Goal: Task Accomplishment & Management: Complete application form

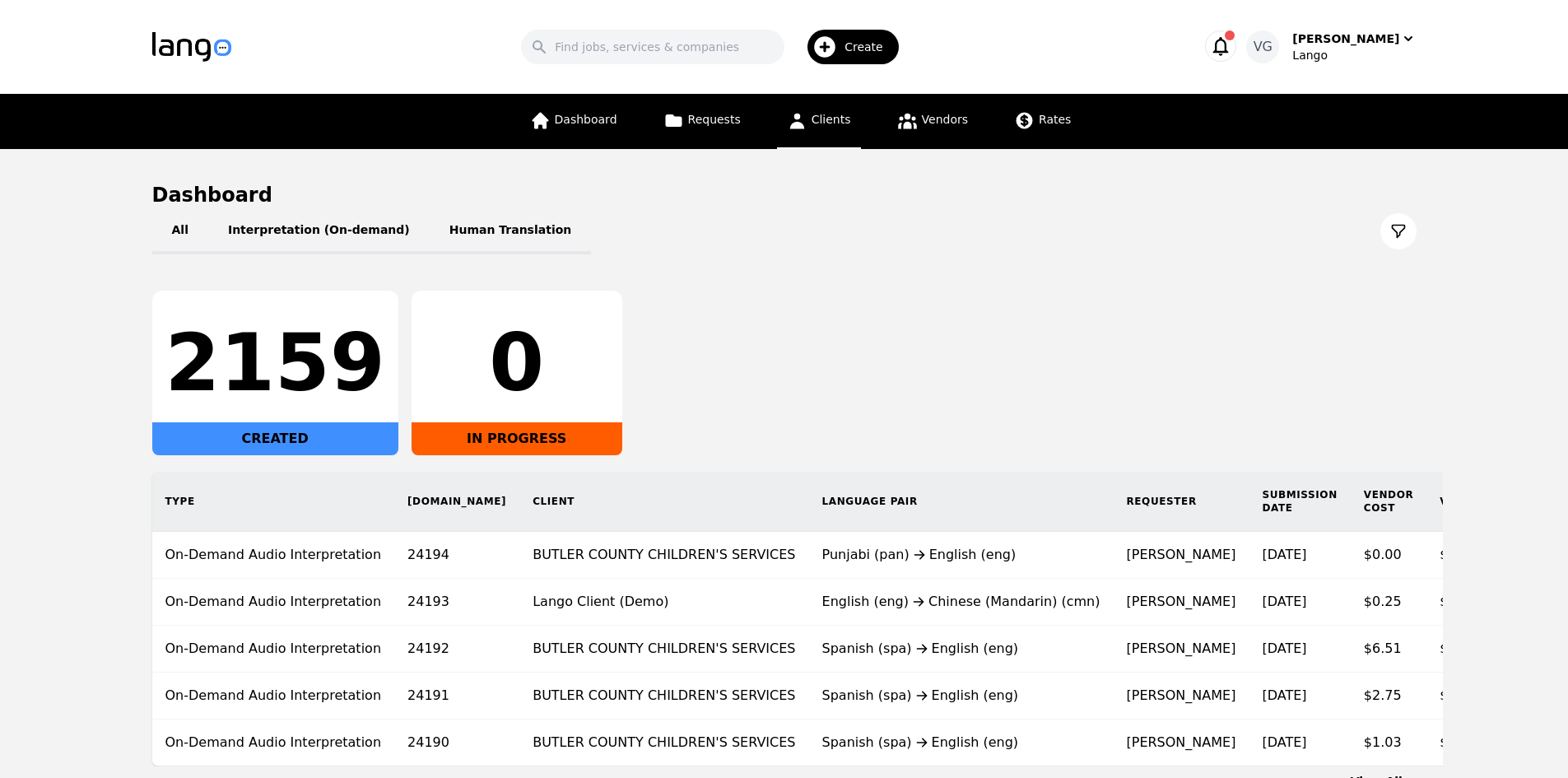
click at [811, 116] on link "Clients" at bounding box center [819, 121] width 84 height 55
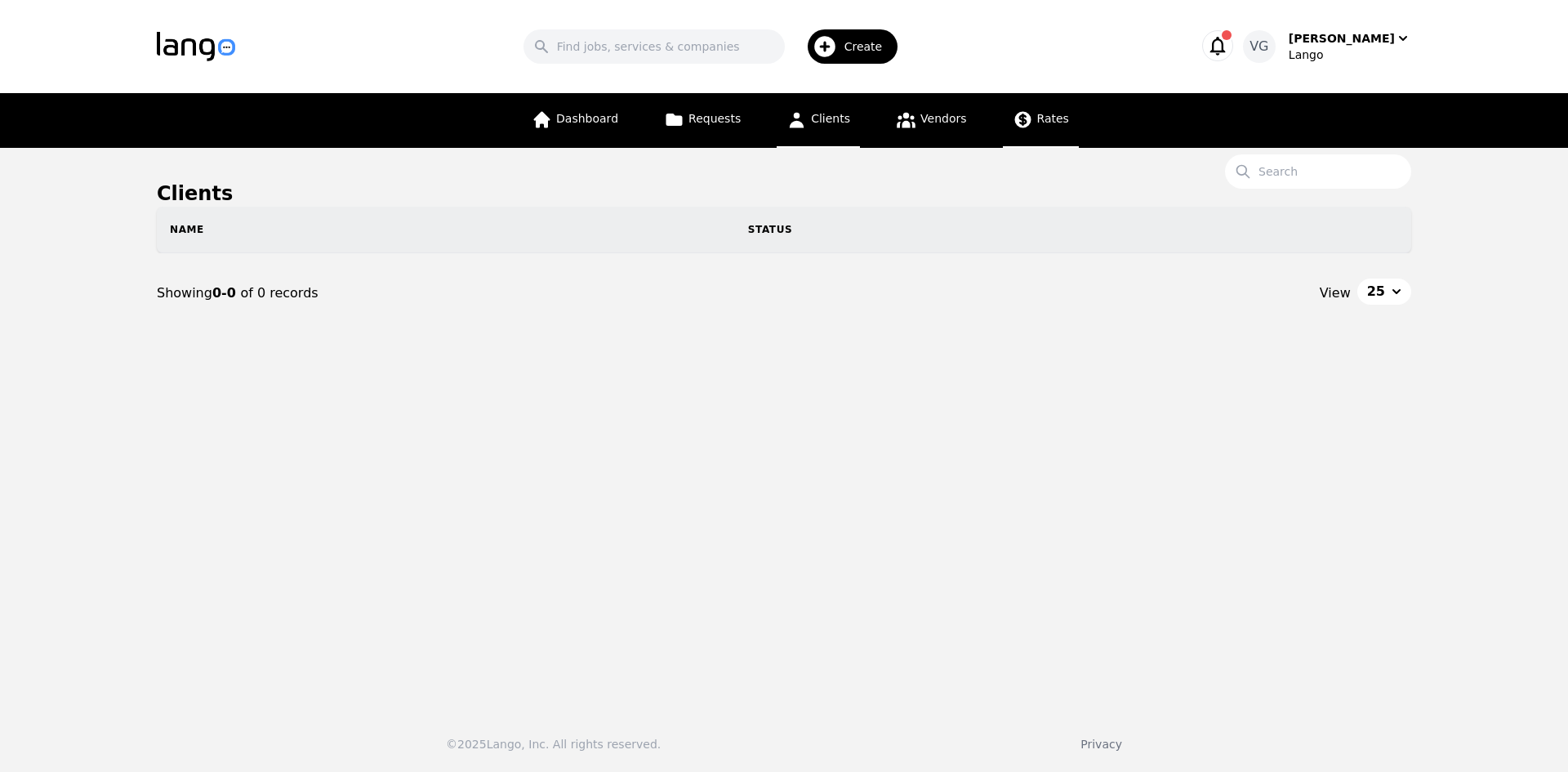
click at [1038, 126] on link "Rates" at bounding box center [1041, 120] width 76 height 55
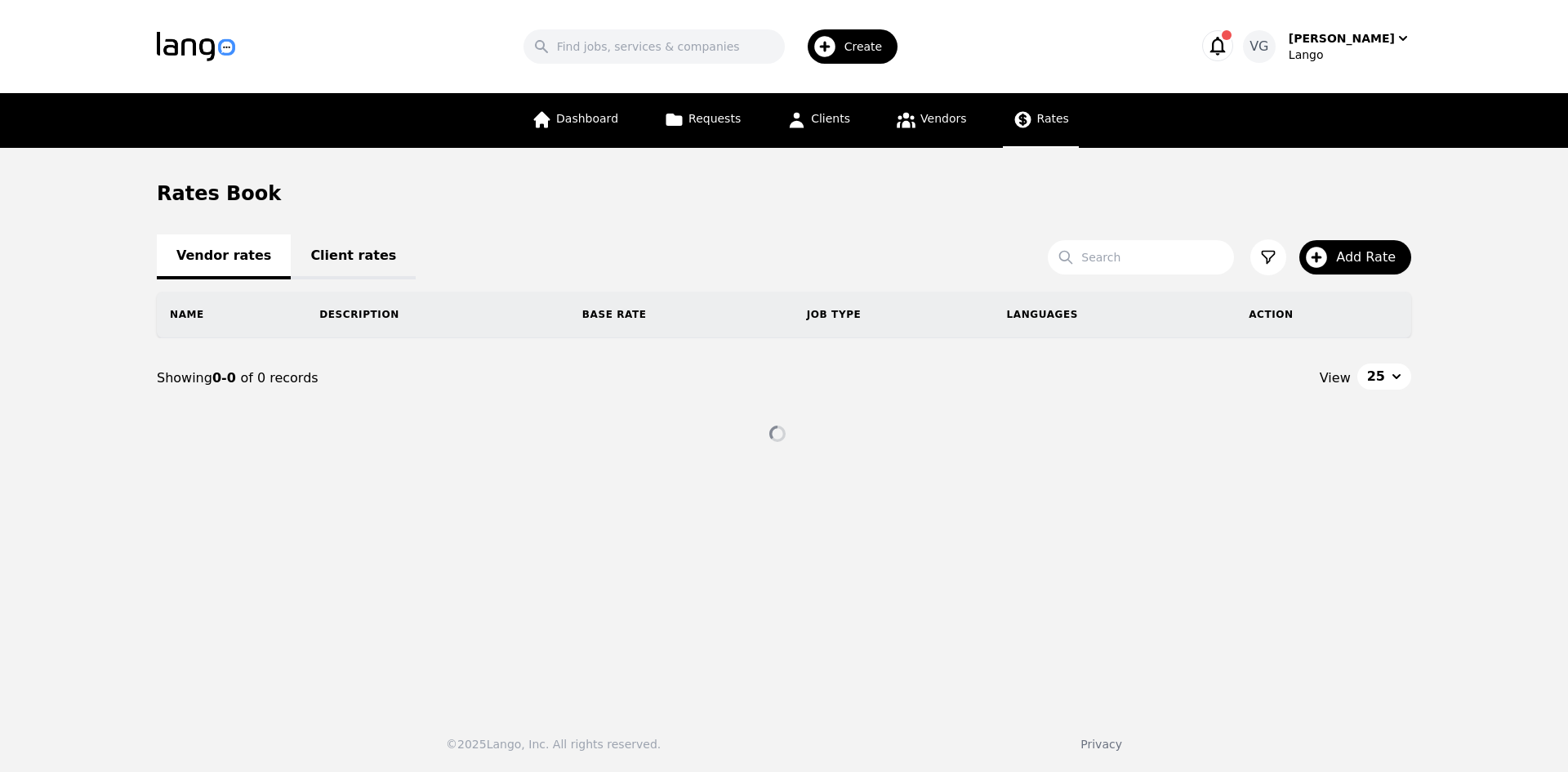
click at [334, 255] on link "Client rates" at bounding box center [352, 257] width 125 height 45
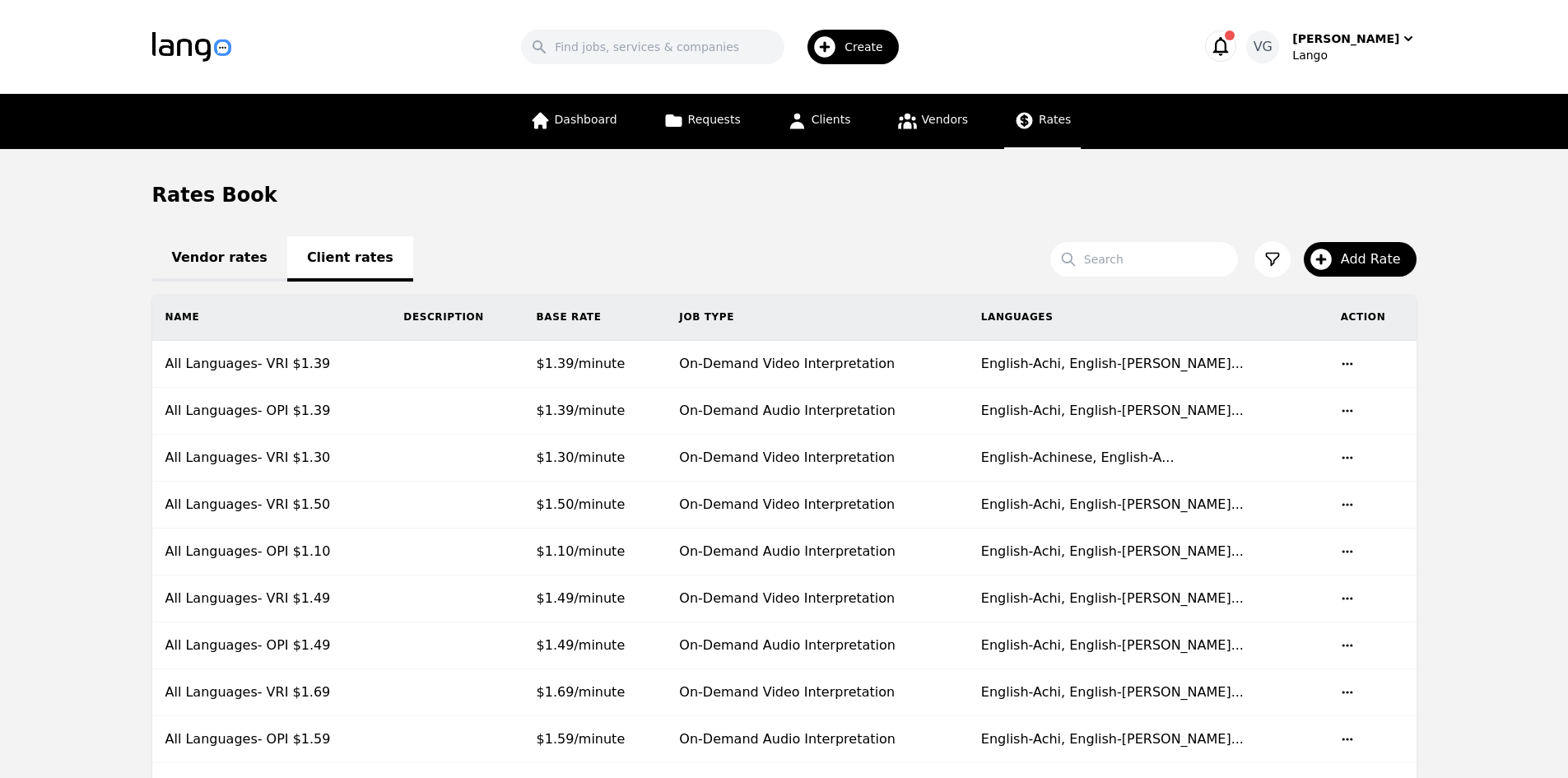
click at [1344, 254] on button "Add Rate" at bounding box center [1360, 259] width 113 height 35
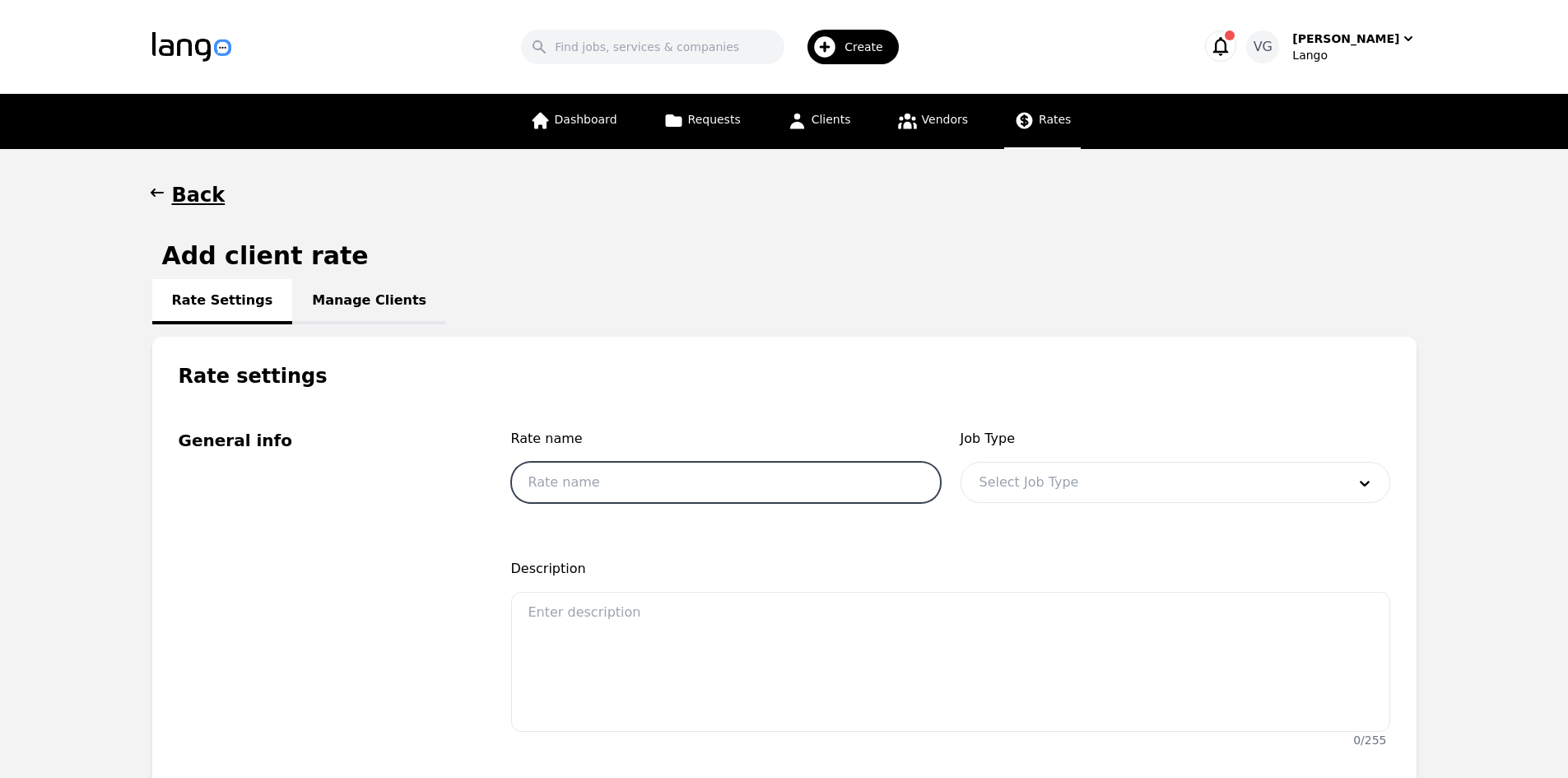
click at [697, 475] on input "text" at bounding box center [726, 483] width 430 height 42
type input "All Languages- OPI $0.99"
click at [1025, 477] on div at bounding box center [1150, 483] width 379 height 40
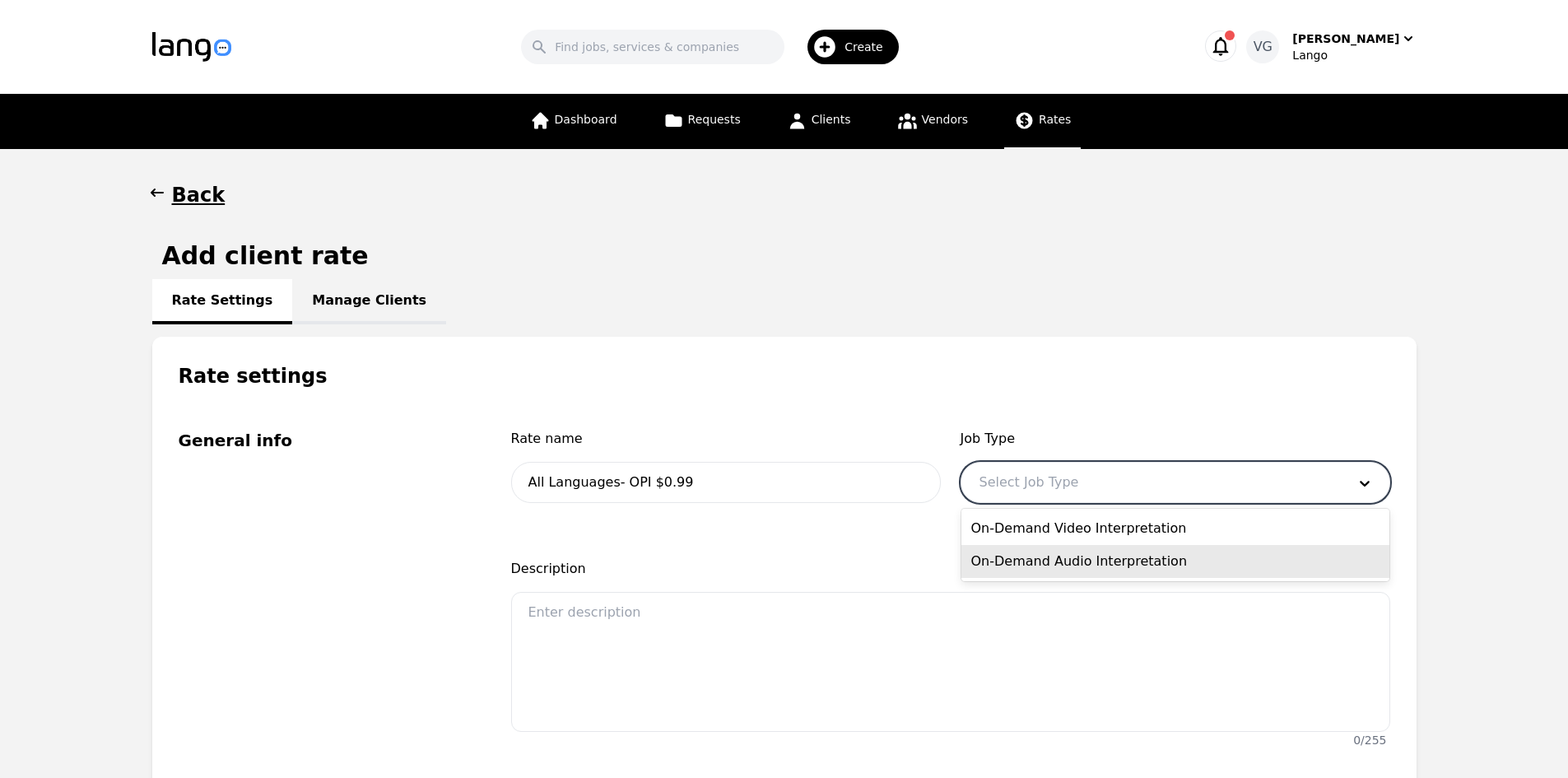
click at [1048, 553] on div "On-Demand Audio Interpretation" at bounding box center [1176, 561] width 428 height 33
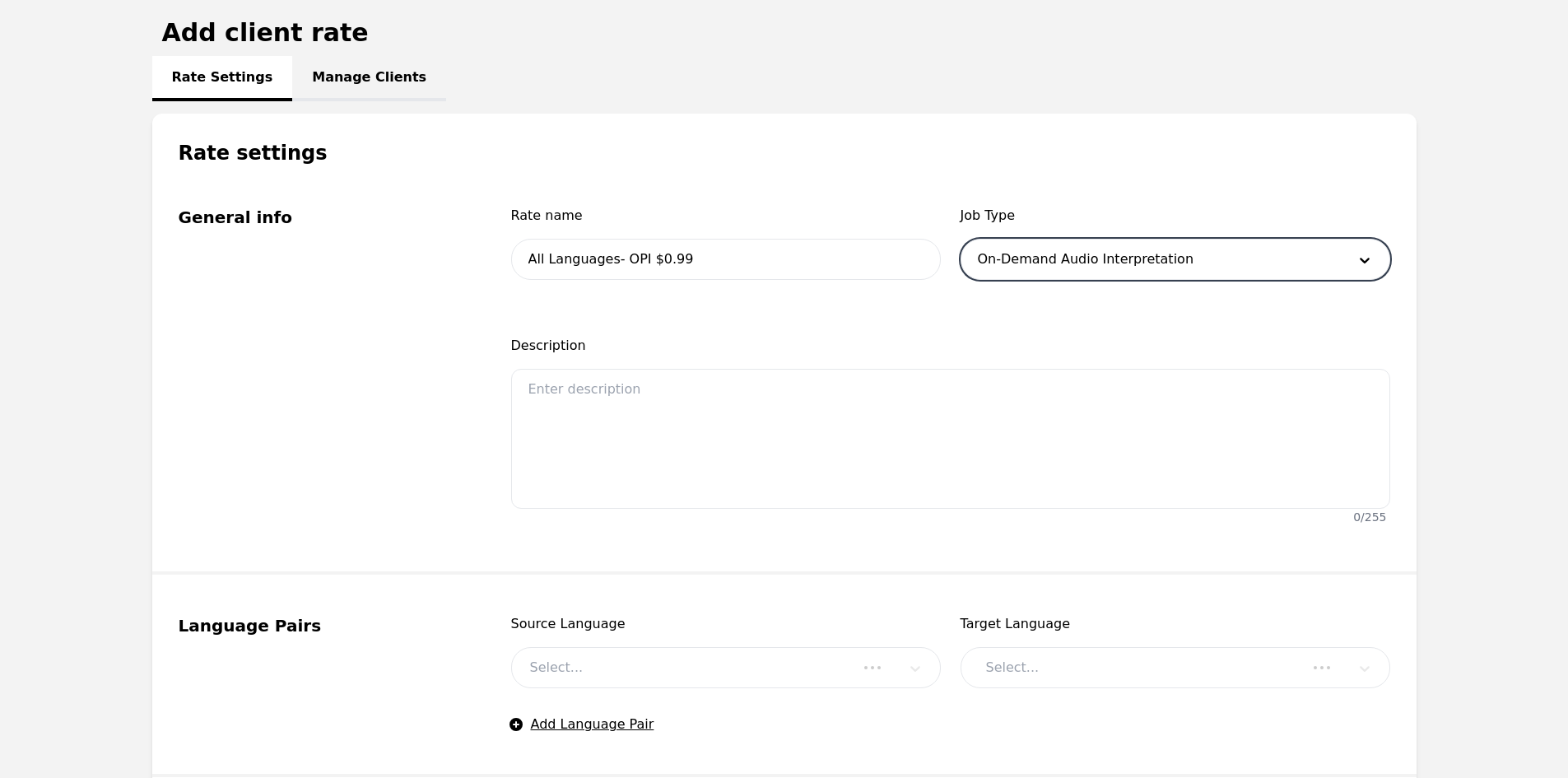
scroll to position [247, 0]
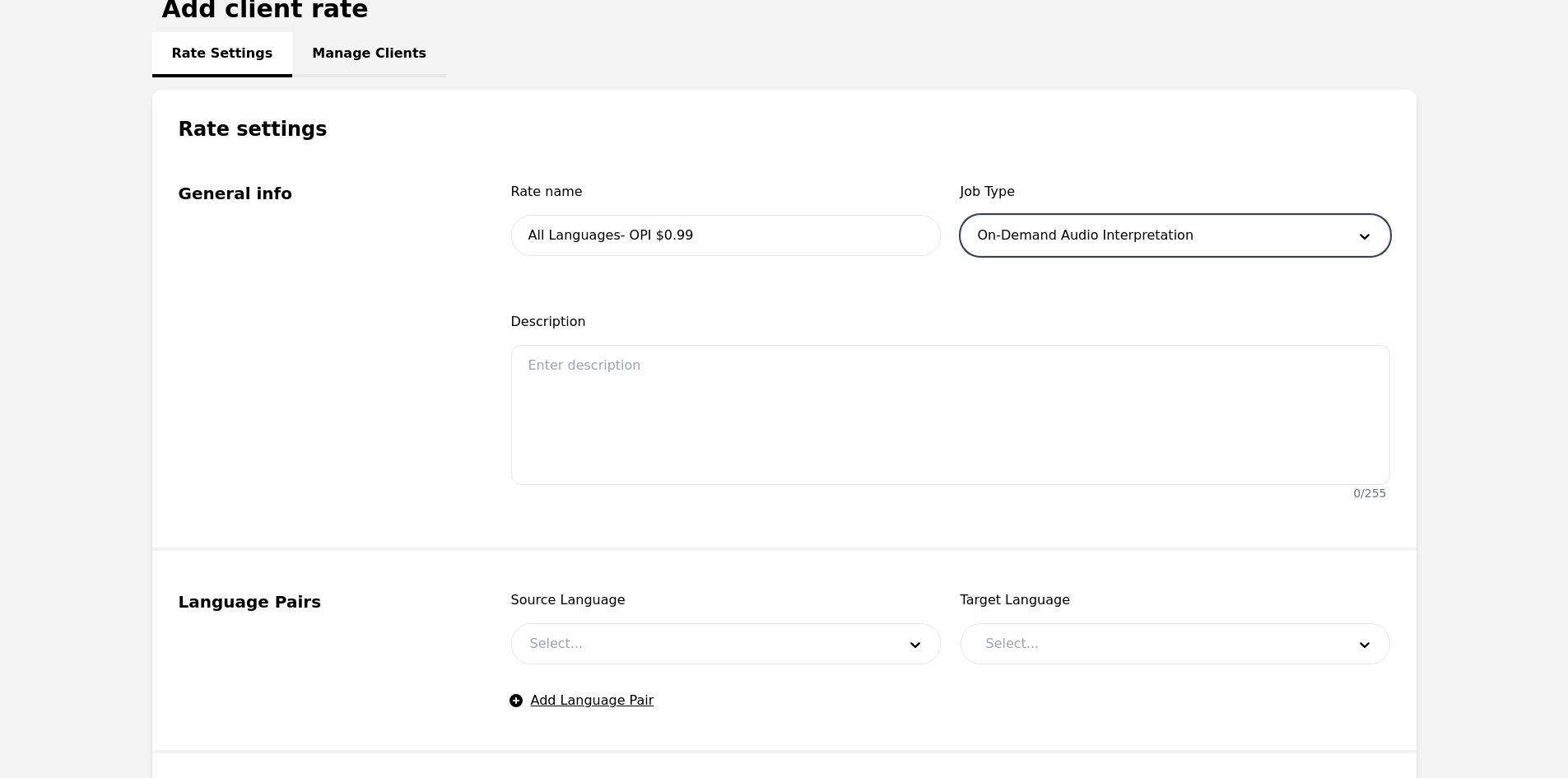
click at [653, 658] on div at bounding box center [701, 644] width 379 height 40
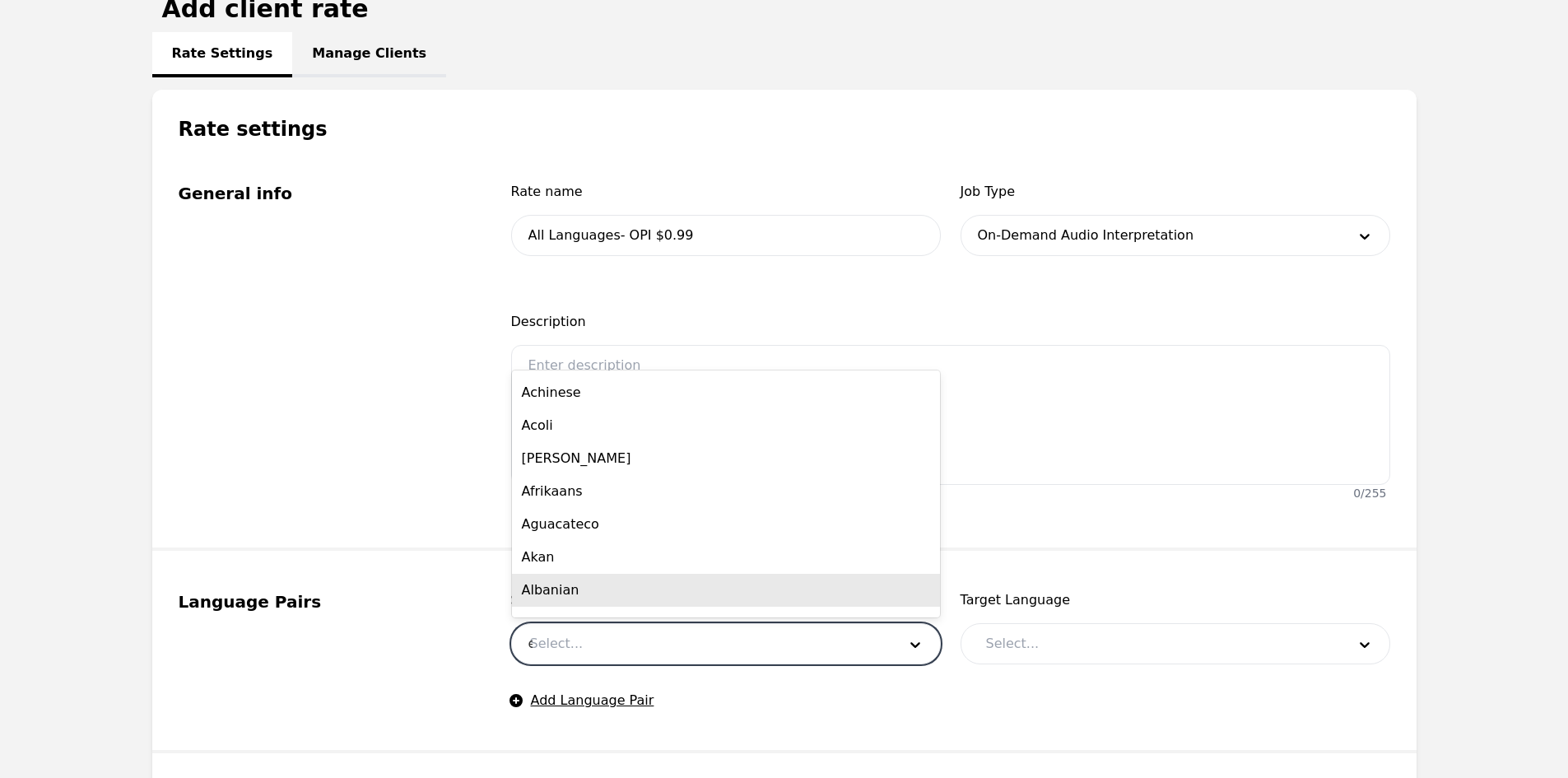
scroll to position [0, 0]
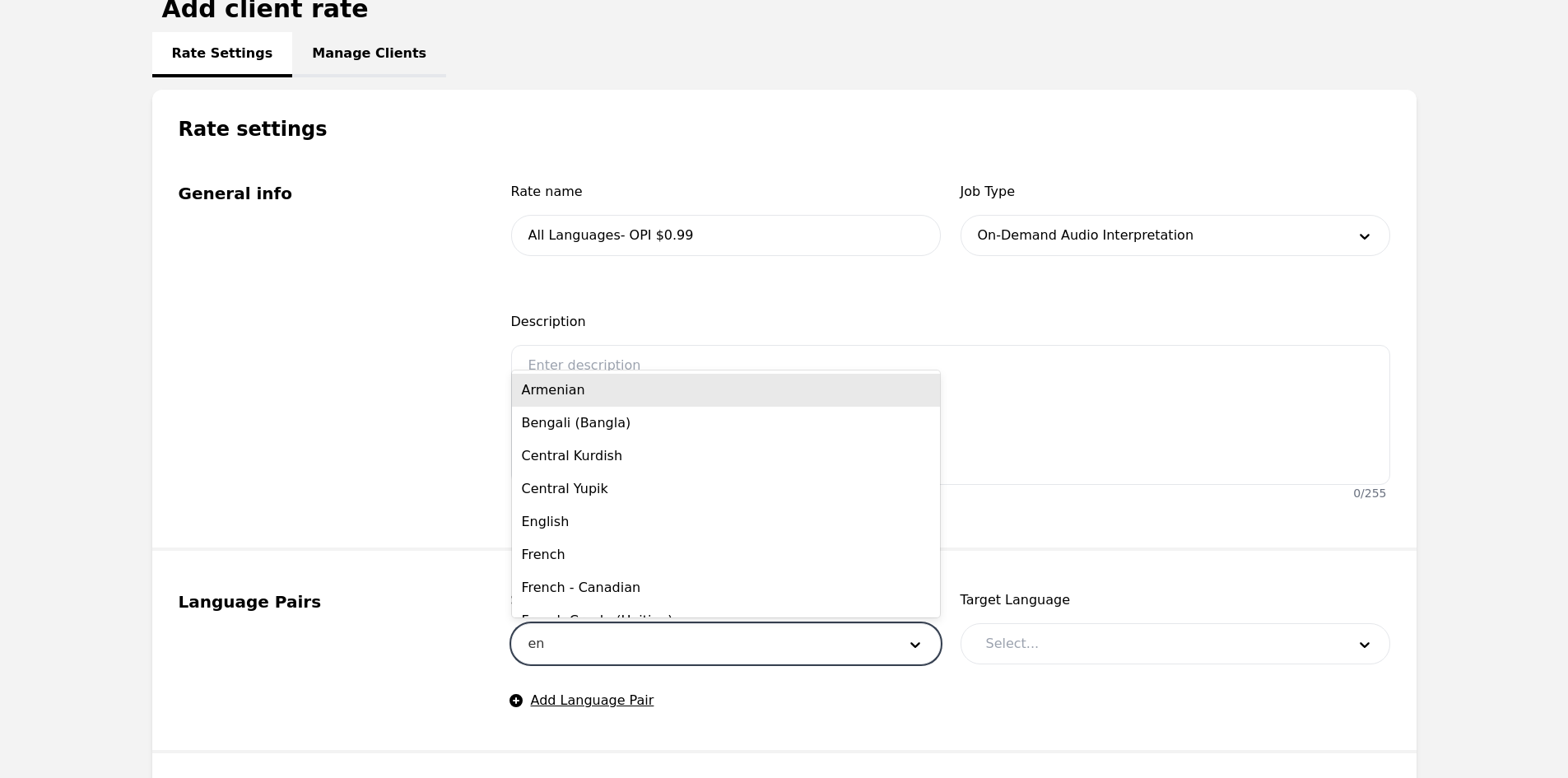
type input "eng"
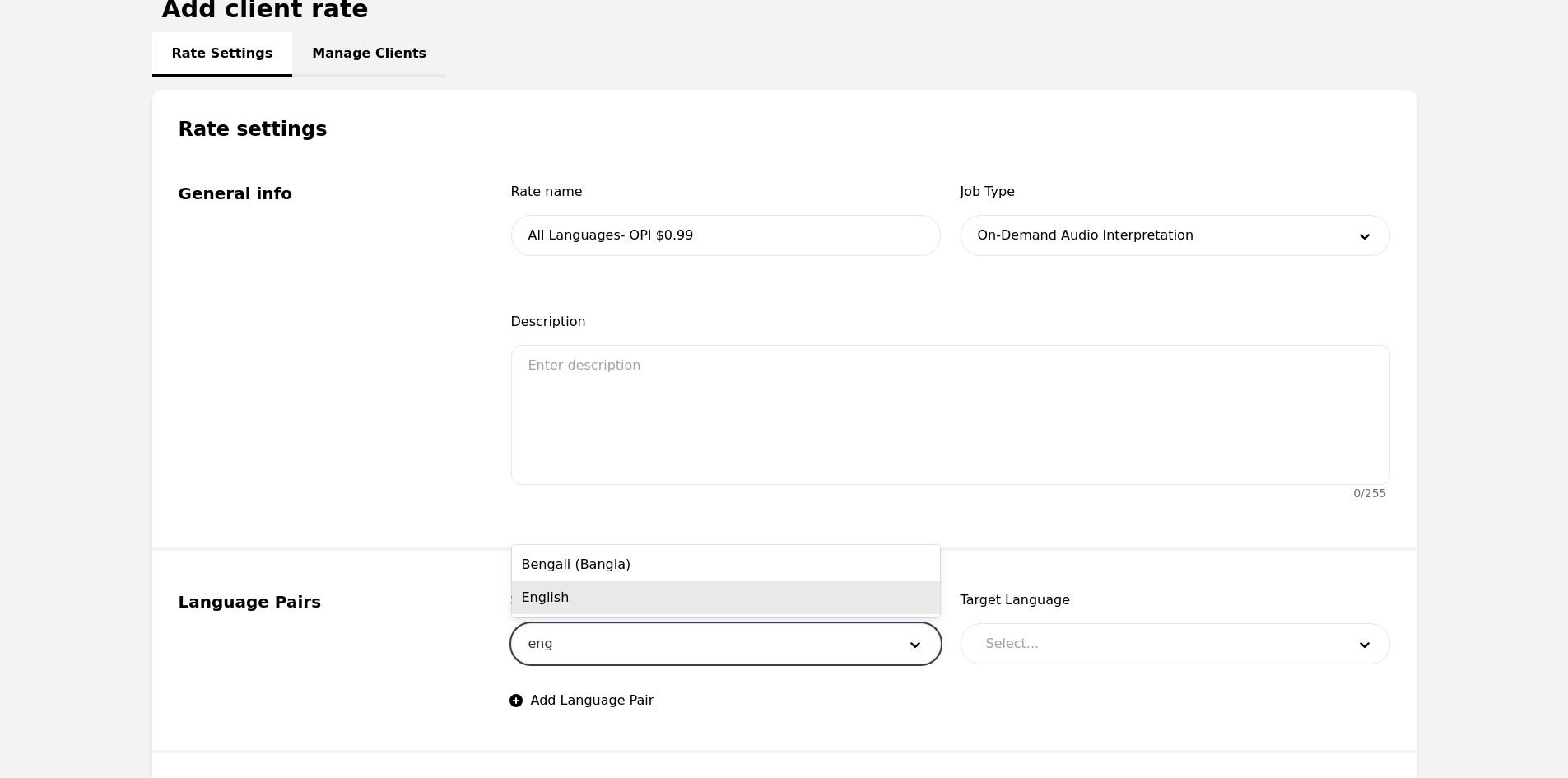
click at [615, 598] on div "English" at bounding box center [726, 598] width 428 height 33
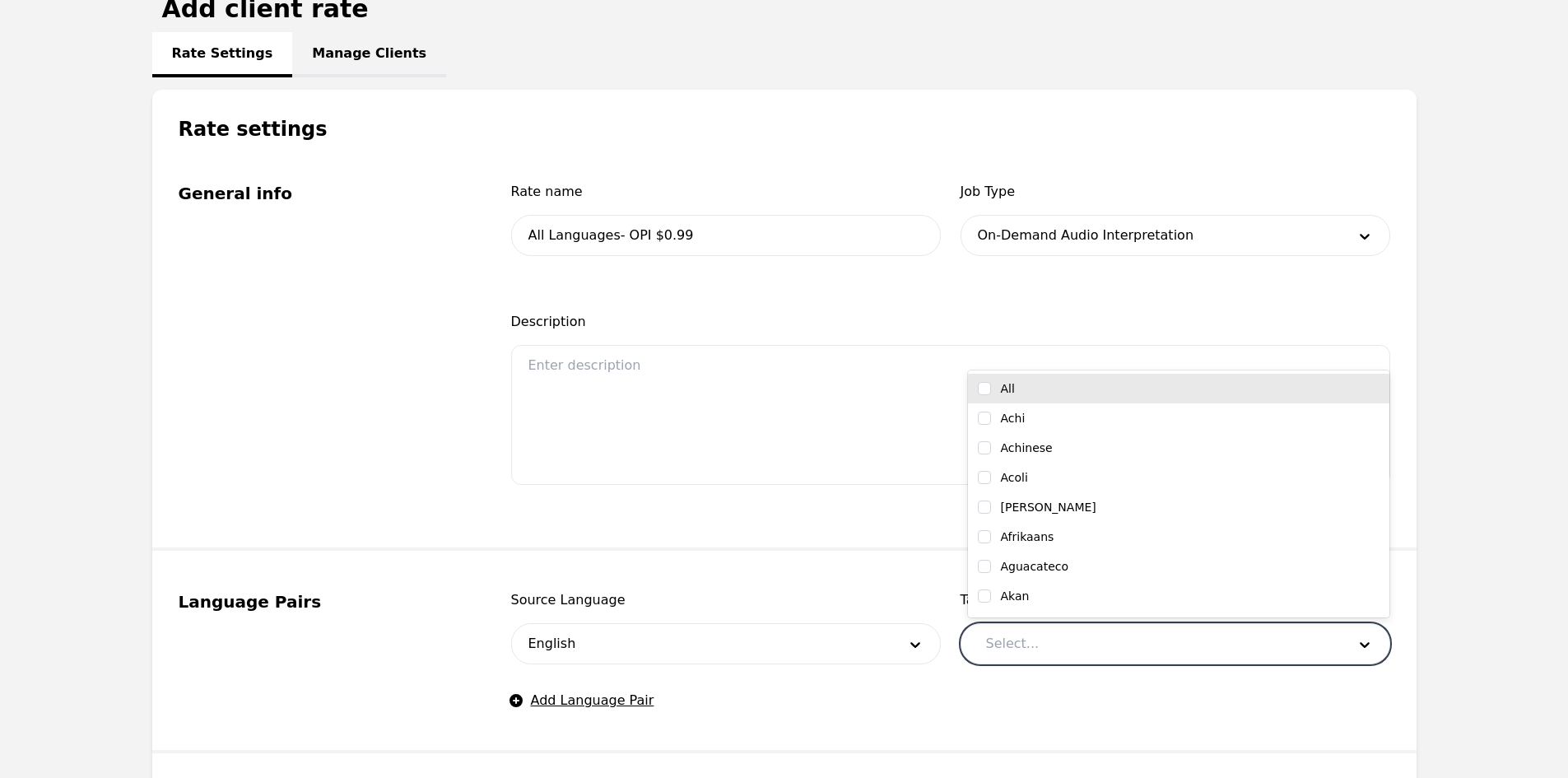
click at [1061, 636] on div at bounding box center [1153, 644] width 372 height 40
click at [989, 387] on input "checkbox" at bounding box center [984, 388] width 13 height 13
checkbox input "true"
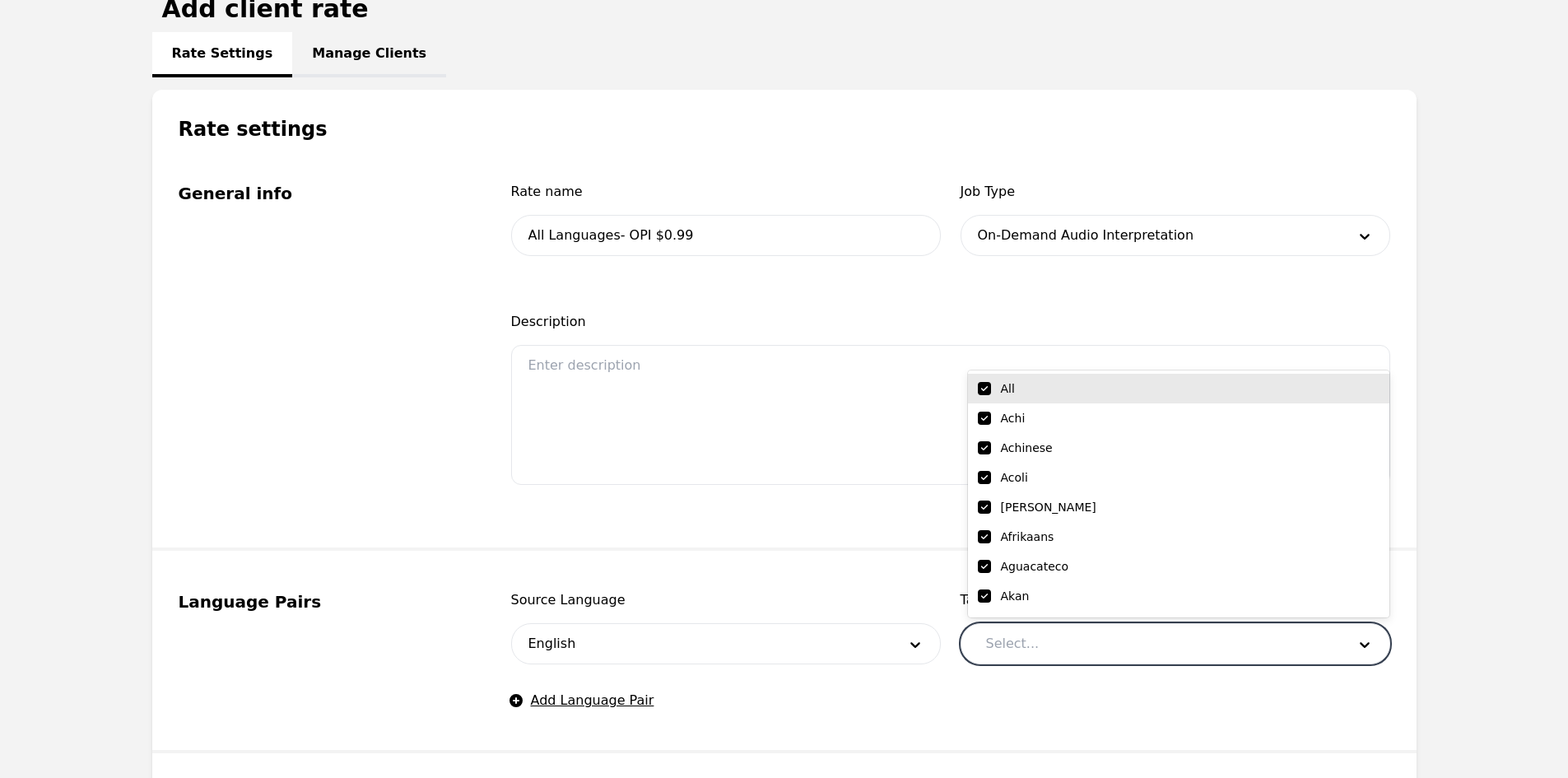
checkbox input "true"
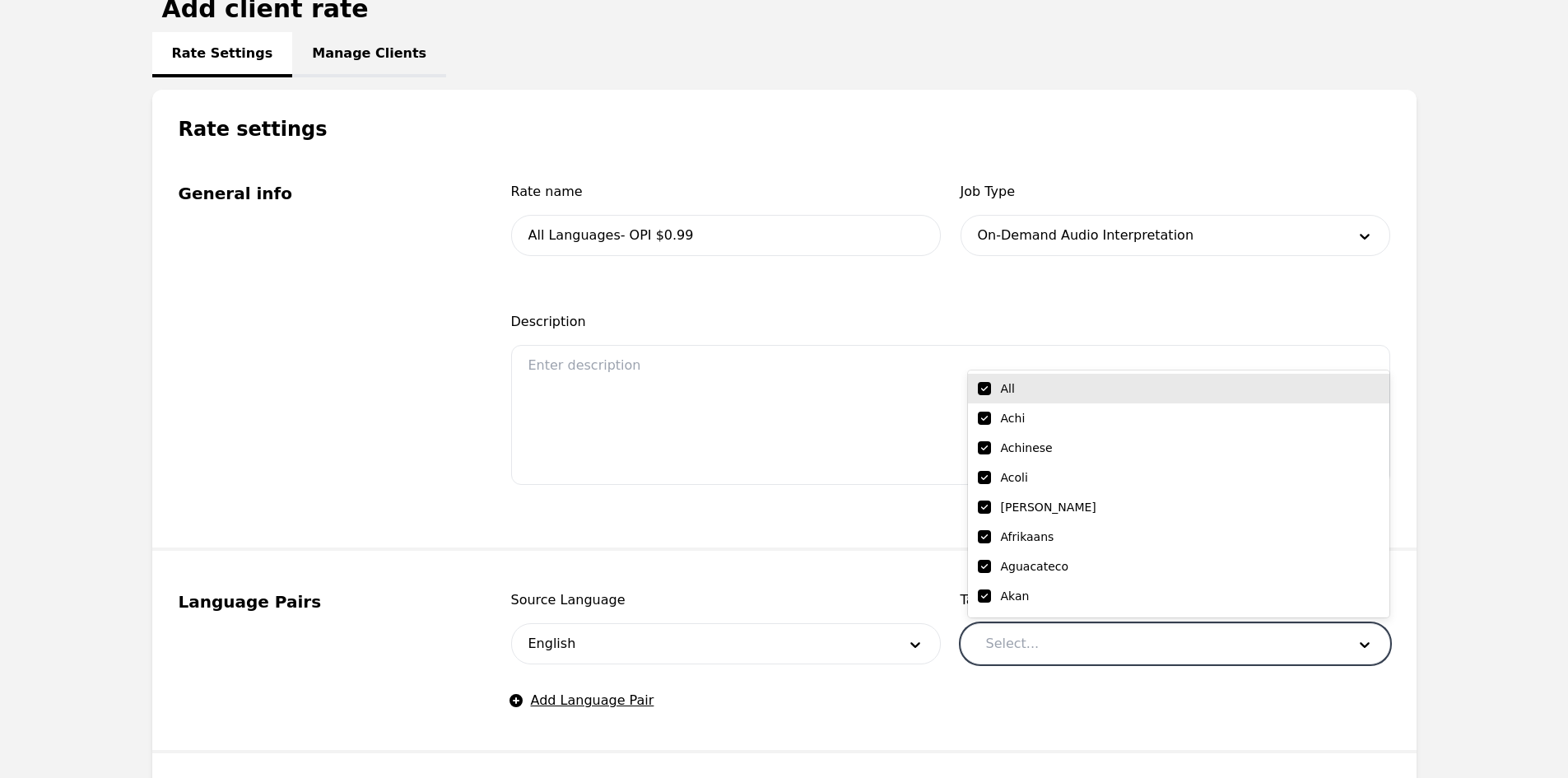
checkbox input "true"
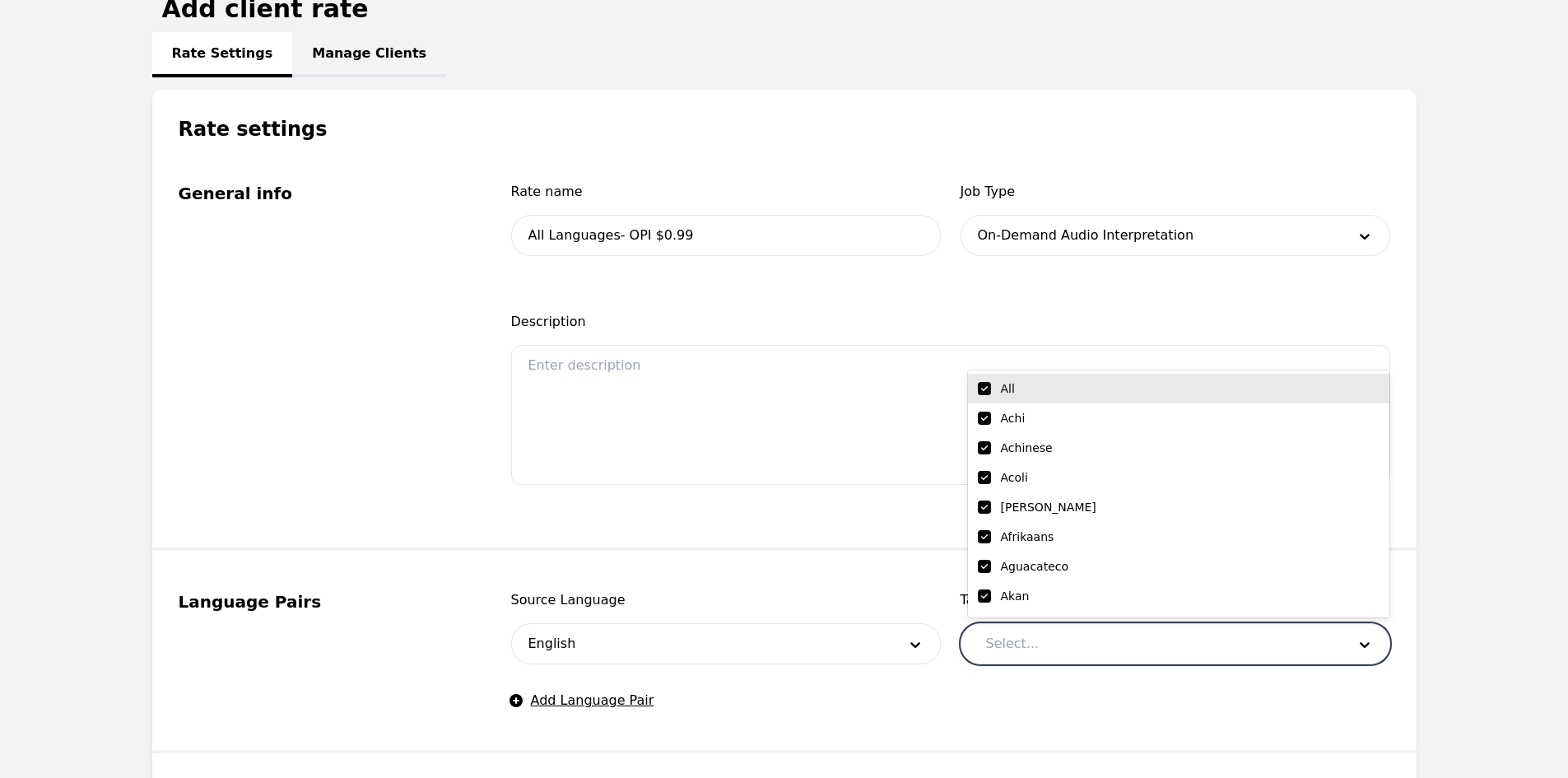
checkbox input "true"
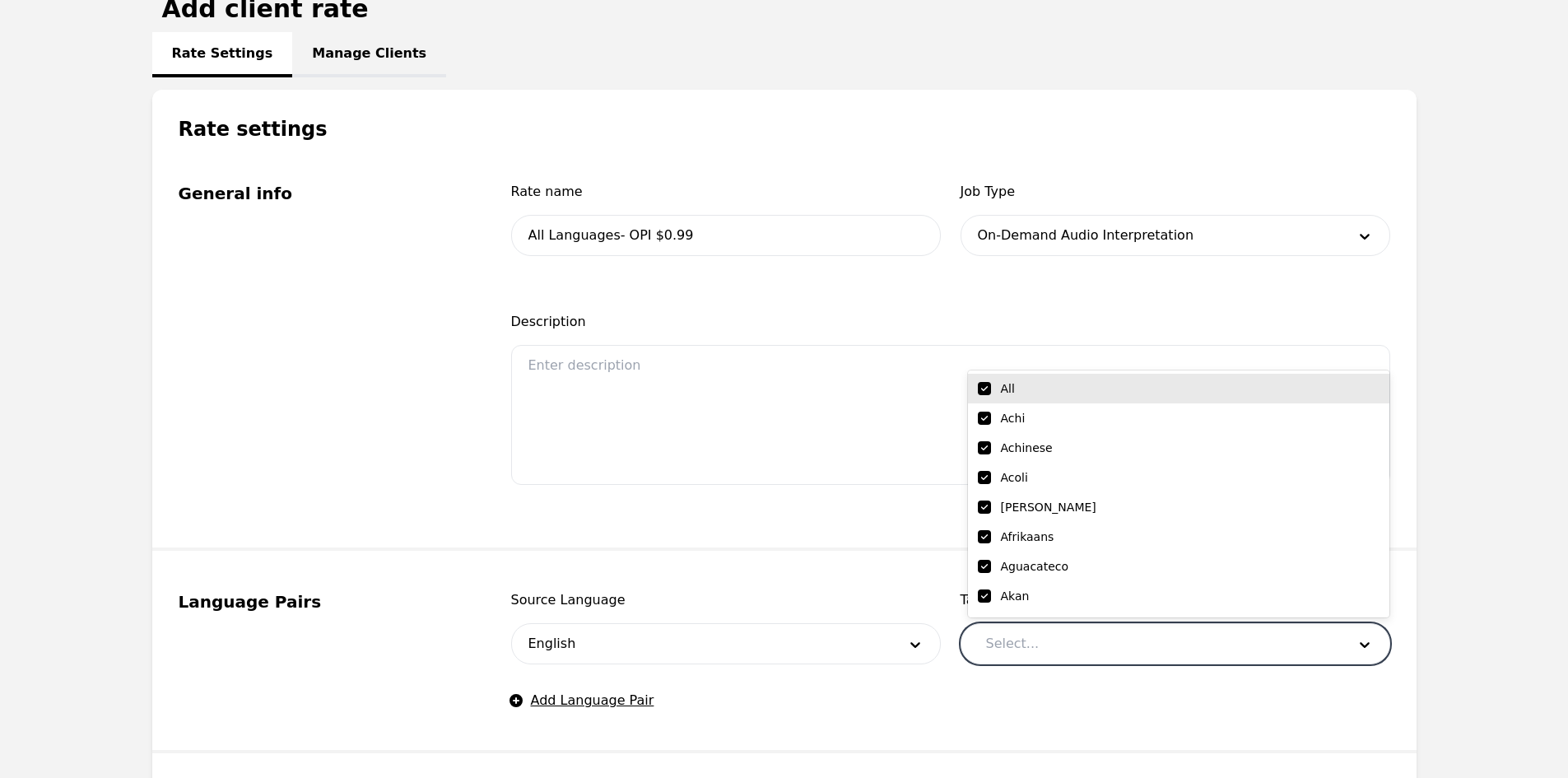
checkbox input "true"
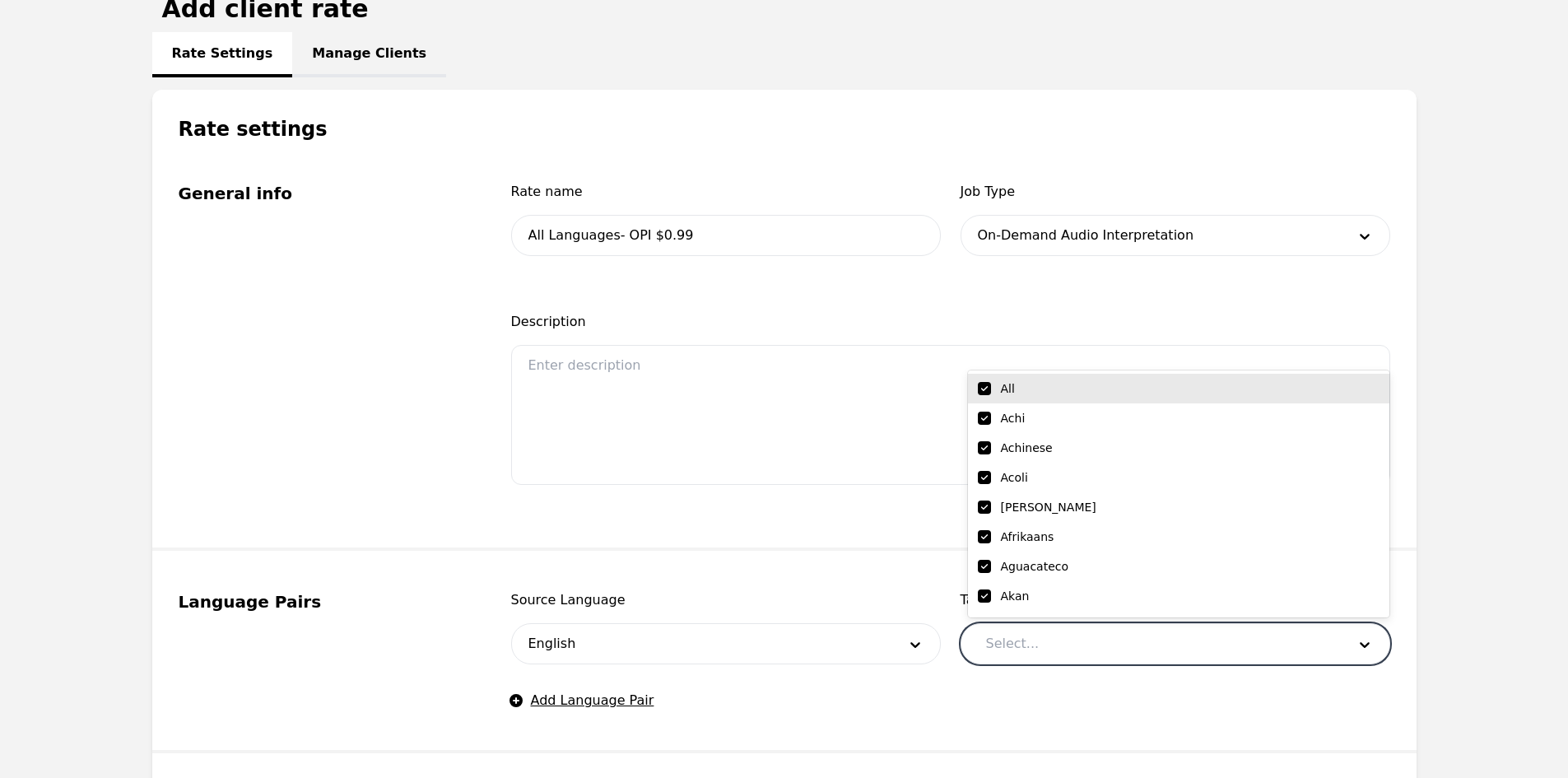
checkbox input "true"
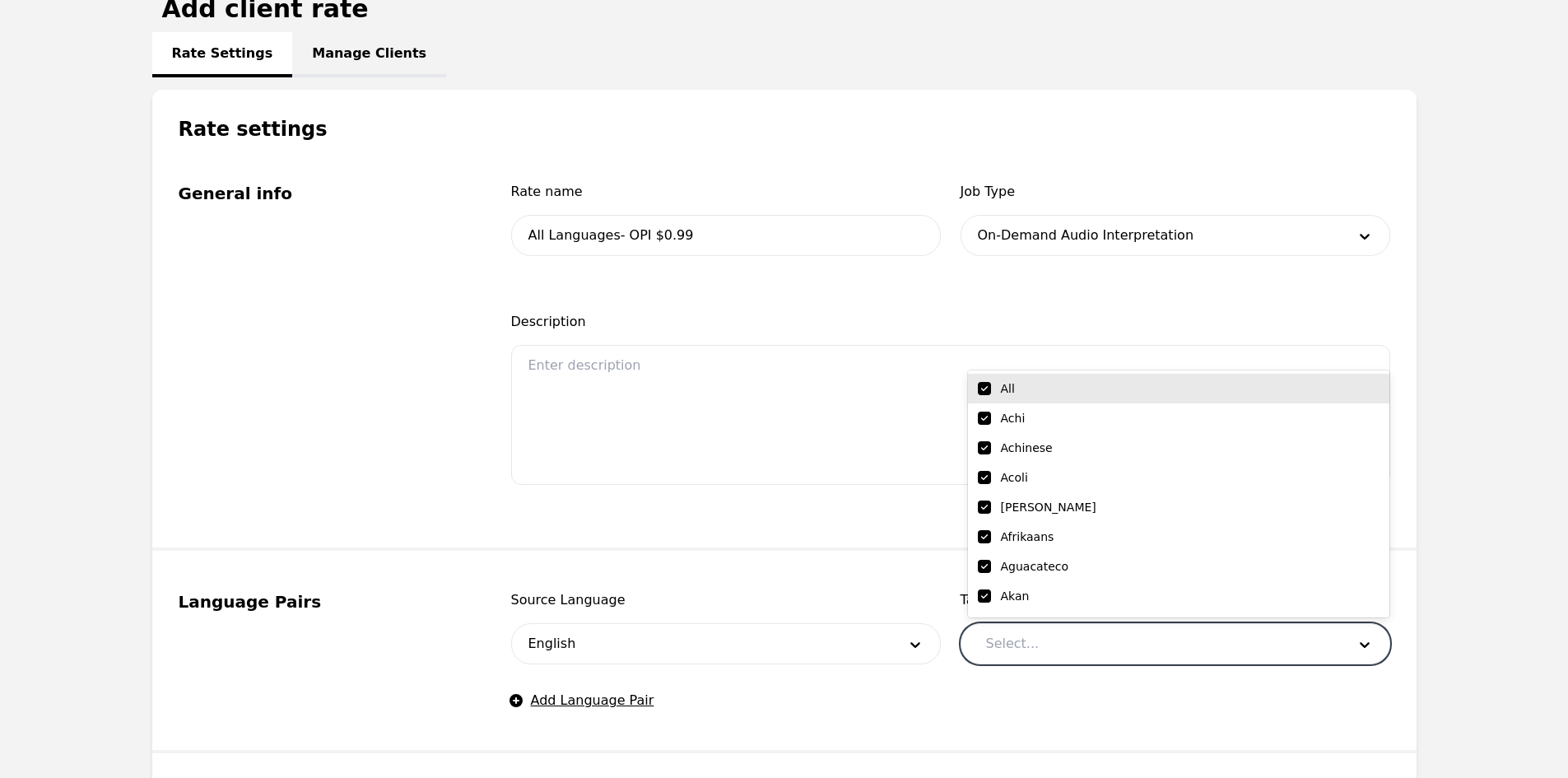
checkbox input "true"
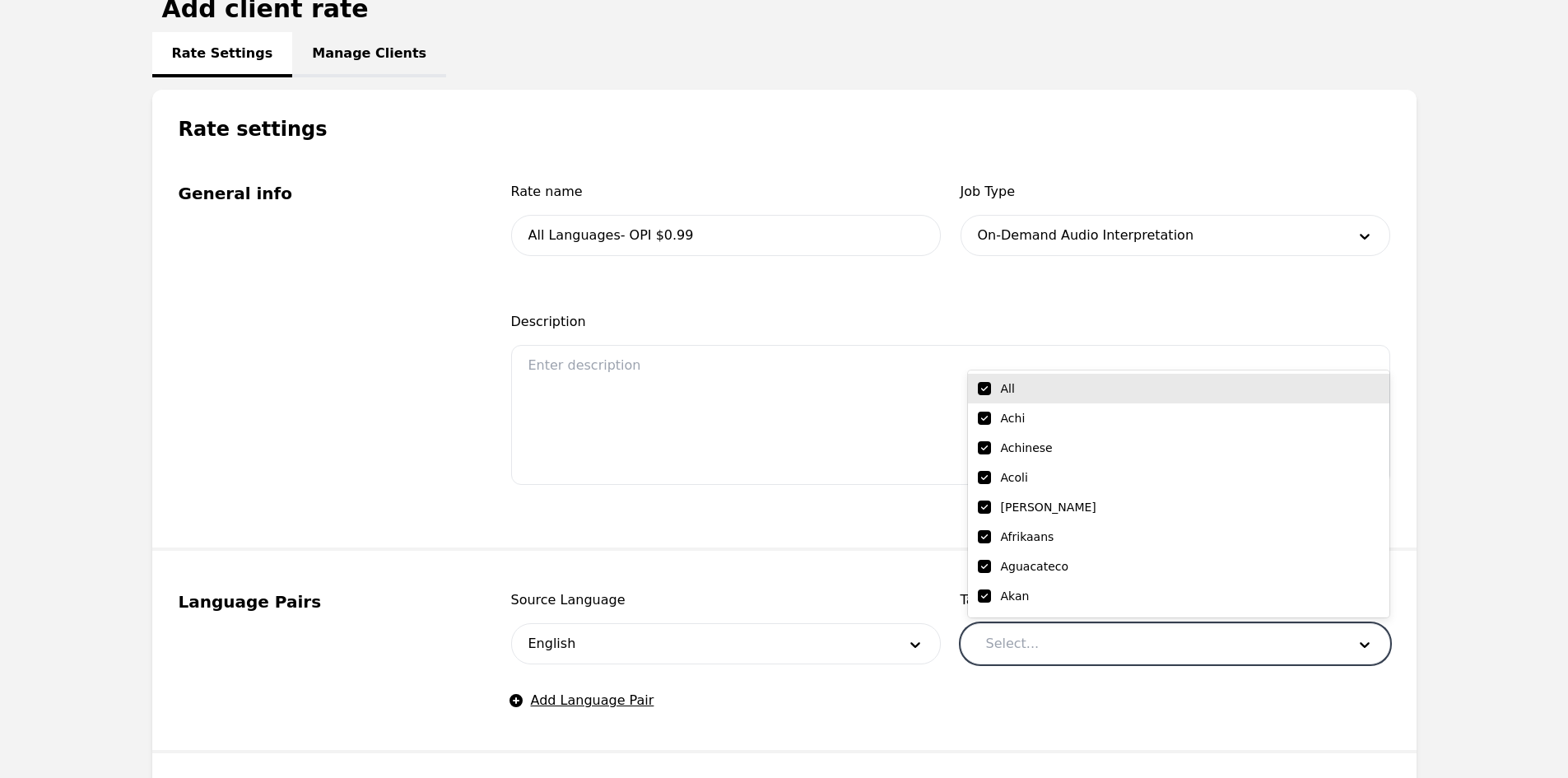
checkbox input "true"
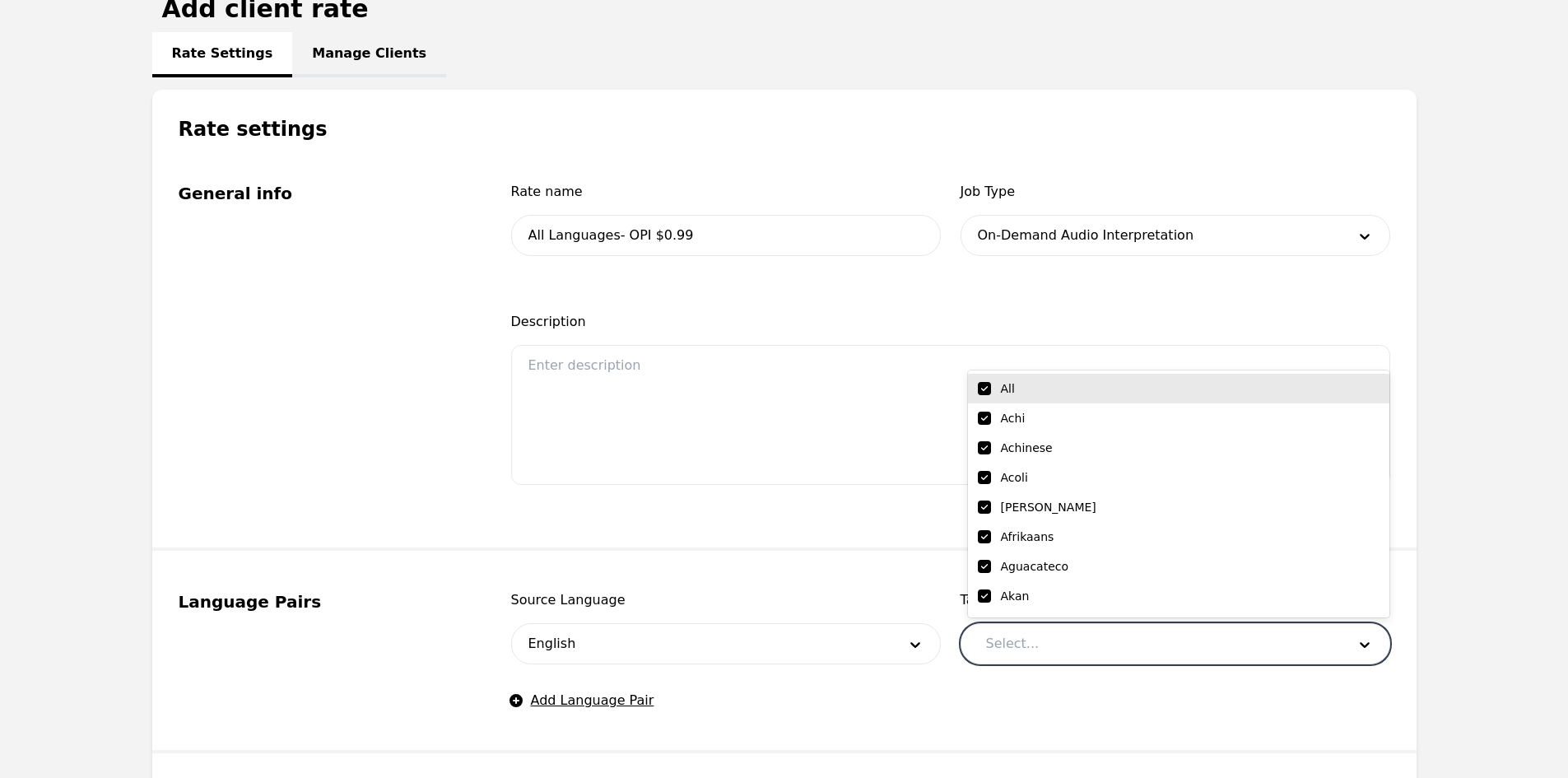
checkbox input "true"
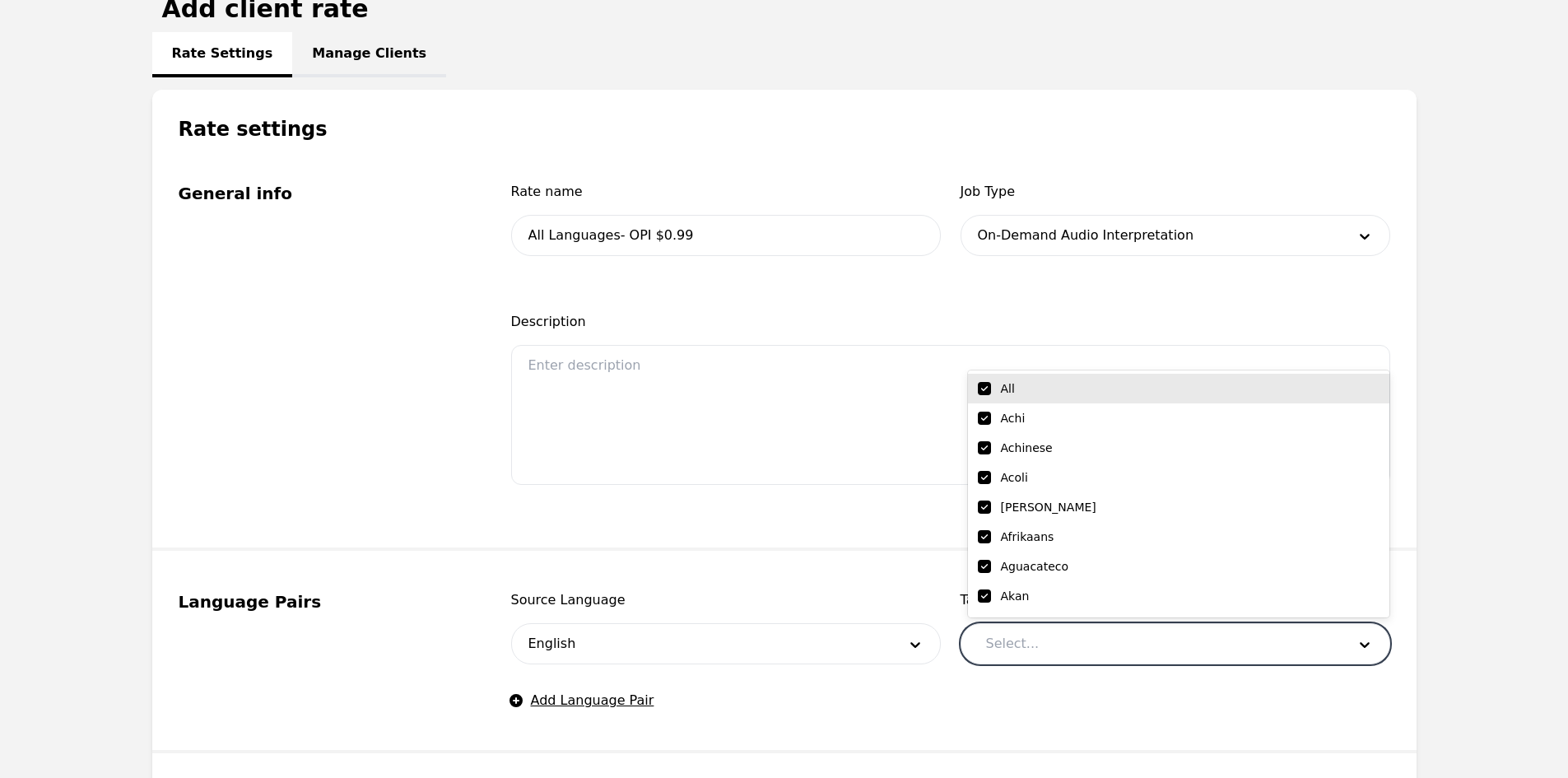
checkbox input "true"
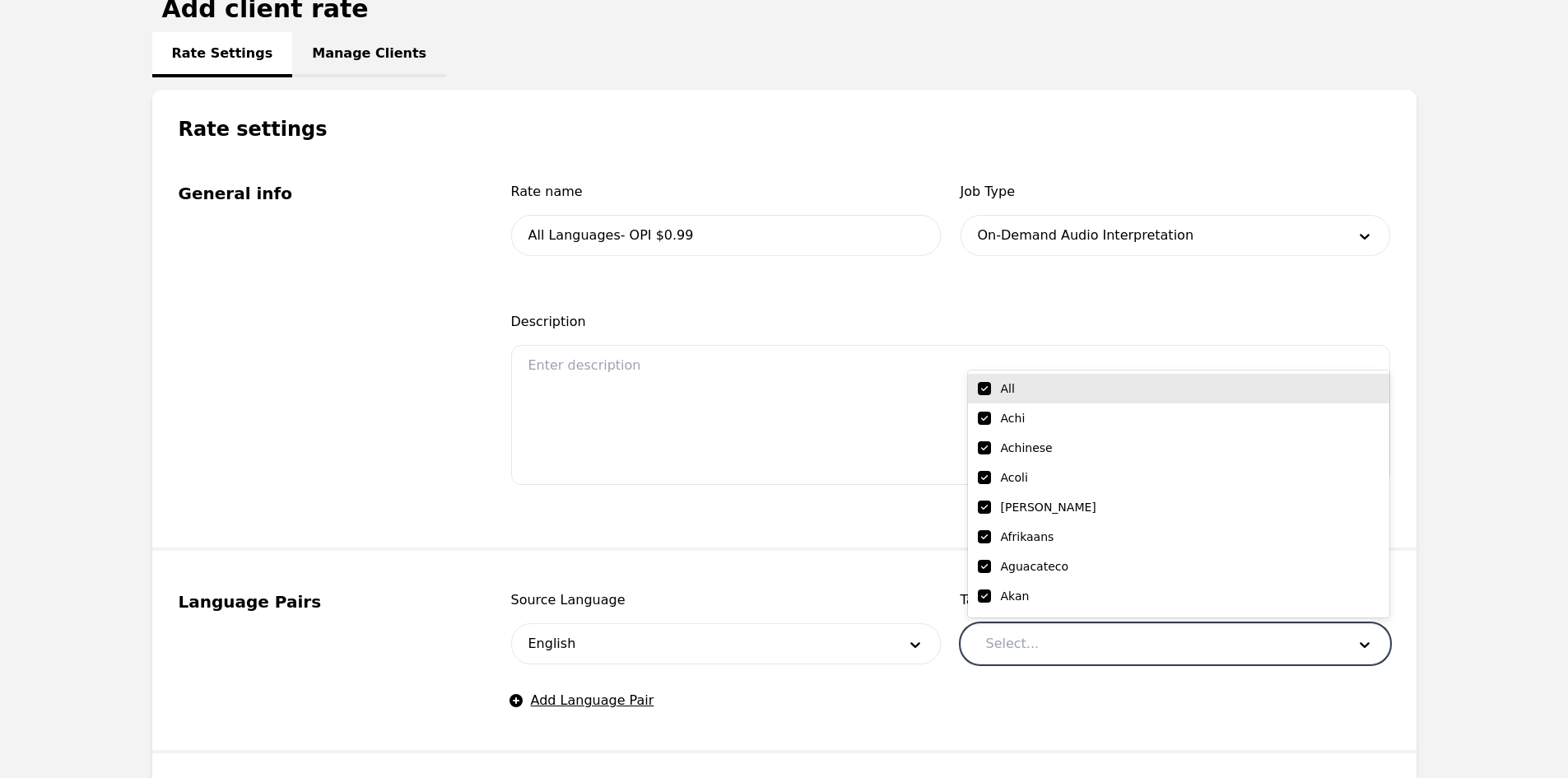
checkbox input "true"
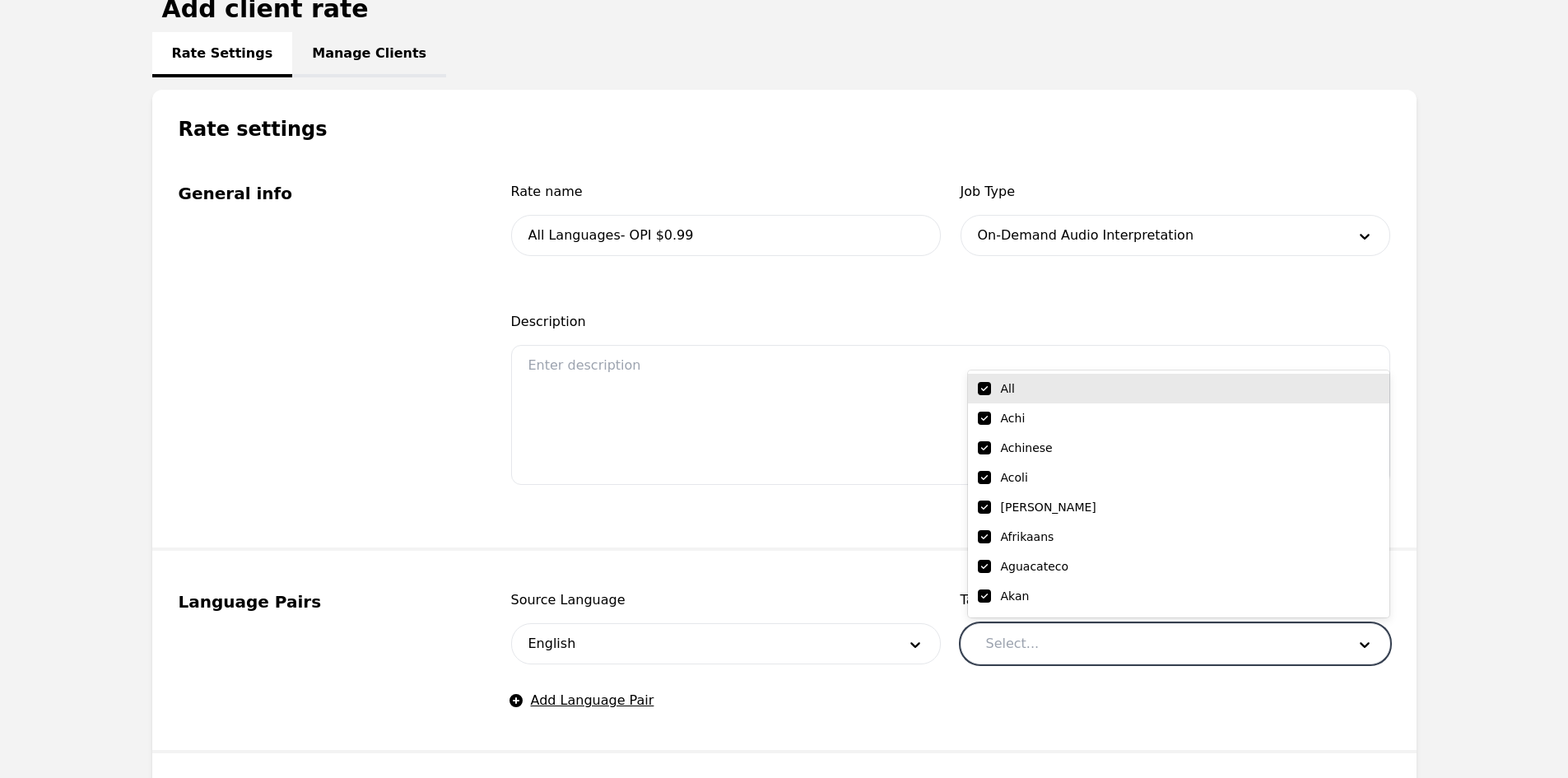
checkbox input "true"
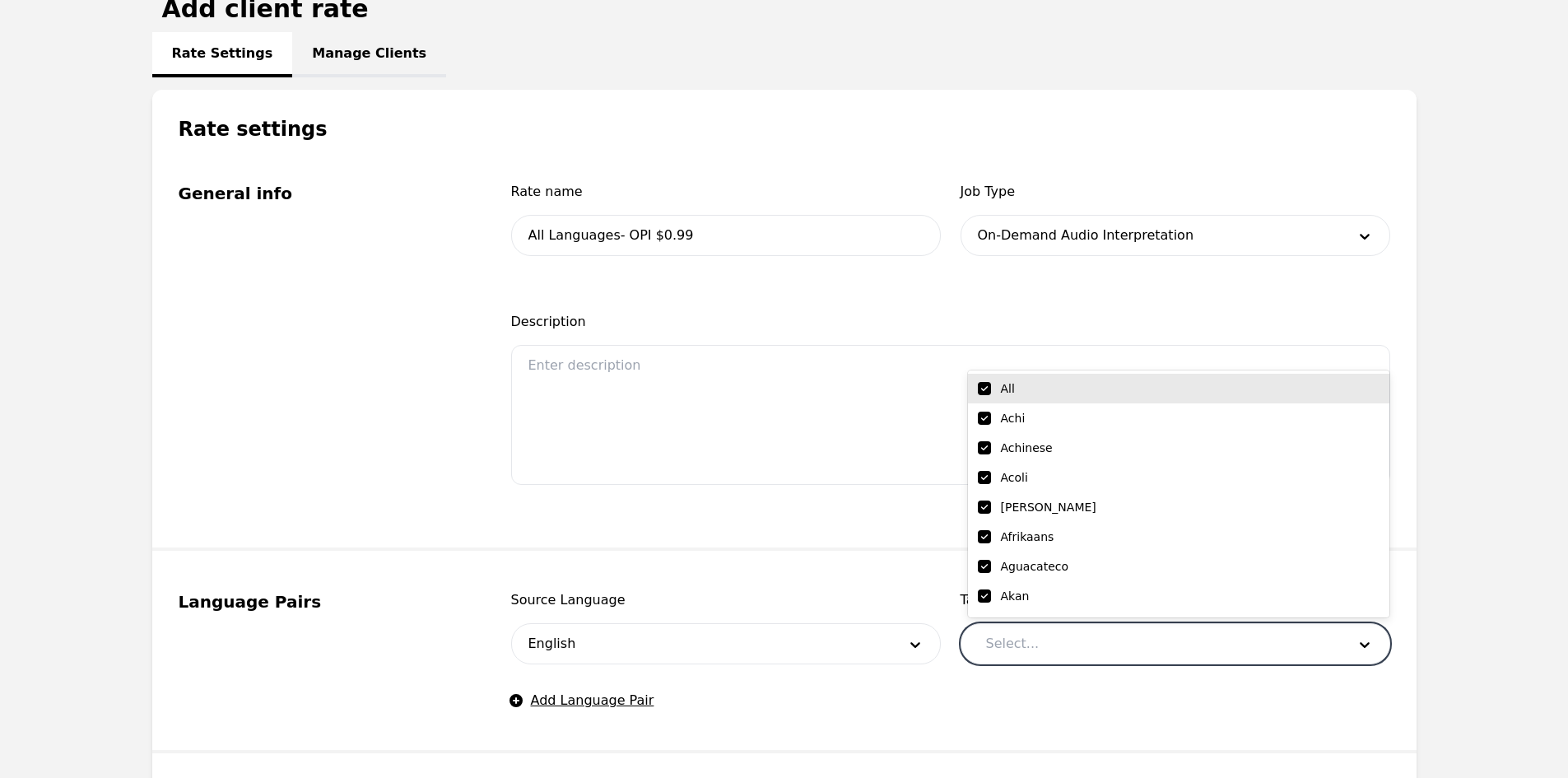
checkbox input "true"
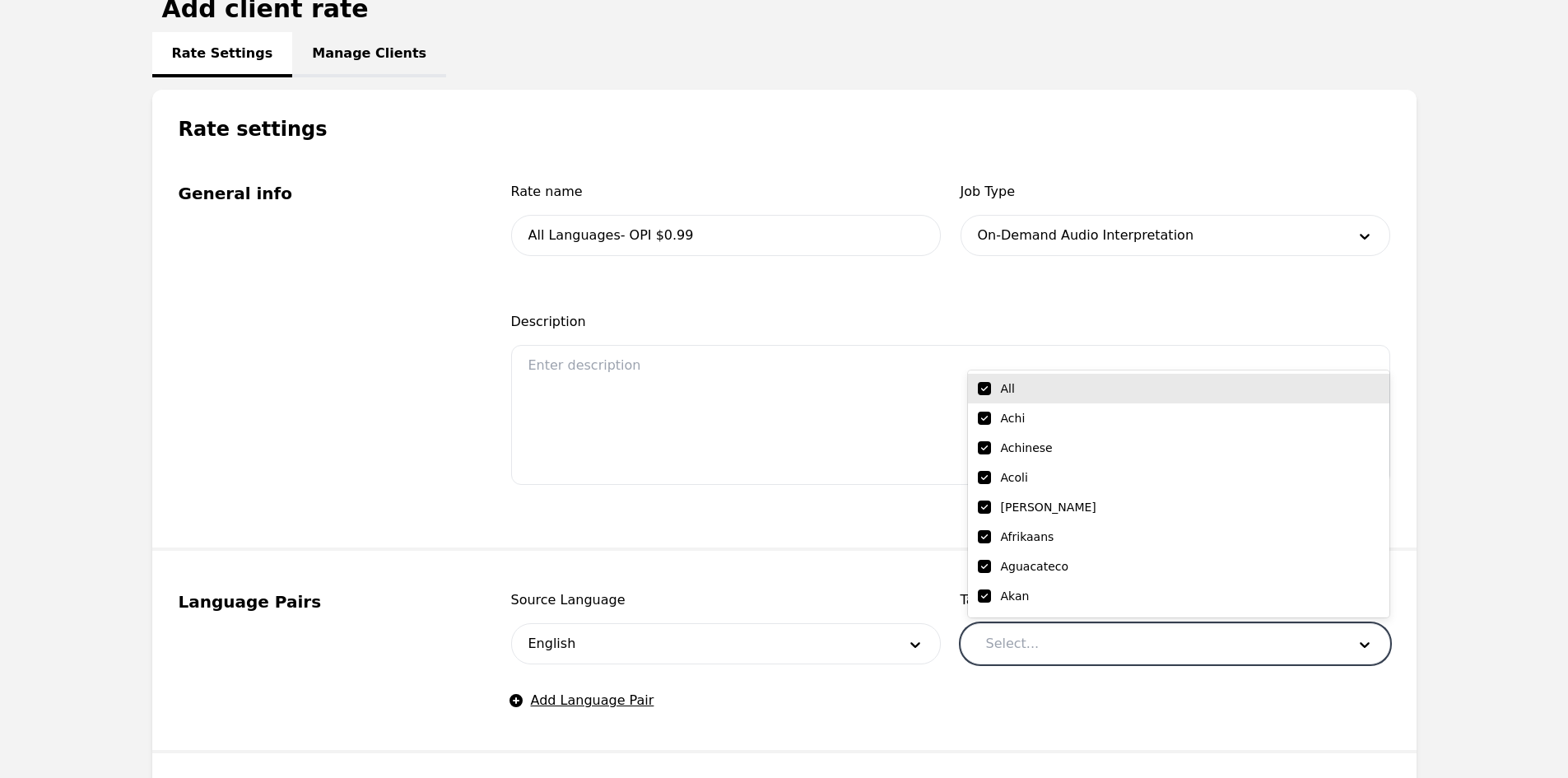
checkbox input "true"
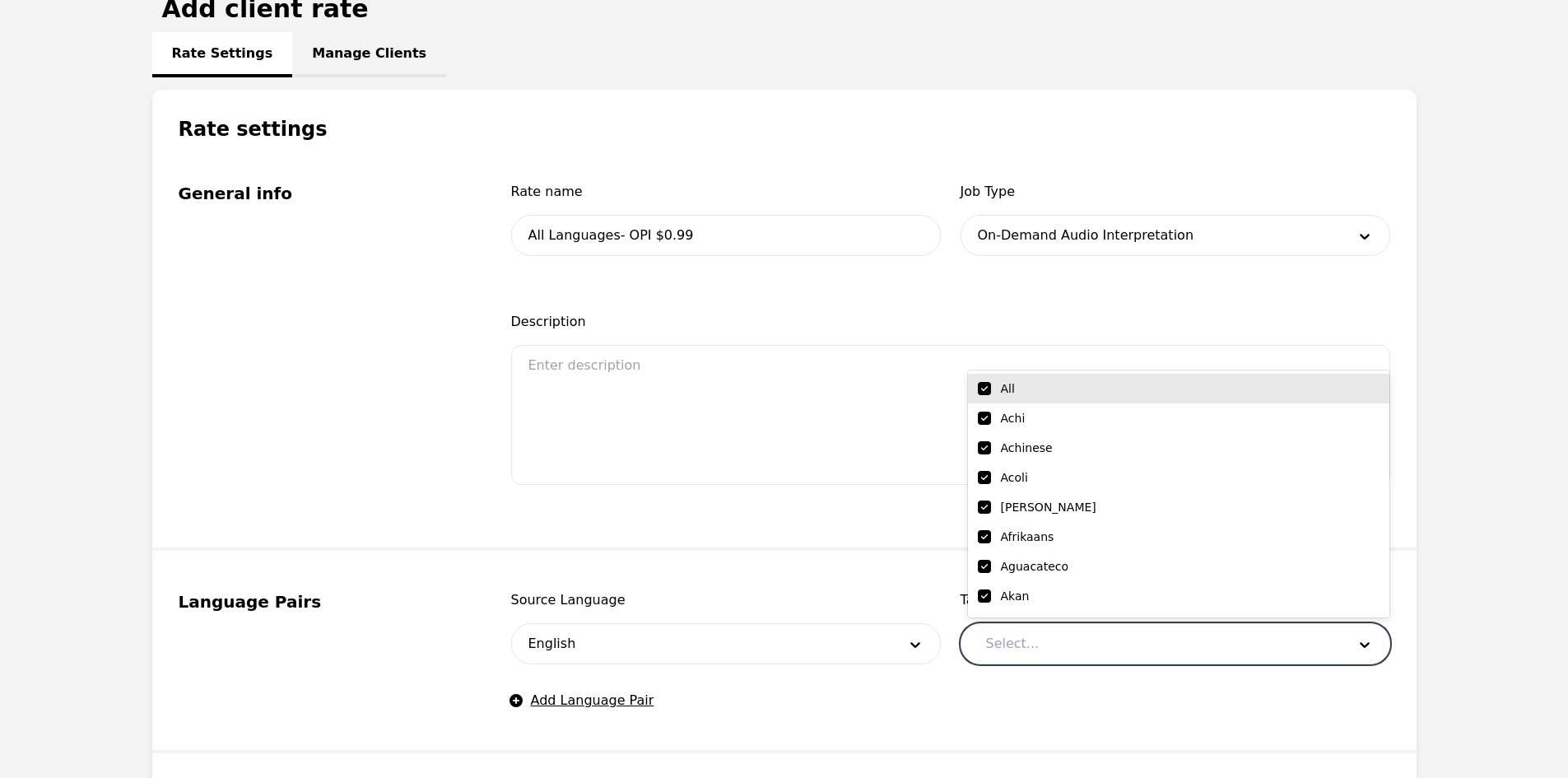
checkbox input "true"
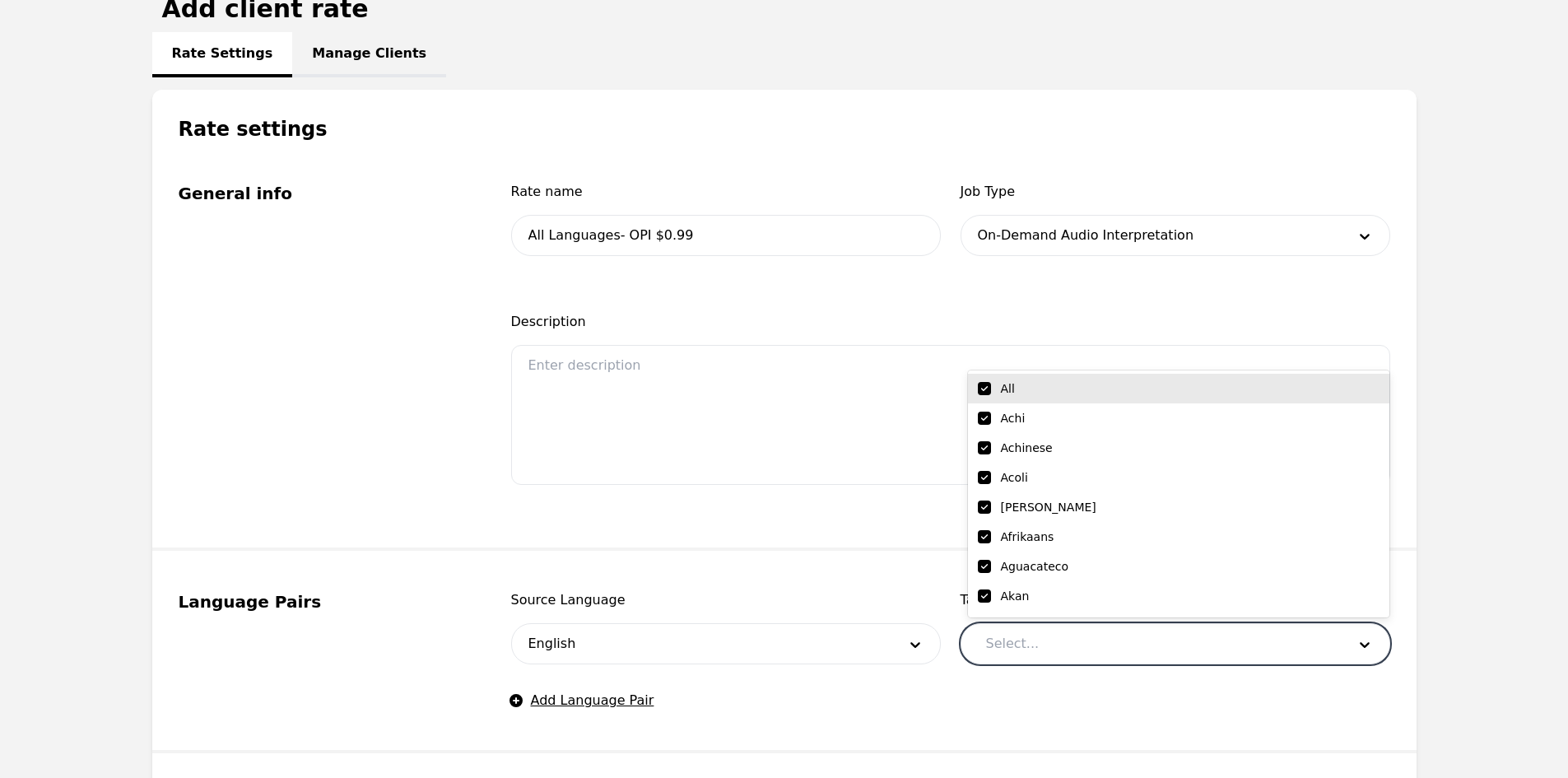
checkbox input "true"
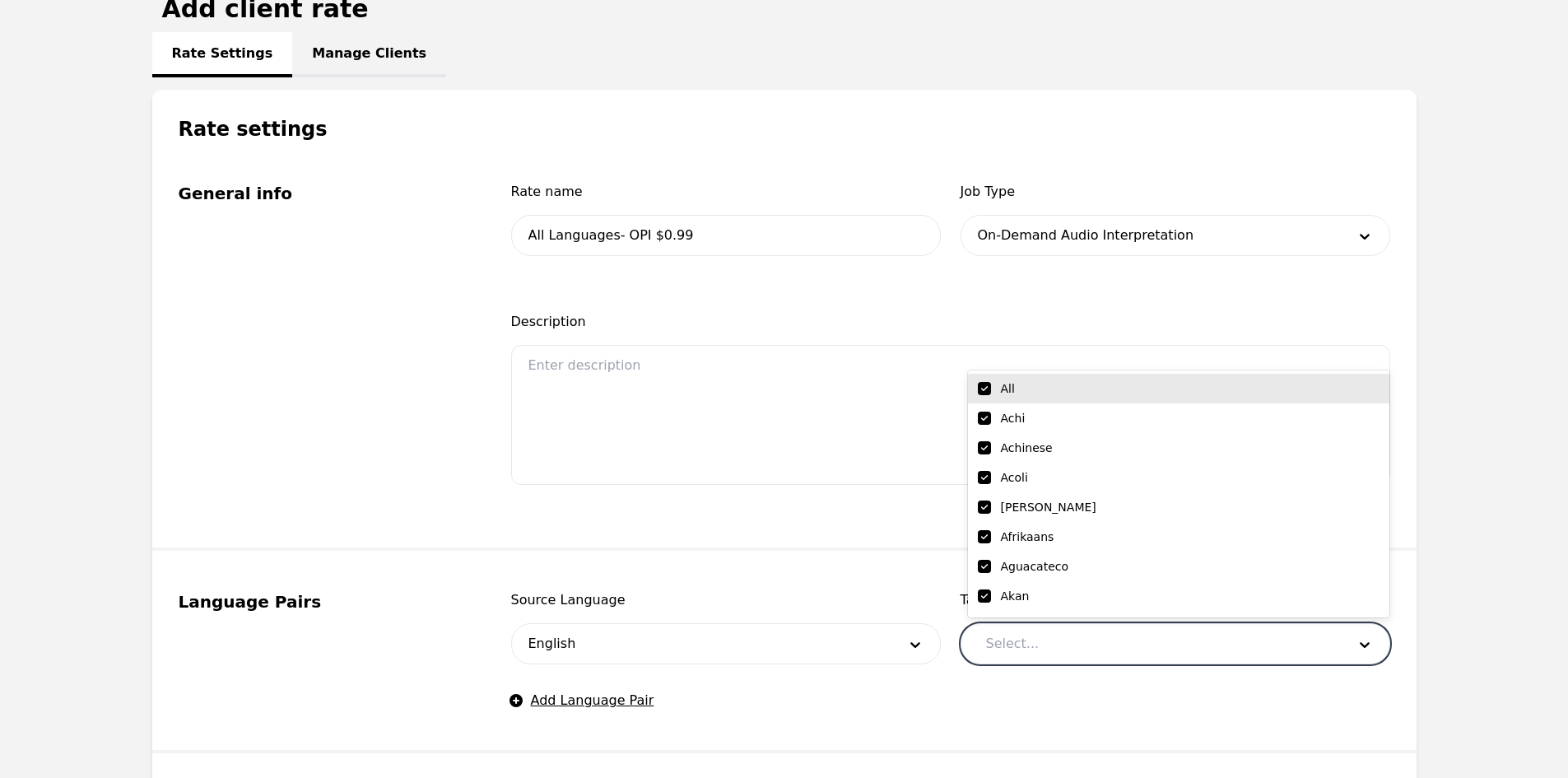
checkbox input "true"
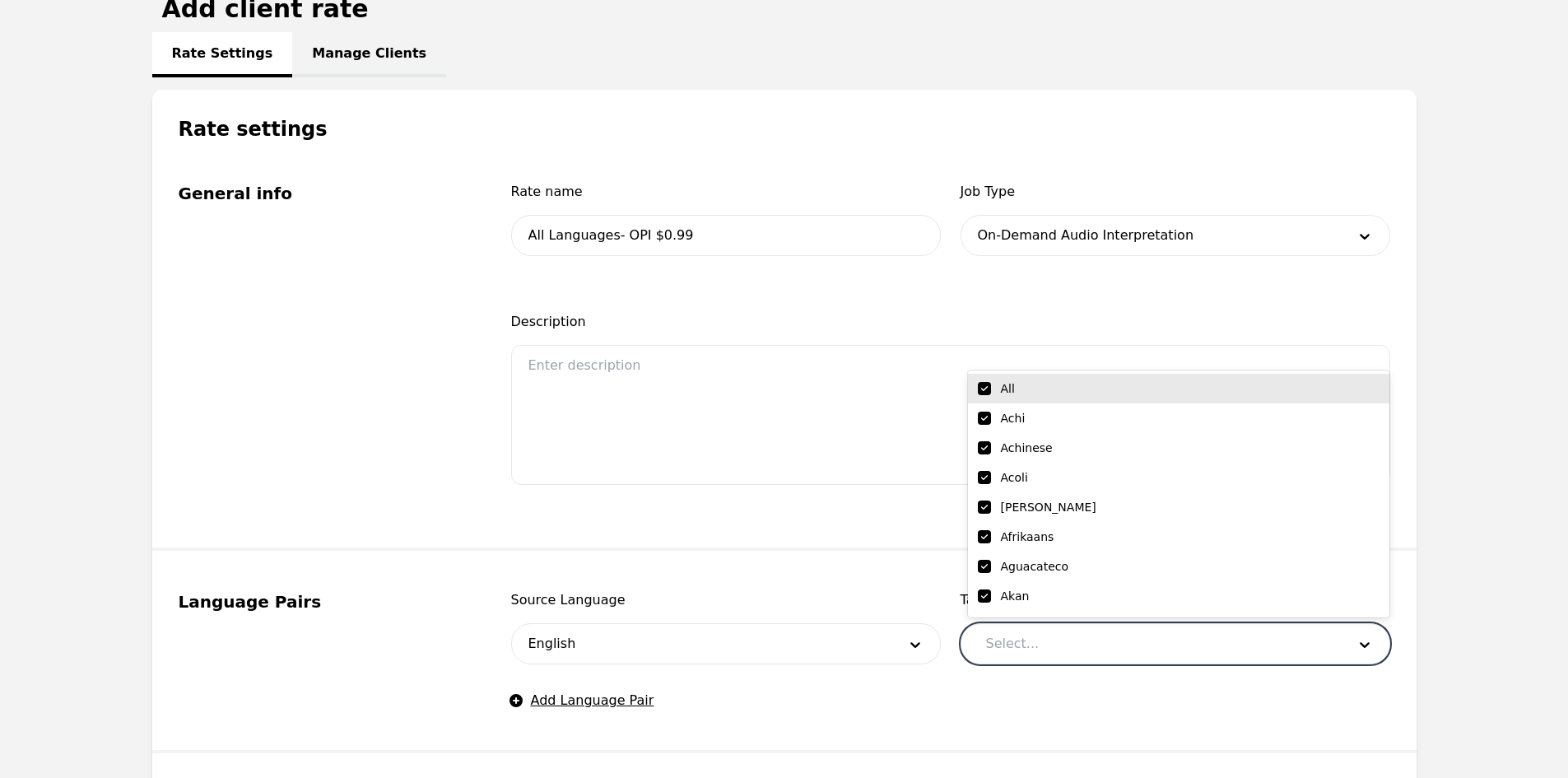
checkbox input "true"
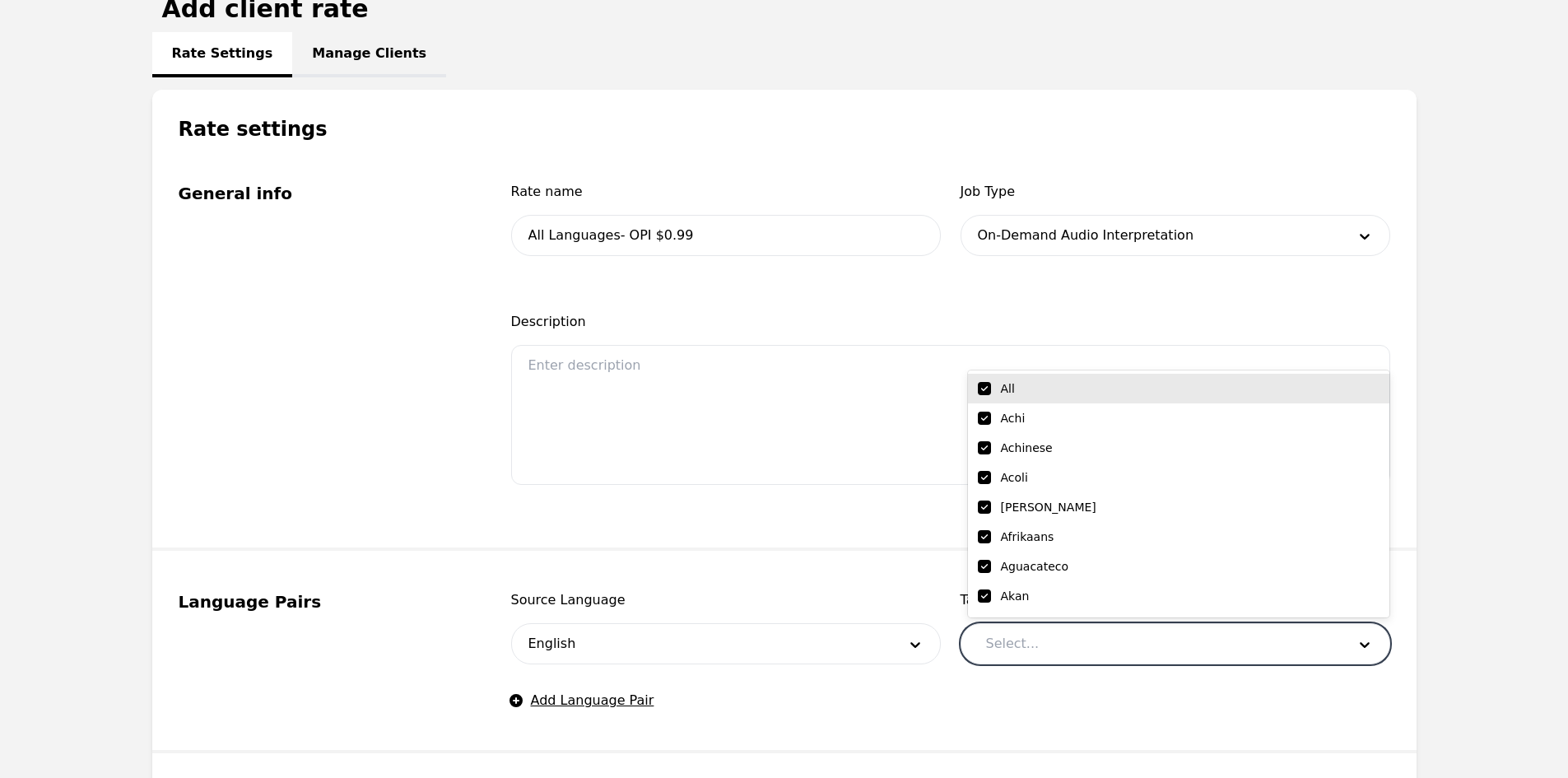
checkbox input "true"
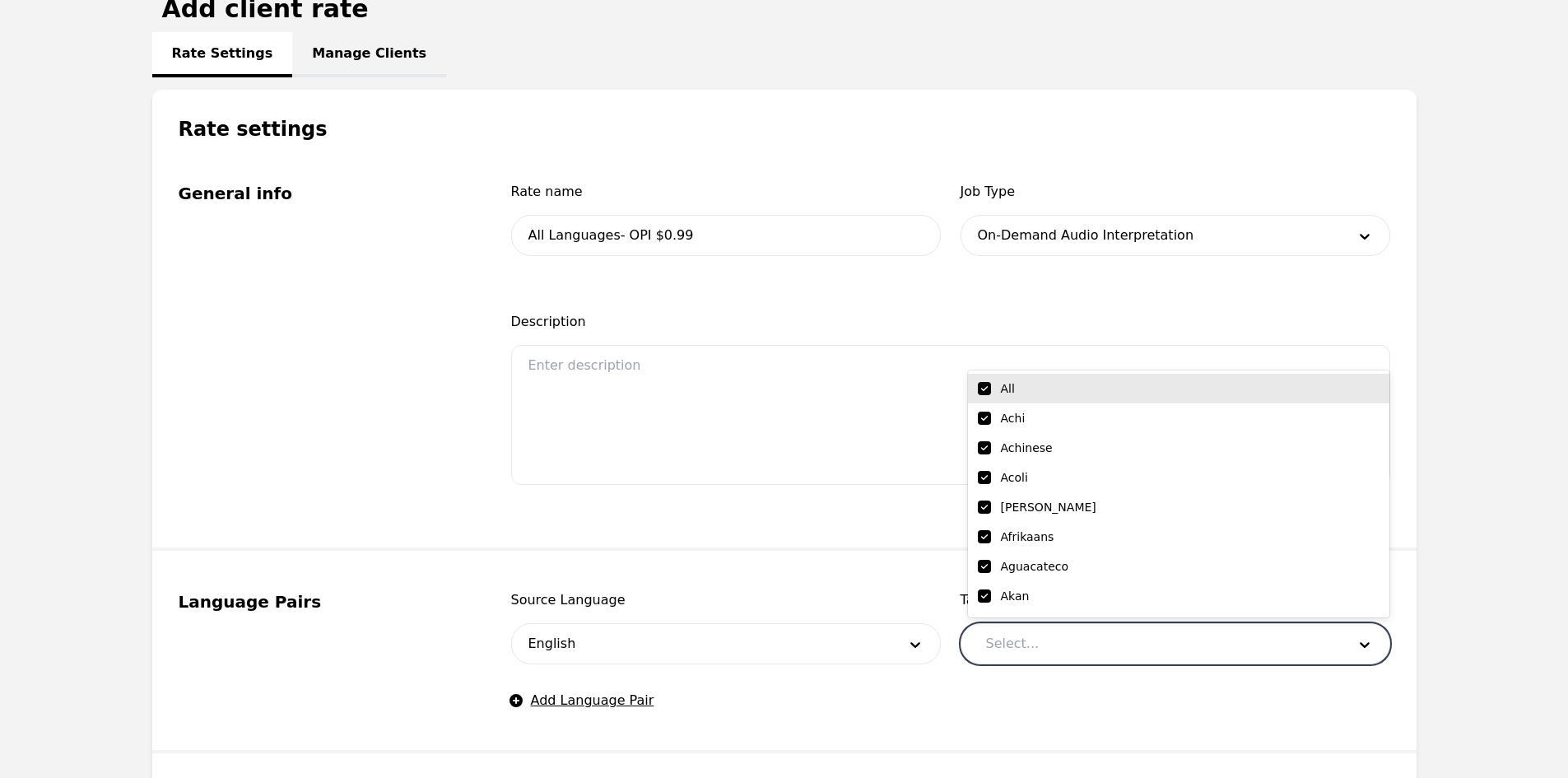
checkbox input "true"
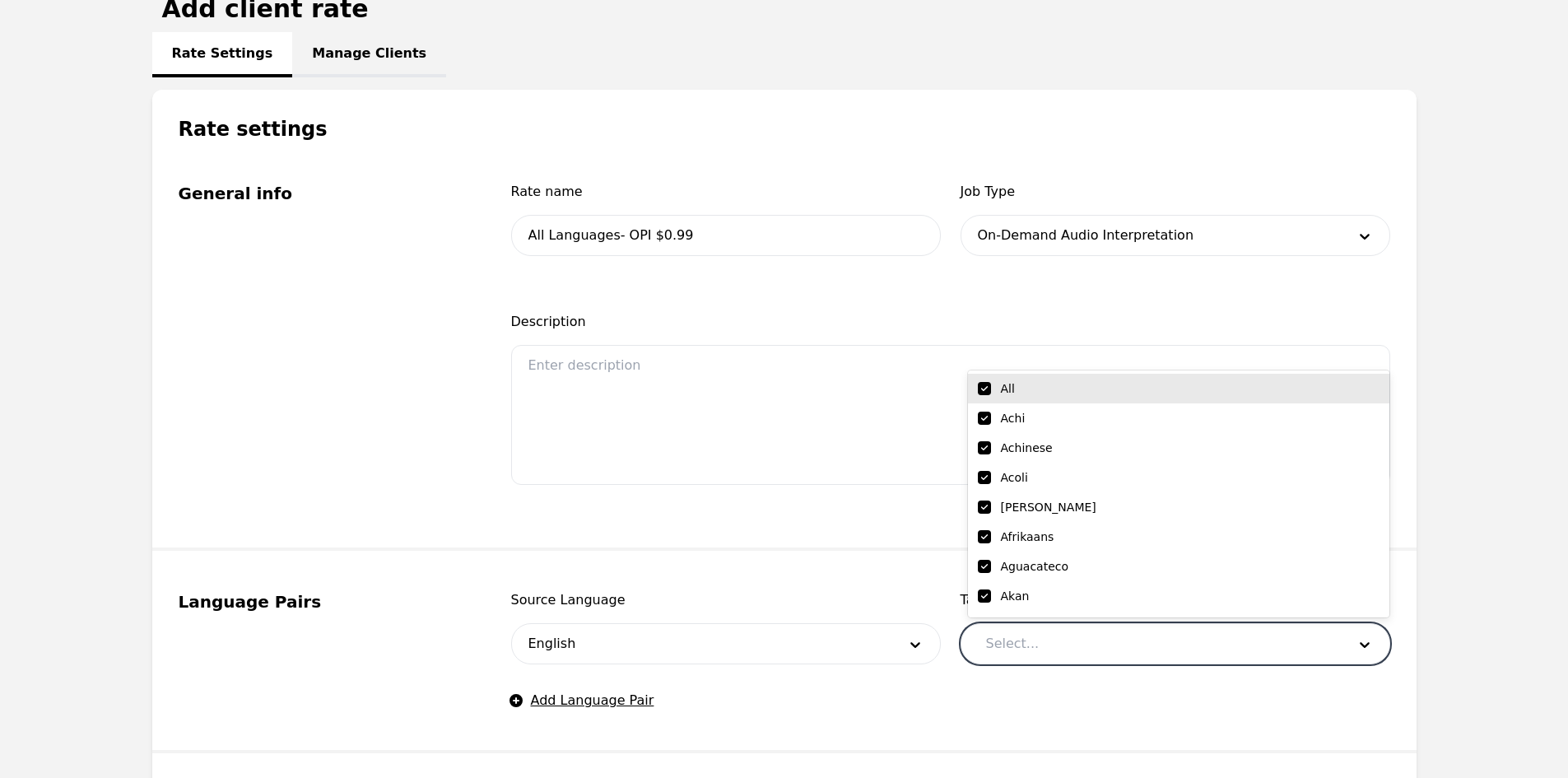
checkbox input "true"
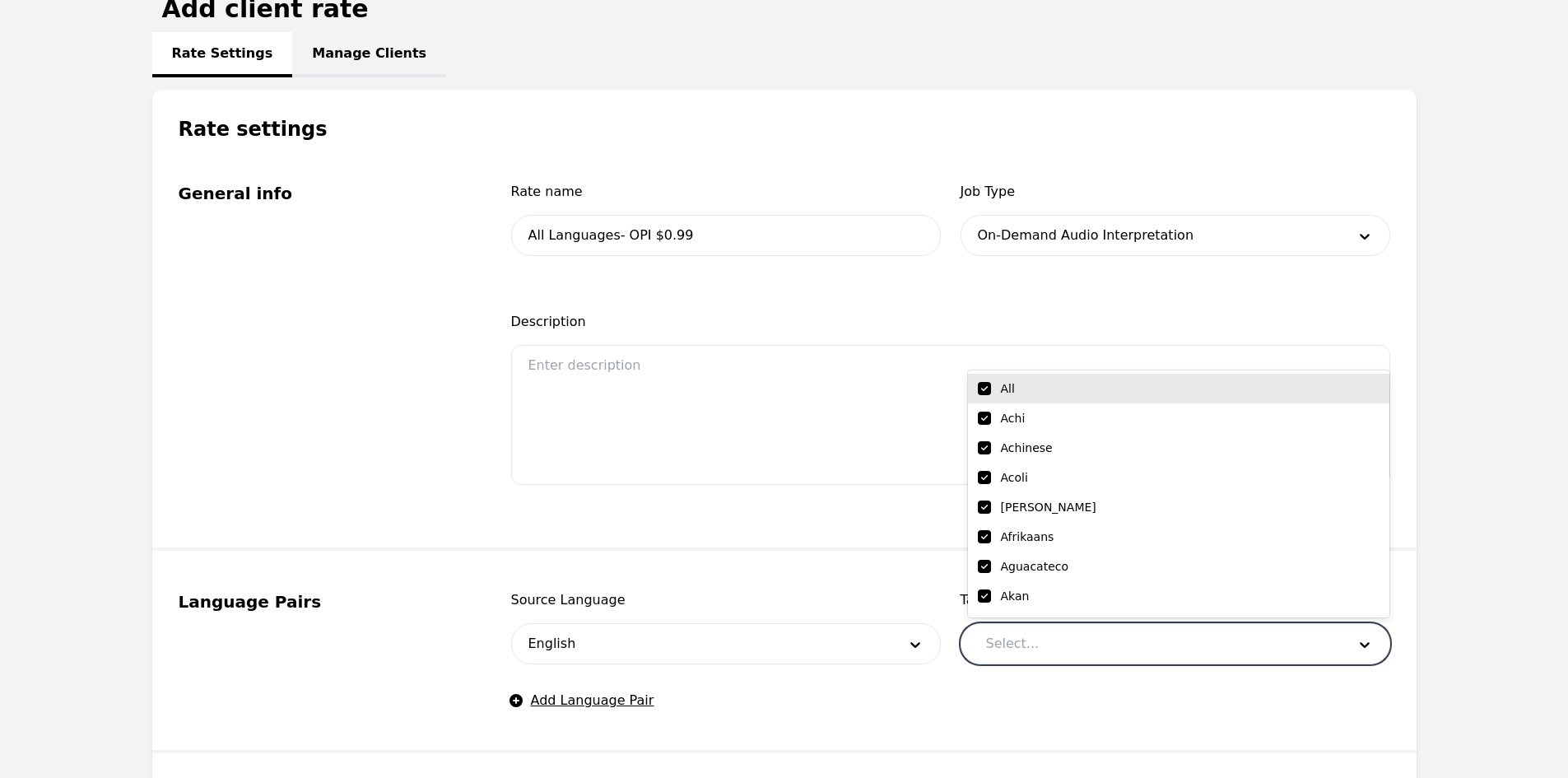
checkbox input "true"
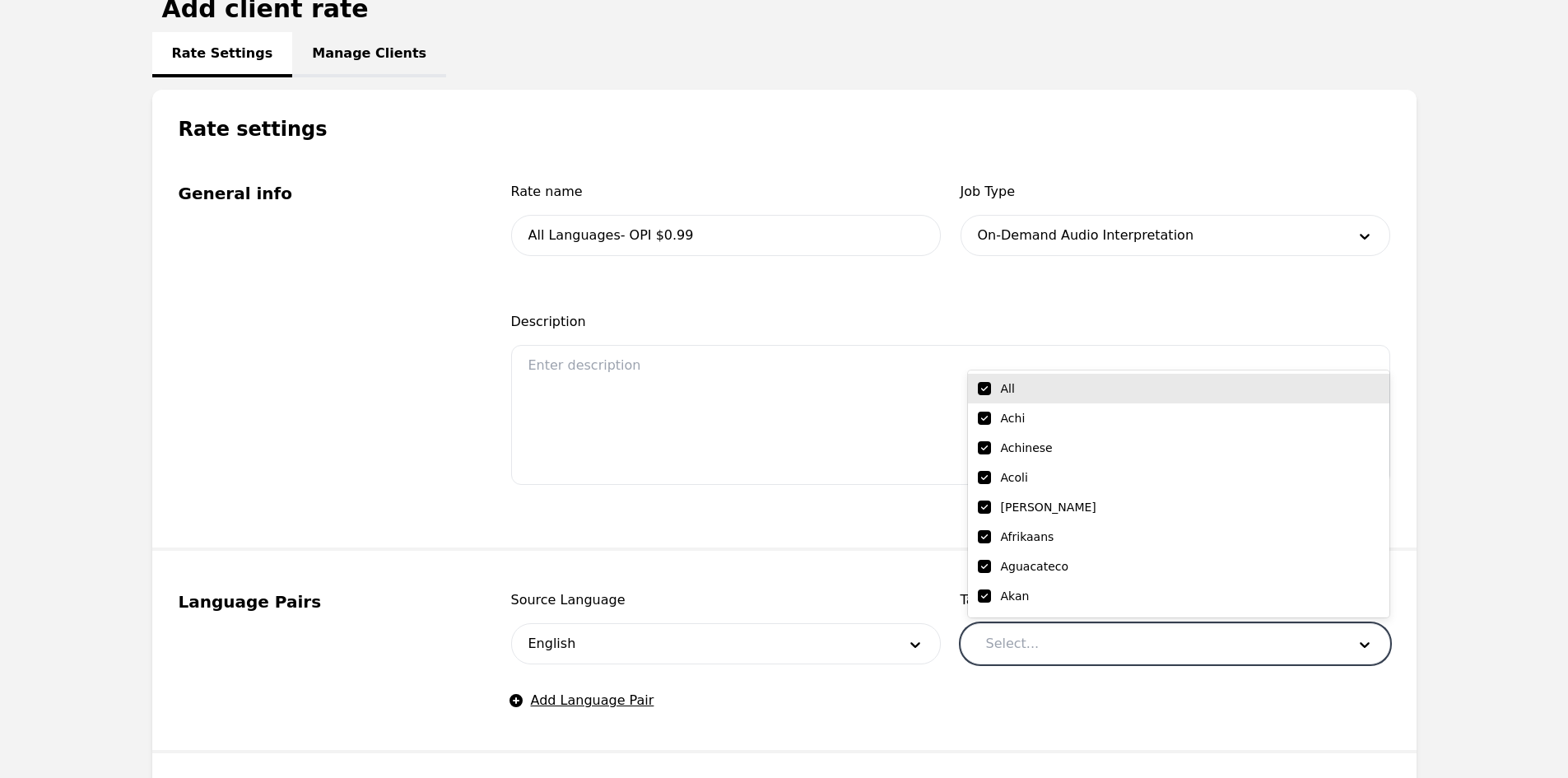
checkbox input "true"
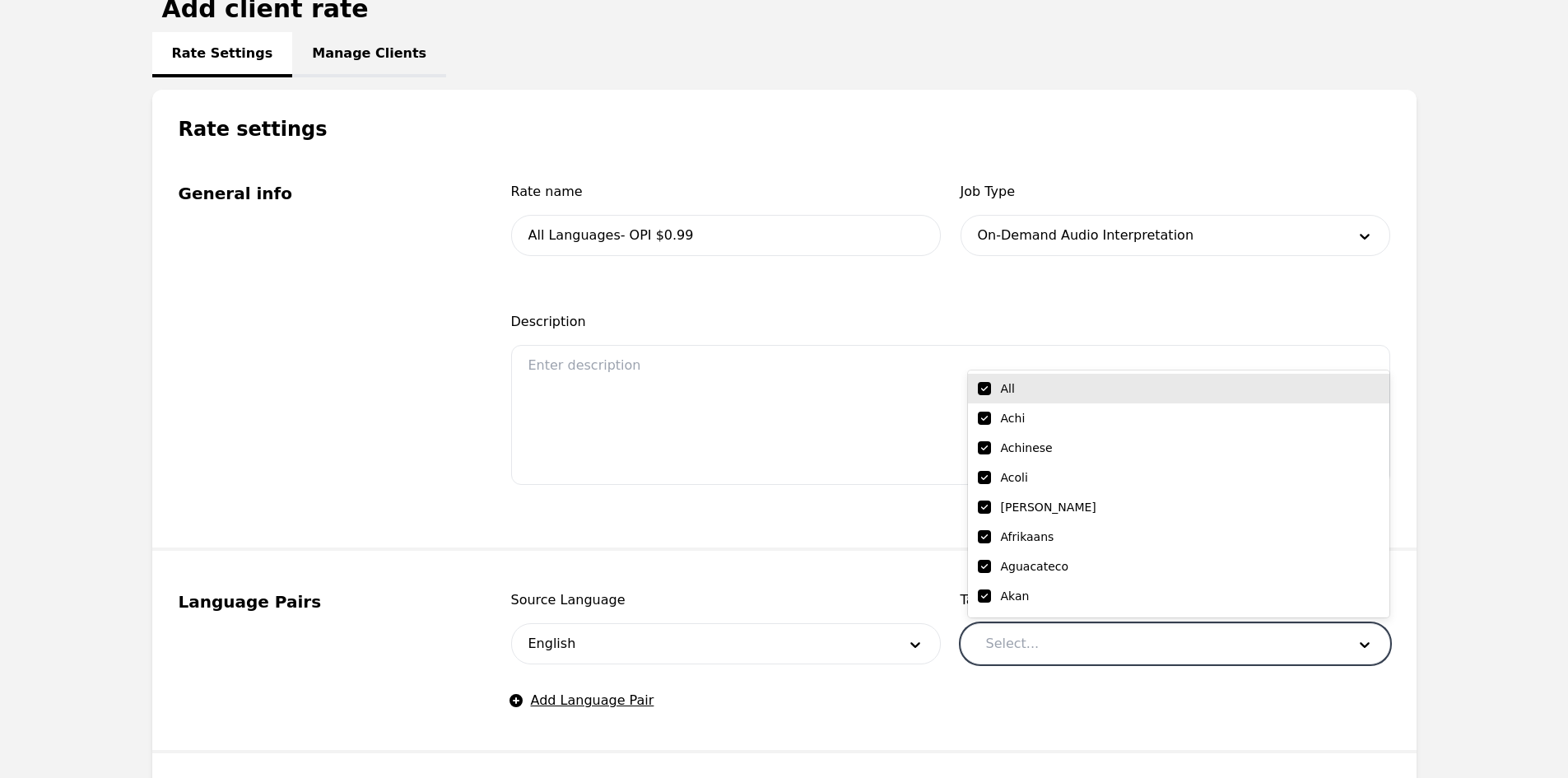
checkbox input "true"
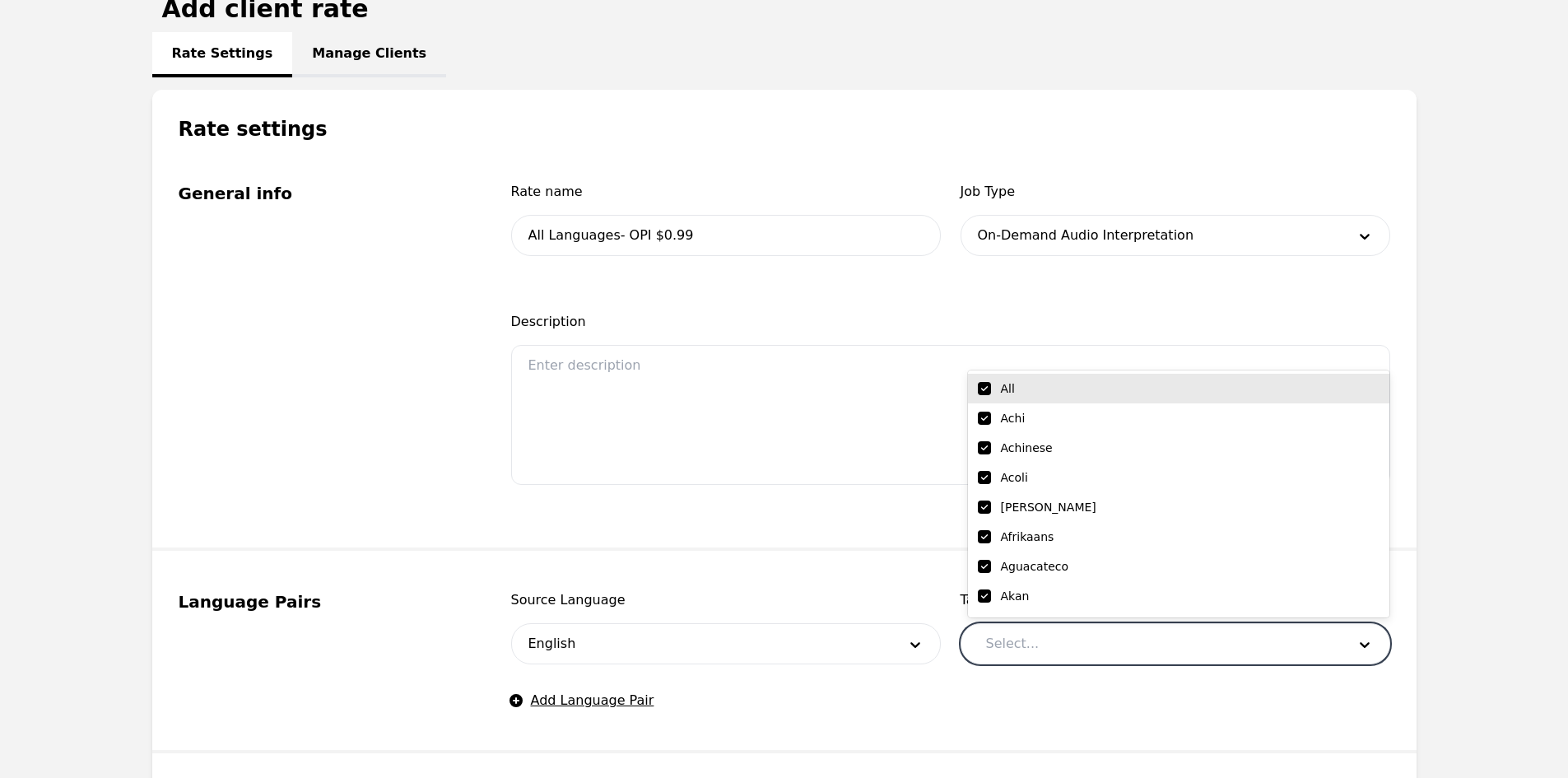
checkbox input "true"
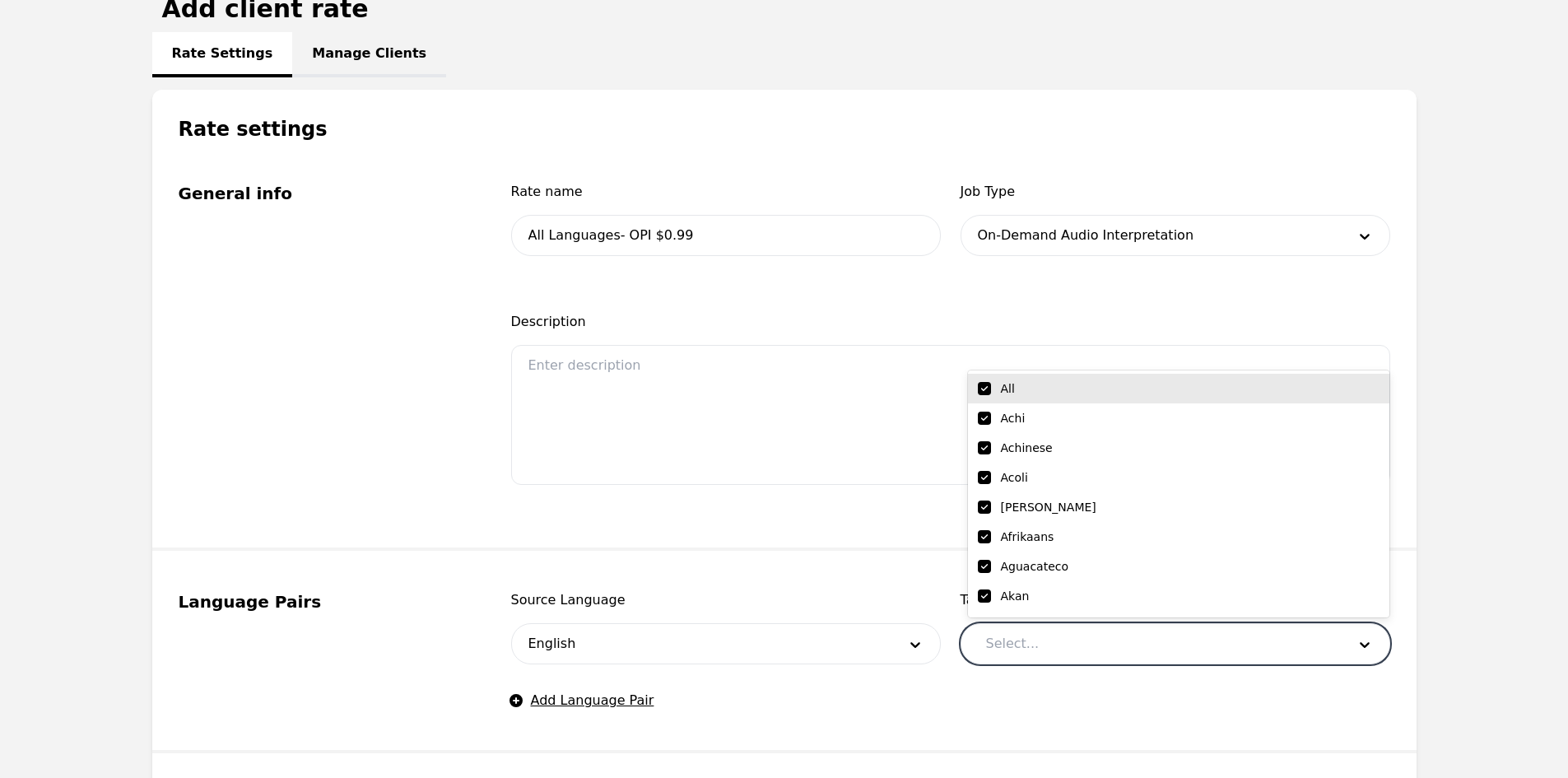
checkbox input "true"
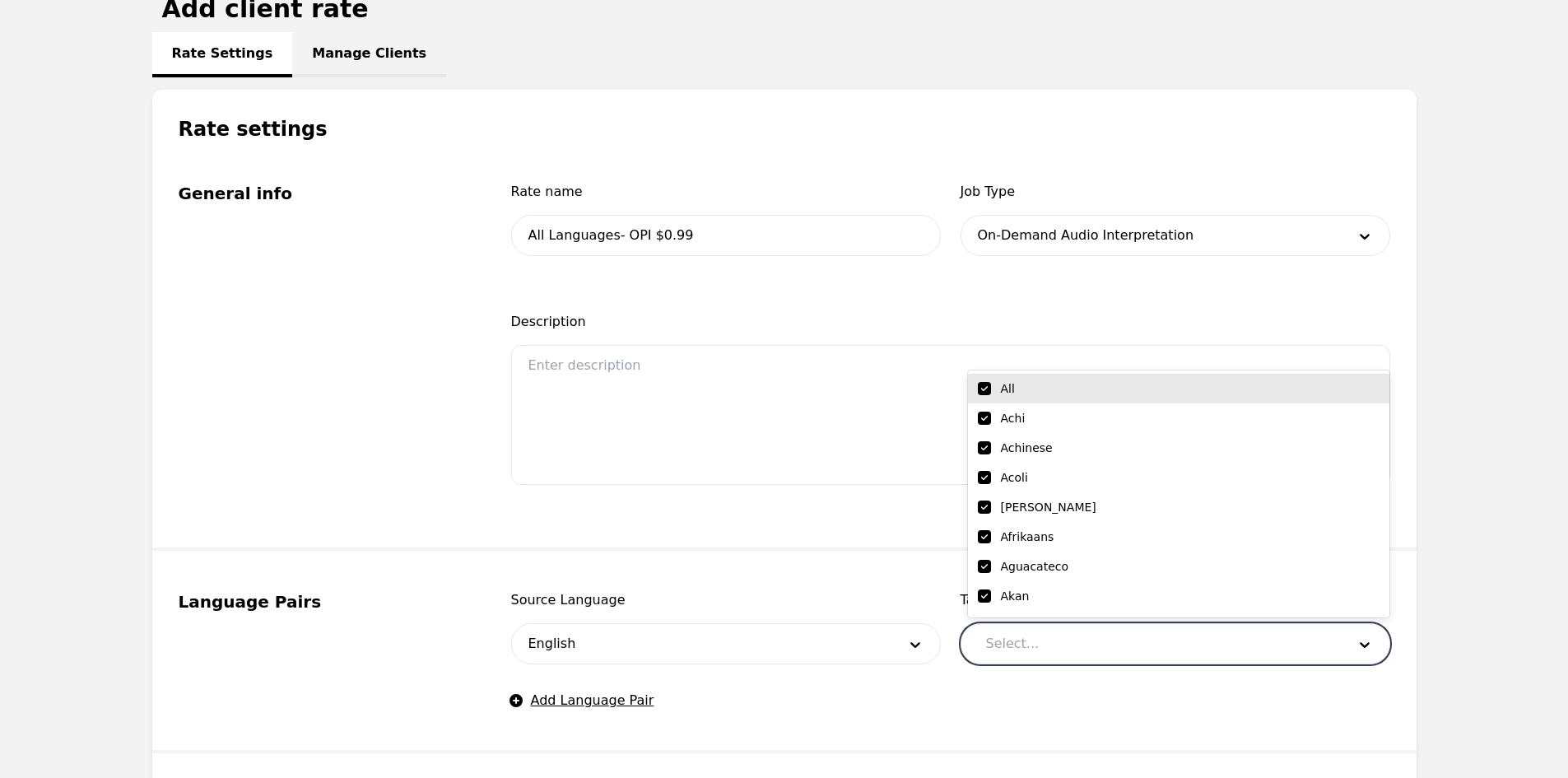
checkbox input "true"
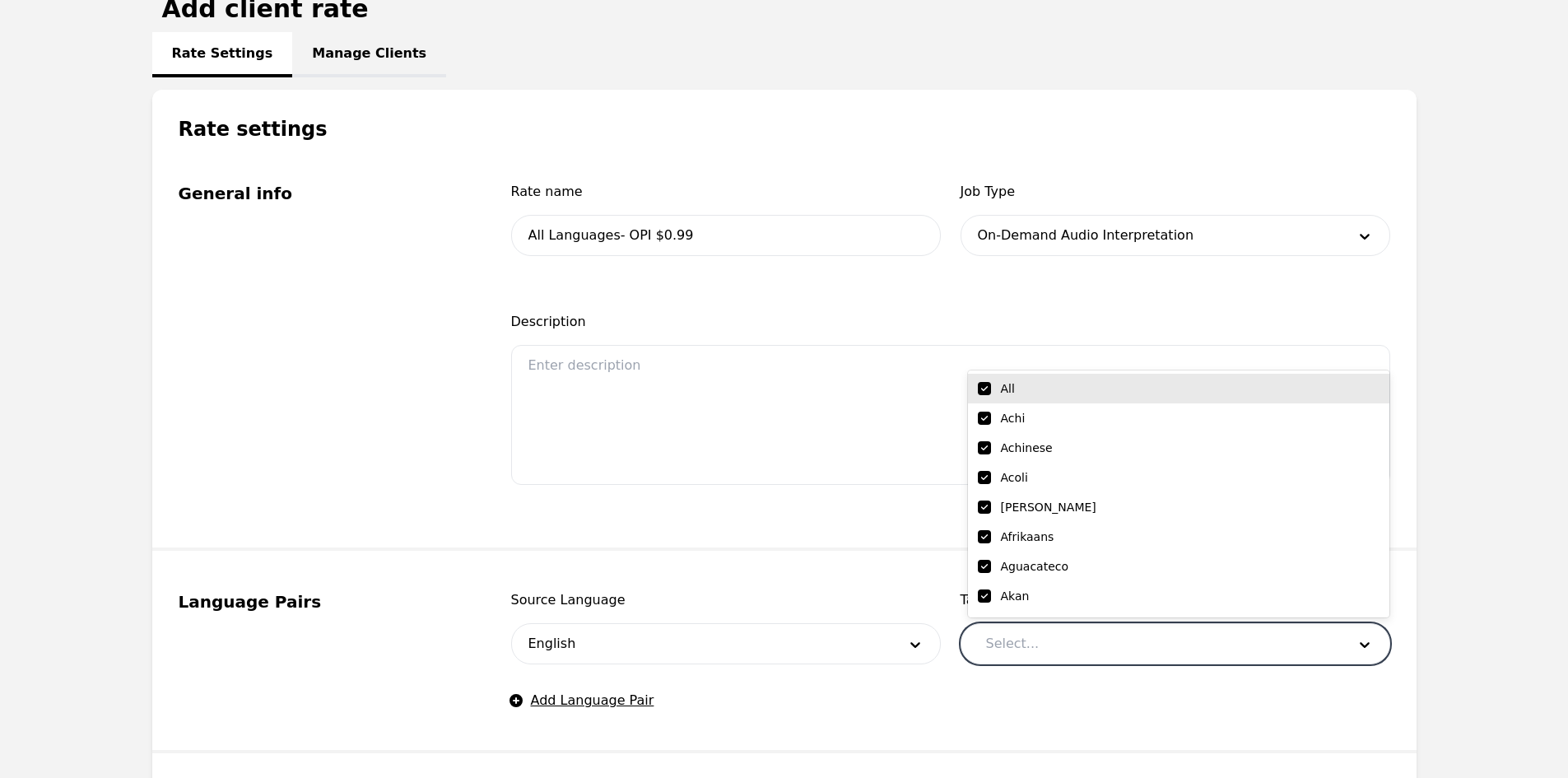
checkbox input "true"
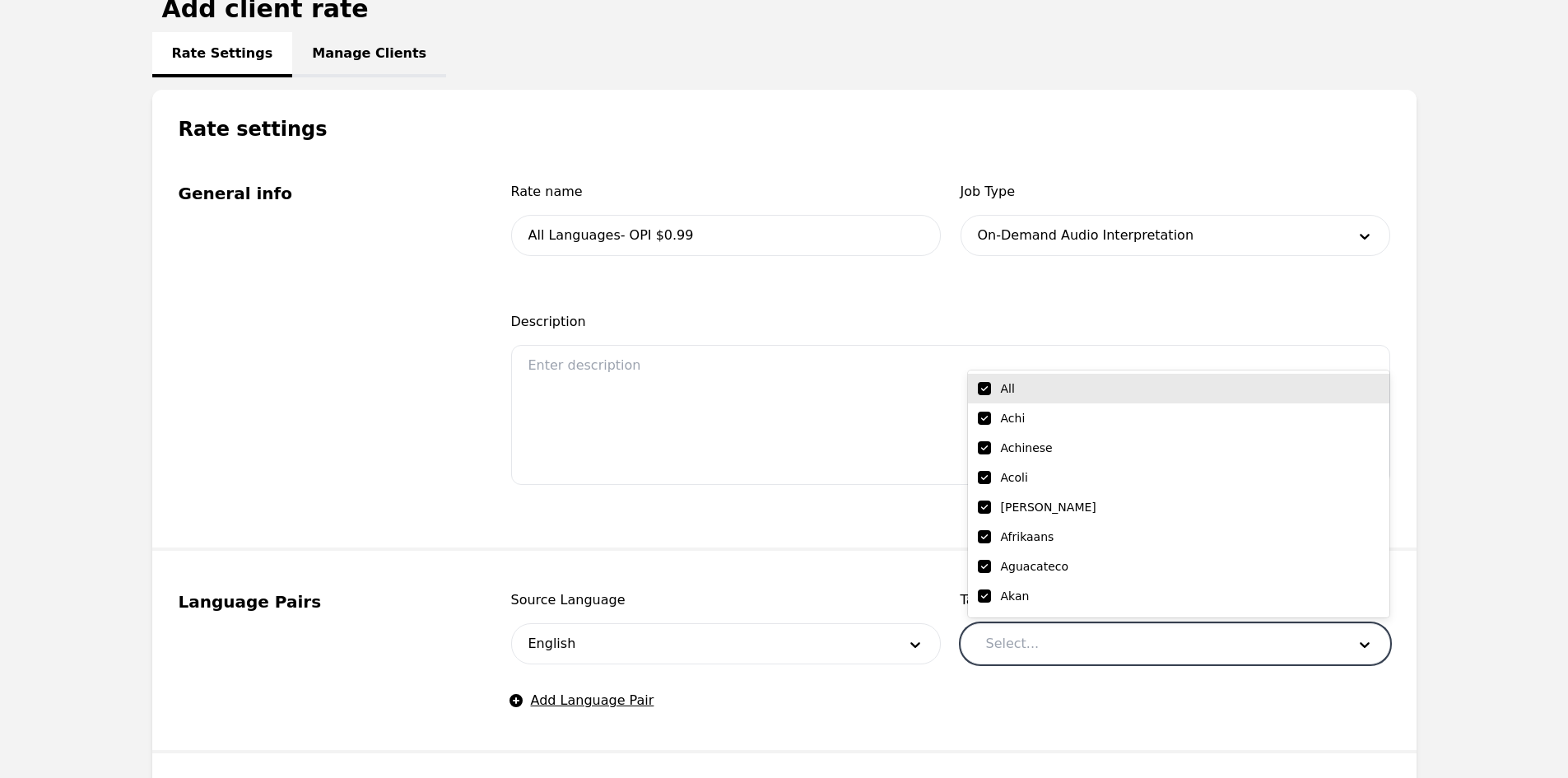
checkbox input "true"
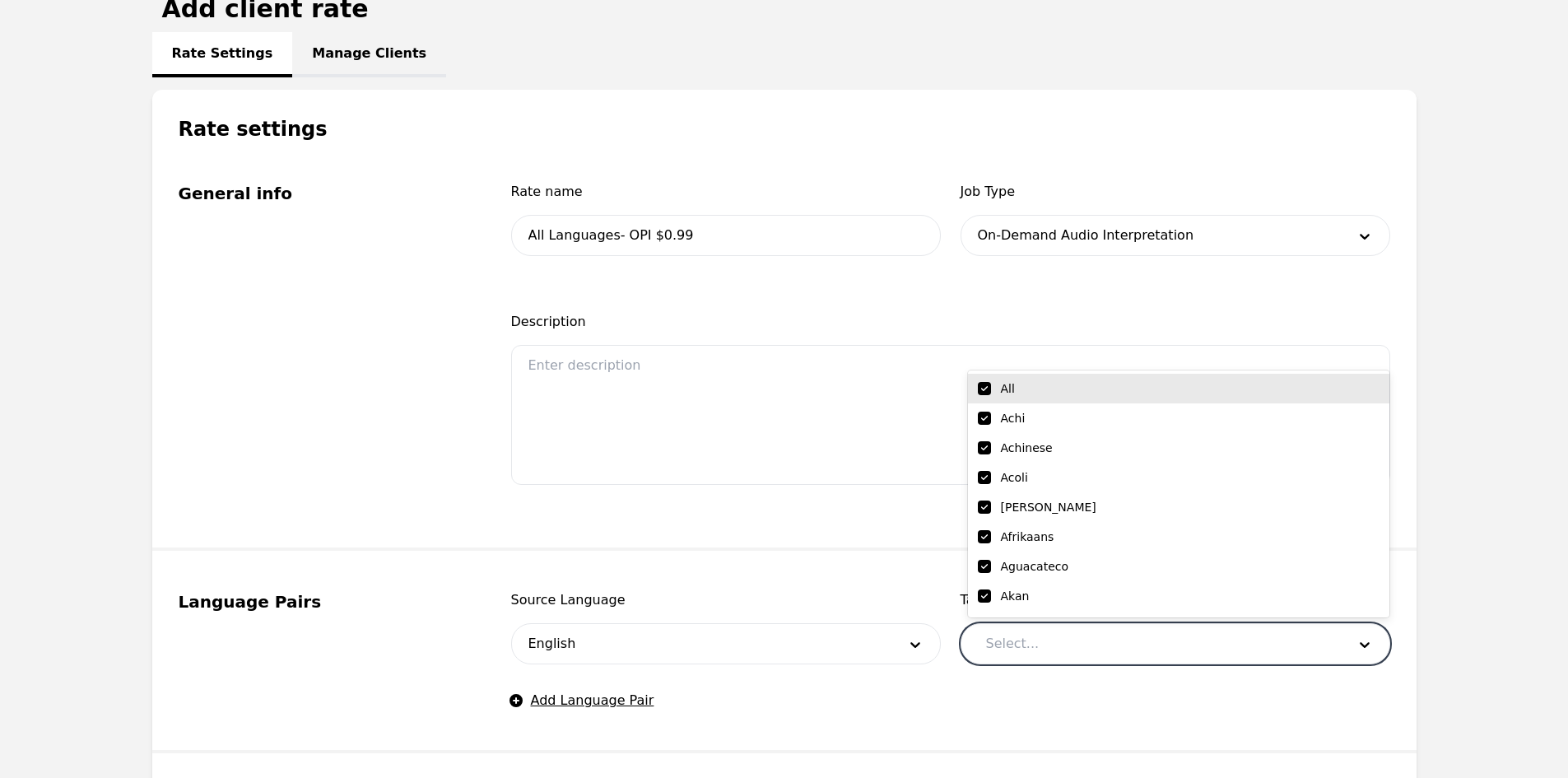
checkbox input "true"
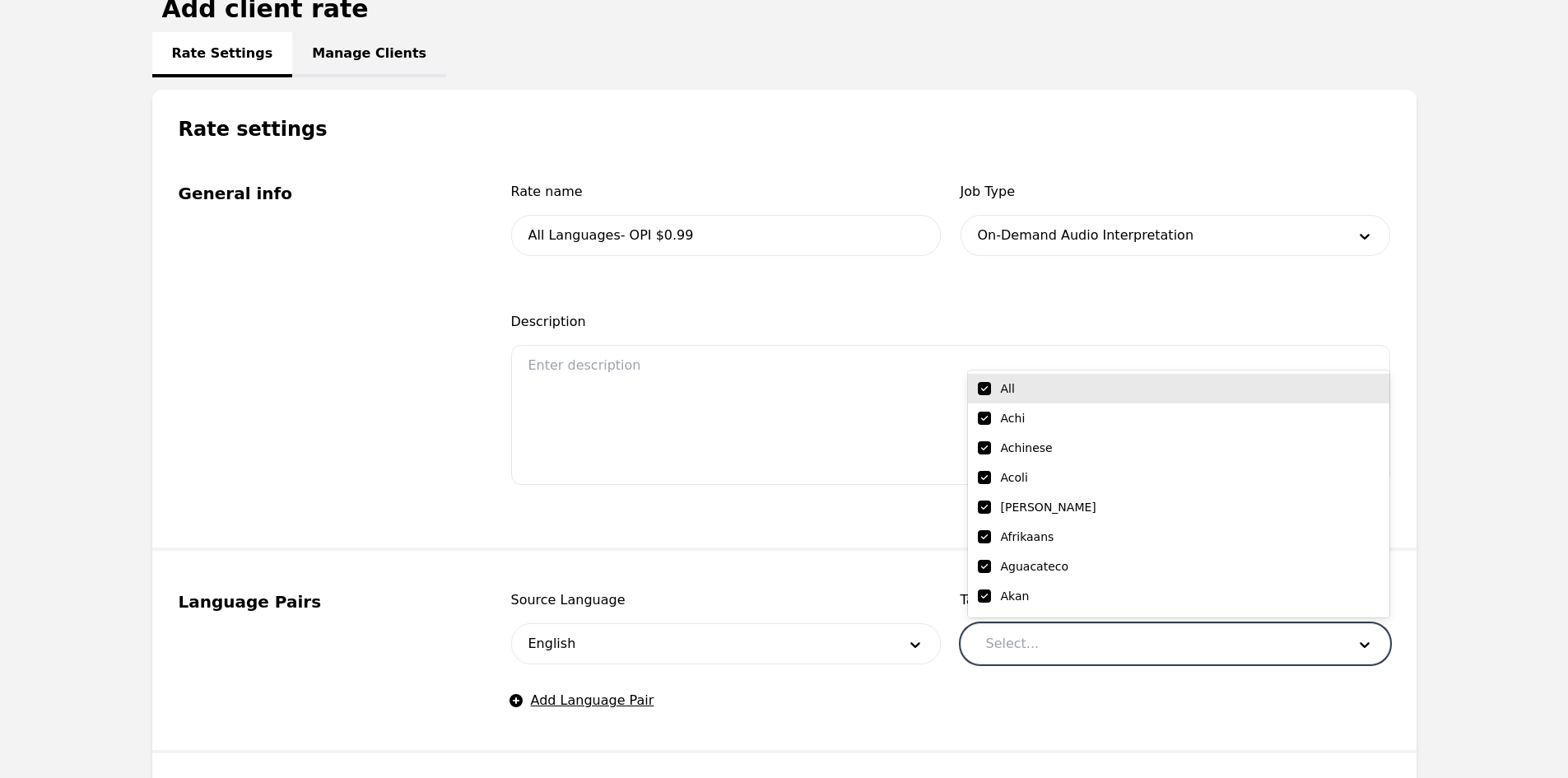
checkbox input "true"
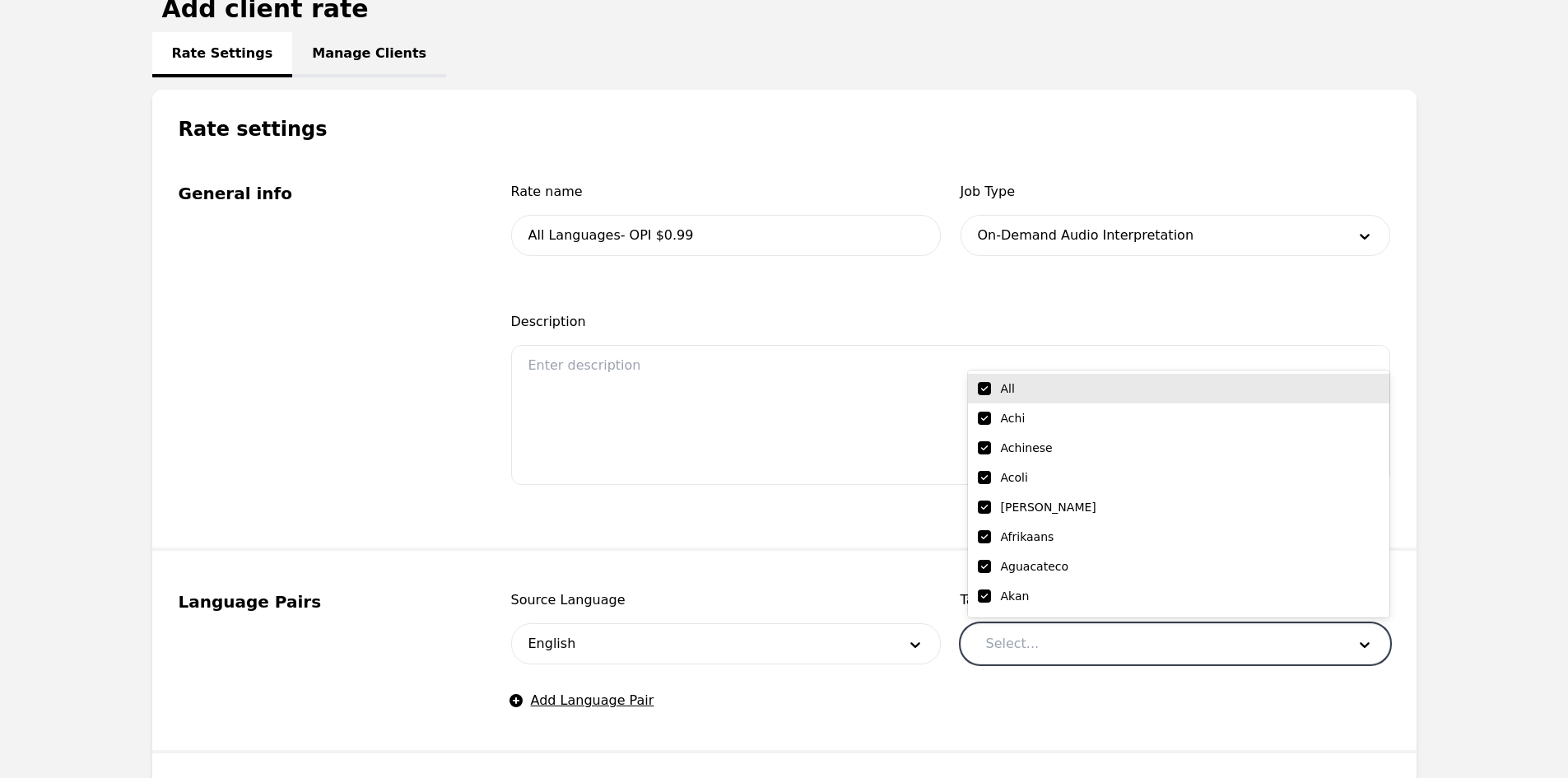
checkbox input "true"
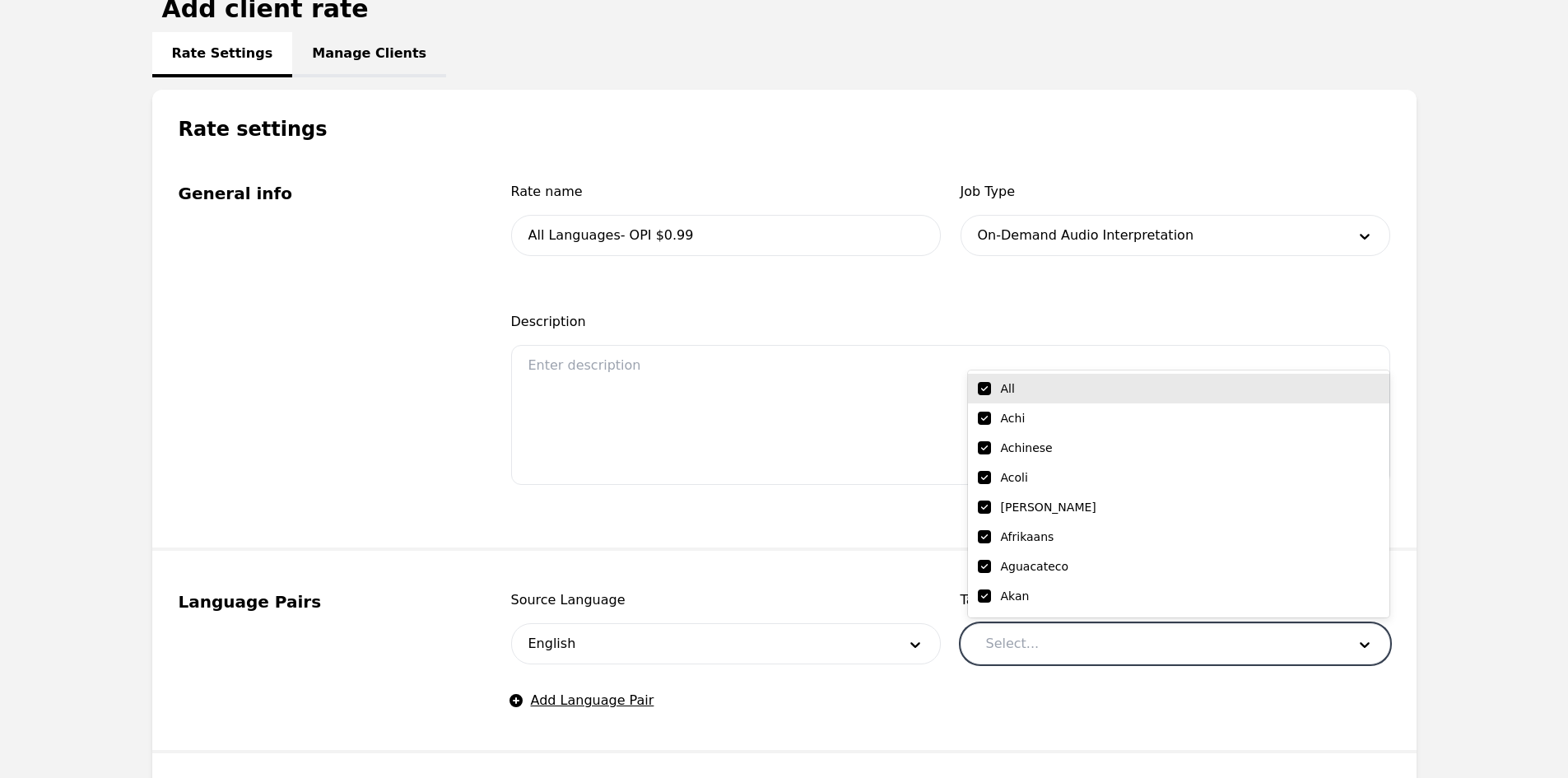
checkbox input "true"
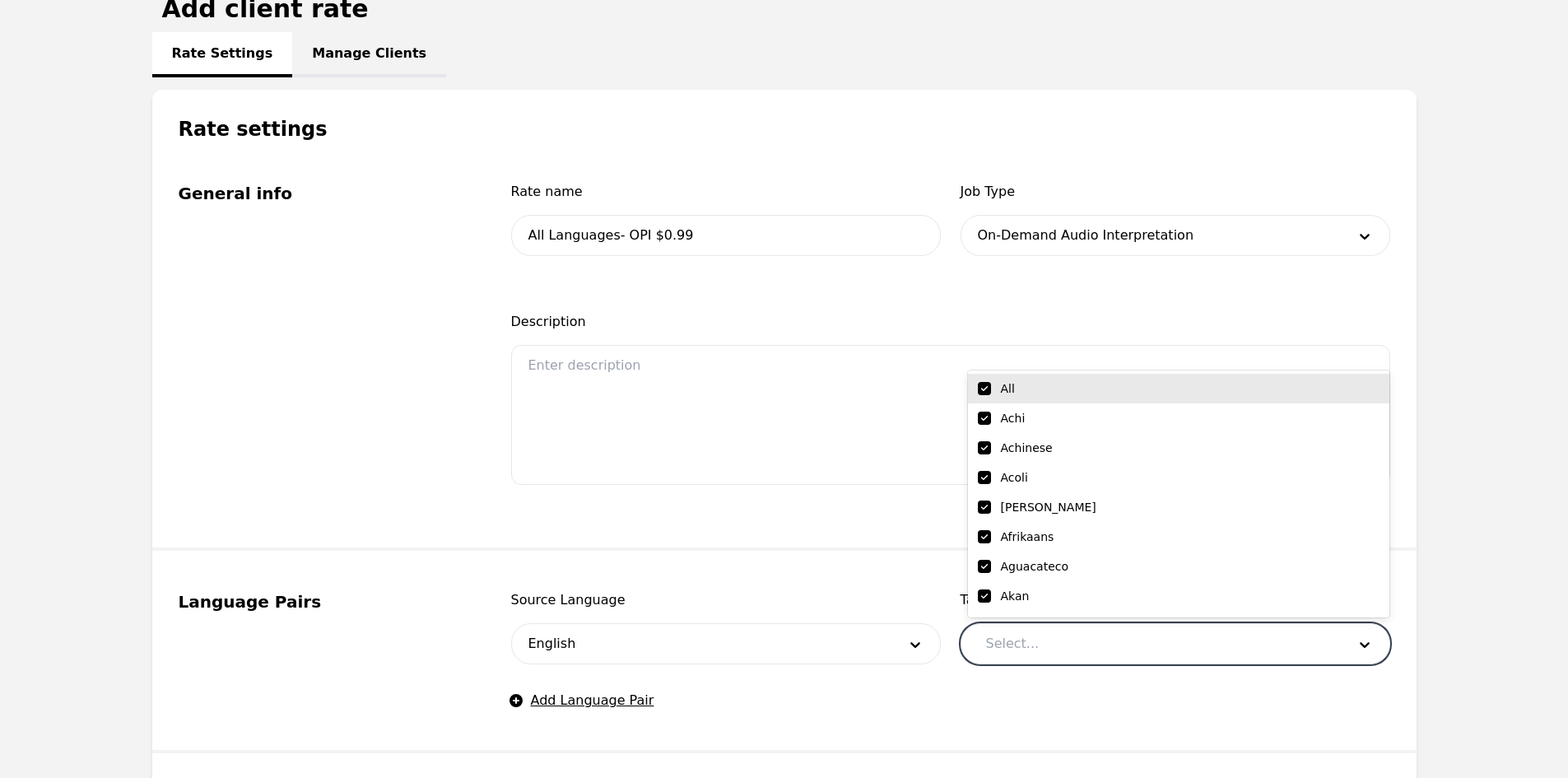
checkbox input "true"
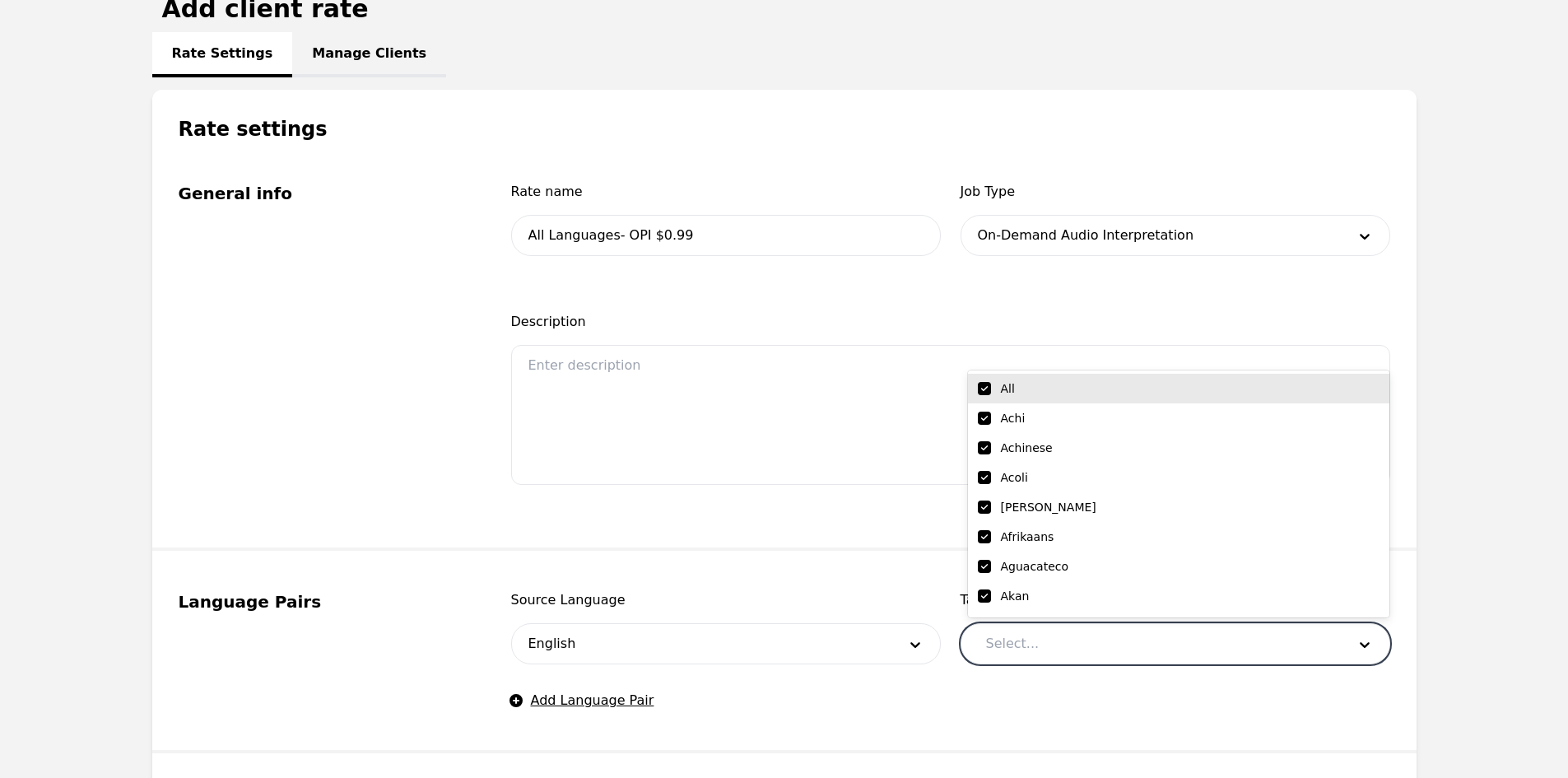
checkbox input "true"
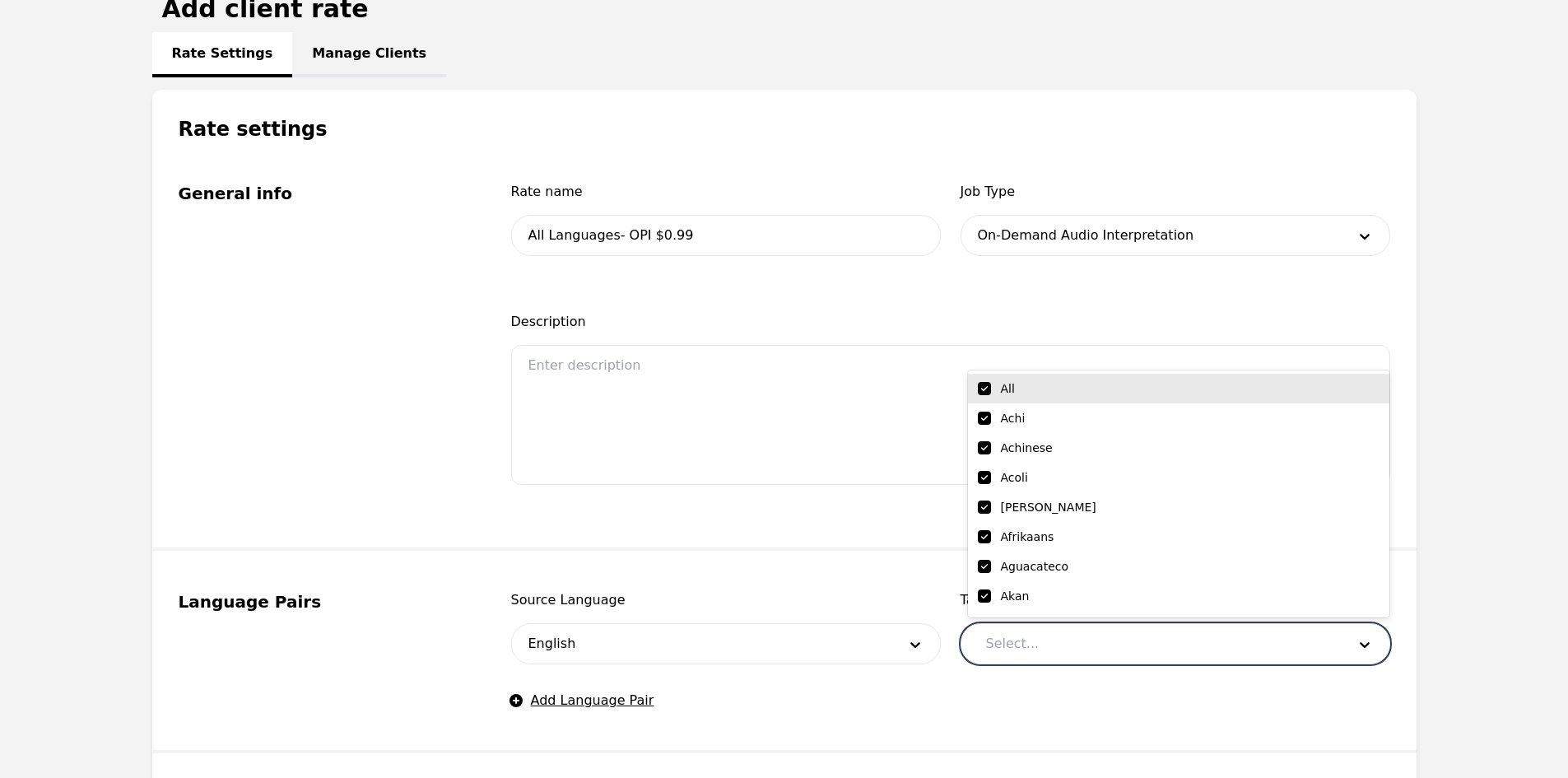
checkbox input "true"
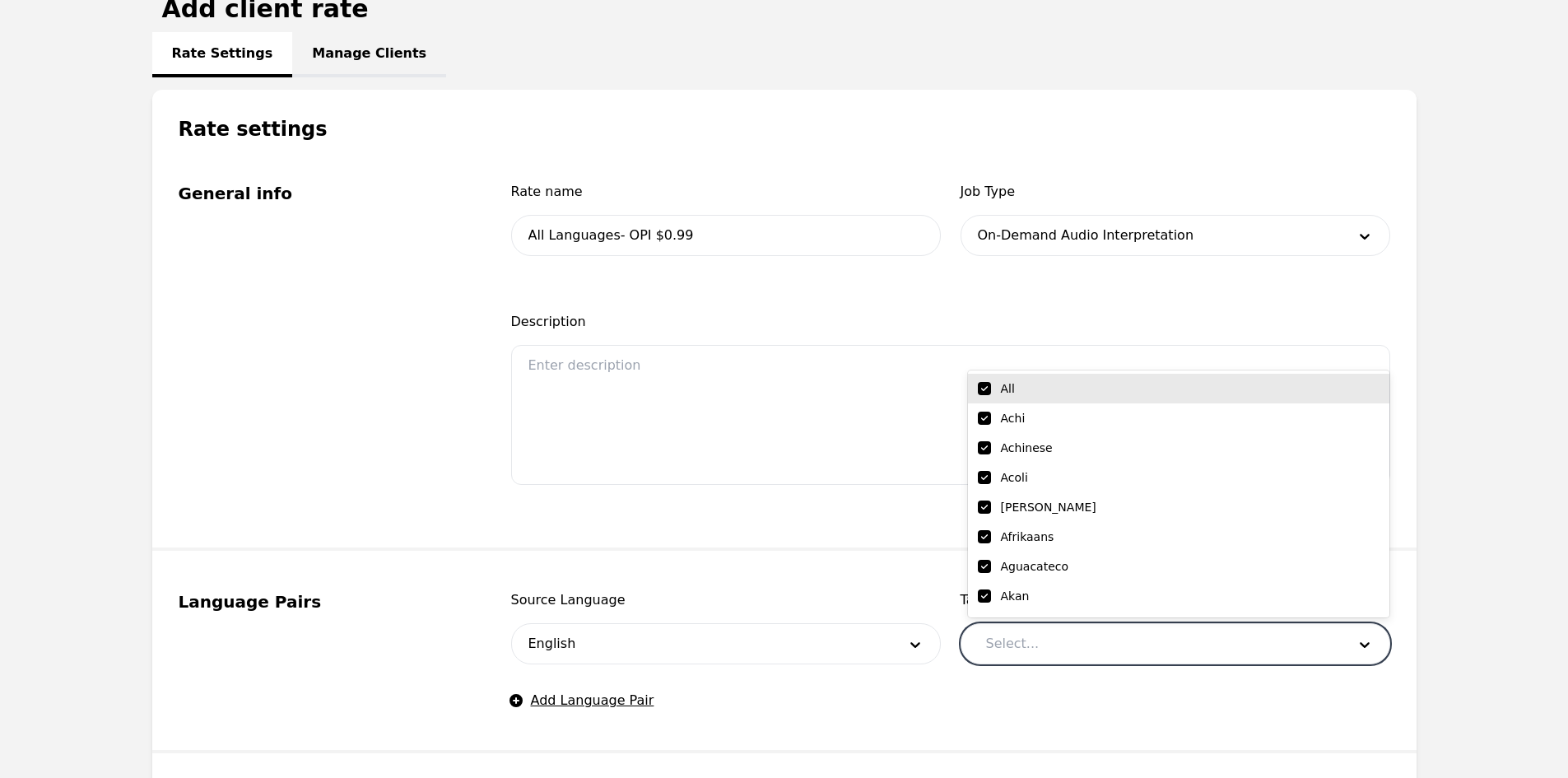
checkbox input "true"
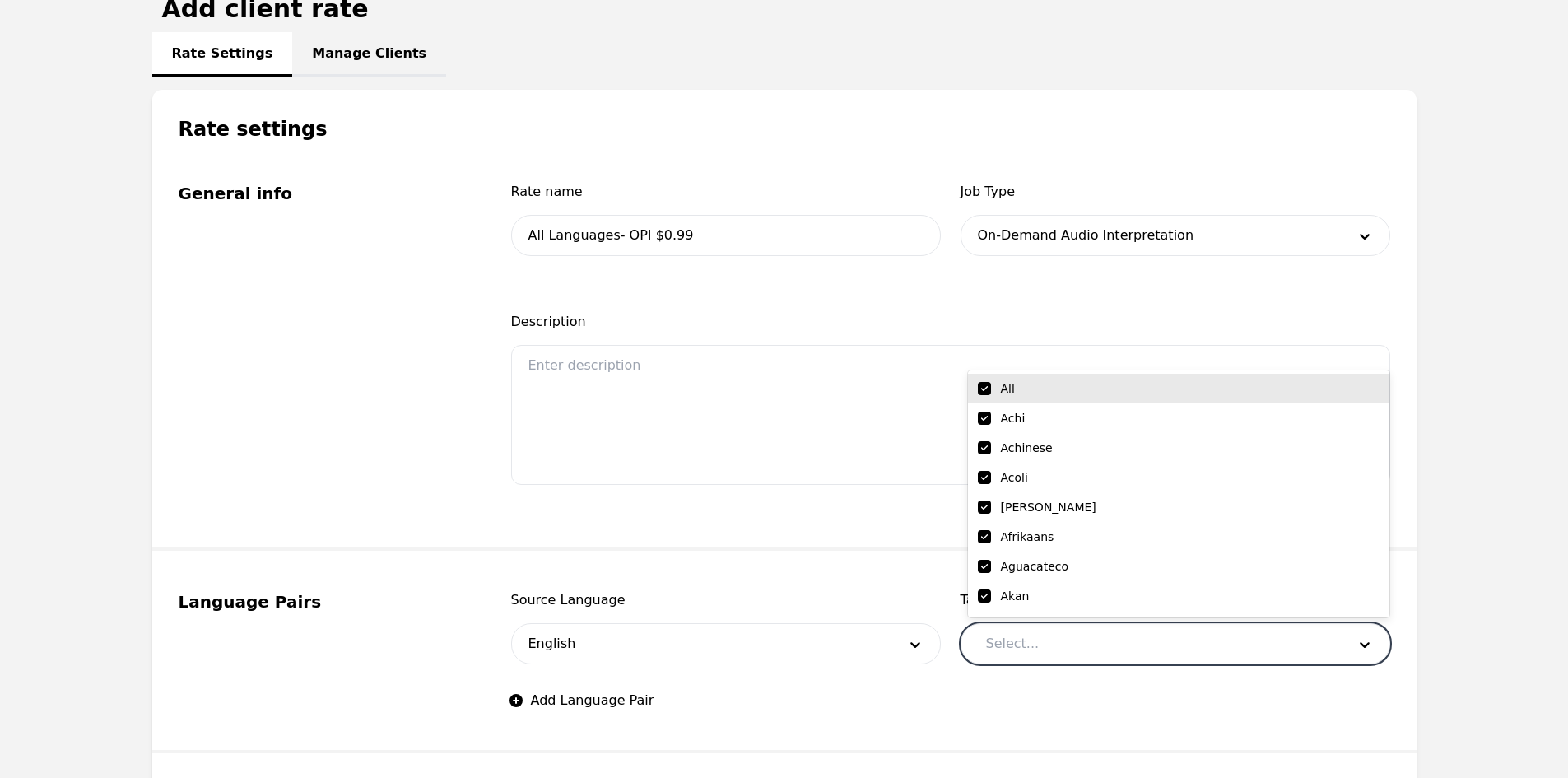
checkbox input "true"
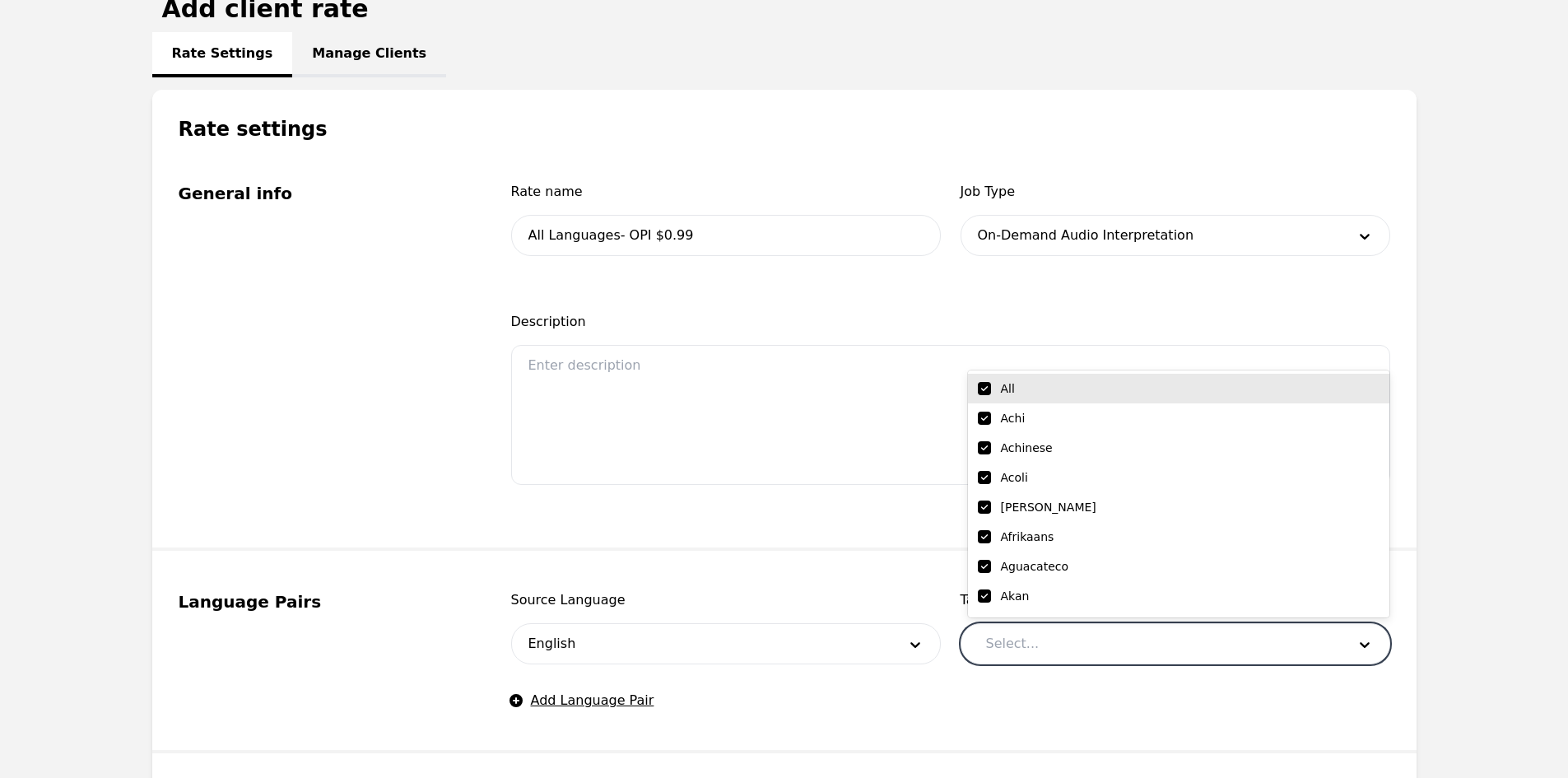
checkbox input "true"
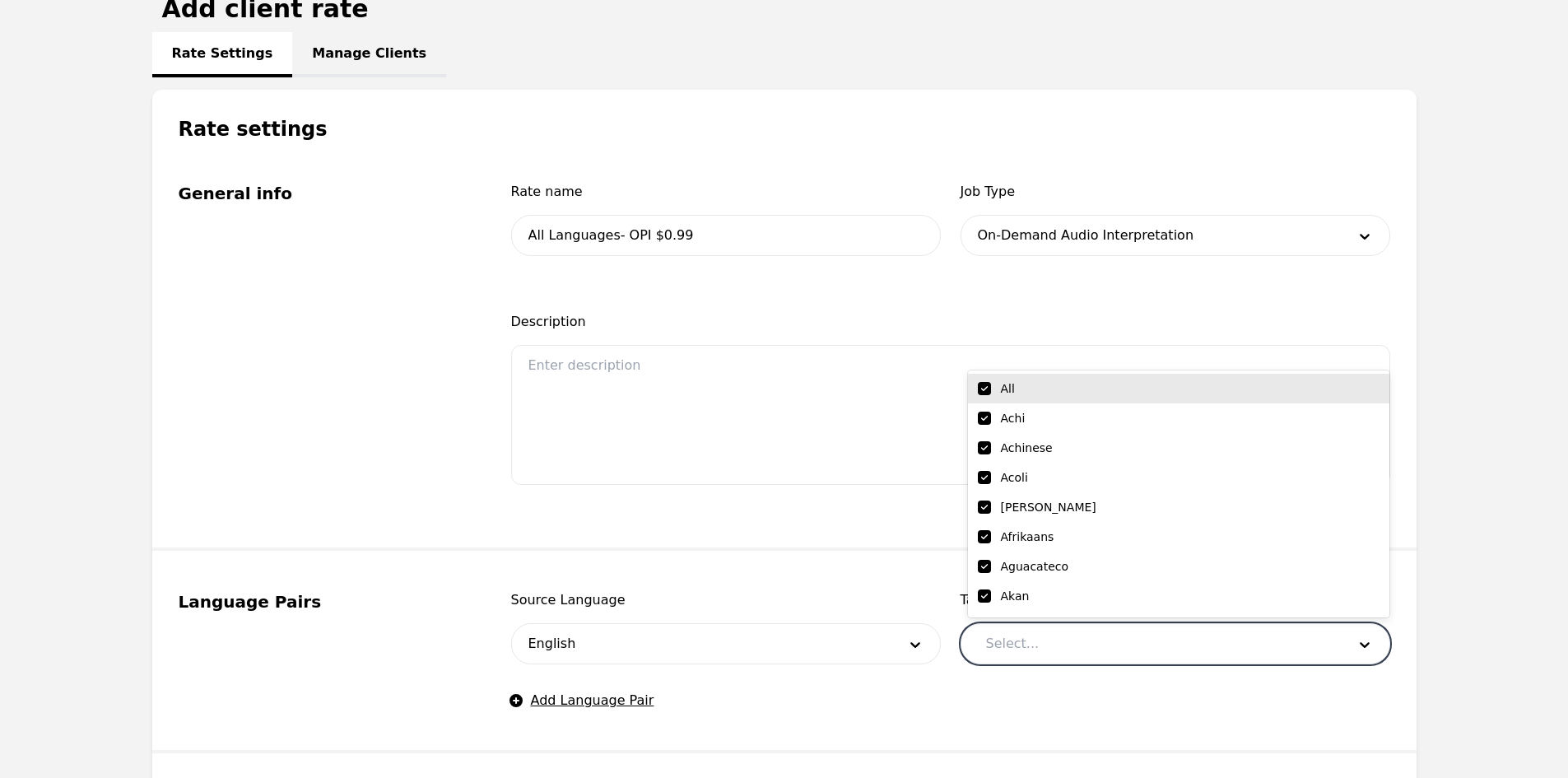
checkbox input "true"
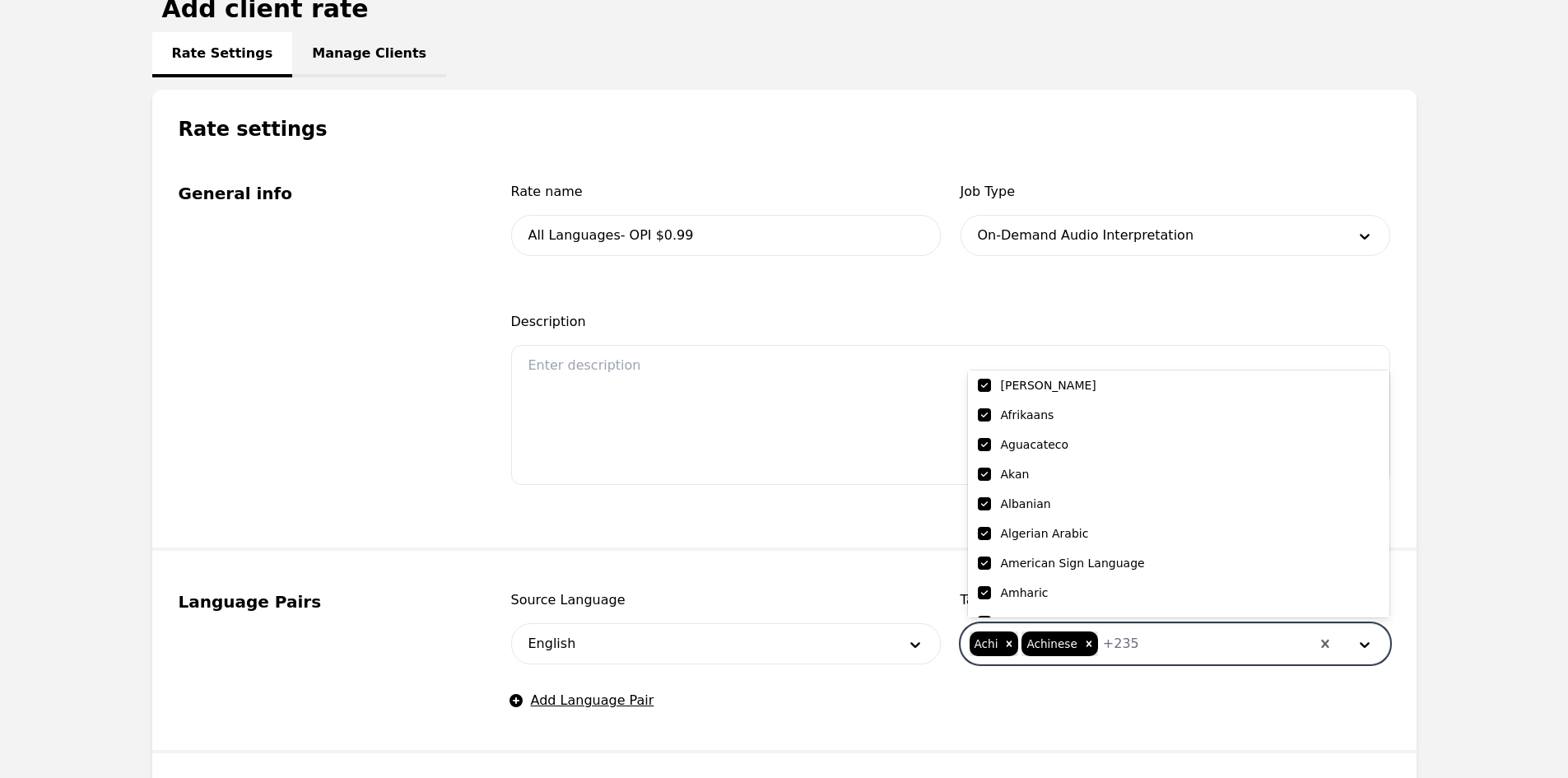
scroll to position [247, 0]
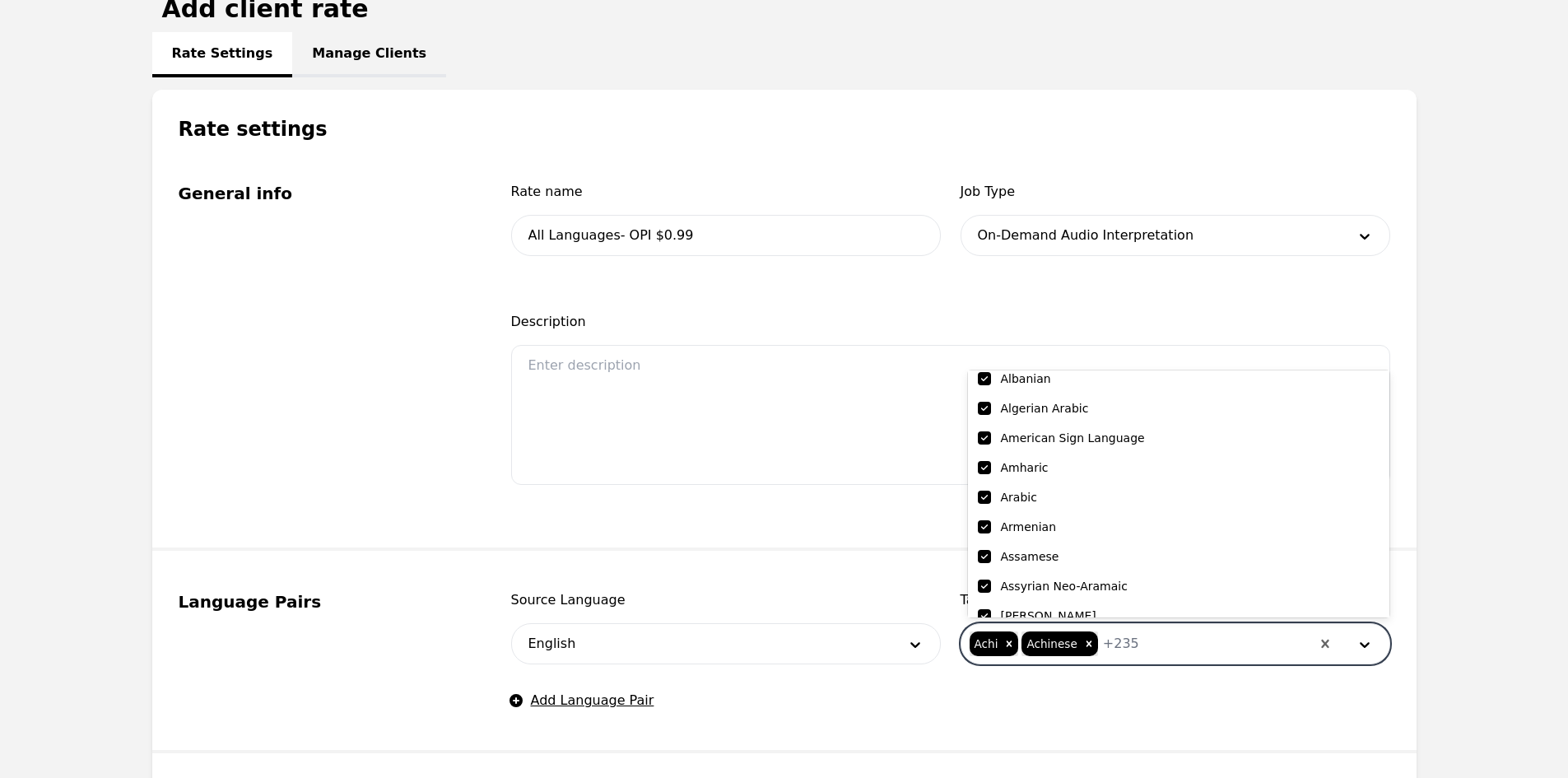
click at [983, 438] on input "checkbox" at bounding box center [984, 438] width 13 height 13
click at [892, 544] on fieldset "General info Rate name All Languages- OPI $0.99 Job Type On-Demand Audio Interp…" at bounding box center [784, 346] width 1264 height 408
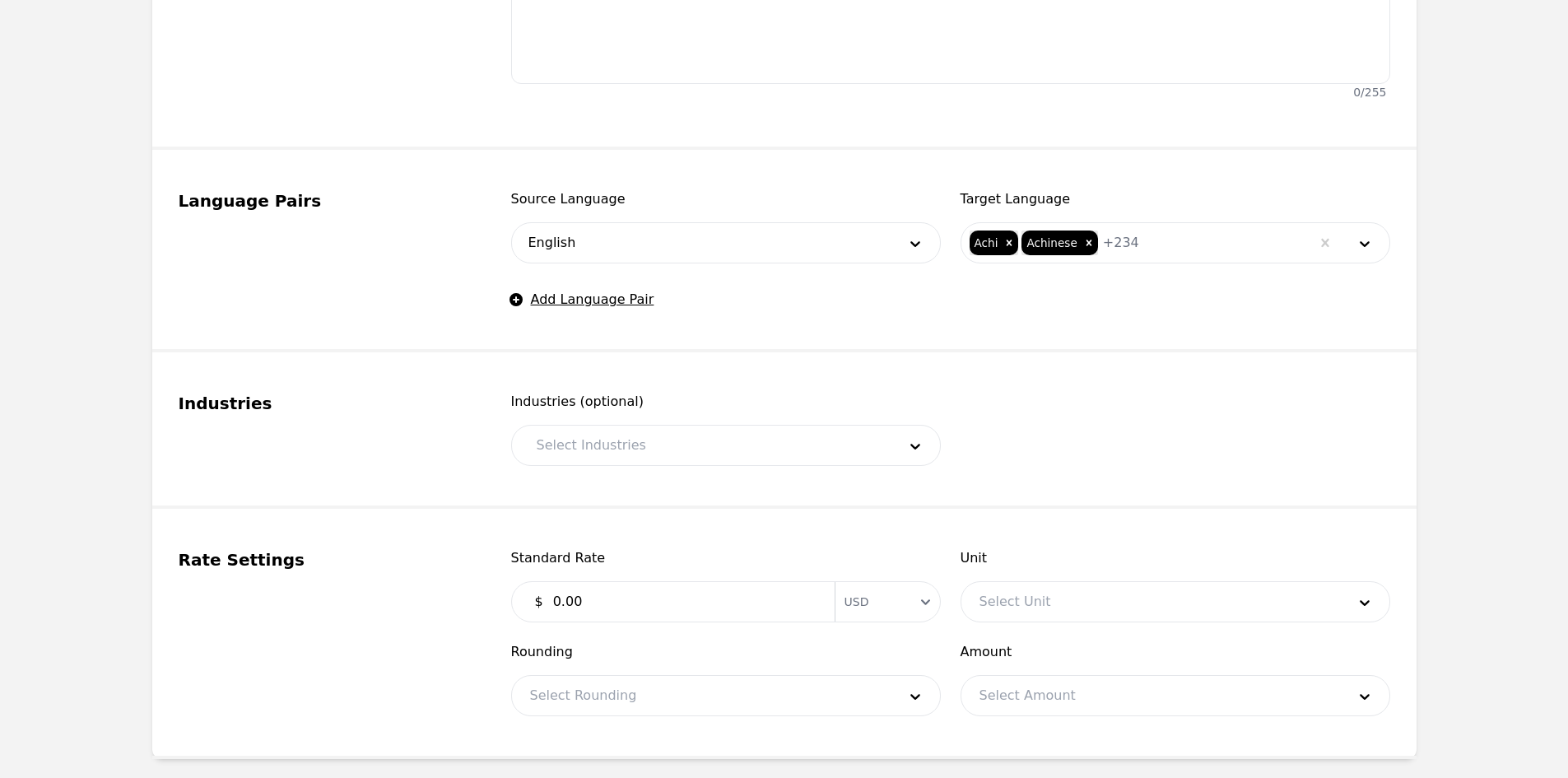
scroll to position [658, 0]
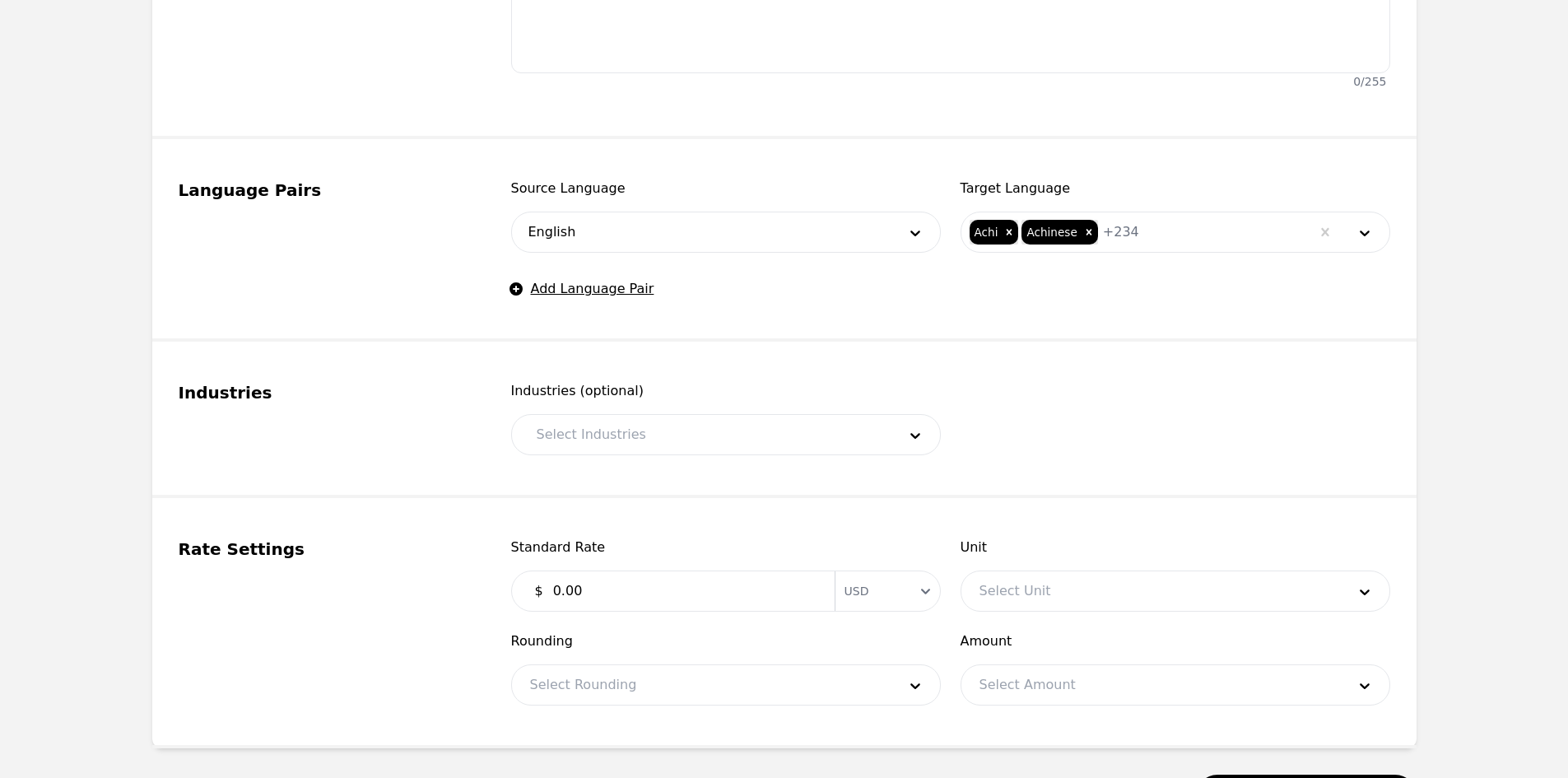
drag, startPoint x: 632, startPoint y: 424, endPoint x: 624, endPoint y: 431, distance: 10.6
click at [630, 429] on div at bounding box center [704, 435] width 372 height 40
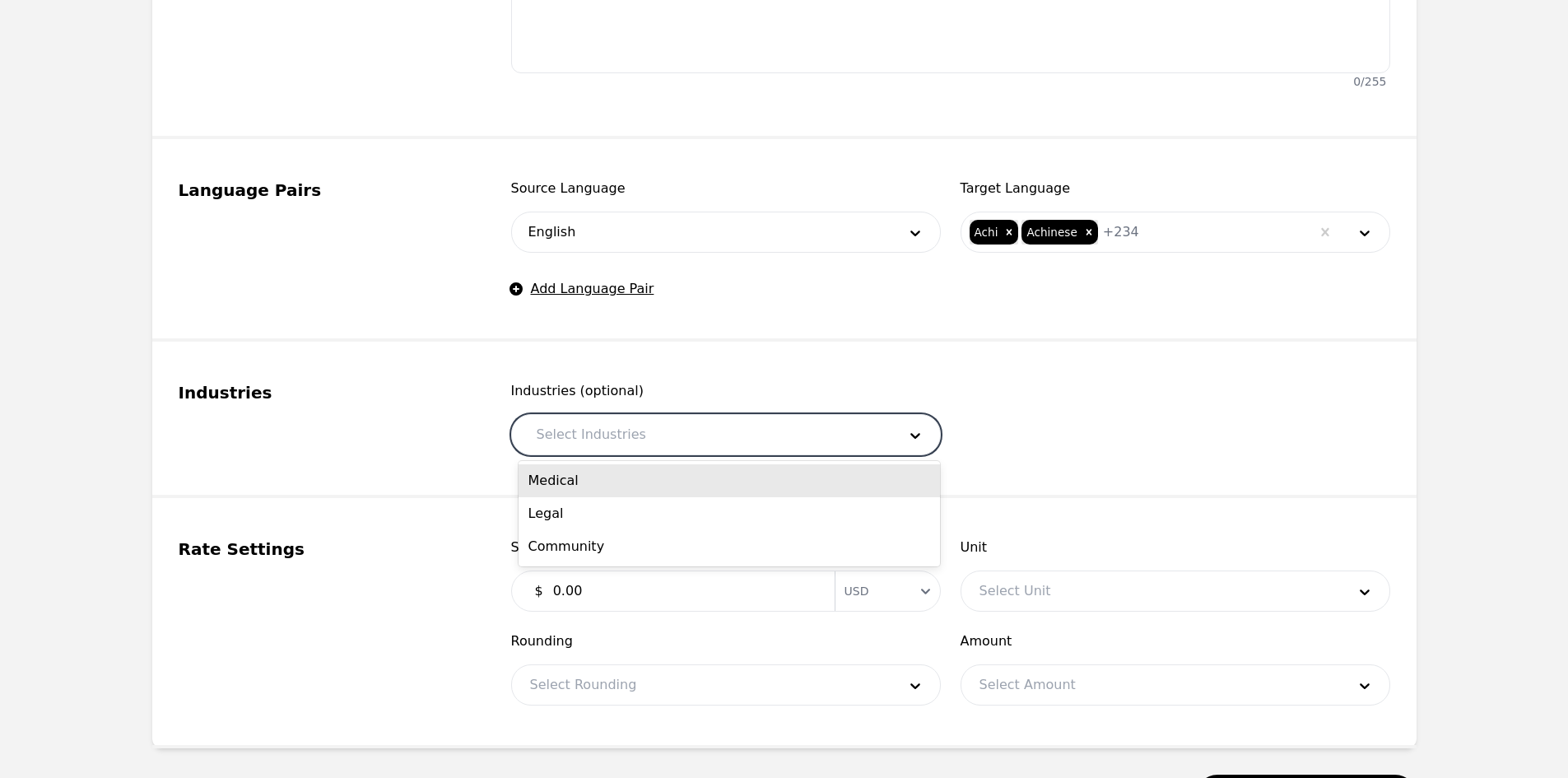
click at [610, 483] on div "Medical" at bounding box center [729, 481] width 421 height 33
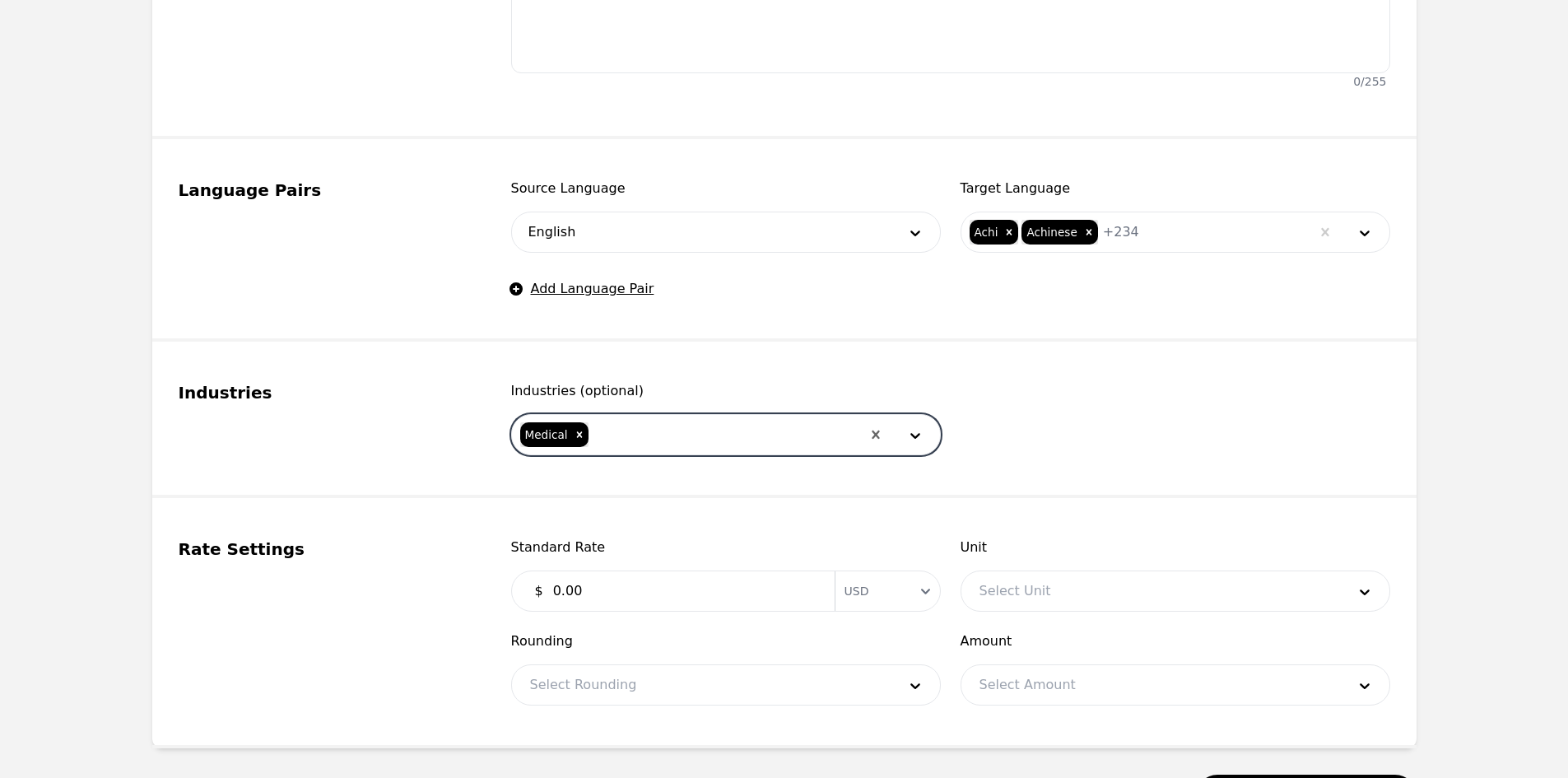
click at [632, 446] on div at bounding box center [725, 435] width 271 height 40
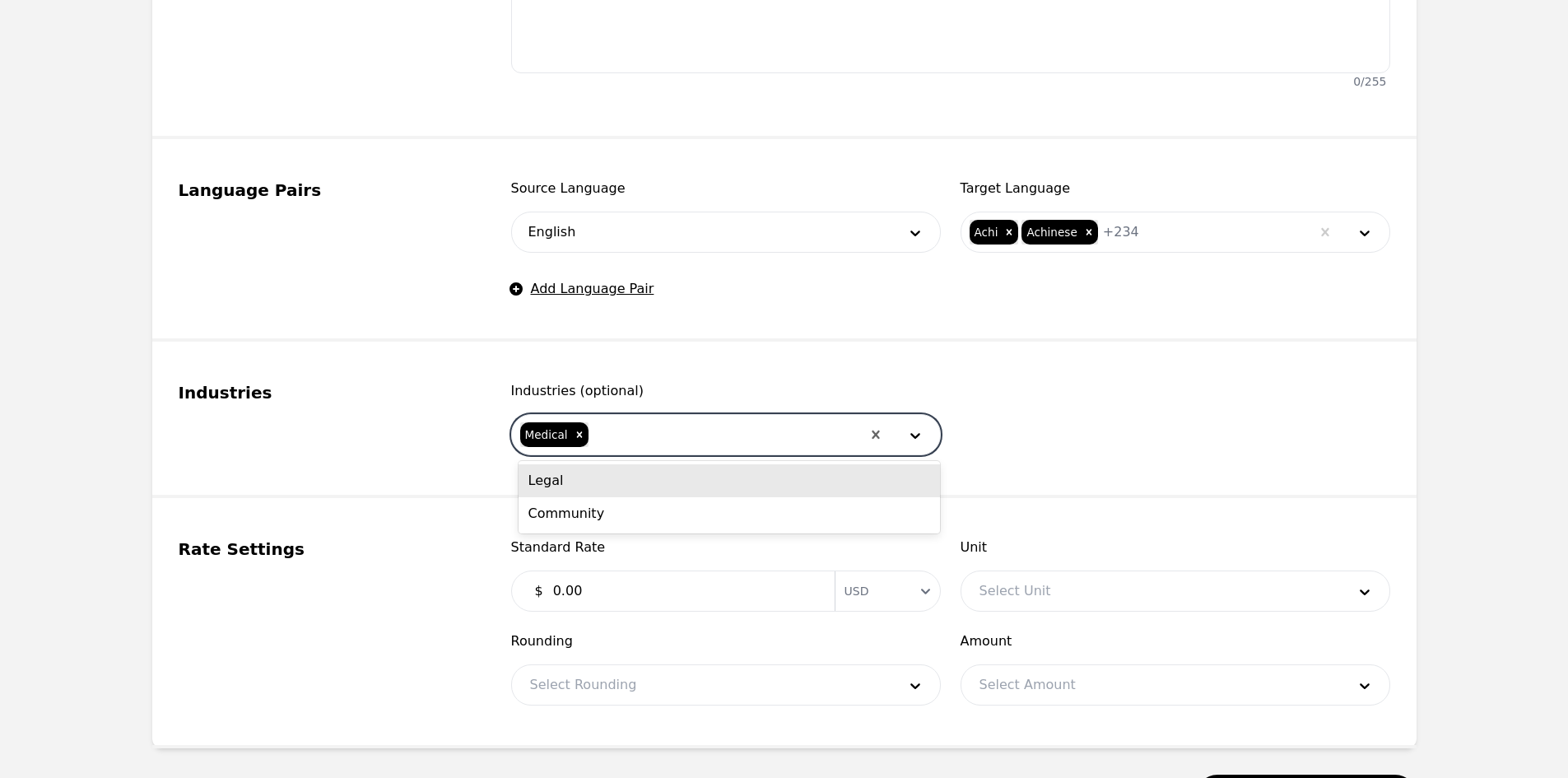
click at [619, 481] on div "Legal" at bounding box center [729, 481] width 421 height 33
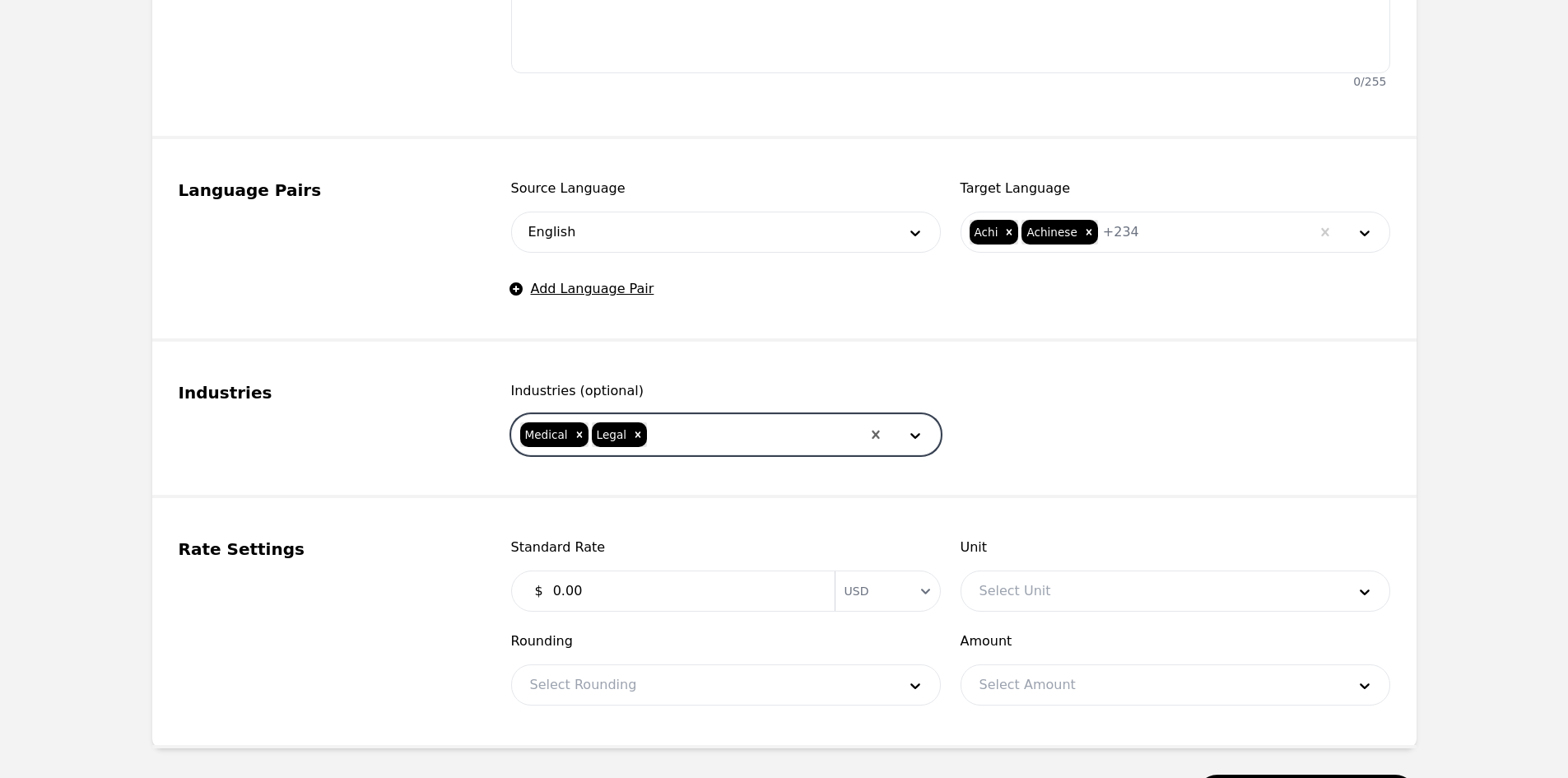
drag, startPoint x: 655, startPoint y: 443, endPoint x: 657, endPoint y: 454, distance: 11.2
click at [656, 443] on div at bounding box center [755, 435] width 211 height 40
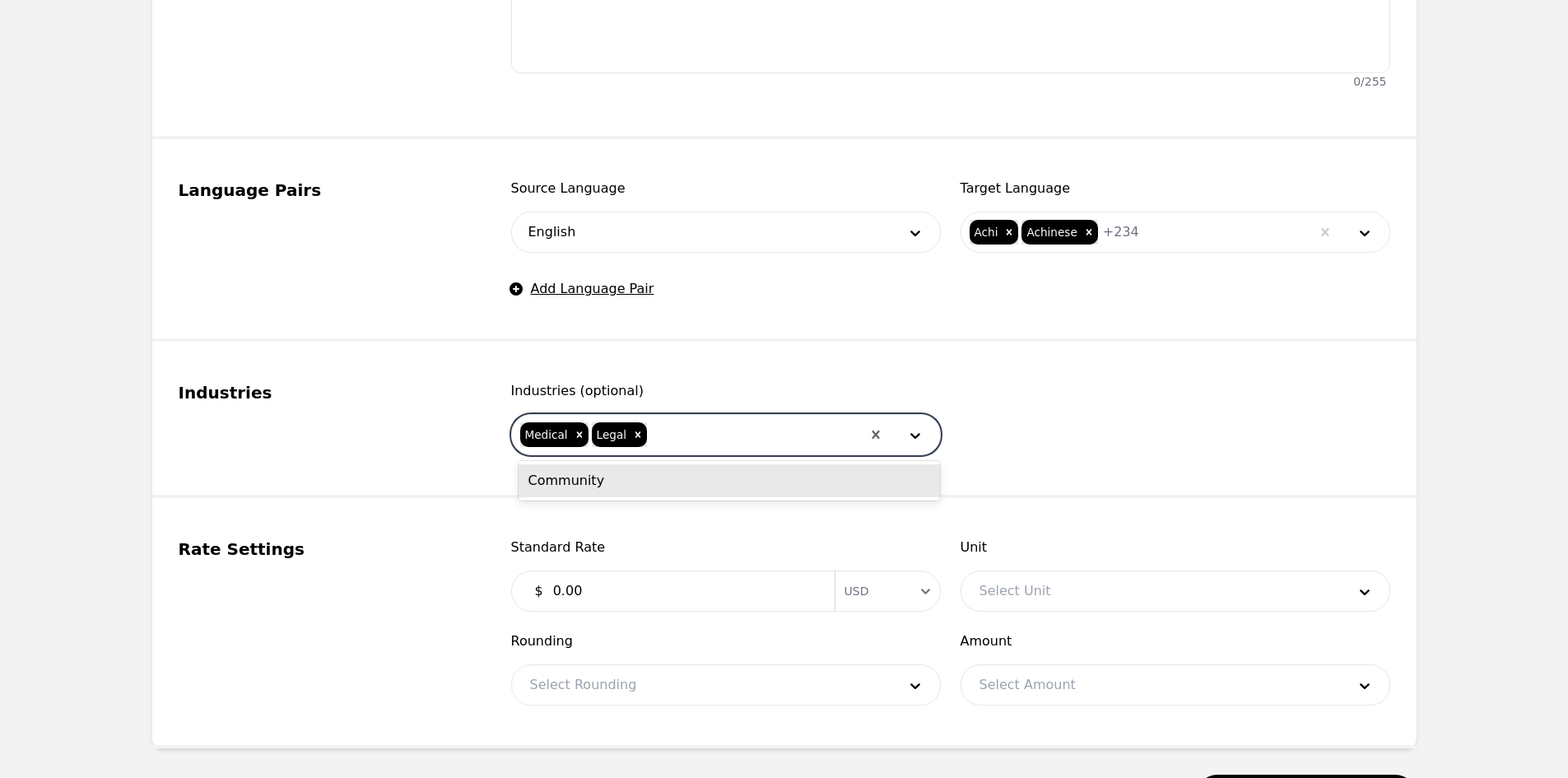
click at [655, 490] on div "Community" at bounding box center [729, 481] width 421 height 33
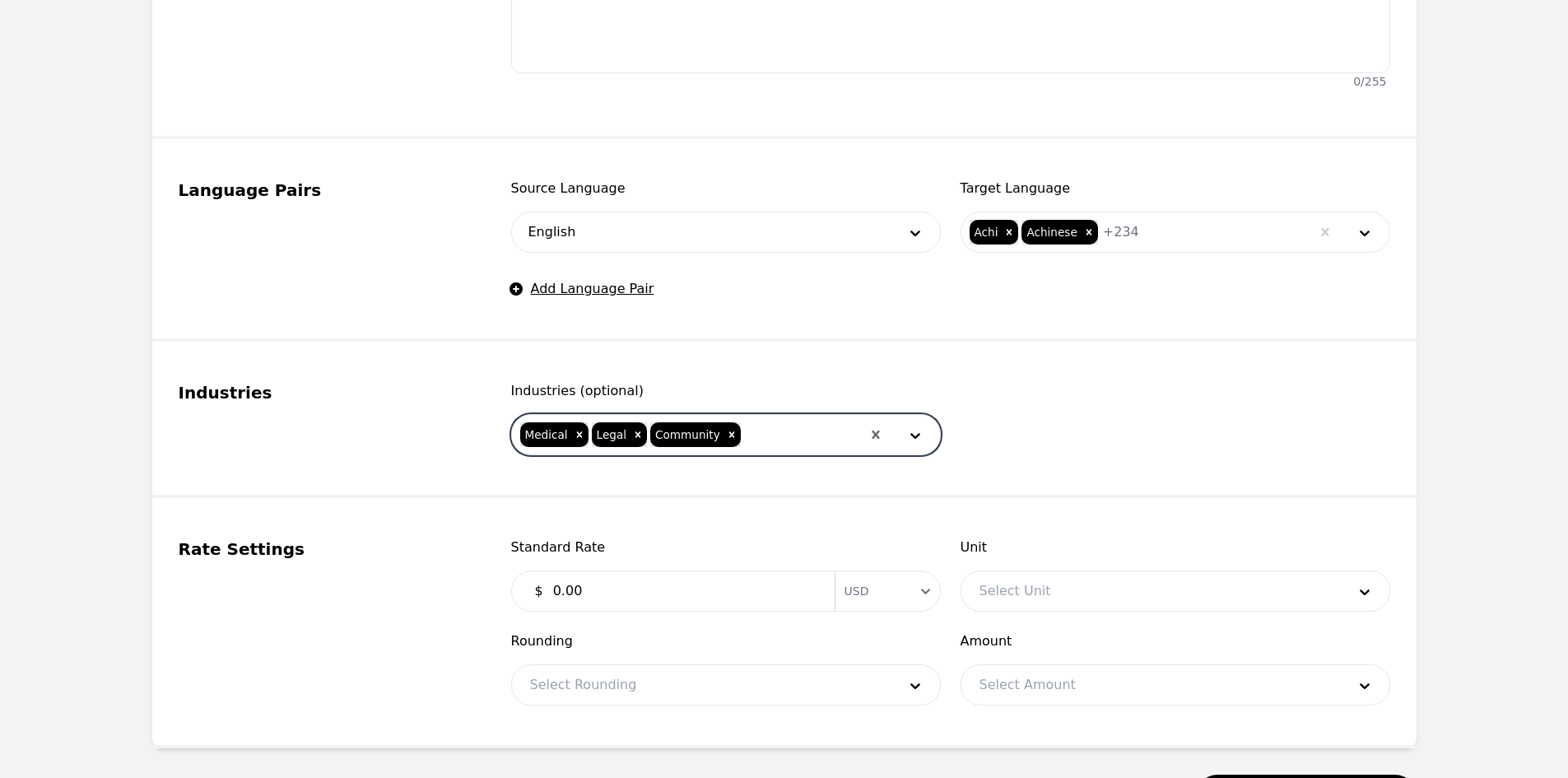
click at [635, 586] on input "0.00" at bounding box center [684, 591] width 282 height 33
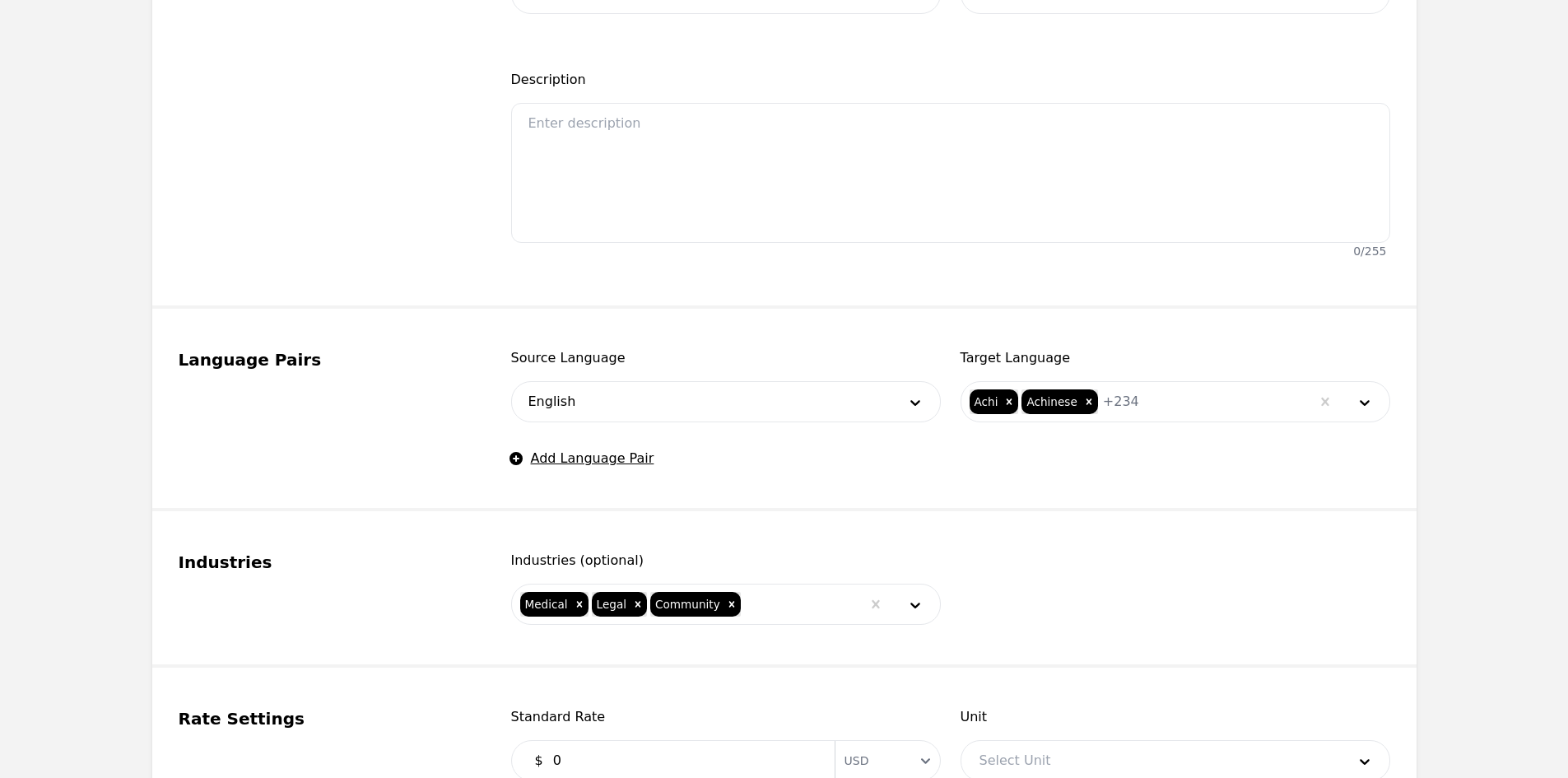
scroll to position [494, 0]
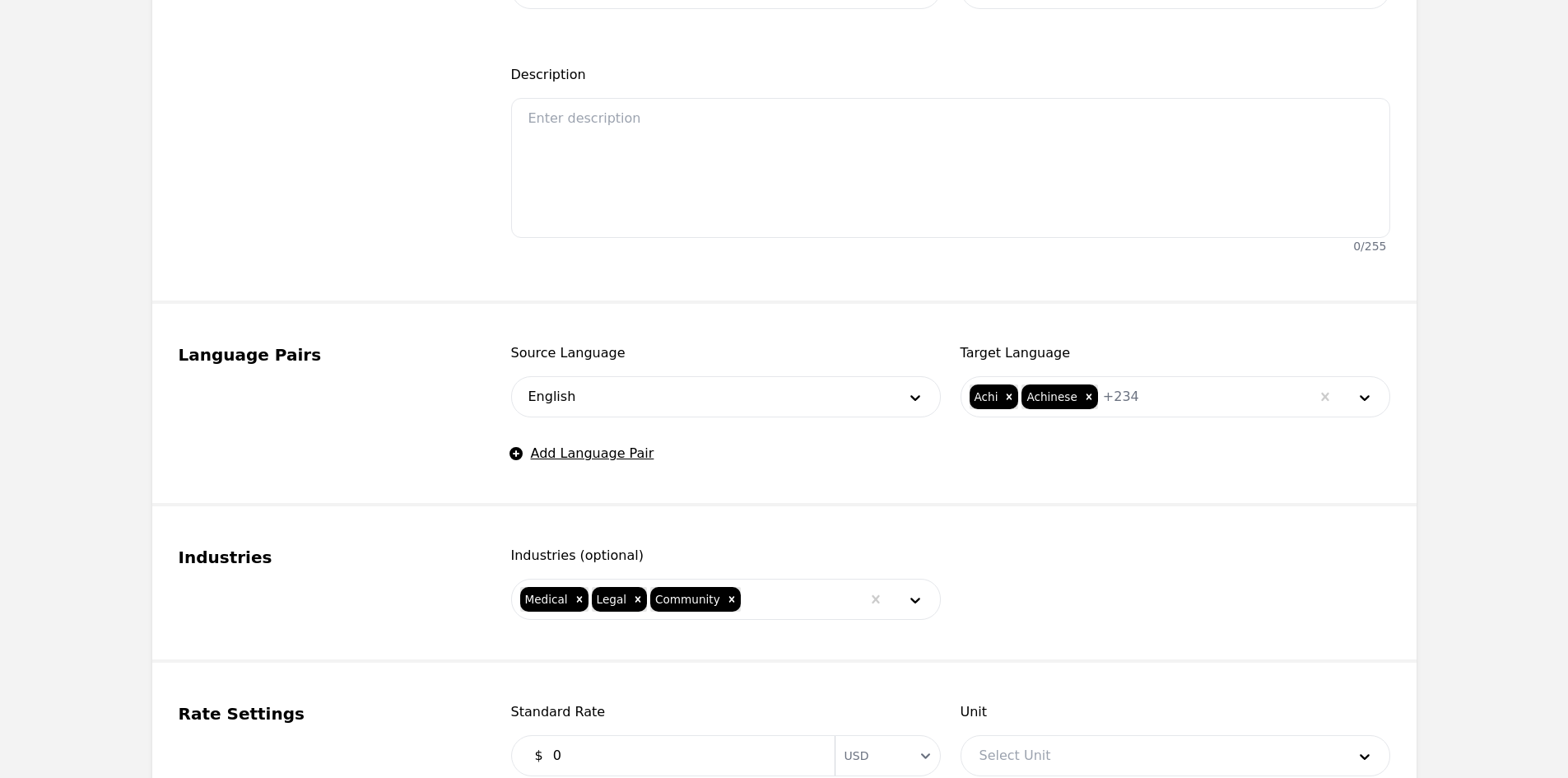
click at [632, 747] on input "0" at bounding box center [684, 755] width 282 height 33
click at [1018, 752] on div at bounding box center [1150, 755] width 379 height 40
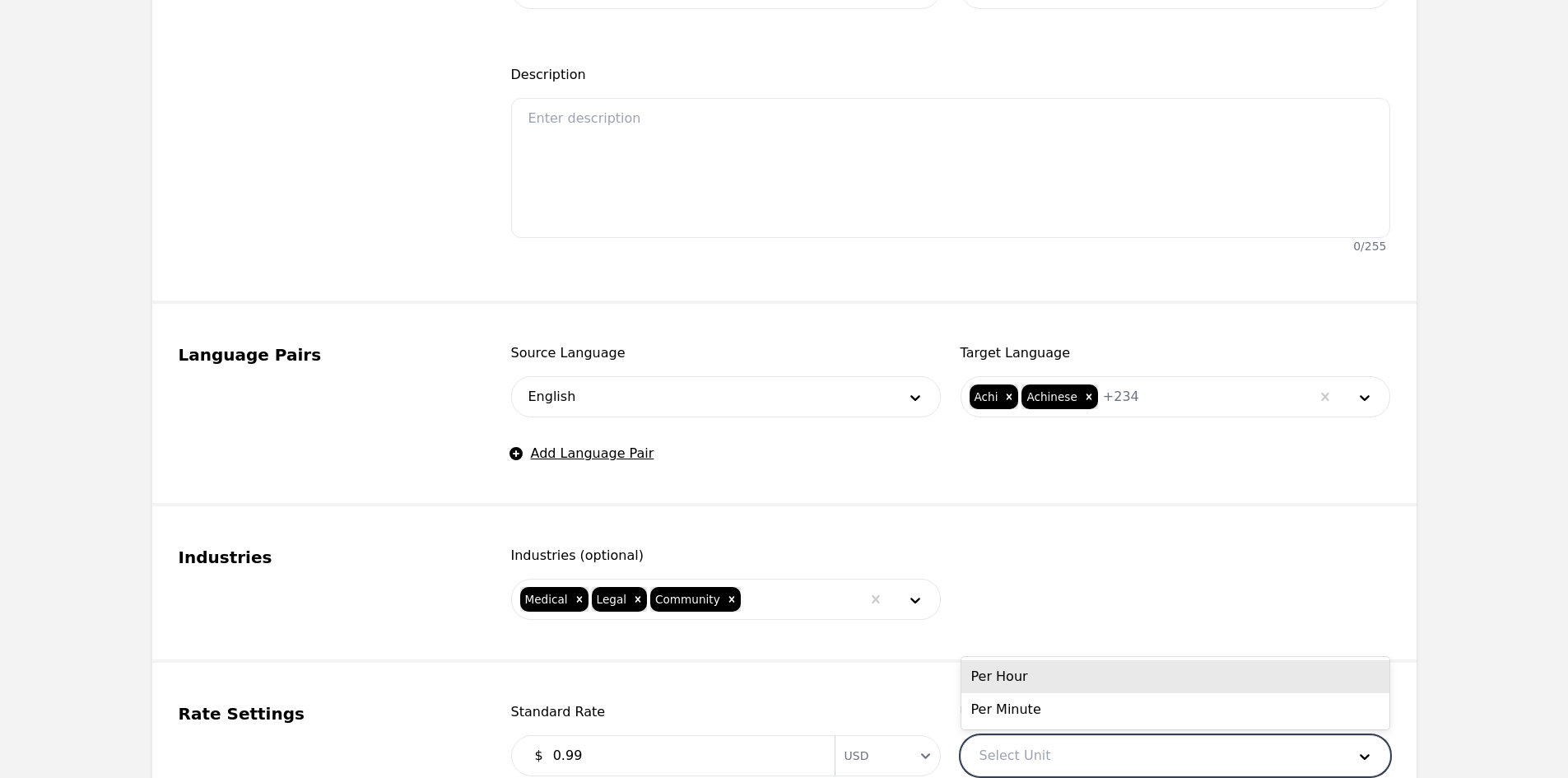
click at [1007, 710] on div "Per Minute" at bounding box center [1176, 710] width 428 height 33
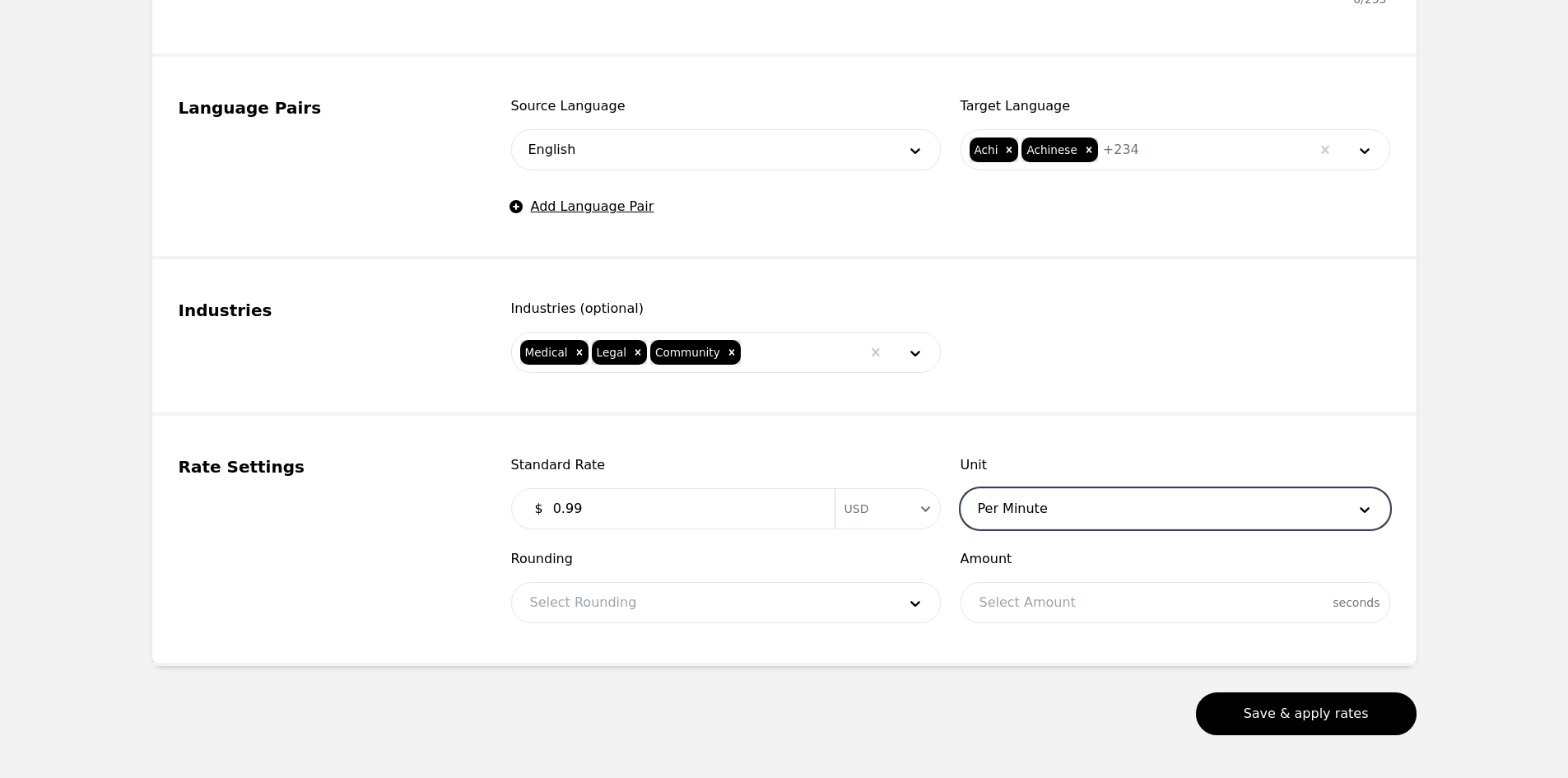
scroll to position [807, 0]
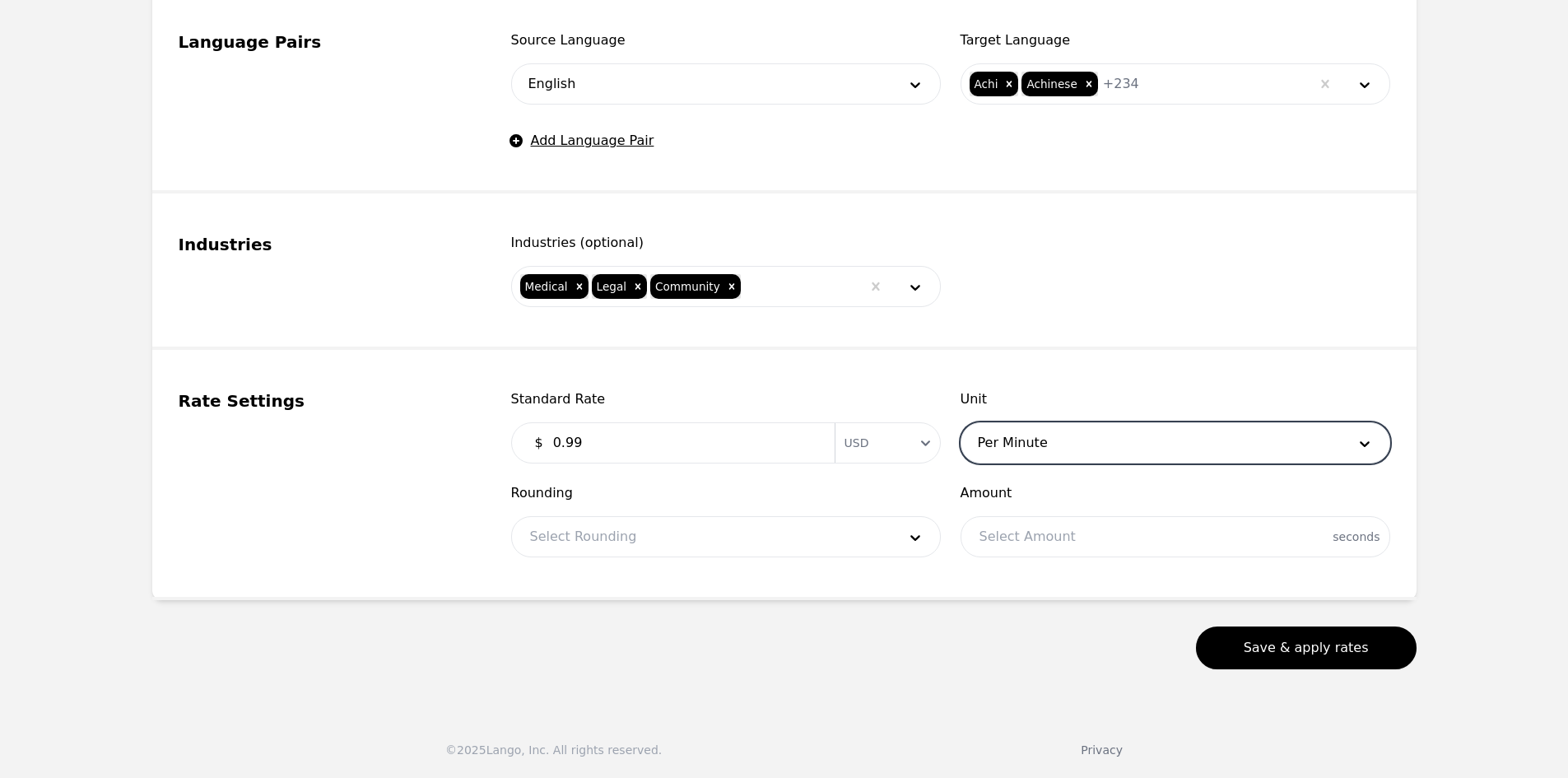
click at [650, 530] on div at bounding box center [701, 537] width 379 height 40
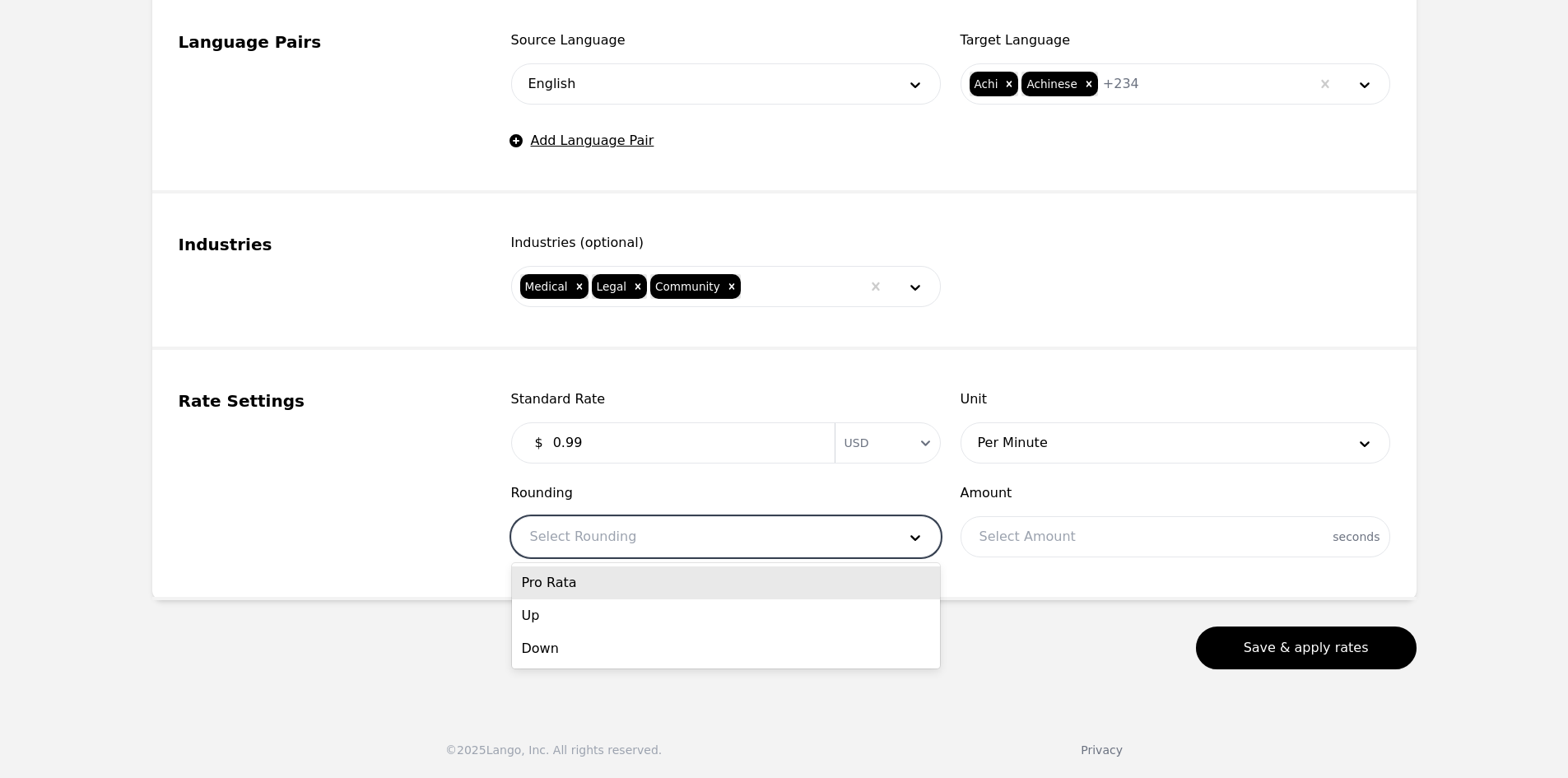
click at [632, 580] on div "Pro Rata" at bounding box center [726, 583] width 428 height 33
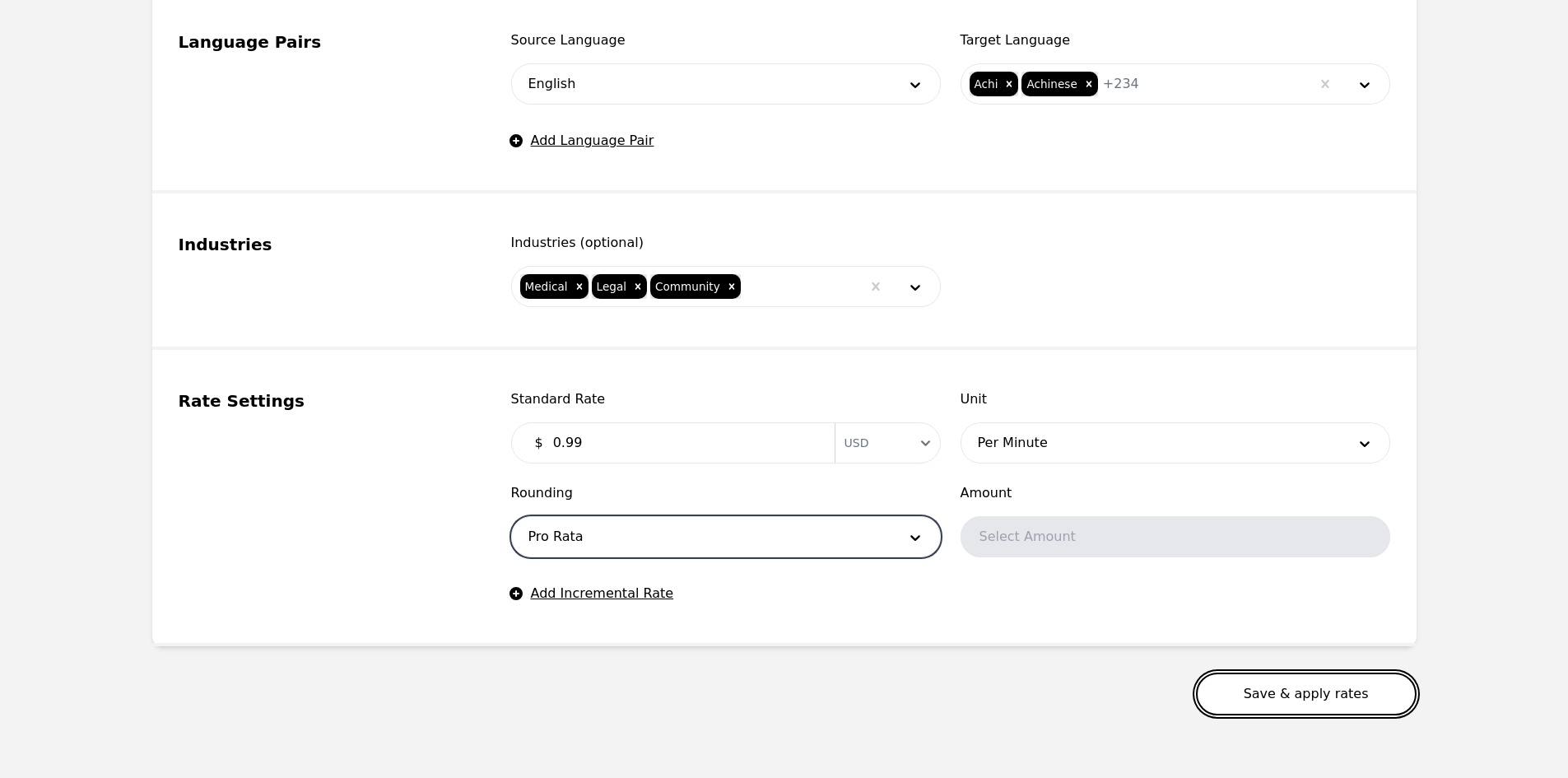
click at [1301, 693] on button "Save & apply rates" at bounding box center [1306, 693] width 221 height 42
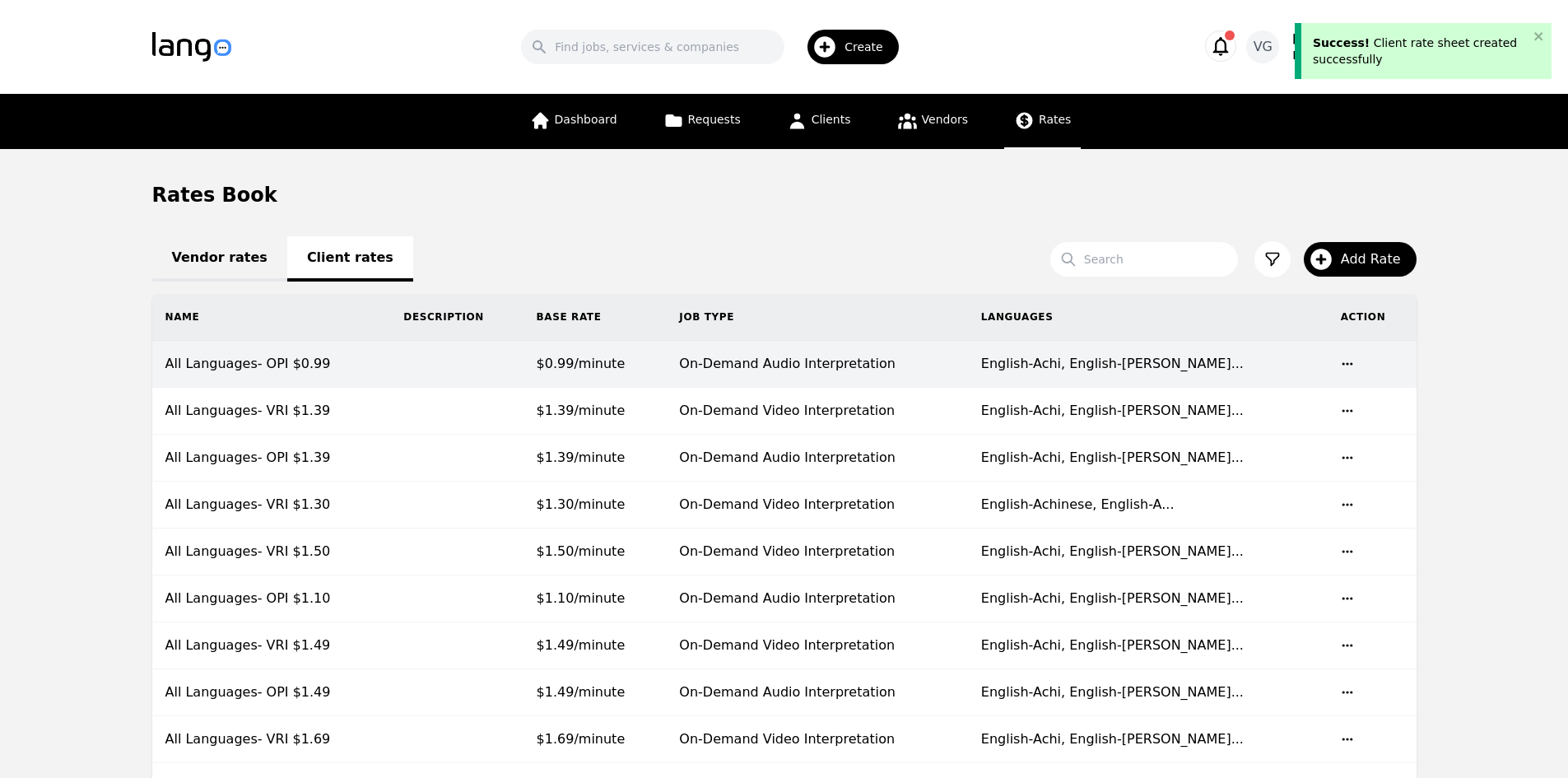
click at [387, 373] on td "All Languages- OPI $0.99" at bounding box center [272, 364] width 239 height 47
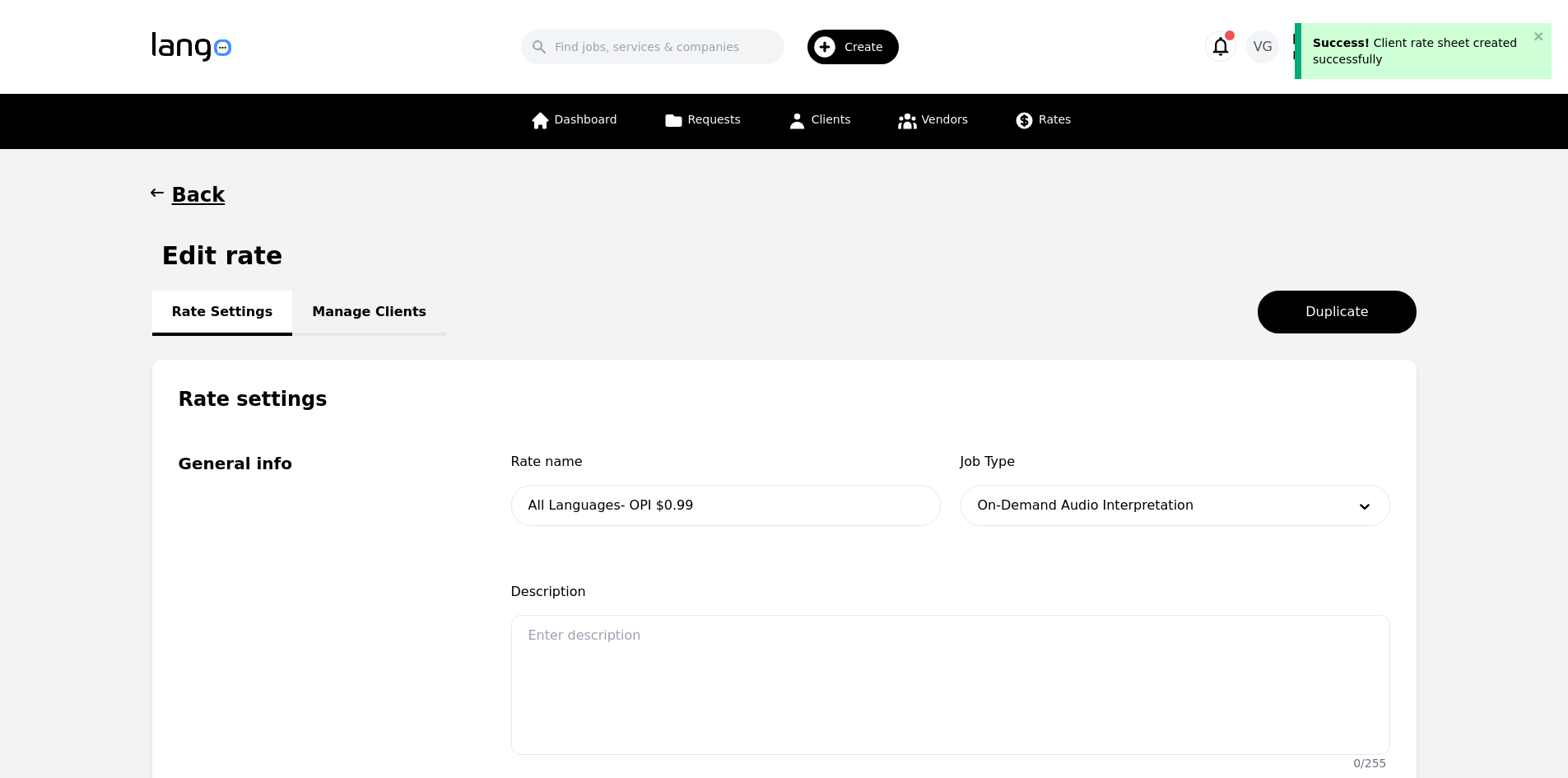
click at [358, 309] on link "Manage Clients" at bounding box center [369, 313] width 154 height 45
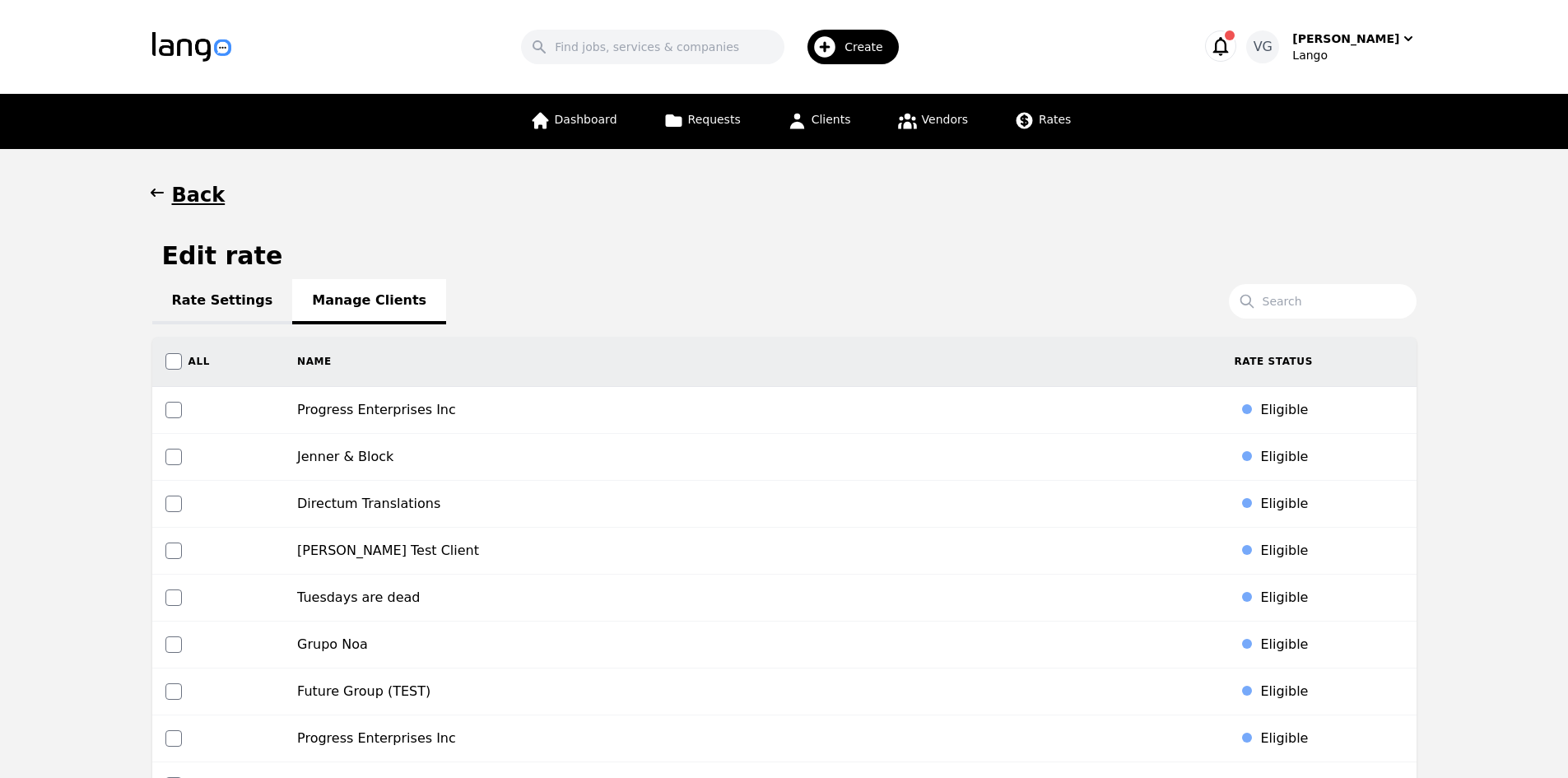
scroll to position [1663, 0]
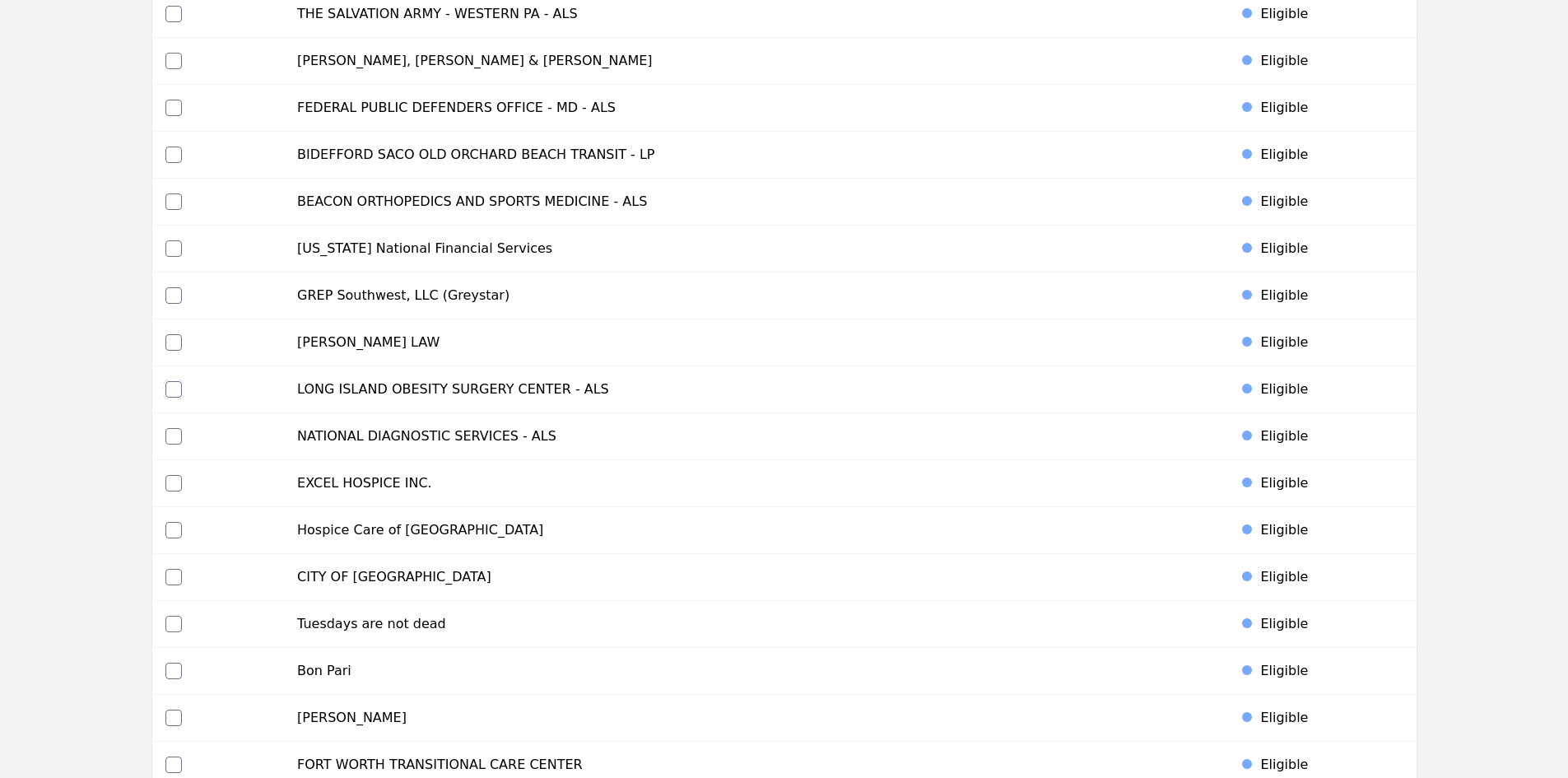
click at [168, 387] on input "checkbox" at bounding box center [173, 389] width 16 height 16
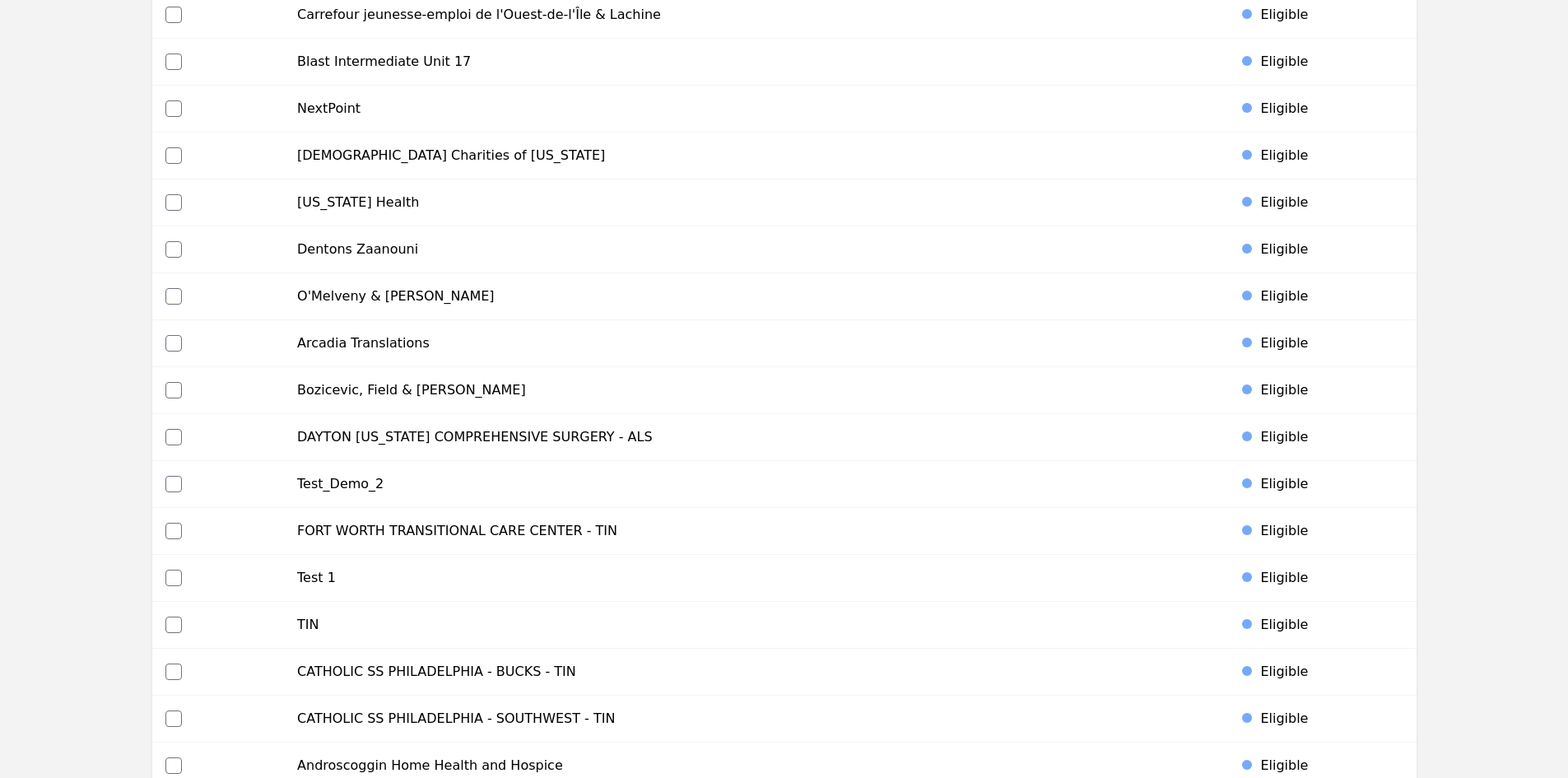
scroll to position [7434, 0]
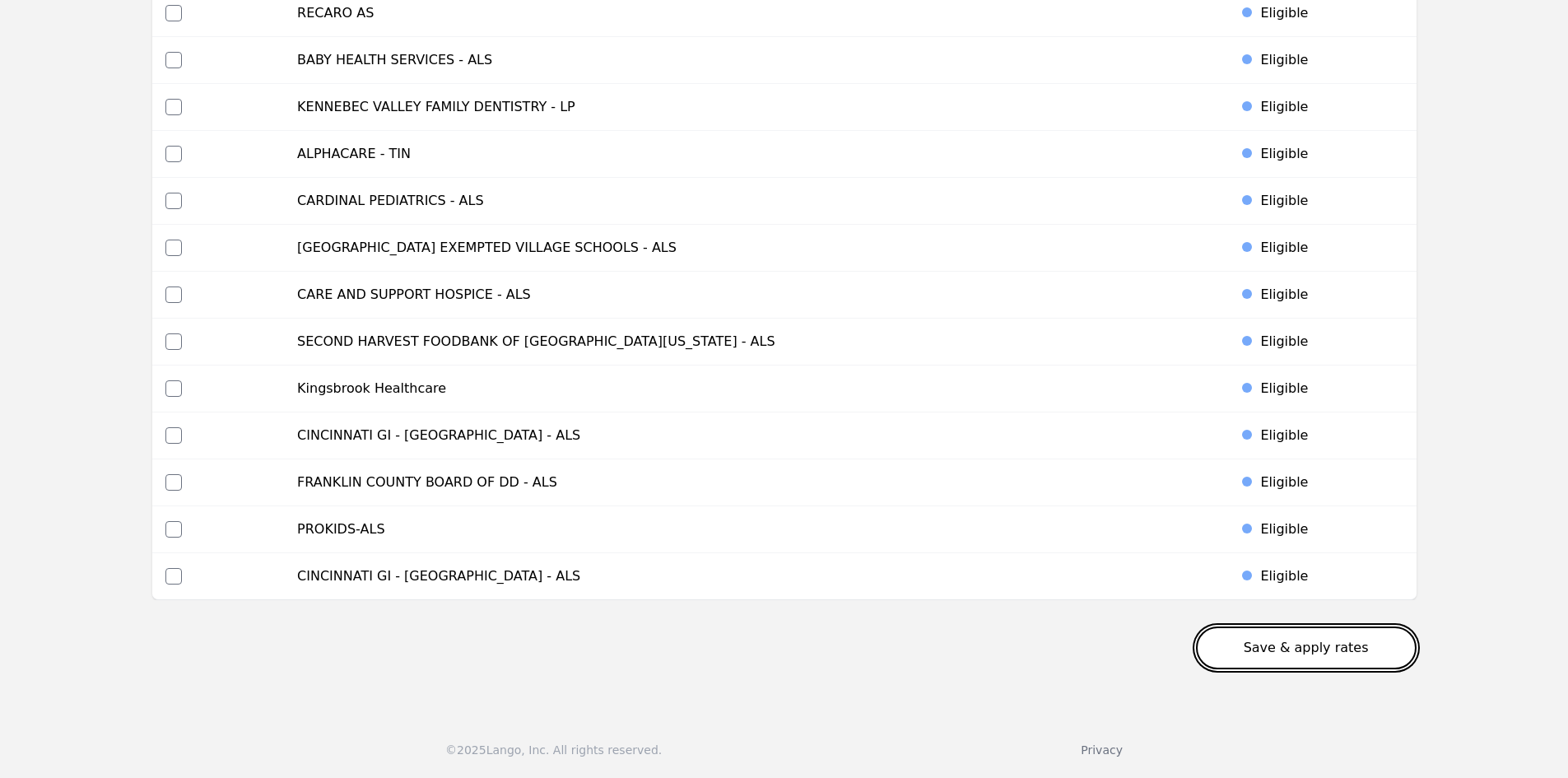
click at [1274, 649] on button "Save & apply rates" at bounding box center [1306, 647] width 221 height 42
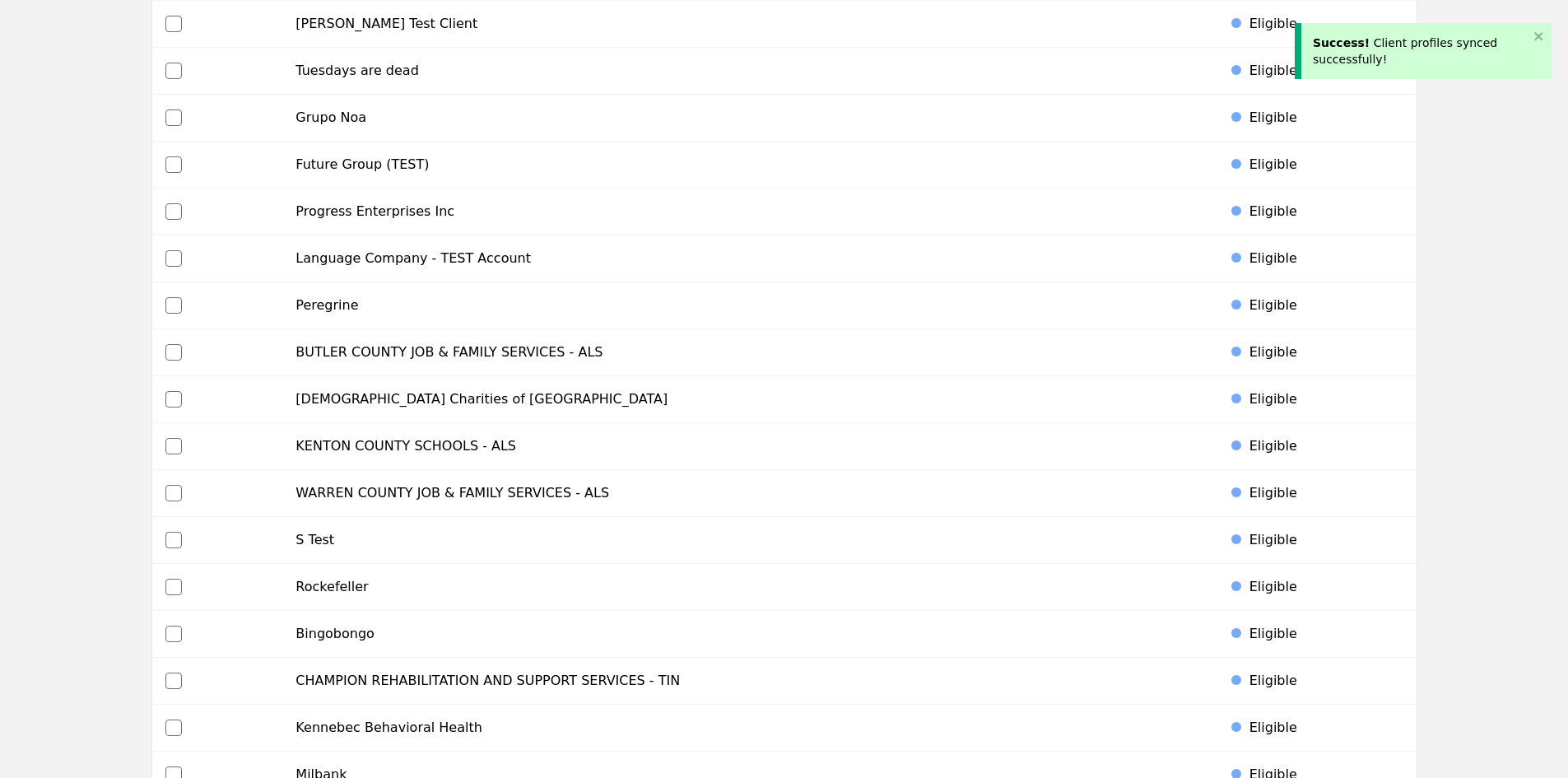
scroll to position [0, 0]
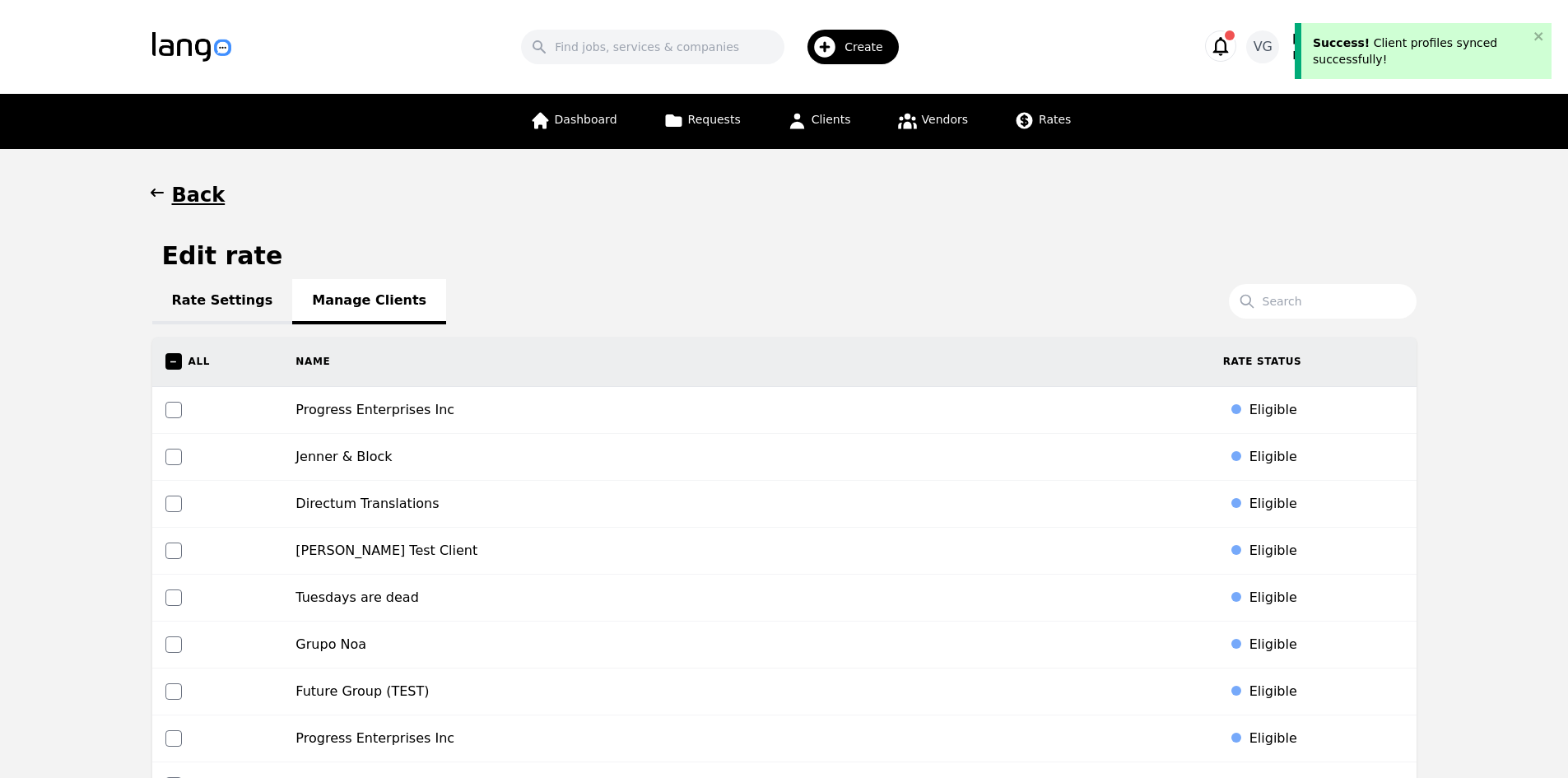
click at [189, 191] on h1 "Back" at bounding box center [199, 195] width 54 height 26
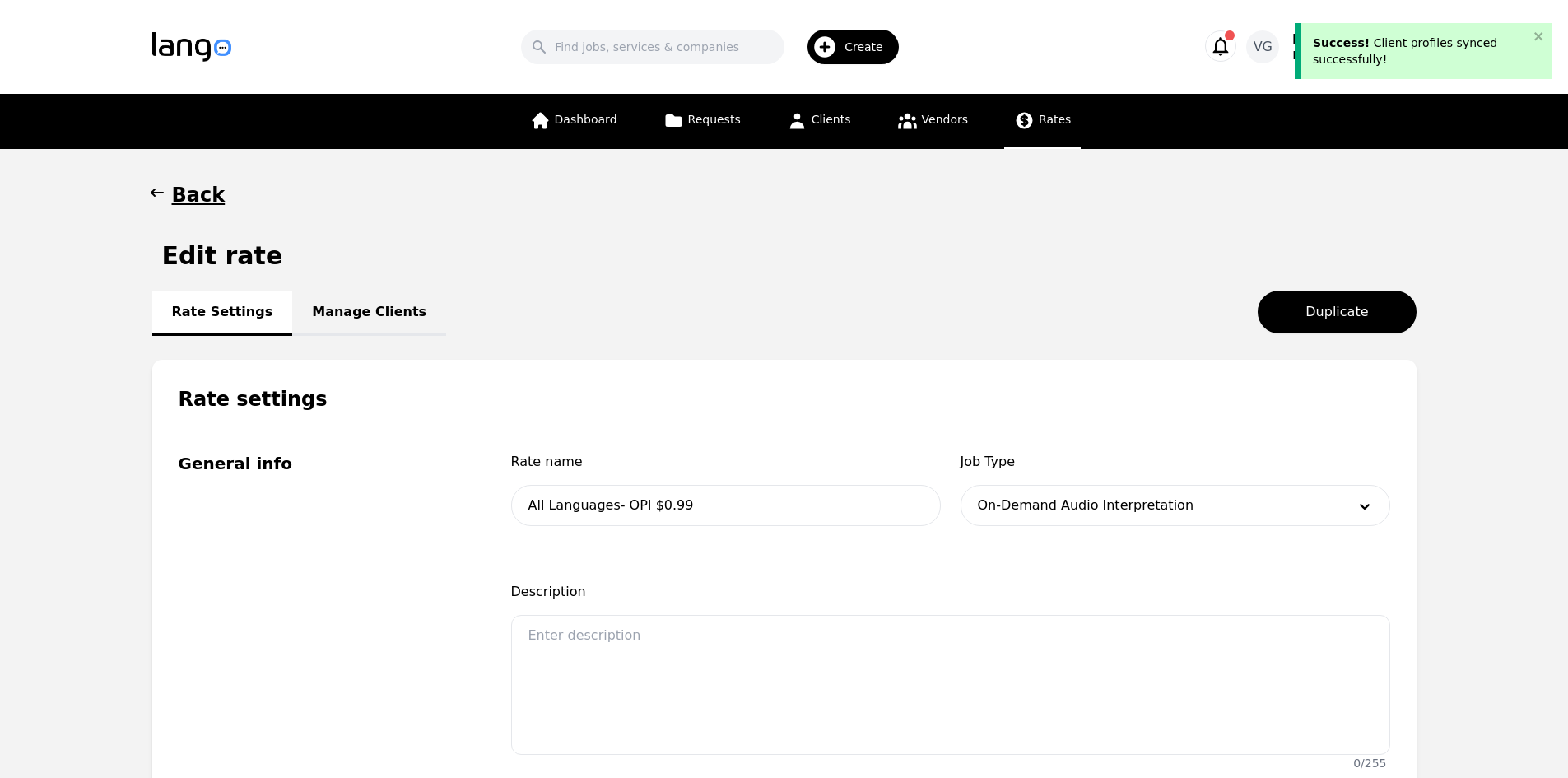
click at [1018, 112] on icon at bounding box center [1024, 120] width 21 height 21
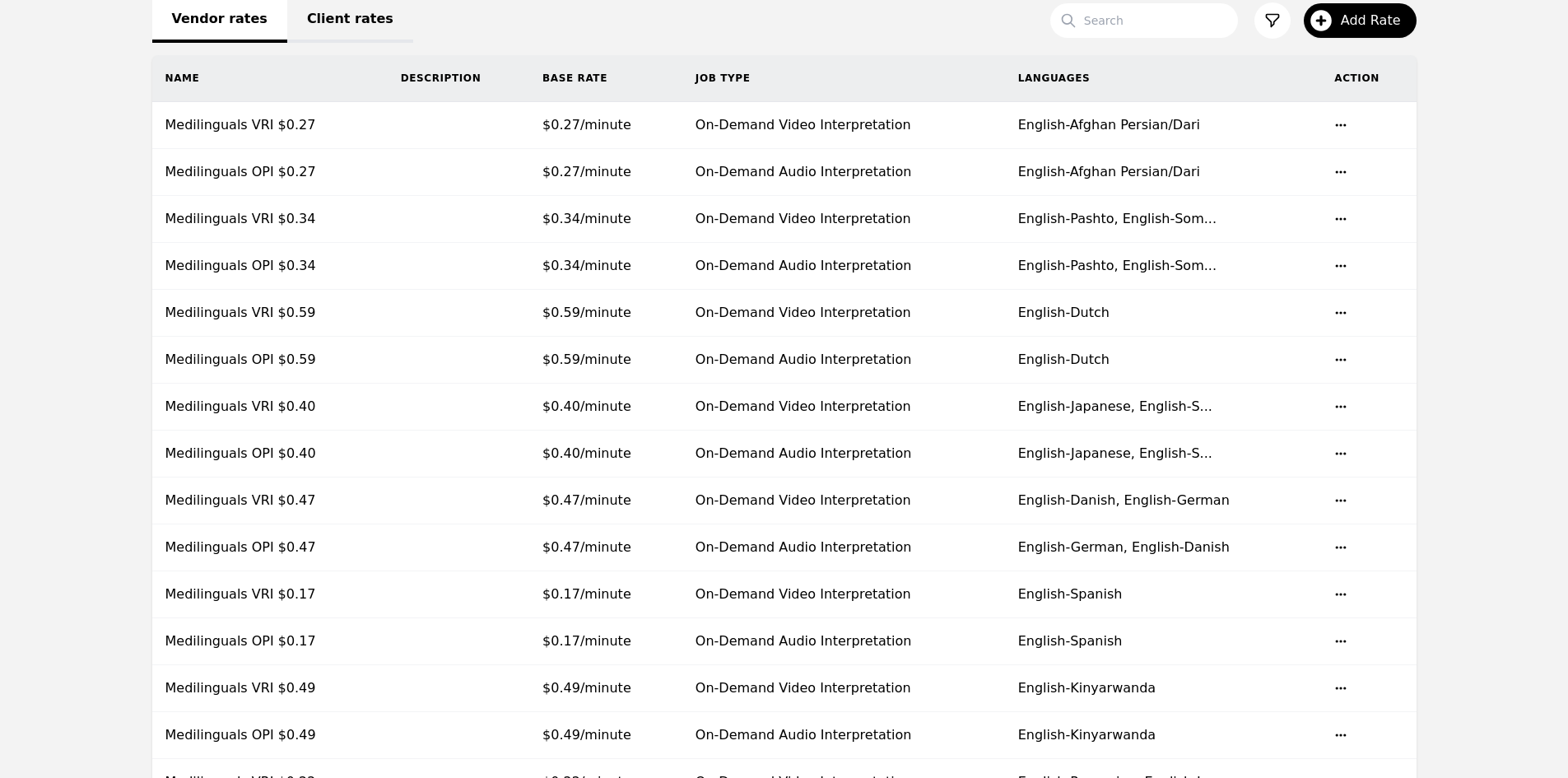
scroll to position [82, 0]
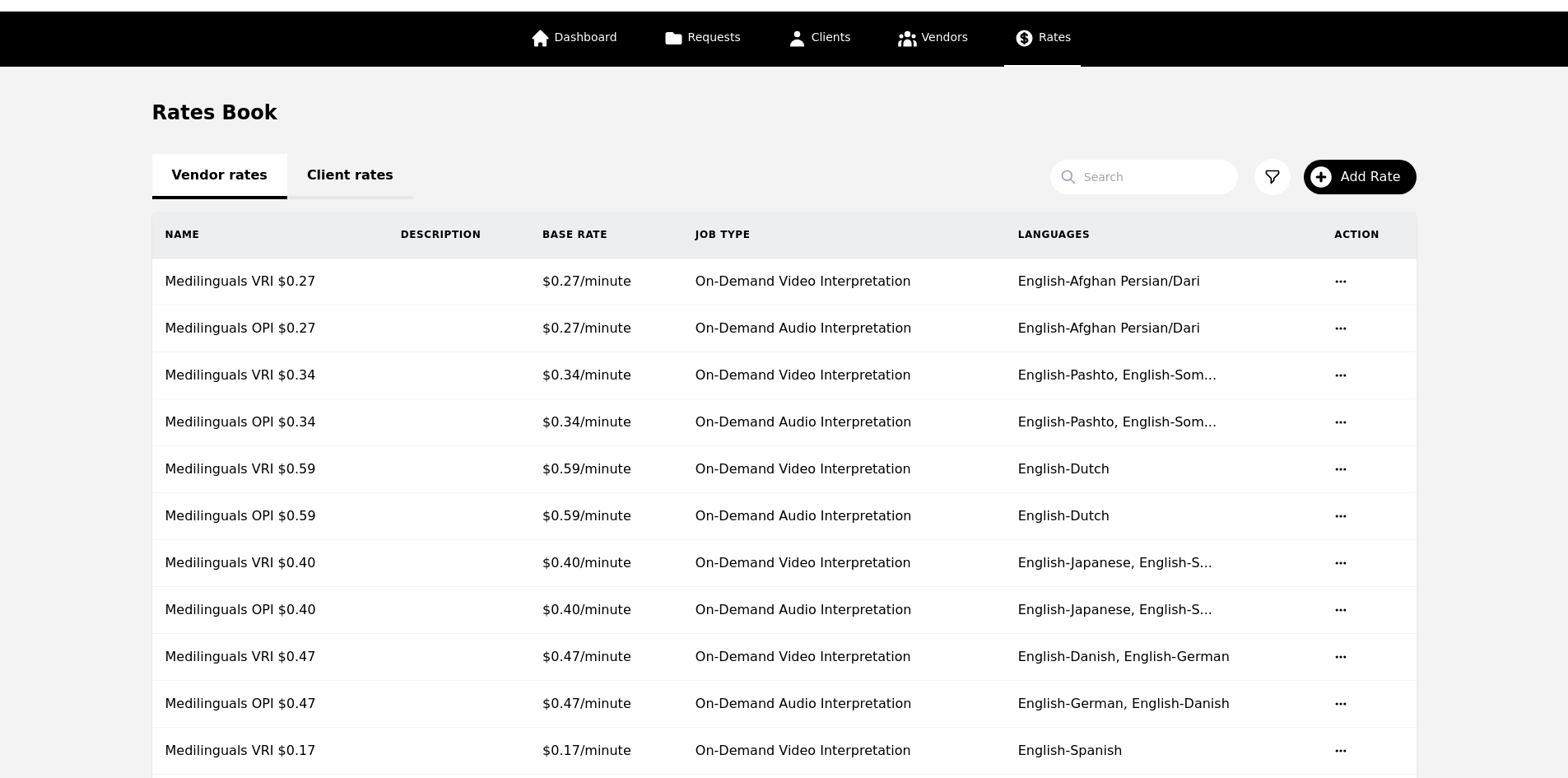
click at [342, 178] on link "Client rates" at bounding box center [350, 177] width 126 height 45
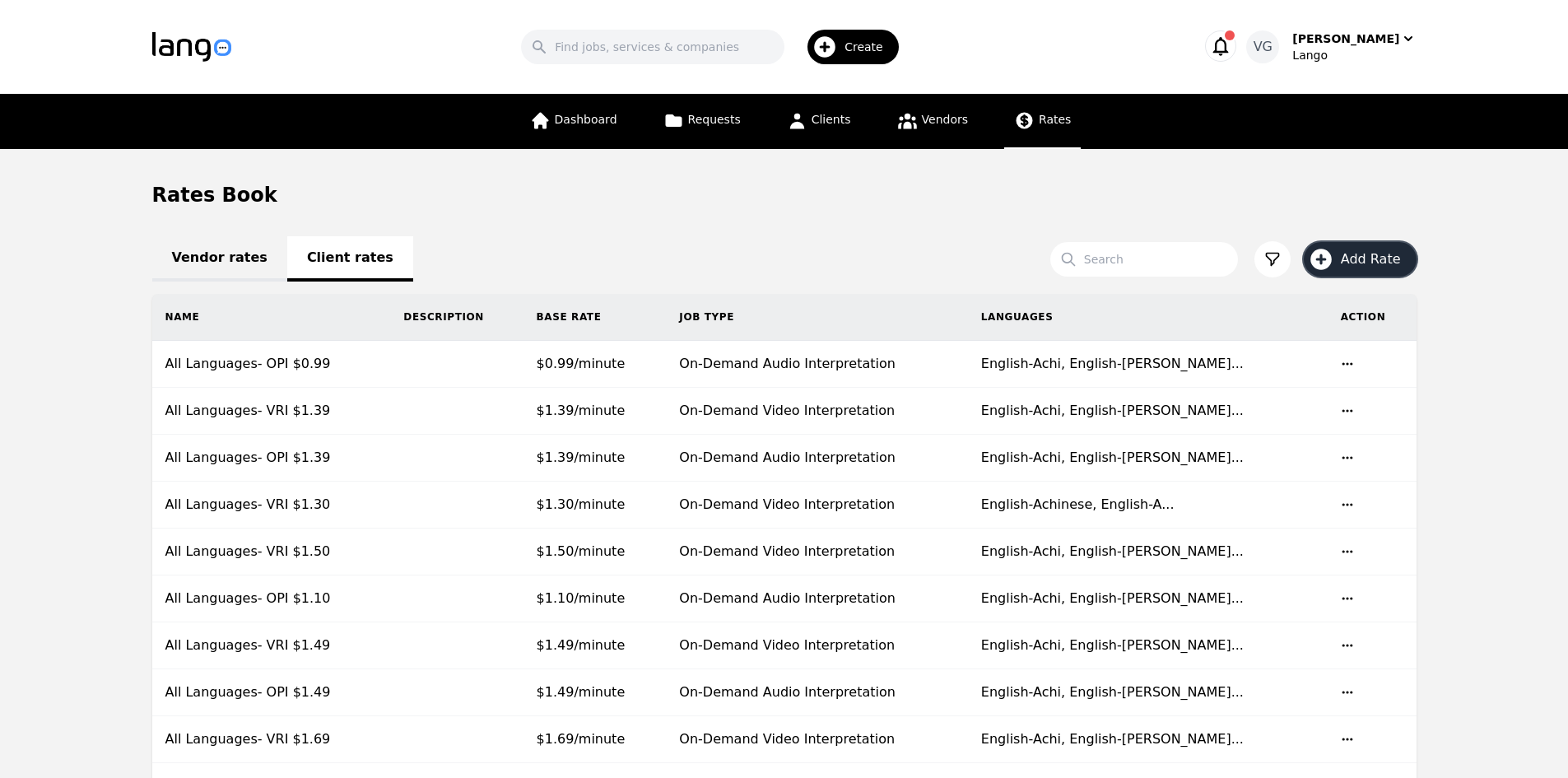
click at [1368, 272] on button "Add Rate" at bounding box center [1360, 259] width 113 height 35
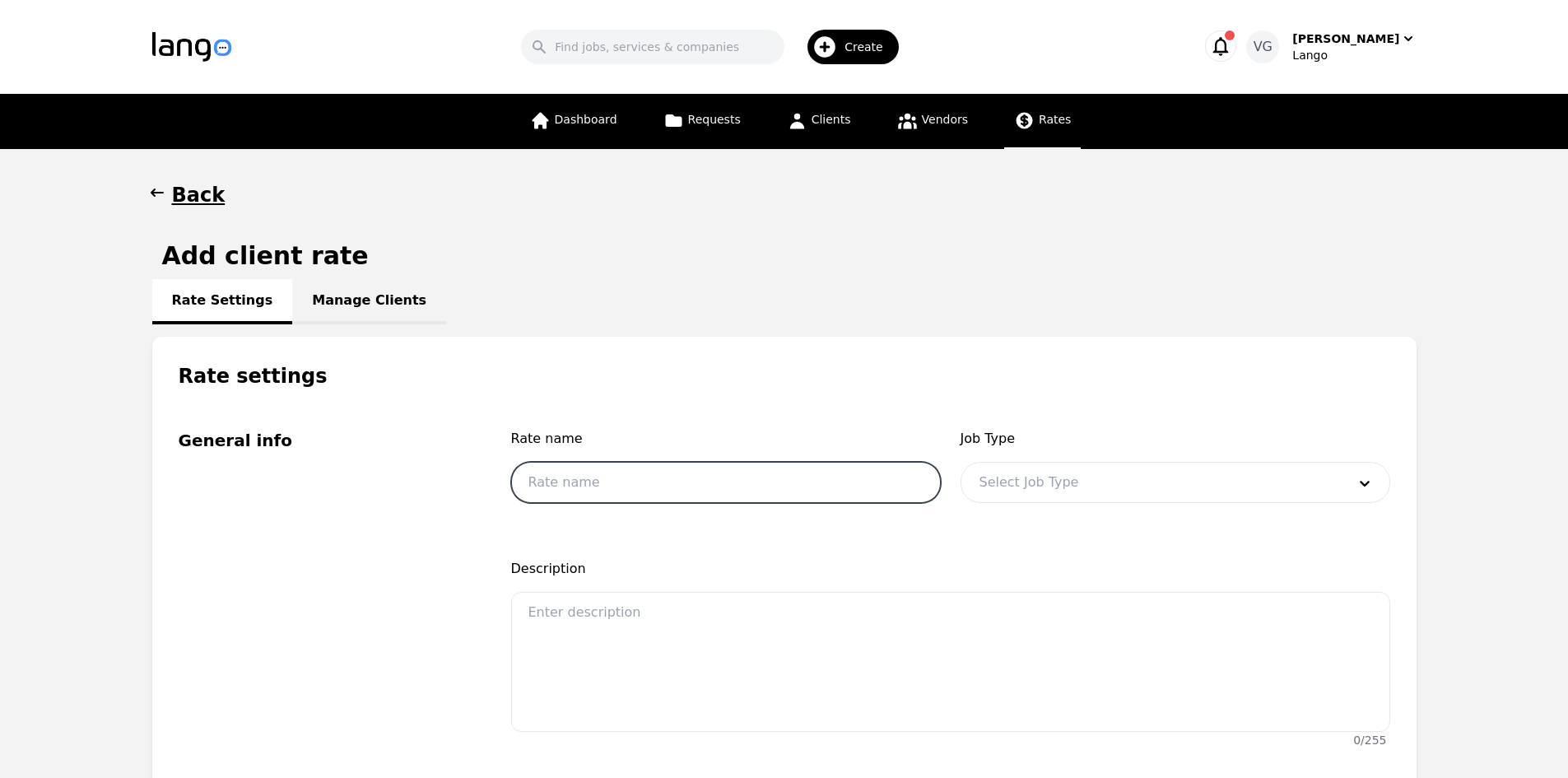
click at [668, 489] on input "text" at bounding box center [726, 483] width 430 height 42
click at [1043, 489] on div at bounding box center [1150, 483] width 379 height 40
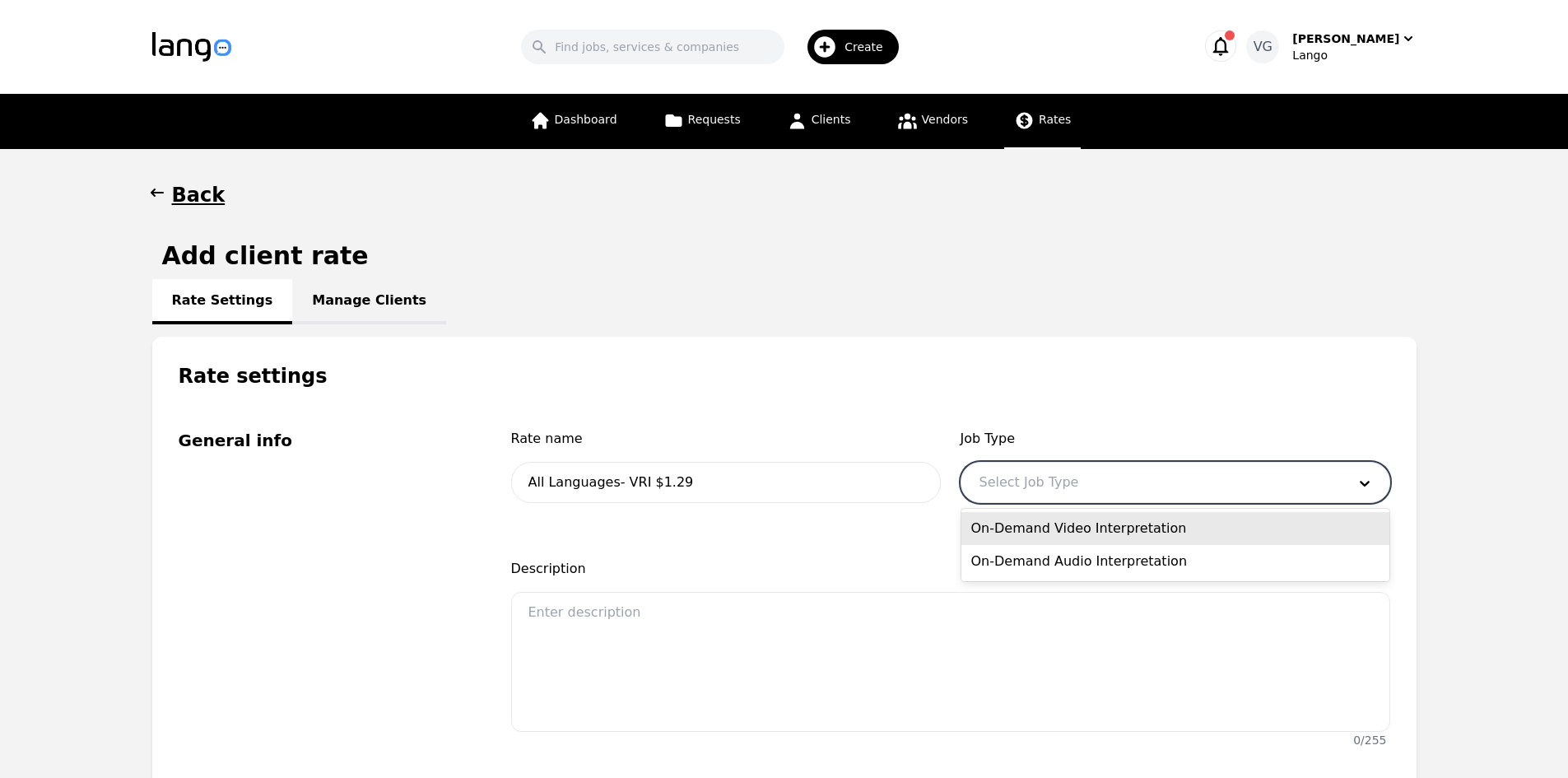
click at [1047, 535] on div "On-Demand Video Interpretation" at bounding box center [1176, 528] width 428 height 33
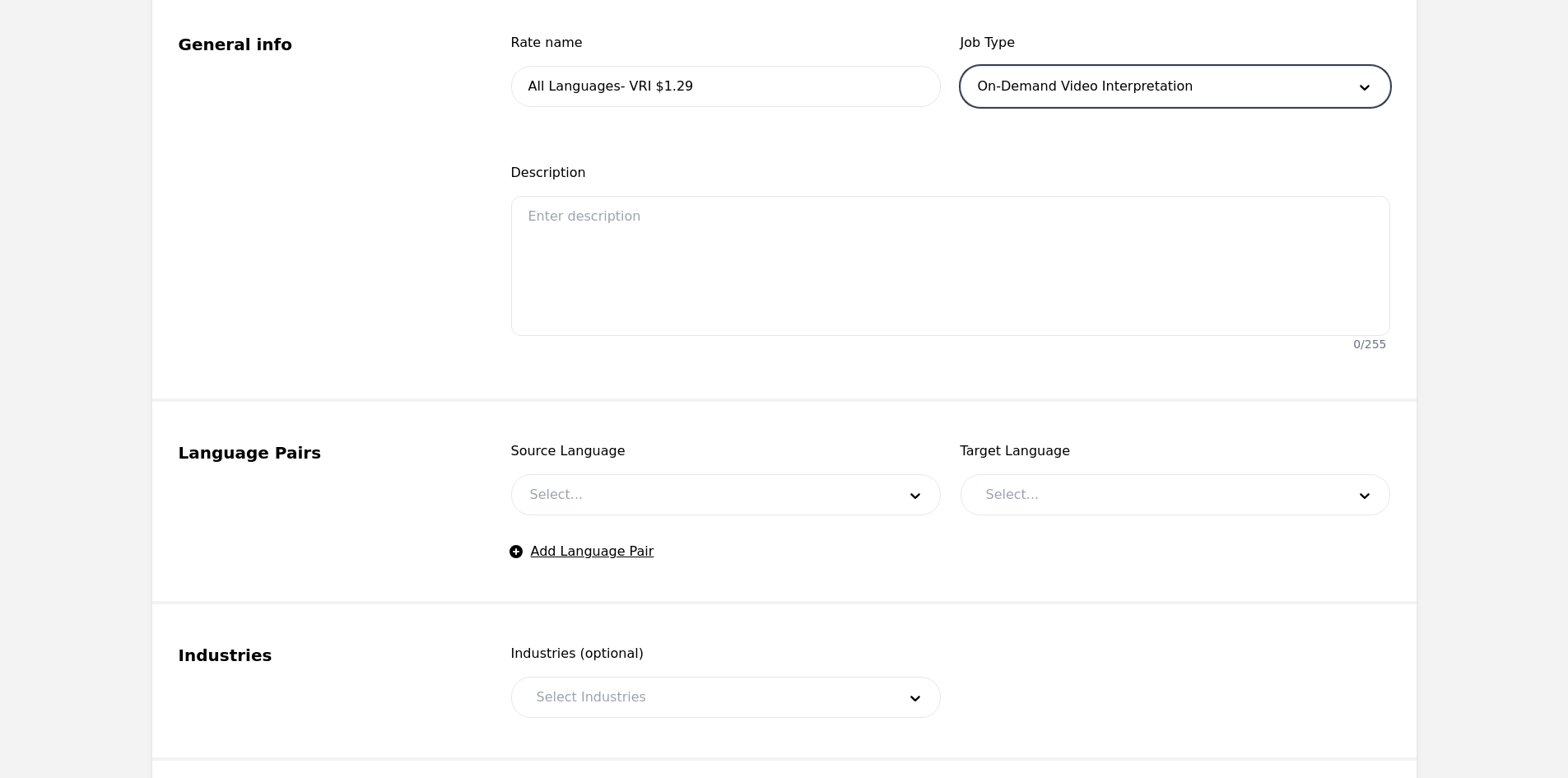
scroll to position [412, 0]
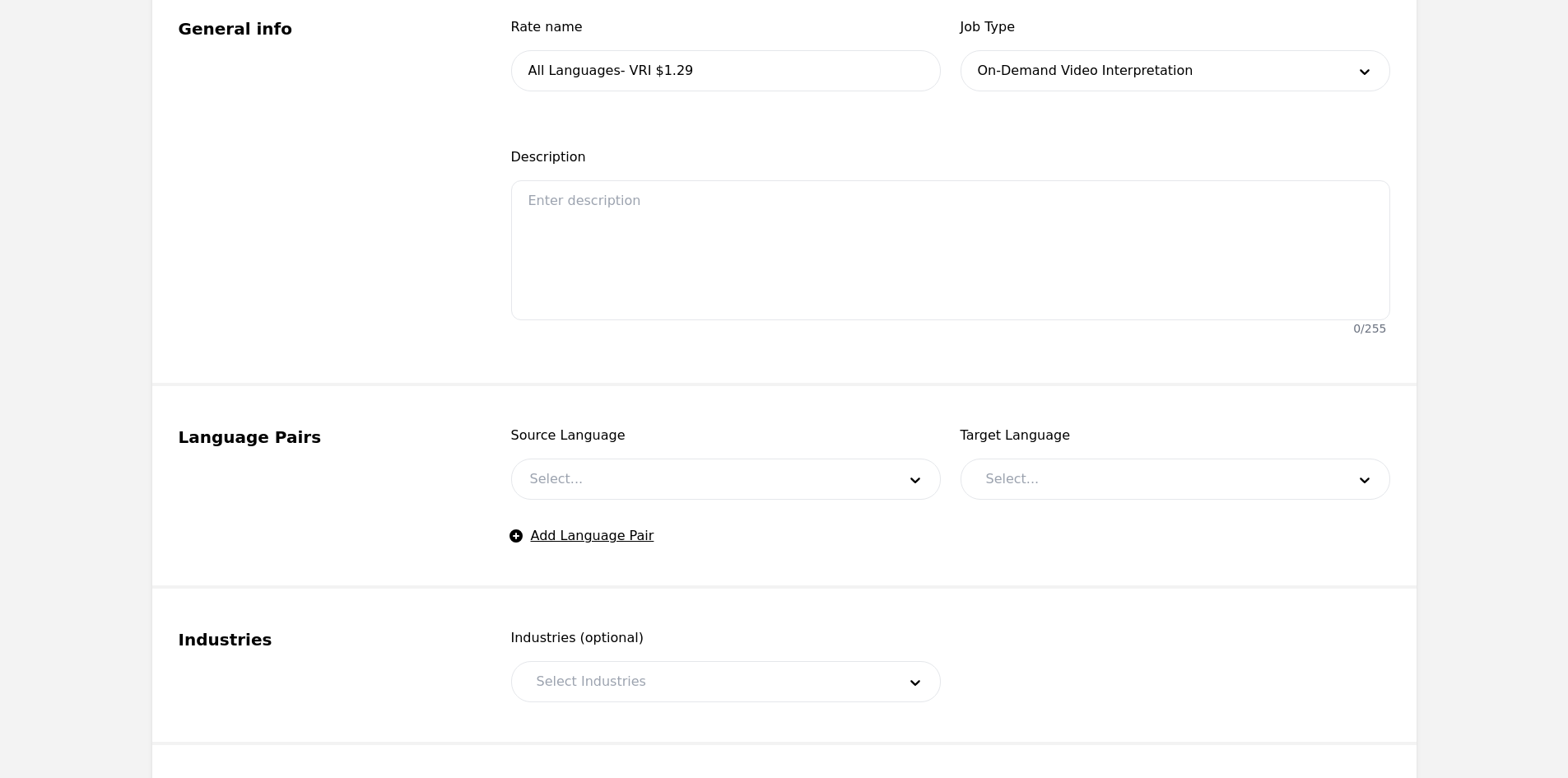
click at [665, 456] on div "Source Language Select..." at bounding box center [726, 463] width 430 height 75
click at [658, 476] on div at bounding box center [701, 479] width 379 height 40
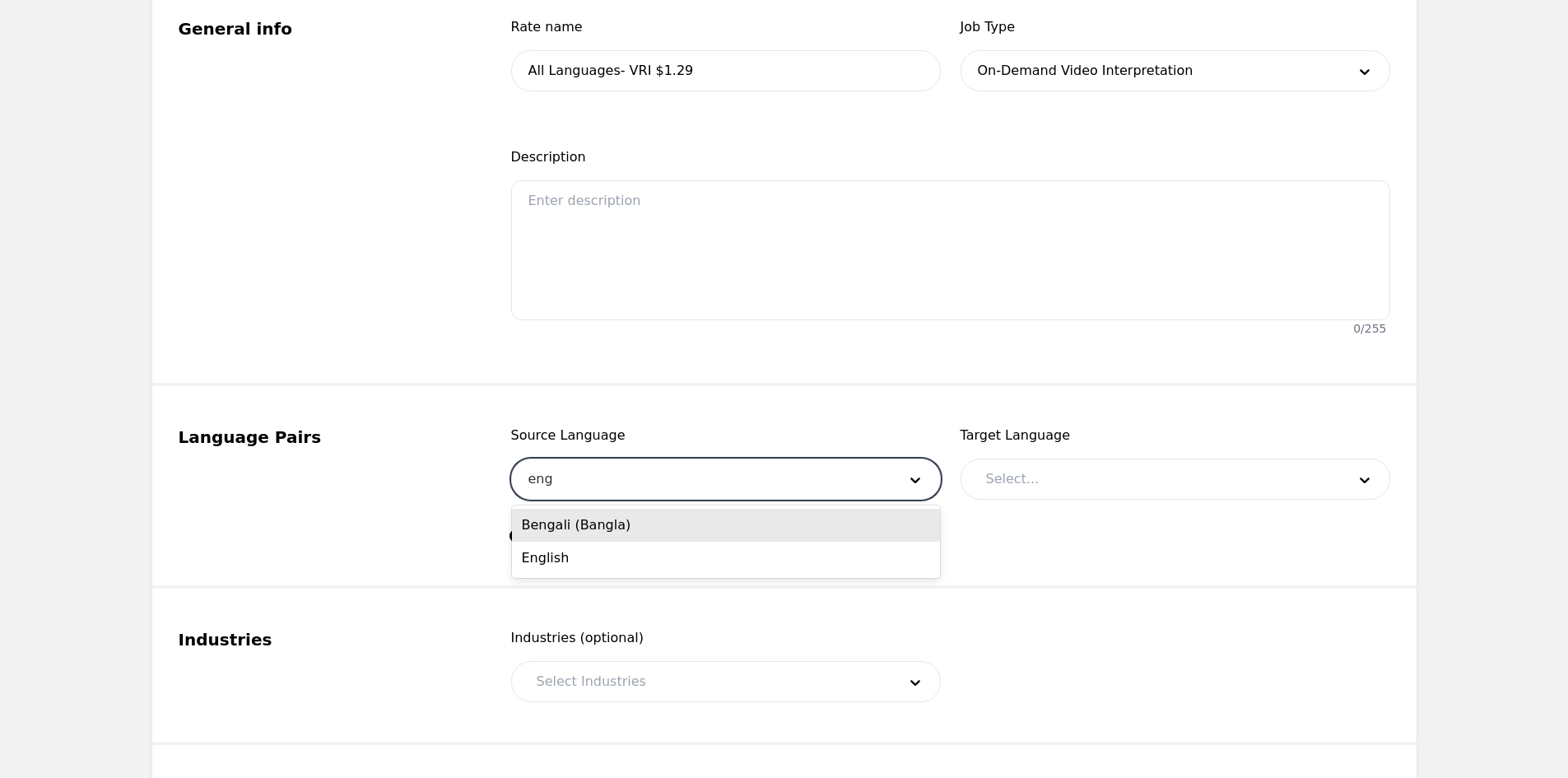
click at [660, 548] on div "English" at bounding box center [726, 558] width 428 height 33
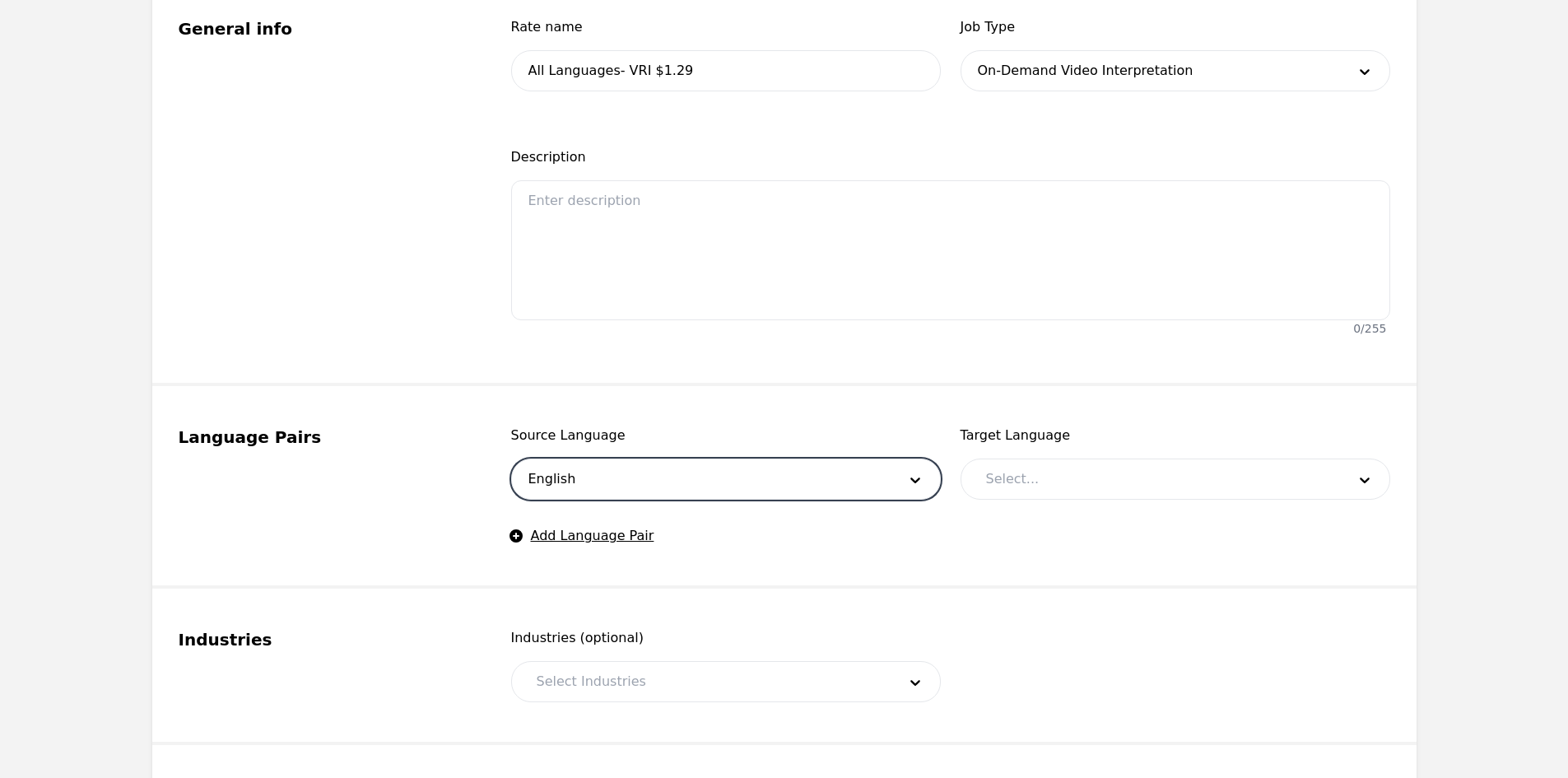
click at [1053, 468] on div at bounding box center [1153, 479] width 372 height 40
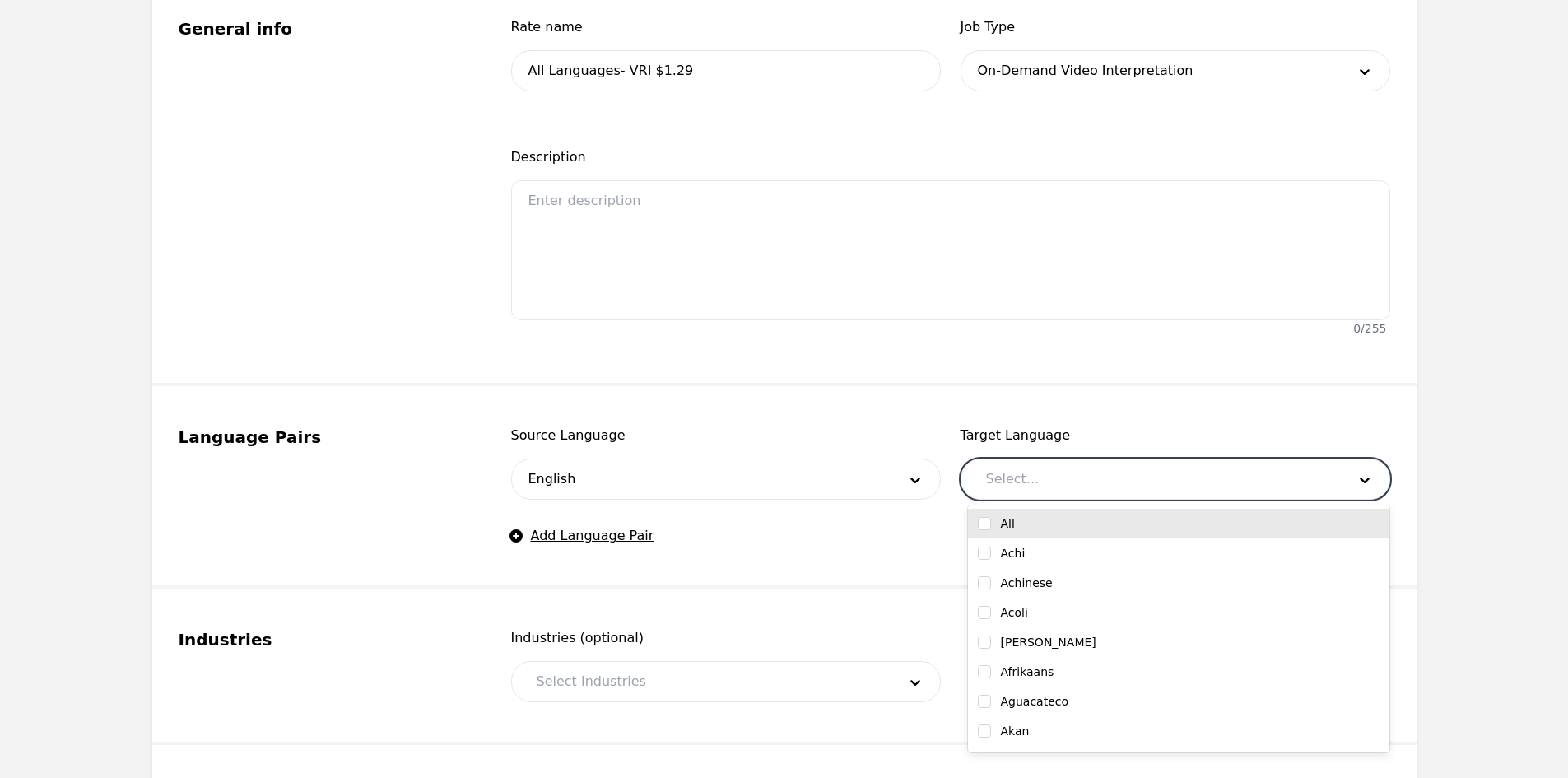
click at [986, 522] on input "checkbox" at bounding box center [984, 523] width 13 height 13
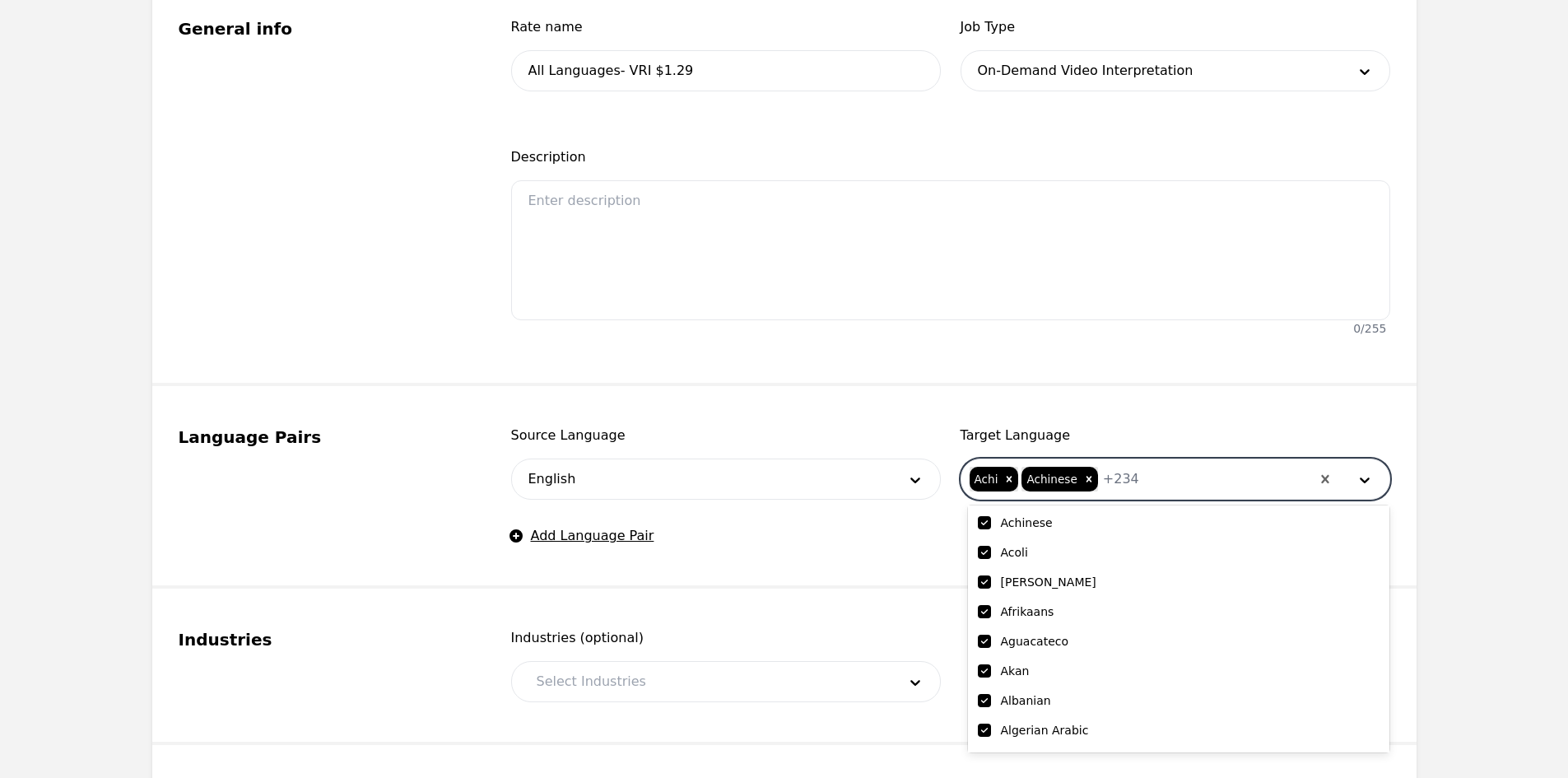
scroll to position [82, 0]
click at [982, 735] on input "checkbox" at bounding box center [984, 737] width 13 height 13
click at [783, 589] on fieldset "Industries Industries (optional) Select Industries" at bounding box center [784, 666] width 1264 height 157
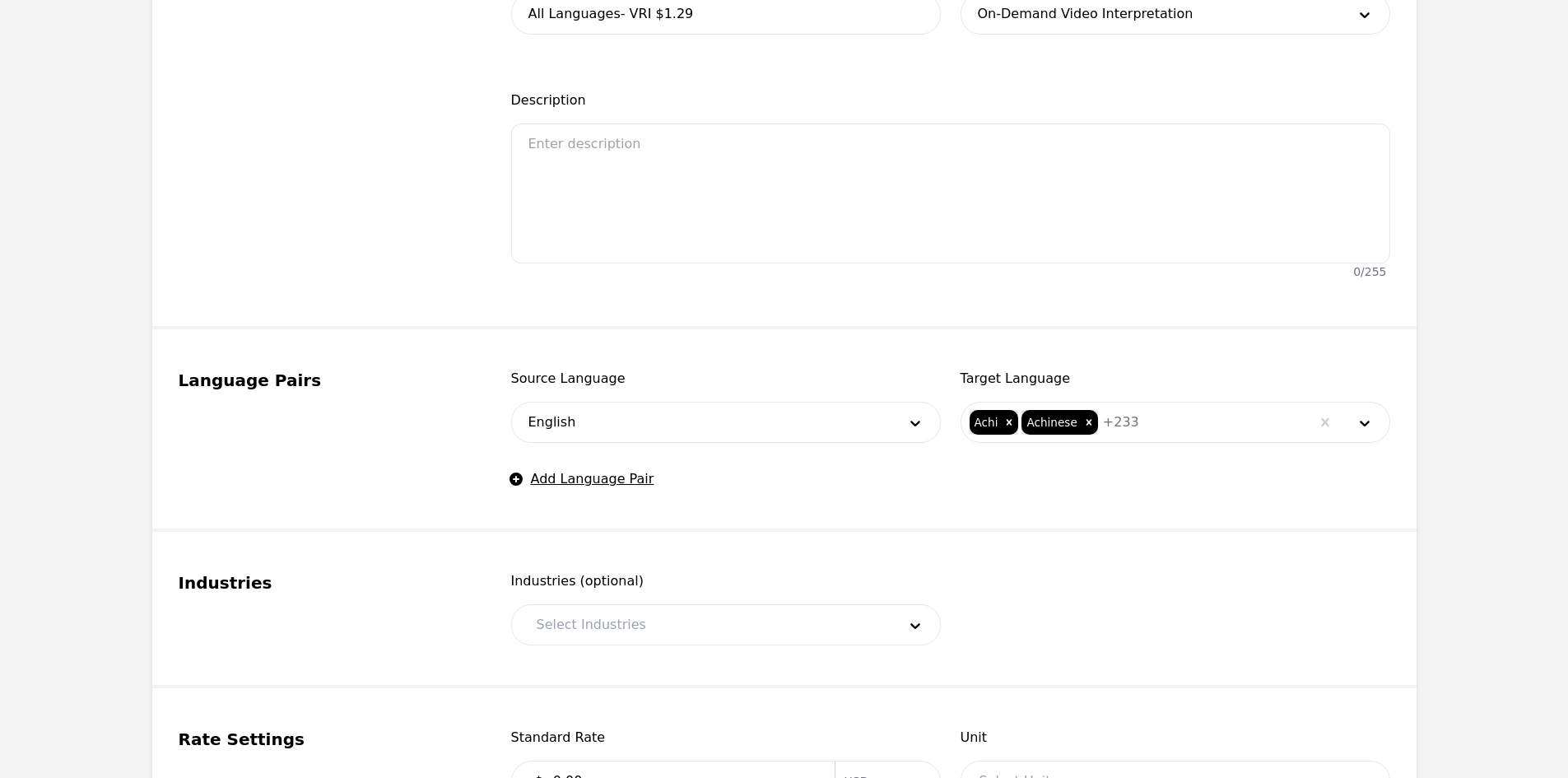
scroll to position [494, 0]
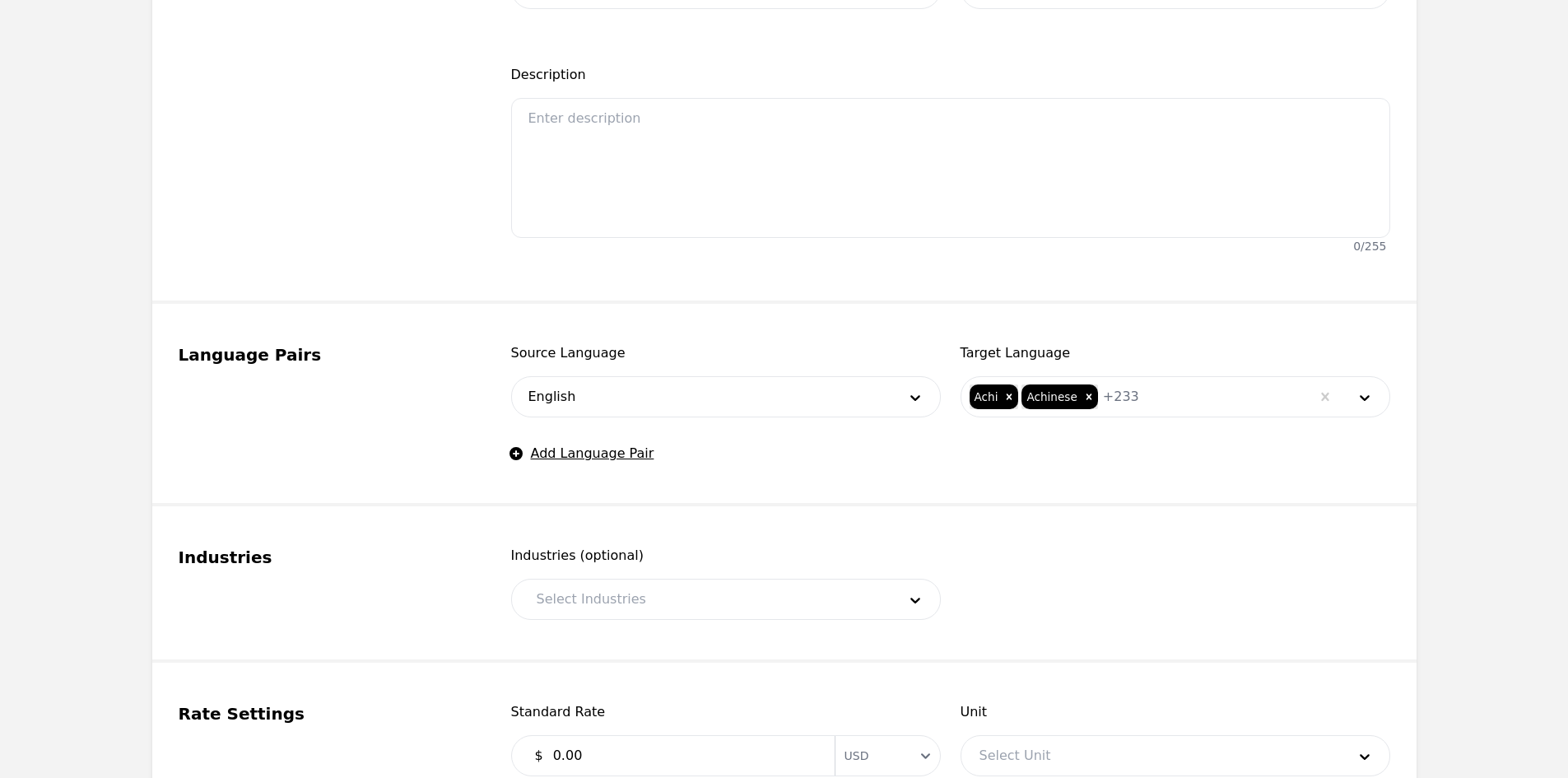
click at [693, 585] on div at bounding box center [704, 600] width 372 height 40
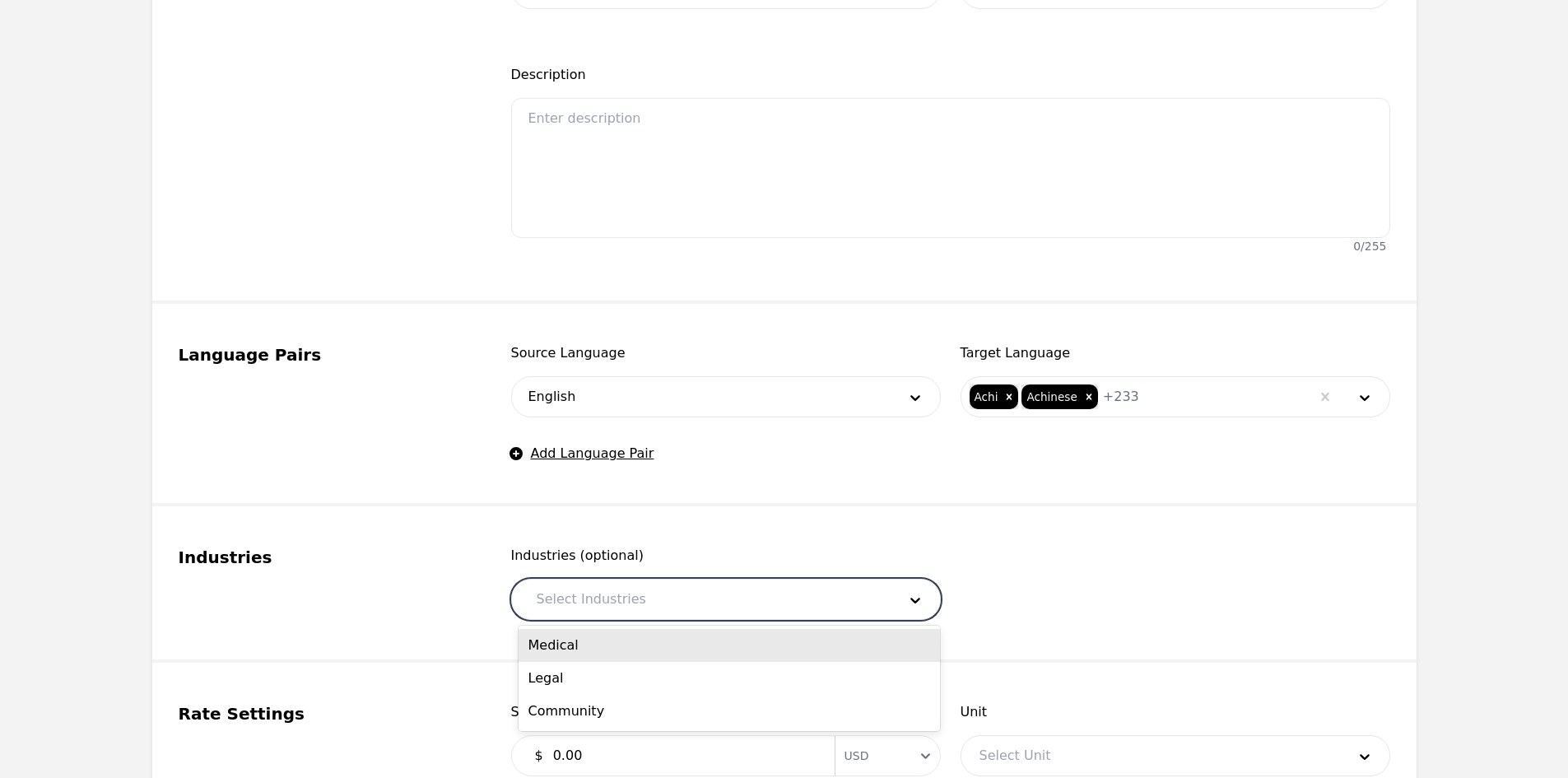
click at [685, 635] on div "Medical" at bounding box center [729, 645] width 421 height 33
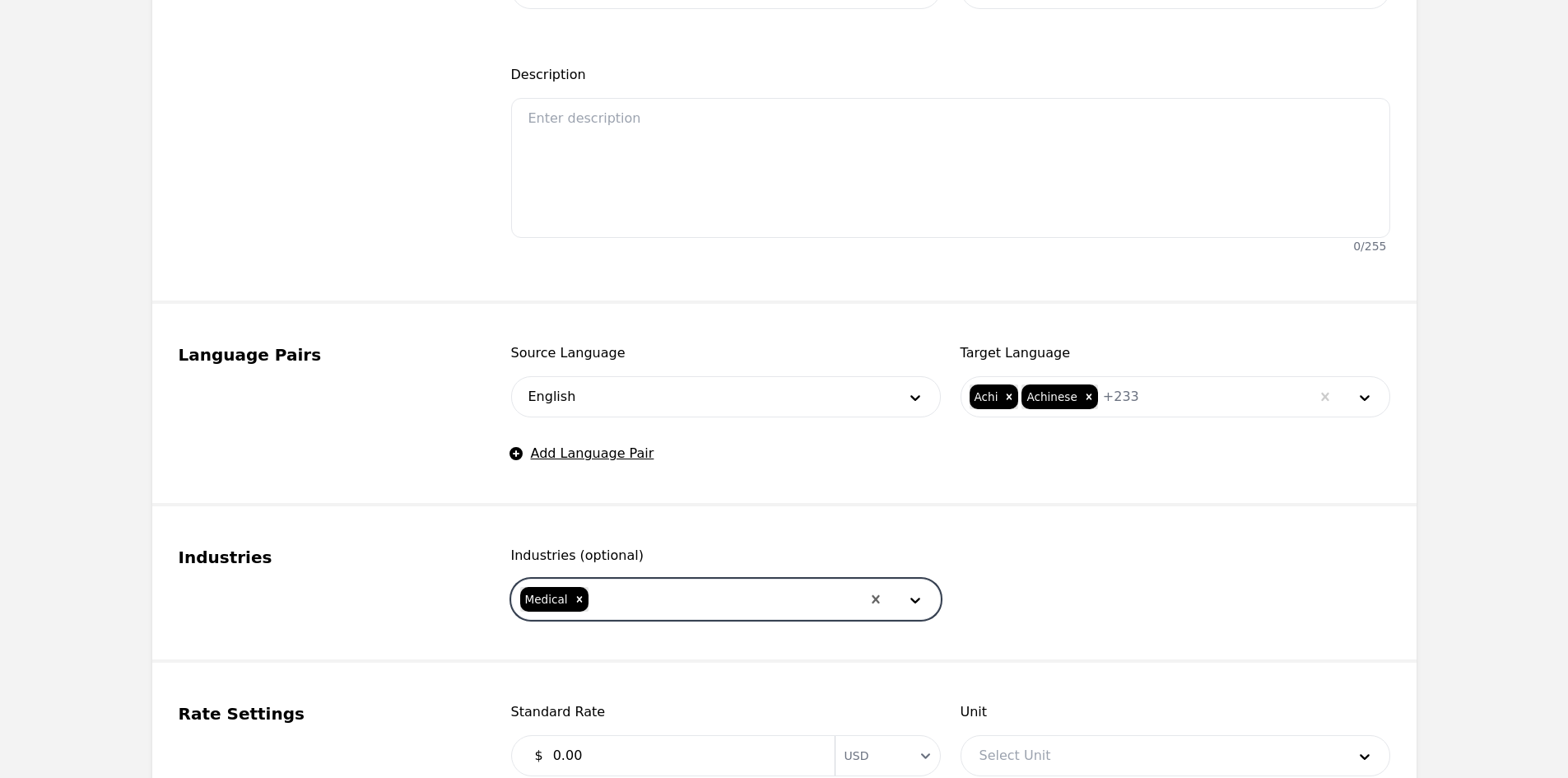
click at [688, 600] on div at bounding box center [725, 600] width 271 height 40
click at [689, 647] on div "Legal" at bounding box center [729, 645] width 421 height 33
drag, startPoint x: 697, startPoint y: 605, endPoint x: 698, endPoint y: 613, distance: 8.1
click at [697, 606] on div at bounding box center [755, 600] width 211 height 40
click at [706, 660] on div "Community" at bounding box center [729, 645] width 421 height 33
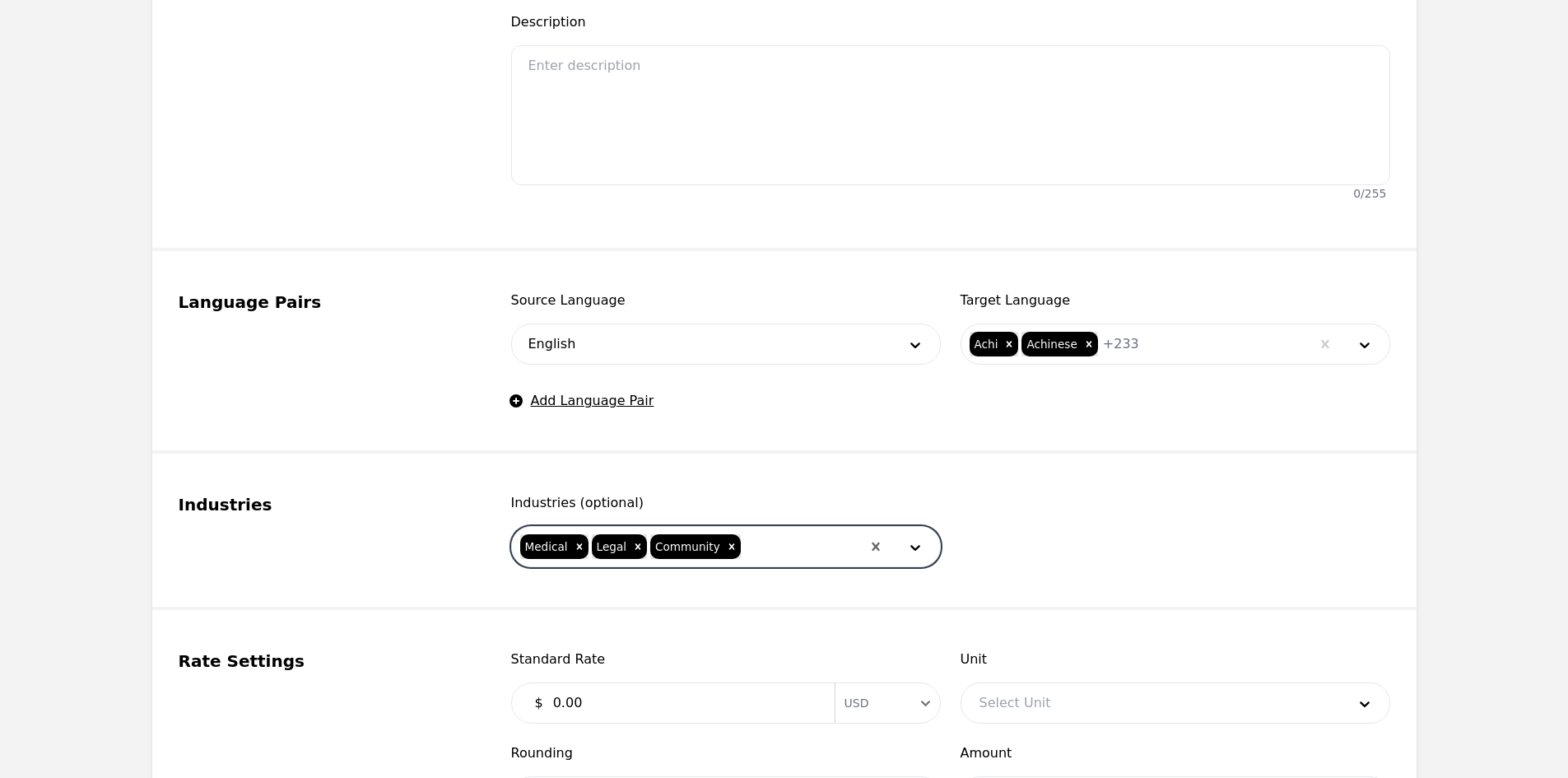
scroll to position [576, 0]
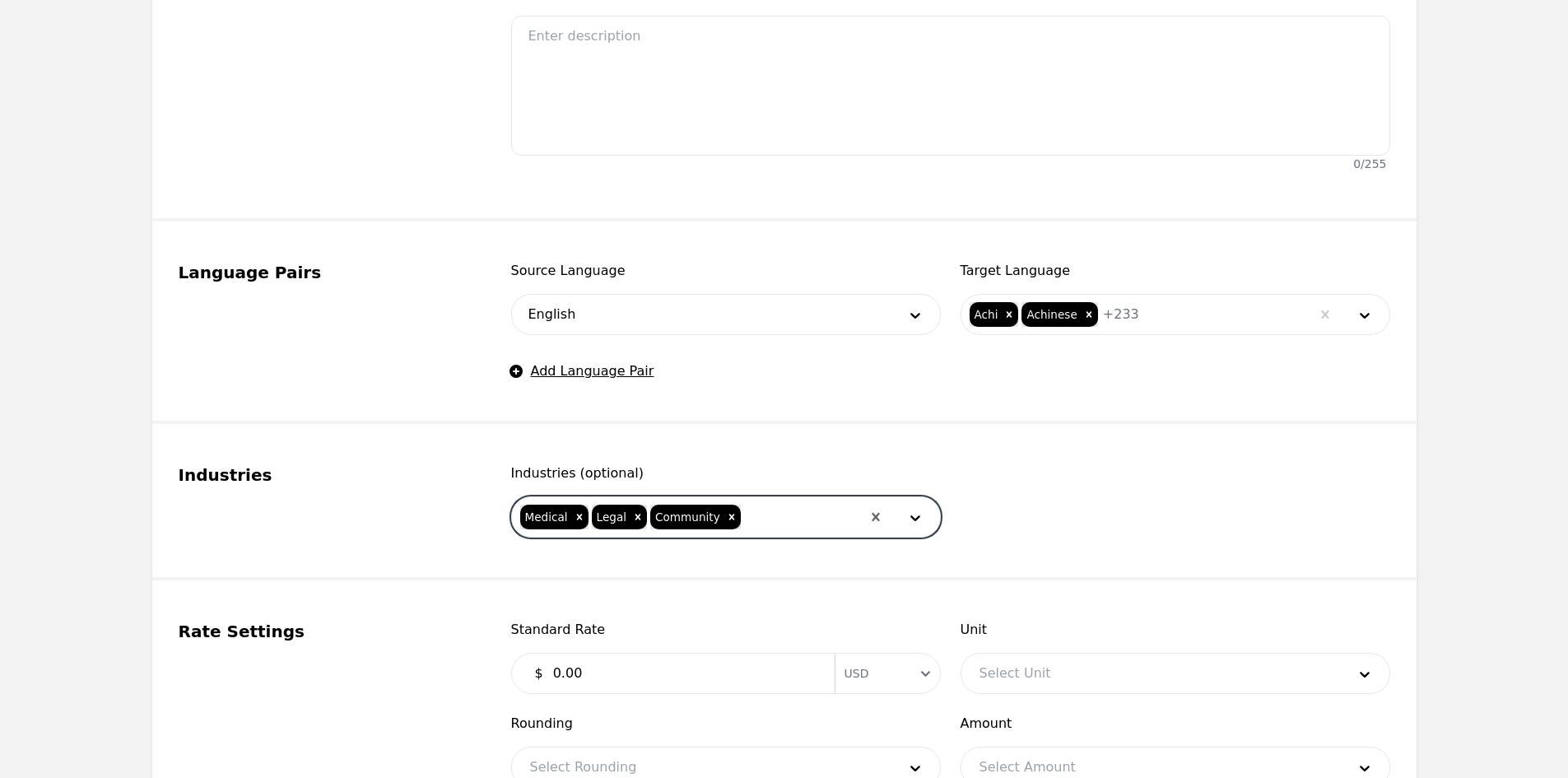
click at [662, 657] on input "0.00" at bounding box center [684, 673] width 282 height 33
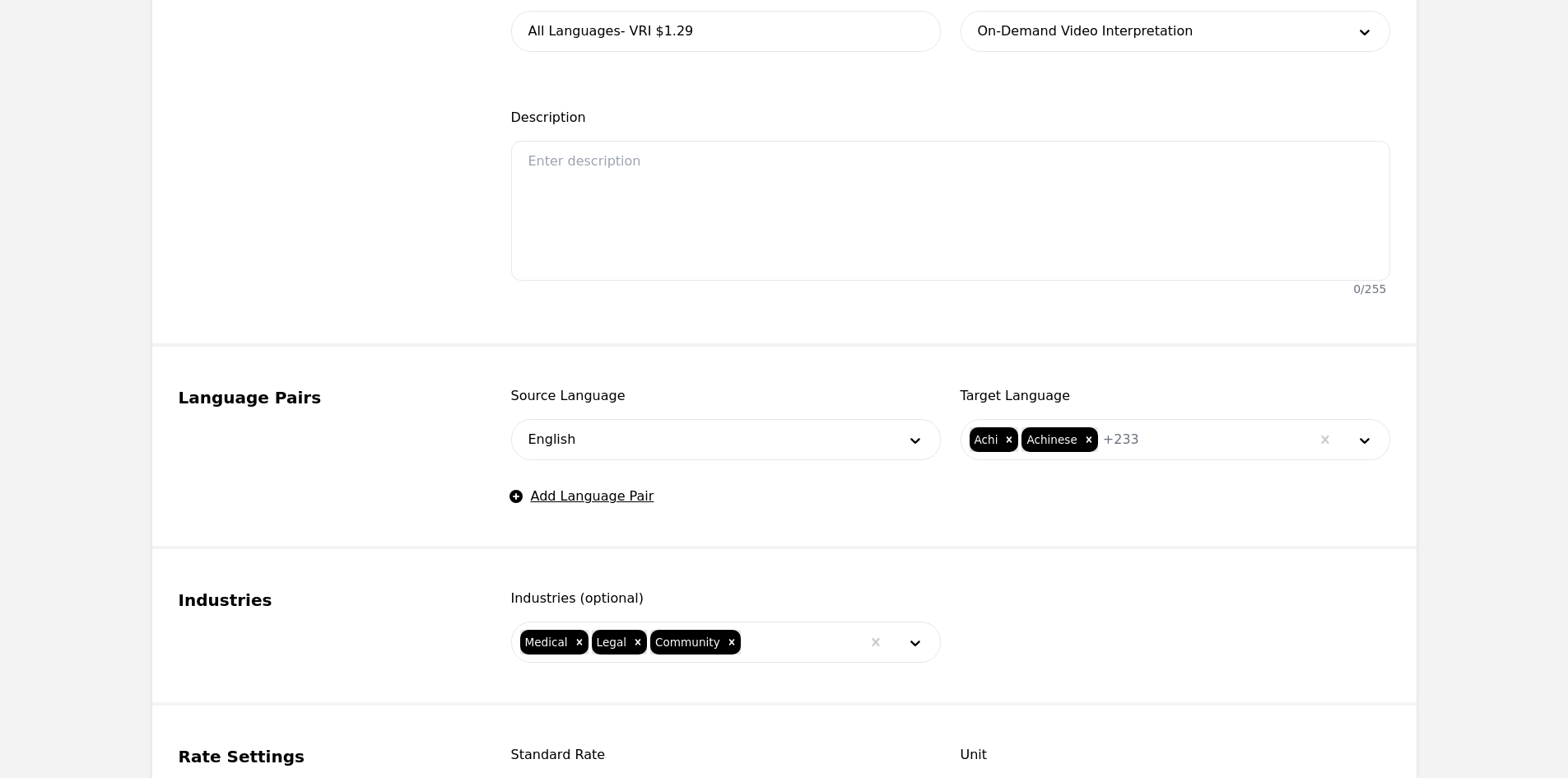
scroll to position [658, 0]
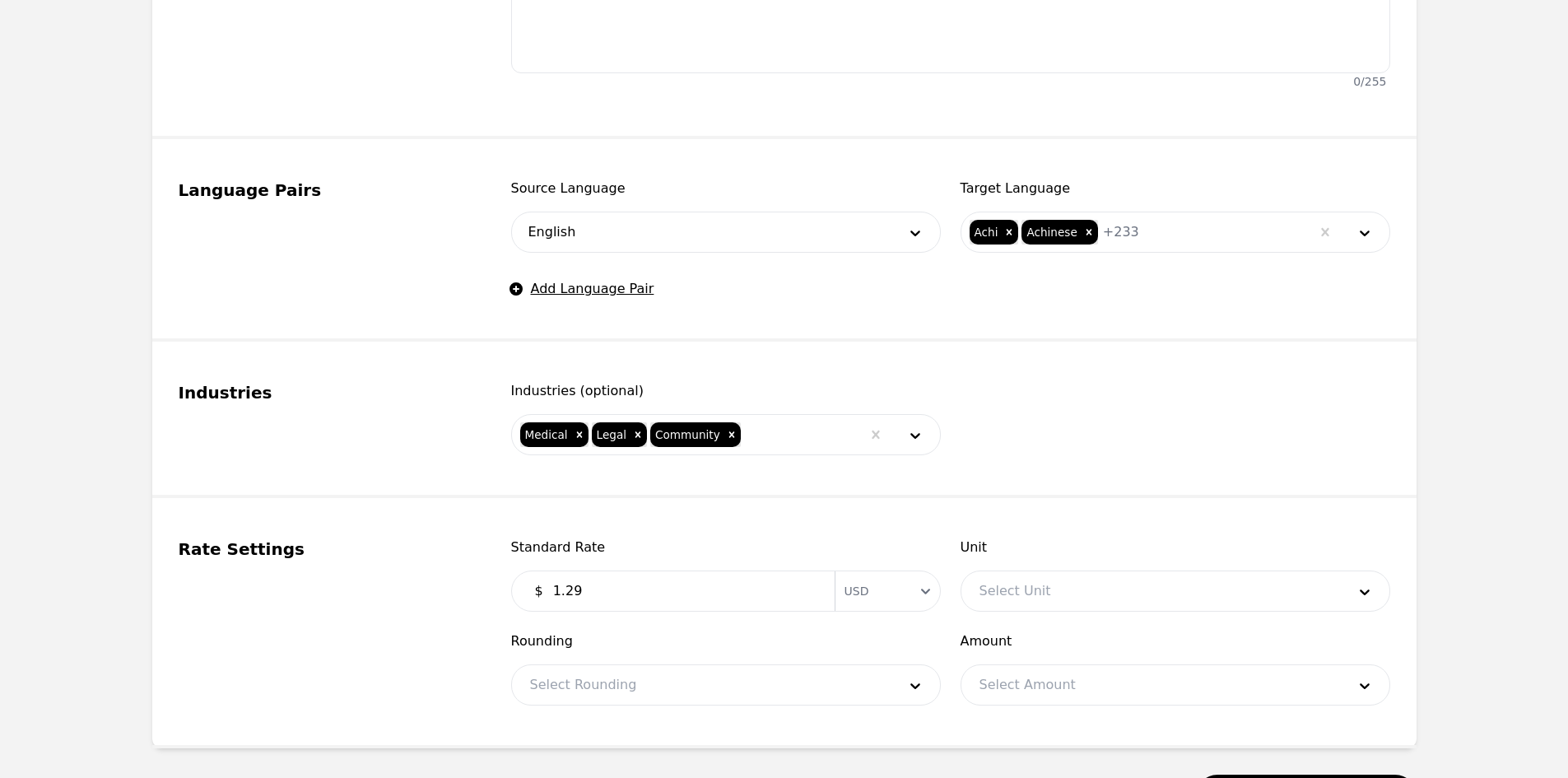
click at [1000, 590] on div at bounding box center [1150, 591] width 379 height 40
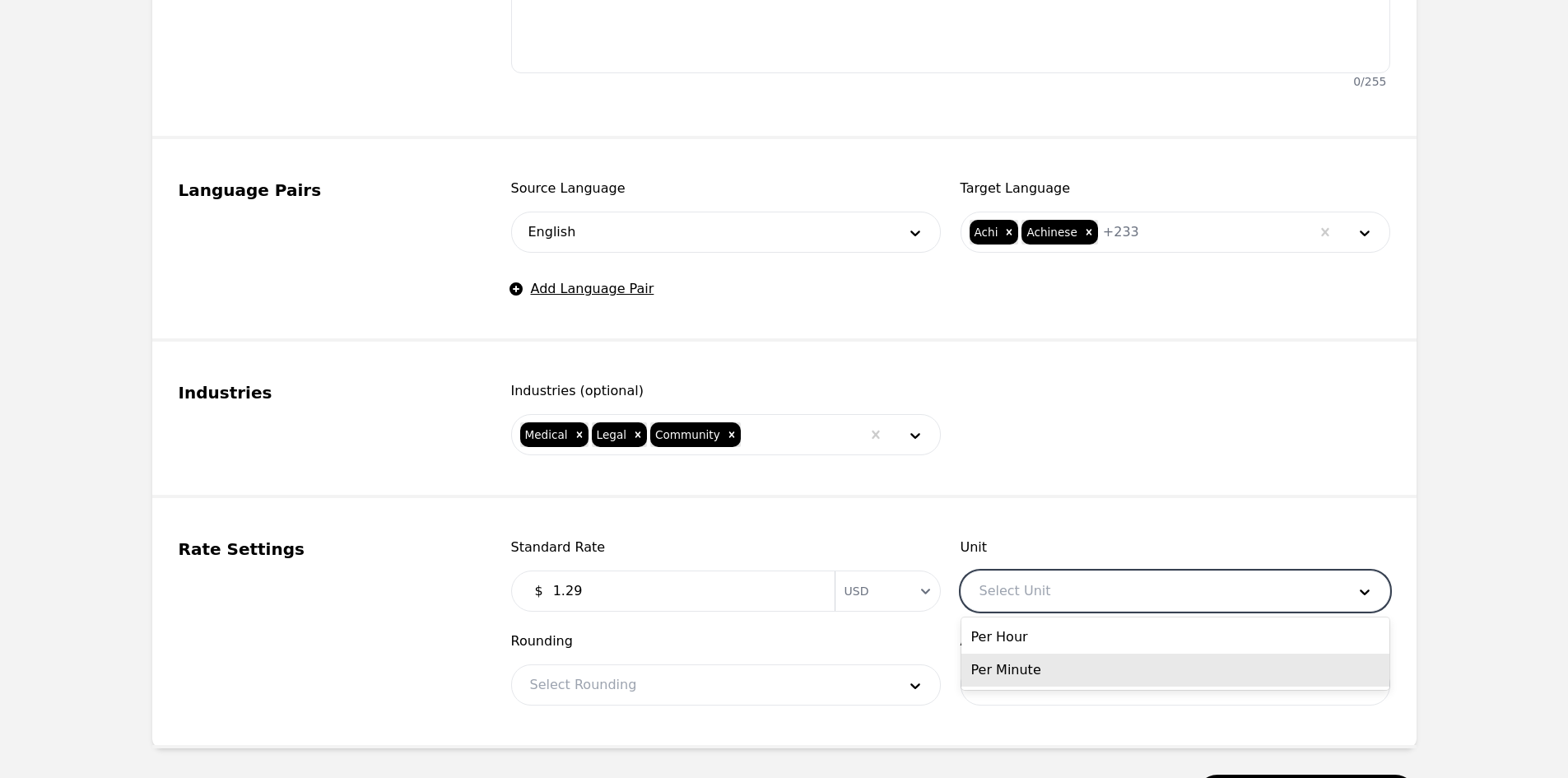
click at [1018, 665] on div "Per Minute" at bounding box center [1176, 670] width 428 height 33
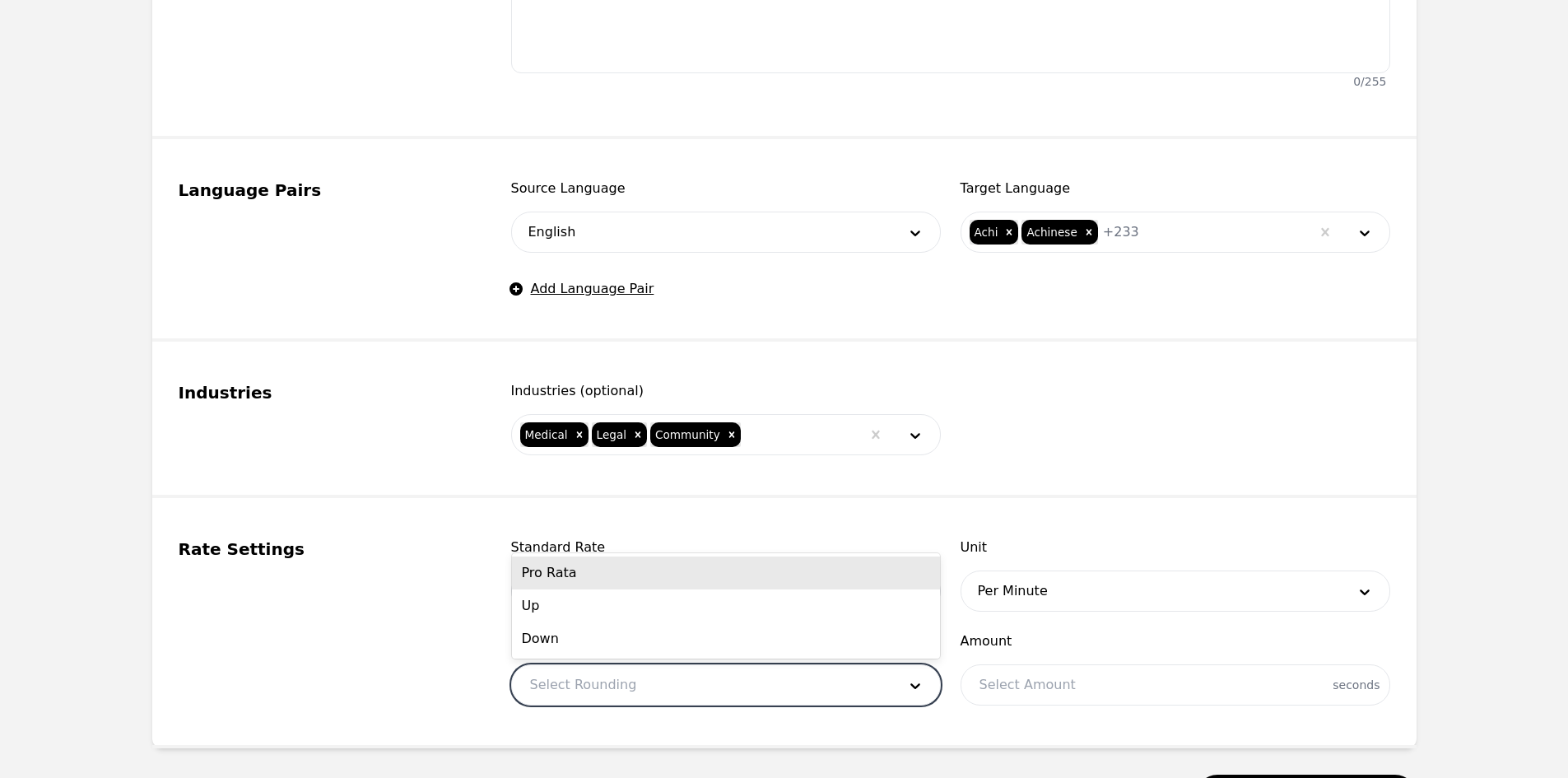
click at [733, 686] on div at bounding box center [701, 685] width 379 height 40
click at [593, 581] on div "Pro Rata" at bounding box center [726, 573] width 428 height 33
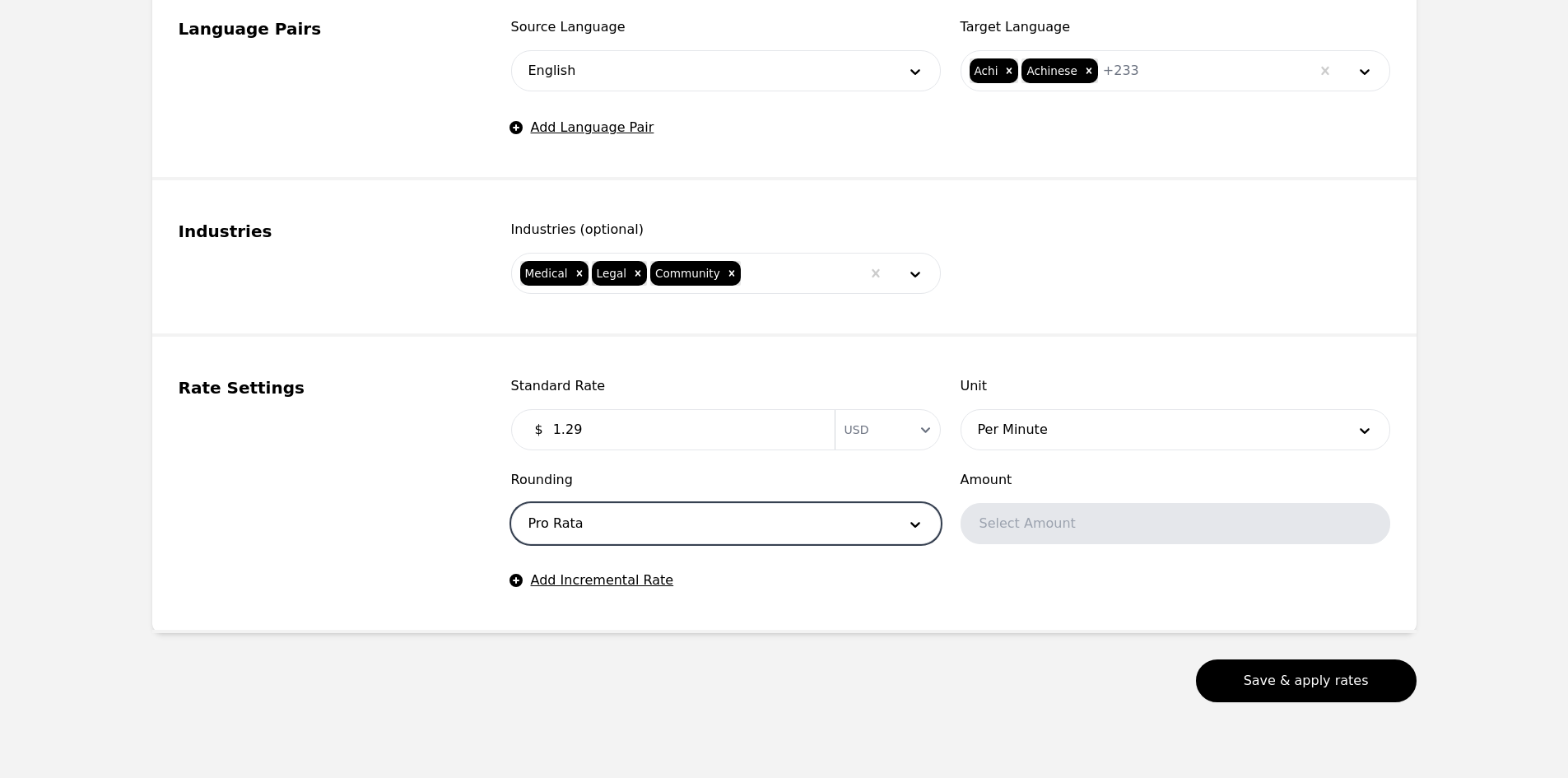
scroll to position [853, 0]
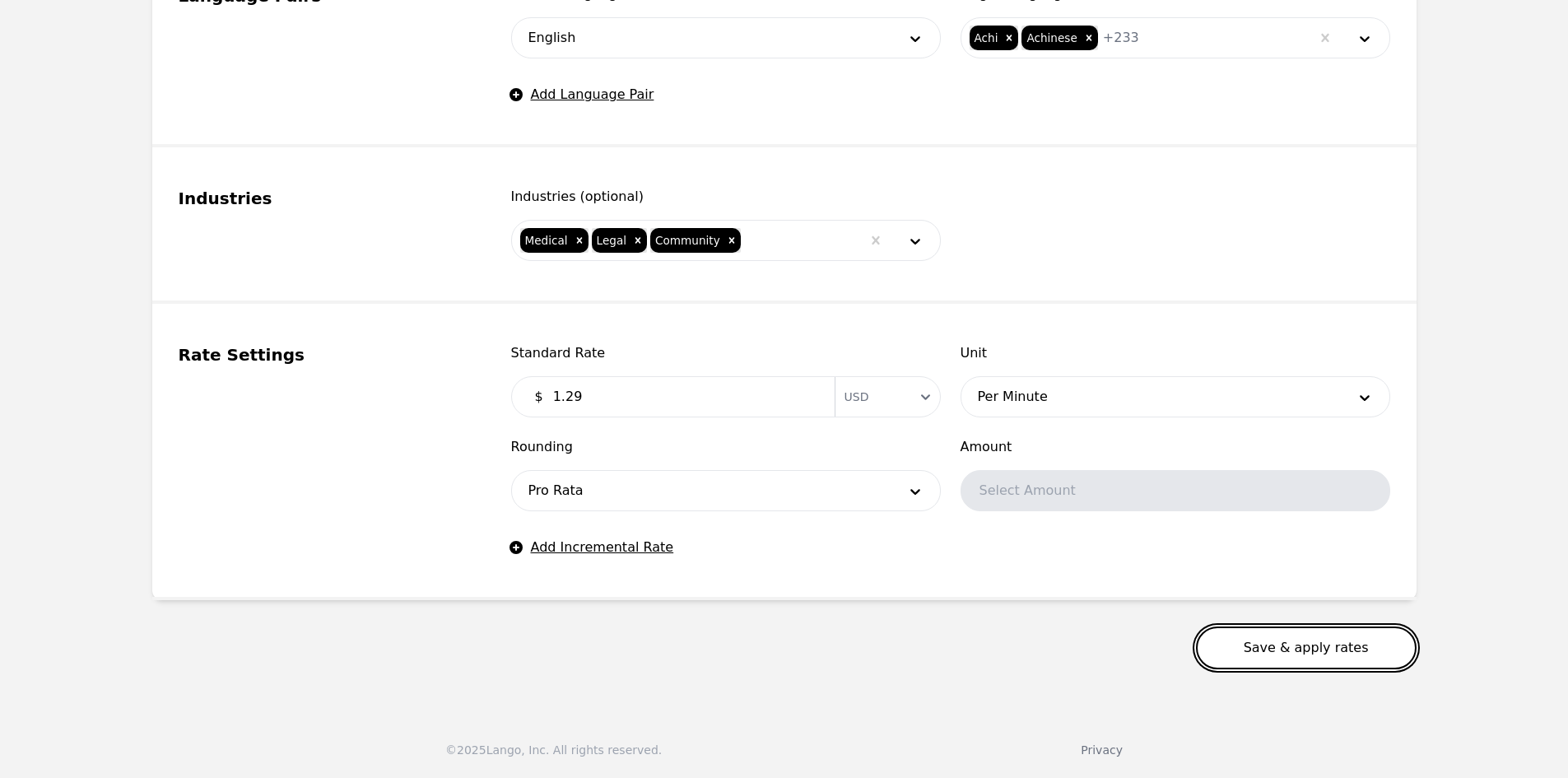
click at [1289, 639] on button "Save & apply rates" at bounding box center [1306, 647] width 221 height 42
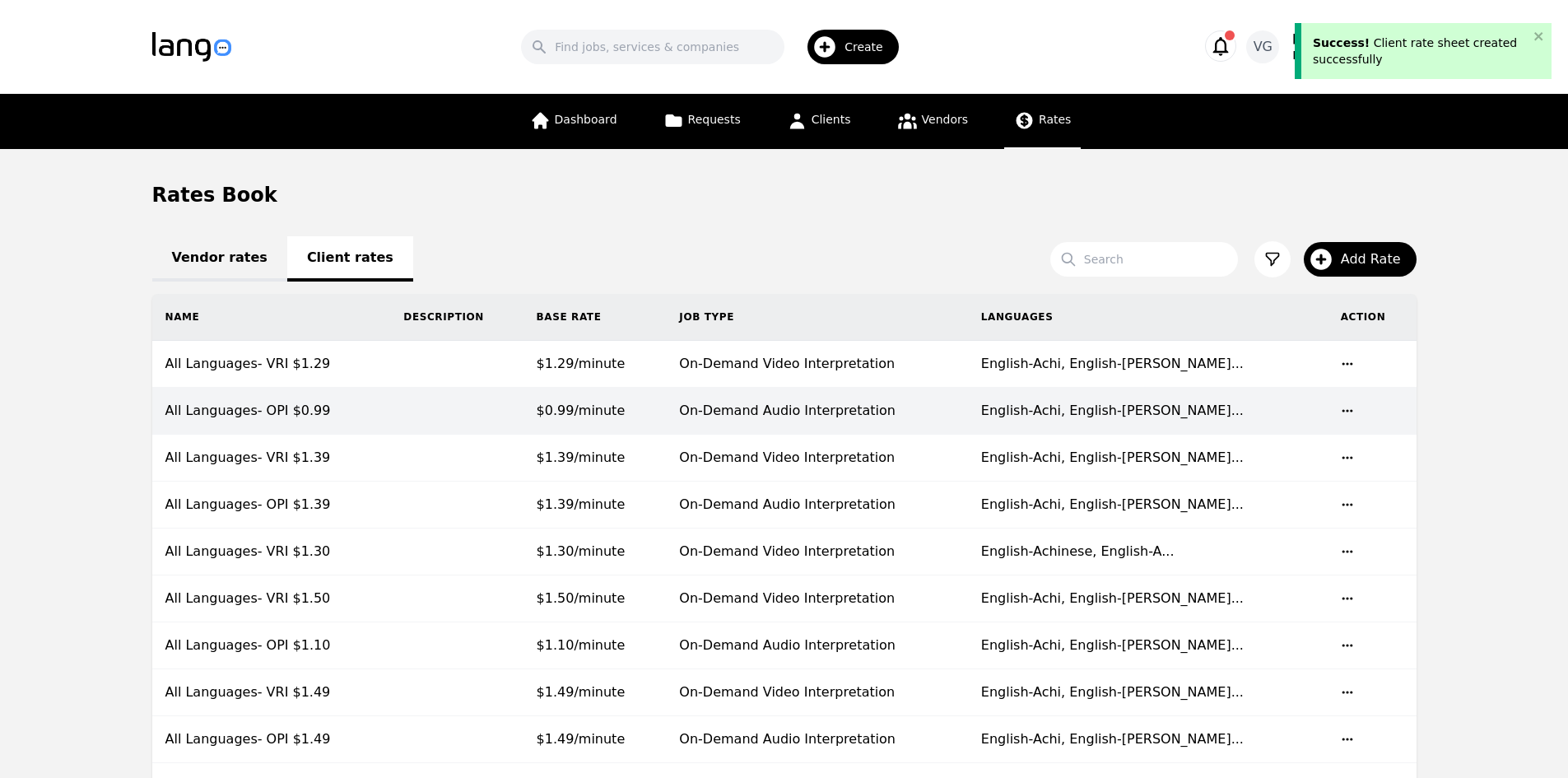
click at [509, 365] on td at bounding box center [456, 364] width 133 height 47
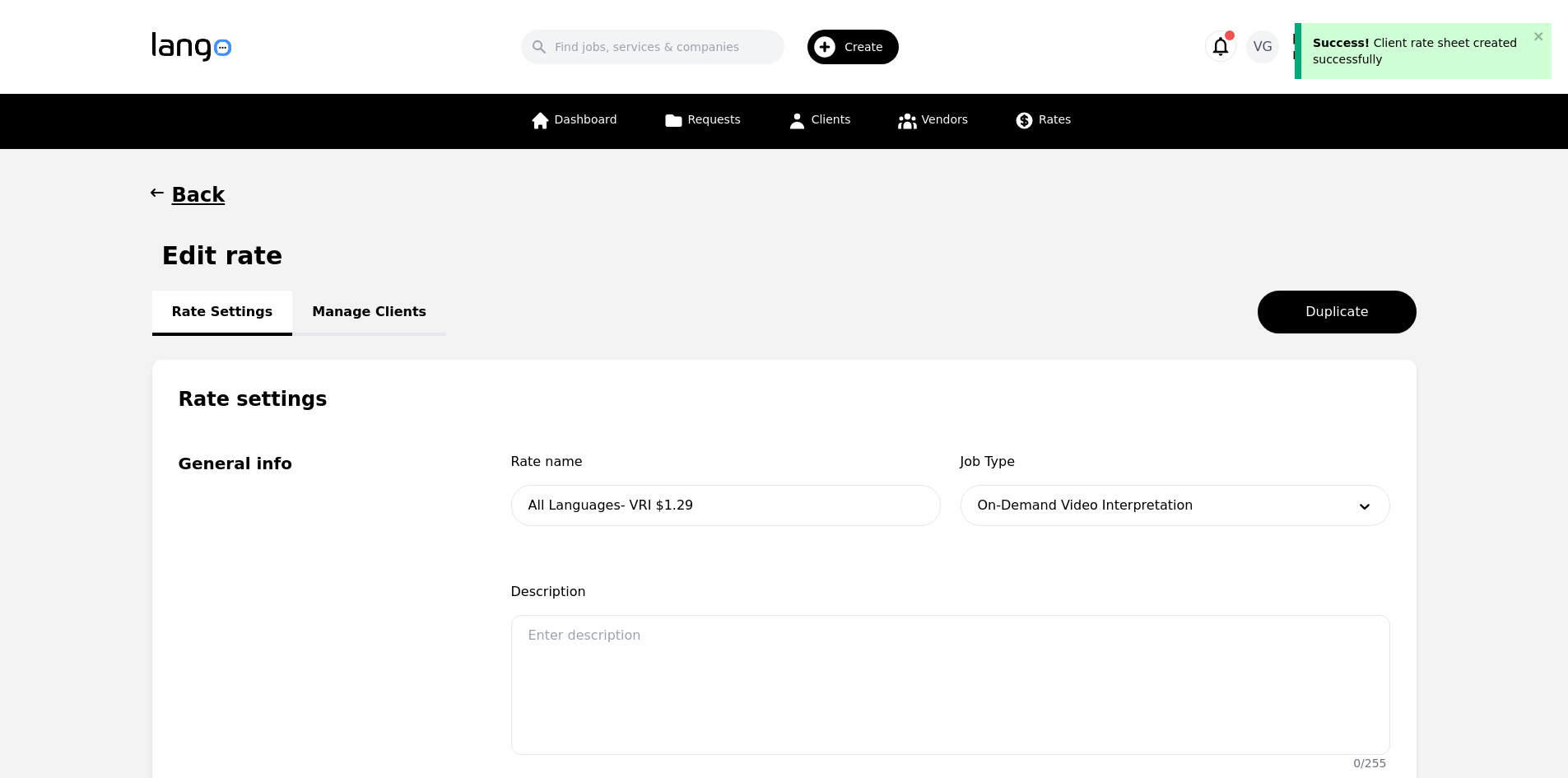
click at [368, 301] on link "Manage Clients" at bounding box center [369, 313] width 154 height 45
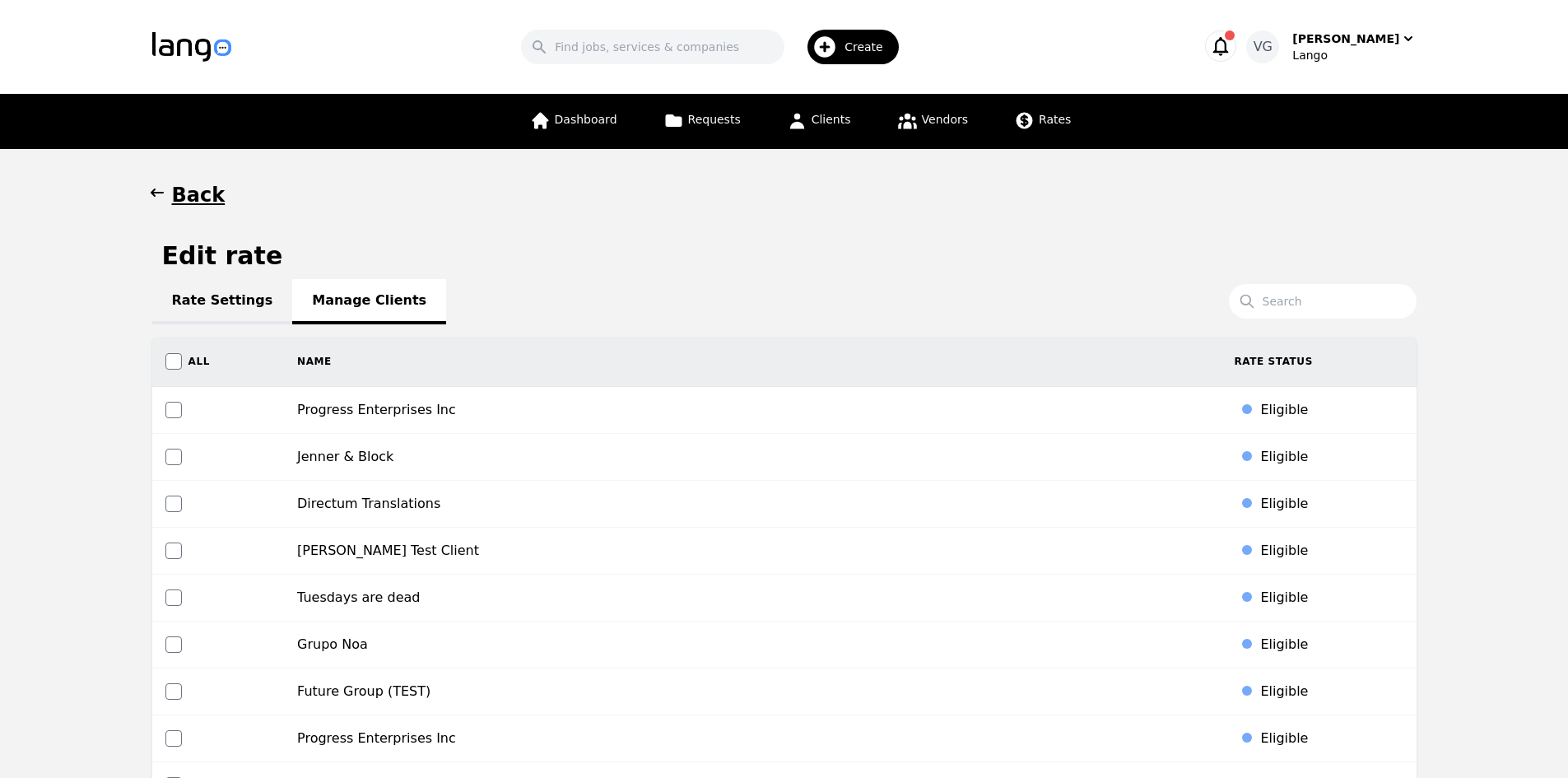
scroll to position [1663, 0]
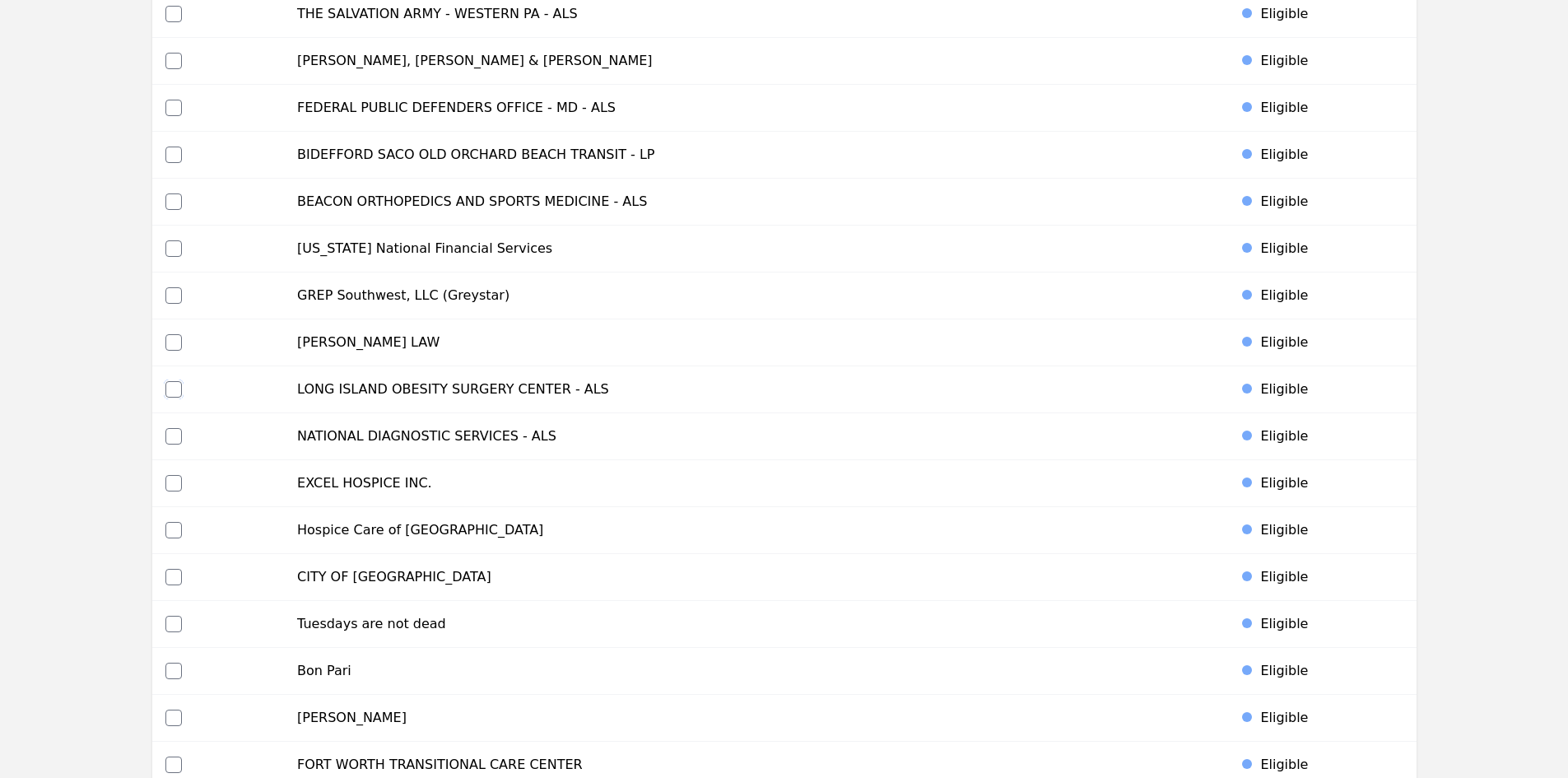
click at [169, 381] on input "checkbox" at bounding box center [173, 389] width 16 height 16
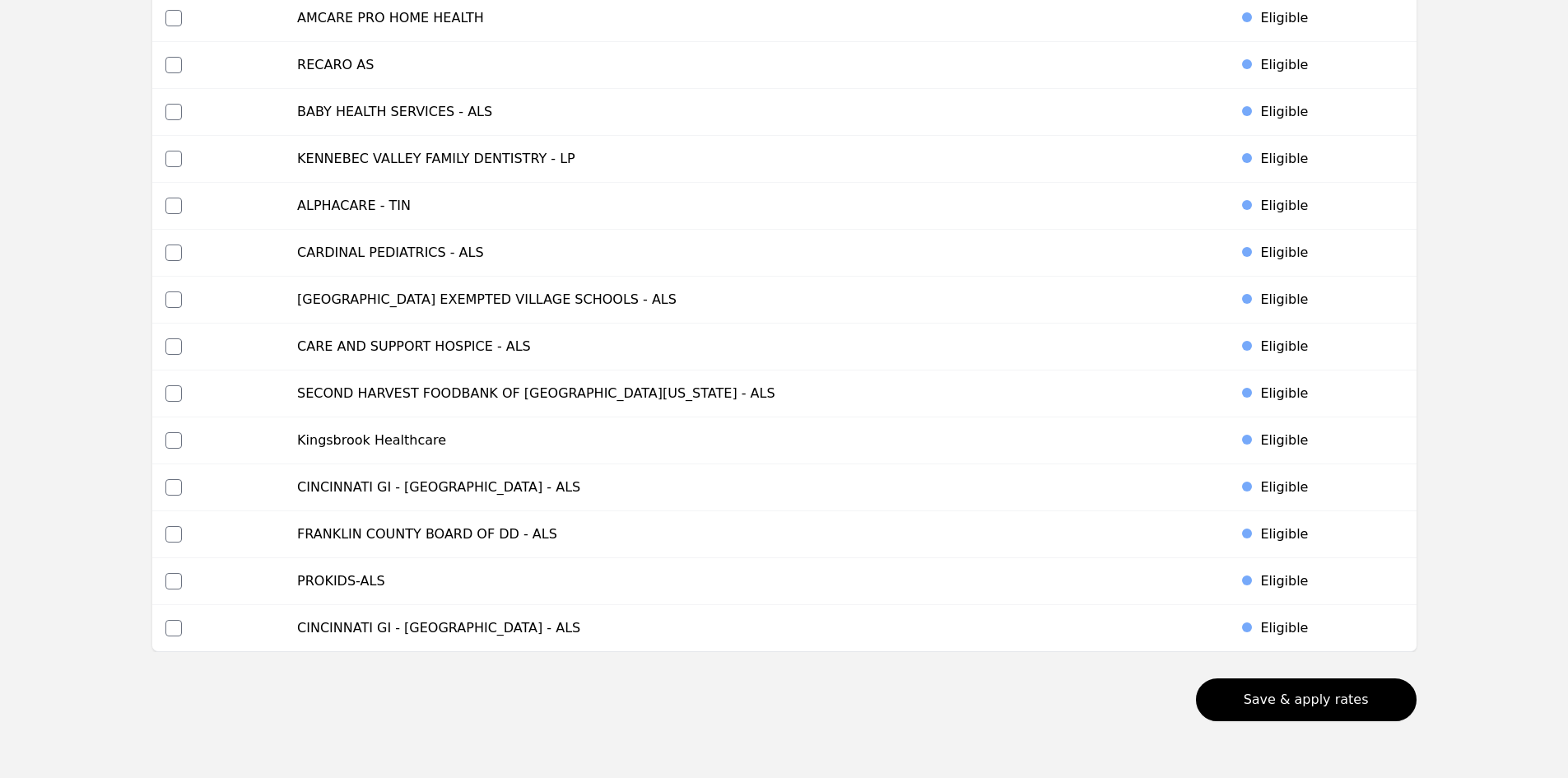
scroll to position [7434, 0]
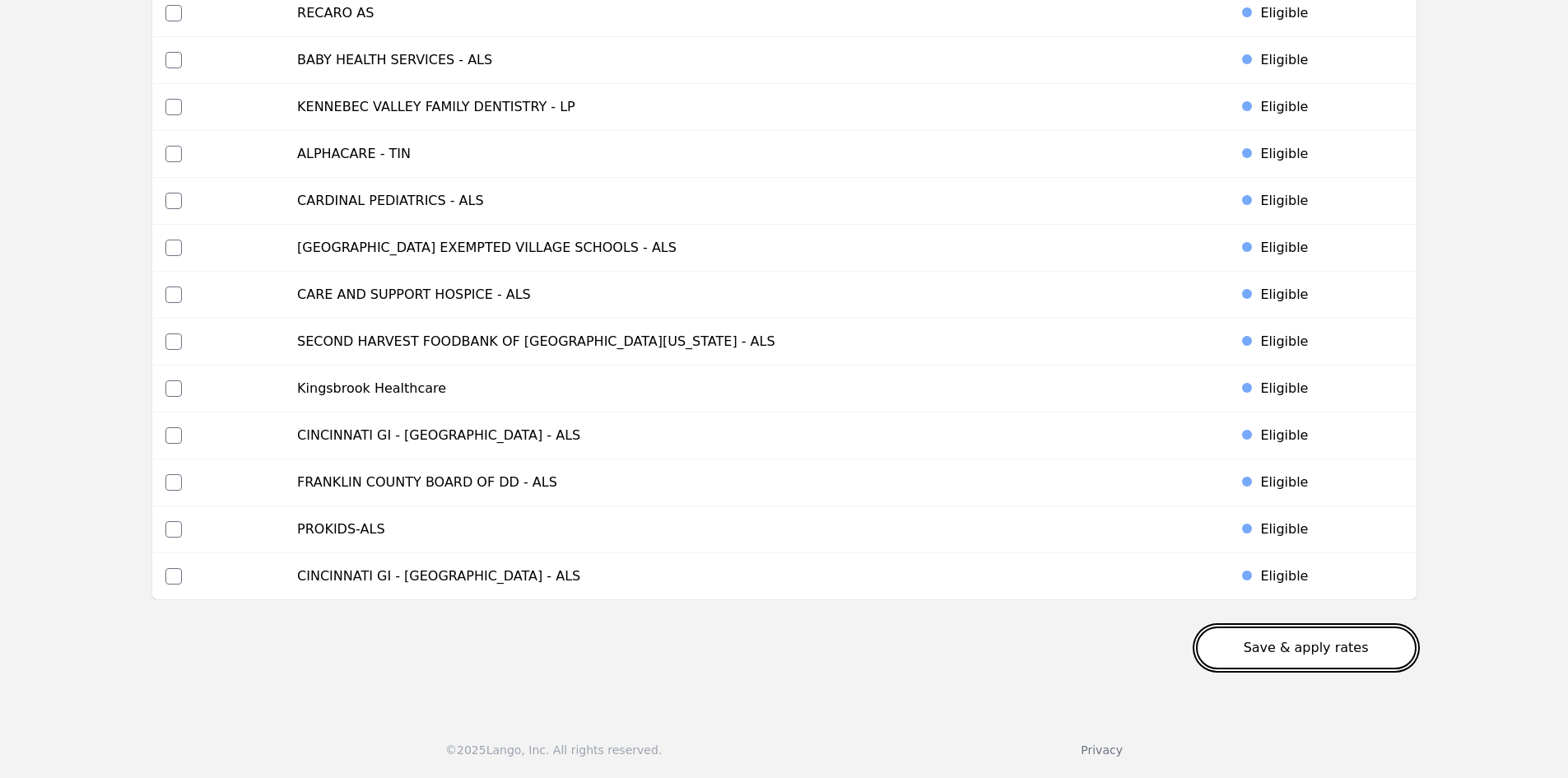
click at [1331, 641] on button "Save & apply rates" at bounding box center [1306, 647] width 221 height 42
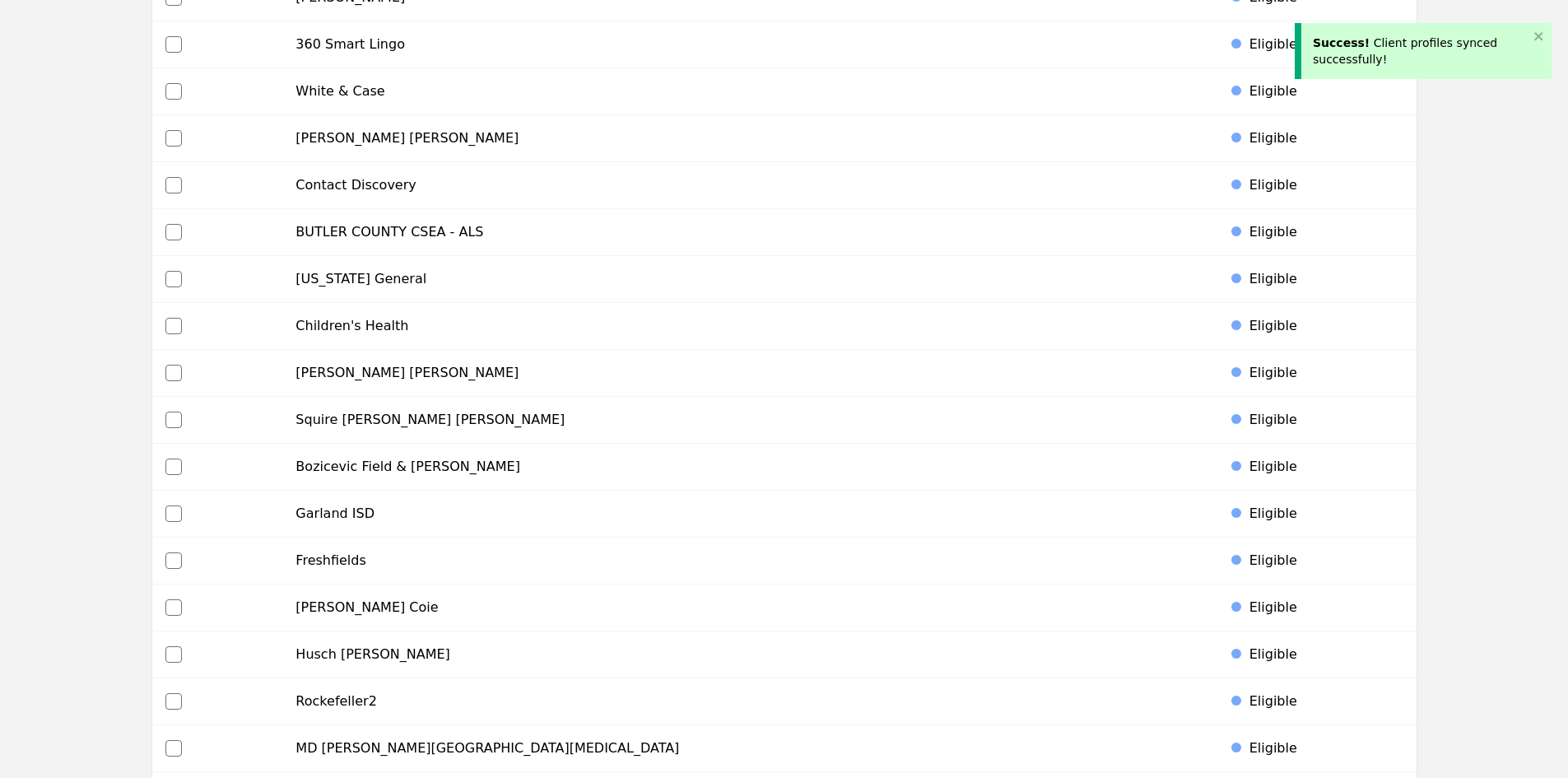
scroll to position [0, 0]
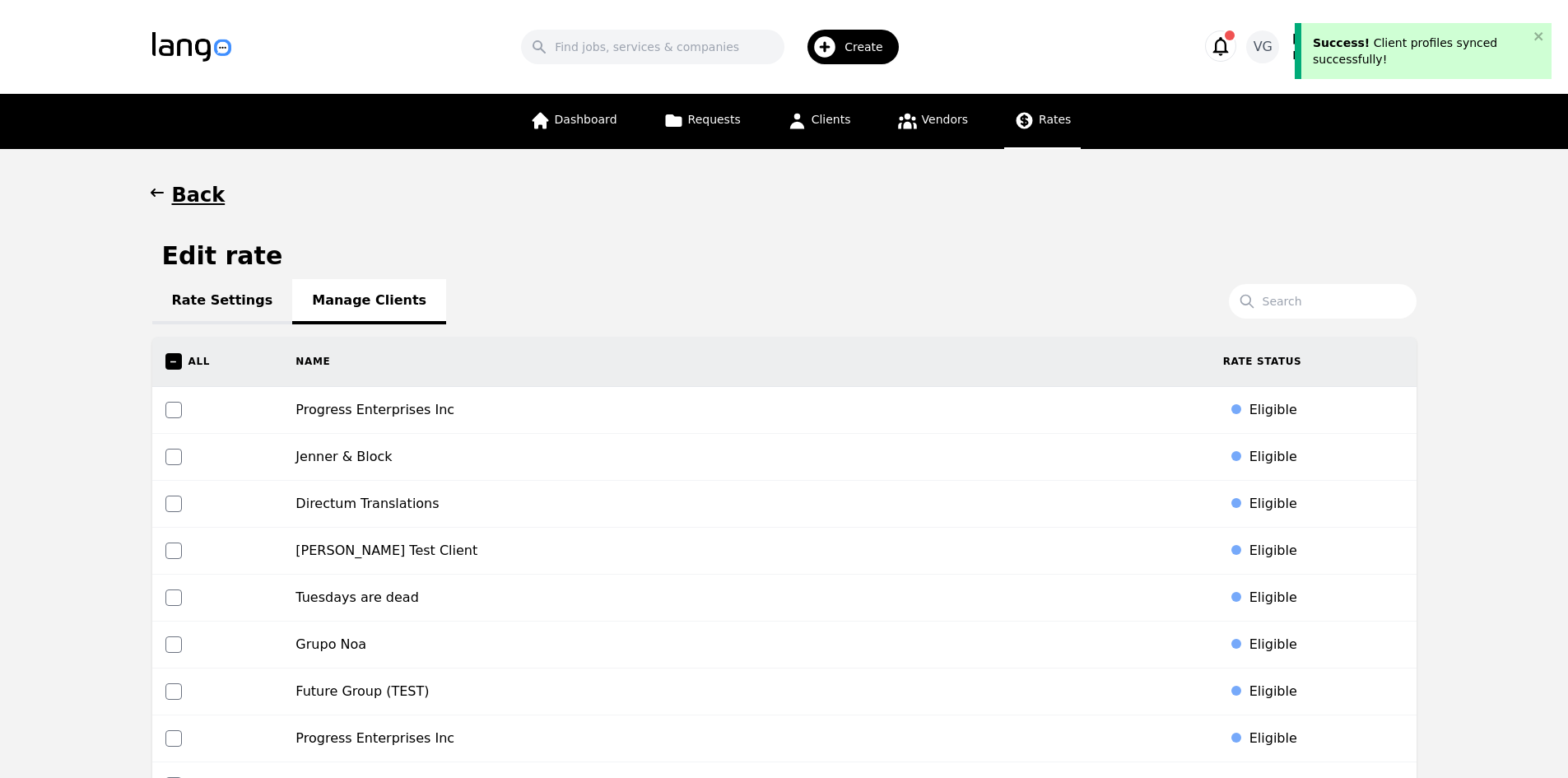
click at [1039, 123] on span "Rates" at bounding box center [1054, 119] width 32 height 13
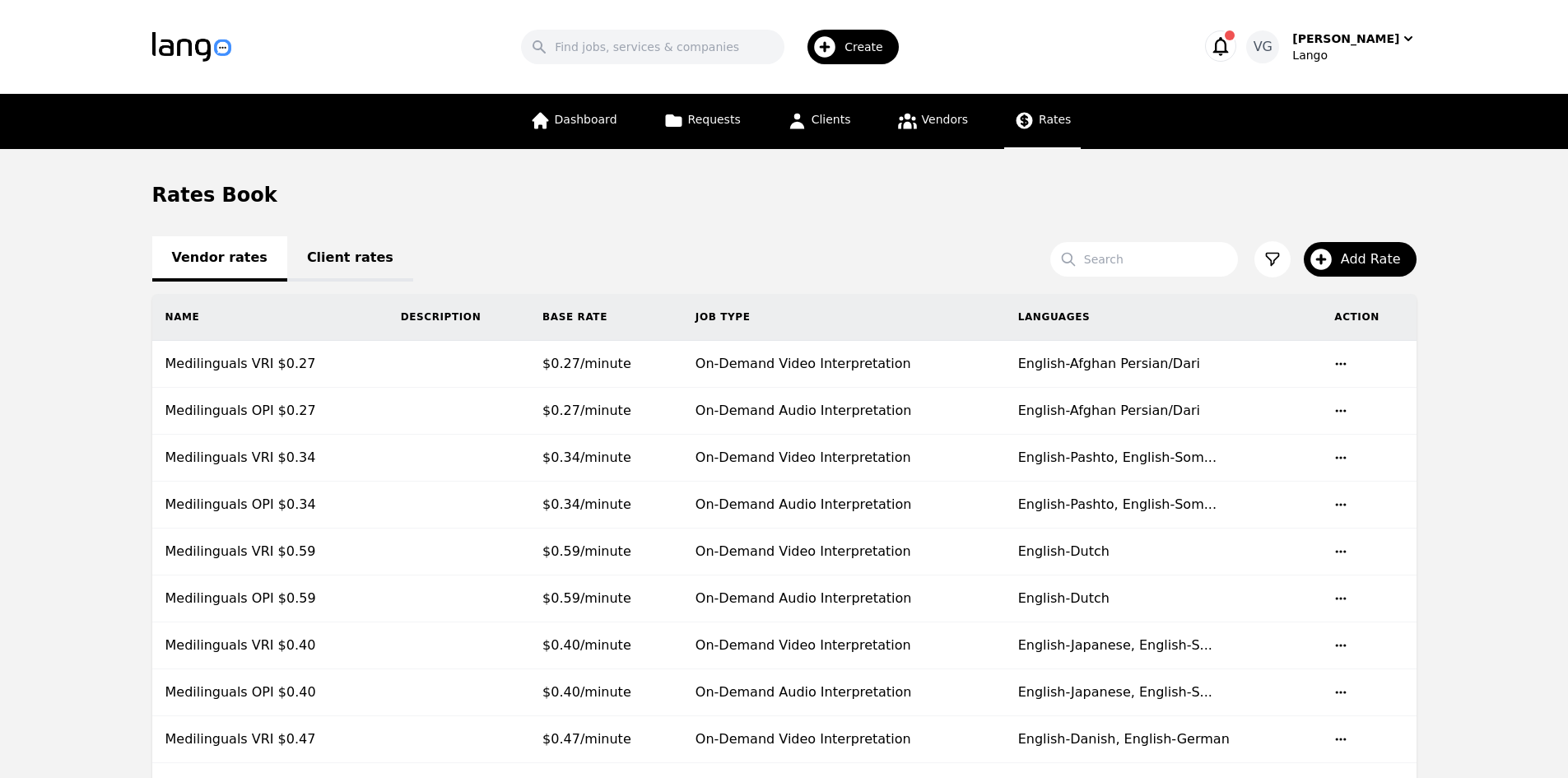
click at [340, 271] on link "Client rates" at bounding box center [350, 259] width 126 height 45
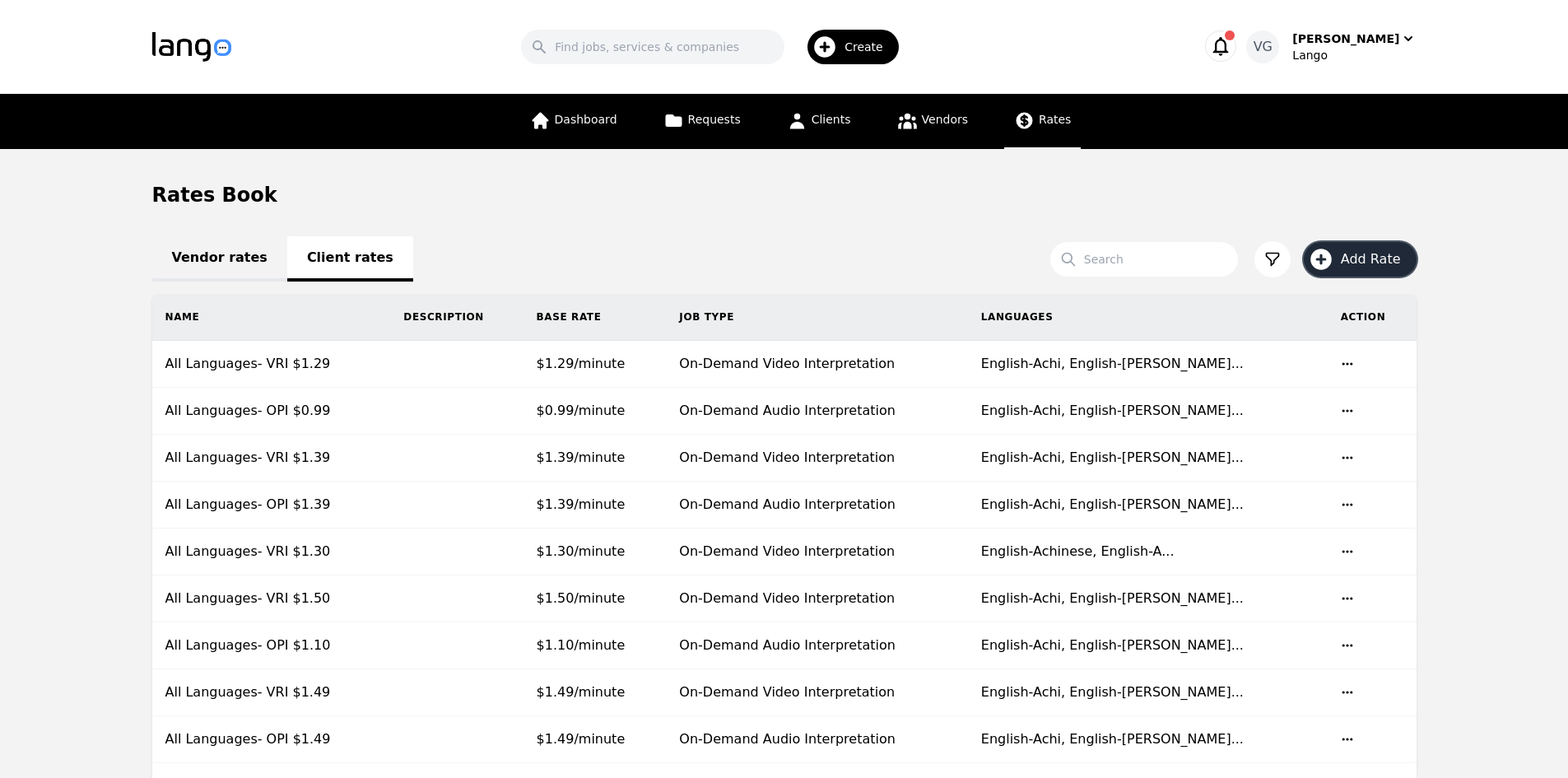
click at [1368, 250] on span "Add Rate" at bounding box center [1377, 259] width 72 height 20
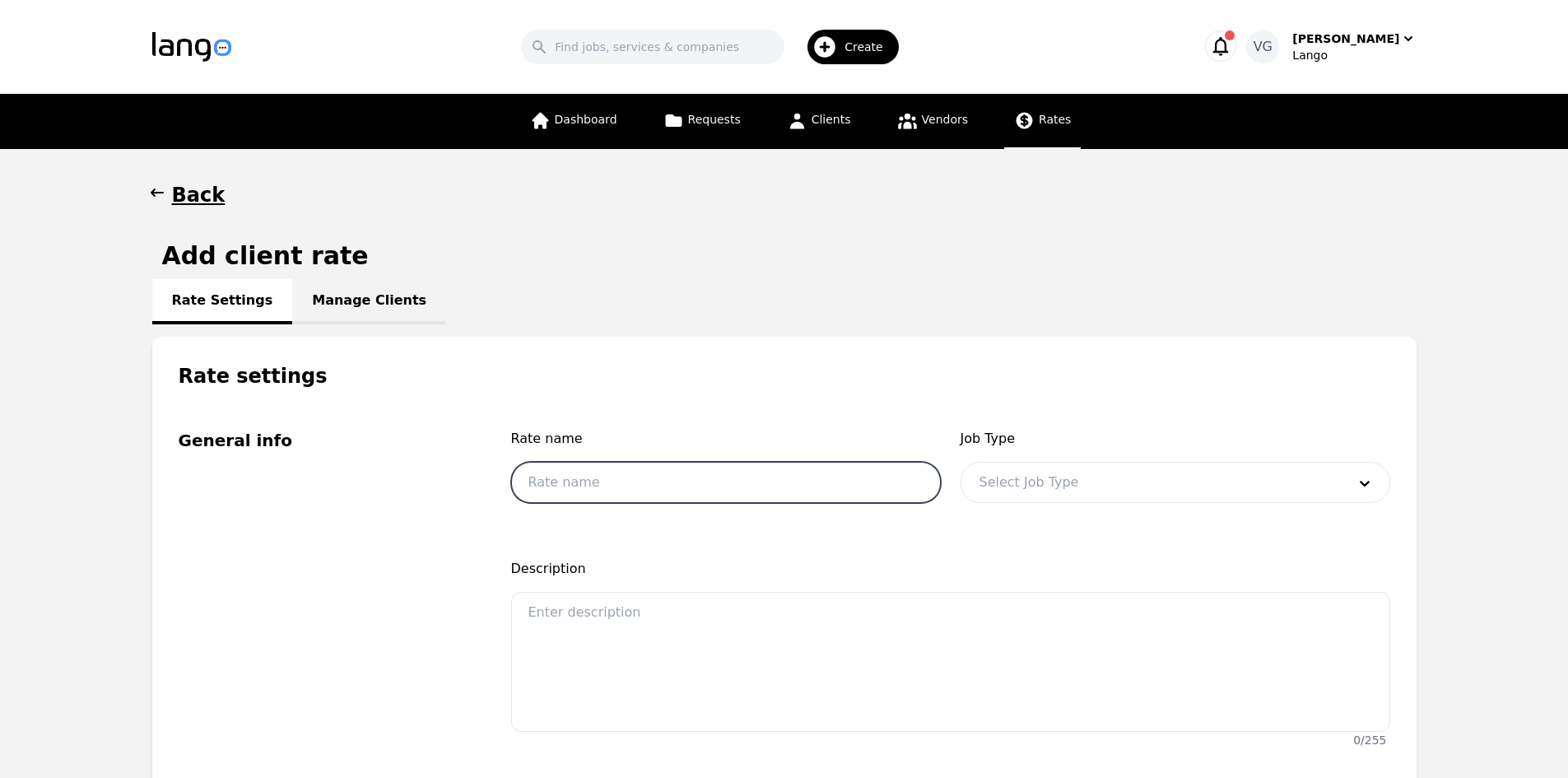
click at [658, 495] on input "text" at bounding box center [726, 483] width 430 height 42
click at [1041, 486] on div at bounding box center [1150, 483] width 379 height 40
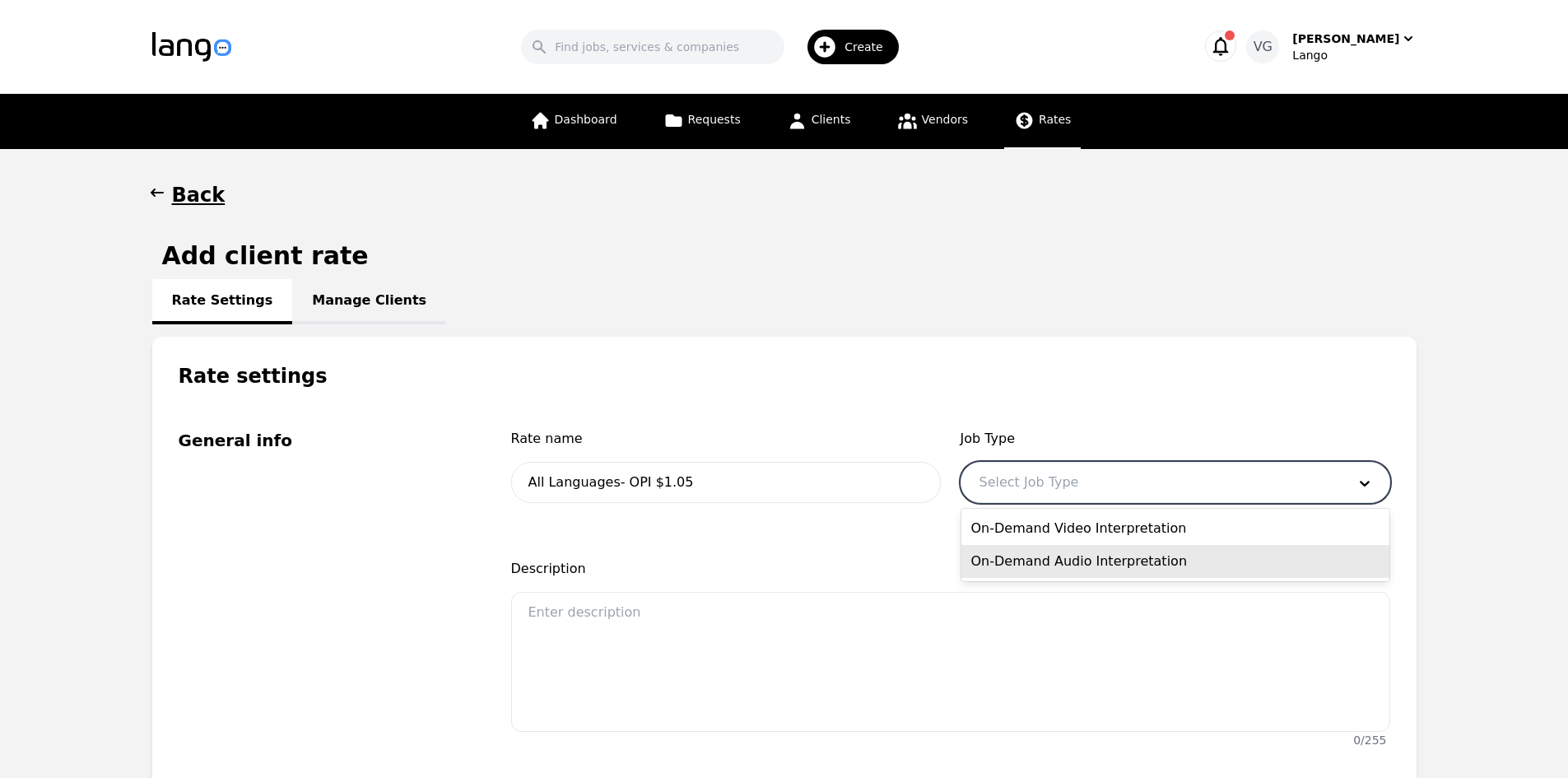
click at [1039, 556] on div "On-Demand Audio Interpretation" at bounding box center [1176, 561] width 428 height 33
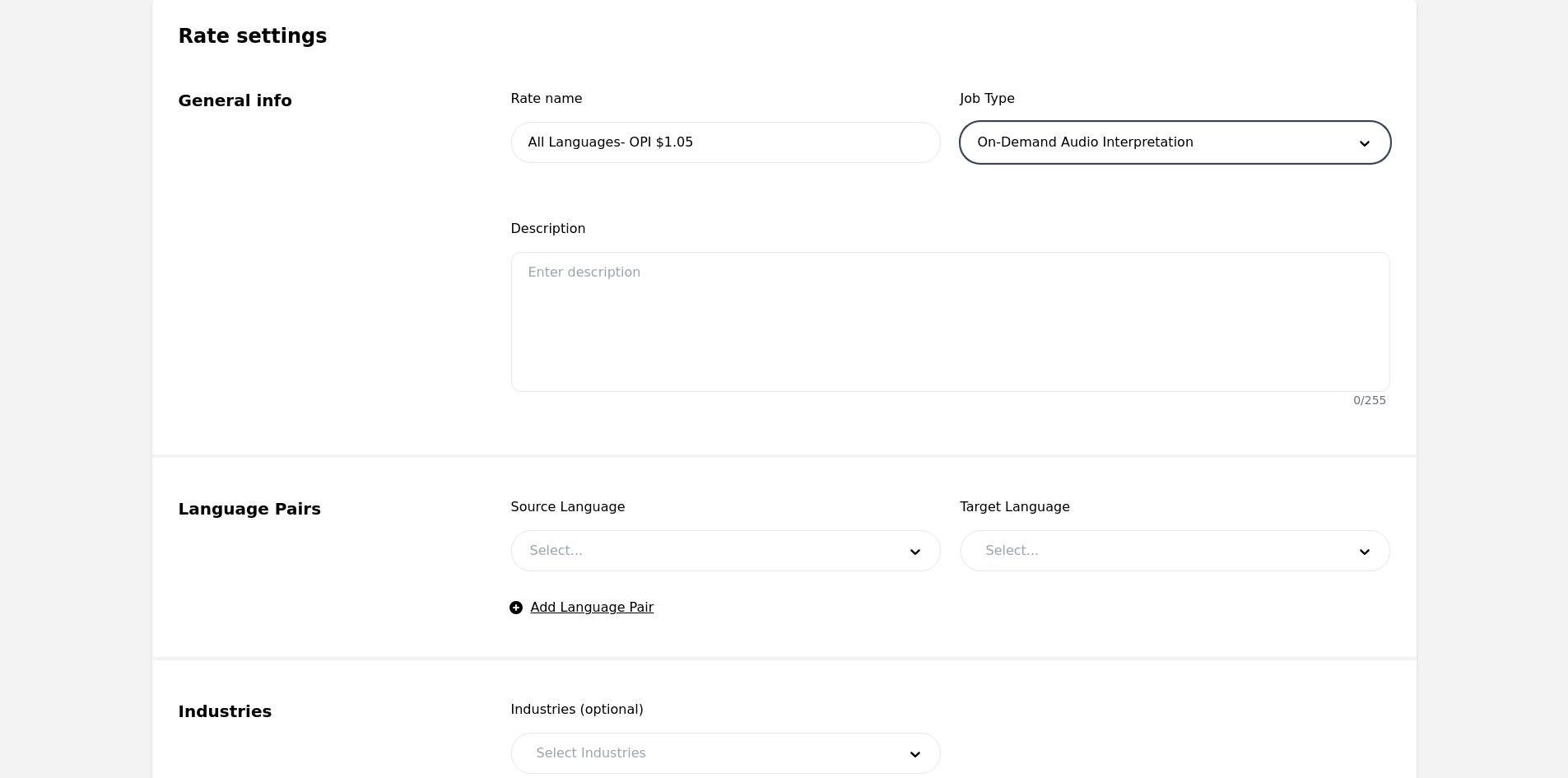
scroll to position [494, 0]
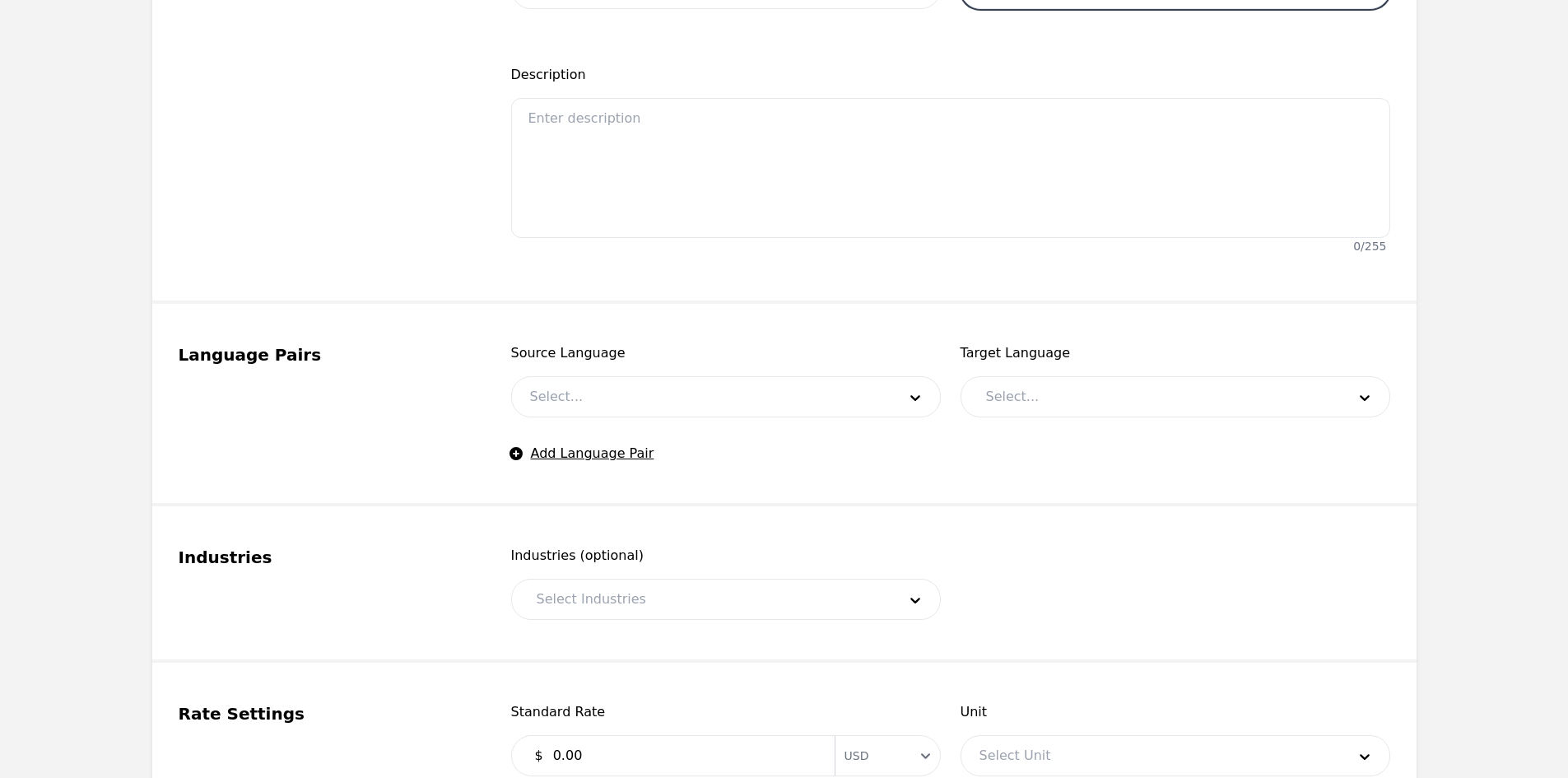
click at [606, 386] on div at bounding box center [701, 397] width 379 height 40
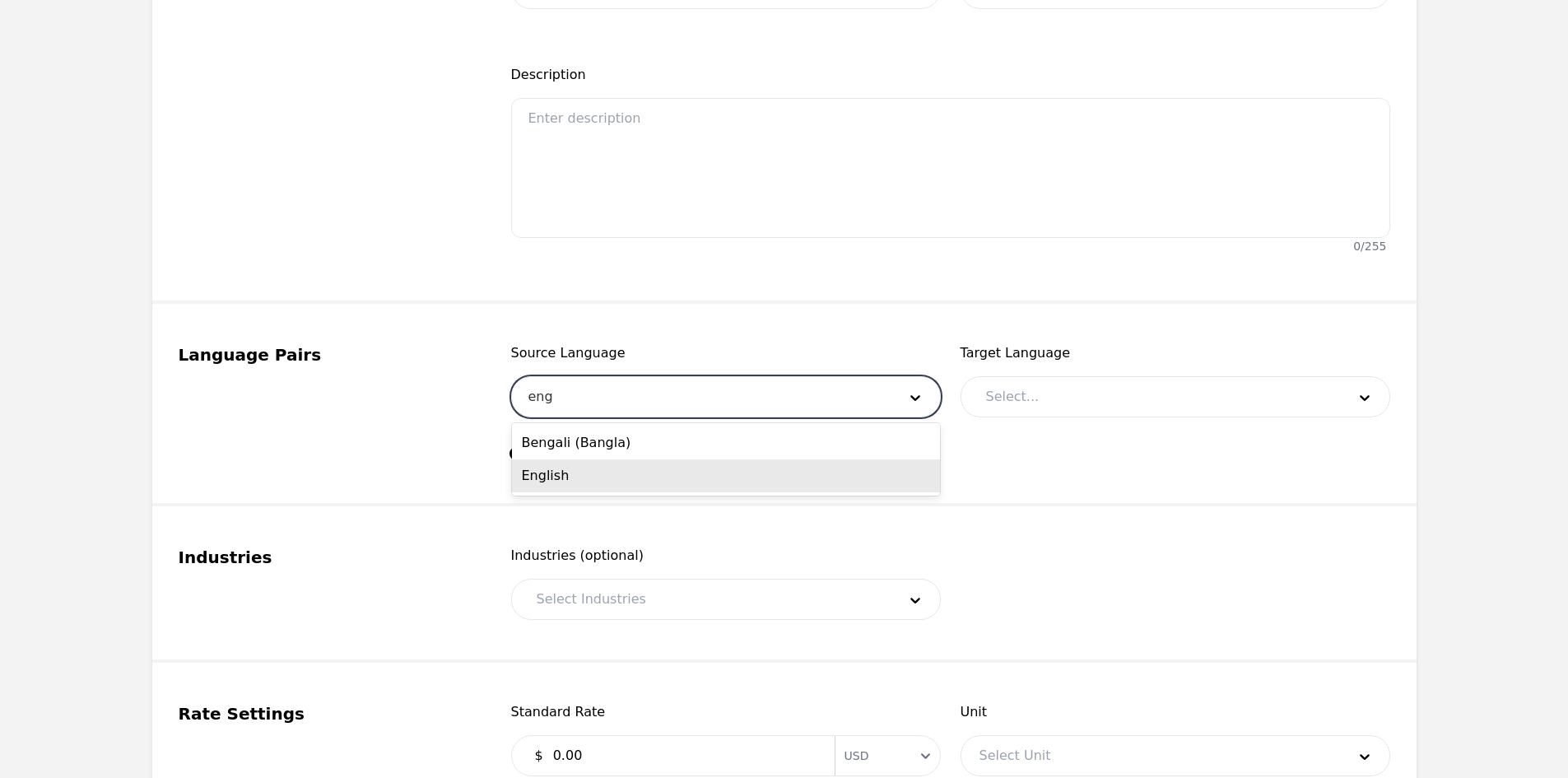
click at [593, 468] on div "English" at bounding box center [726, 476] width 428 height 33
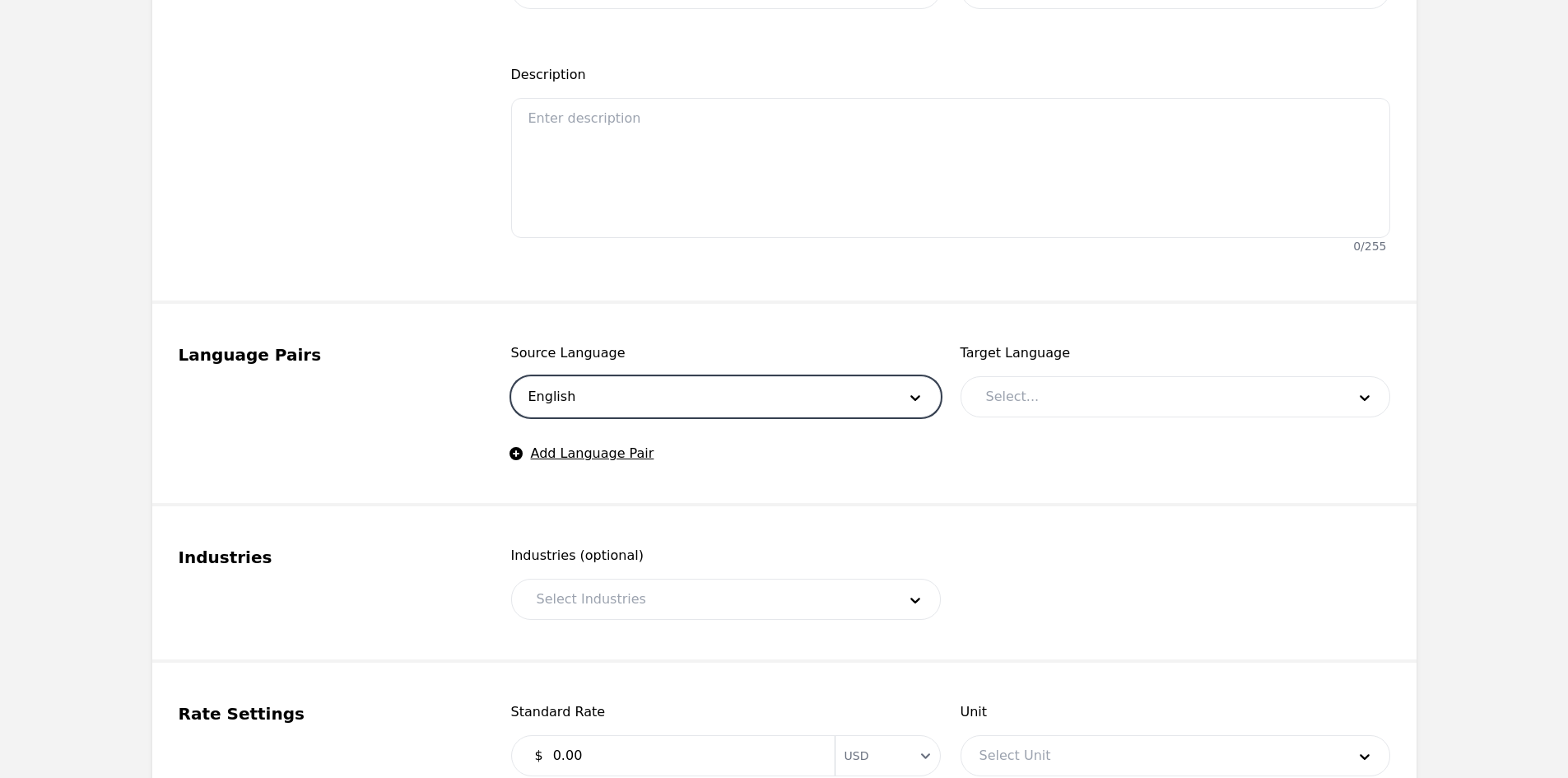
click at [1055, 379] on div at bounding box center [1153, 397] width 372 height 40
click at [964, 436] on div "Source Language English Target Language Select... Add Language Pair" at bounding box center [950, 403] width 879 height 120
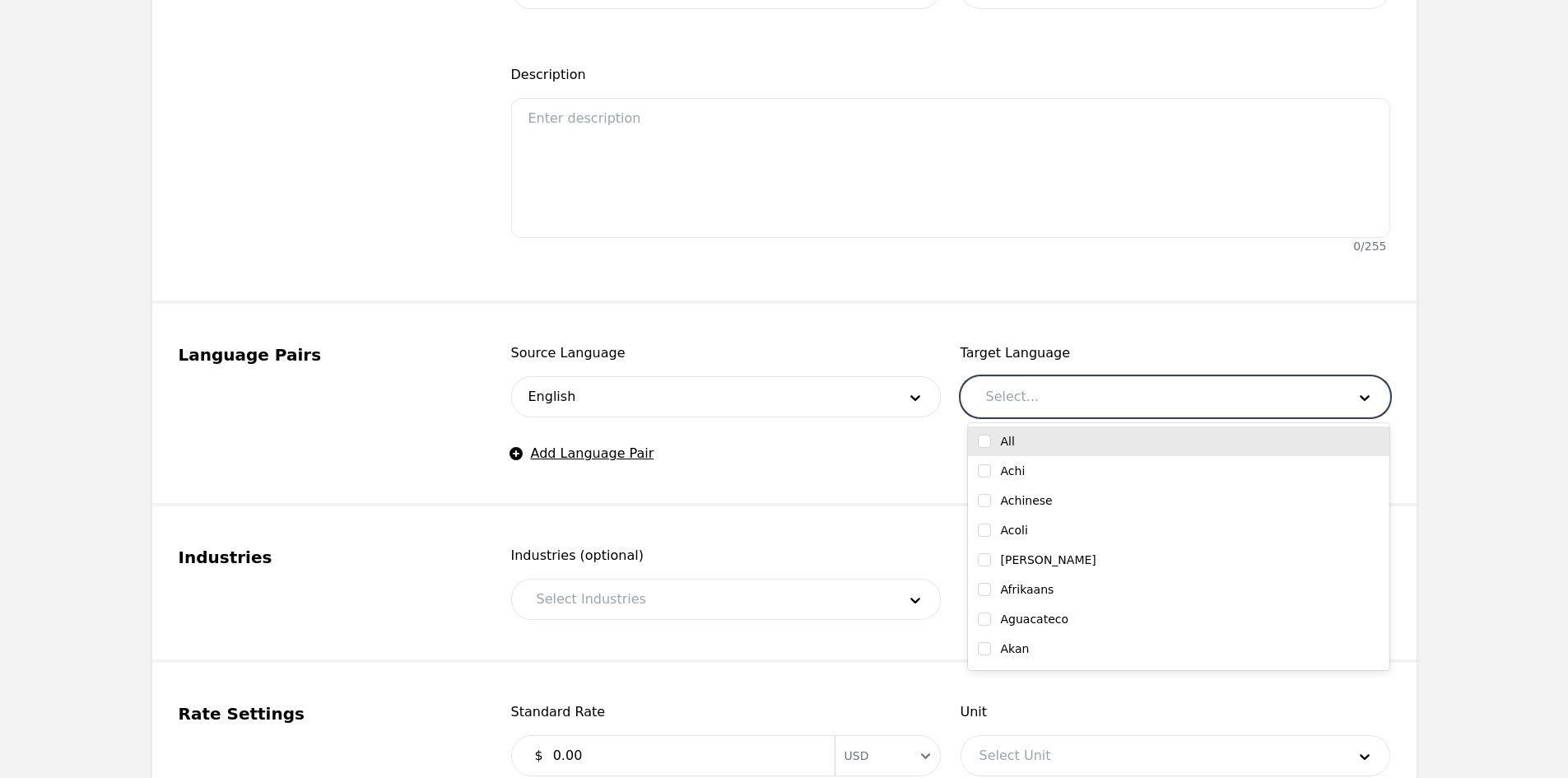
click at [993, 394] on div at bounding box center [1153, 397] width 372 height 40
click at [986, 436] on input "checkbox" at bounding box center [984, 441] width 13 height 13
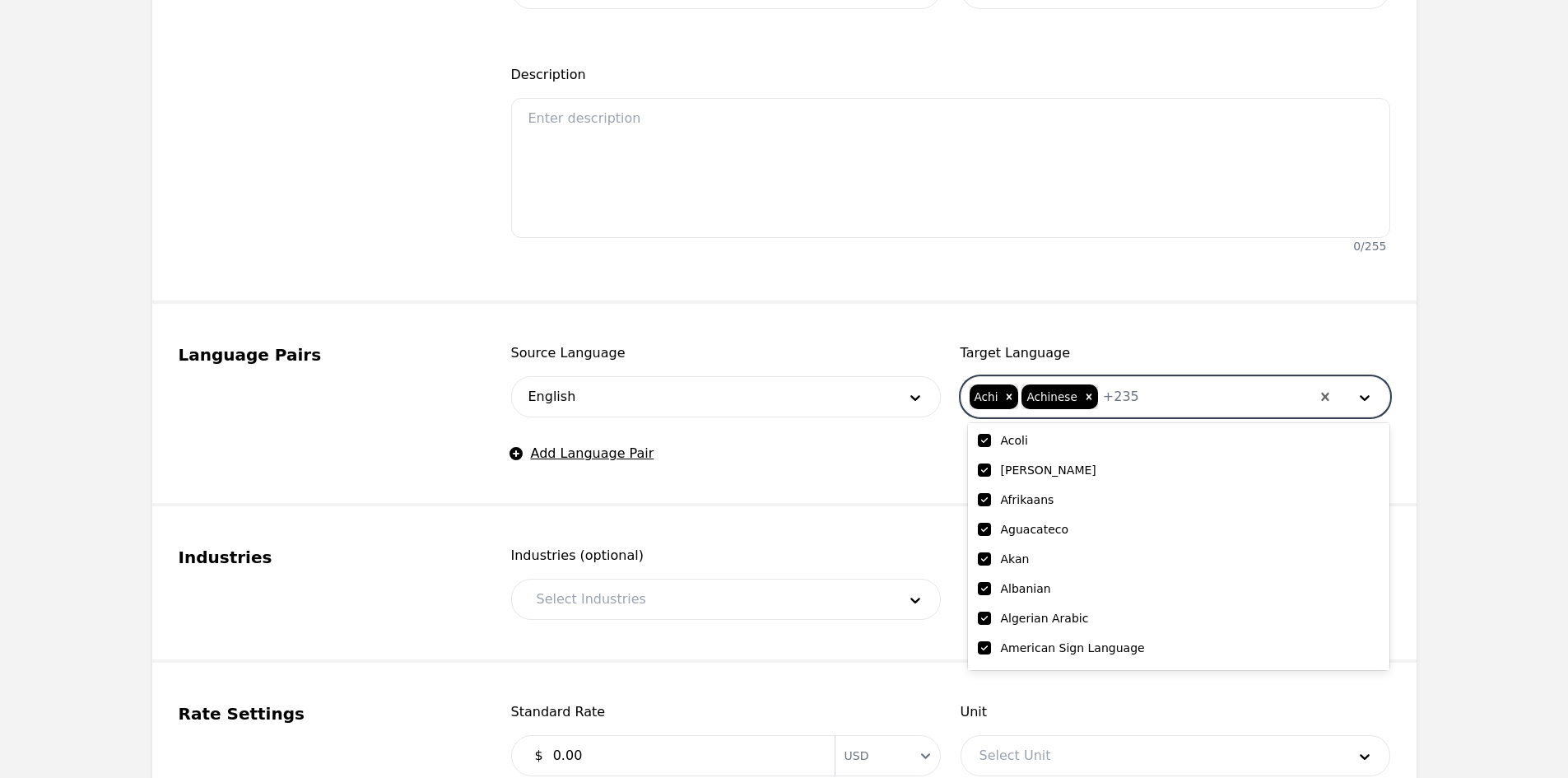
scroll to position [165, 0]
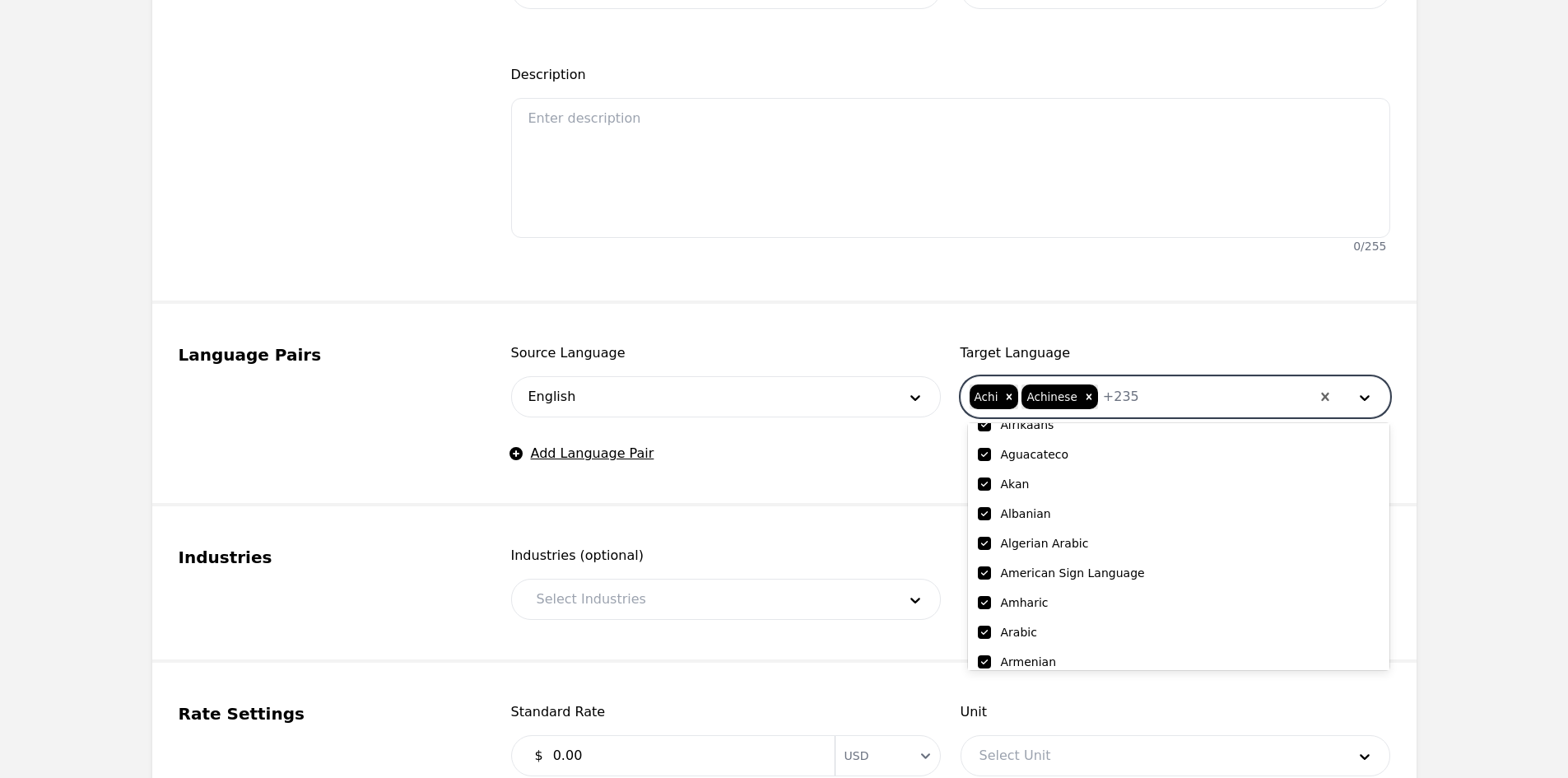
click at [984, 571] on input "checkbox" at bounding box center [984, 573] width 13 height 13
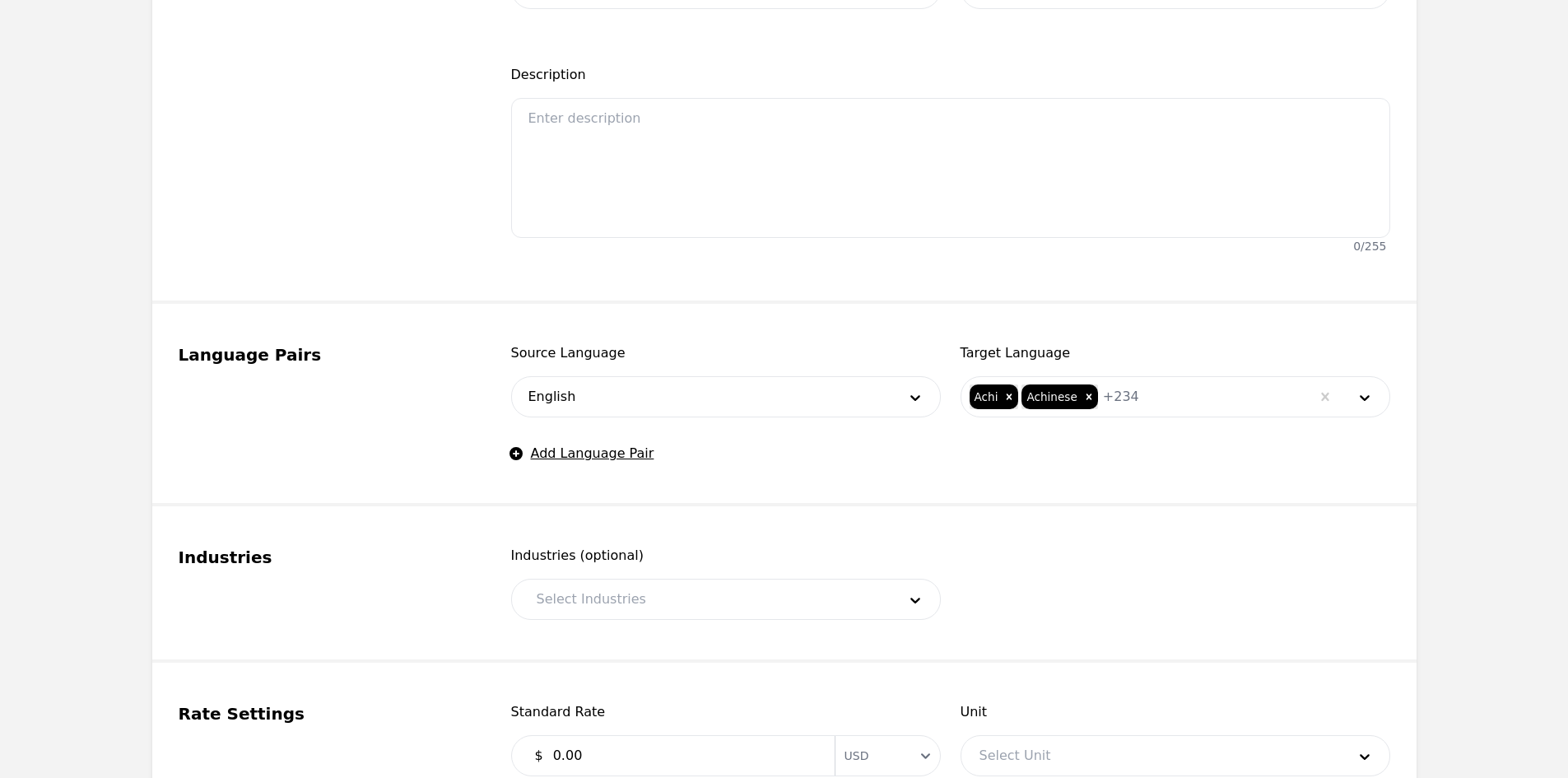
click at [889, 554] on span "Industries (optional)" at bounding box center [726, 555] width 430 height 20
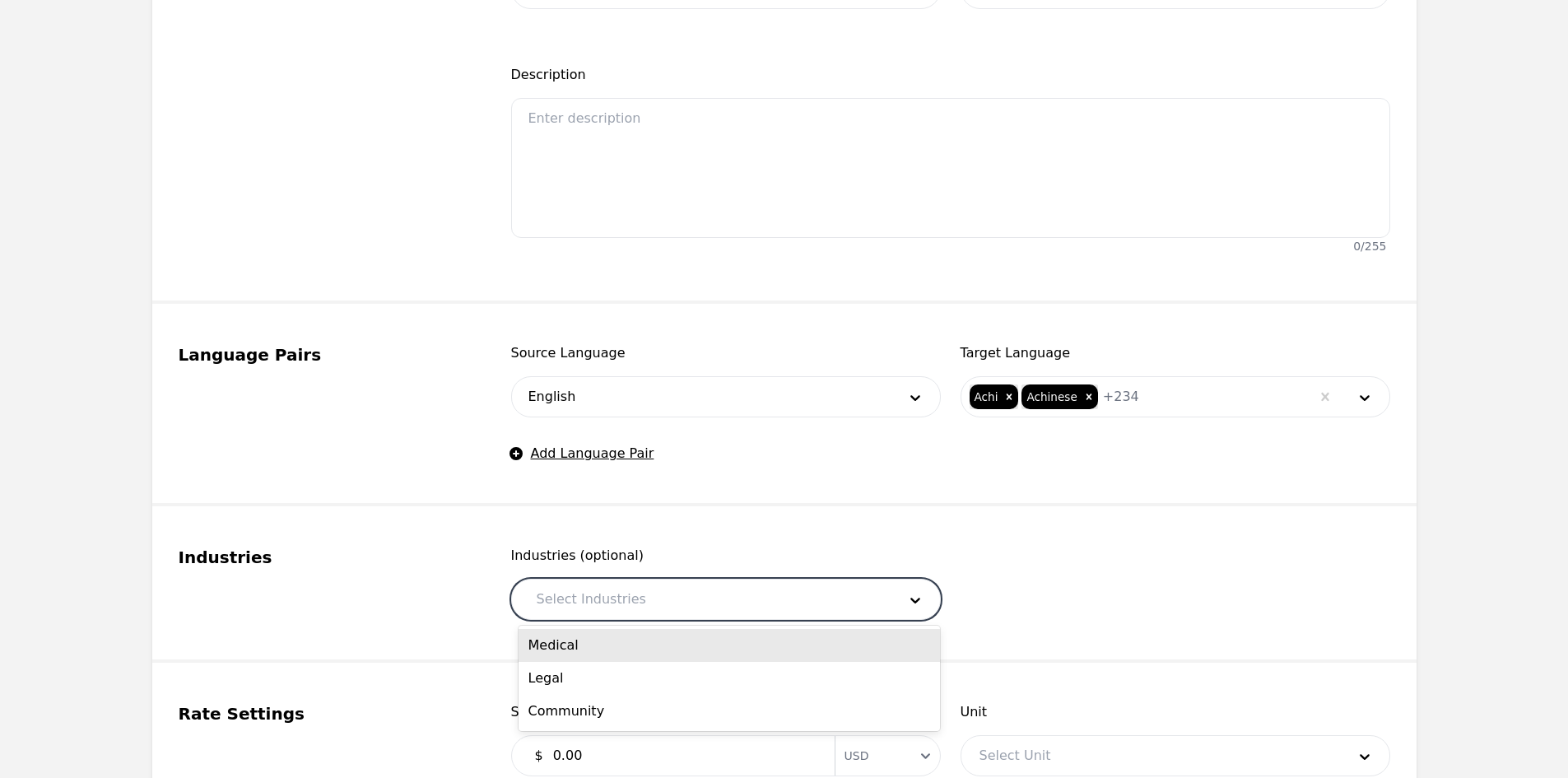
drag, startPoint x: 813, startPoint y: 587, endPoint x: 793, endPoint y: 626, distance: 43.8
click at [812, 587] on div at bounding box center [704, 600] width 372 height 40
click at [773, 649] on div "Medical" at bounding box center [729, 645] width 421 height 33
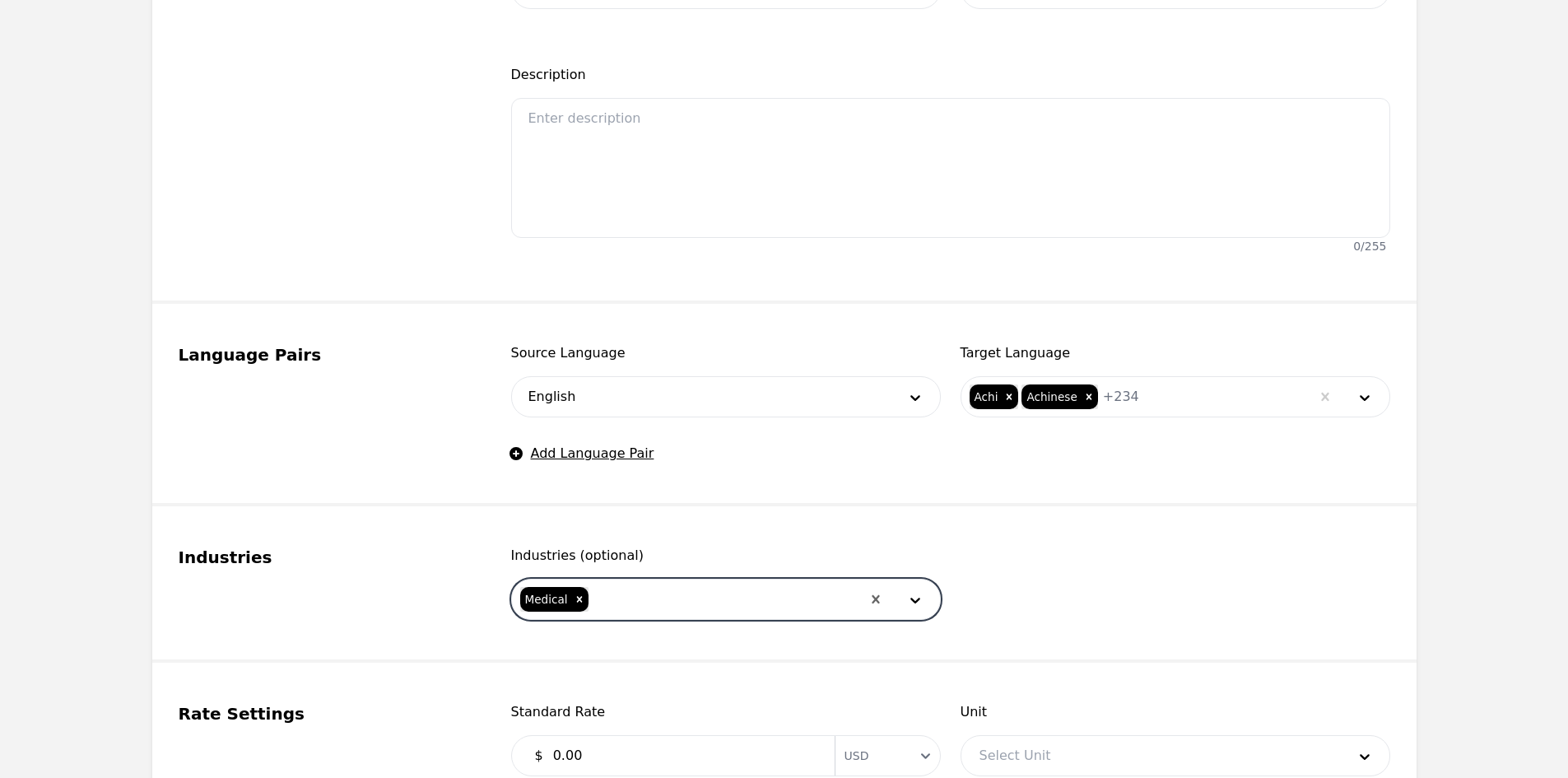
click at [773, 604] on div at bounding box center [725, 600] width 271 height 40
click at [764, 643] on div "Legal" at bounding box center [729, 645] width 421 height 33
click at [765, 598] on div at bounding box center [755, 600] width 211 height 40
click at [761, 652] on div "Community" at bounding box center [729, 645] width 421 height 33
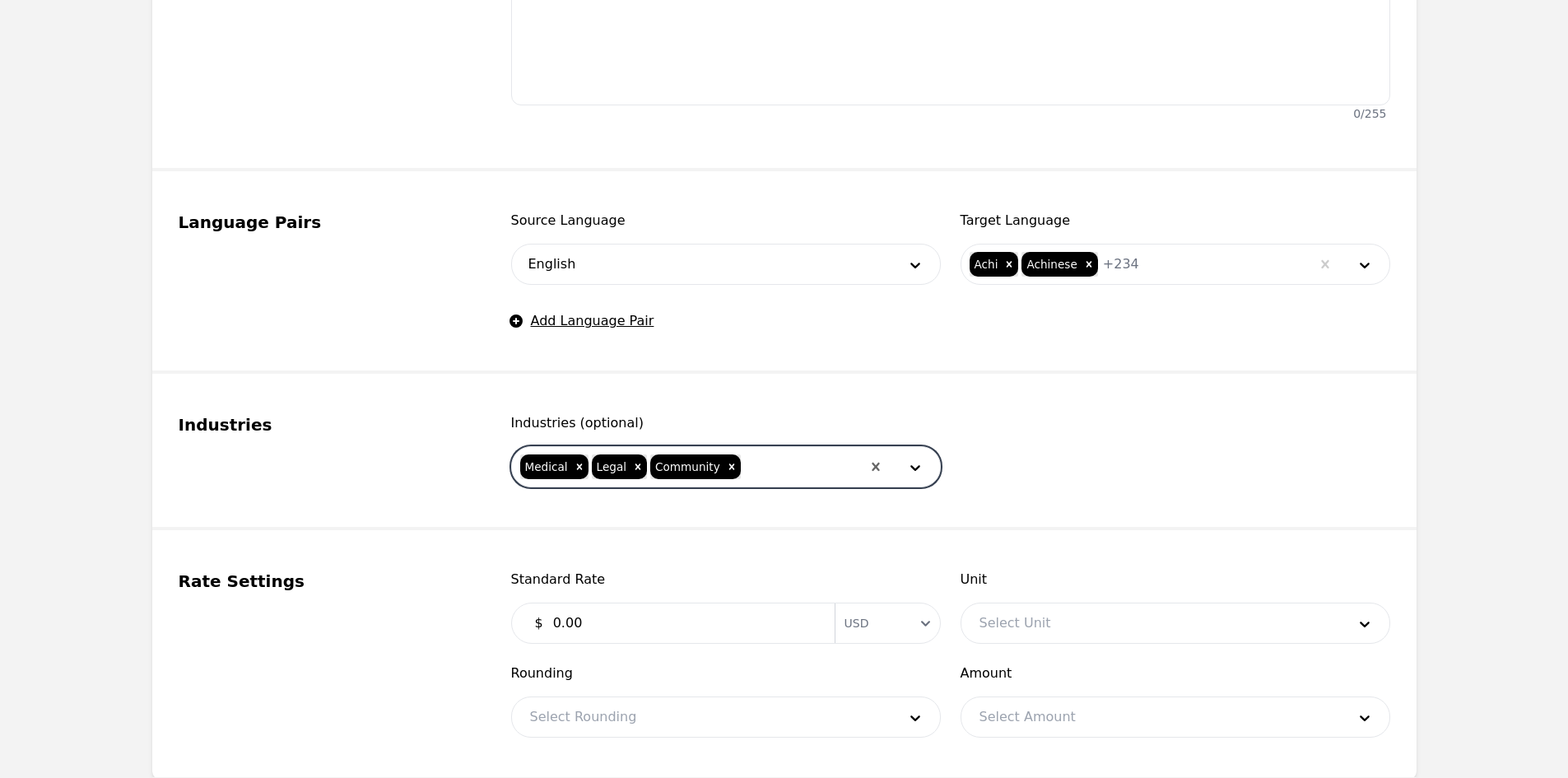
scroll to position [658, 0]
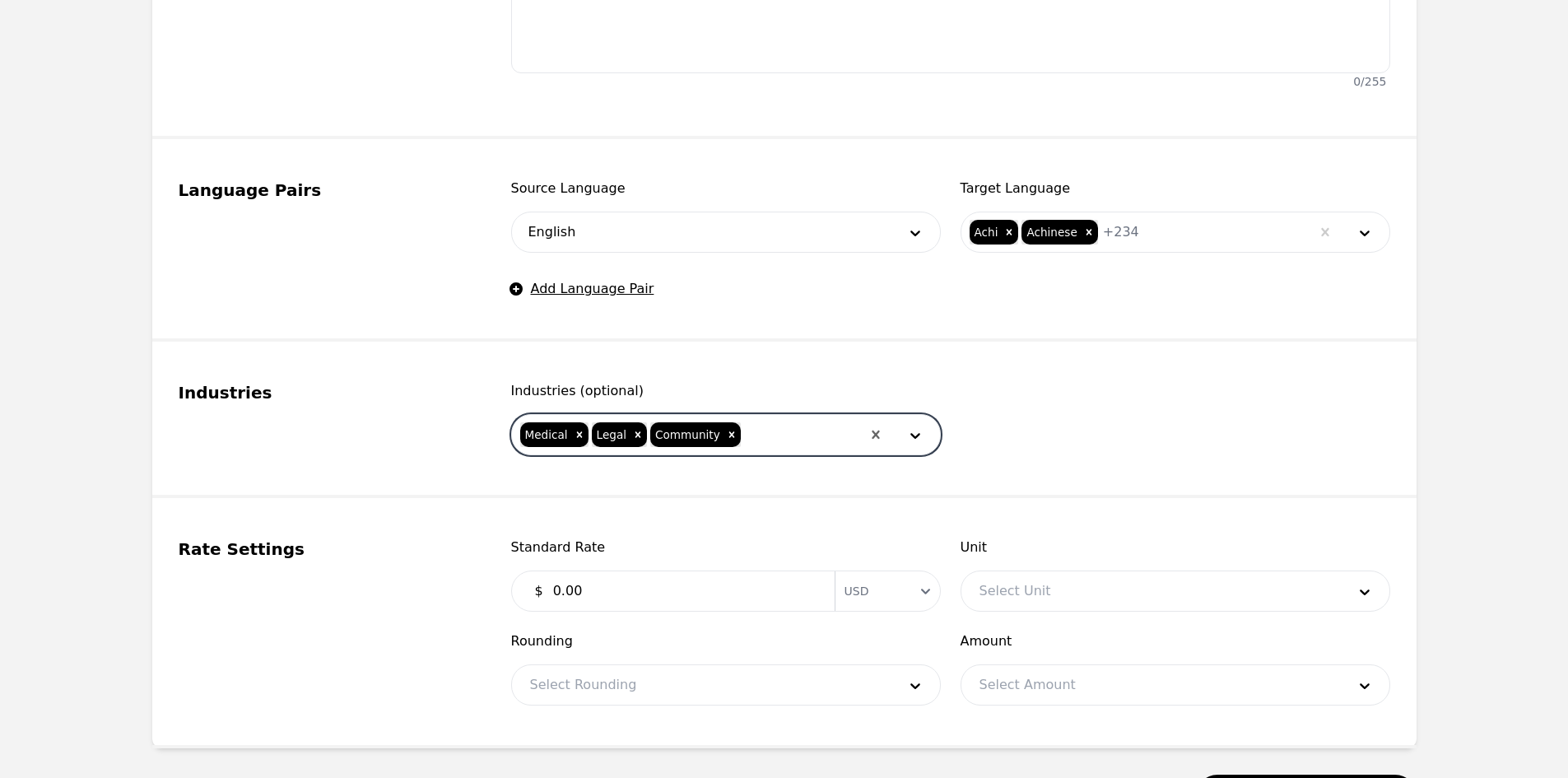
click at [638, 602] on input "0.00" at bounding box center [684, 591] width 282 height 33
click at [642, 587] on input "0.00" at bounding box center [684, 591] width 282 height 33
click at [643, 586] on input "0.00" at bounding box center [684, 591] width 282 height 33
drag, startPoint x: 643, startPoint y: 586, endPoint x: 658, endPoint y: 587, distance: 15.0
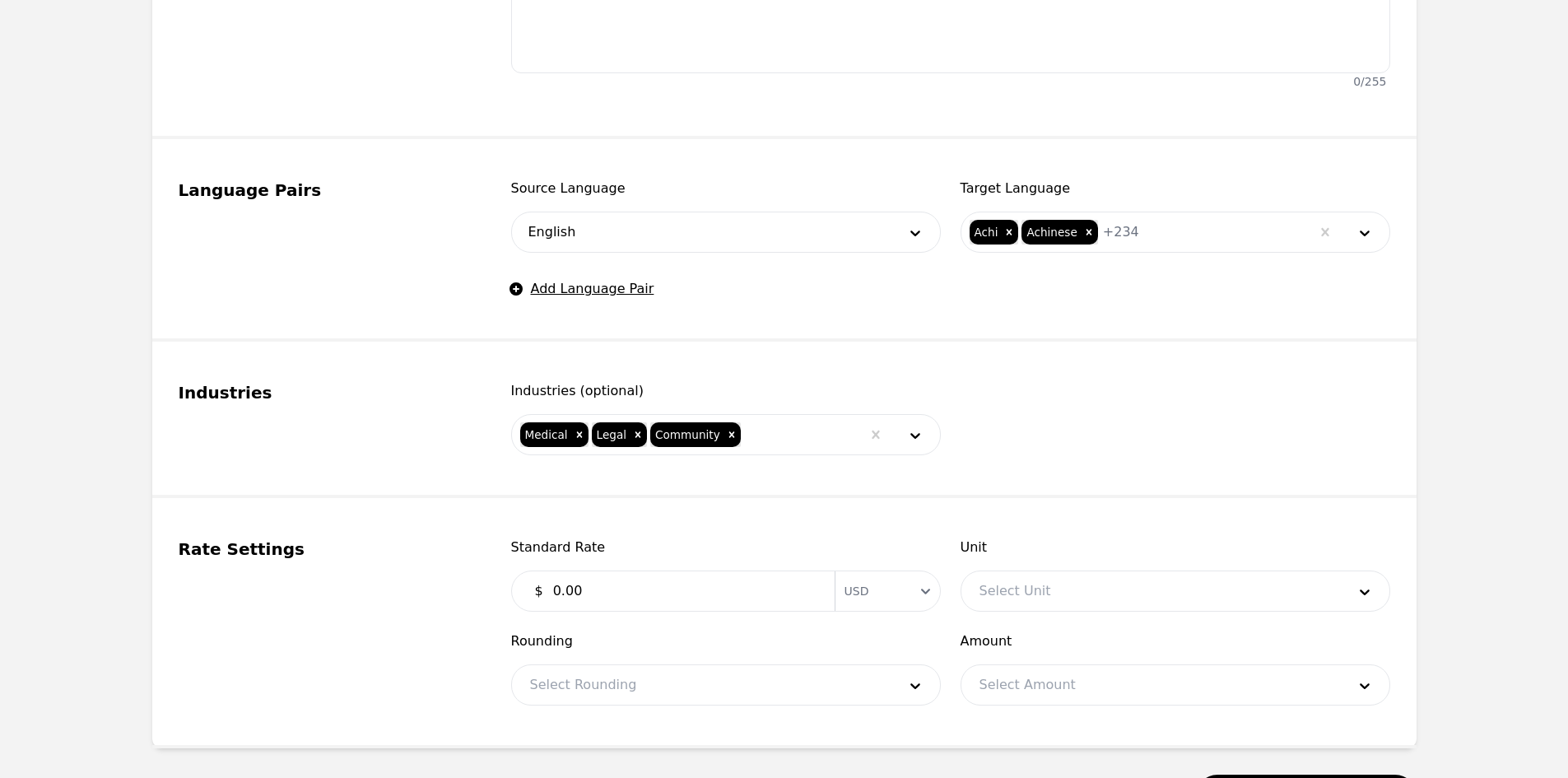
click at [652, 587] on input "0.00" at bounding box center [684, 591] width 282 height 33
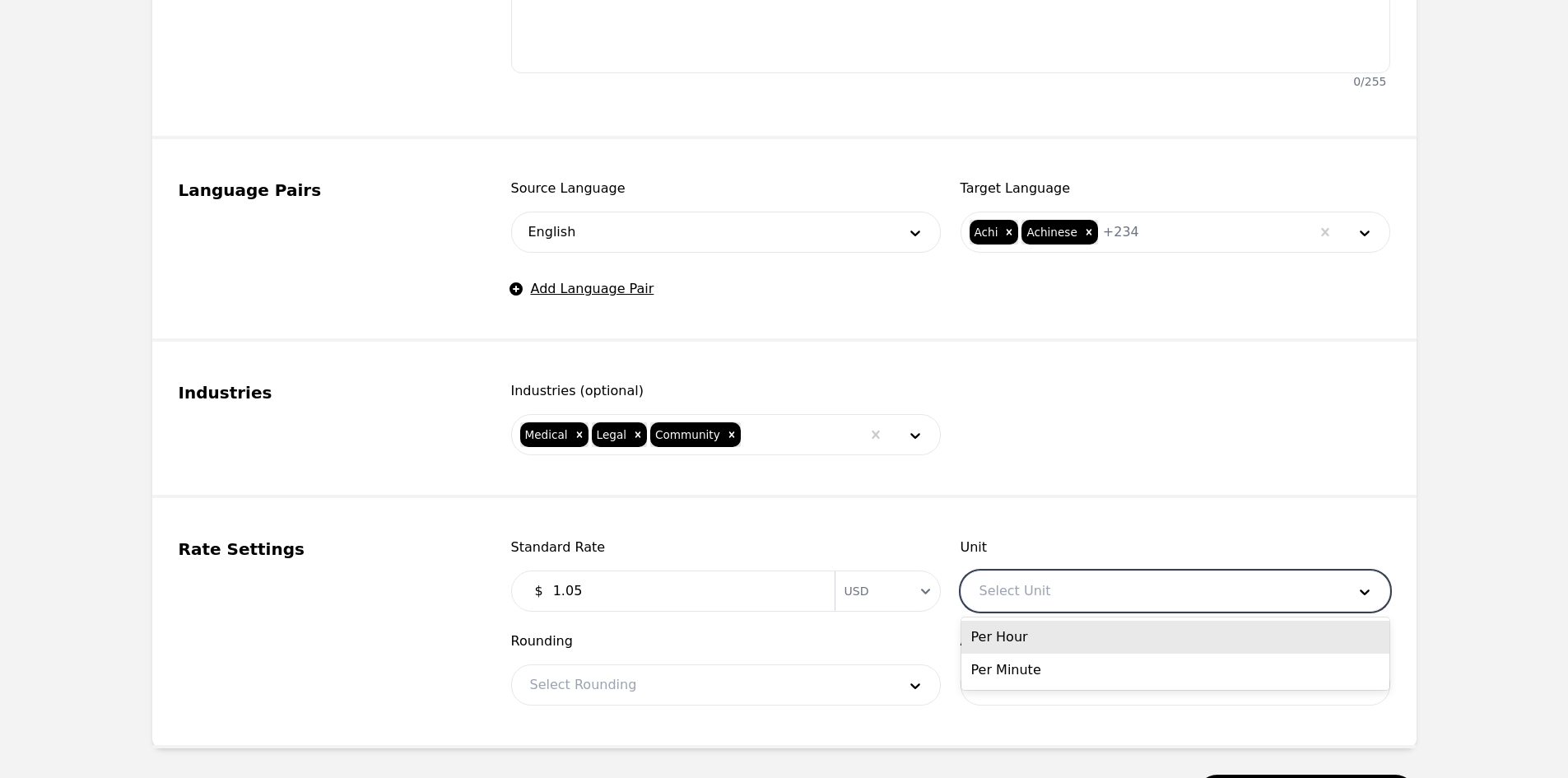
click at [988, 572] on div at bounding box center [1150, 591] width 379 height 40
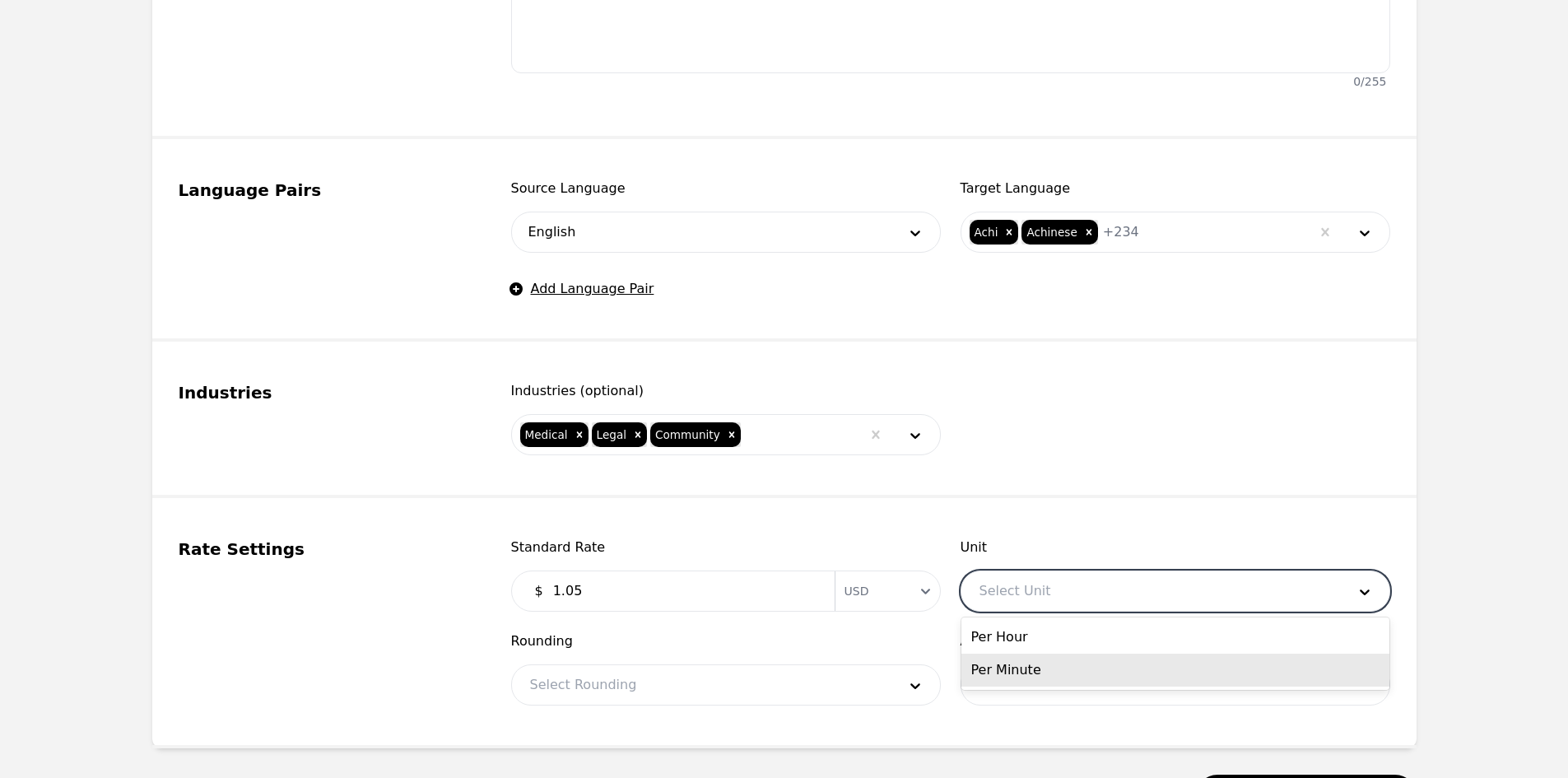
drag, startPoint x: 1029, startPoint y: 667, endPoint x: 940, endPoint y: 675, distance: 89.4
click at [1028, 668] on div "Per Minute" at bounding box center [1176, 670] width 428 height 33
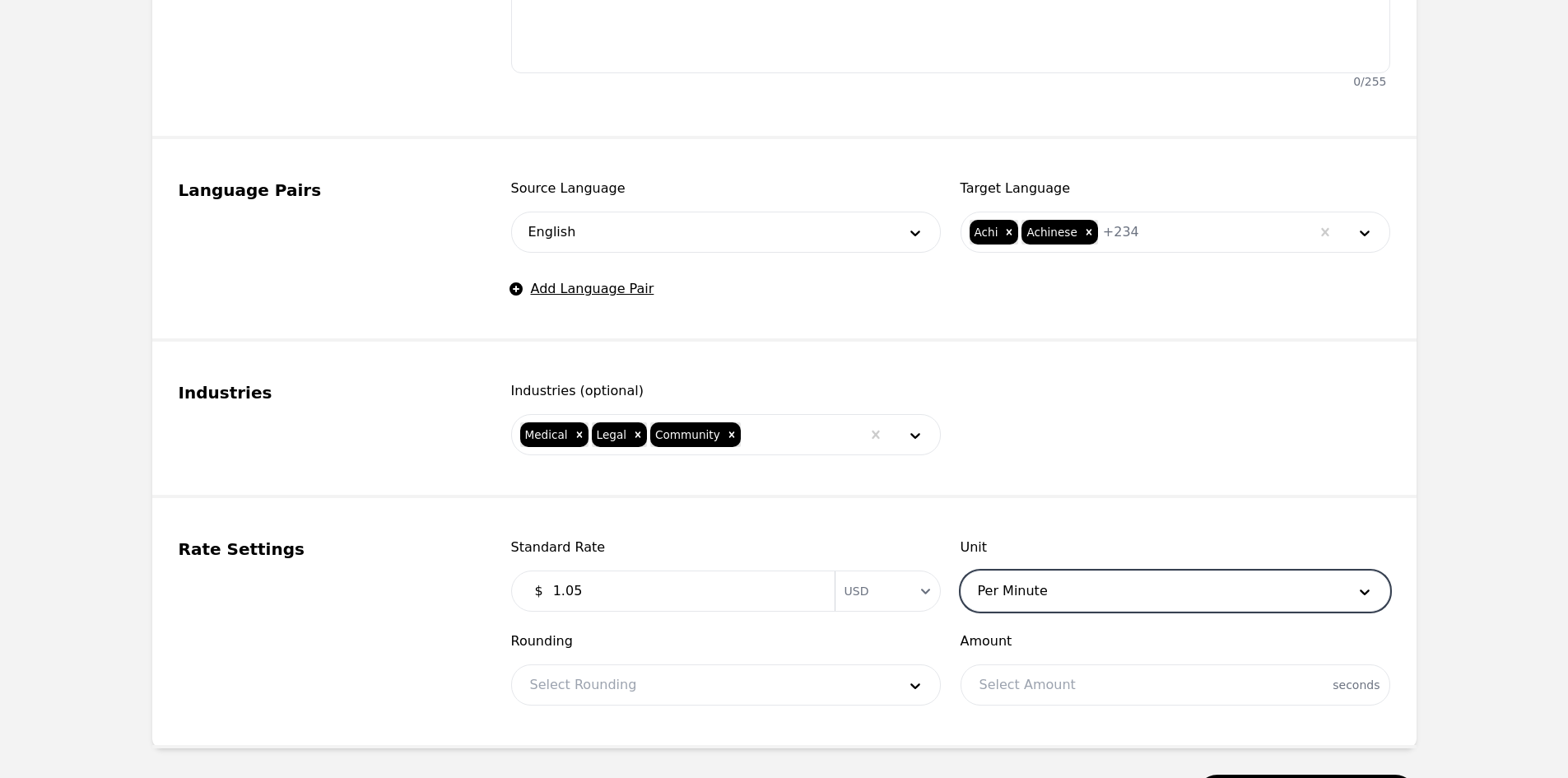
click at [782, 684] on div at bounding box center [701, 685] width 379 height 40
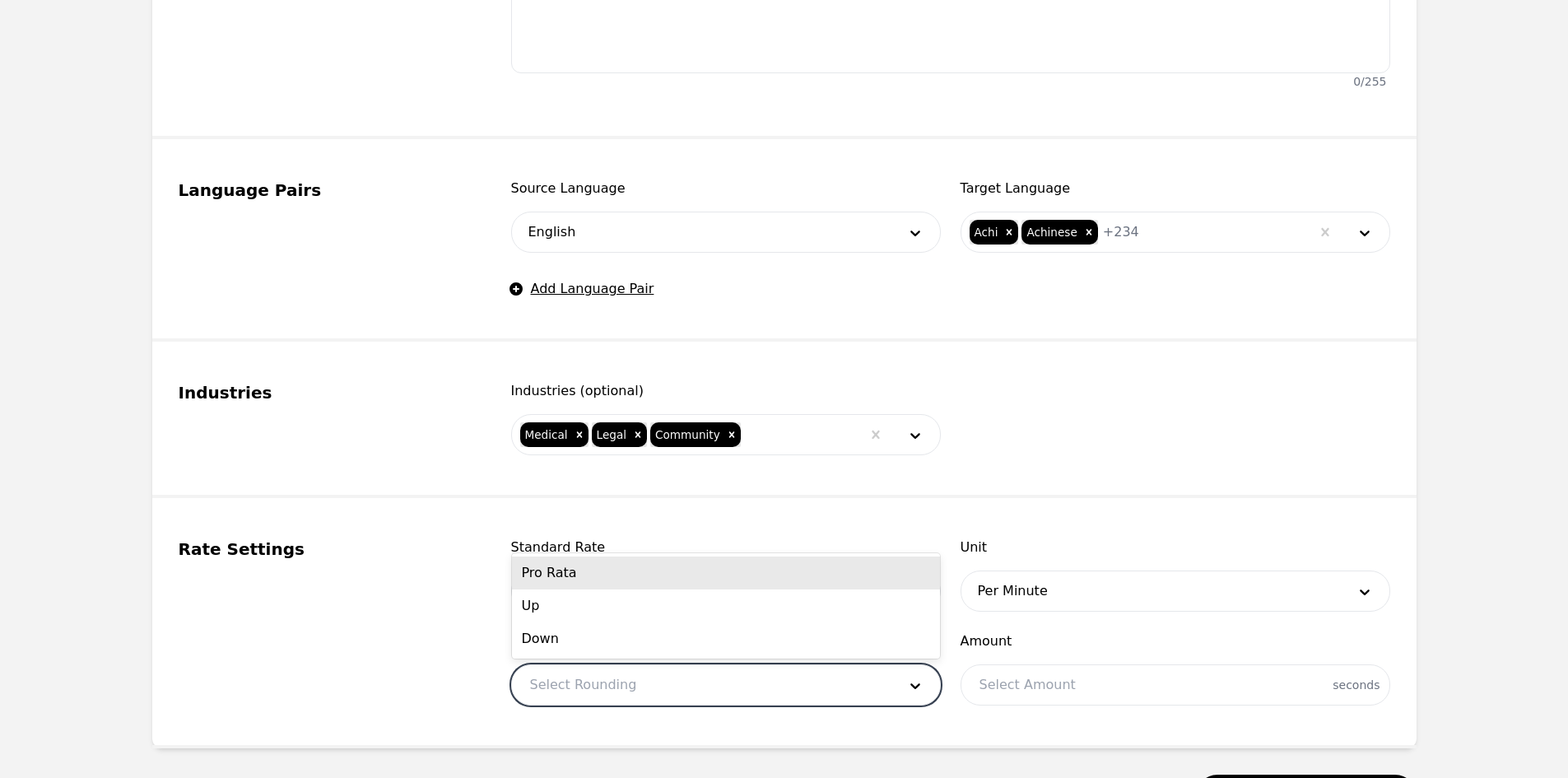
click at [620, 578] on div "Pro Rata" at bounding box center [726, 573] width 428 height 33
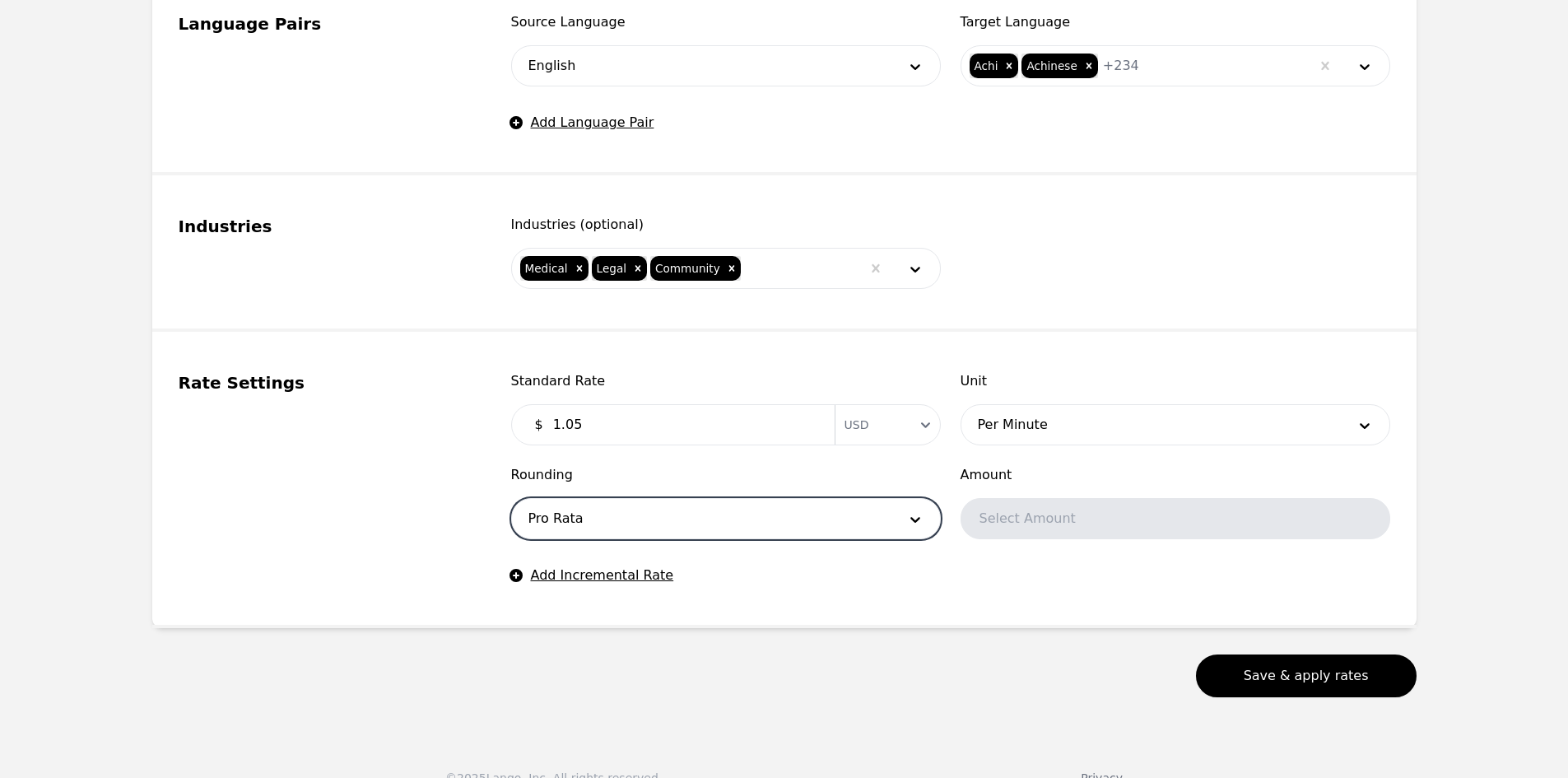
scroll to position [853, 0]
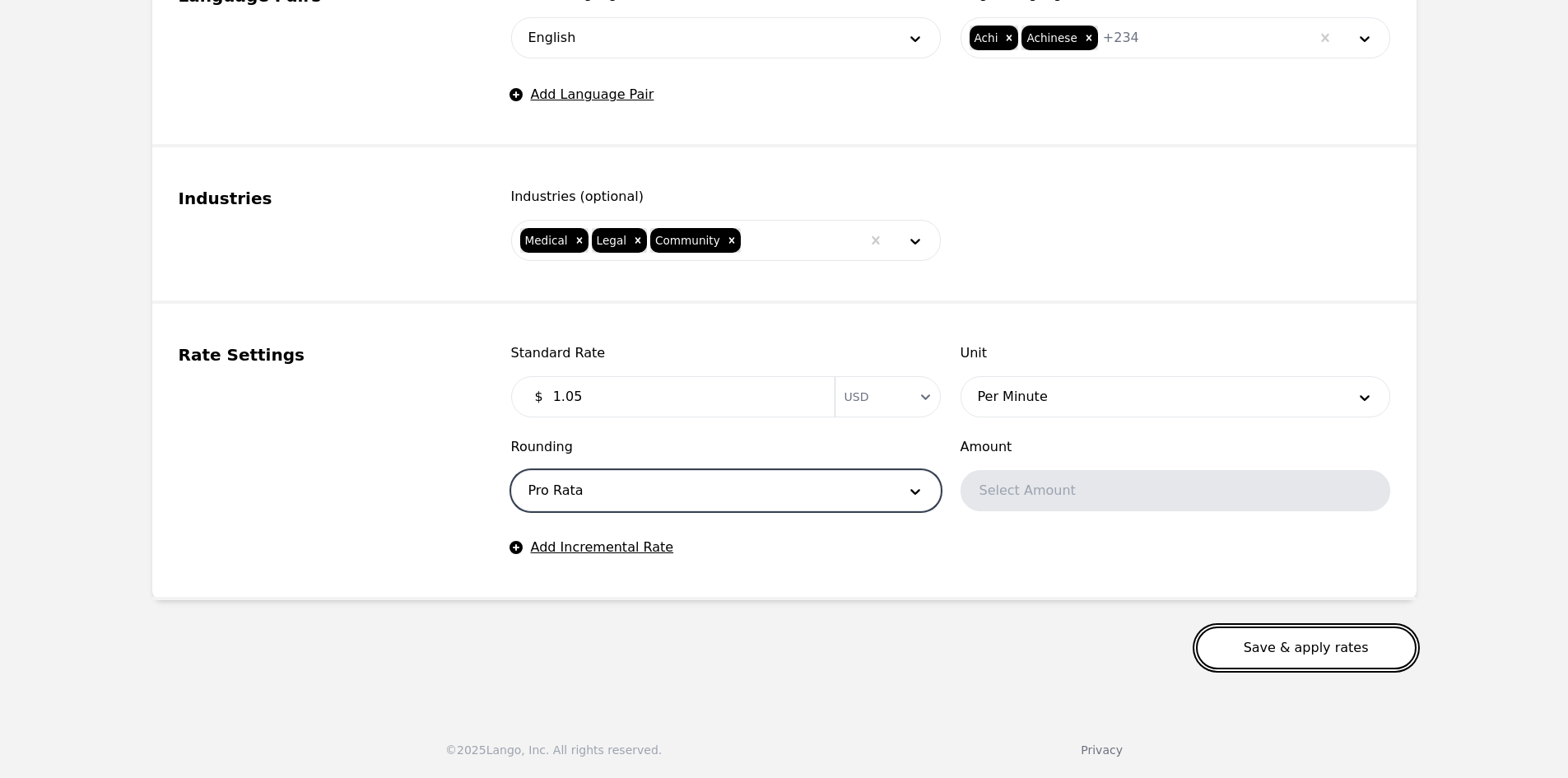
click at [1280, 645] on button "Save & apply rates" at bounding box center [1306, 647] width 221 height 42
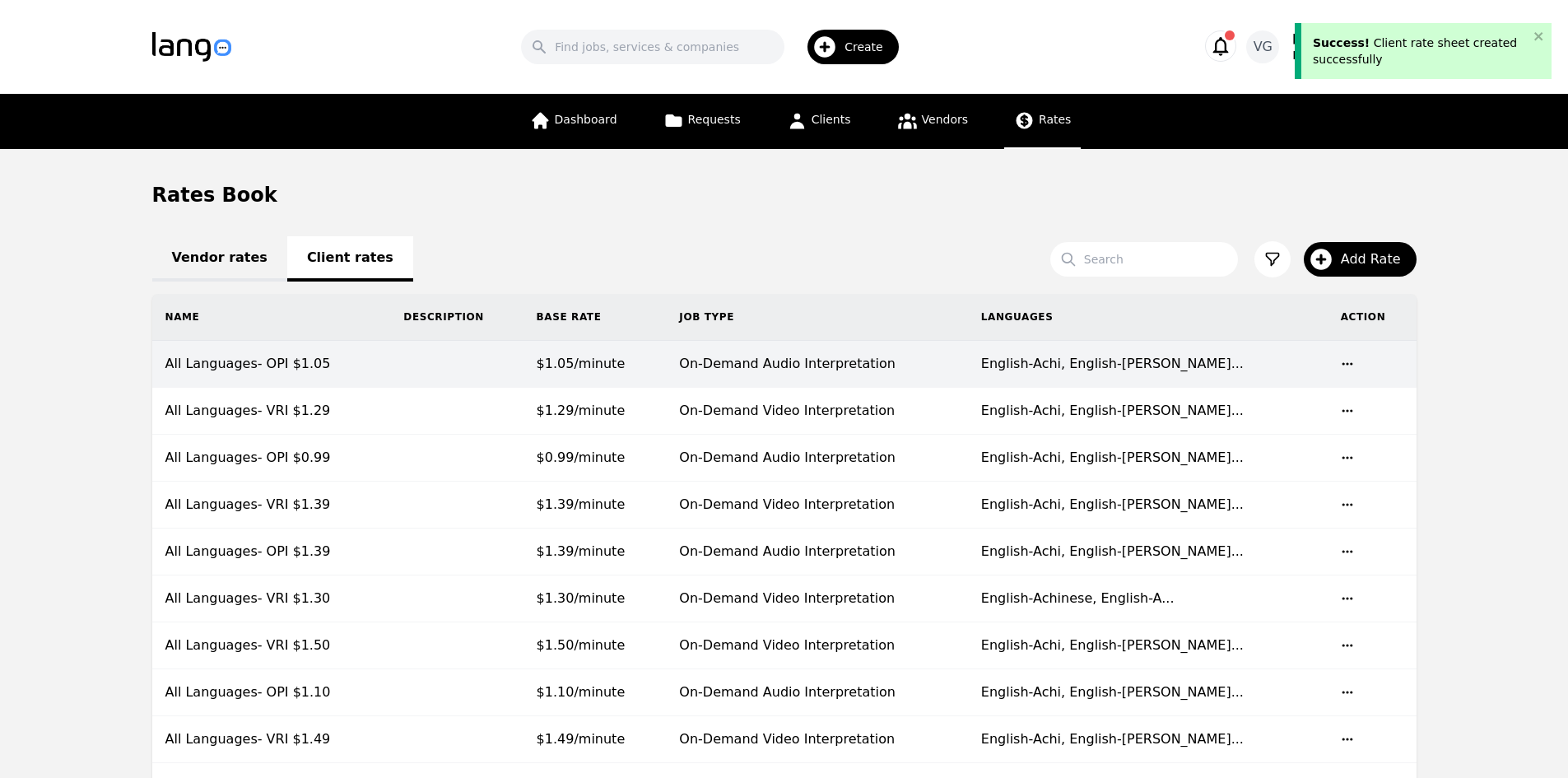
click at [336, 358] on td "All Languages- OPI $1.05" at bounding box center [272, 364] width 239 height 47
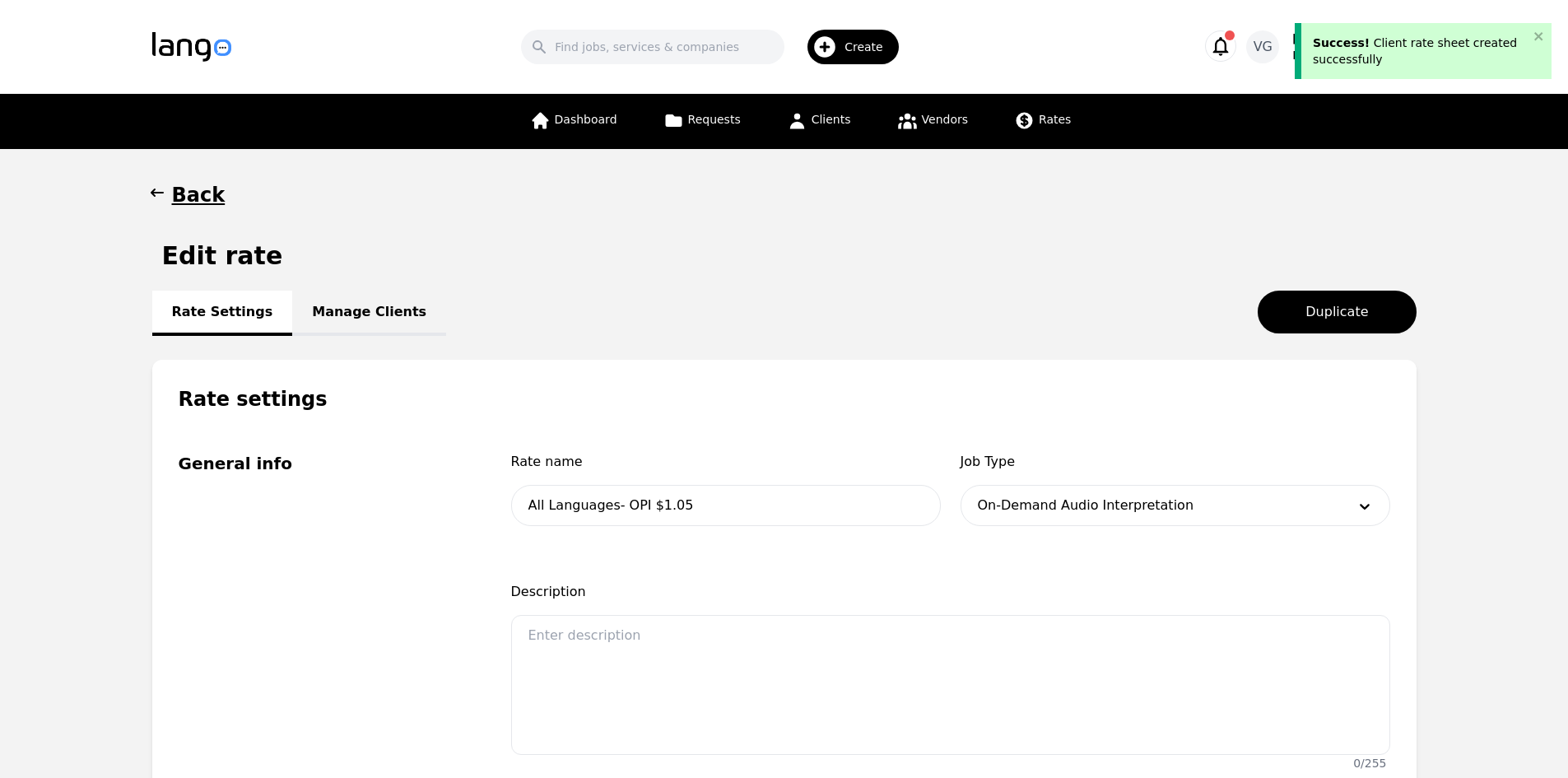
click at [314, 314] on link "Manage Clients" at bounding box center [369, 313] width 154 height 45
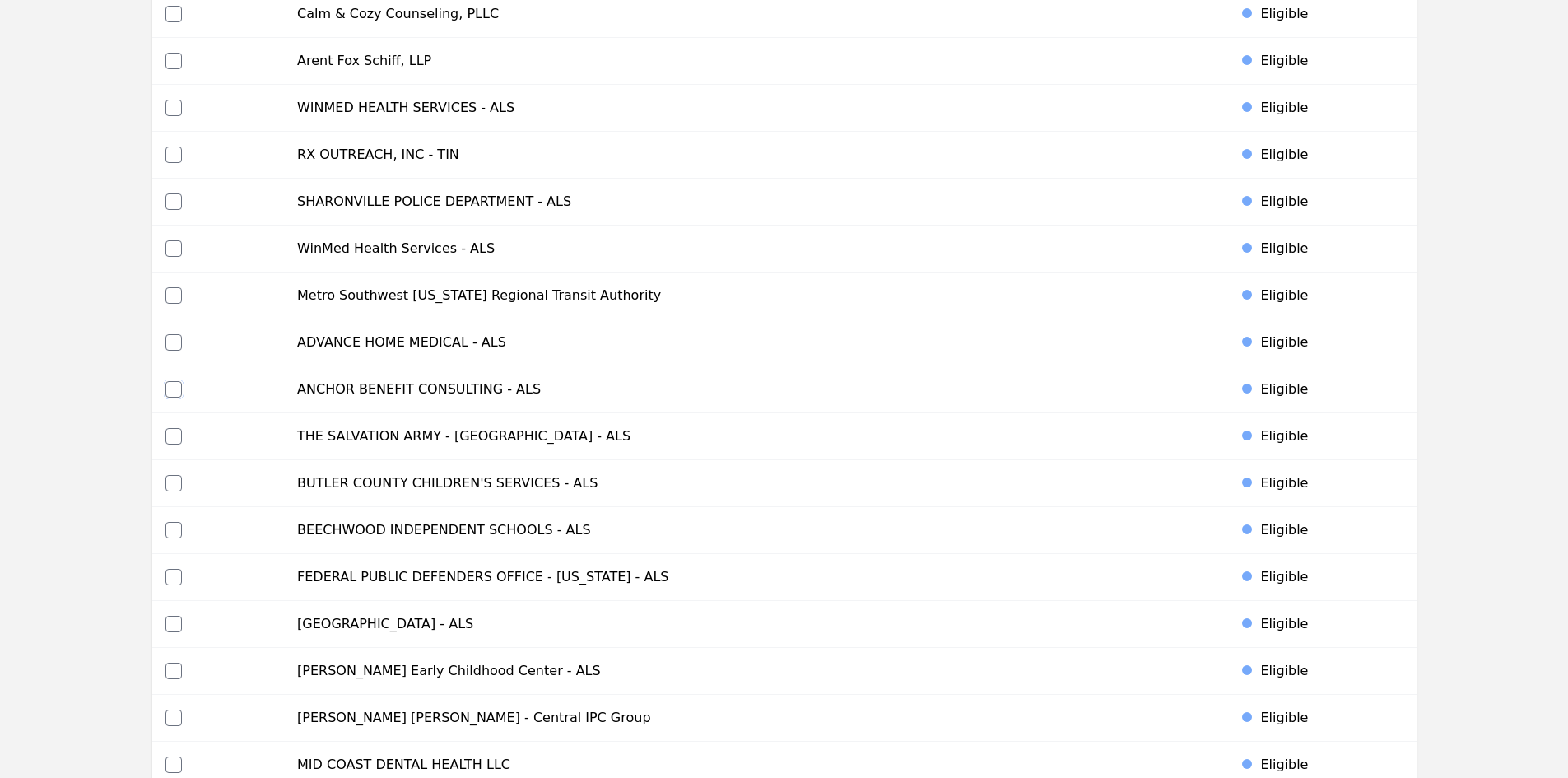
click at [176, 391] on input "checkbox" at bounding box center [173, 389] width 16 height 16
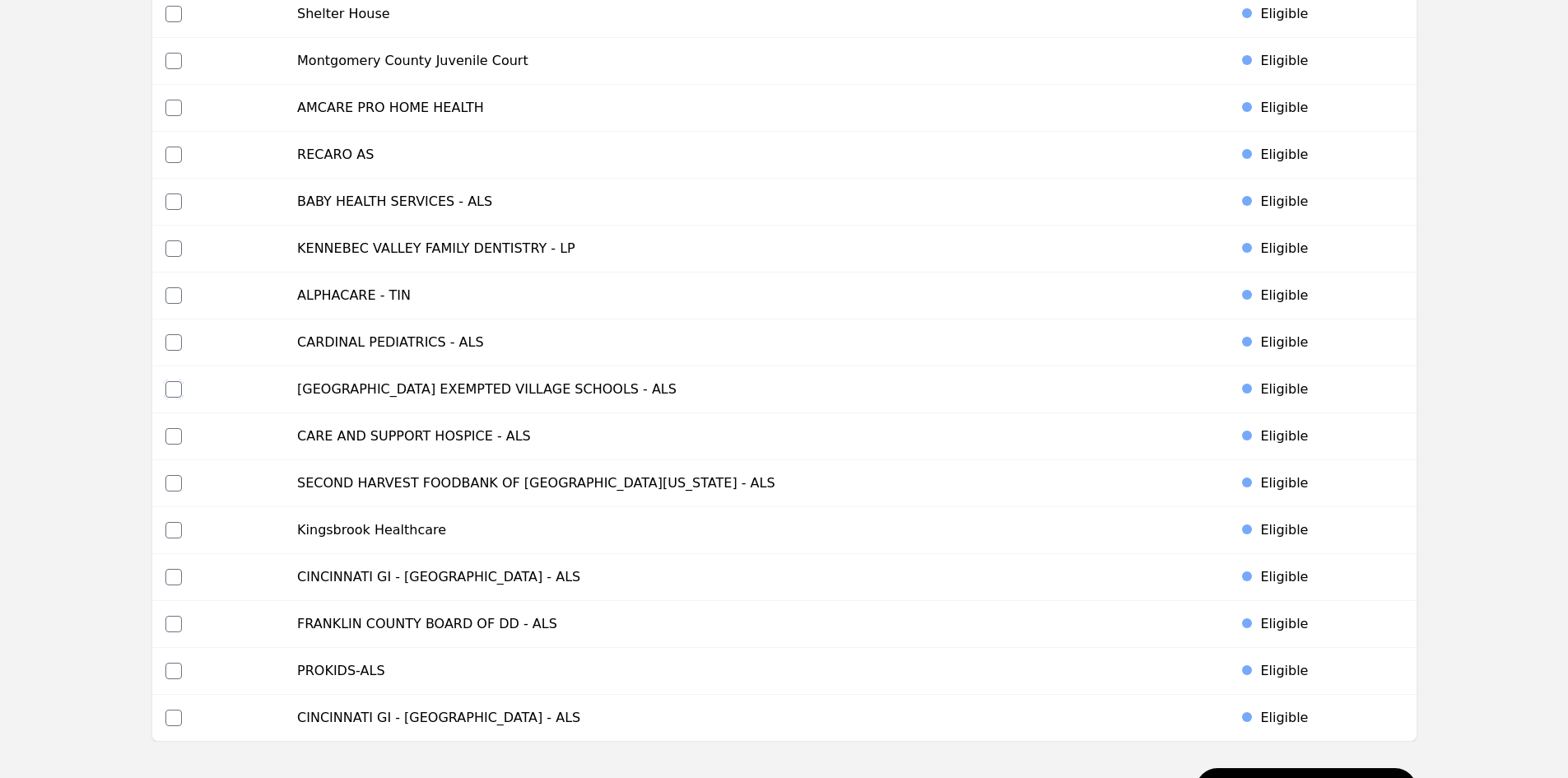
click at [172, 387] on input "checkbox" at bounding box center [173, 389] width 16 height 16
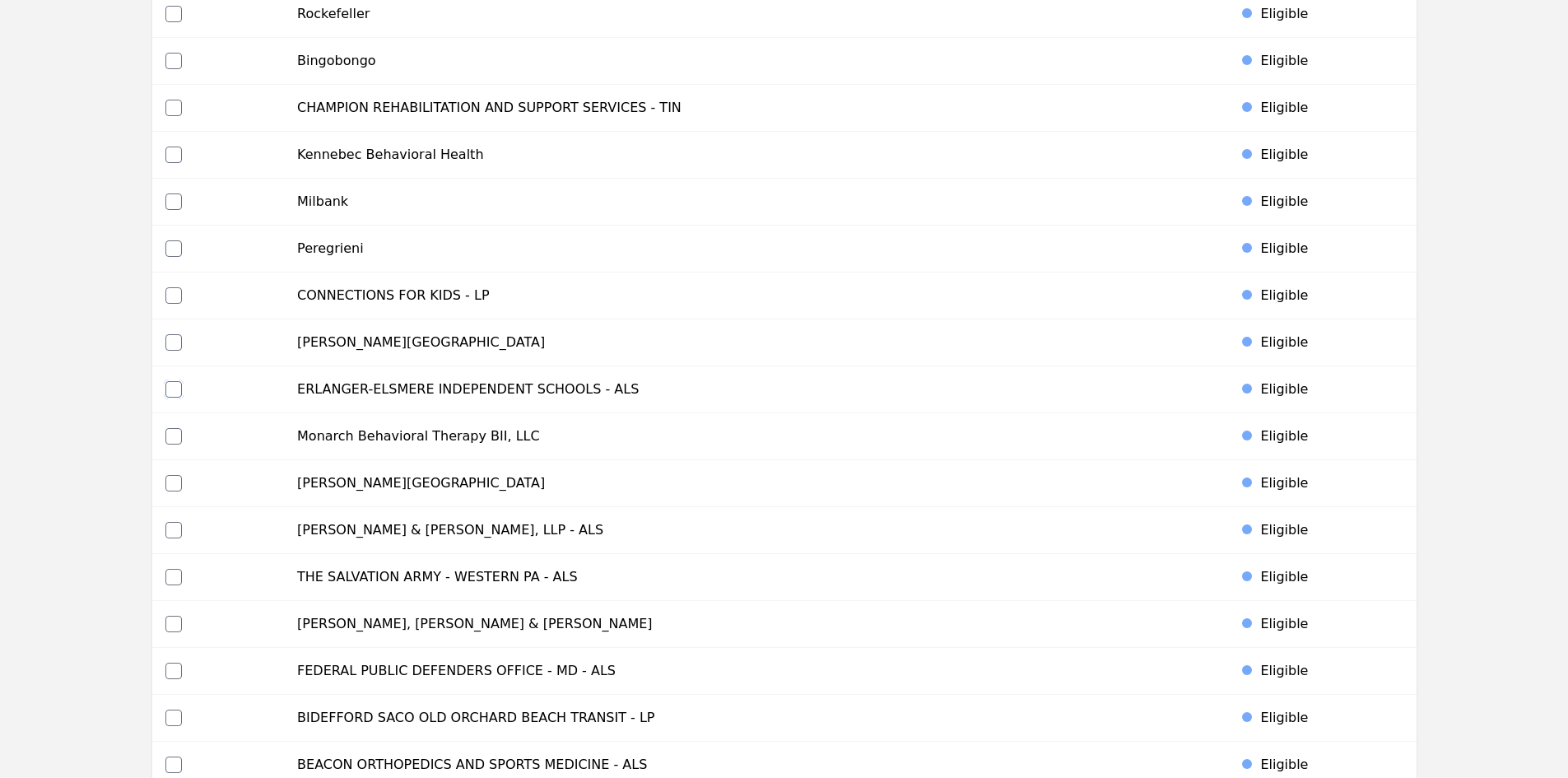
click at [173, 386] on input "checkbox" at bounding box center [173, 389] width 16 height 16
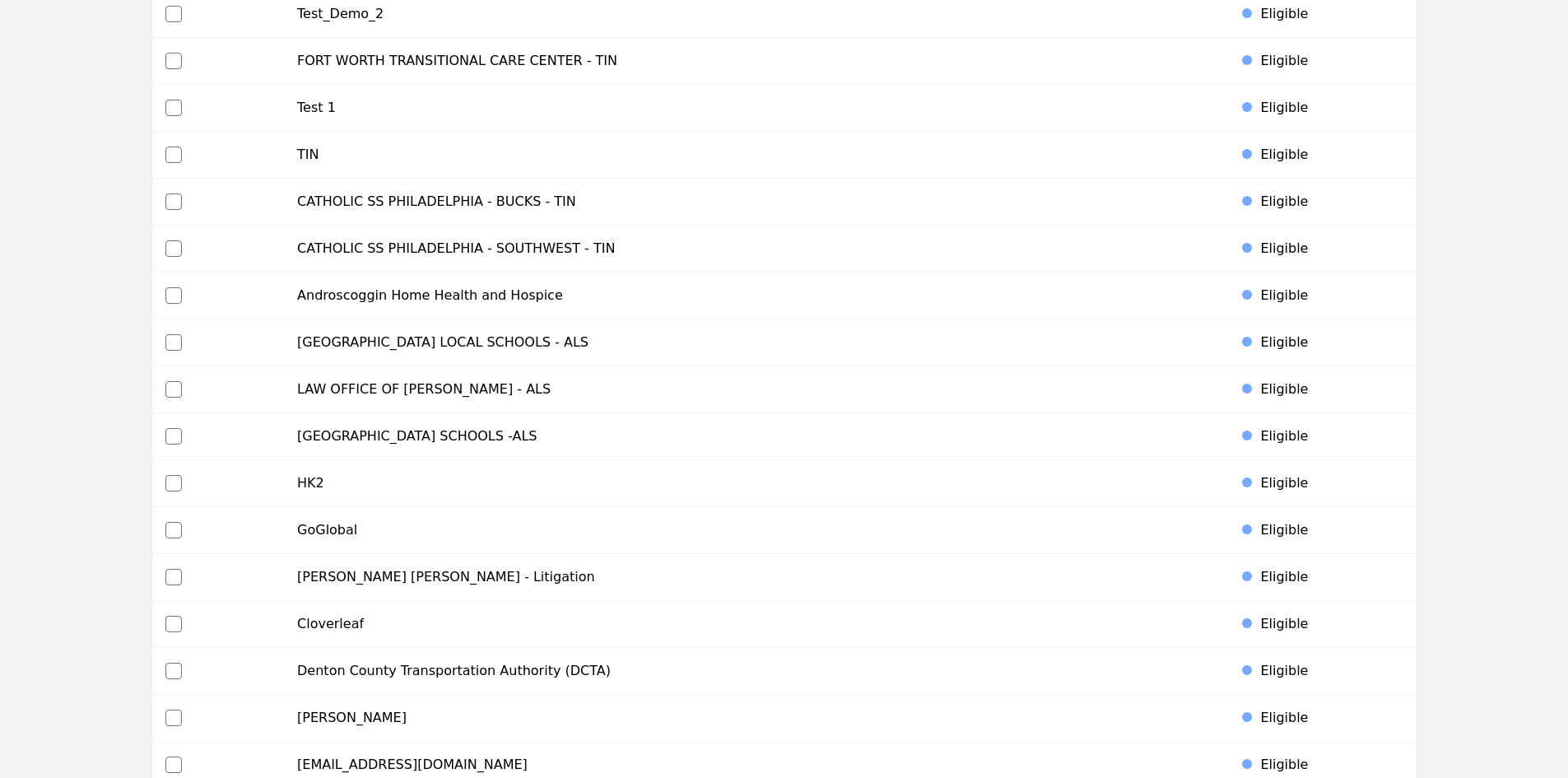
click at [172, 386] on input "checkbox" at bounding box center [173, 389] width 16 height 16
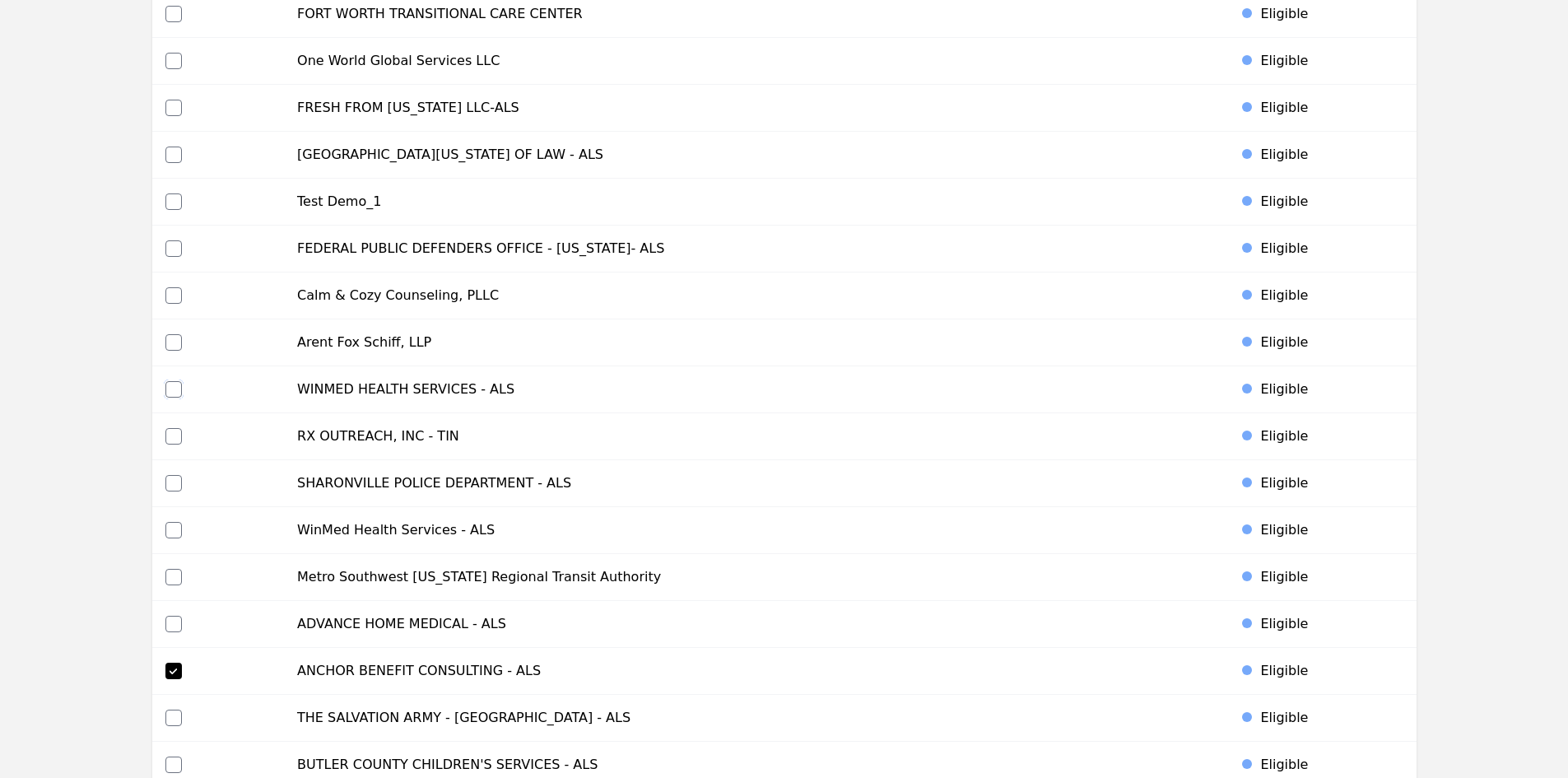
click at [173, 391] on input "checkbox" at bounding box center [173, 389] width 16 height 16
click at [170, 532] on input "checkbox" at bounding box center [173, 529] width 16 height 16
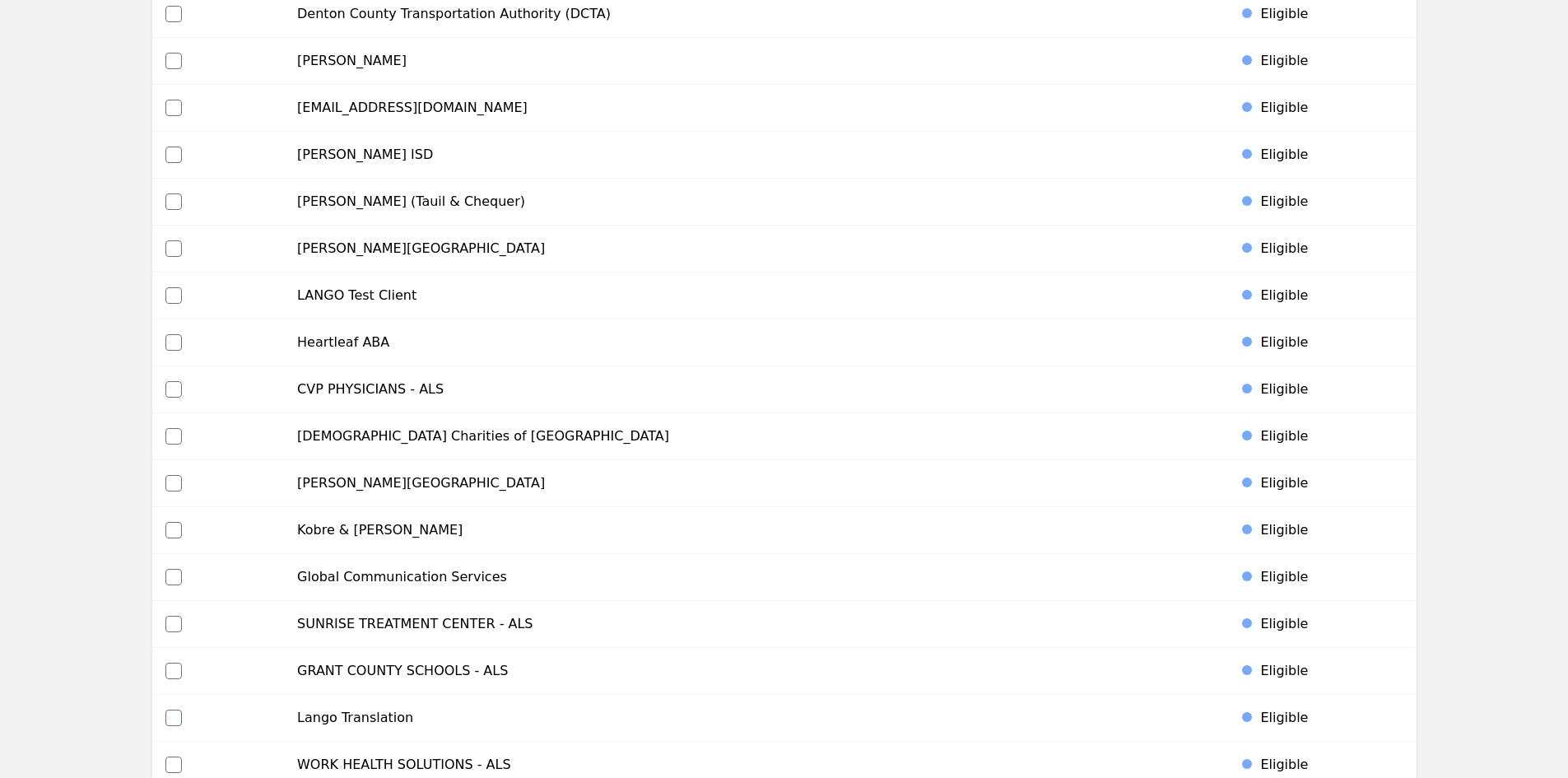
click at [175, 392] on input "checkbox" at bounding box center [173, 389] width 16 height 16
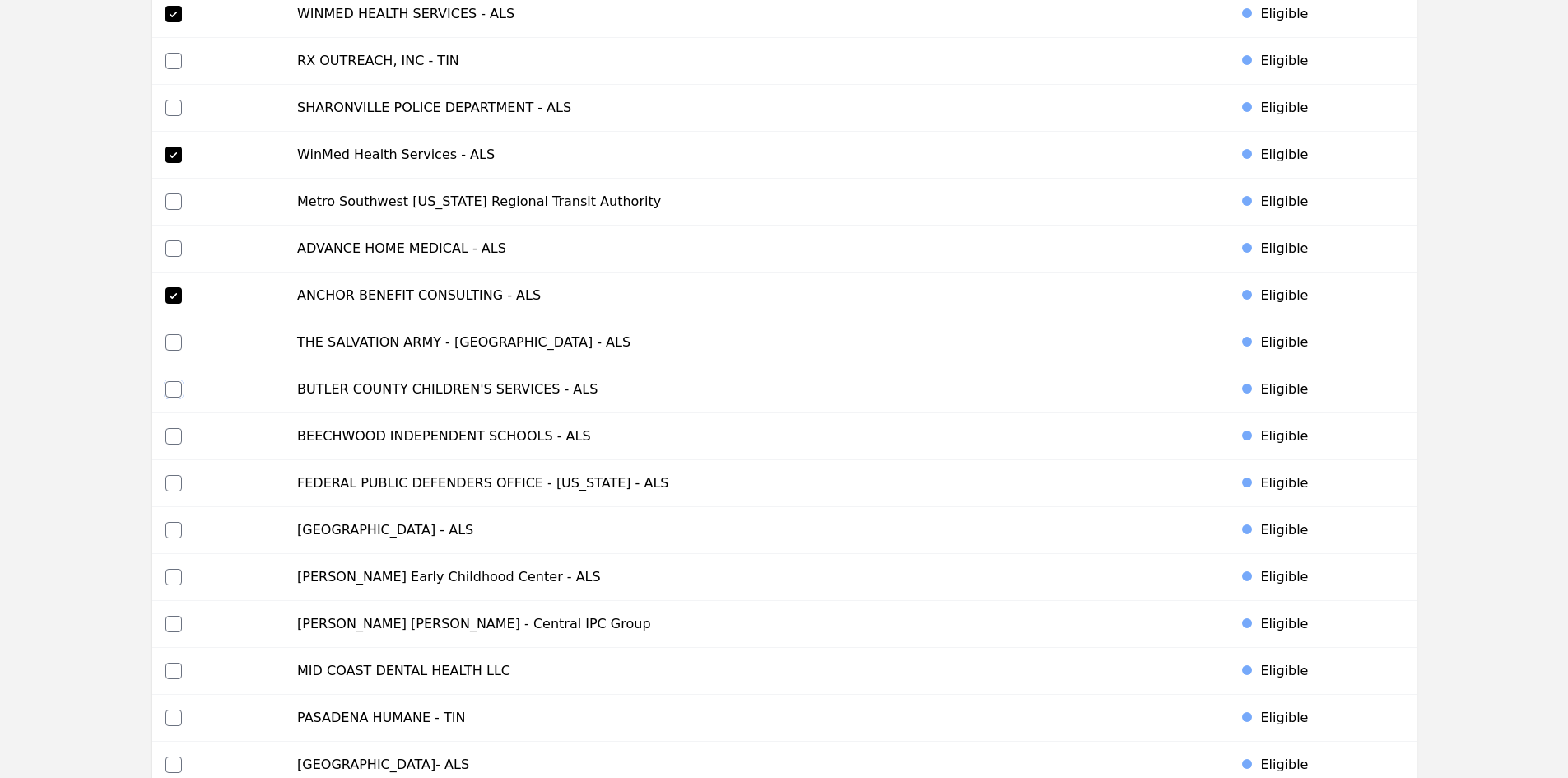
click at [173, 386] on input "checkbox" at bounding box center [173, 389] width 16 height 16
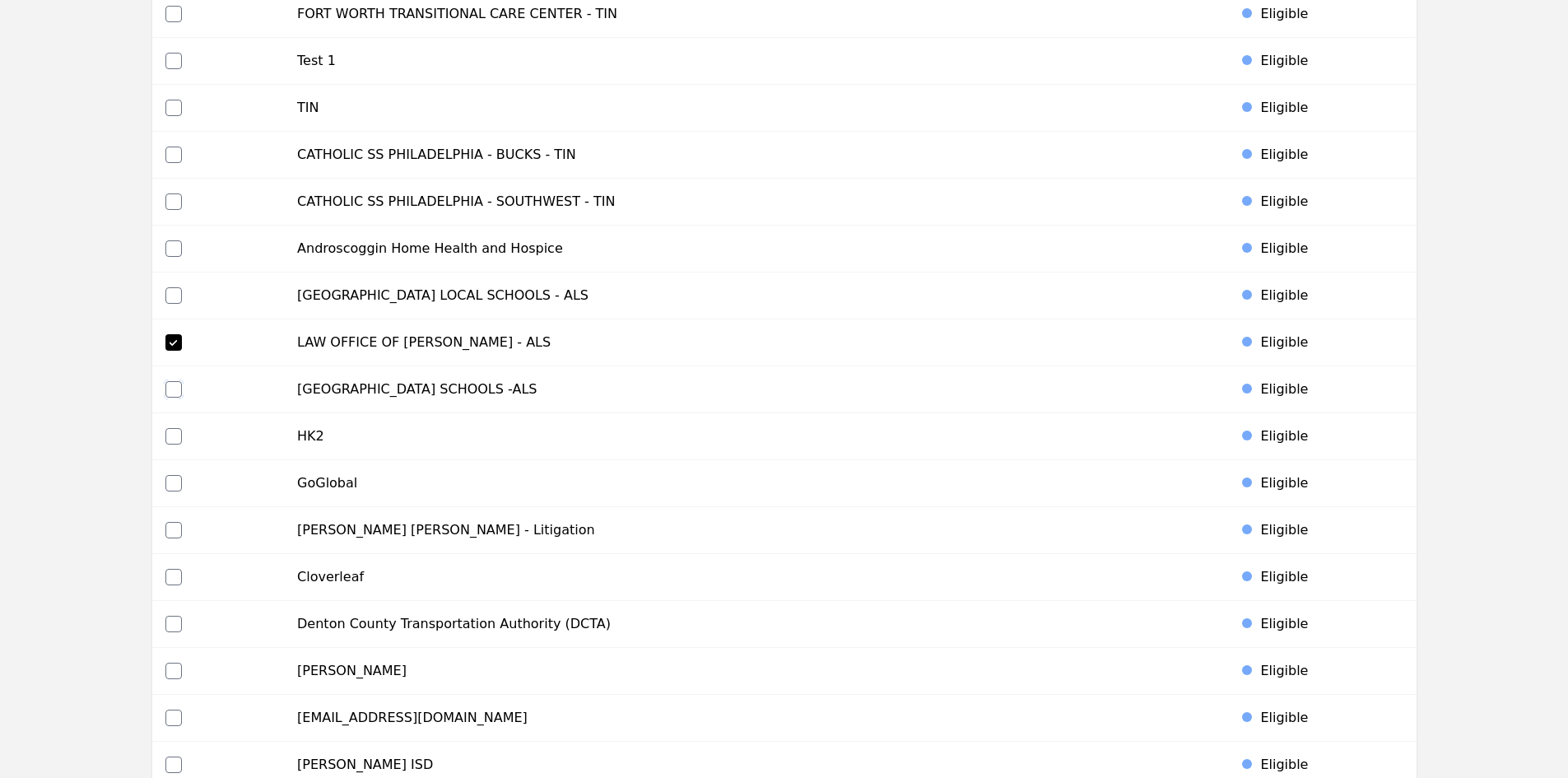
click at [175, 388] on input "checkbox" at bounding box center [173, 389] width 16 height 16
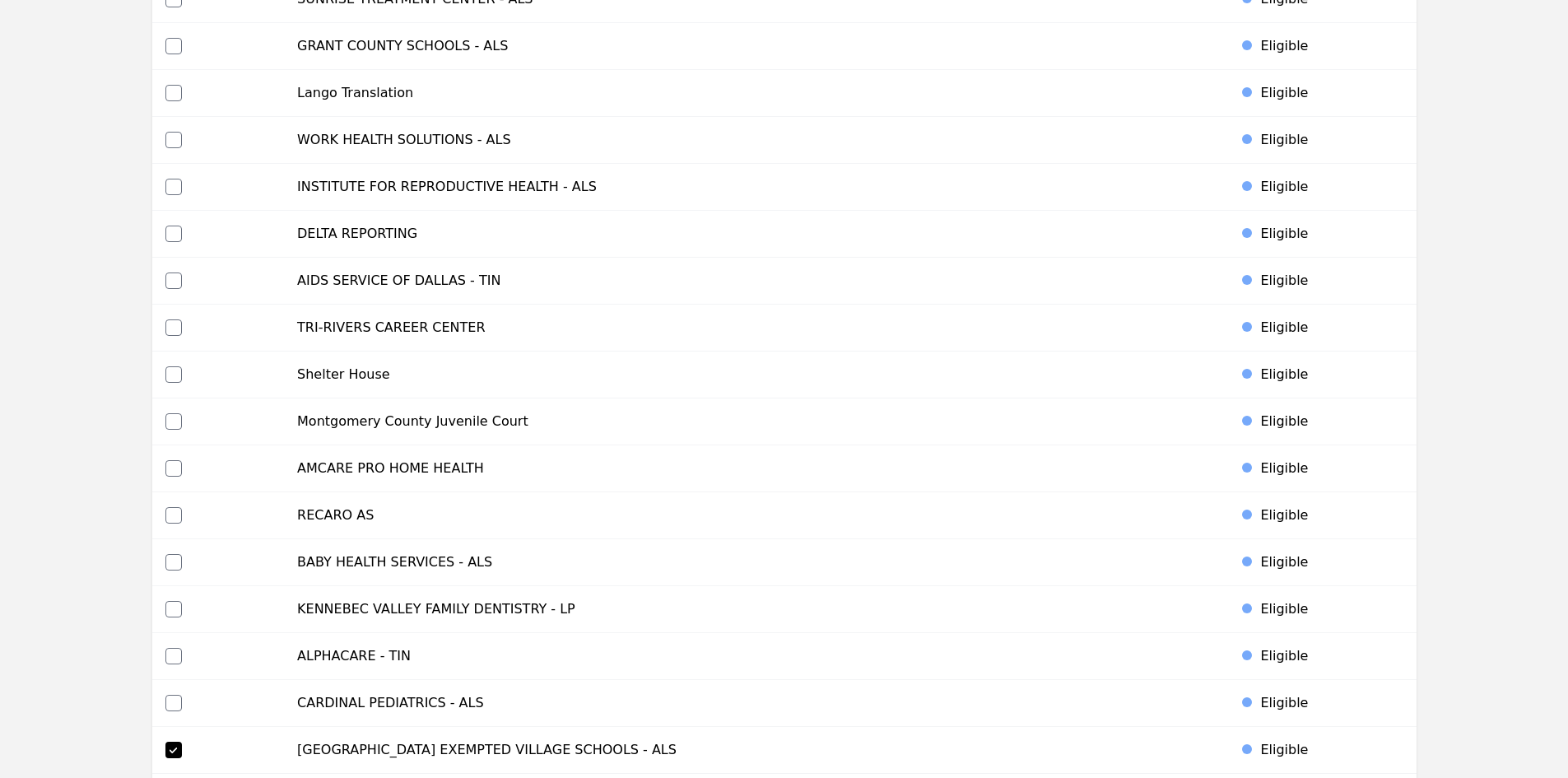
scroll to position [7344, 0]
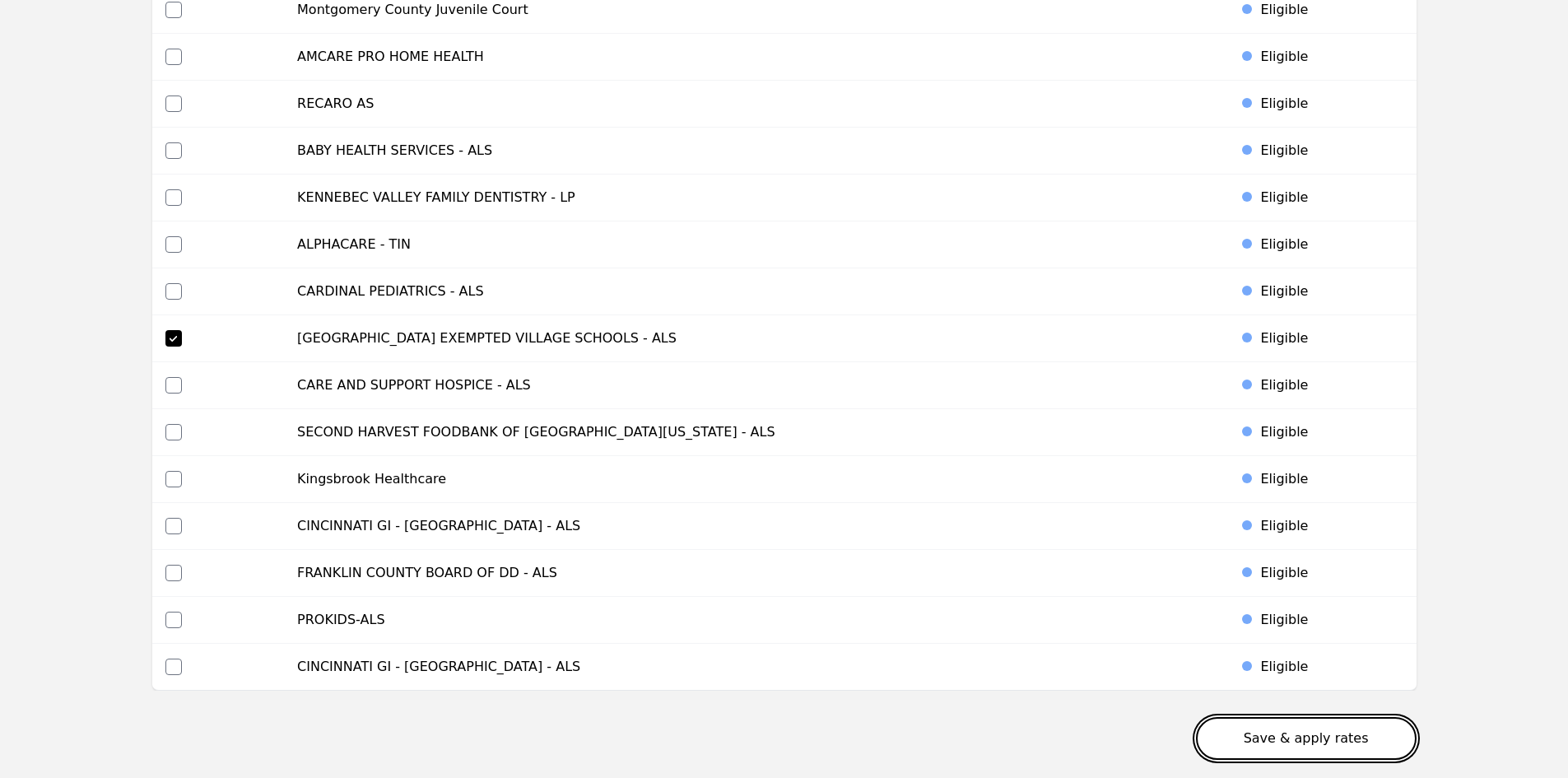
click at [1338, 735] on button "Save & apply rates" at bounding box center [1306, 738] width 221 height 42
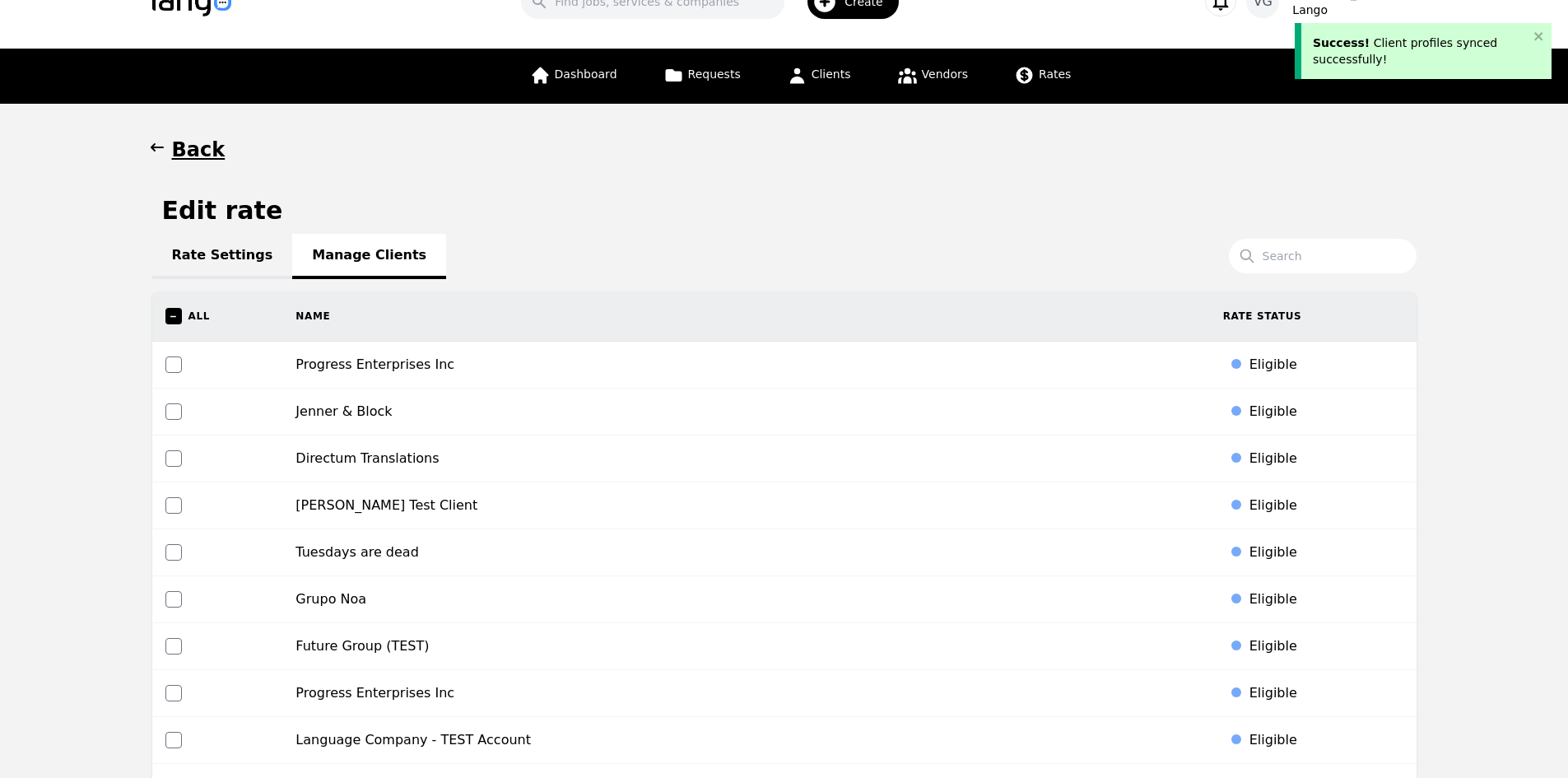
scroll to position [0, 0]
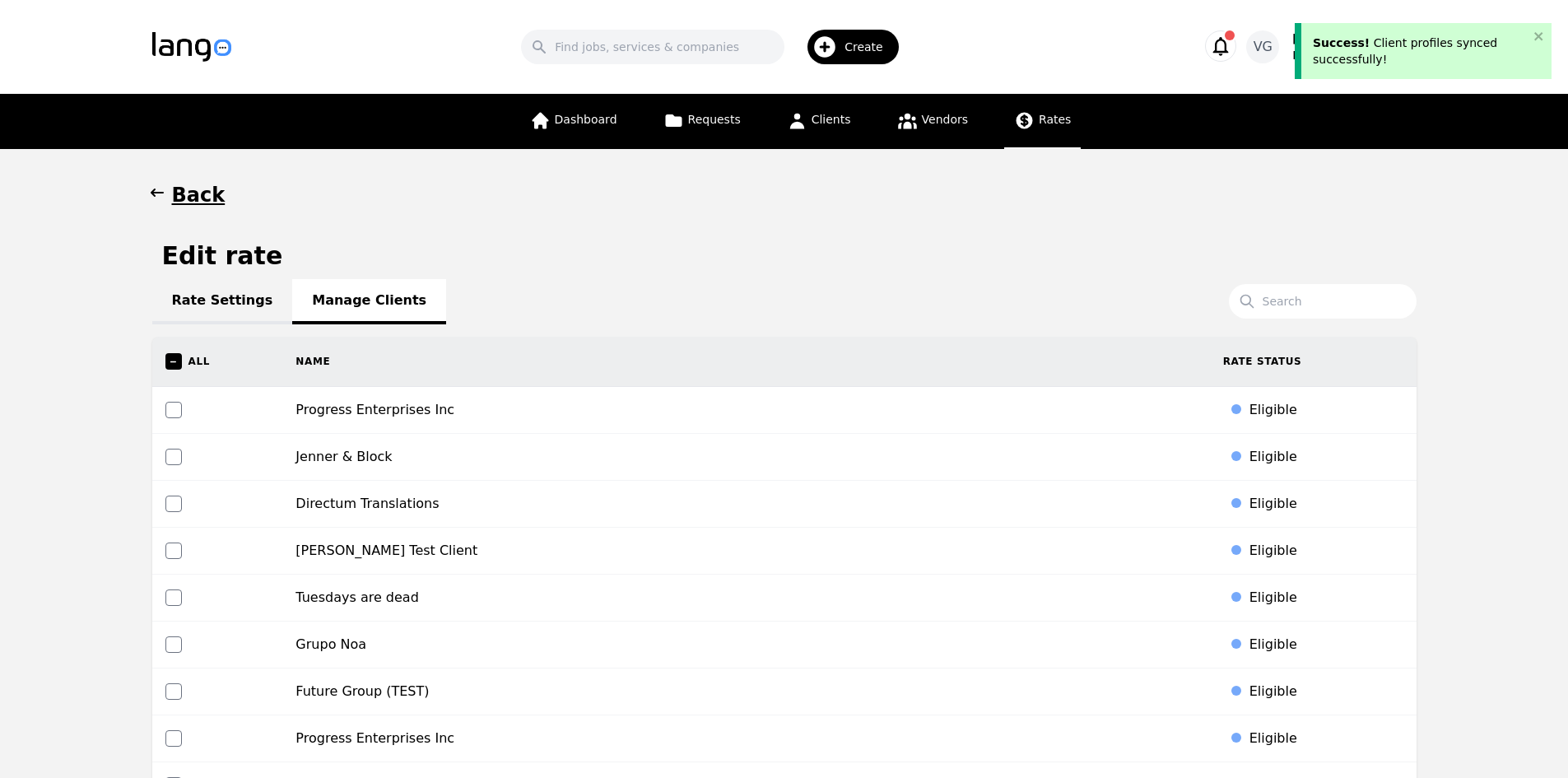
click at [1039, 123] on span "Rates" at bounding box center [1054, 119] width 32 height 13
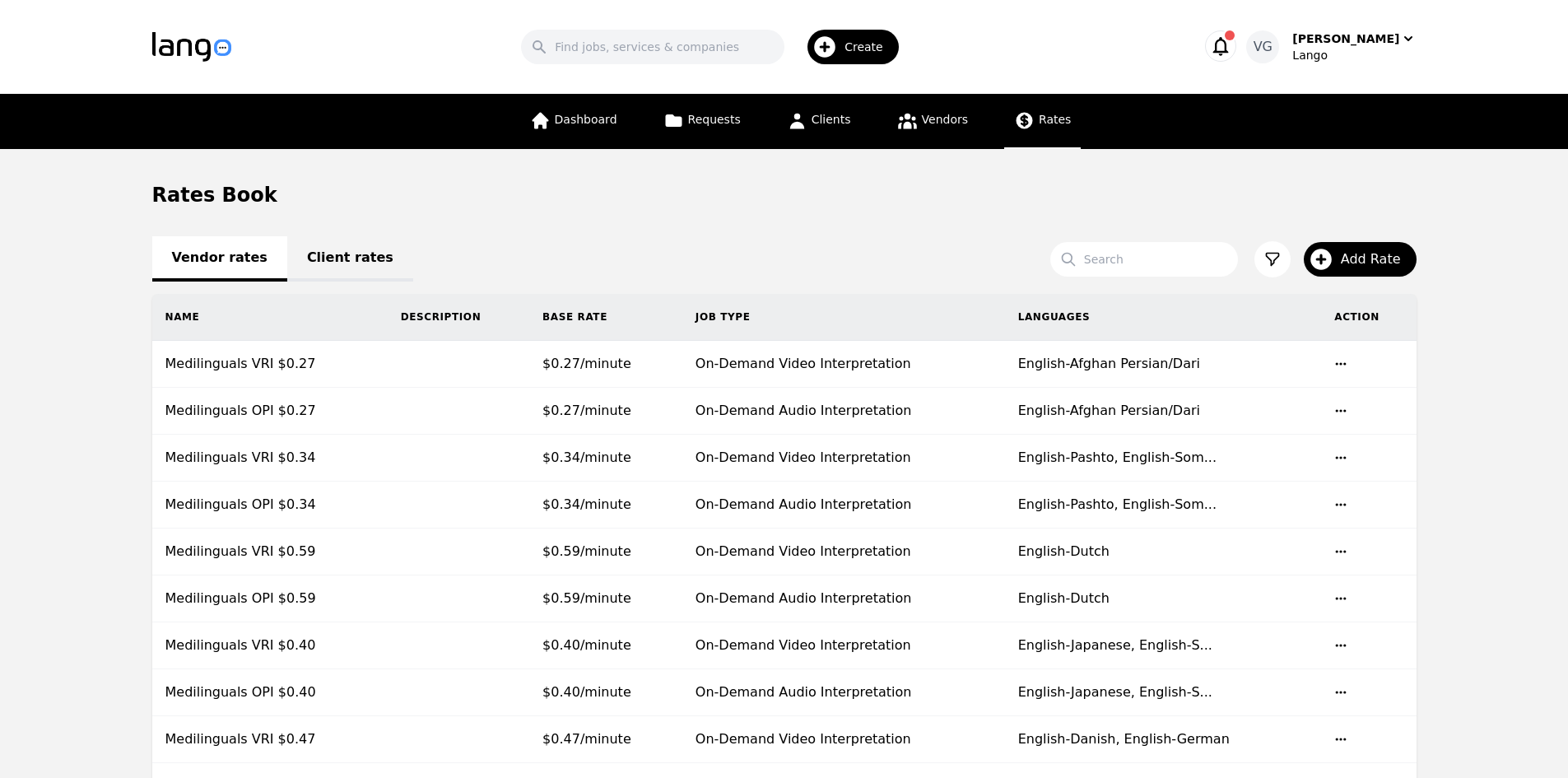
click at [319, 252] on link "Client rates" at bounding box center [350, 259] width 126 height 45
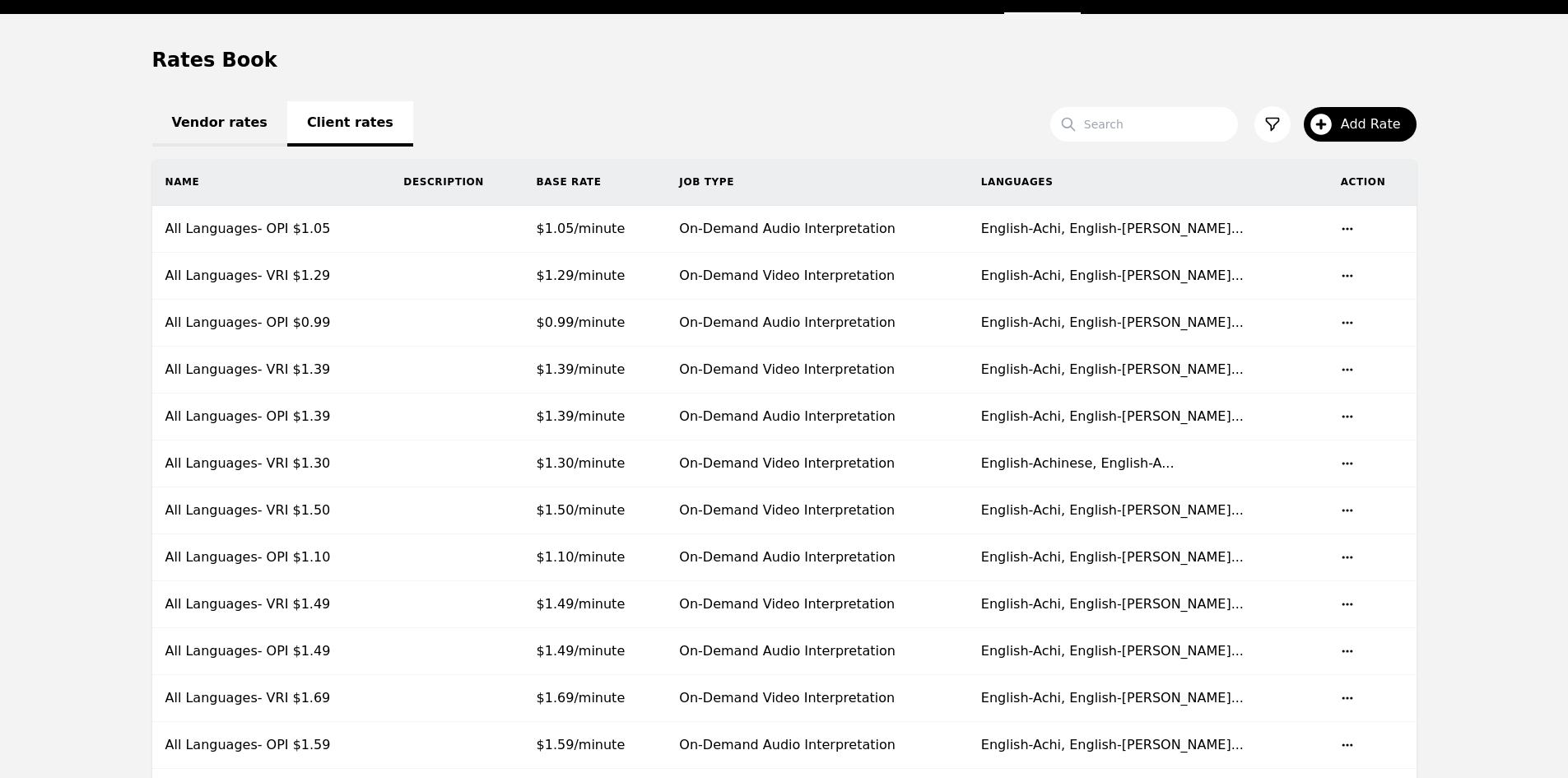
scroll to position [82, 0]
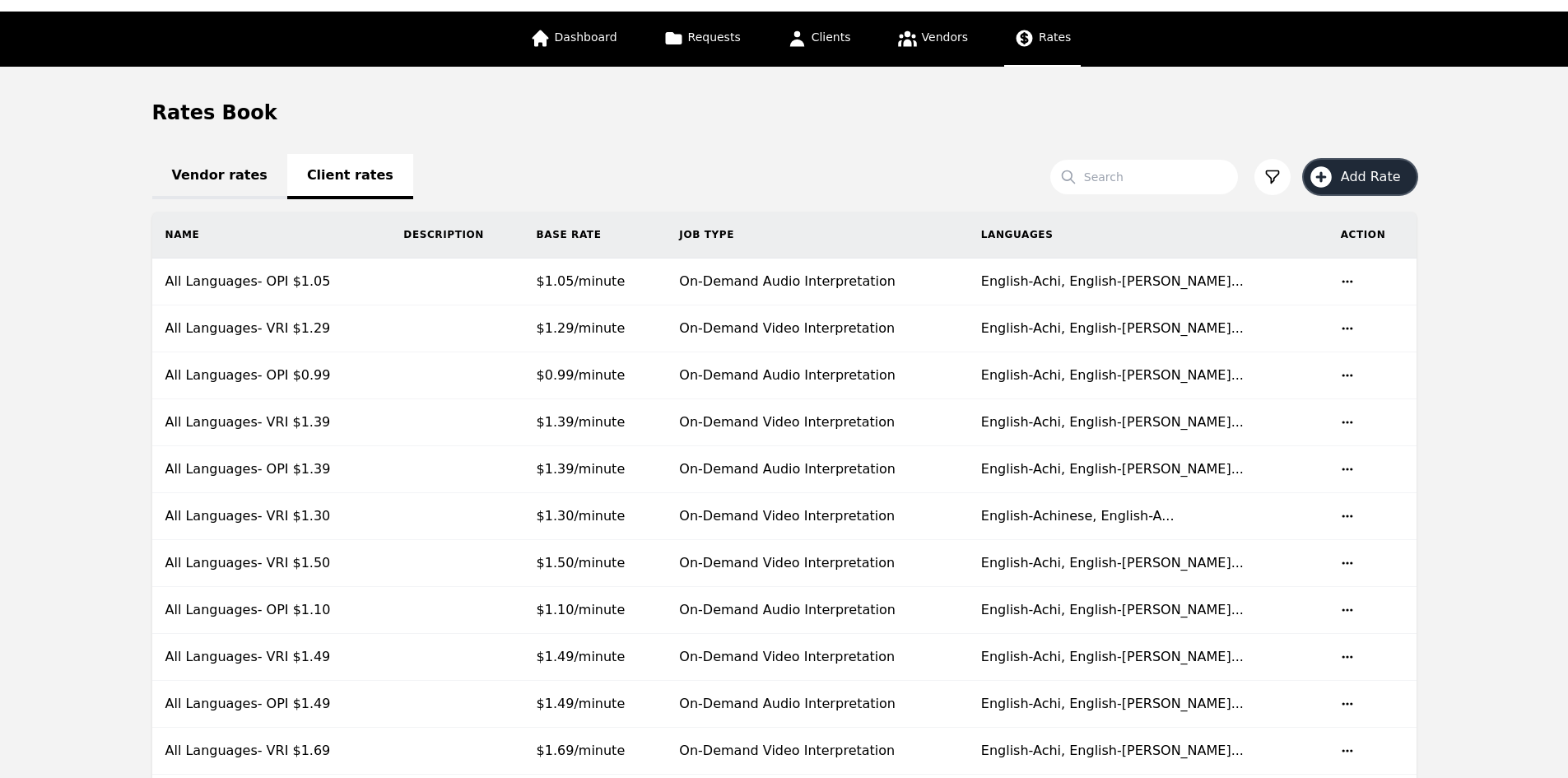
click at [1368, 169] on span "Add Rate" at bounding box center [1377, 177] width 72 height 20
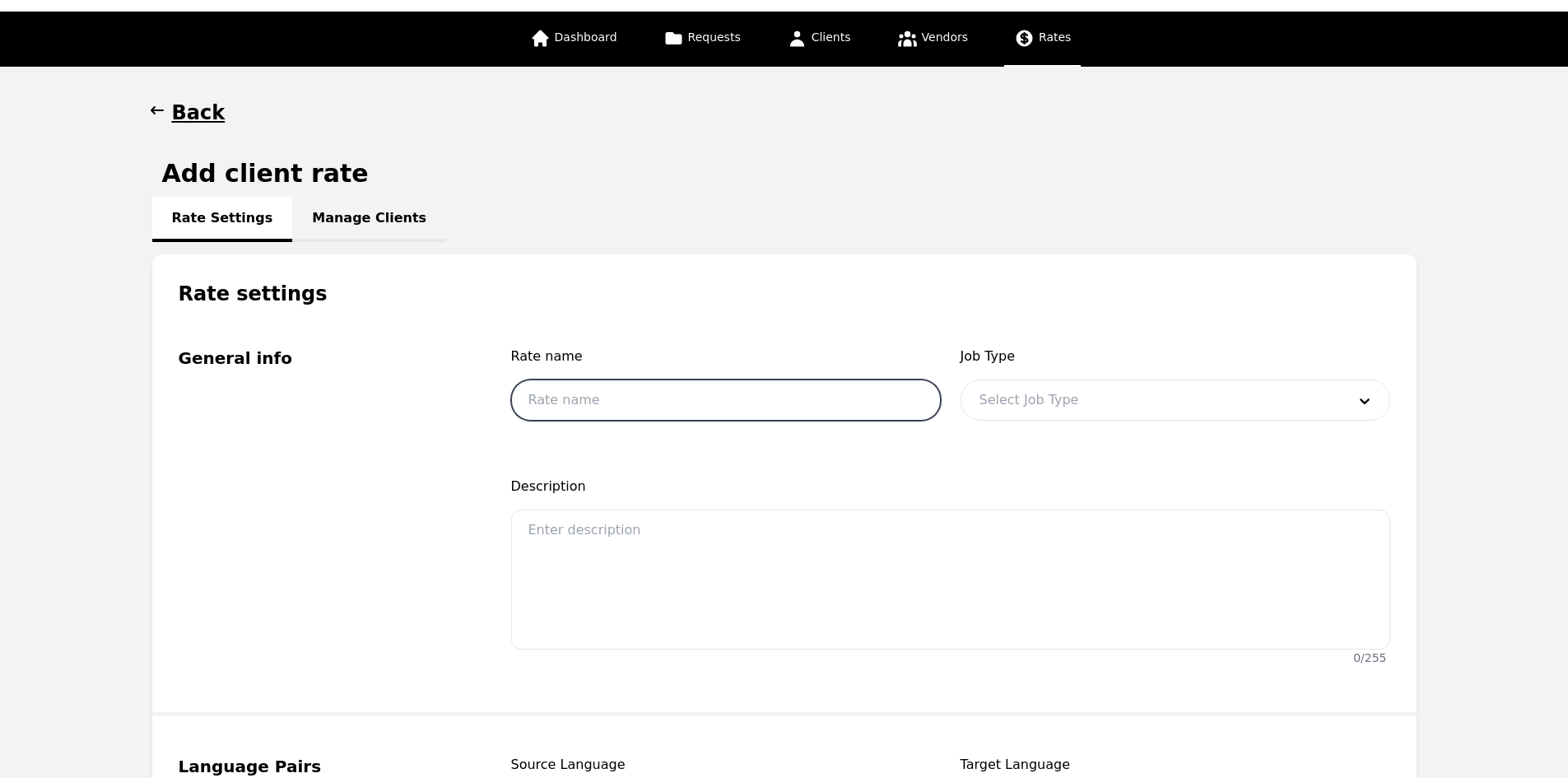
click at [748, 399] on input "text" at bounding box center [726, 400] width 430 height 42
click at [1079, 405] on div at bounding box center [1150, 400] width 379 height 40
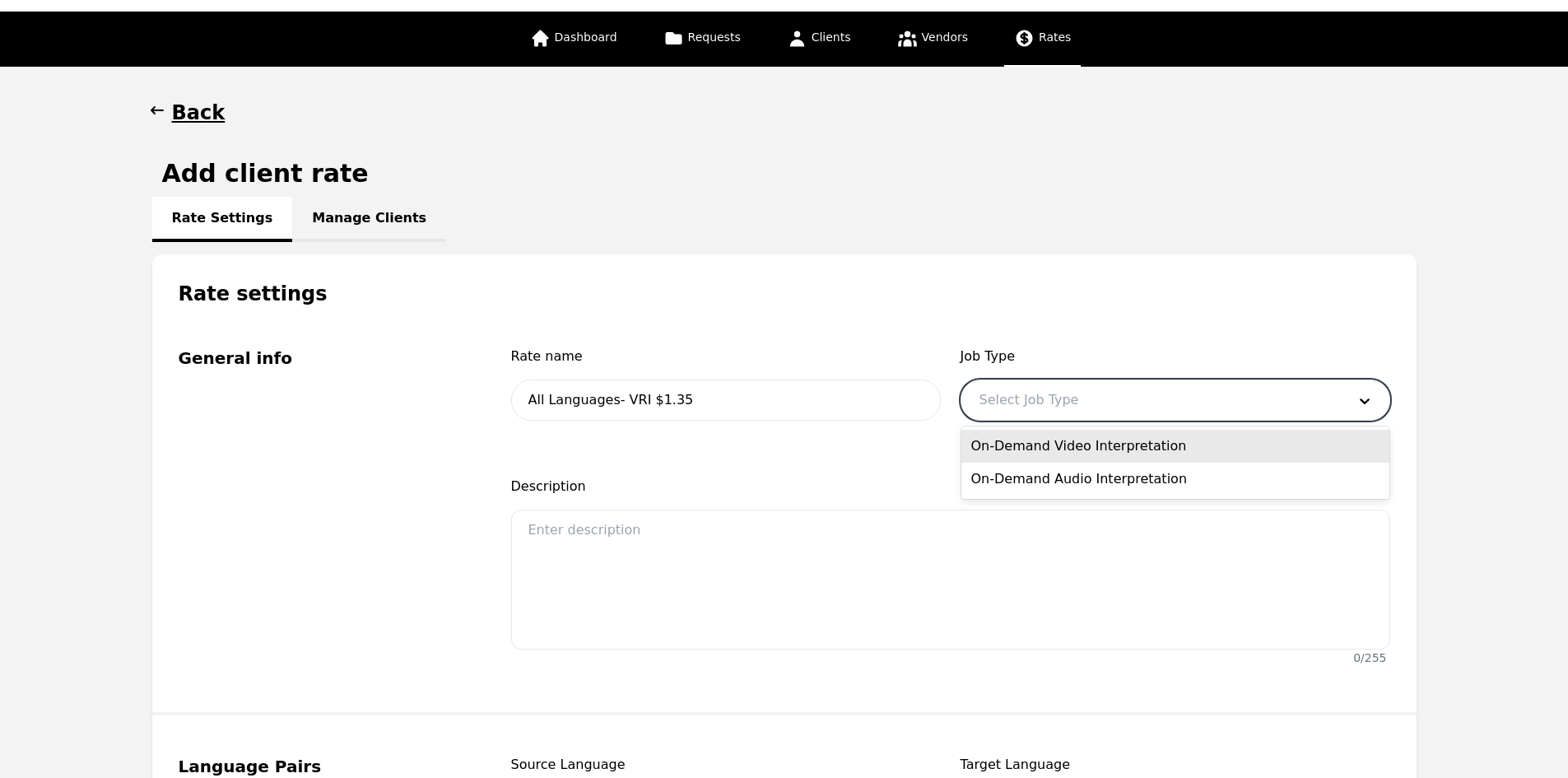
click at [1067, 452] on div "On-Demand Video Interpretation" at bounding box center [1176, 446] width 428 height 33
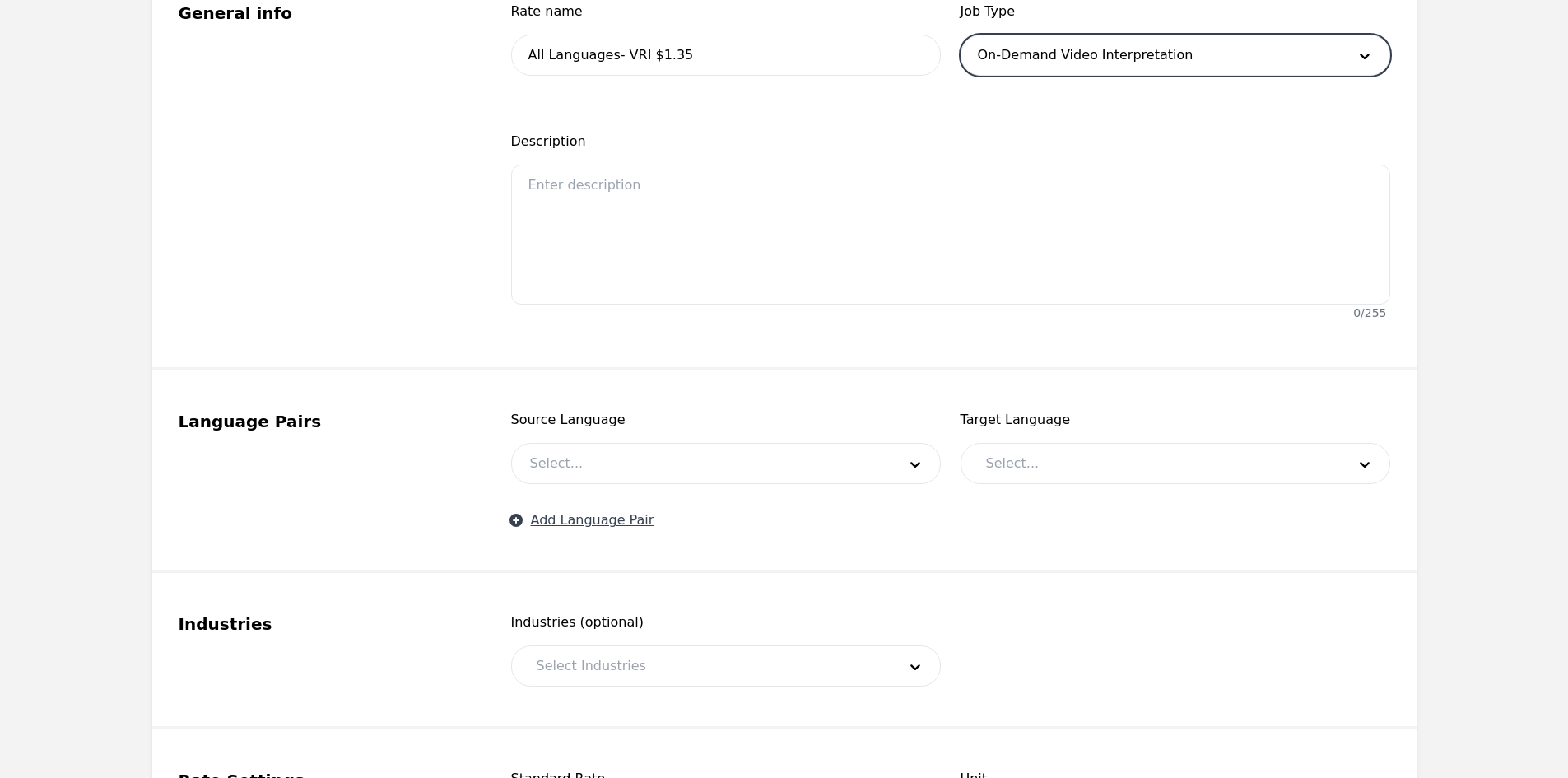
scroll to position [494, 0]
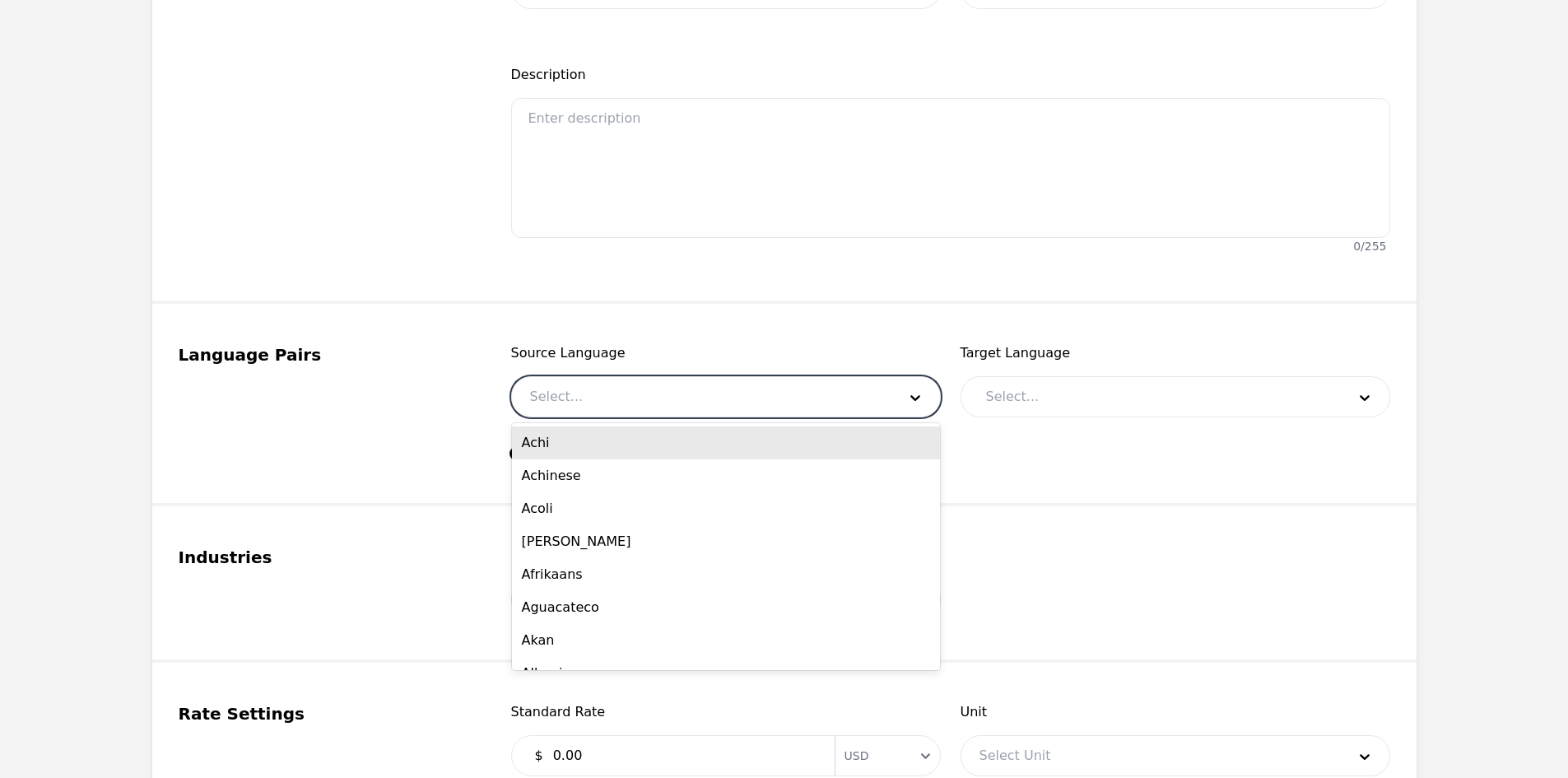
click at [598, 395] on div at bounding box center [701, 397] width 379 height 40
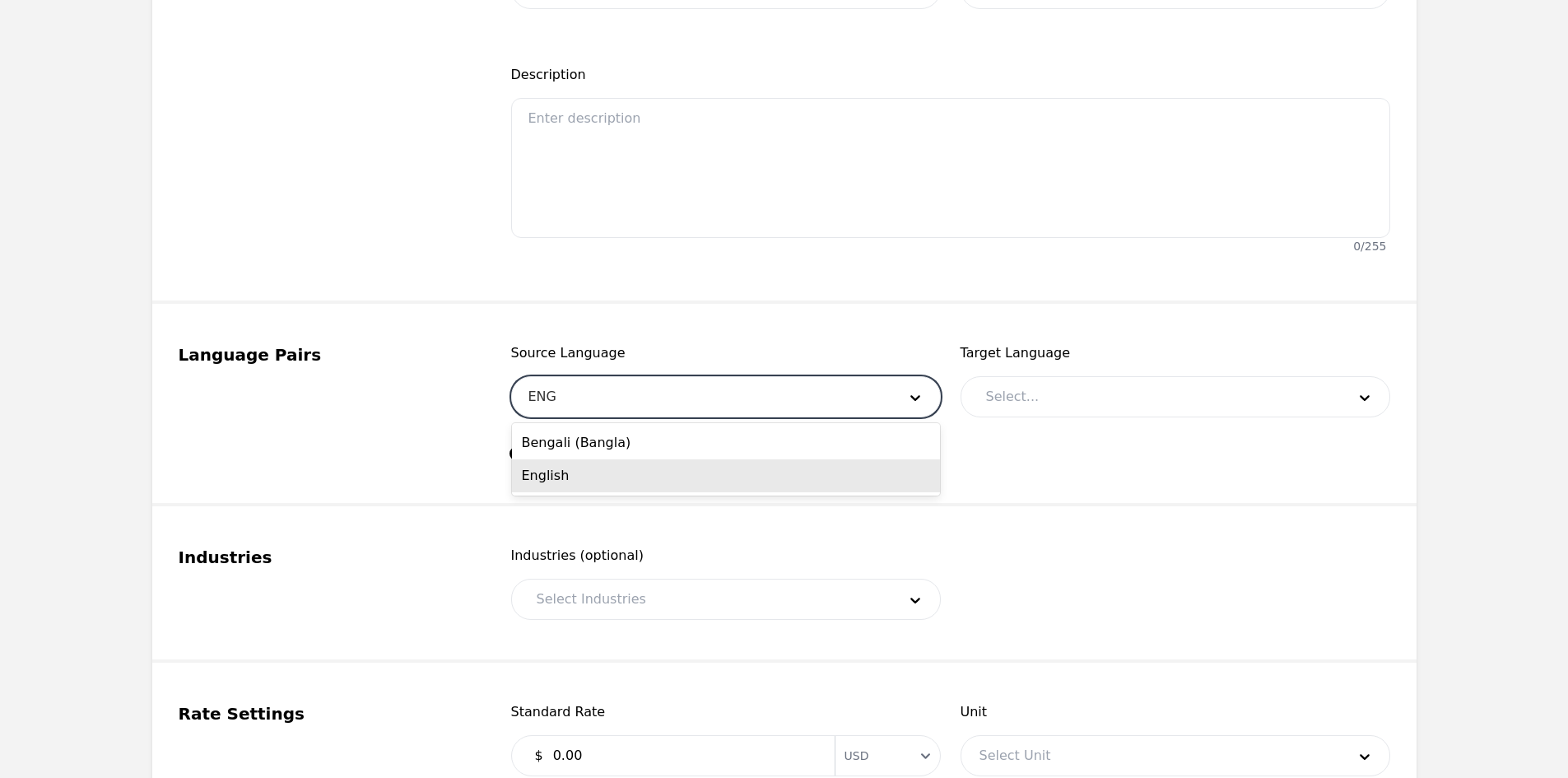
drag, startPoint x: 602, startPoint y: 469, endPoint x: 645, endPoint y: 447, distance: 48.3
click at [602, 470] on div "English" at bounding box center [726, 476] width 428 height 33
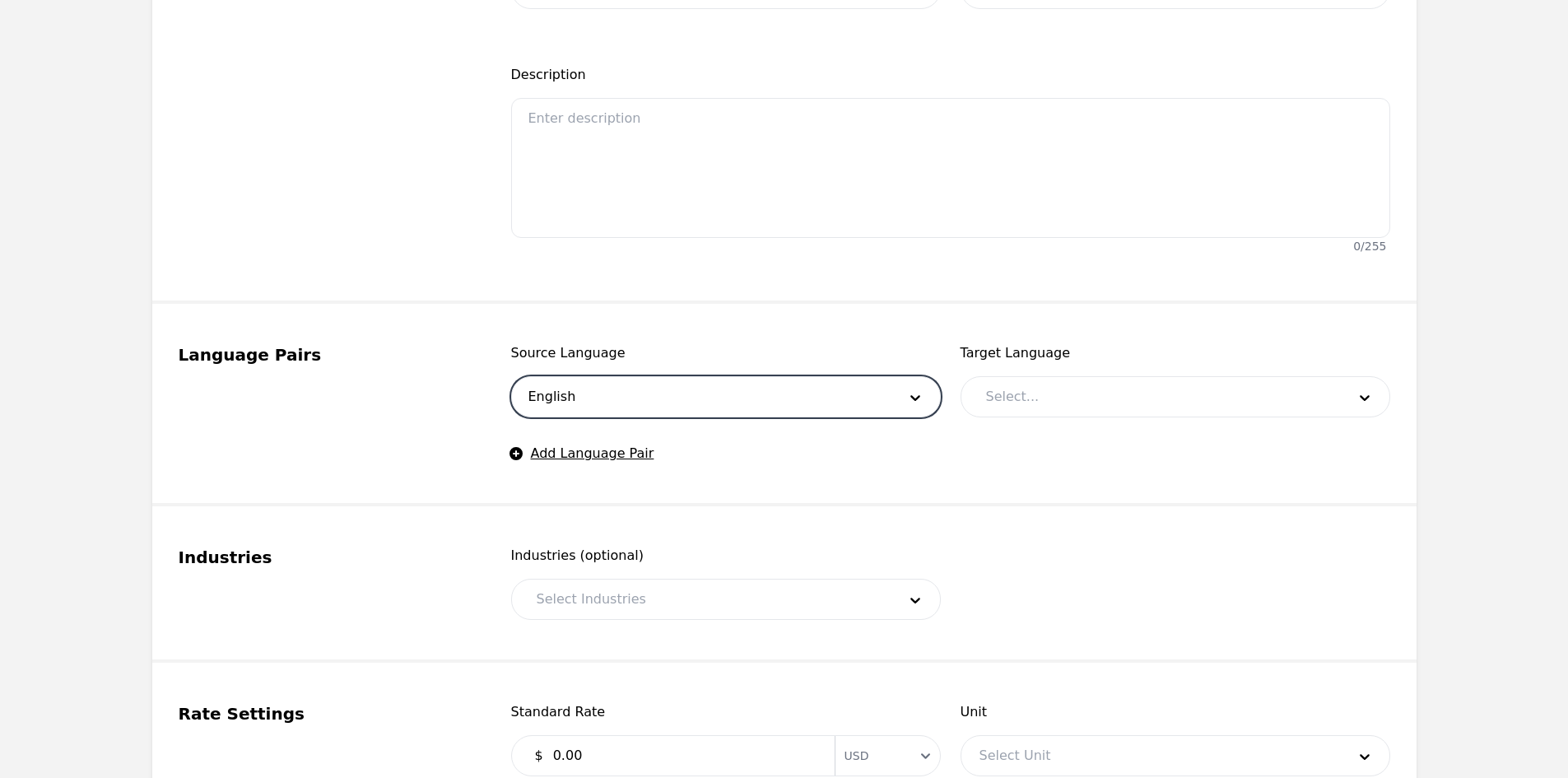
click at [1026, 402] on div at bounding box center [1153, 397] width 372 height 40
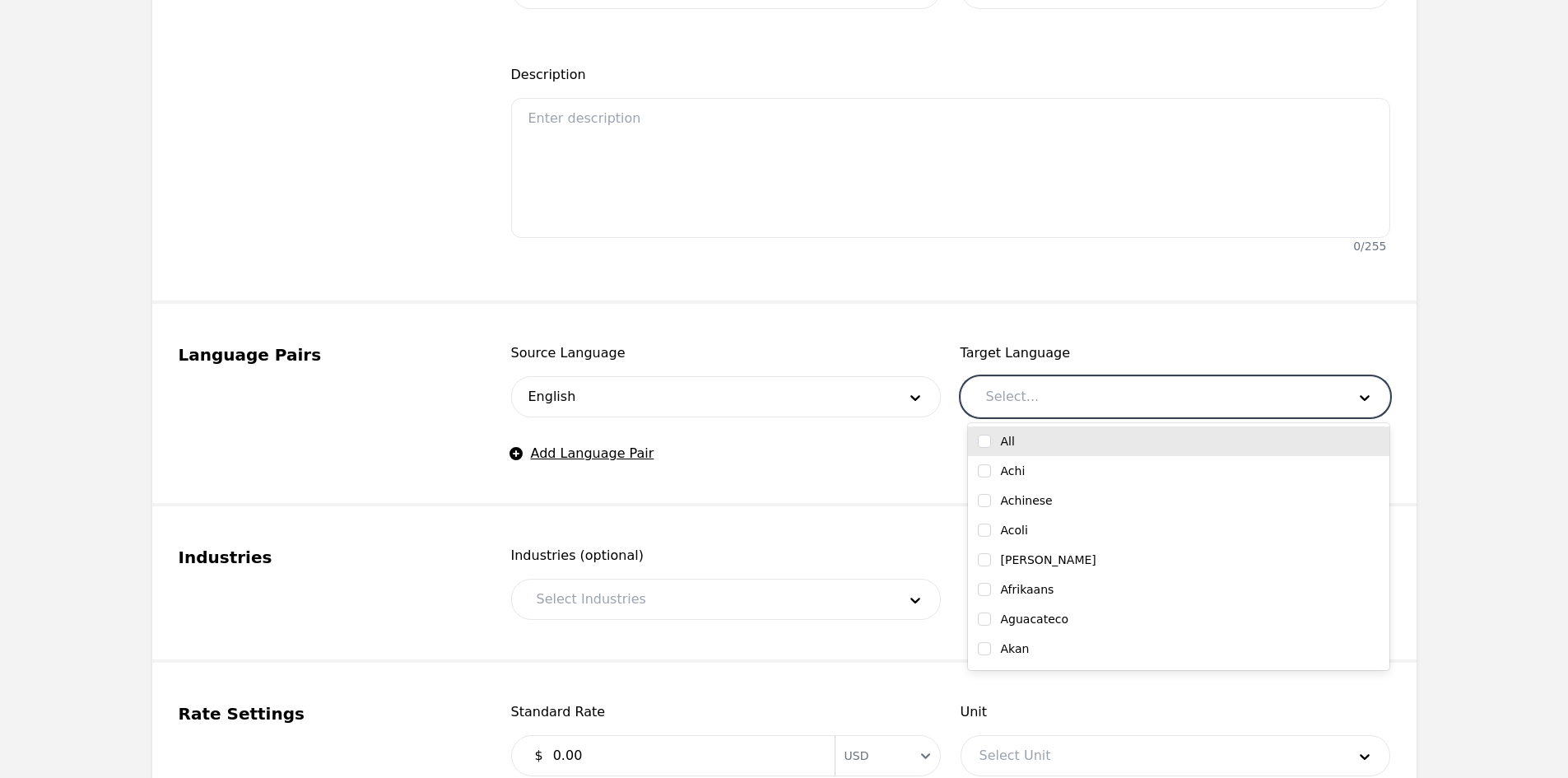
click at [983, 437] on input "checkbox" at bounding box center [984, 441] width 13 height 13
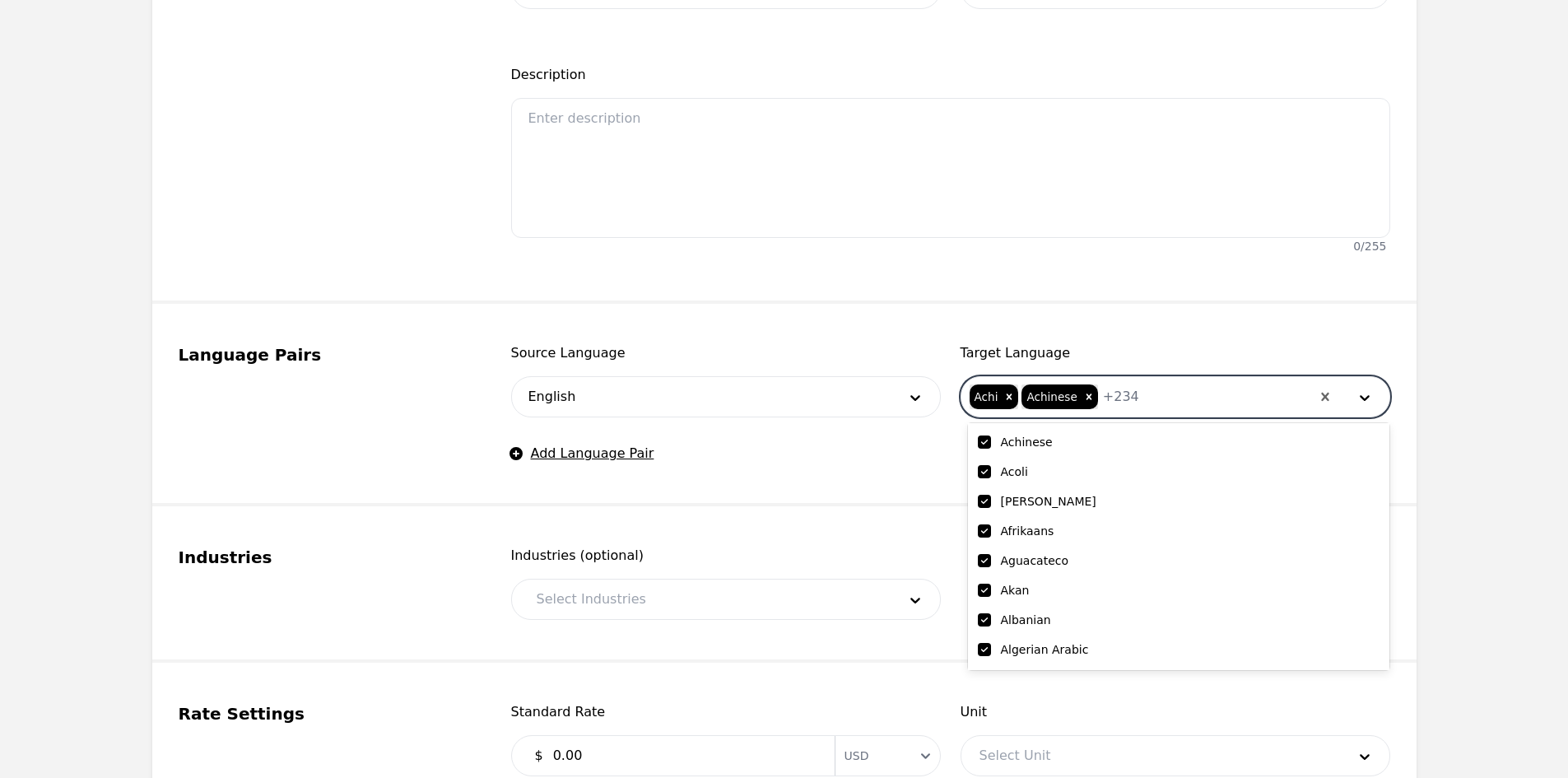
scroll to position [82, 0]
click at [988, 652] on input "checkbox" at bounding box center [984, 655] width 13 height 13
click at [848, 568] on div "Industries (optional) Select Industries" at bounding box center [726, 583] width 430 height 75
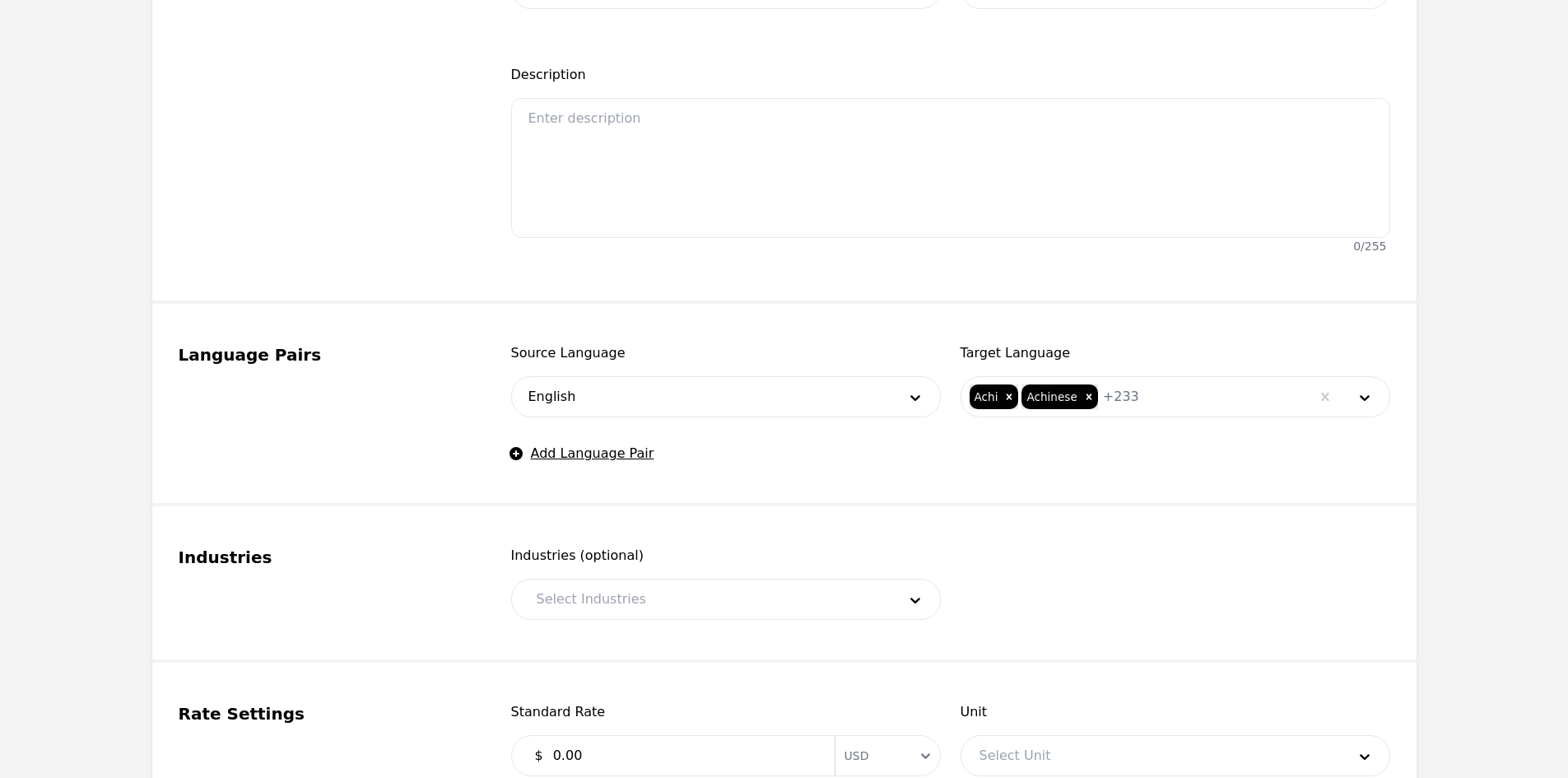
click at [813, 607] on div at bounding box center [704, 600] width 372 height 40
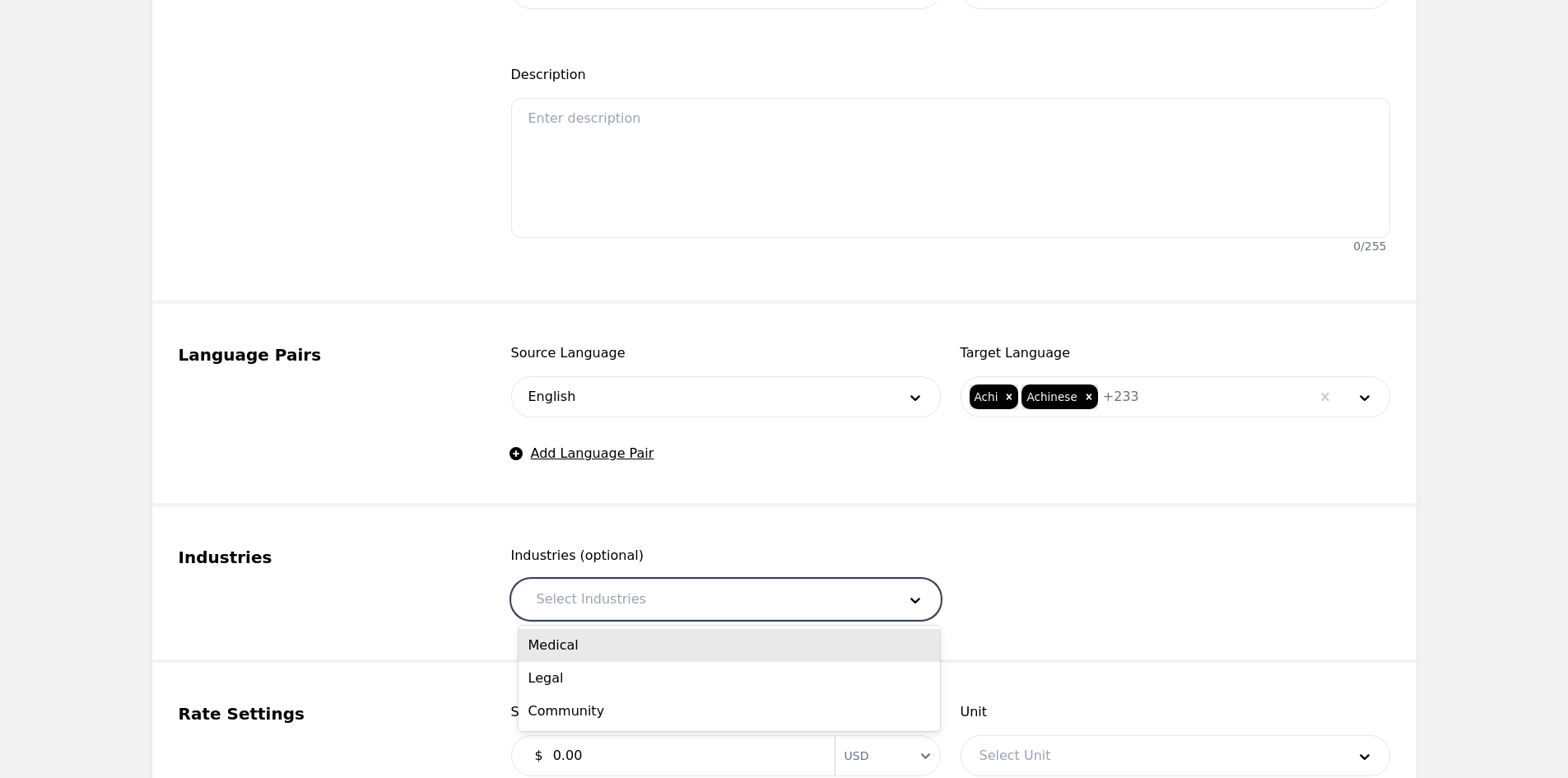
click at [672, 642] on div "Medical" at bounding box center [729, 645] width 421 height 33
click at [679, 608] on div at bounding box center [704, 600] width 372 height 40
drag, startPoint x: 659, startPoint y: 638, endPoint x: 667, endPoint y: 620, distance: 19.7
click at [659, 639] on div "Legal" at bounding box center [729, 645] width 421 height 33
click at [673, 607] on div at bounding box center [755, 600] width 211 height 40
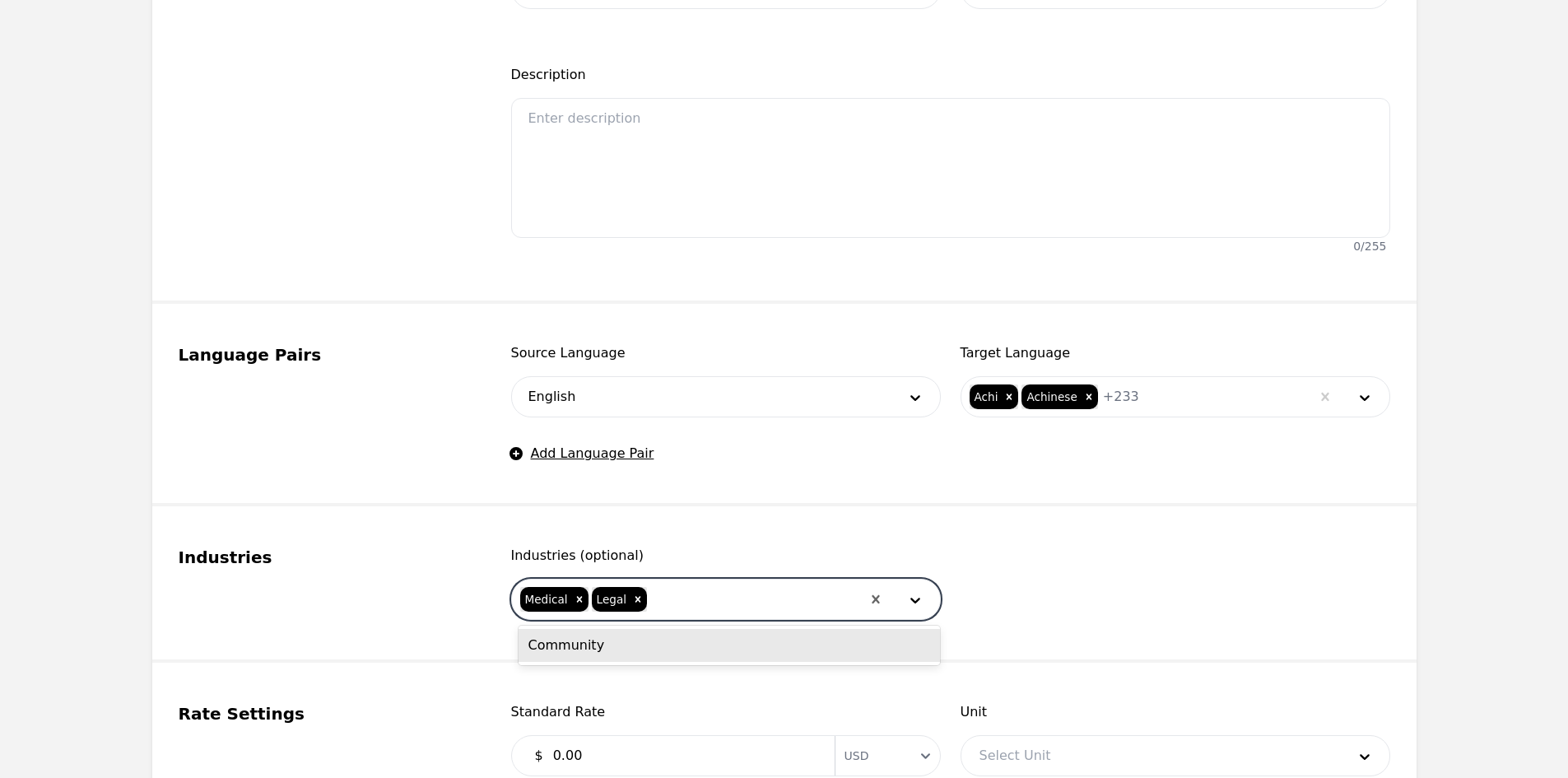
click at [668, 639] on div "Community" at bounding box center [729, 645] width 421 height 33
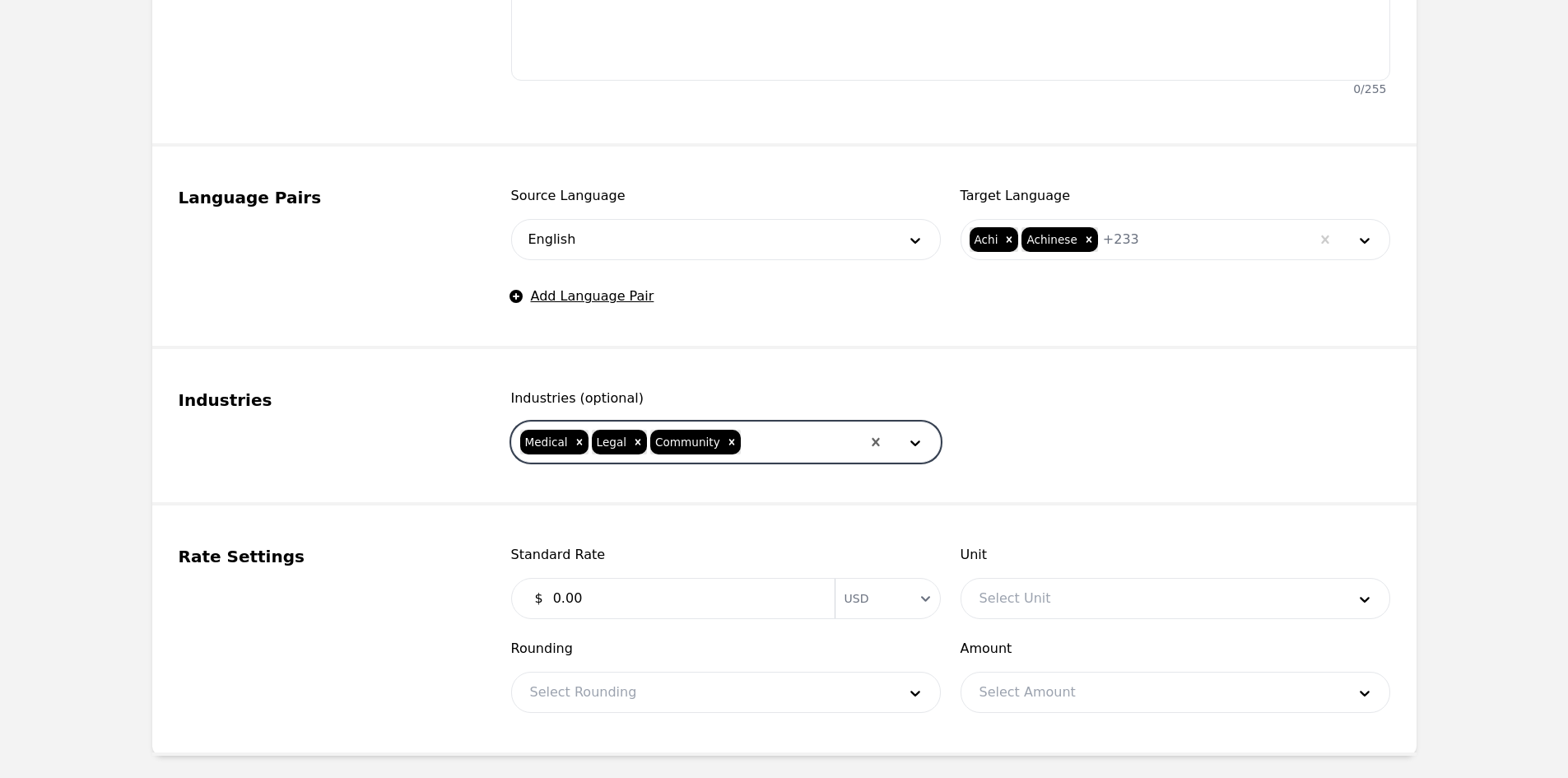
scroll to position [658, 0]
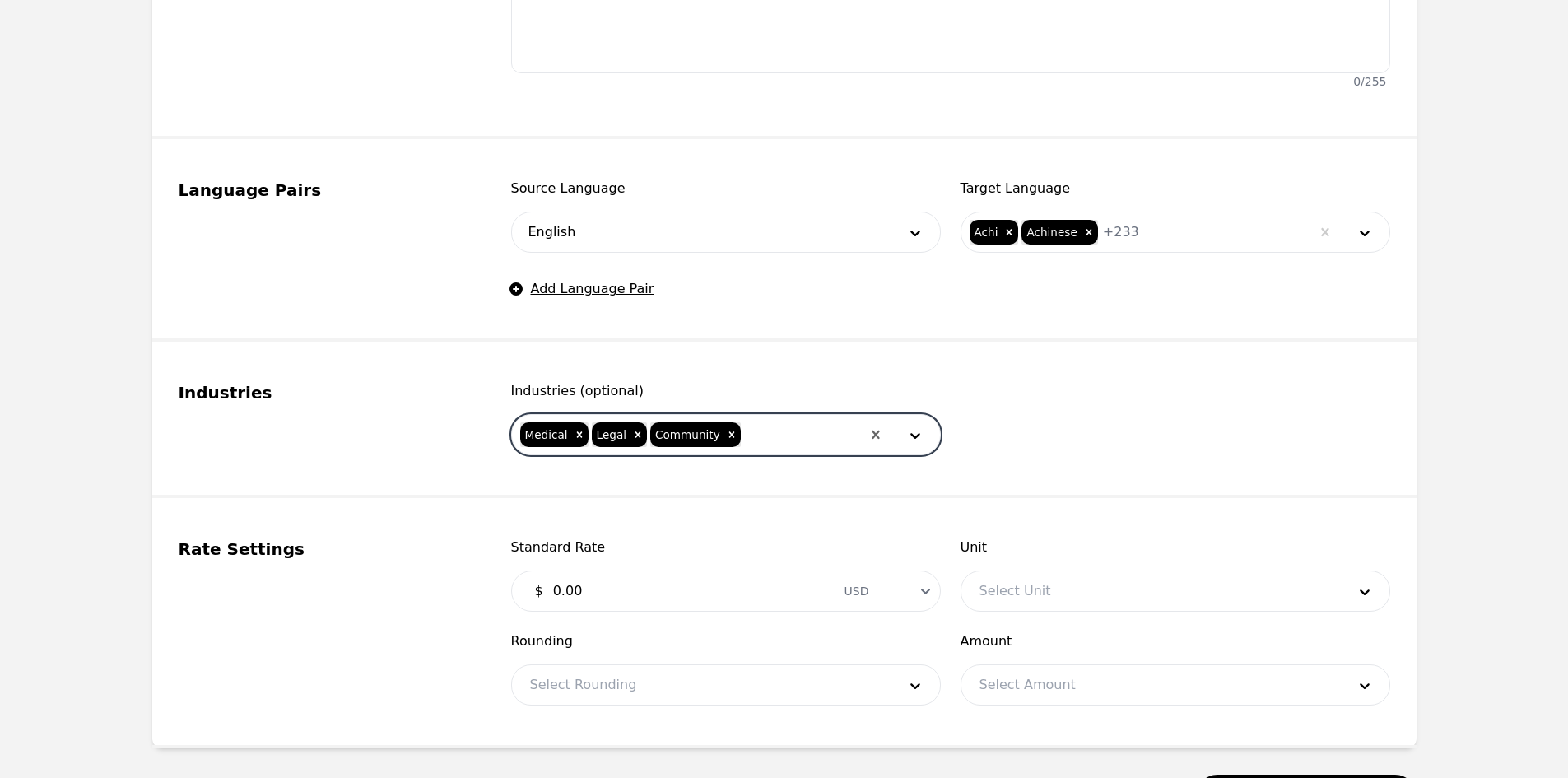
click at [636, 578] on input "0.00" at bounding box center [684, 591] width 282 height 33
click at [598, 580] on div "Standard Rate $ 1.30 Currency USD" at bounding box center [726, 574] width 430 height 75
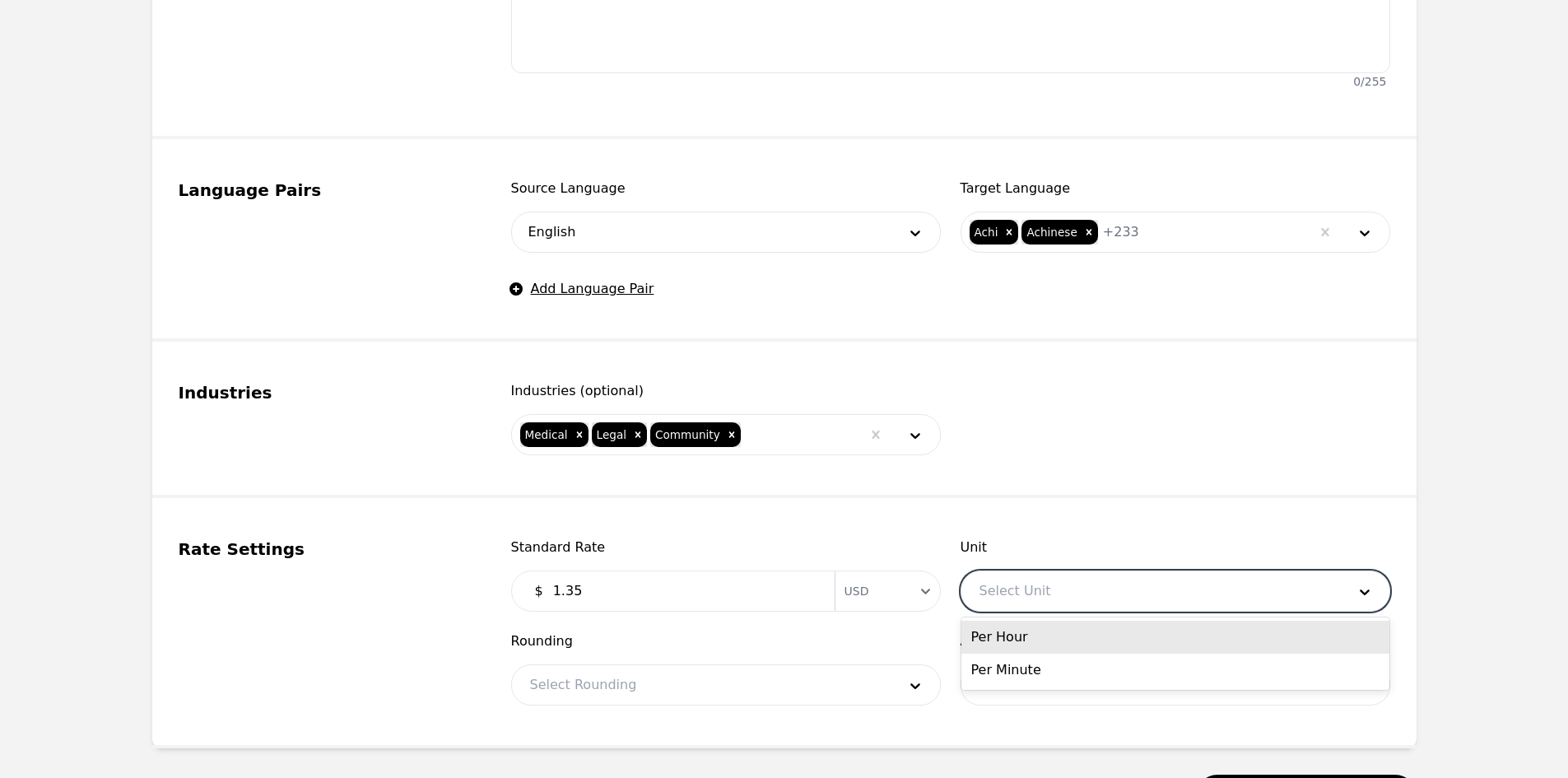
click at [1044, 597] on div at bounding box center [1150, 591] width 379 height 40
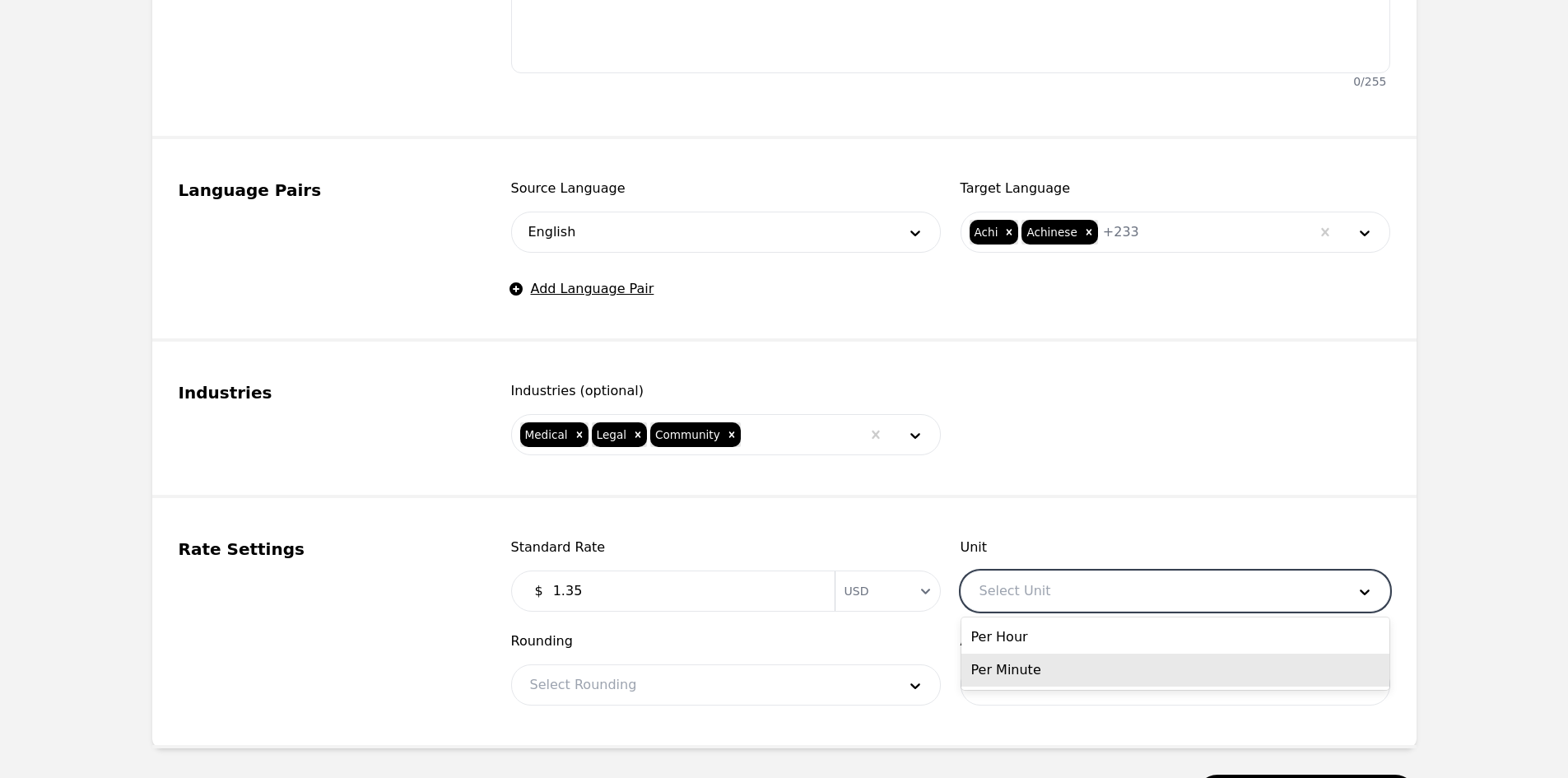
click at [1040, 665] on div "Per Minute" at bounding box center [1176, 670] width 428 height 33
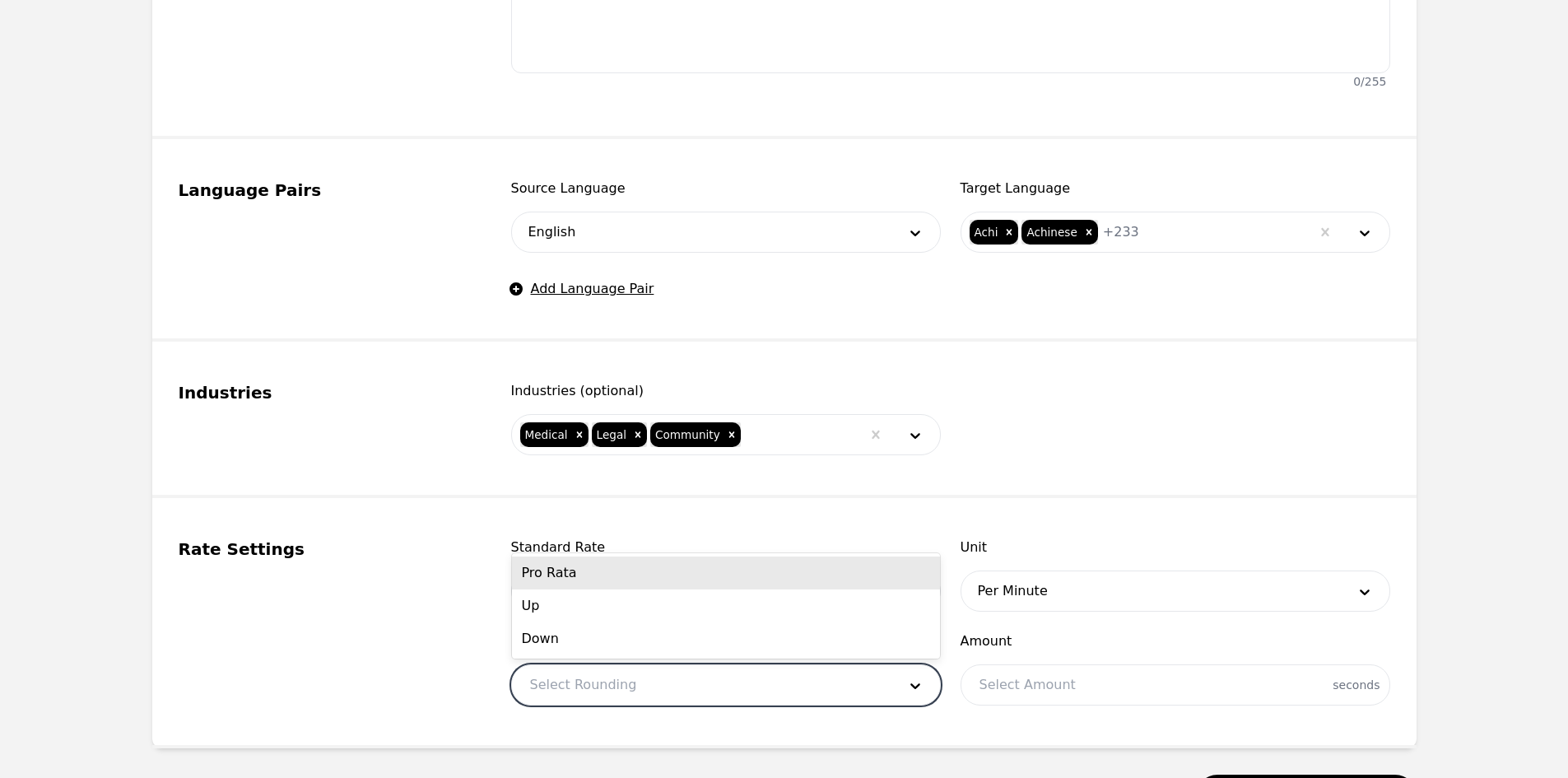
click at [767, 700] on div at bounding box center [701, 685] width 379 height 40
click at [591, 584] on div "Pro Rata" at bounding box center [726, 573] width 428 height 33
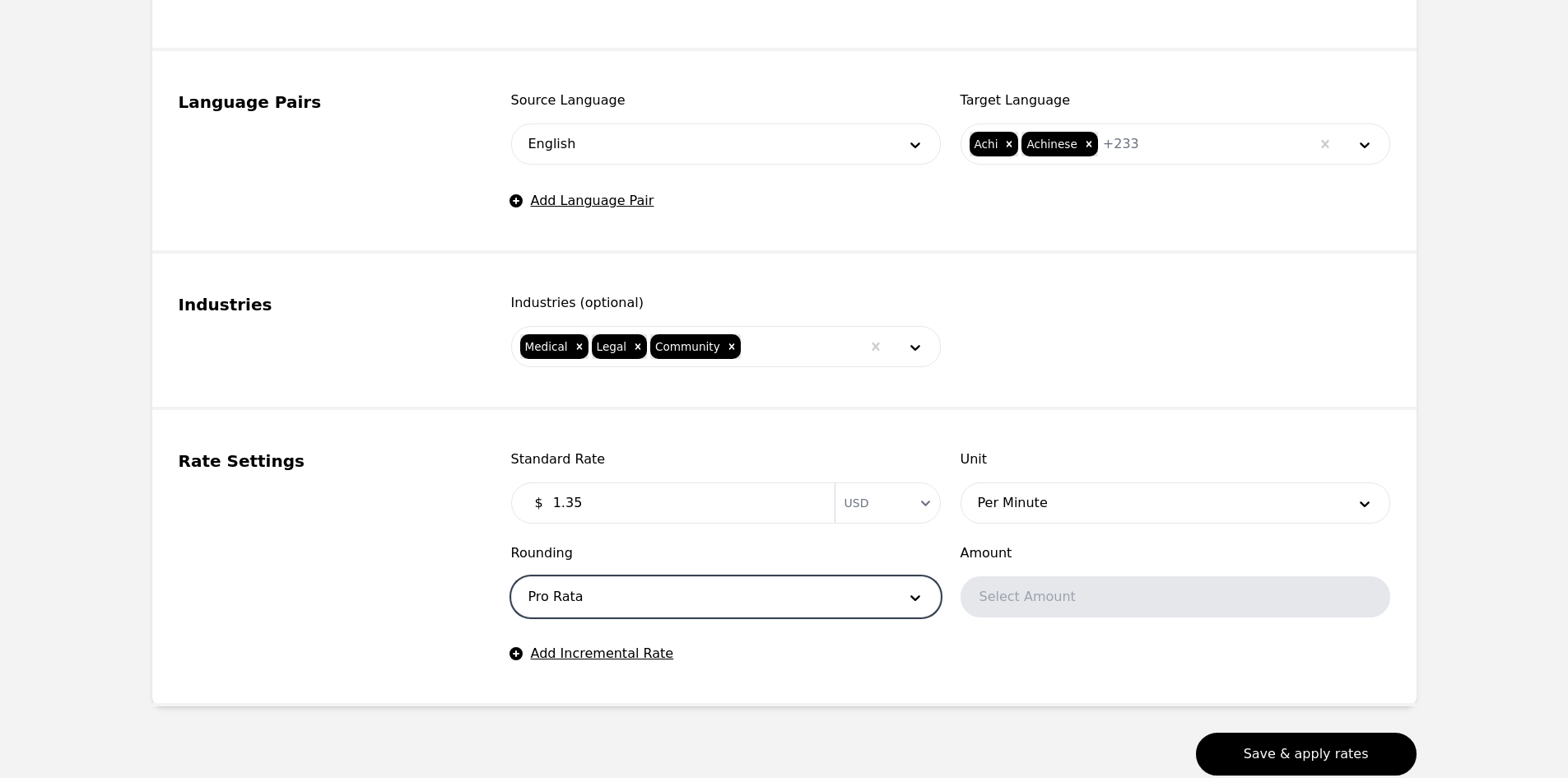
scroll to position [853, 0]
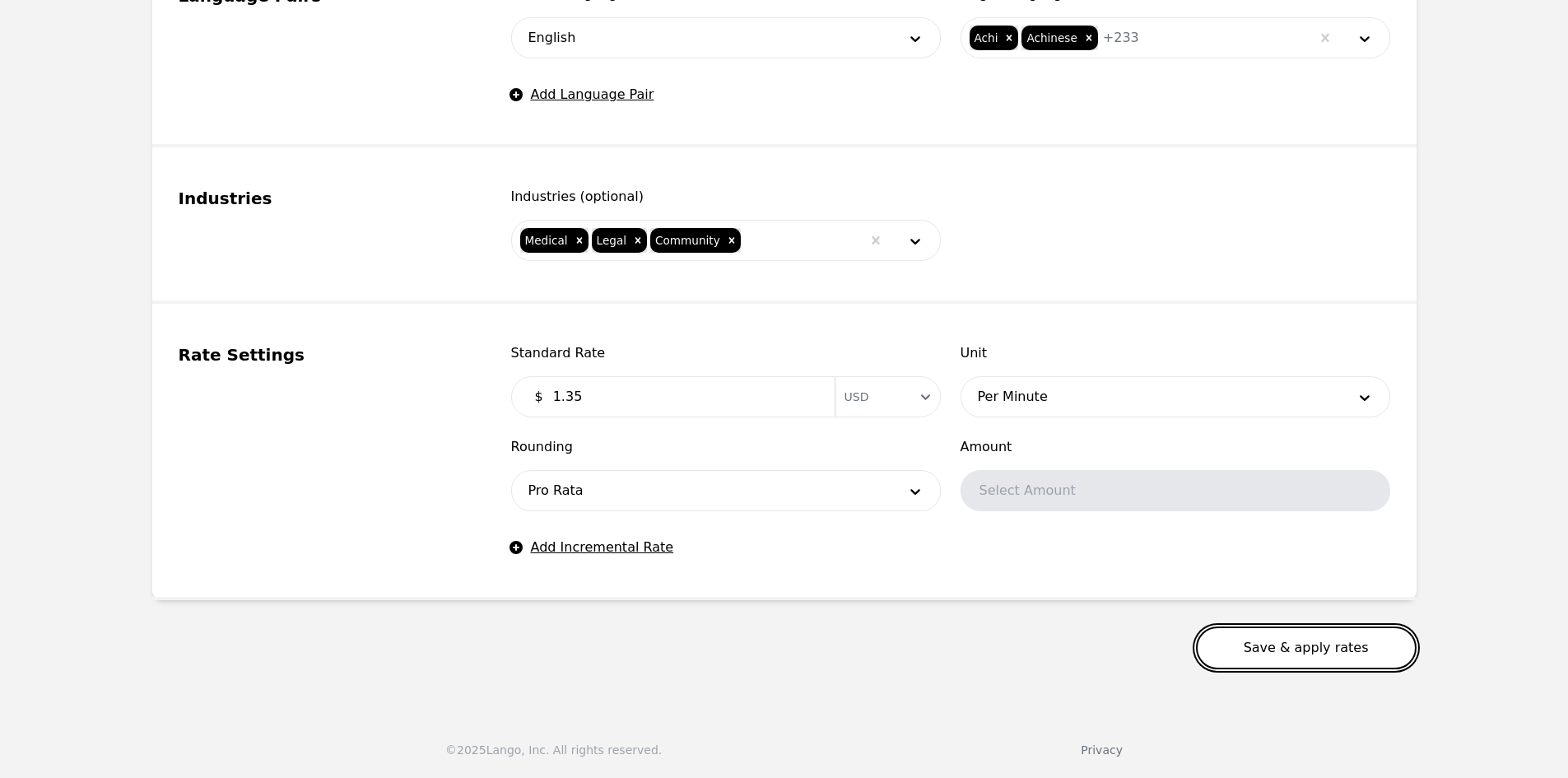
click at [1357, 645] on button "Save & apply rates" at bounding box center [1306, 647] width 221 height 42
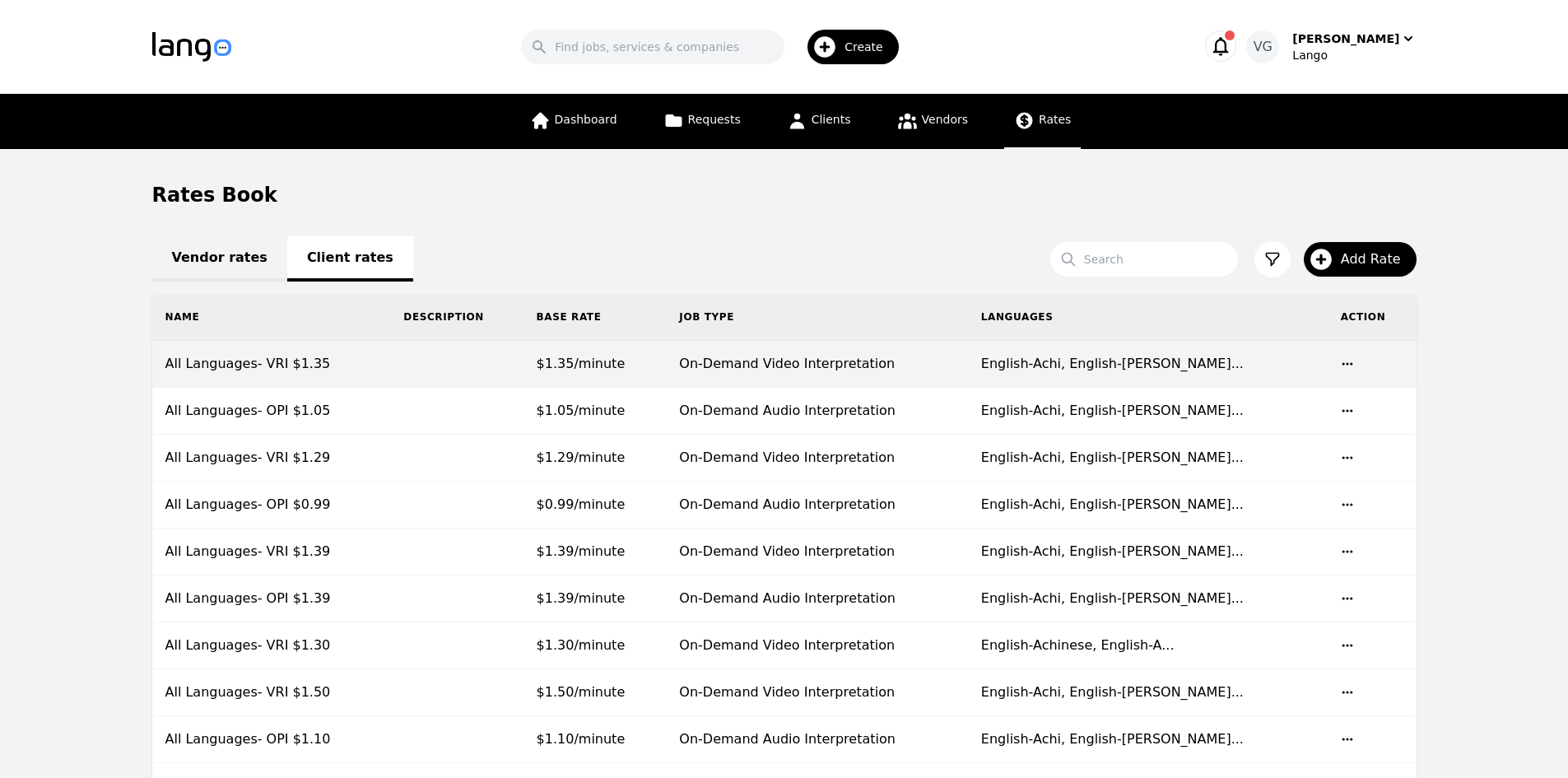
click at [342, 354] on td "All Languages- VRI $1.35" at bounding box center [272, 364] width 239 height 47
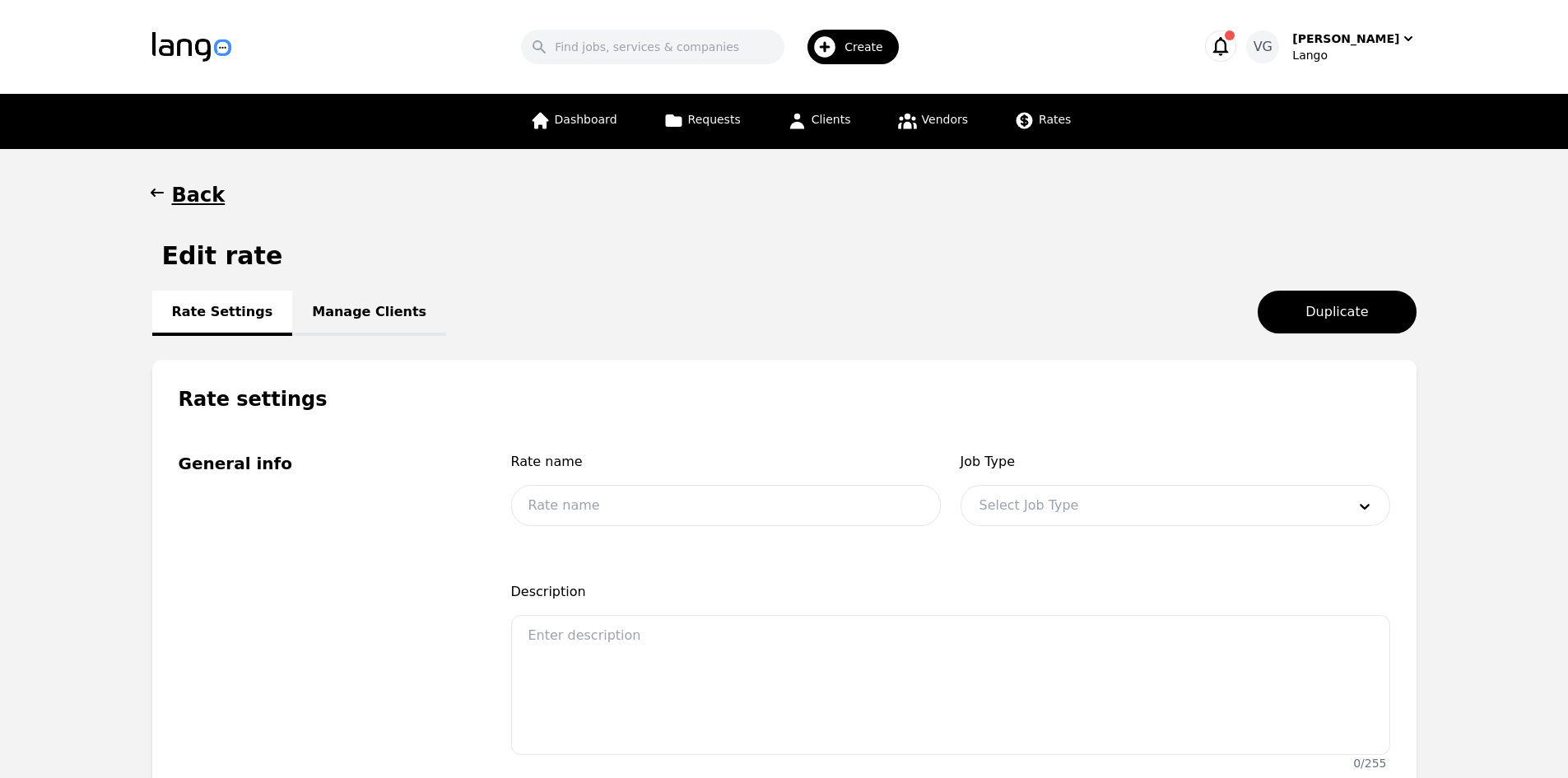
type input "All Languages- VRI $1.35"
type input "1.35"
click at [354, 307] on link "Manage Clients" at bounding box center [369, 313] width 154 height 45
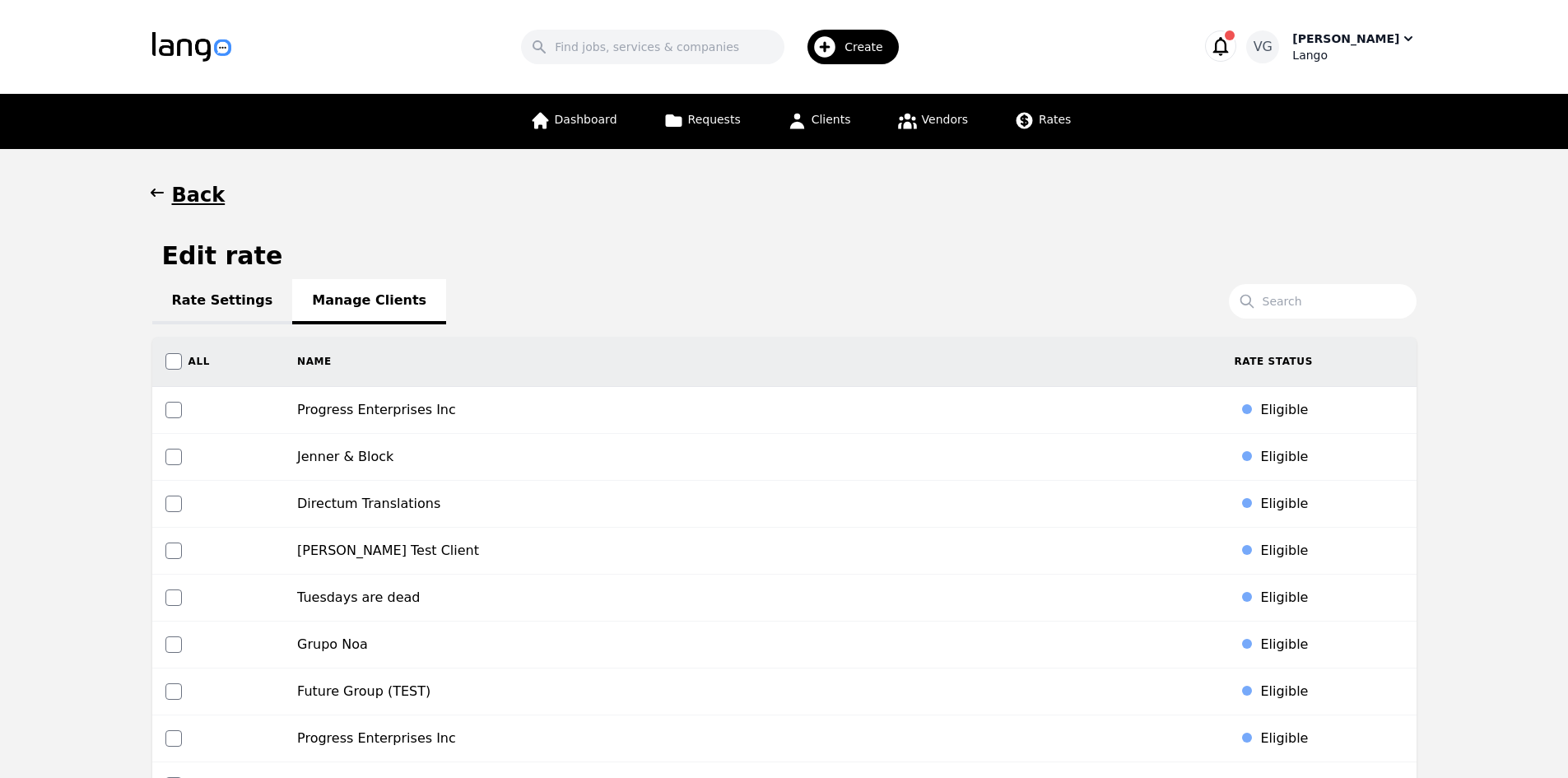
scroll to position [7340, 0]
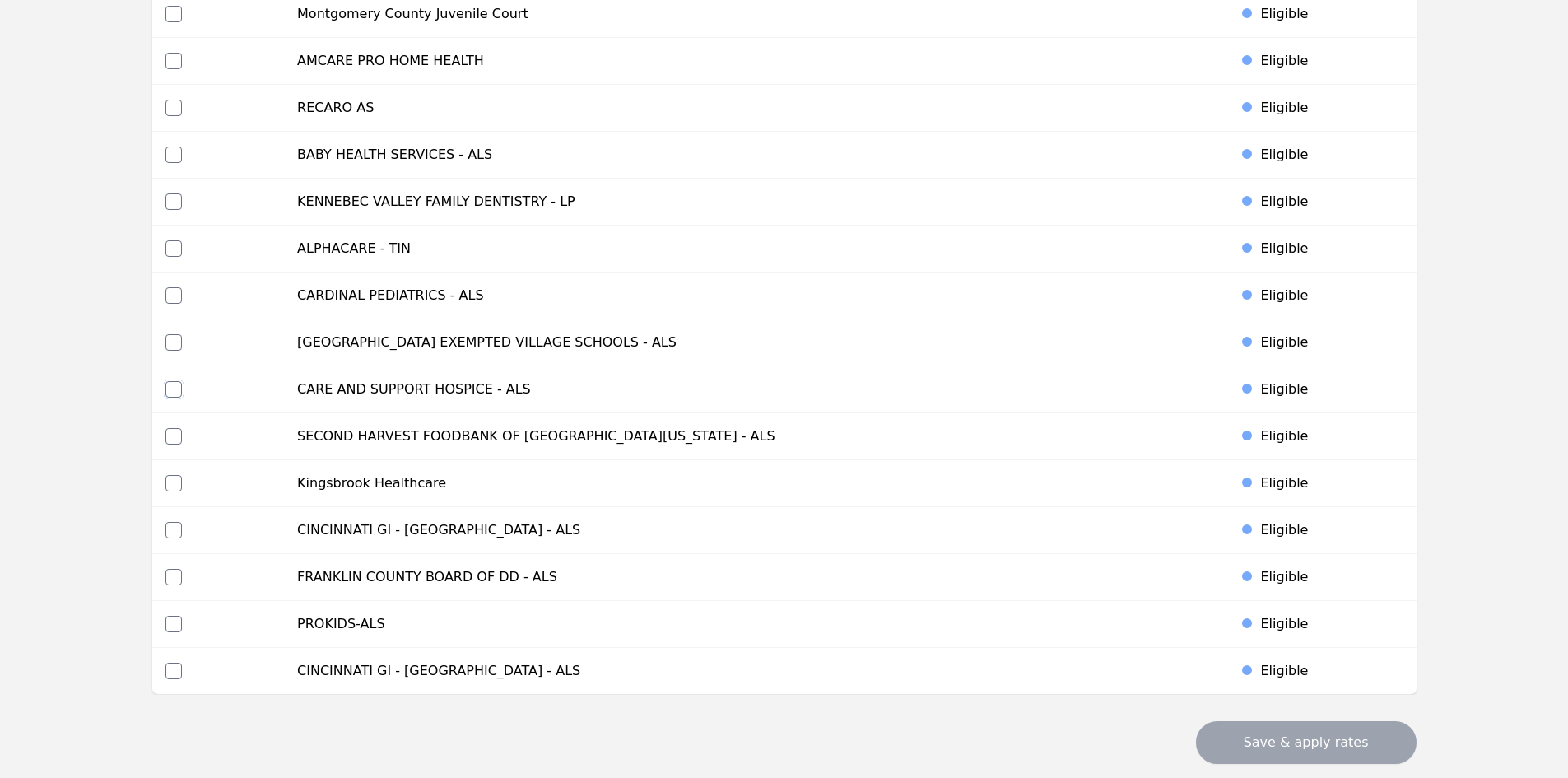
click at [176, 389] on input "checkbox" at bounding box center [173, 389] width 16 height 16
checkbox input "true"
click at [1274, 734] on button "Save & apply rates" at bounding box center [1306, 742] width 221 height 42
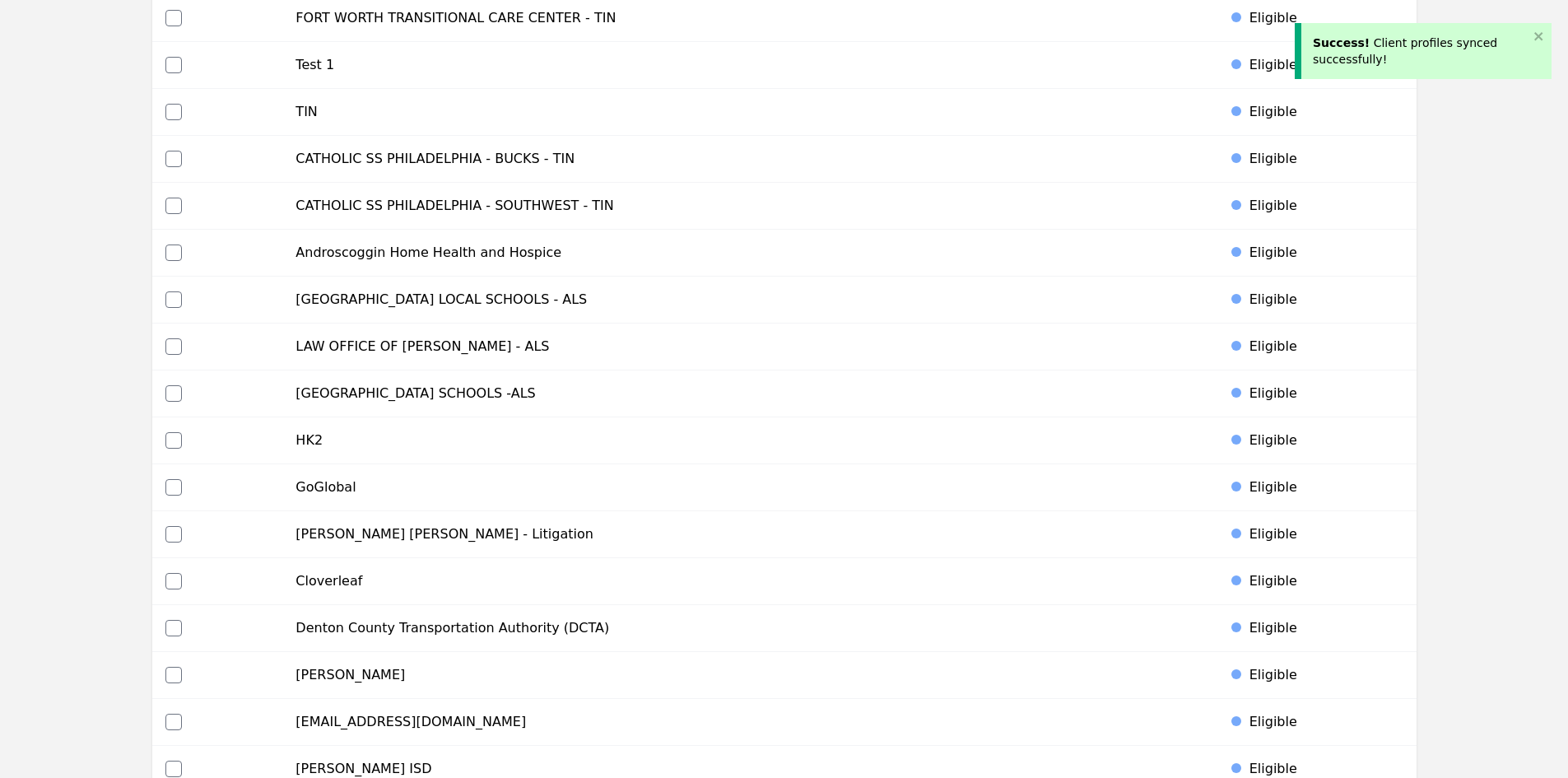
scroll to position [6373, 0]
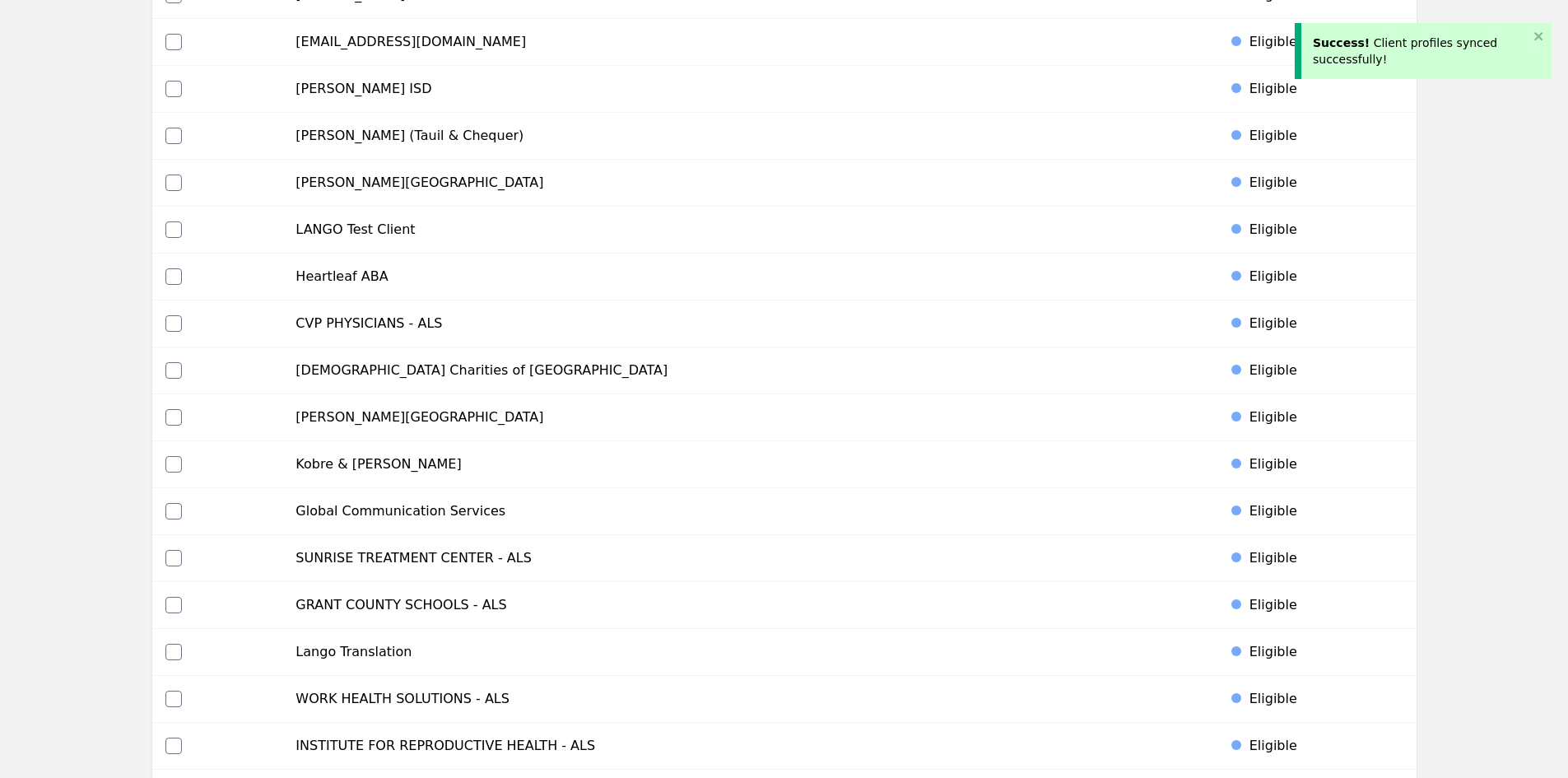
drag, startPoint x: 1566, startPoint y: 600, endPoint x: 1579, endPoint y: 565, distance: 37.3
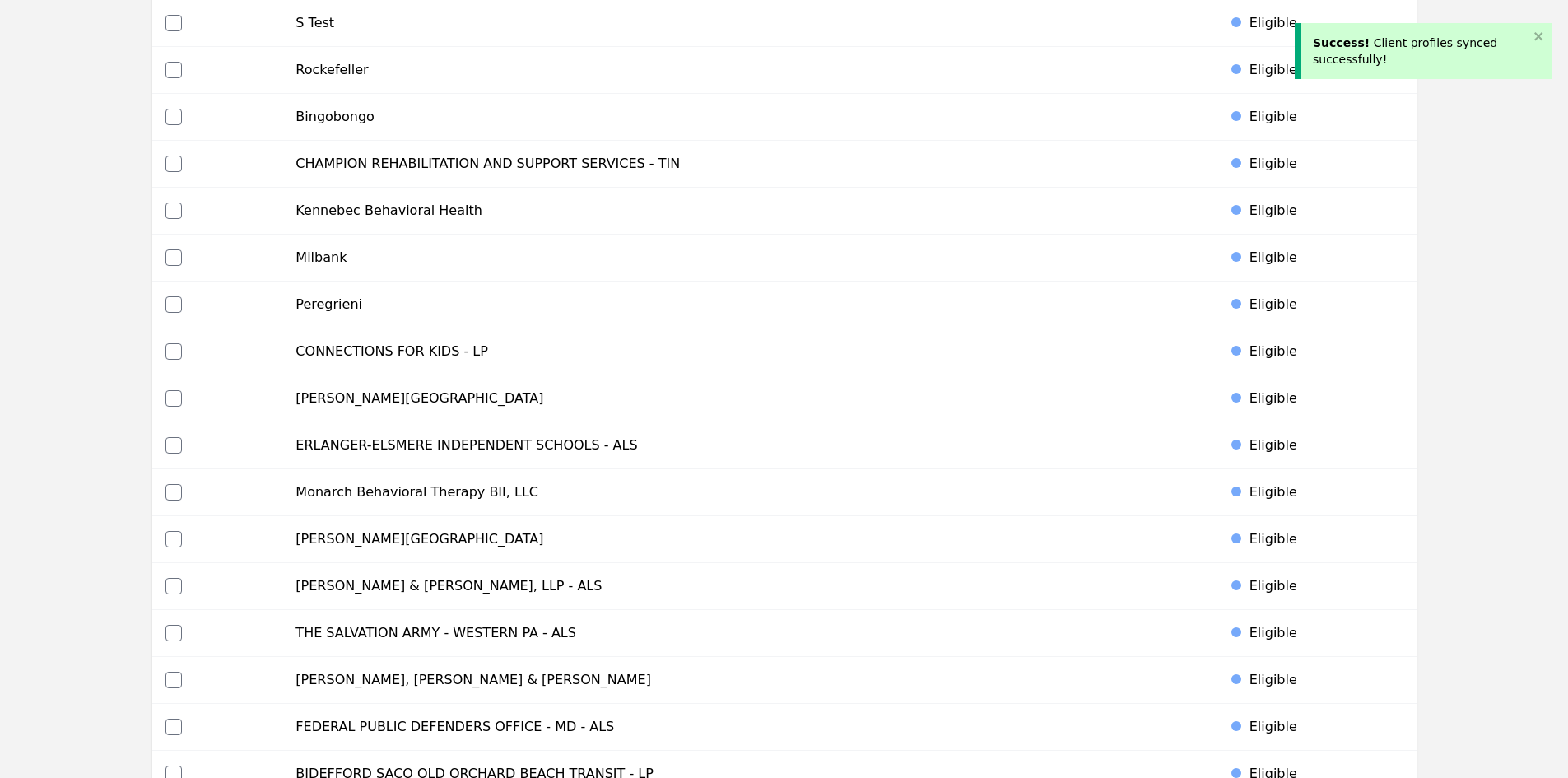
scroll to position [0, 0]
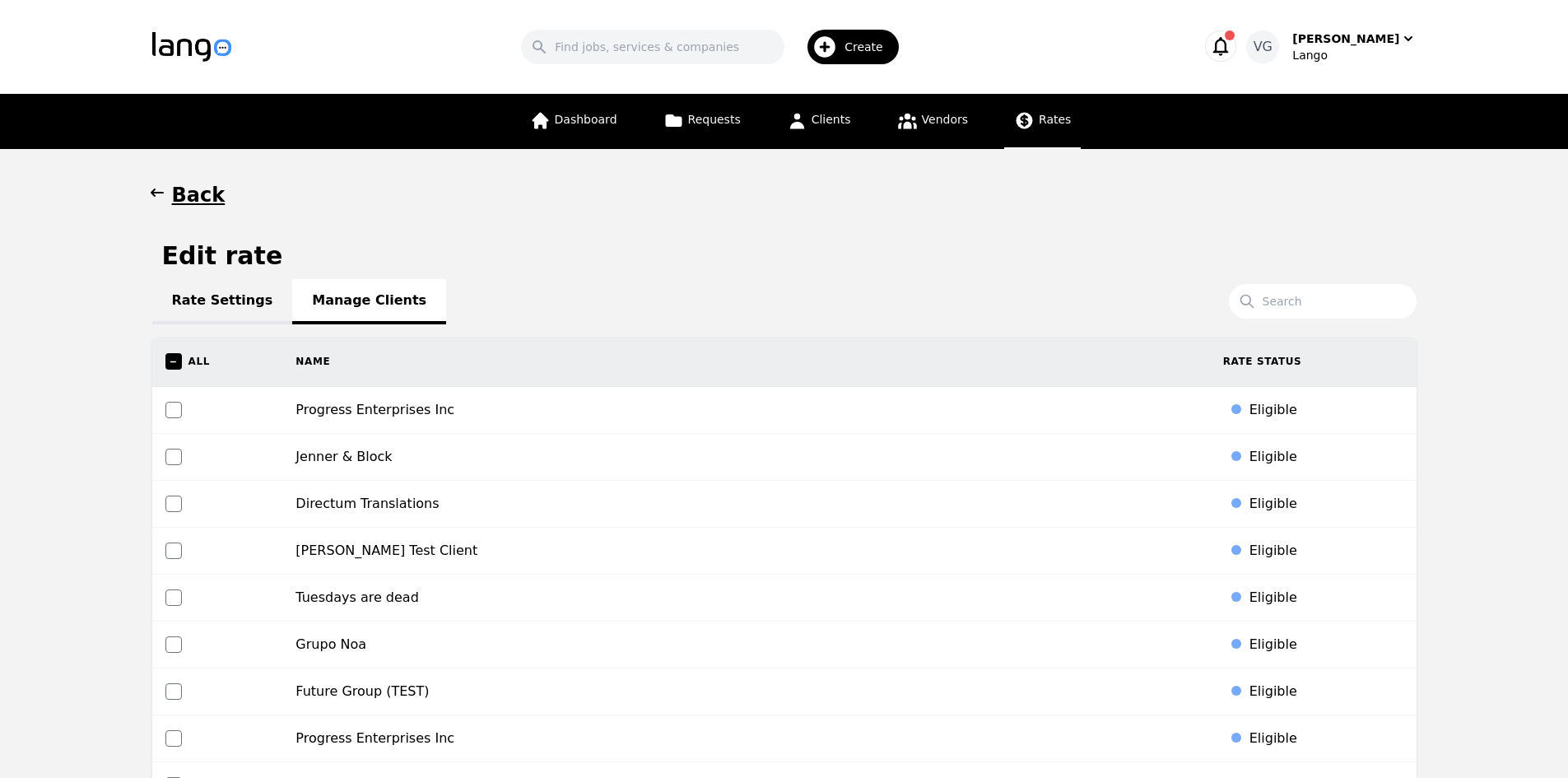
click at [1014, 112] on icon at bounding box center [1024, 120] width 21 height 21
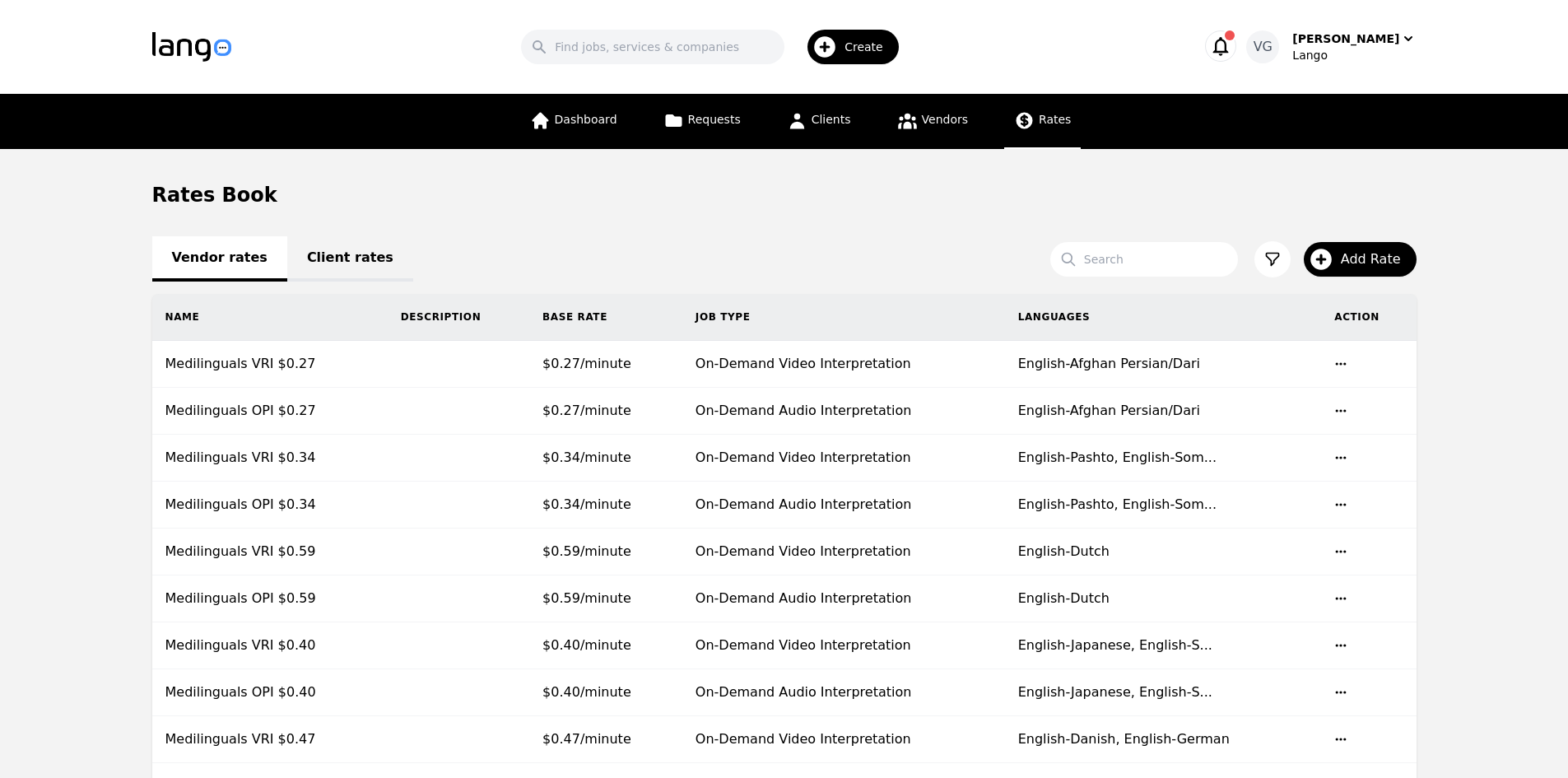
click at [288, 261] on link "Client rates" at bounding box center [350, 259] width 126 height 45
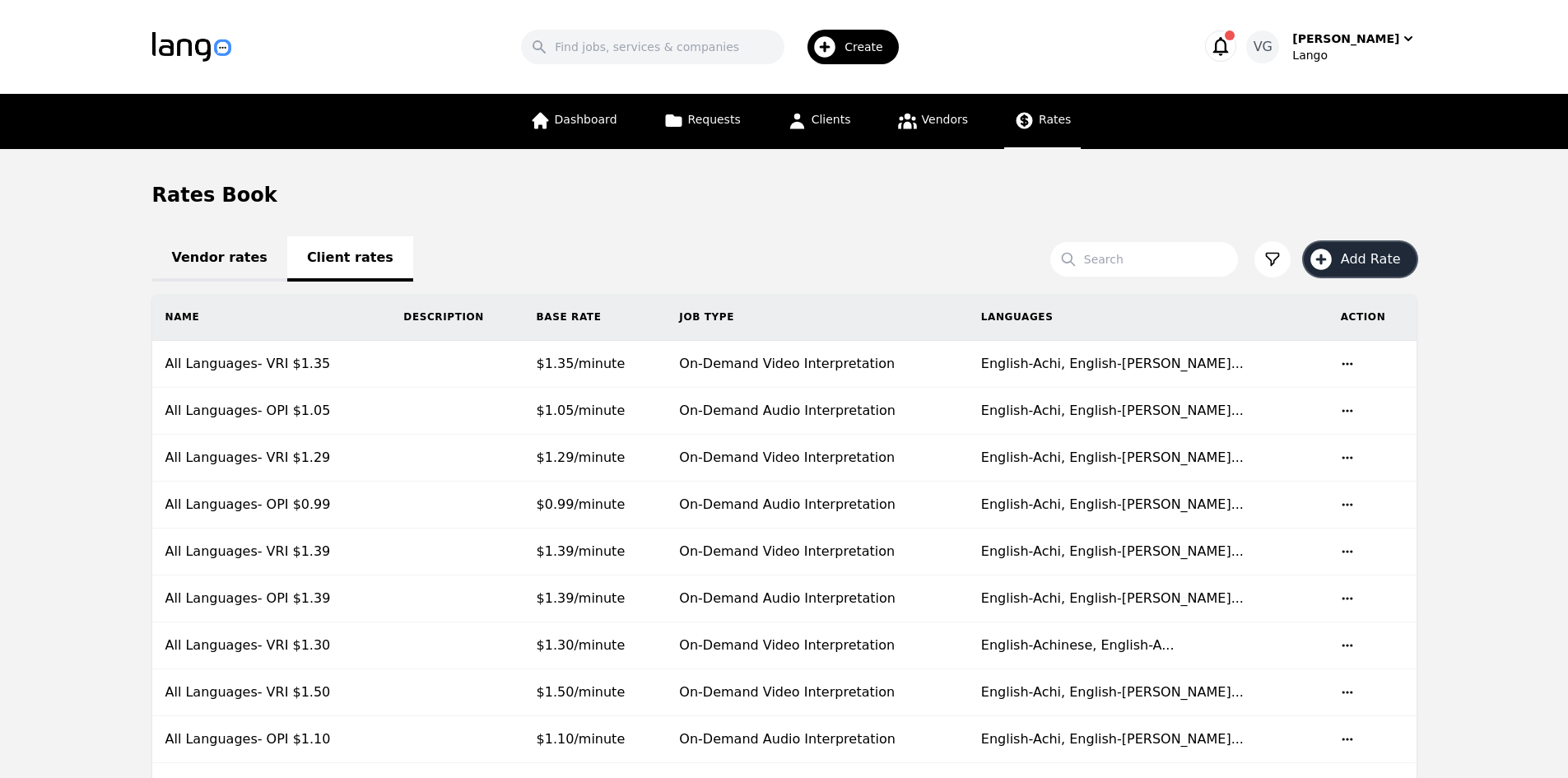
click at [1366, 271] on button "Add Rate" at bounding box center [1360, 259] width 113 height 35
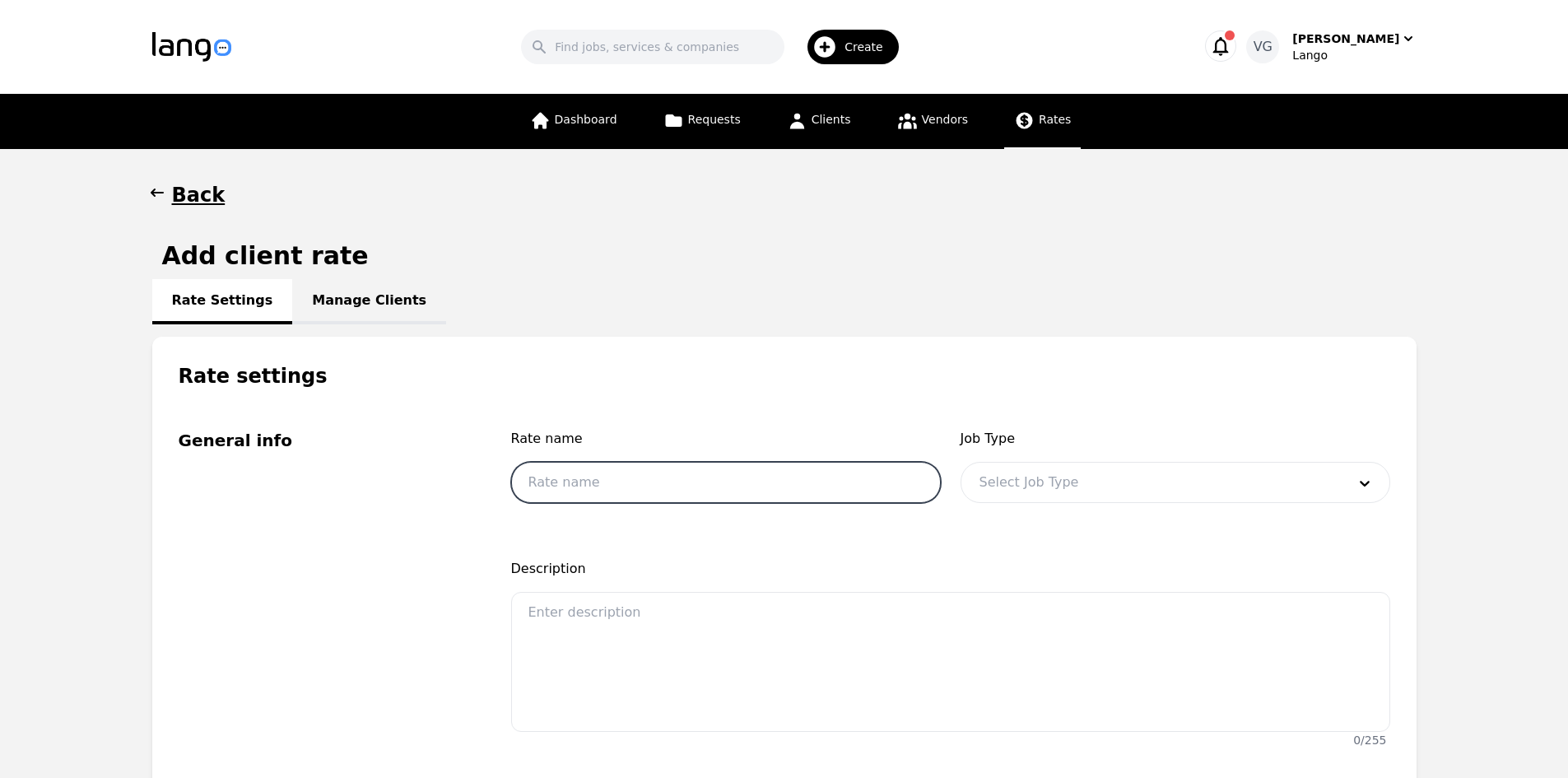
click at [636, 494] on input "text" at bounding box center [726, 483] width 430 height 42
type input "All Languages- OPI $1.09"
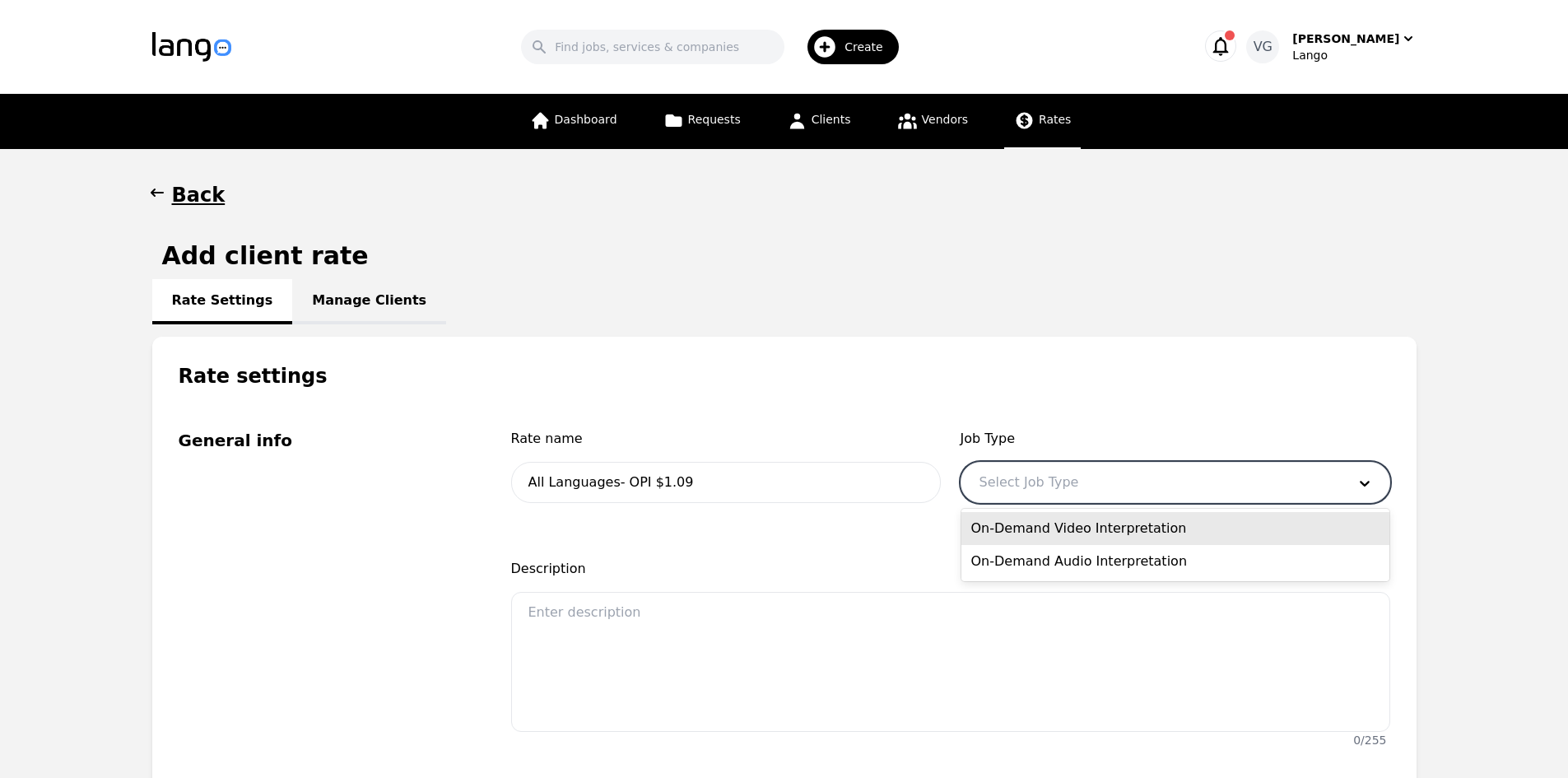
click at [1014, 476] on div at bounding box center [1150, 483] width 379 height 40
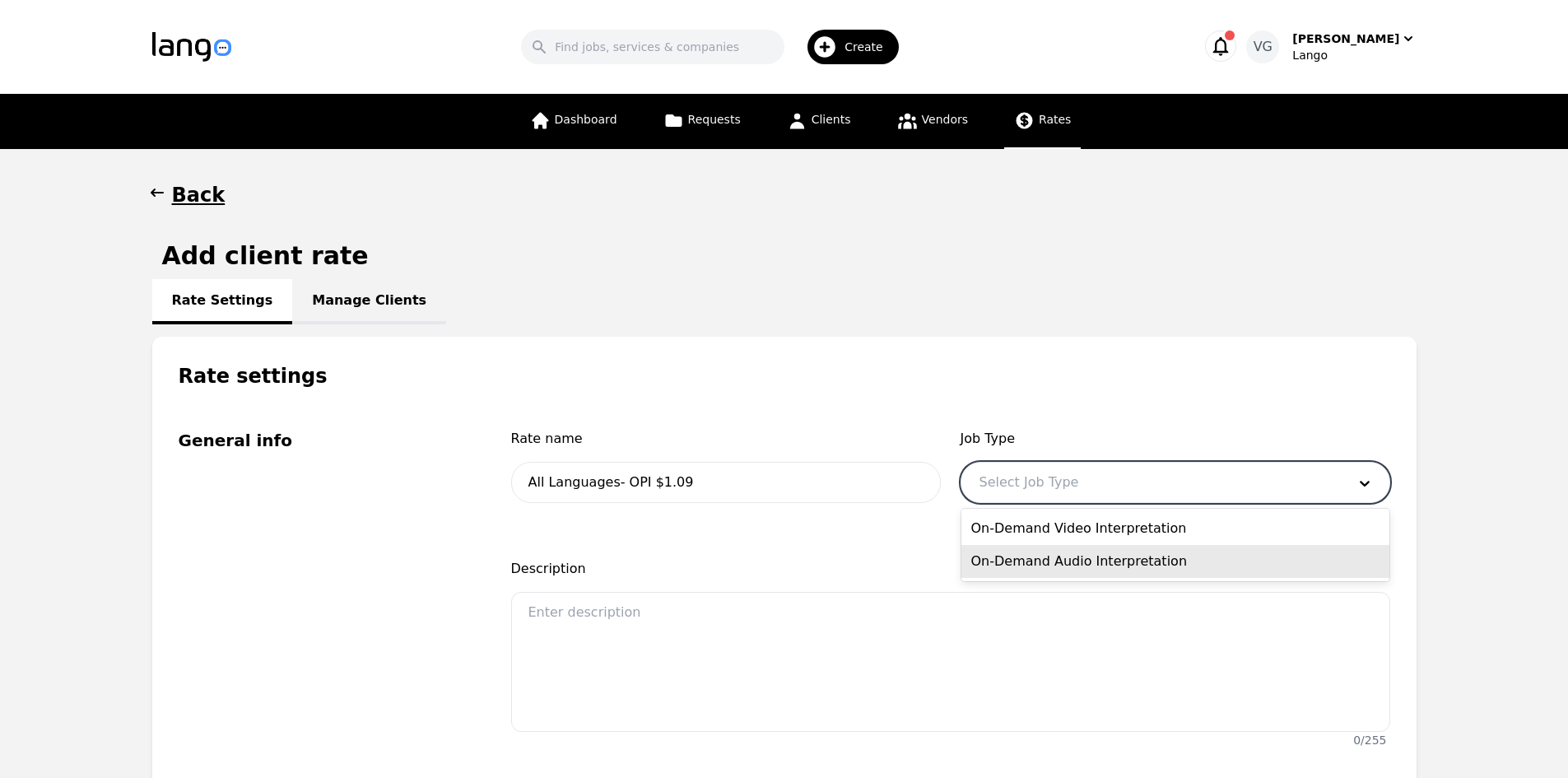
click at [1085, 565] on div "On-Demand Audio Interpretation" at bounding box center [1176, 561] width 428 height 33
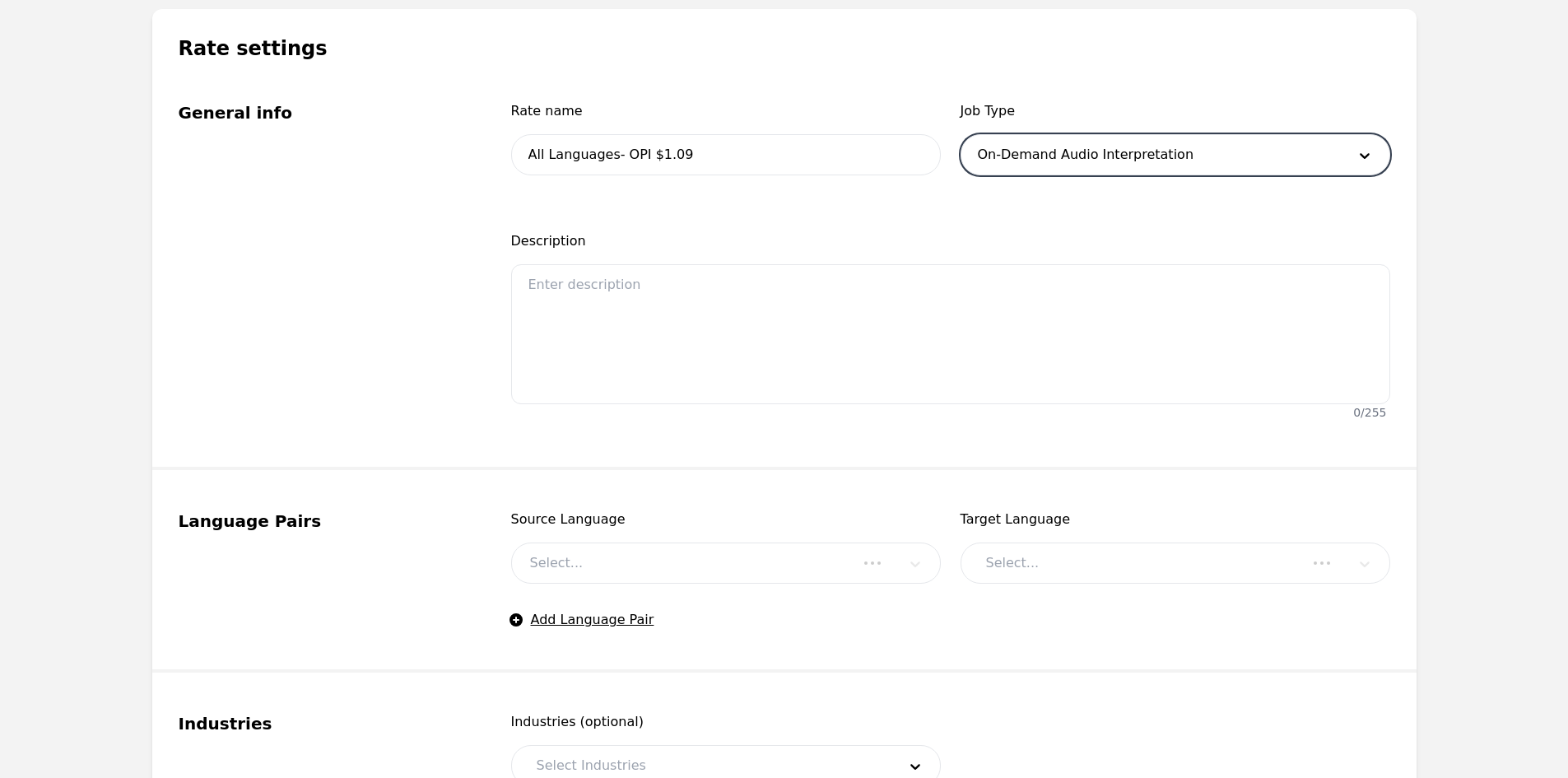
scroll to position [329, 0]
click at [664, 554] on div at bounding box center [701, 561] width 379 height 40
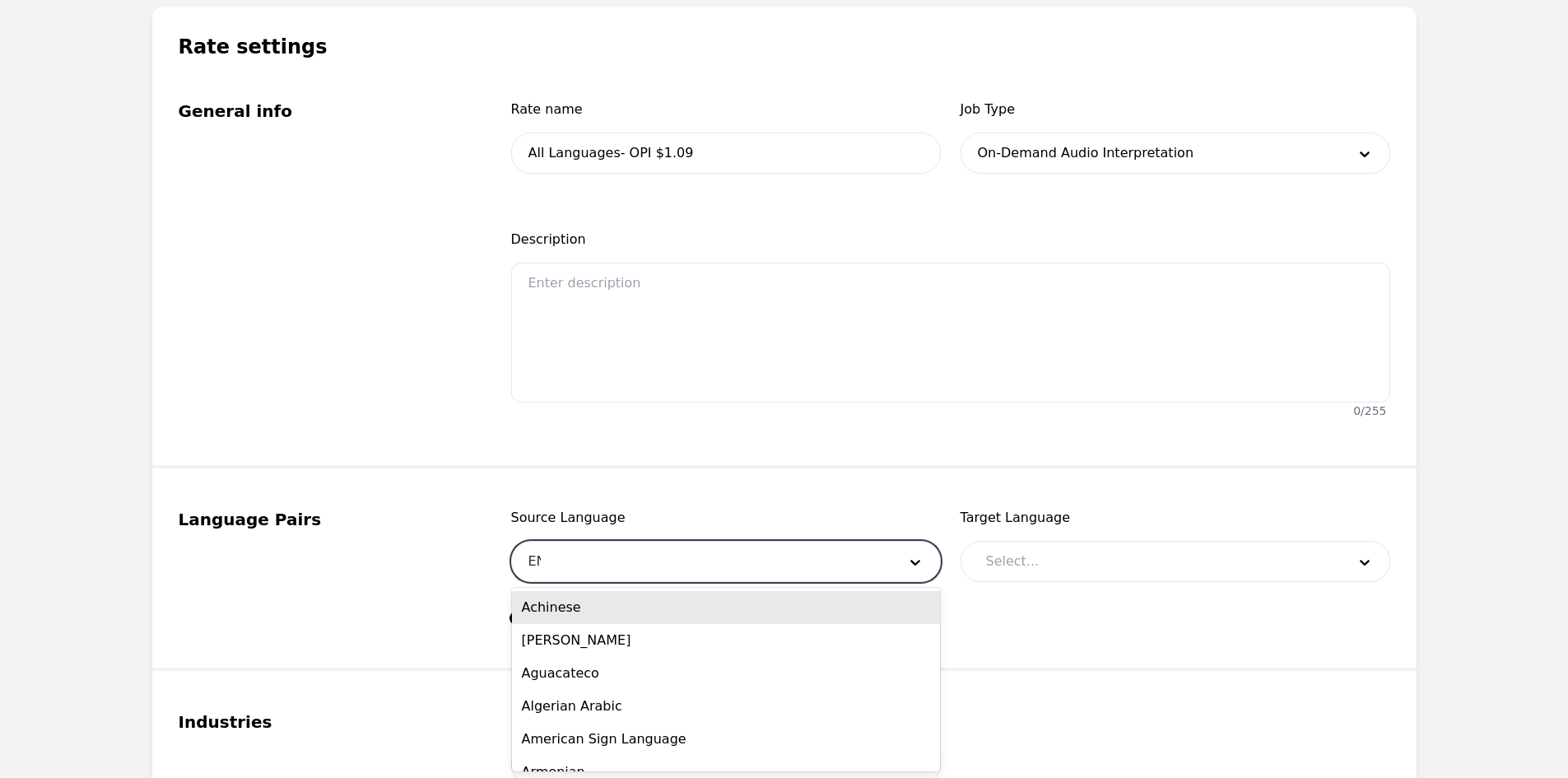
type input "ENG"
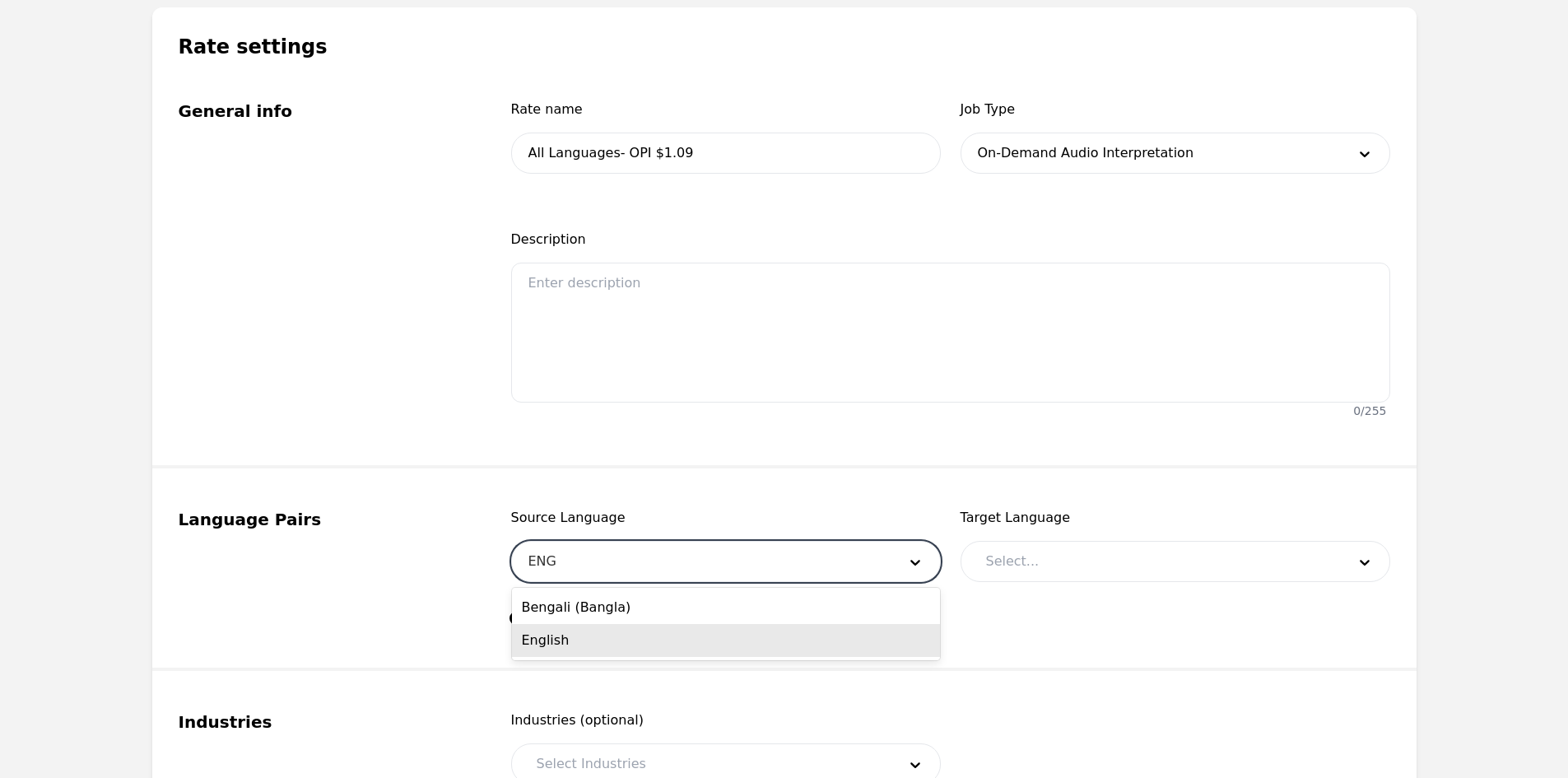
click at [628, 634] on div "English" at bounding box center [726, 640] width 428 height 33
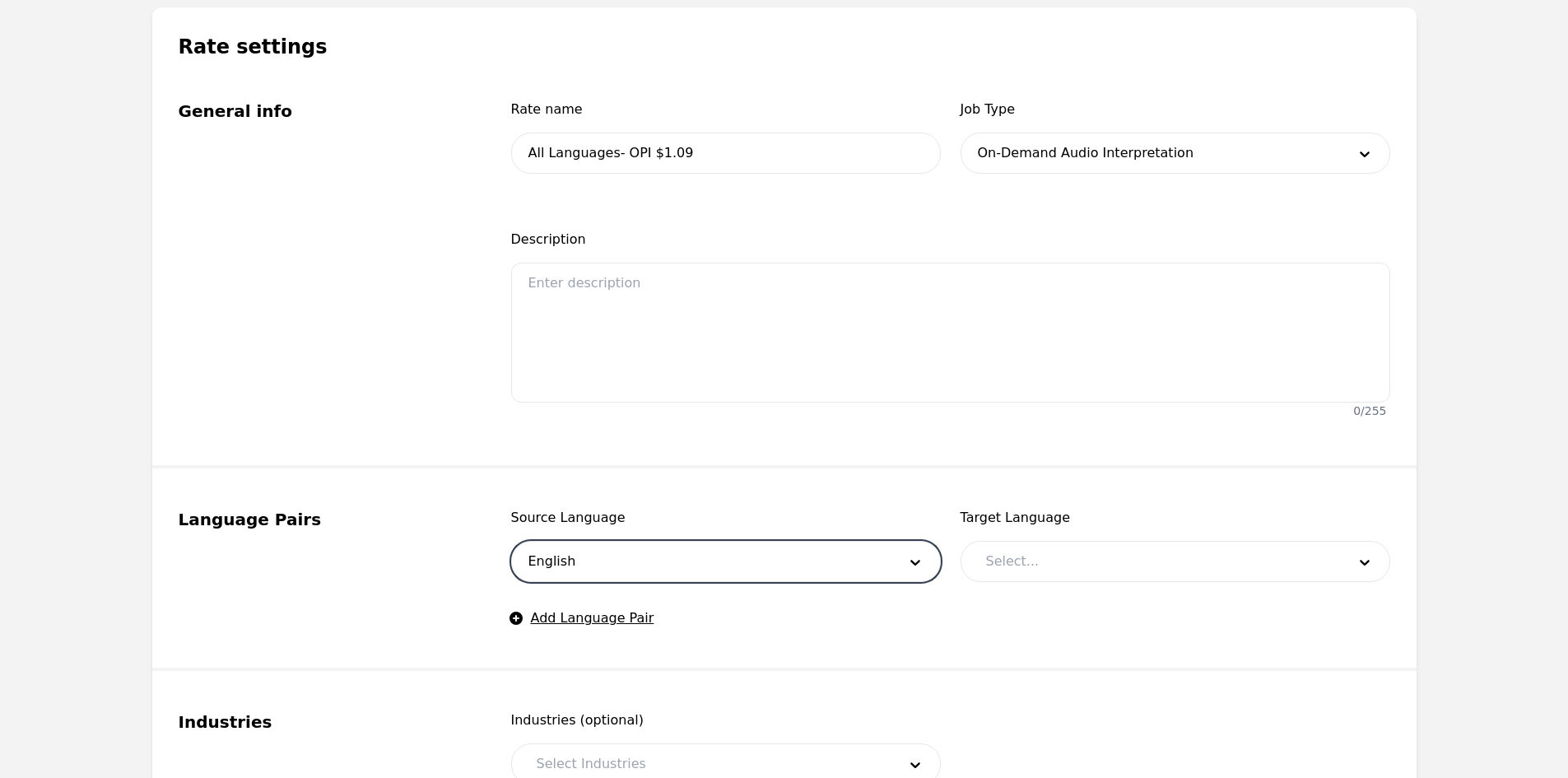
click at [1023, 564] on div at bounding box center [1153, 561] width 372 height 40
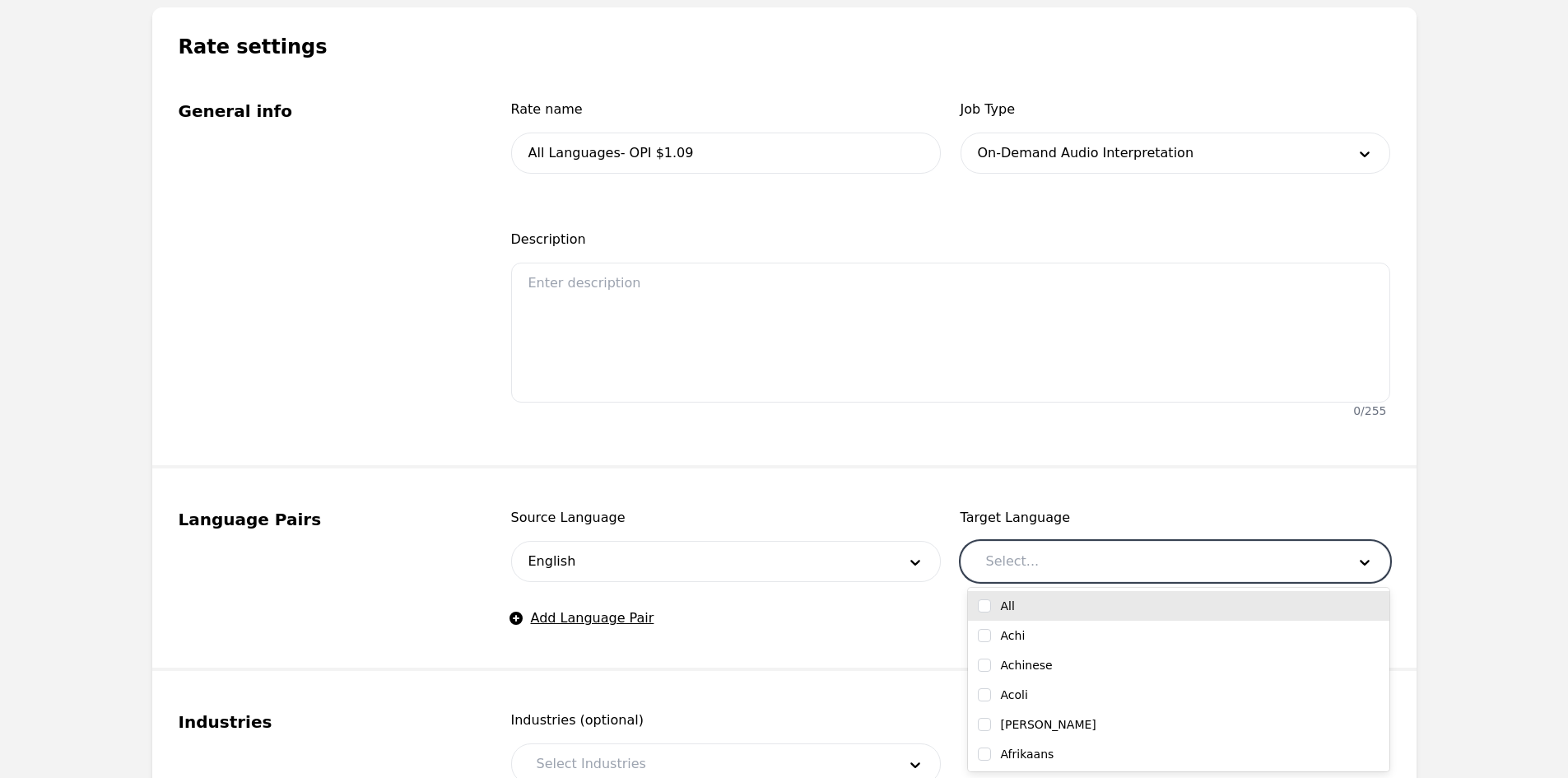
click at [980, 610] on input "checkbox" at bounding box center [984, 606] width 13 height 13
checkbox input "true"
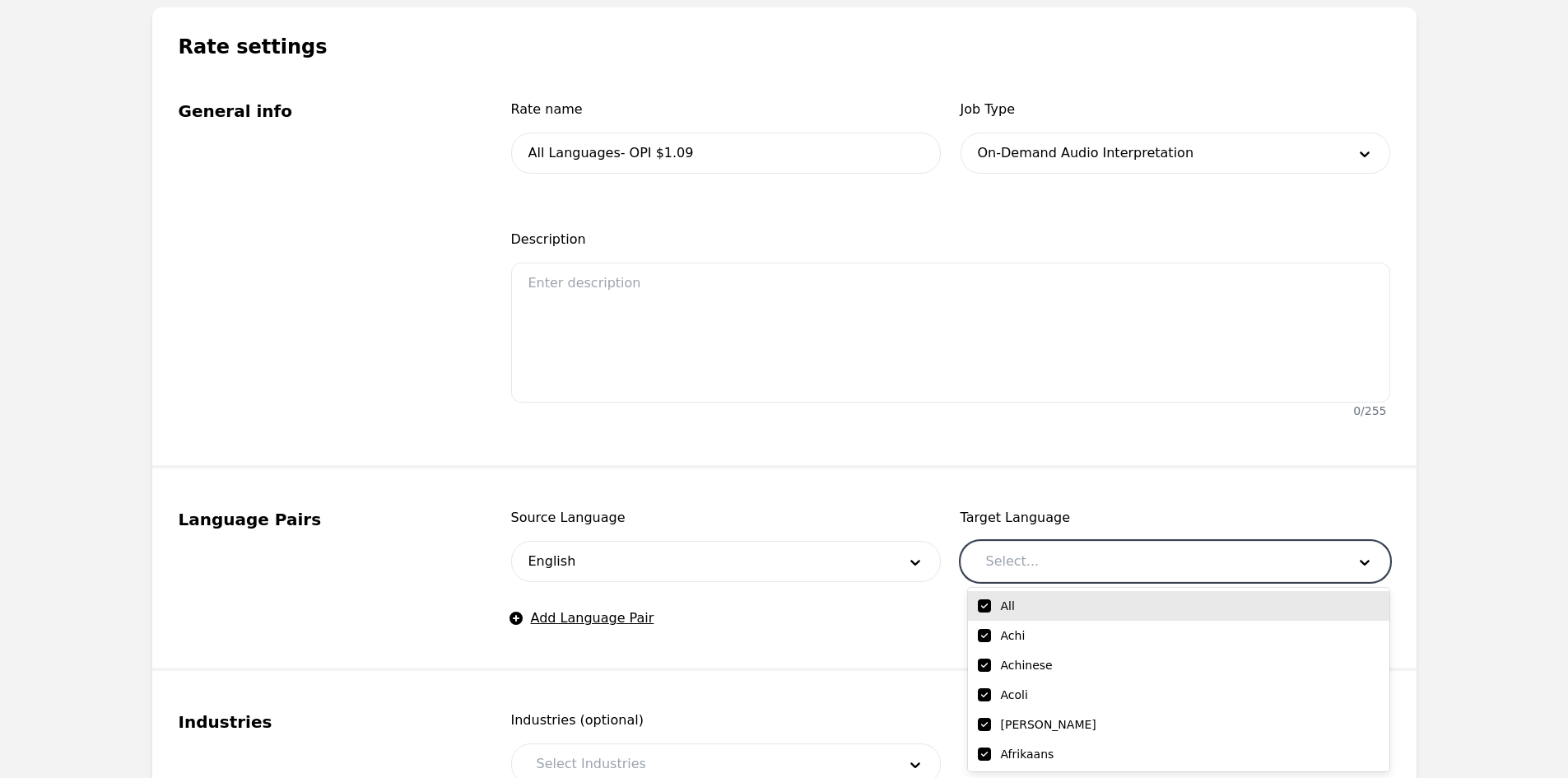
checkbox input "true"
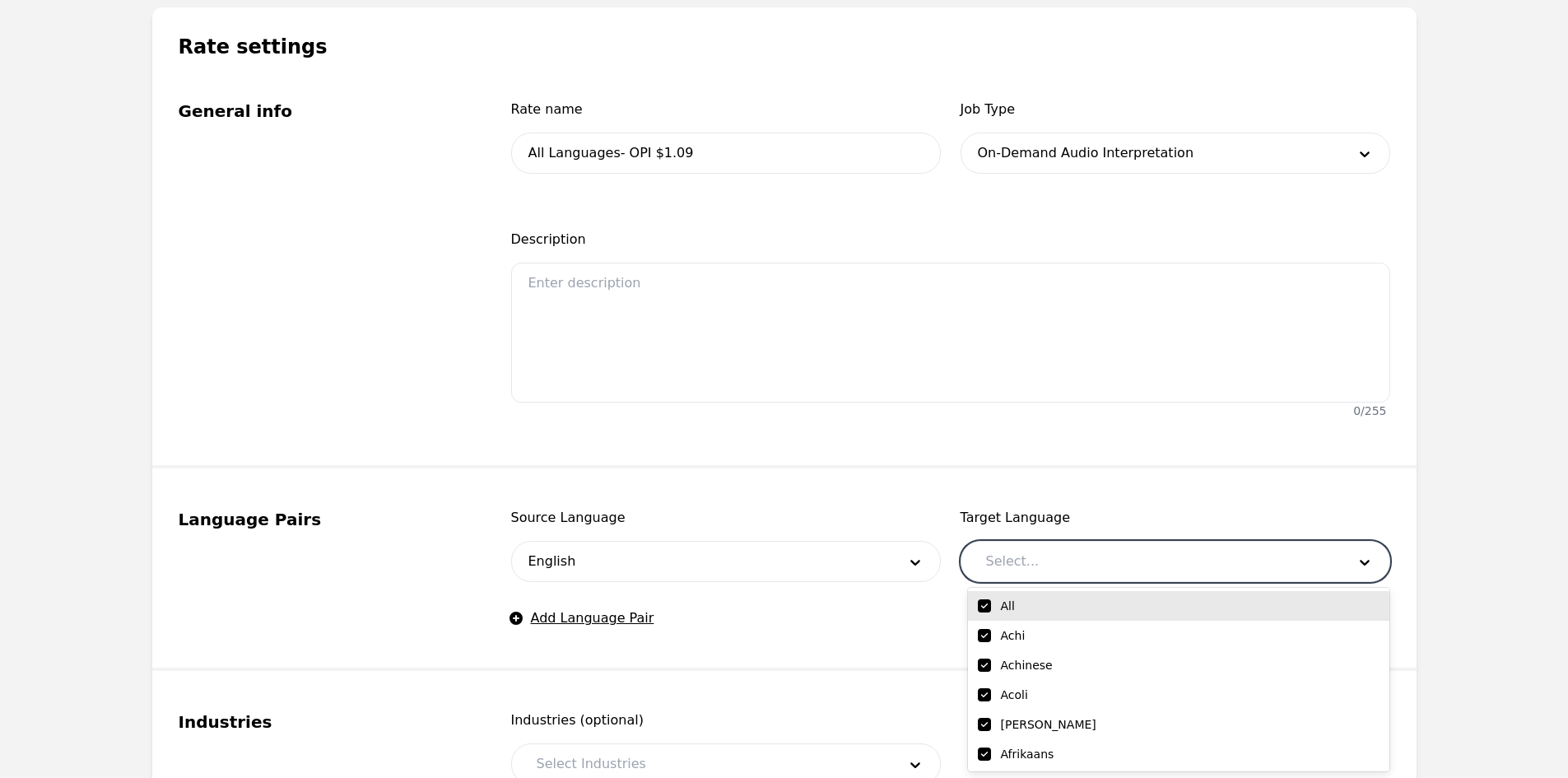
checkbox input "true"
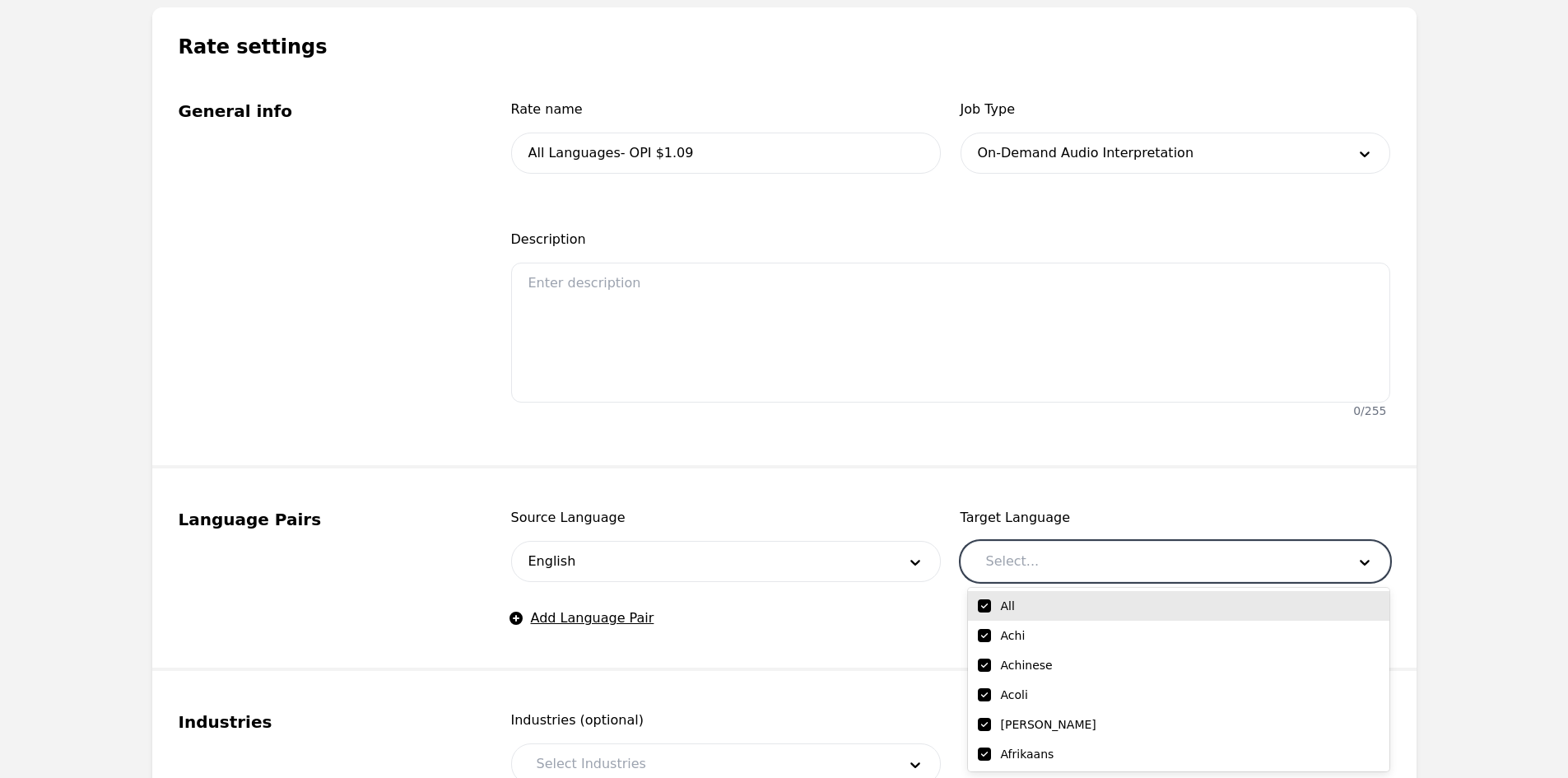
checkbox input "true"
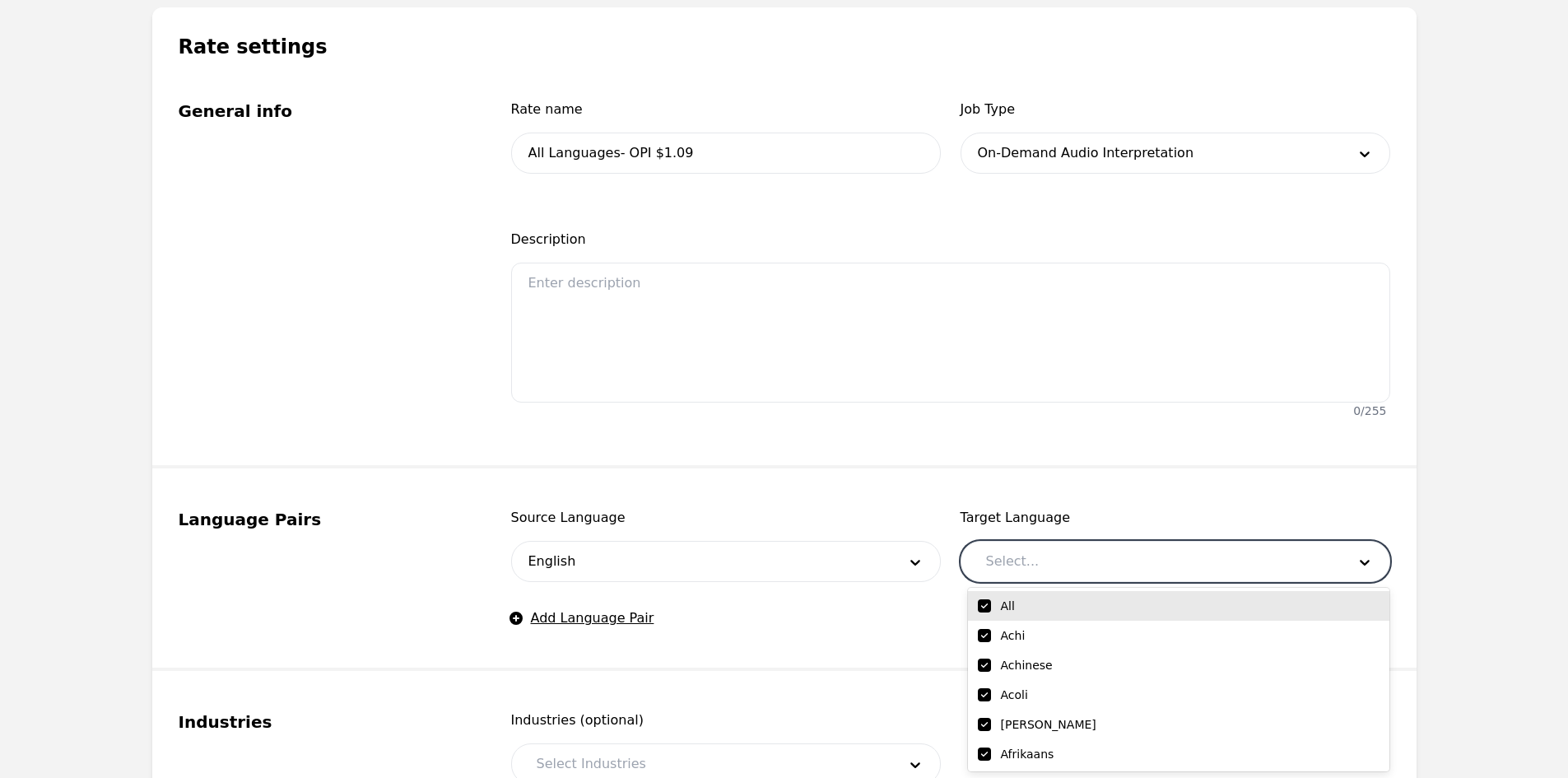
checkbox input "true"
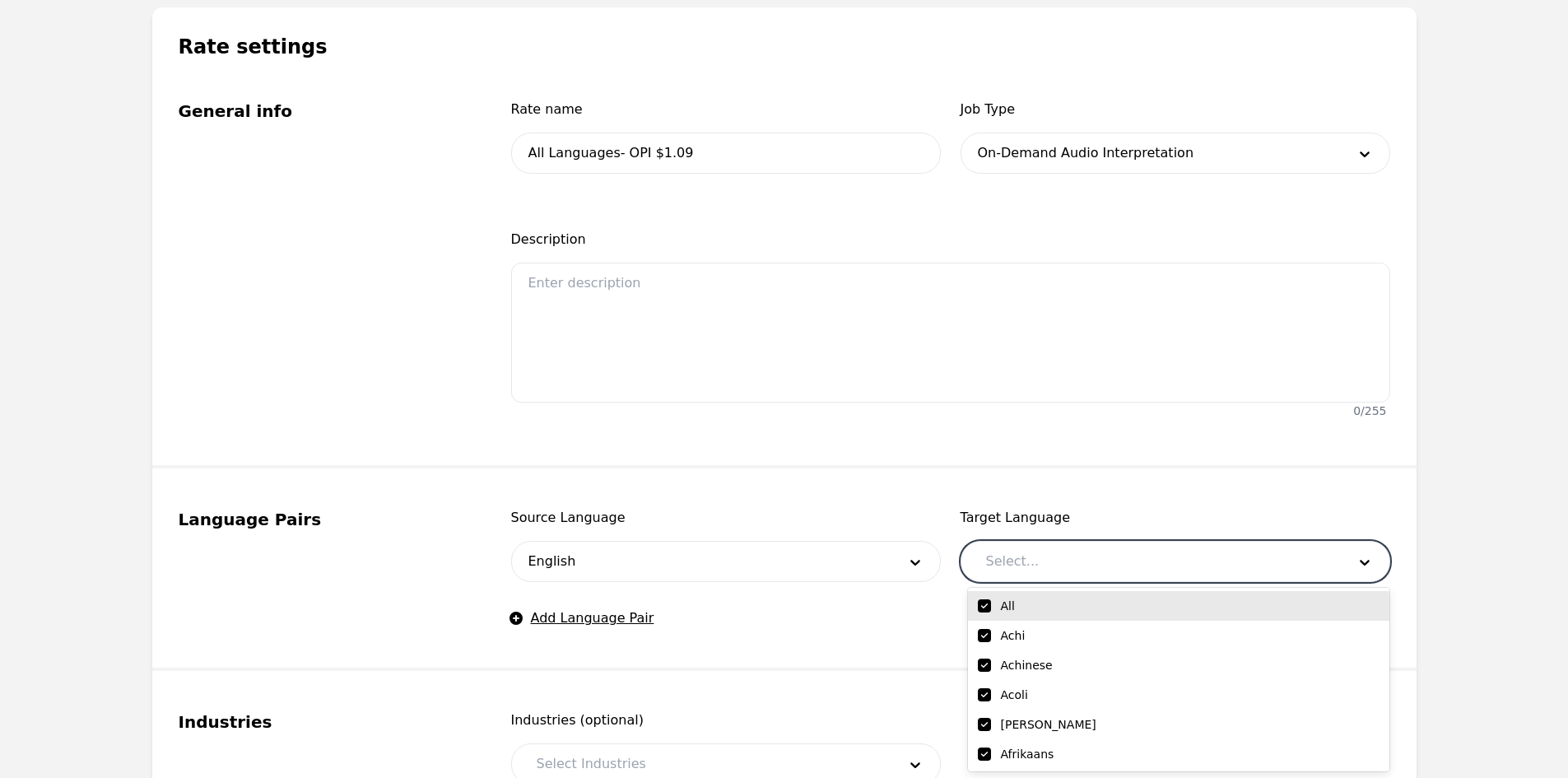
checkbox input "true"
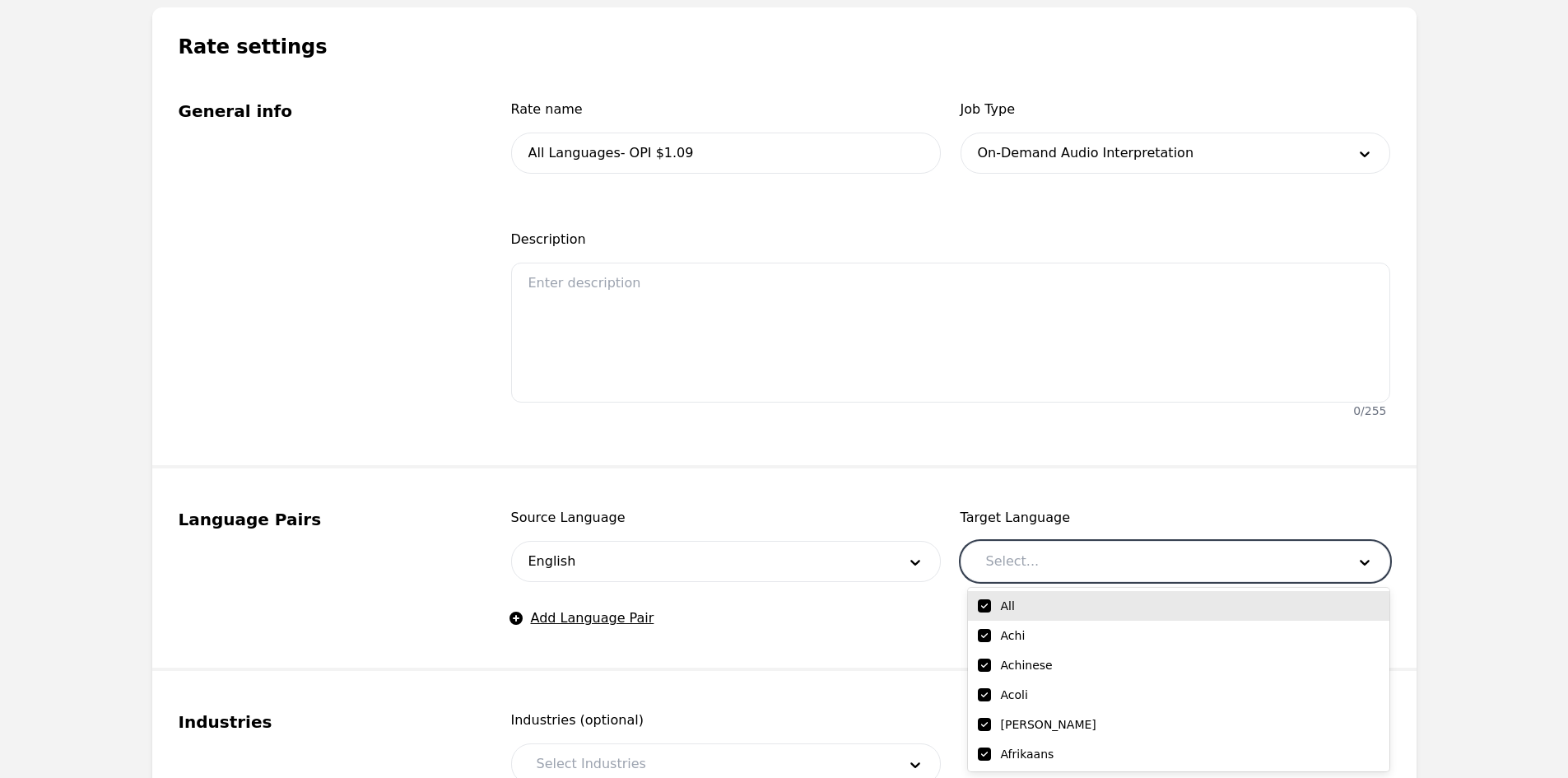
checkbox input "true"
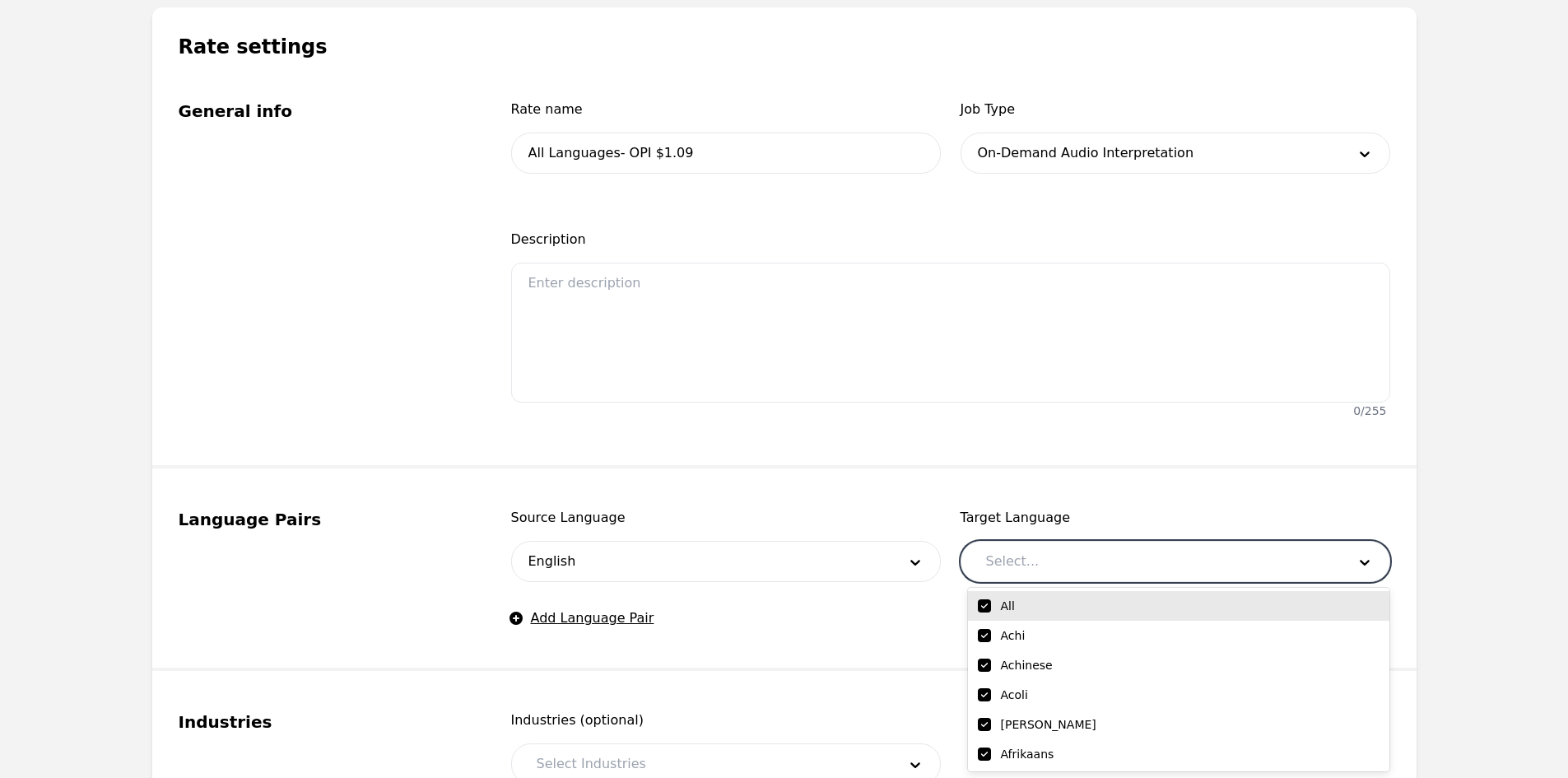
checkbox input "true"
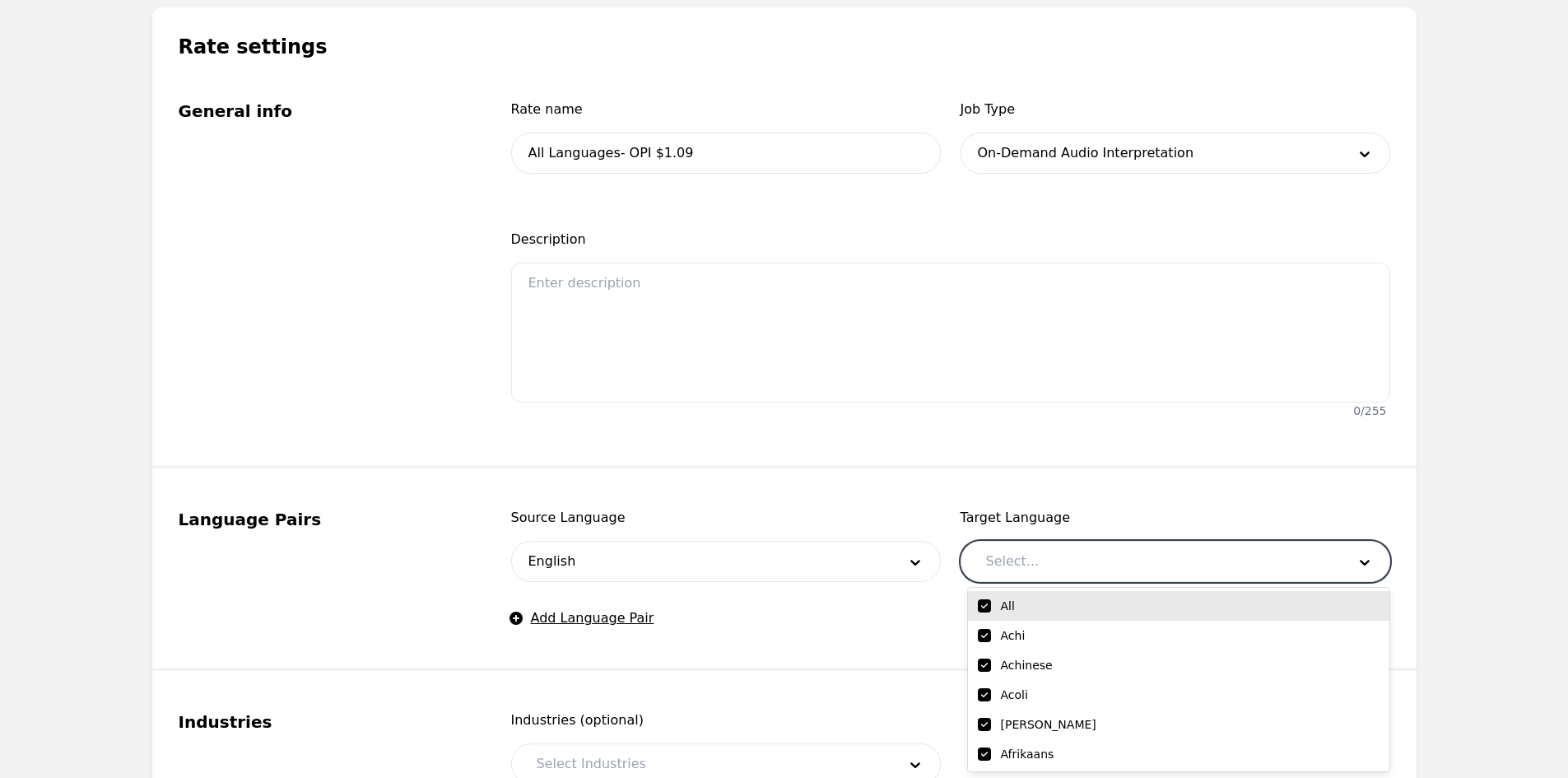
checkbox input "true"
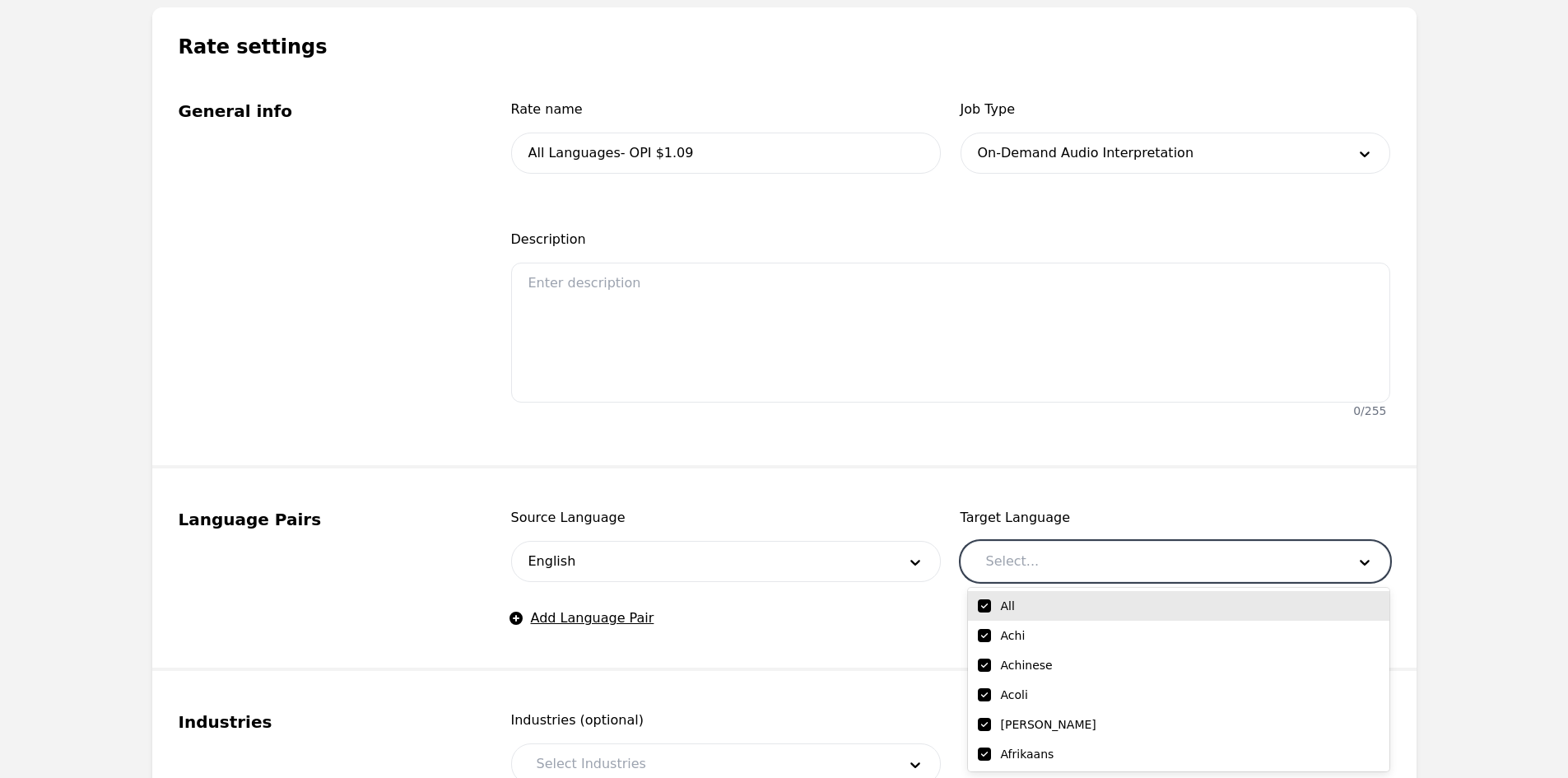
checkbox input "true"
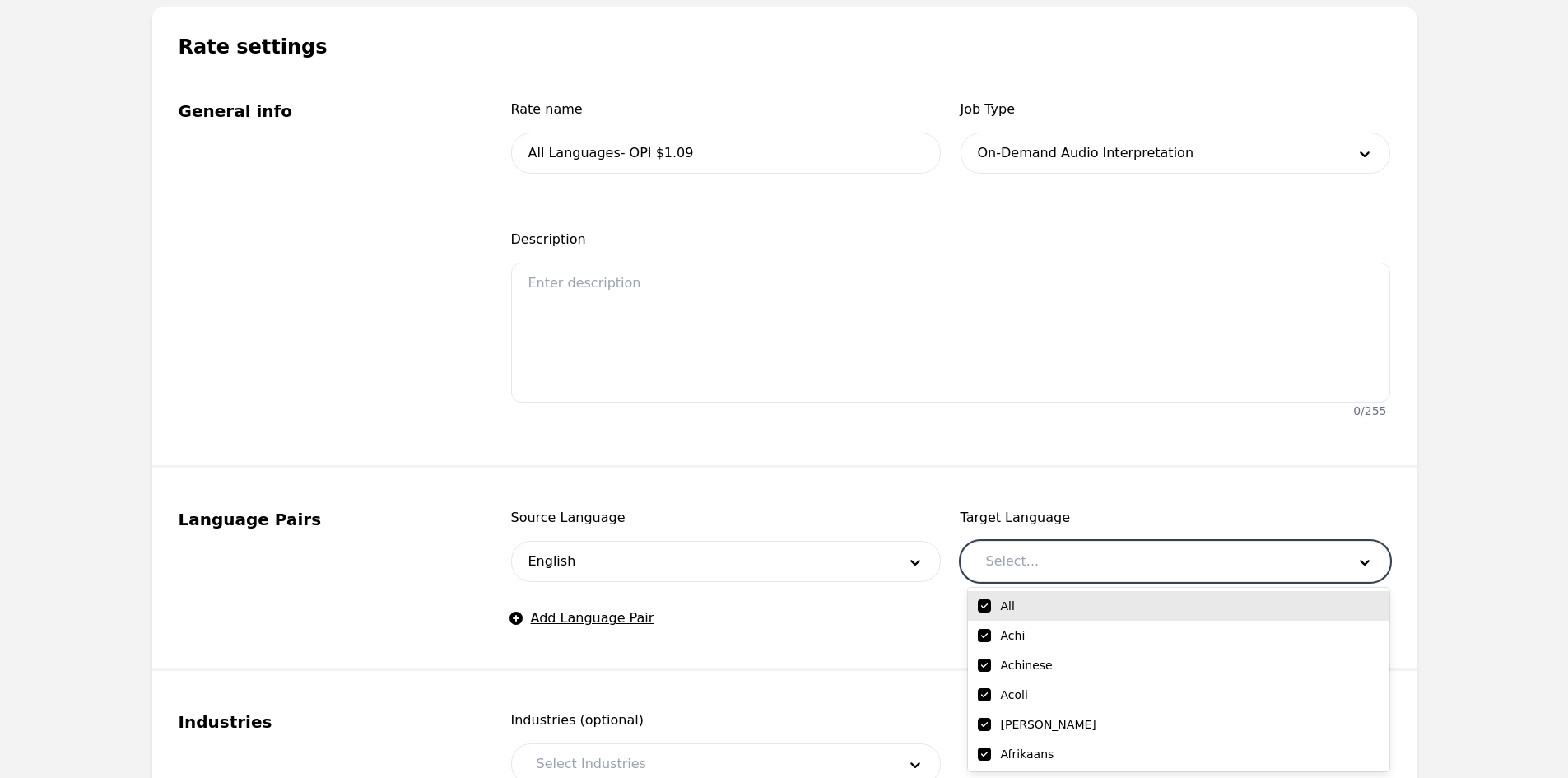
checkbox input "true"
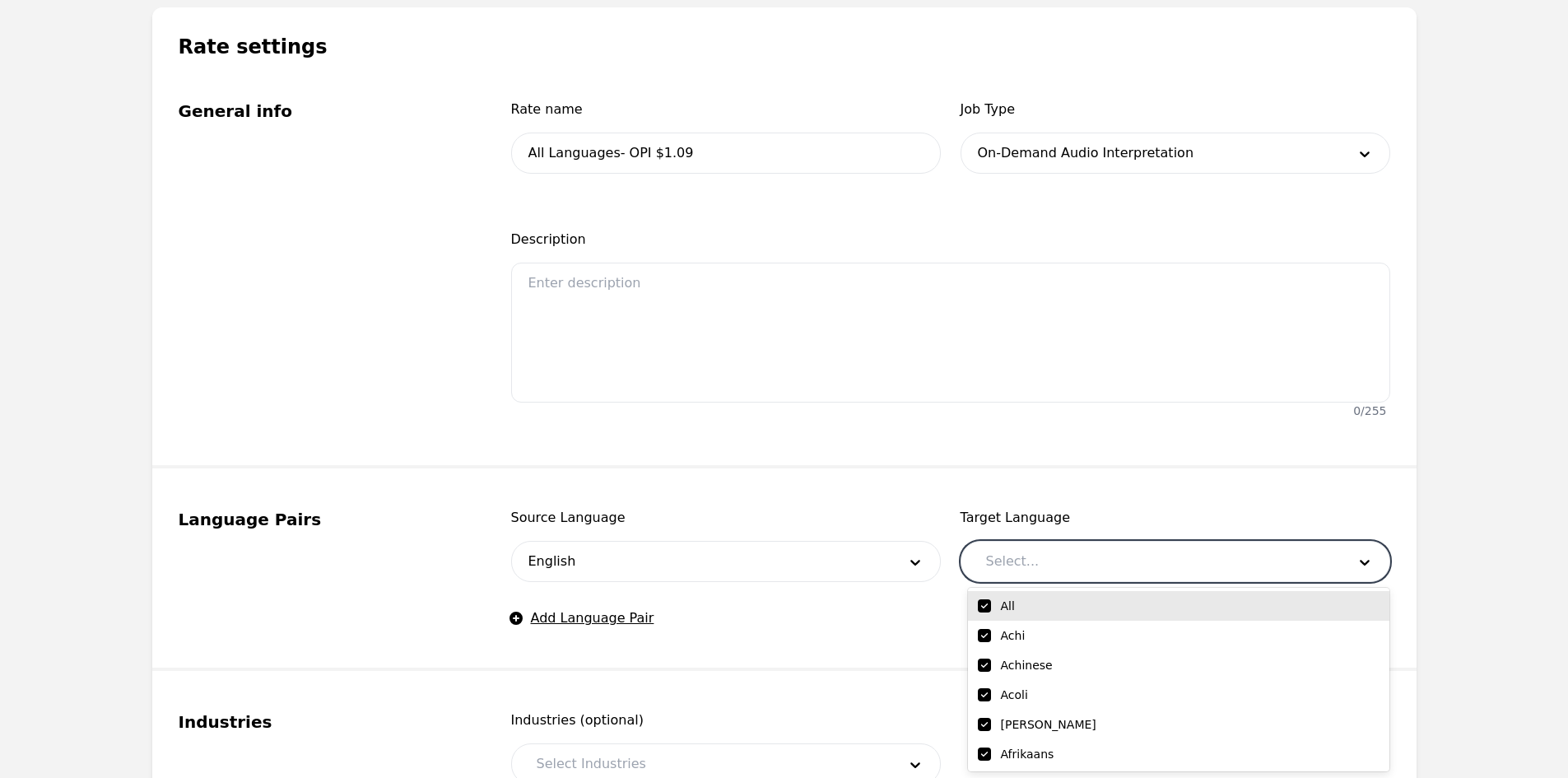
checkbox input "true"
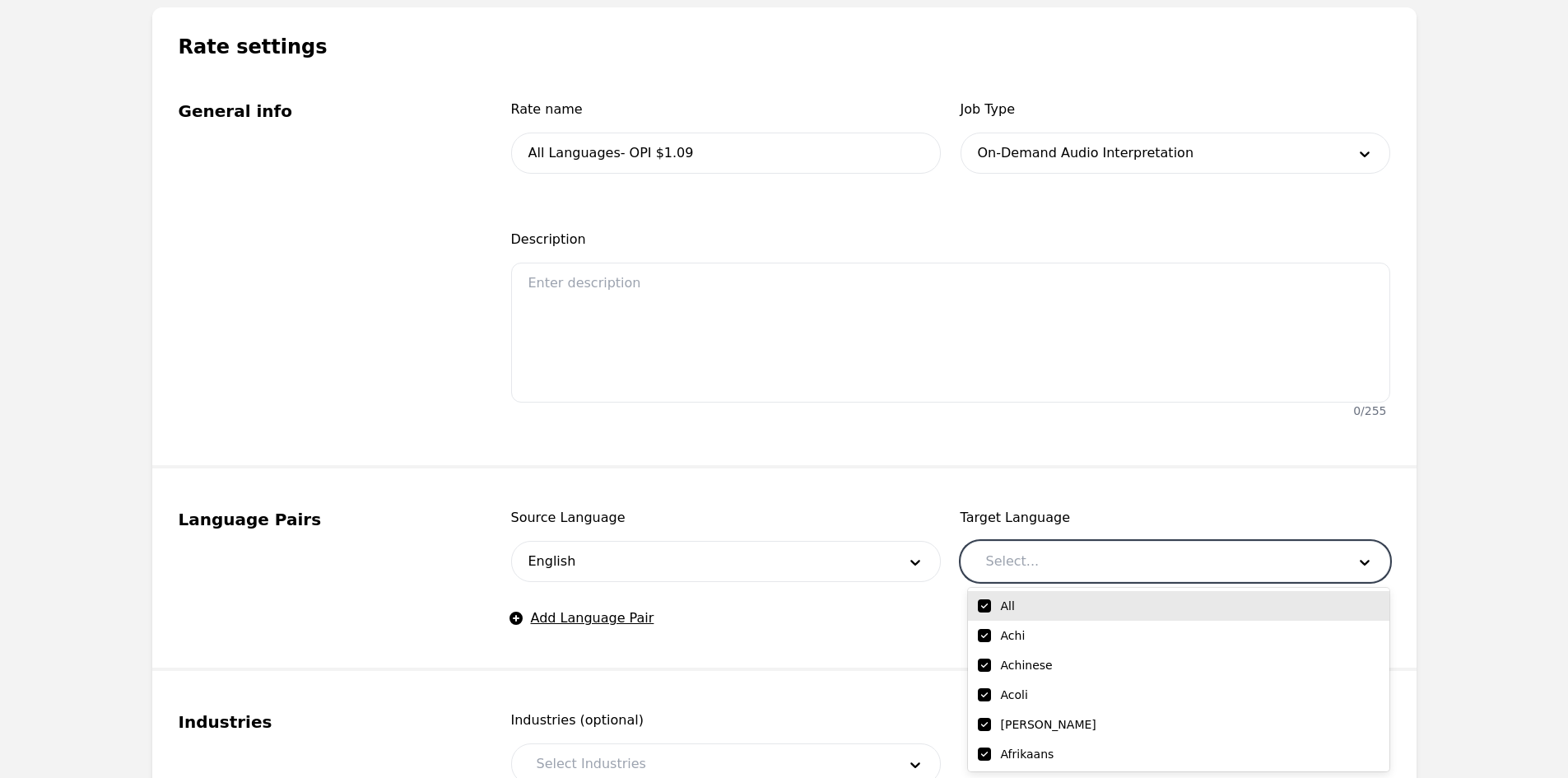
checkbox input "true"
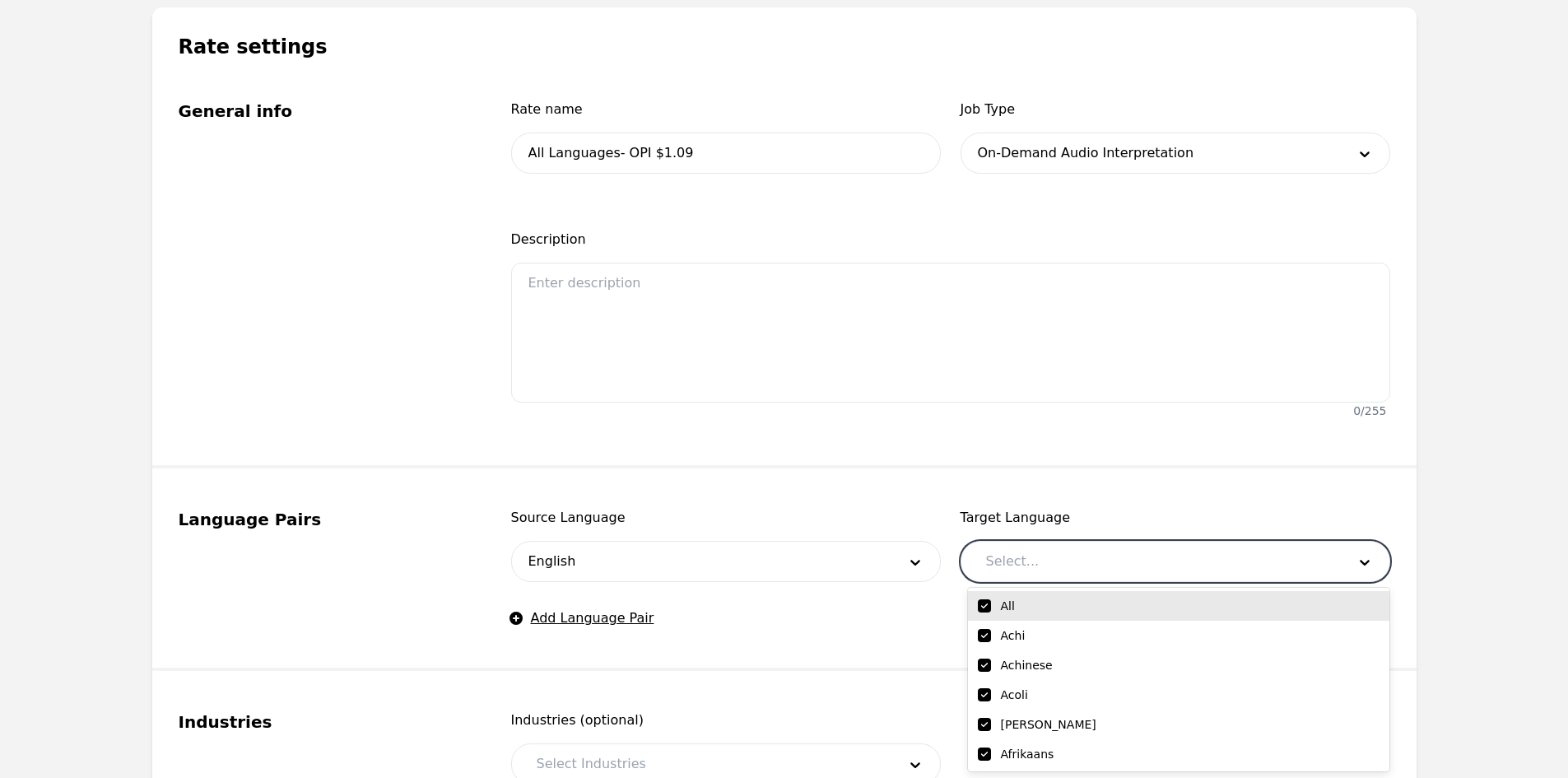
checkbox input "true"
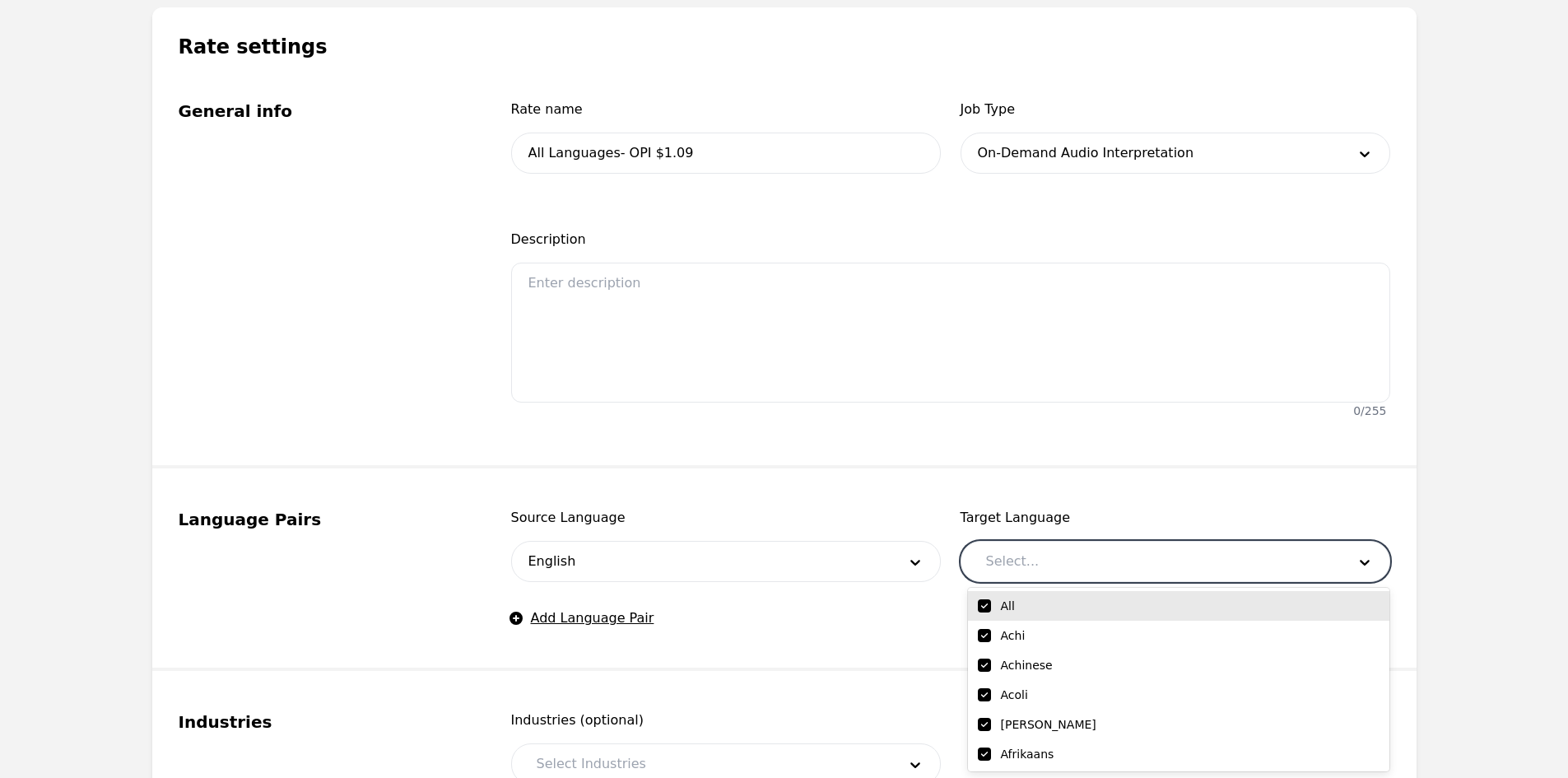
checkbox input "true"
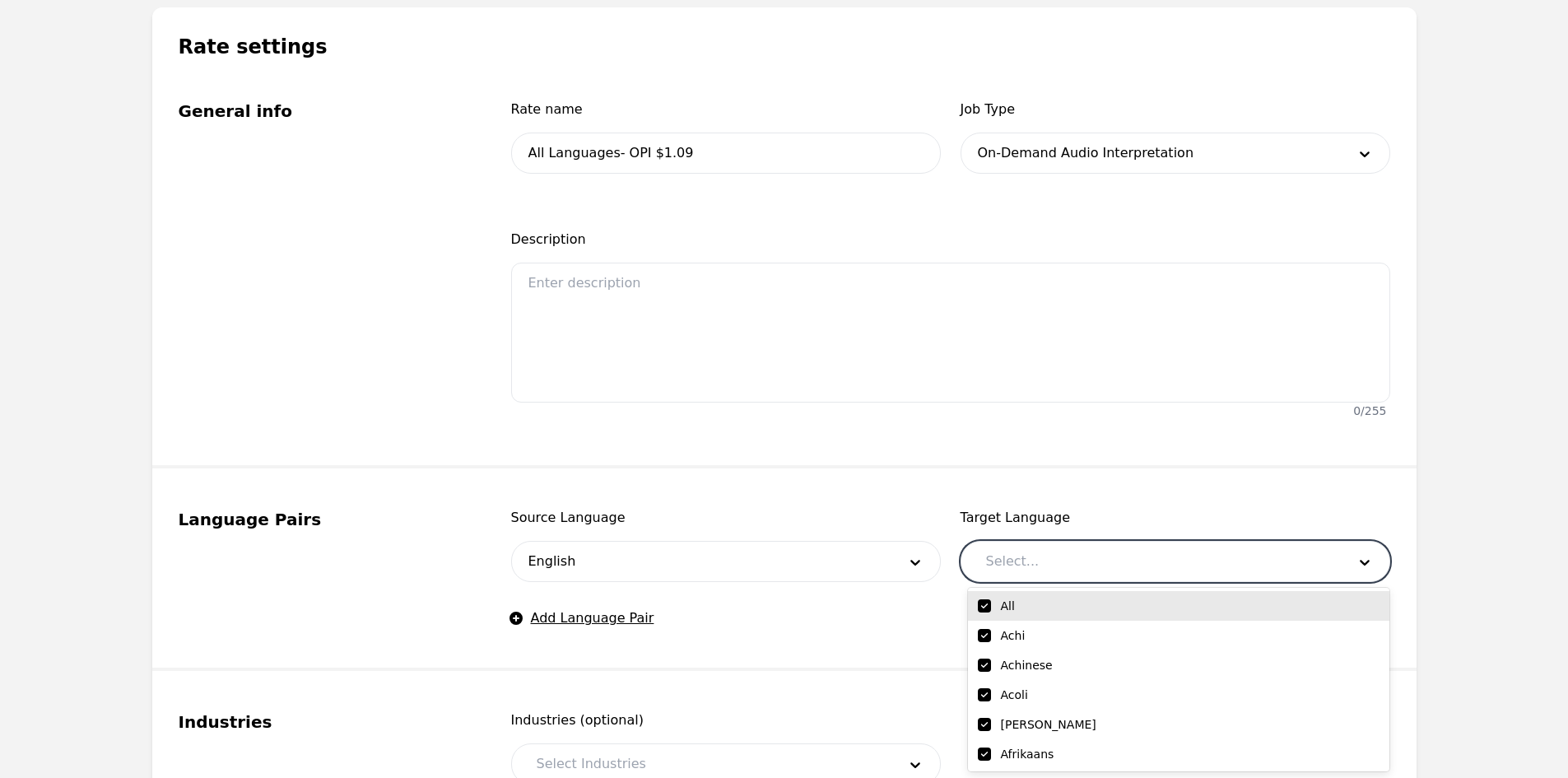
checkbox input "true"
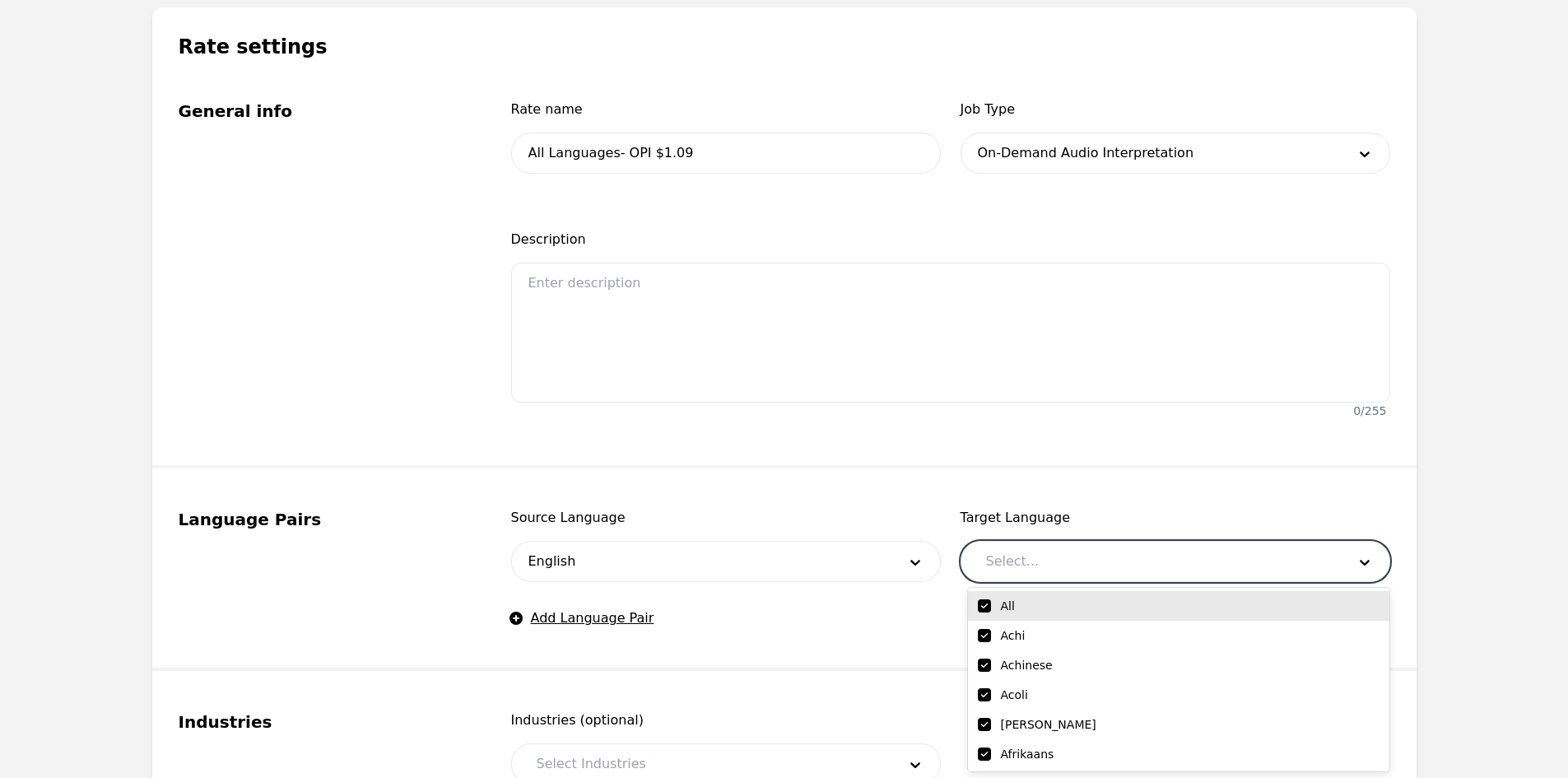
checkbox input "true"
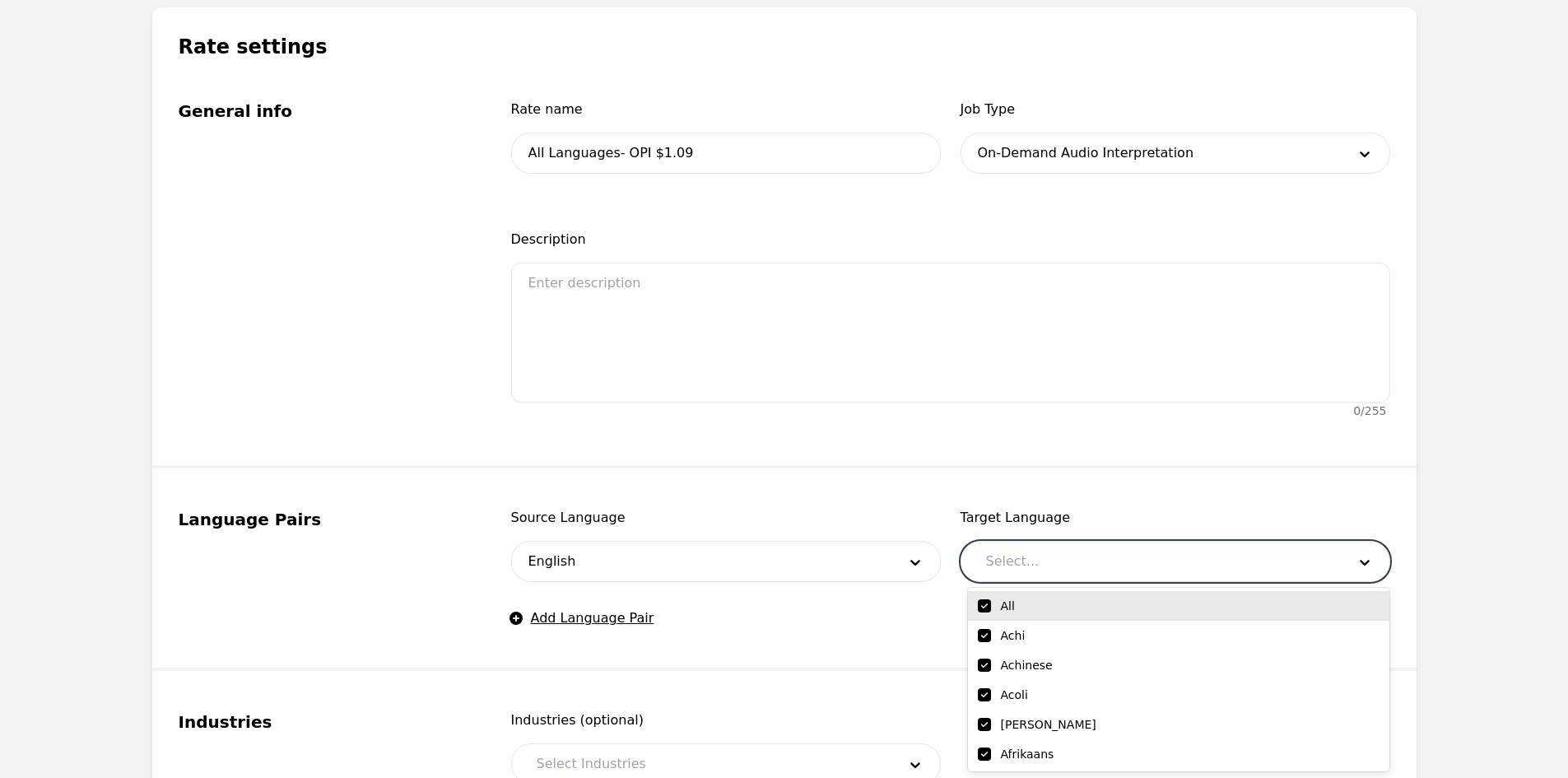
checkbox input "true"
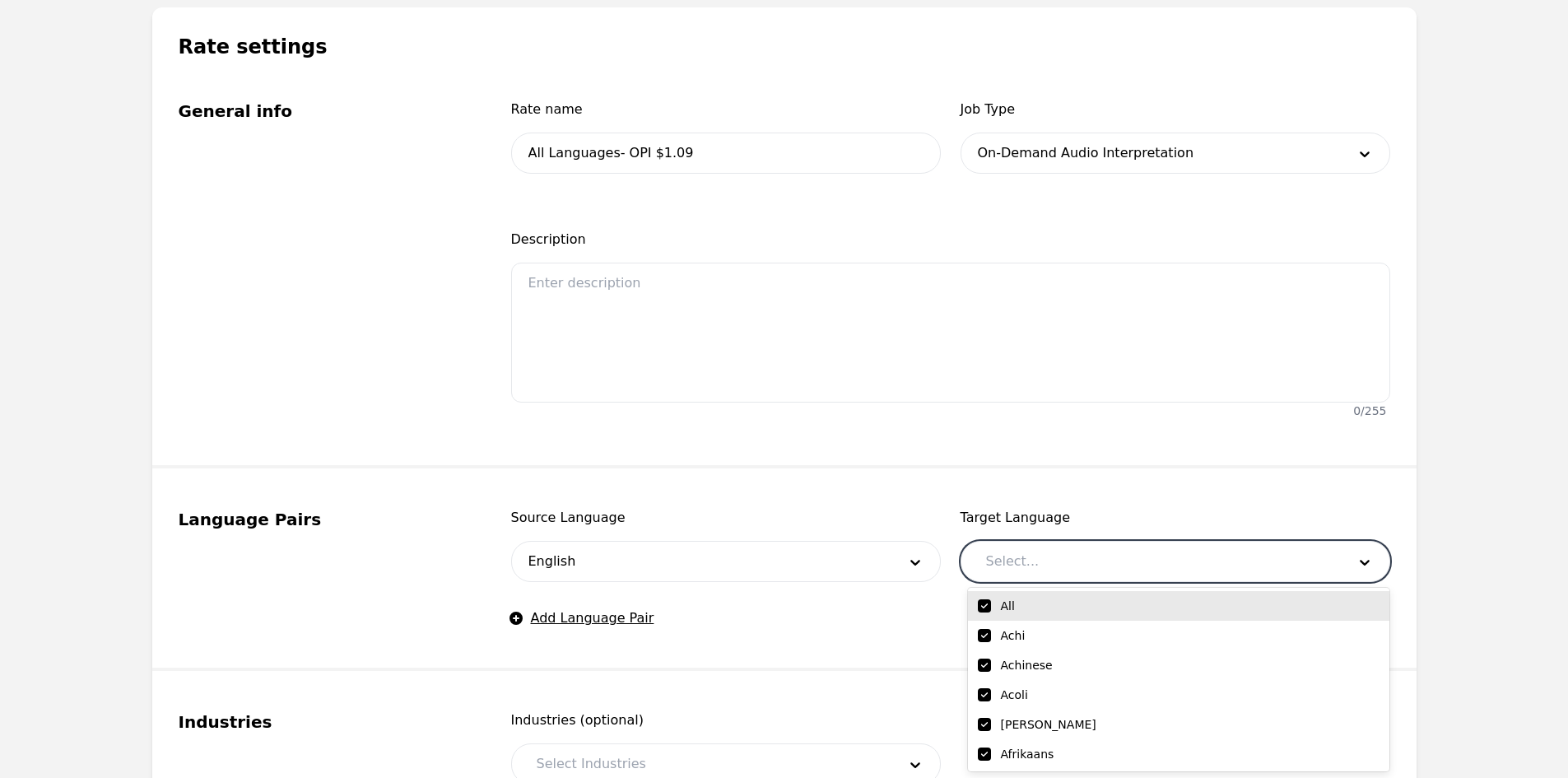
checkbox input "true"
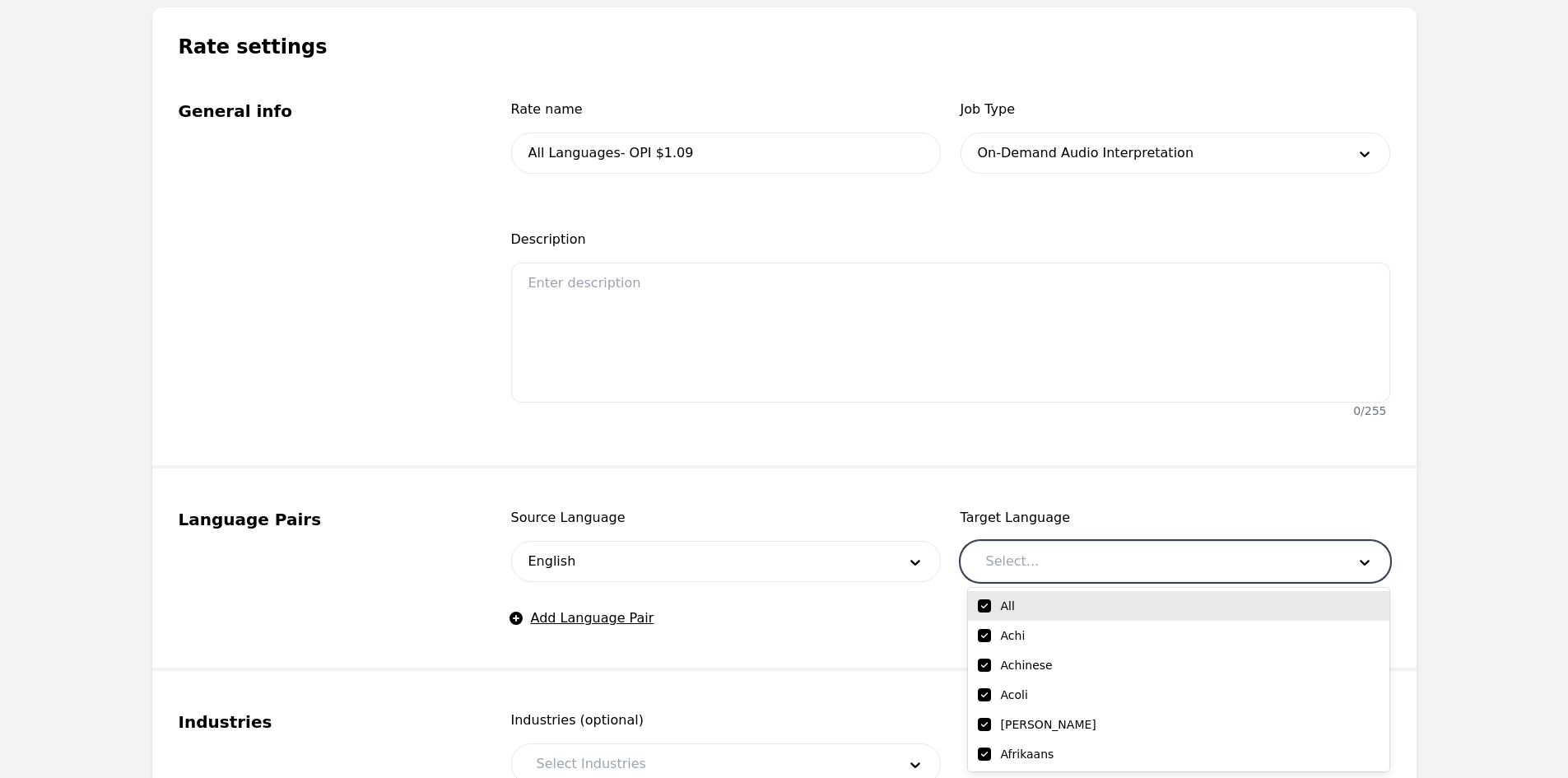
checkbox input "true"
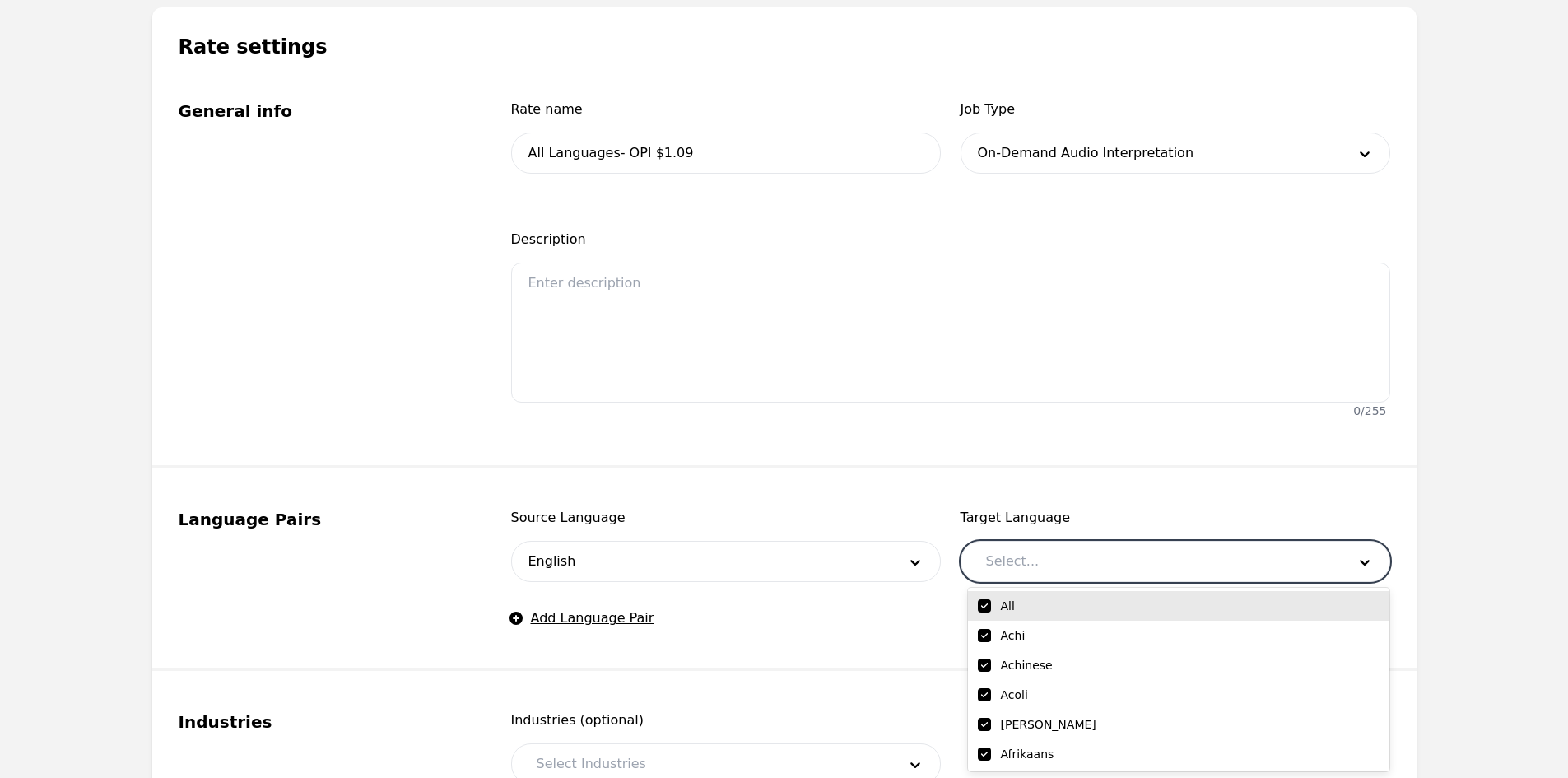
checkbox input "true"
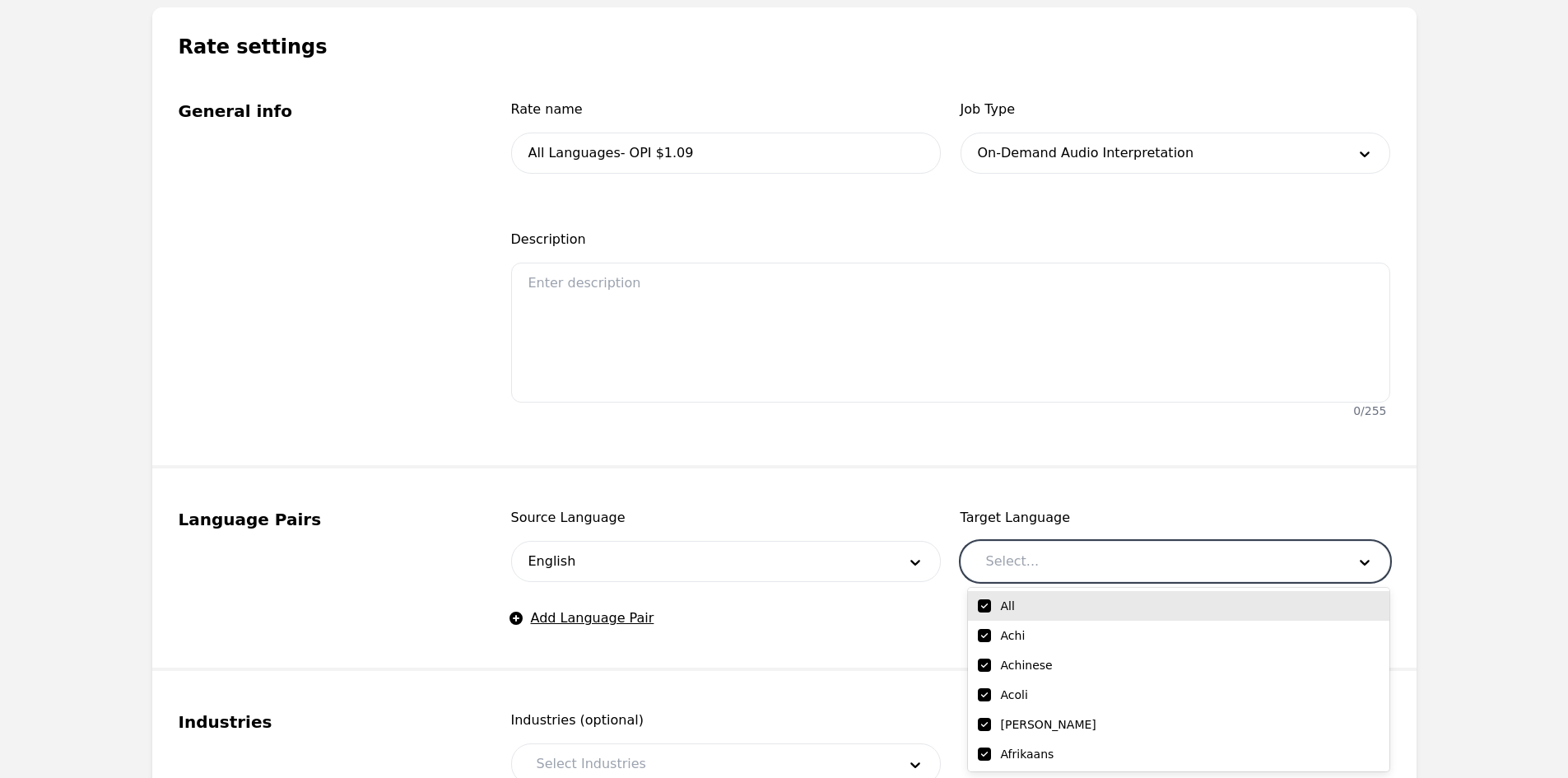
checkbox input "true"
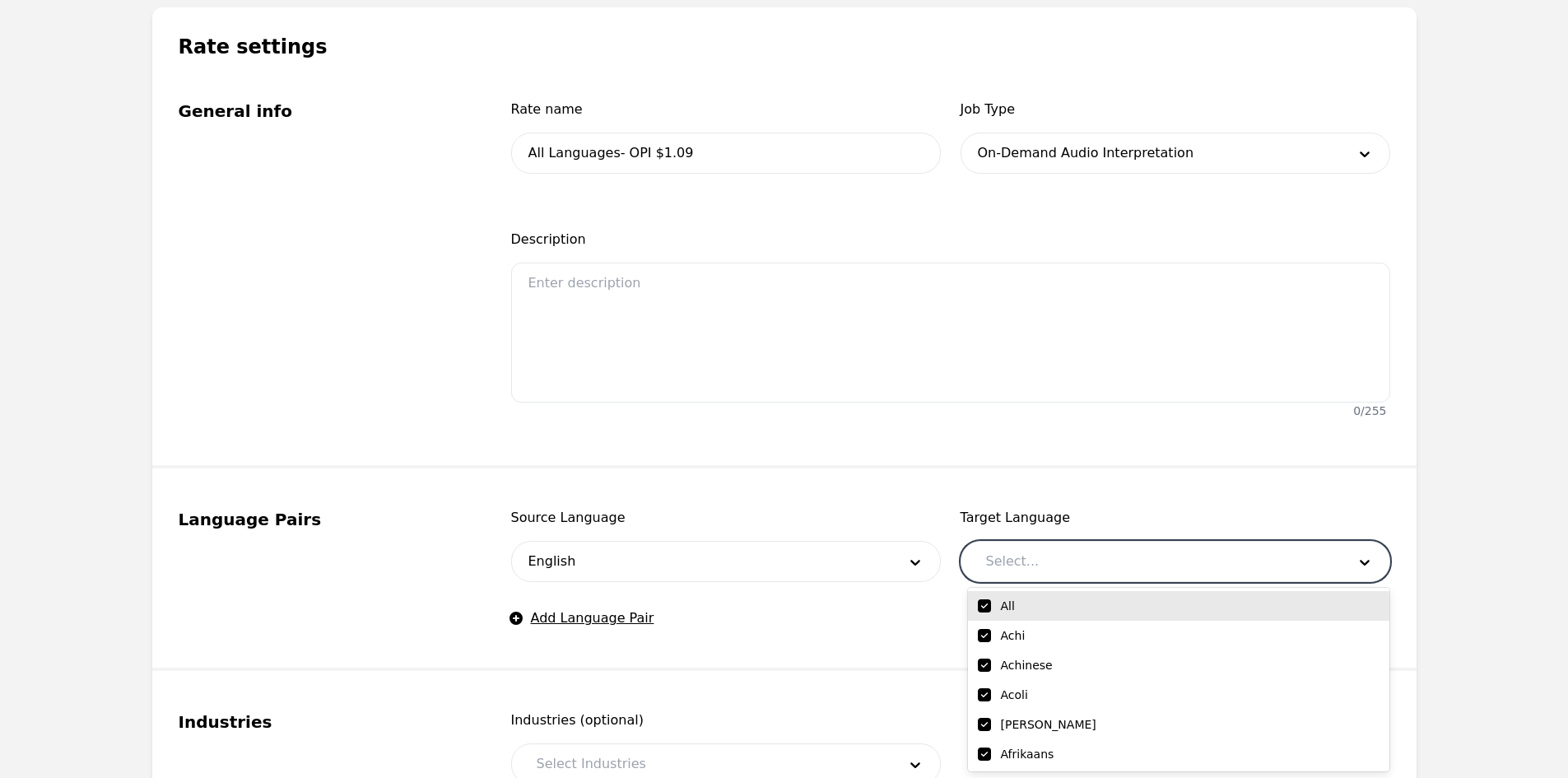
checkbox input "true"
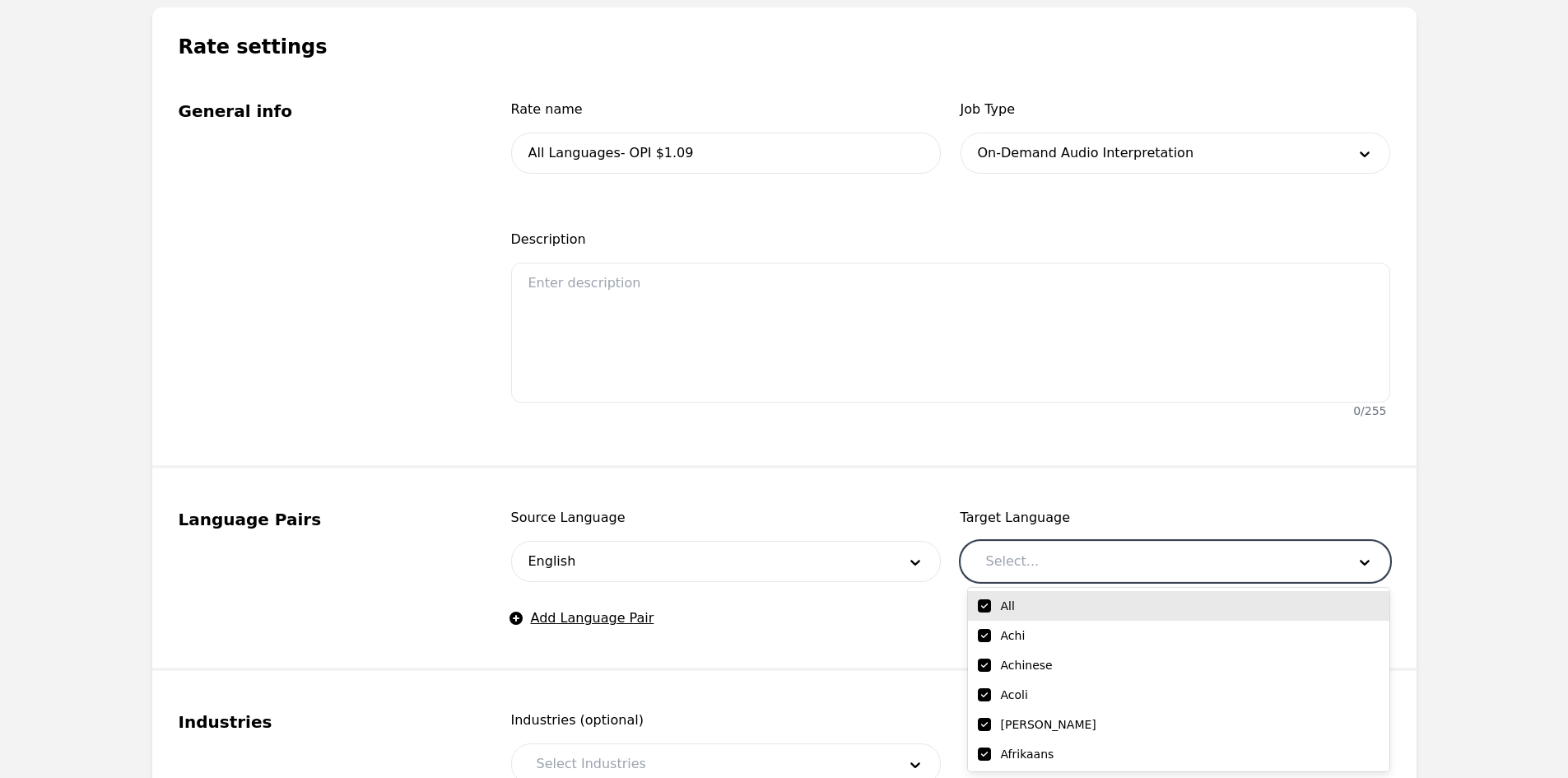
checkbox input "true"
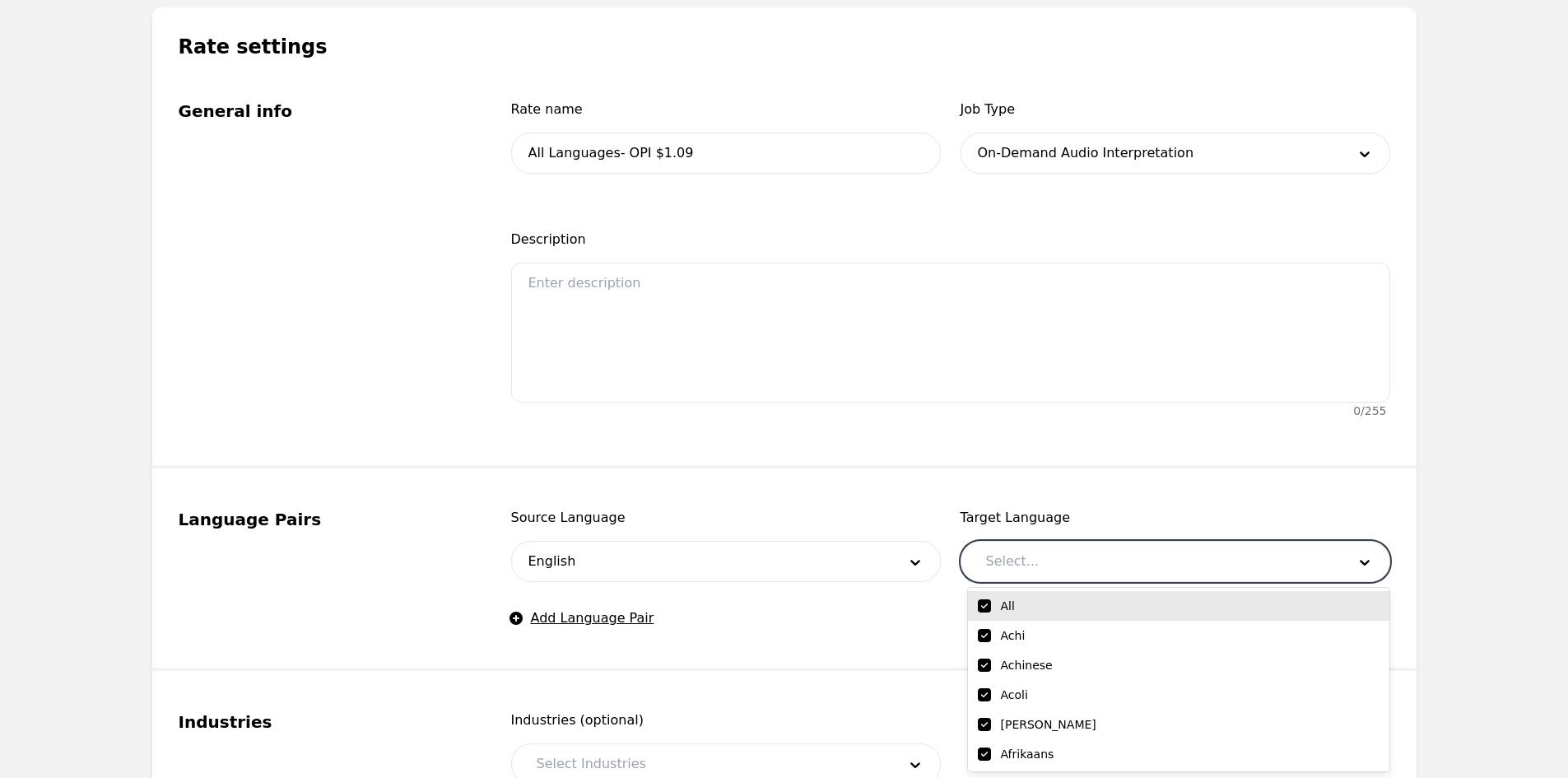
checkbox input "true"
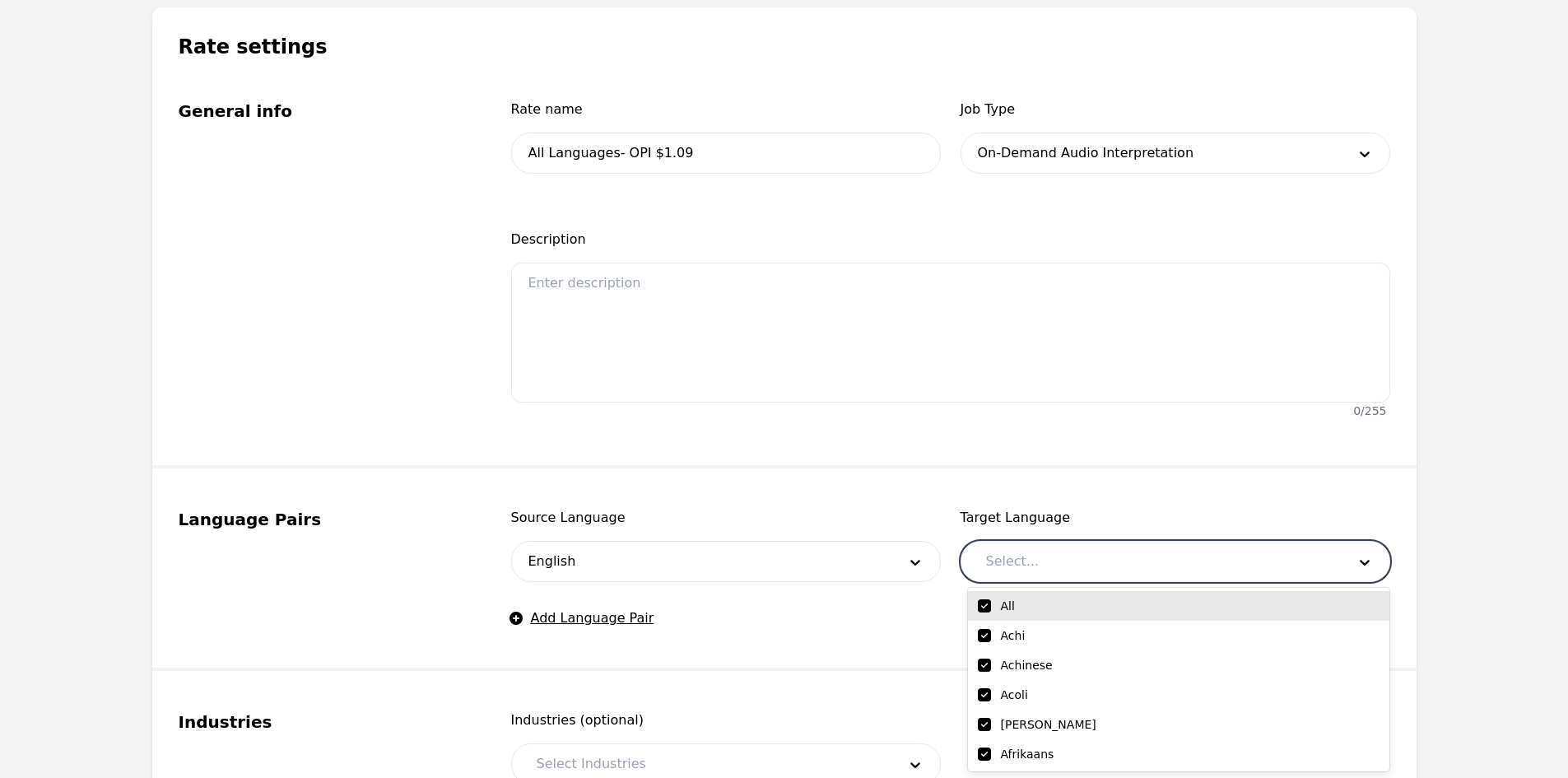
checkbox input "true"
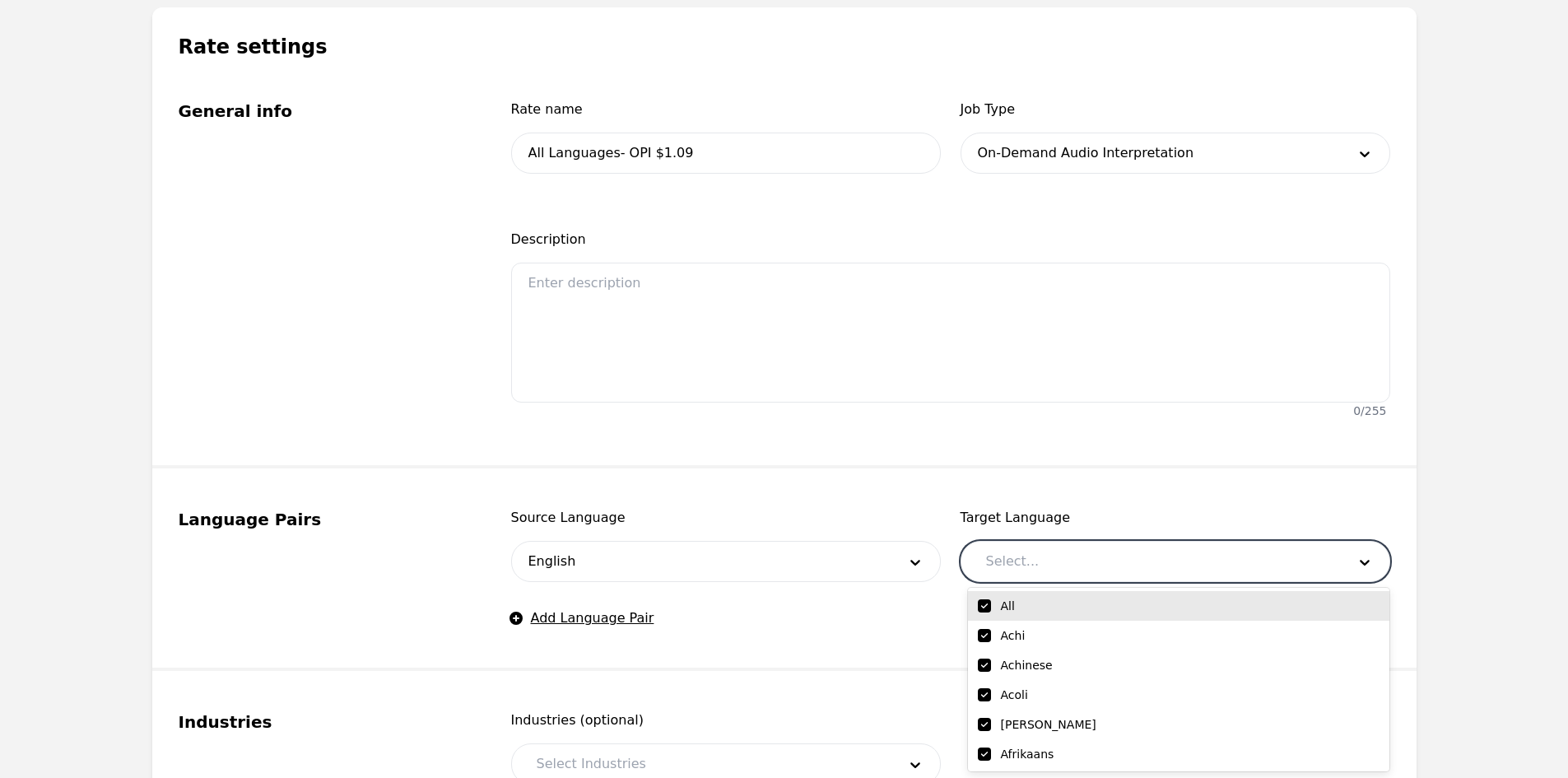
checkbox input "true"
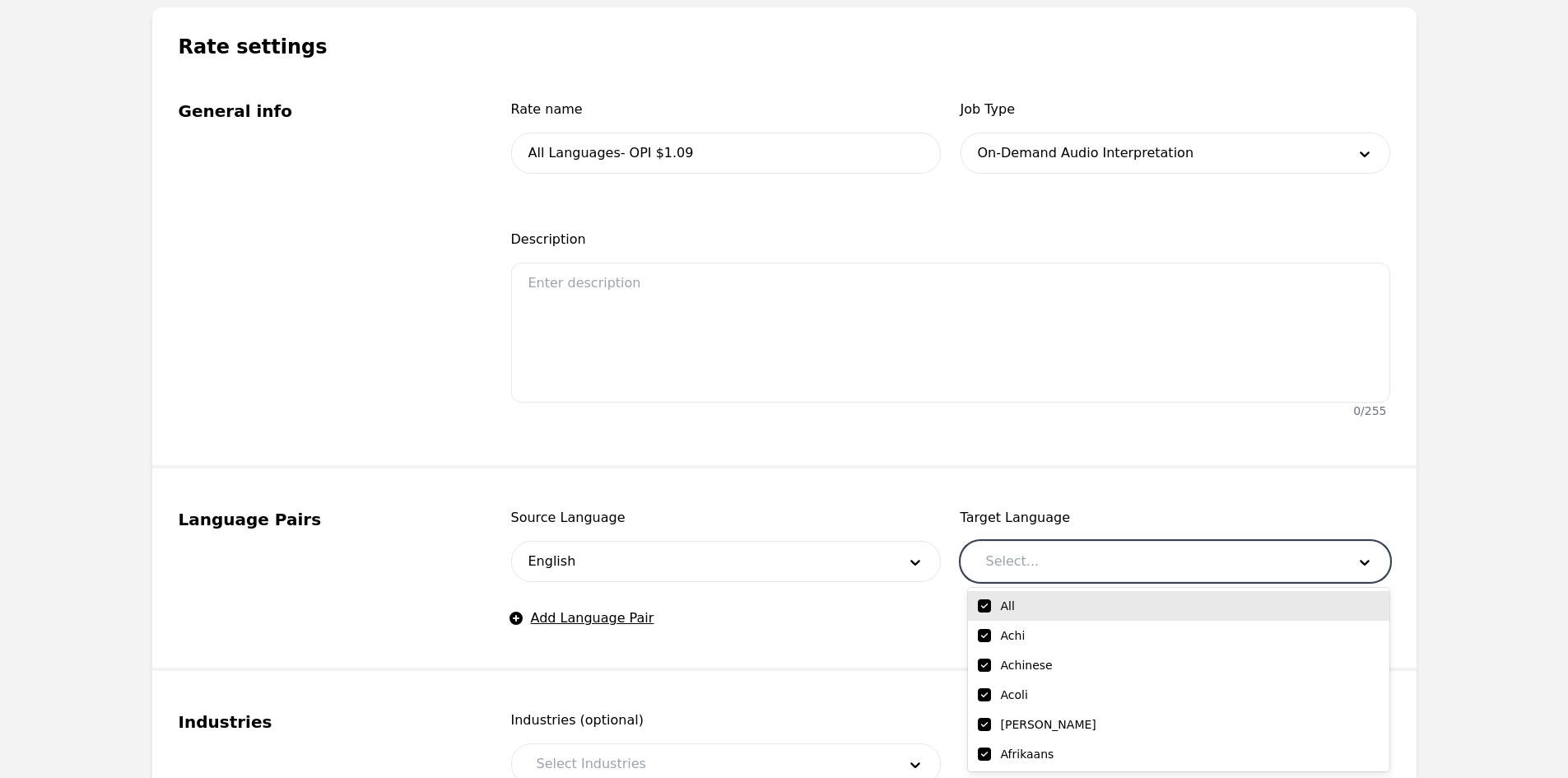
checkbox input "true"
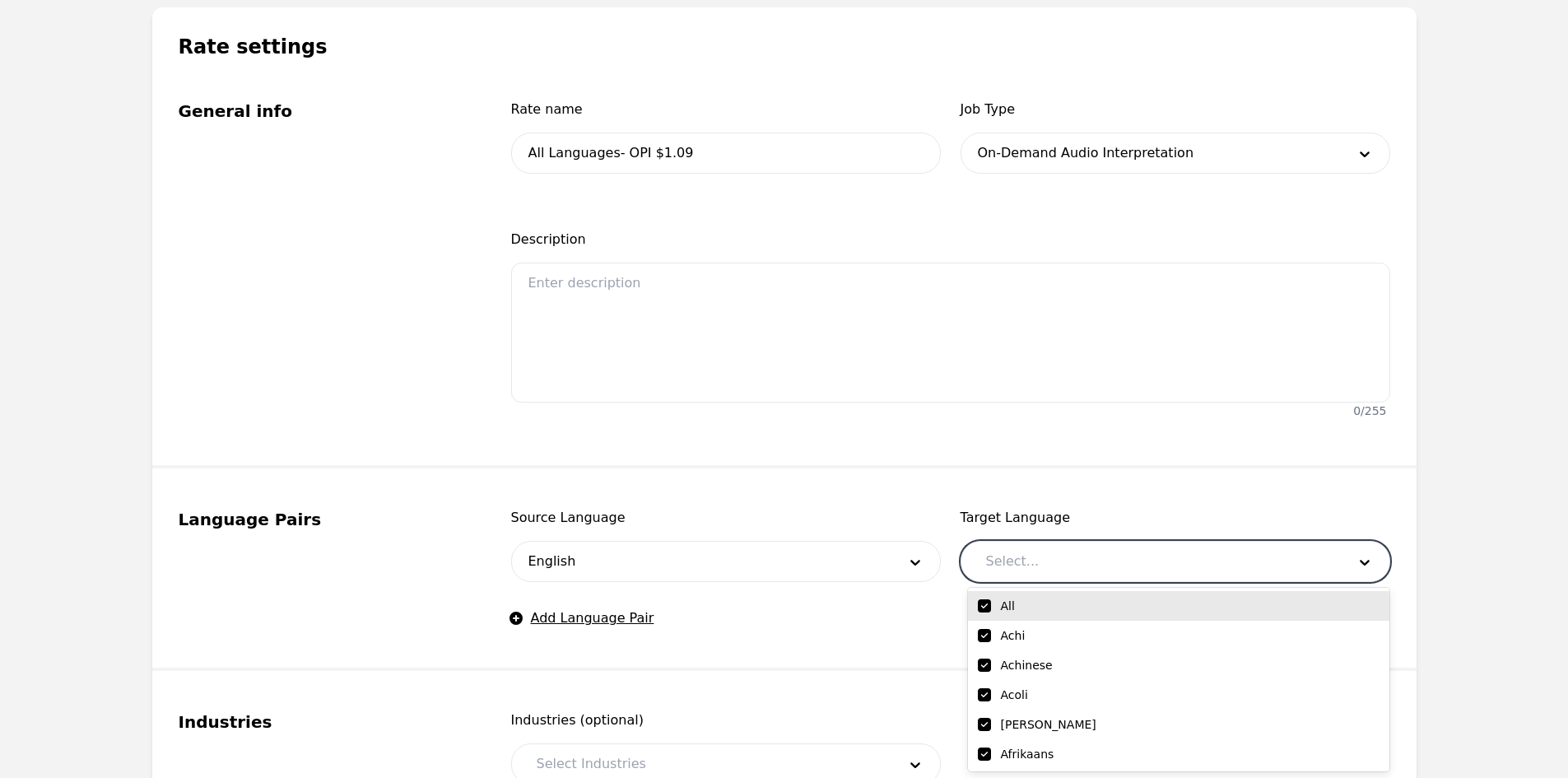
checkbox input "true"
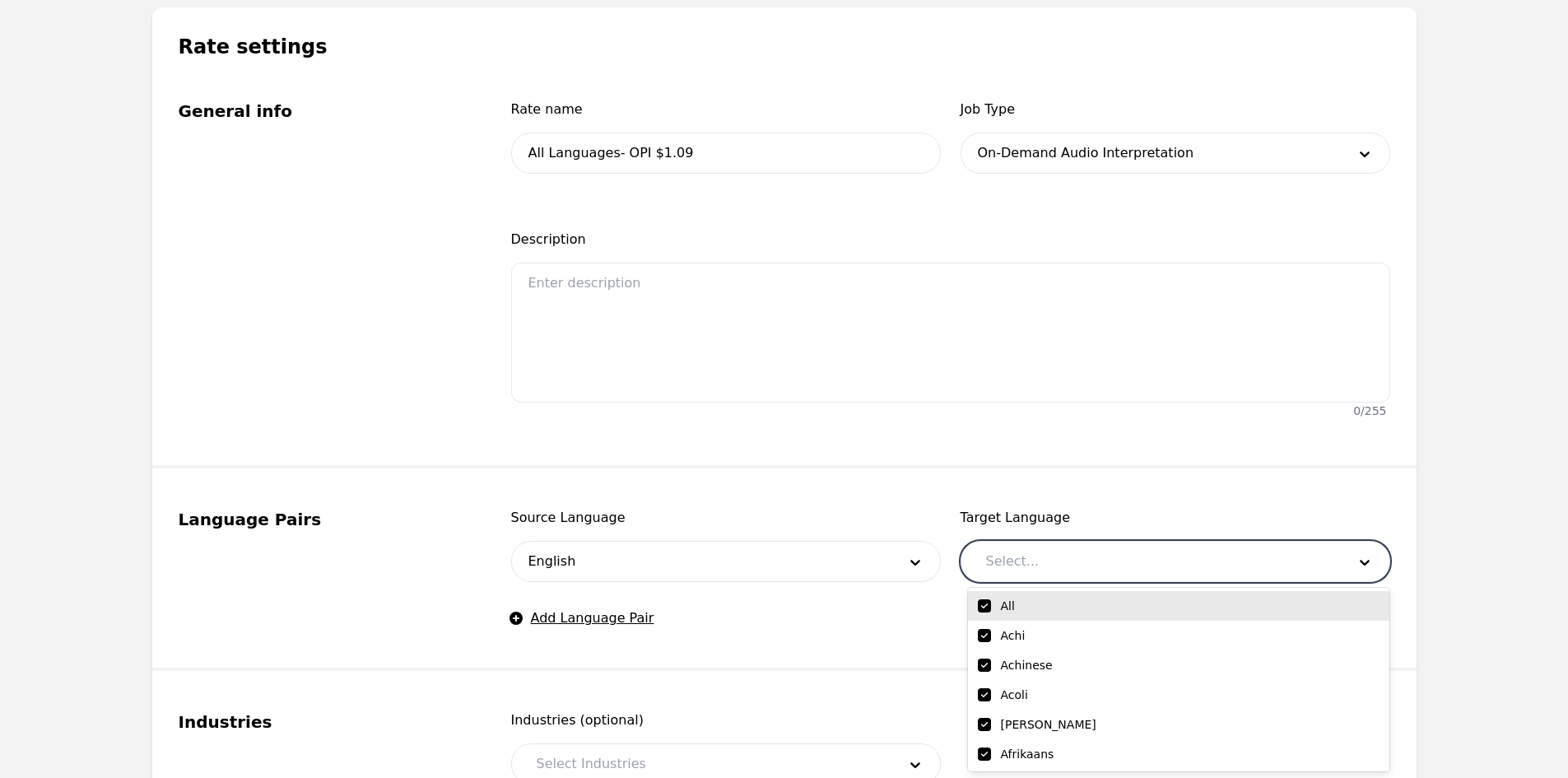
checkbox input "true"
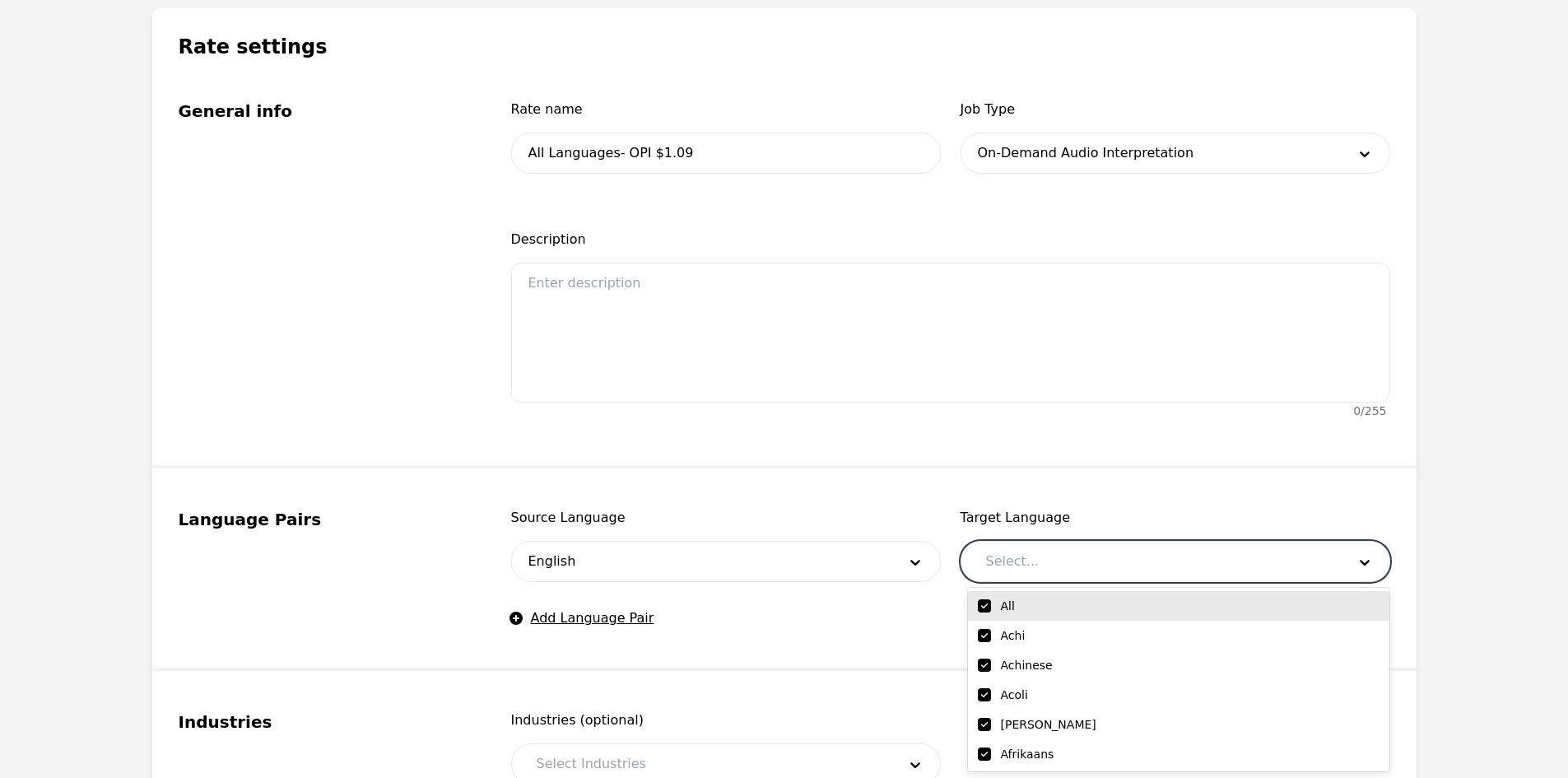
checkbox input "true"
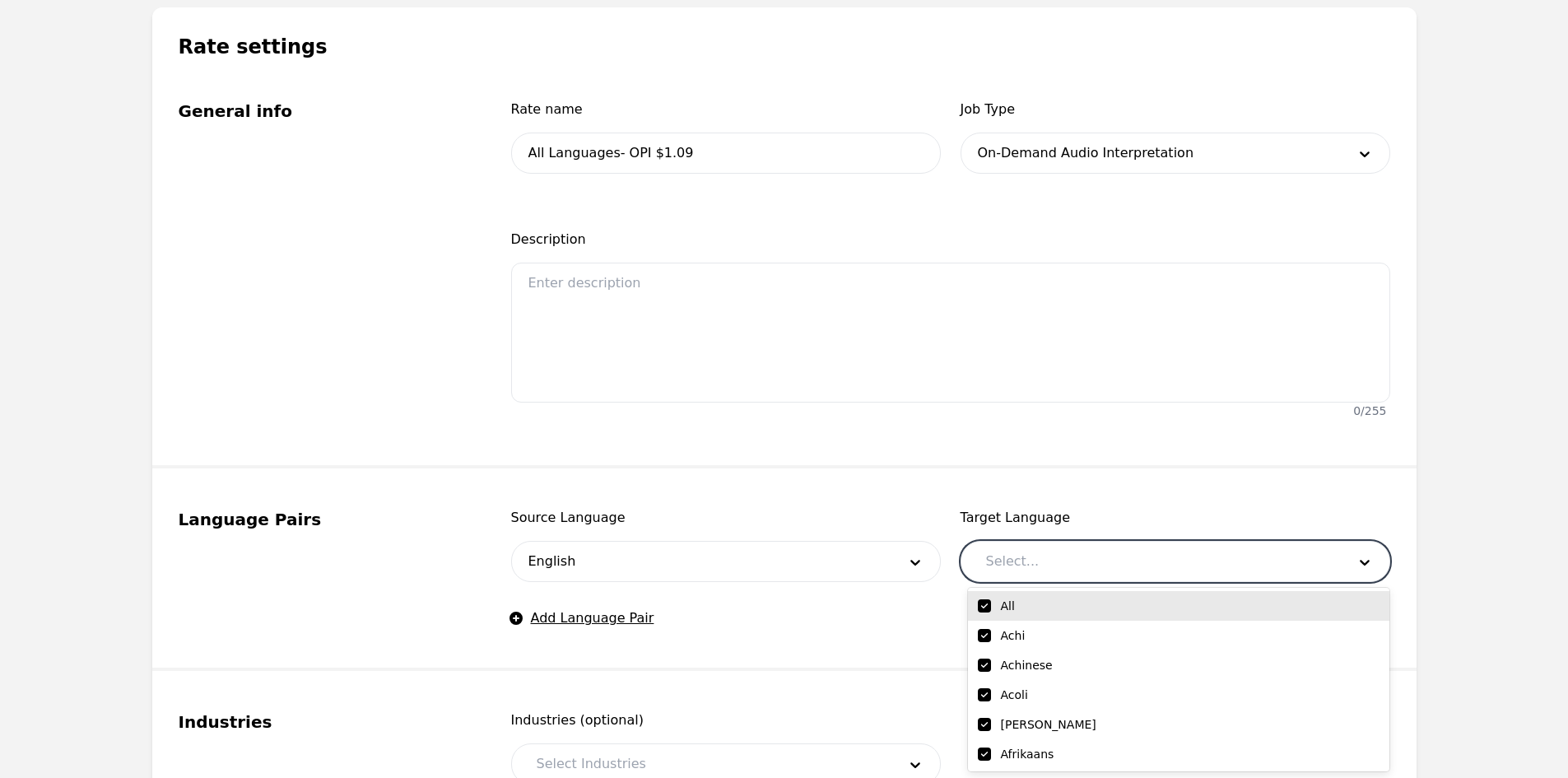
checkbox input "true"
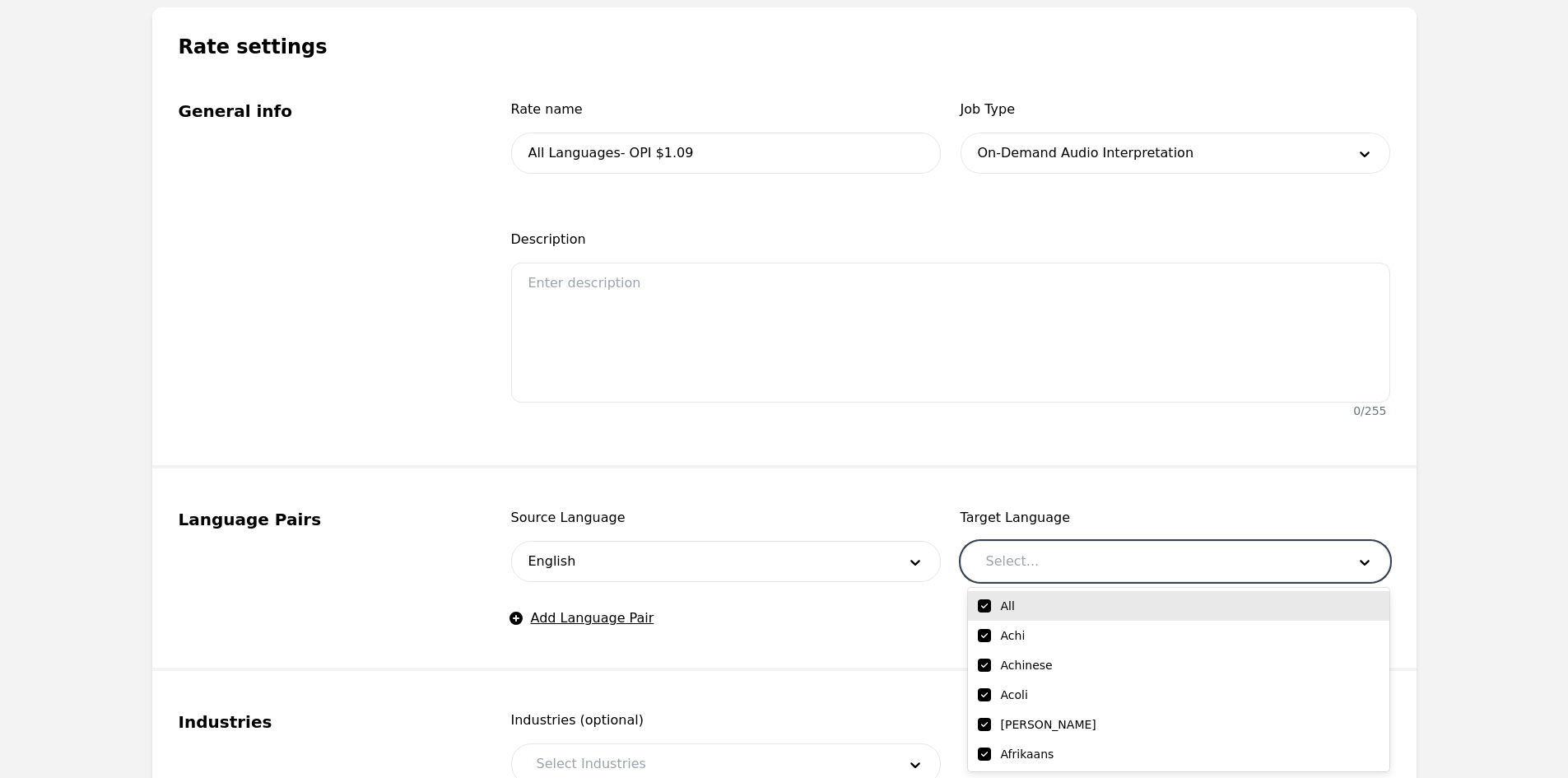
checkbox input "true"
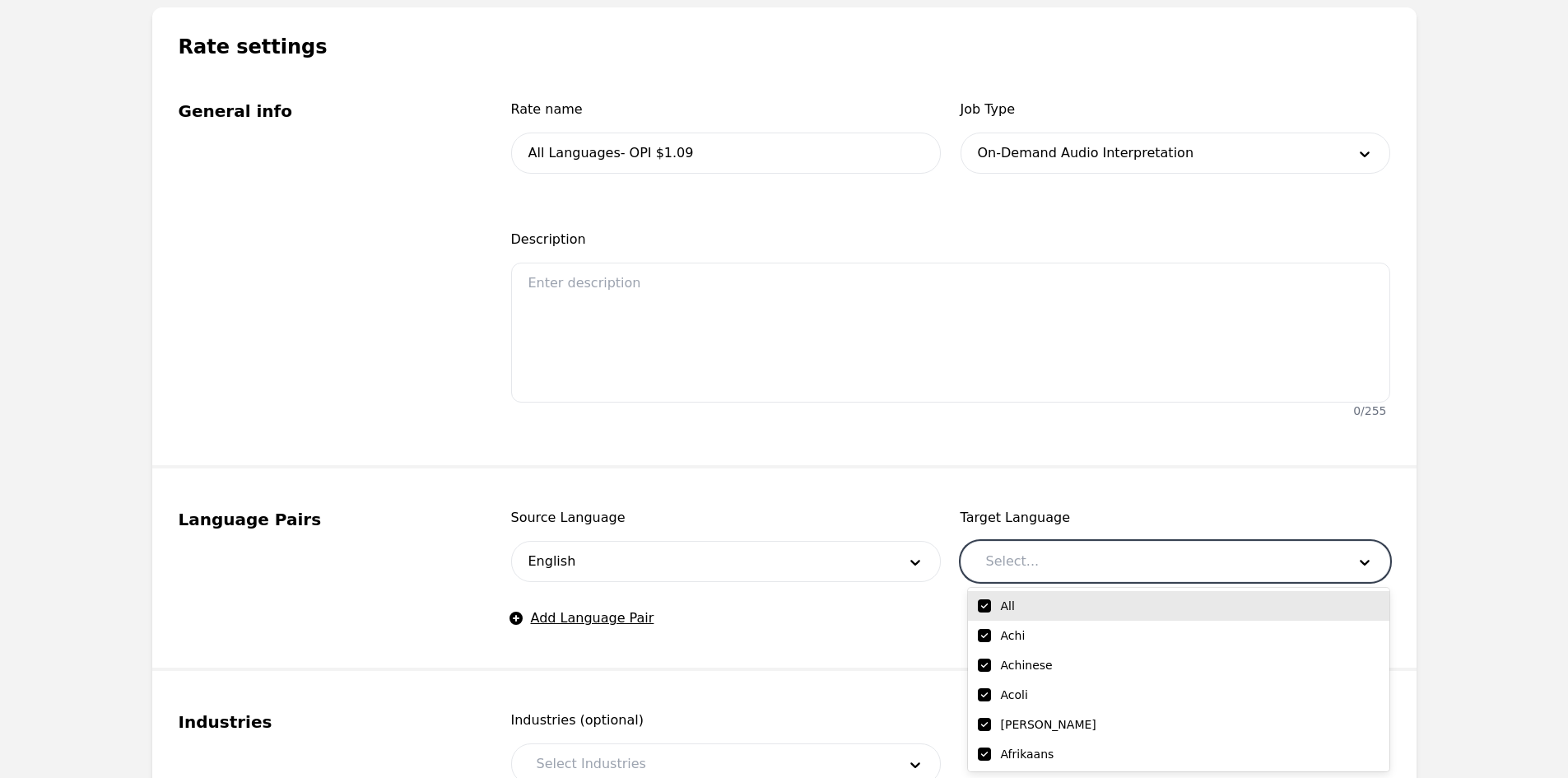
checkbox input "true"
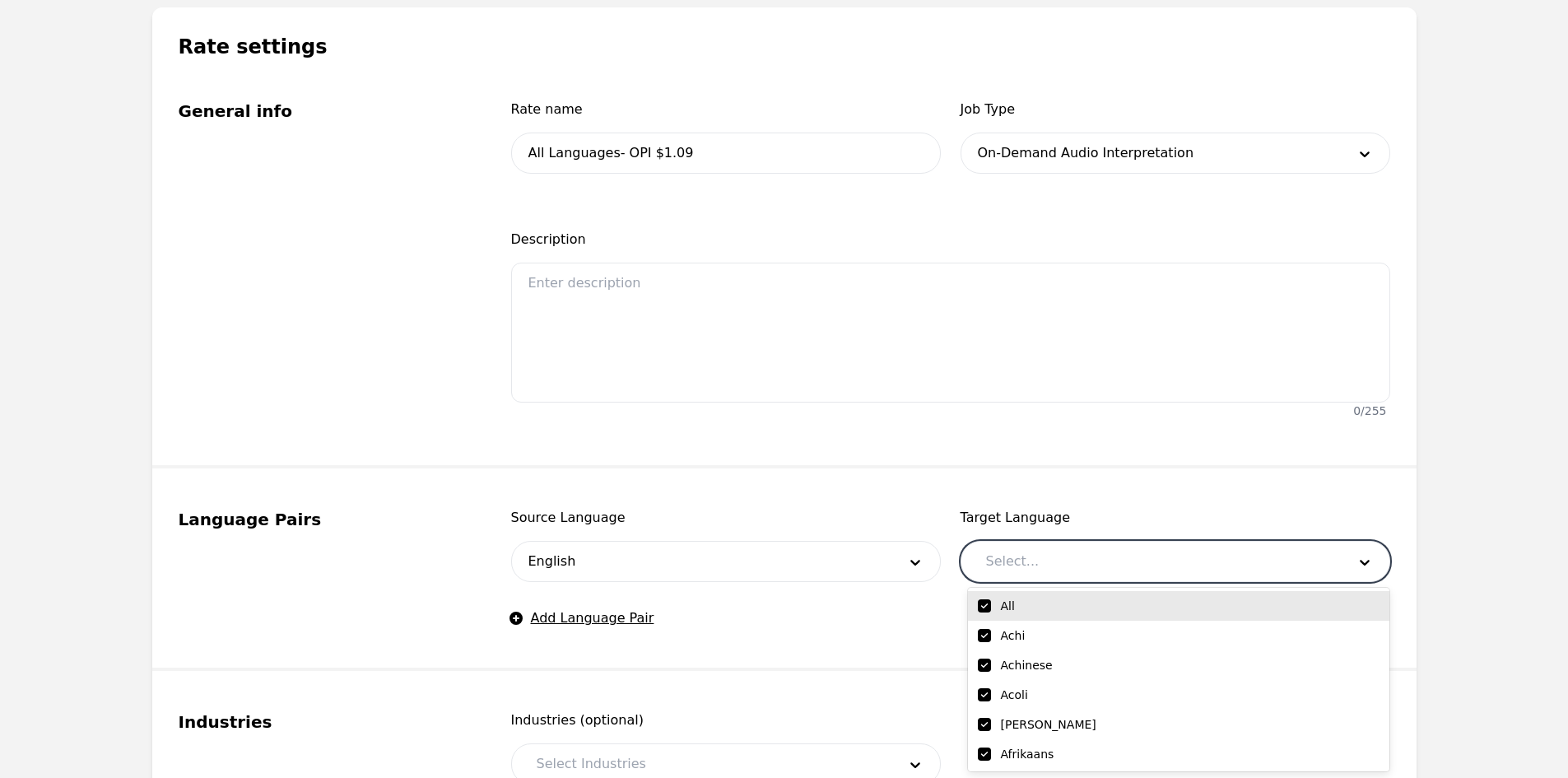
checkbox input "true"
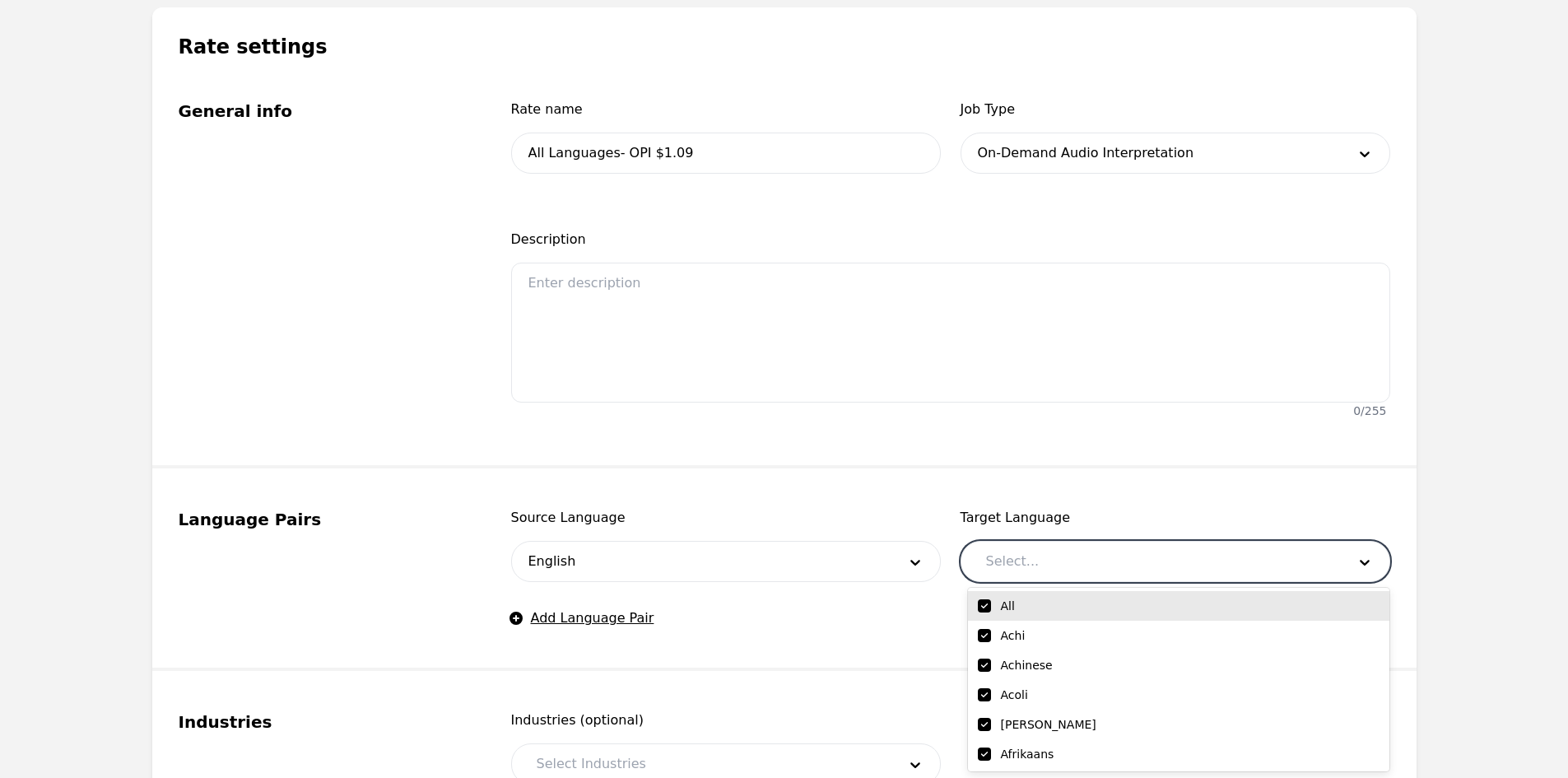
checkbox input "true"
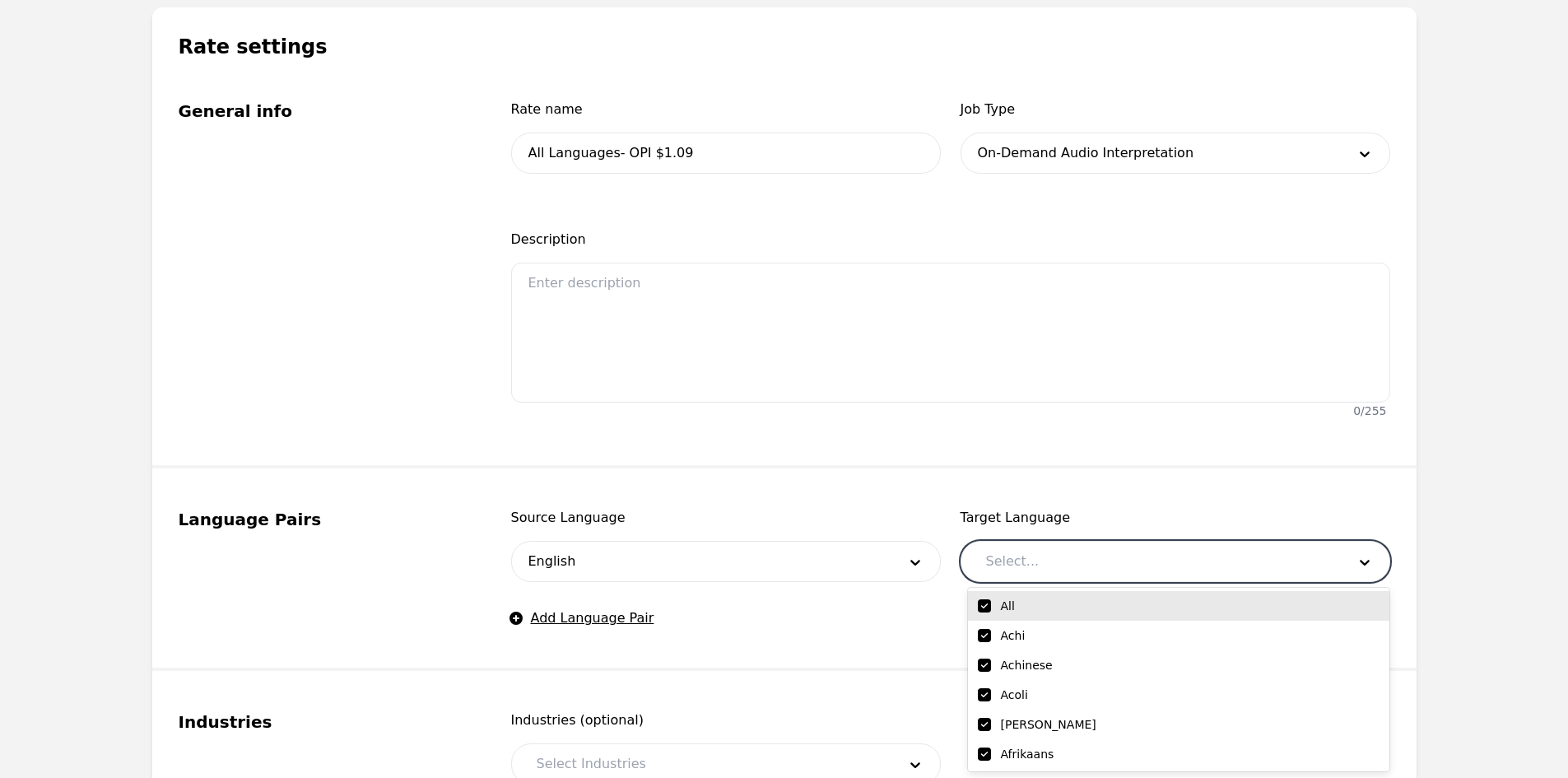
checkbox input "true"
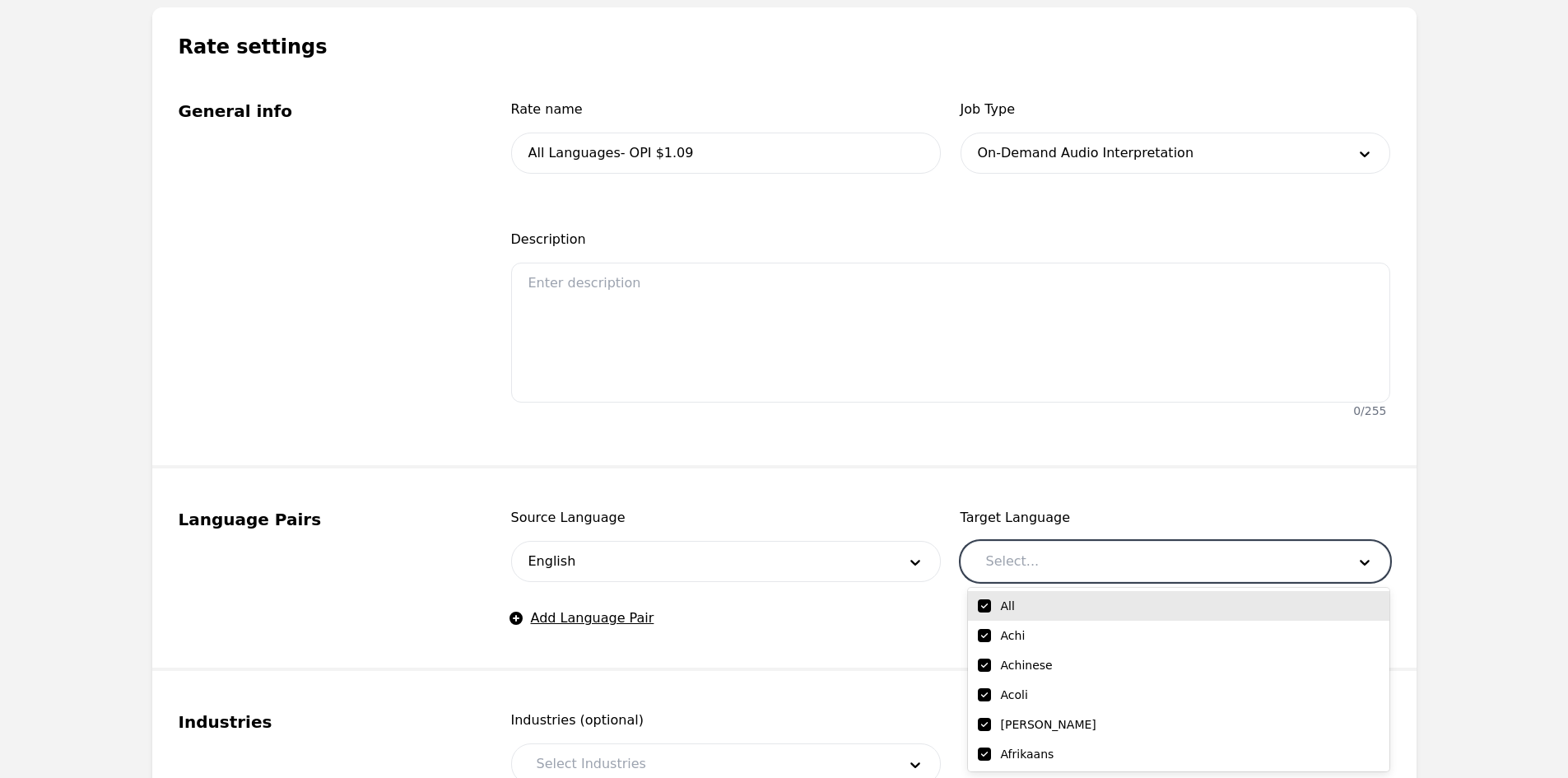
checkbox input "true"
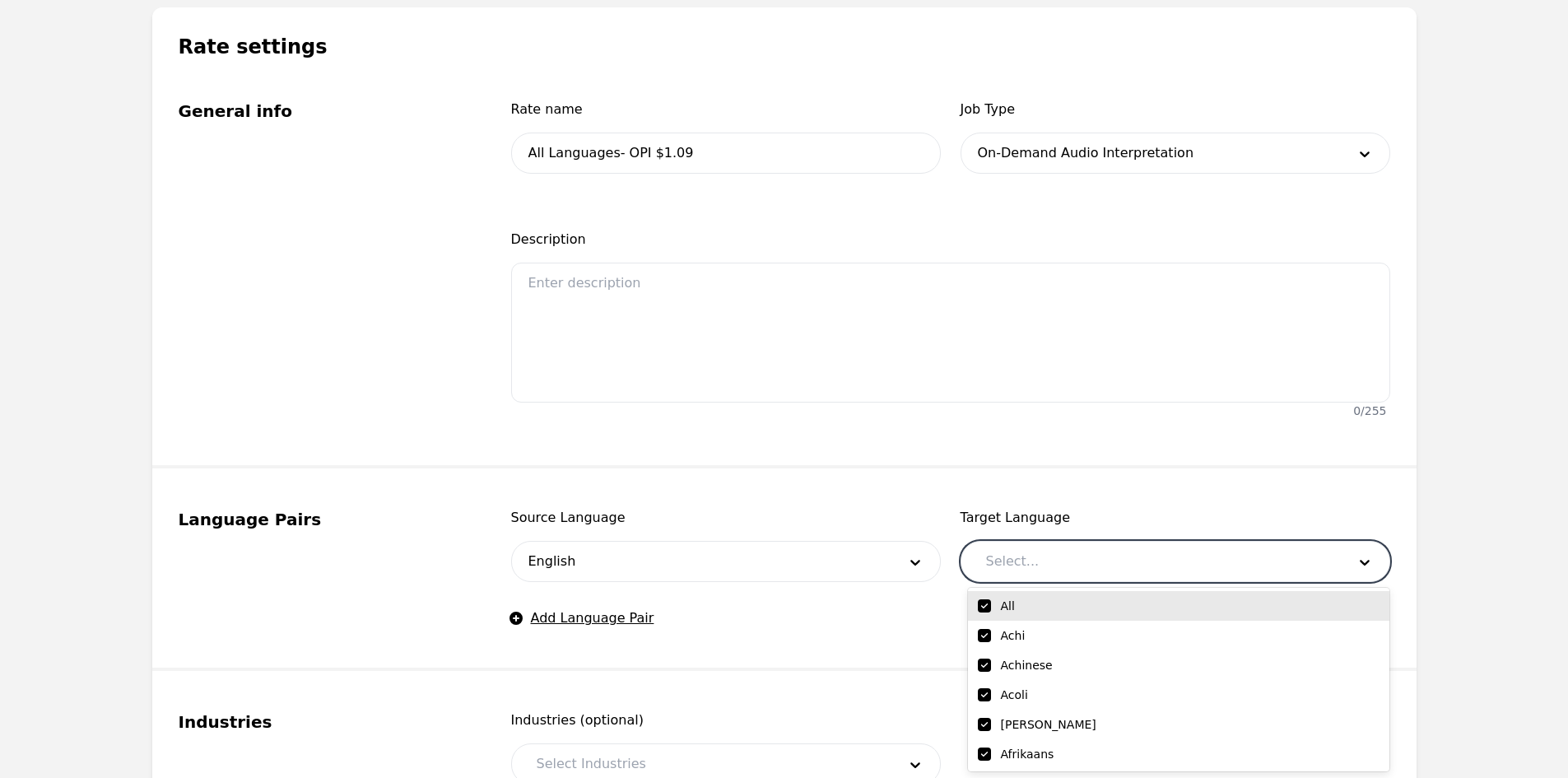
checkbox input "true"
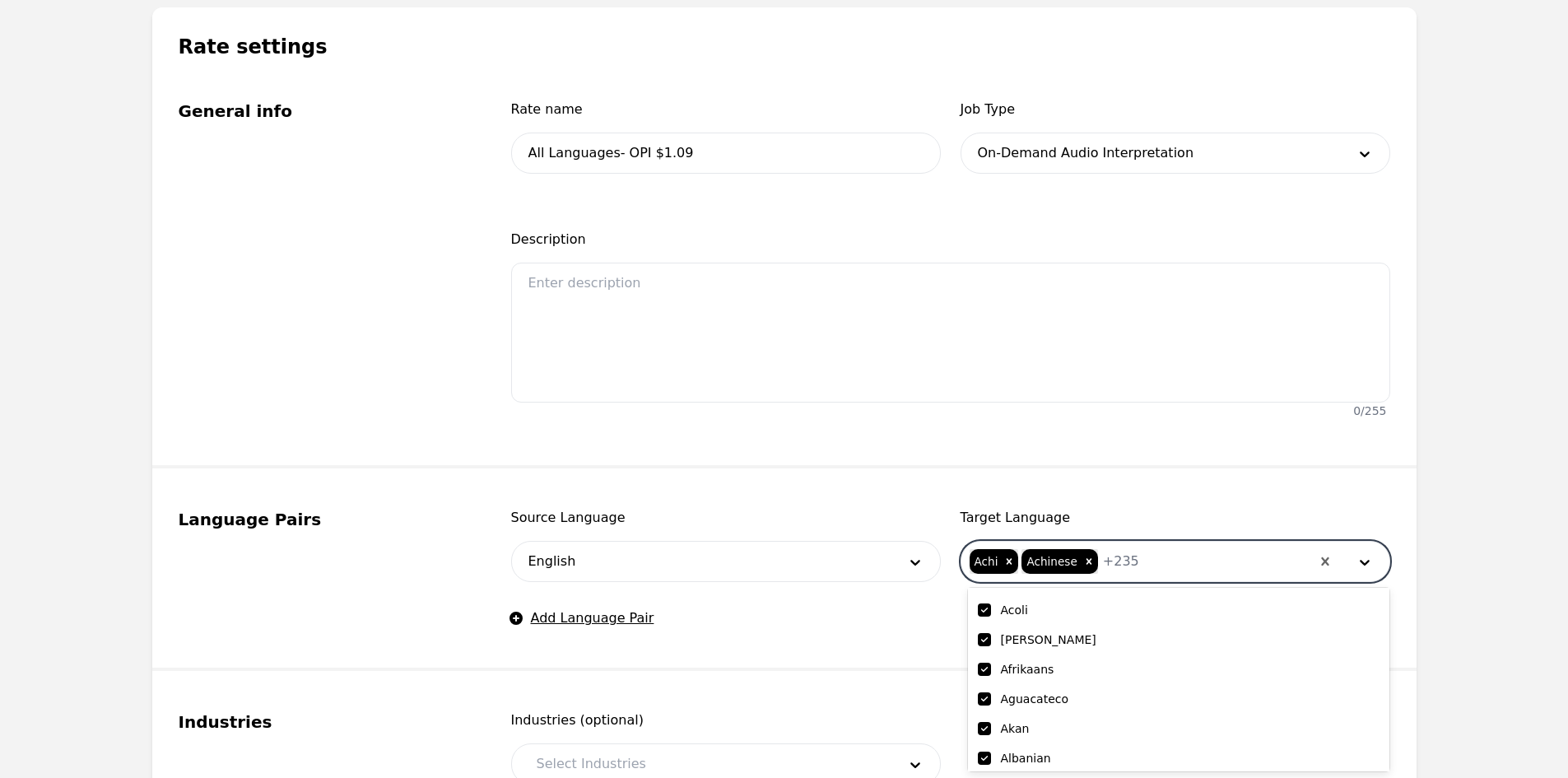
scroll to position [165, 0]
click at [988, 740] on input "checkbox" at bounding box center [984, 737] width 13 height 13
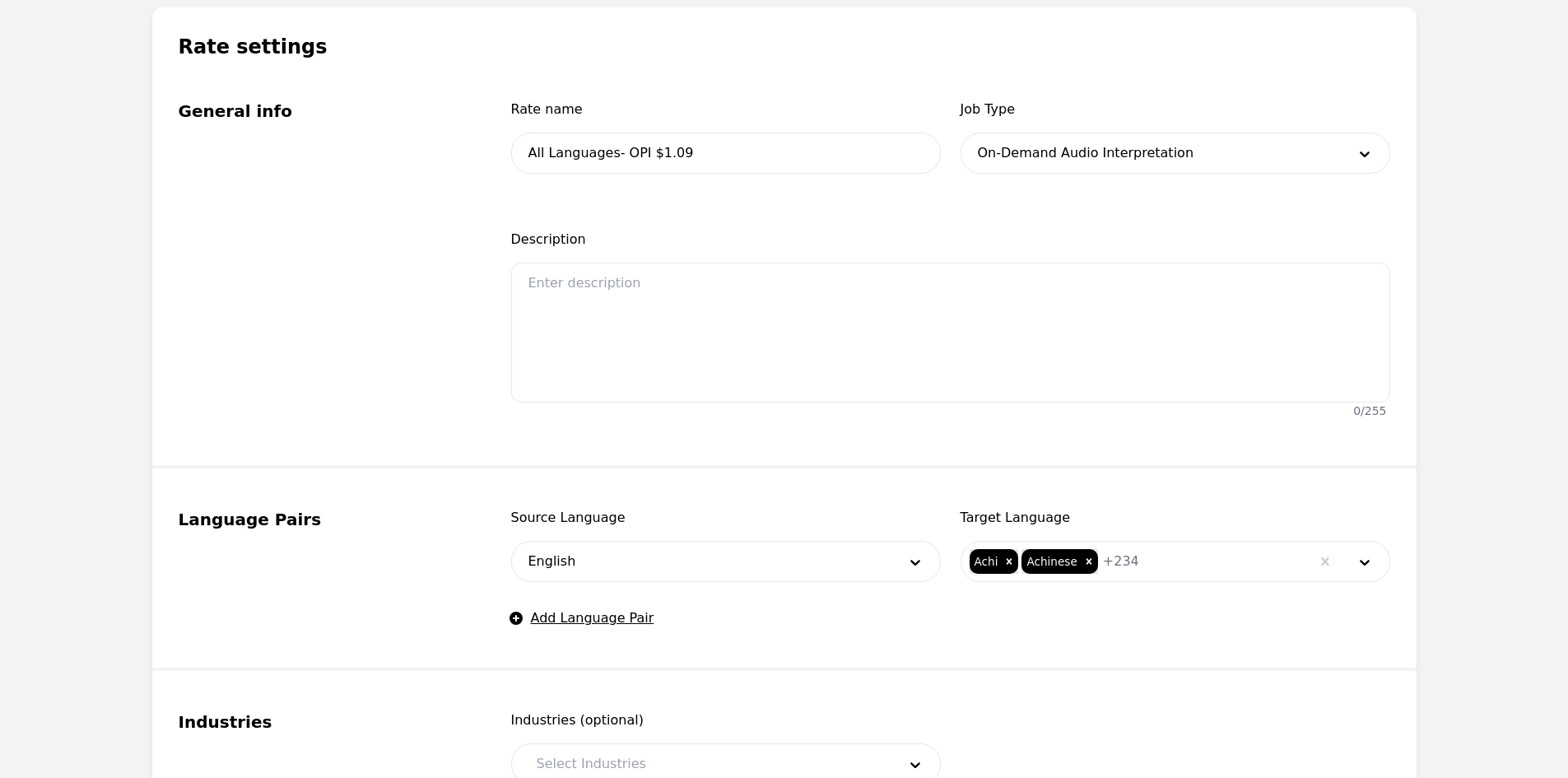
click at [815, 656] on fieldset "Language Pairs Source Language English Target Language Achi Achinese + 234 Add …" at bounding box center [784, 570] width 1264 height 203
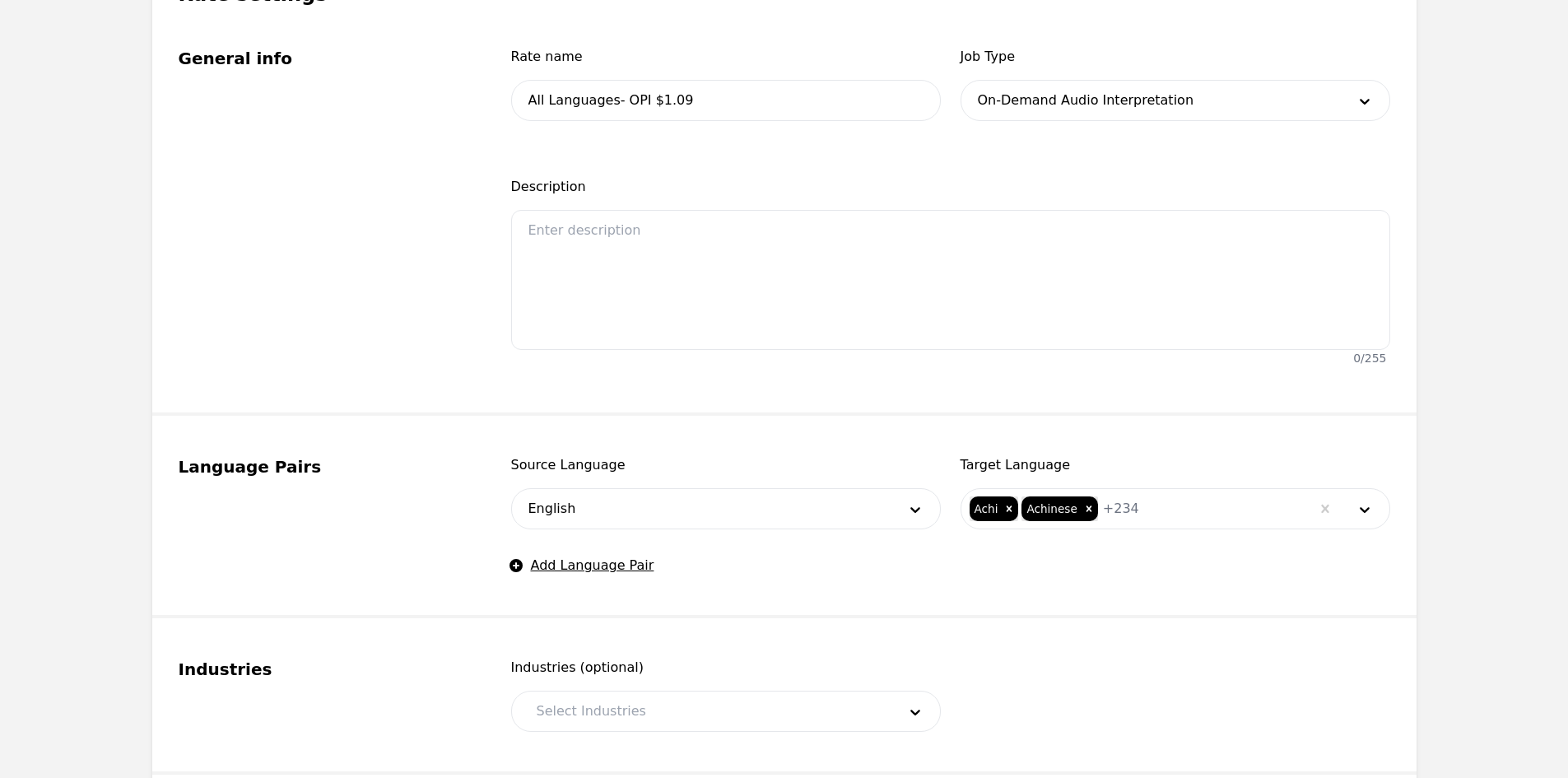
scroll to position [412, 0]
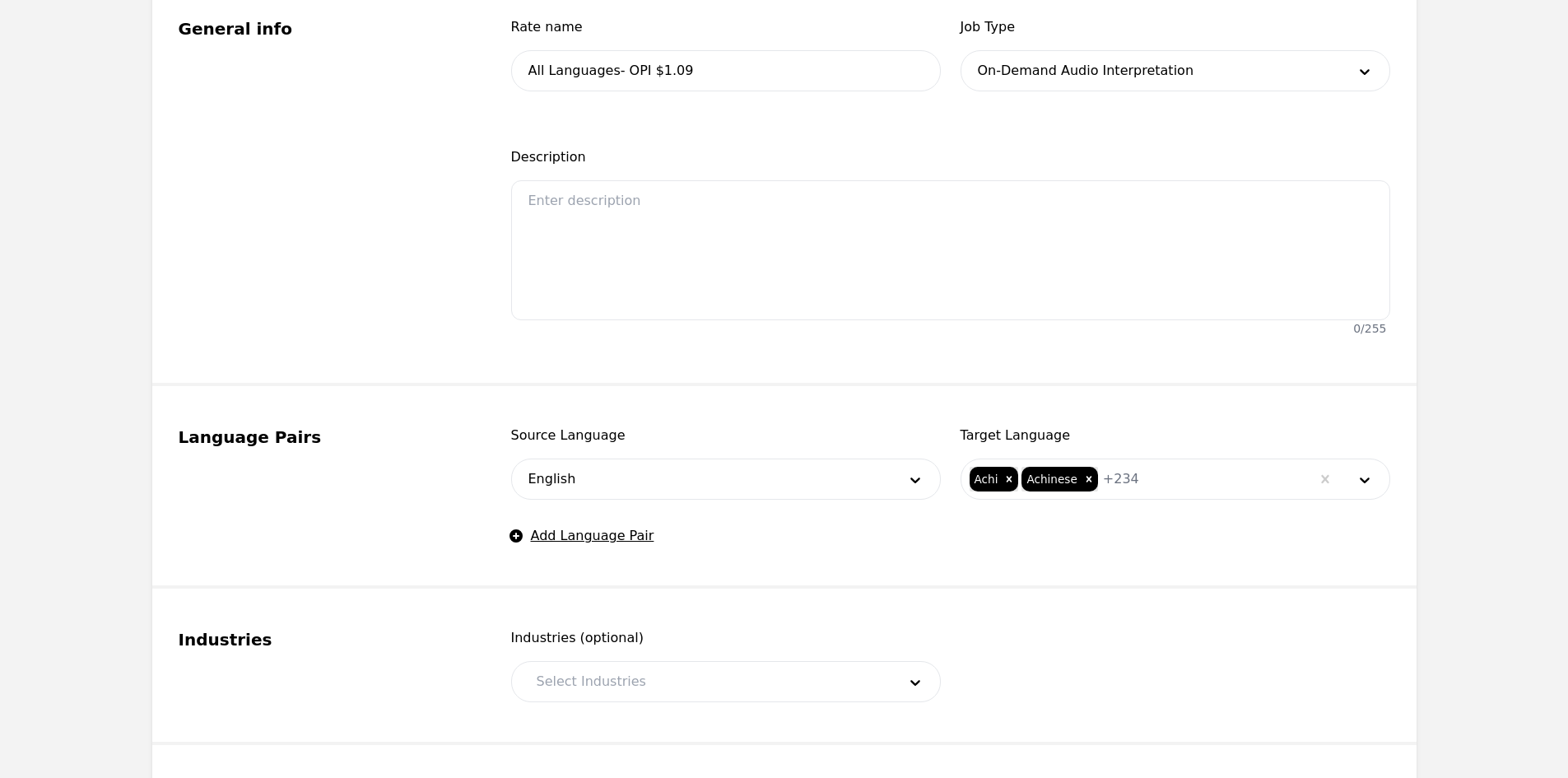
click at [640, 675] on div at bounding box center [704, 682] width 372 height 40
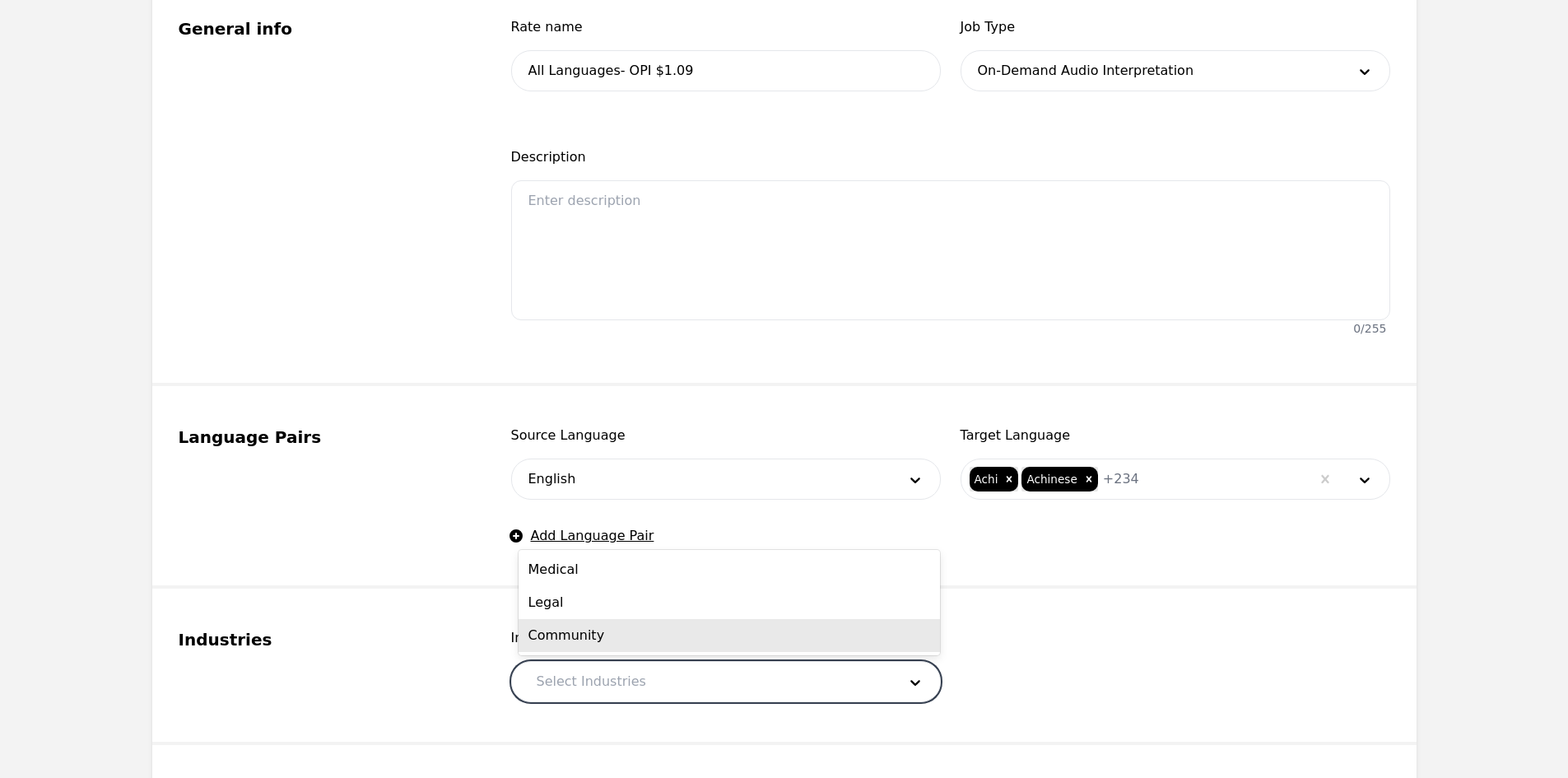
click at [584, 626] on div "Community" at bounding box center [729, 635] width 421 height 33
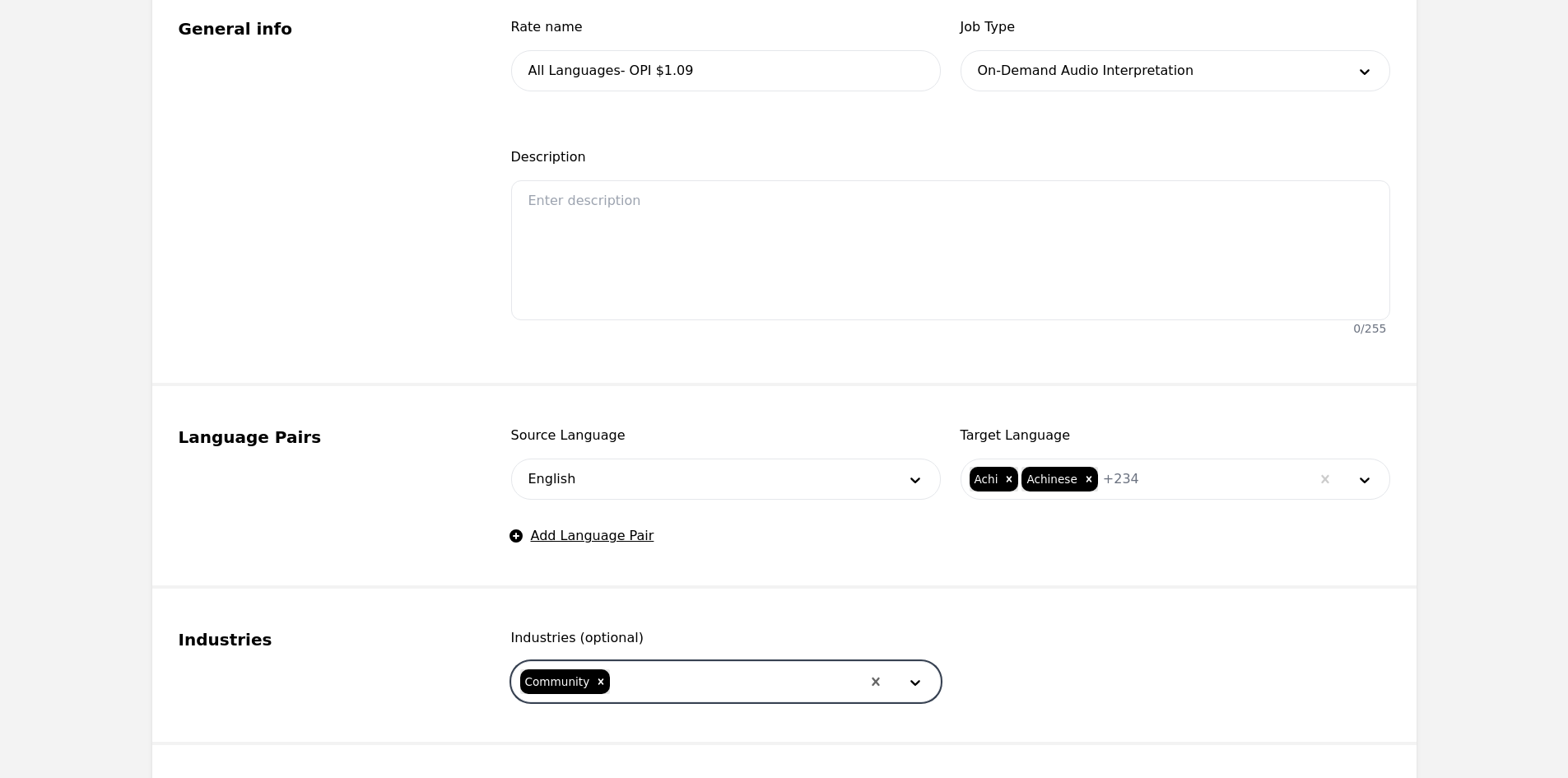
click at [584, 680] on div "Community" at bounding box center [556, 681] width 73 height 25
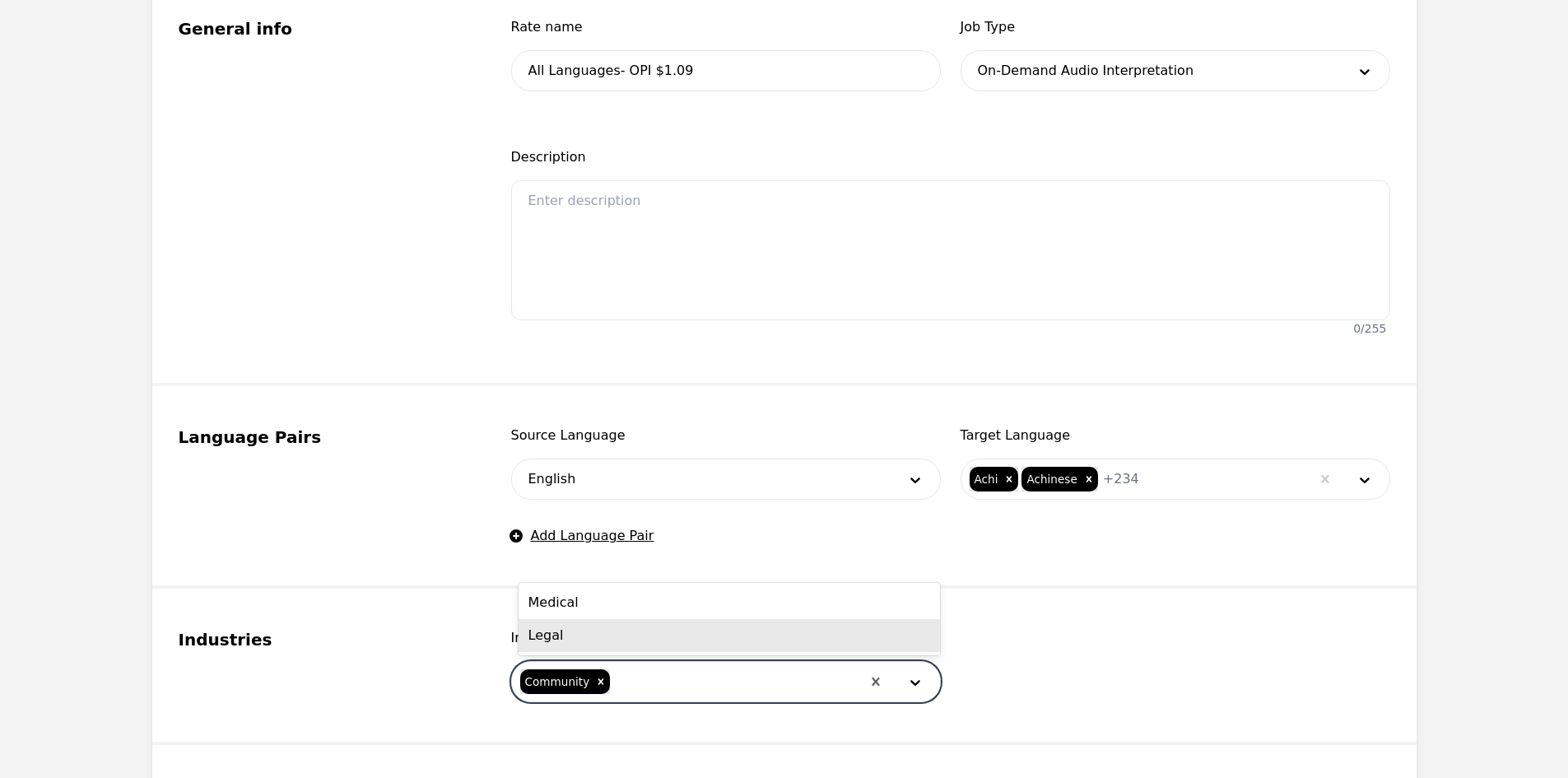
click at [589, 607] on div "Medical" at bounding box center [729, 602] width 421 height 33
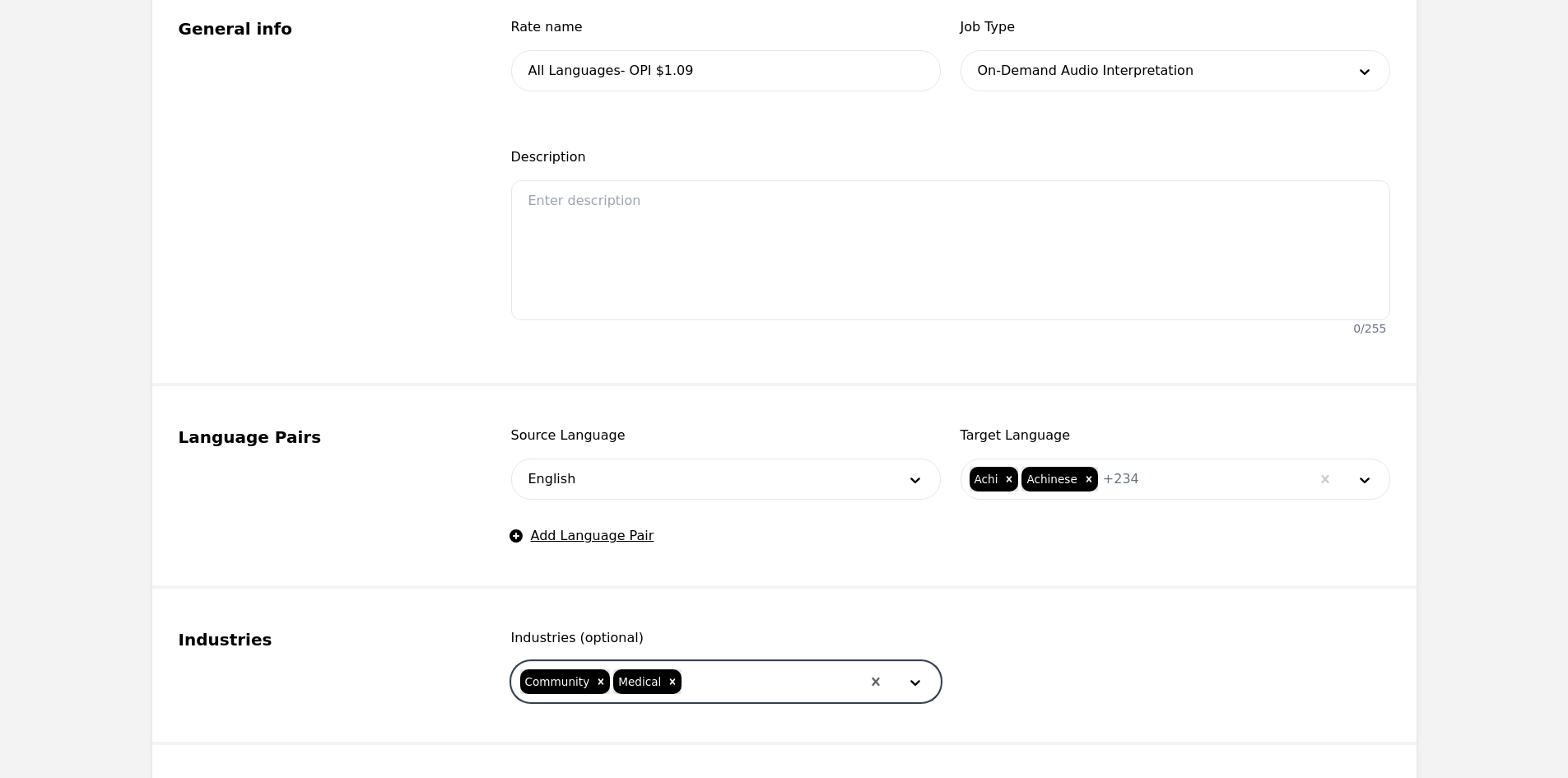
click at [698, 674] on div at bounding box center [772, 682] width 177 height 40
click at [684, 681] on div at bounding box center [772, 682] width 177 height 40
click at [700, 679] on input "text" at bounding box center [702, 681] width 4 height 20
click at [671, 732] on div "Legal" at bounding box center [729, 728] width 421 height 33
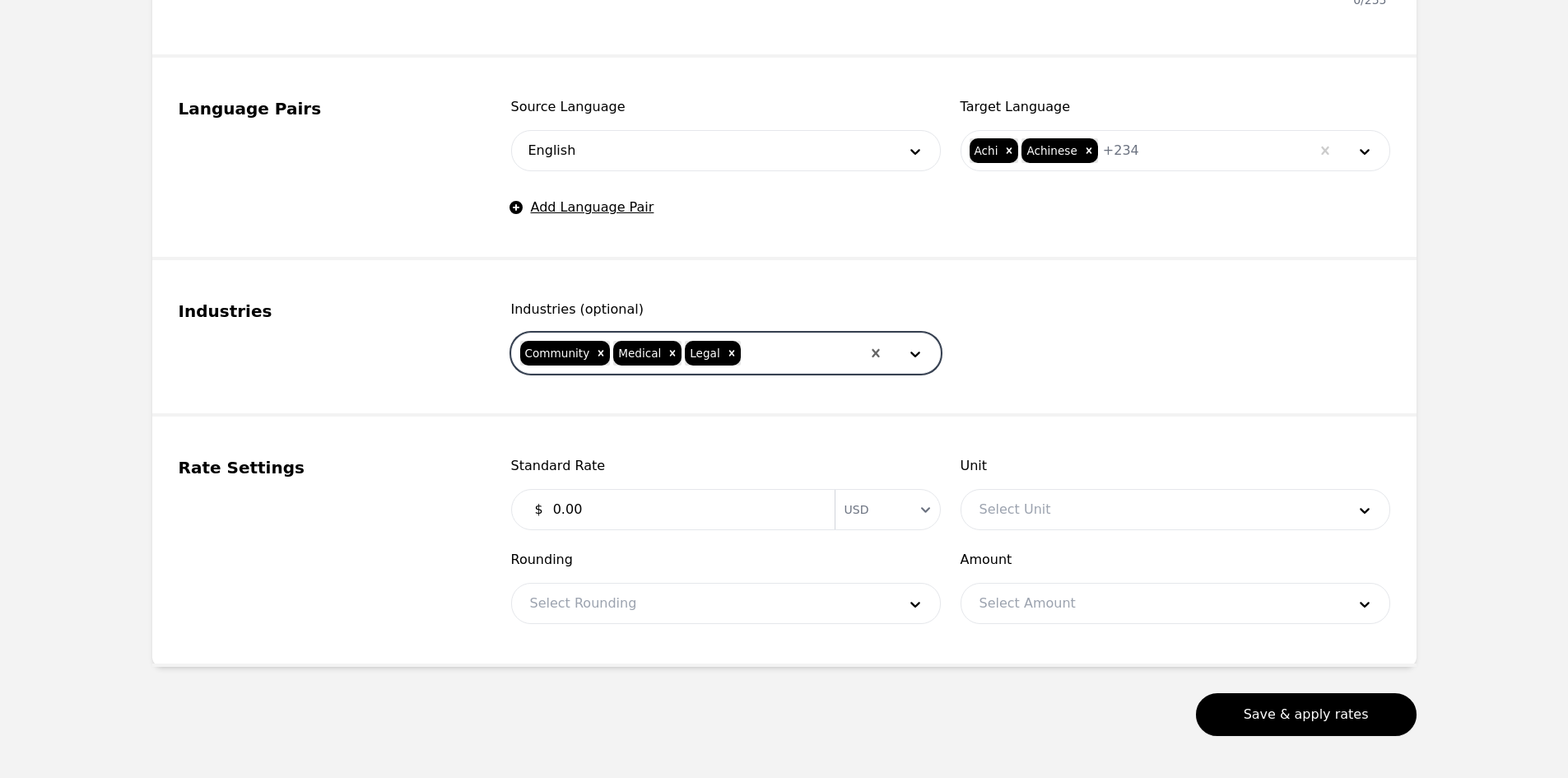
scroll to position [741, 0]
click at [630, 504] on input "0.00" at bounding box center [684, 509] width 282 height 33
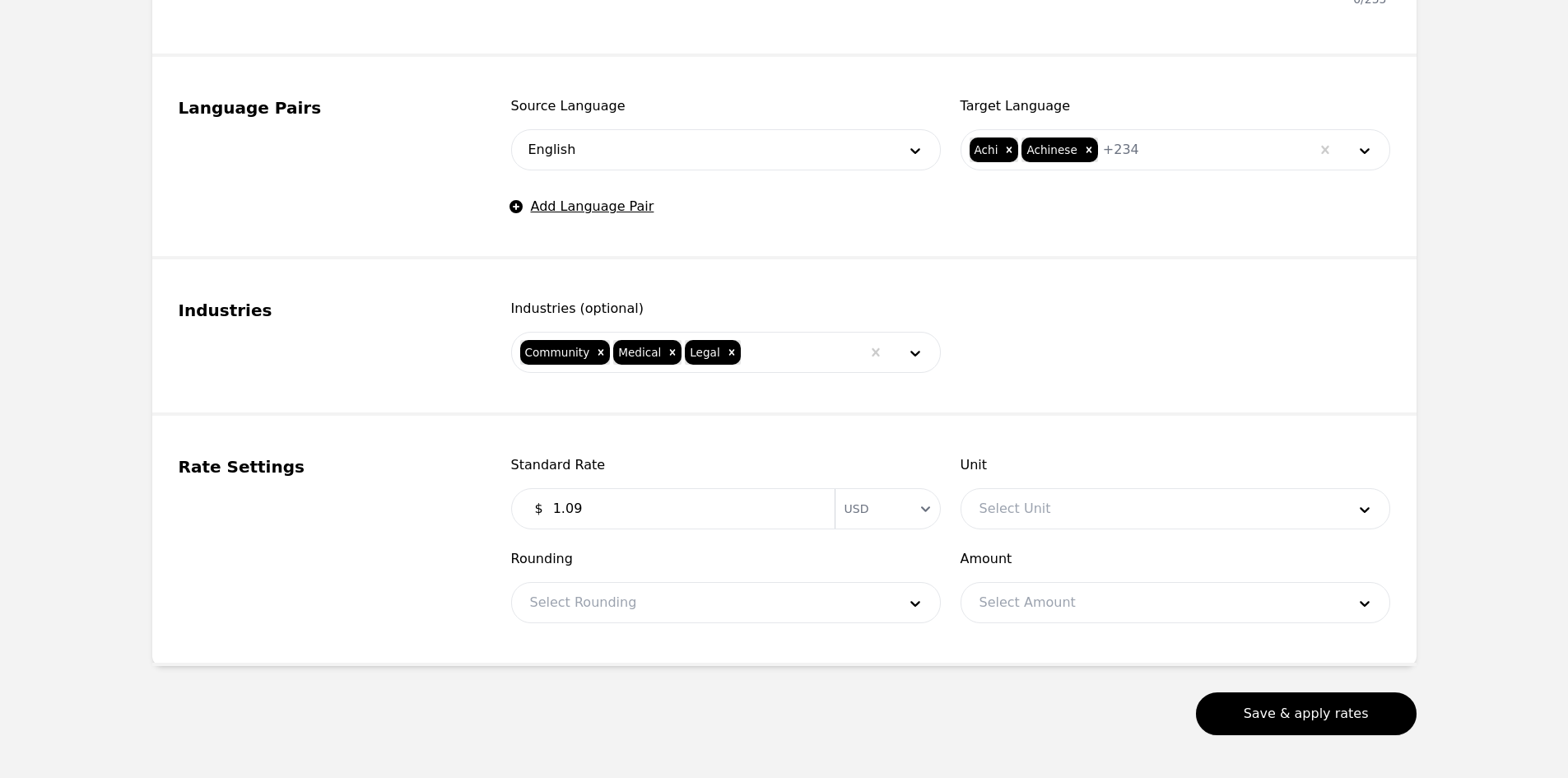
click at [1149, 517] on div at bounding box center [1150, 509] width 379 height 40
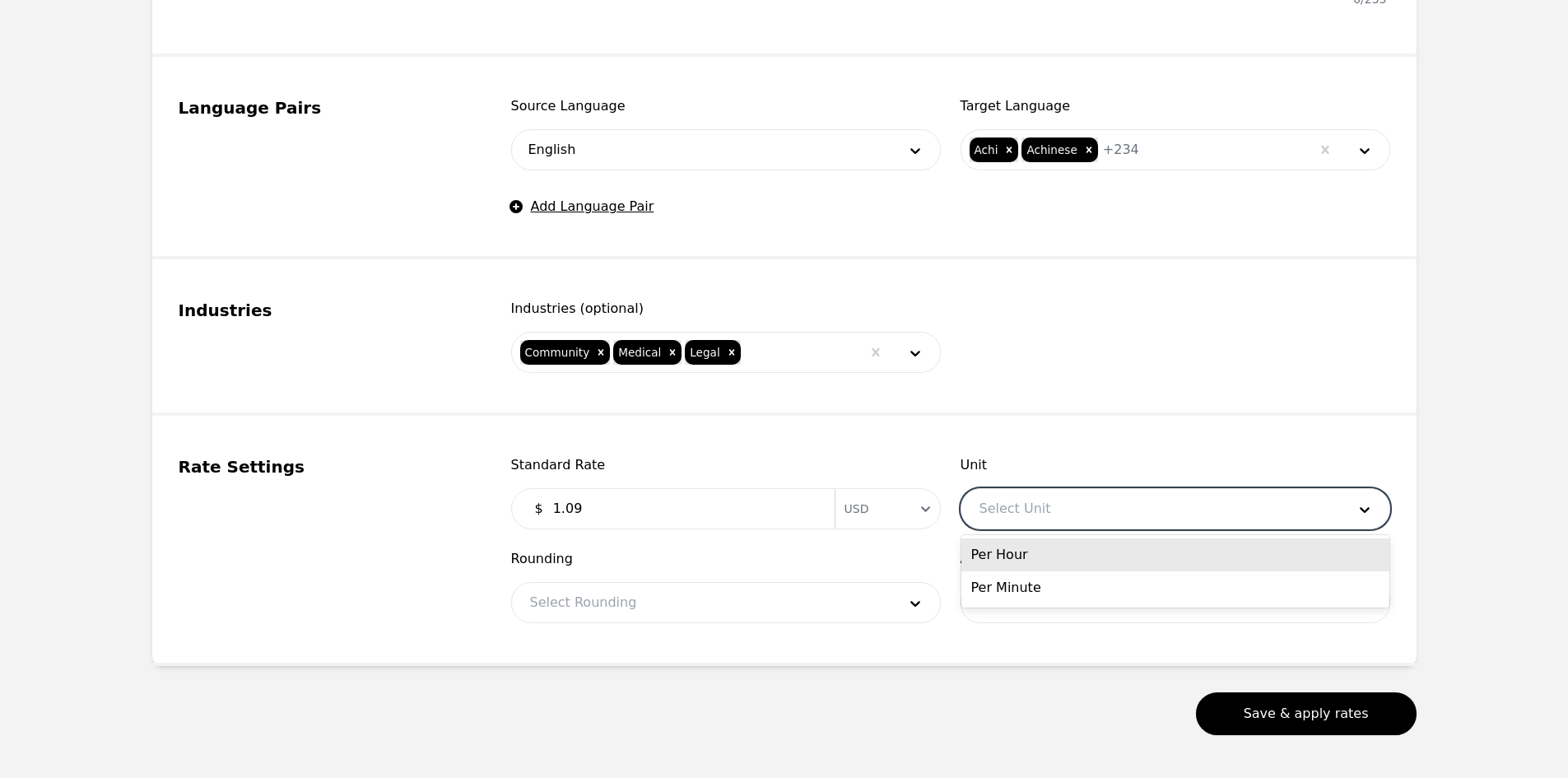
click at [1079, 586] on div "Per Minute" at bounding box center [1176, 587] width 428 height 33
click at [714, 622] on div "Select Rounding" at bounding box center [726, 603] width 430 height 42
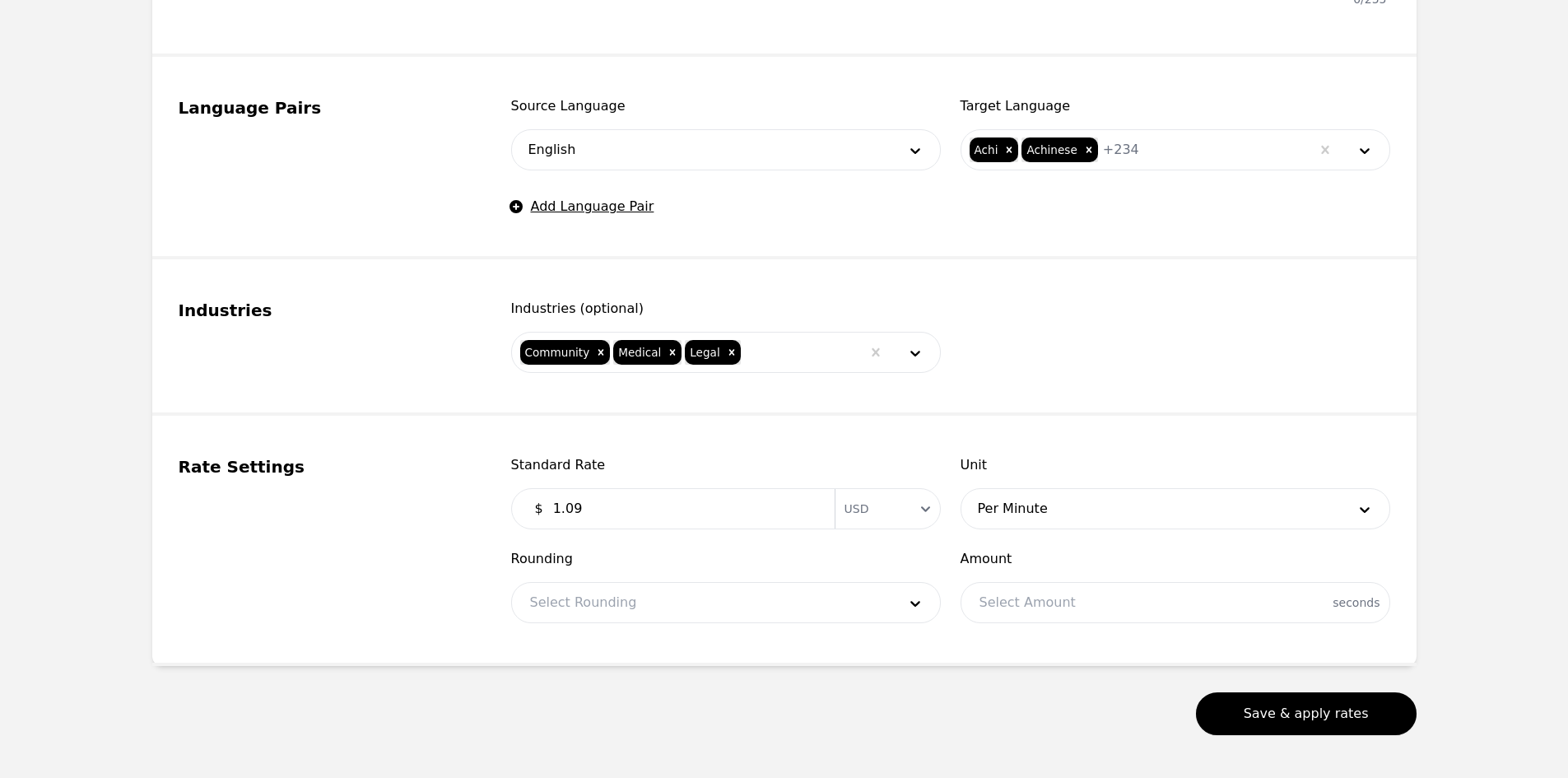
click at [658, 621] on div "Select Rounding" at bounding box center [726, 603] width 430 height 42
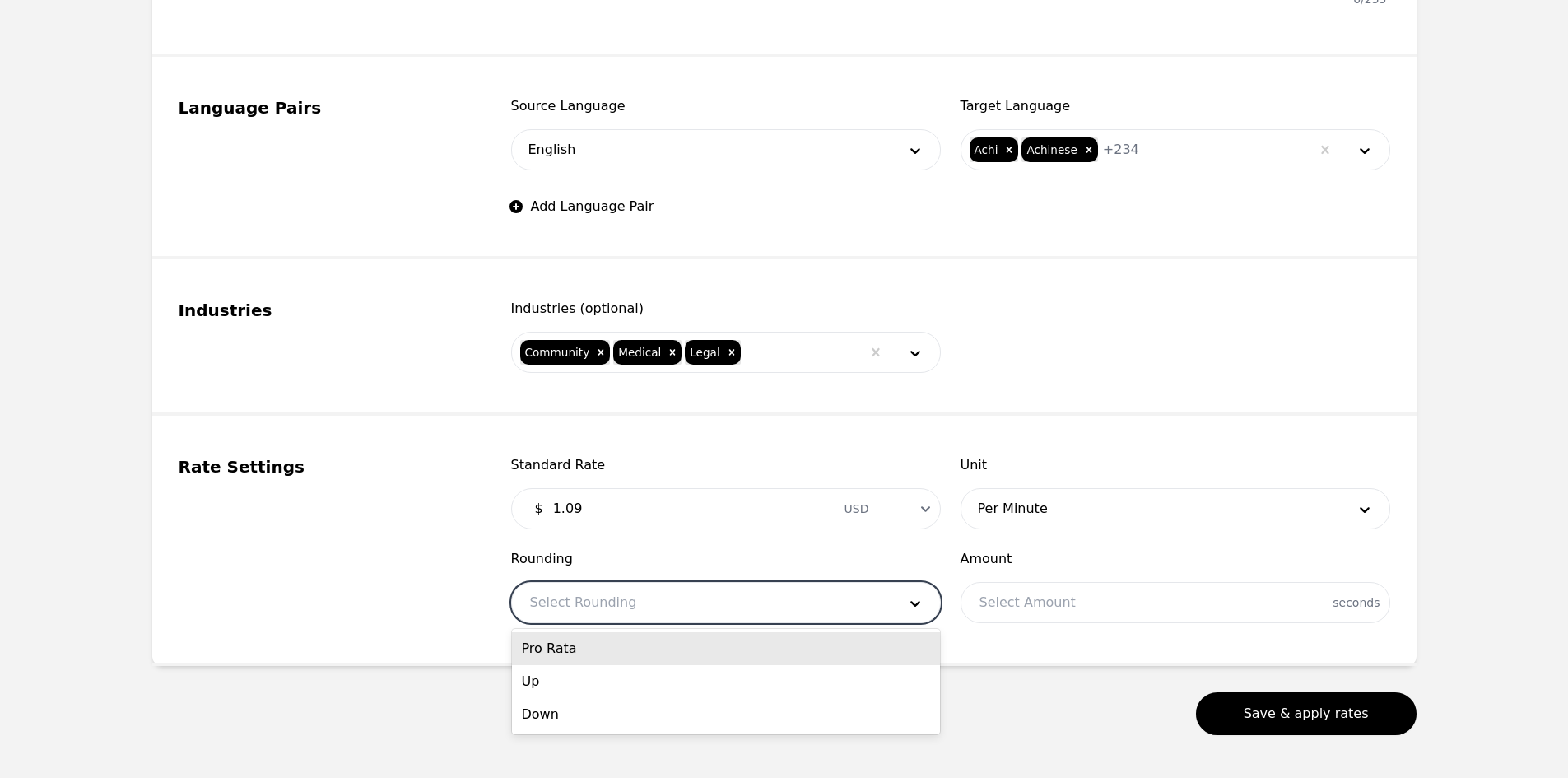
click at [635, 610] on div at bounding box center [701, 603] width 379 height 40
click at [612, 651] on div "Pro Rata" at bounding box center [726, 649] width 428 height 33
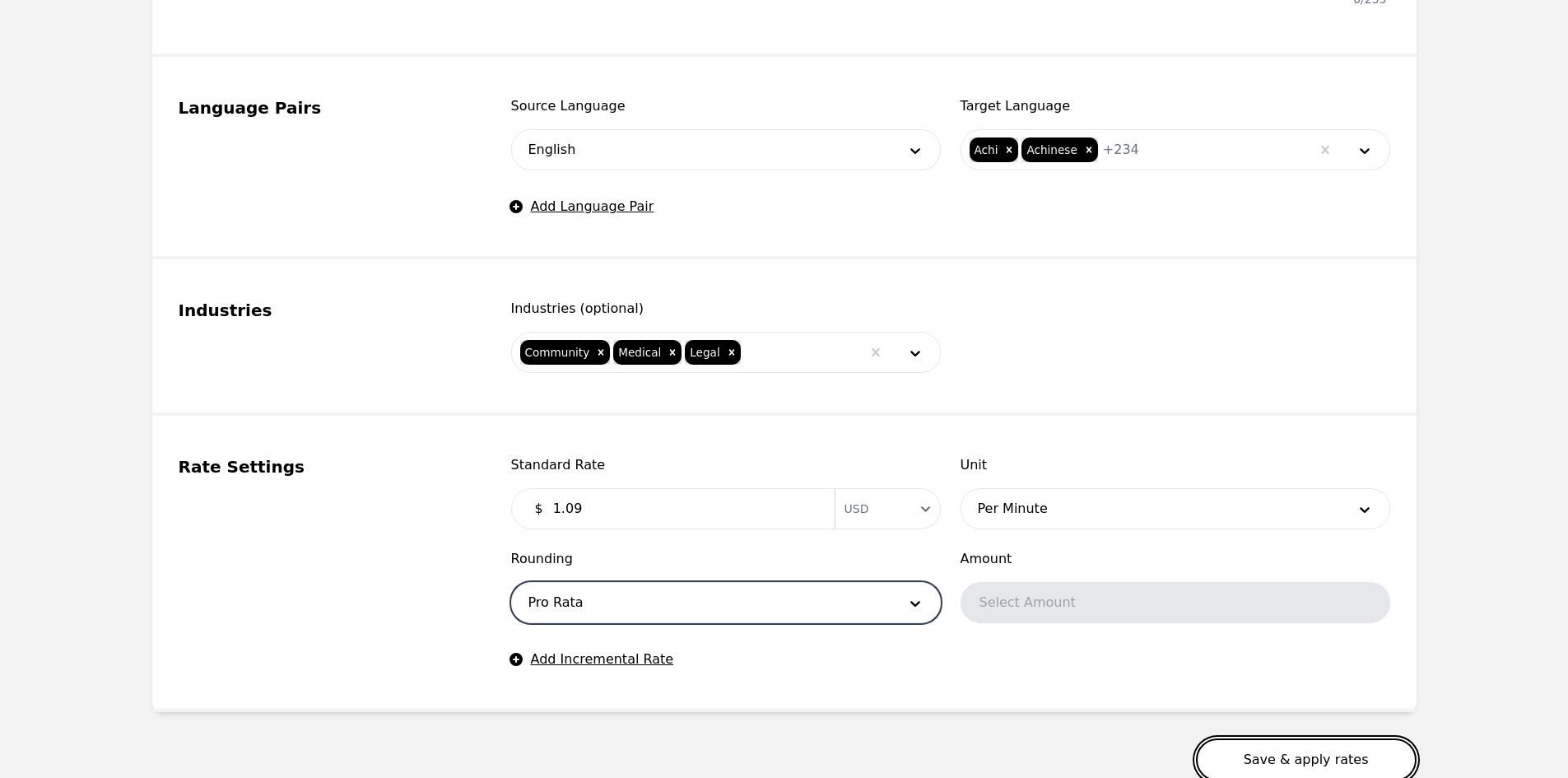
click at [1272, 754] on button "Save & apply rates" at bounding box center [1306, 759] width 221 height 42
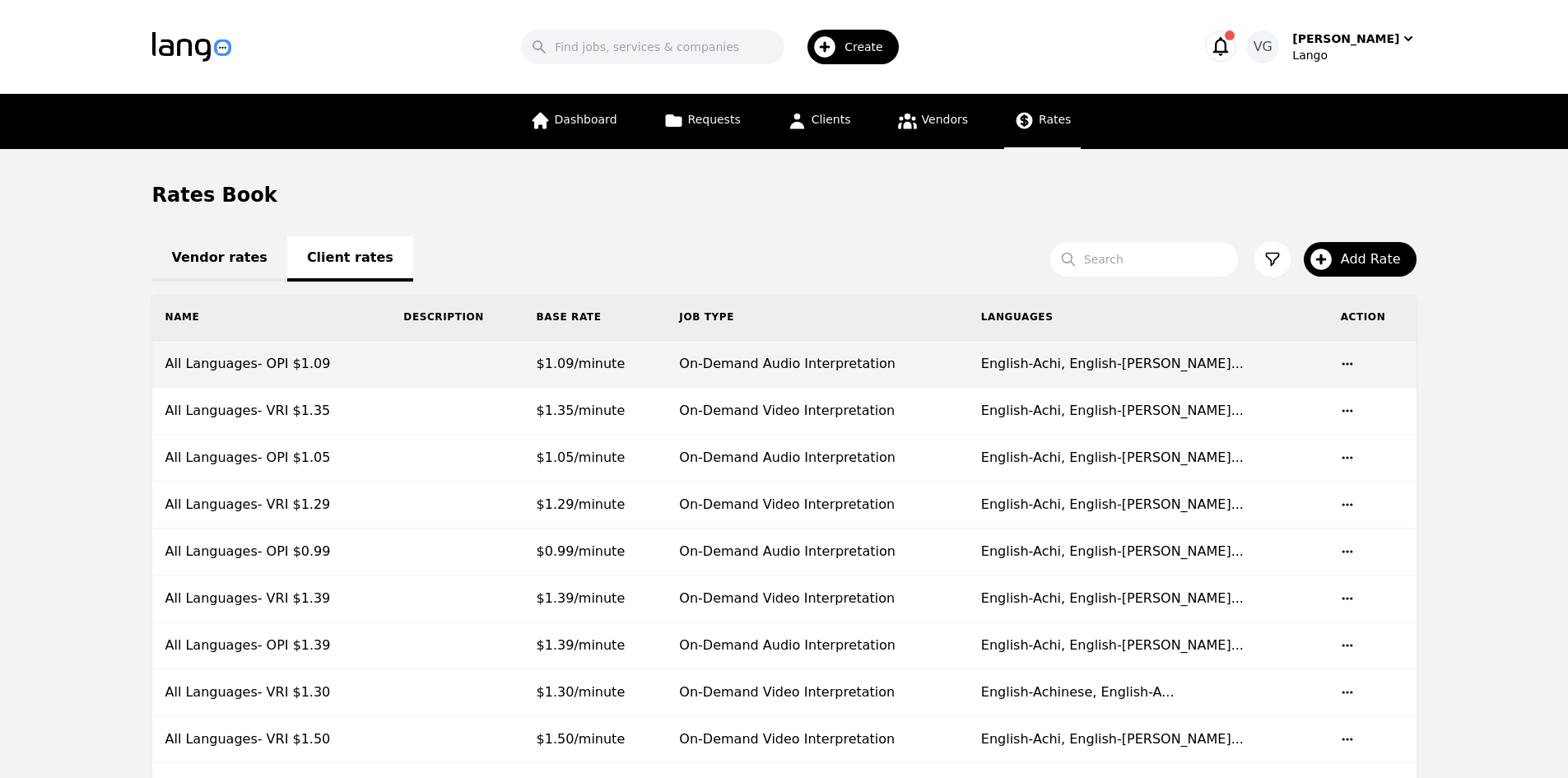
click at [360, 371] on td "All Languages- OPI $1.09" at bounding box center [272, 364] width 239 height 47
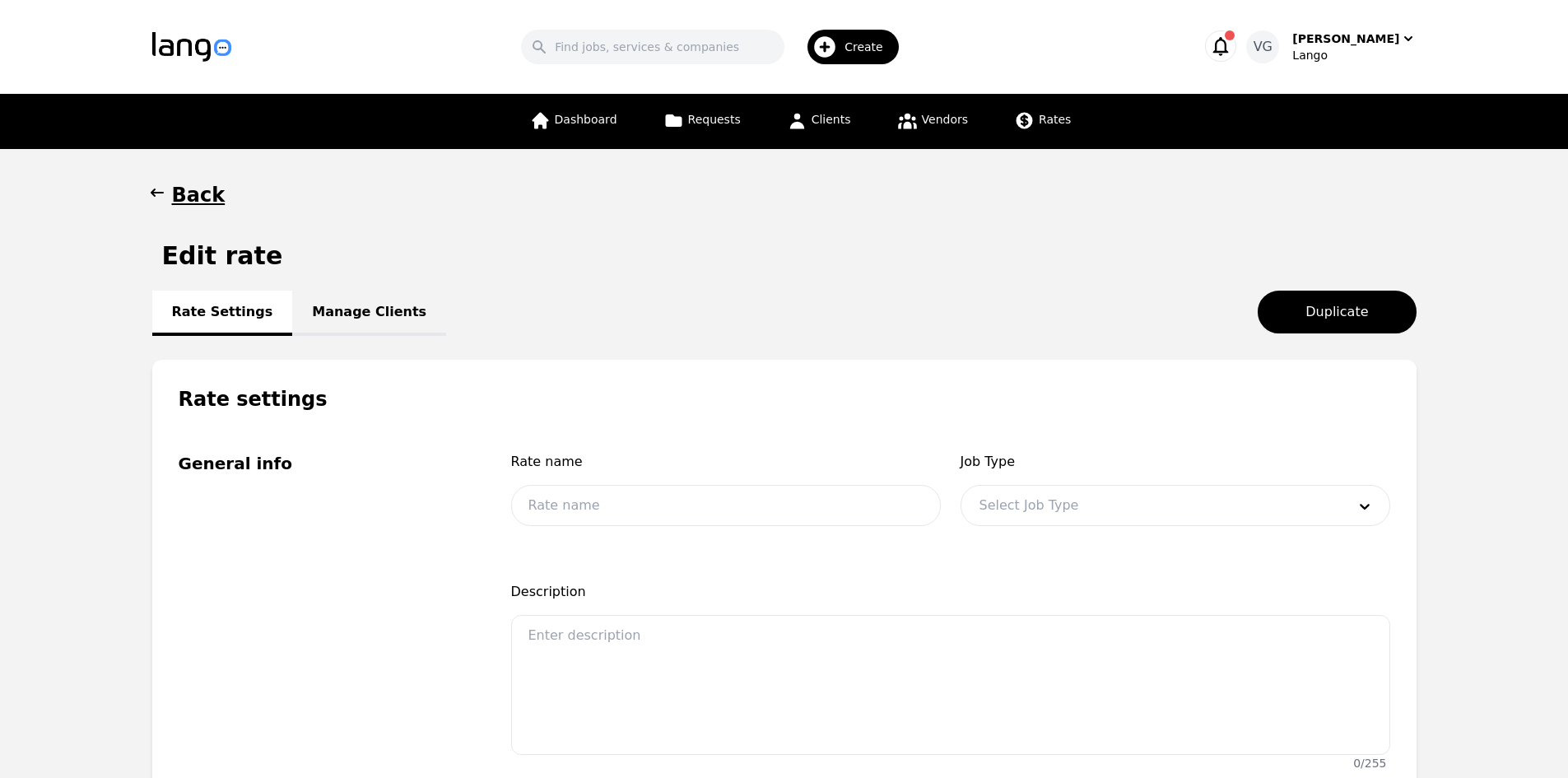
type input "All Languages- OPI $1.09"
type input "1.09"
click at [354, 314] on link "Manage Clients" at bounding box center [369, 313] width 154 height 45
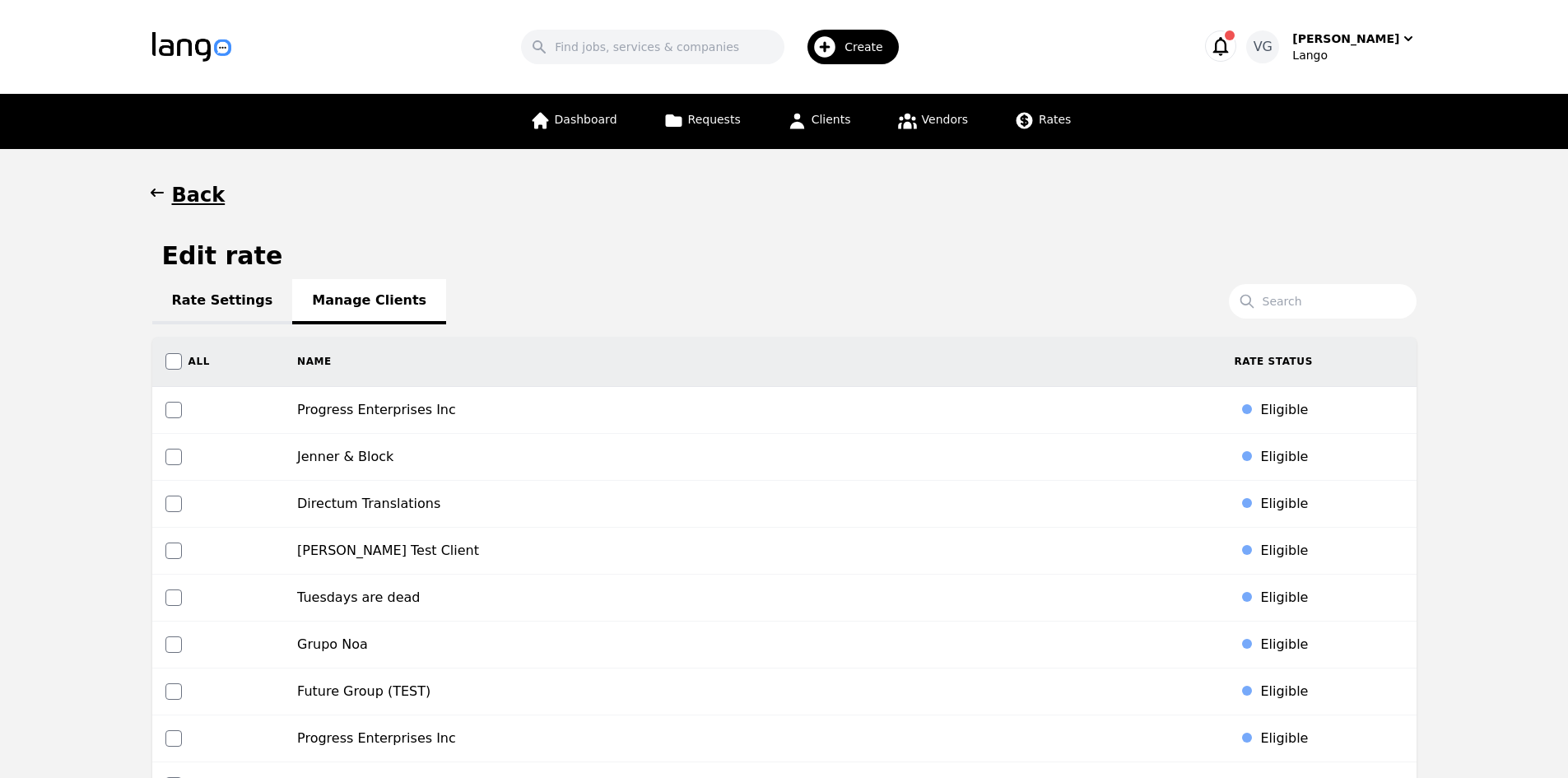
scroll to position [7152, 0]
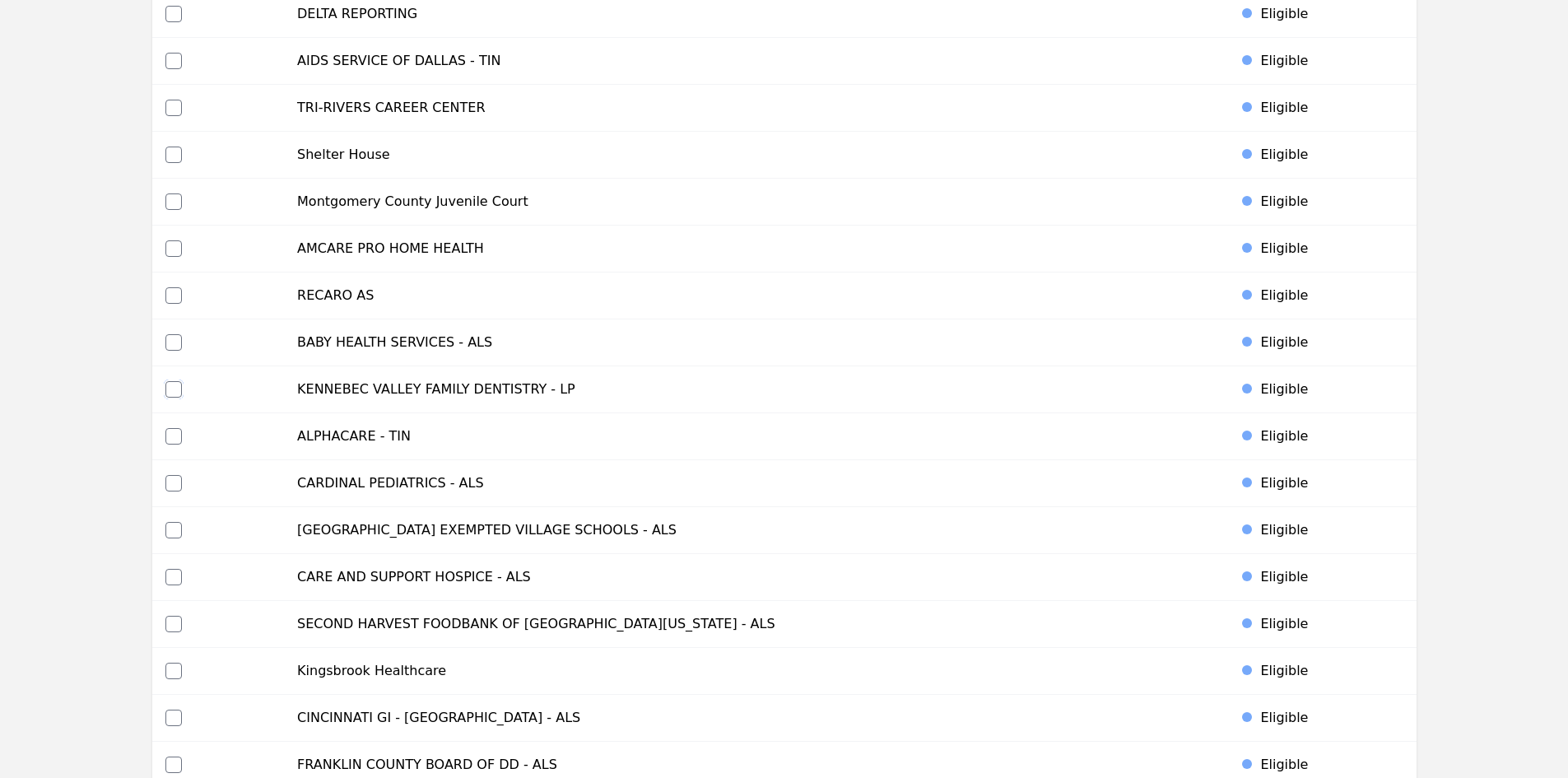
click at [172, 383] on input "checkbox" at bounding box center [173, 389] width 16 height 16
checkbox input "true"
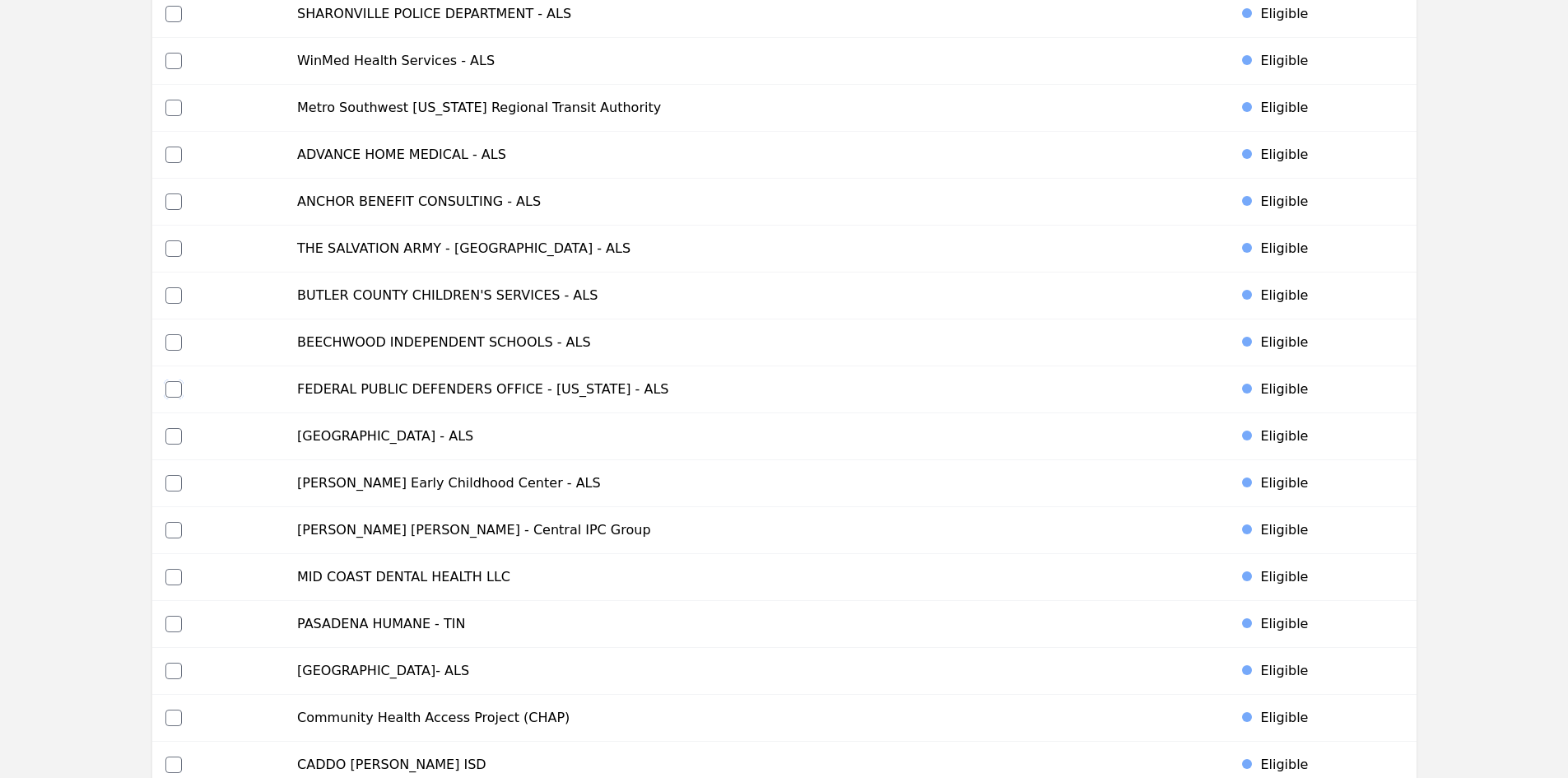
click at [173, 390] on input "checkbox" at bounding box center [173, 389] width 16 height 16
checkbox input "true"
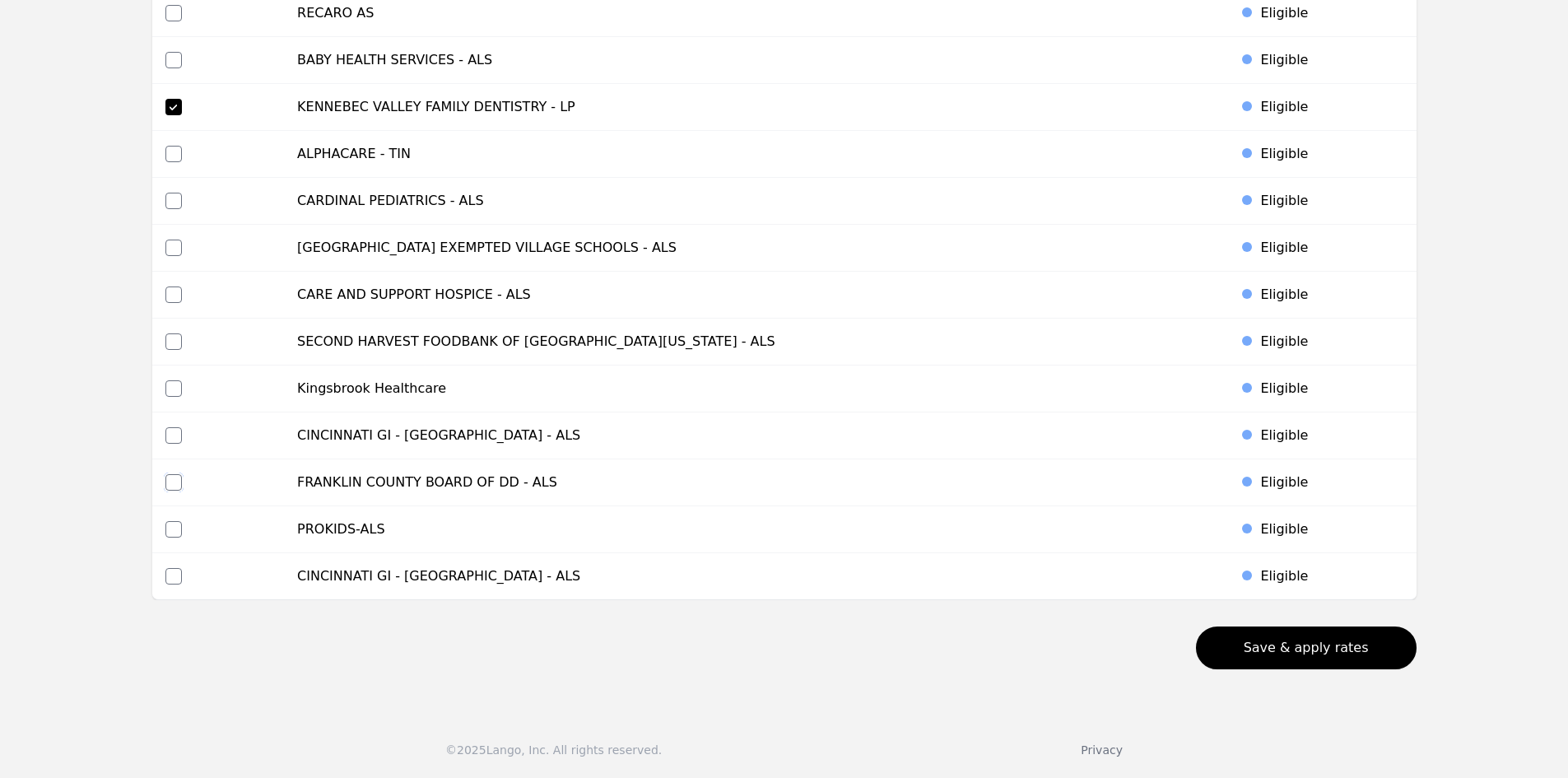
click at [172, 477] on input "checkbox" at bounding box center [173, 482] width 16 height 16
checkbox input "true"
click at [1311, 643] on button "Save & apply rates" at bounding box center [1306, 647] width 221 height 42
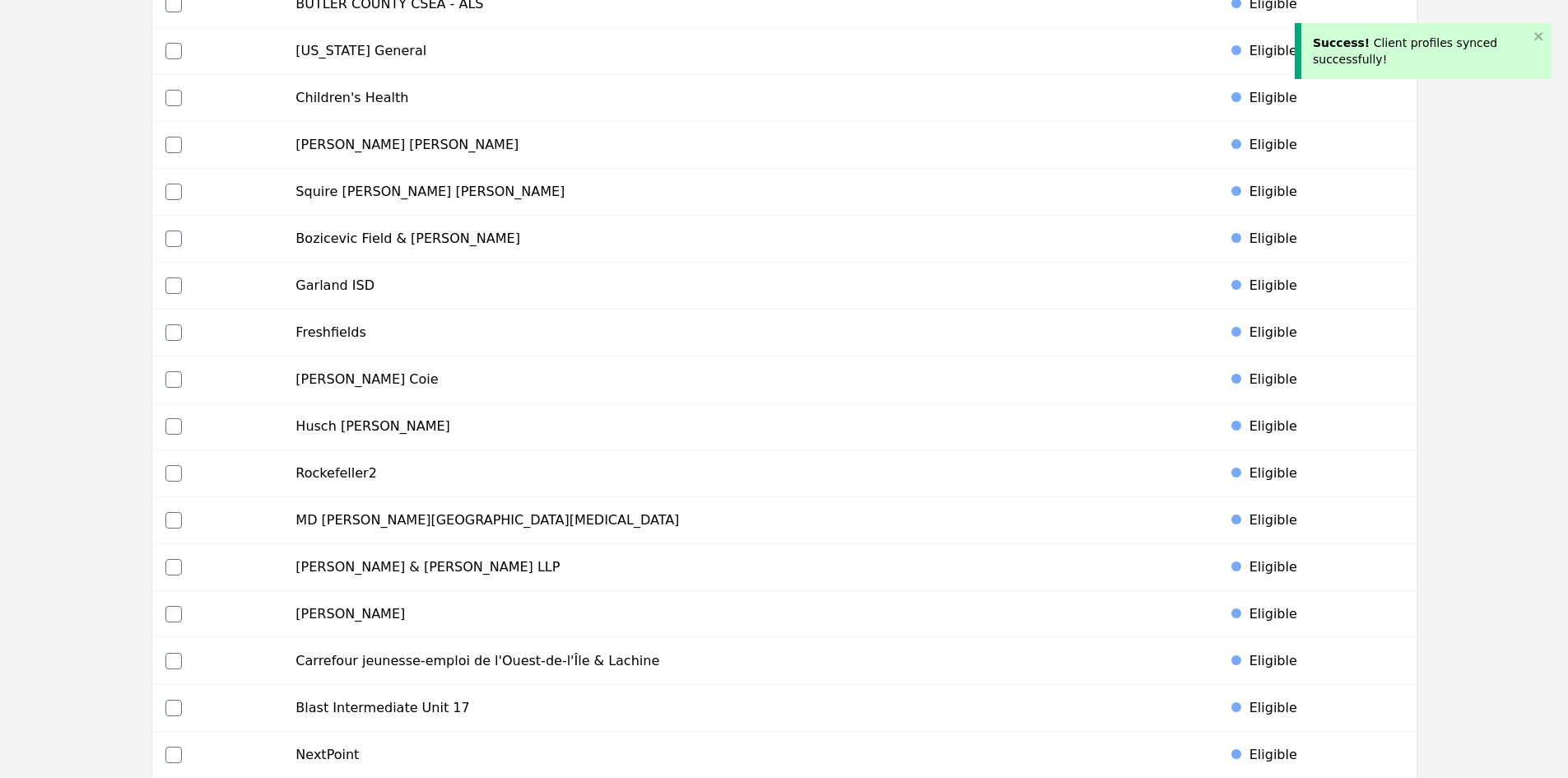
scroll to position [0, 0]
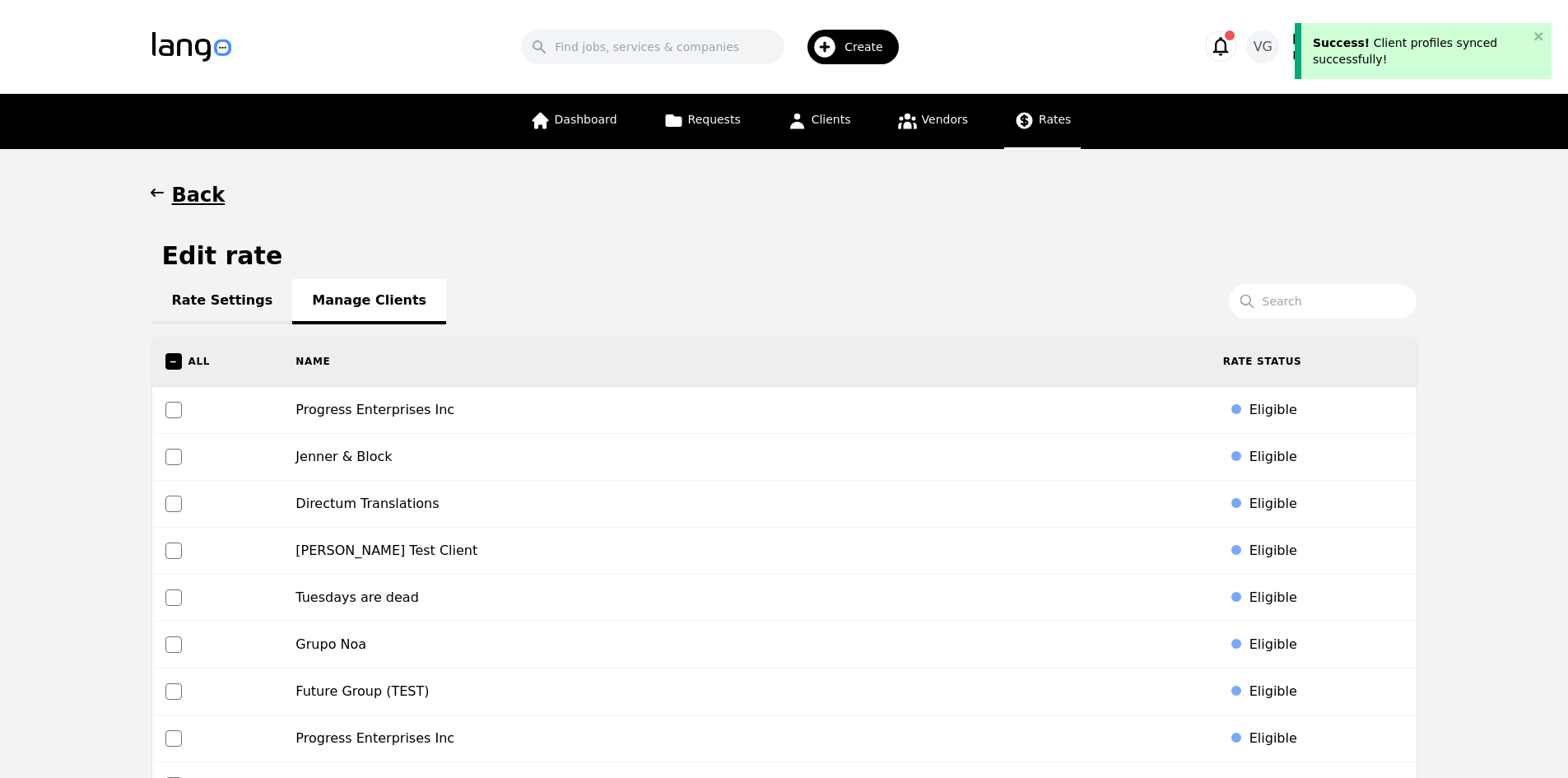
click at [1049, 114] on span "Rates" at bounding box center [1054, 119] width 32 height 13
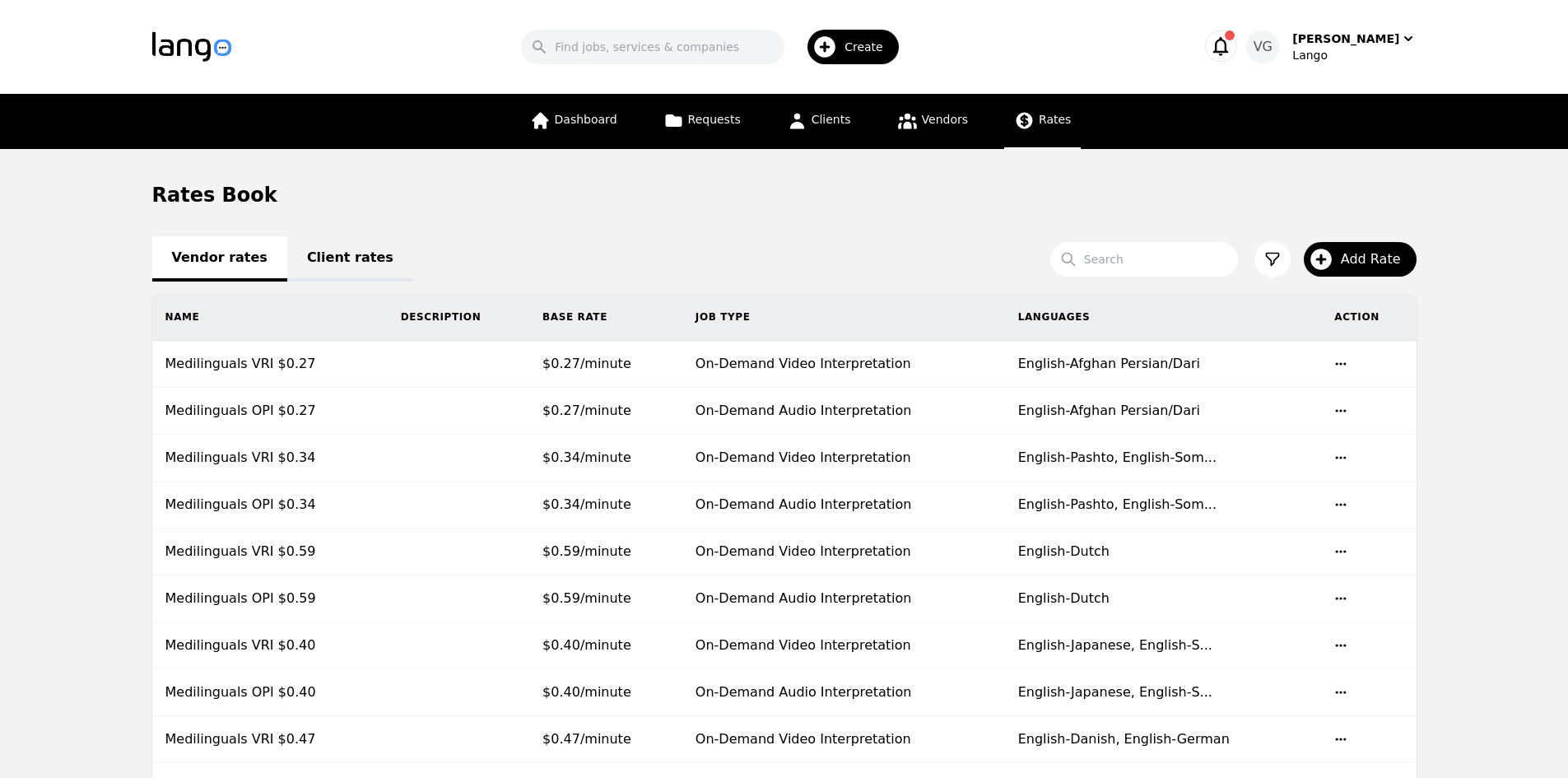
click at [342, 257] on link "Client rates" at bounding box center [350, 259] width 126 height 45
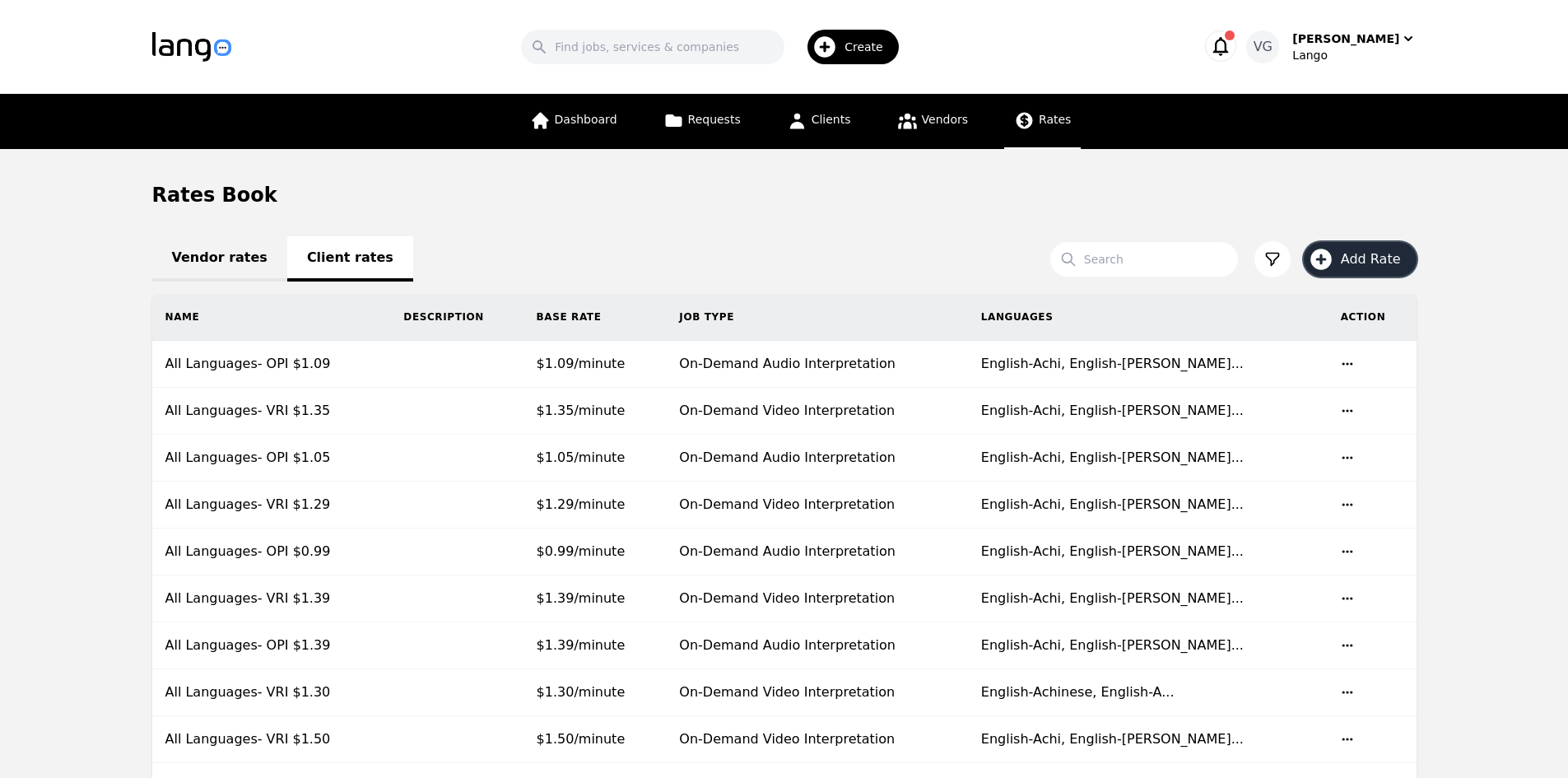
click at [1381, 253] on span "Add Rate" at bounding box center [1377, 259] width 72 height 20
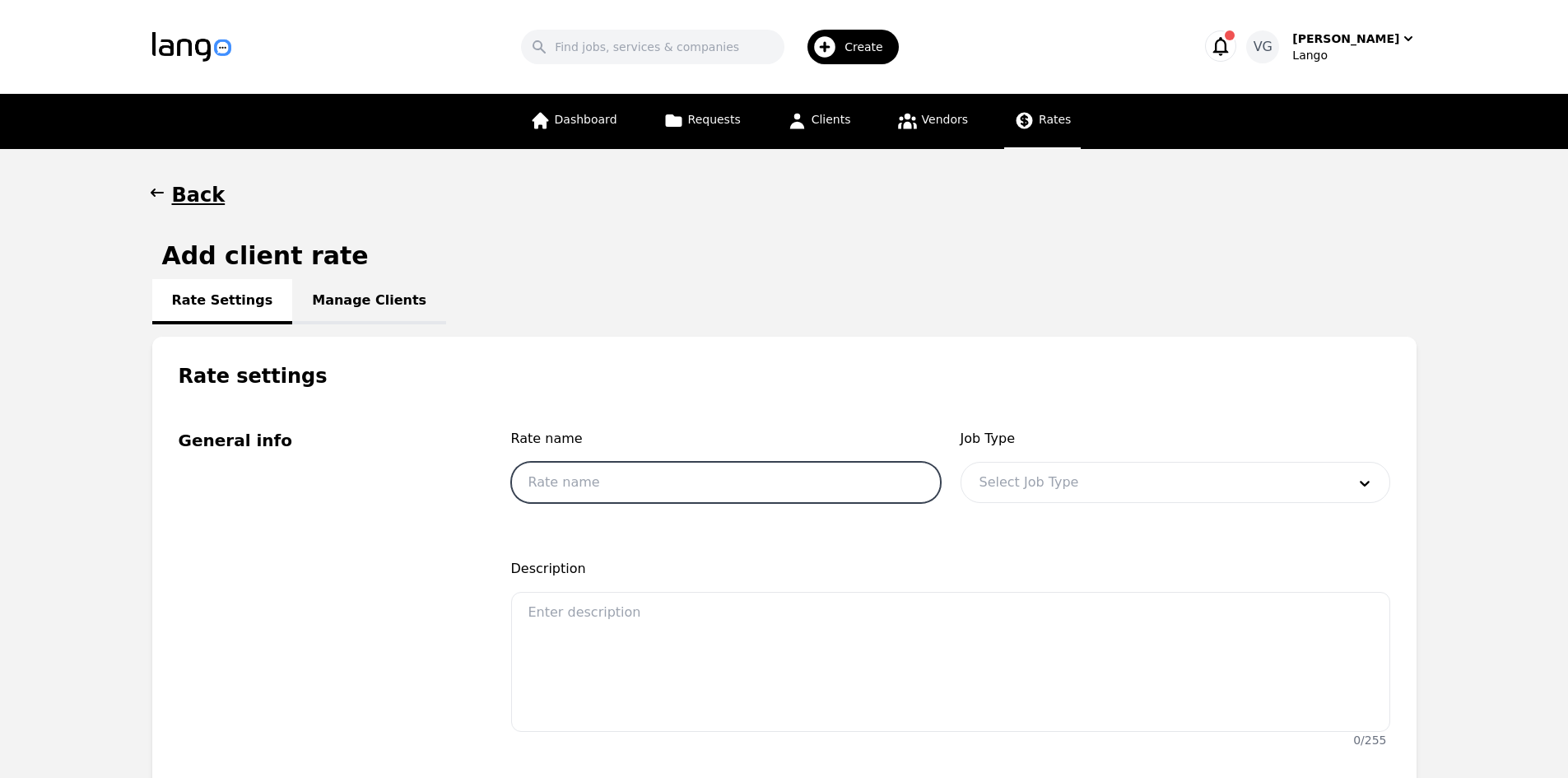
click at [700, 477] on input "text" at bounding box center [726, 483] width 430 height 42
click at [586, 474] on input "all" at bounding box center [726, 483] width 430 height 42
click at [627, 489] on input "All Languages- OPI $1.10" at bounding box center [726, 483] width 430 height 42
click at [635, 484] on input "All Languages- OPI $1.10" at bounding box center [726, 483] width 430 height 42
click at [686, 470] on input "All Languages- VRI $1.10" at bounding box center [726, 483] width 430 height 42
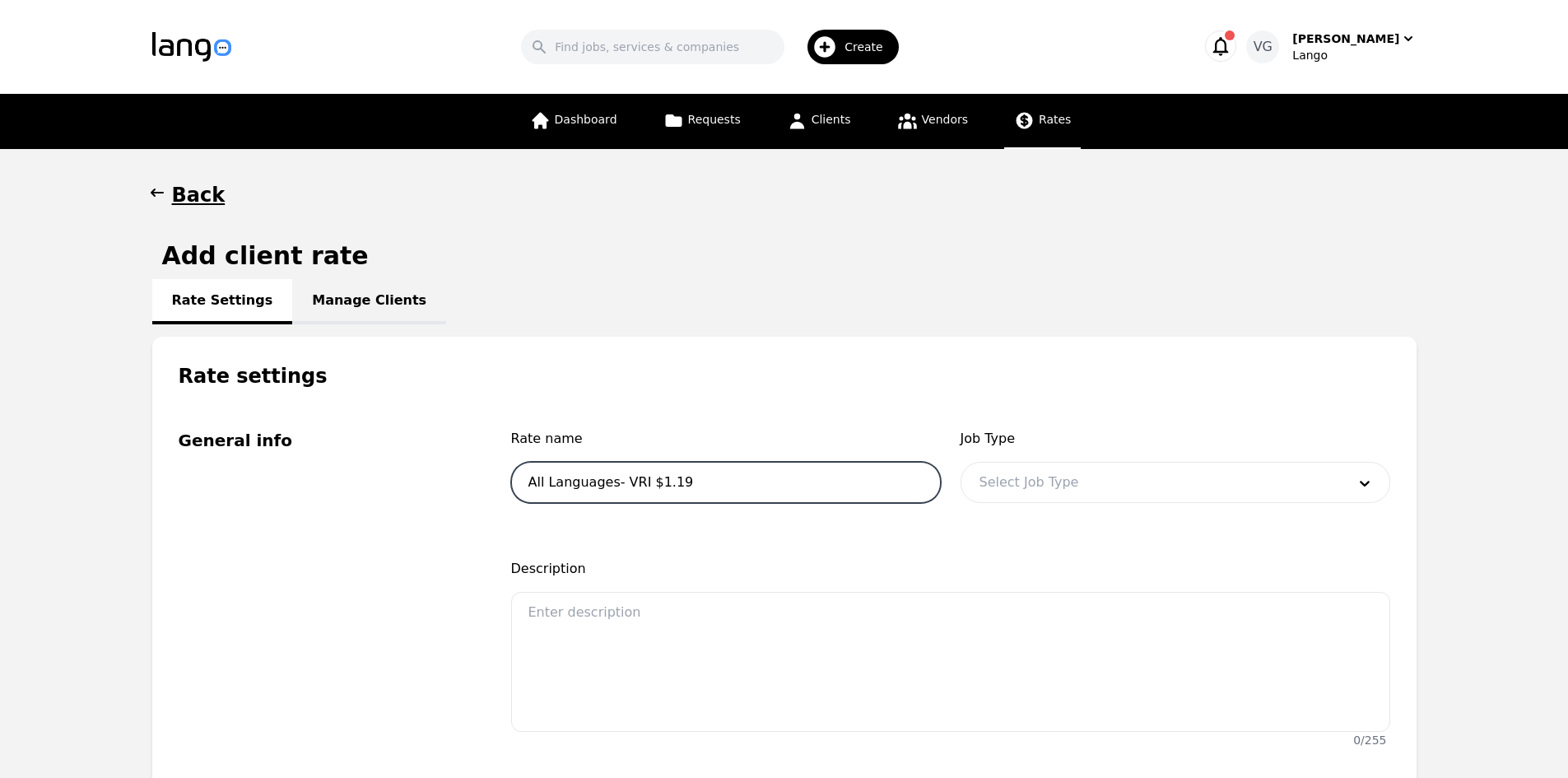
type input "All Languages- VRI $1.19"
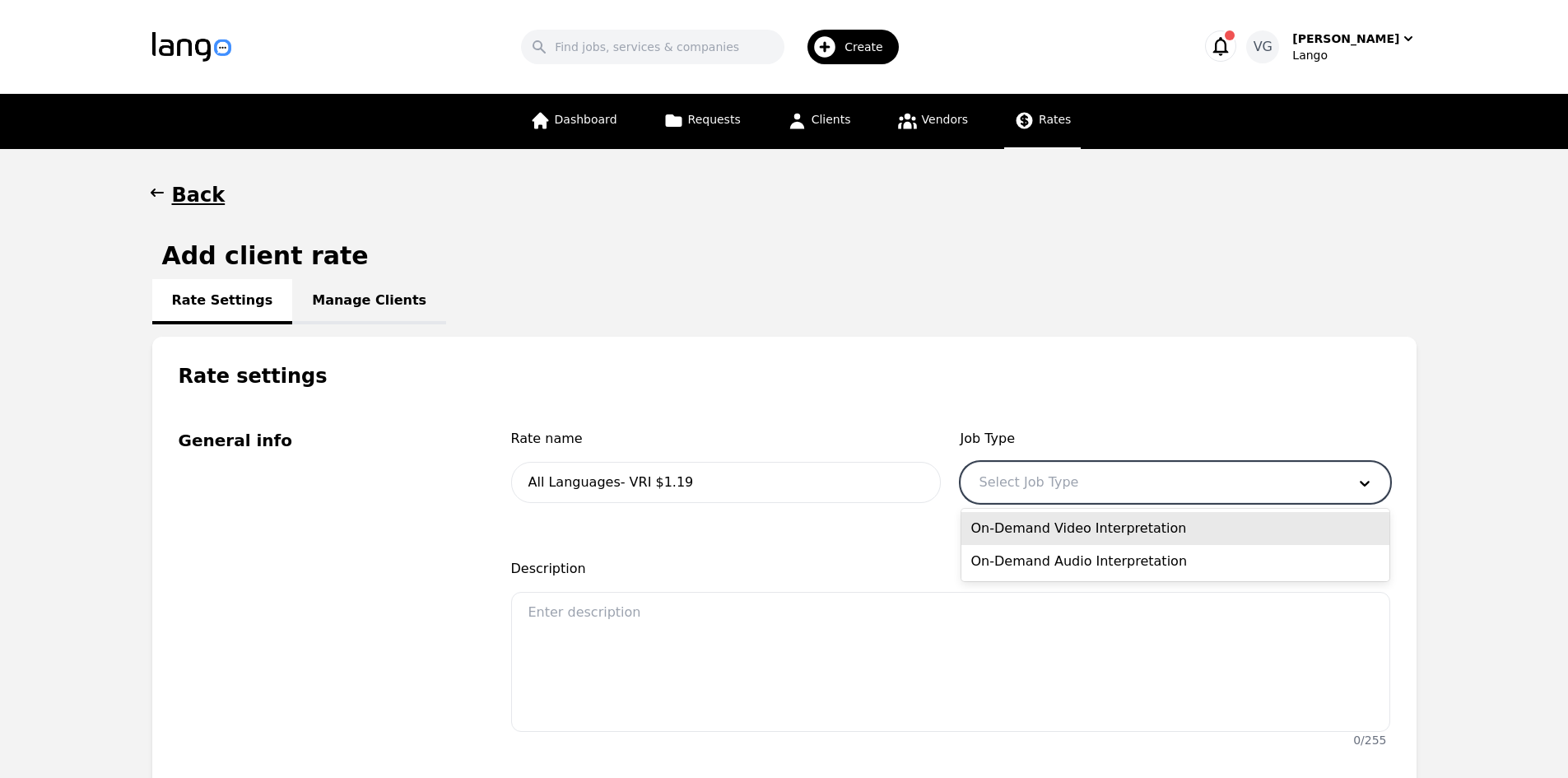
click at [1052, 481] on div at bounding box center [1150, 483] width 379 height 40
click at [1067, 535] on div "On-Demand Video Interpretation" at bounding box center [1176, 528] width 428 height 33
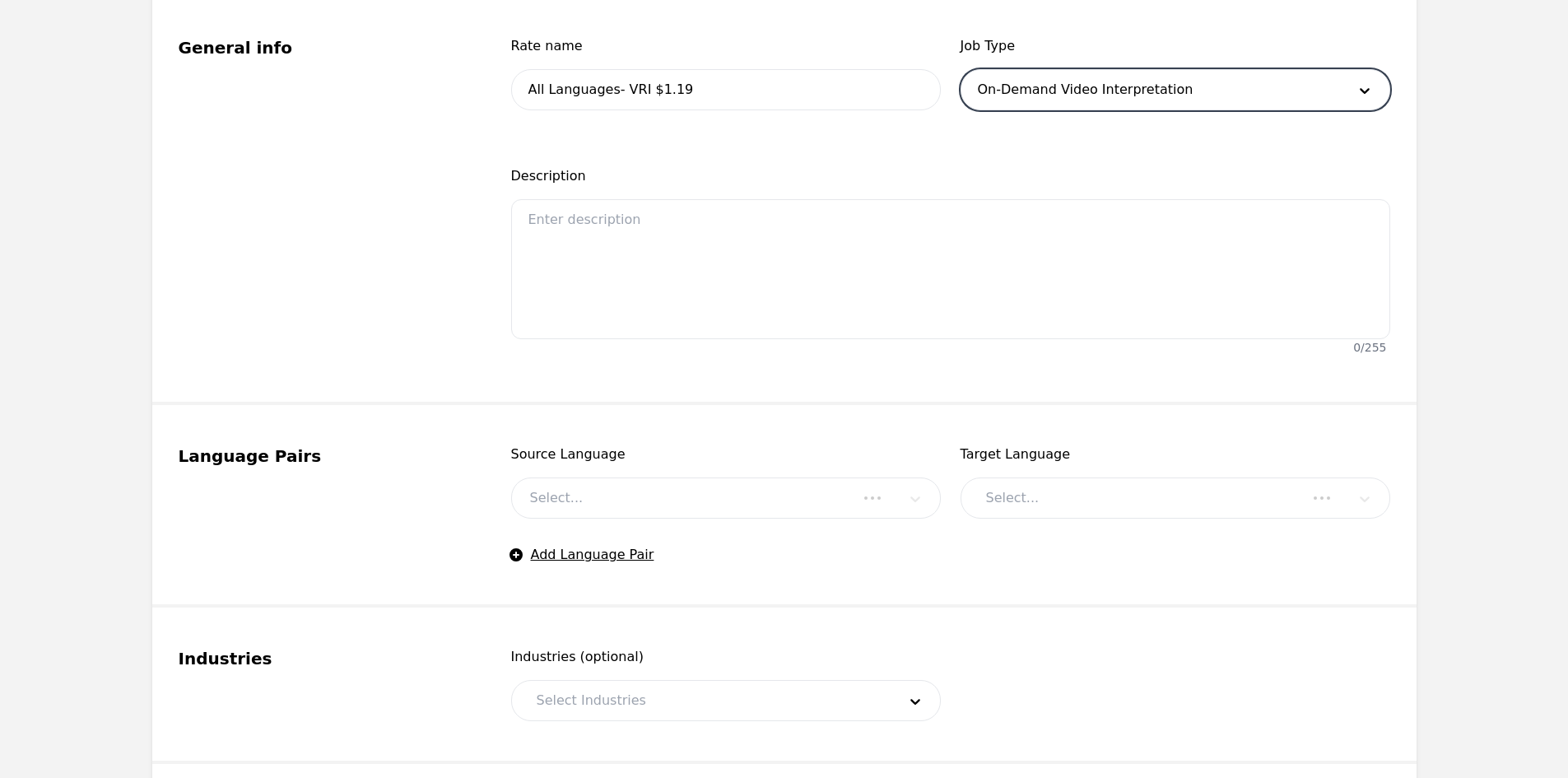
scroll to position [412, 0]
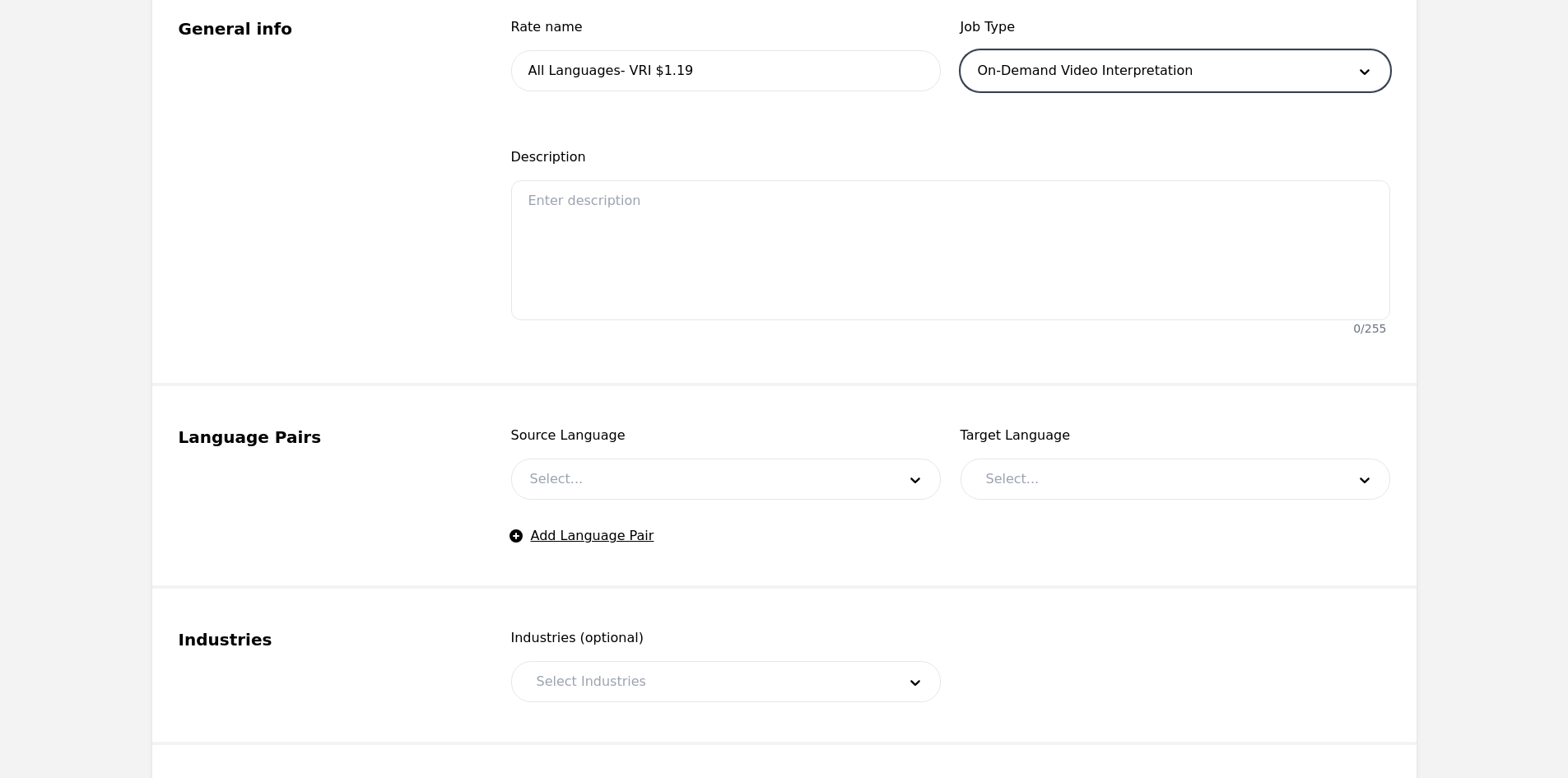
click at [675, 479] on div at bounding box center [701, 479] width 379 height 40
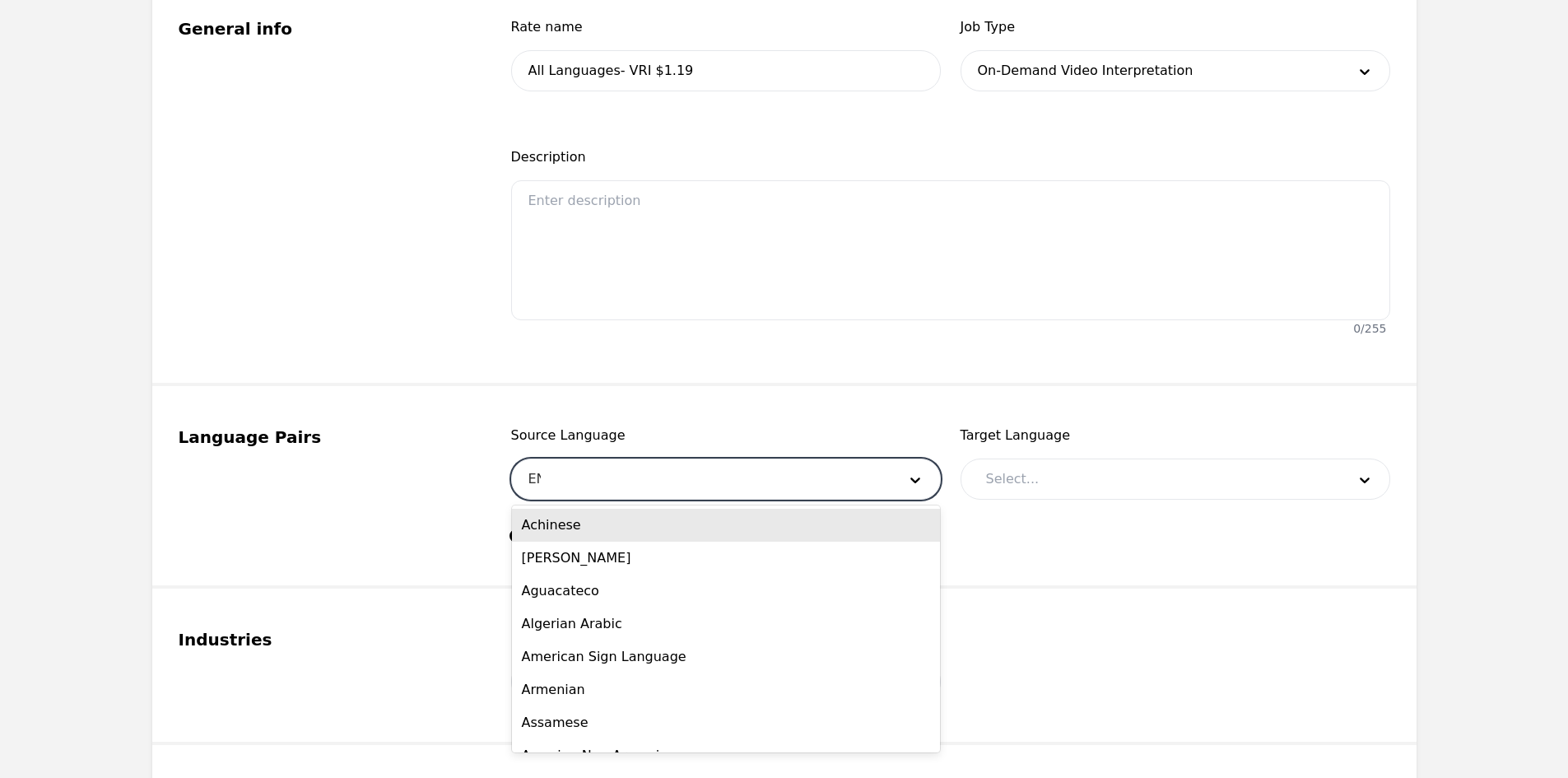
type input "ENG"
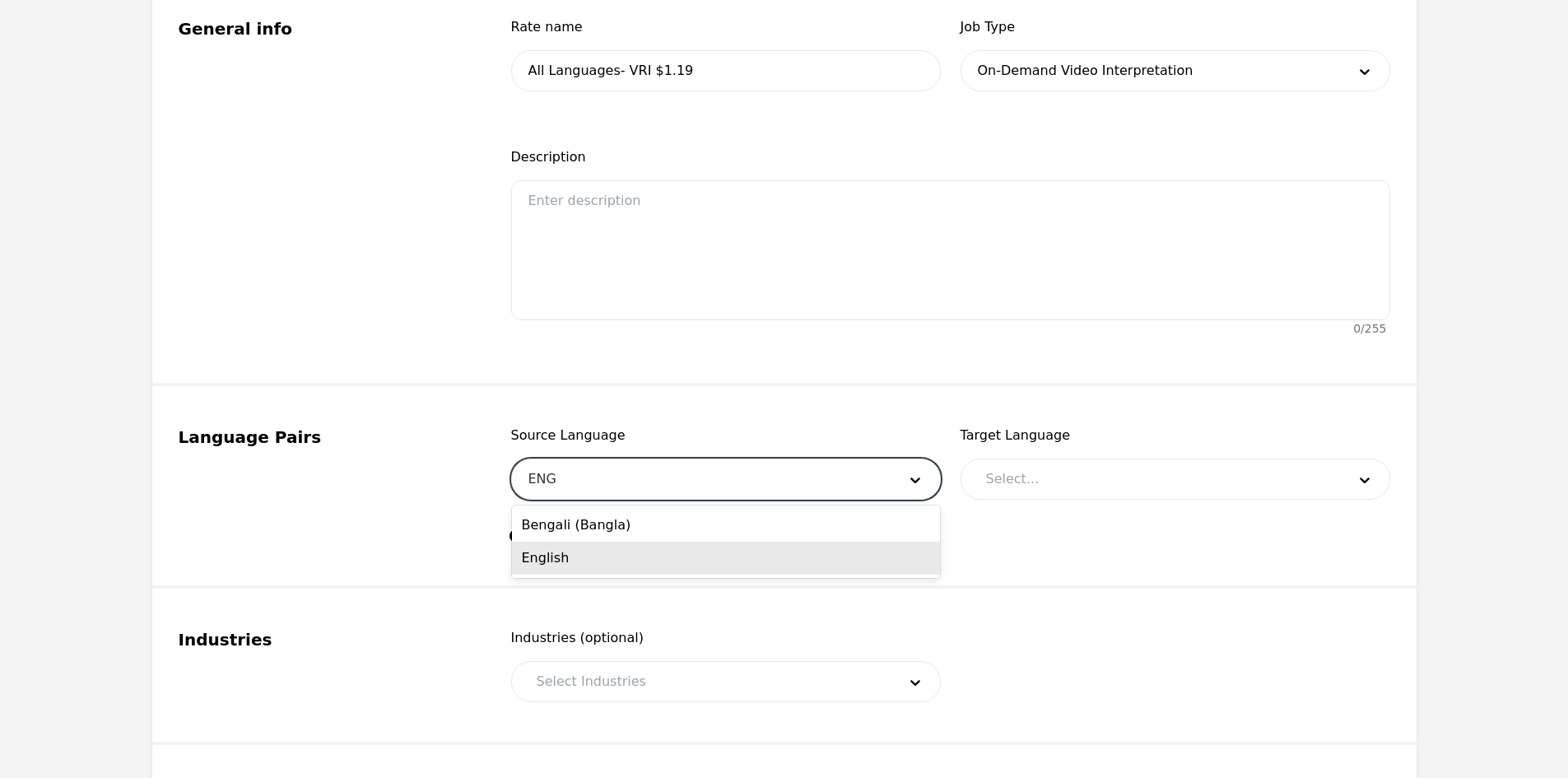
click at [632, 548] on div "English" at bounding box center [726, 558] width 428 height 33
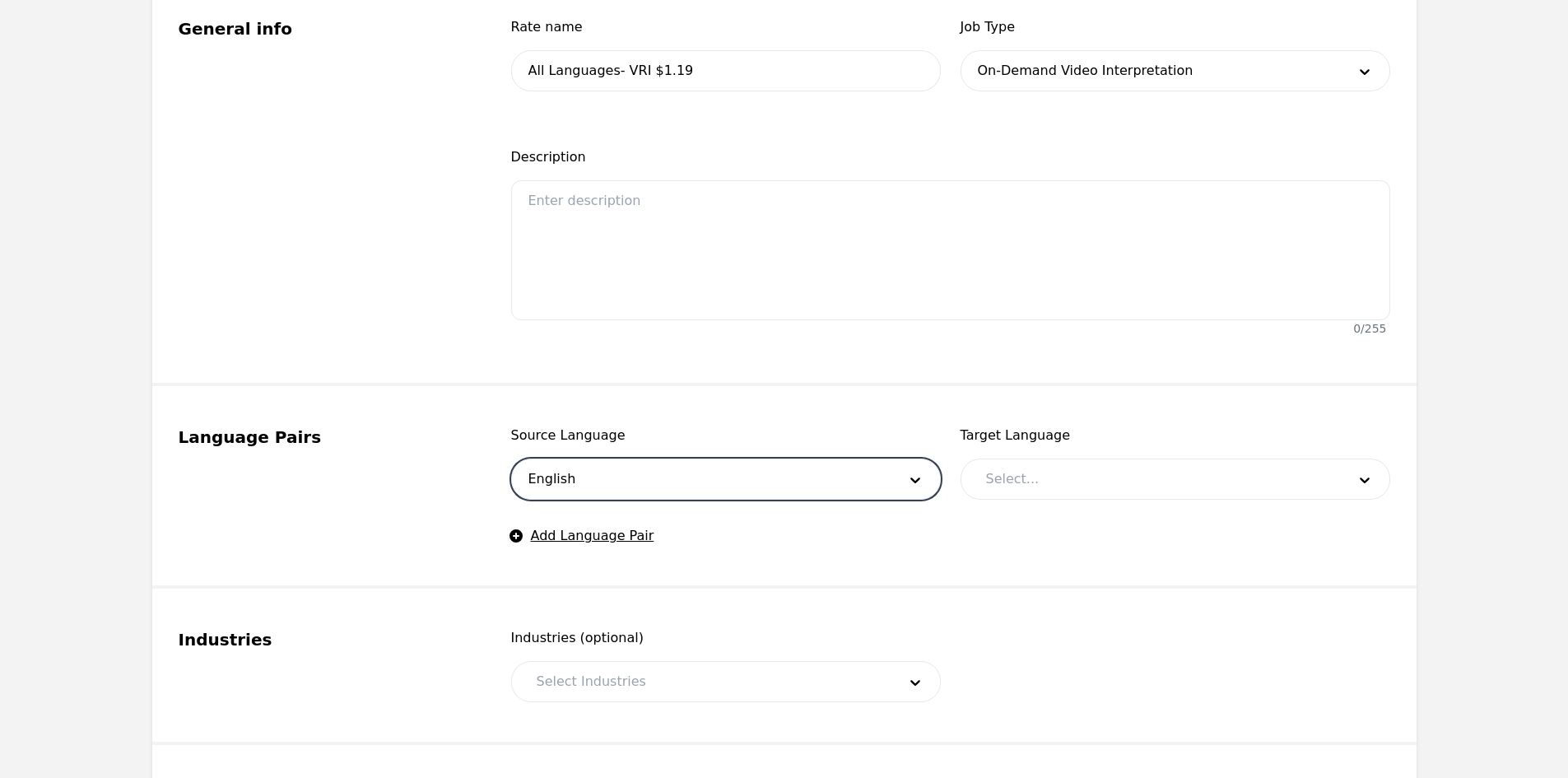
click at [1053, 465] on div at bounding box center [1153, 479] width 372 height 40
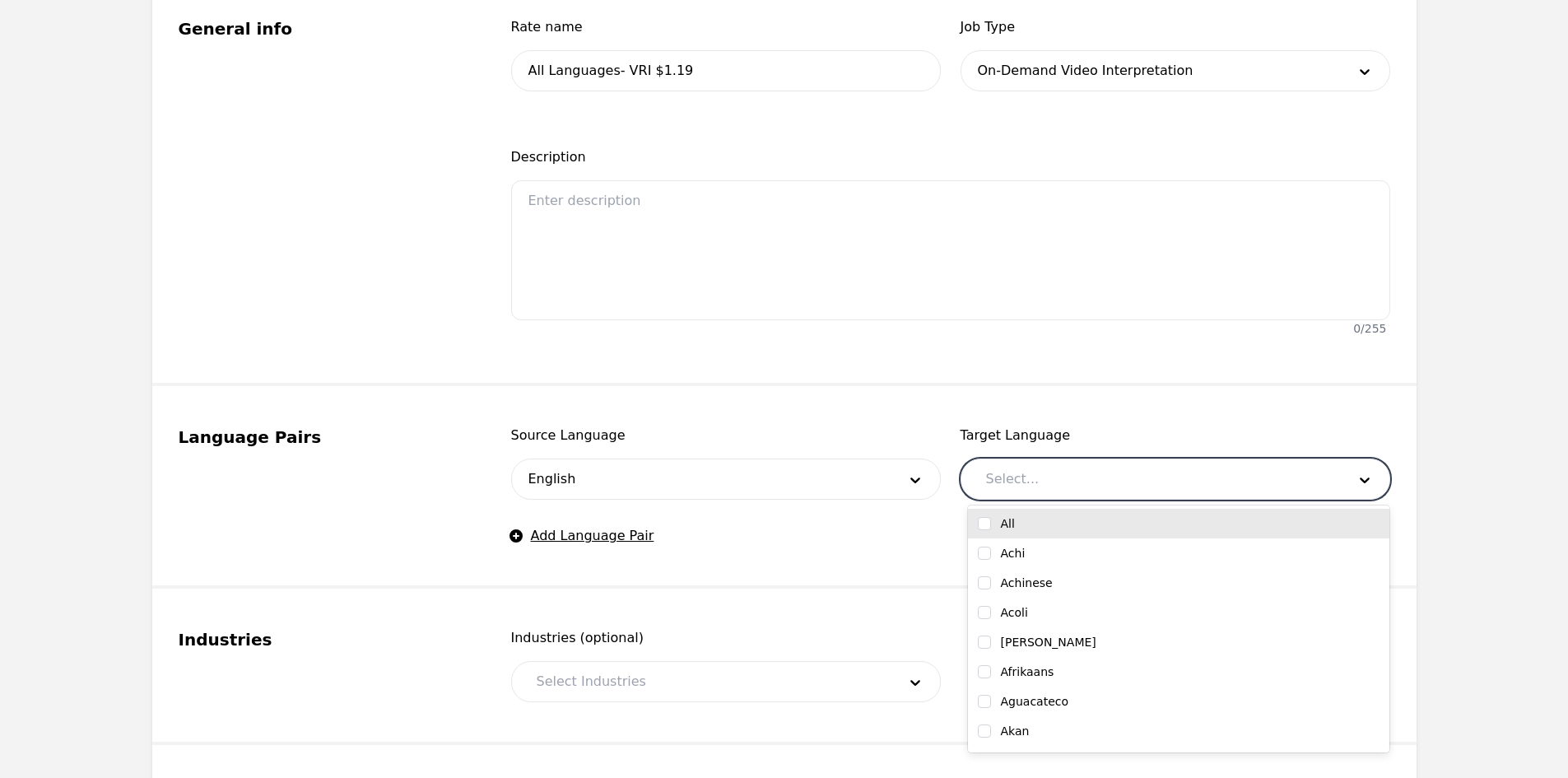
click at [973, 519] on div "All" at bounding box center [1178, 523] width 421 height 29
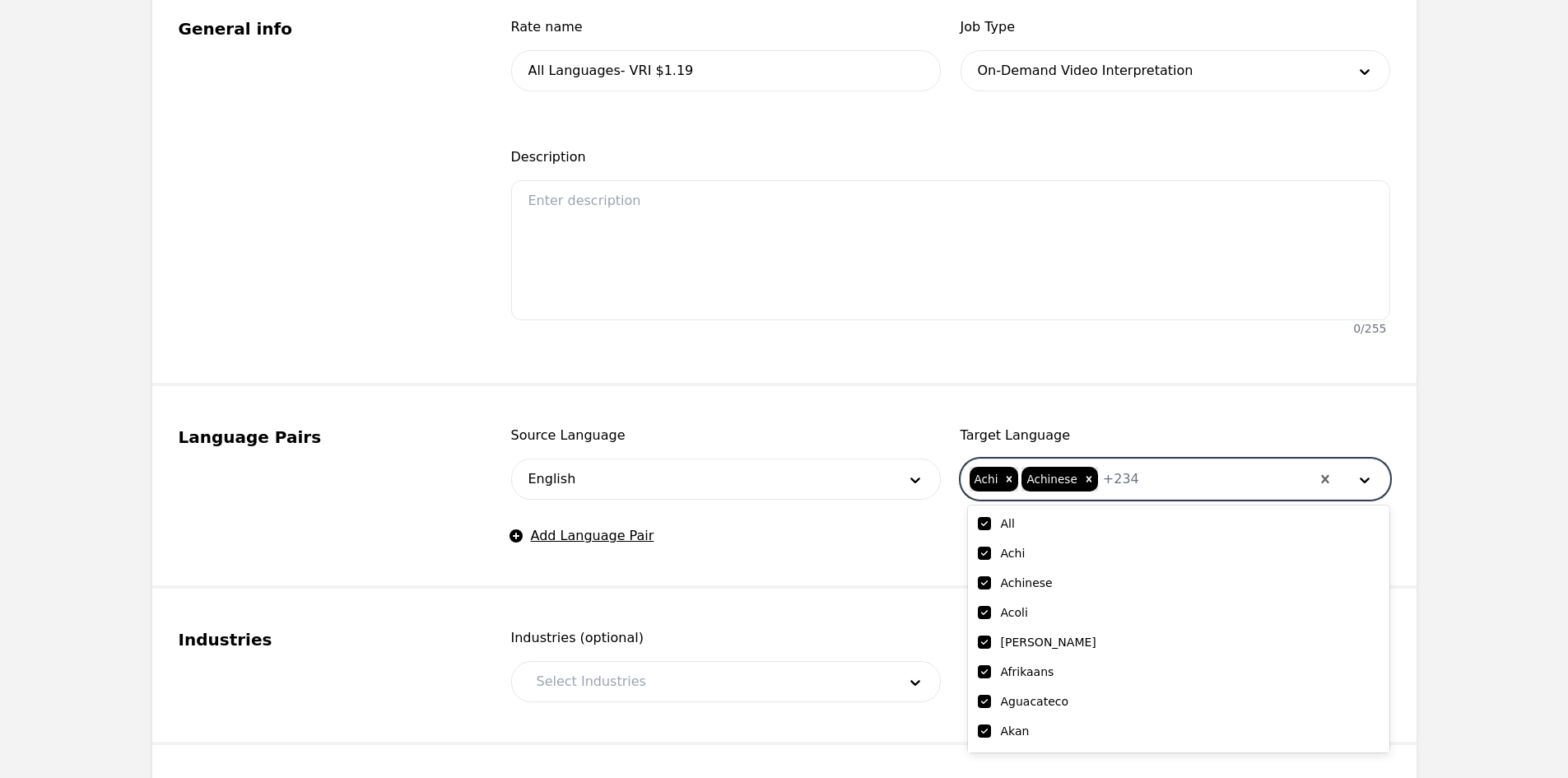
checkbox input "true"
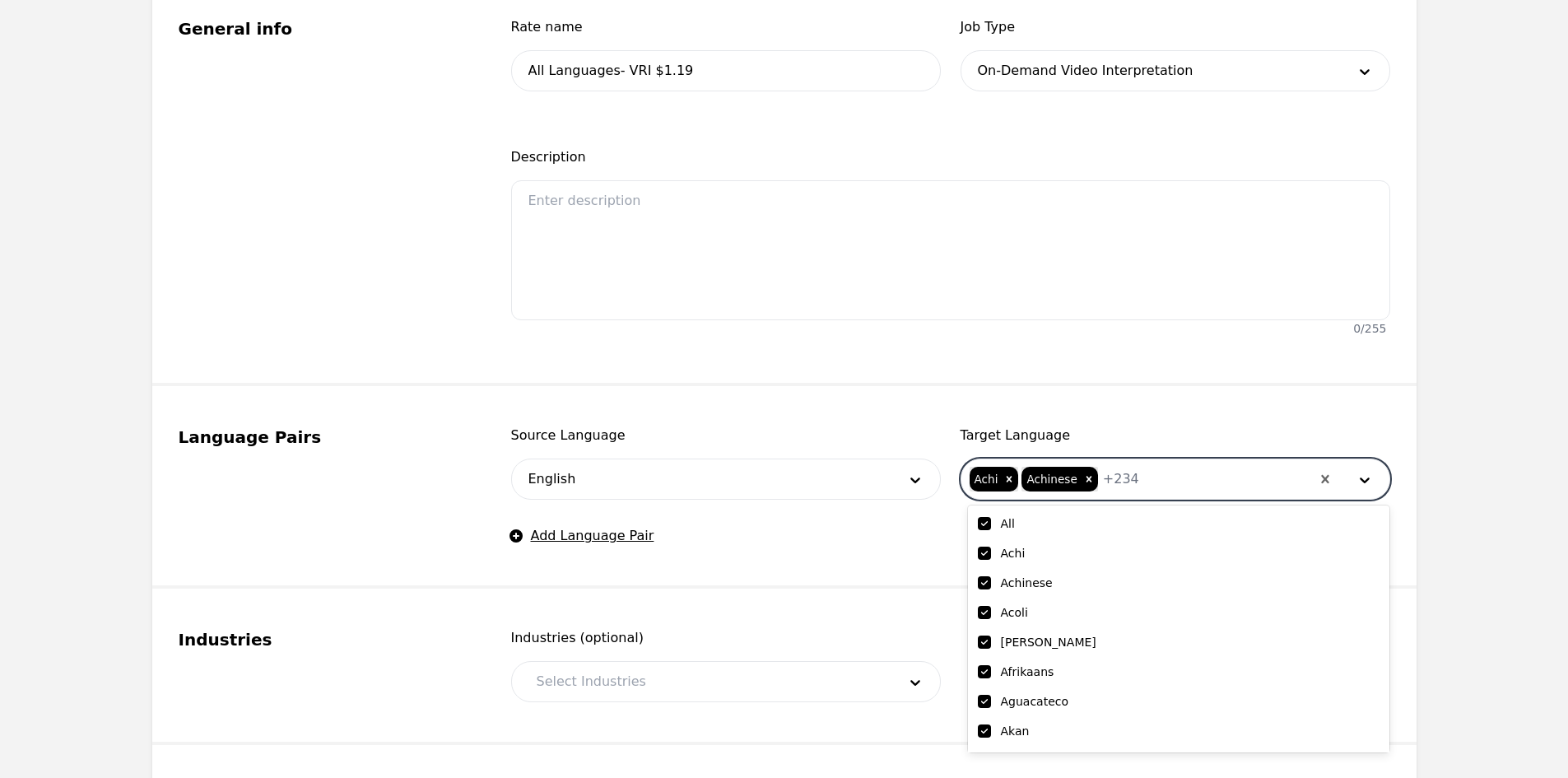
checkbox input "true"
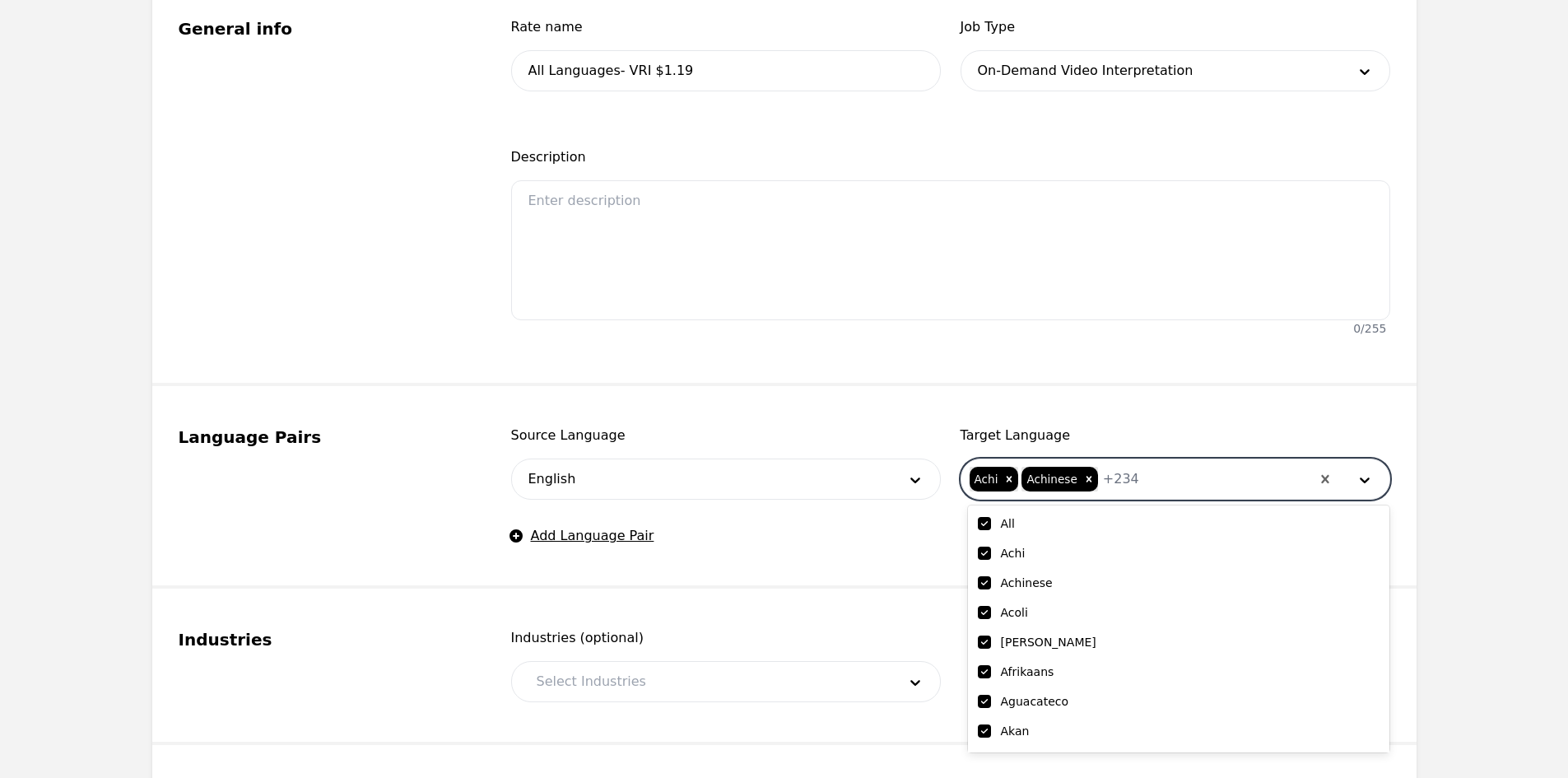
checkbox input "true"
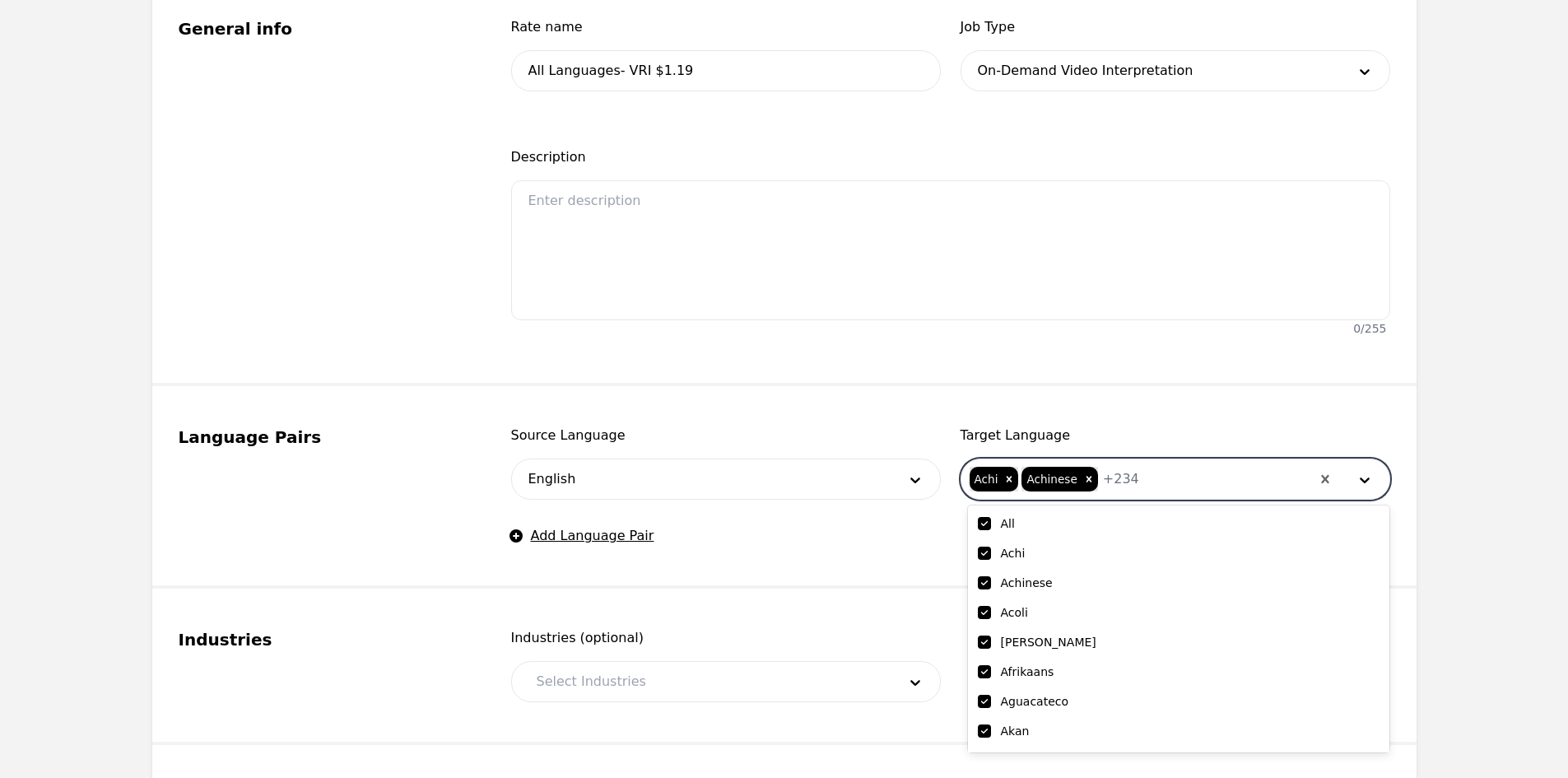
checkbox input "true"
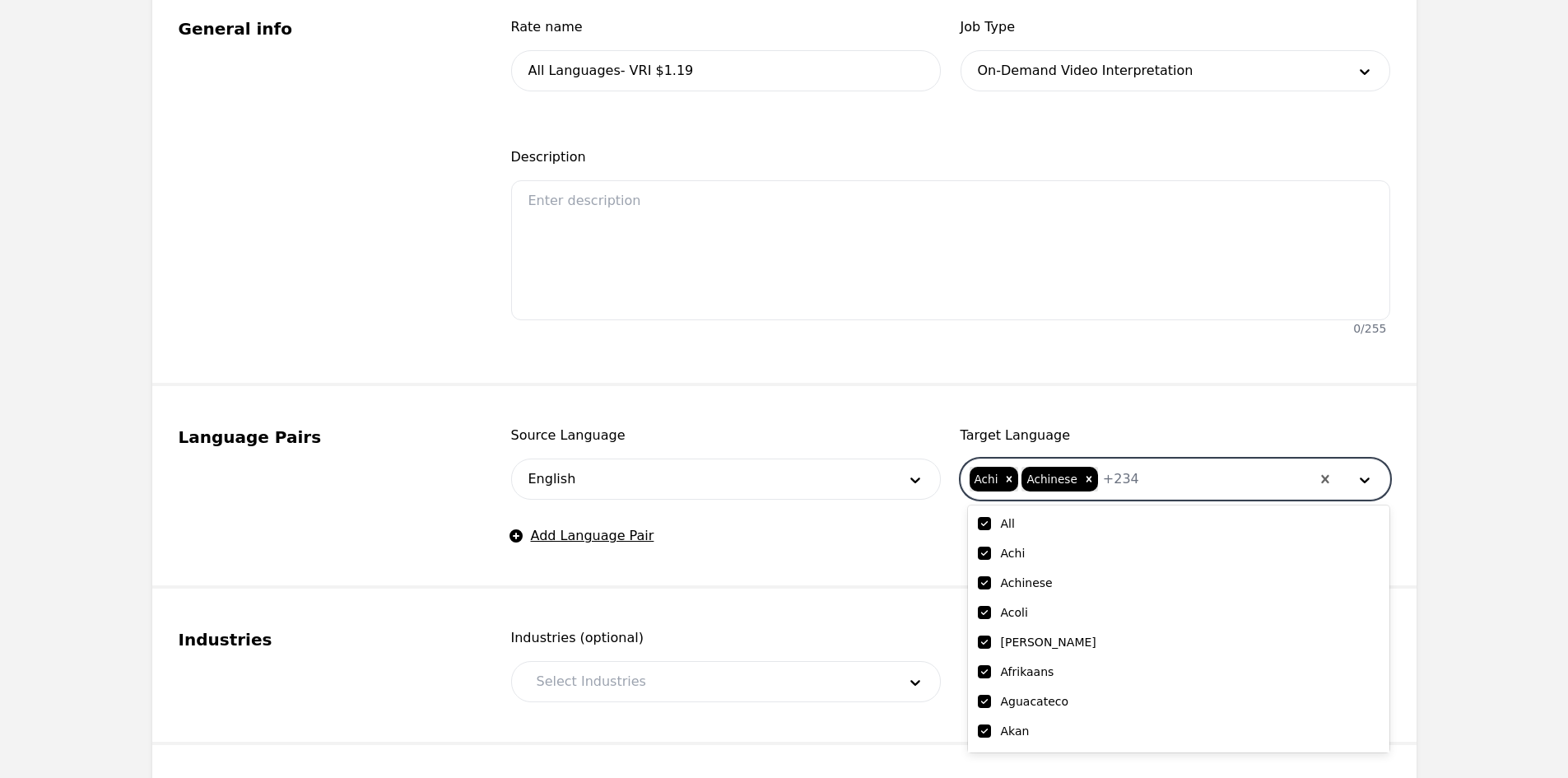
checkbox input "true"
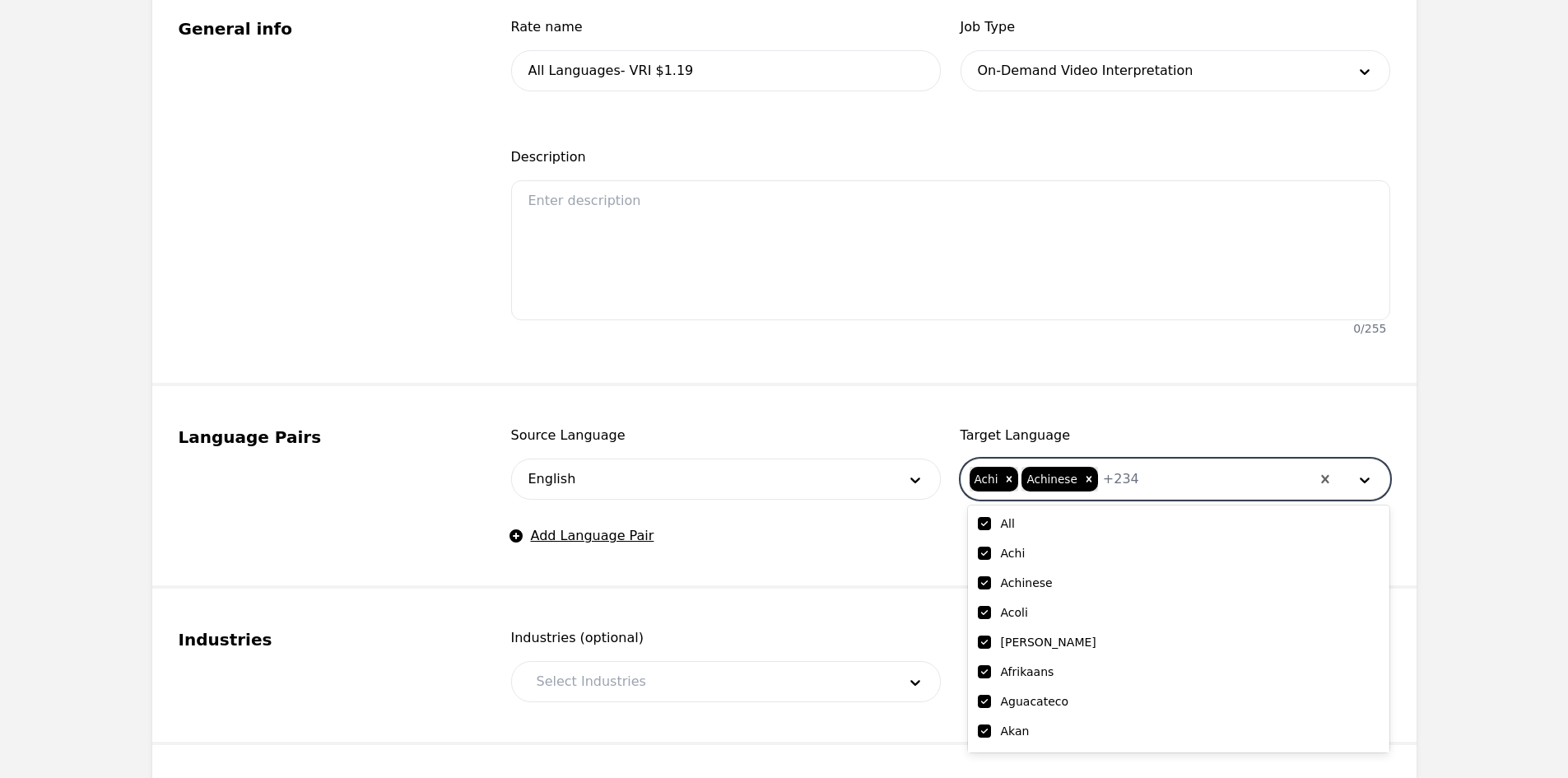
checkbox input "true"
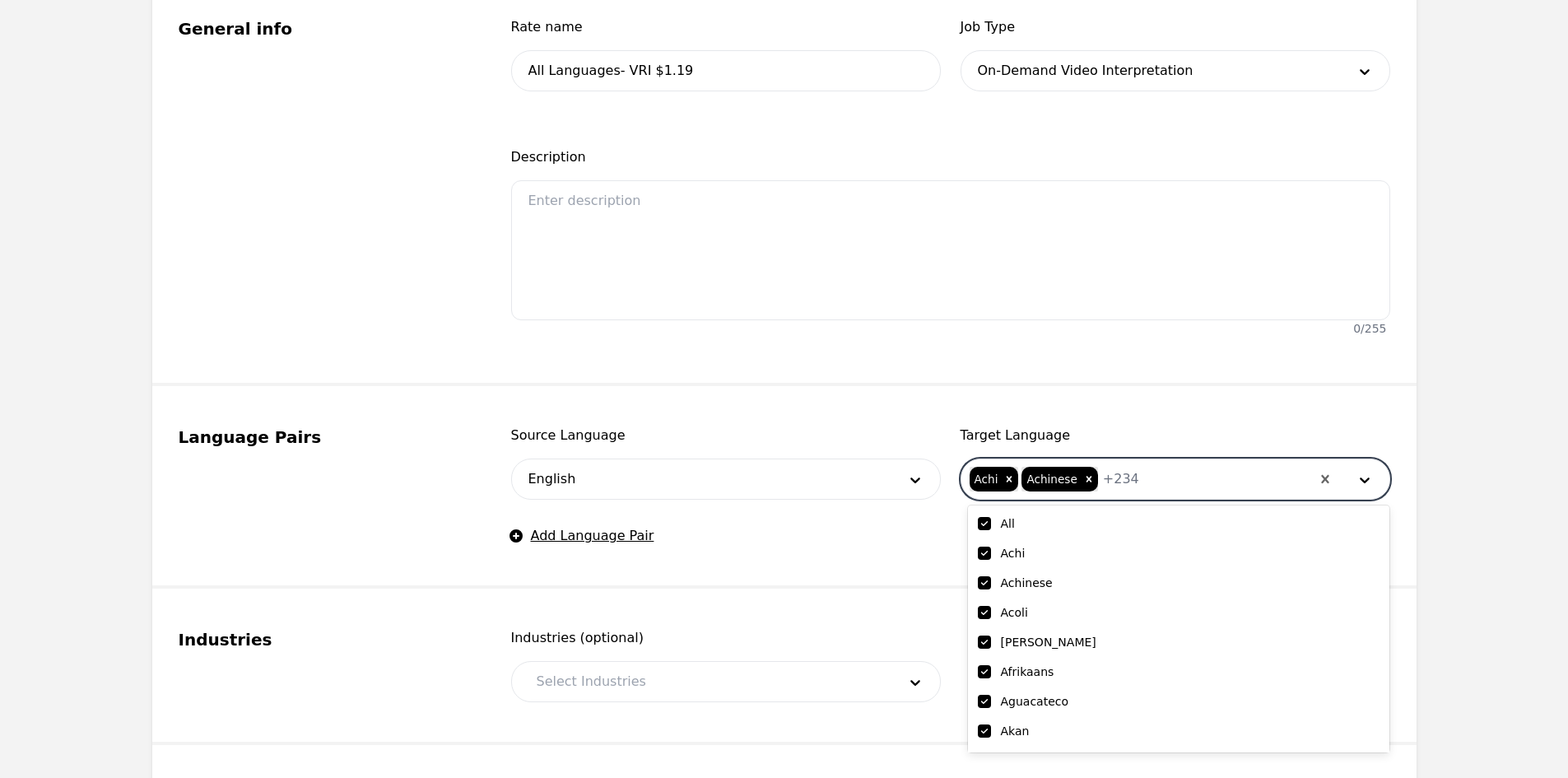
checkbox input "true"
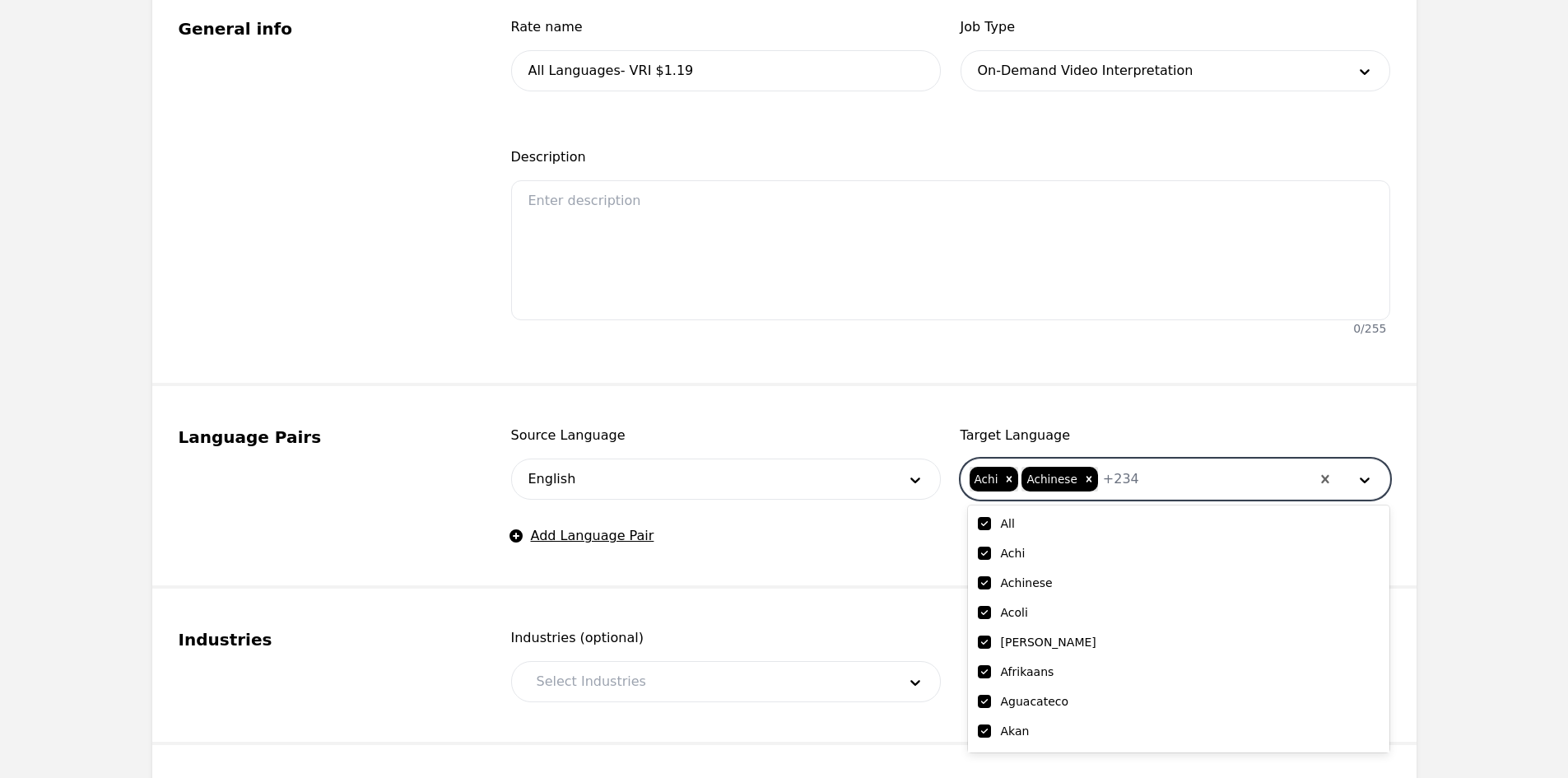
checkbox input "true"
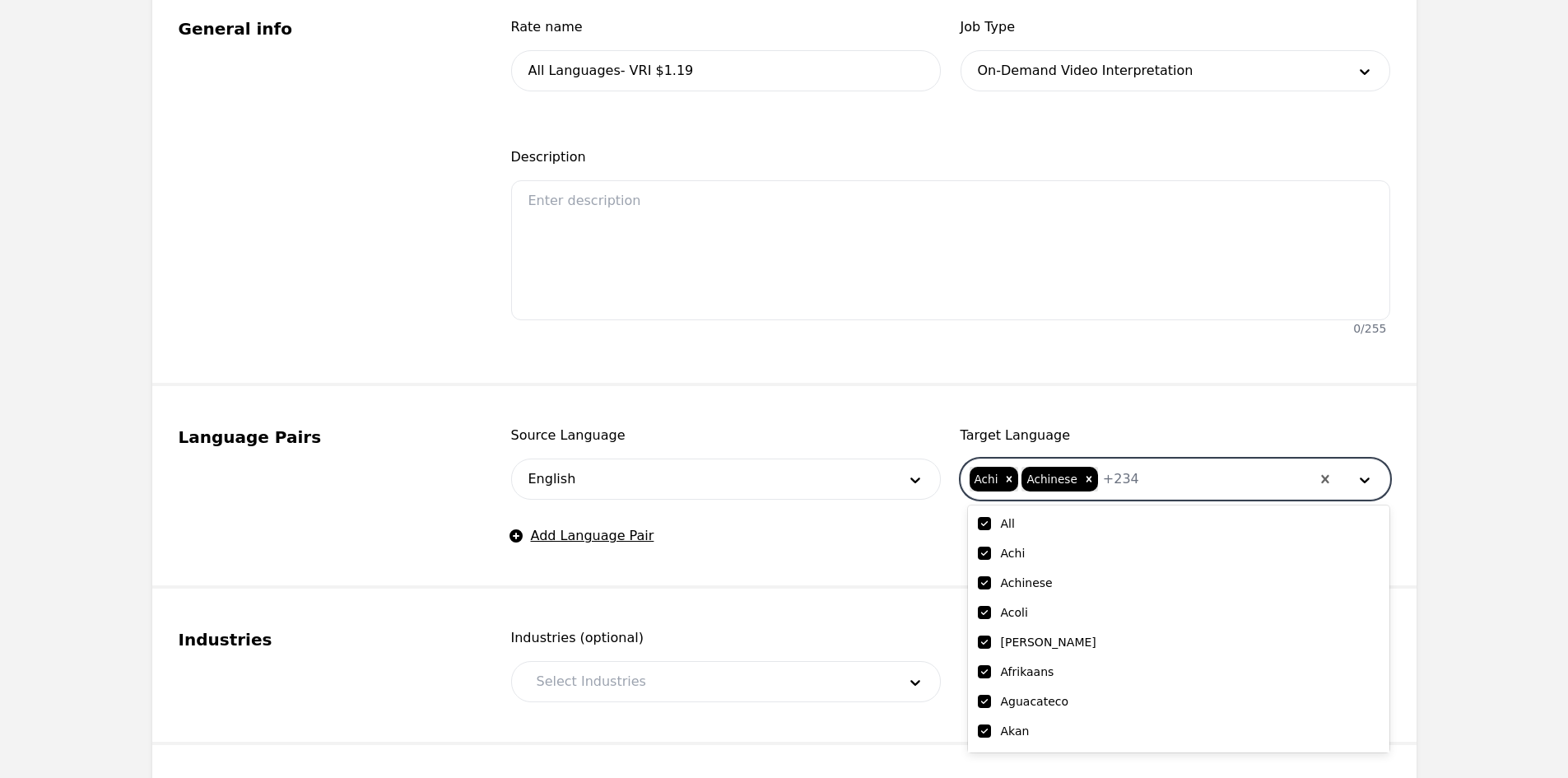
checkbox input "true"
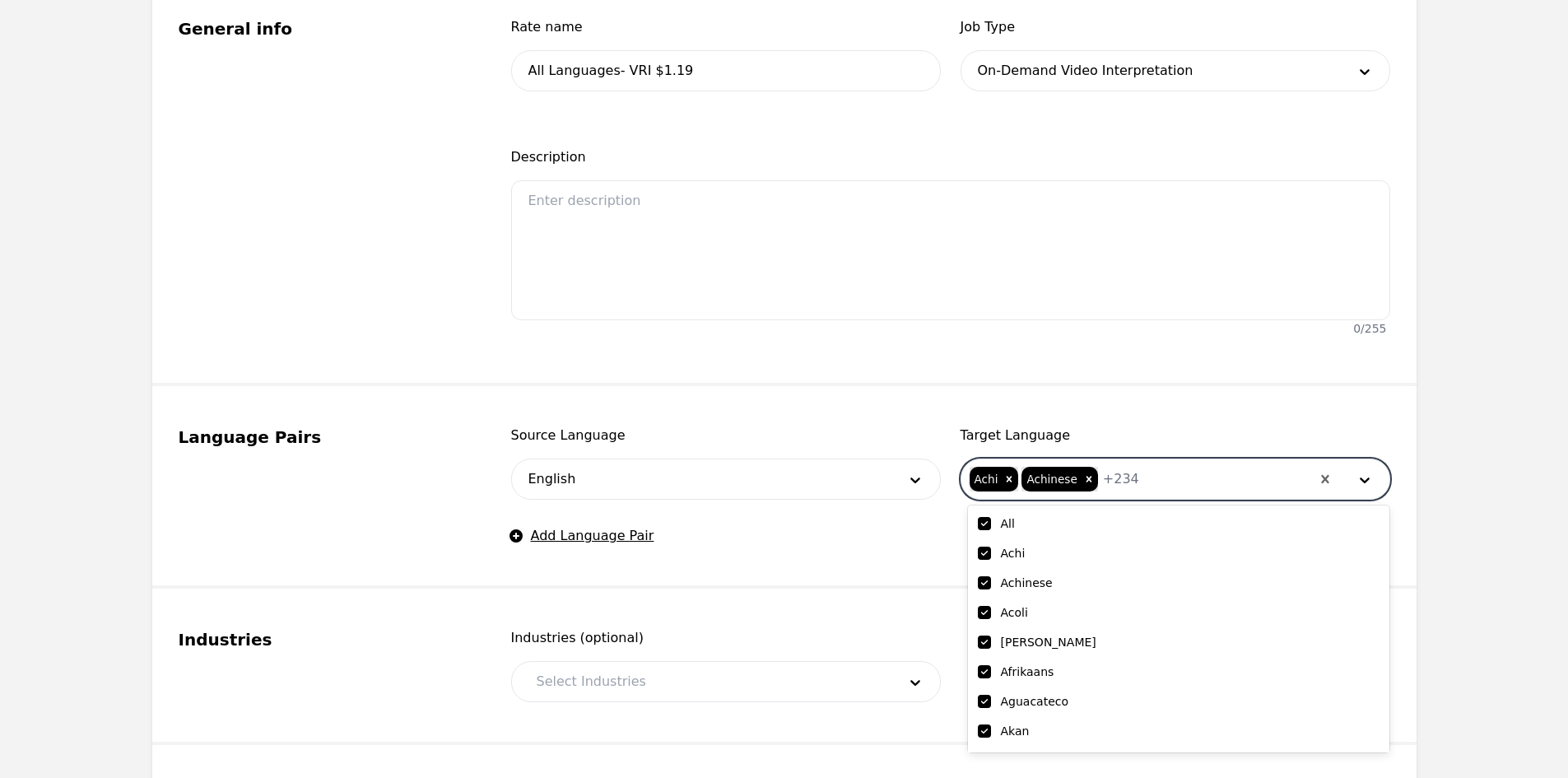
checkbox input "true"
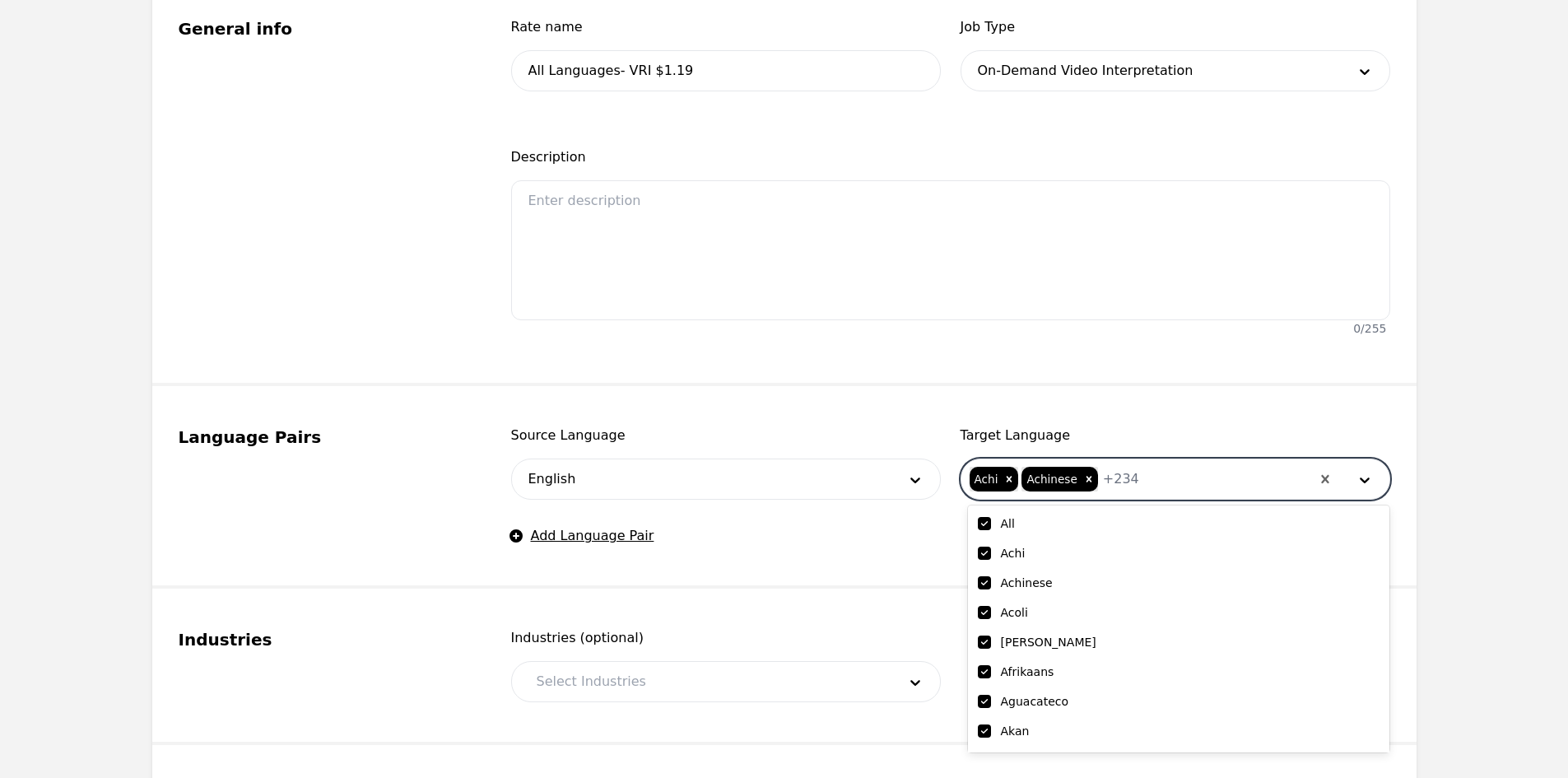
checkbox input "true"
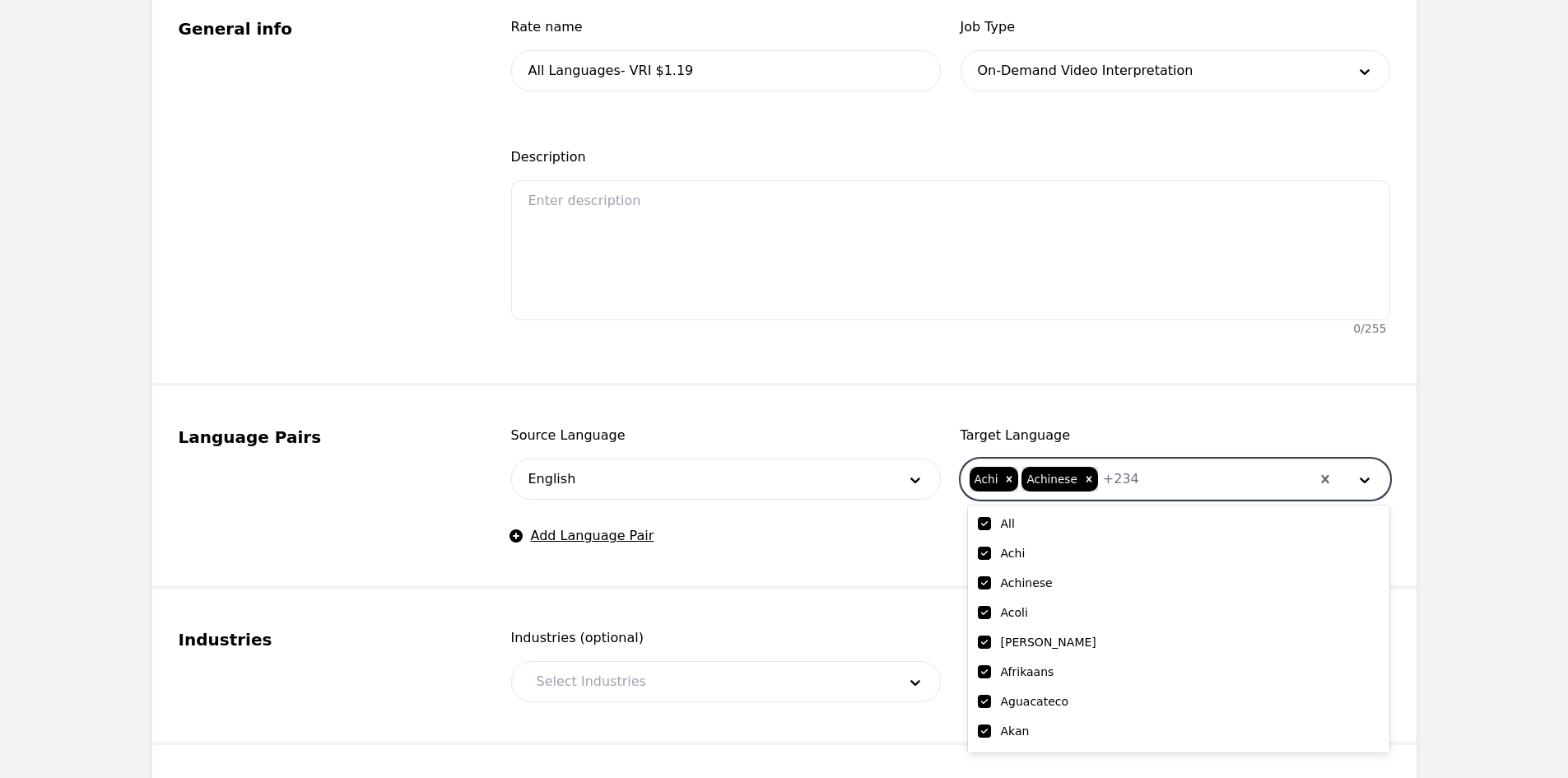
checkbox input "true"
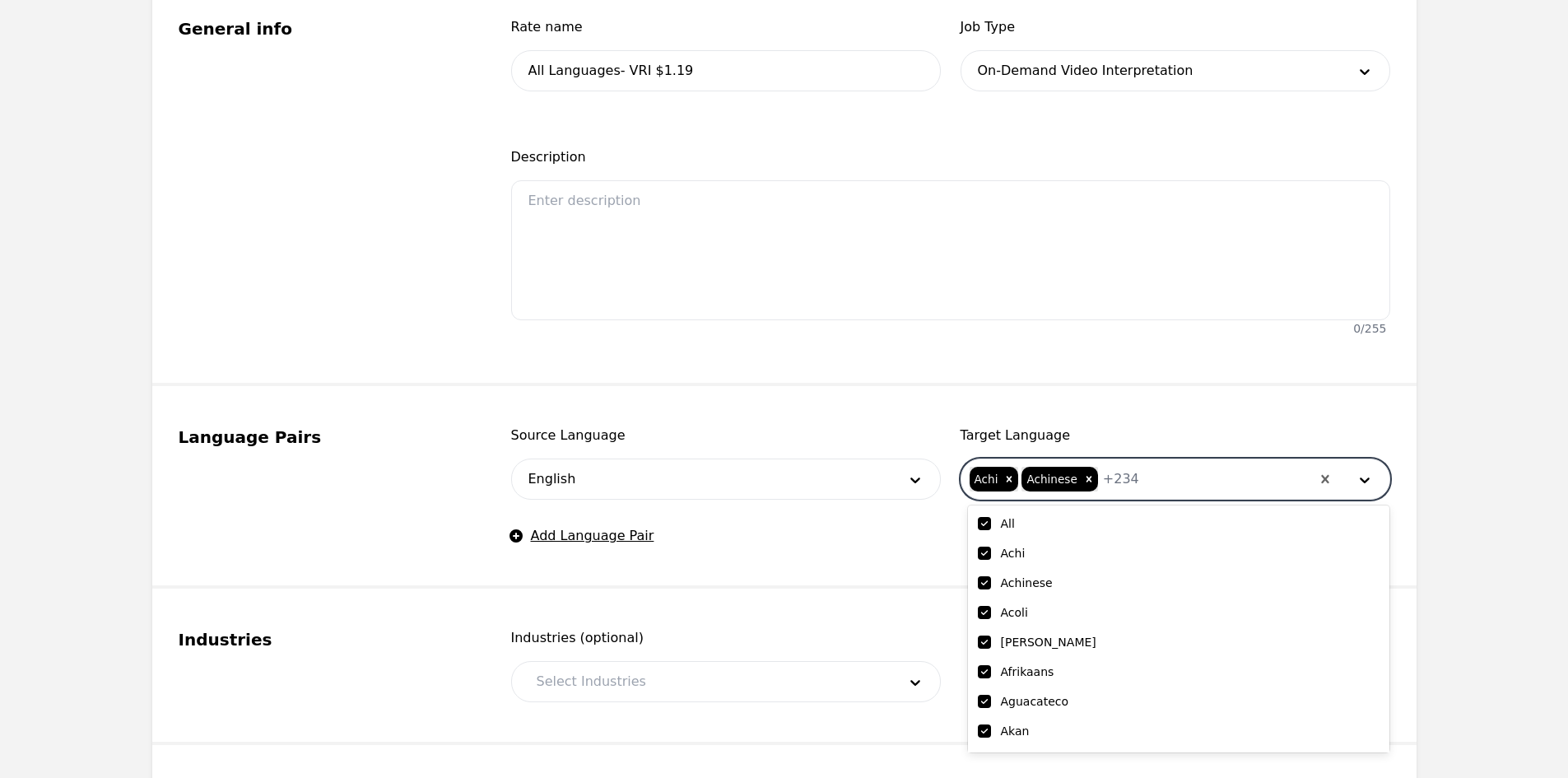
checkbox input "true"
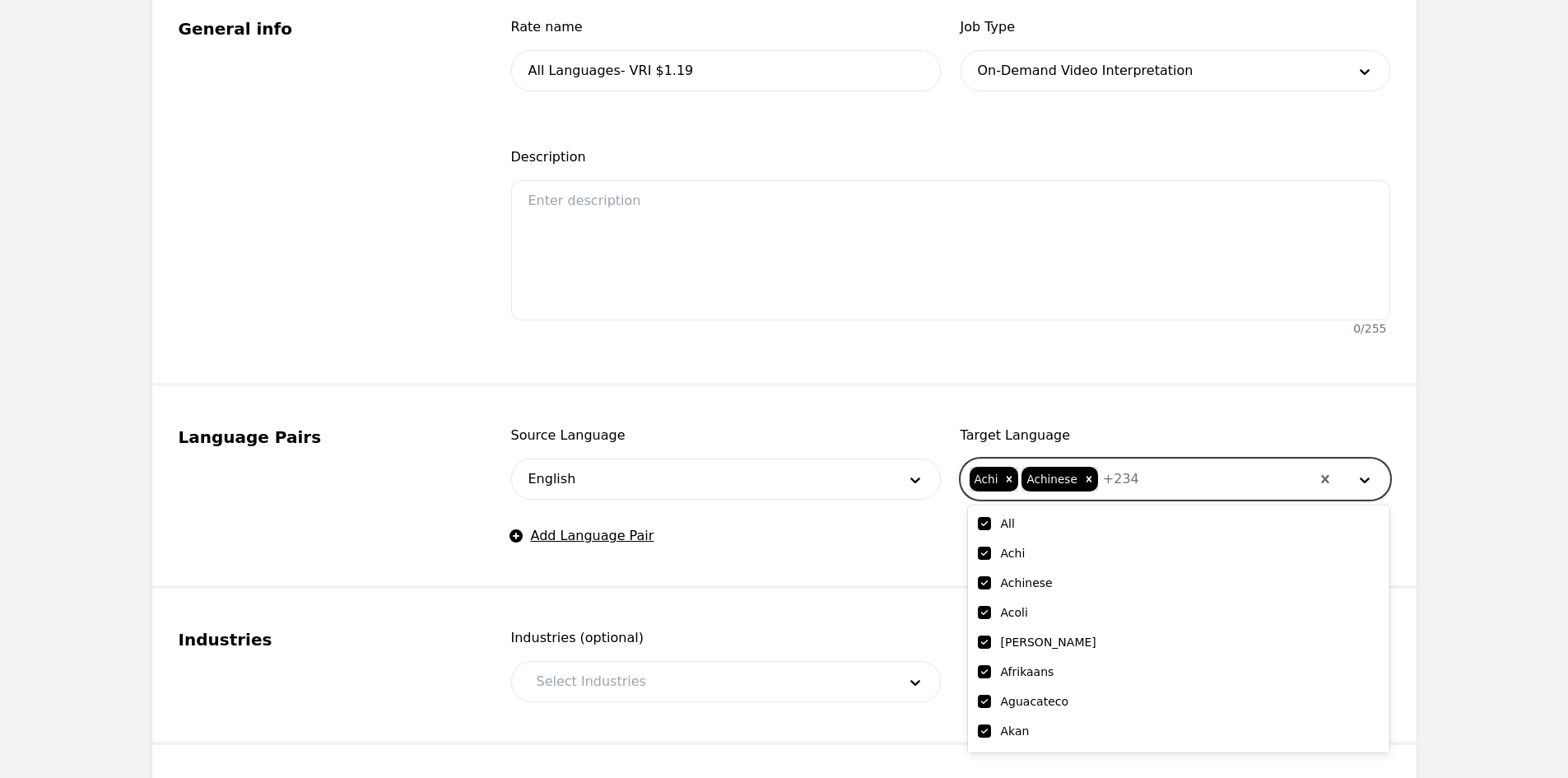
checkbox input "true"
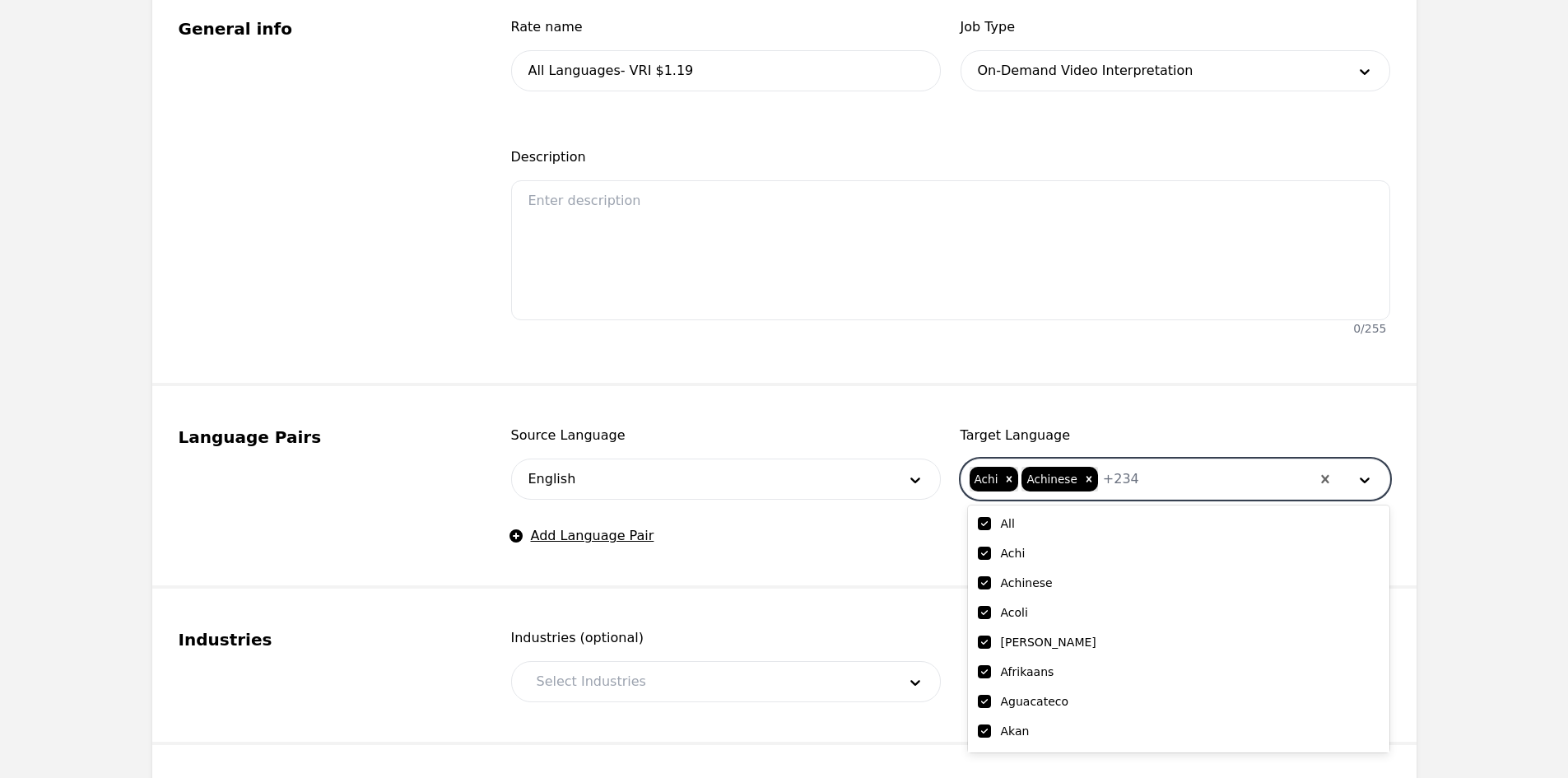
checkbox input "true"
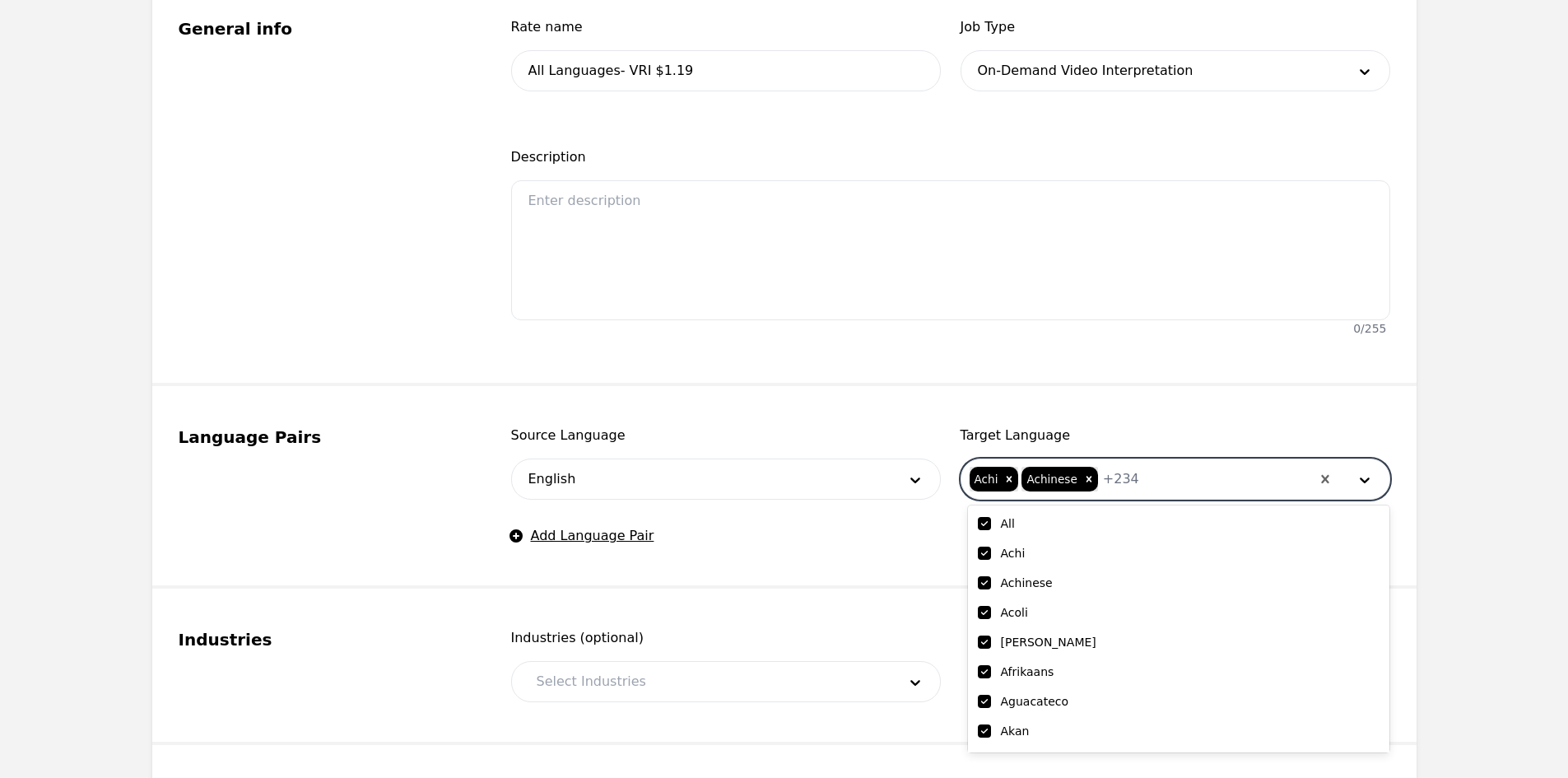
checkbox input "true"
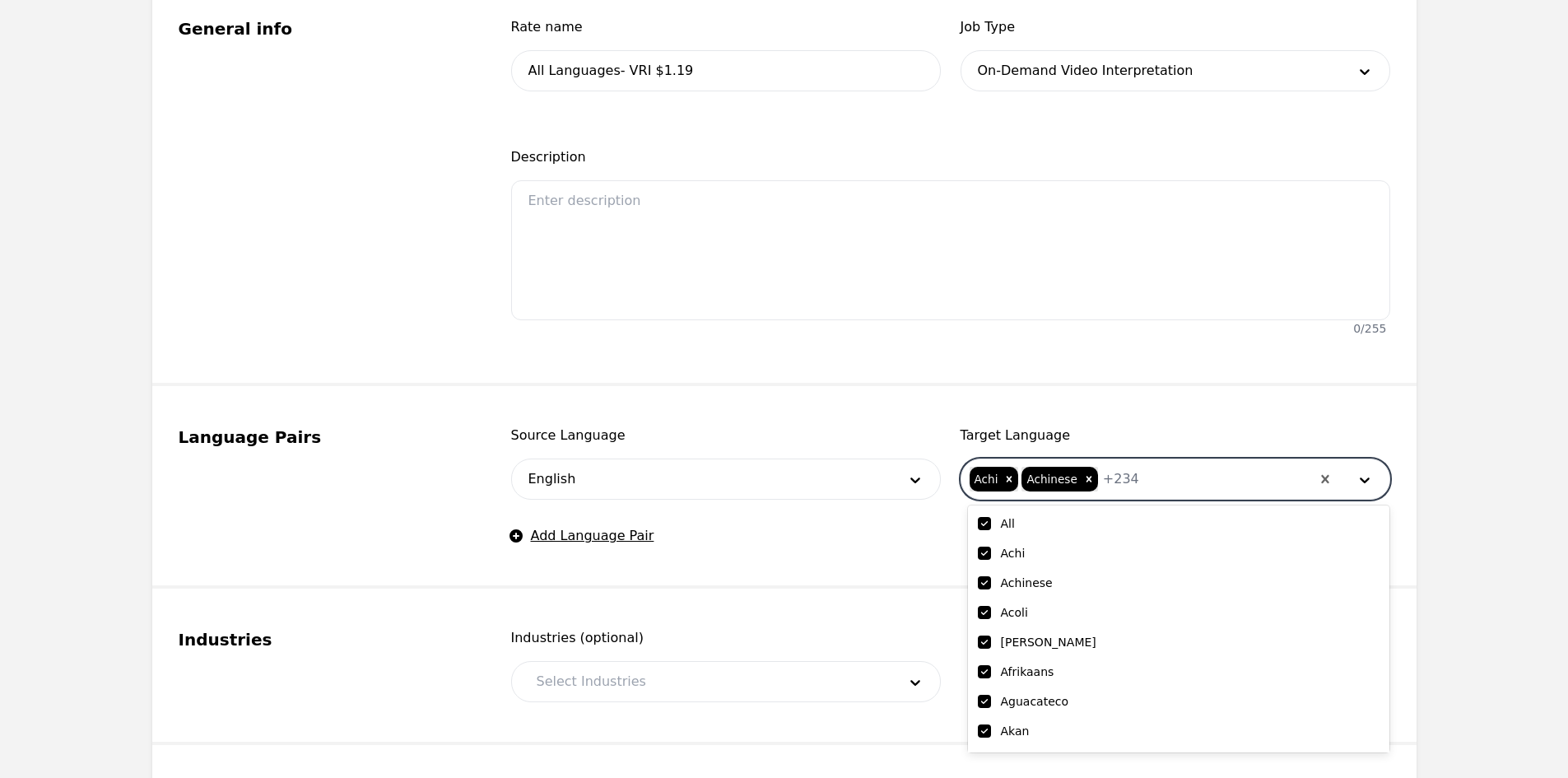
checkbox input "true"
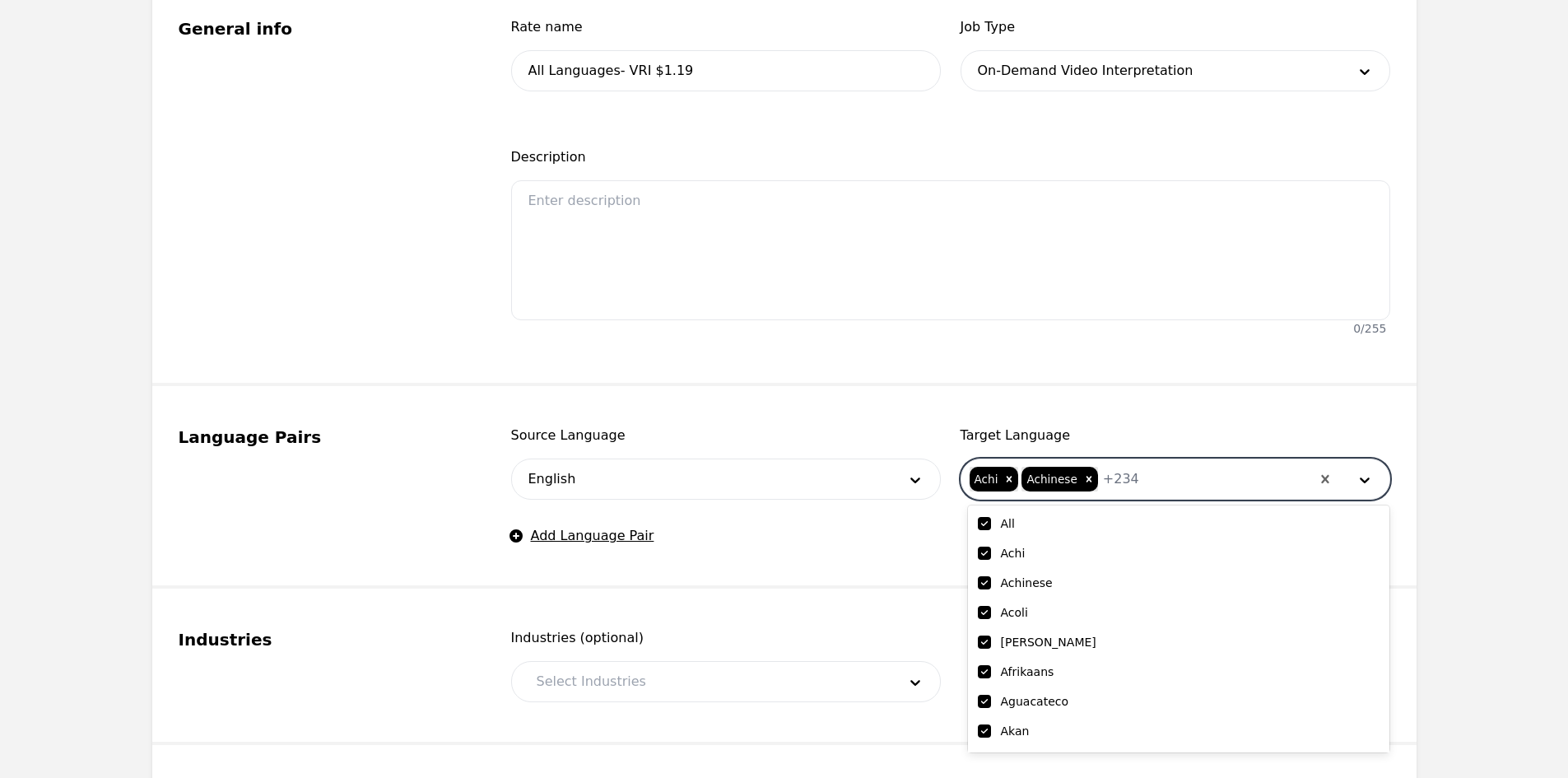
checkbox input "true"
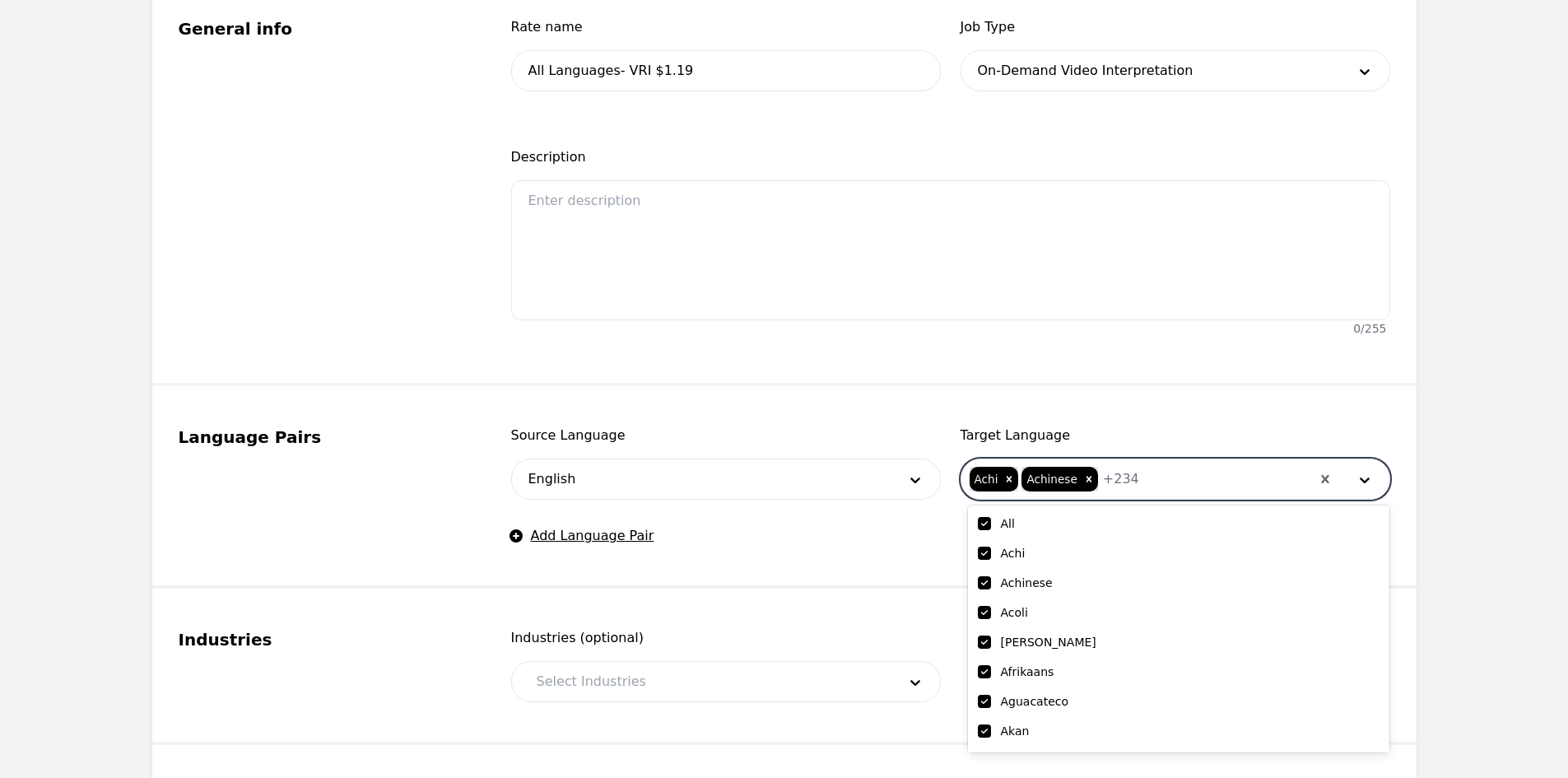
checkbox input "true"
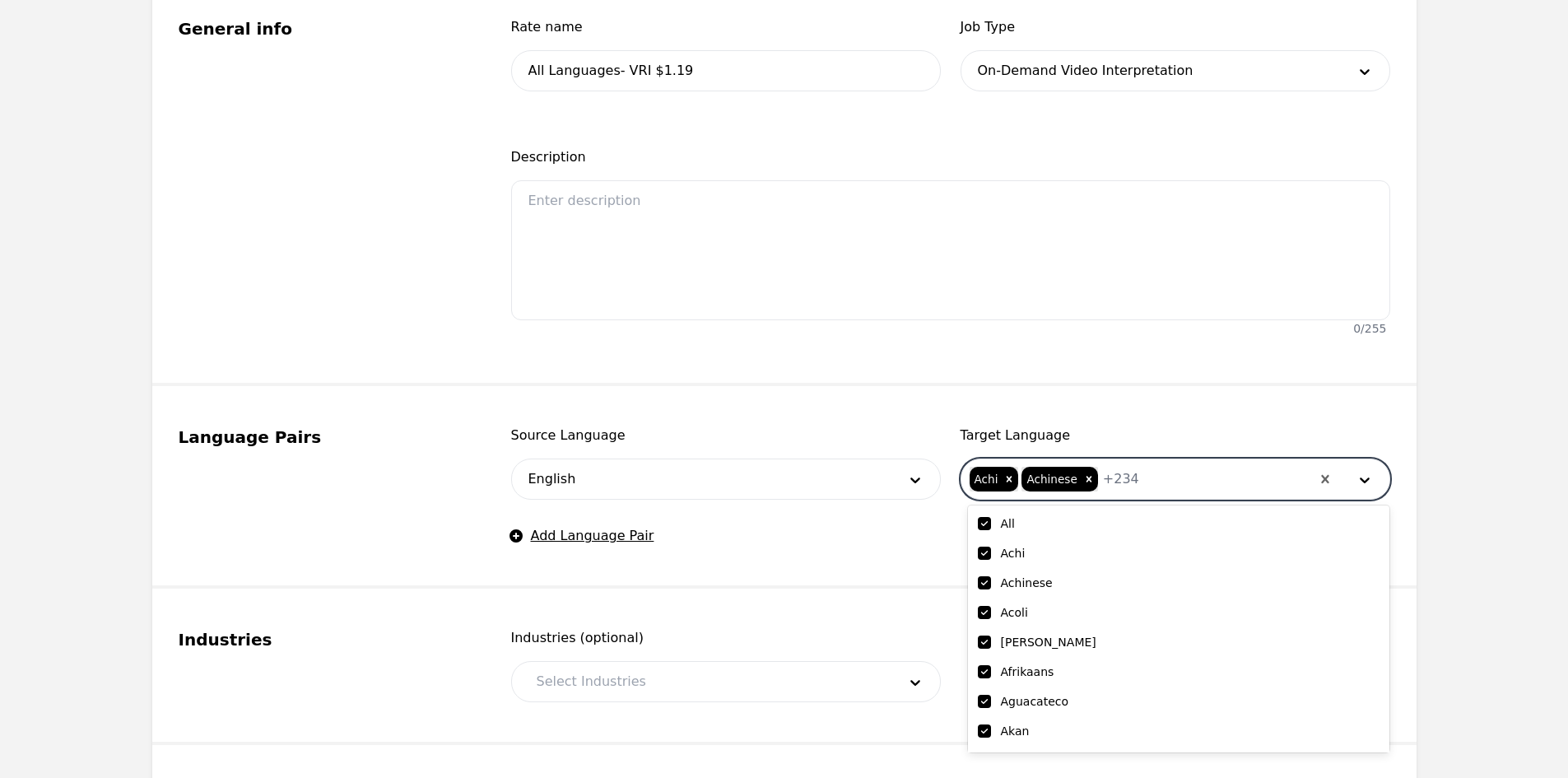
checkbox input "true"
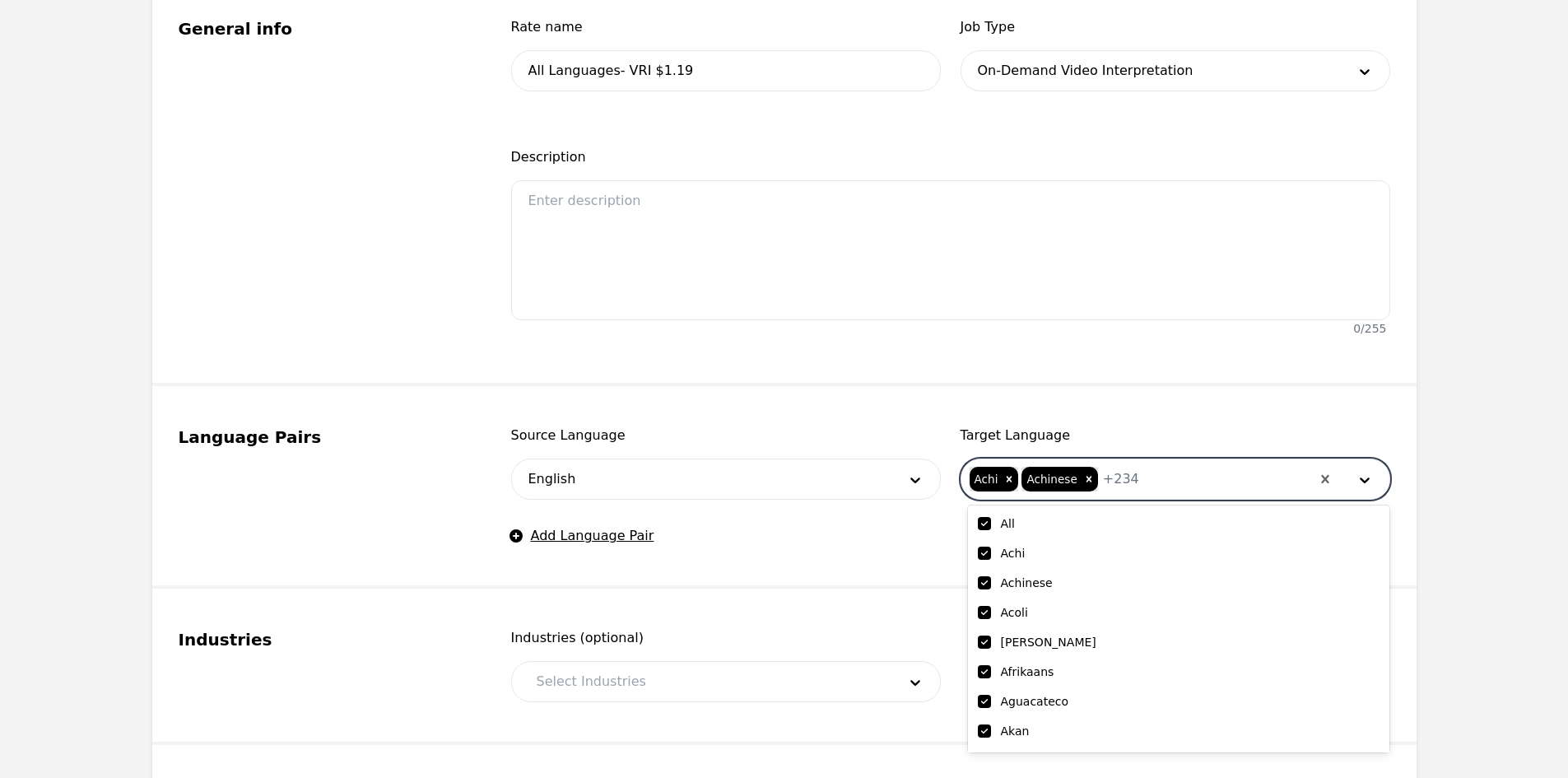
checkbox input "true"
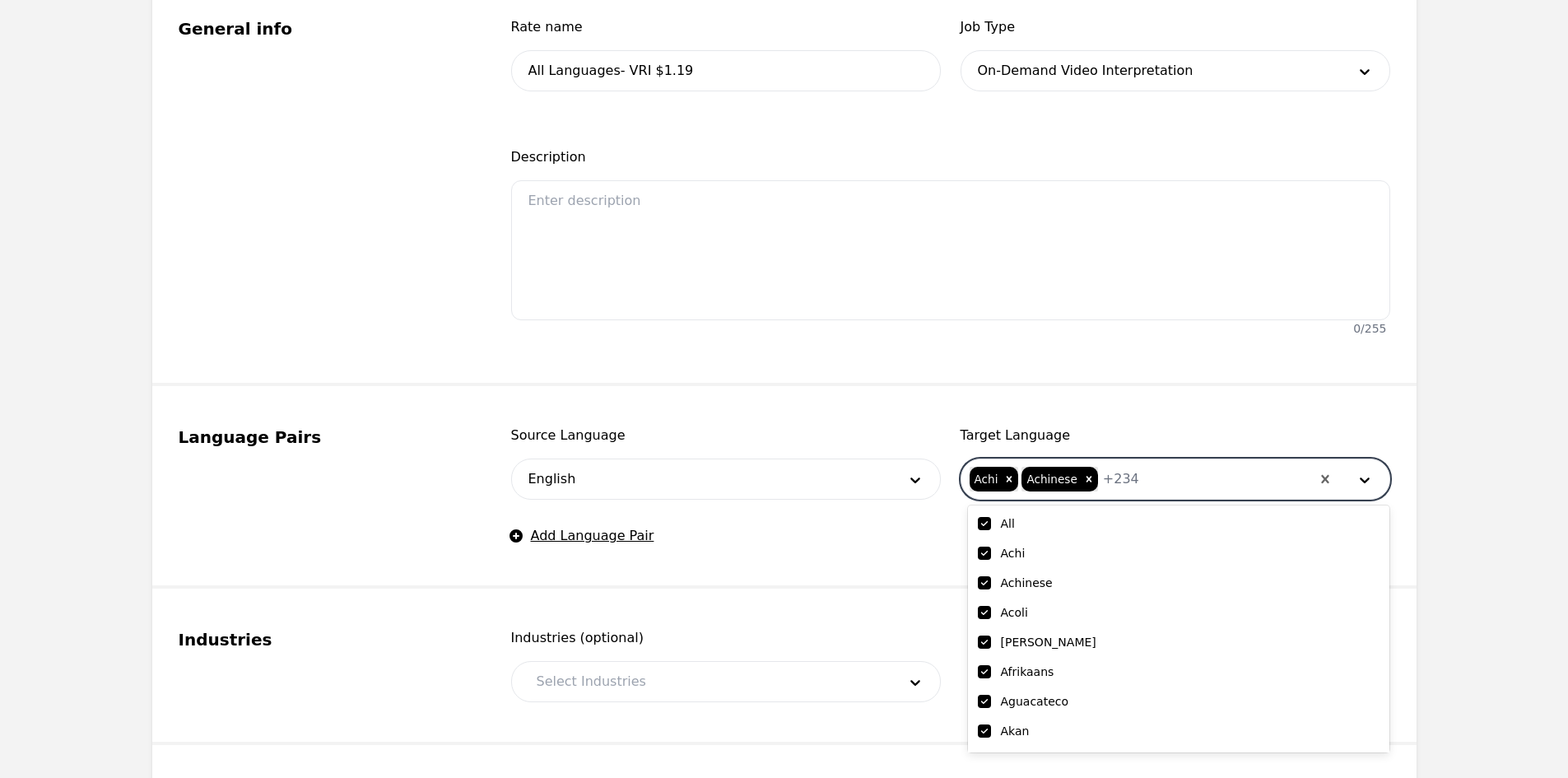
checkbox input "true"
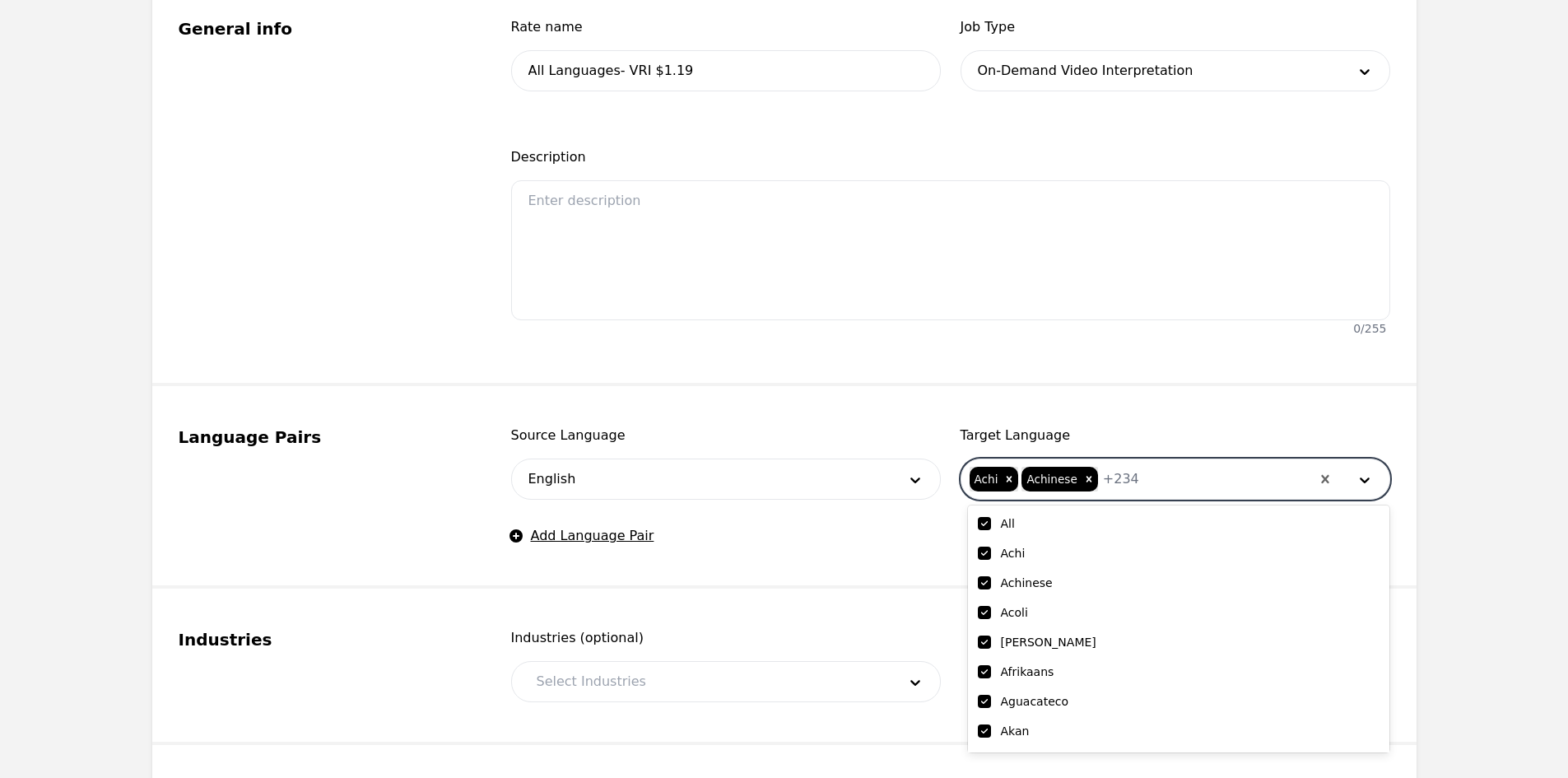
checkbox input "true"
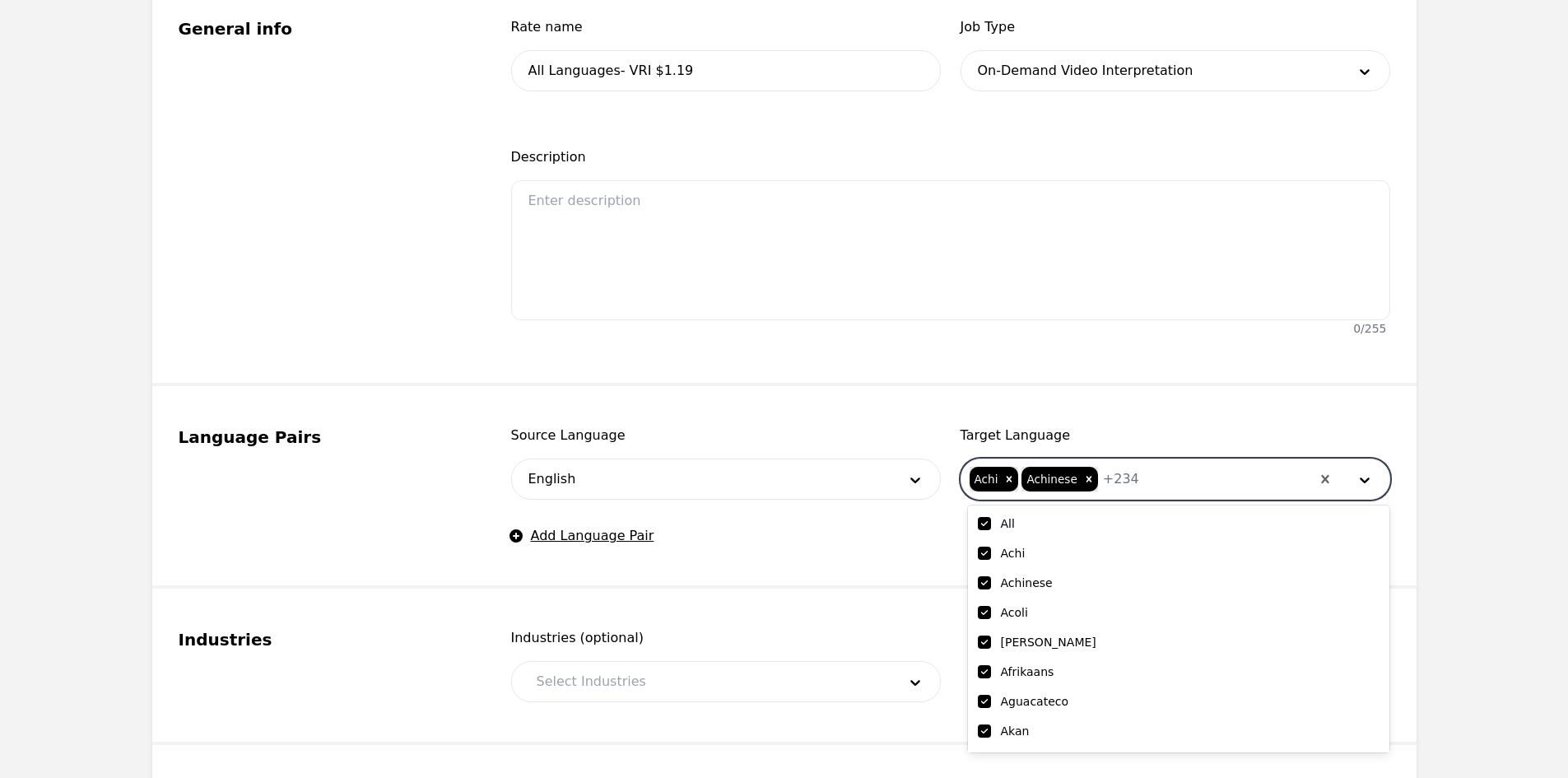
checkbox input "true"
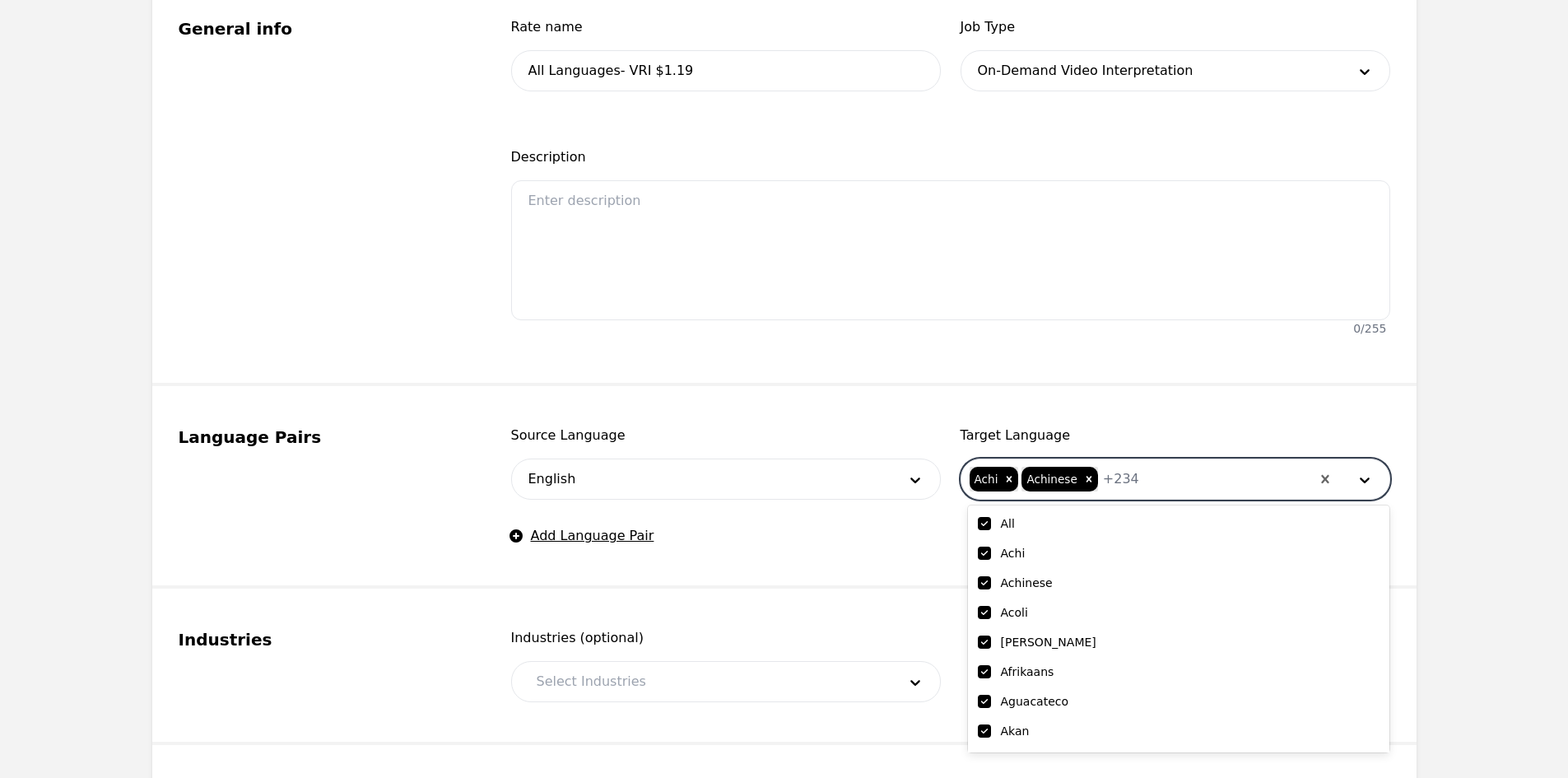
checkbox input "true"
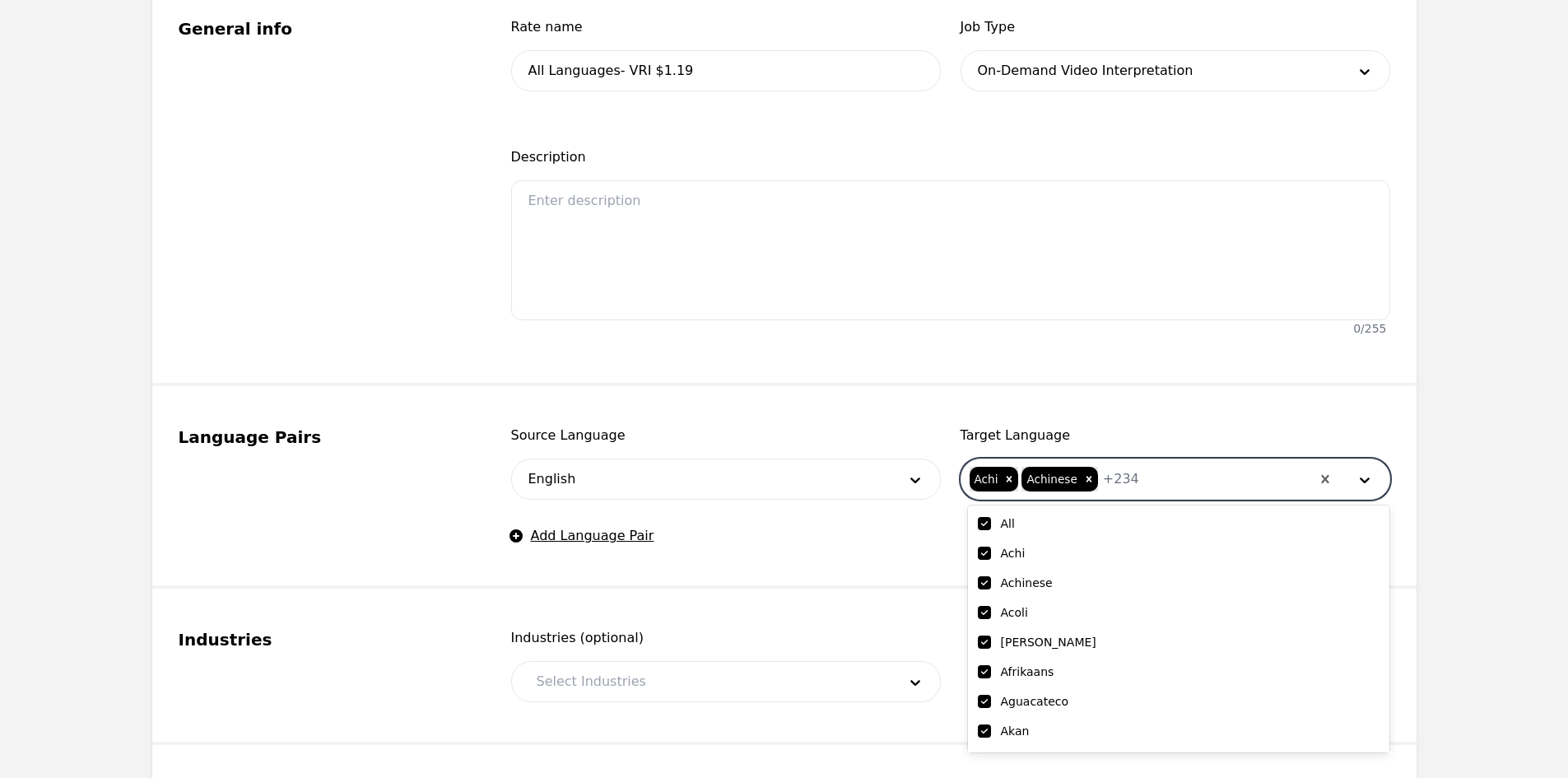
checkbox input "true"
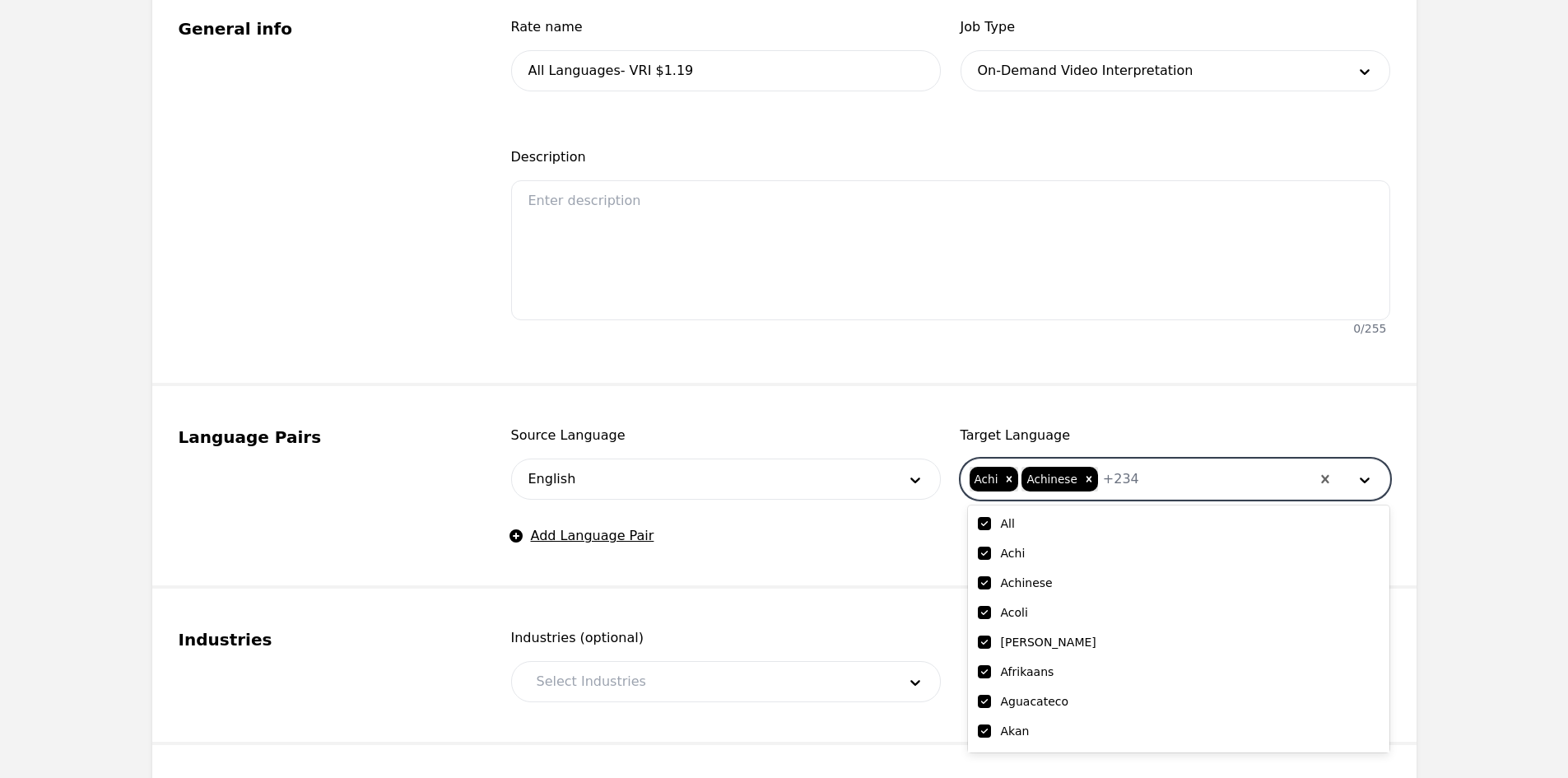
checkbox input "true"
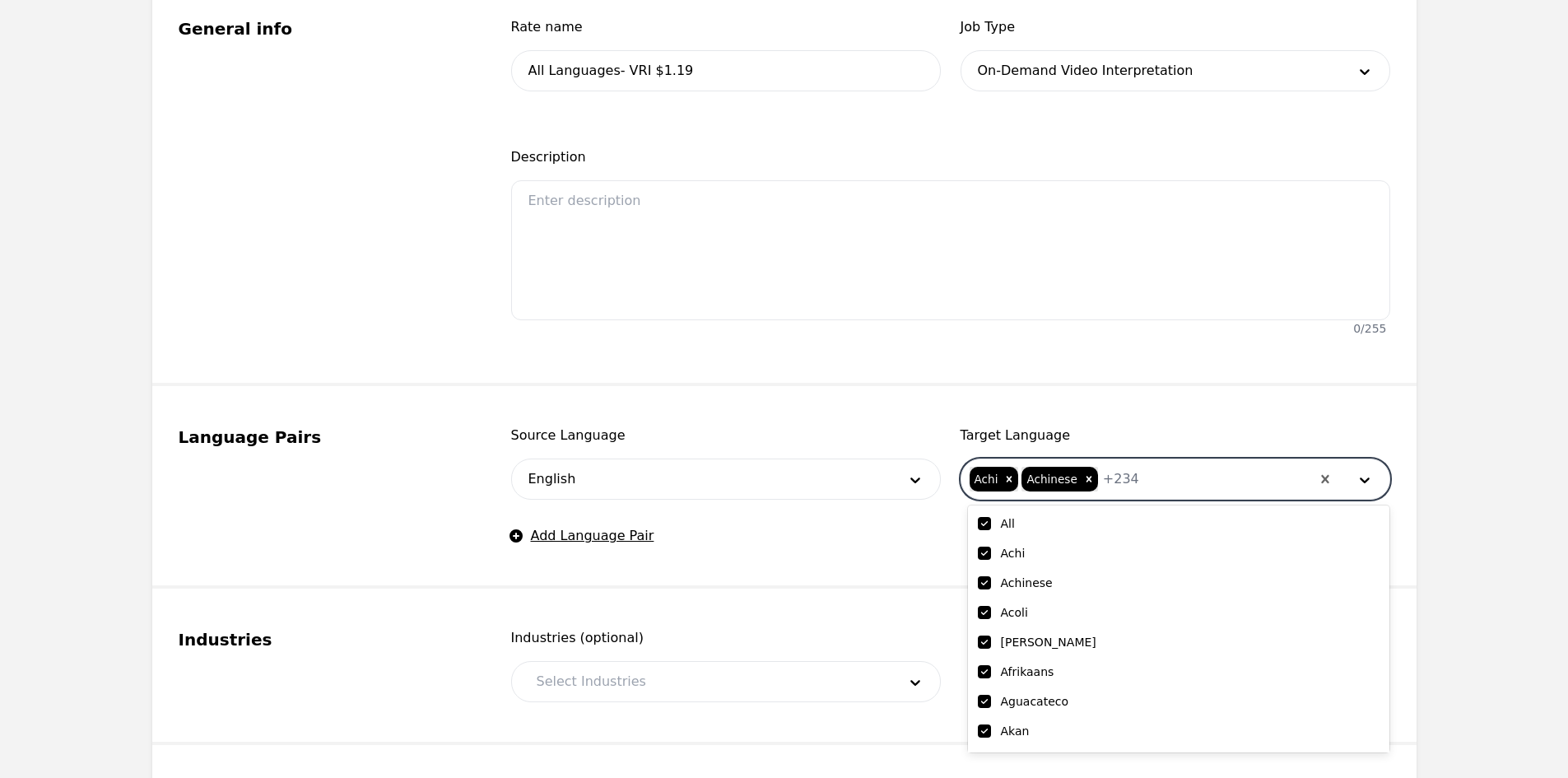
checkbox input "true"
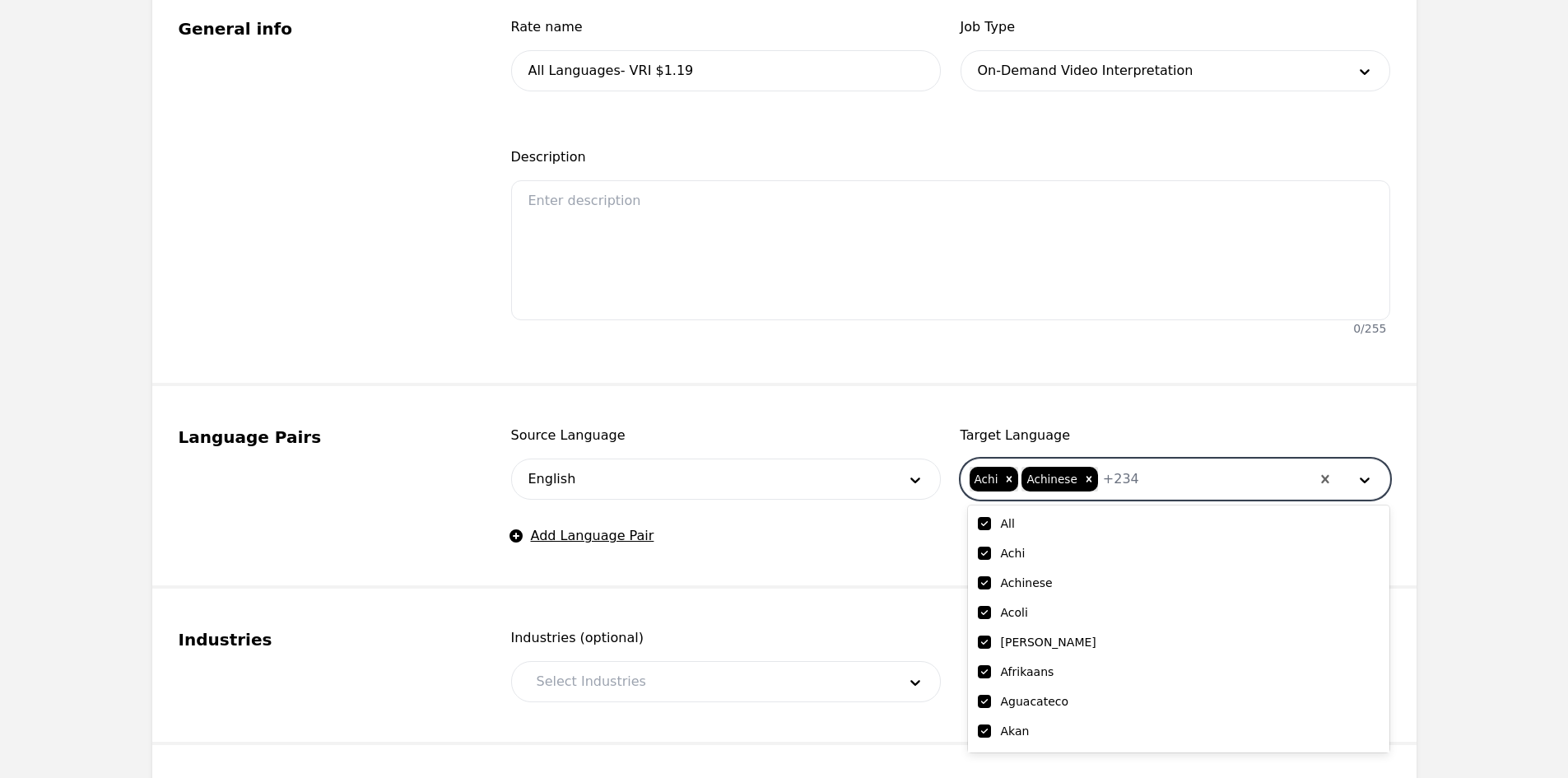
checkbox input "true"
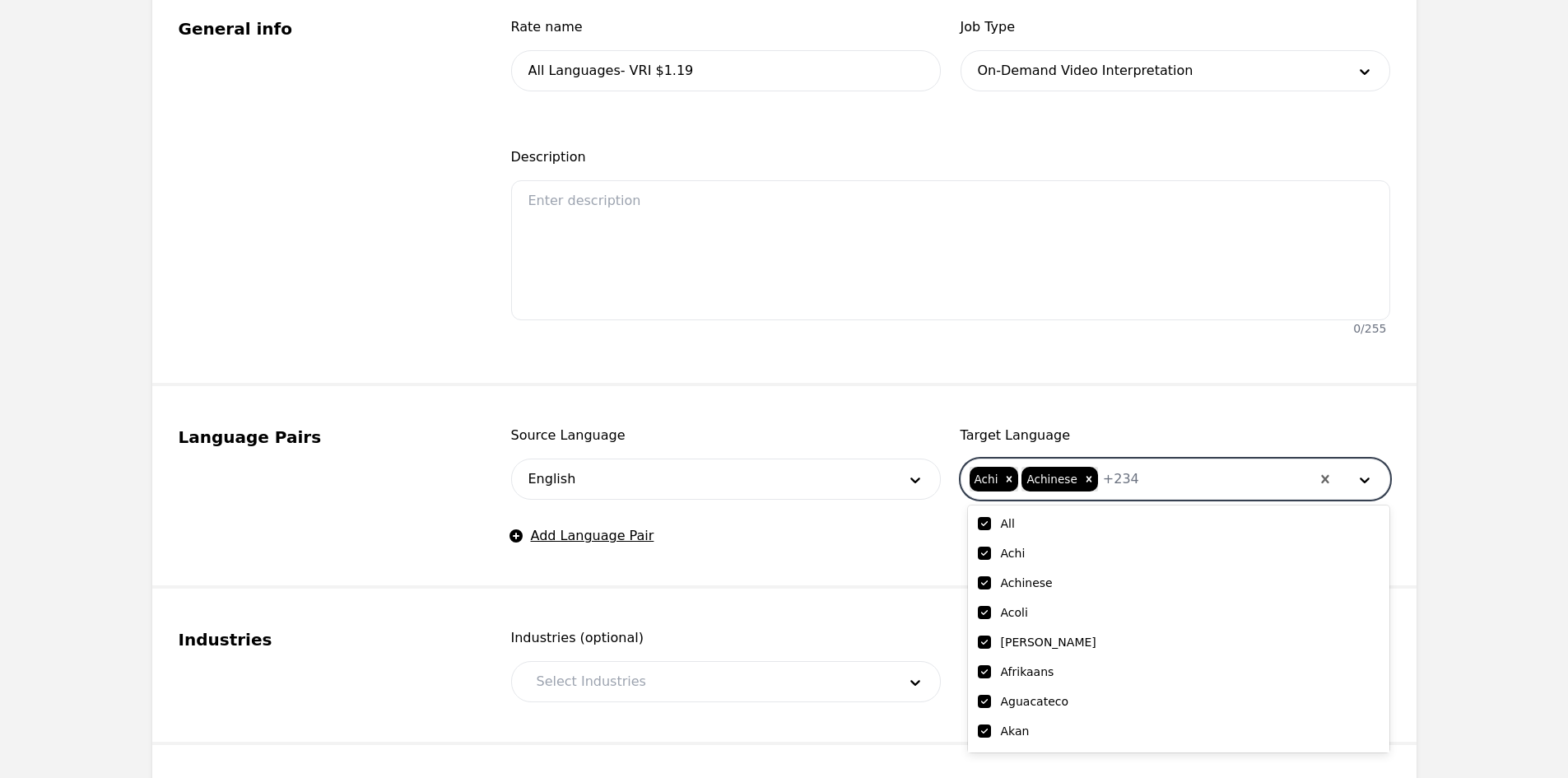
checkbox input "true"
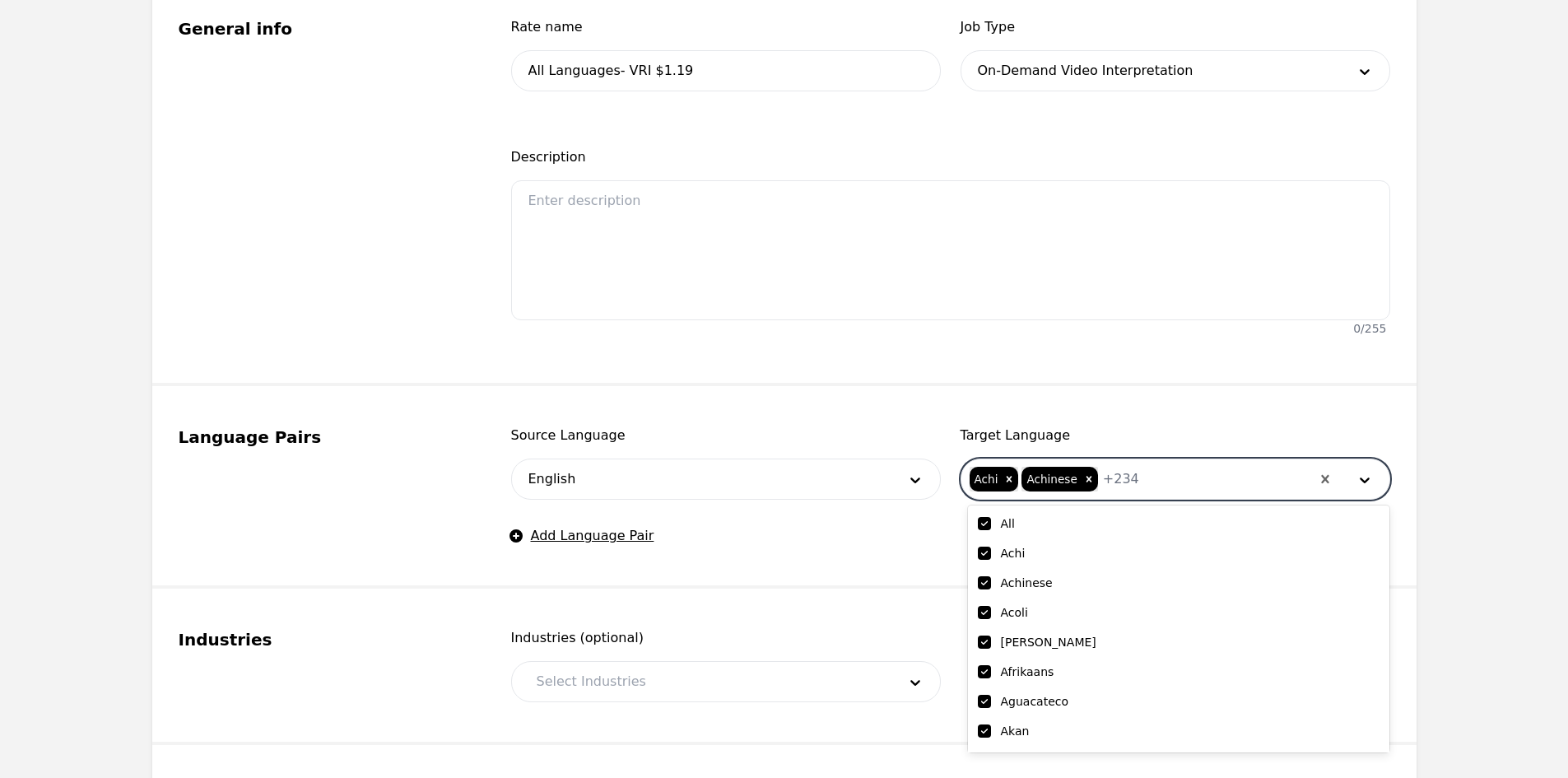
checkbox input "true"
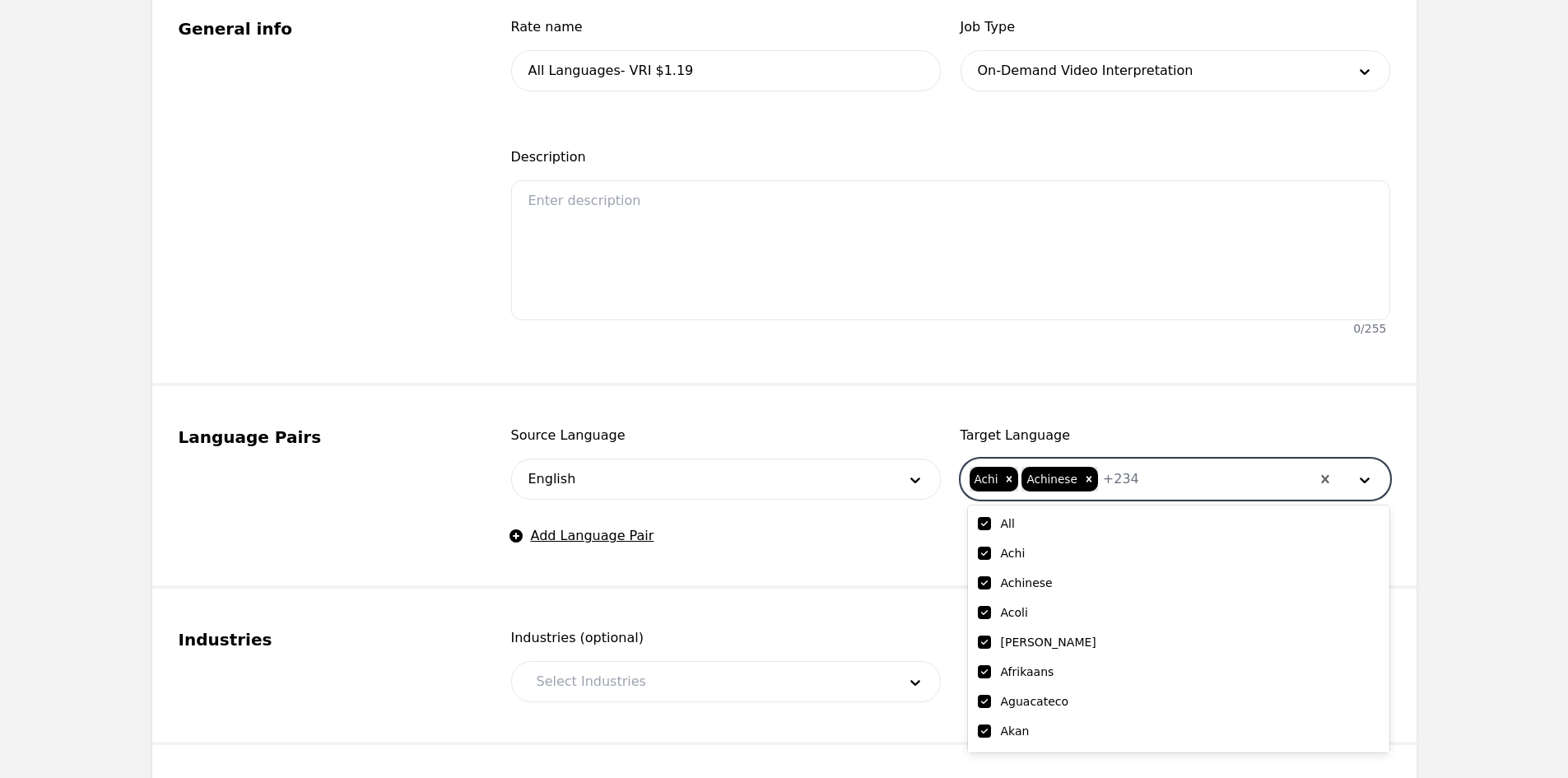
checkbox input "true"
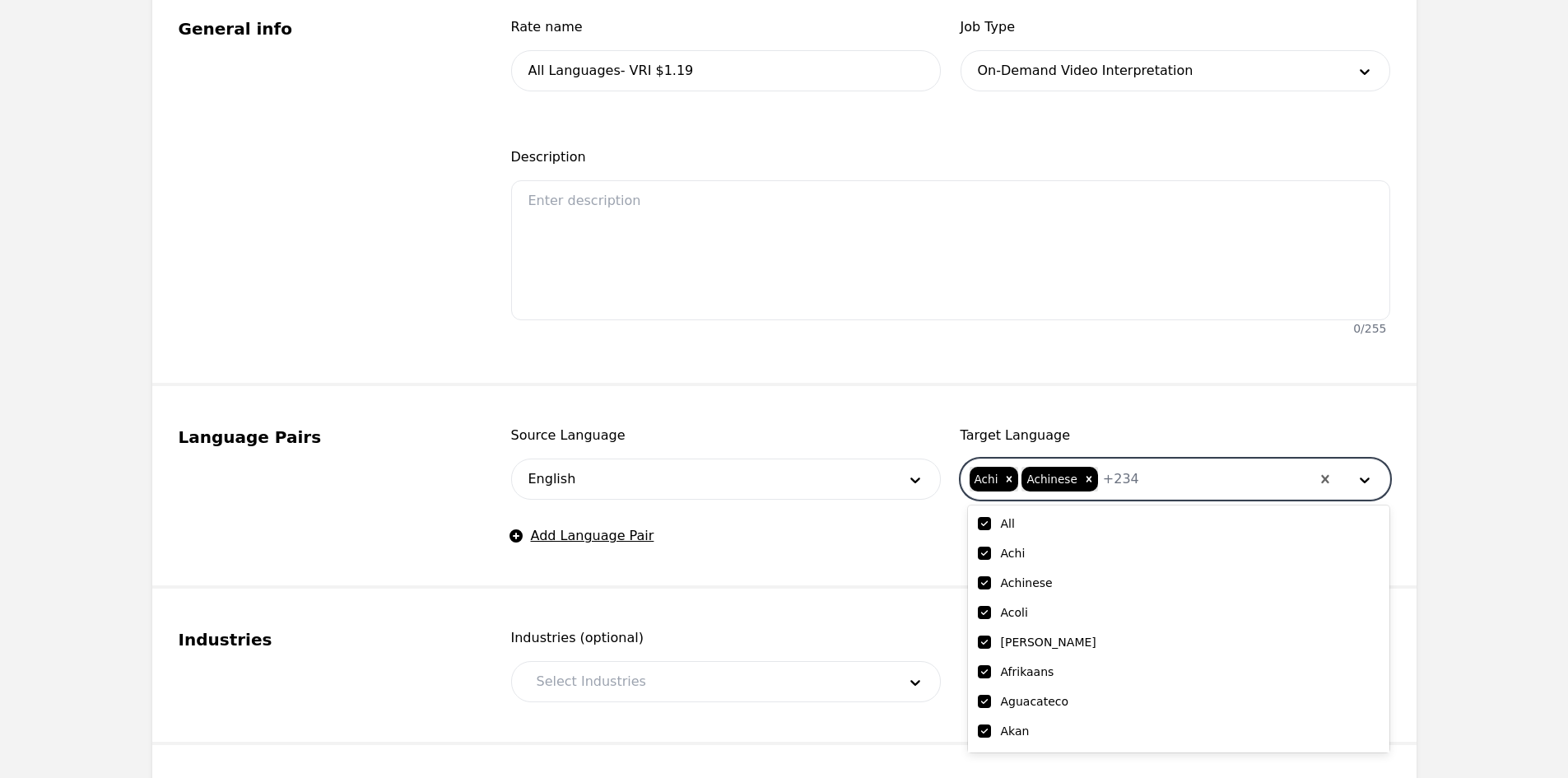
checkbox input "true"
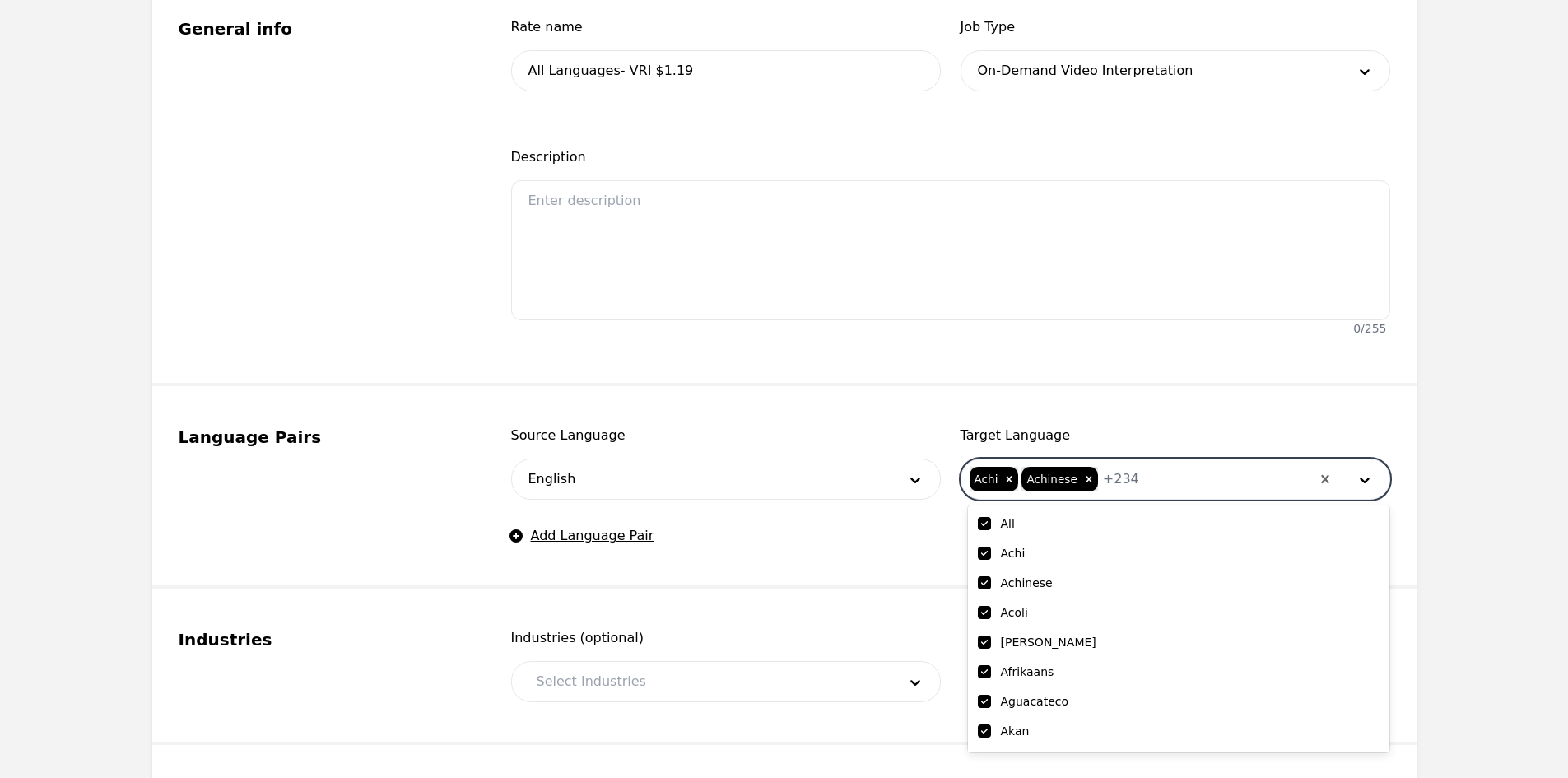
checkbox input "true"
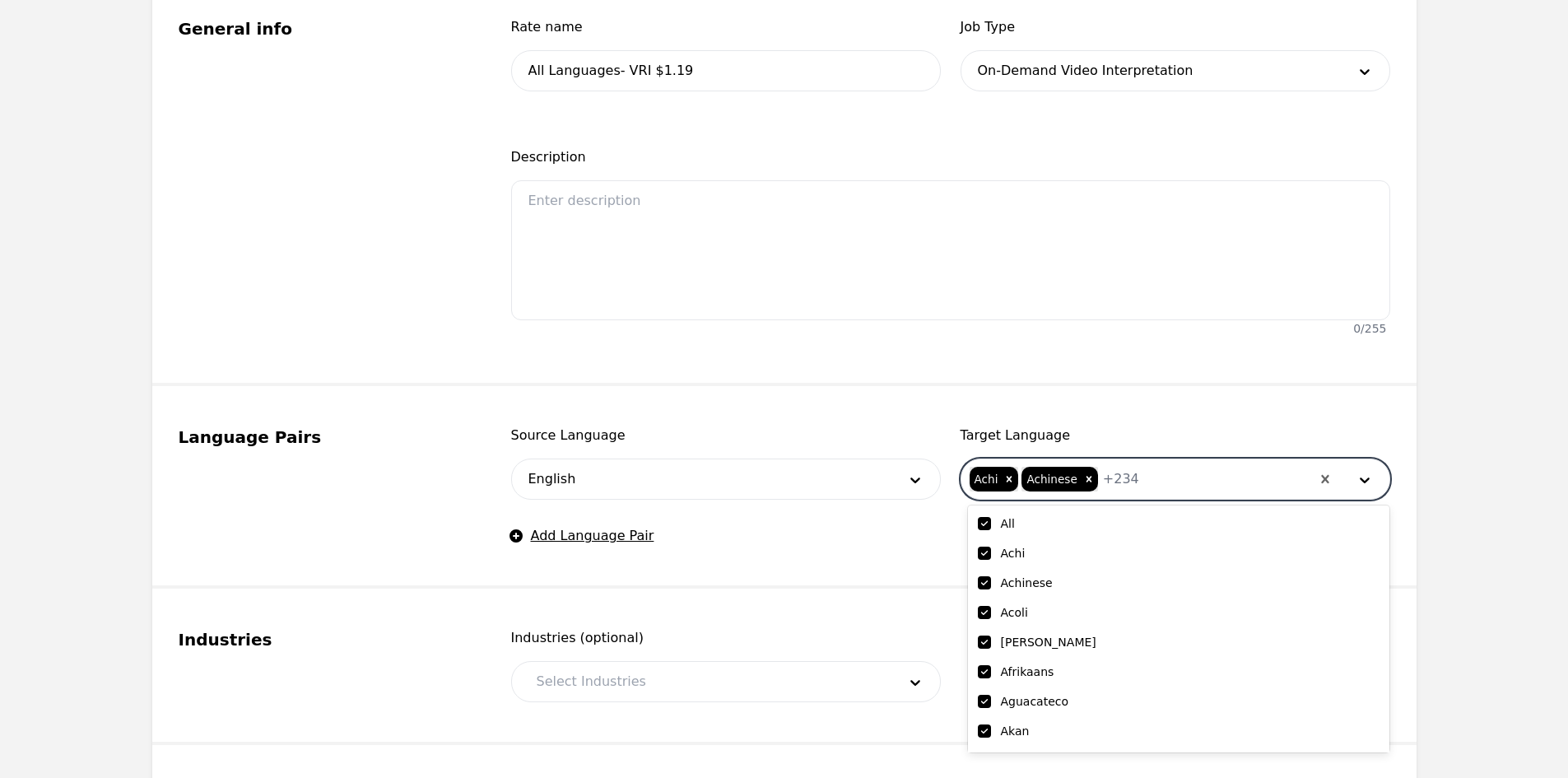
checkbox input "true"
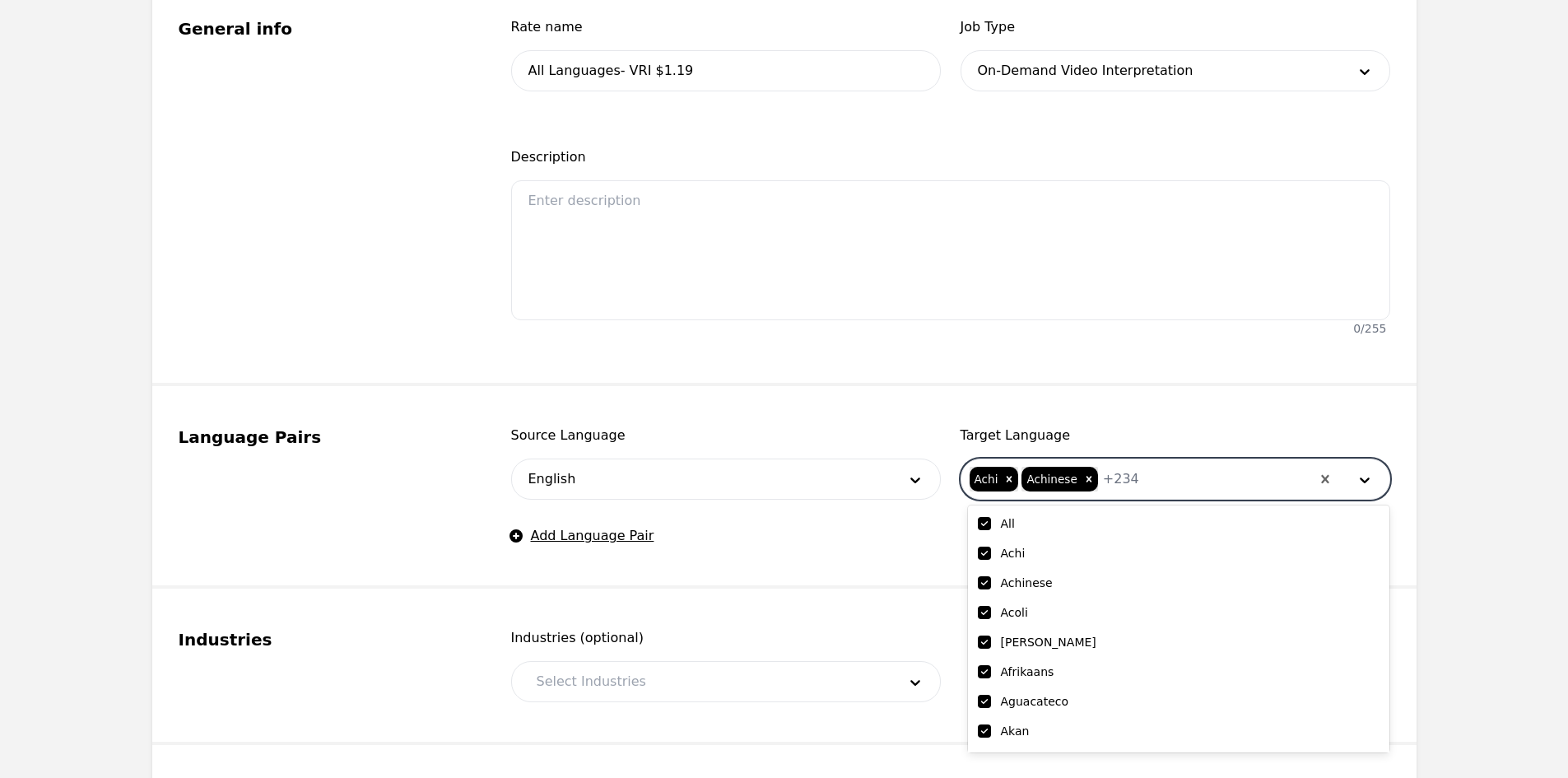
checkbox input "true"
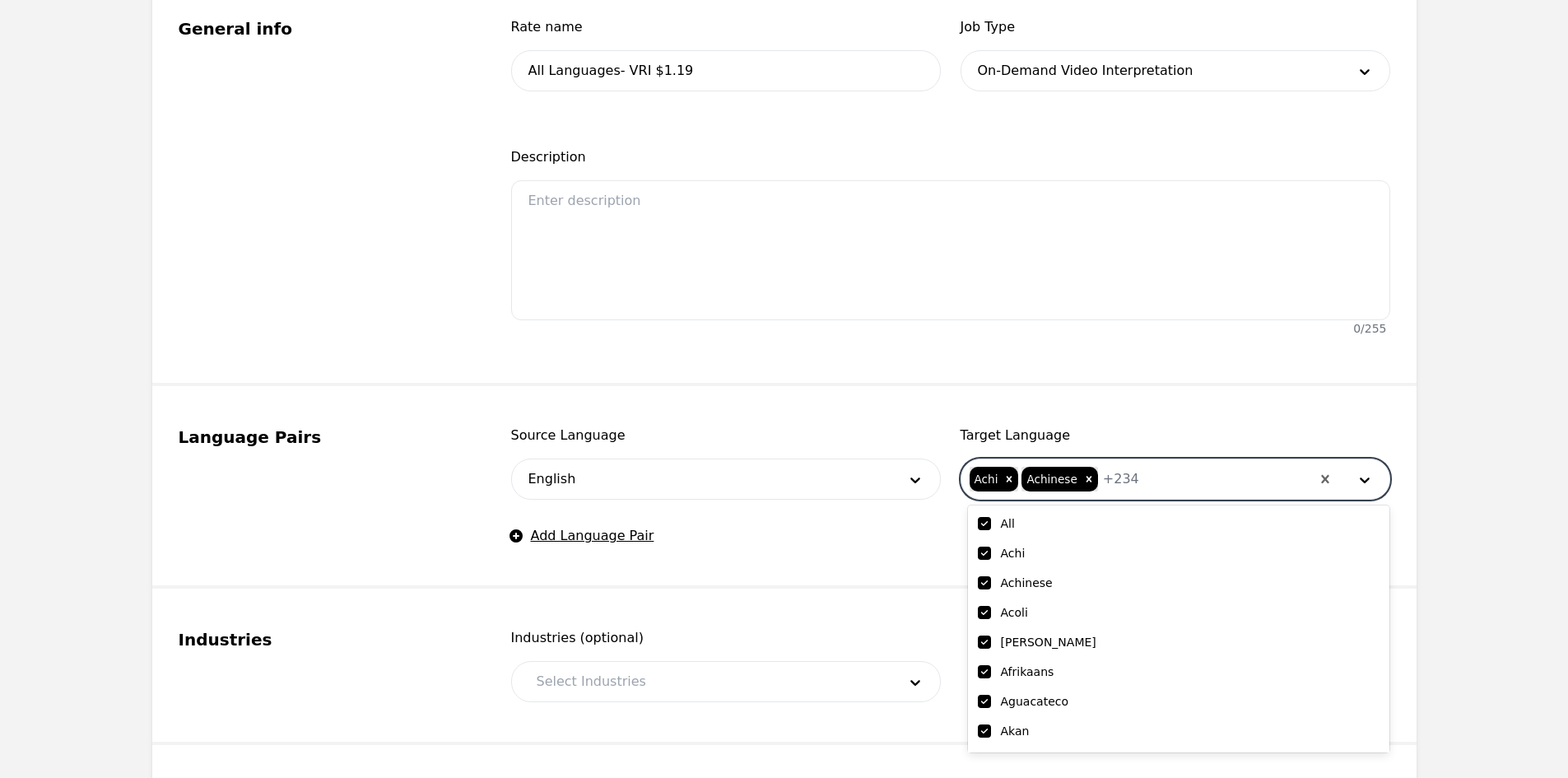
checkbox input "true"
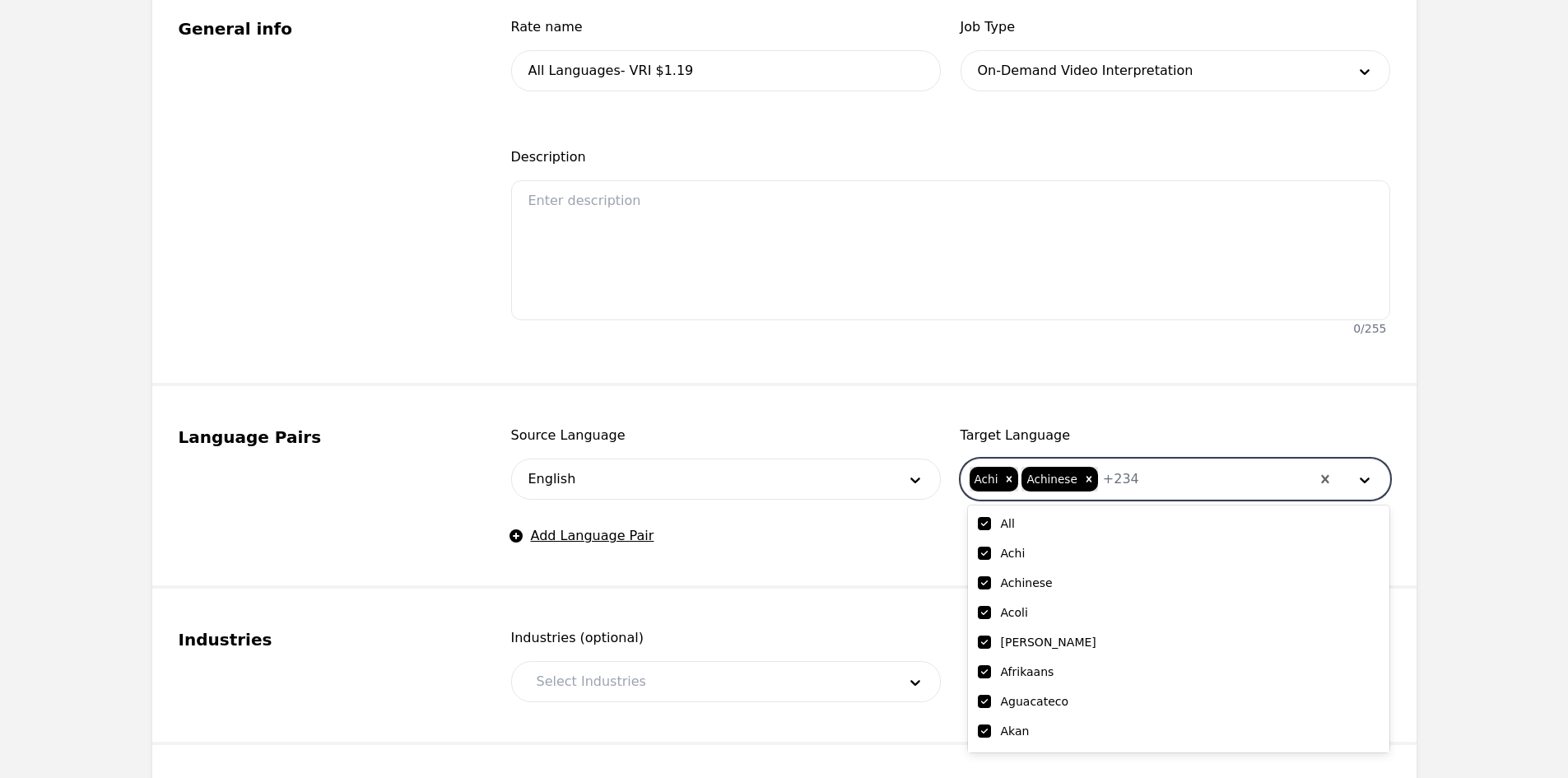
checkbox input "true"
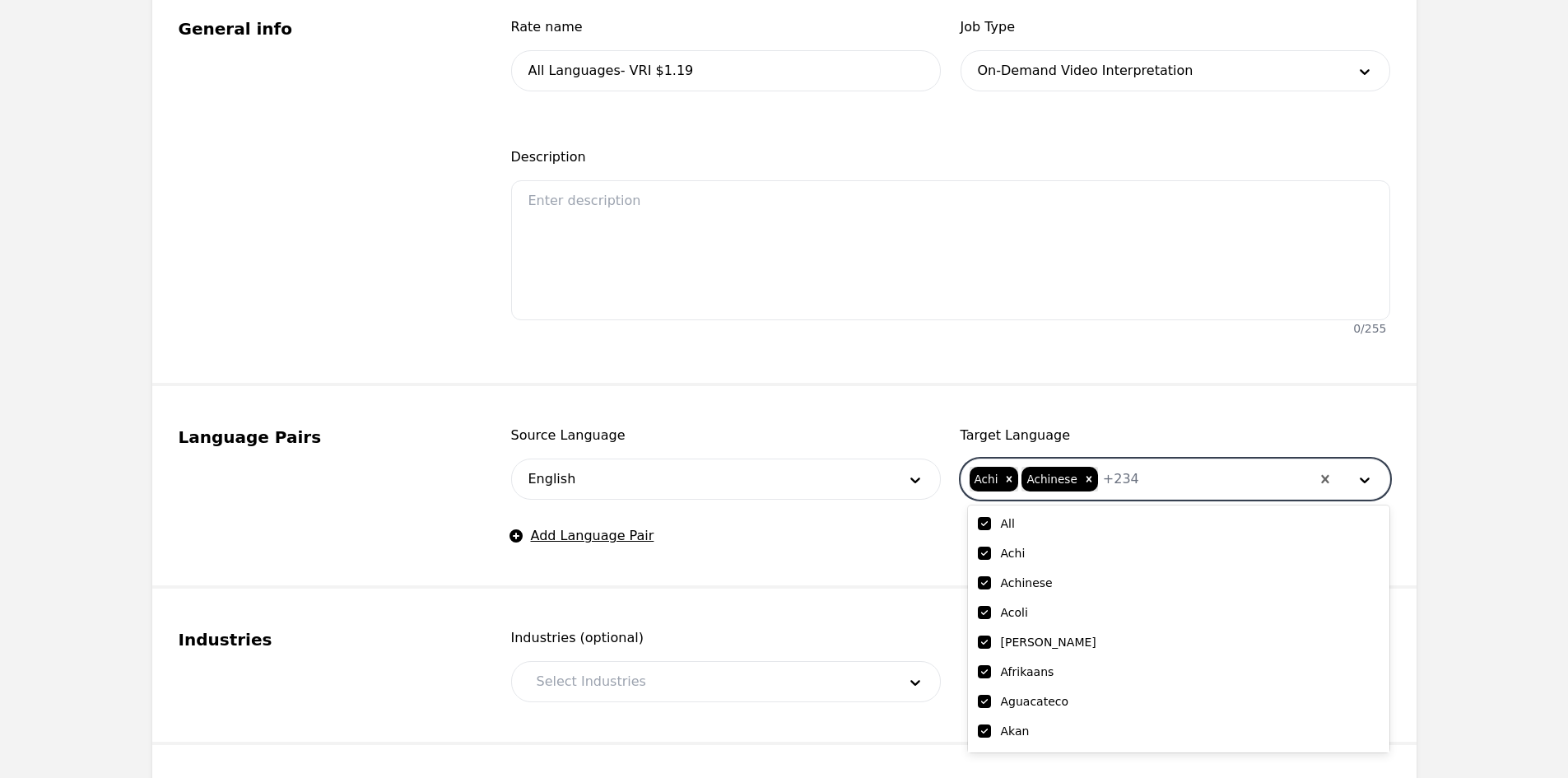
checkbox input "true"
click at [983, 522] on input "checkbox" at bounding box center [984, 523] width 13 height 13
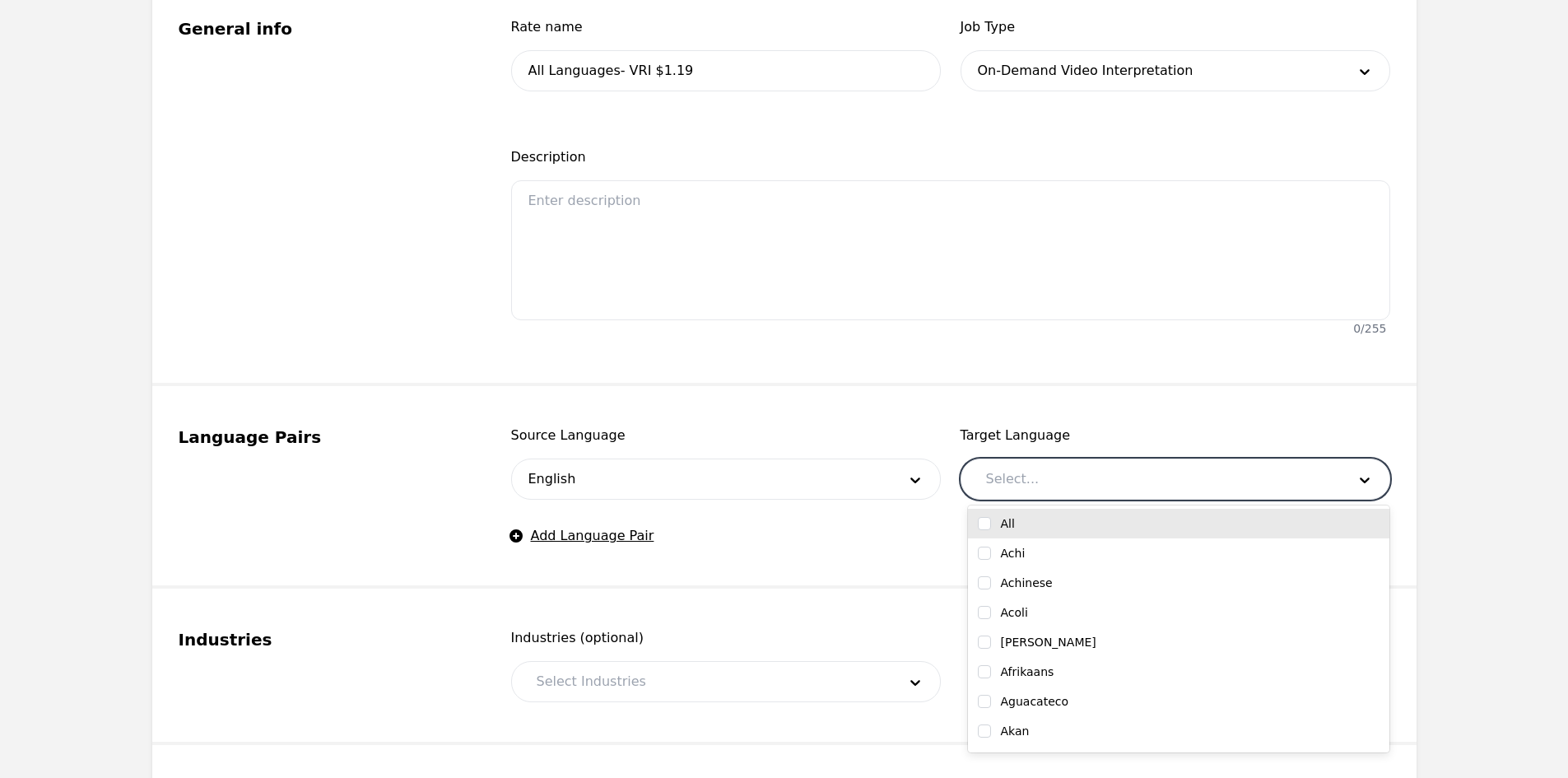
click at [983, 522] on input "checkbox" at bounding box center [984, 523] width 13 height 13
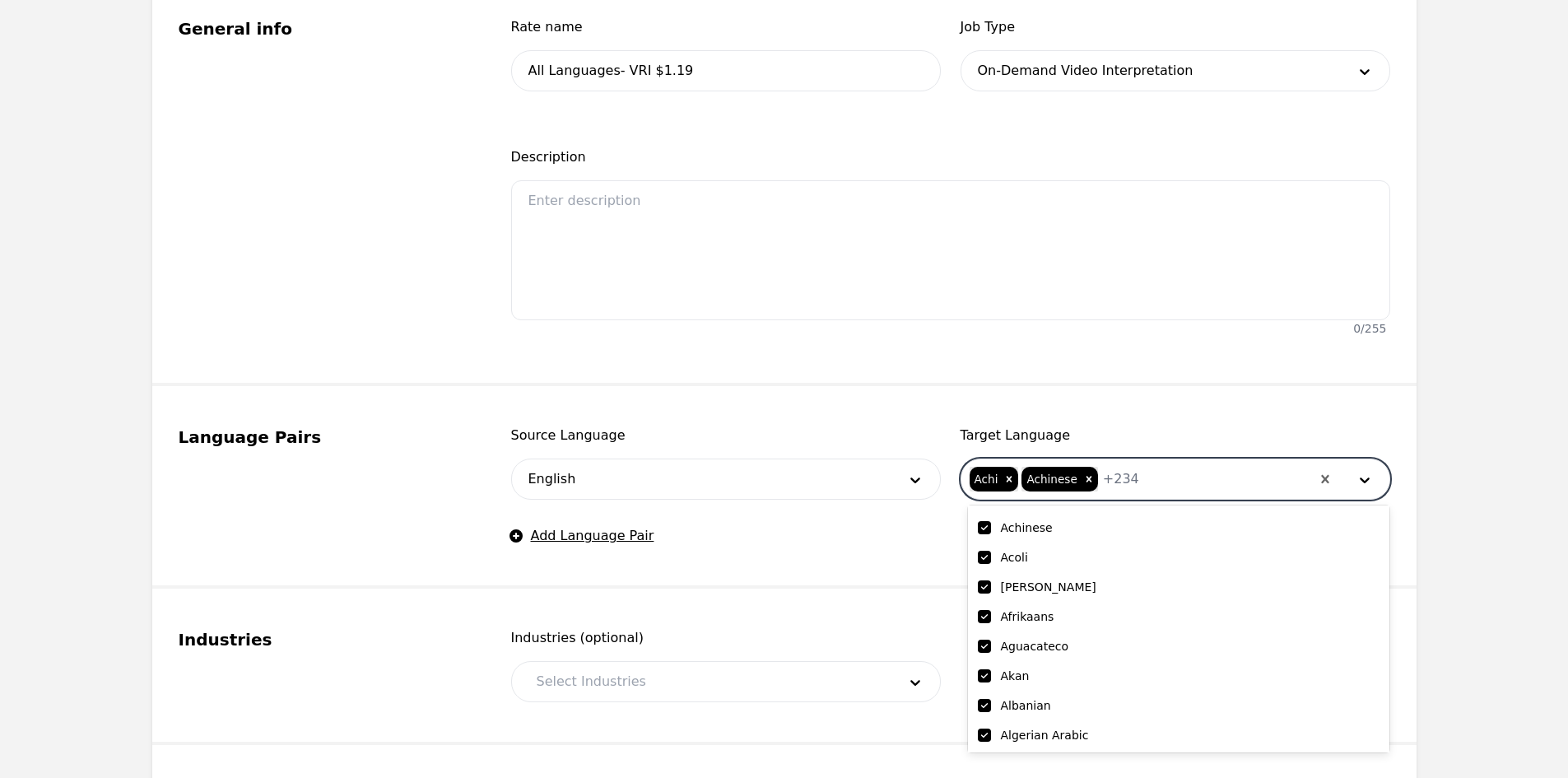
scroll to position [165, 0]
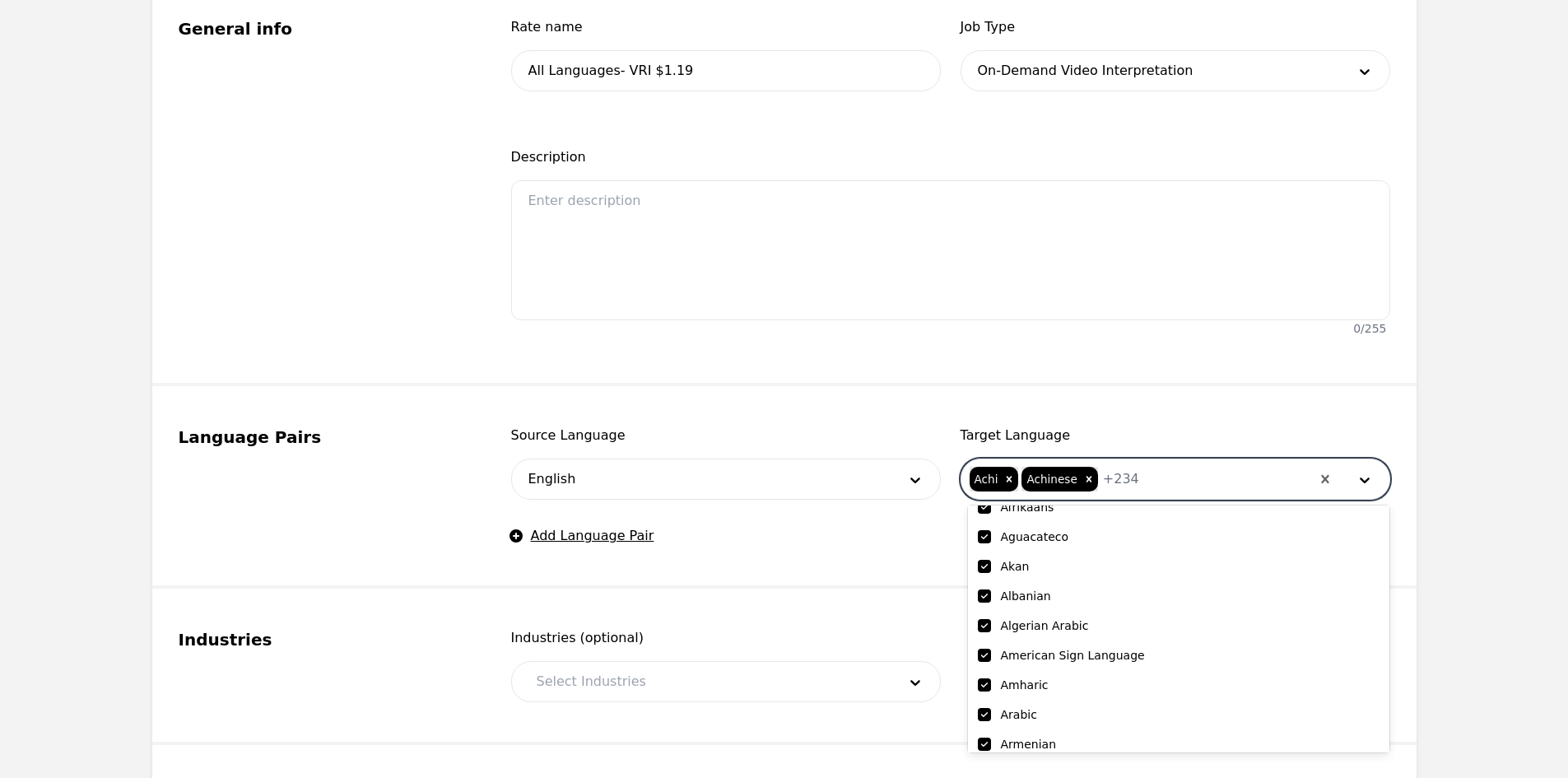
click at [988, 652] on input "checkbox" at bounding box center [984, 655] width 13 height 13
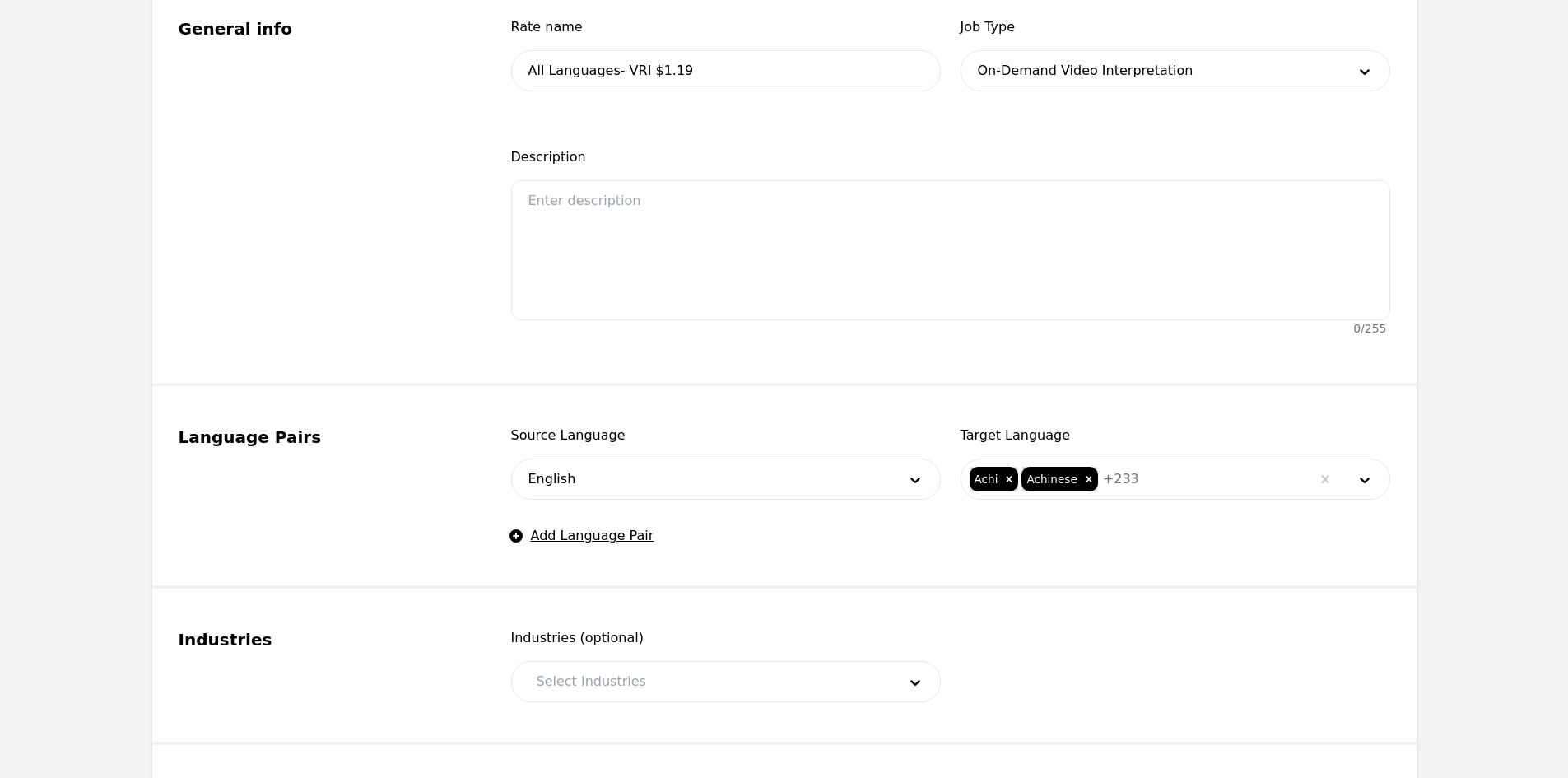
click at [863, 613] on fieldset "Industries Industries (optional) Select Industries" at bounding box center [784, 666] width 1264 height 157
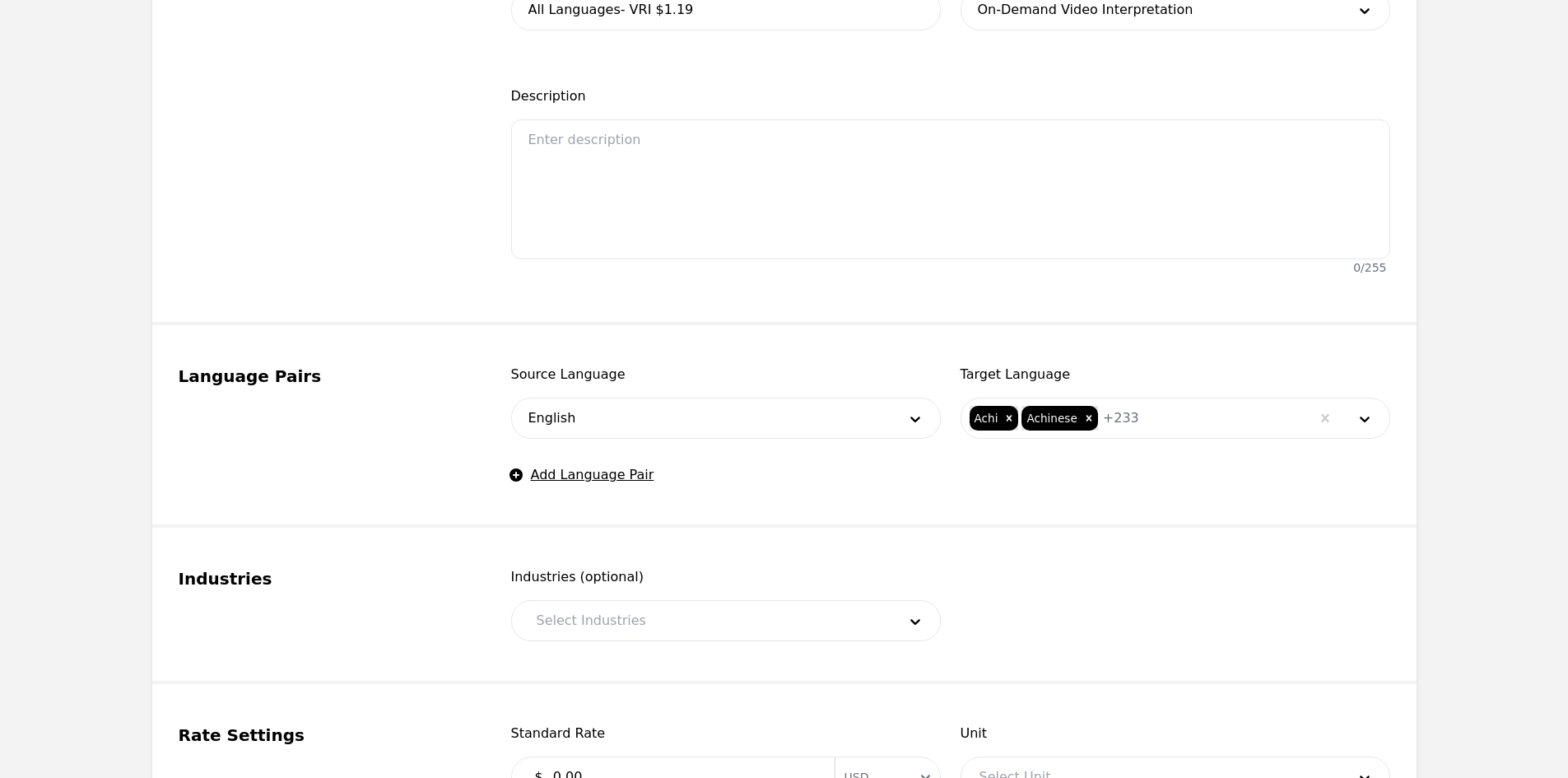
scroll to position [576, 0]
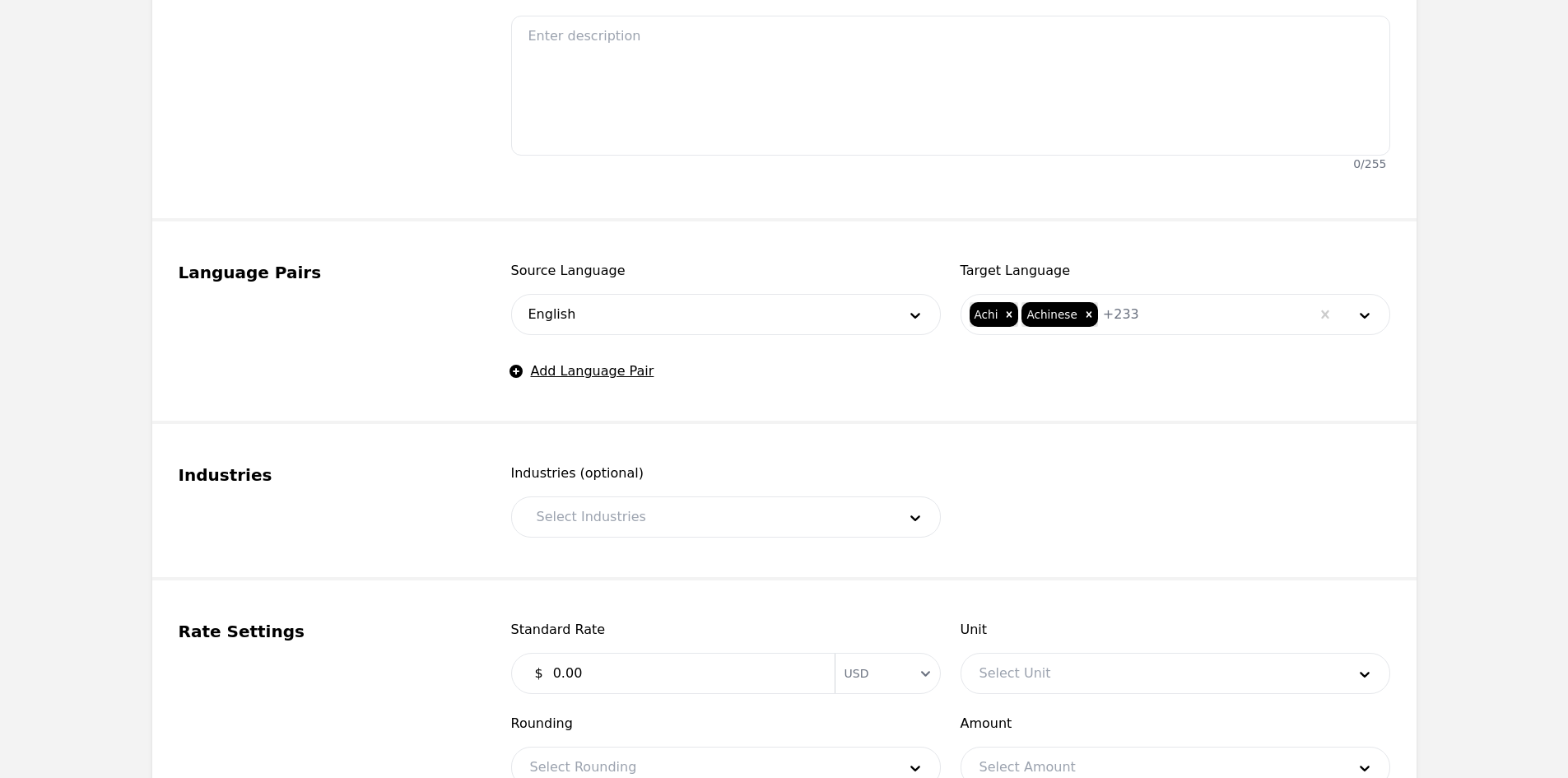
click at [627, 520] on div at bounding box center [704, 517] width 372 height 40
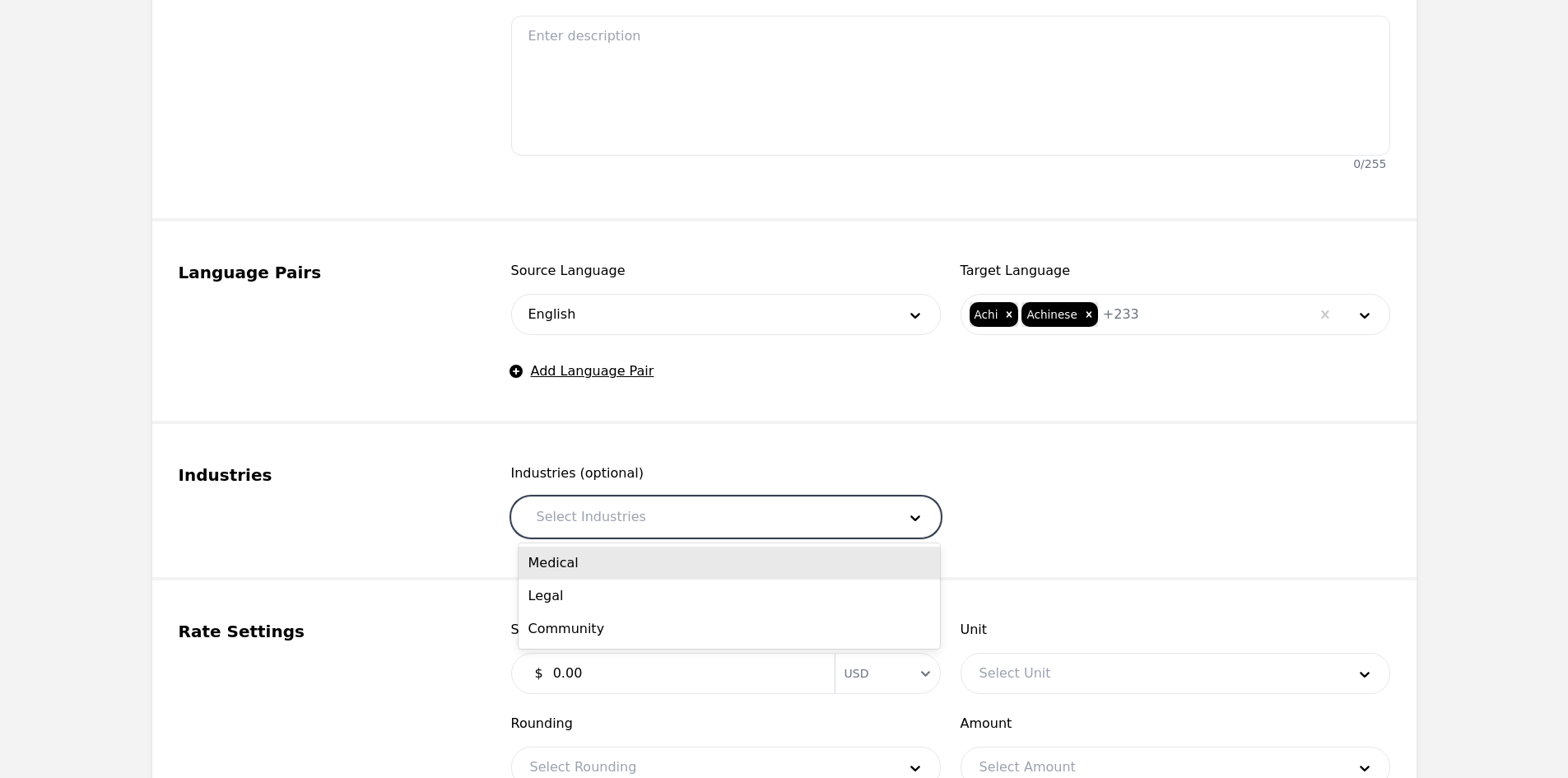
click at [619, 556] on div "Medical" at bounding box center [729, 563] width 421 height 33
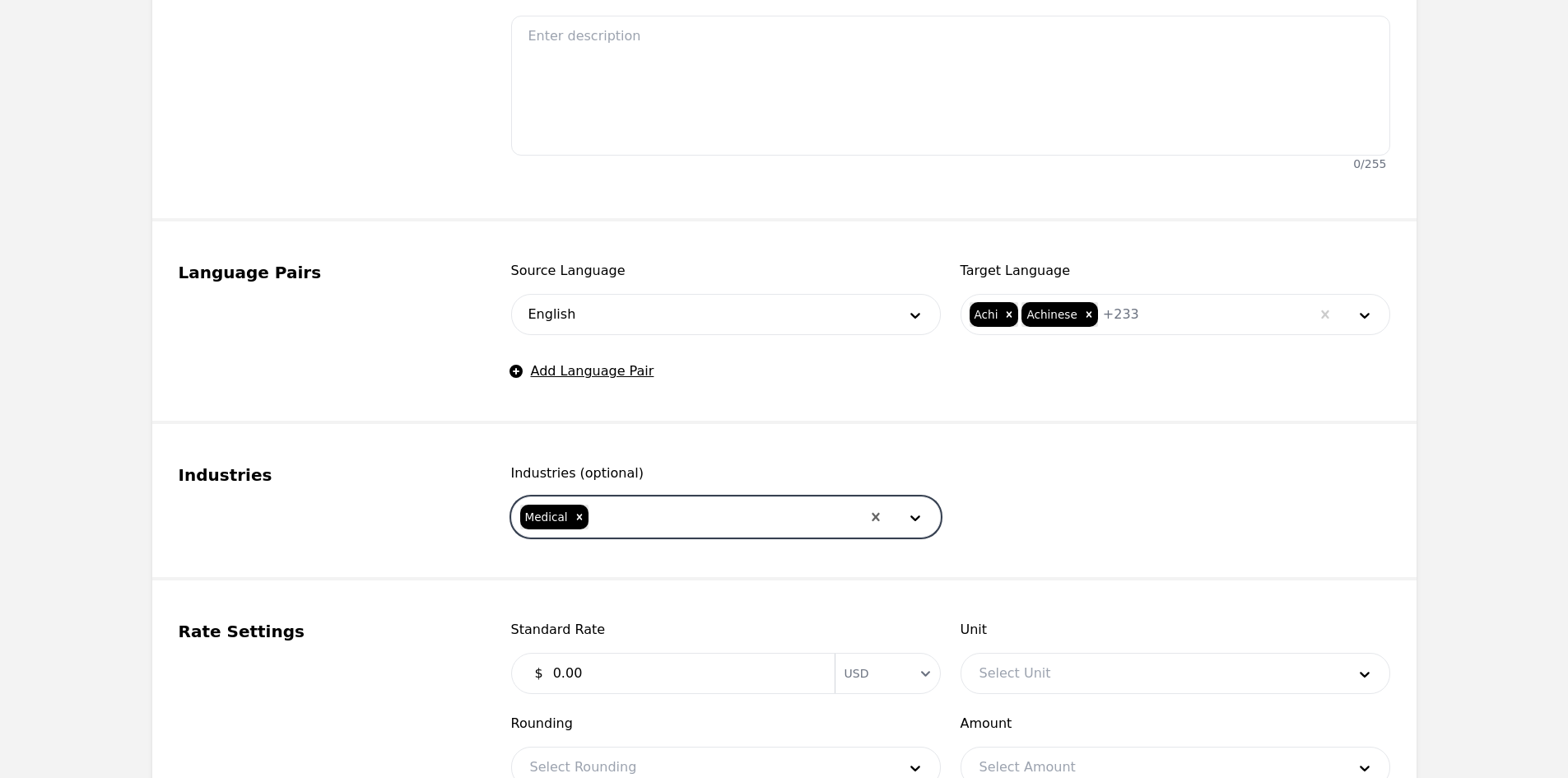
click at [645, 520] on div at bounding box center [725, 517] width 271 height 40
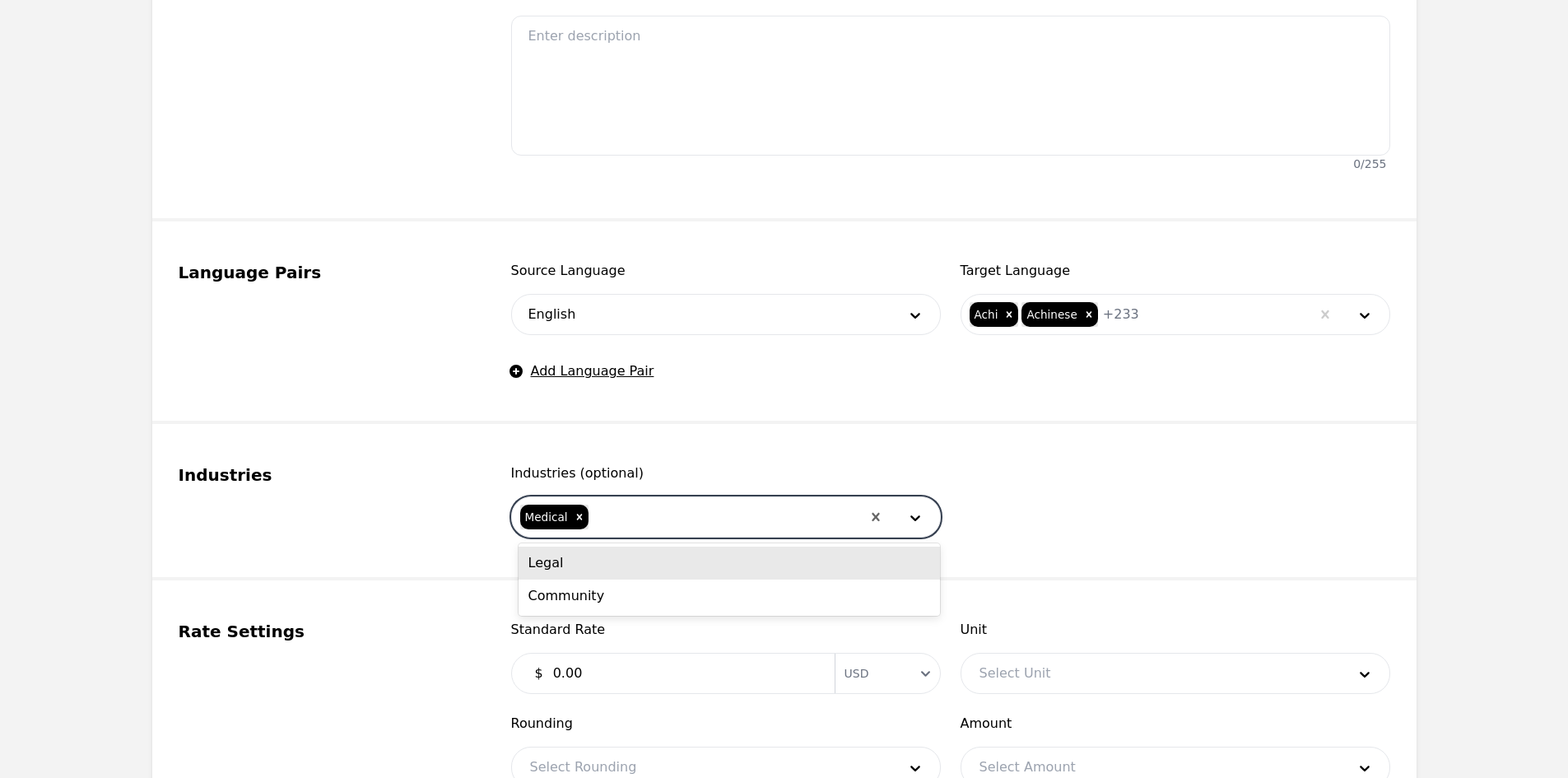
click at [638, 557] on div "Legal" at bounding box center [729, 563] width 421 height 33
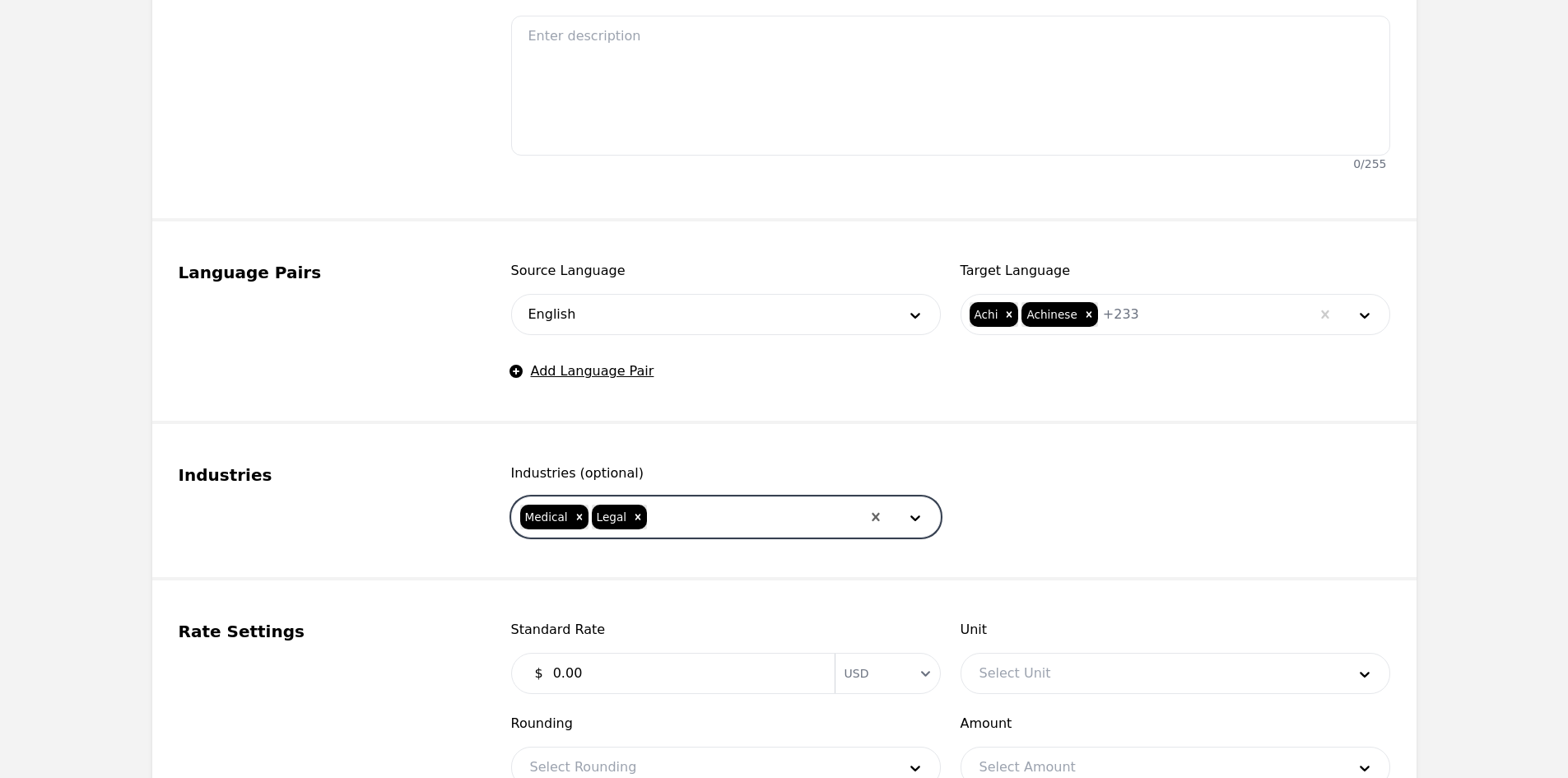
click at [667, 516] on div at bounding box center [755, 517] width 211 height 40
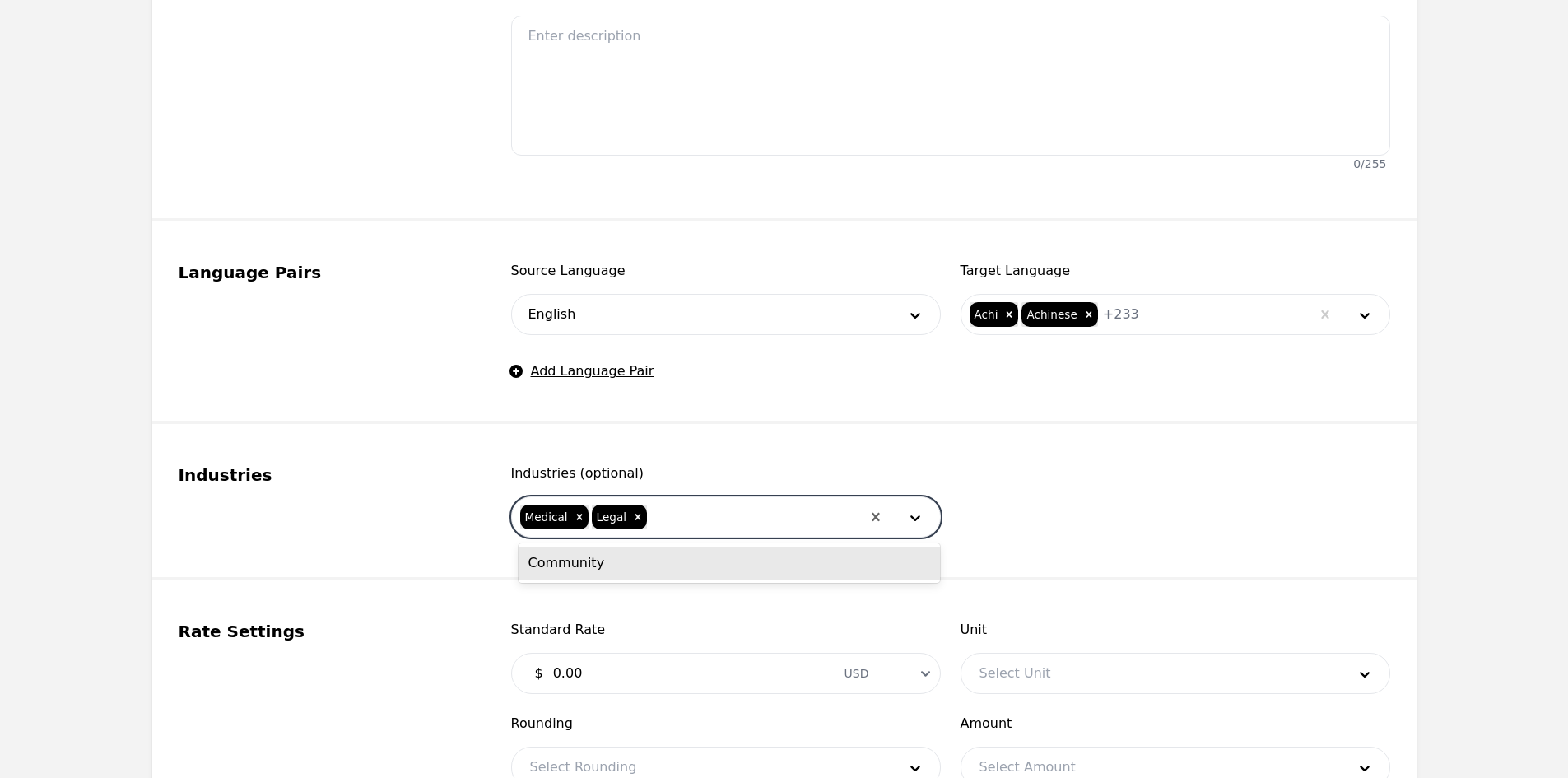
click at [663, 567] on div "Community" at bounding box center [729, 563] width 421 height 33
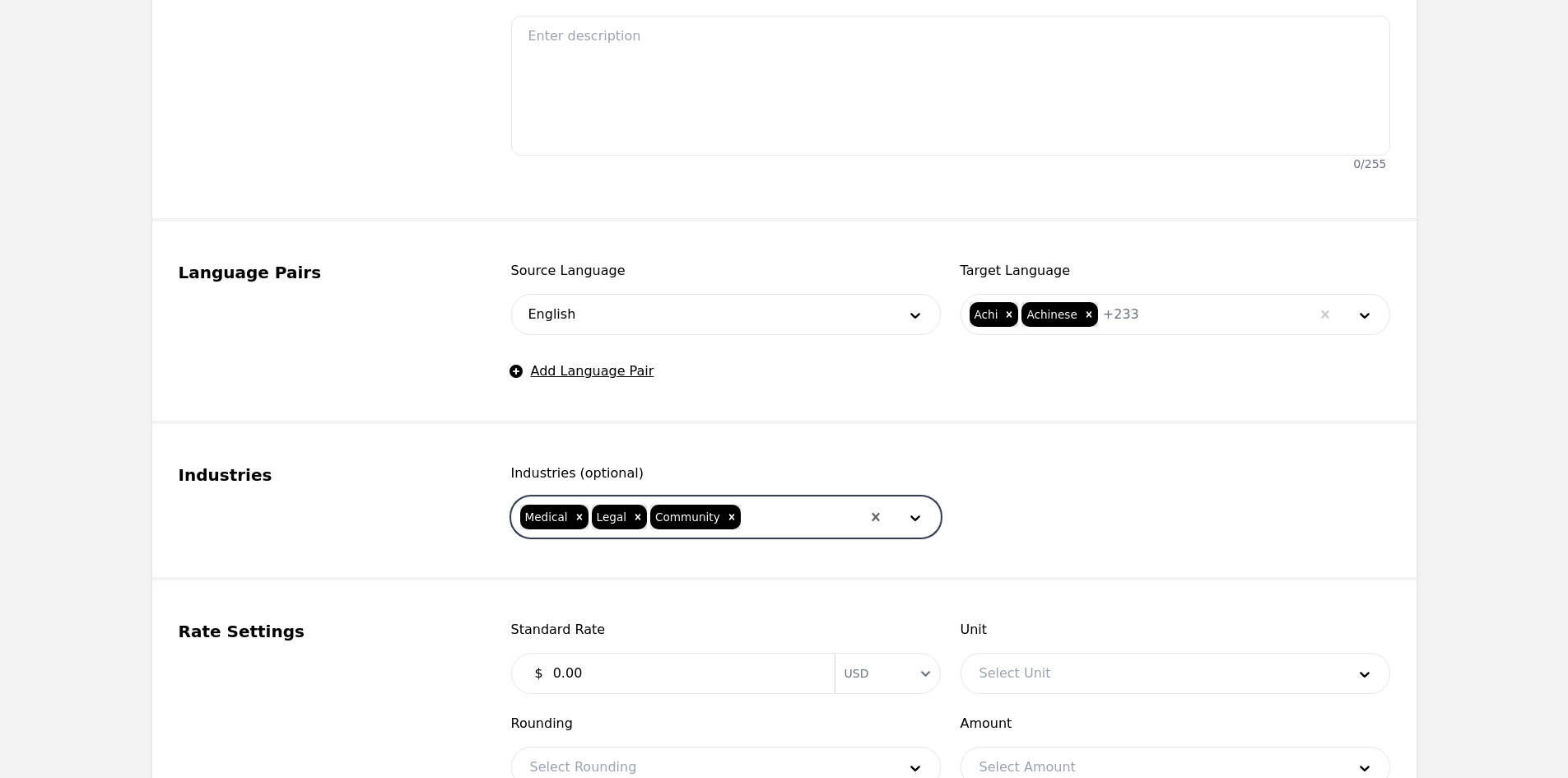
click at [624, 670] on input "0.00" at bounding box center [684, 673] width 282 height 33
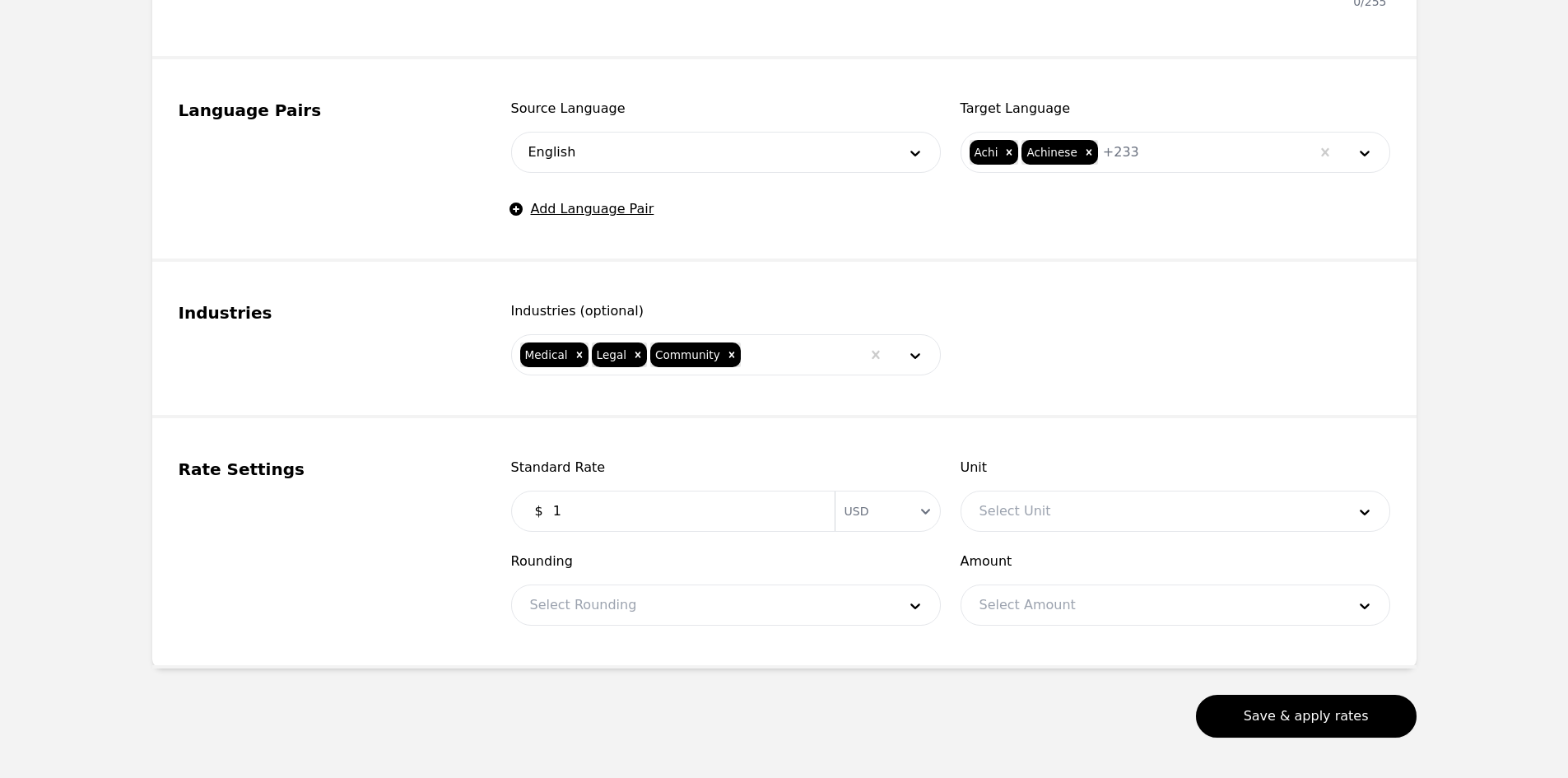
scroll to position [741, 0]
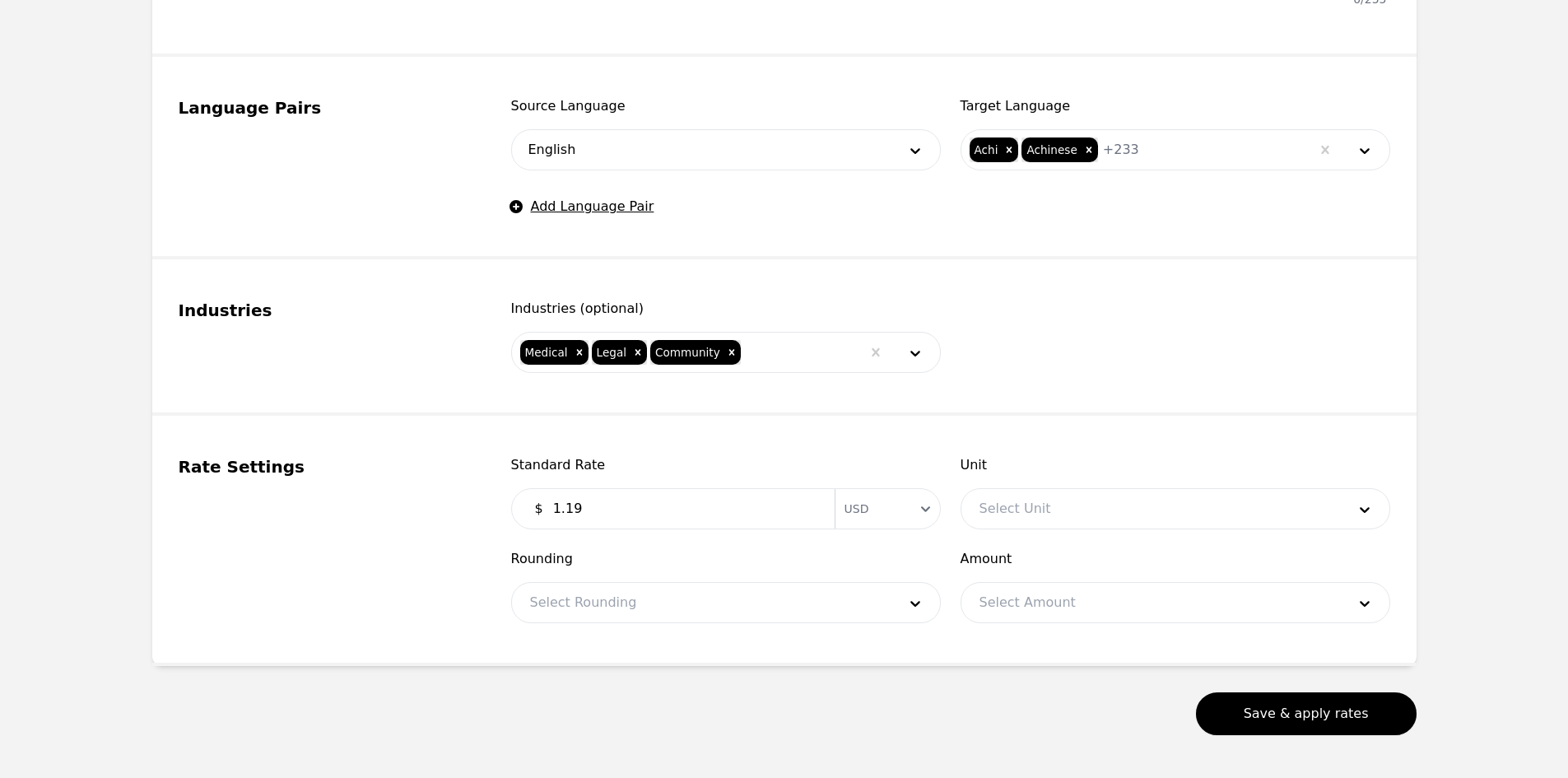
click at [1097, 507] on div at bounding box center [1150, 509] width 379 height 40
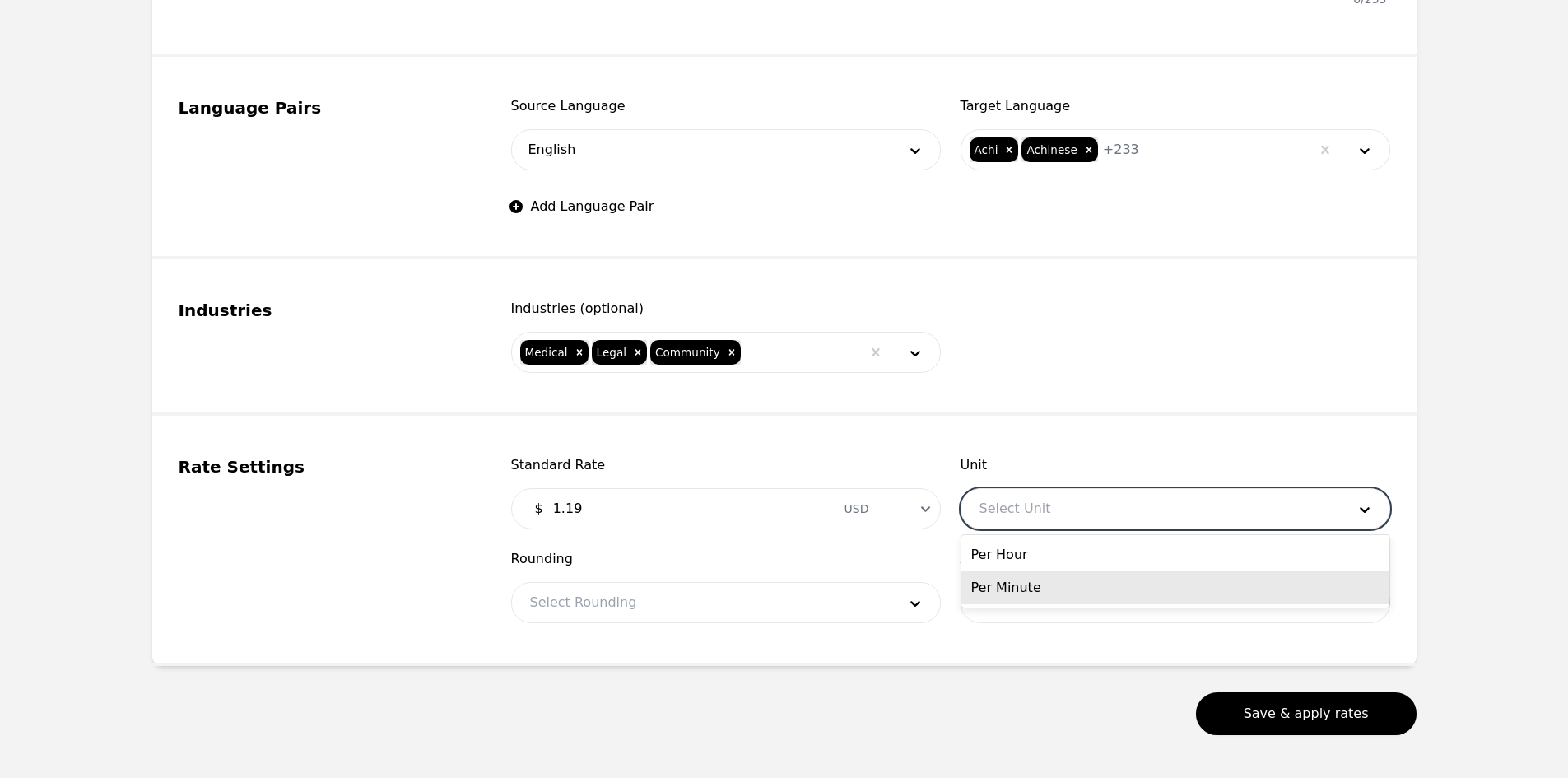
click at [1070, 588] on div "Per Minute" at bounding box center [1176, 587] width 428 height 33
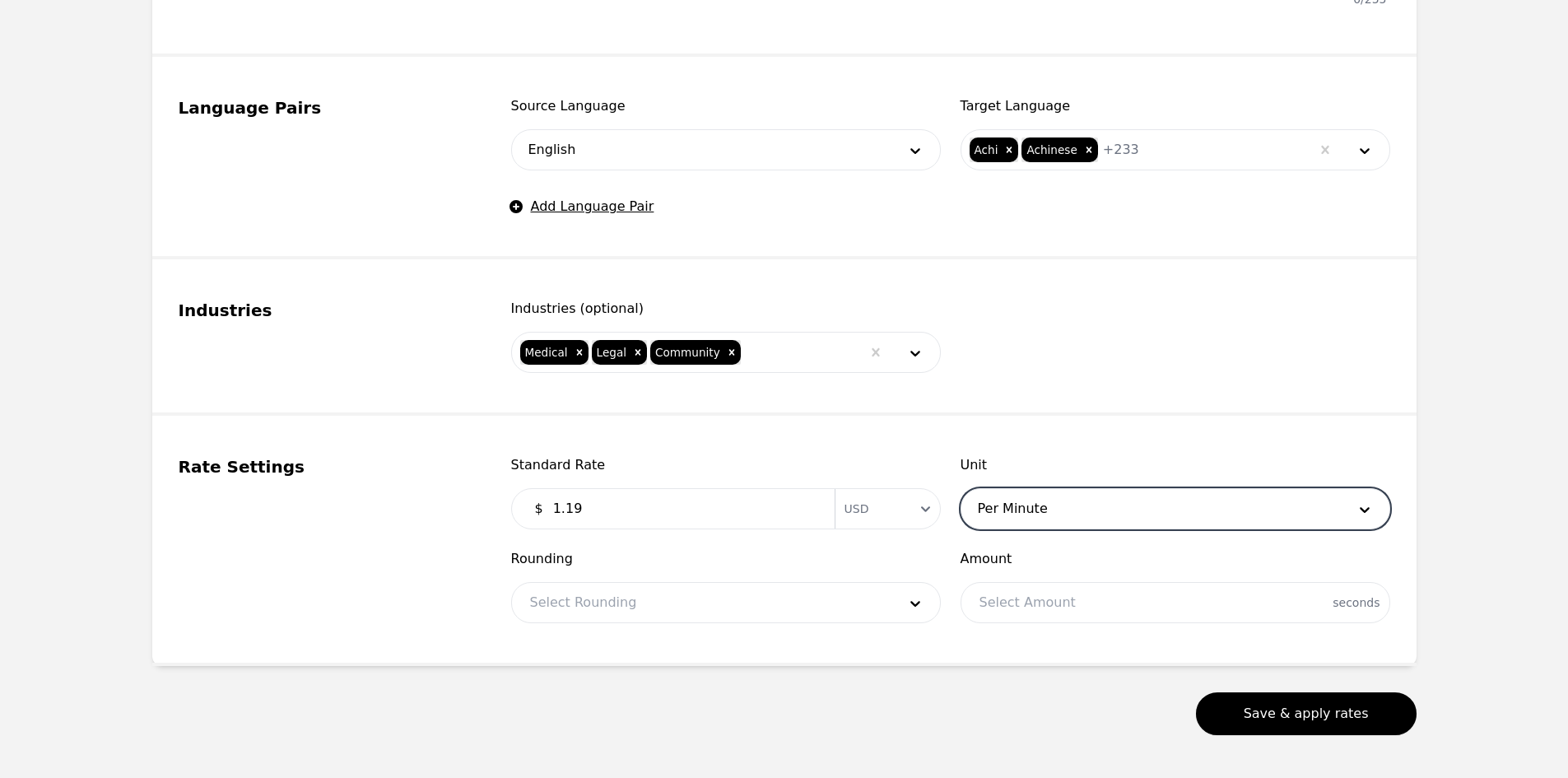
click at [734, 613] on div at bounding box center [701, 603] width 379 height 40
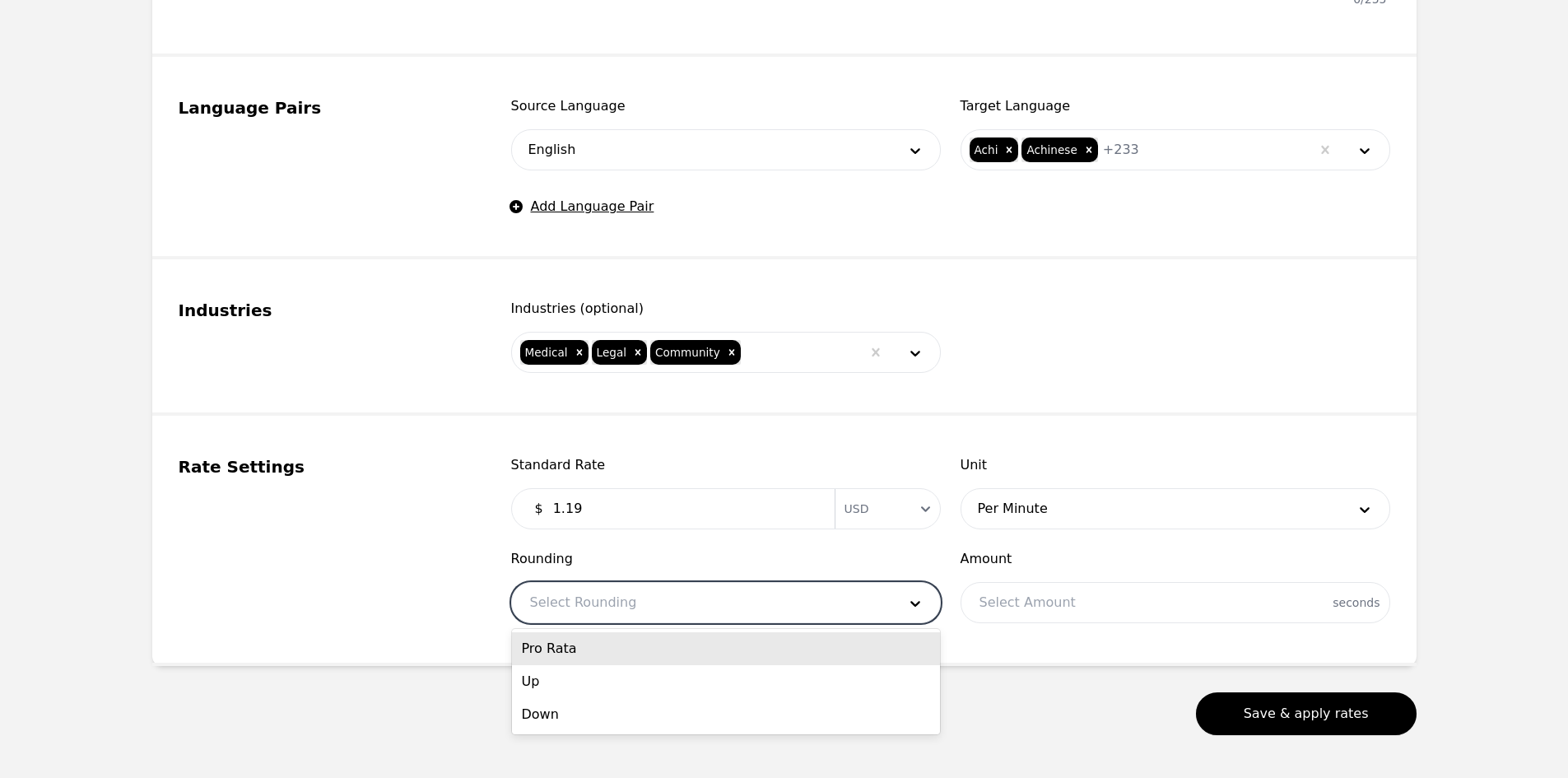
click at [657, 648] on div "Pro Rata" at bounding box center [726, 649] width 428 height 33
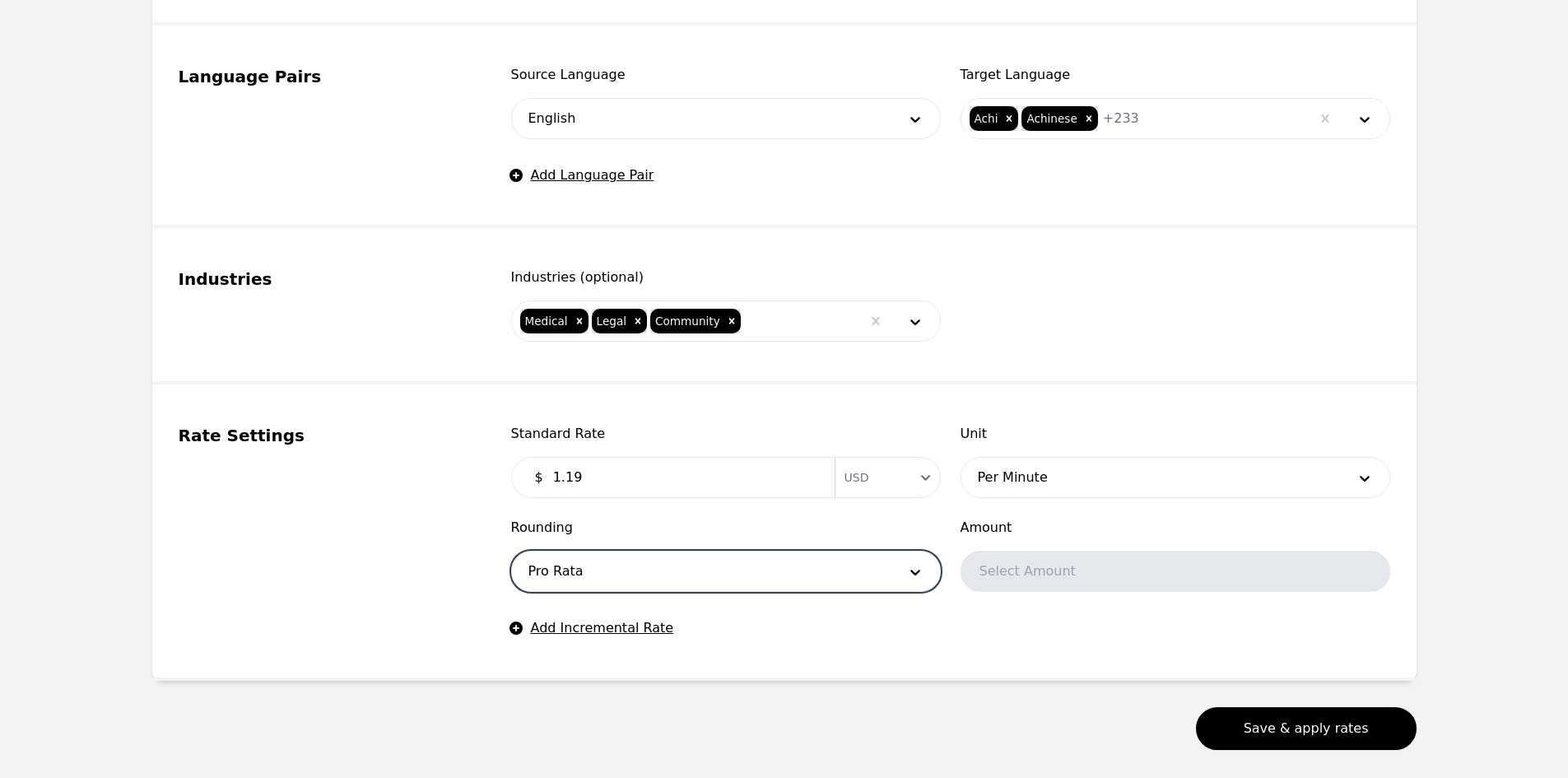
scroll to position [853, 0]
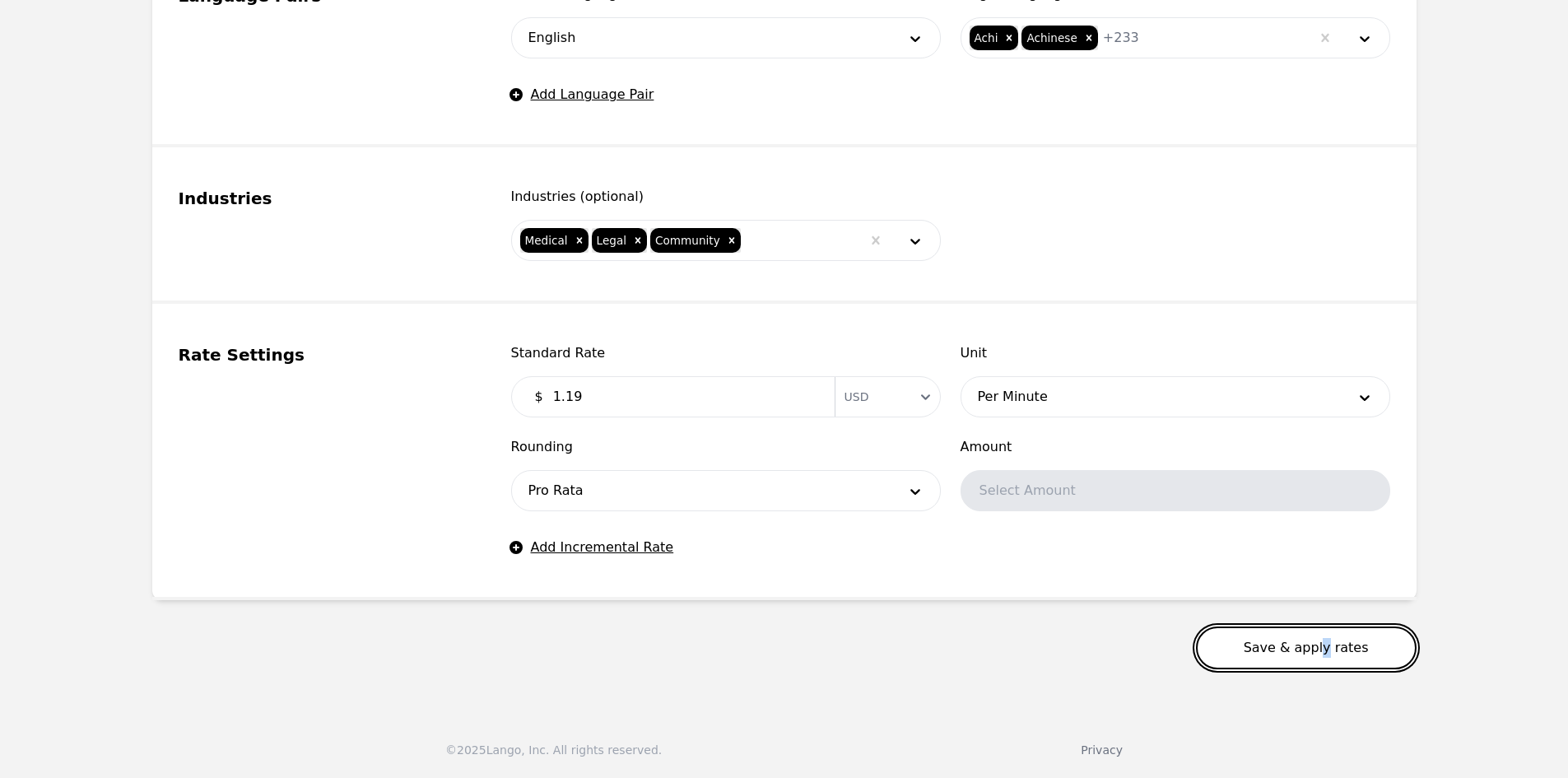
click at [1331, 653] on button "Save & apply rates" at bounding box center [1306, 647] width 221 height 42
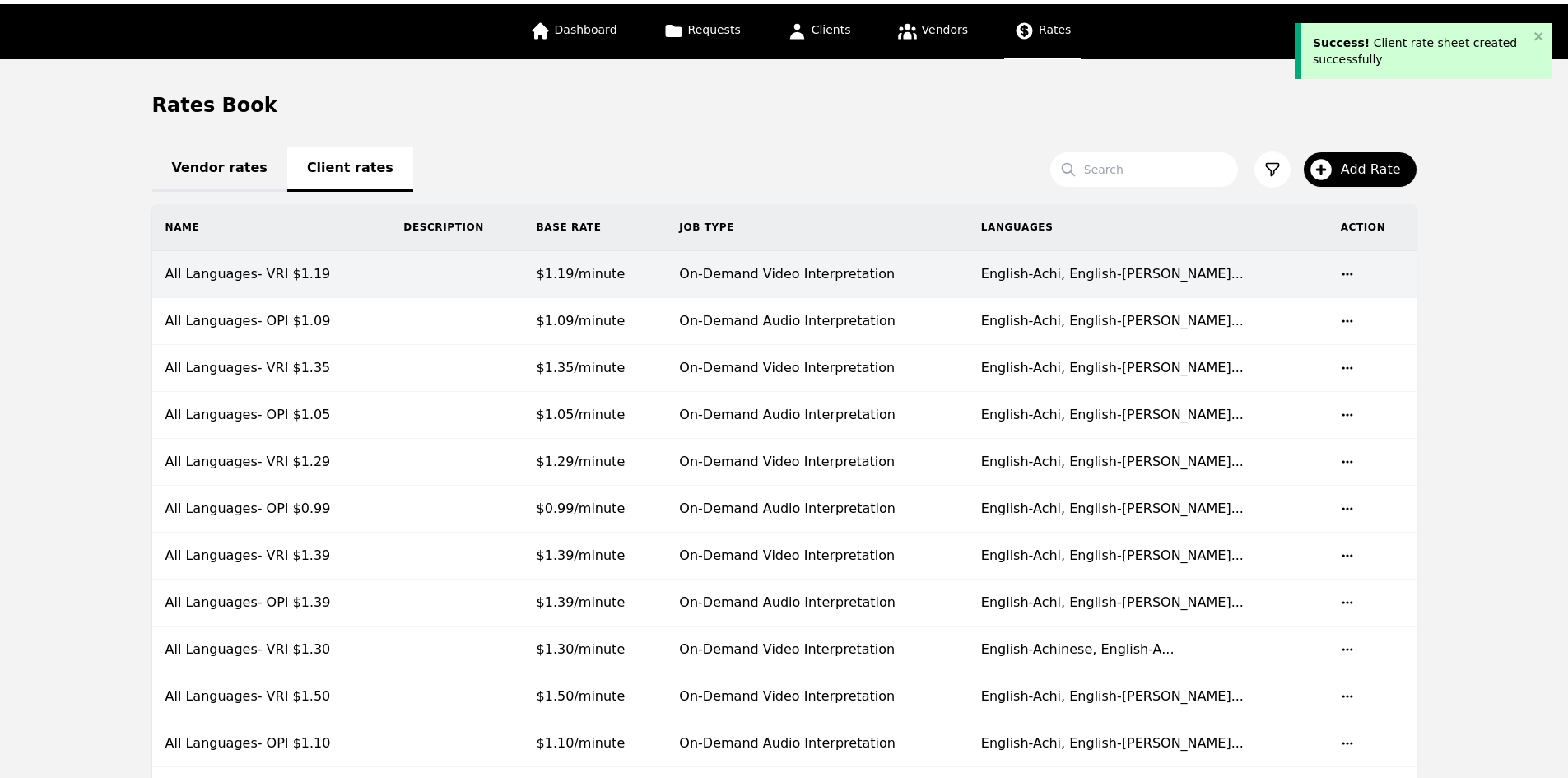
scroll to position [82, 0]
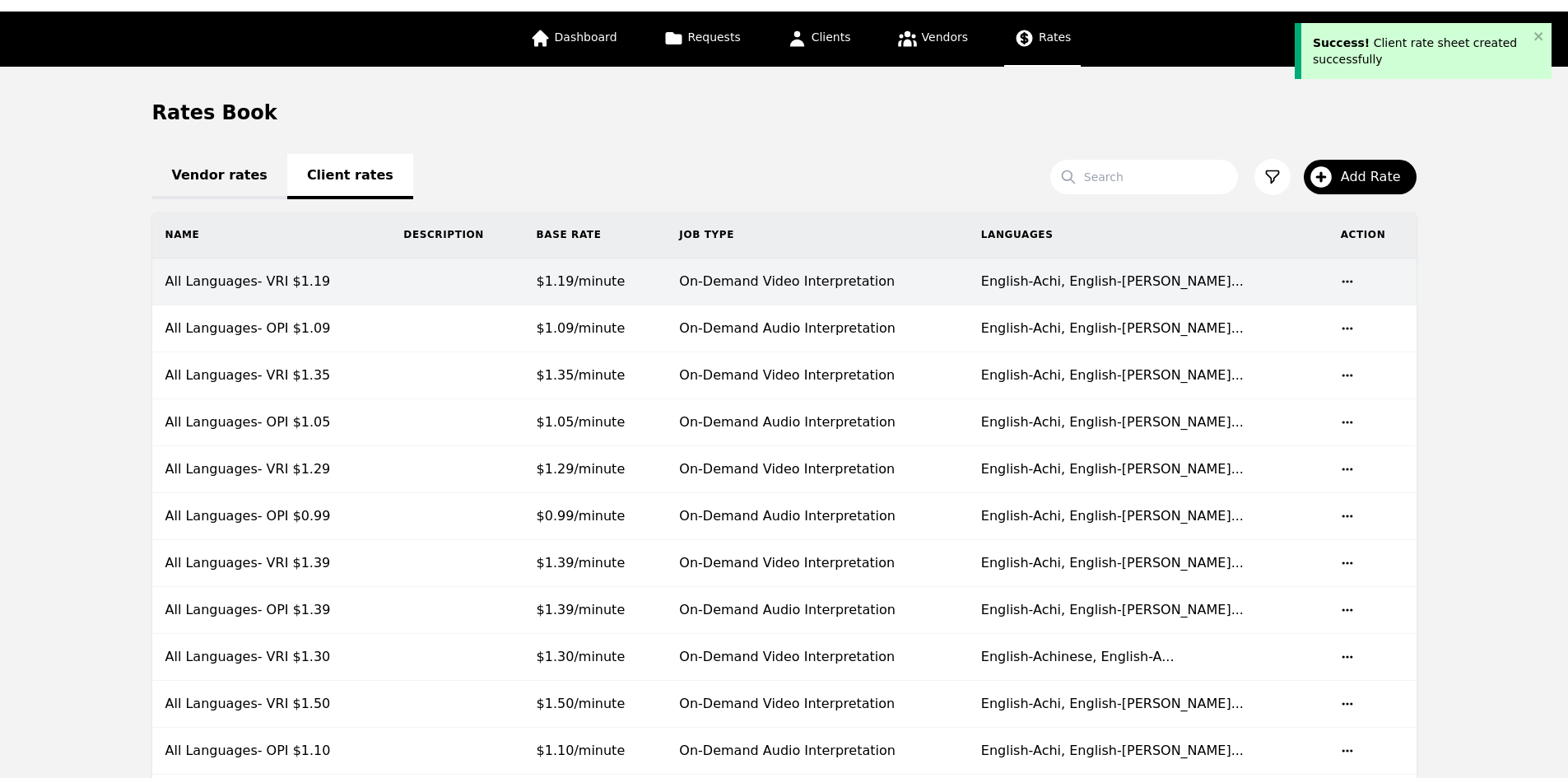
click at [367, 290] on td "All Languages- VRI $1.19" at bounding box center [272, 282] width 239 height 47
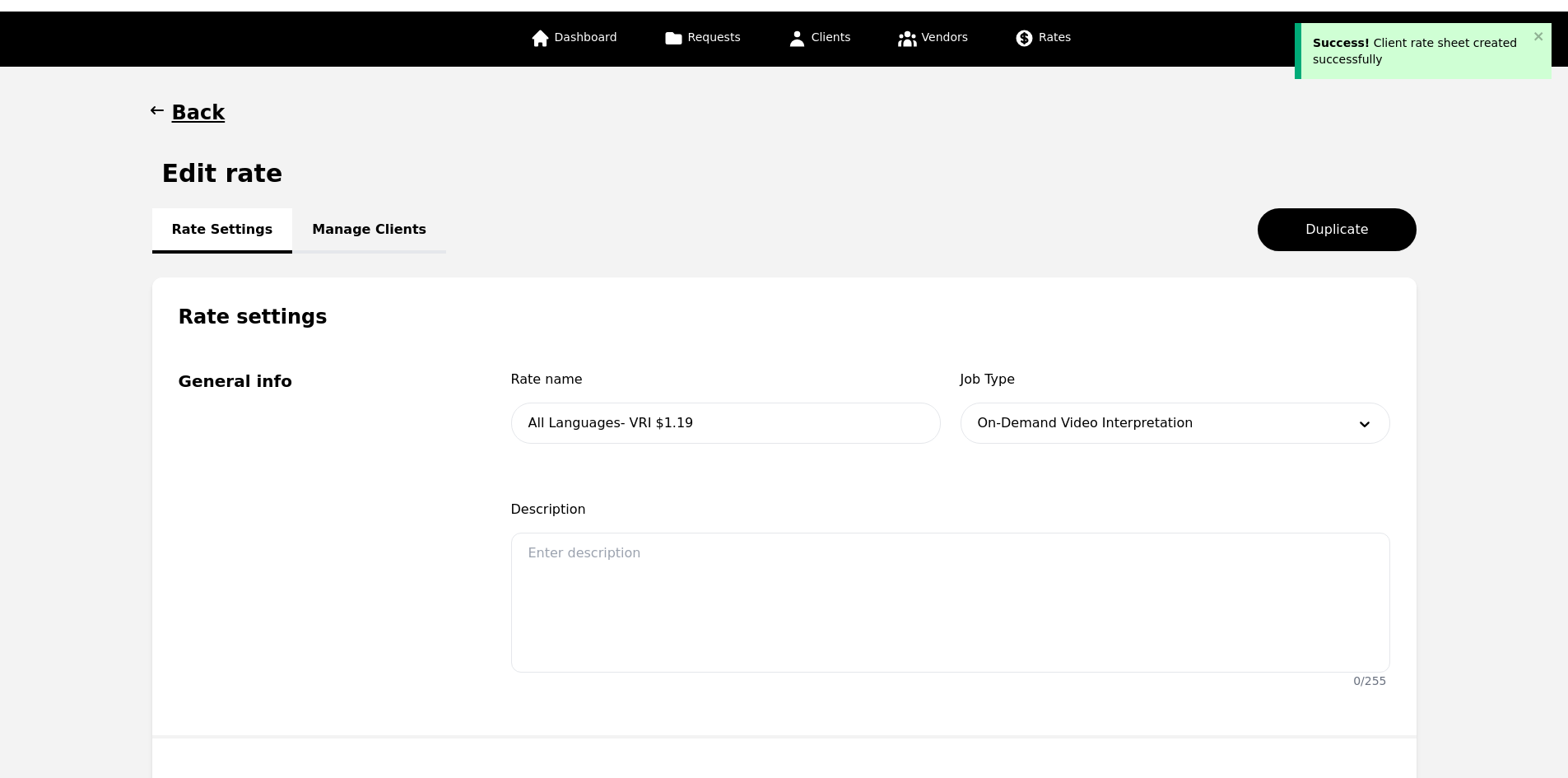
click at [345, 233] on link "Manage Clients" at bounding box center [369, 230] width 154 height 45
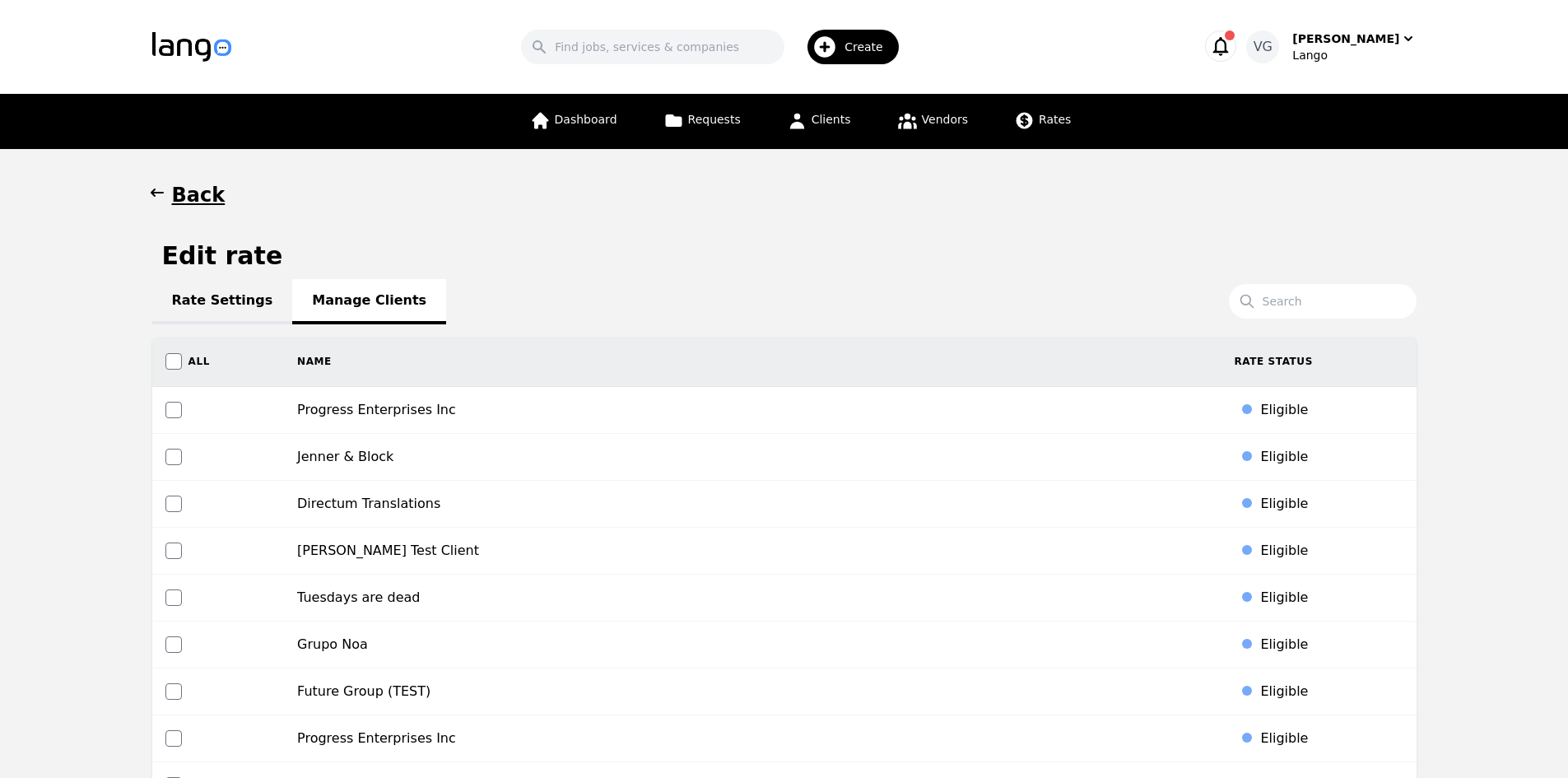
scroll to position [7152, 0]
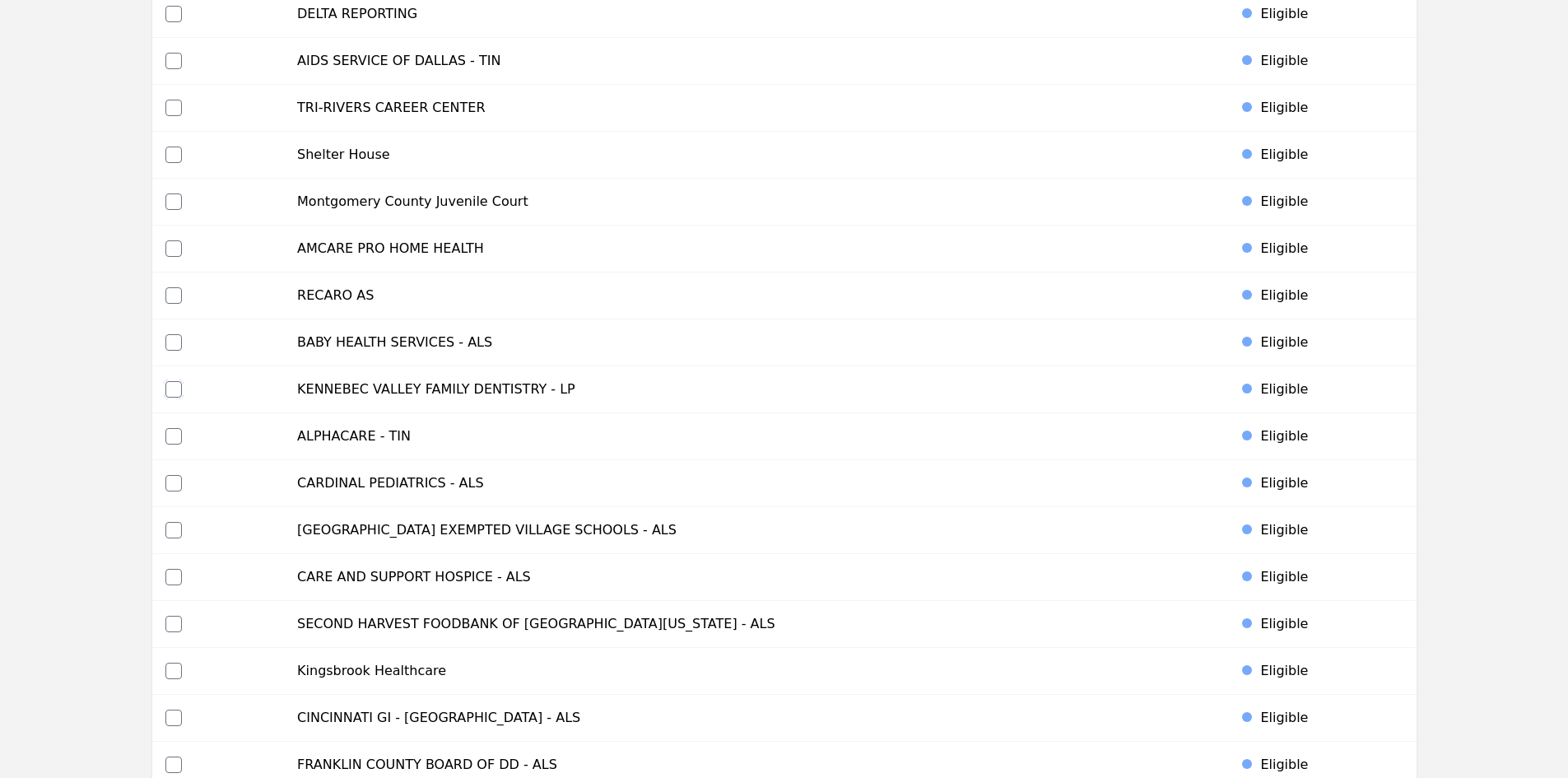
click at [178, 388] on input "checkbox" at bounding box center [173, 389] width 16 height 16
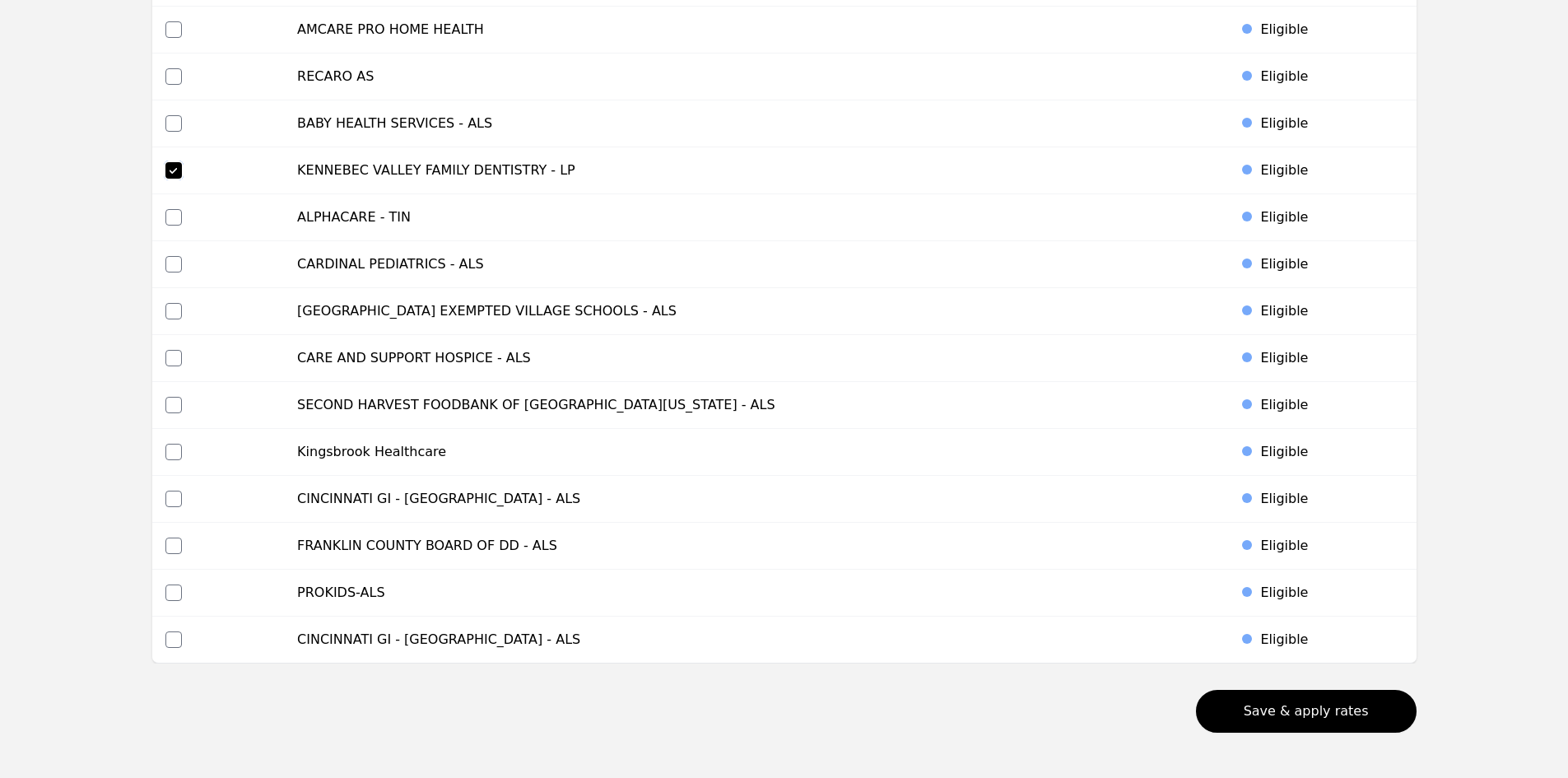
scroll to position [7434, 0]
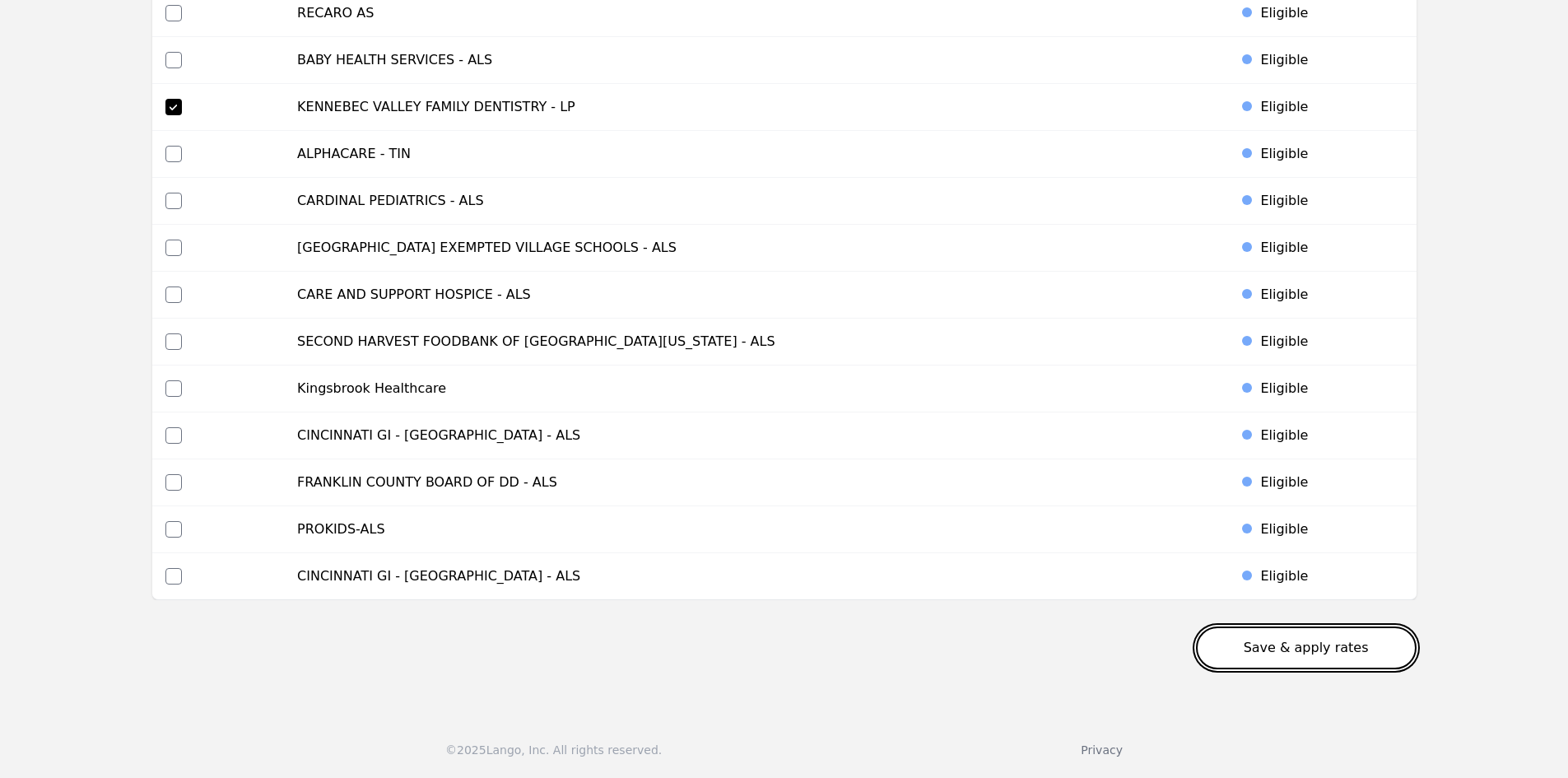
click at [1280, 648] on button "Save & apply rates" at bounding box center [1306, 647] width 221 height 42
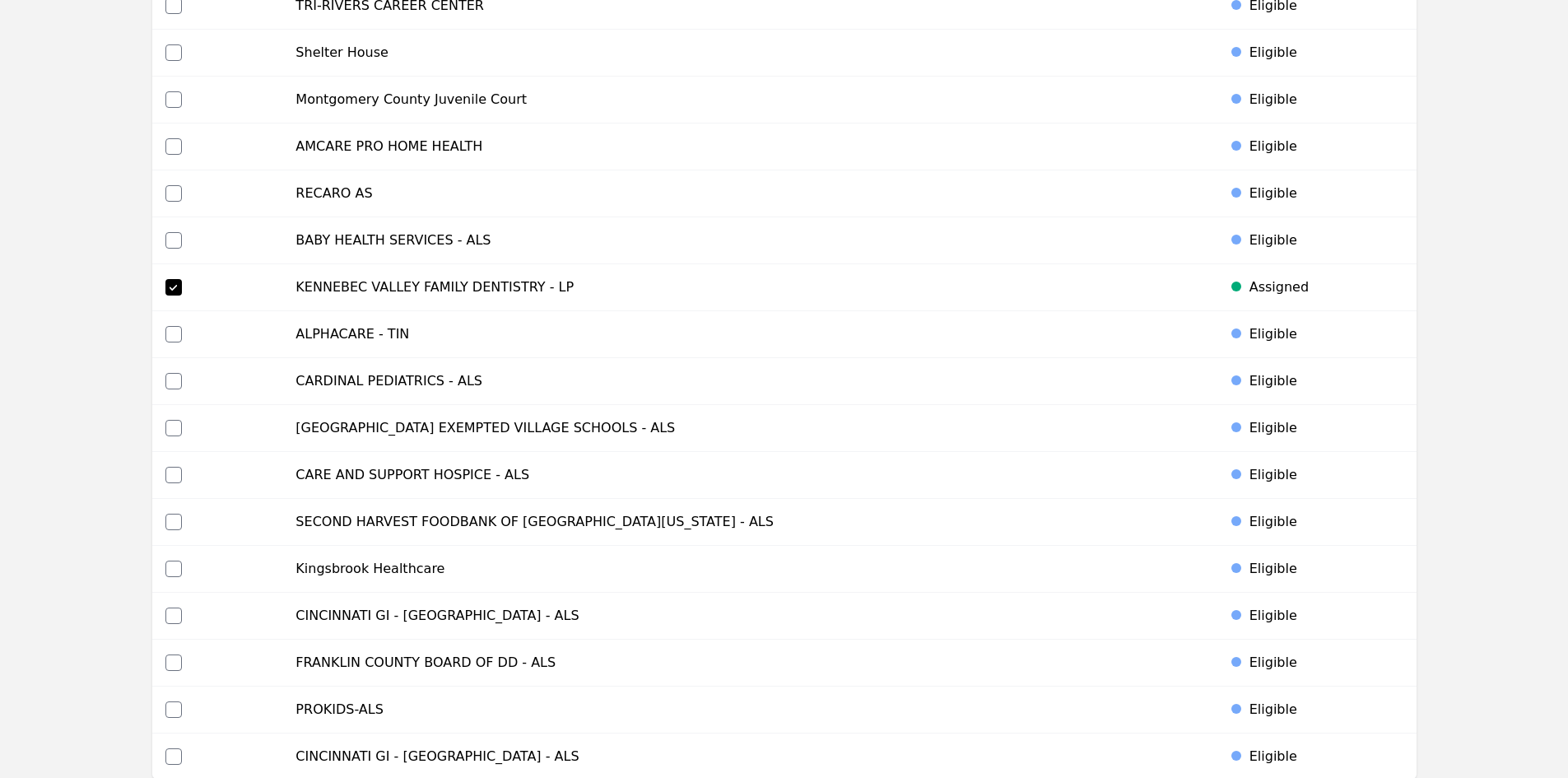
scroll to position [7023, 0]
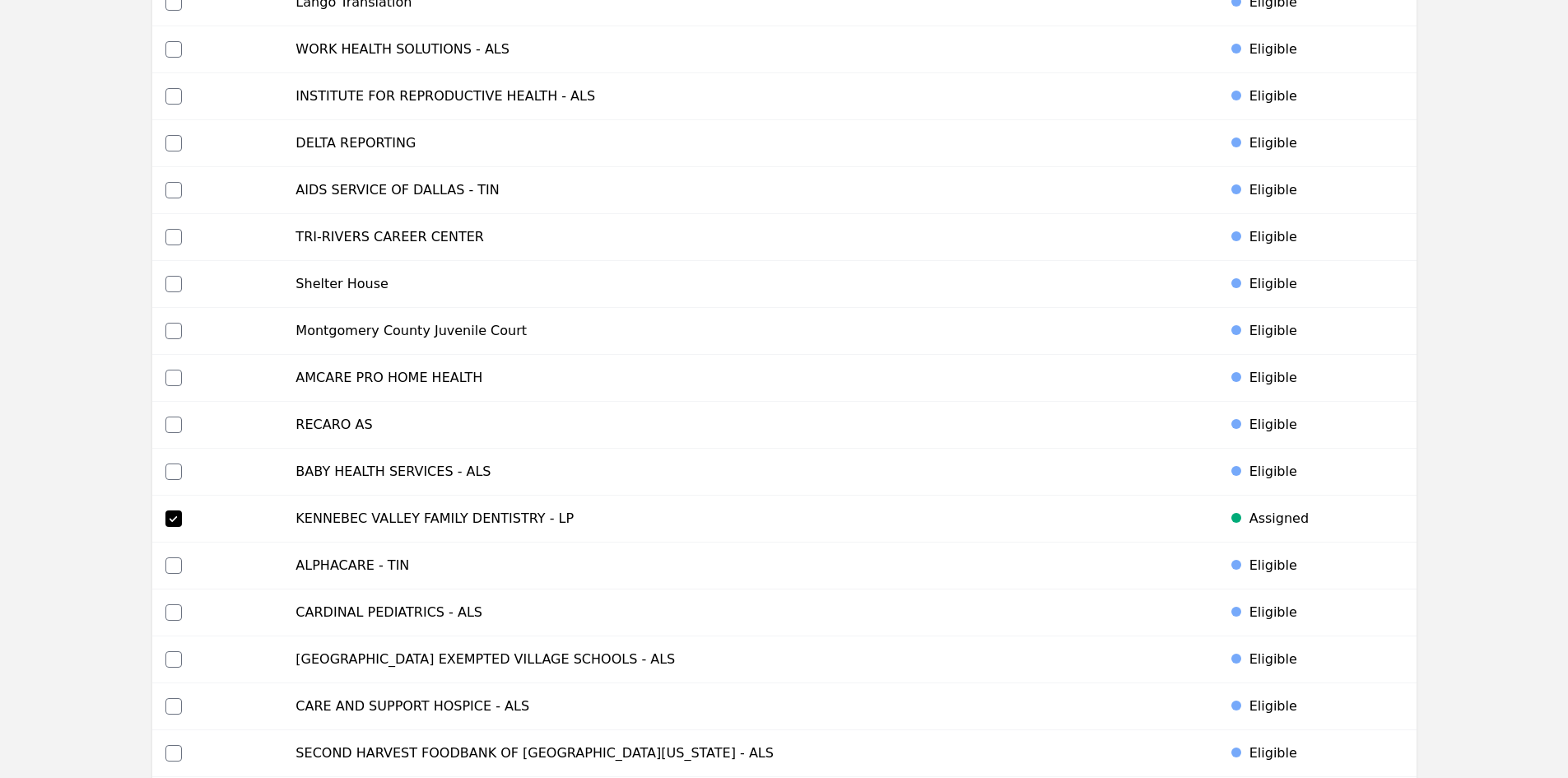
drag, startPoint x: 1563, startPoint y: 682, endPoint x: 1579, endPoint y: 631, distance: 53.5
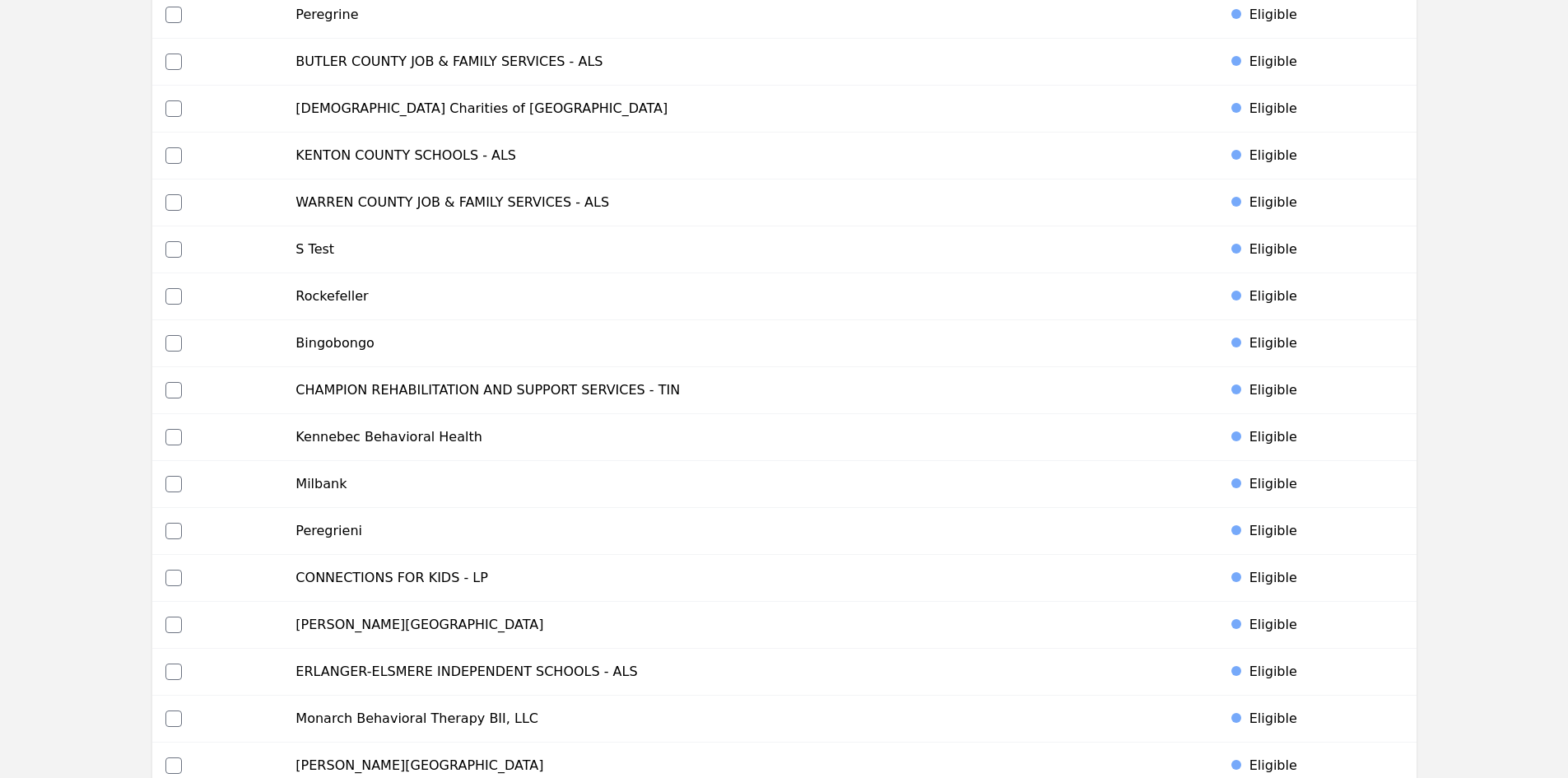
scroll to position [0, 0]
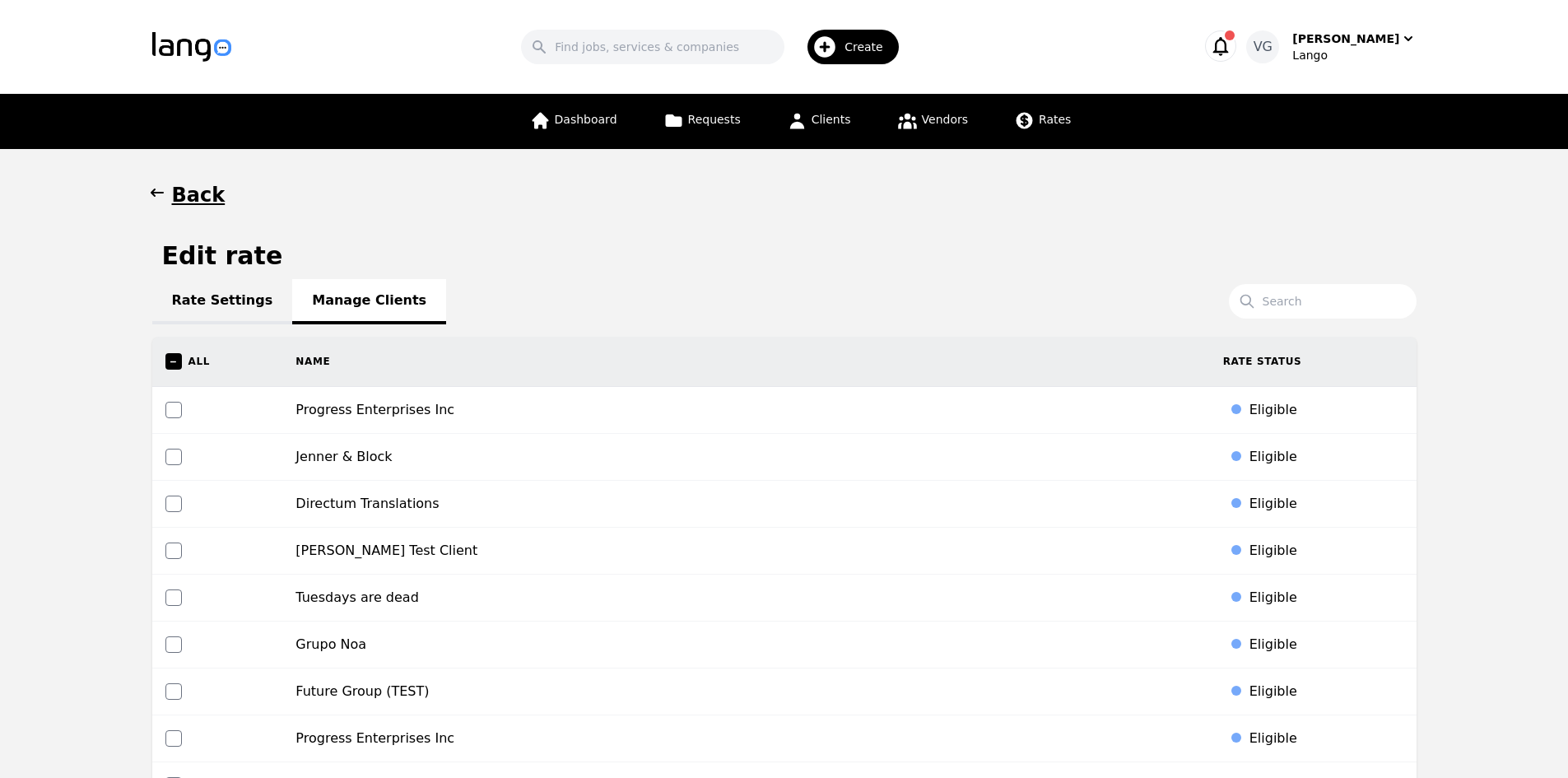
click at [192, 199] on h1 "Back" at bounding box center [199, 195] width 54 height 26
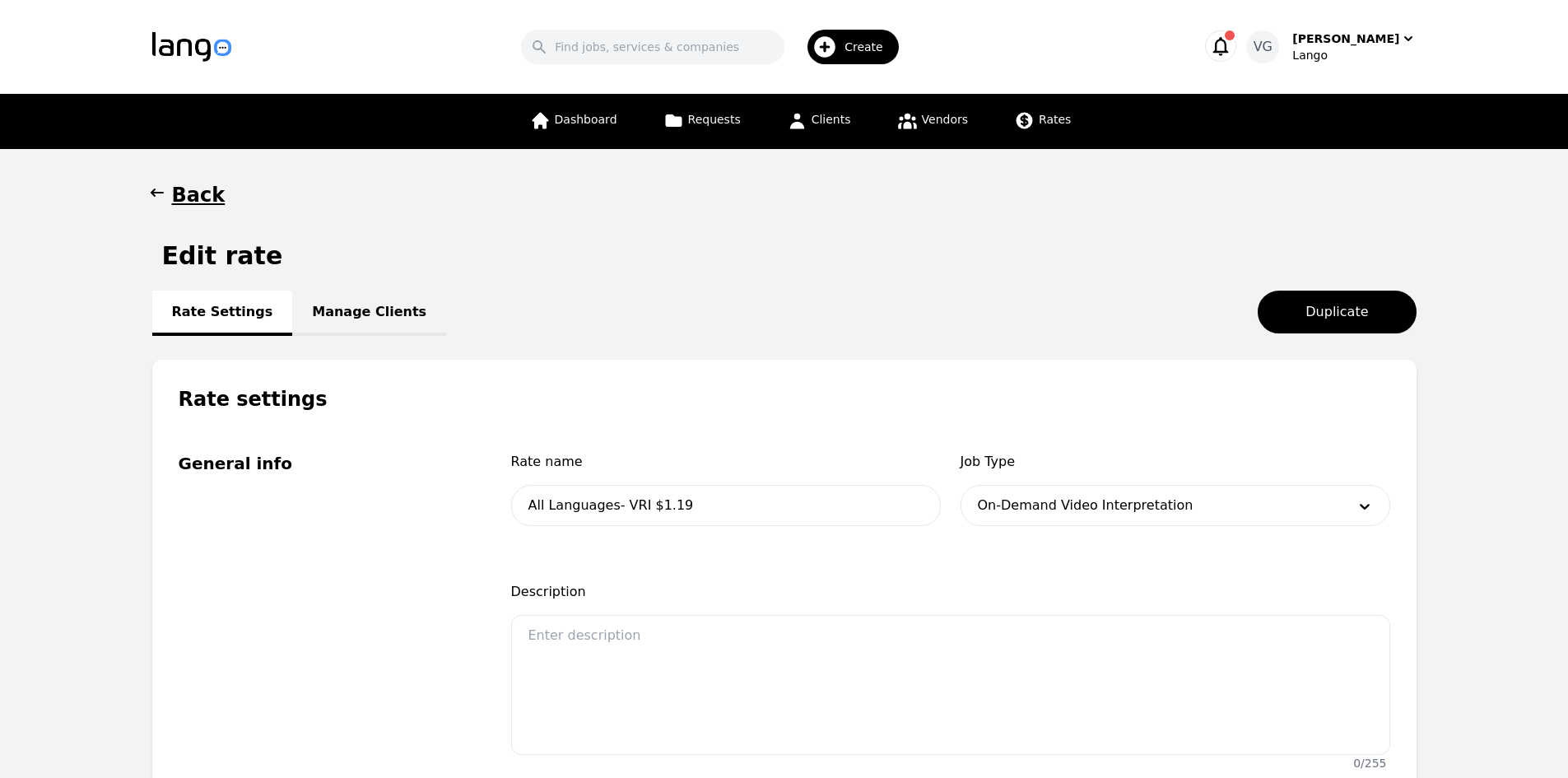
scroll to position [82, 0]
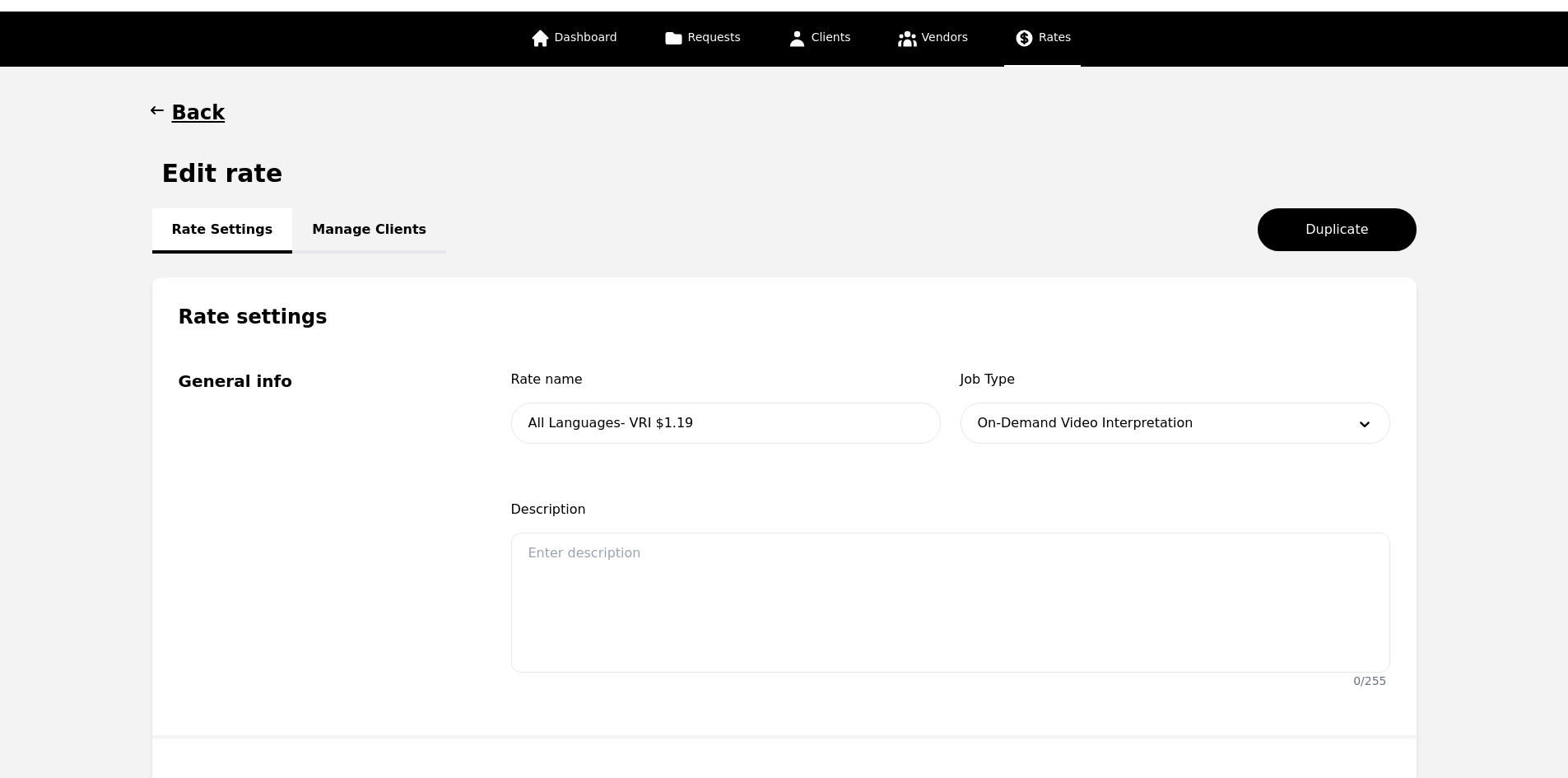
click at [1039, 36] on span "Rates" at bounding box center [1054, 36] width 32 height 13
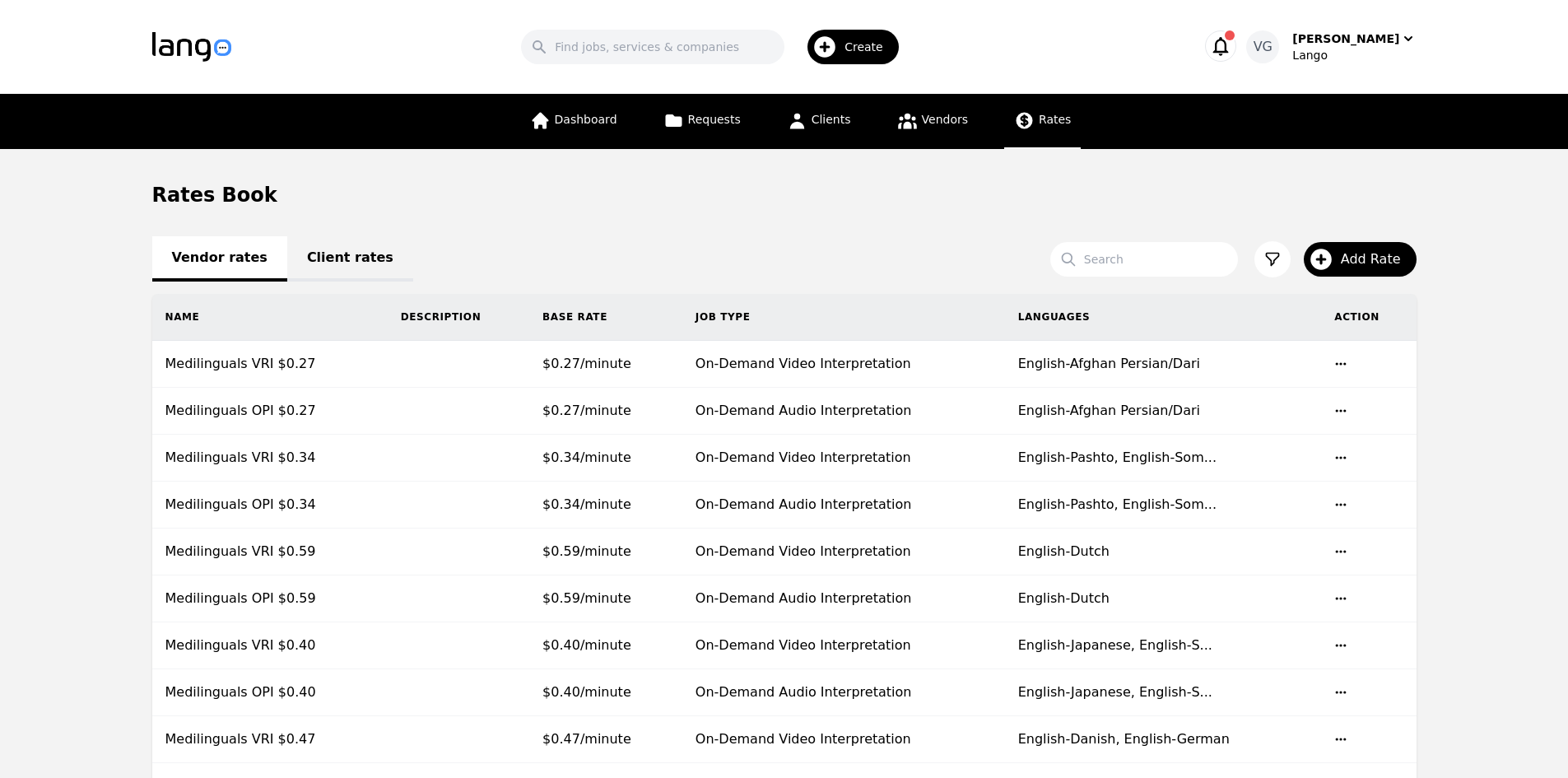
click at [324, 274] on link "Client rates" at bounding box center [350, 259] width 126 height 45
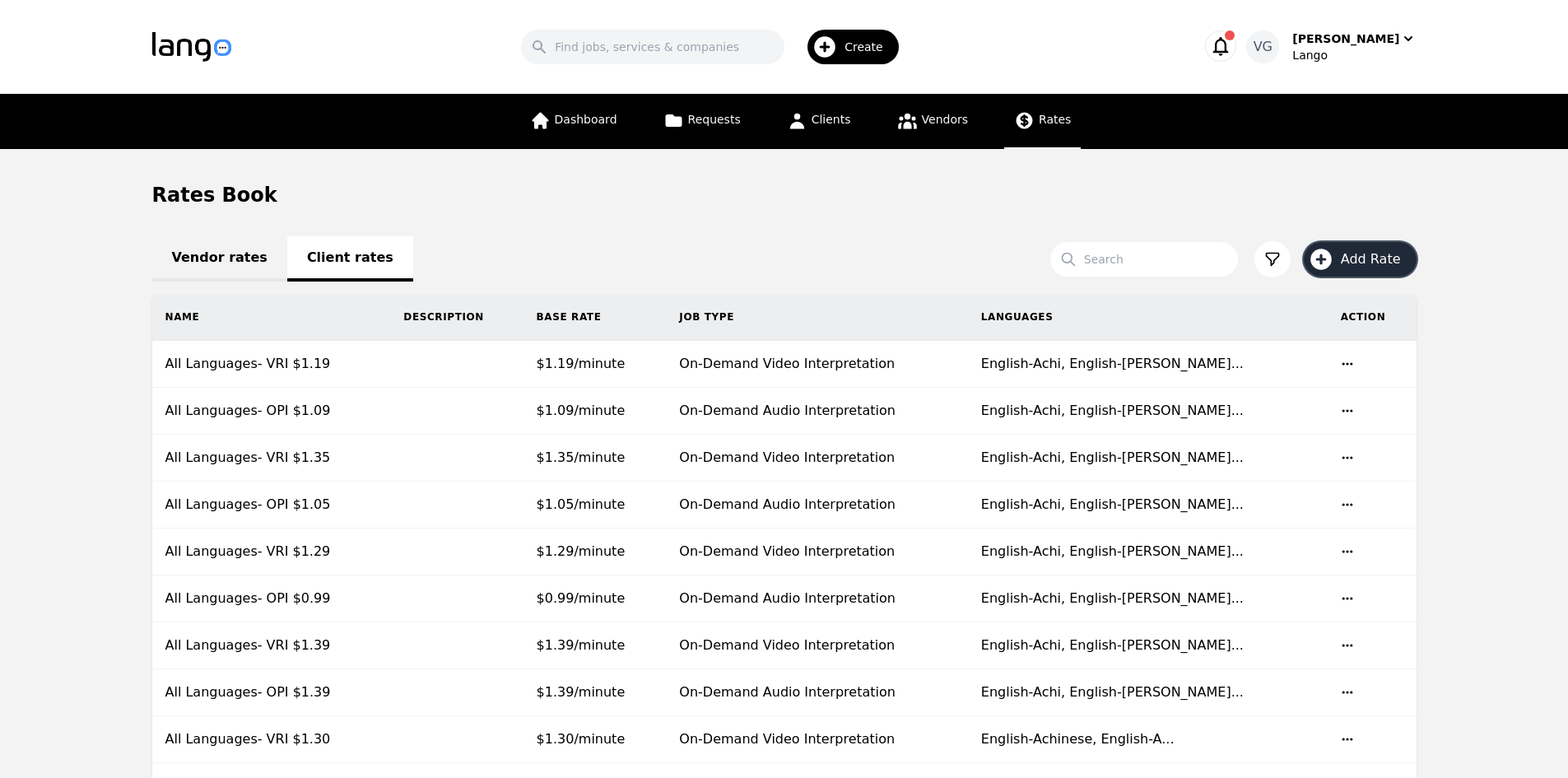
click at [1332, 256] on icon "button" at bounding box center [1321, 259] width 22 height 22
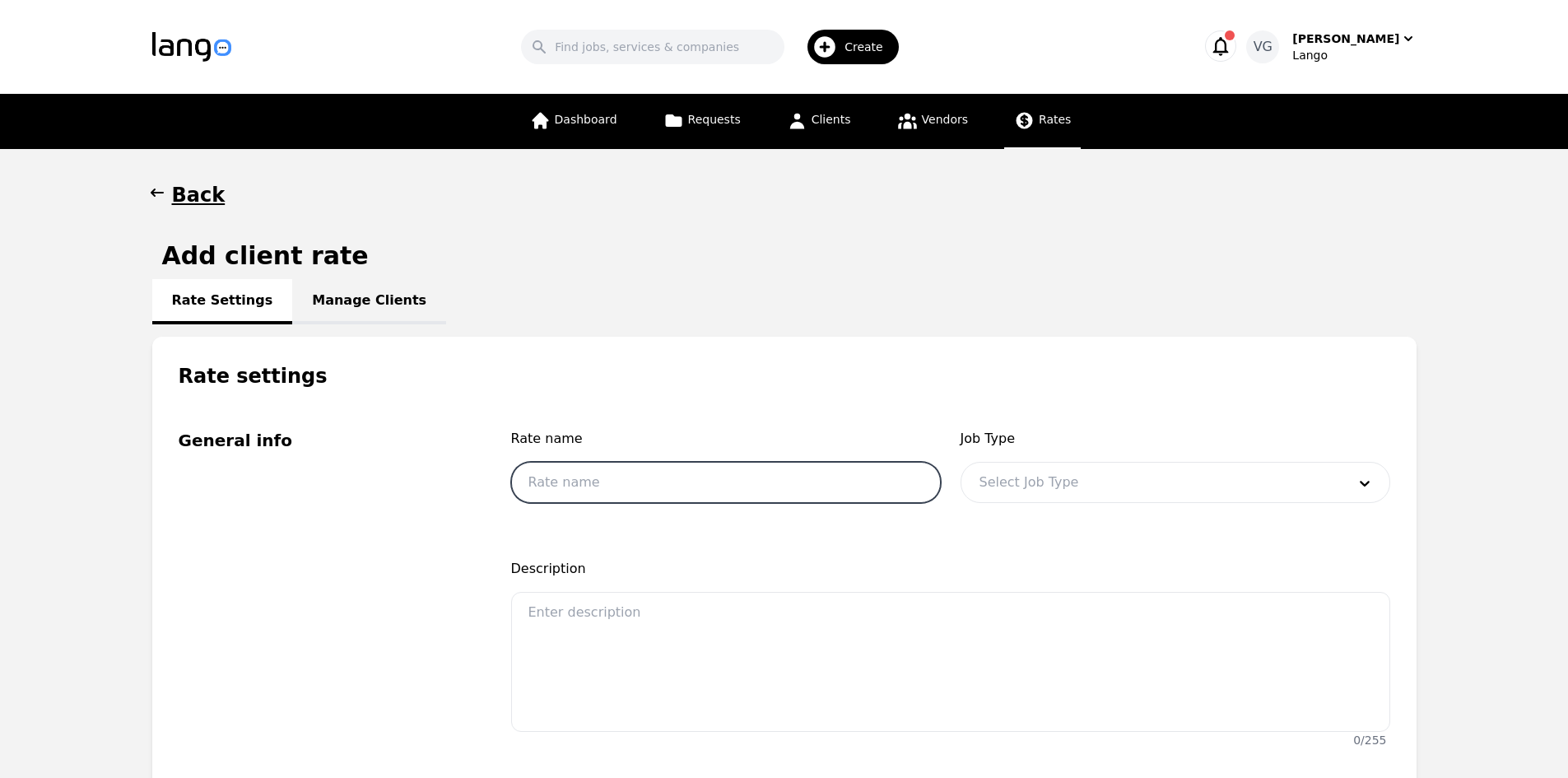
click at [594, 476] on input "text" at bounding box center [726, 483] width 430 height 42
click at [1029, 488] on div at bounding box center [1150, 483] width 379 height 40
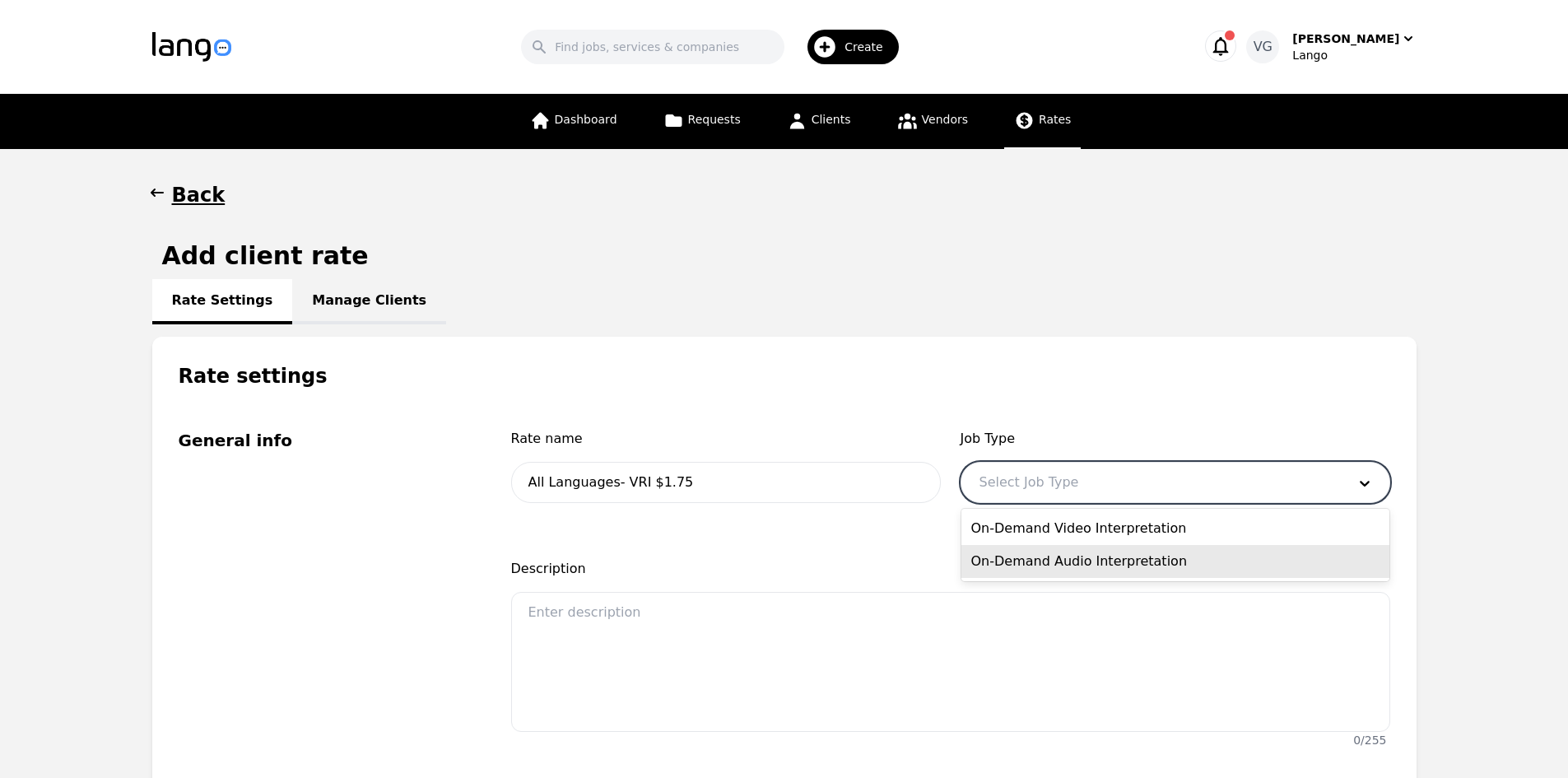
drag, startPoint x: 1047, startPoint y: 556, endPoint x: 1035, endPoint y: 556, distance: 12.0
click at [1046, 556] on div "On-Demand Audio Interpretation" at bounding box center [1176, 561] width 428 height 33
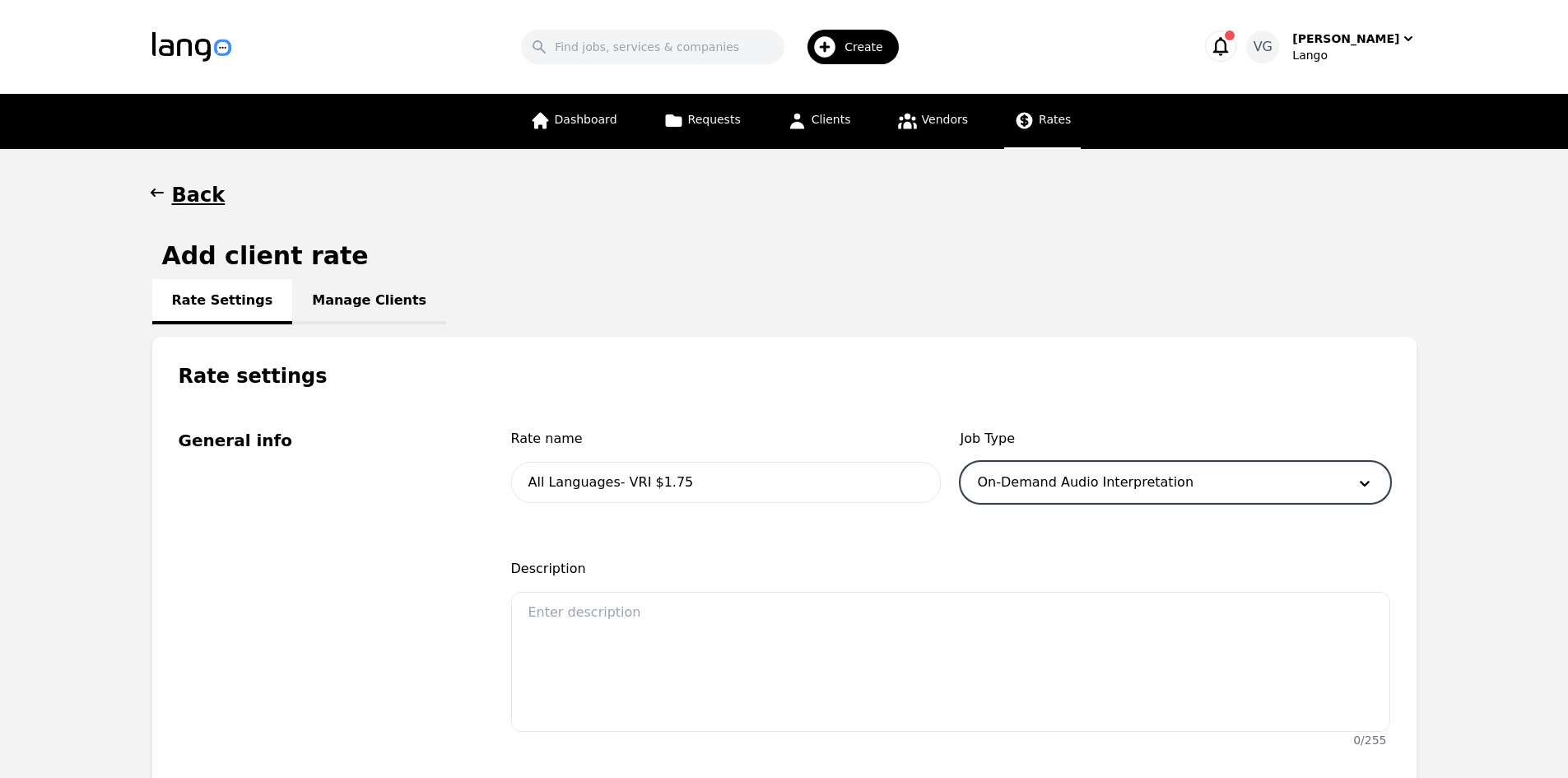
click at [1050, 486] on div at bounding box center [1150, 483] width 379 height 40
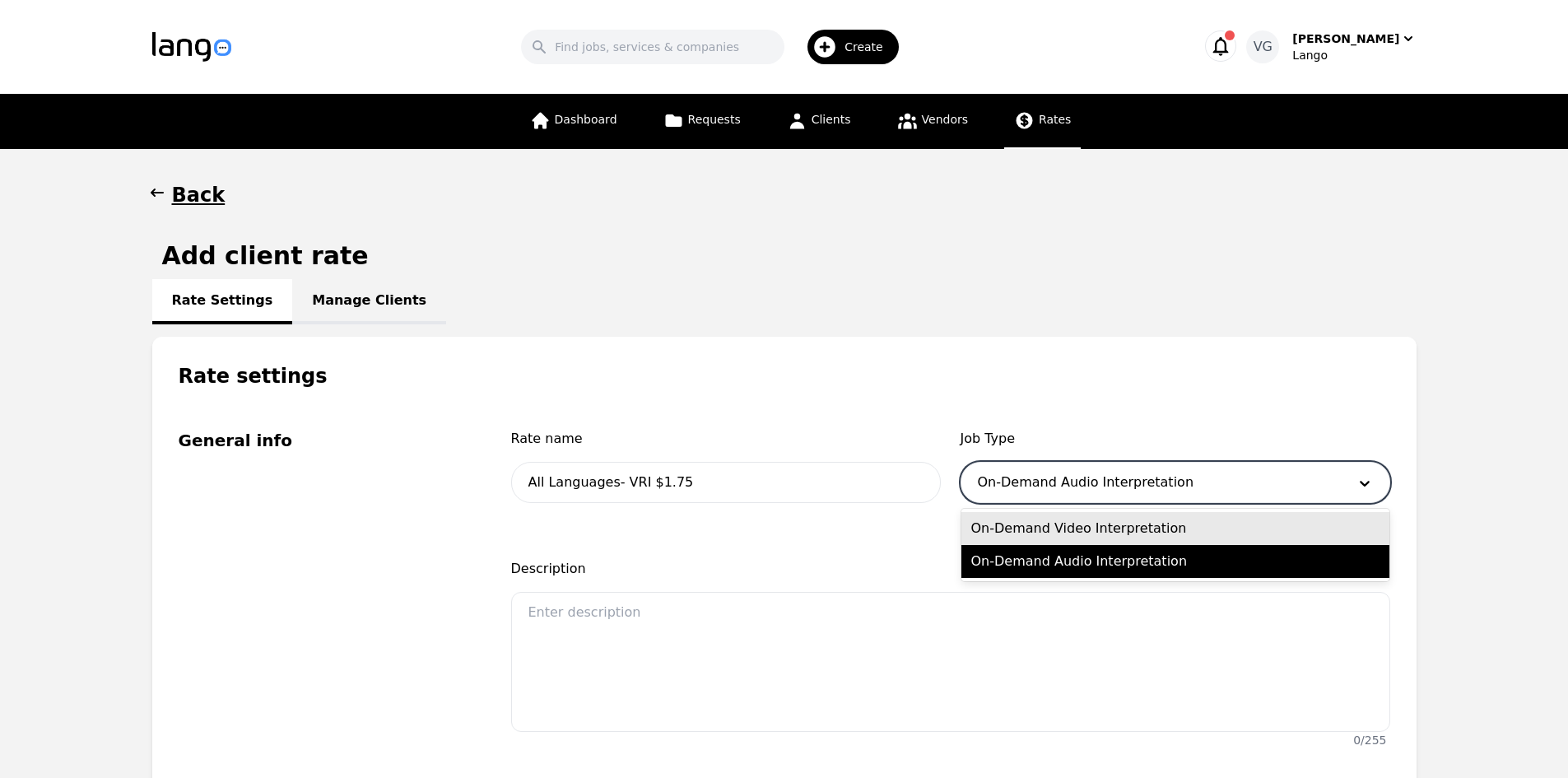
click at [1057, 527] on div "On-Demand Video Interpretation" at bounding box center [1176, 528] width 428 height 33
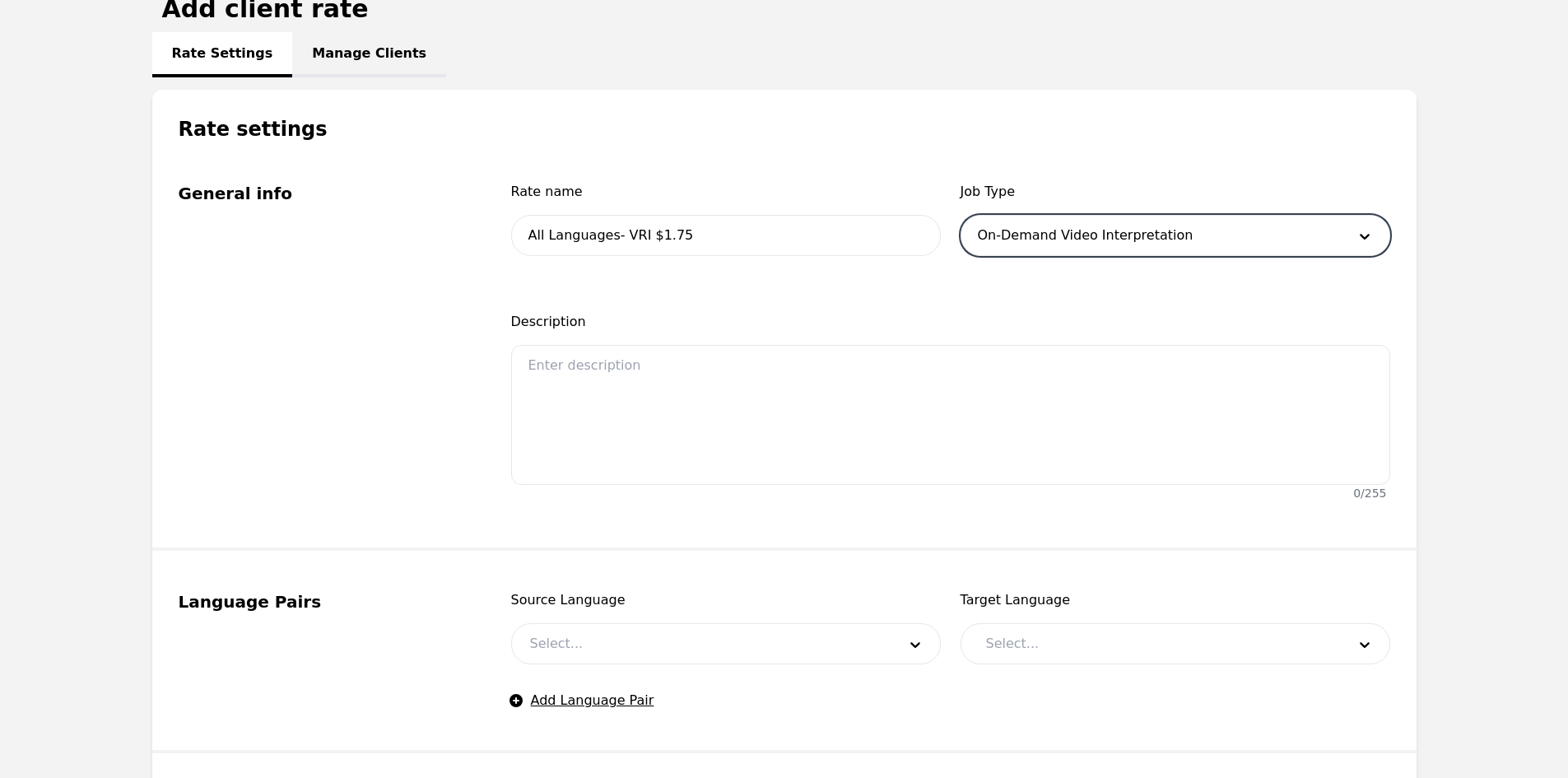
scroll to position [494, 0]
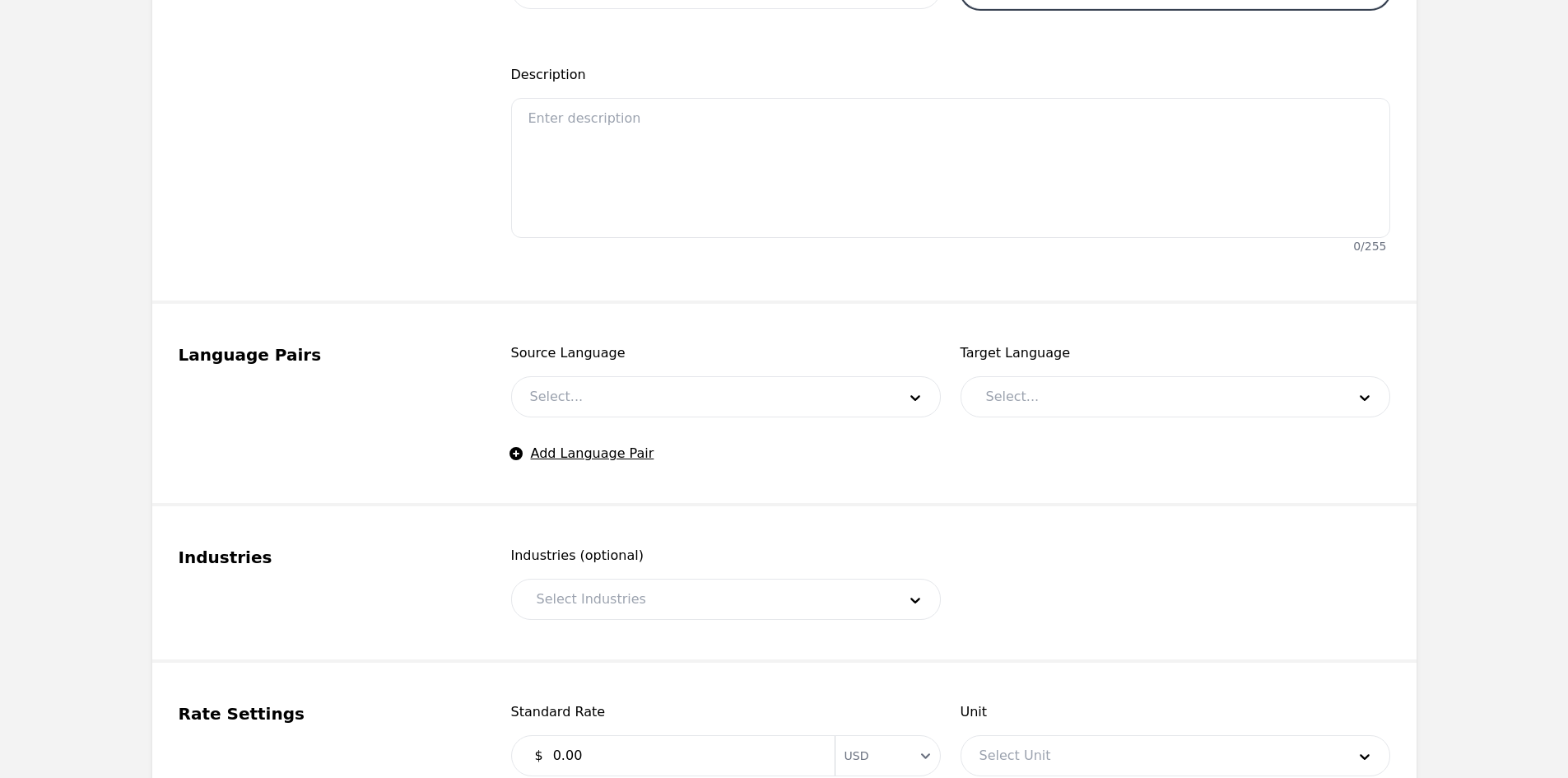
drag, startPoint x: 587, startPoint y: 378, endPoint x: 590, endPoint y: 399, distance: 21.2
click at [587, 389] on div at bounding box center [701, 397] width 379 height 40
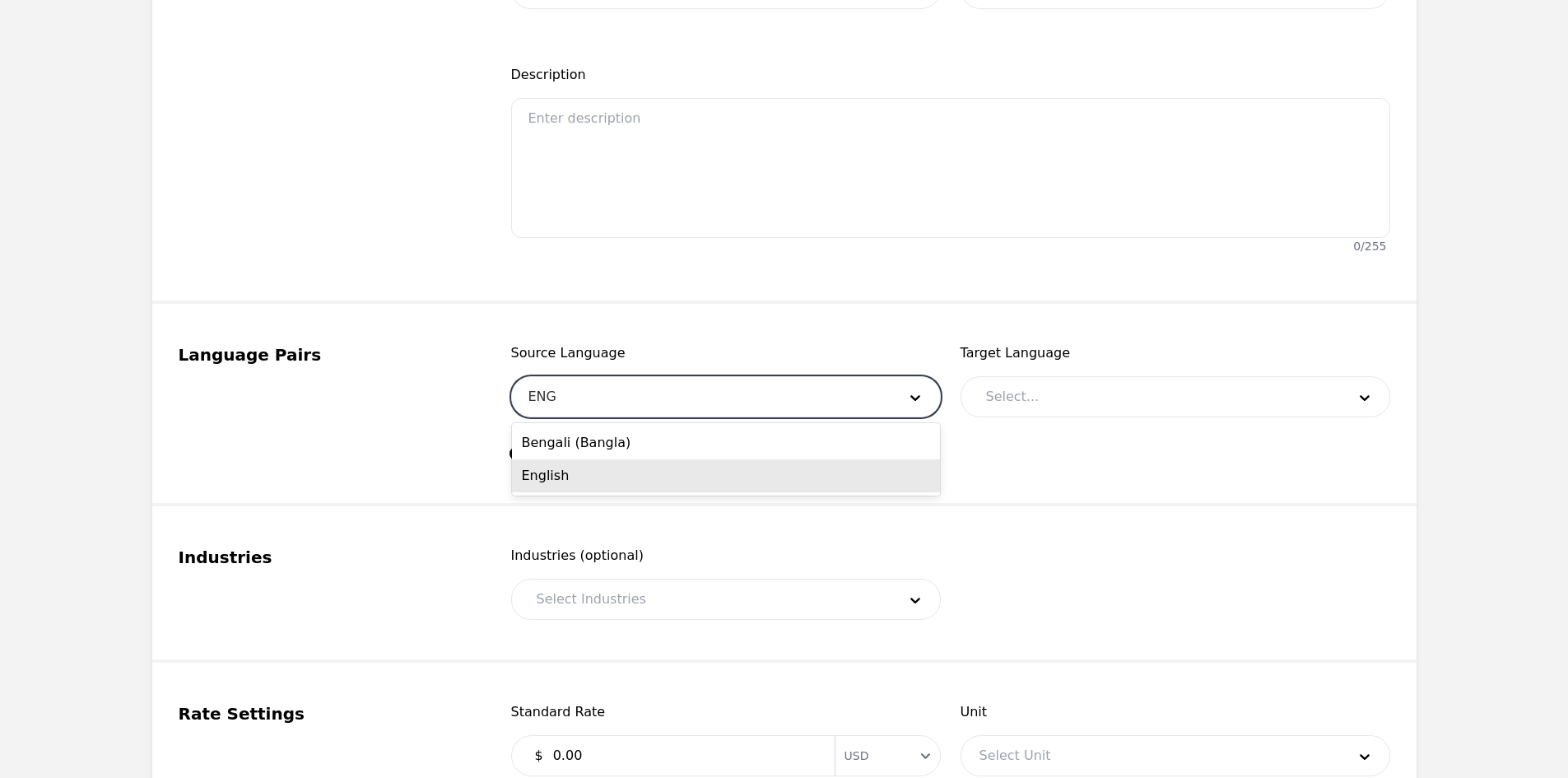
click at [608, 486] on div "English" at bounding box center [726, 476] width 428 height 33
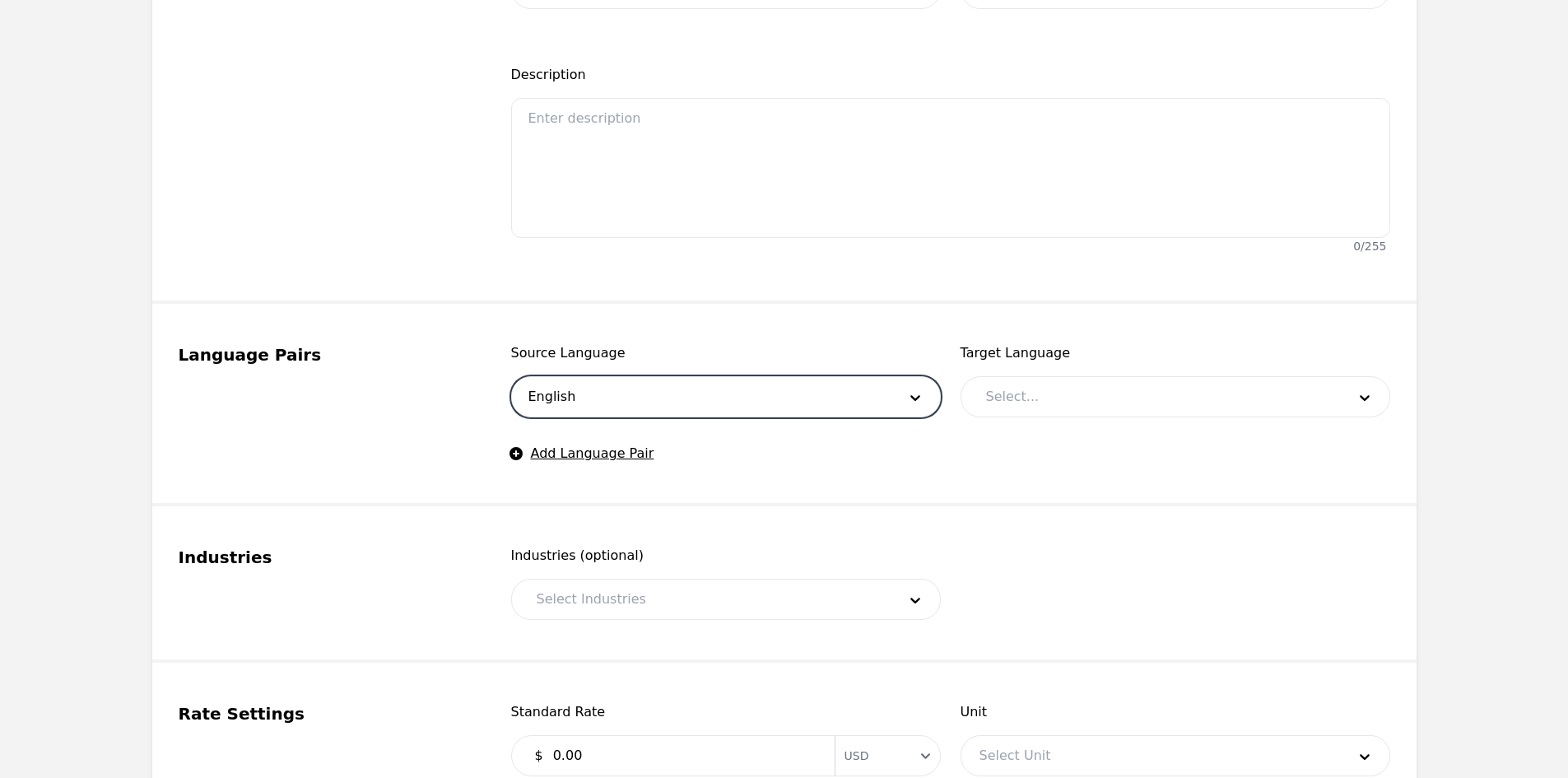
click at [1001, 409] on div at bounding box center [1153, 397] width 372 height 40
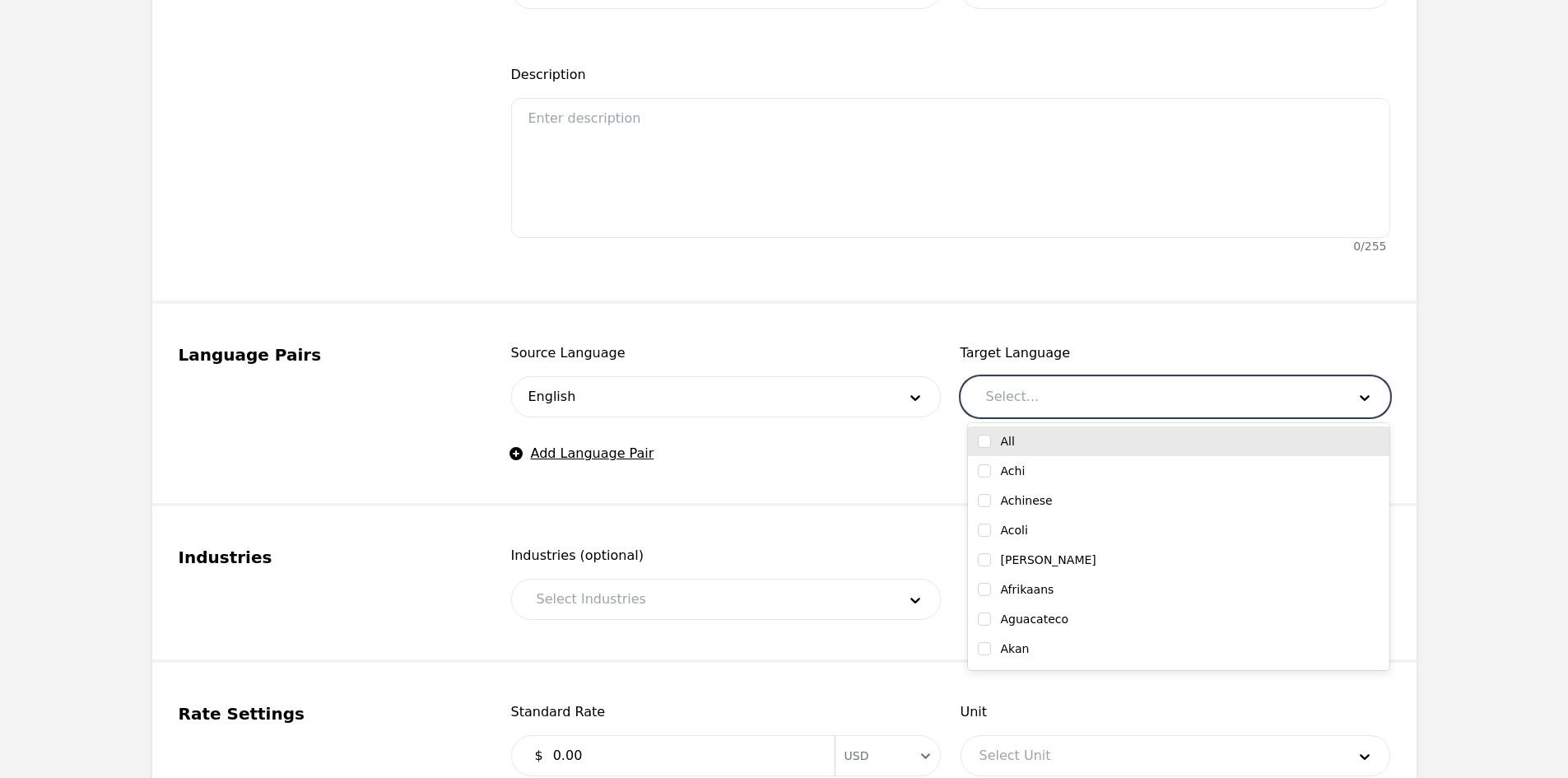
click at [985, 444] on input "checkbox" at bounding box center [984, 441] width 13 height 13
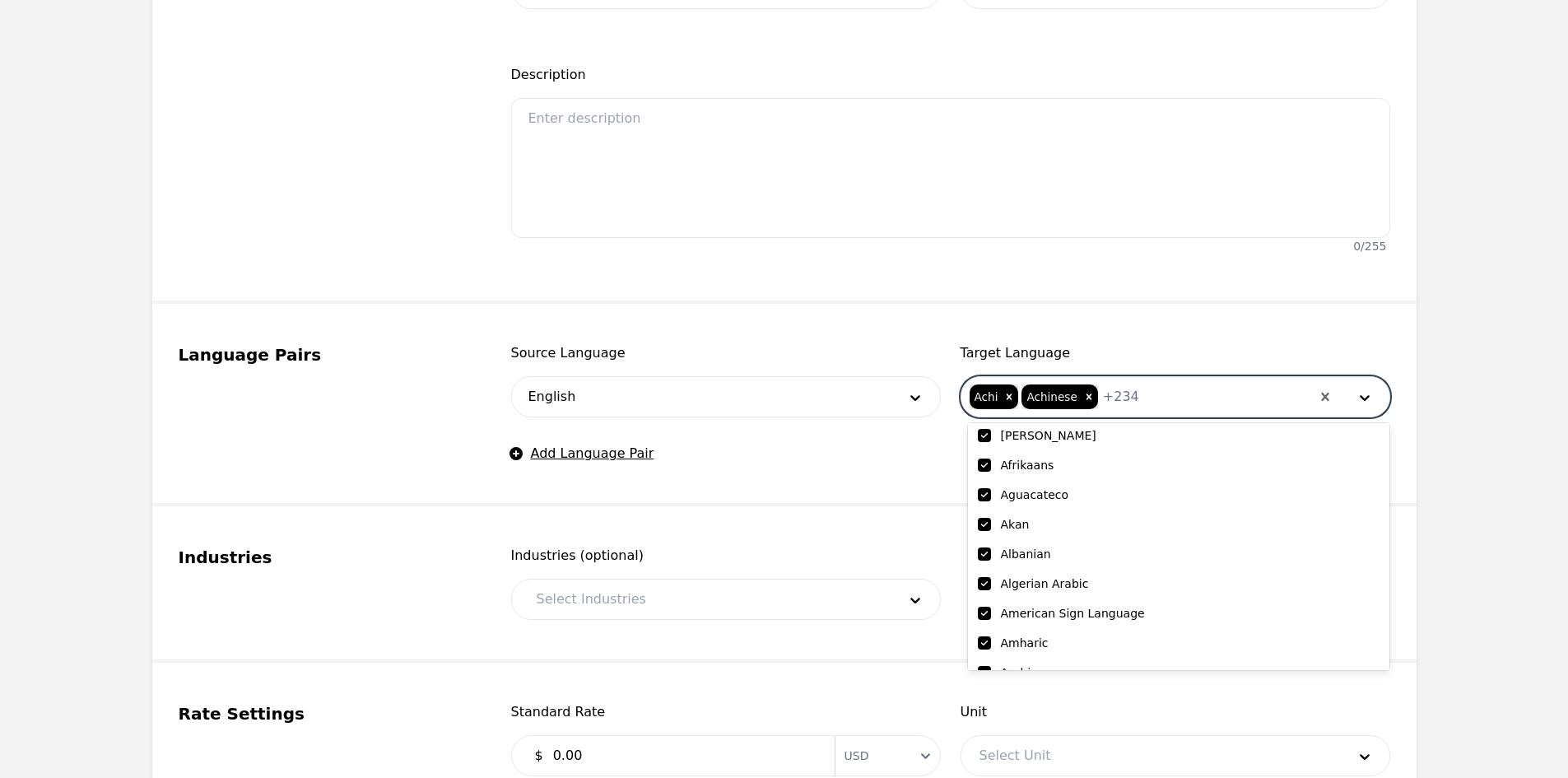
scroll to position [165, 0]
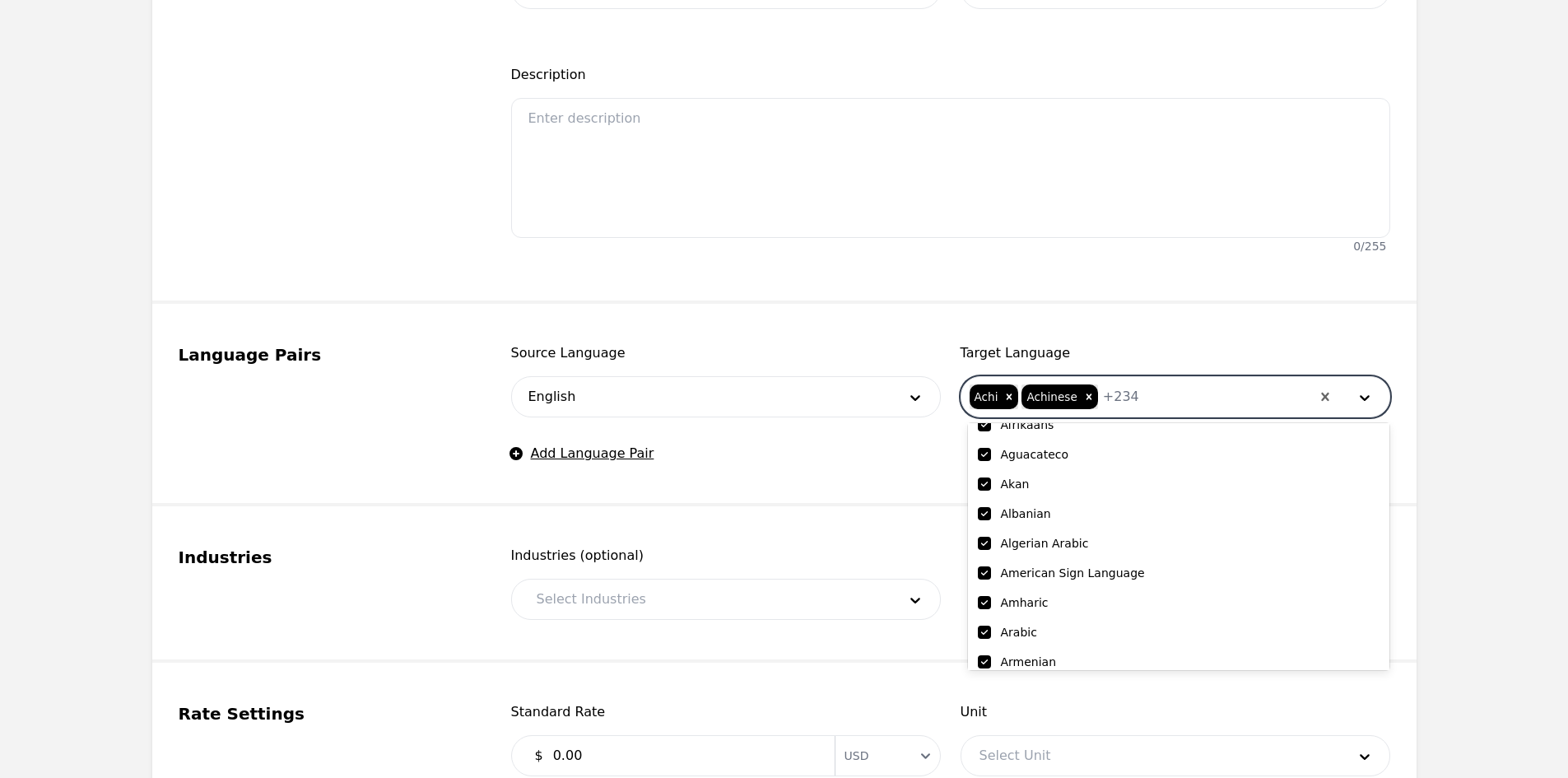
click at [987, 569] on input "checkbox" at bounding box center [984, 573] width 13 height 13
click at [865, 551] on span "Industries (optional)" at bounding box center [726, 555] width 430 height 20
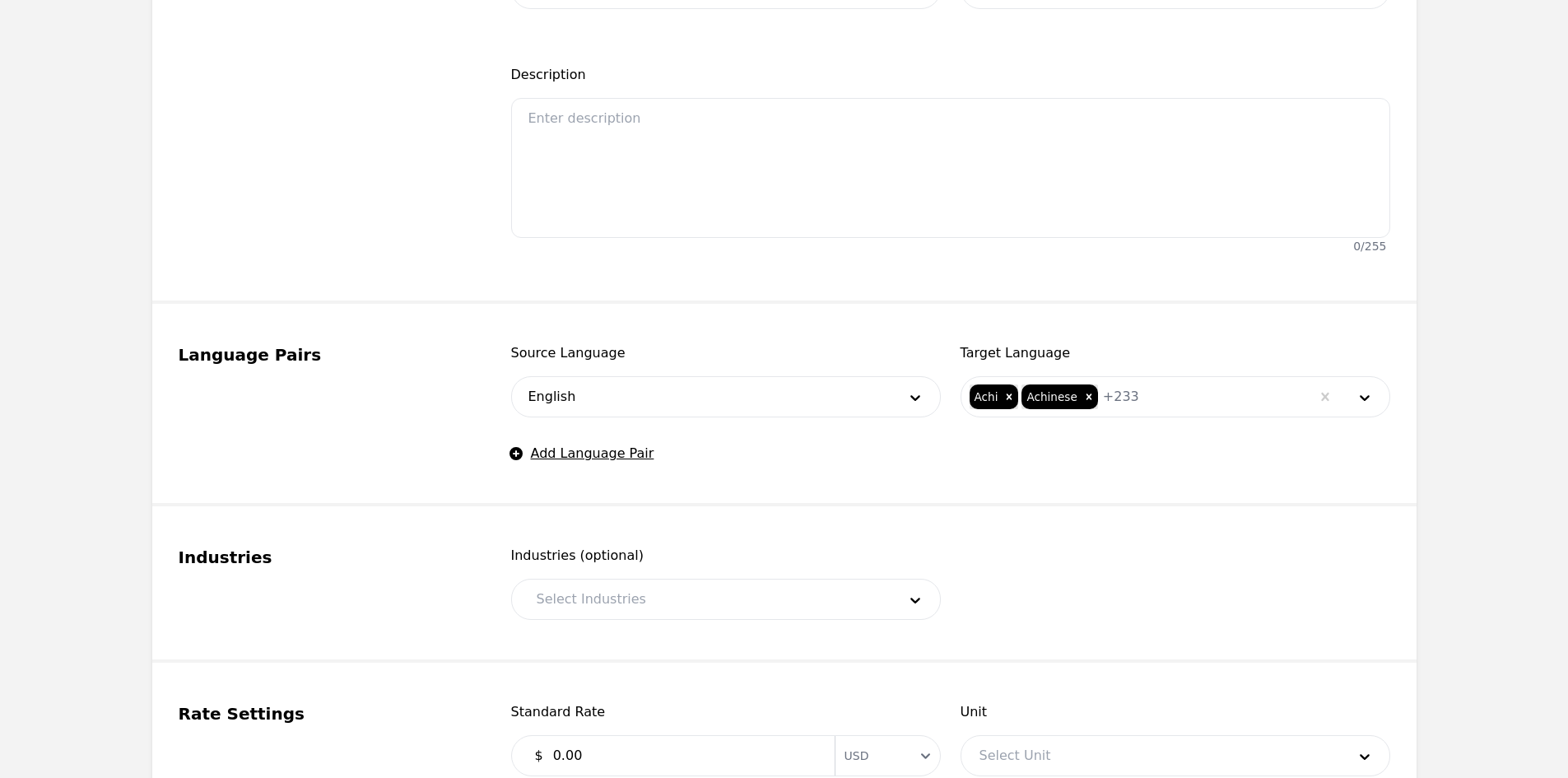
click at [755, 614] on div at bounding box center [704, 600] width 372 height 40
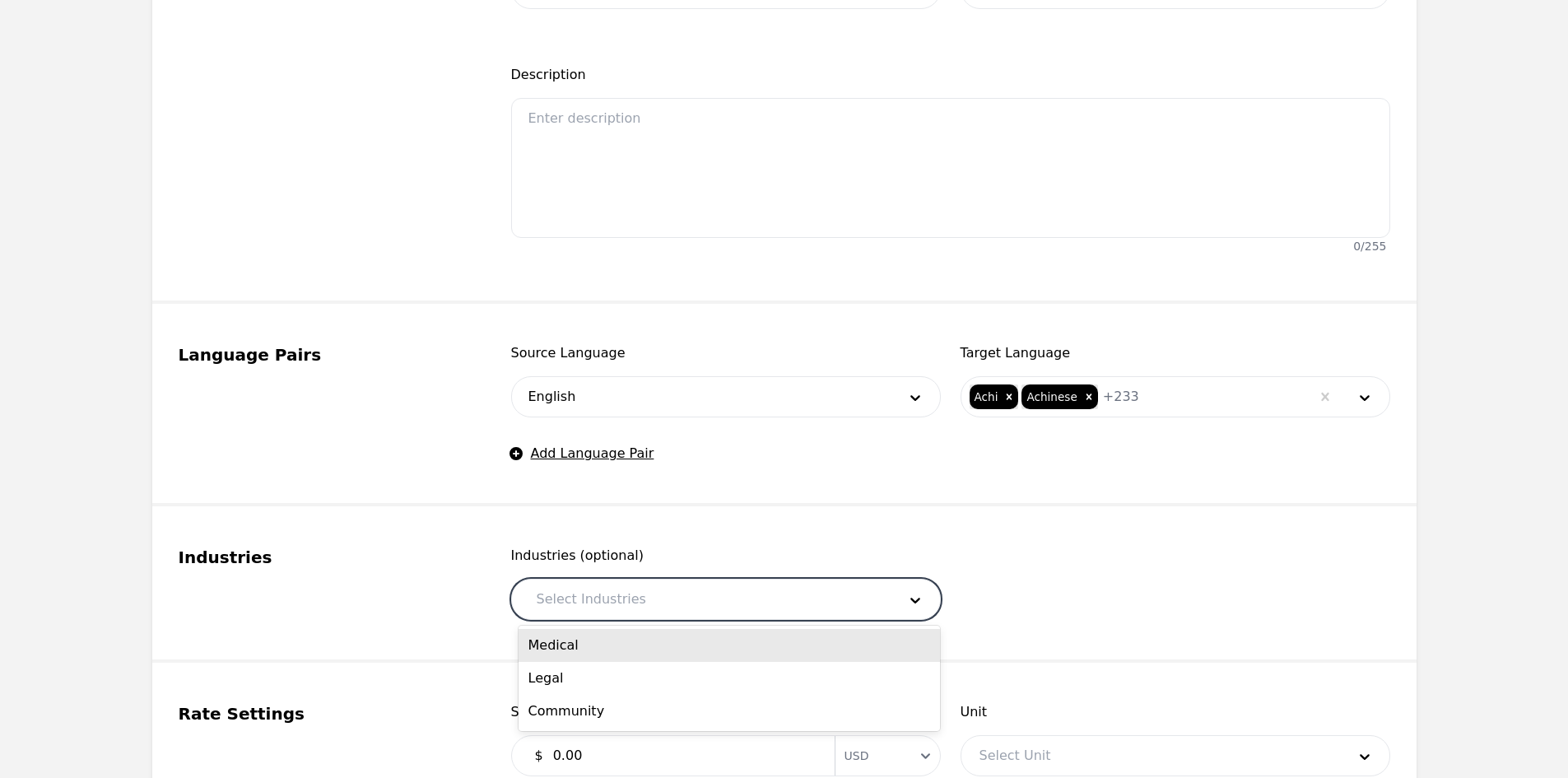
click at [705, 633] on div "Medical" at bounding box center [729, 645] width 421 height 33
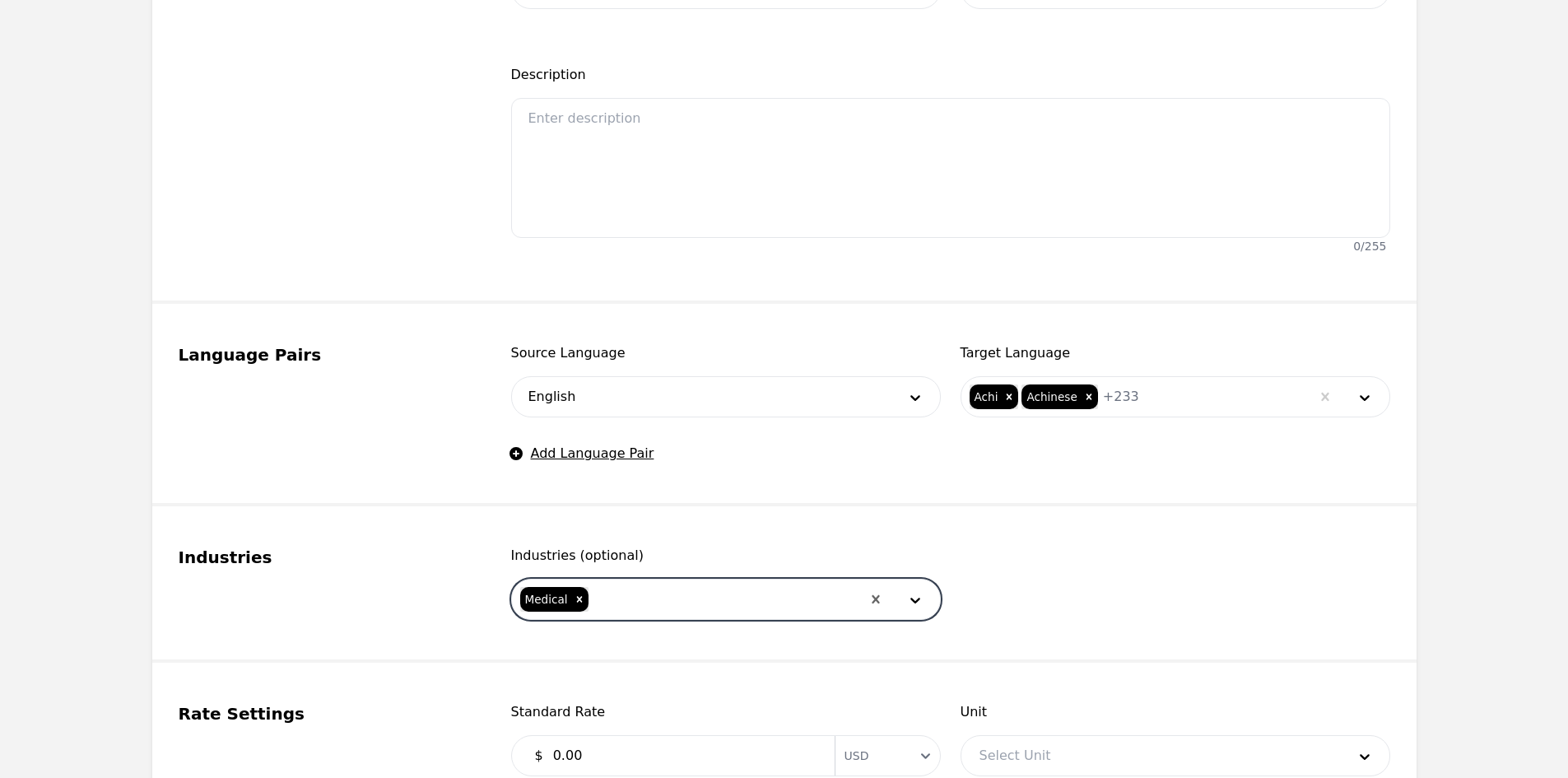
drag, startPoint x: 722, startPoint y: 605, endPoint x: 714, endPoint y: 620, distance: 17.0
click at [722, 604] on div at bounding box center [725, 600] width 271 height 40
click at [703, 632] on div "Legal" at bounding box center [729, 645] width 421 height 33
click at [722, 604] on div at bounding box center [755, 600] width 211 height 40
click at [711, 646] on div "Community" at bounding box center [729, 645] width 421 height 33
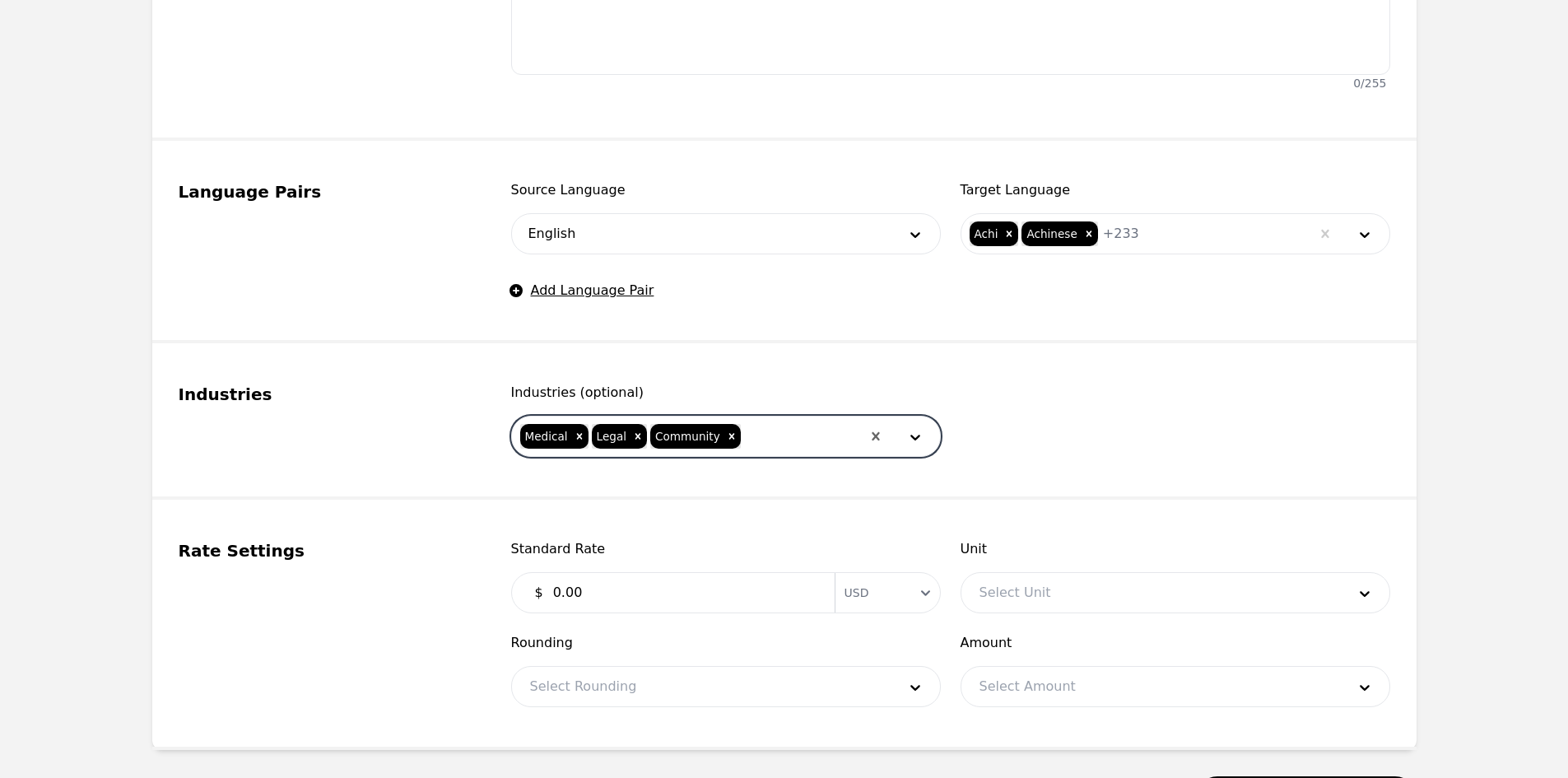
scroll to position [658, 0]
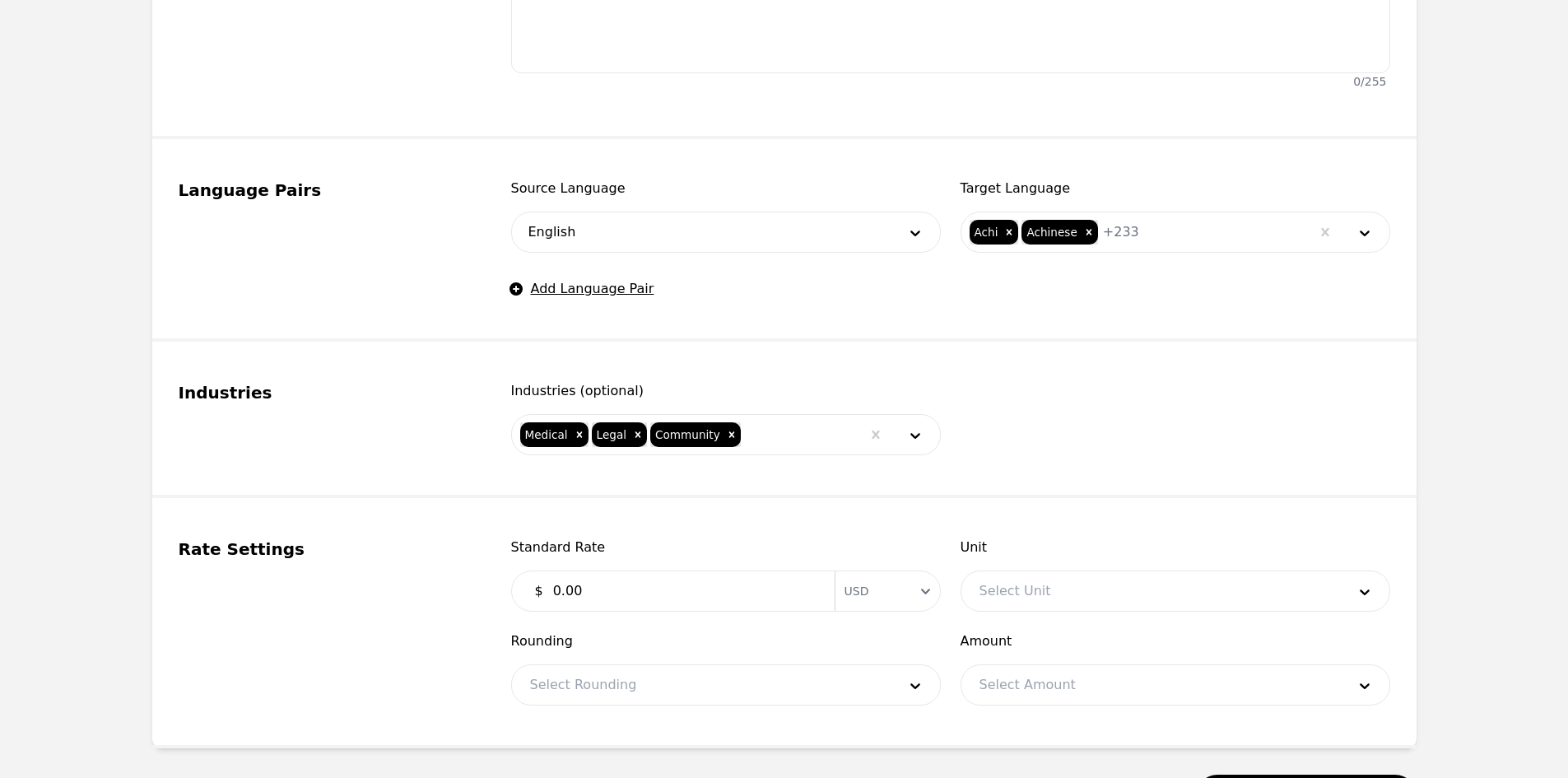
click at [635, 602] on input "0.00" at bounding box center [684, 591] width 282 height 33
click at [635, 599] on input "0.00" at bounding box center [684, 591] width 282 height 33
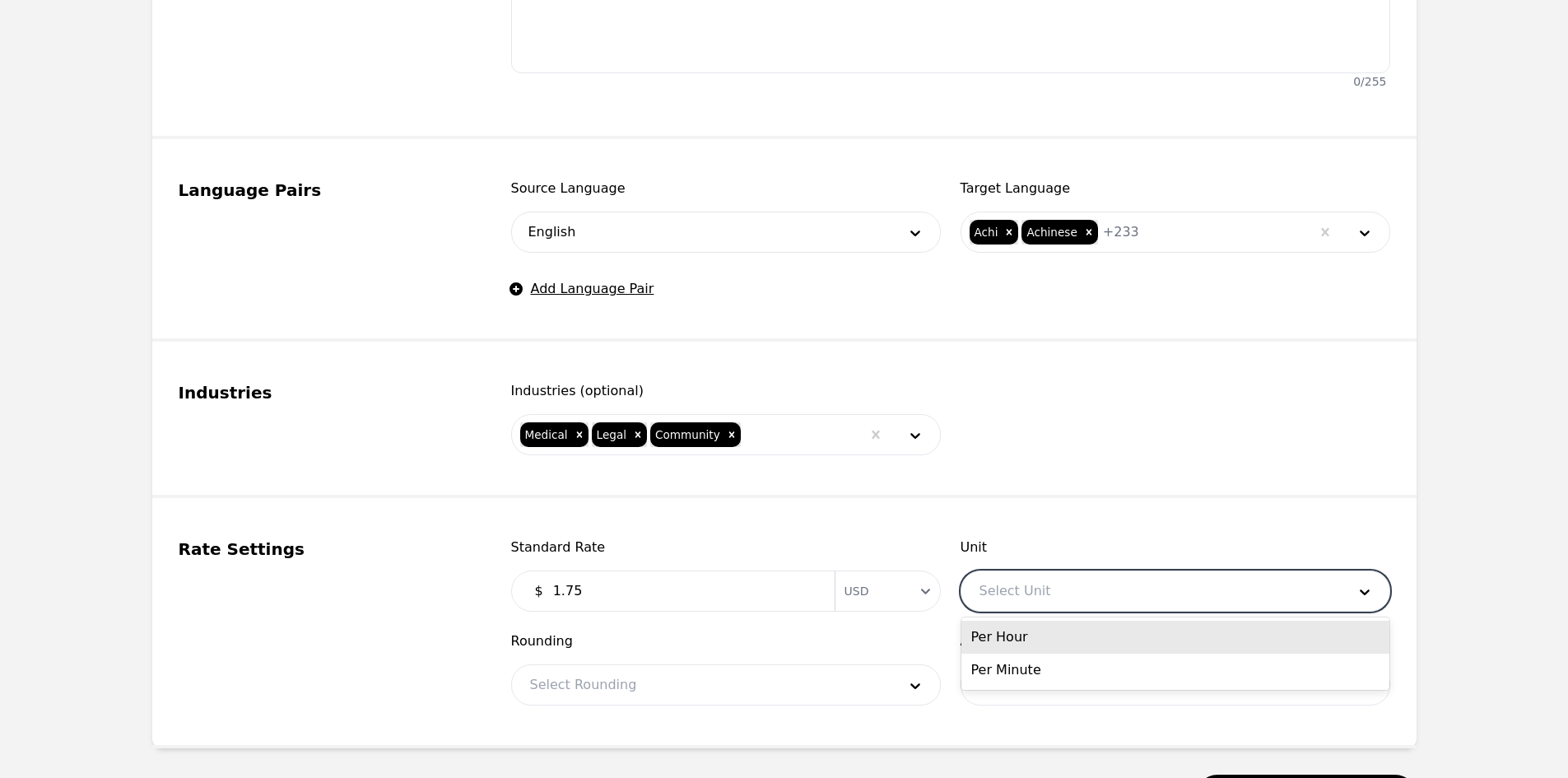
click at [1085, 577] on div at bounding box center [1150, 591] width 379 height 40
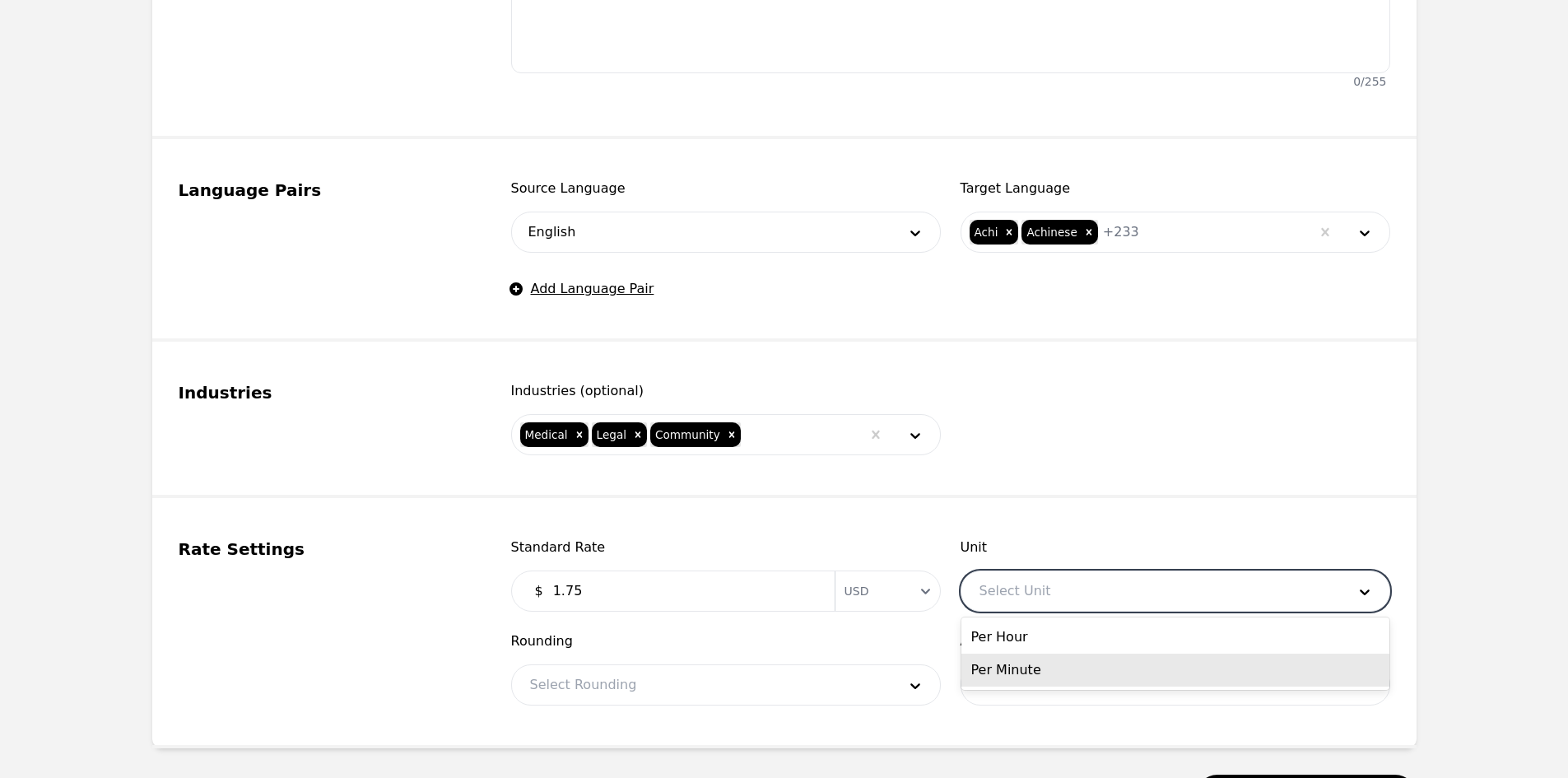
click at [1040, 668] on div "Per Minute" at bounding box center [1176, 670] width 428 height 33
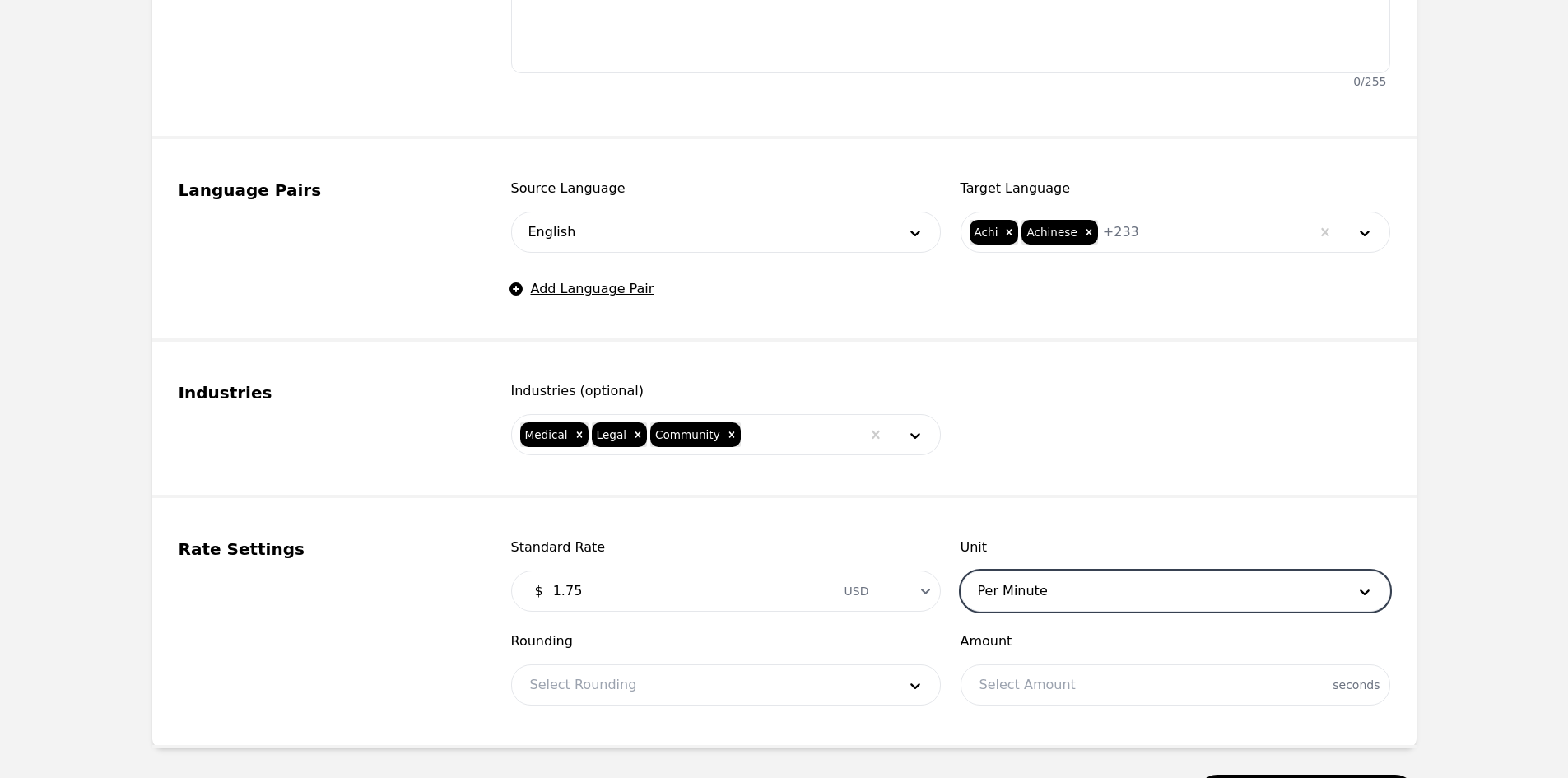
click at [654, 682] on div at bounding box center [701, 685] width 379 height 40
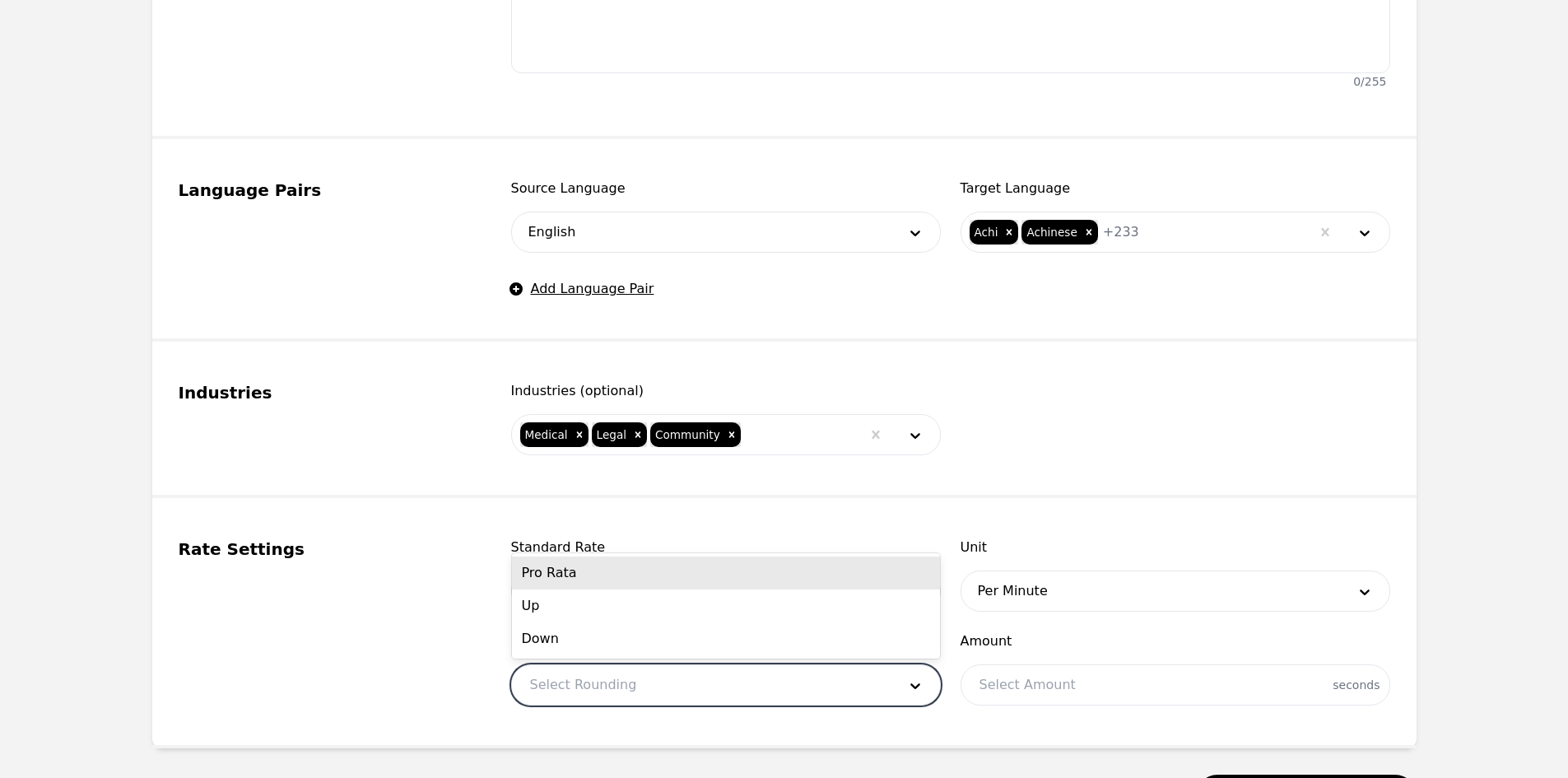
click at [578, 578] on div "Pro Rata" at bounding box center [726, 573] width 428 height 33
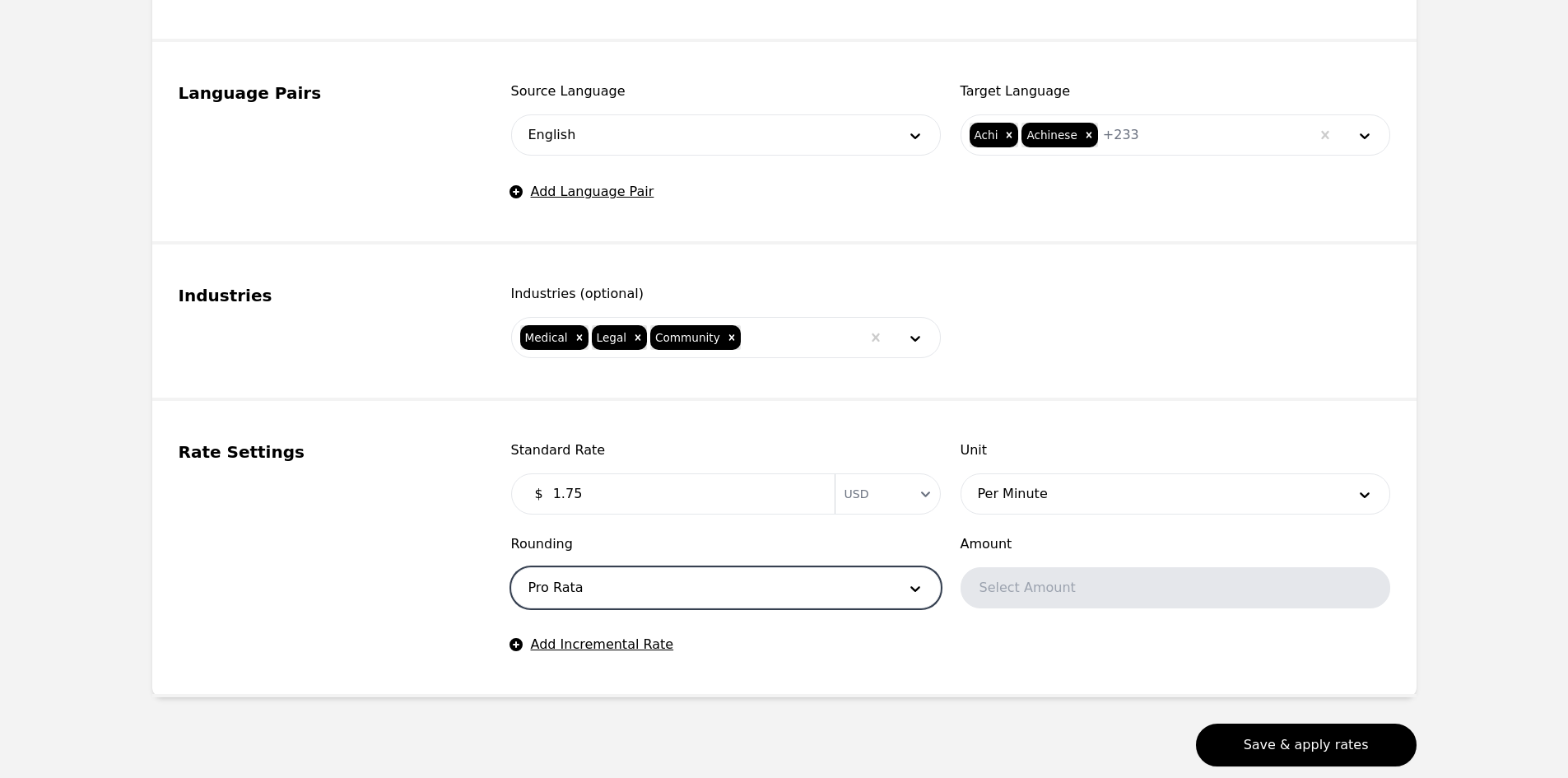
scroll to position [853, 0]
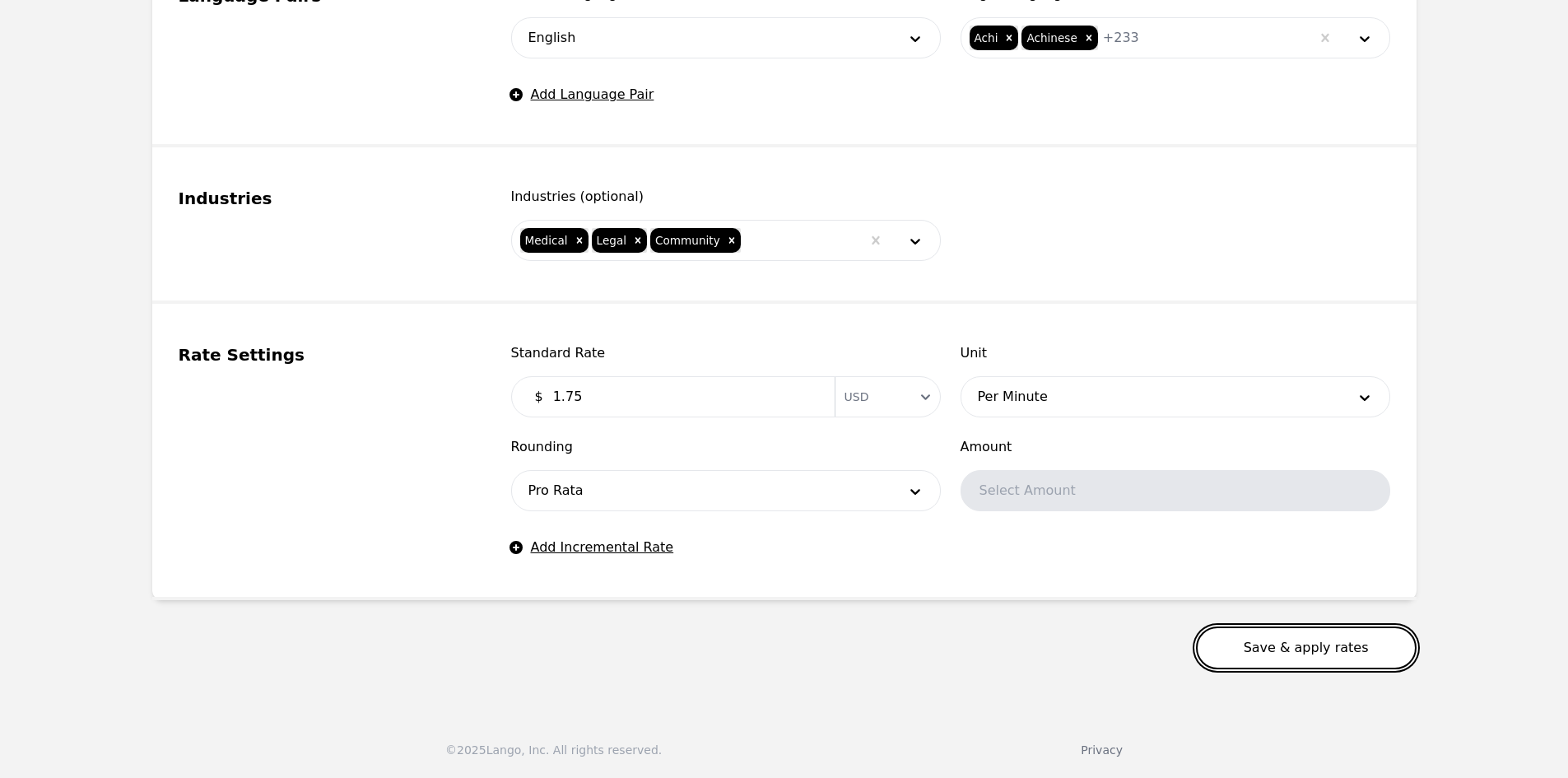
click at [1228, 649] on button "Save & apply rates" at bounding box center [1306, 647] width 221 height 42
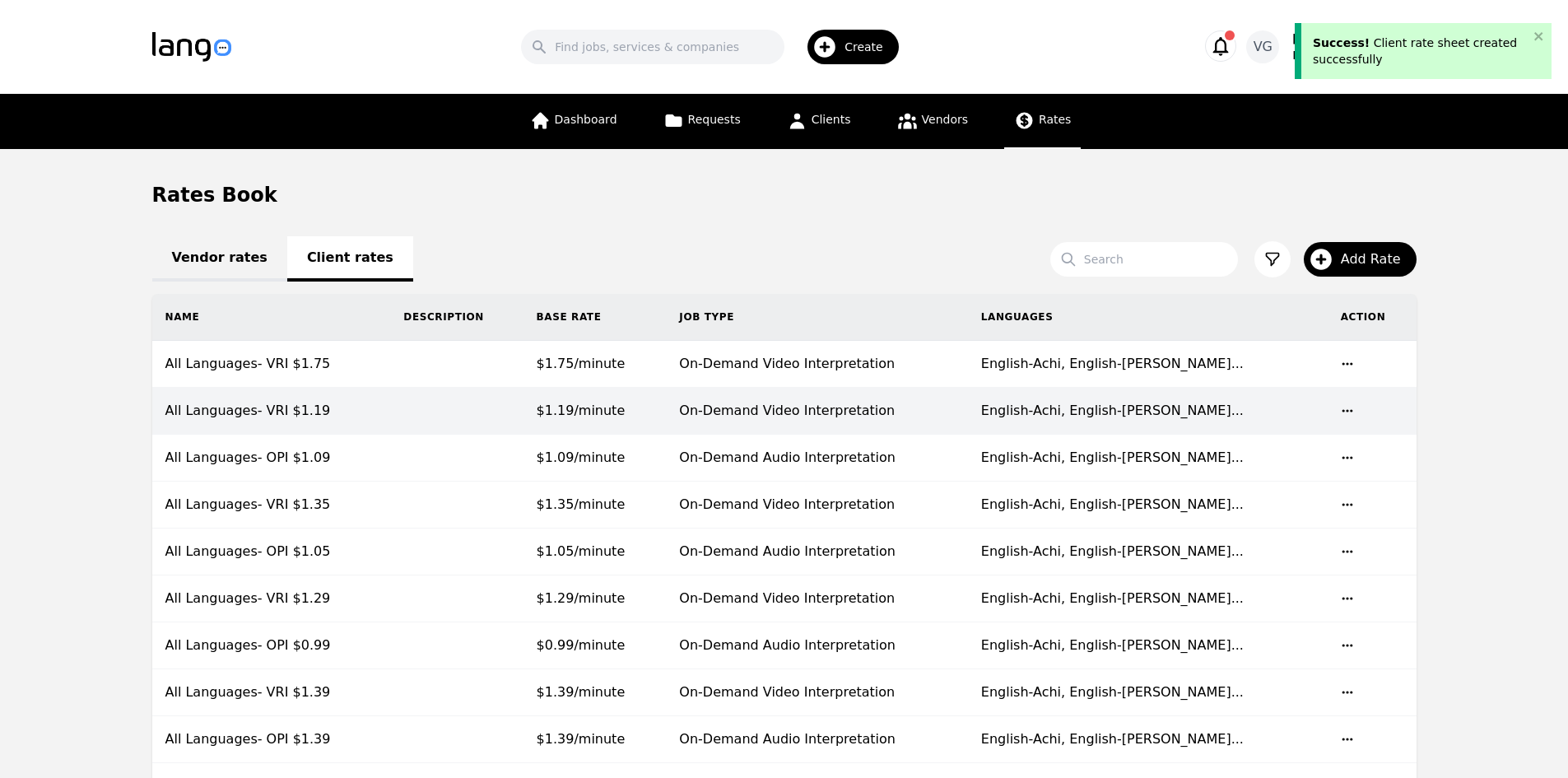
click at [391, 382] on td "All Languages- VRI $1.75" at bounding box center [272, 364] width 239 height 47
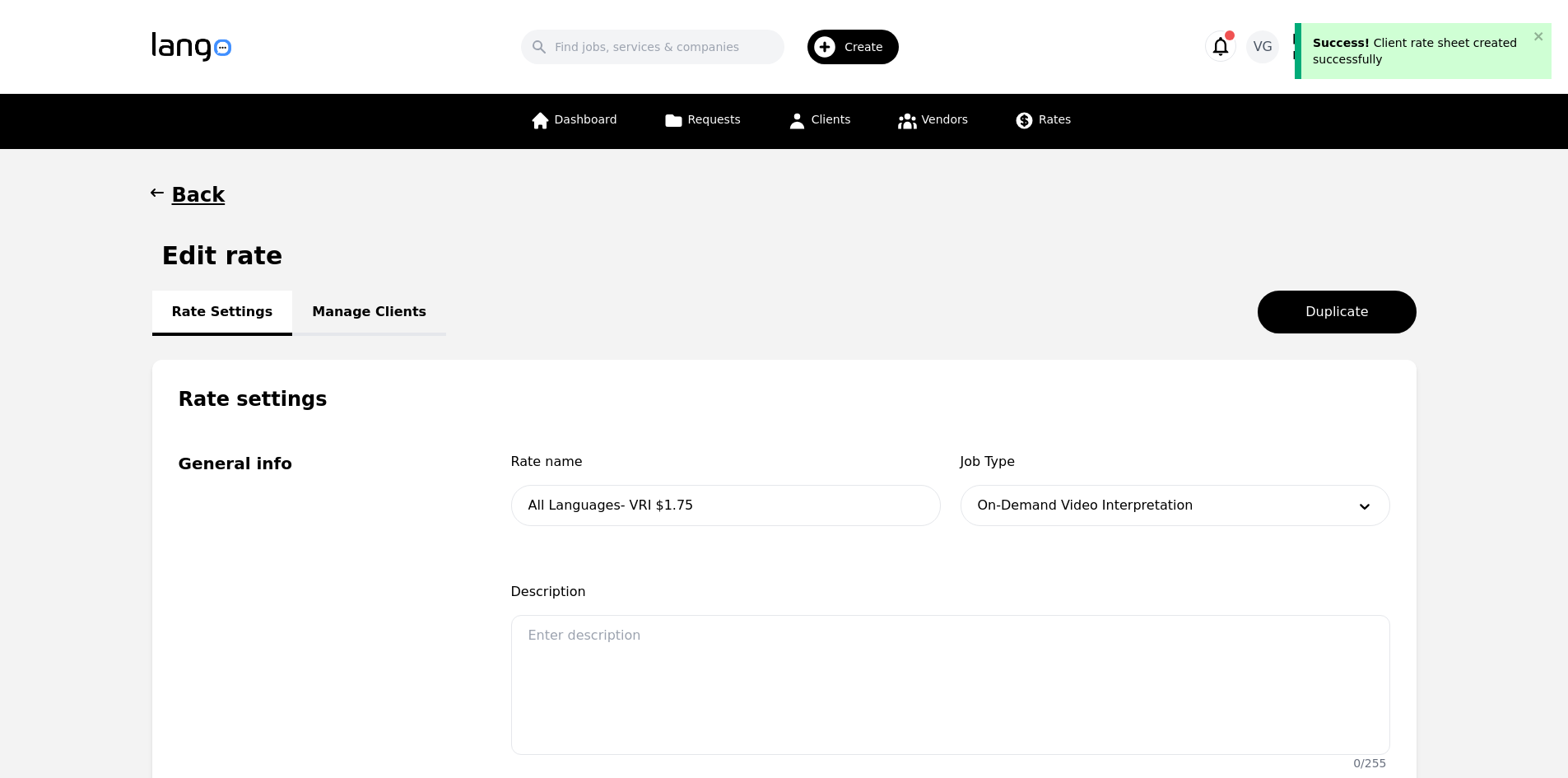
click at [359, 327] on link "Manage Clients" at bounding box center [369, 313] width 154 height 45
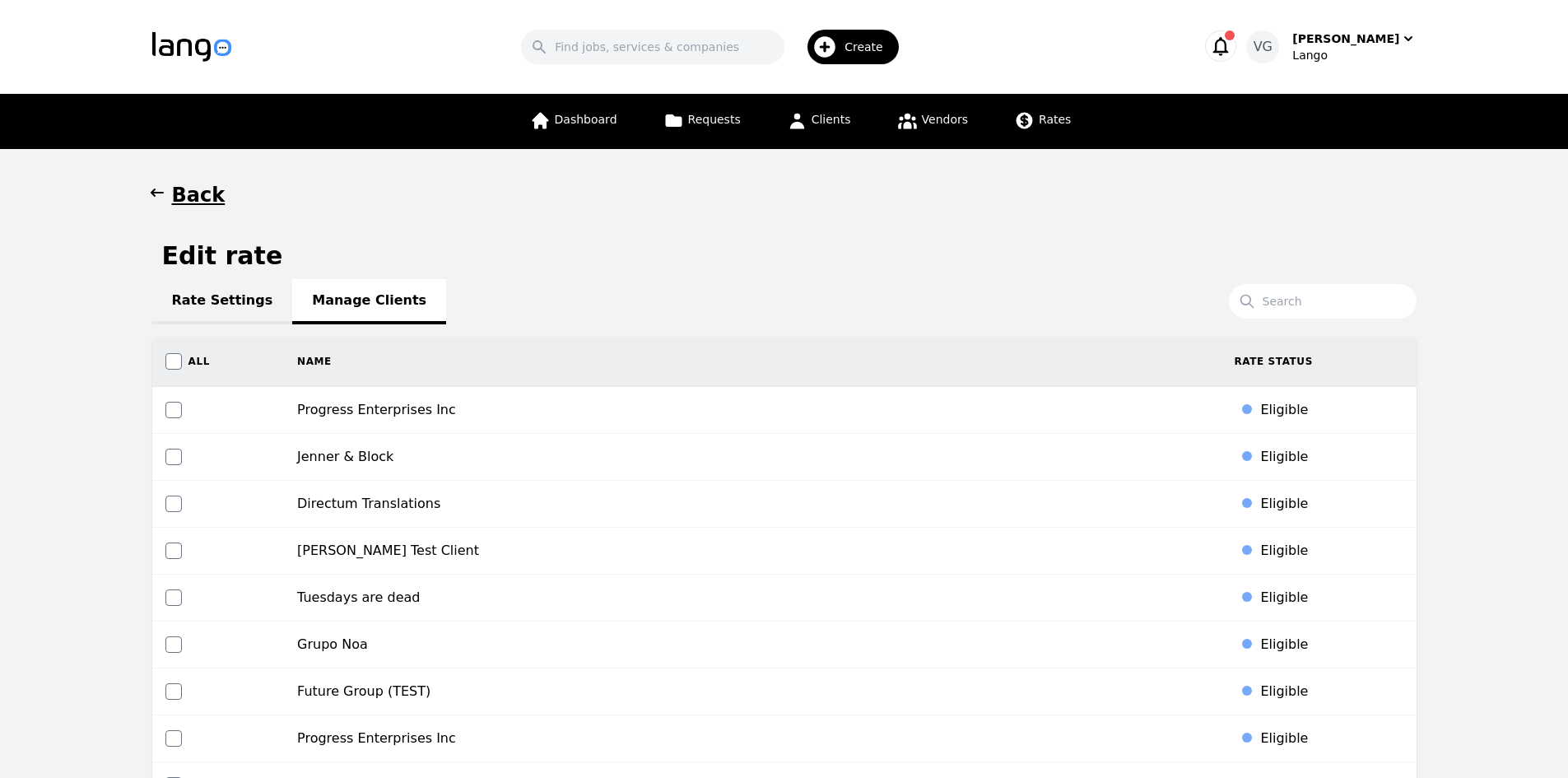
scroll to position [631, 0]
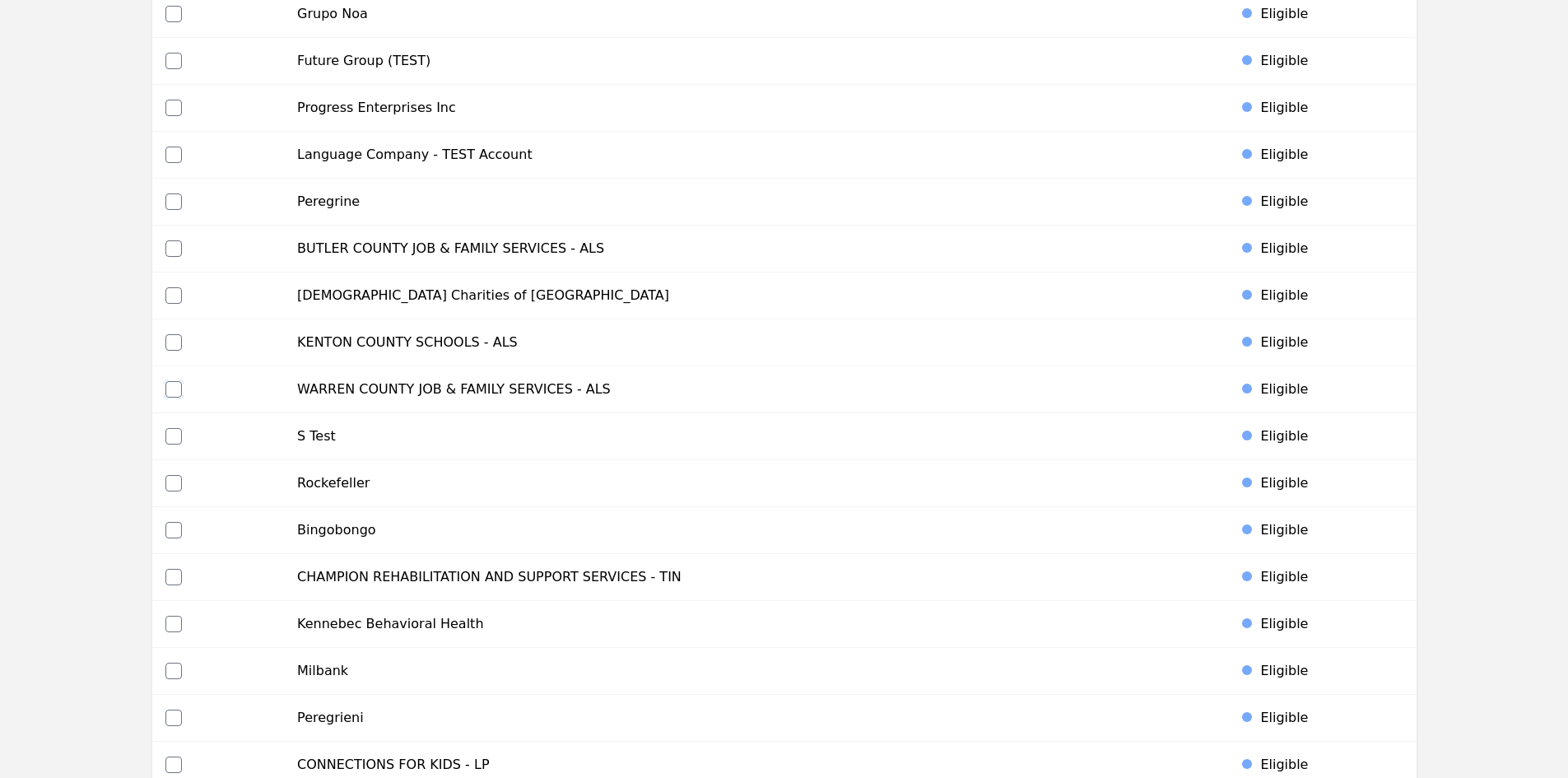
click at [171, 386] on input "checkbox" at bounding box center [173, 389] width 16 height 16
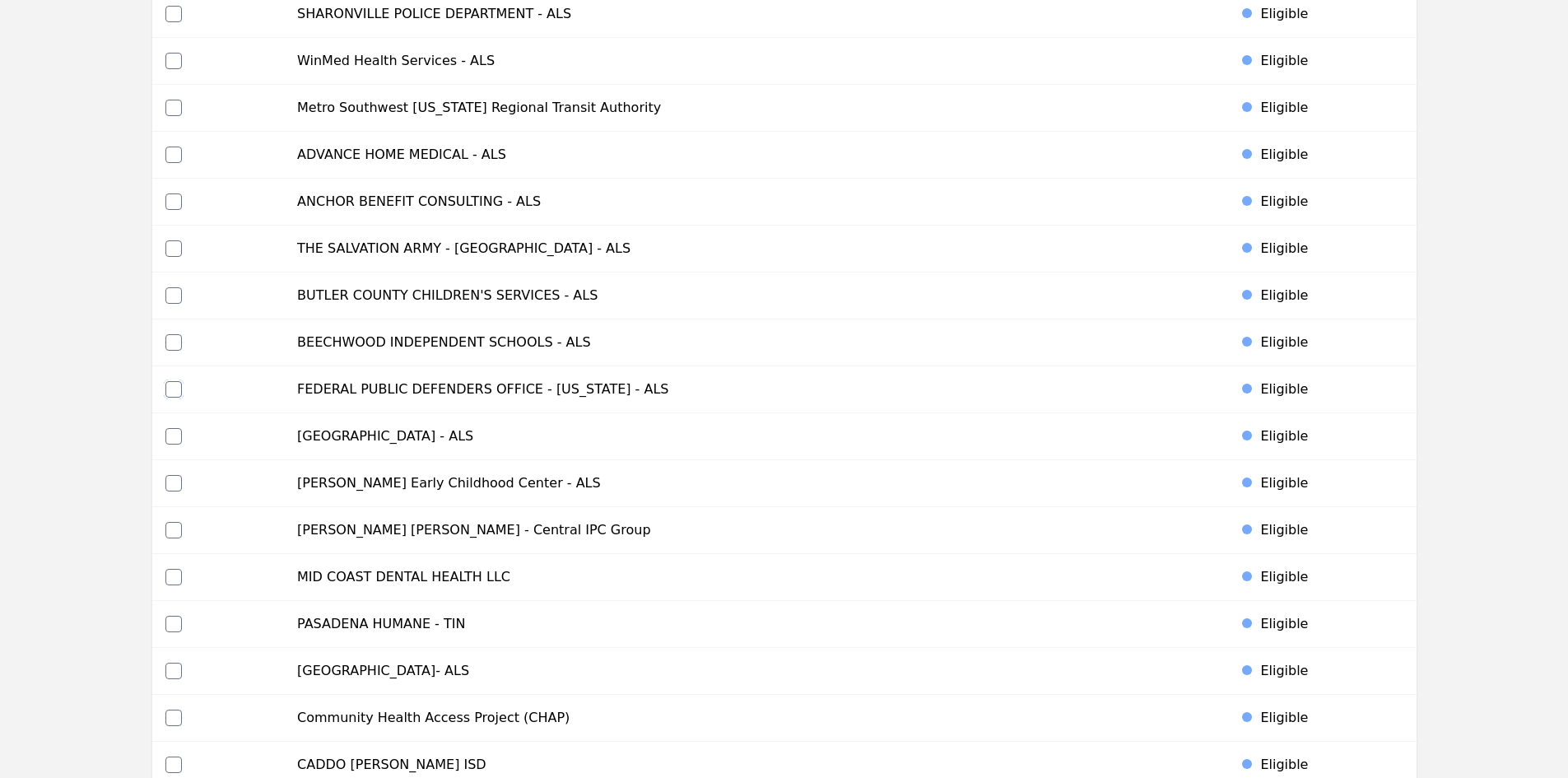
click at [170, 388] on input "checkbox" at bounding box center [173, 389] width 16 height 16
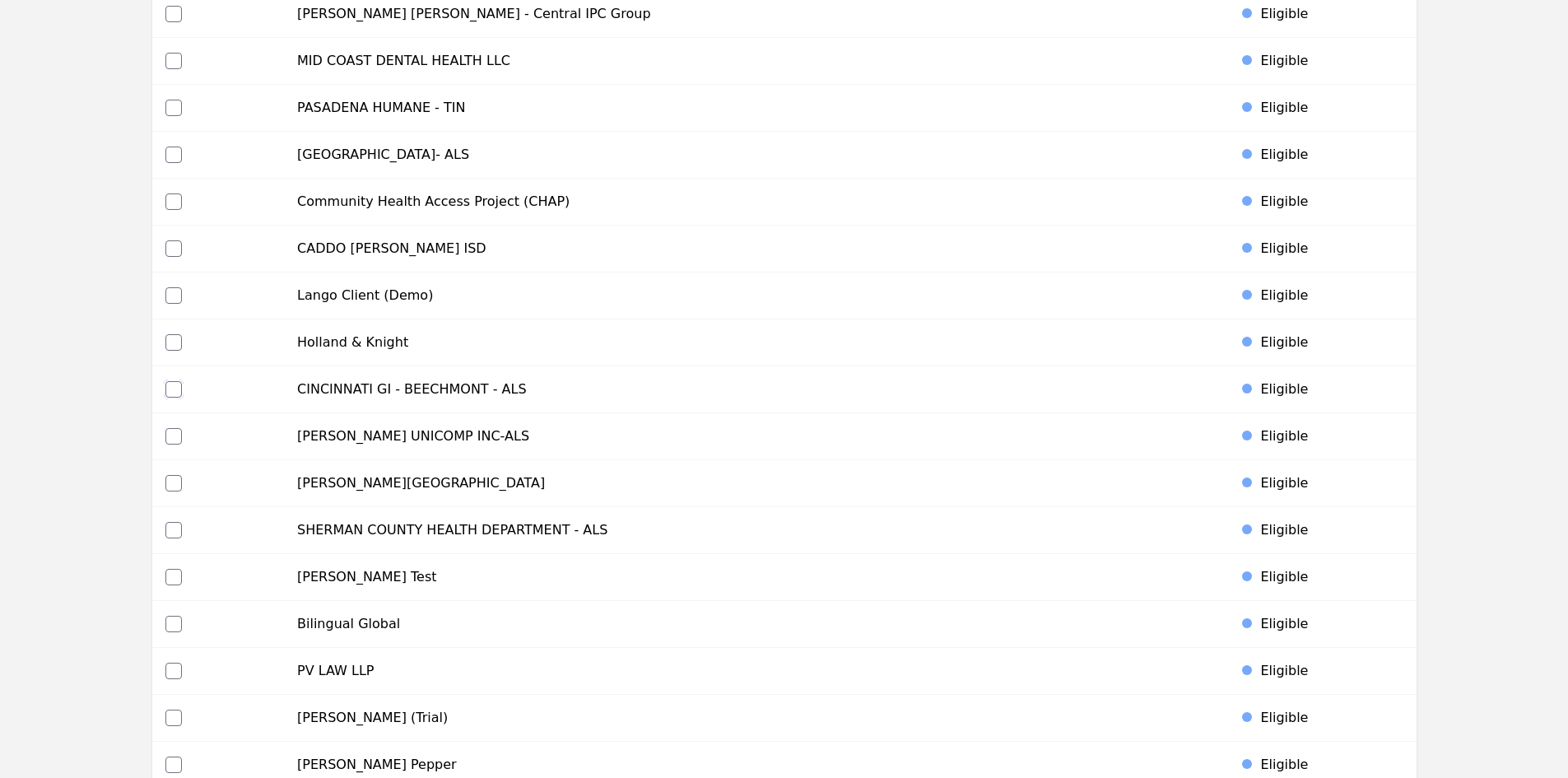
click at [165, 393] on input "checkbox" at bounding box center [173, 389] width 16 height 16
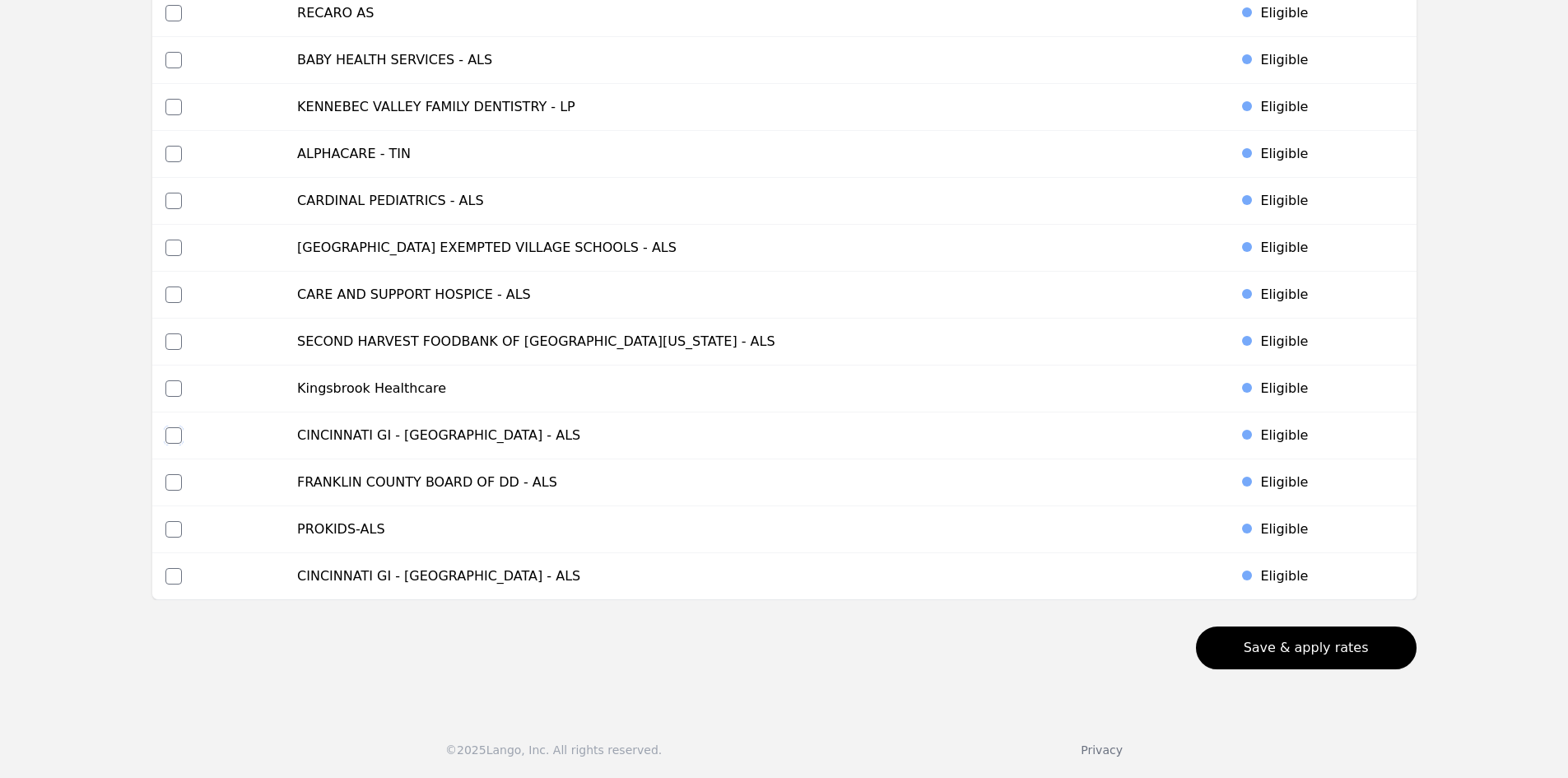
click at [172, 430] on input "checkbox" at bounding box center [173, 435] width 16 height 16
click at [174, 575] on input "checkbox" at bounding box center [173, 576] width 16 height 16
click at [1264, 645] on button "Save & apply rates" at bounding box center [1306, 647] width 221 height 42
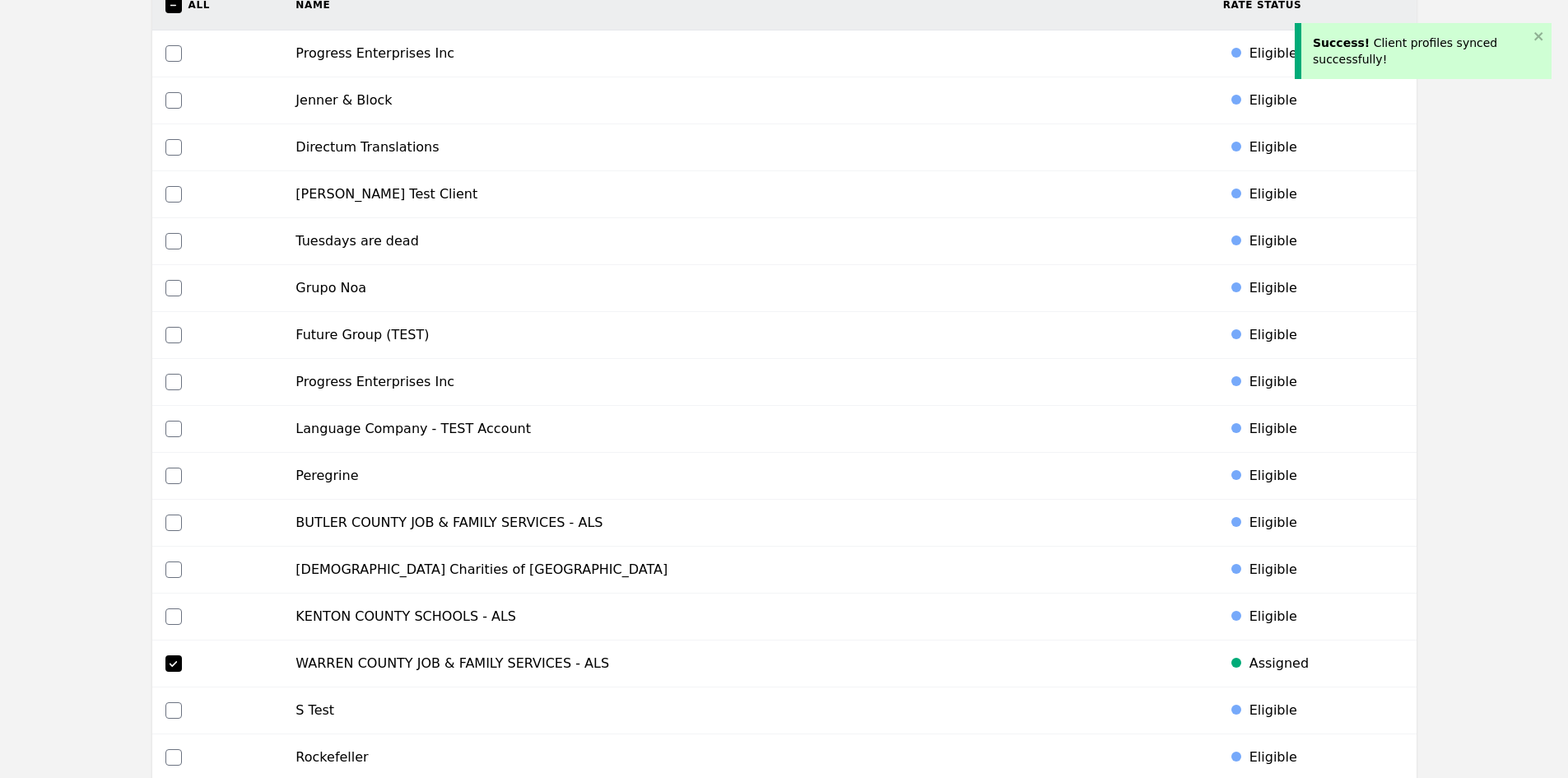
scroll to position [0, 0]
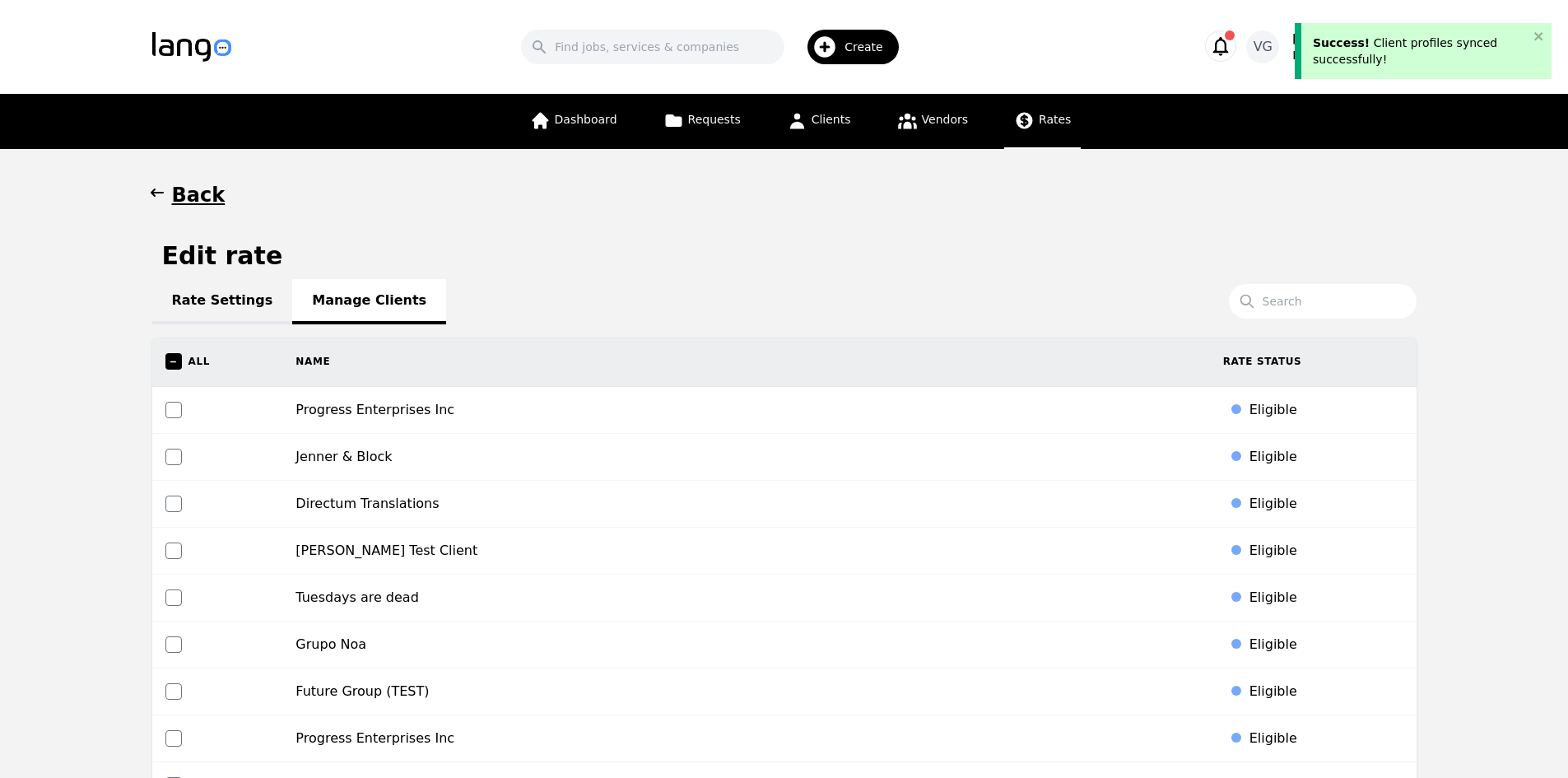
click at [1043, 107] on link "Rates" at bounding box center [1042, 121] width 76 height 55
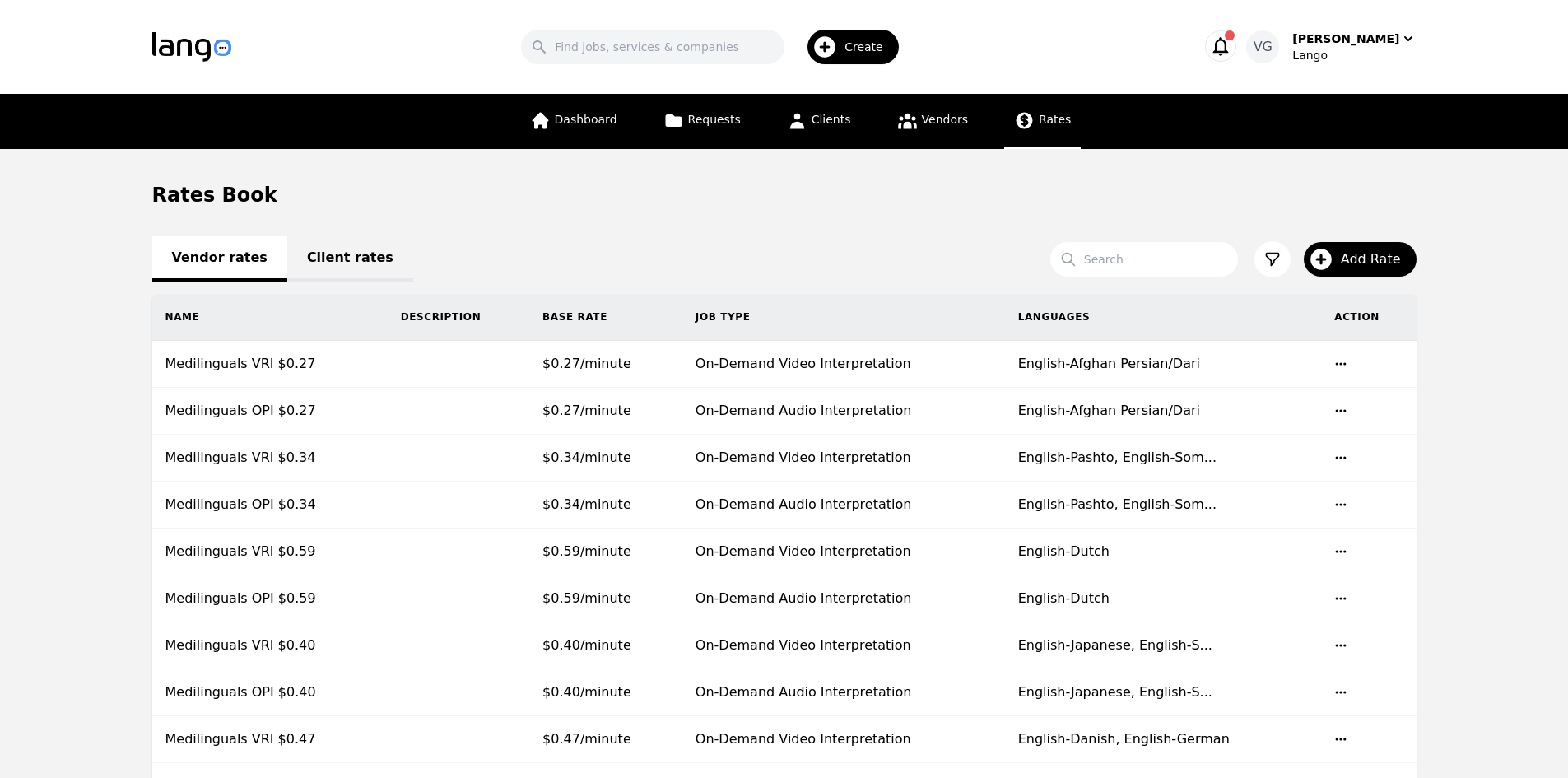
click at [308, 252] on link "Client rates" at bounding box center [350, 259] width 126 height 45
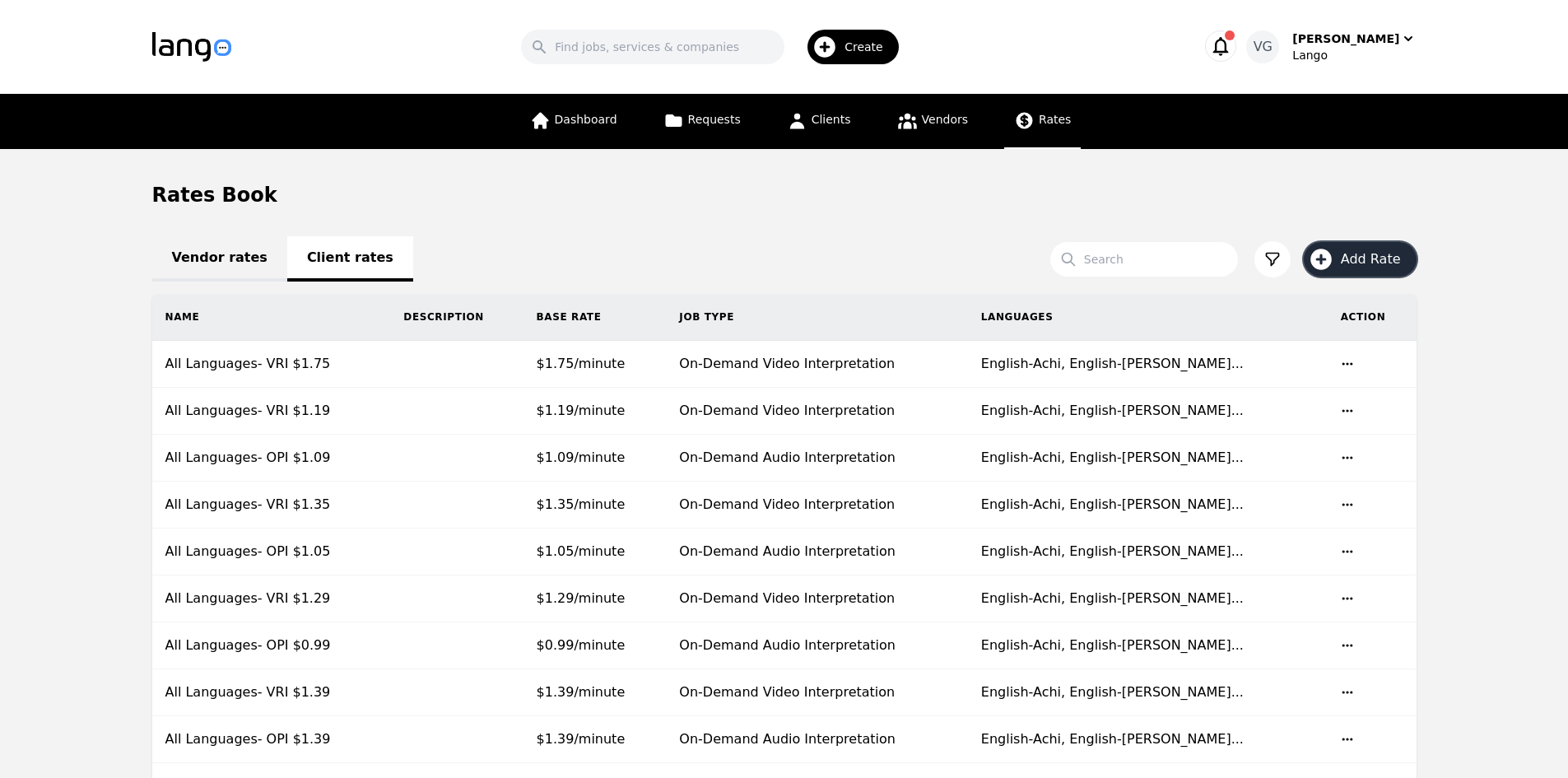
click at [1364, 262] on span "Add Rate" at bounding box center [1377, 259] width 72 height 20
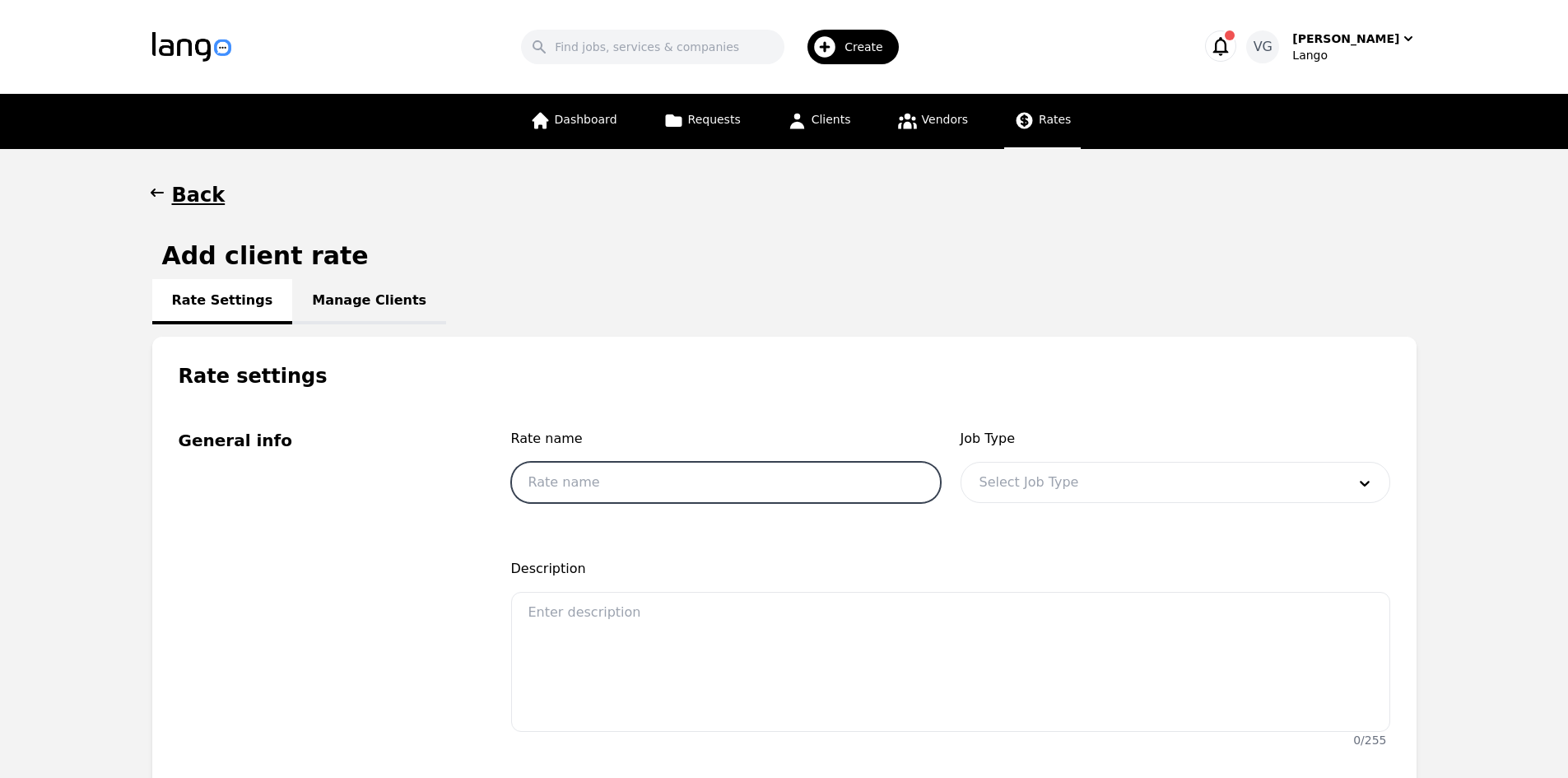
click at [663, 477] on input "text" at bounding box center [726, 483] width 430 height 42
click at [990, 464] on div "Job Type Select Job Type" at bounding box center [1176, 470] width 430 height 84
click at [1023, 477] on div at bounding box center [1150, 483] width 379 height 40
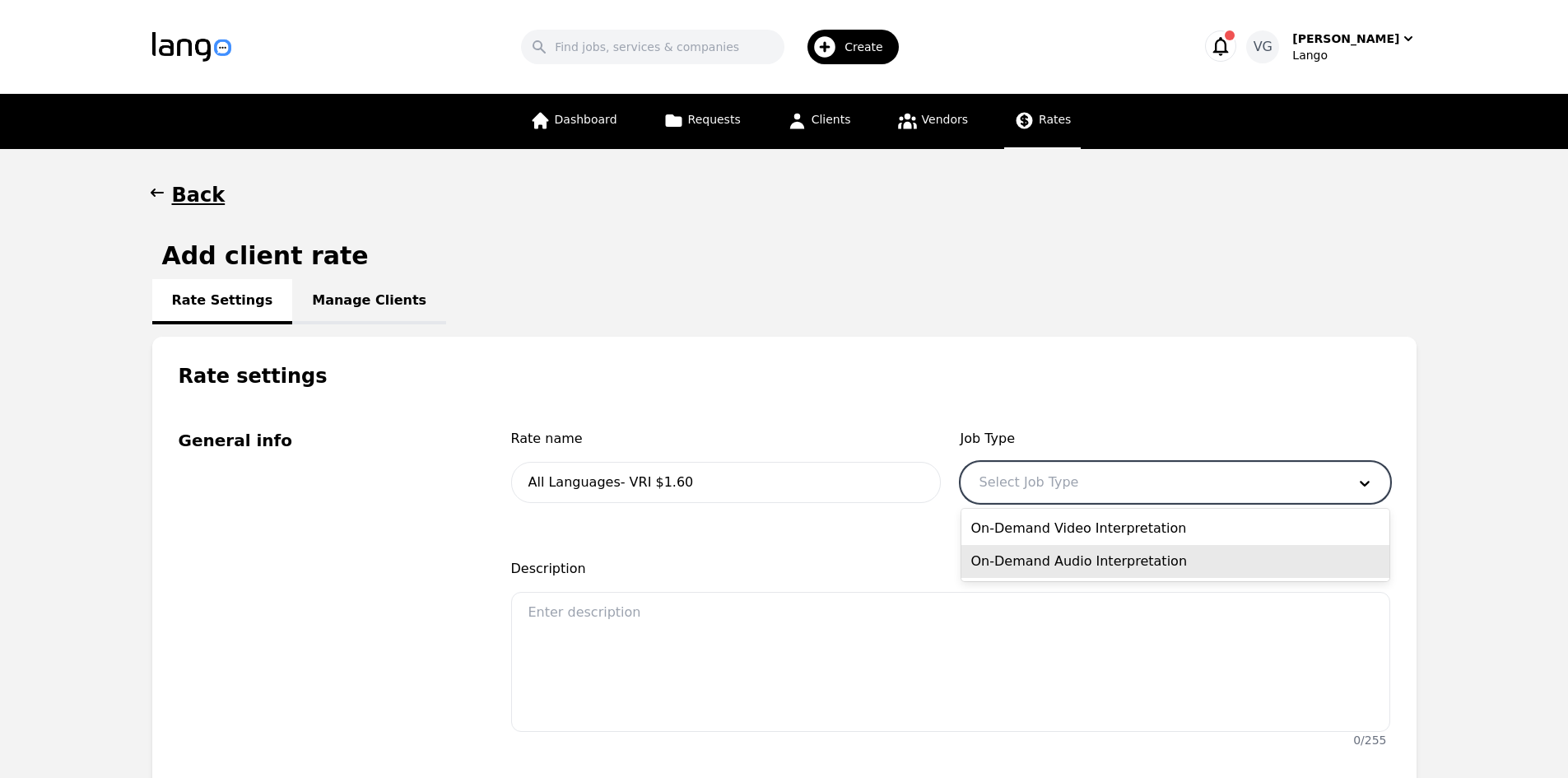
click at [1054, 555] on div "On-Demand Audio Interpretation" at bounding box center [1176, 561] width 428 height 33
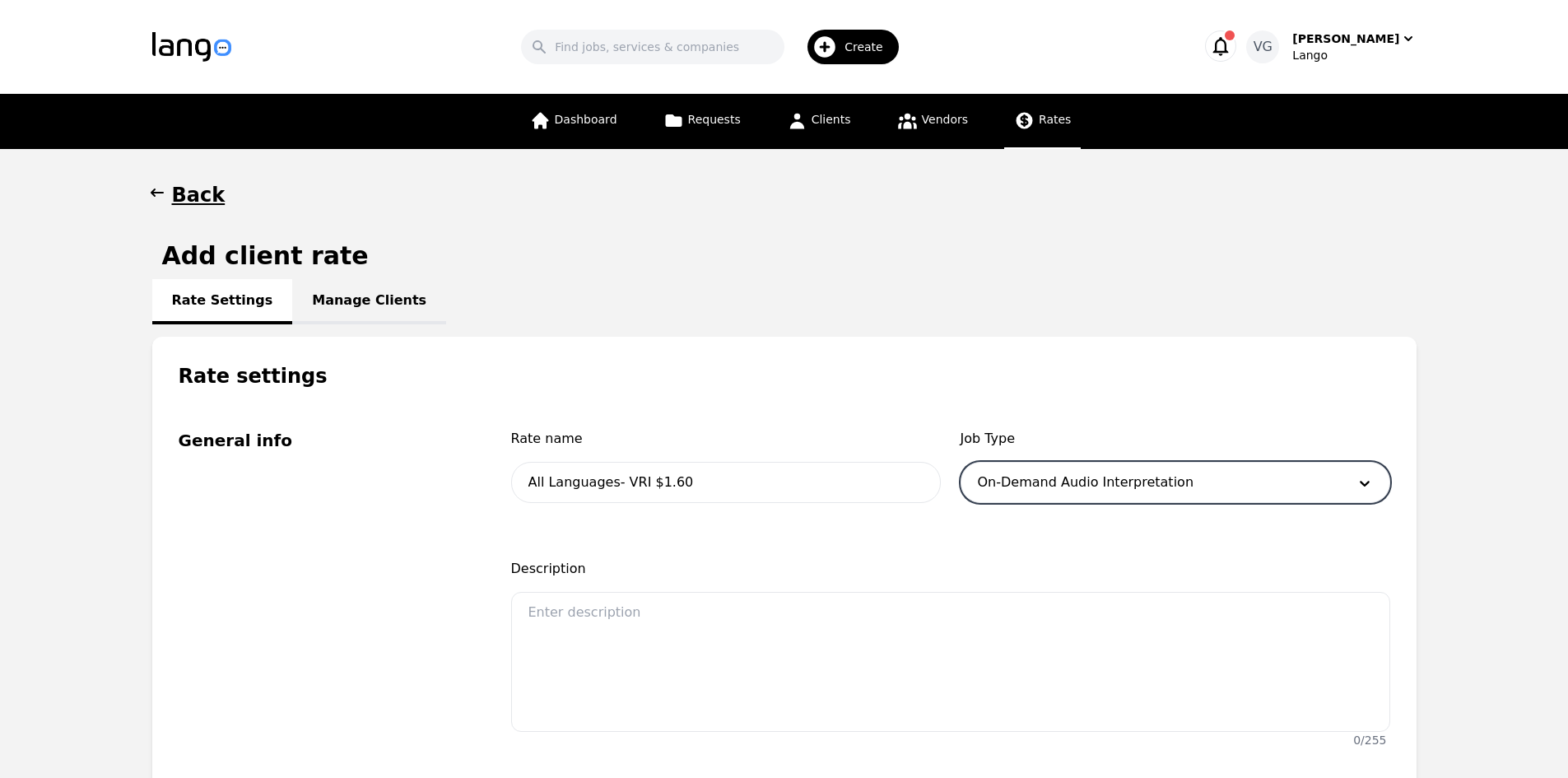
click at [1046, 493] on div at bounding box center [1150, 483] width 379 height 40
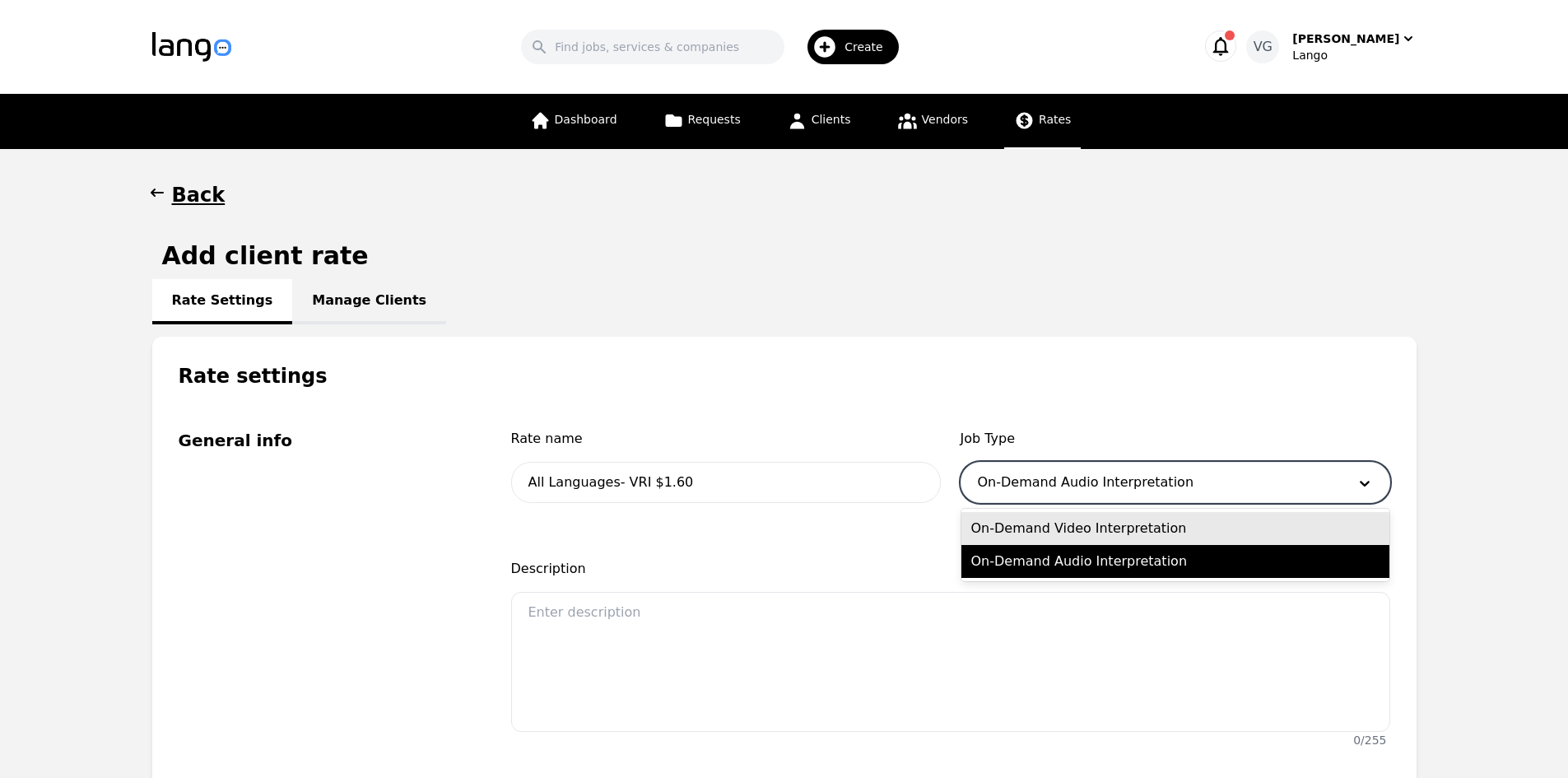
click at [1046, 525] on div "On-Demand Video Interpretation" at bounding box center [1176, 528] width 428 height 33
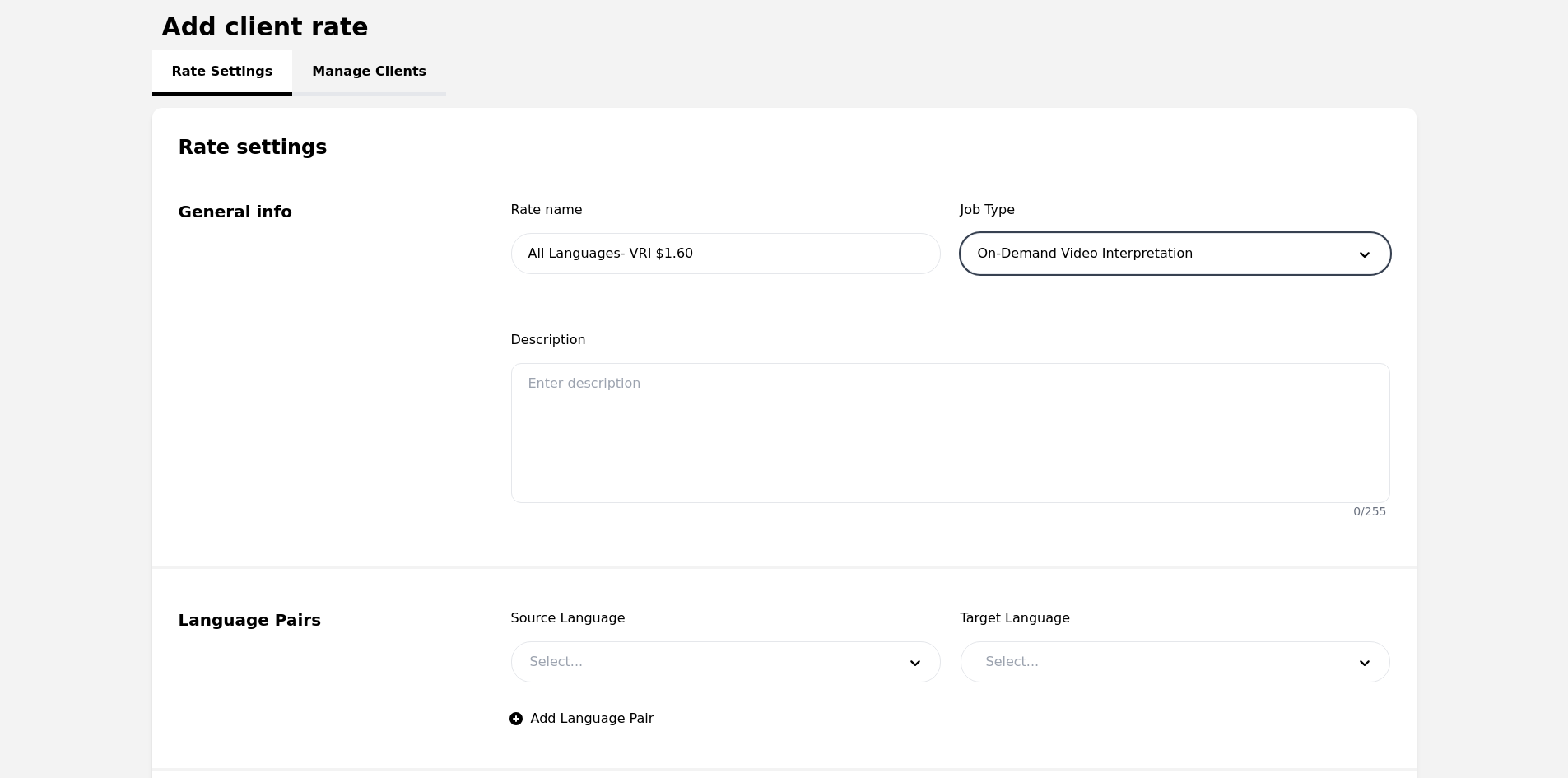
scroll to position [494, 0]
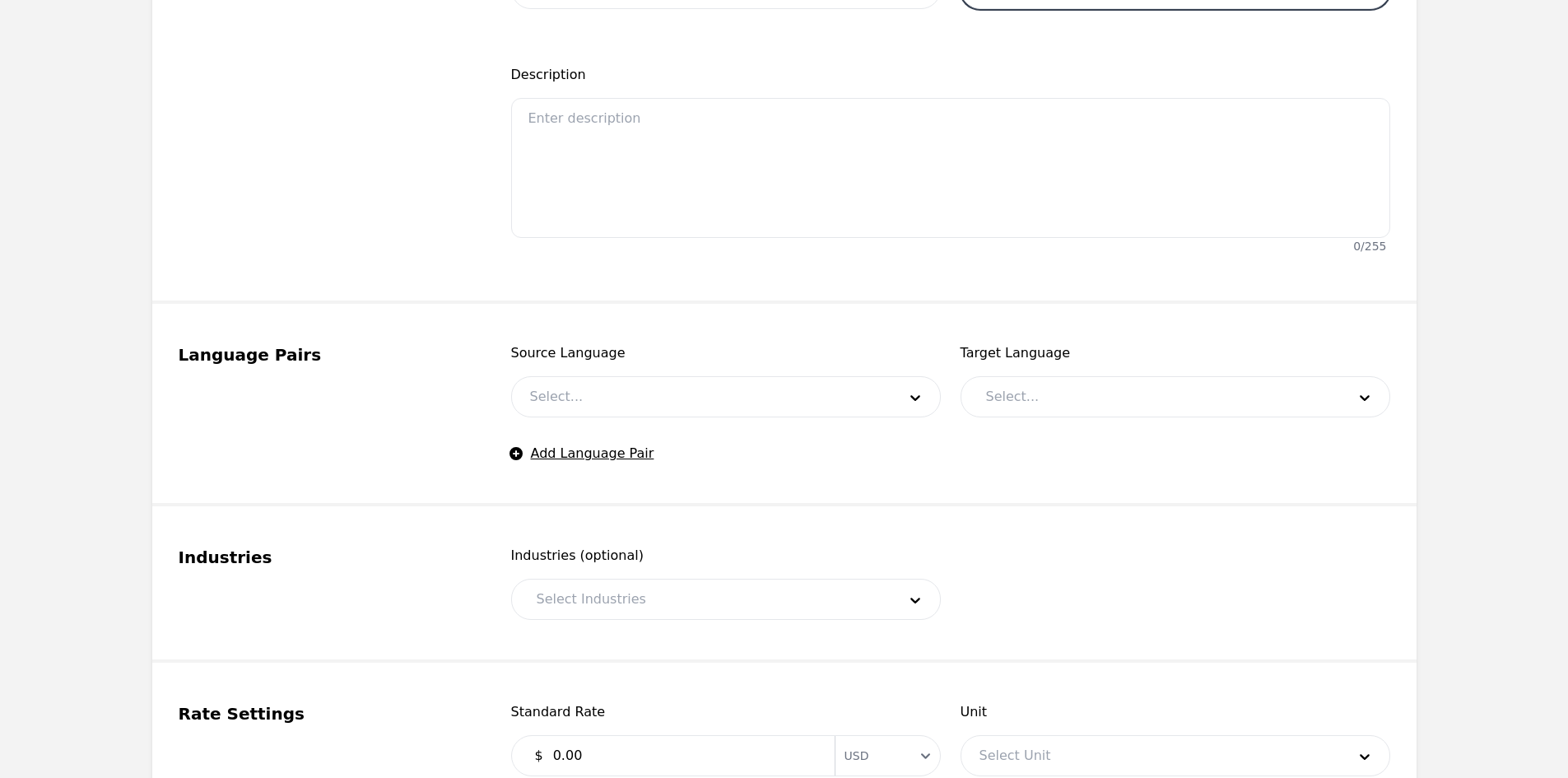
click at [586, 388] on div at bounding box center [701, 397] width 379 height 40
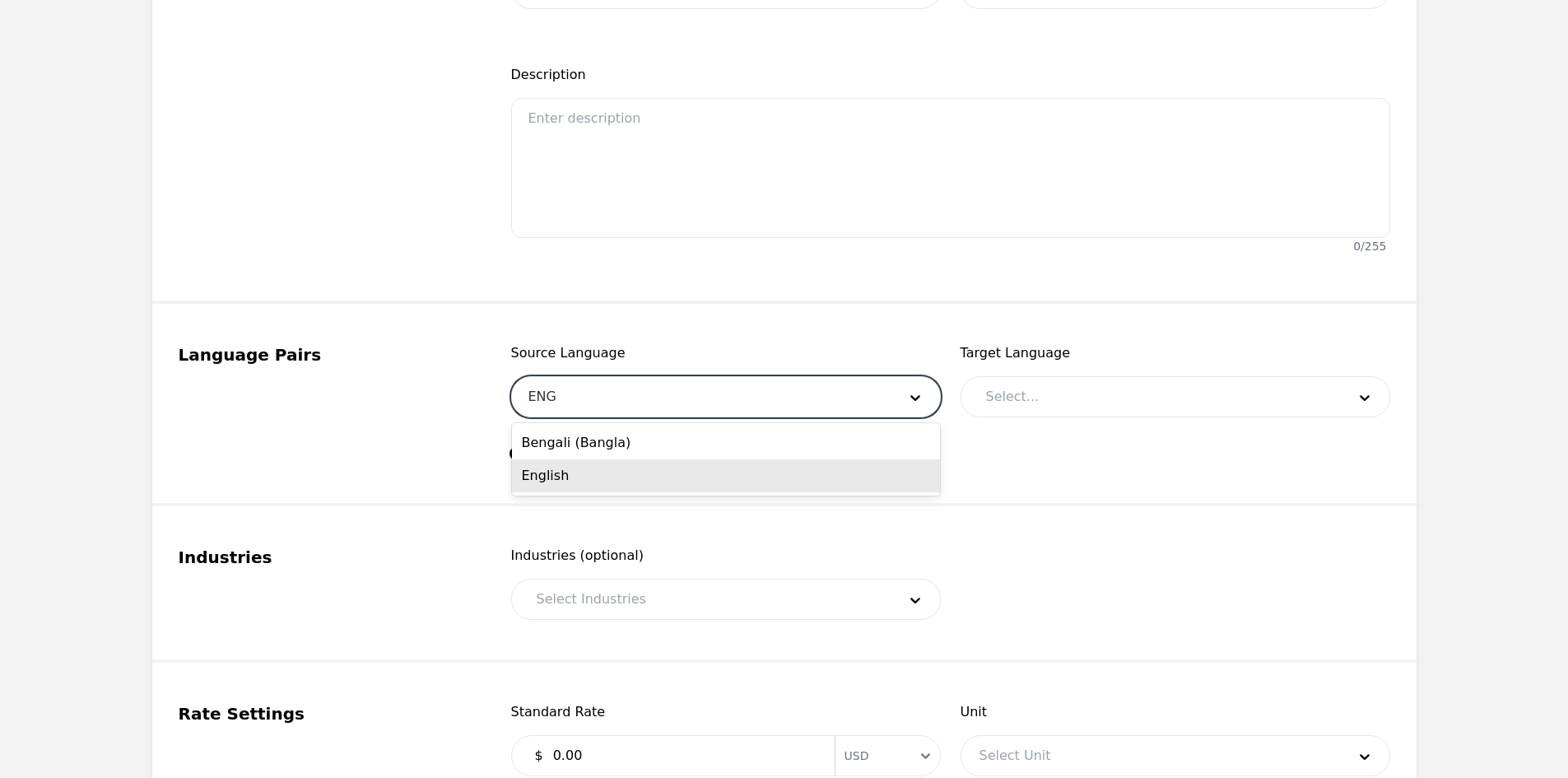
click at [586, 484] on div "English" at bounding box center [726, 476] width 428 height 33
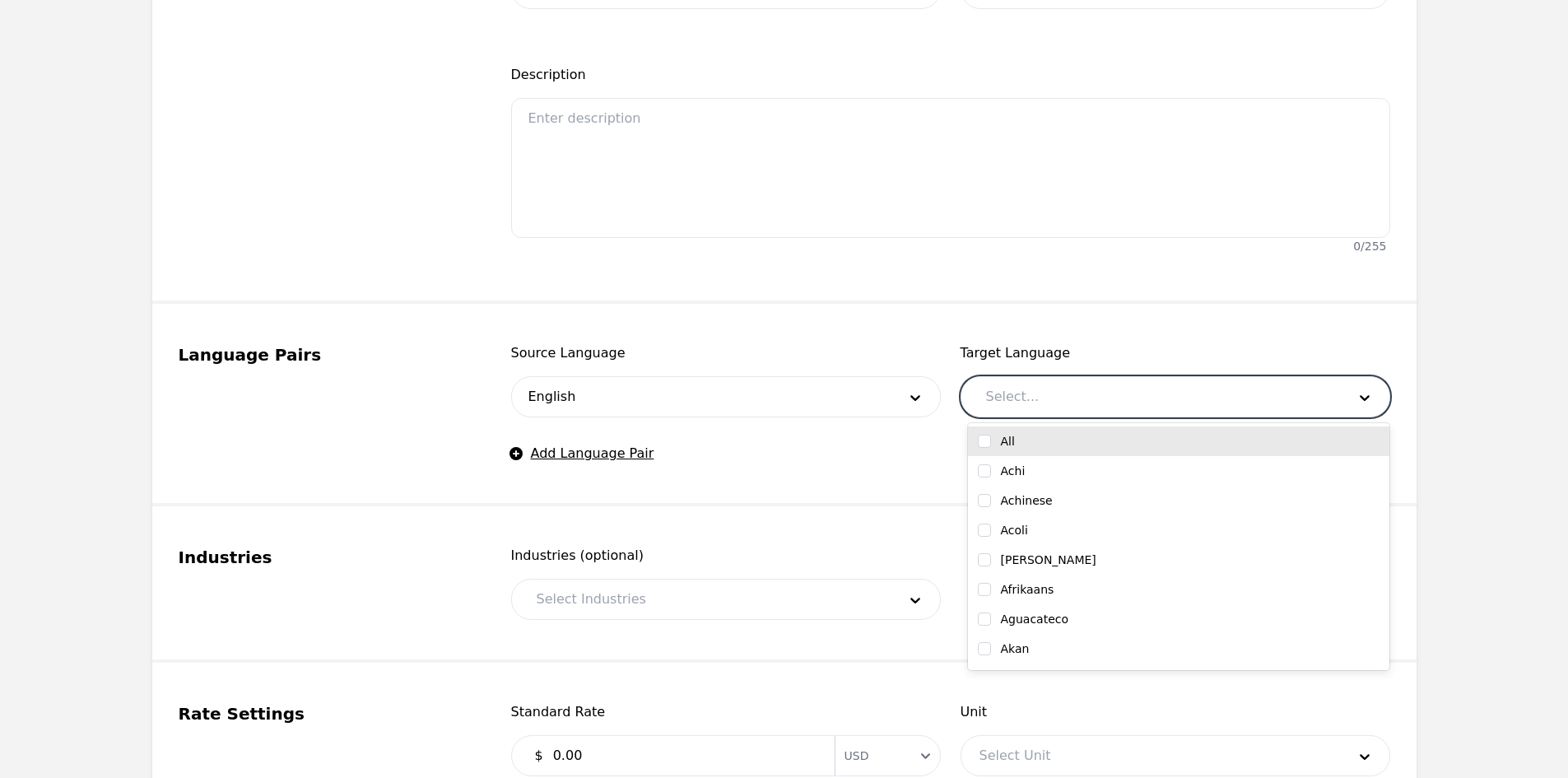
click at [1055, 403] on div at bounding box center [1153, 397] width 372 height 40
click at [983, 442] on input "checkbox" at bounding box center [984, 441] width 13 height 13
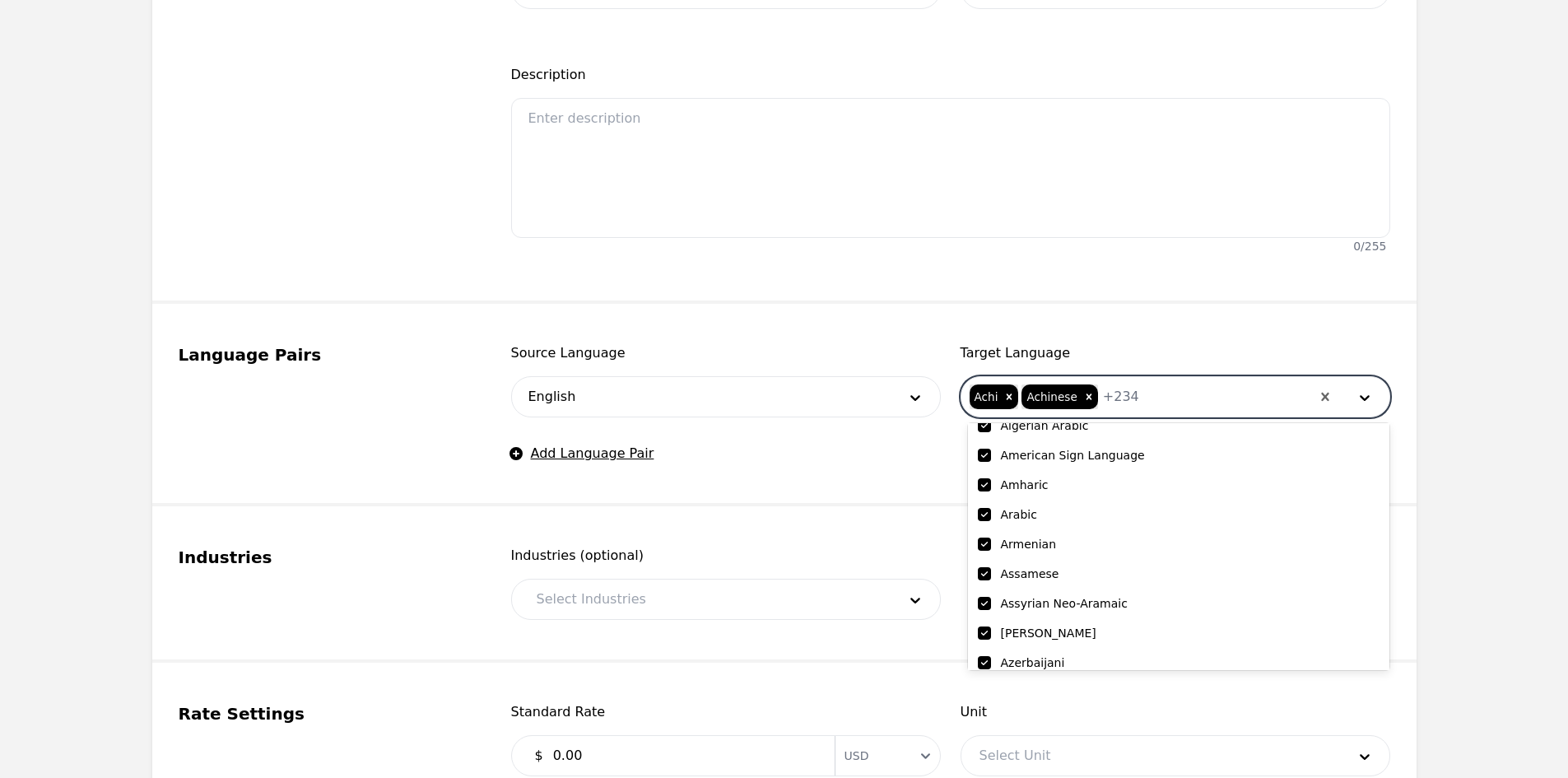
scroll to position [247, 0]
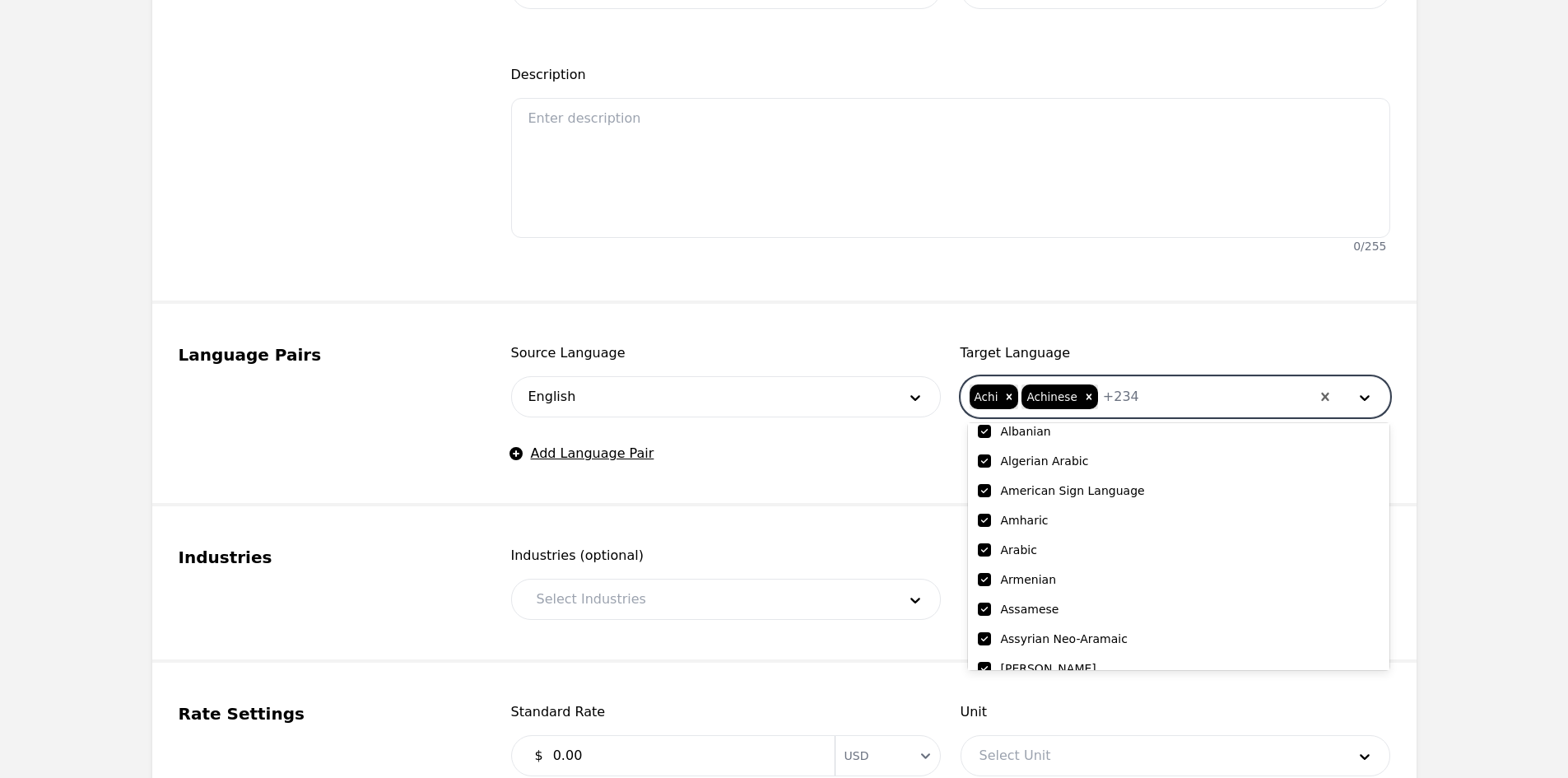
click at [988, 494] on input "checkbox" at bounding box center [984, 490] width 13 height 13
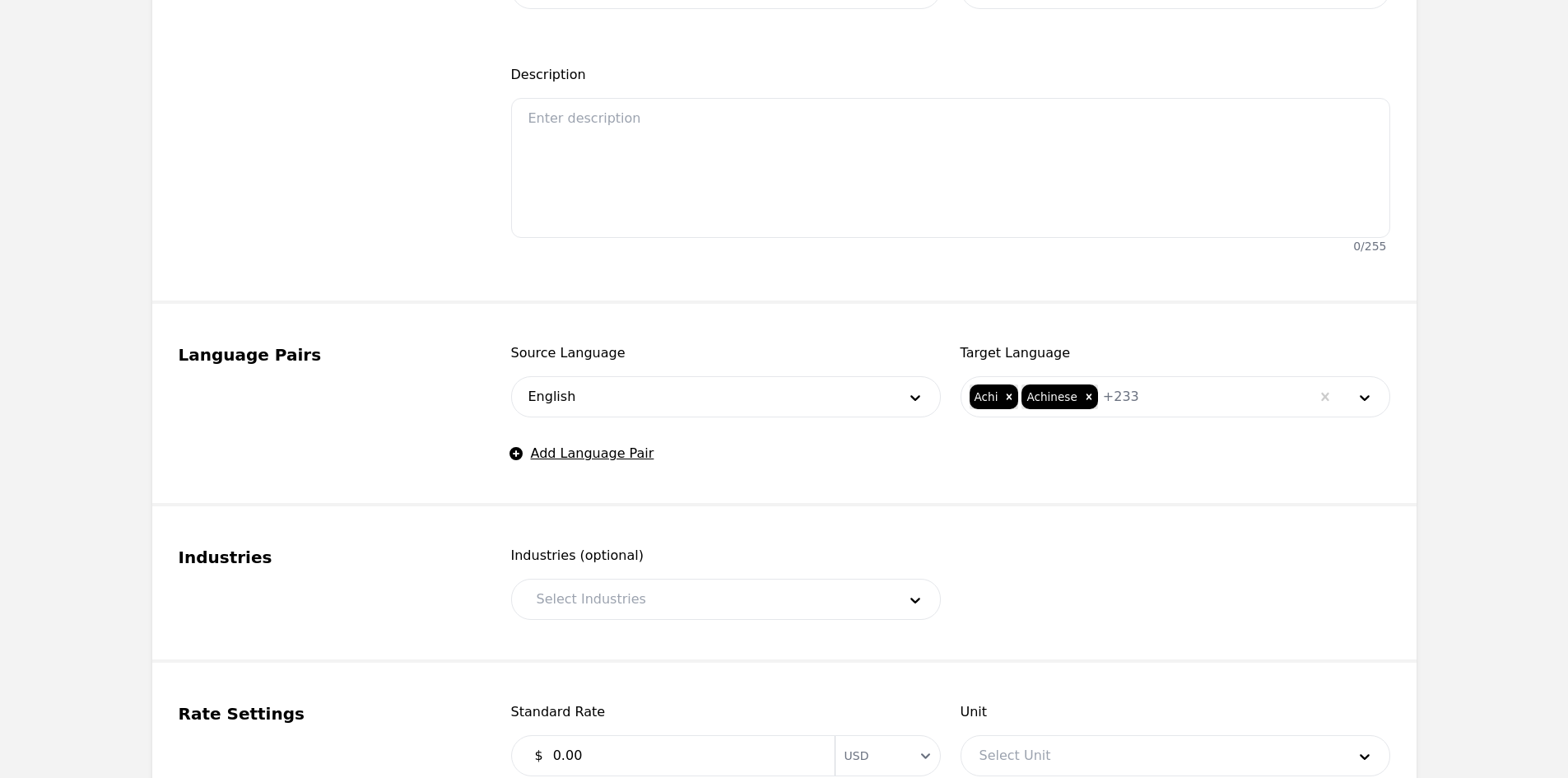
click at [871, 465] on fieldset "Language Pairs Source Language English Target Language Achi Achinese + 233 Add …" at bounding box center [784, 405] width 1264 height 203
click at [691, 583] on div at bounding box center [704, 600] width 372 height 40
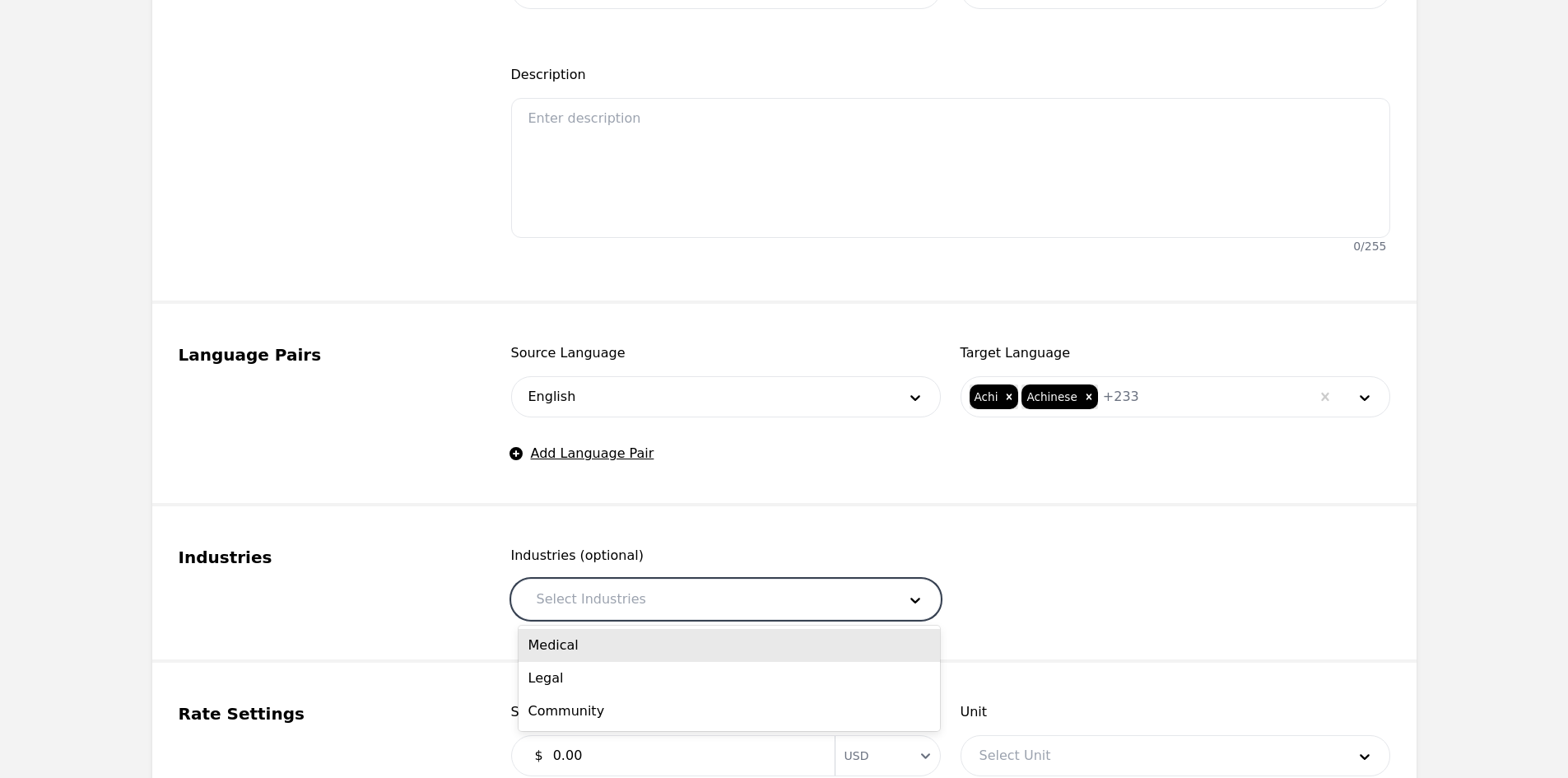
click at [650, 652] on div "Medical" at bounding box center [729, 645] width 421 height 33
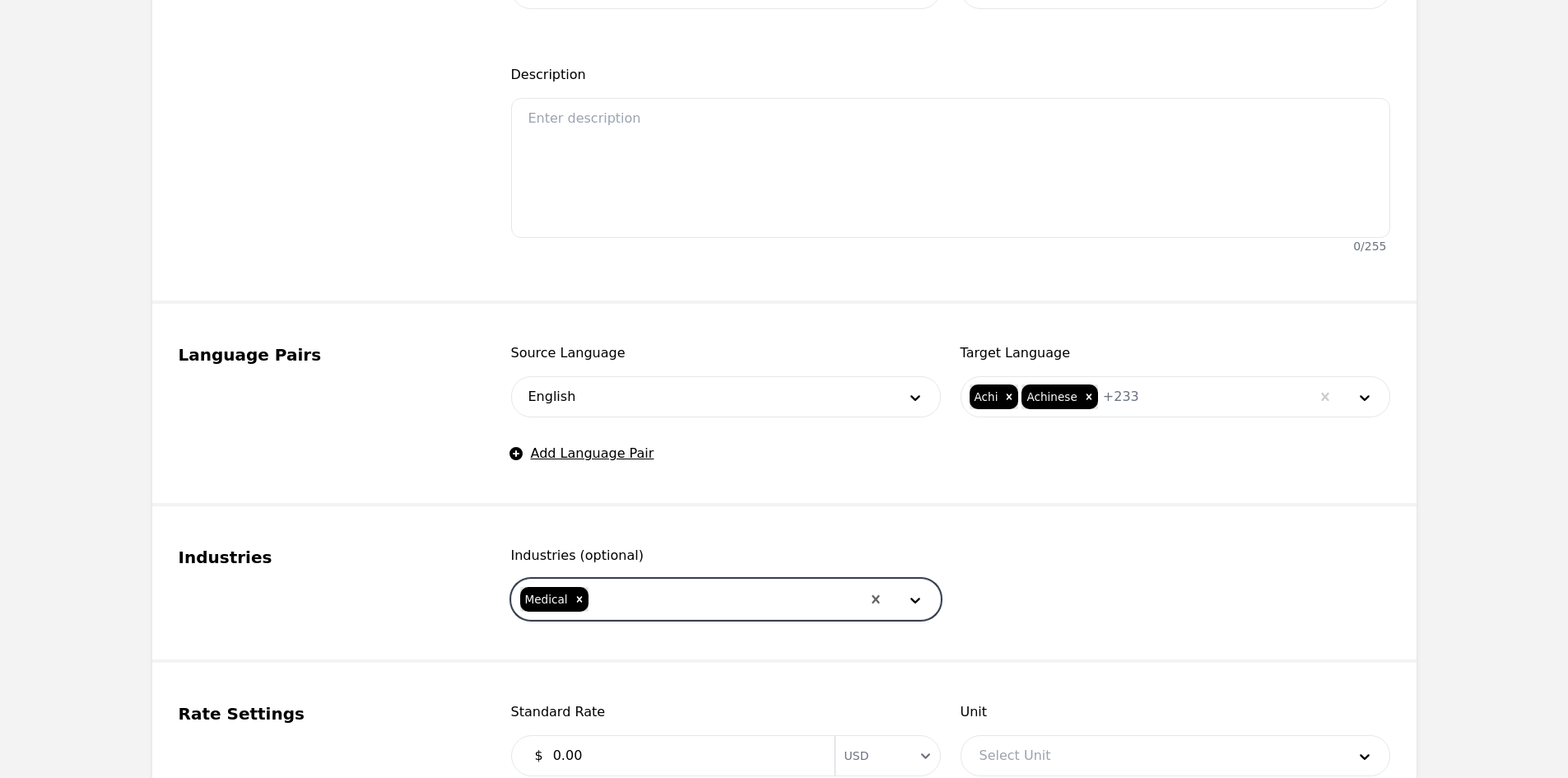
click at [673, 603] on div at bounding box center [725, 600] width 271 height 40
click at [657, 645] on div "Legal" at bounding box center [729, 645] width 421 height 33
click at [704, 600] on div at bounding box center [755, 600] width 211 height 40
click at [697, 648] on div "Community" at bounding box center [729, 645] width 421 height 33
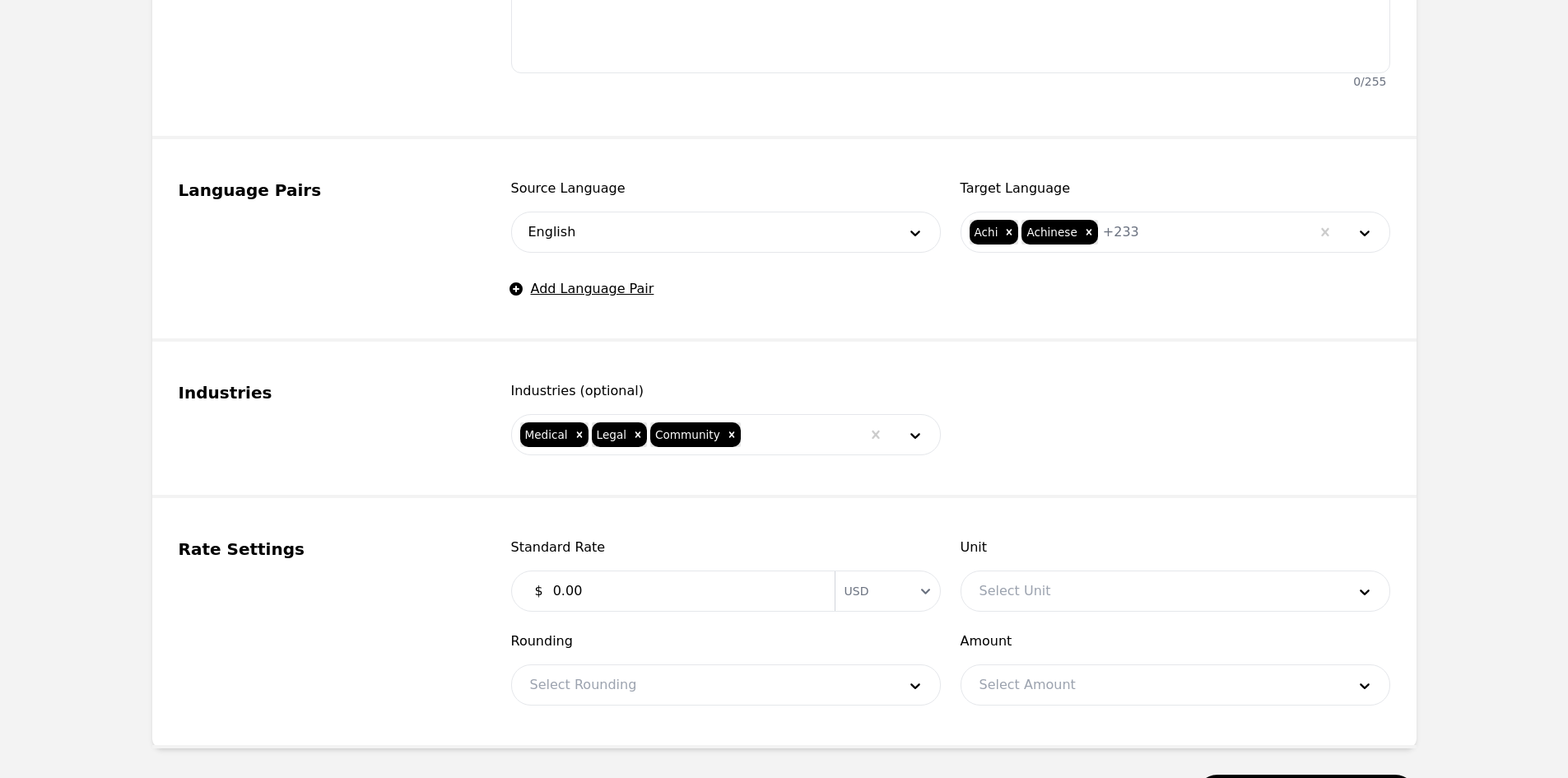
click at [645, 584] on input "0.00" at bounding box center [684, 591] width 282 height 33
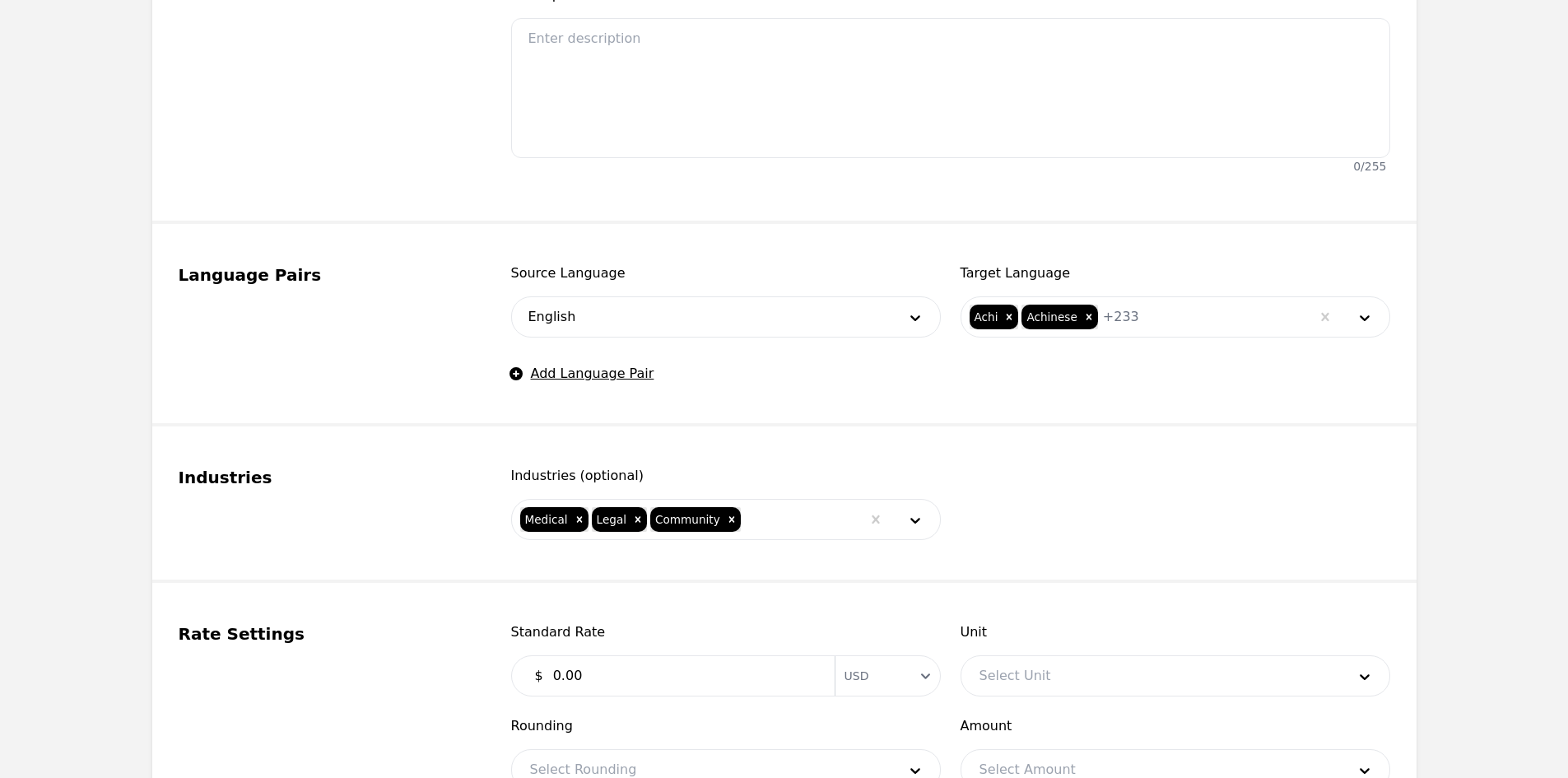
scroll to position [741, 0]
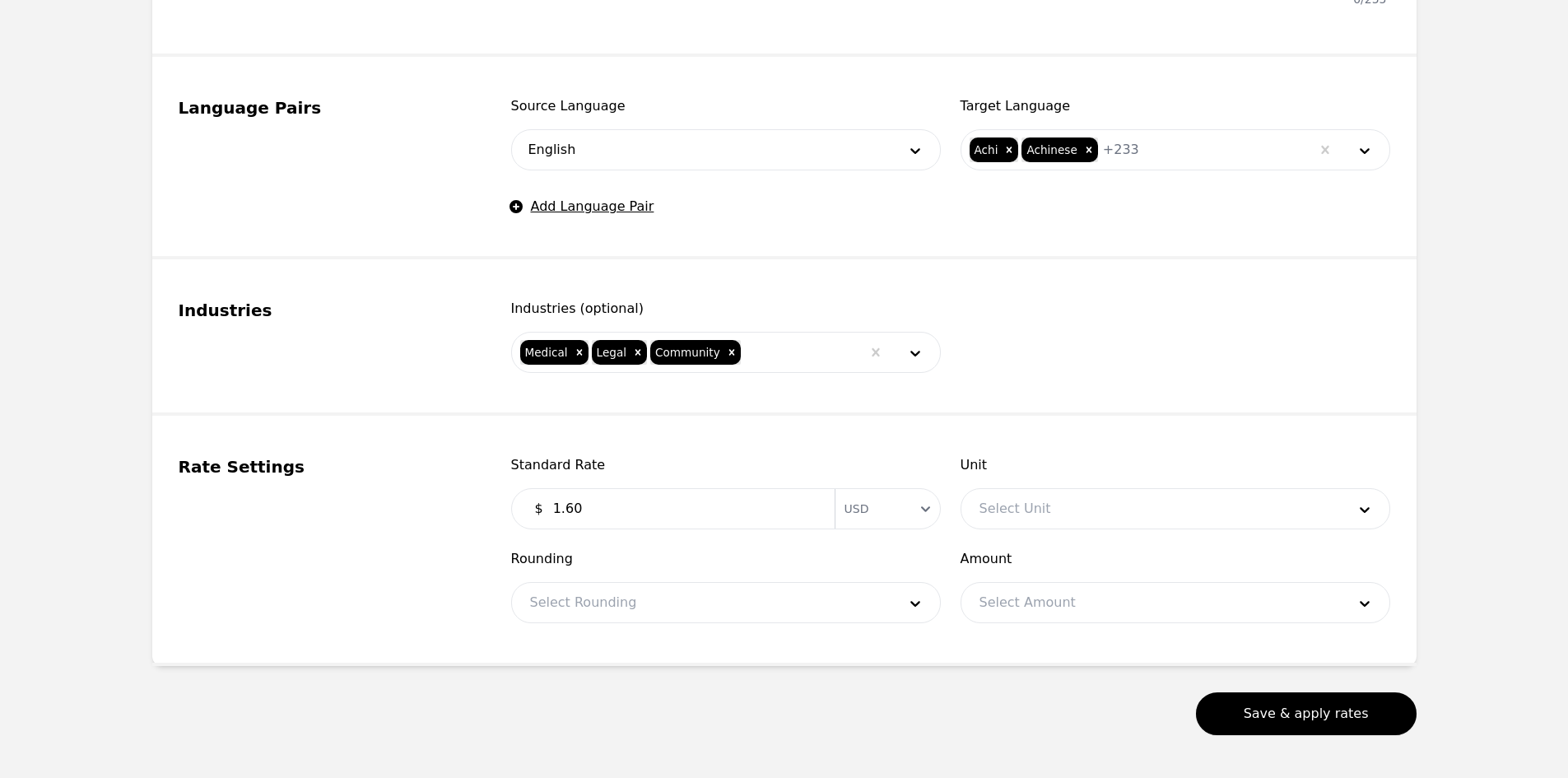
click at [1065, 488] on div "Select Unit" at bounding box center [1176, 509] width 430 height 42
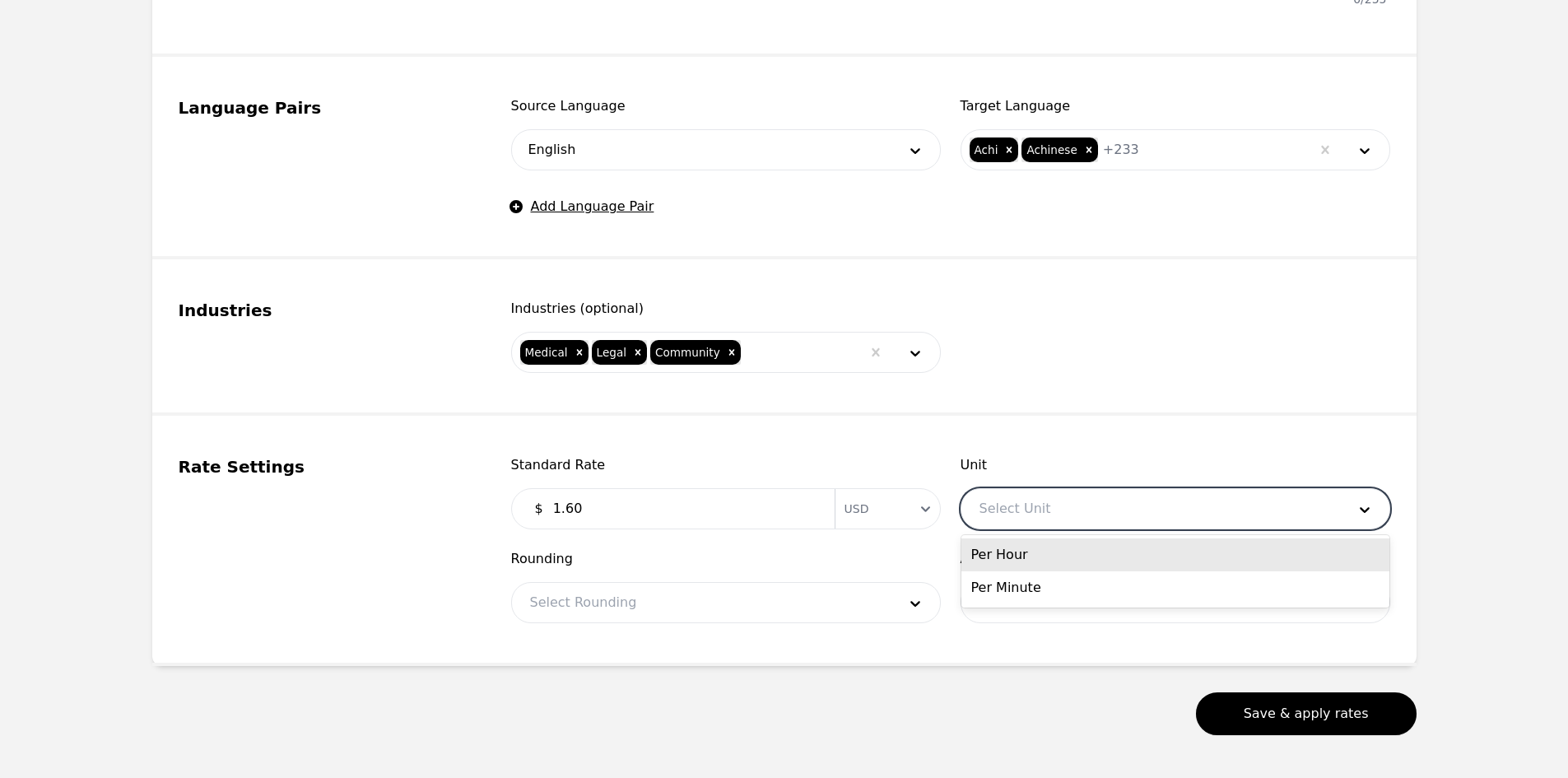
click at [1061, 515] on div at bounding box center [1150, 509] width 379 height 40
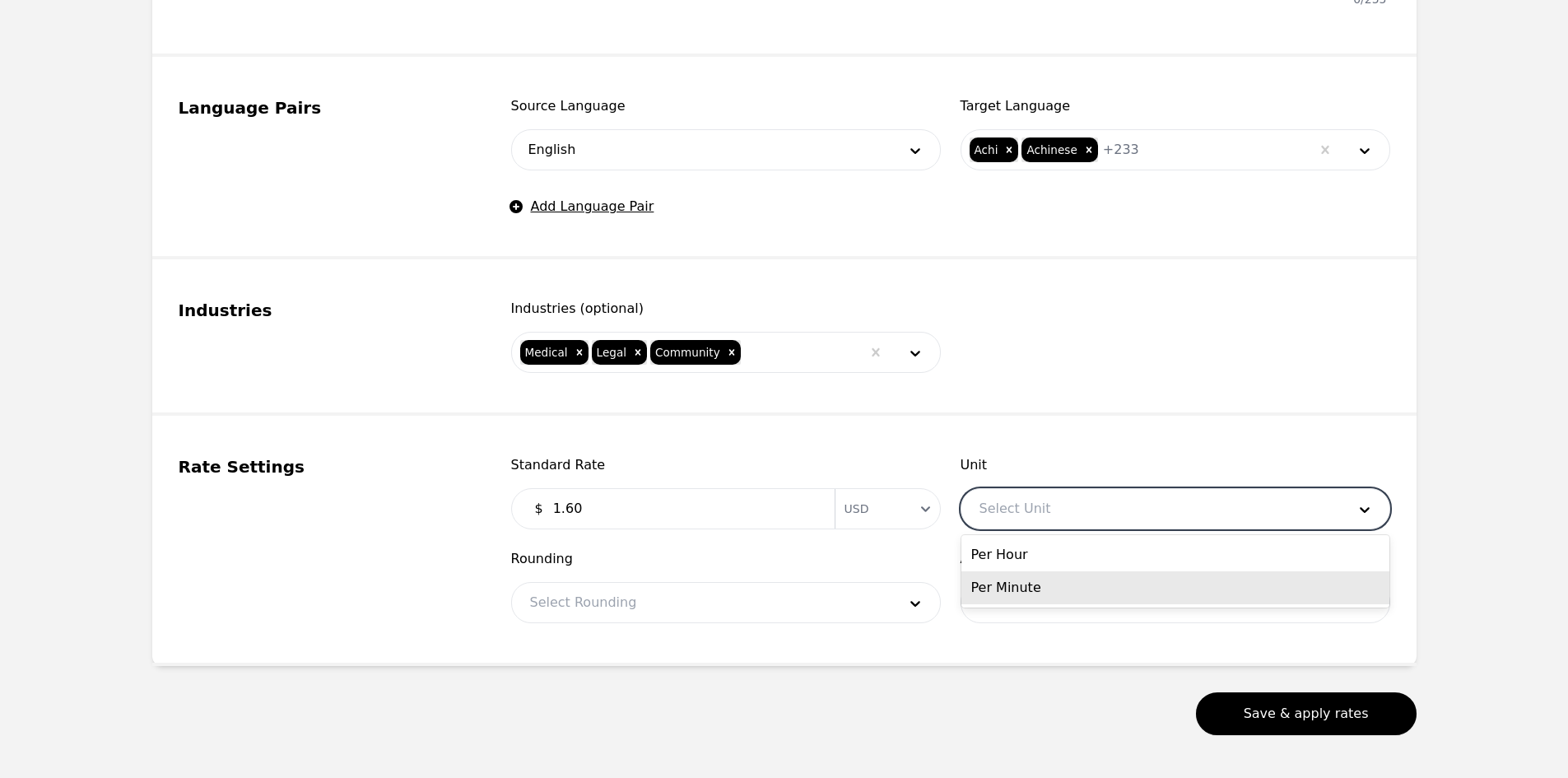
click at [1030, 602] on div "Per Minute" at bounding box center [1176, 587] width 428 height 33
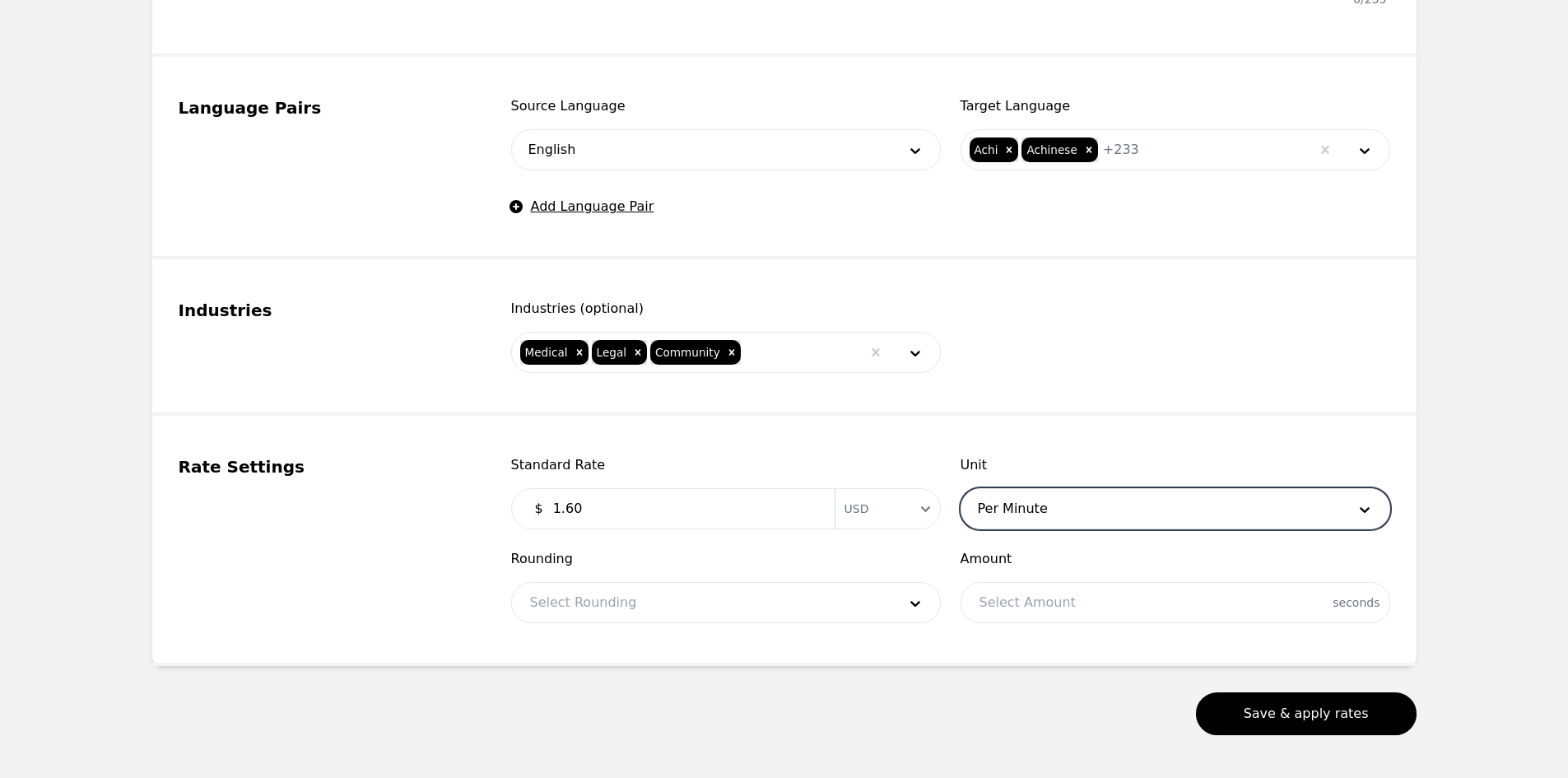
click at [786, 604] on div at bounding box center [701, 603] width 379 height 40
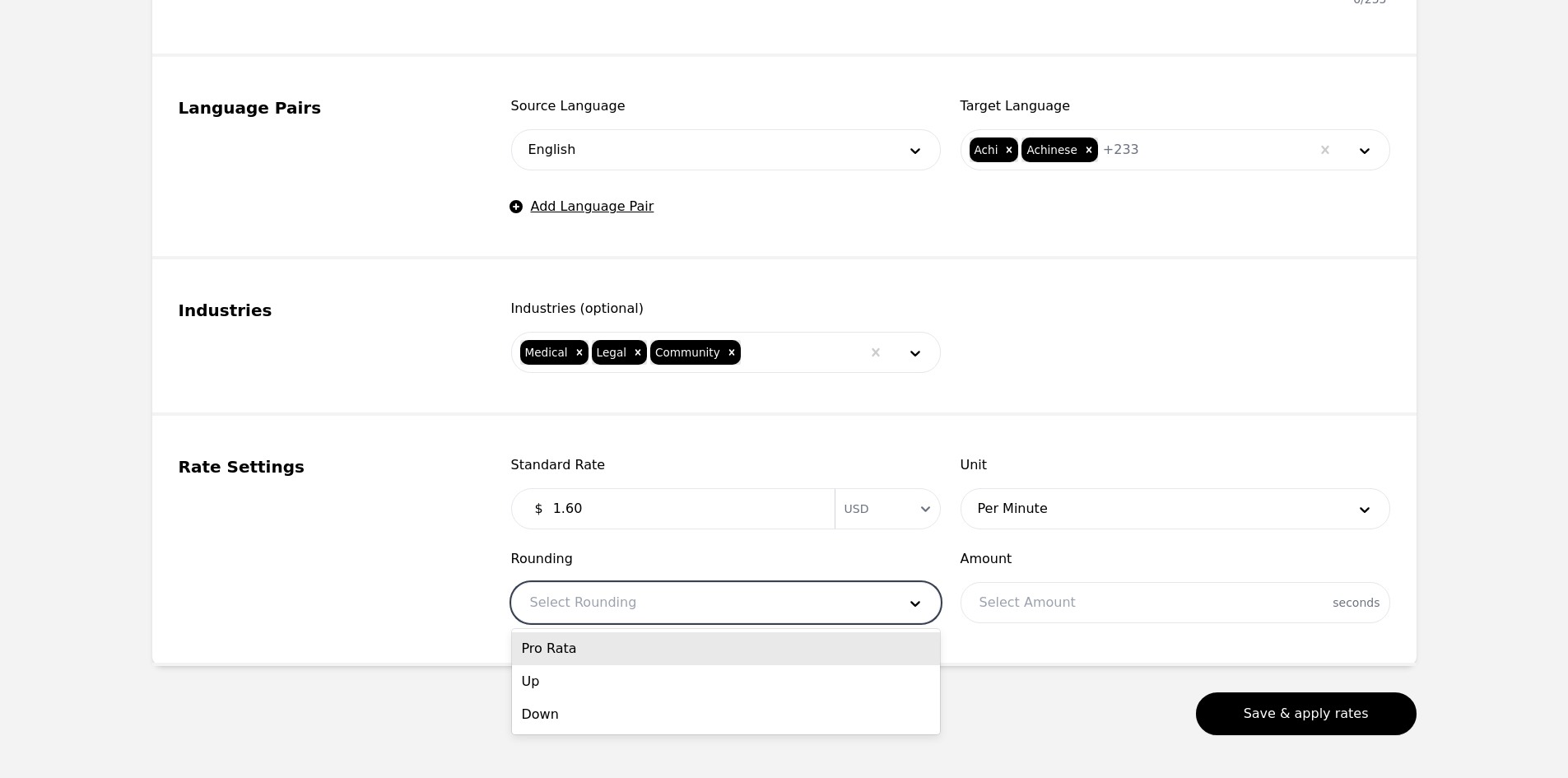
click at [675, 652] on div "Pro Rata" at bounding box center [726, 649] width 428 height 33
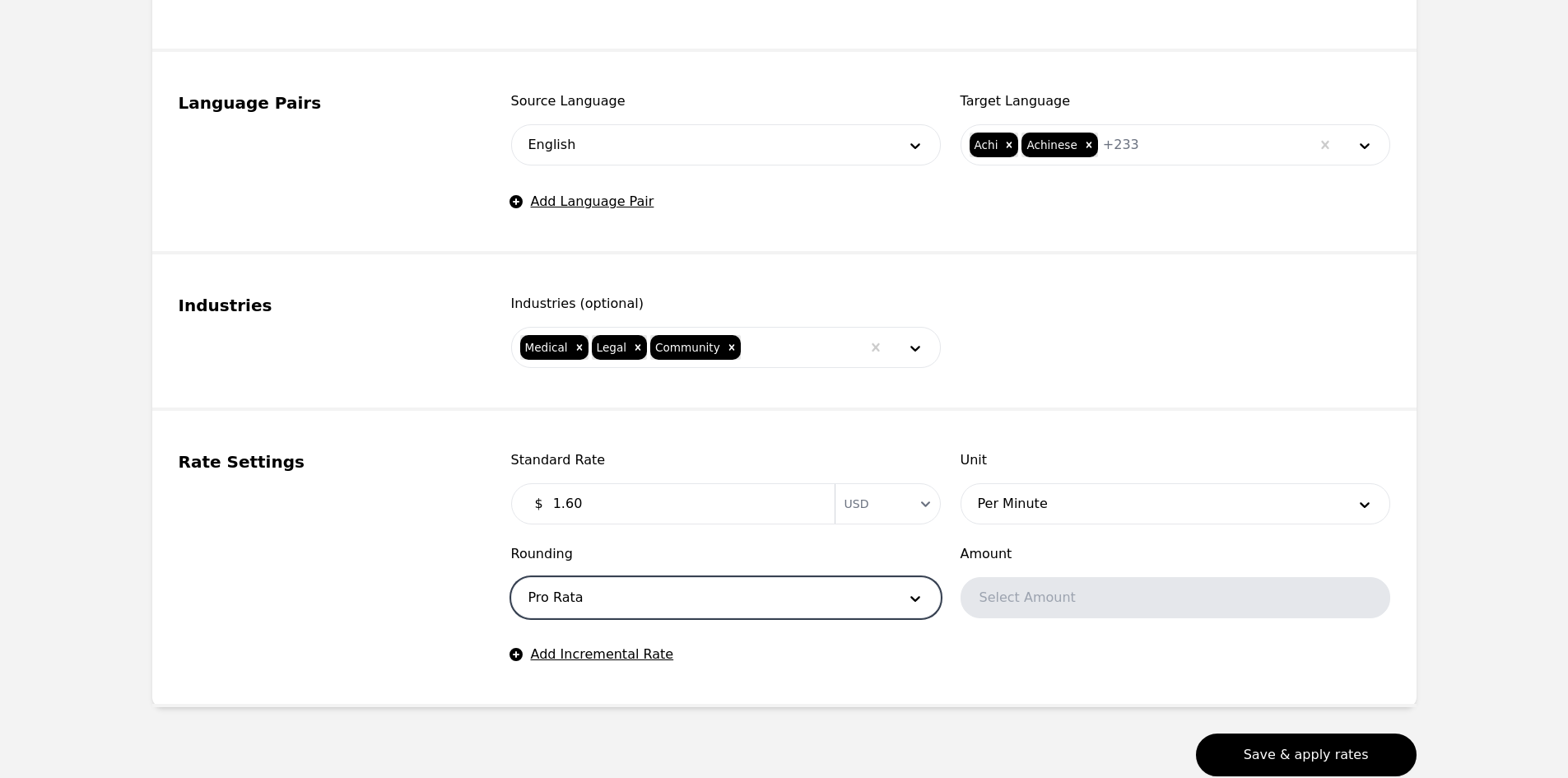
scroll to position [853, 0]
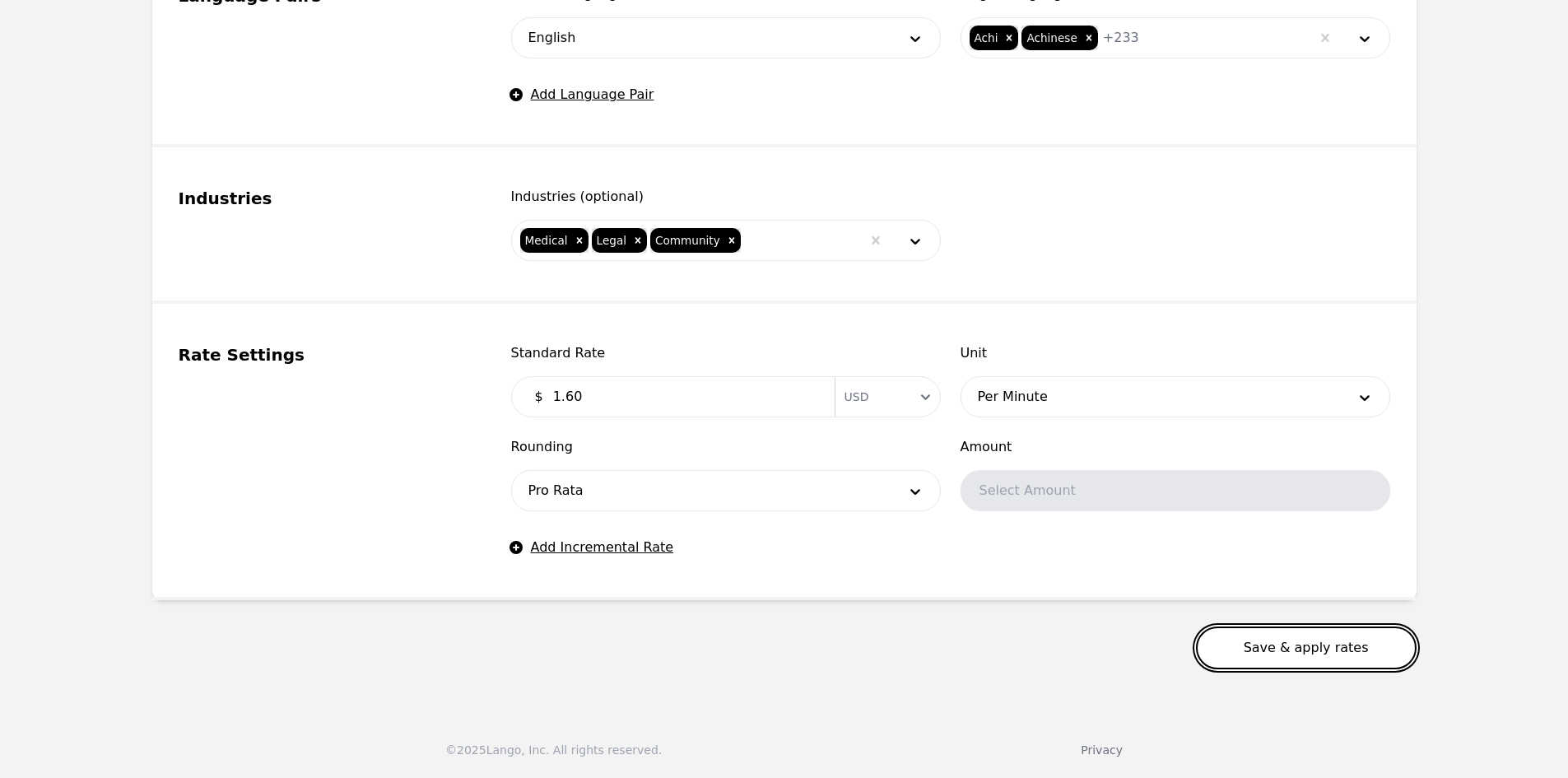
click at [1280, 652] on button "Save & apply rates" at bounding box center [1306, 647] width 221 height 42
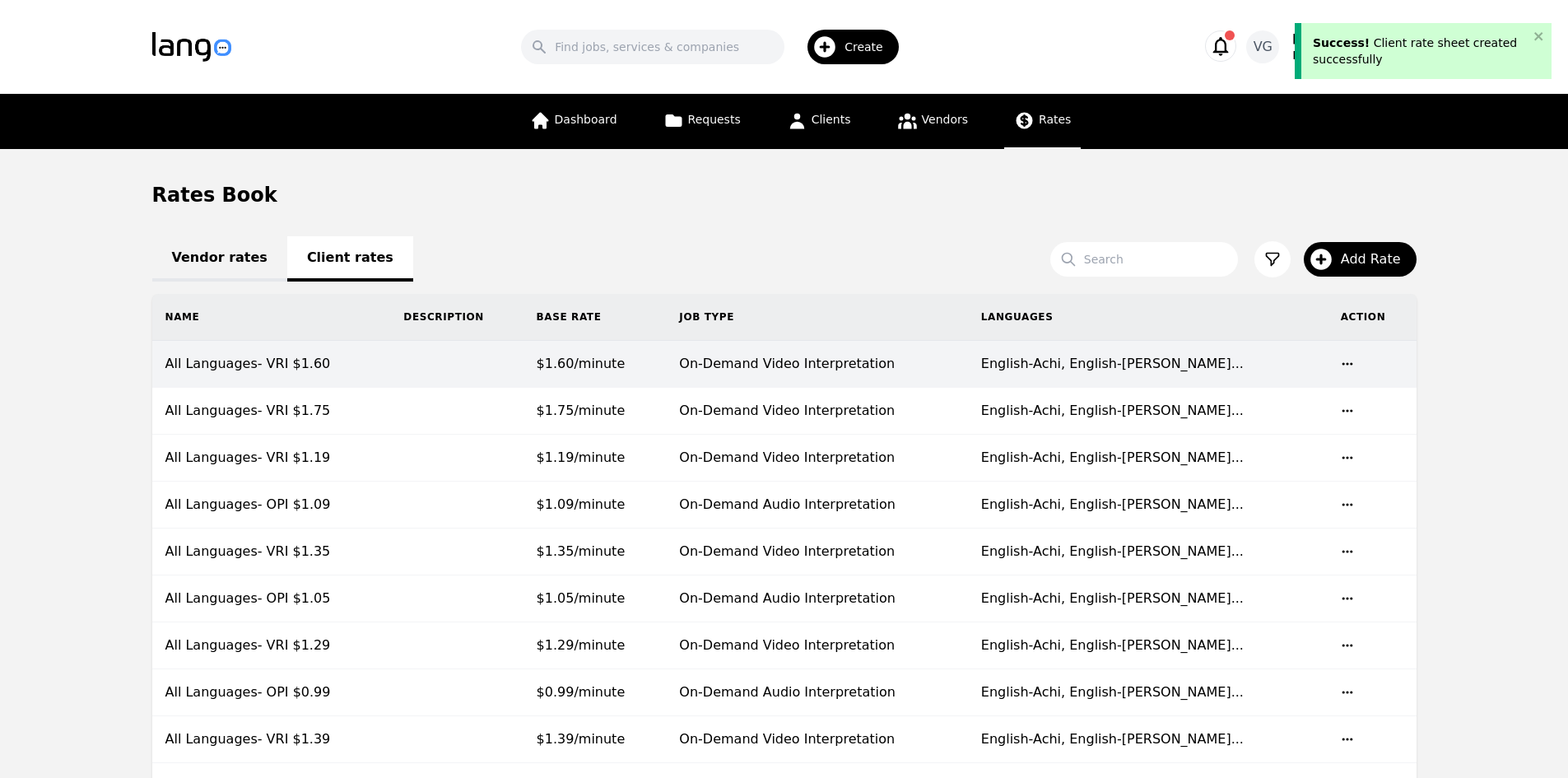
click at [338, 357] on td "All Languages- VRI $1.60" at bounding box center [272, 364] width 239 height 47
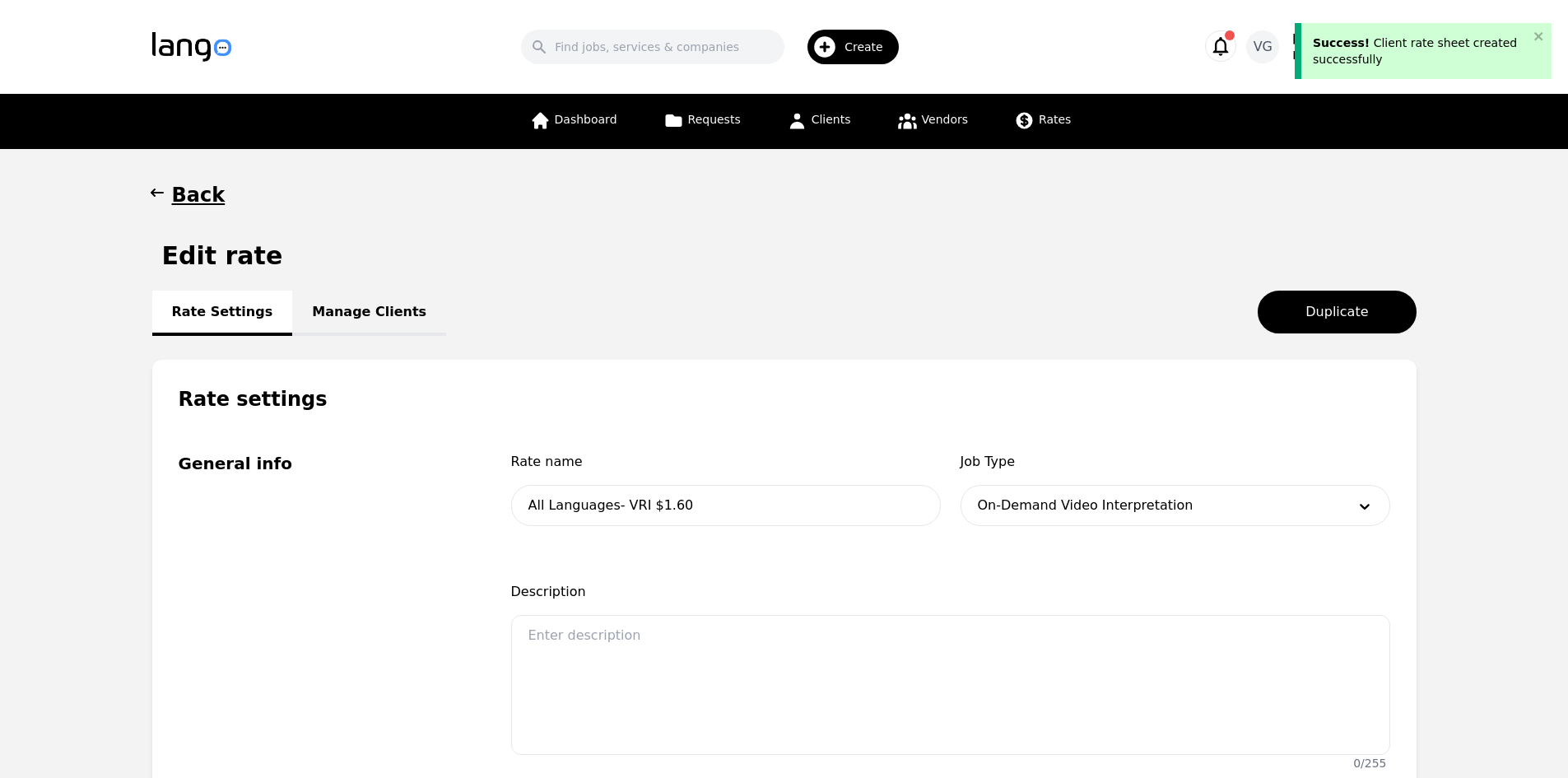
click at [347, 305] on link "Manage Clients" at bounding box center [369, 313] width 154 height 45
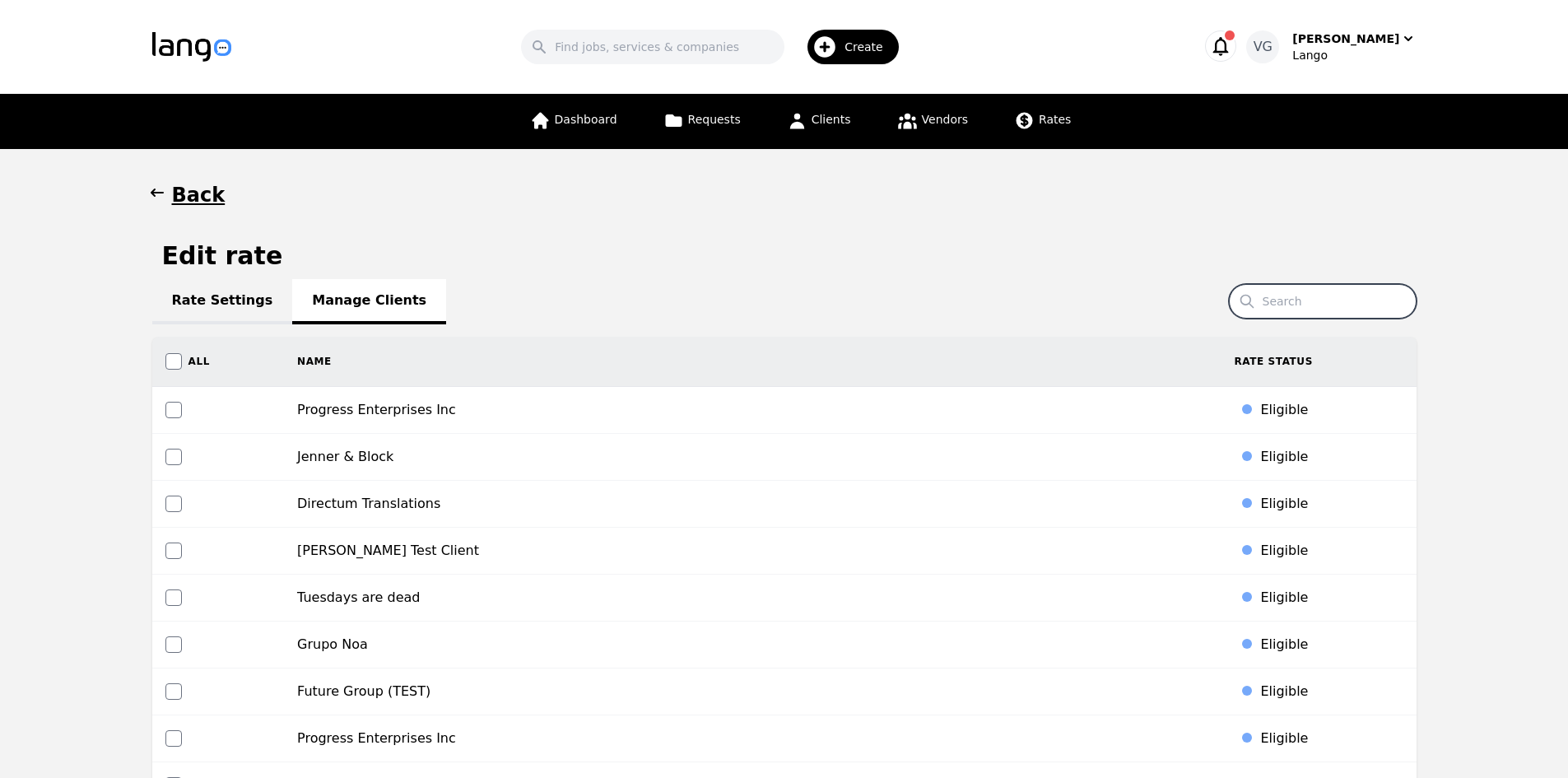
drag, startPoint x: 1319, startPoint y: 302, endPoint x: 1305, endPoint y: 304, distance: 14.1
click at [1319, 302] on input "Search" at bounding box center [1322, 301] width 188 height 35
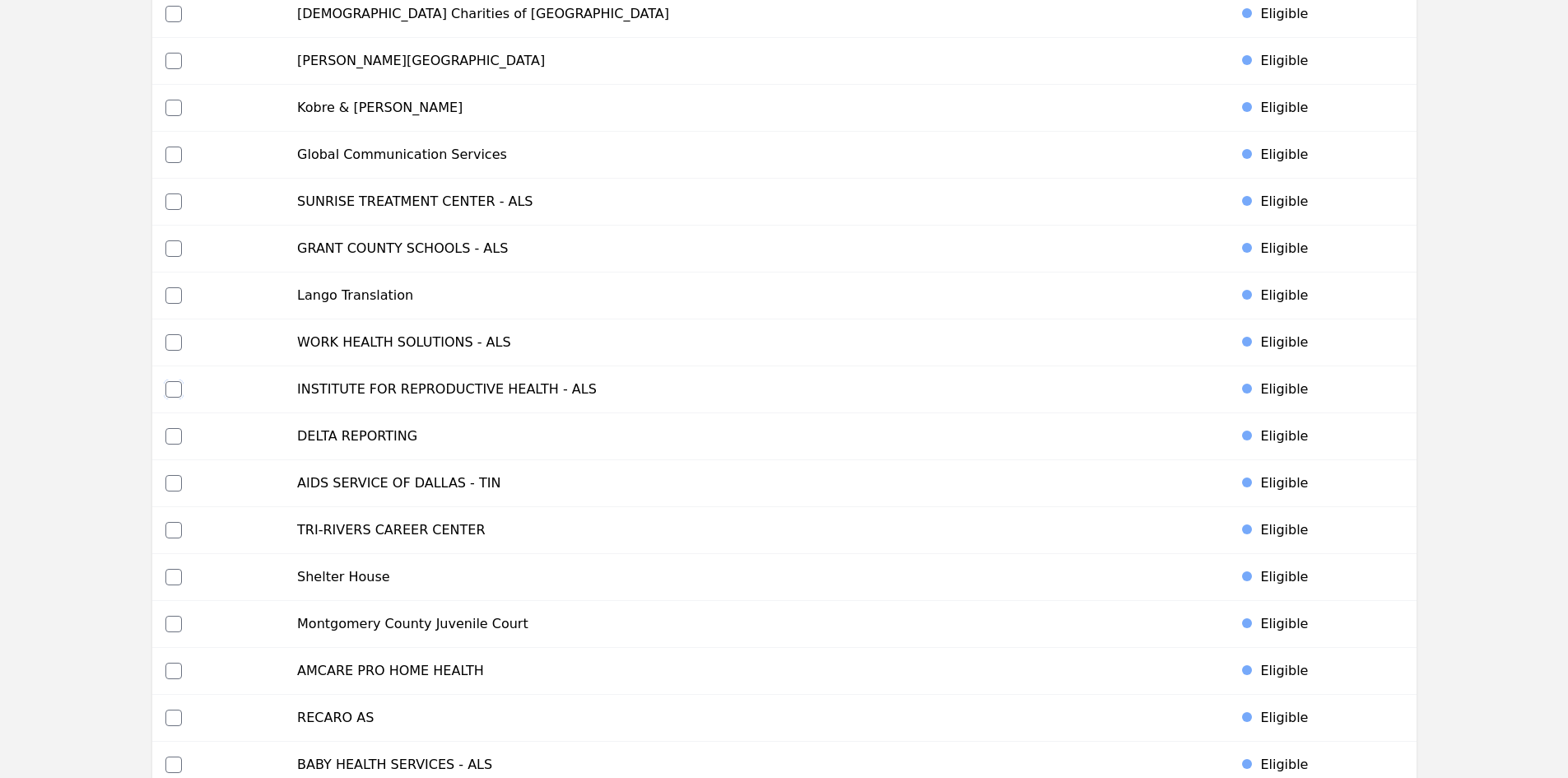
click at [180, 387] on input "checkbox" at bounding box center [173, 389] width 16 height 16
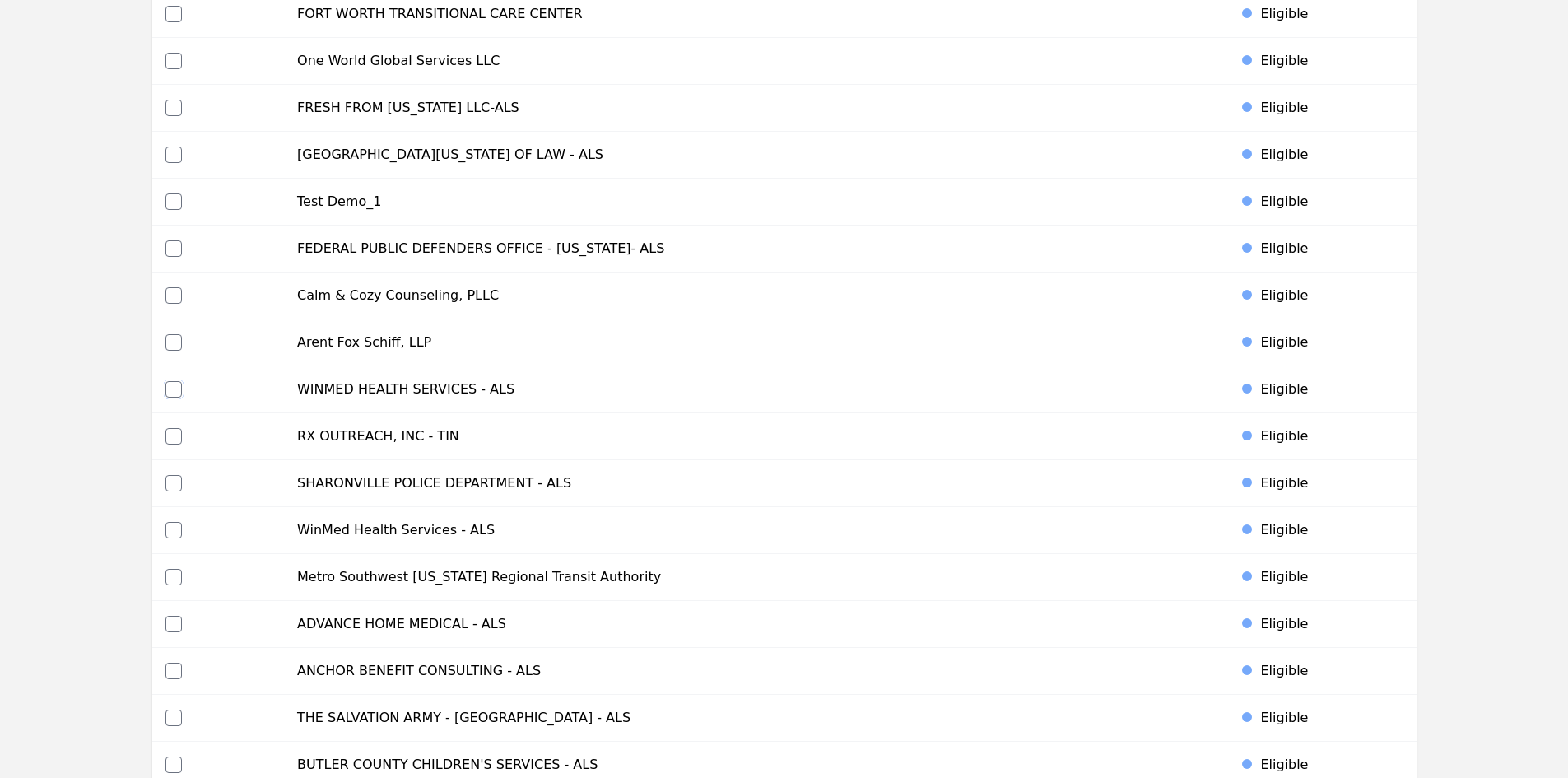
click at [169, 386] on input "checkbox" at bounding box center [173, 389] width 16 height 16
click at [177, 531] on input "checkbox" at bounding box center [173, 529] width 16 height 16
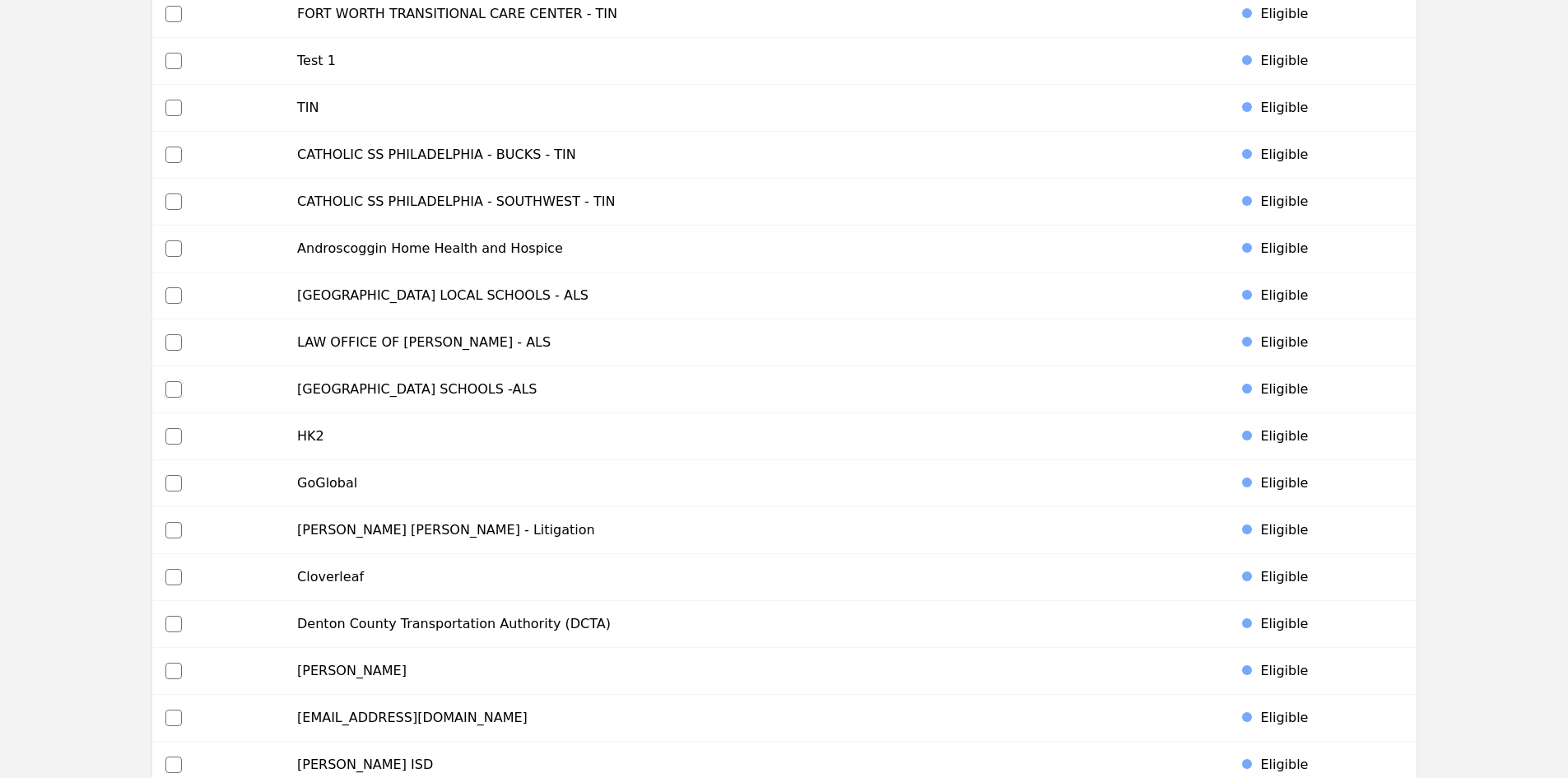
click at [174, 385] on input "checkbox" at bounding box center [173, 389] width 16 height 16
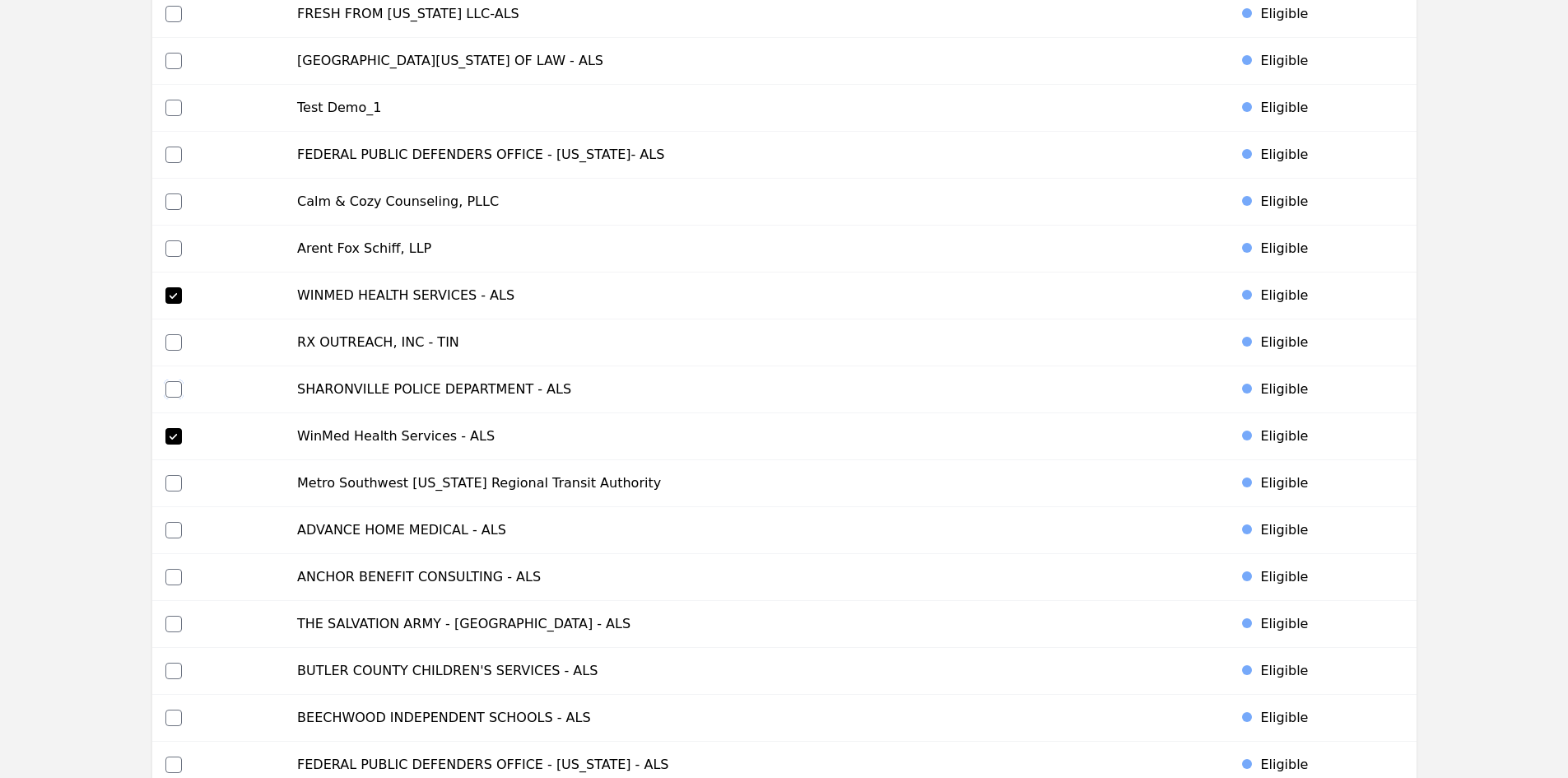
click at [172, 389] on input "checkbox" at bounding box center [173, 389] width 16 height 16
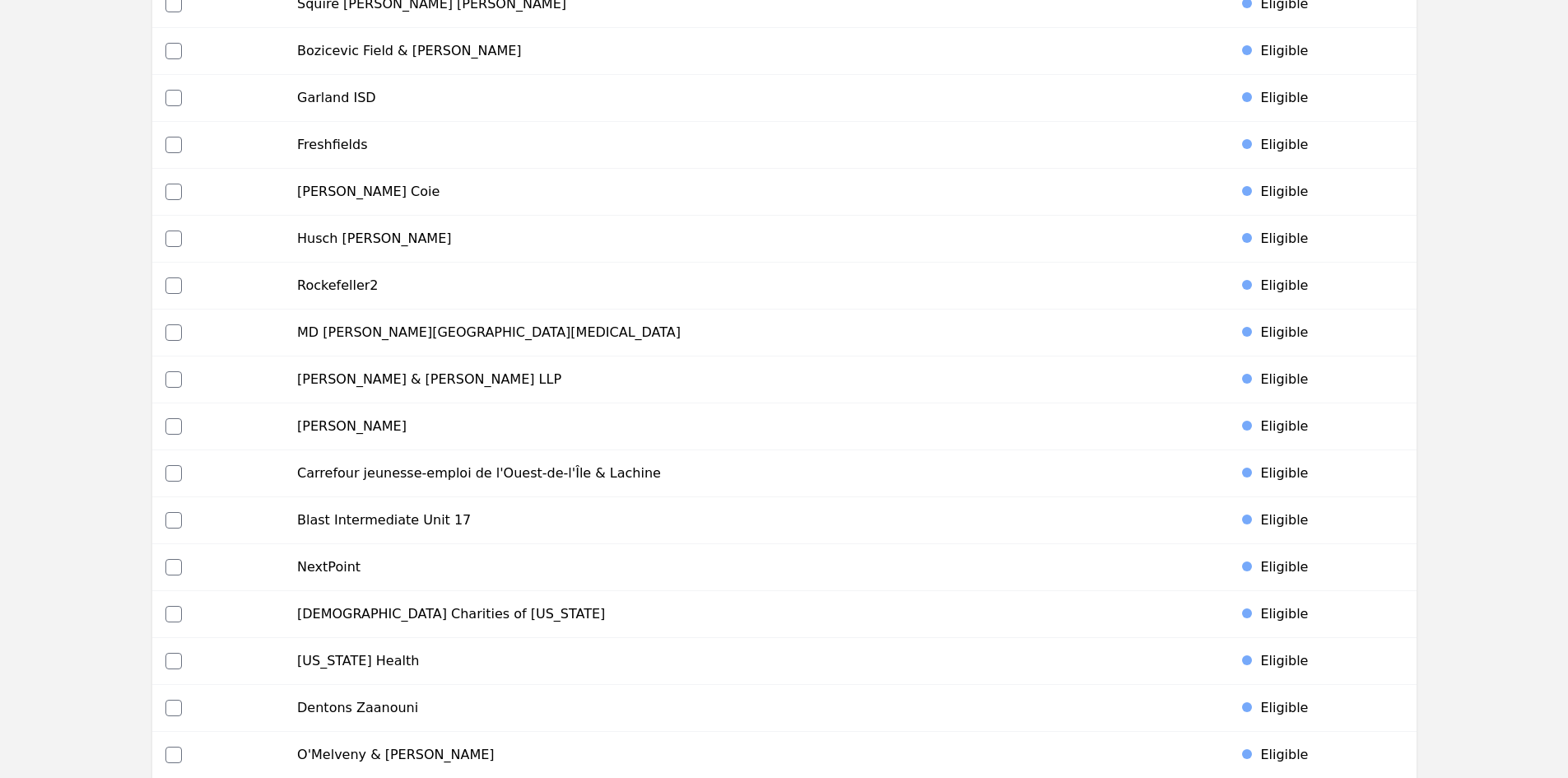
scroll to position [7434, 0]
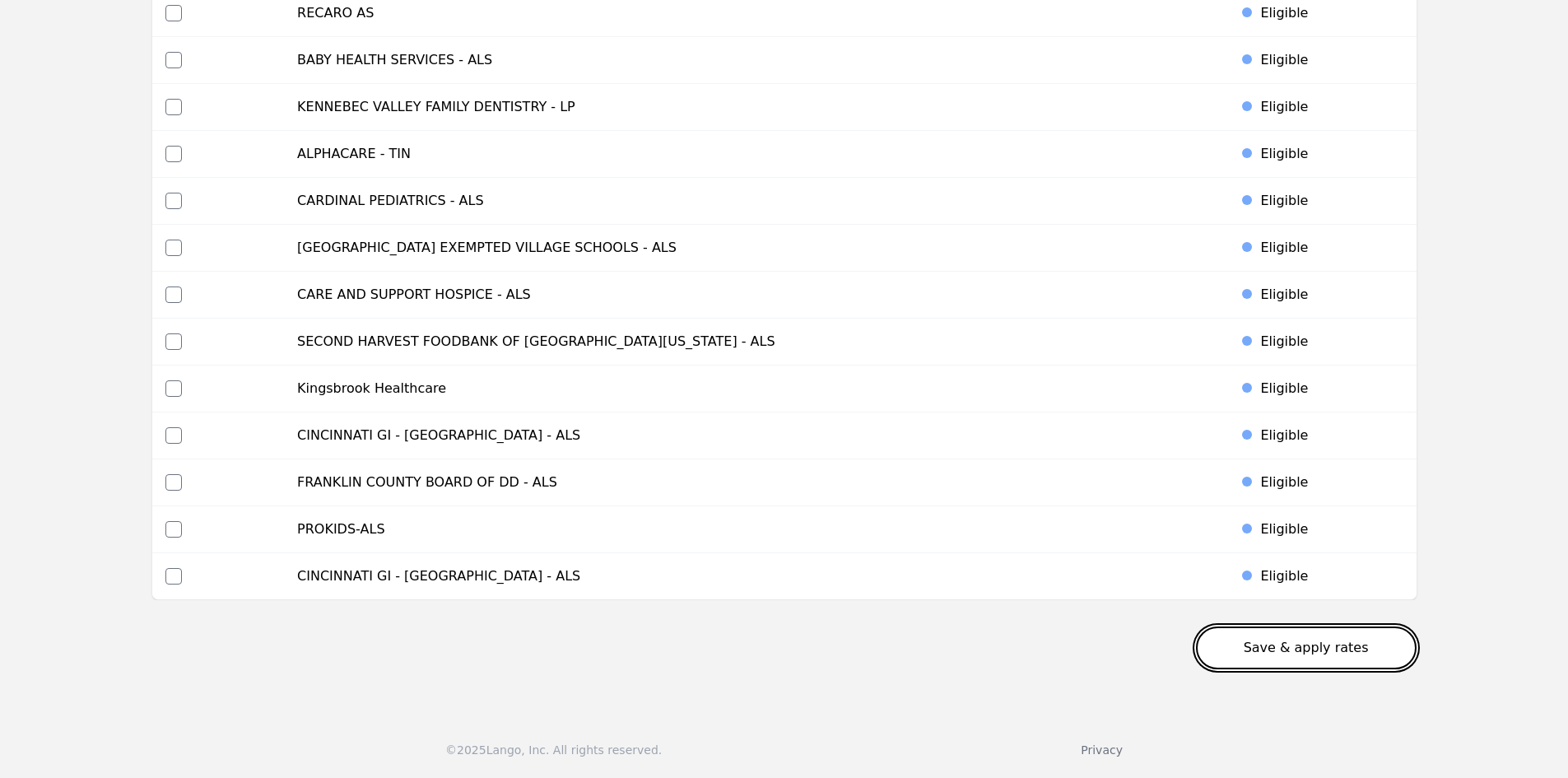
click at [1324, 658] on button "Save & apply rates" at bounding box center [1306, 647] width 221 height 42
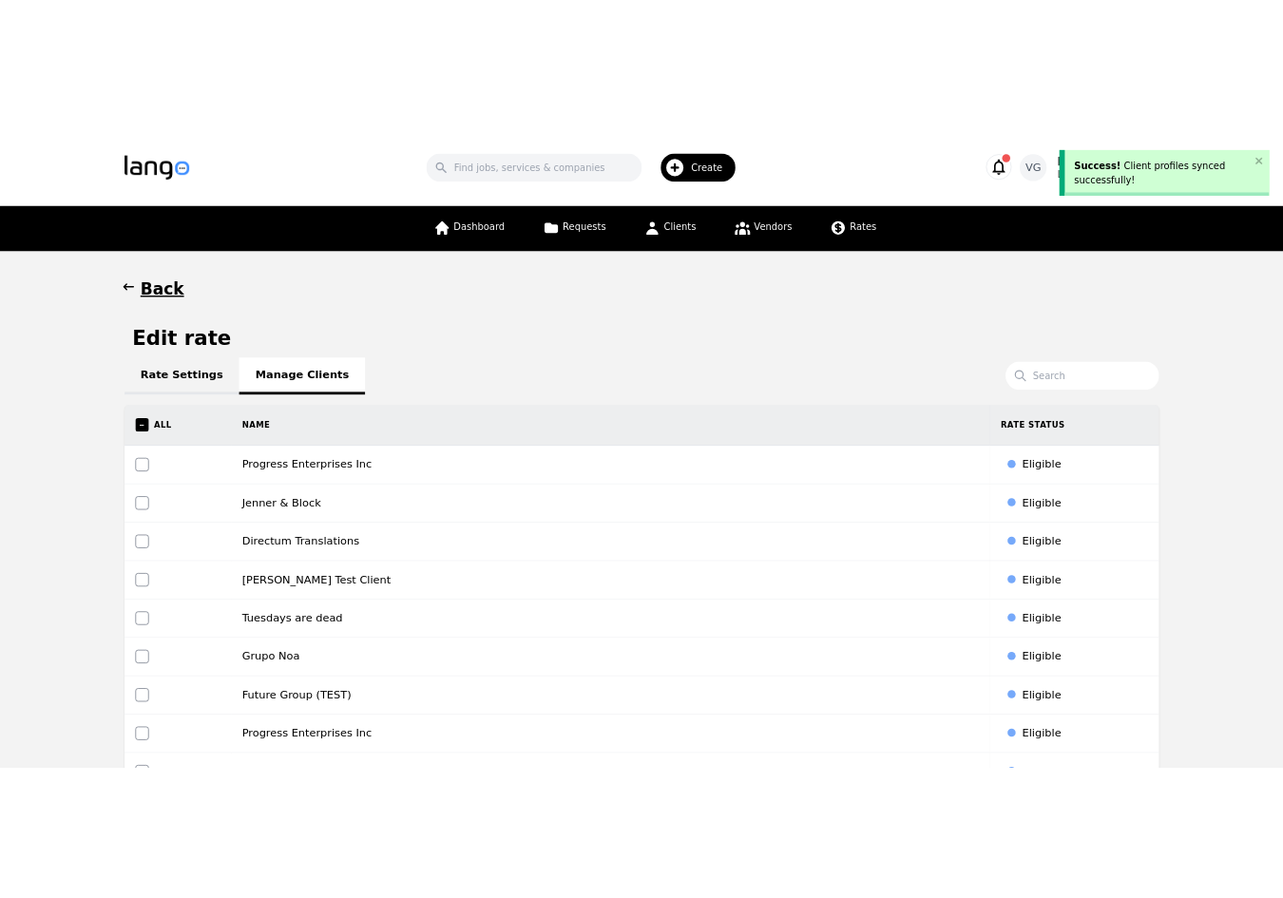
scroll to position [0, 0]
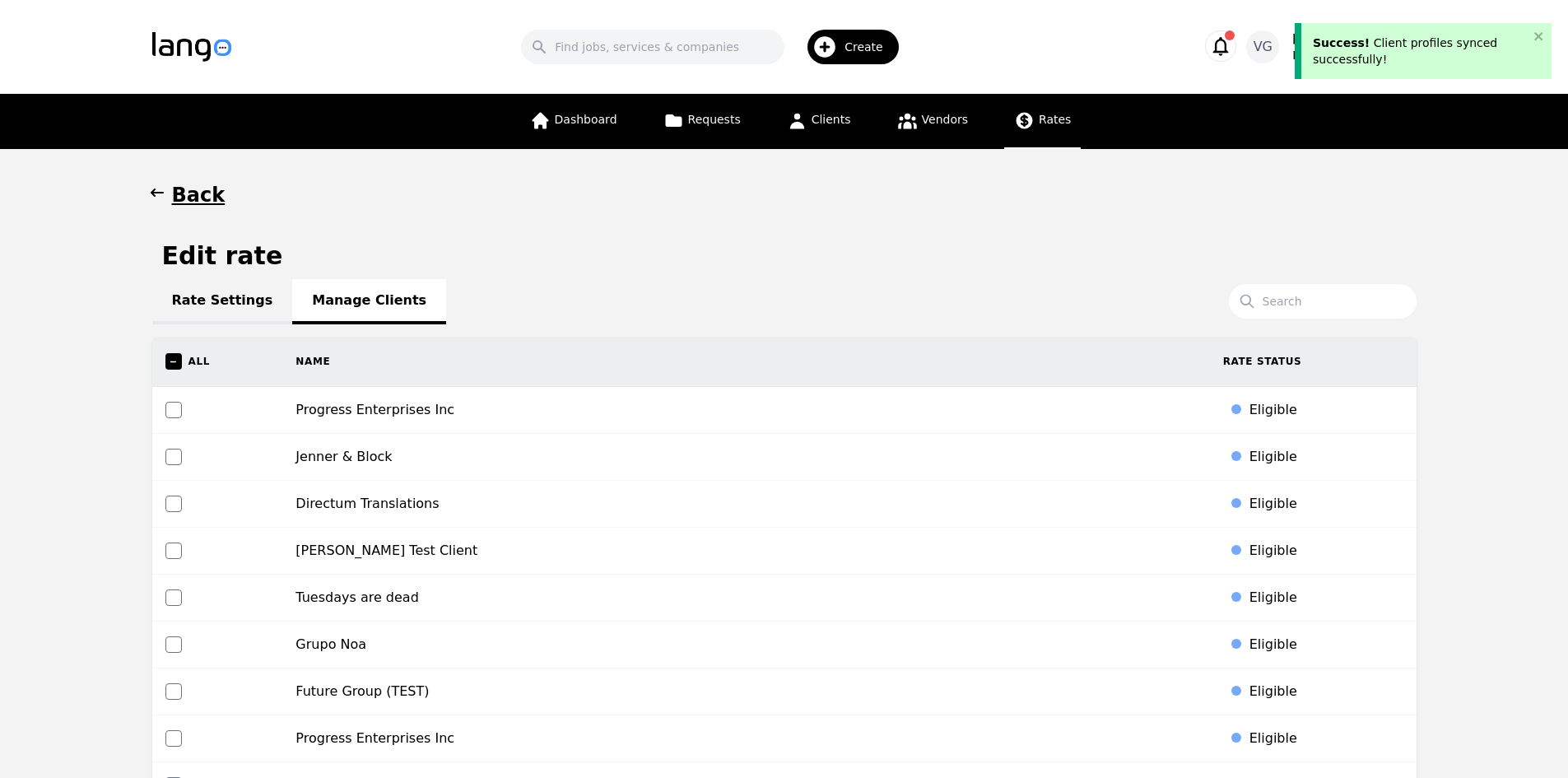
click at [1046, 122] on span "Rates" at bounding box center [1054, 119] width 32 height 13
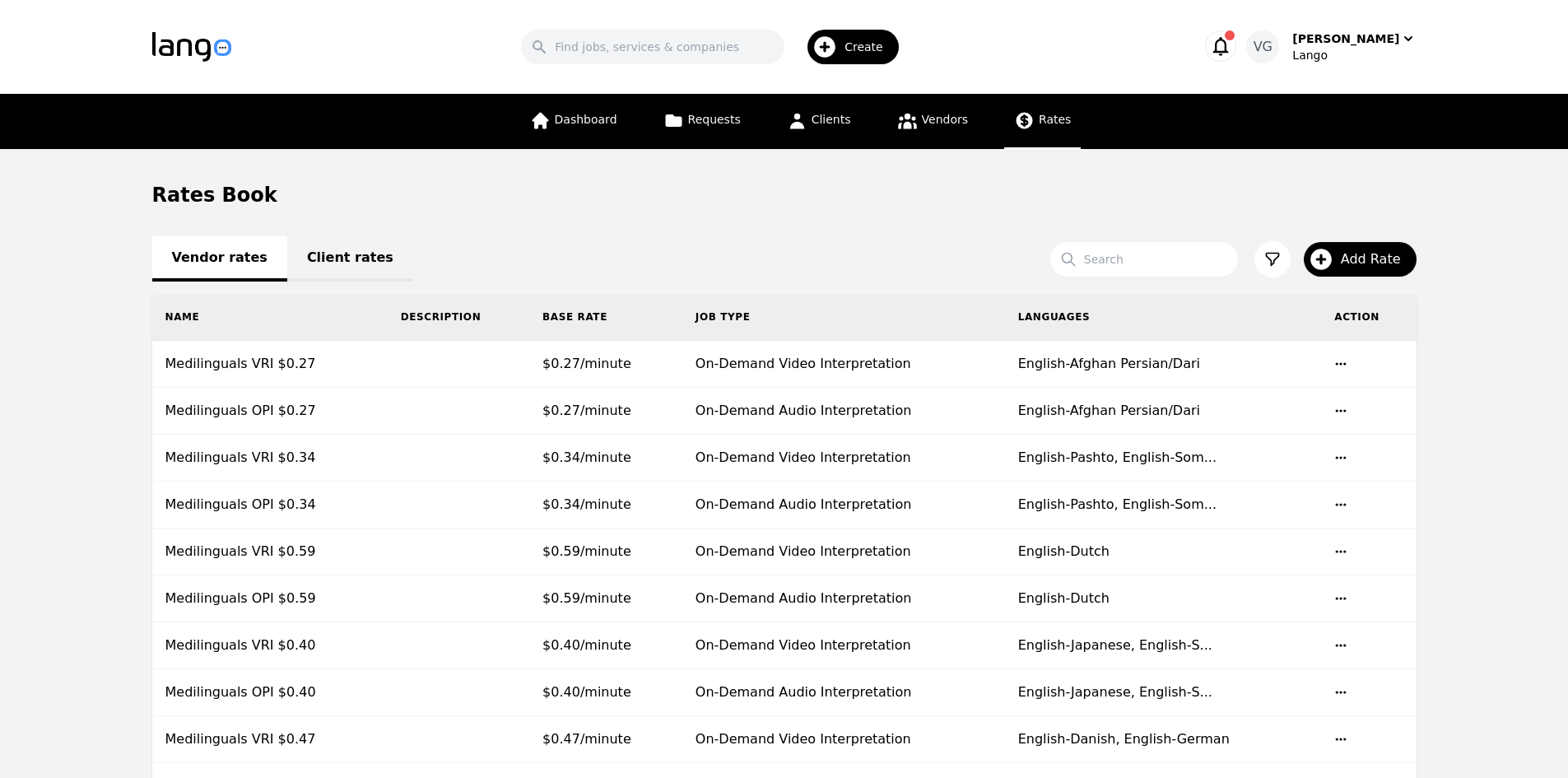
click at [297, 256] on link "Client rates" at bounding box center [350, 259] width 126 height 45
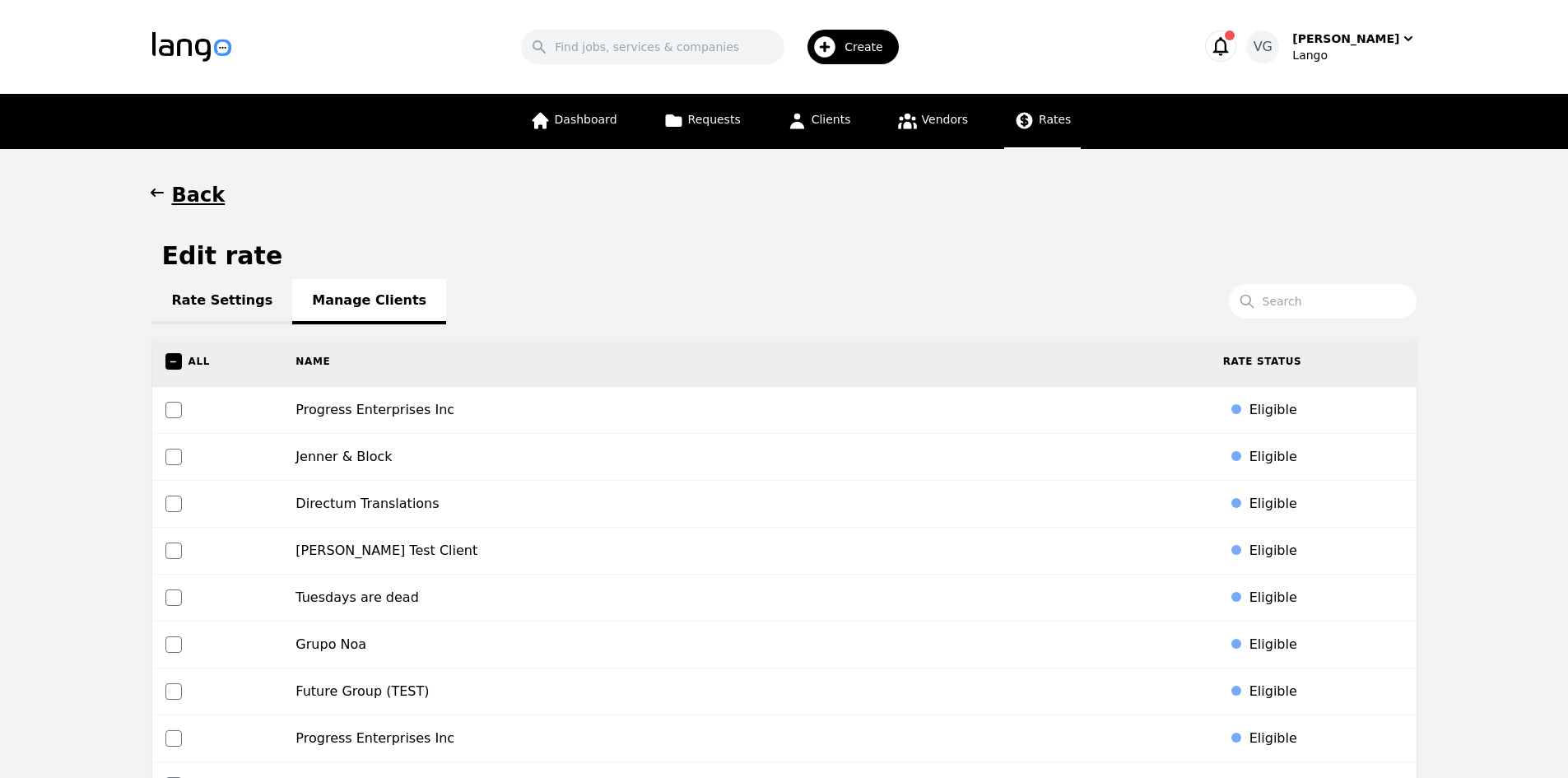
click at [1014, 111] on icon at bounding box center [1024, 120] width 21 height 21
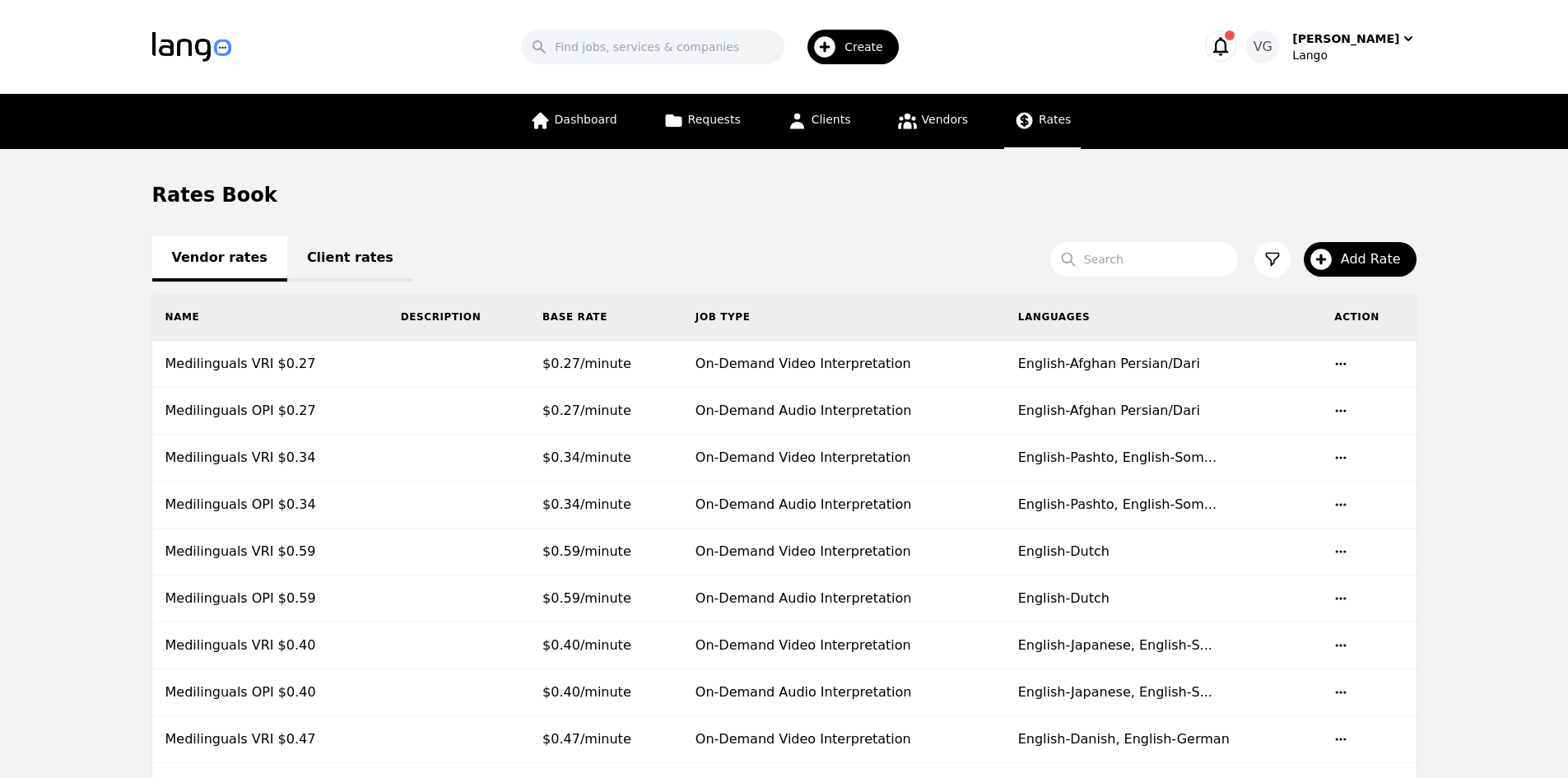
click at [288, 259] on link "Client rates" at bounding box center [350, 259] width 126 height 45
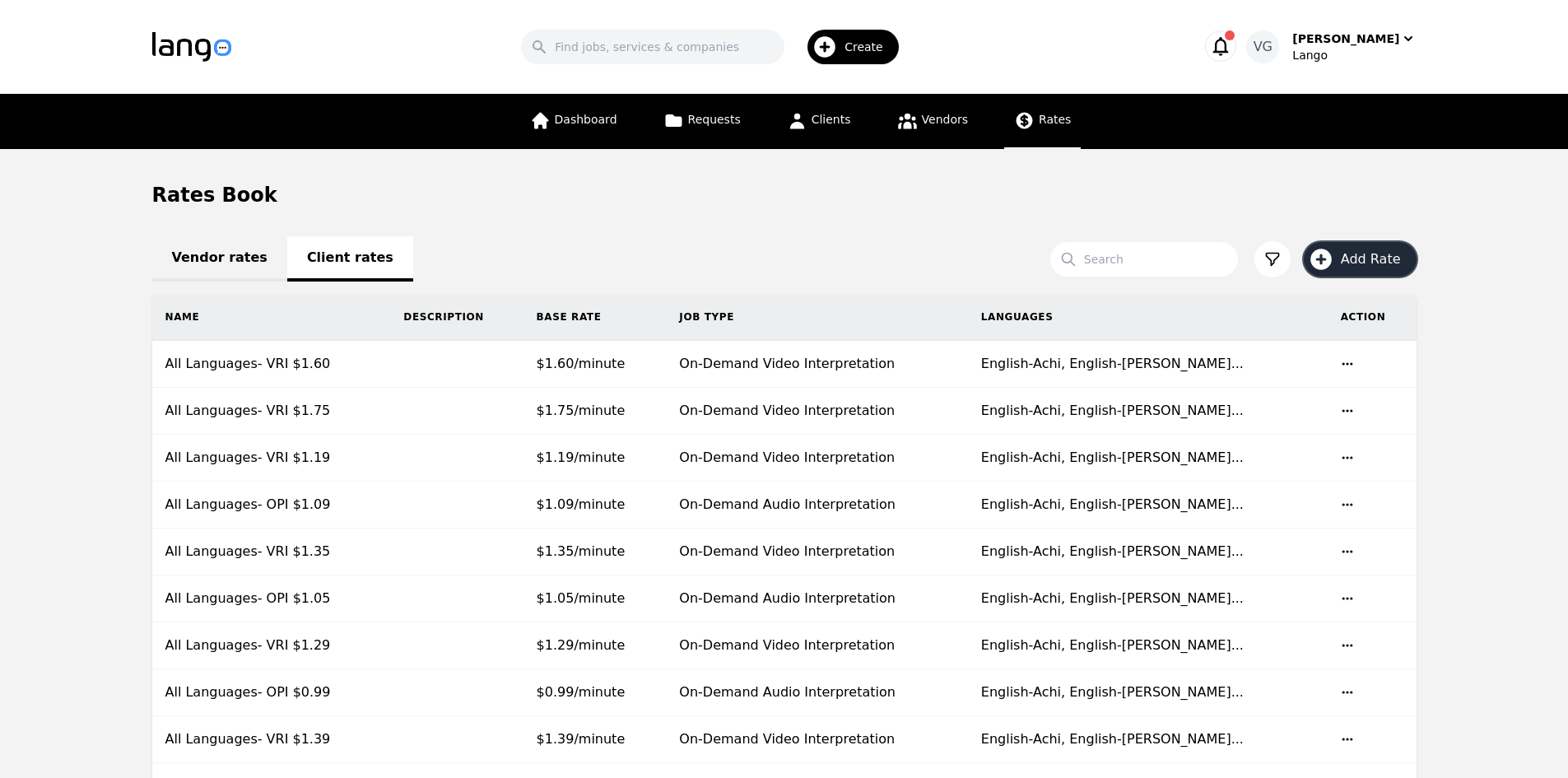
click at [1360, 264] on span "Add Rate" at bounding box center [1377, 259] width 72 height 20
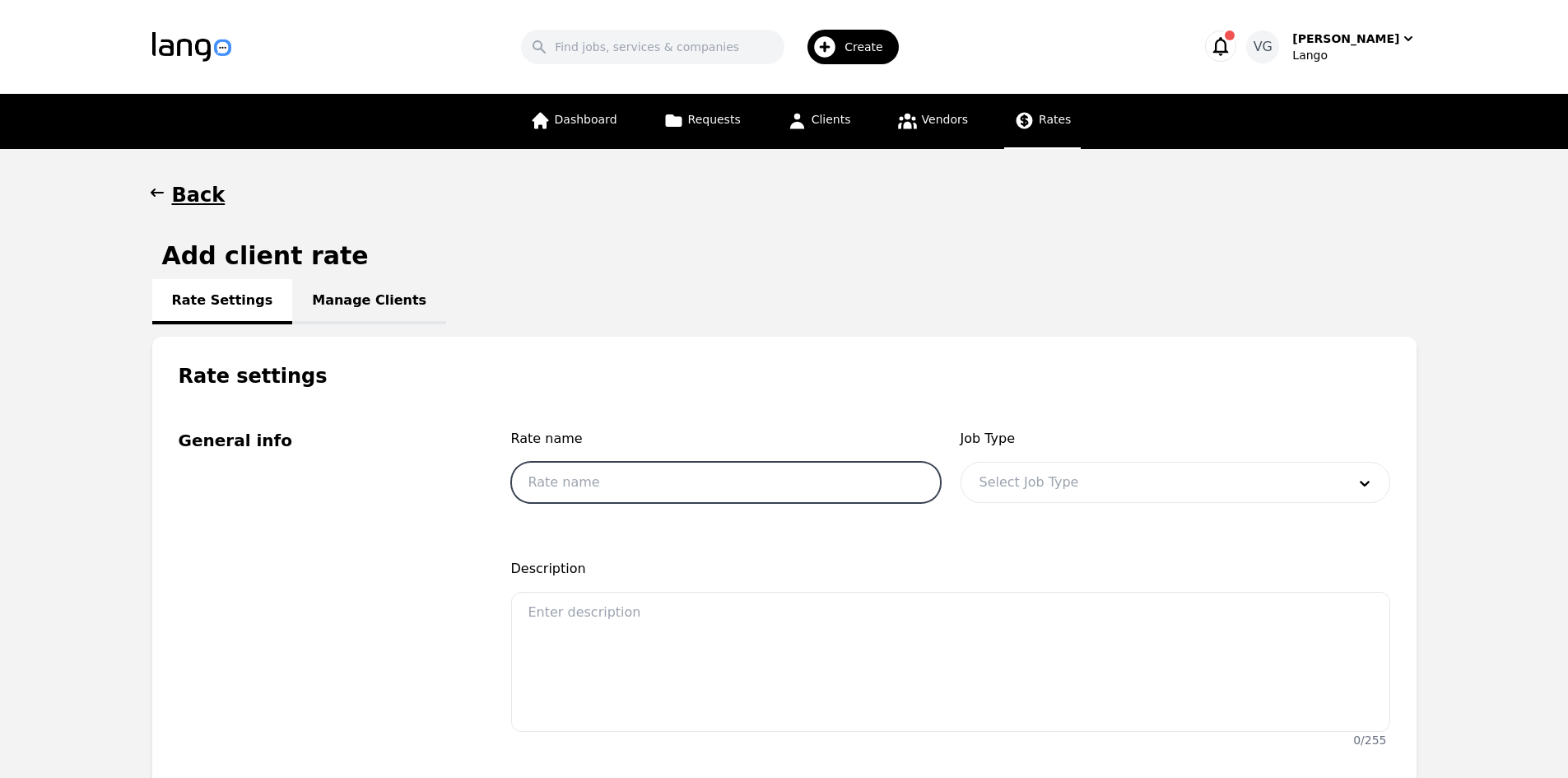
click at [573, 495] on input "text" at bounding box center [726, 483] width 430 height 42
type input "All Languages- OPI $1.08"
click at [1123, 504] on div "Job Type Select Job Type" at bounding box center [1176, 470] width 430 height 84
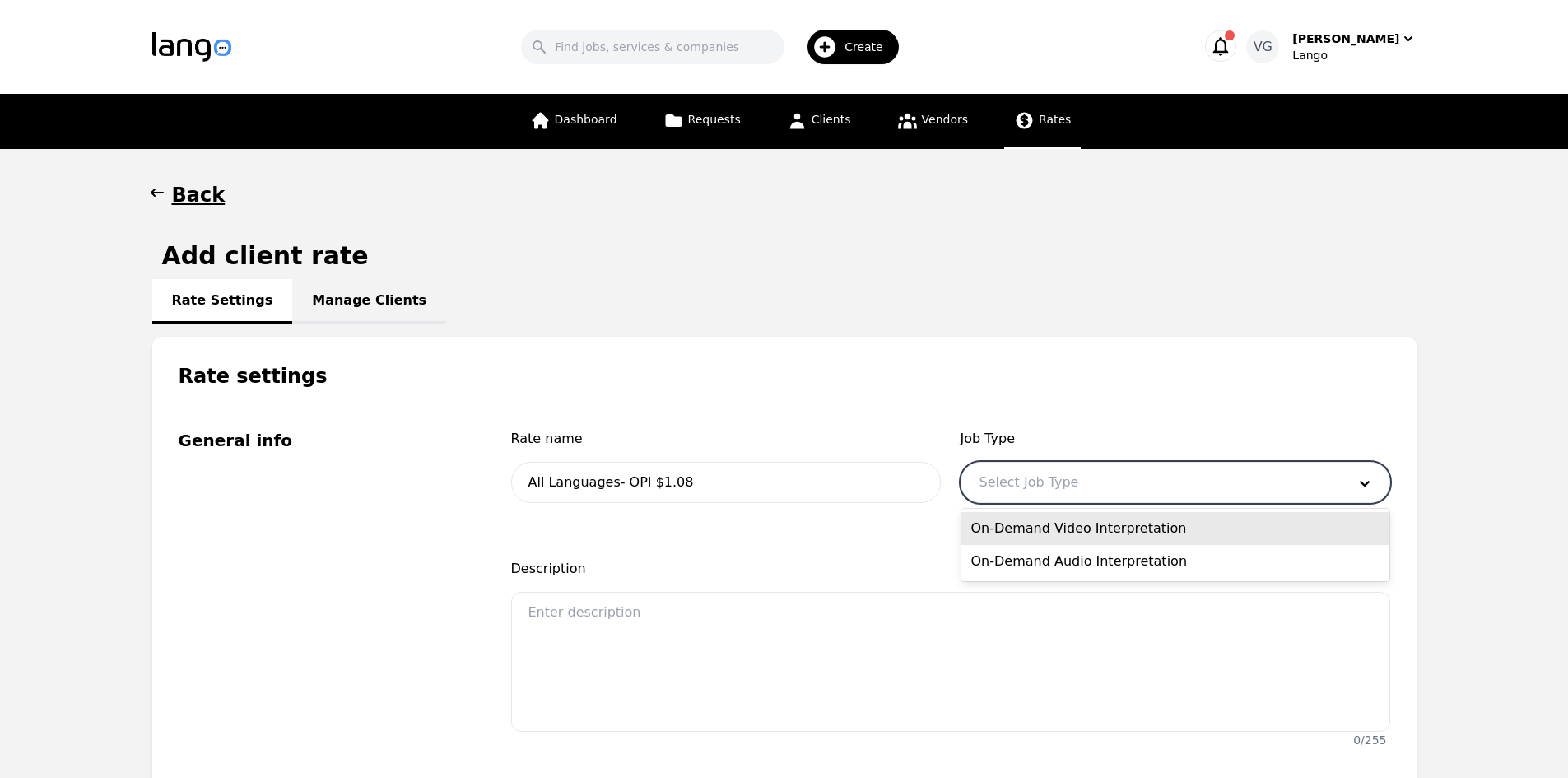
drag, startPoint x: 1123, startPoint y: 504, endPoint x: 1119, endPoint y: 489, distance: 15.5
click at [1119, 489] on div at bounding box center [1150, 483] width 379 height 40
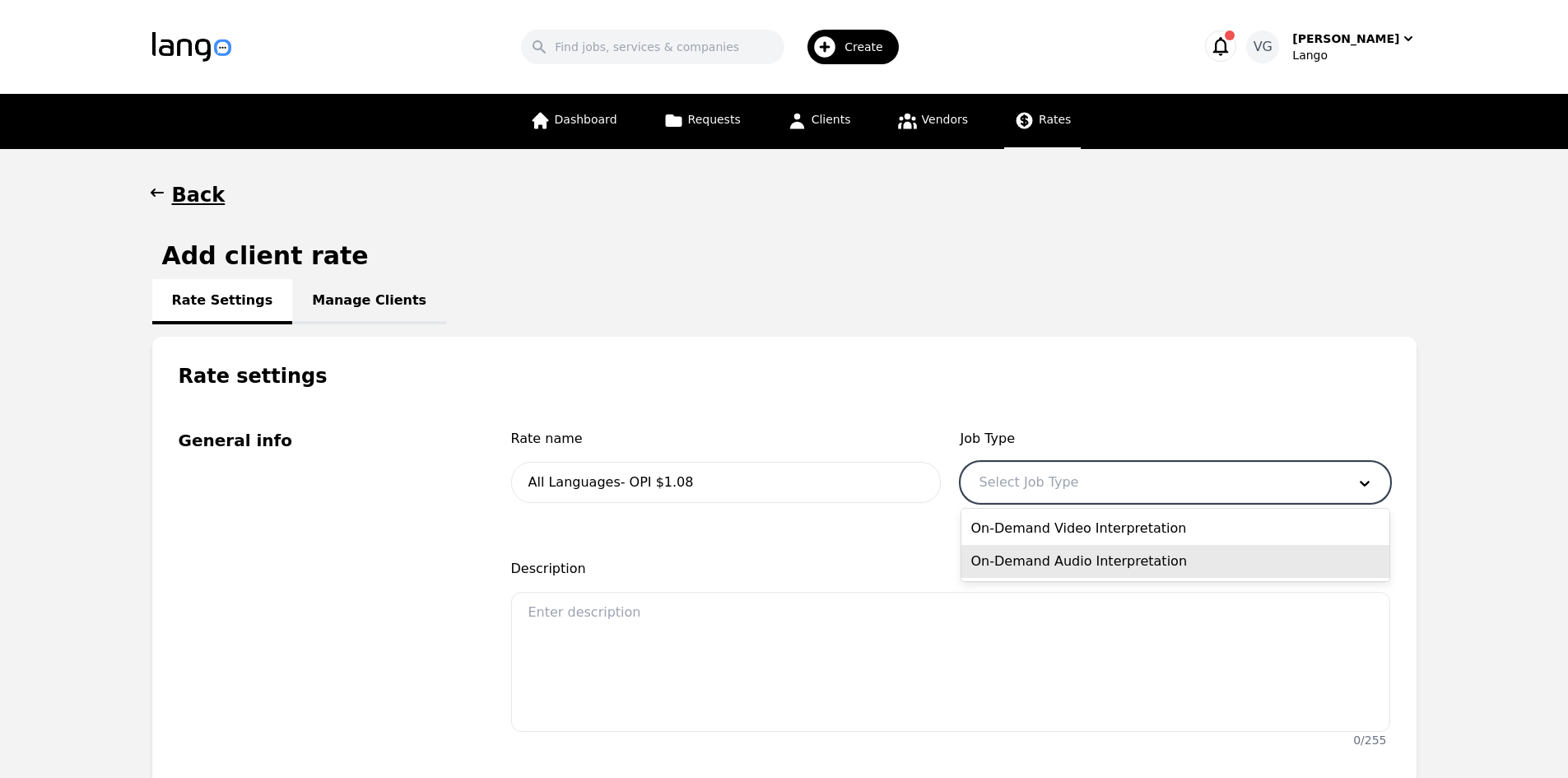
click at [1096, 560] on div "On-Demand Audio Interpretation" at bounding box center [1176, 561] width 428 height 33
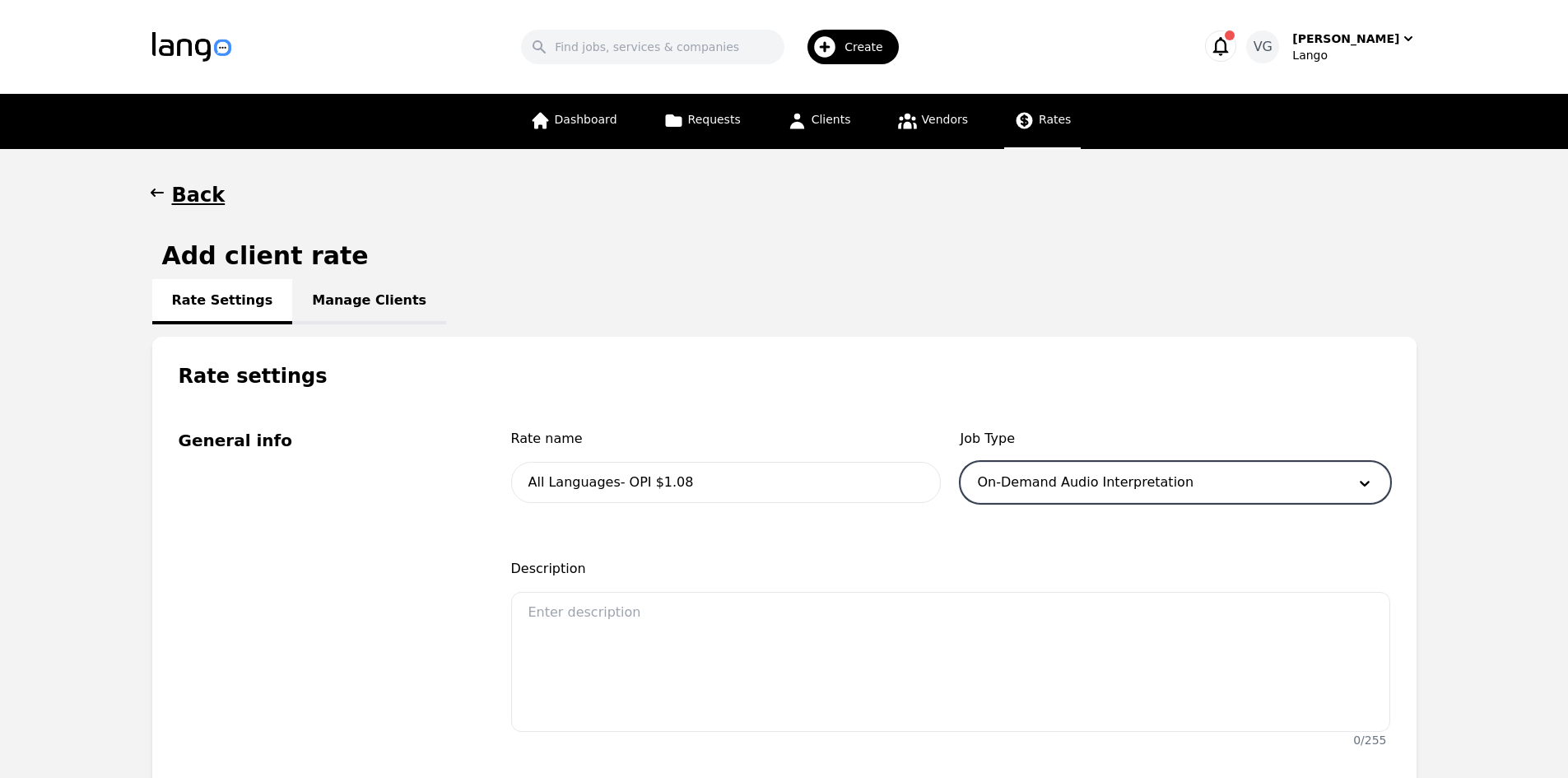
scroll to position [329, 0]
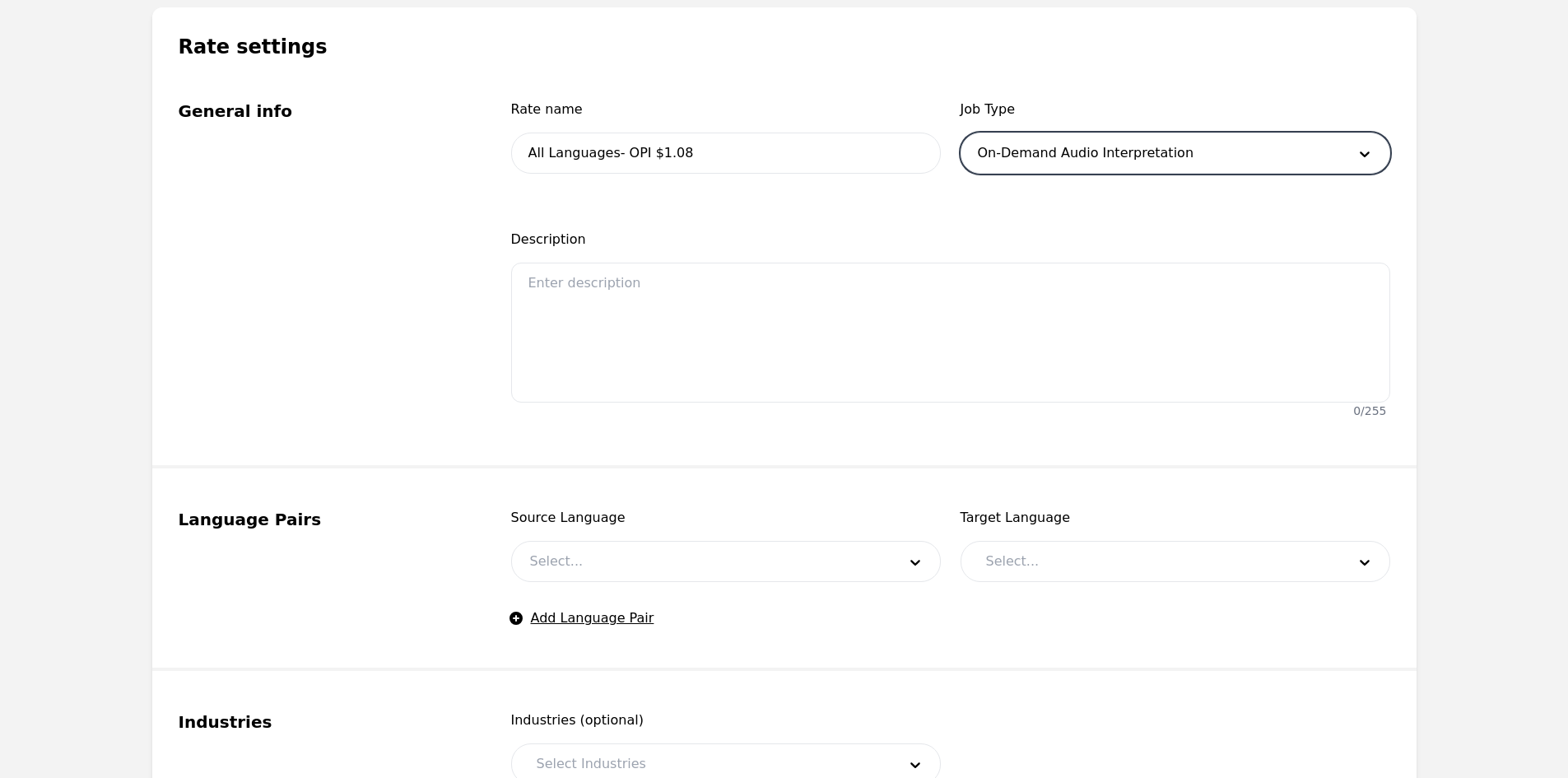
click at [608, 566] on div at bounding box center [701, 561] width 379 height 40
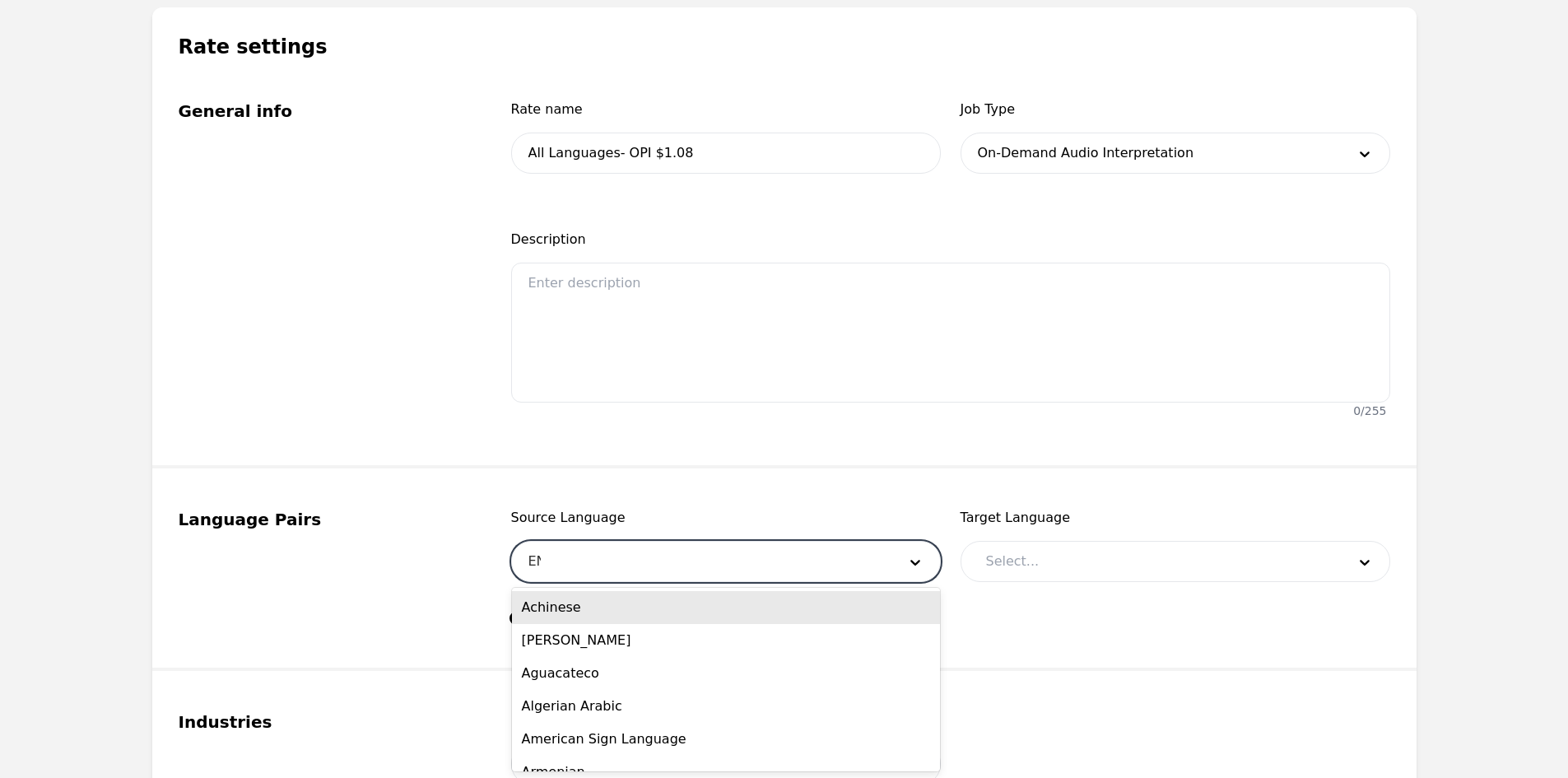
type input "ENG"
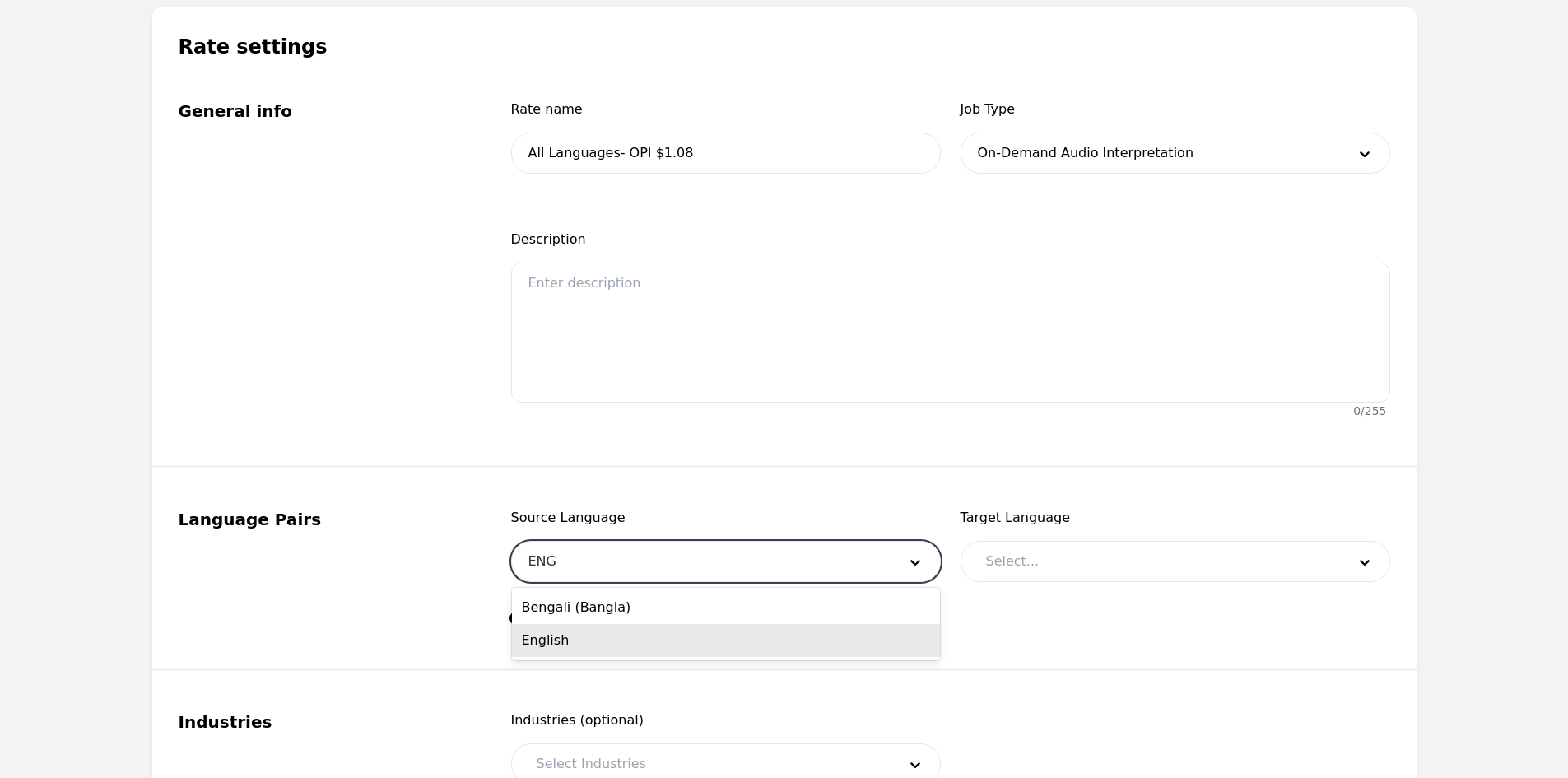
click at [592, 637] on div "English" at bounding box center [726, 640] width 428 height 33
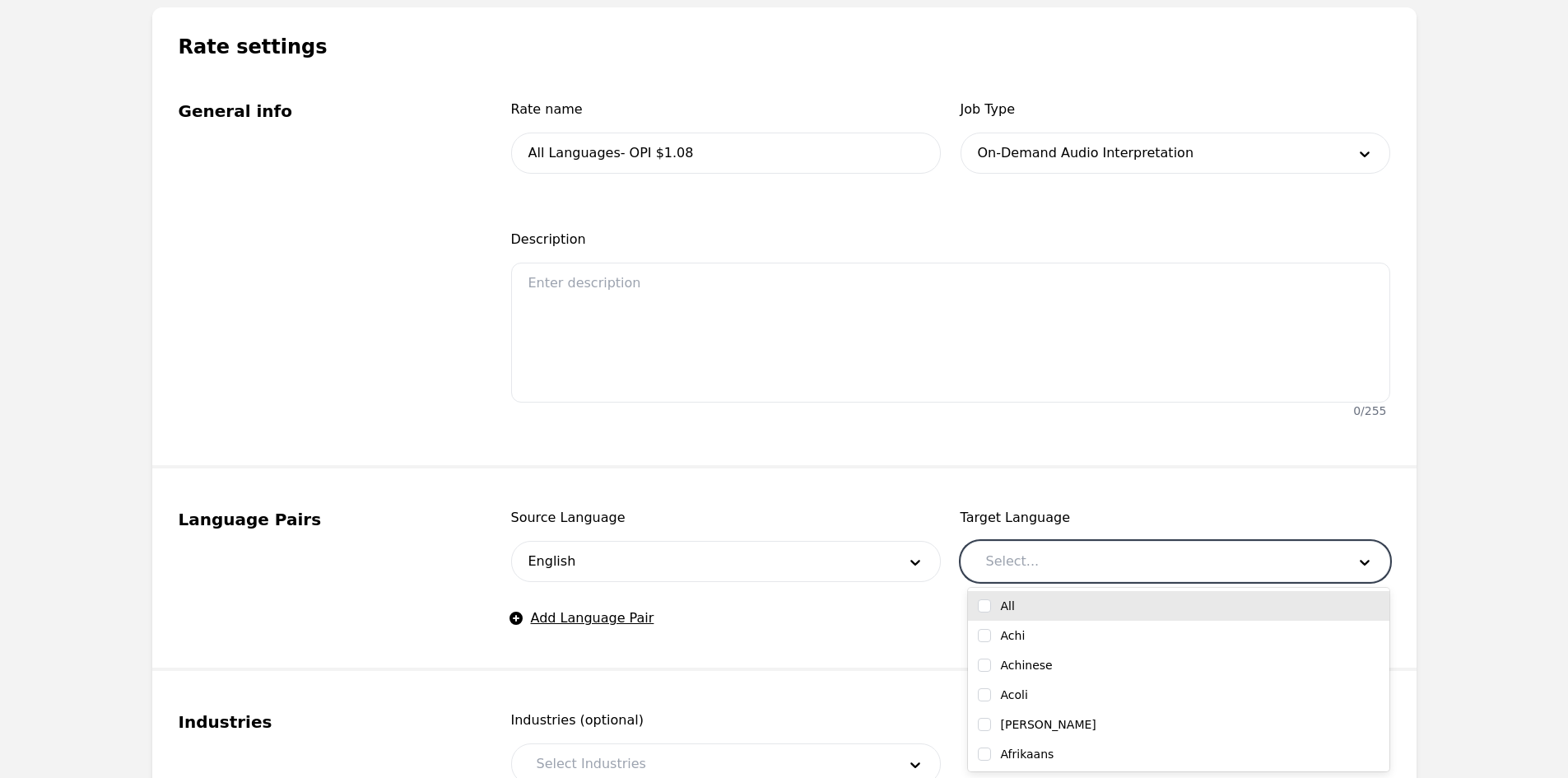
click at [1012, 548] on div at bounding box center [1153, 561] width 372 height 40
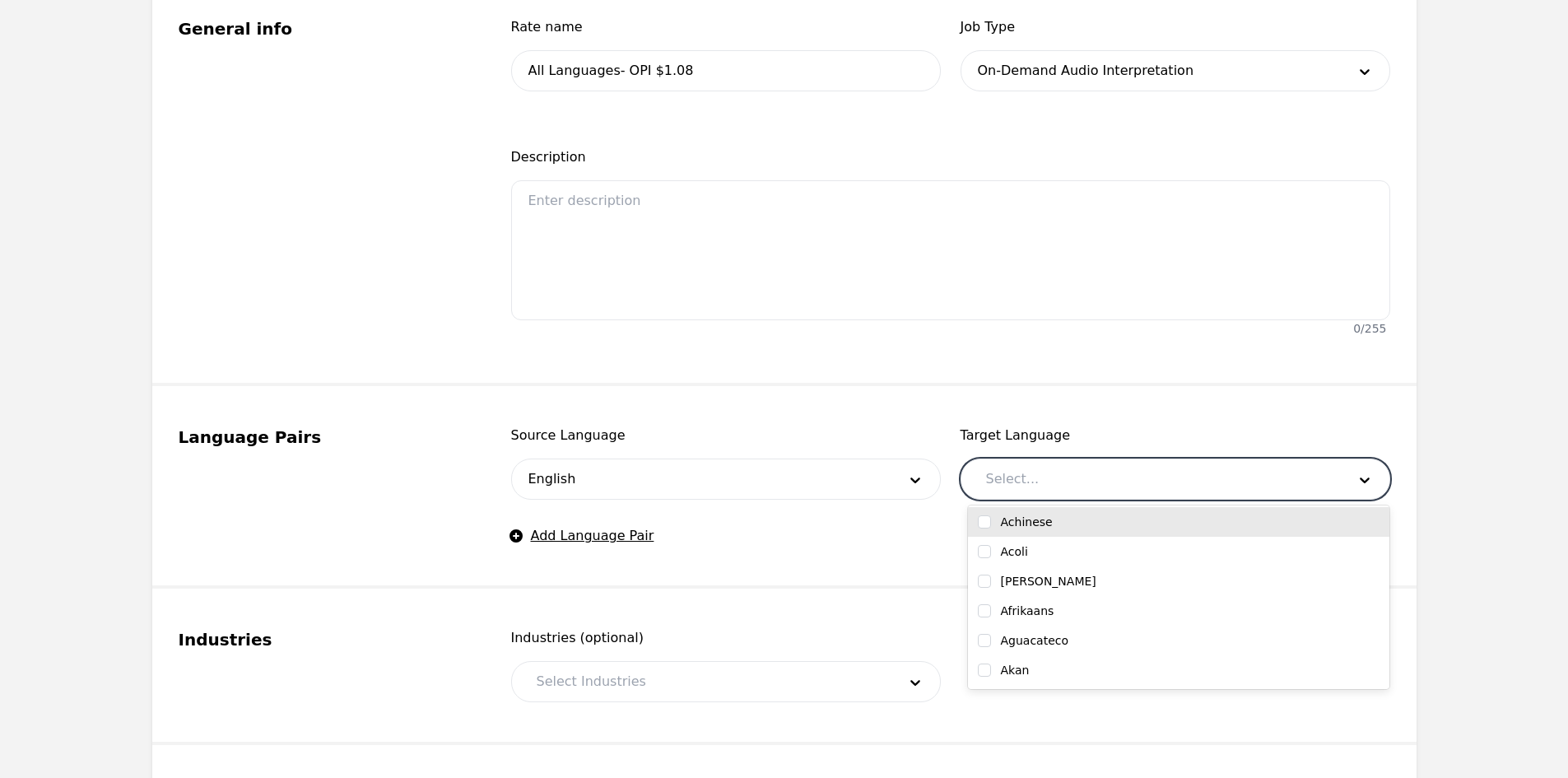
scroll to position [0, 0]
click at [986, 522] on input "checkbox" at bounding box center [984, 523] width 13 height 13
checkbox input "true"
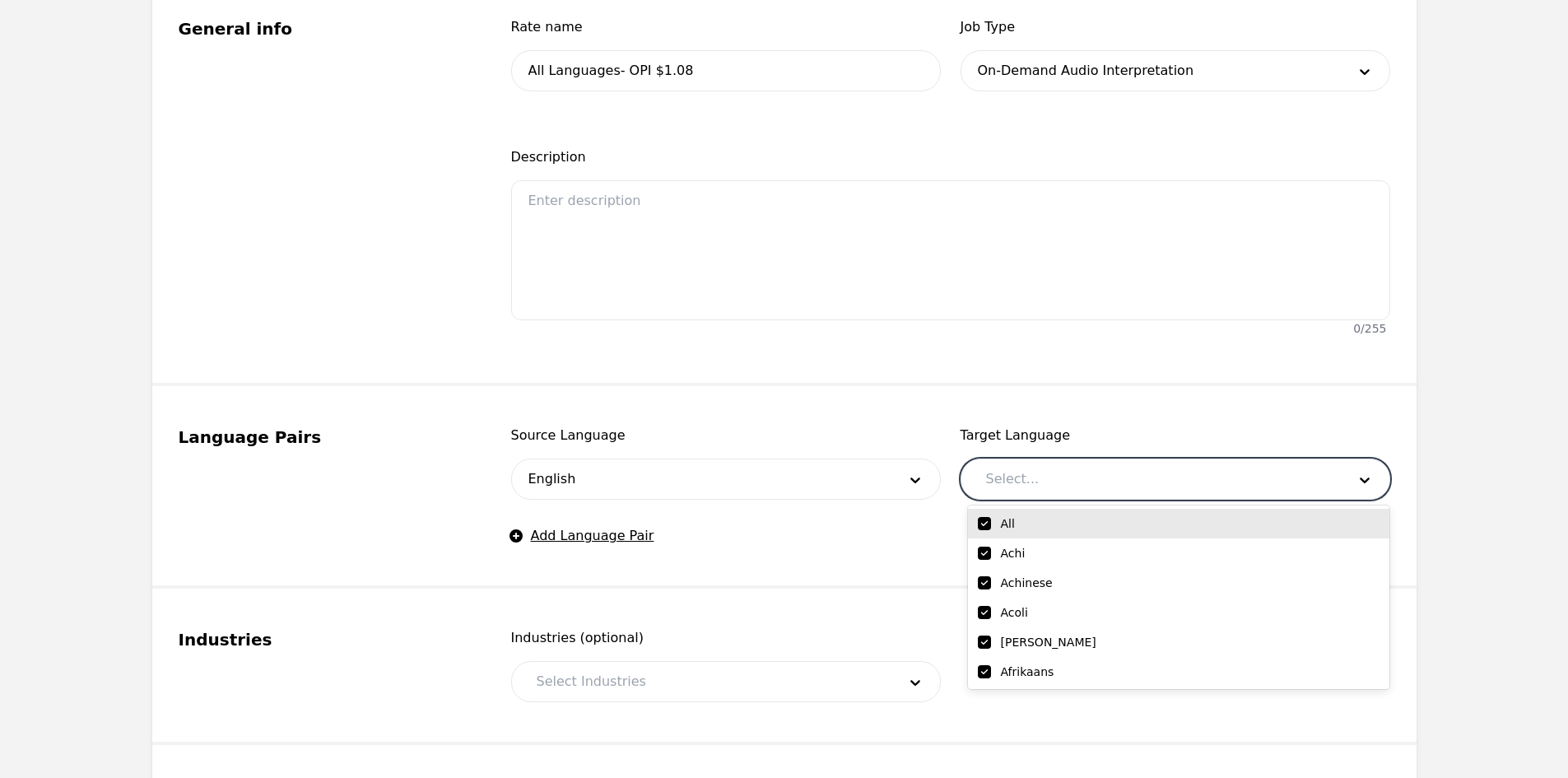
checkbox input "true"
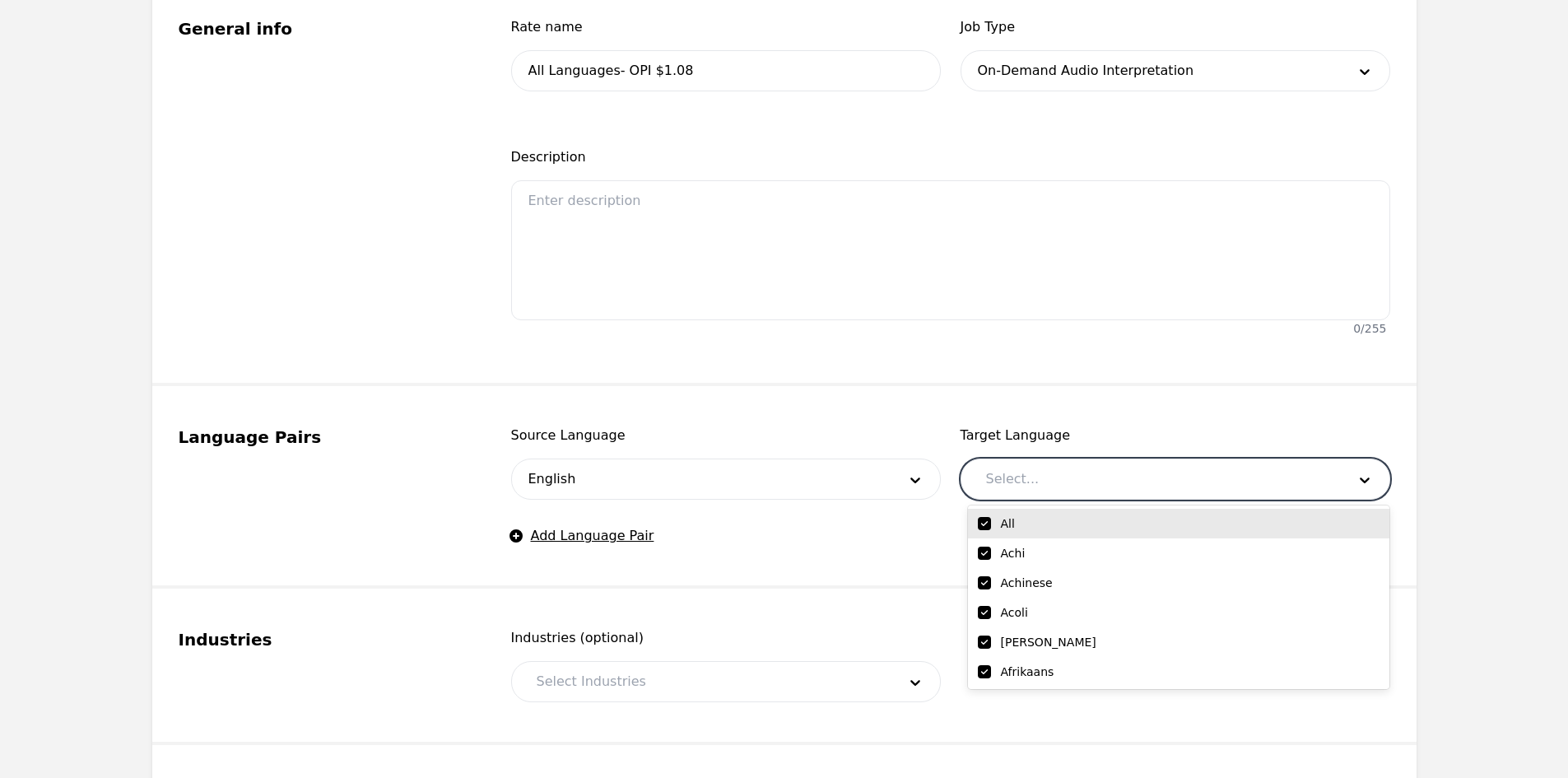
checkbox input "true"
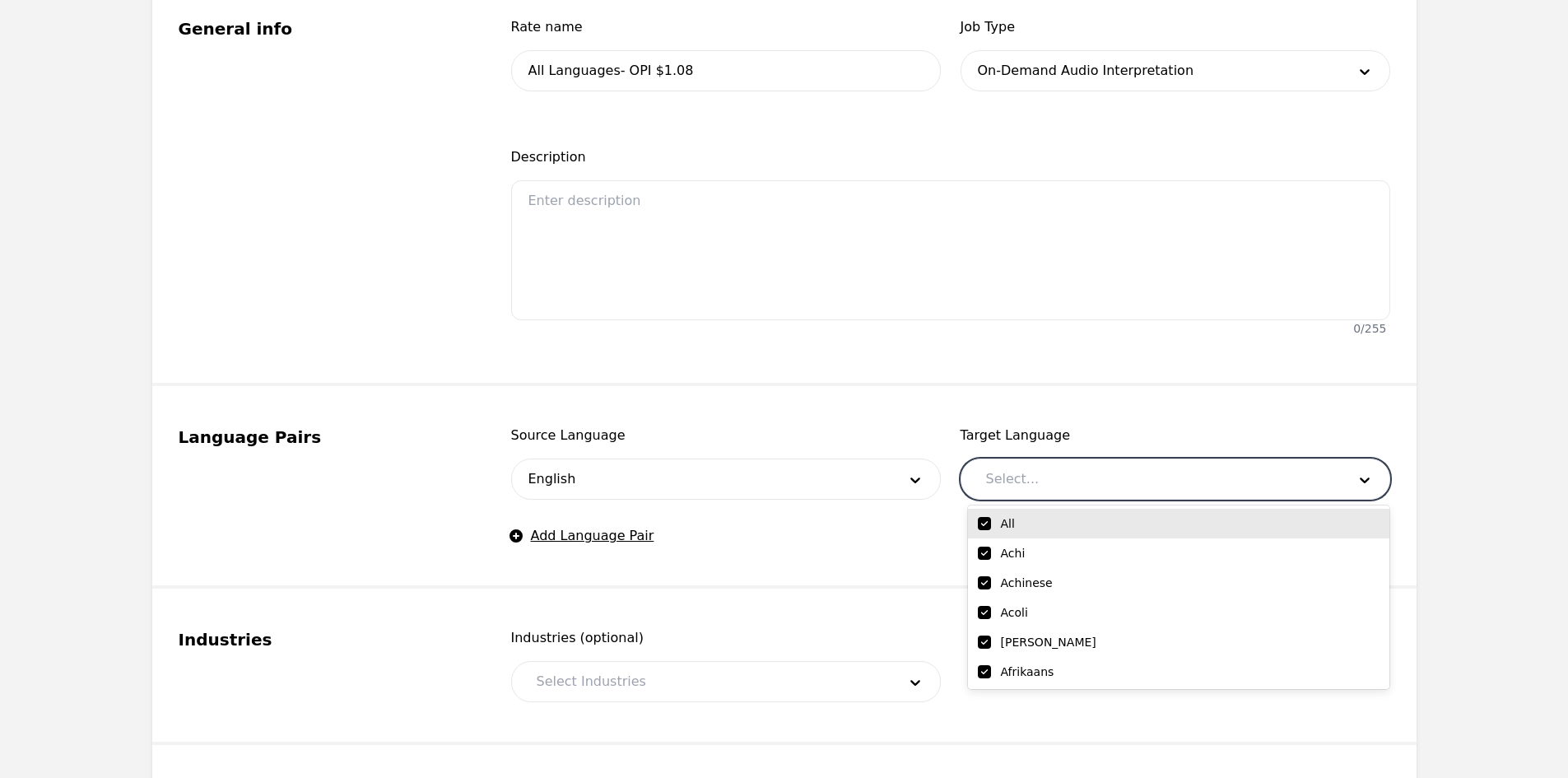
checkbox input "true"
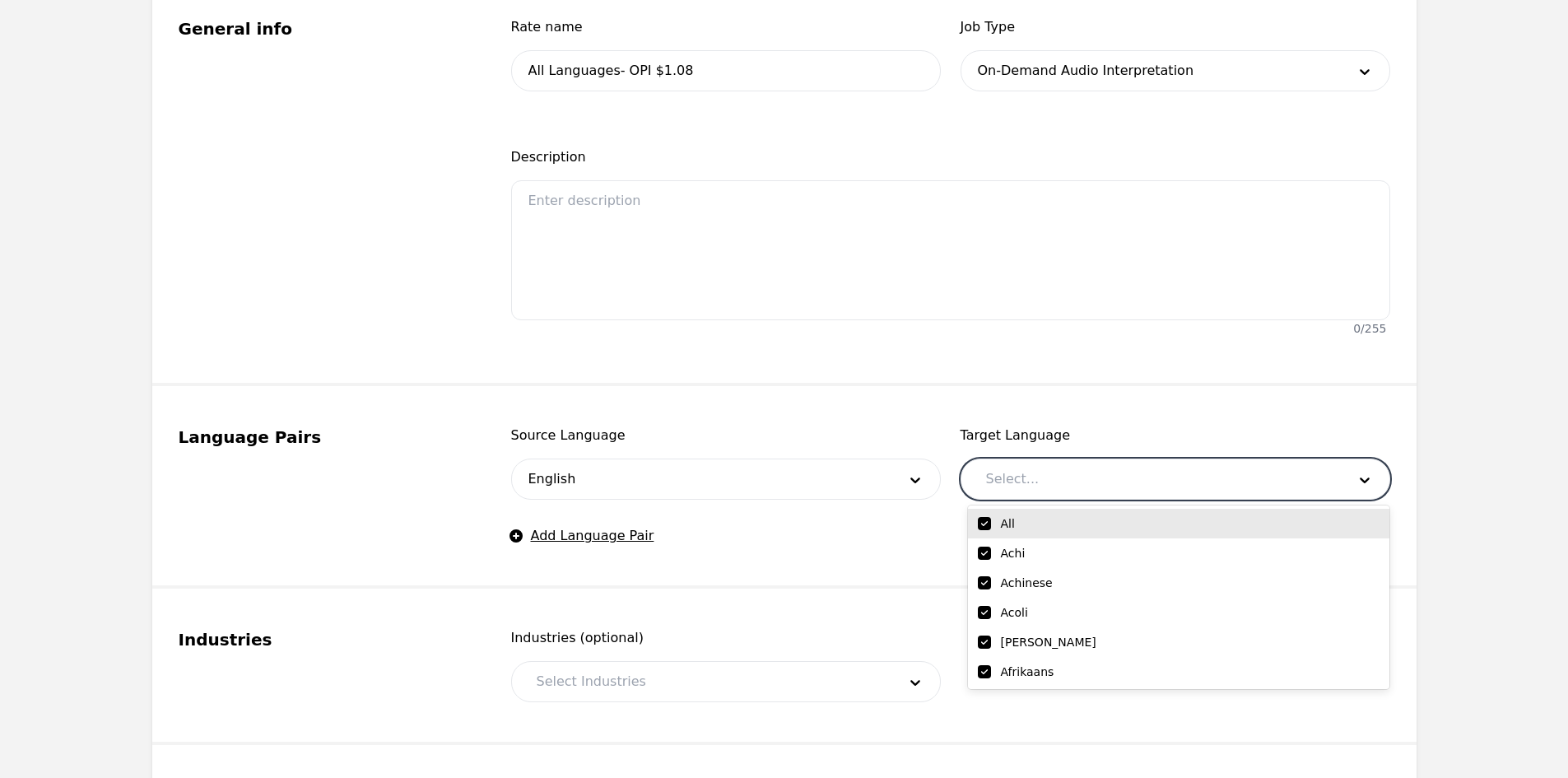
checkbox input "true"
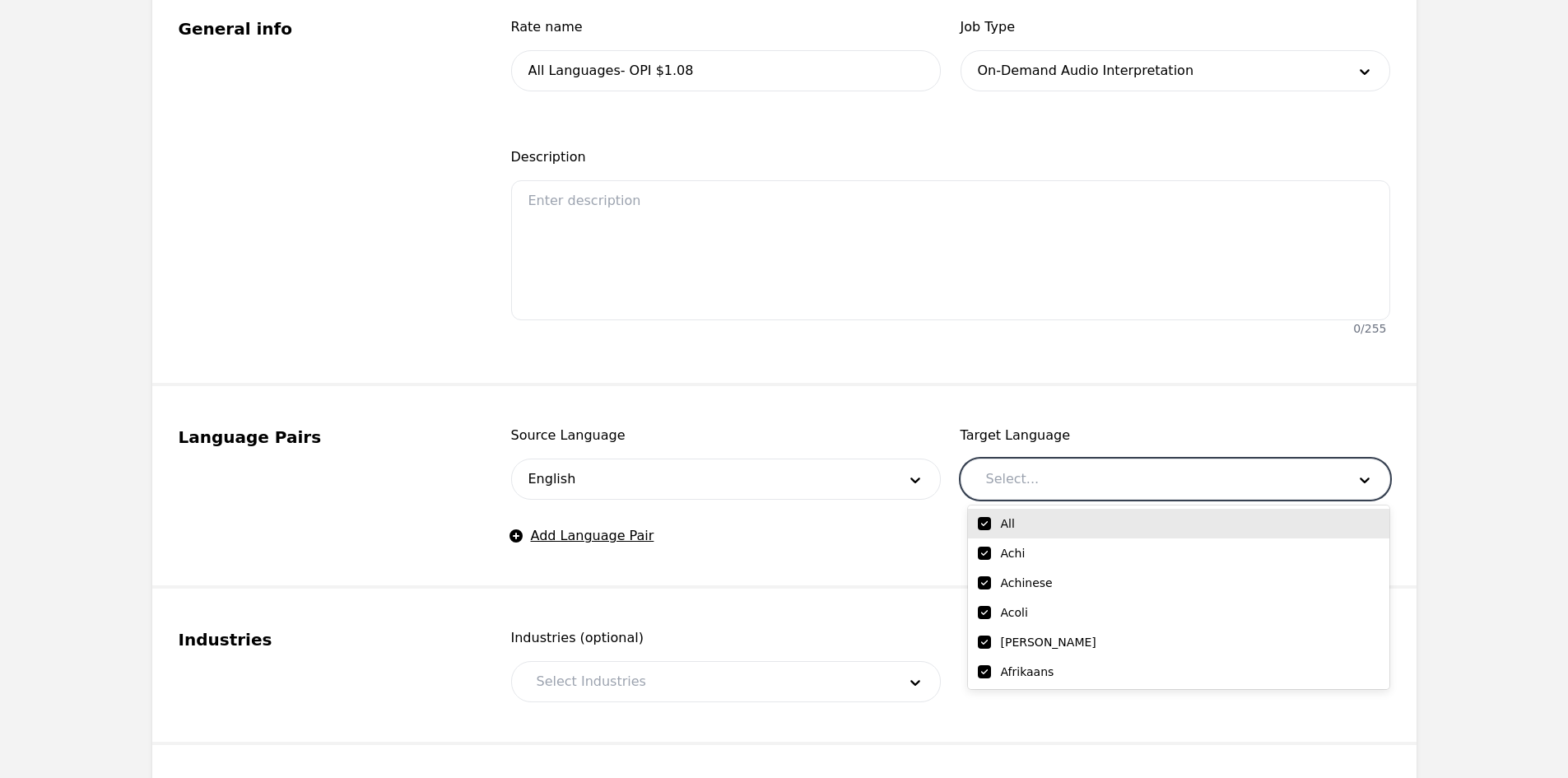
checkbox input "true"
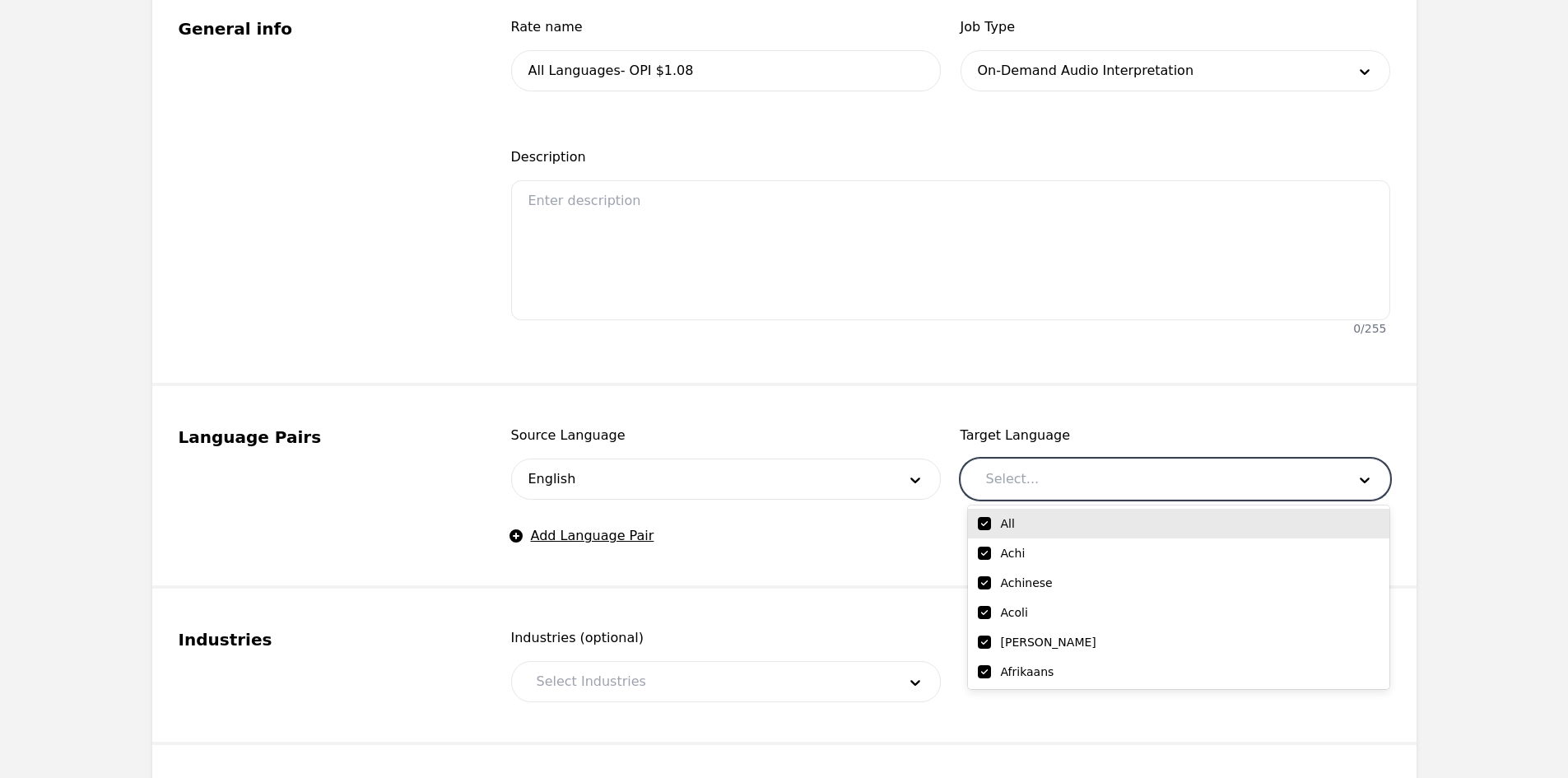
checkbox input "true"
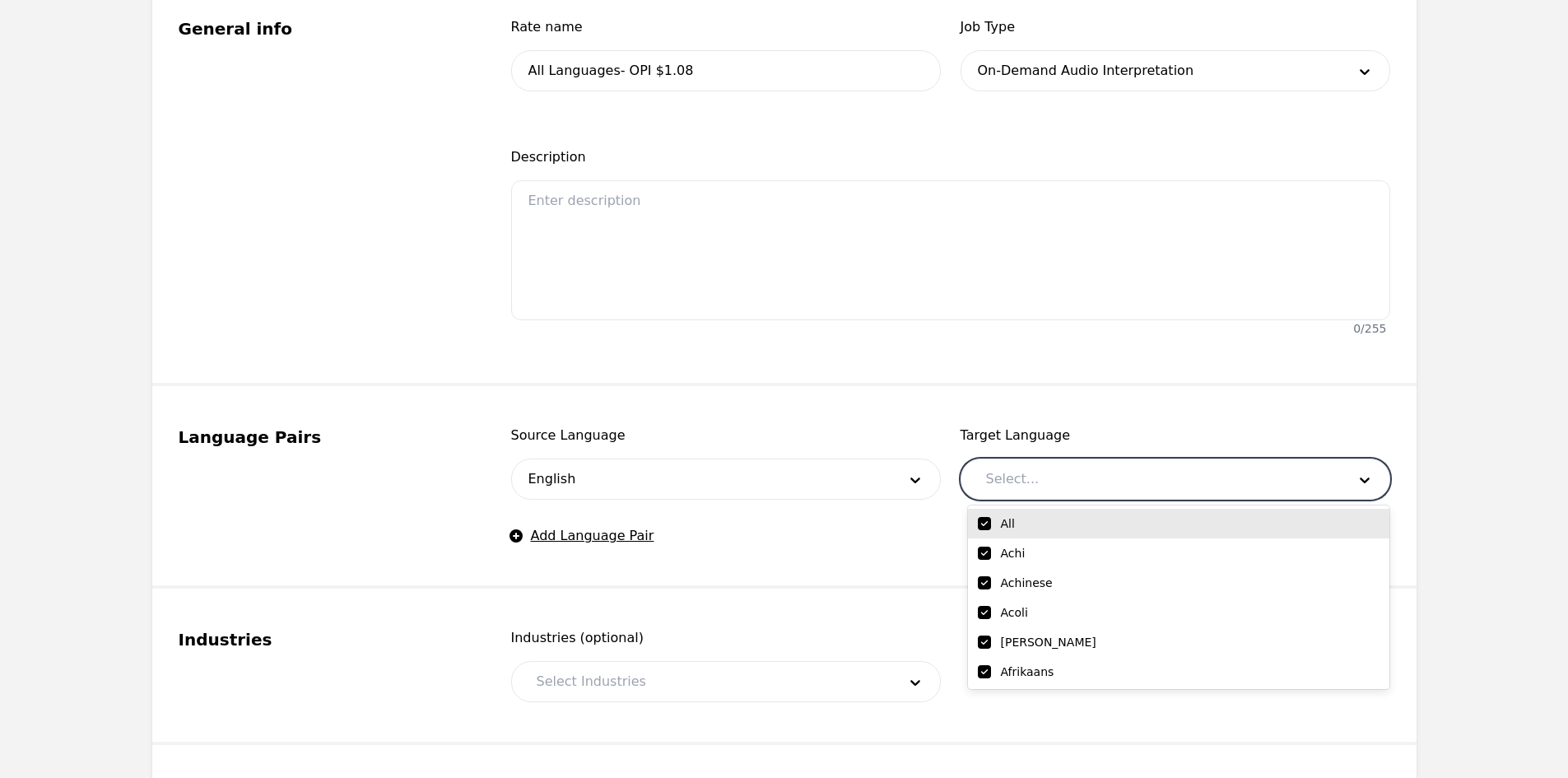
checkbox input "true"
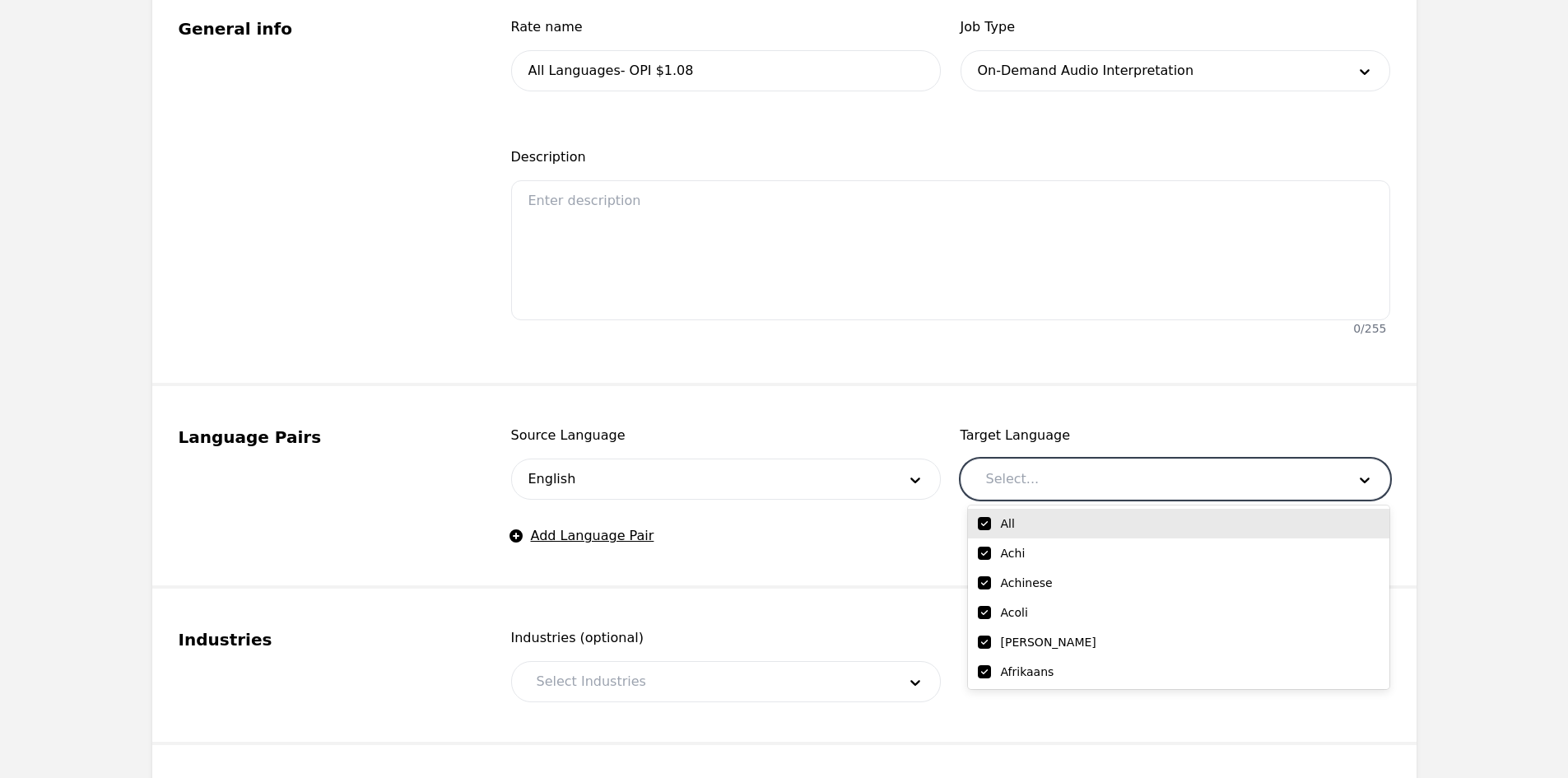
checkbox input "true"
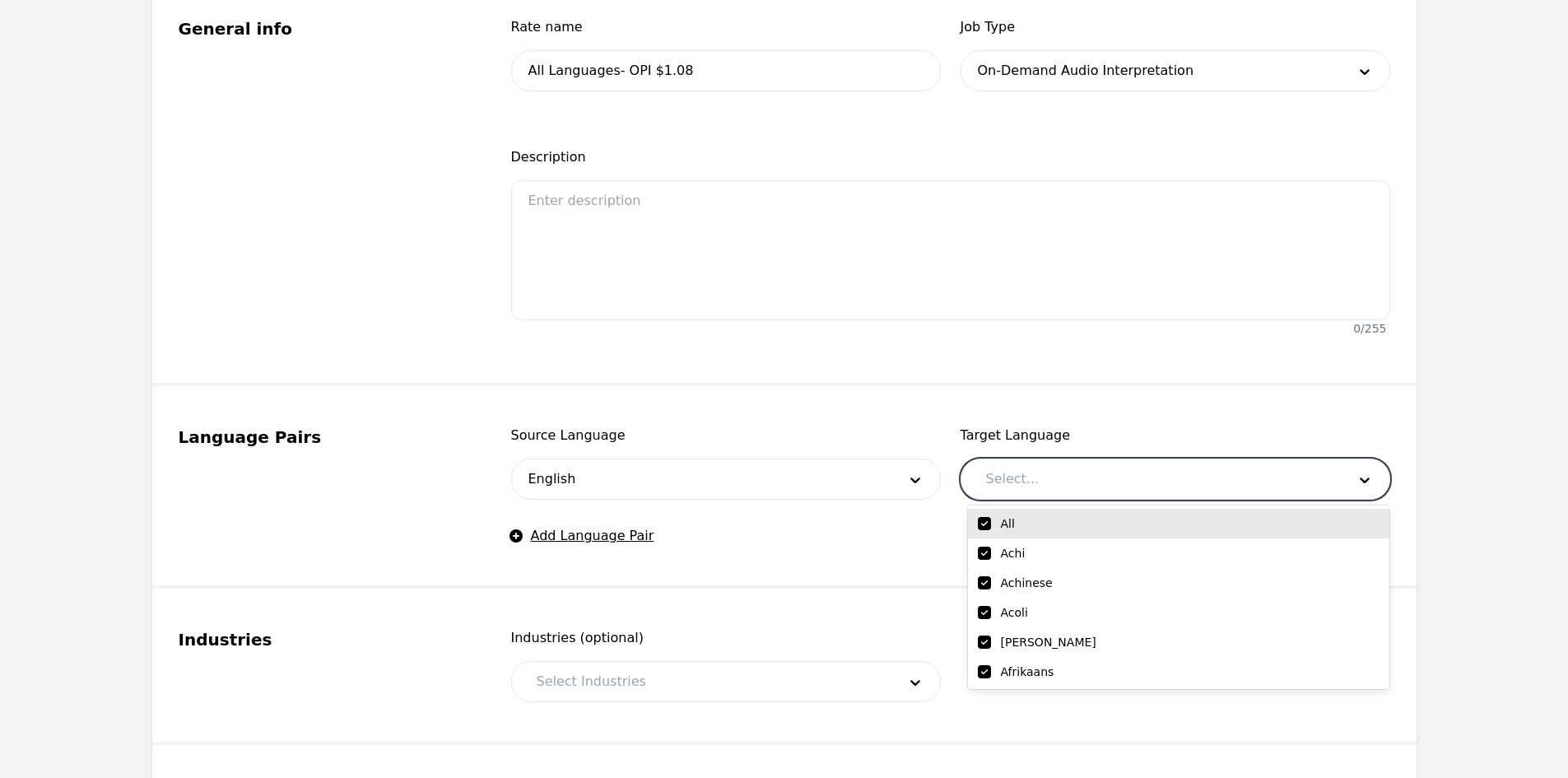
checkbox input "true"
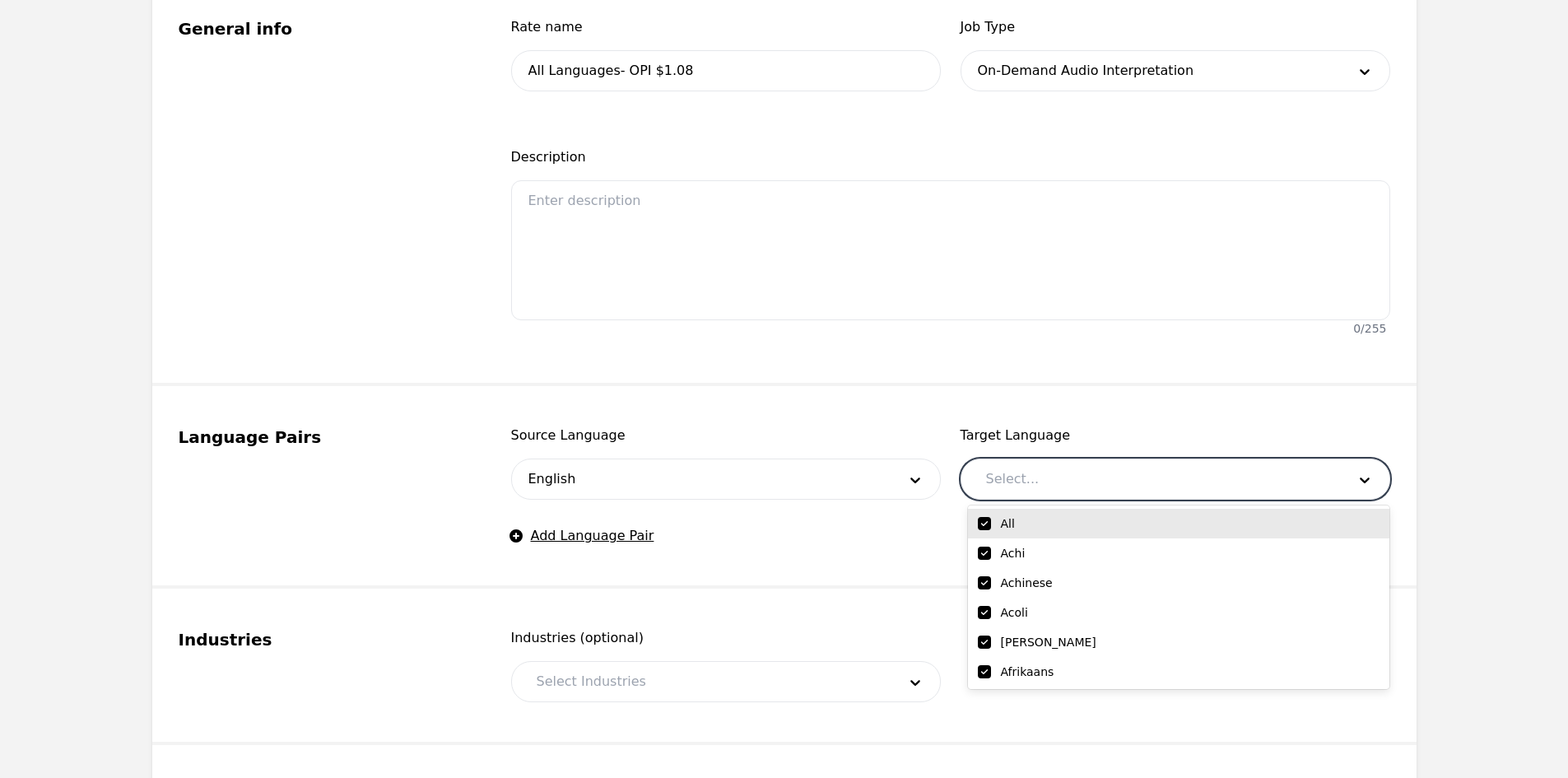
checkbox input "true"
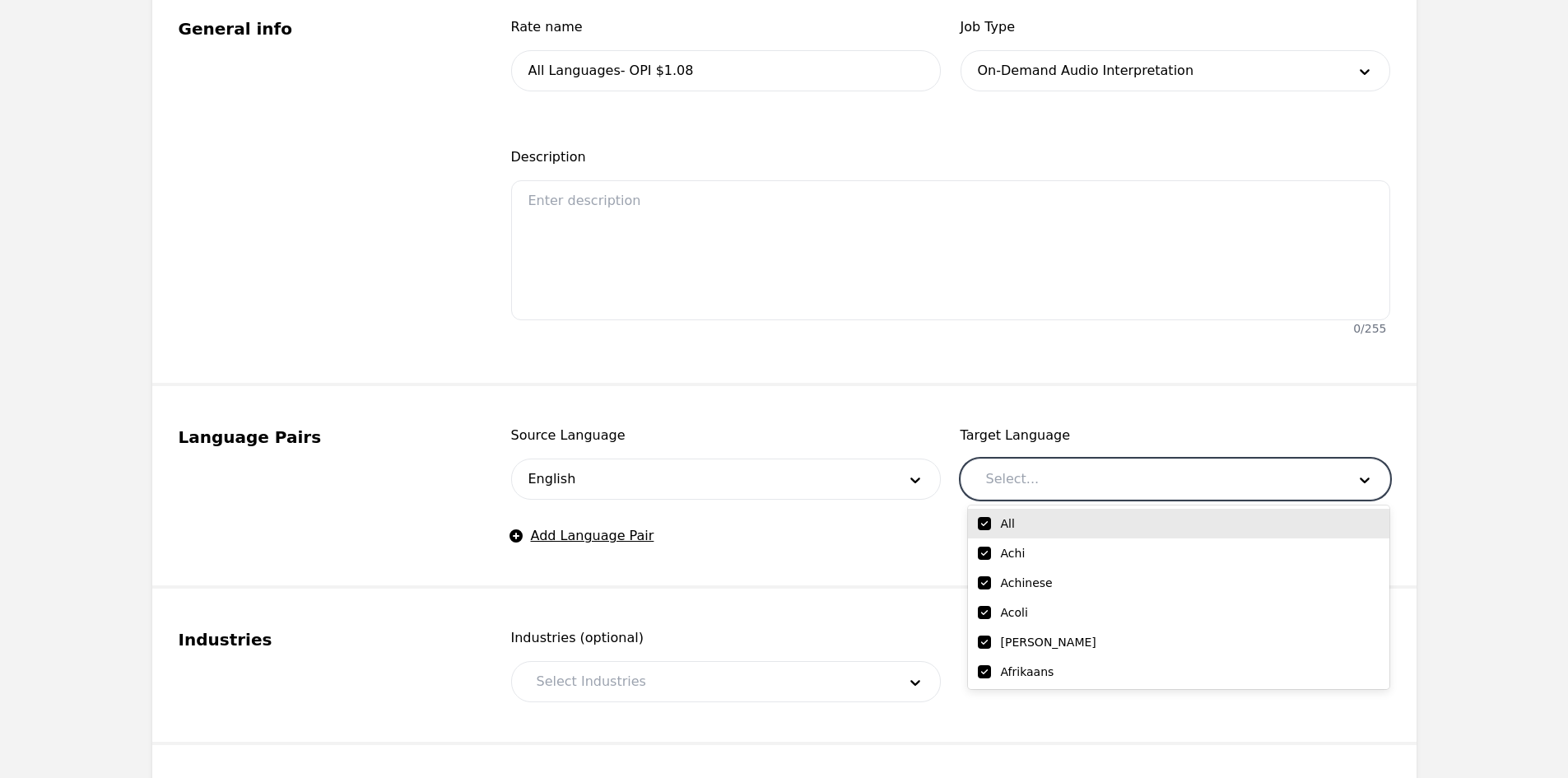
checkbox input "true"
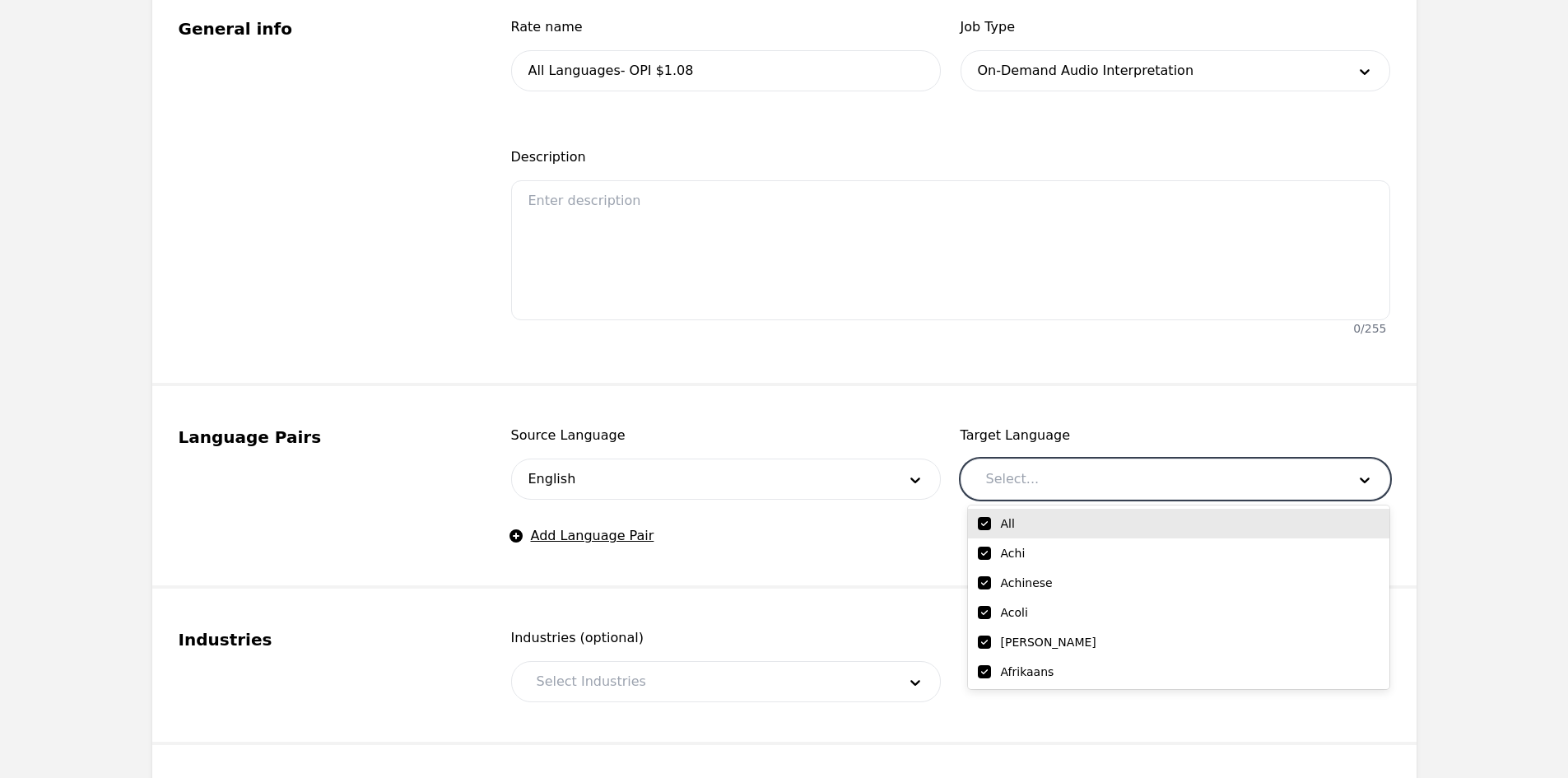
checkbox input "true"
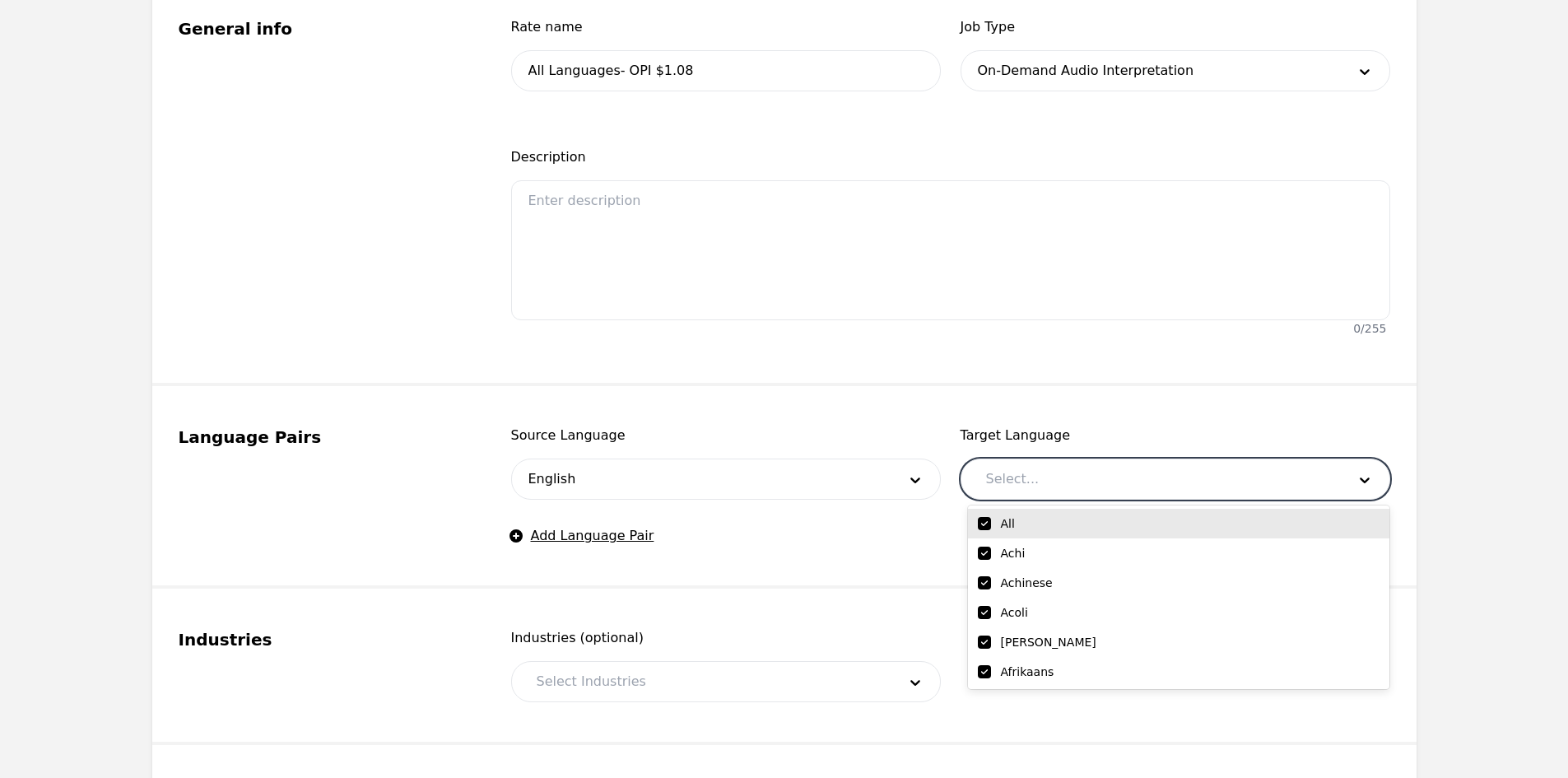
checkbox input "true"
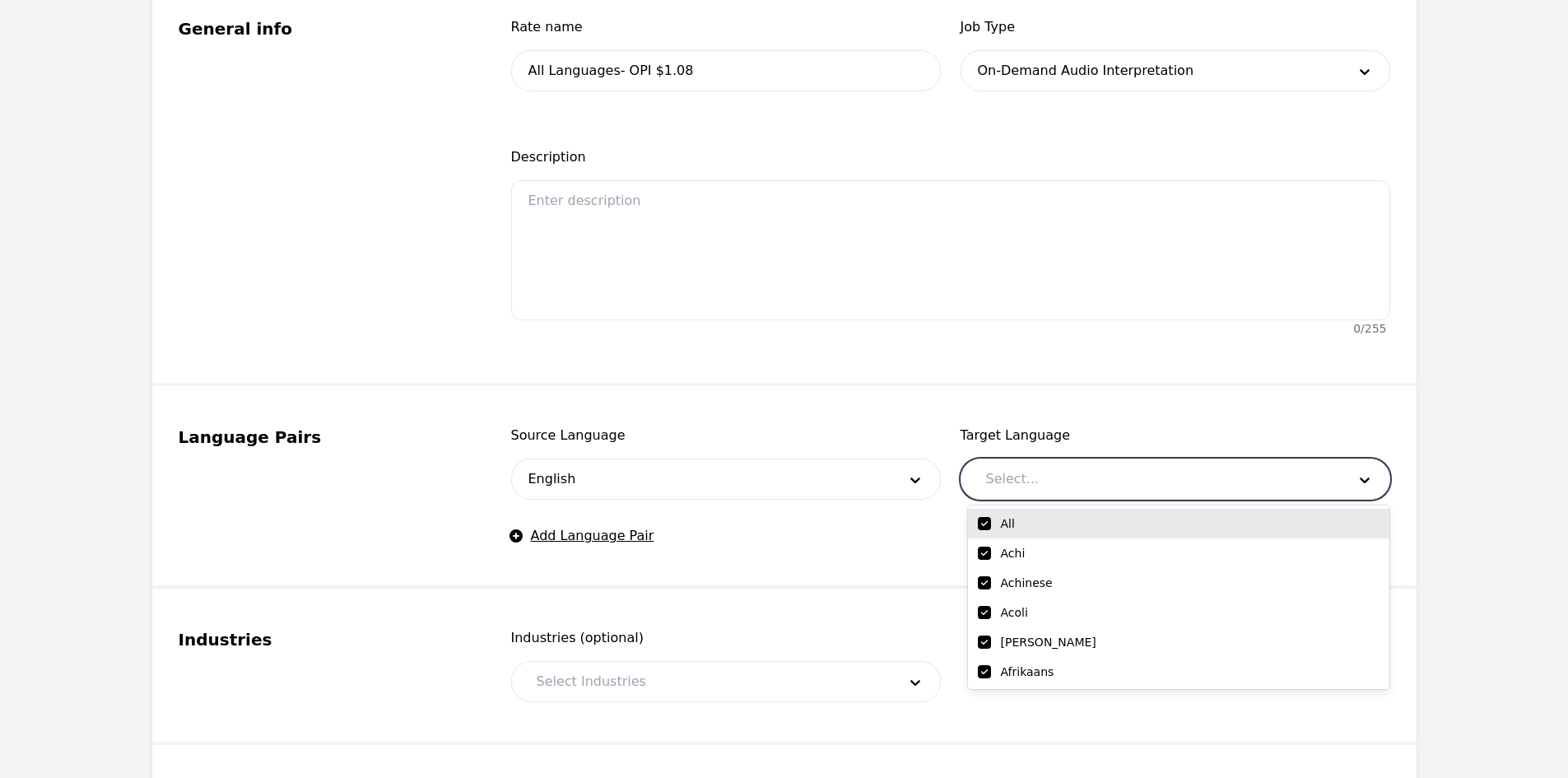
checkbox input "true"
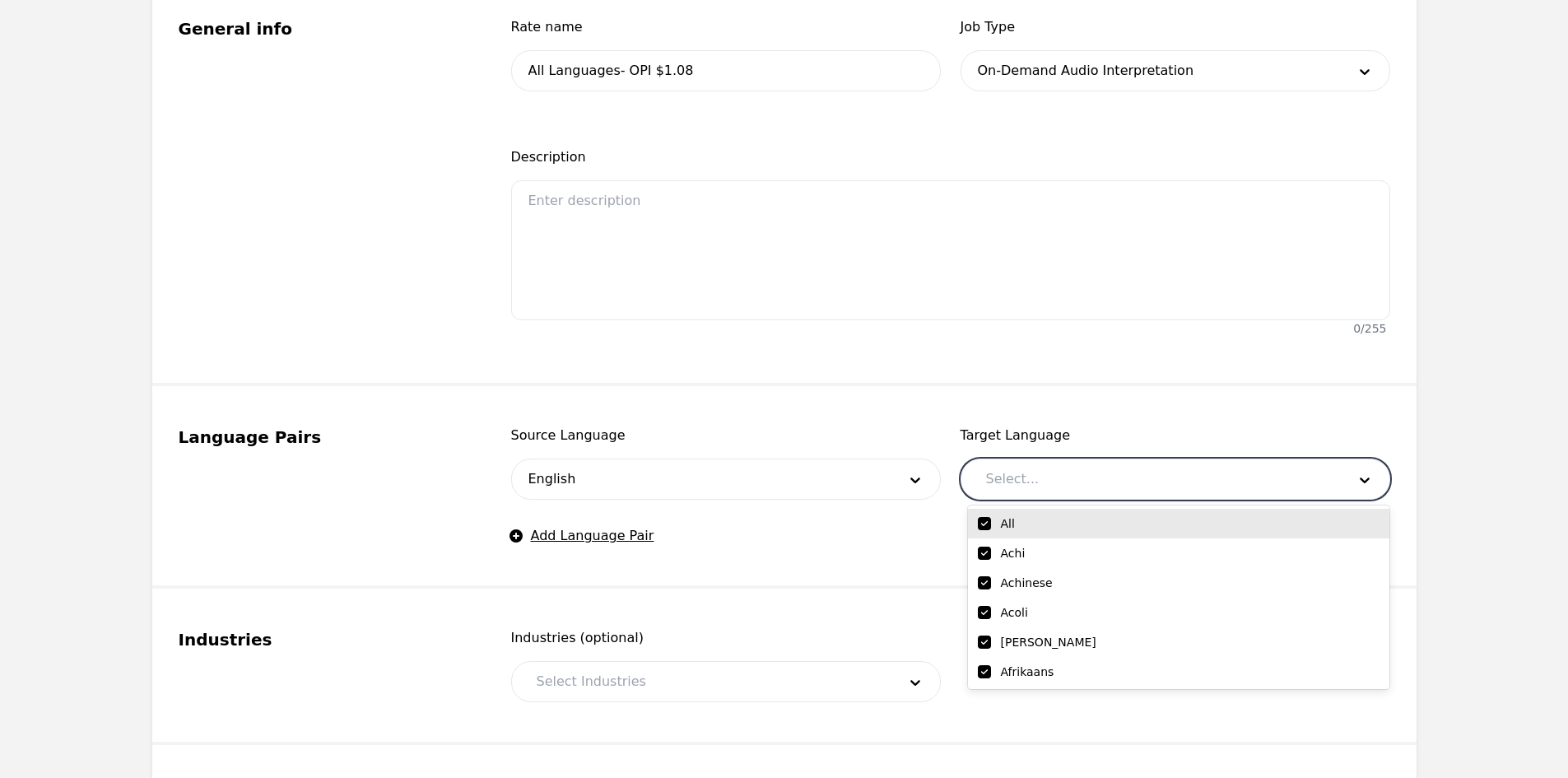
checkbox input "true"
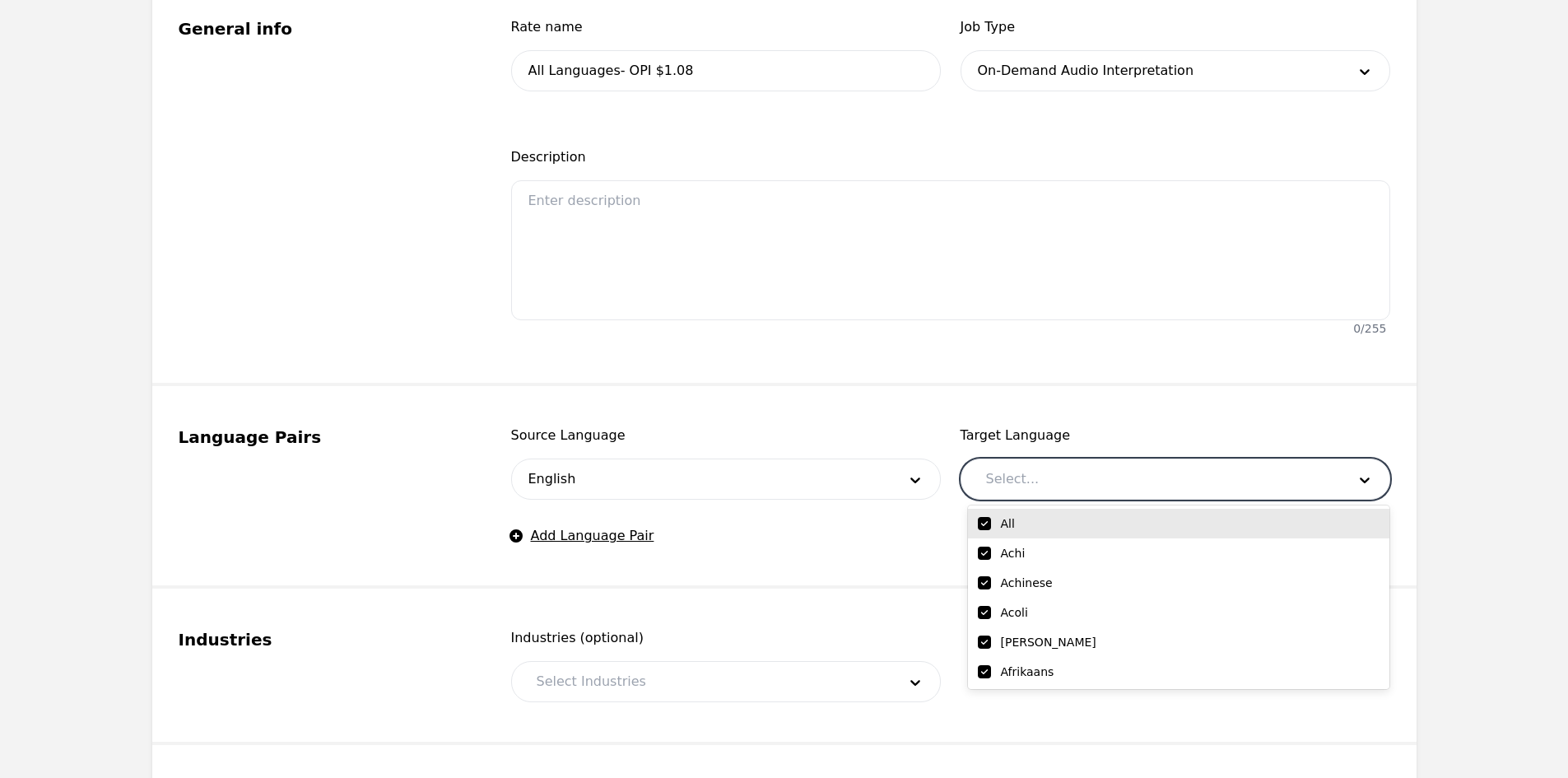
checkbox input "true"
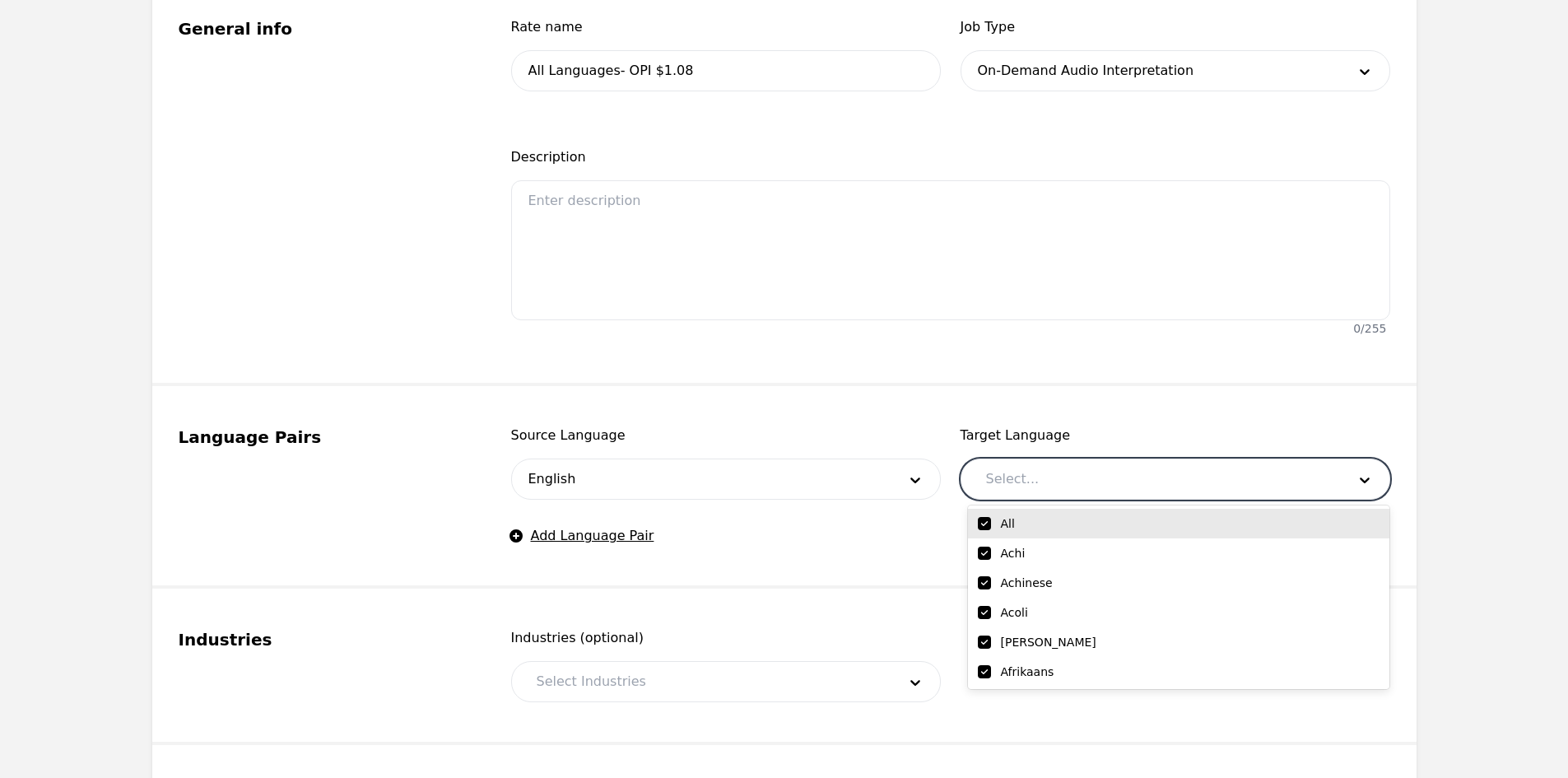
checkbox input "true"
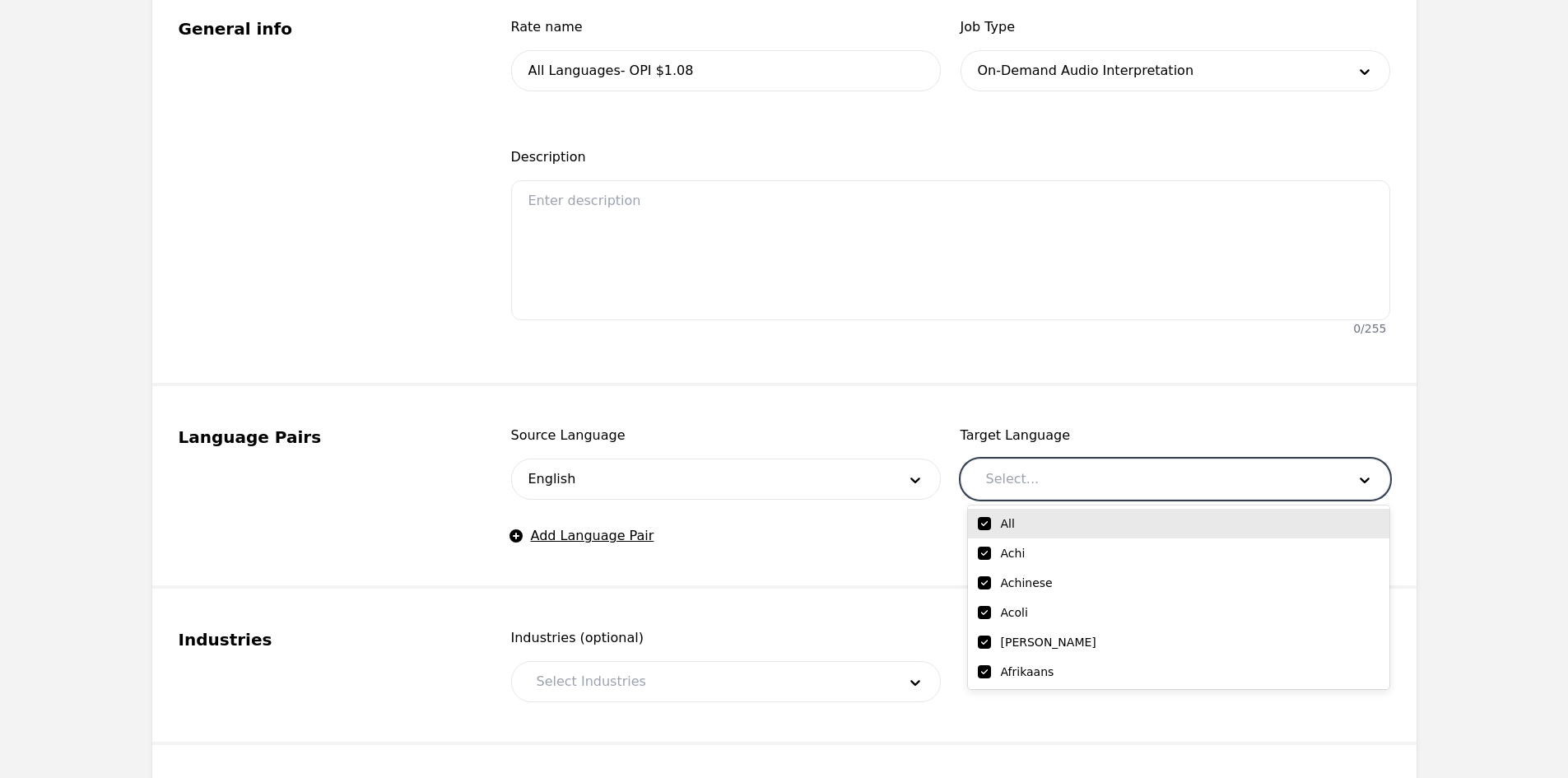
checkbox input "true"
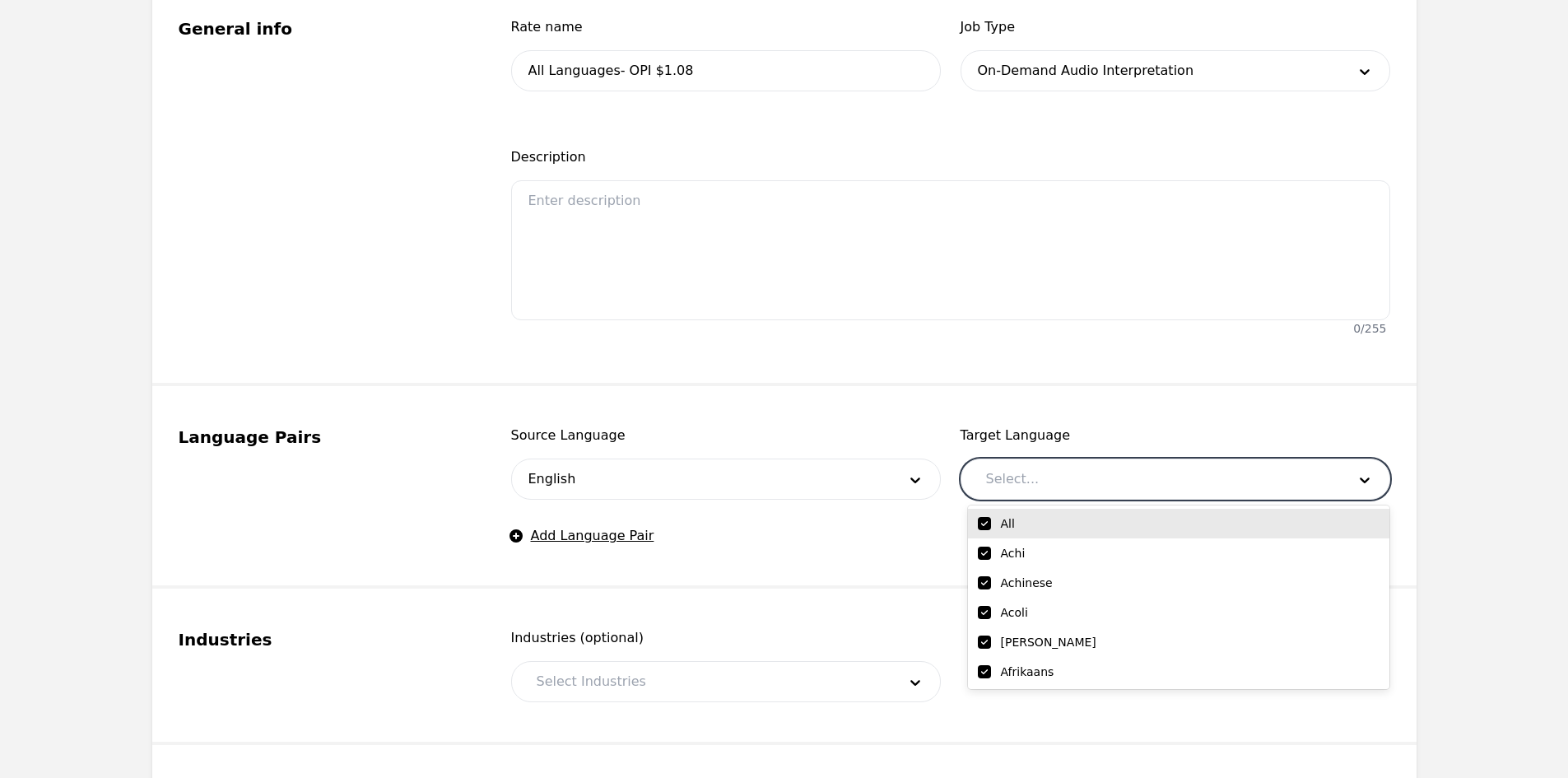
checkbox input "true"
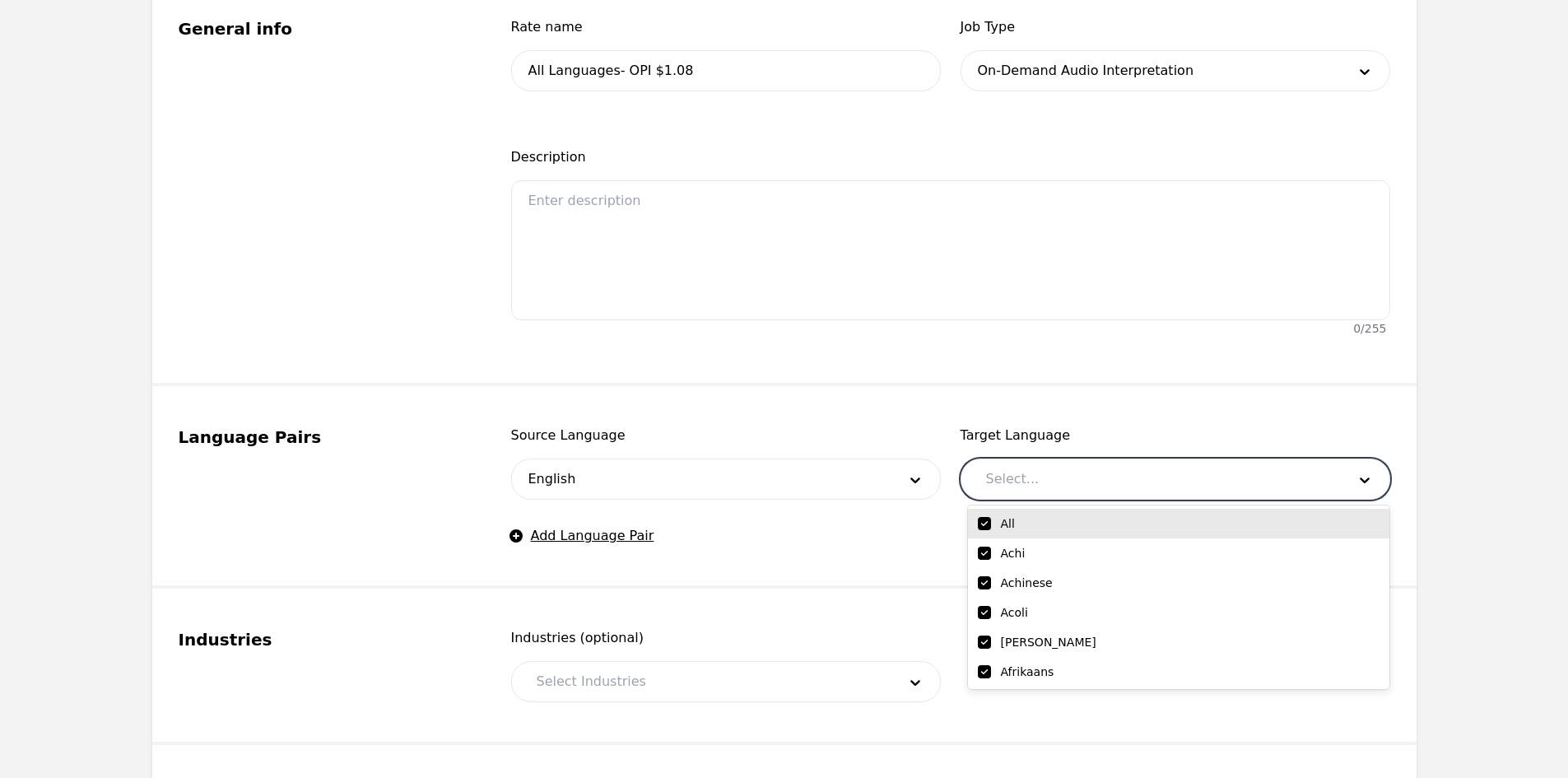
checkbox input "true"
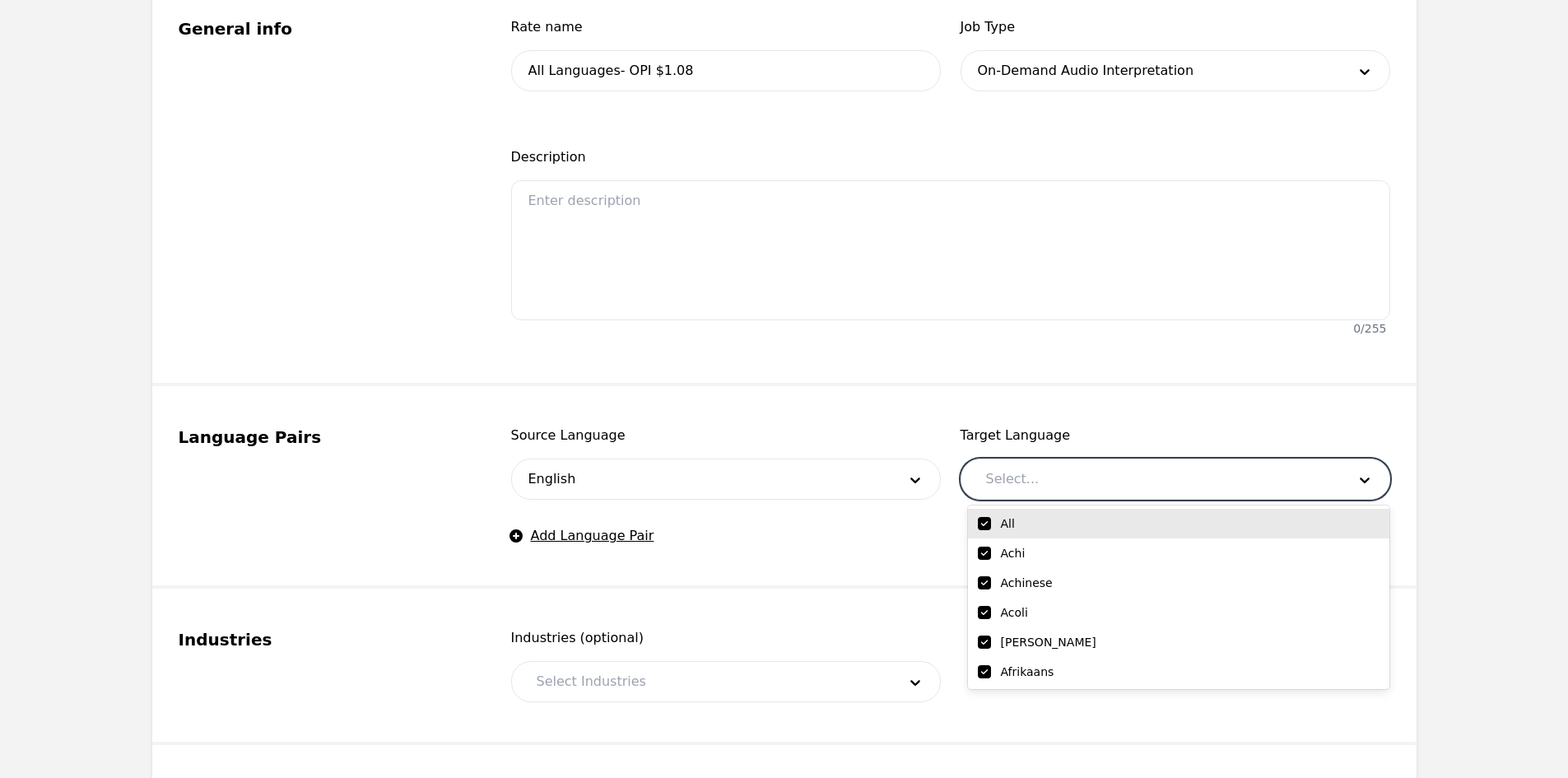
checkbox input "true"
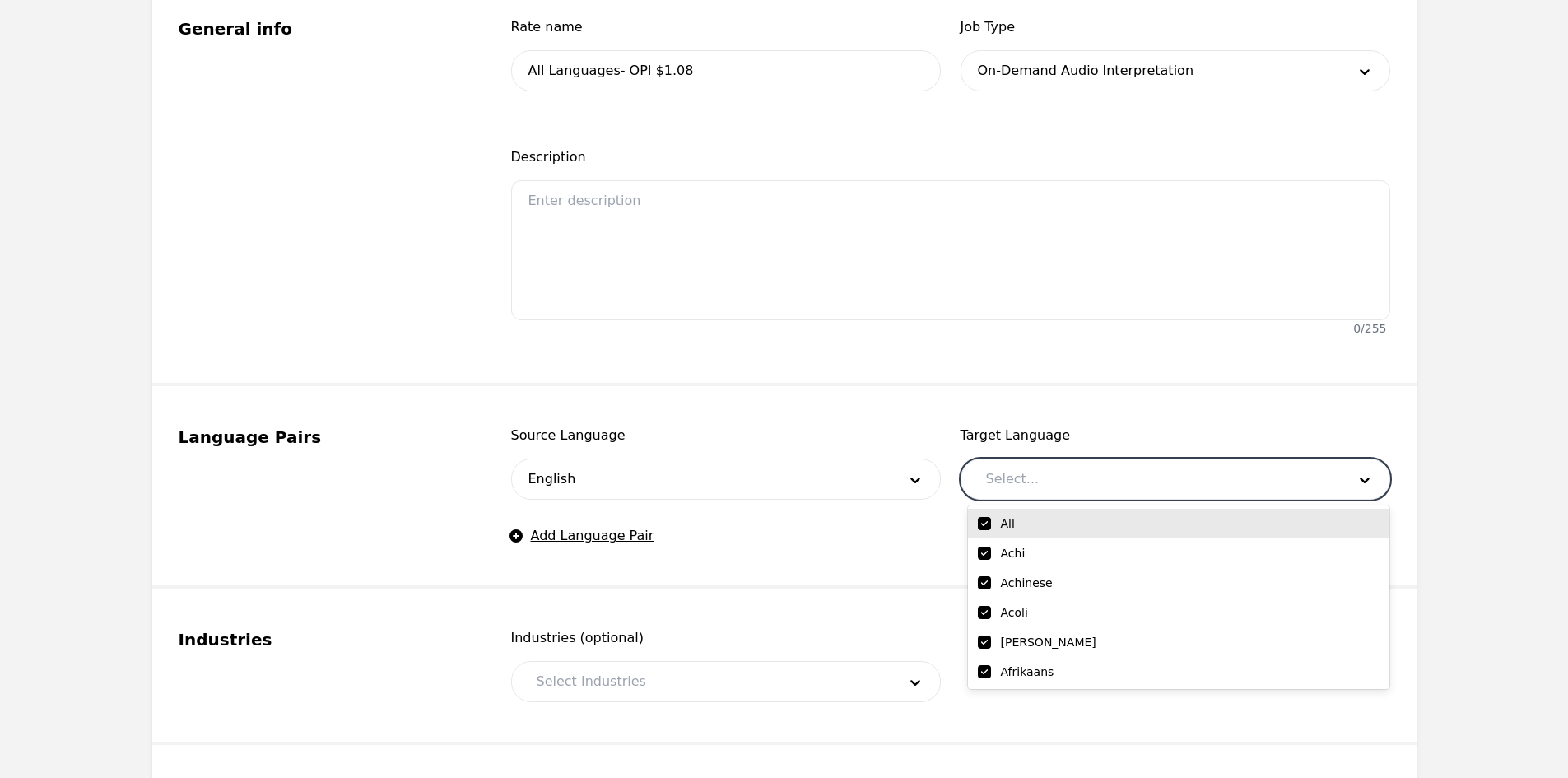
checkbox input "true"
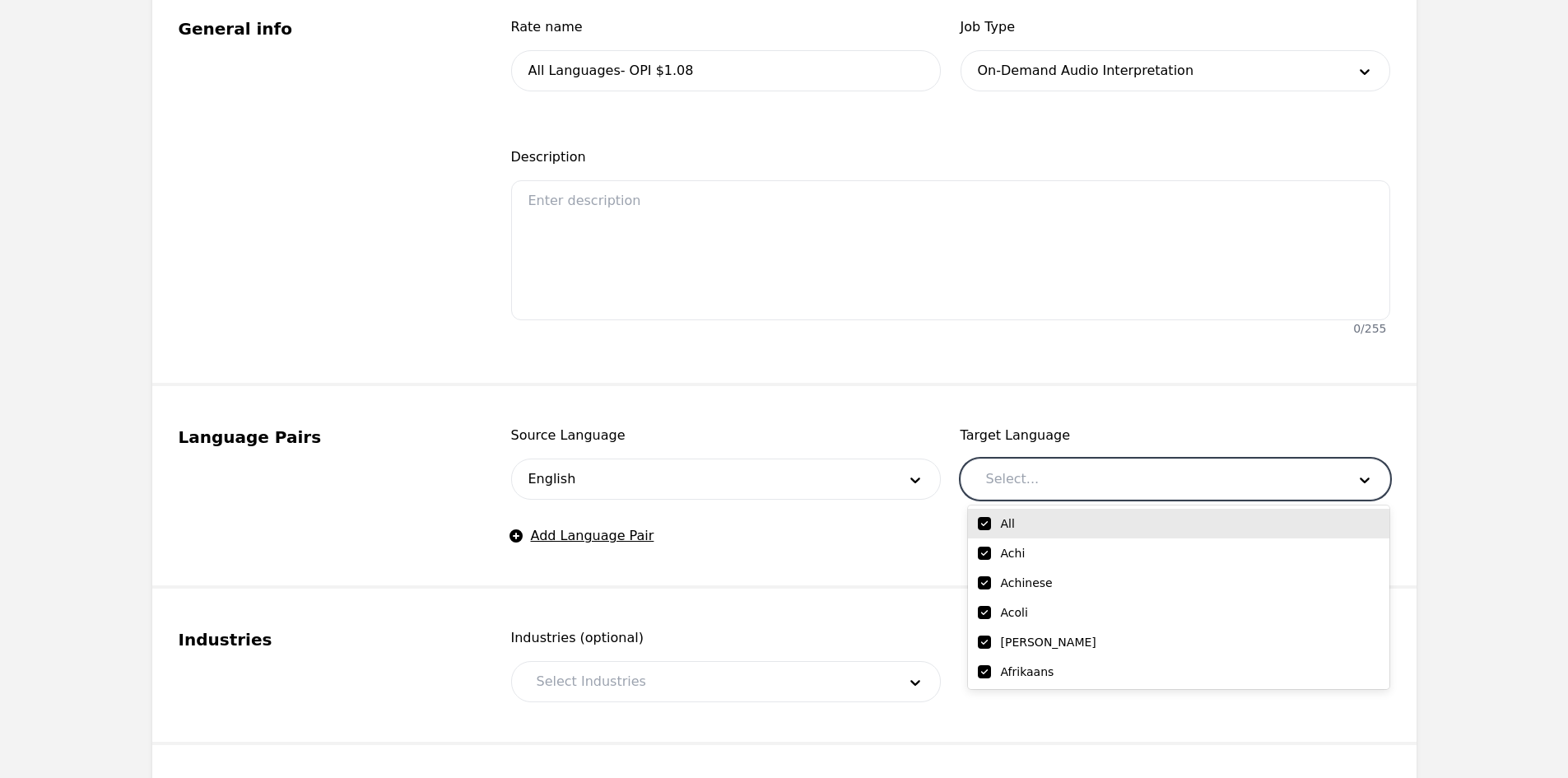
checkbox input "true"
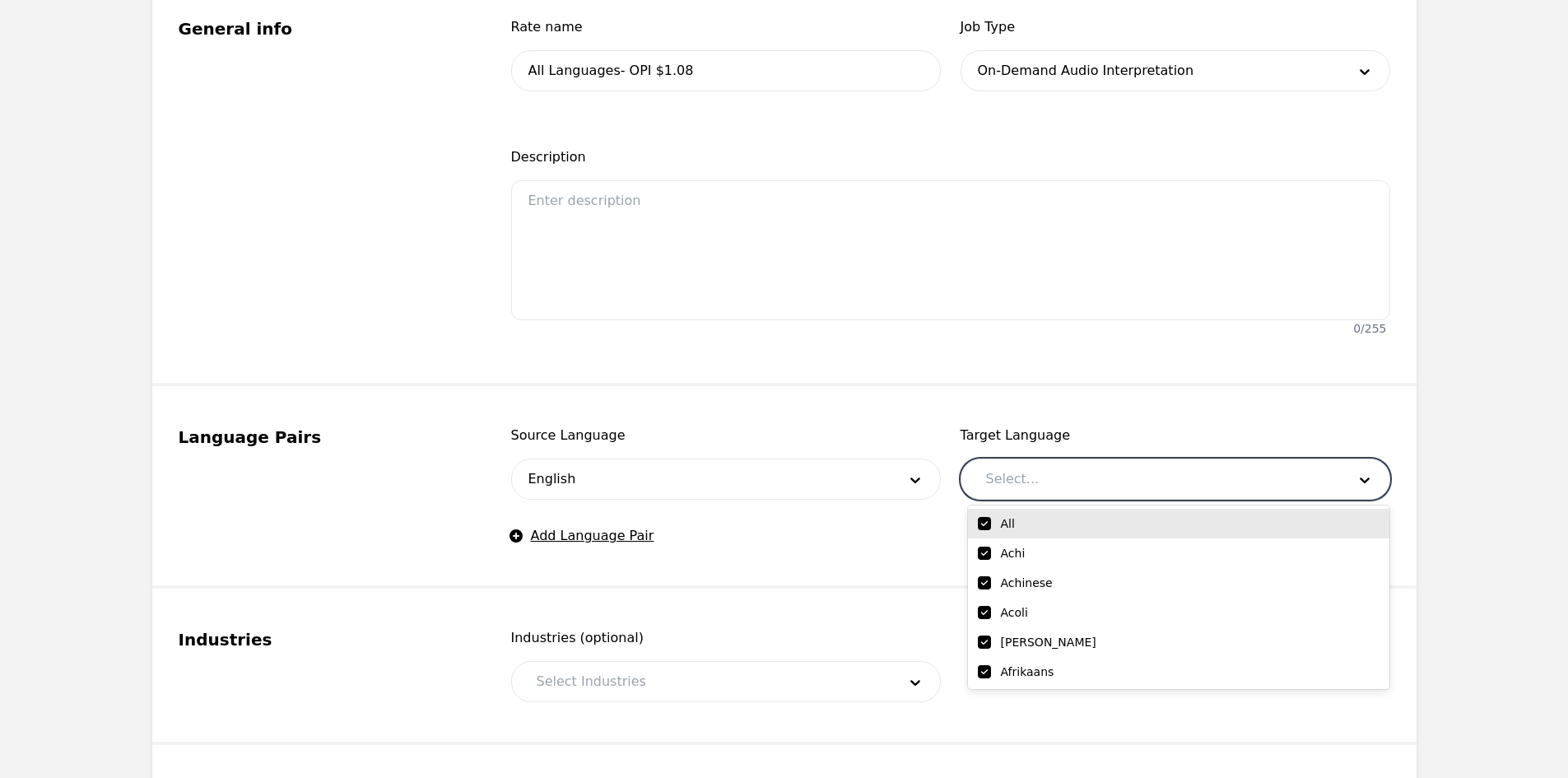
checkbox input "true"
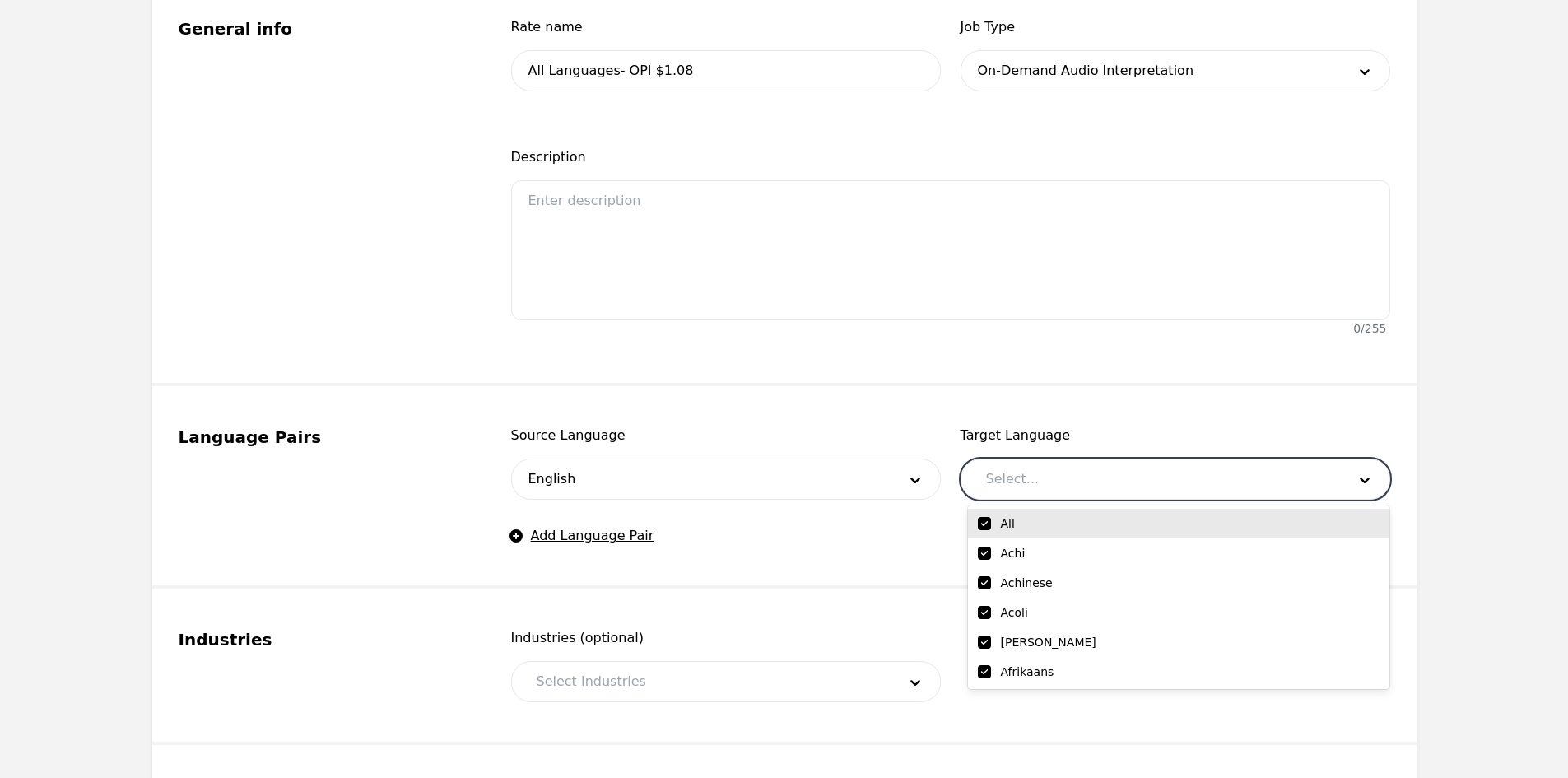
checkbox input "true"
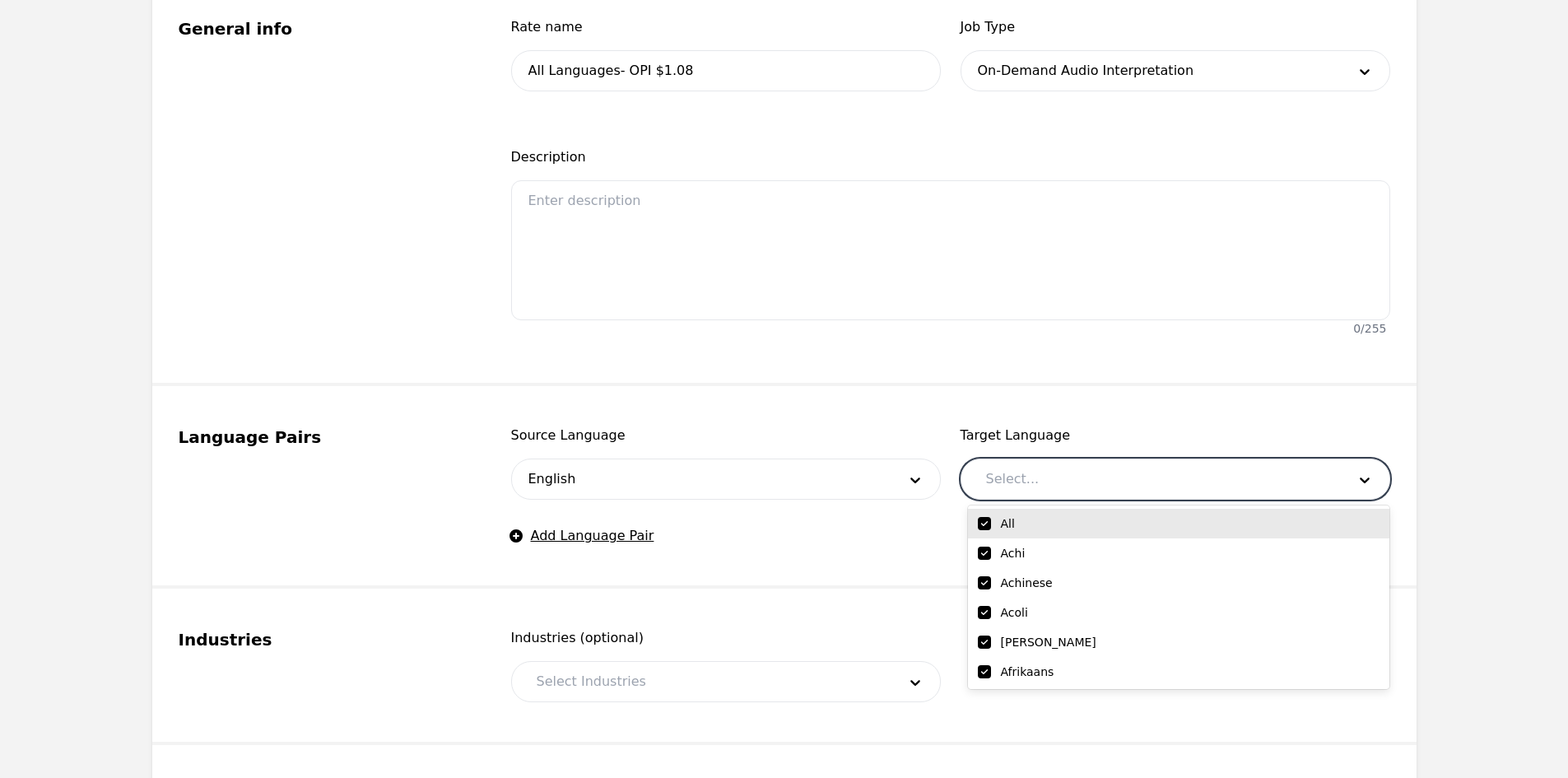
checkbox input "true"
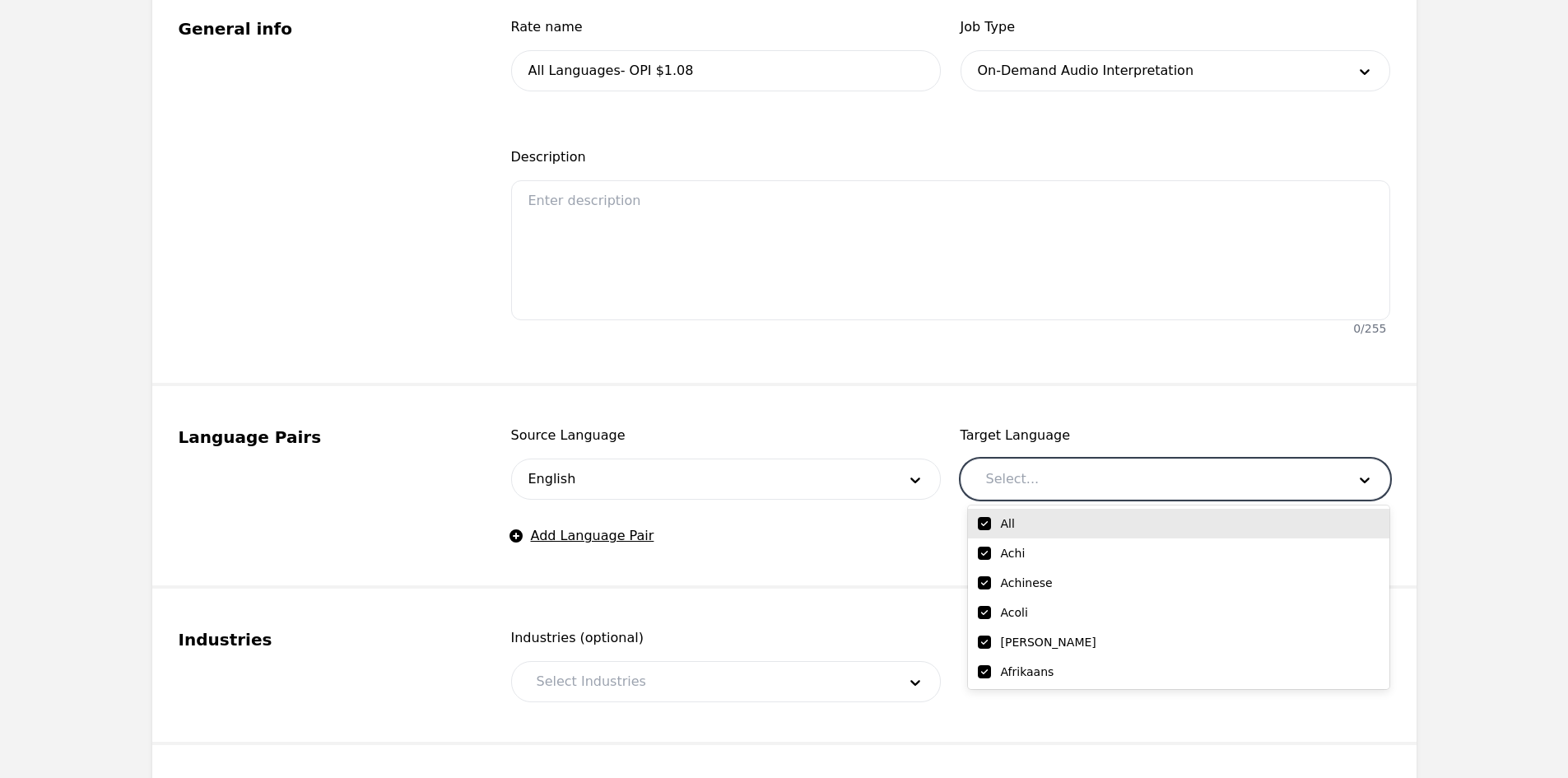
checkbox input "true"
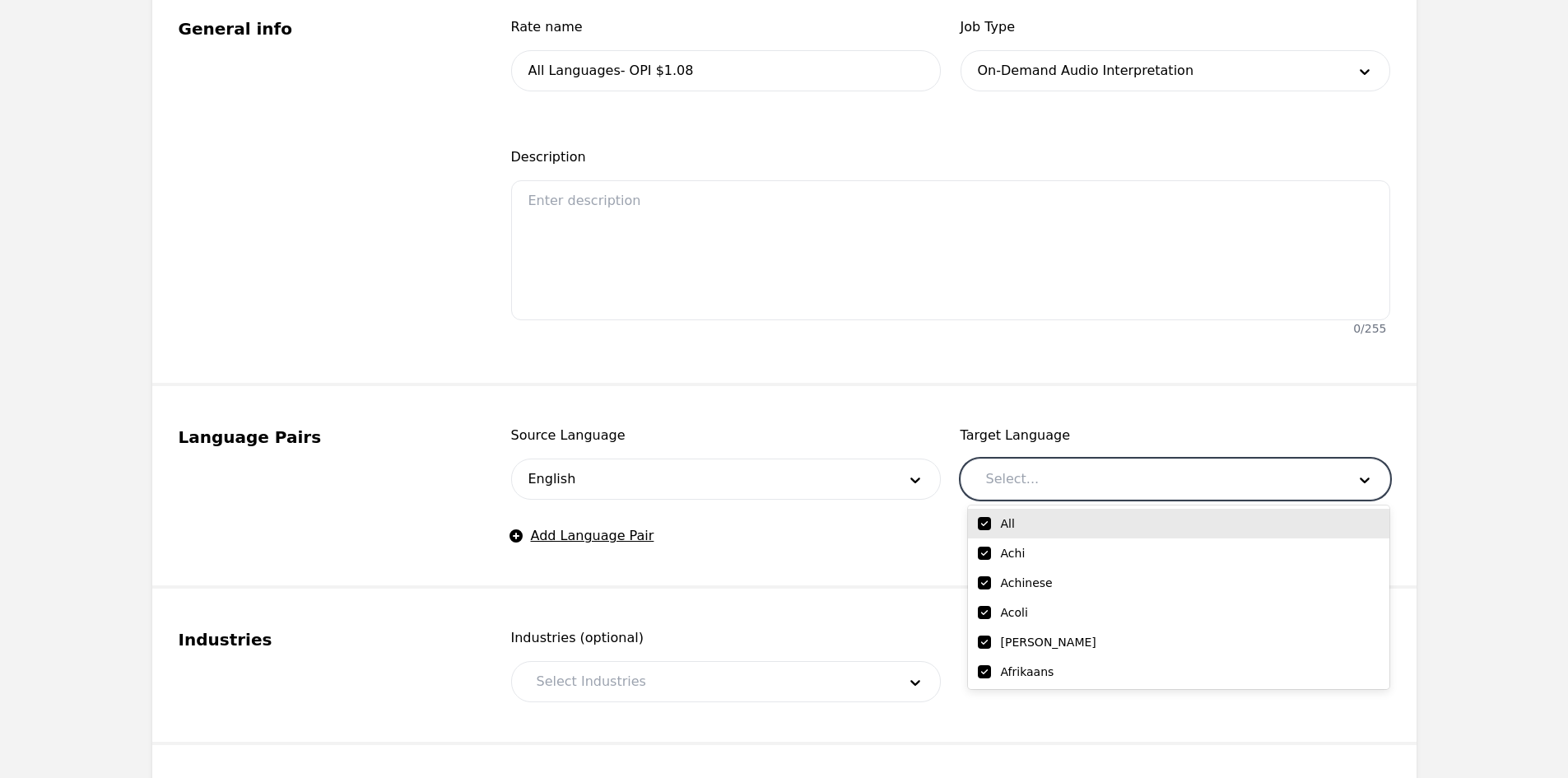
checkbox input "true"
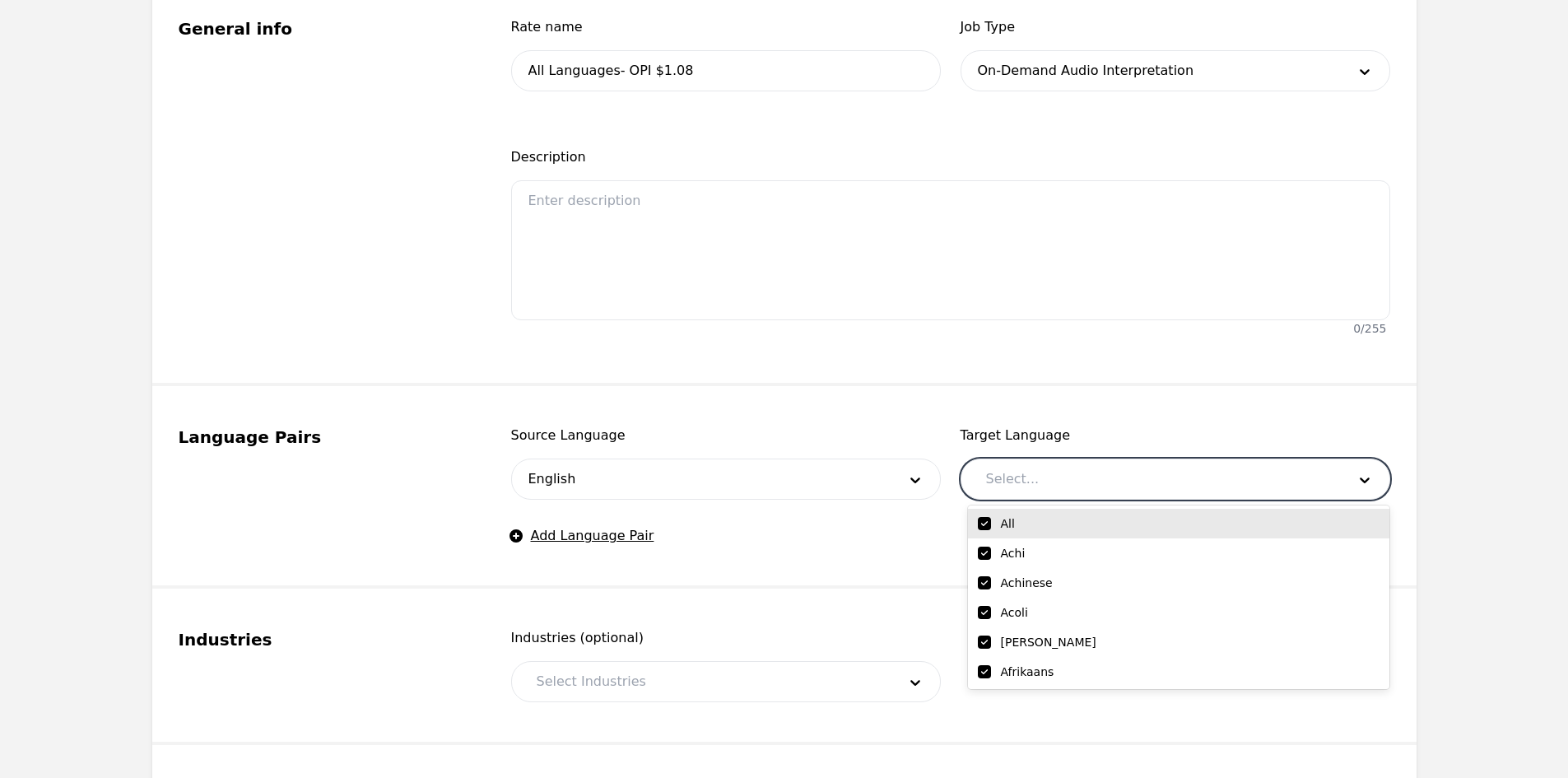
checkbox input "true"
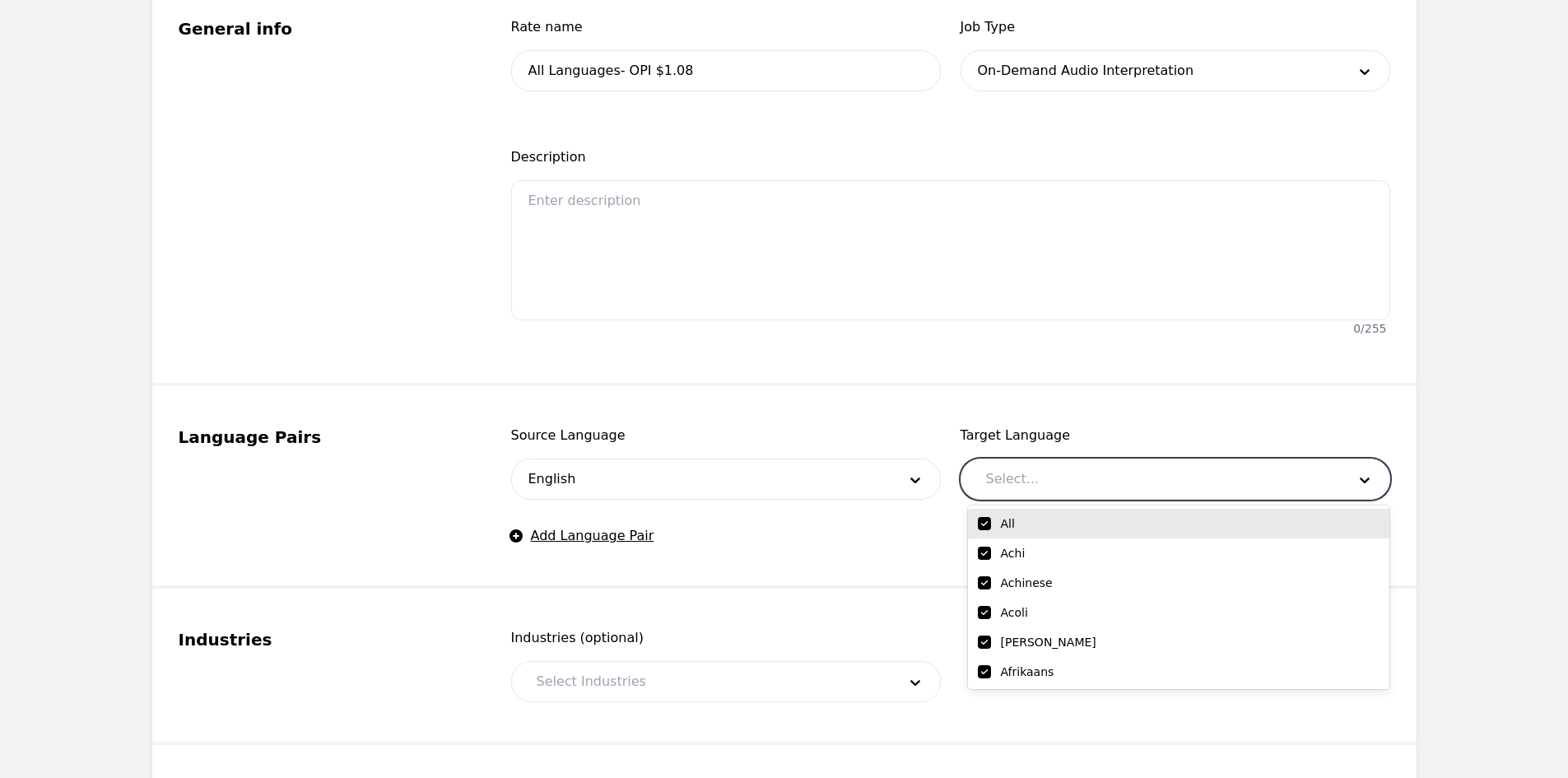
checkbox input "true"
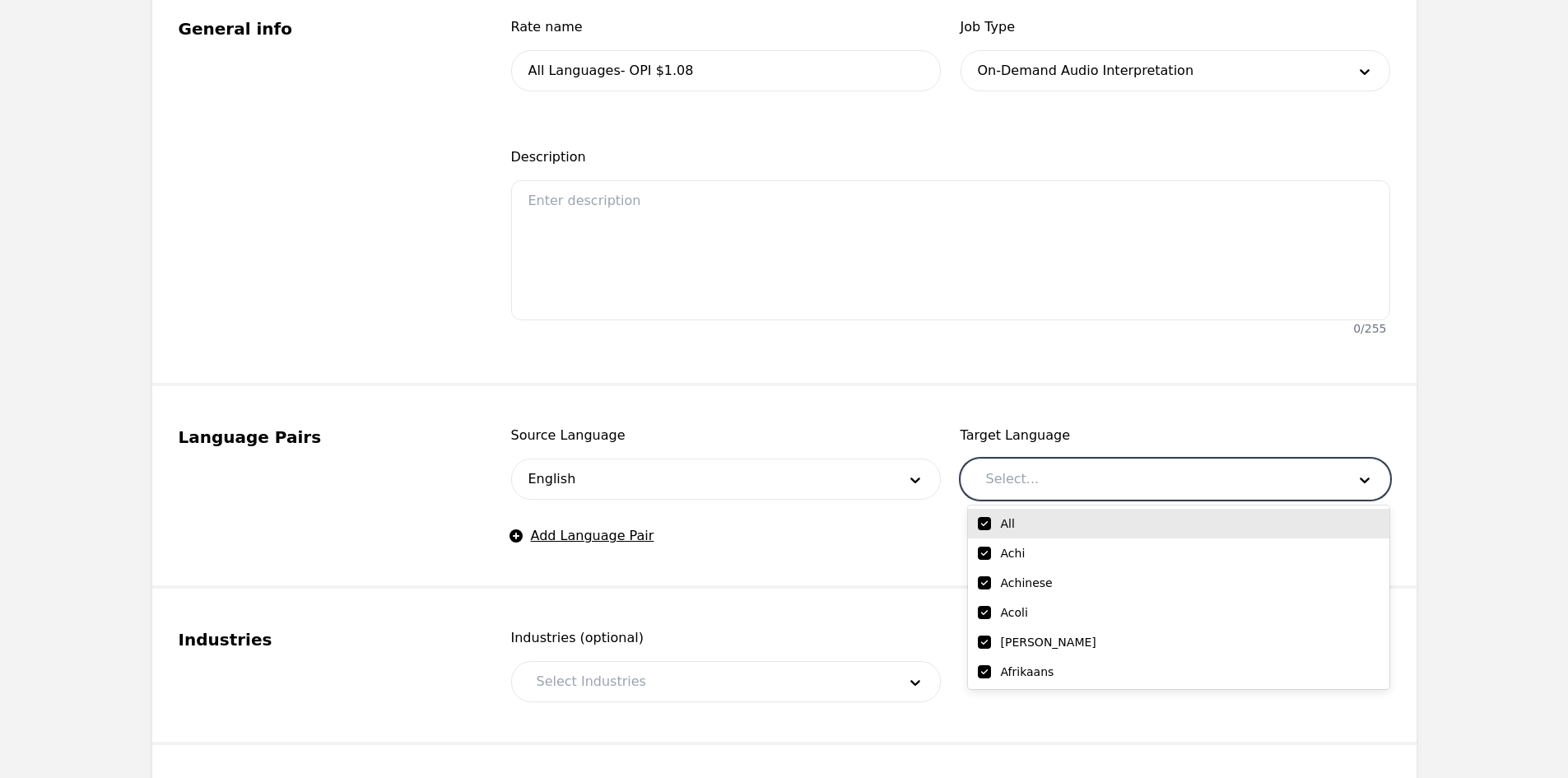
checkbox input "true"
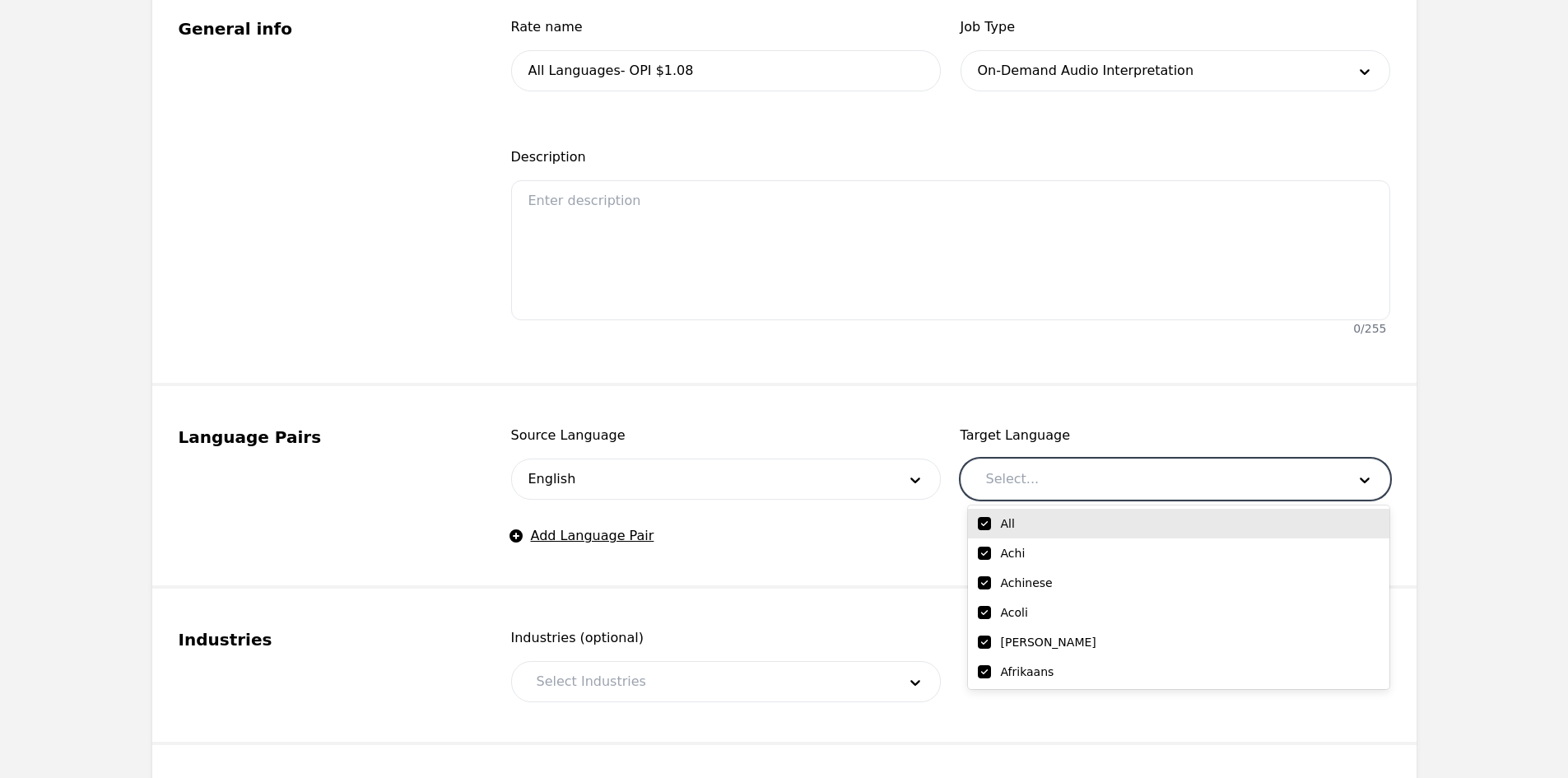
checkbox input "true"
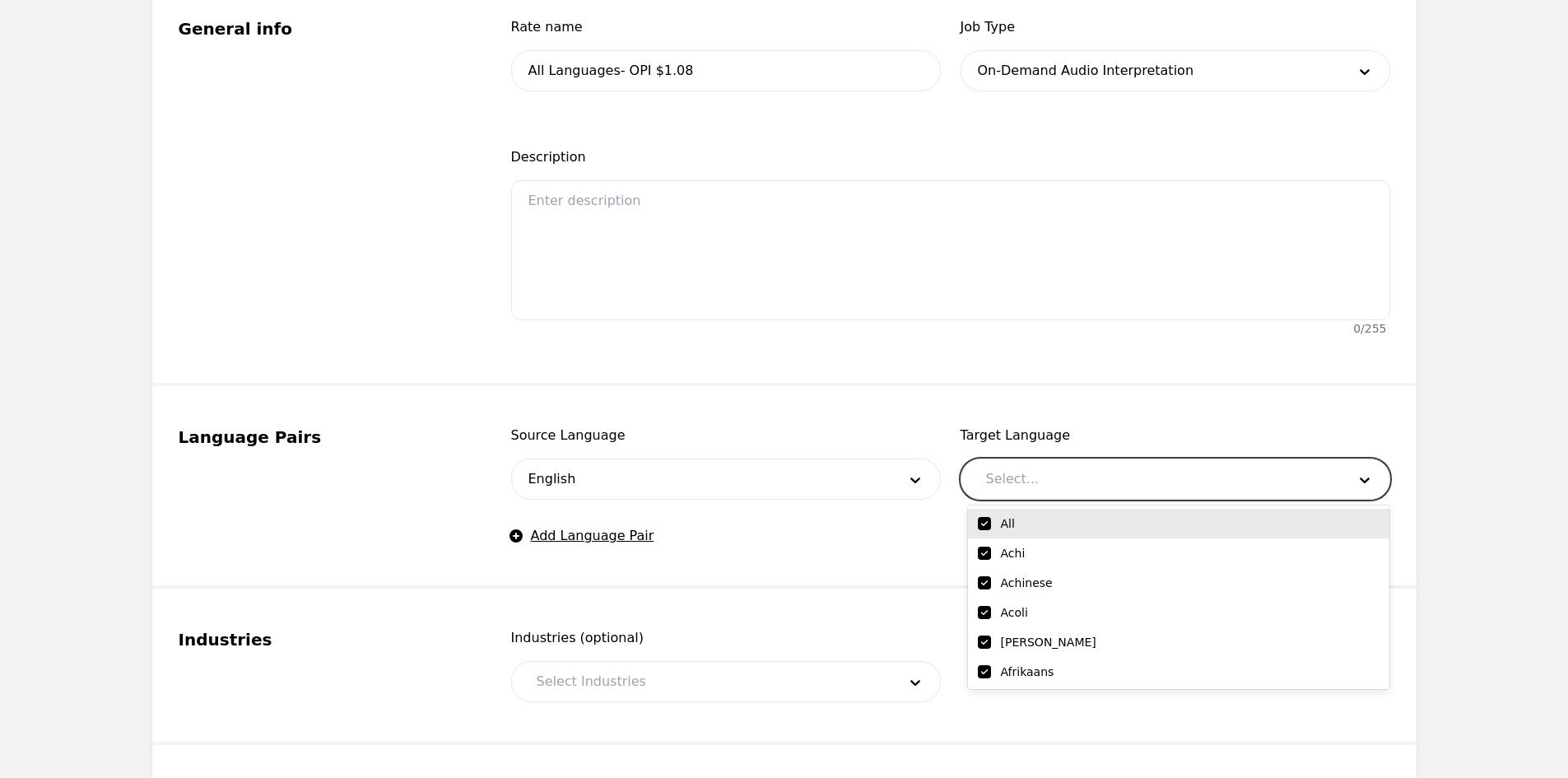
checkbox input "true"
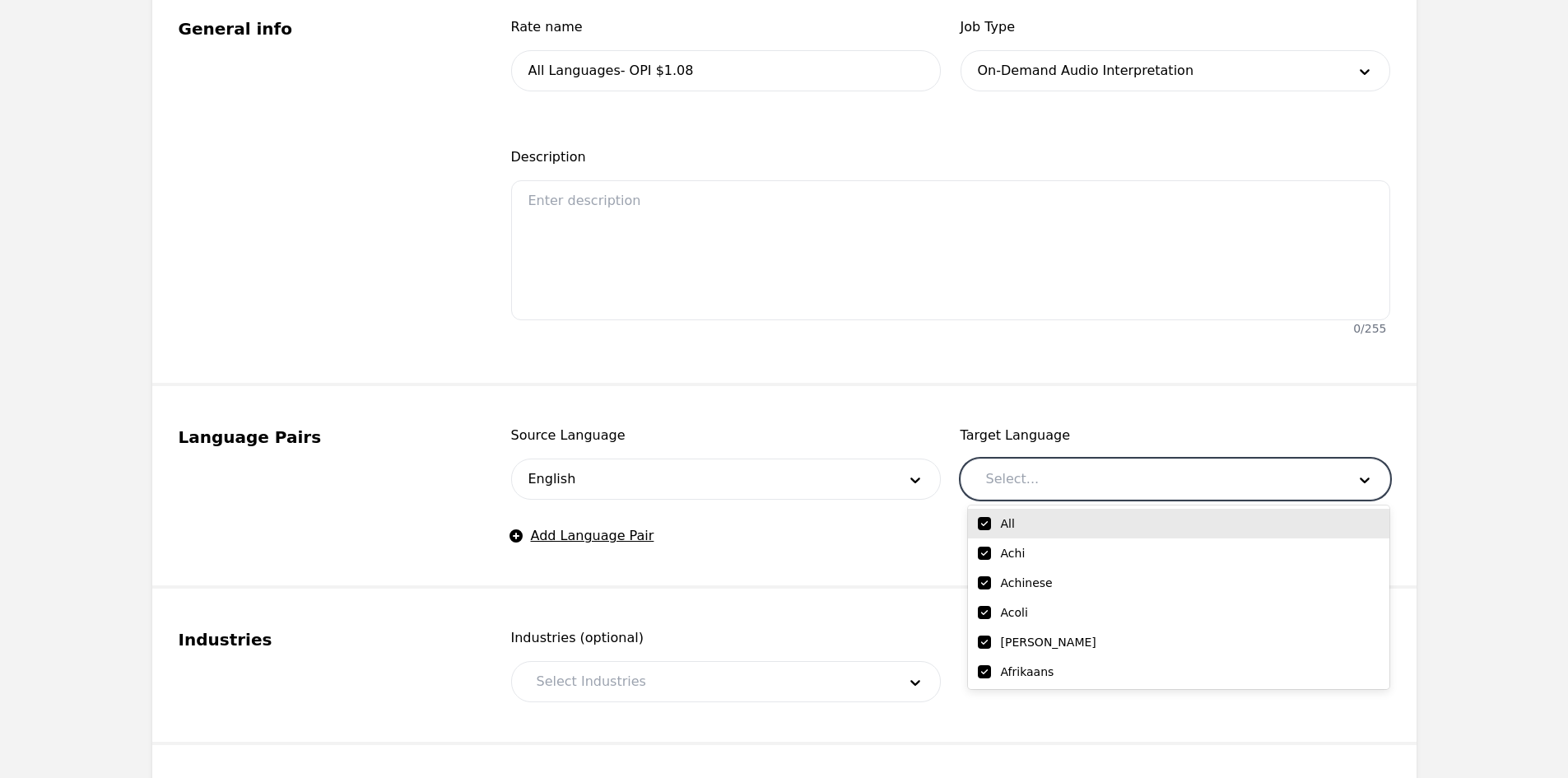
checkbox input "true"
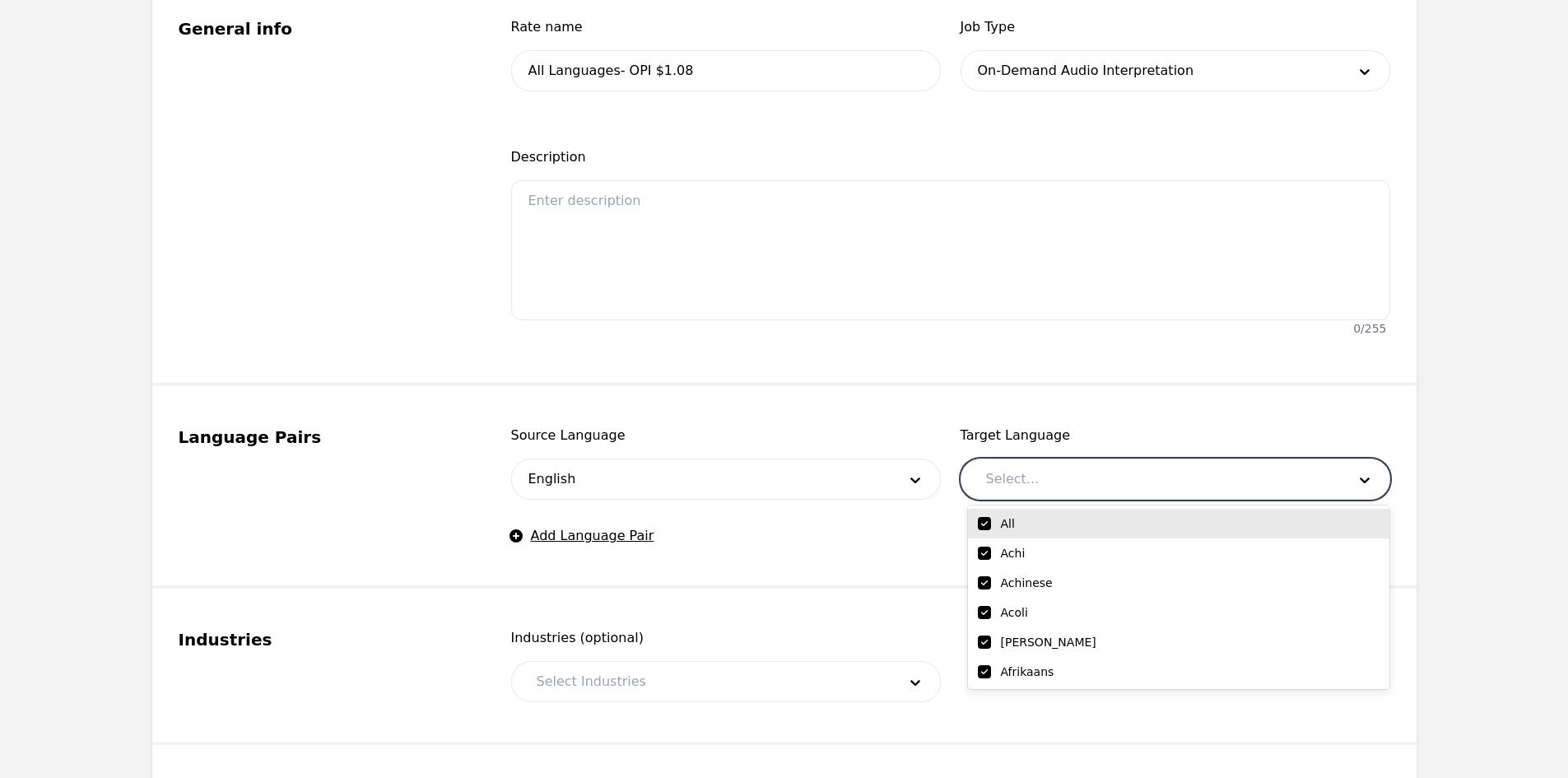
checkbox input "true"
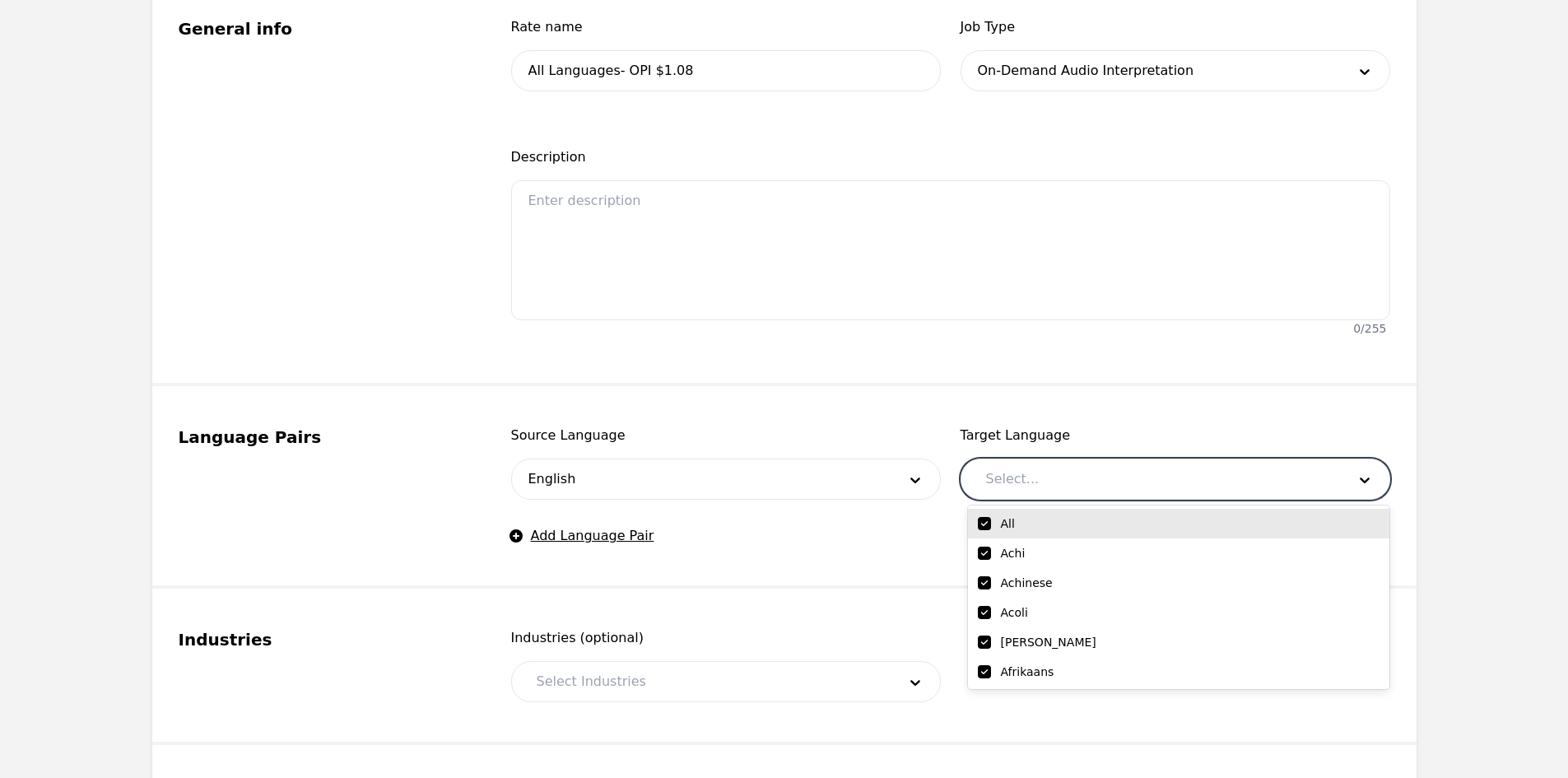
checkbox input "true"
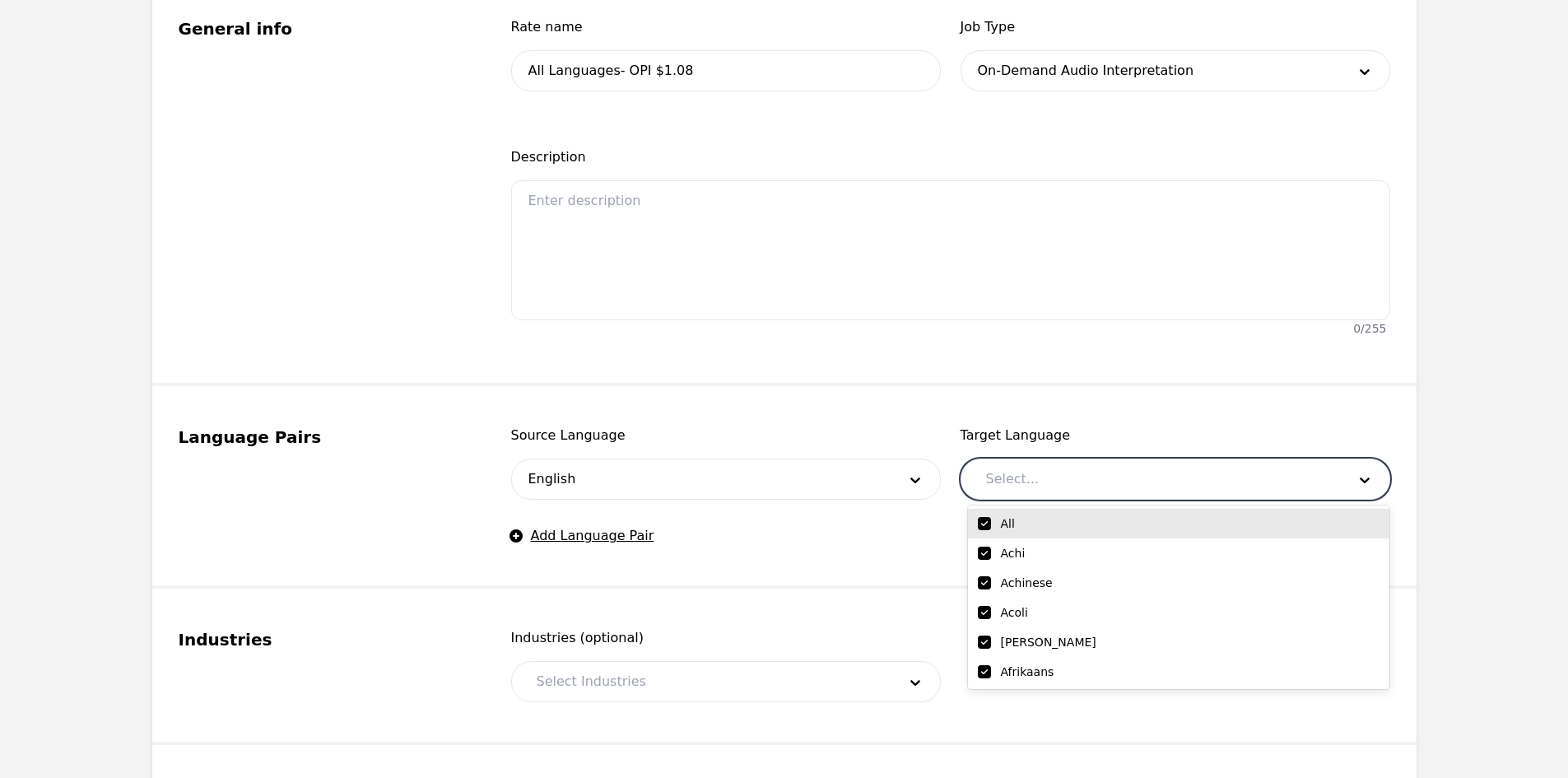
checkbox input "true"
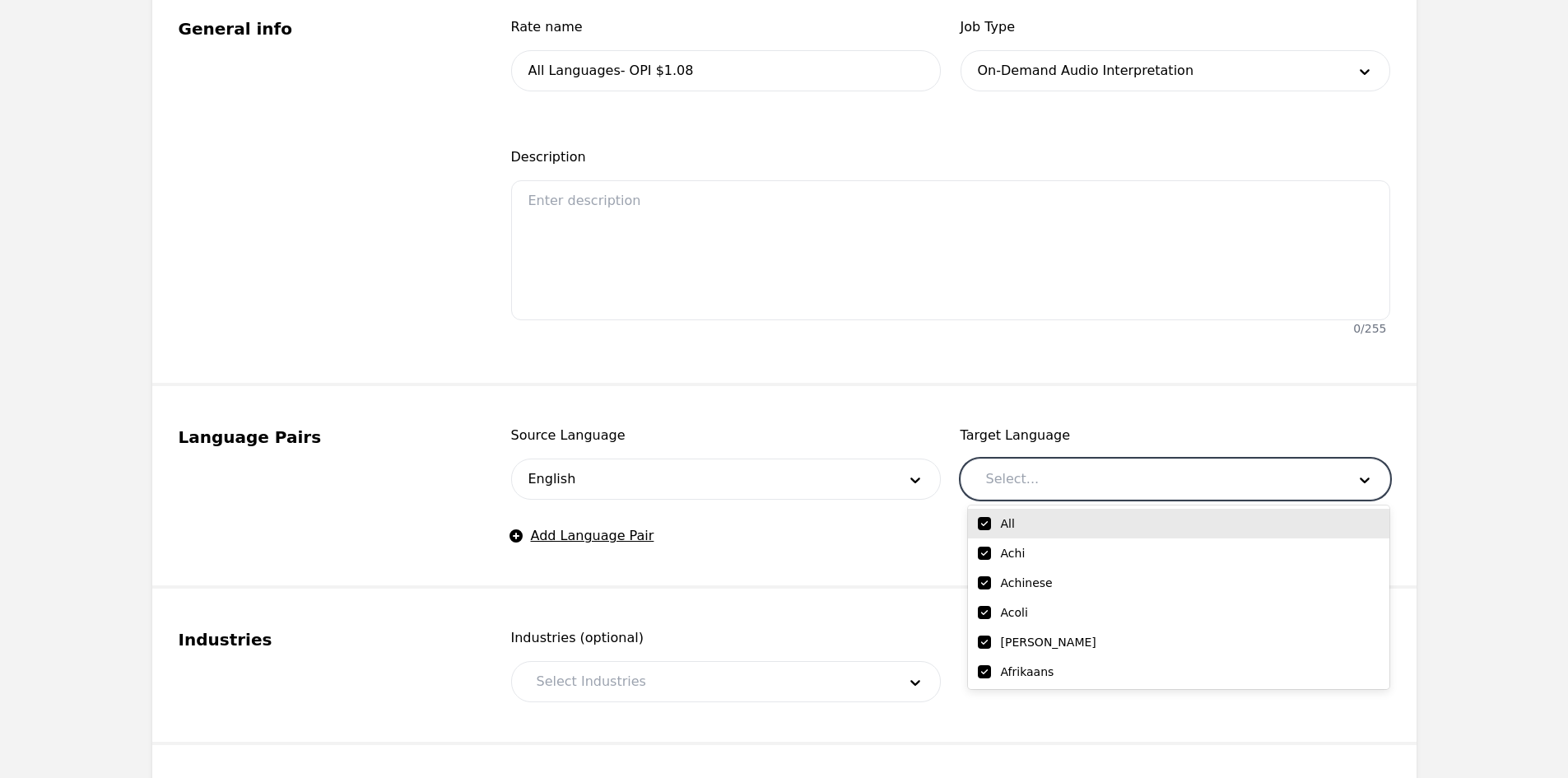
checkbox input "true"
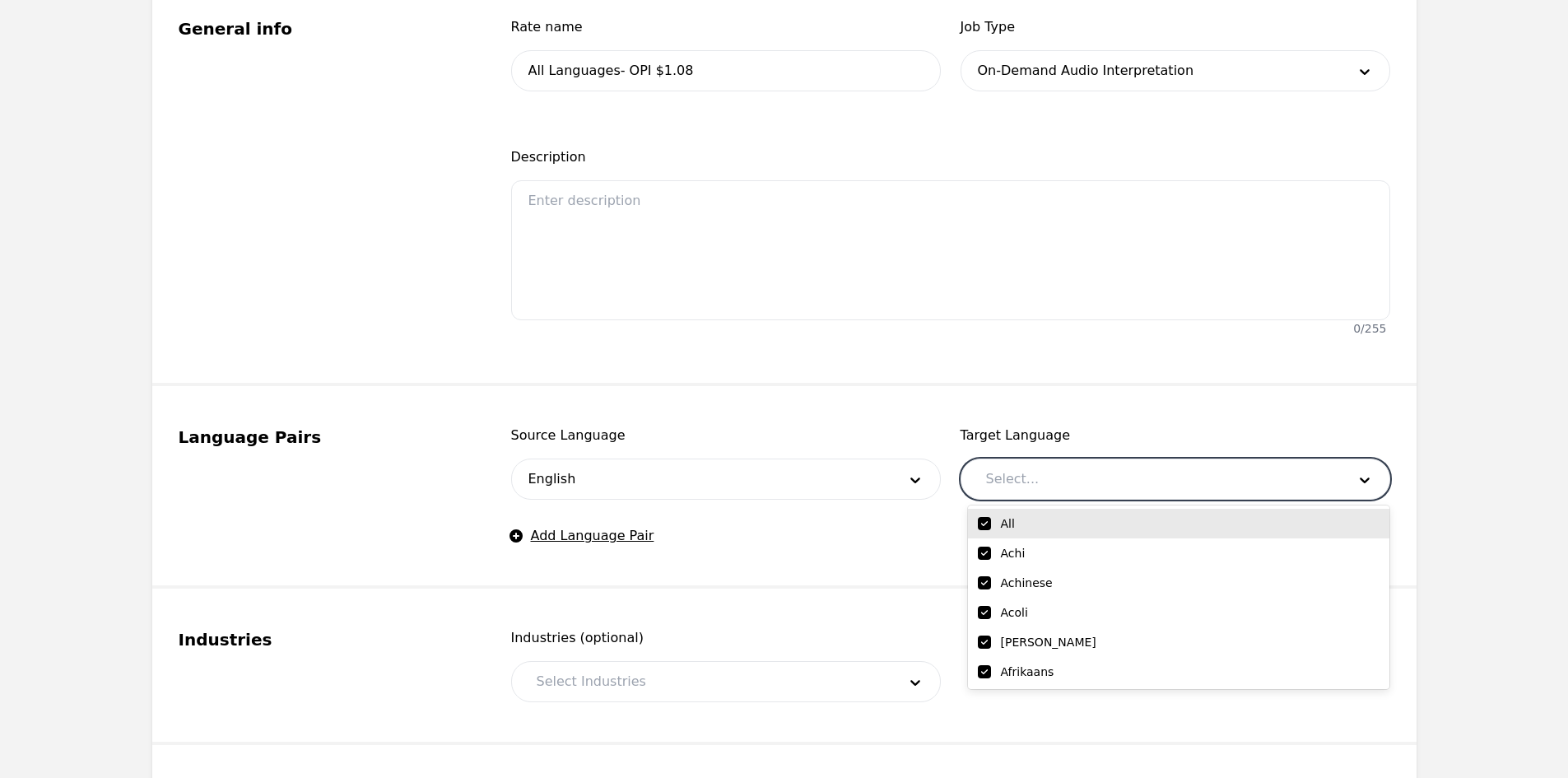
checkbox input "true"
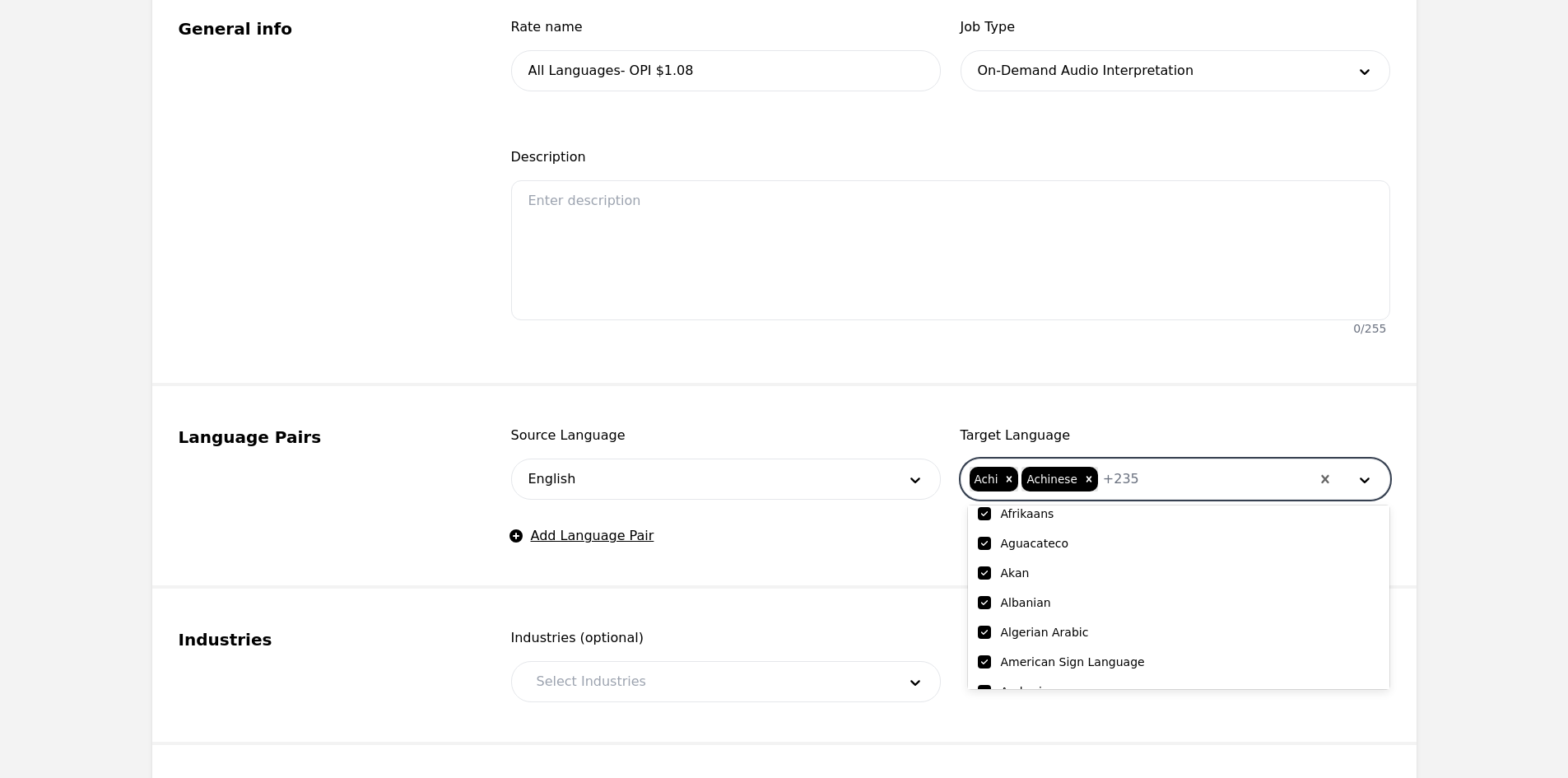
scroll to position [165, 0]
click at [983, 651] on input "checkbox" at bounding box center [984, 655] width 13 height 13
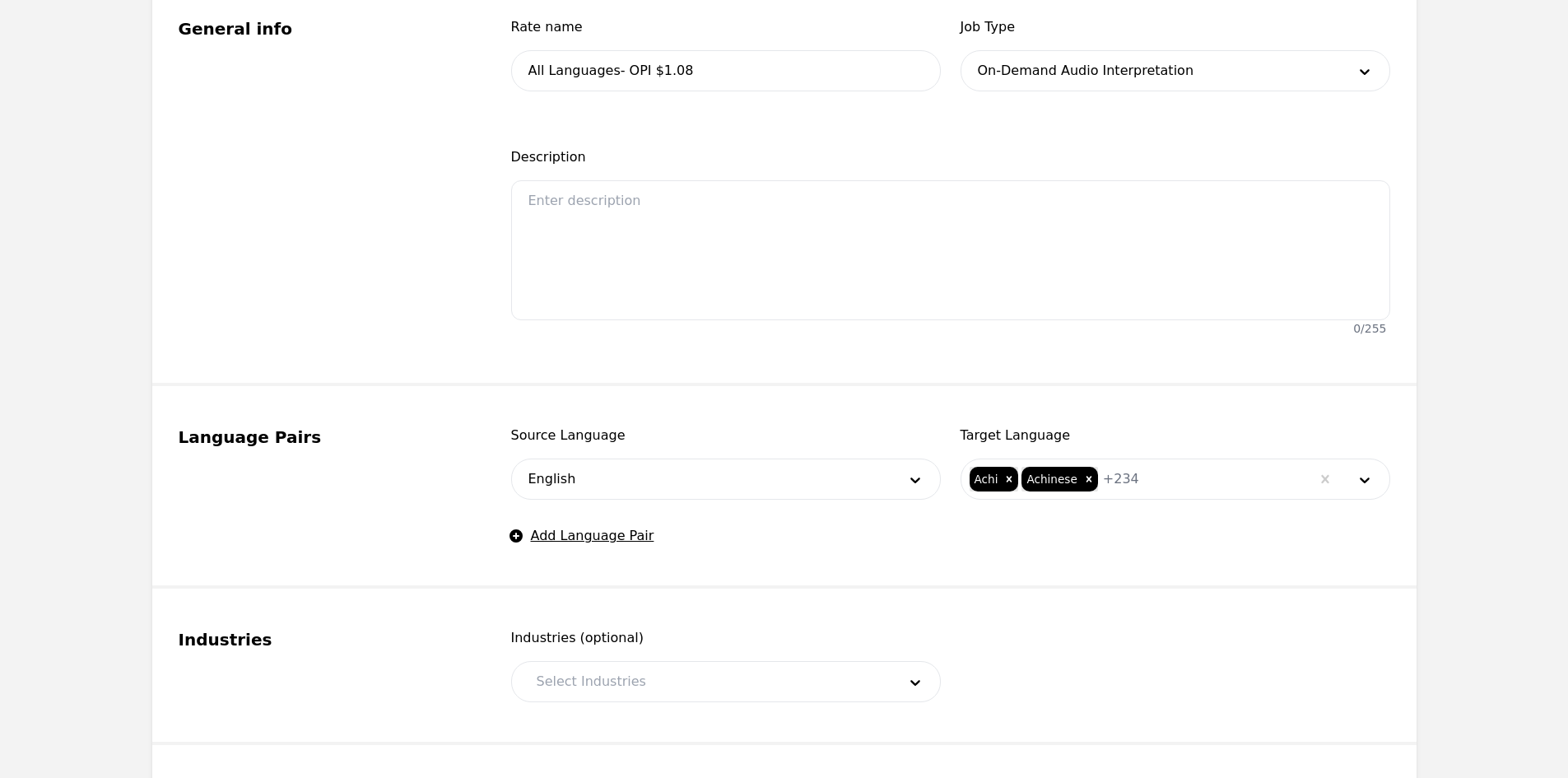
click at [821, 619] on fieldset "Industries Industries (optional) Select Industries" at bounding box center [784, 666] width 1264 height 157
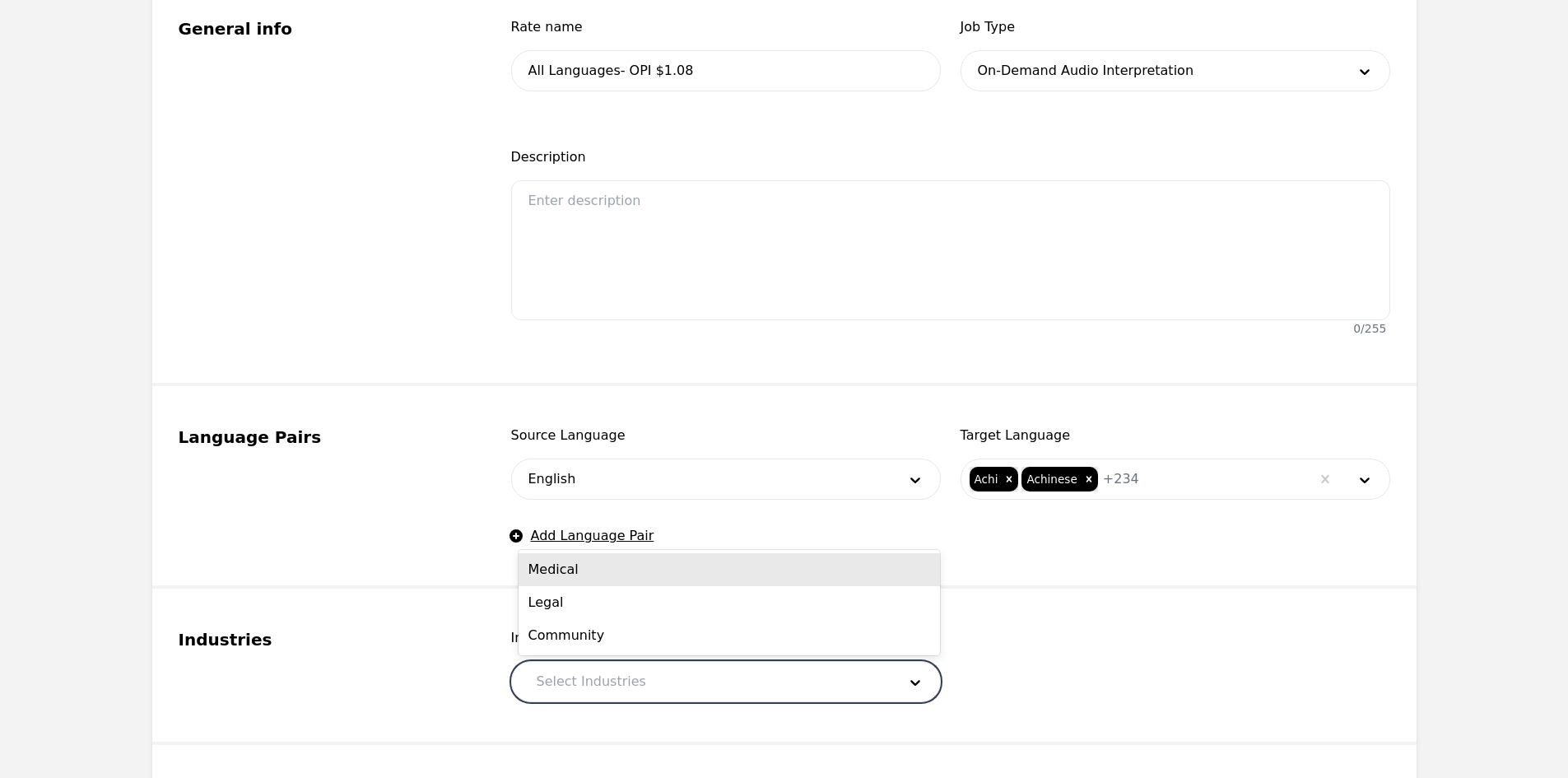
click at [750, 674] on div at bounding box center [704, 682] width 372 height 40
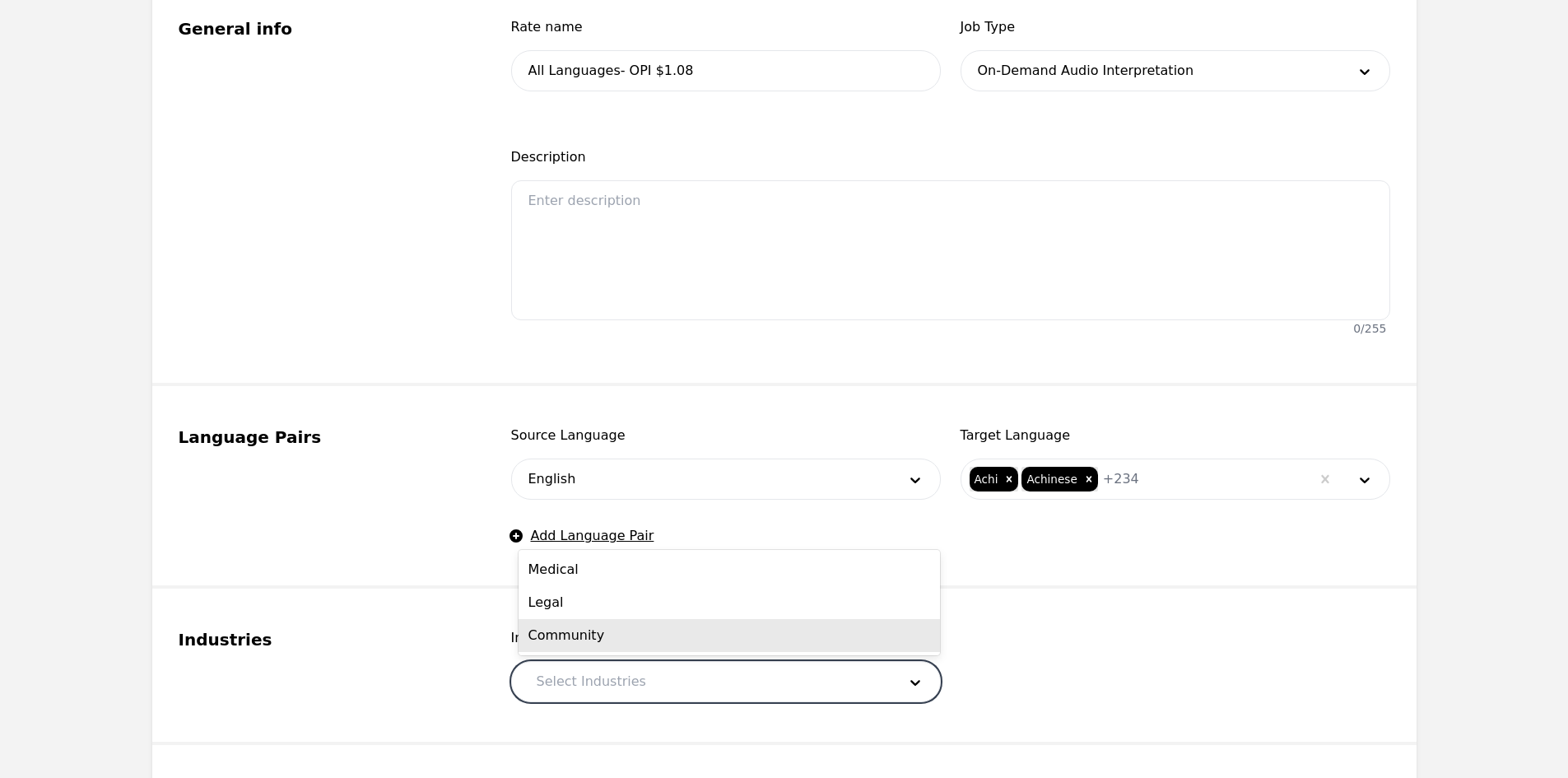
click at [631, 567] on div "Medical" at bounding box center [729, 569] width 421 height 33
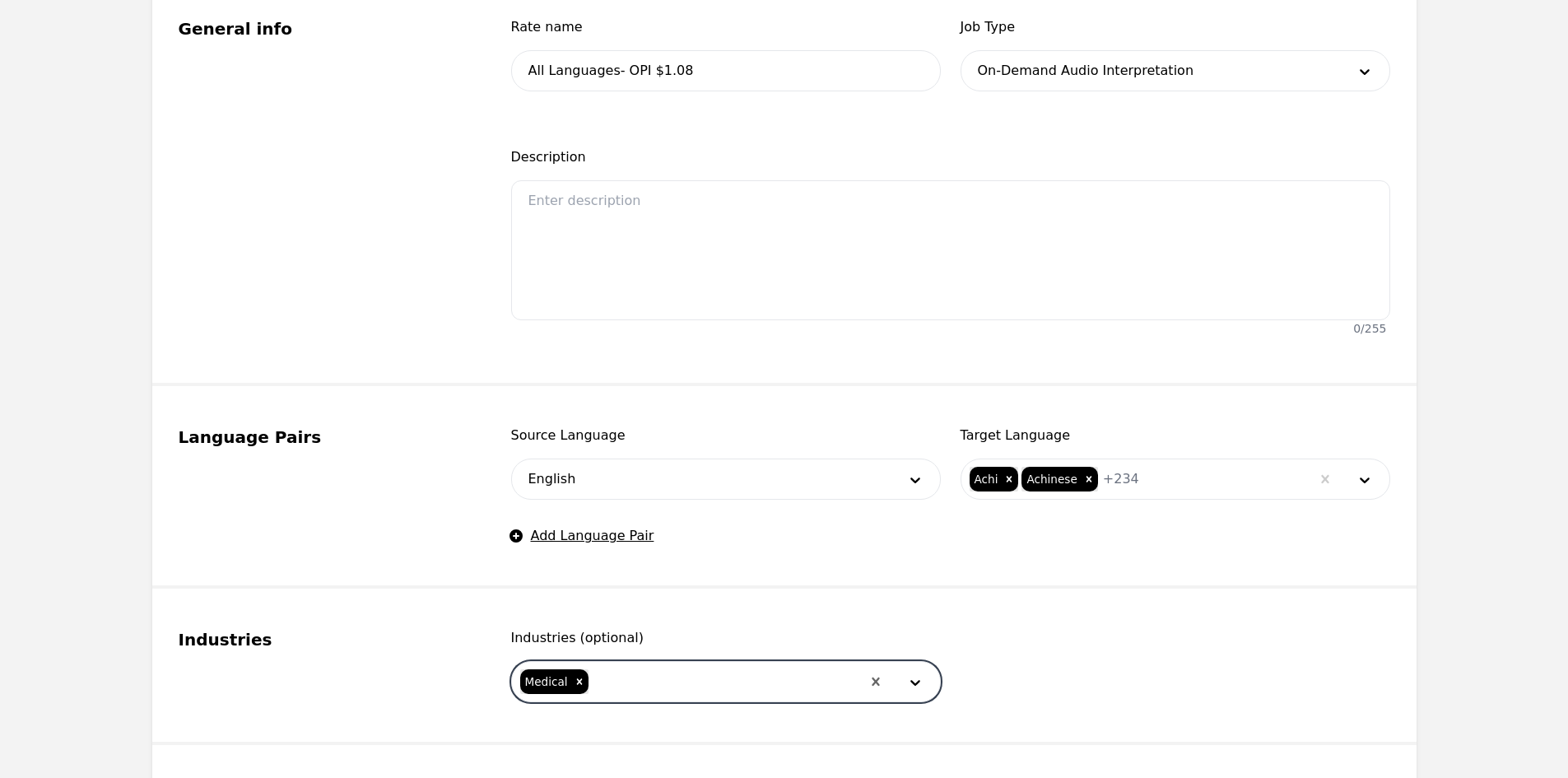
click at [651, 687] on div at bounding box center [725, 682] width 271 height 40
click at [634, 611] on div "Legal" at bounding box center [729, 602] width 421 height 33
drag, startPoint x: 671, startPoint y: 703, endPoint x: 668, endPoint y: 678, distance: 25.2
click at [669, 692] on fieldset "Industries Industries (optional) option Legal, selected. Medical Legal" at bounding box center [784, 666] width 1264 height 157
drag, startPoint x: 668, startPoint y: 678, endPoint x: 668, endPoint y: 665, distance: 13.0
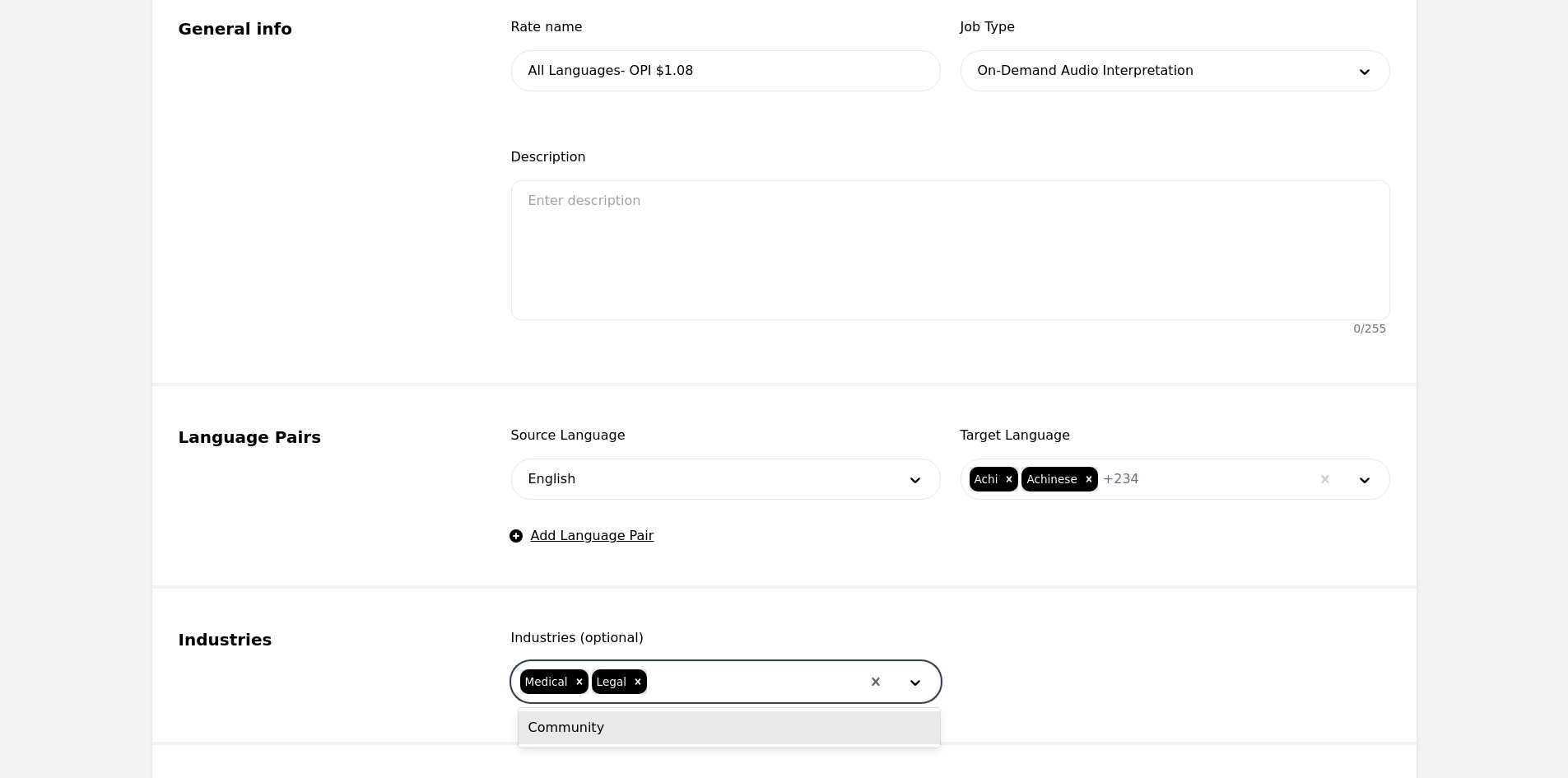
click at [668, 678] on div at bounding box center [755, 682] width 211 height 40
click at [687, 681] on div at bounding box center [755, 682] width 211 height 40
click at [690, 690] on div at bounding box center [755, 682] width 211 height 40
click at [676, 721] on div "Community" at bounding box center [729, 728] width 421 height 33
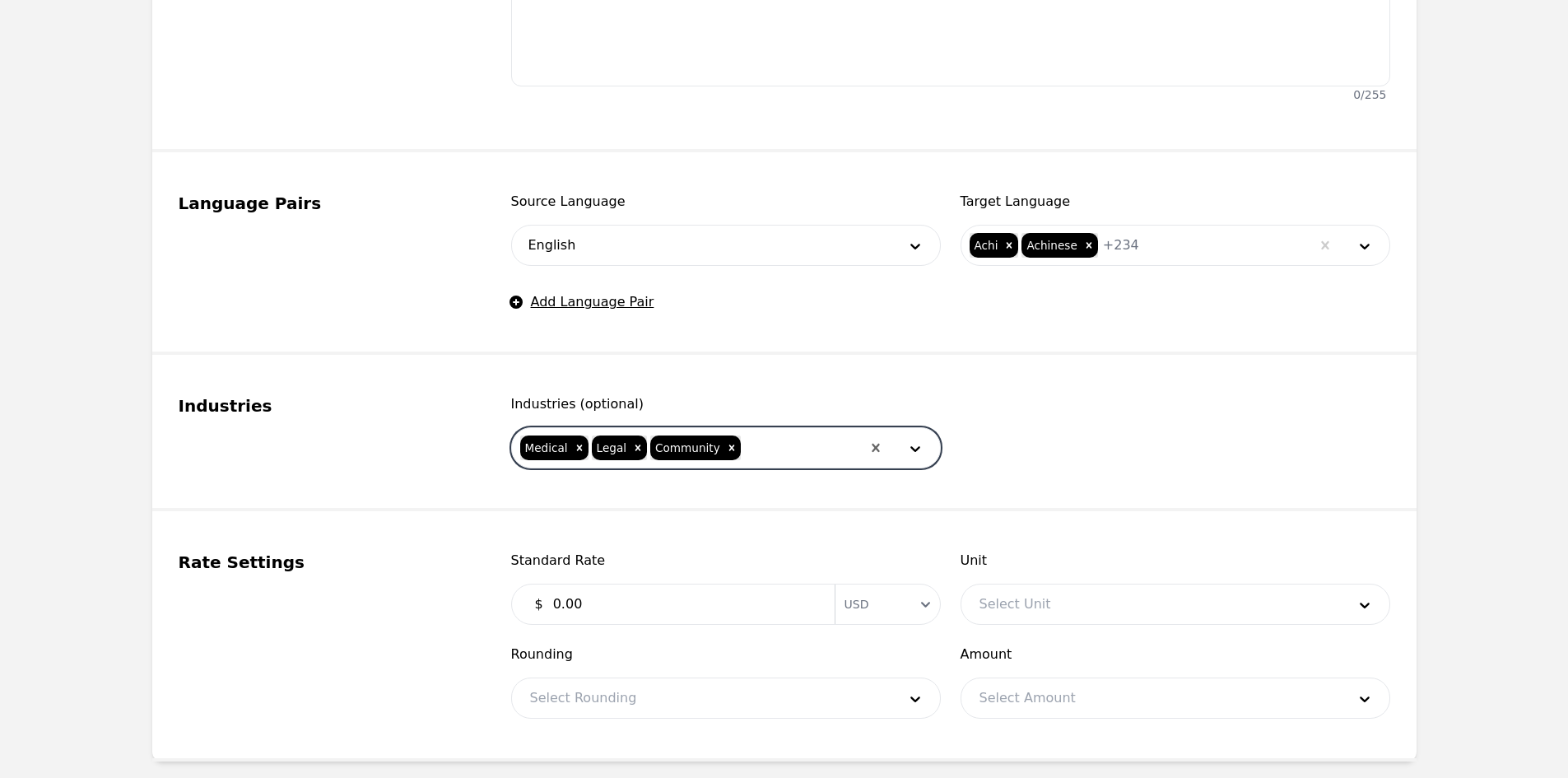
scroll to position [658, 0]
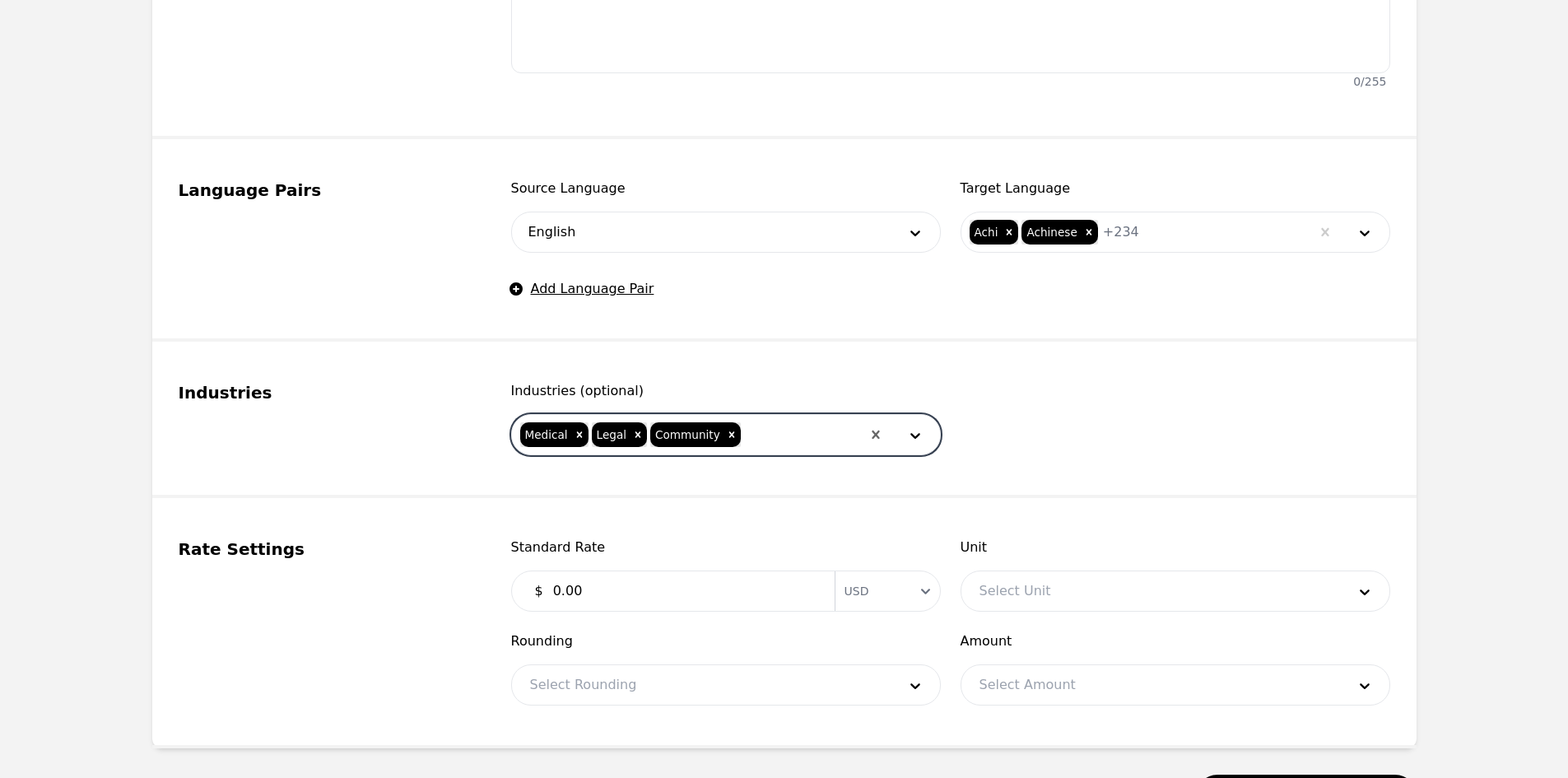
click at [610, 593] on input "0.00" at bounding box center [684, 591] width 282 height 33
click at [1133, 591] on div at bounding box center [1150, 591] width 379 height 40
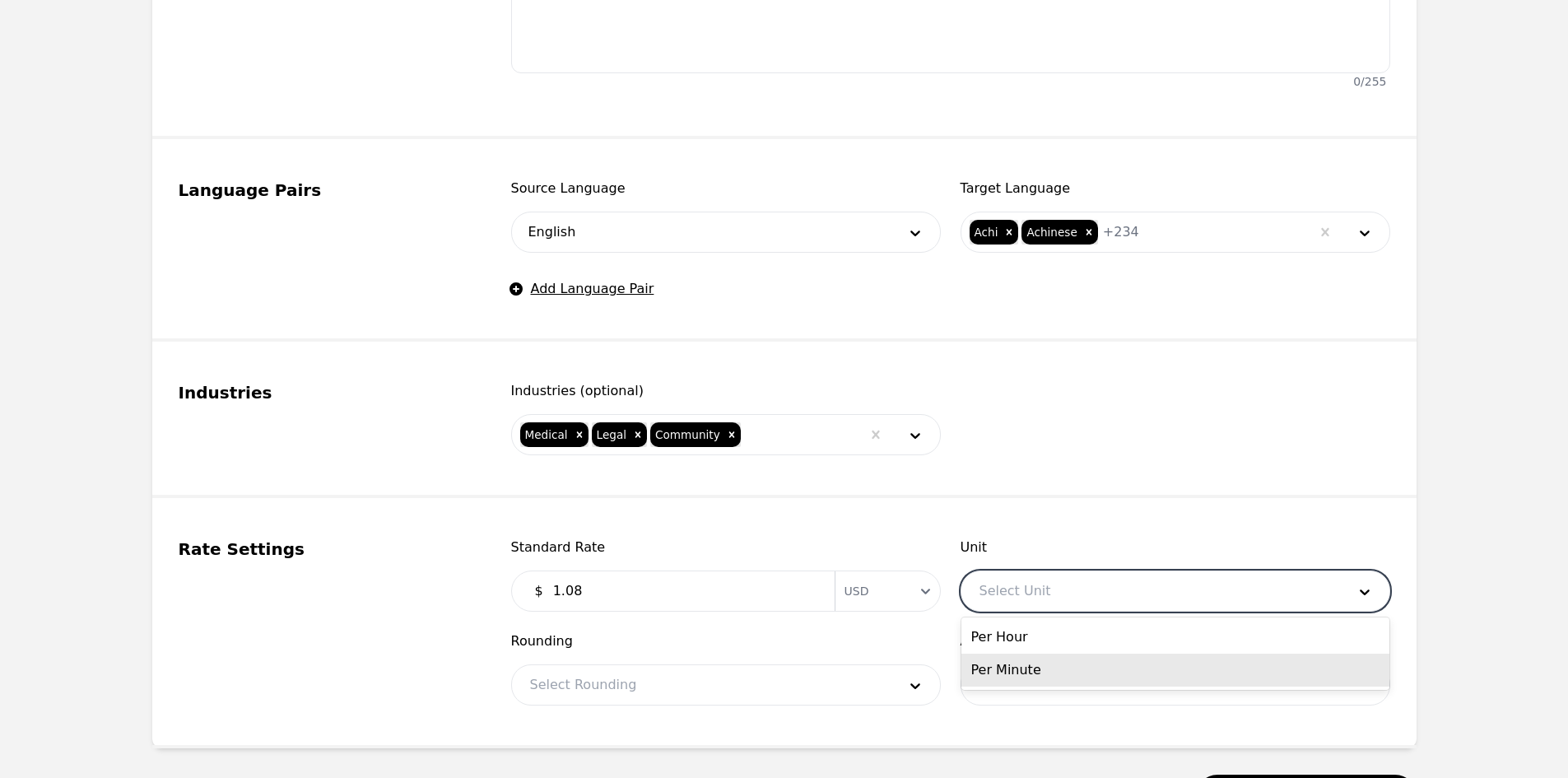
click at [1076, 660] on div "Per Minute" at bounding box center [1176, 670] width 428 height 33
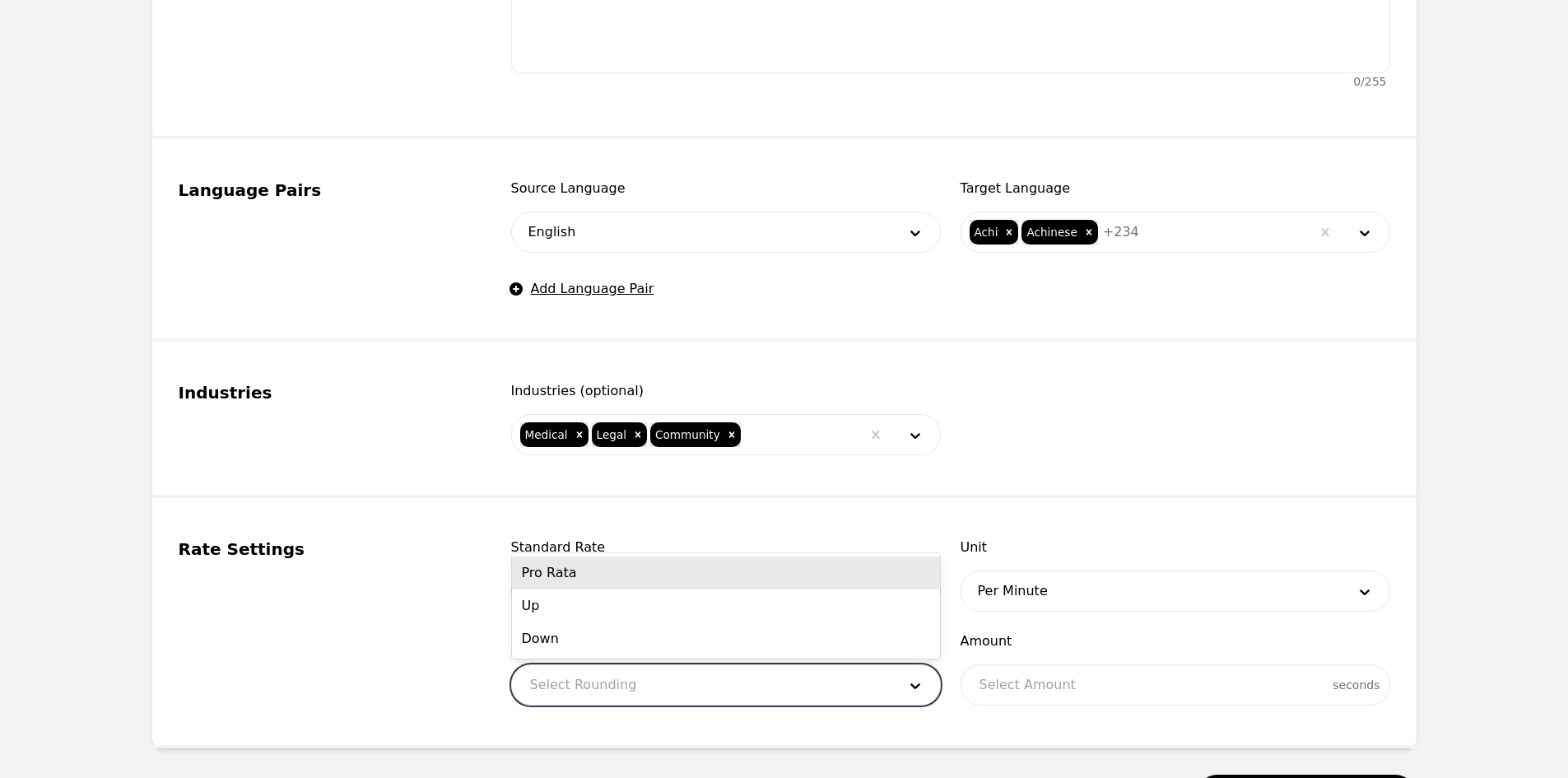
click at [756, 684] on div at bounding box center [701, 685] width 379 height 40
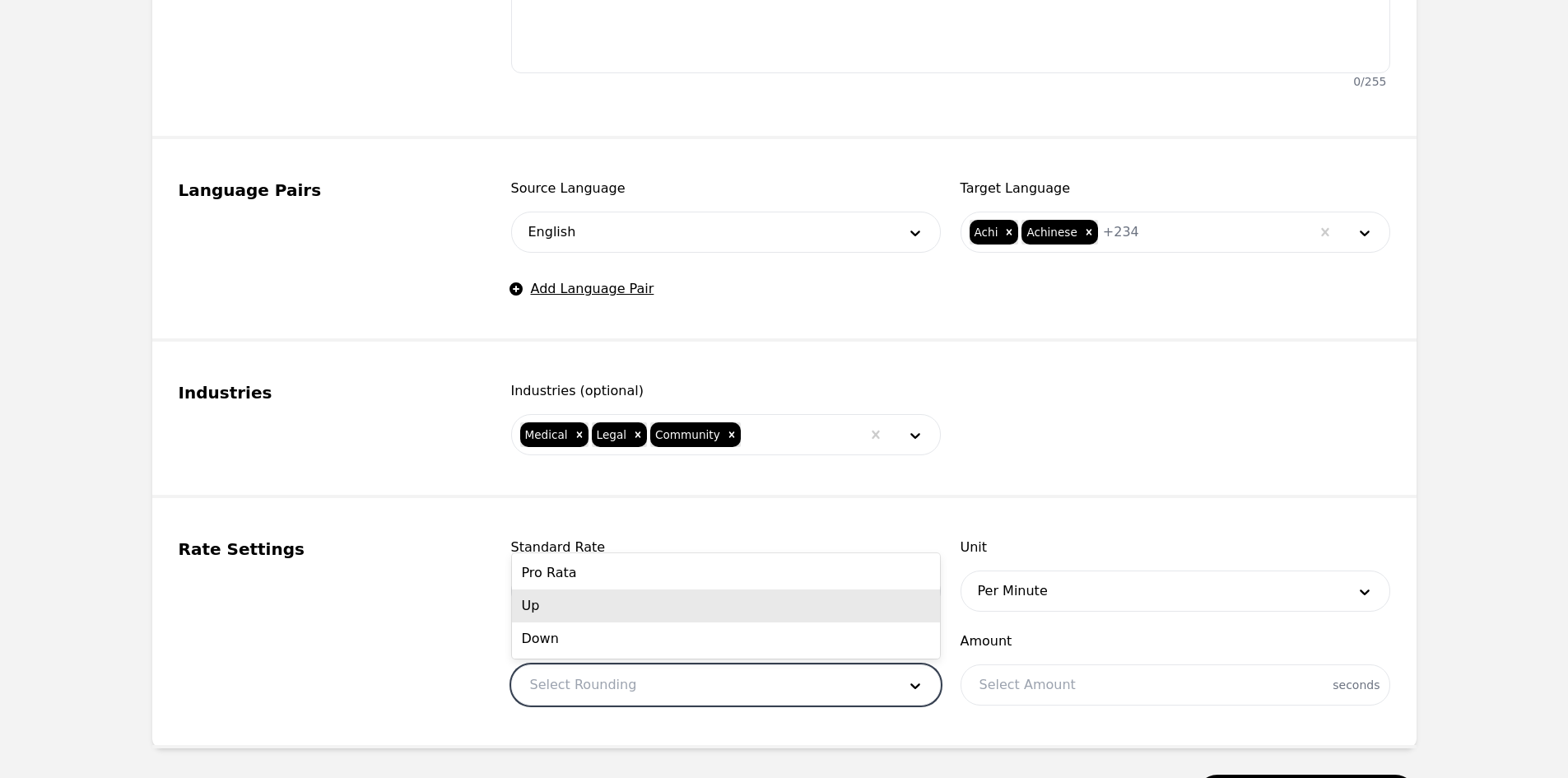
click at [631, 580] on div "Pro Rata" at bounding box center [726, 573] width 428 height 33
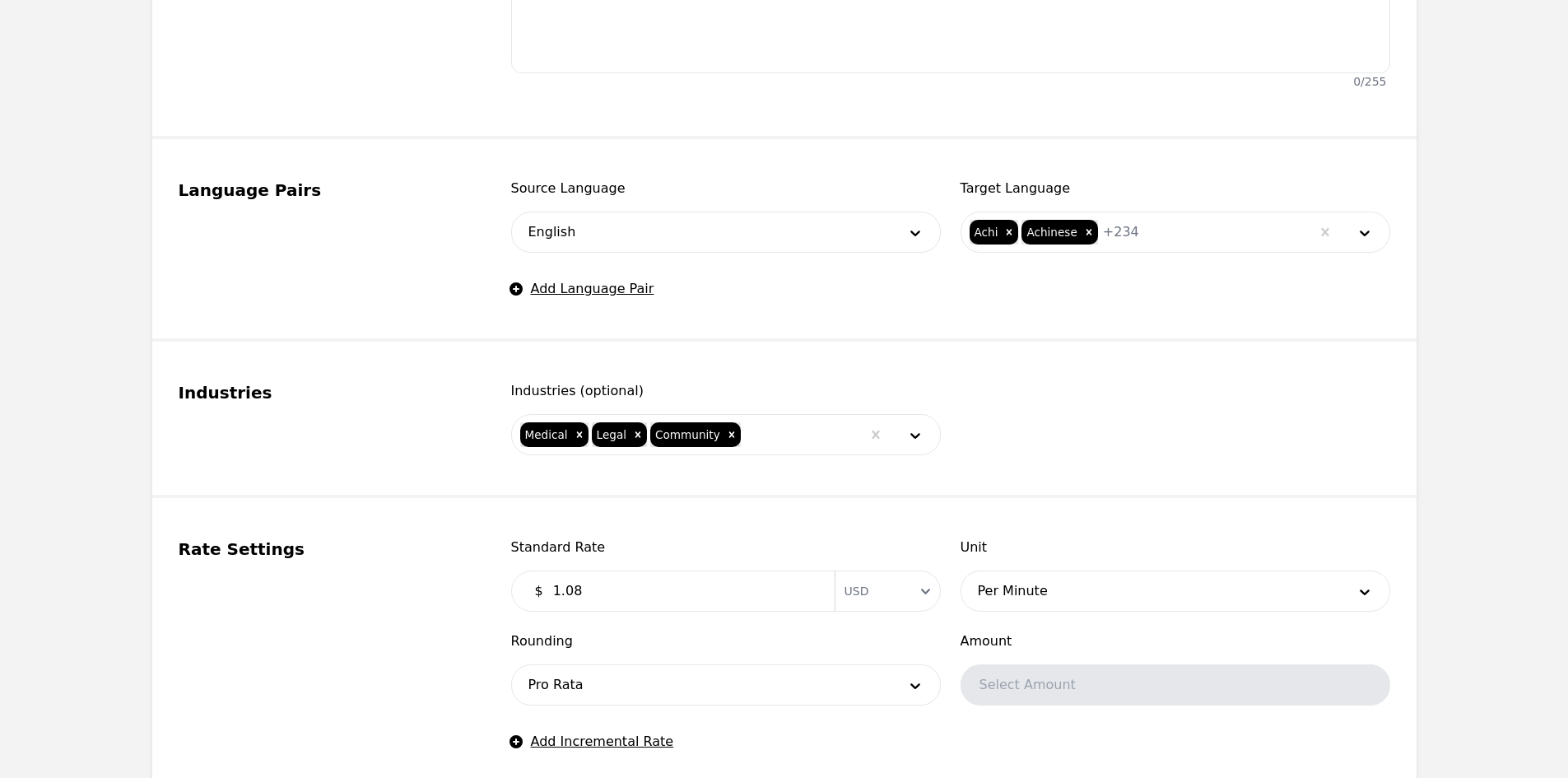
click at [727, 745] on div "Standard Rate $ 1.08 Currency USD Unit Per Minute Rounding Pro Rata Amount Sele…" at bounding box center [950, 644] width 879 height 214
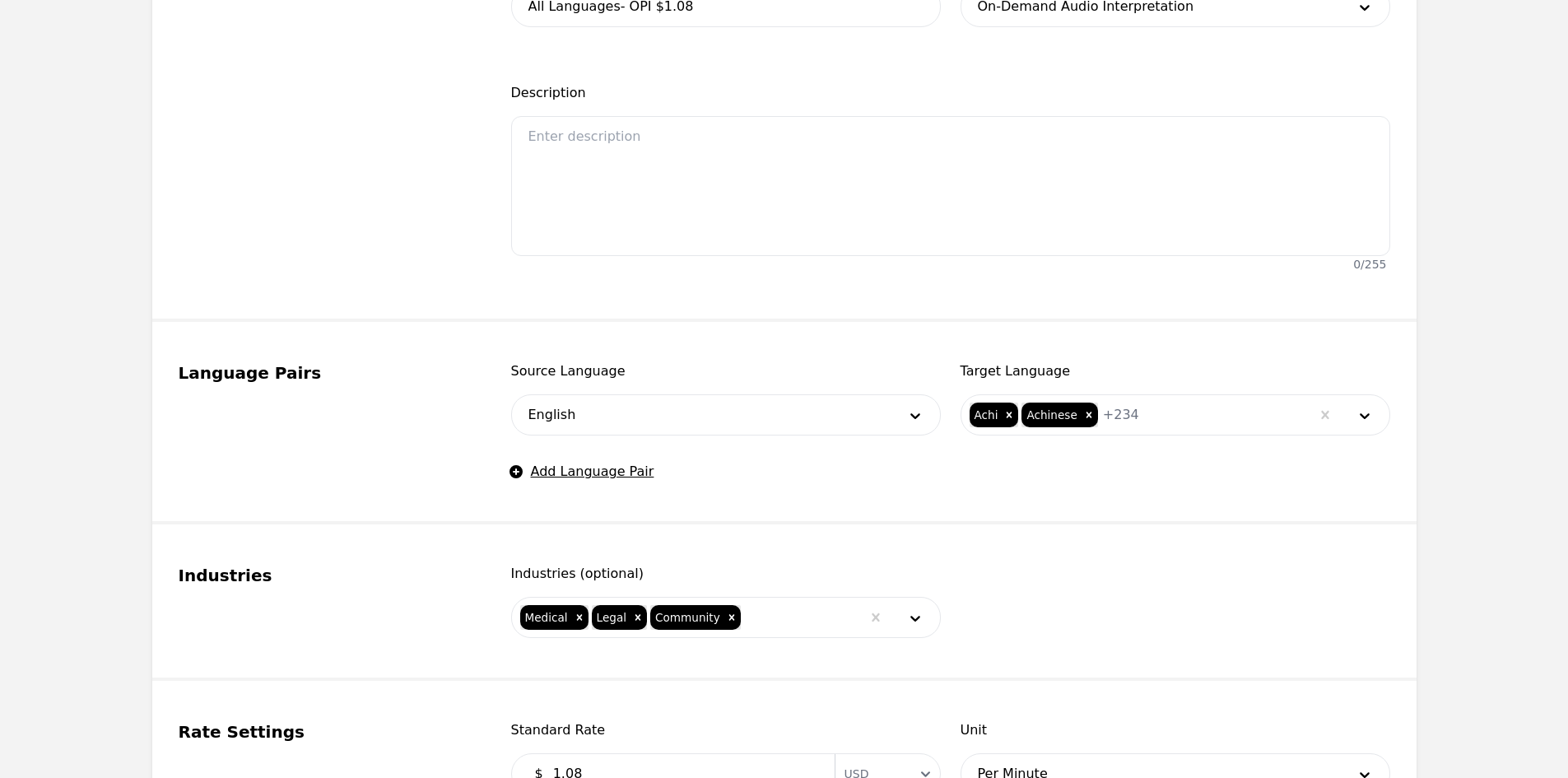
scroll to position [741, 0]
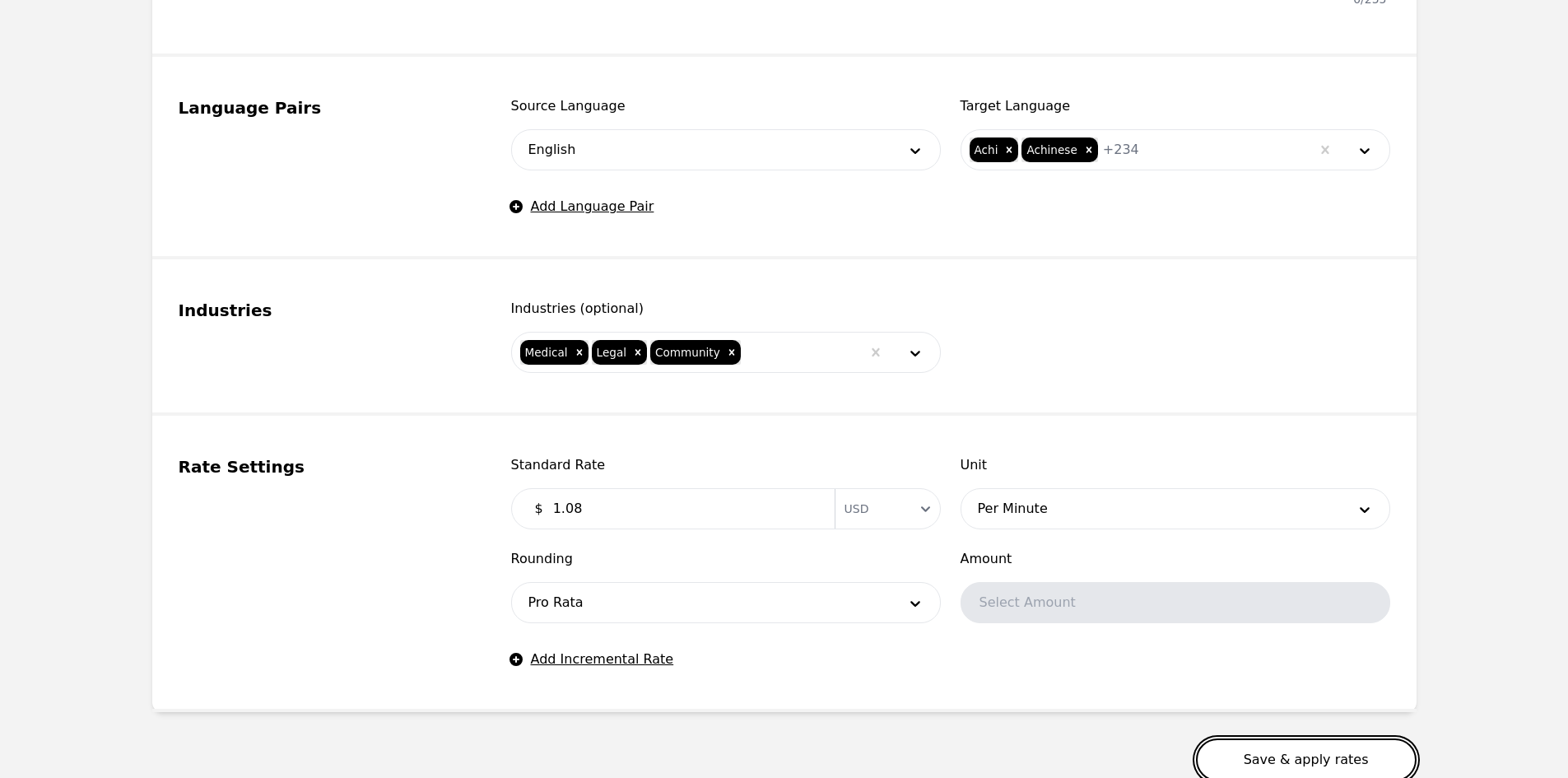
click at [1308, 744] on button "Save & apply rates" at bounding box center [1306, 759] width 221 height 42
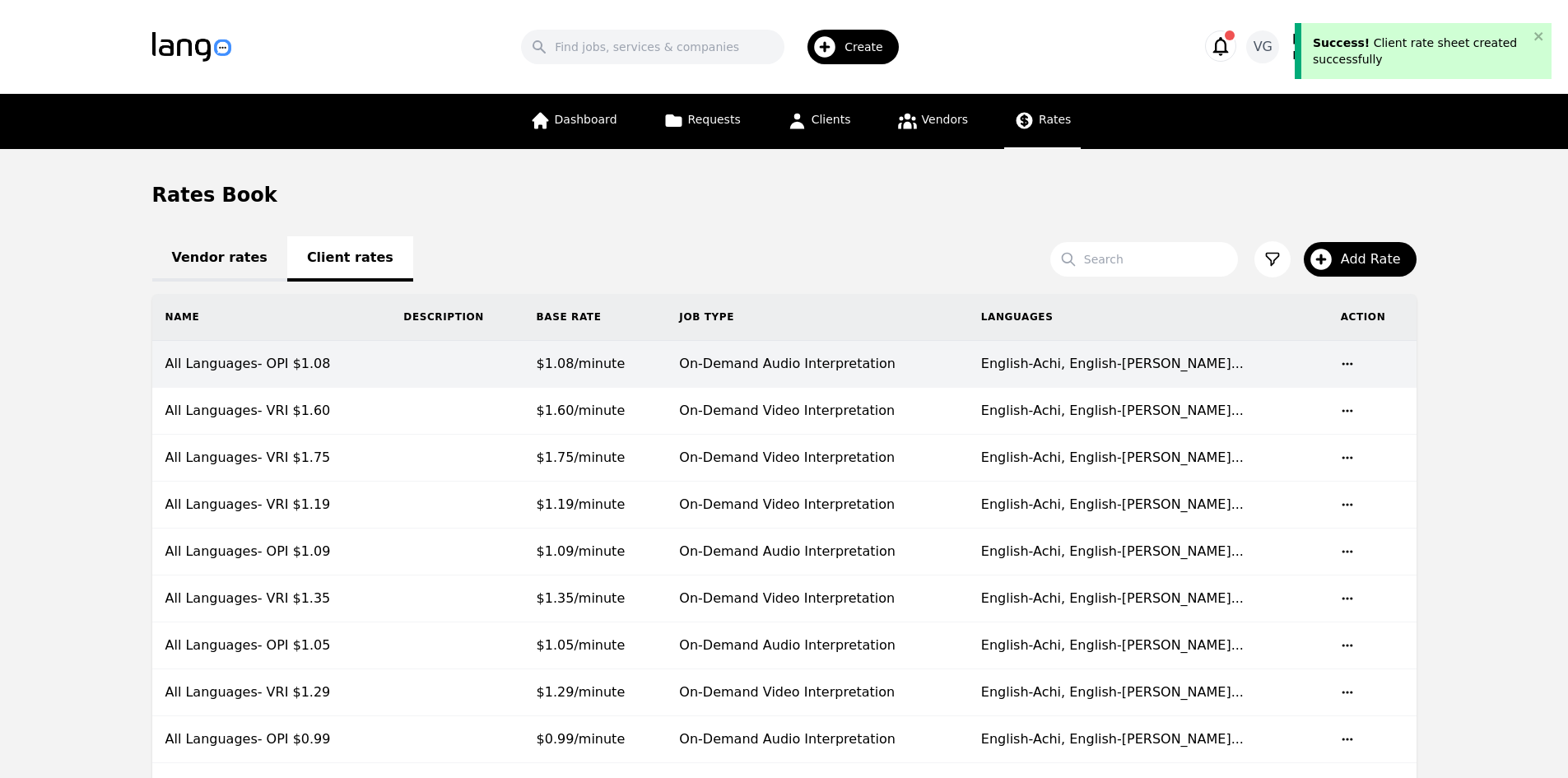
click at [360, 362] on td "All Languages- OPI $1.08" at bounding box center [272, 364] width 239 height 47
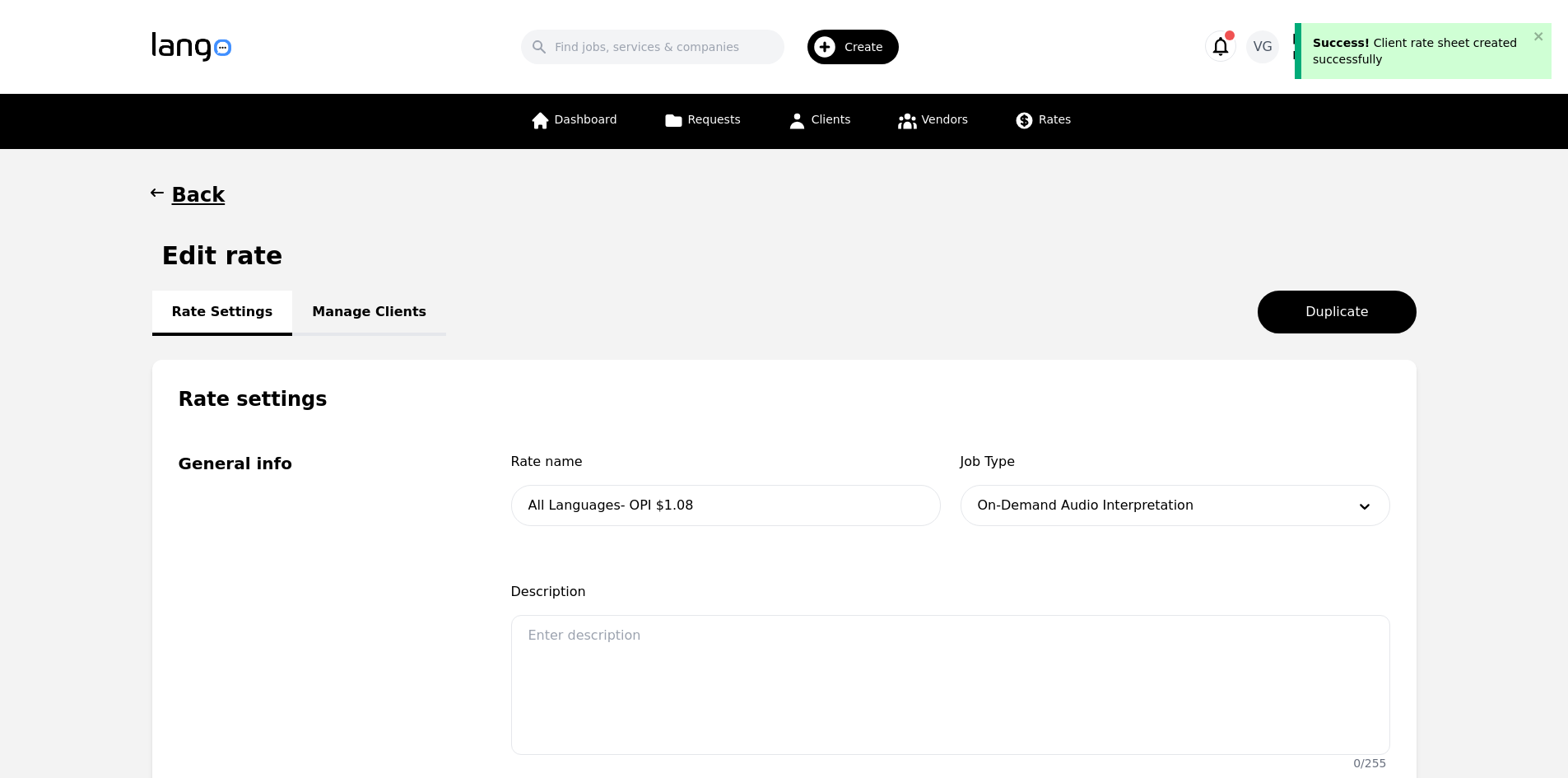
click at [343, 306] on link "Manage Clients" at bounding box center [369, 313] width 154 height 45
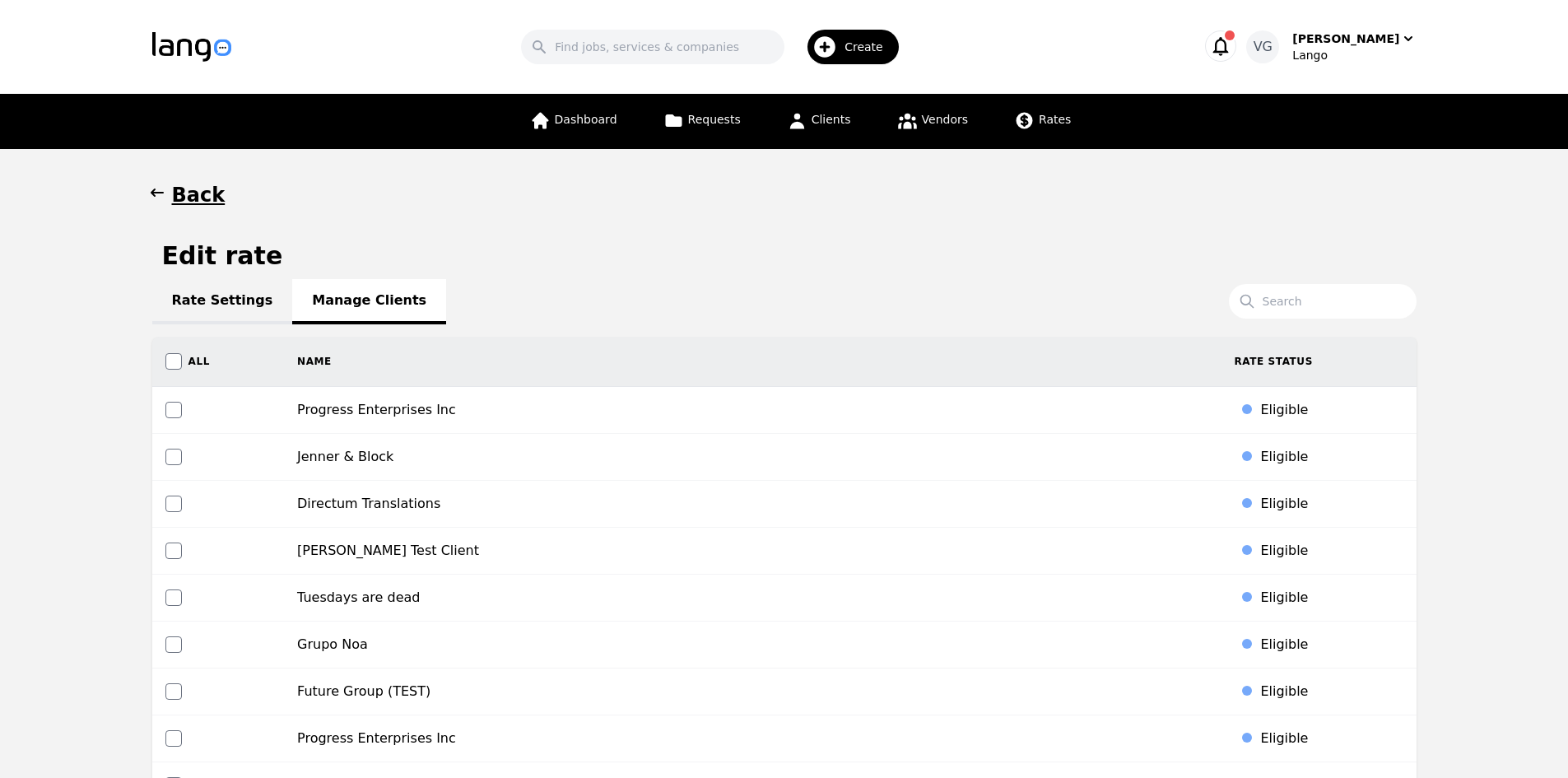
scroll to position [3446, 0]
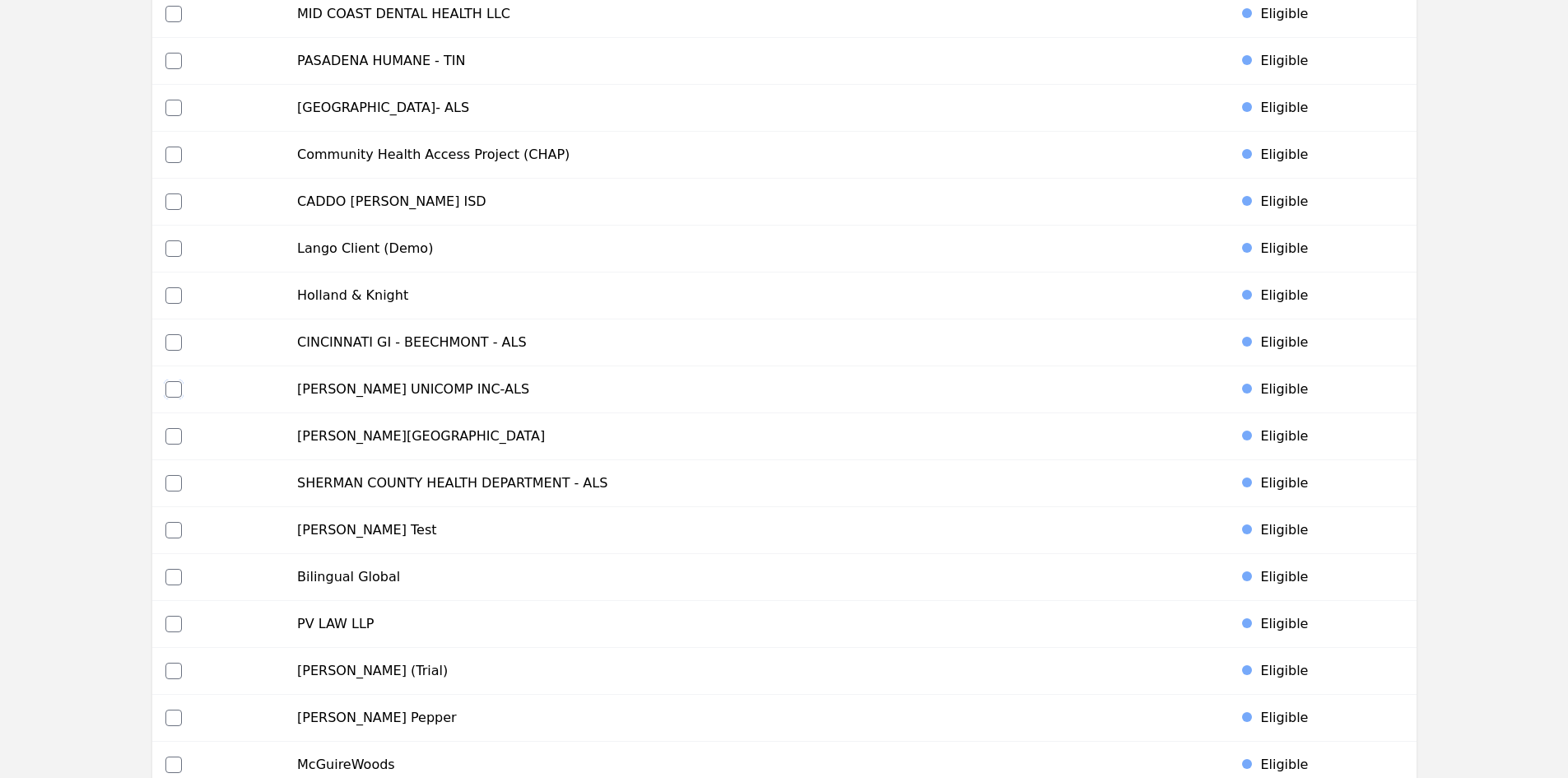
click at [177, 386] on input "checkbox" at bounding box center [173, 389] width 16 height 16
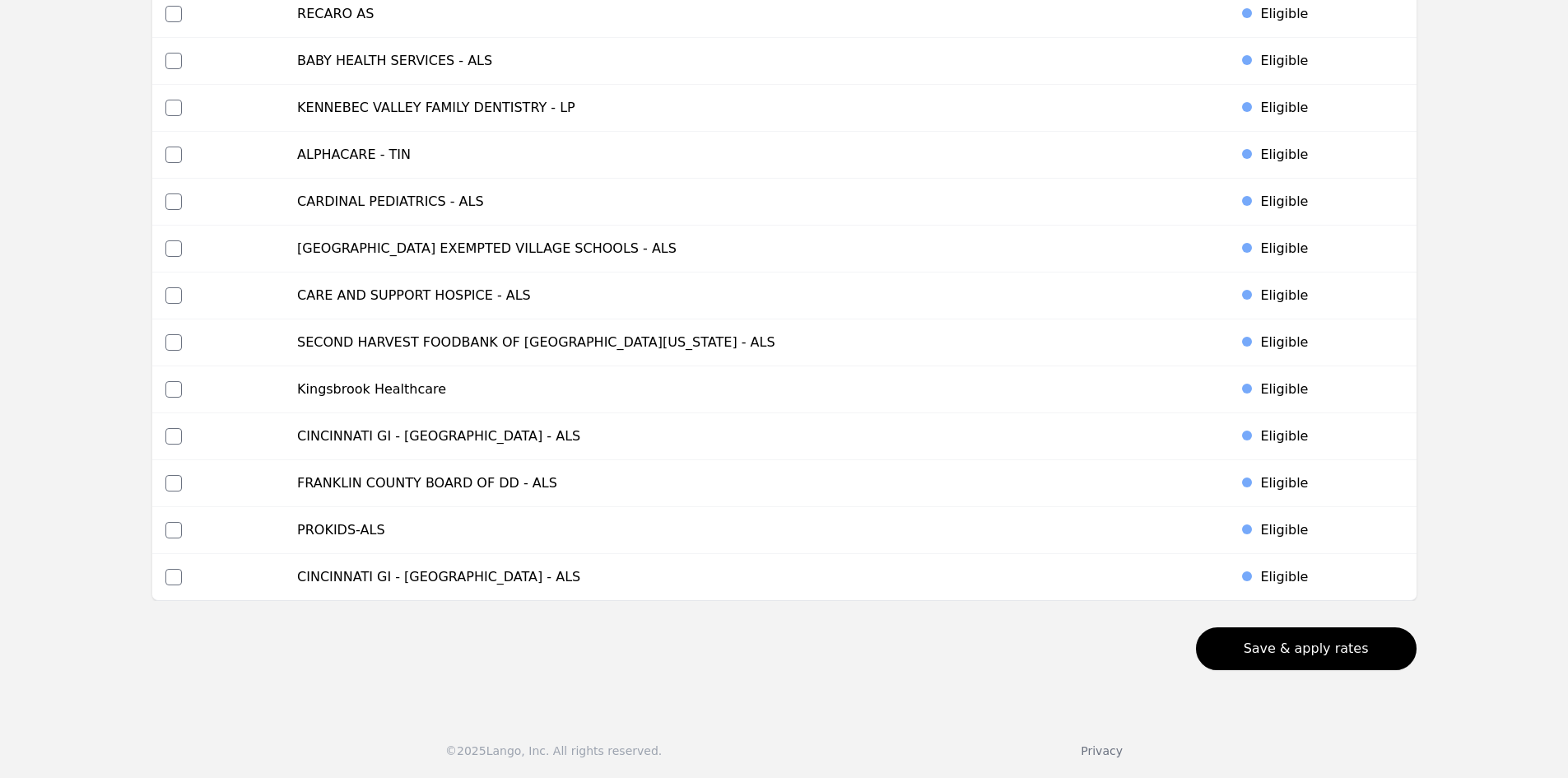
scroll to position [7434, 0]
click at [1328, 647] on button "Save & apply rates" at bounding box center [1306, 647] width 221 height 42
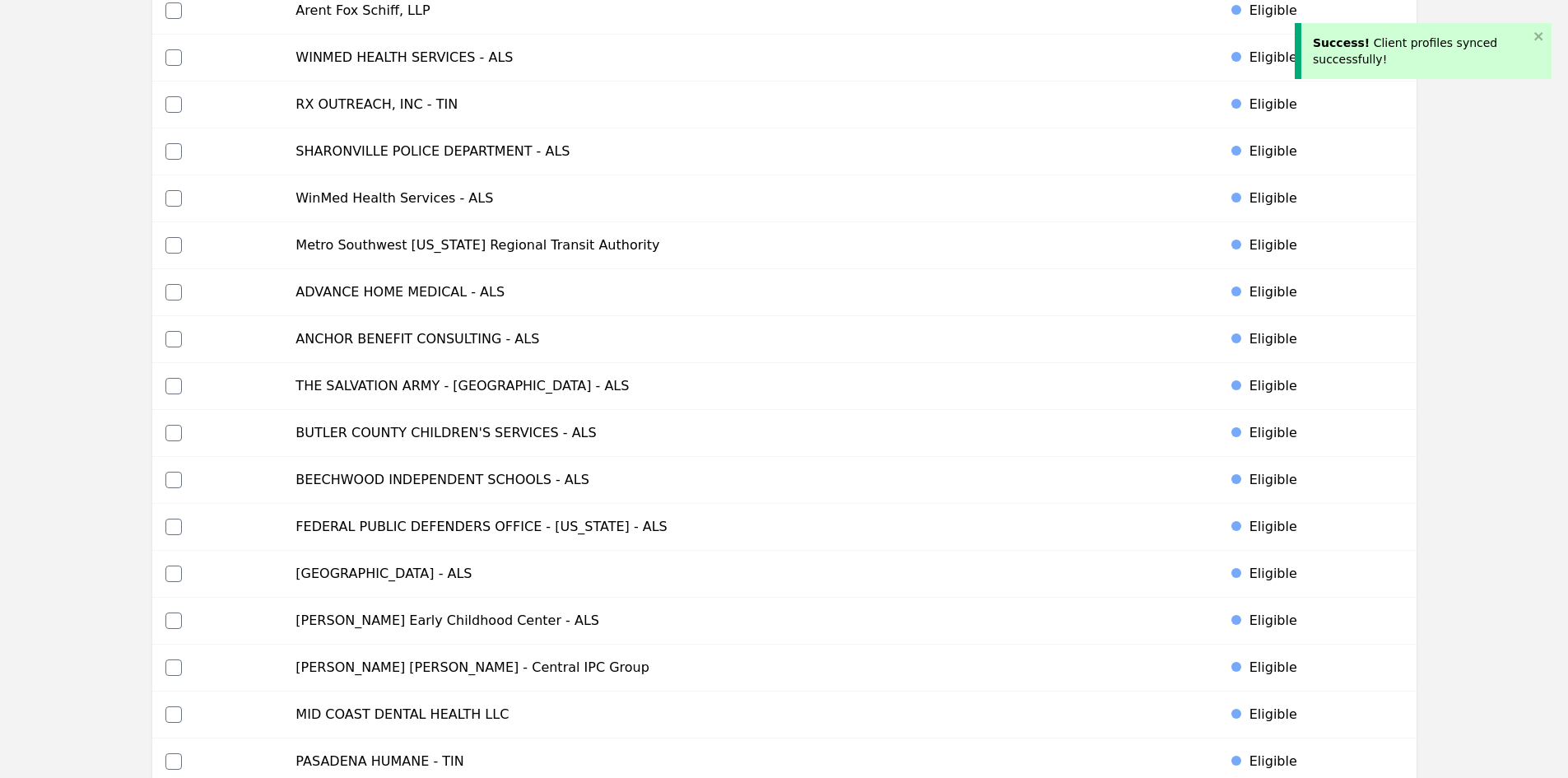
scroll to position [0, 0]
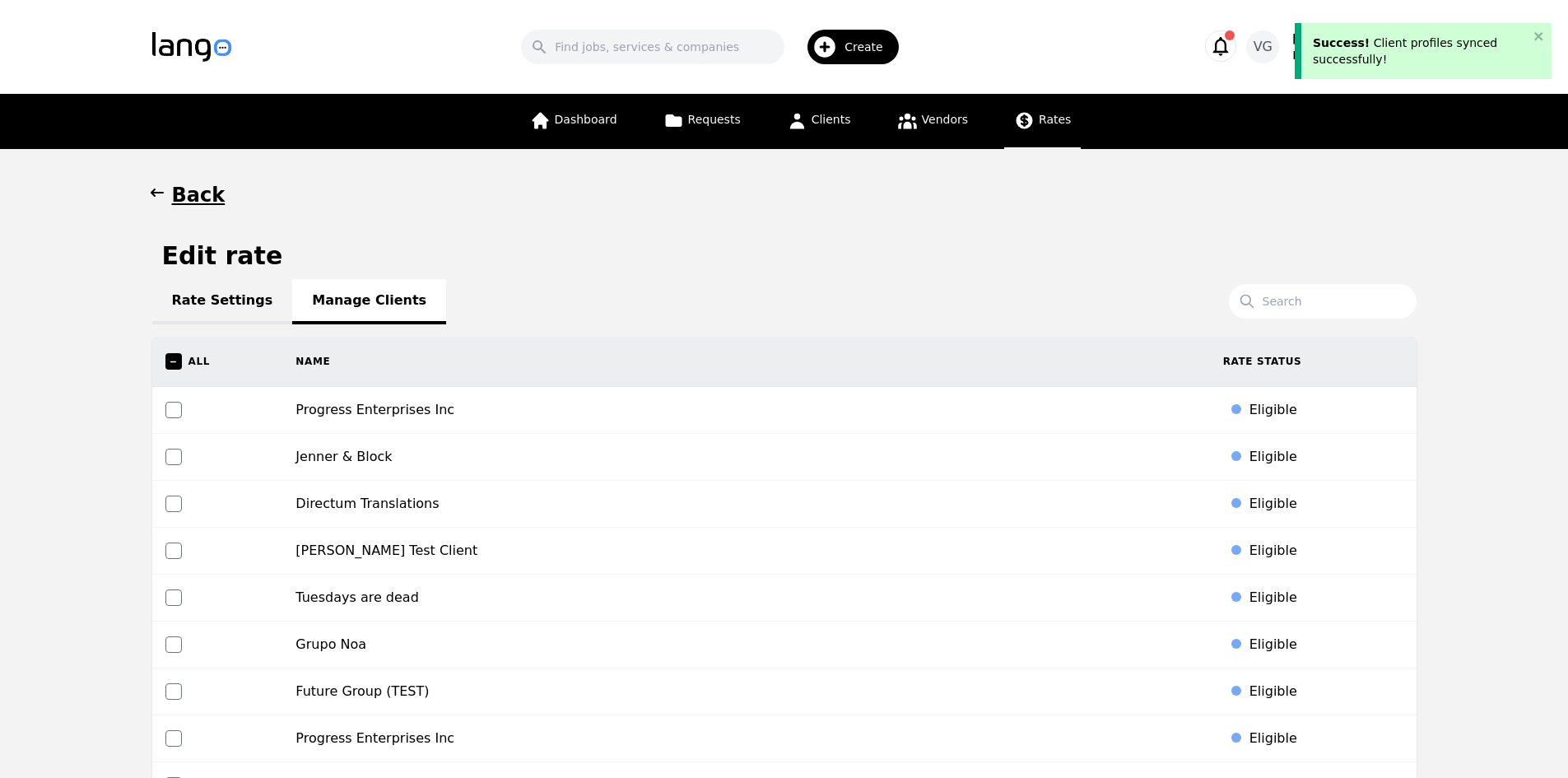
click at [1030, 101] on link "Rates" at bounding box center [1042, 121] width 76 height 55
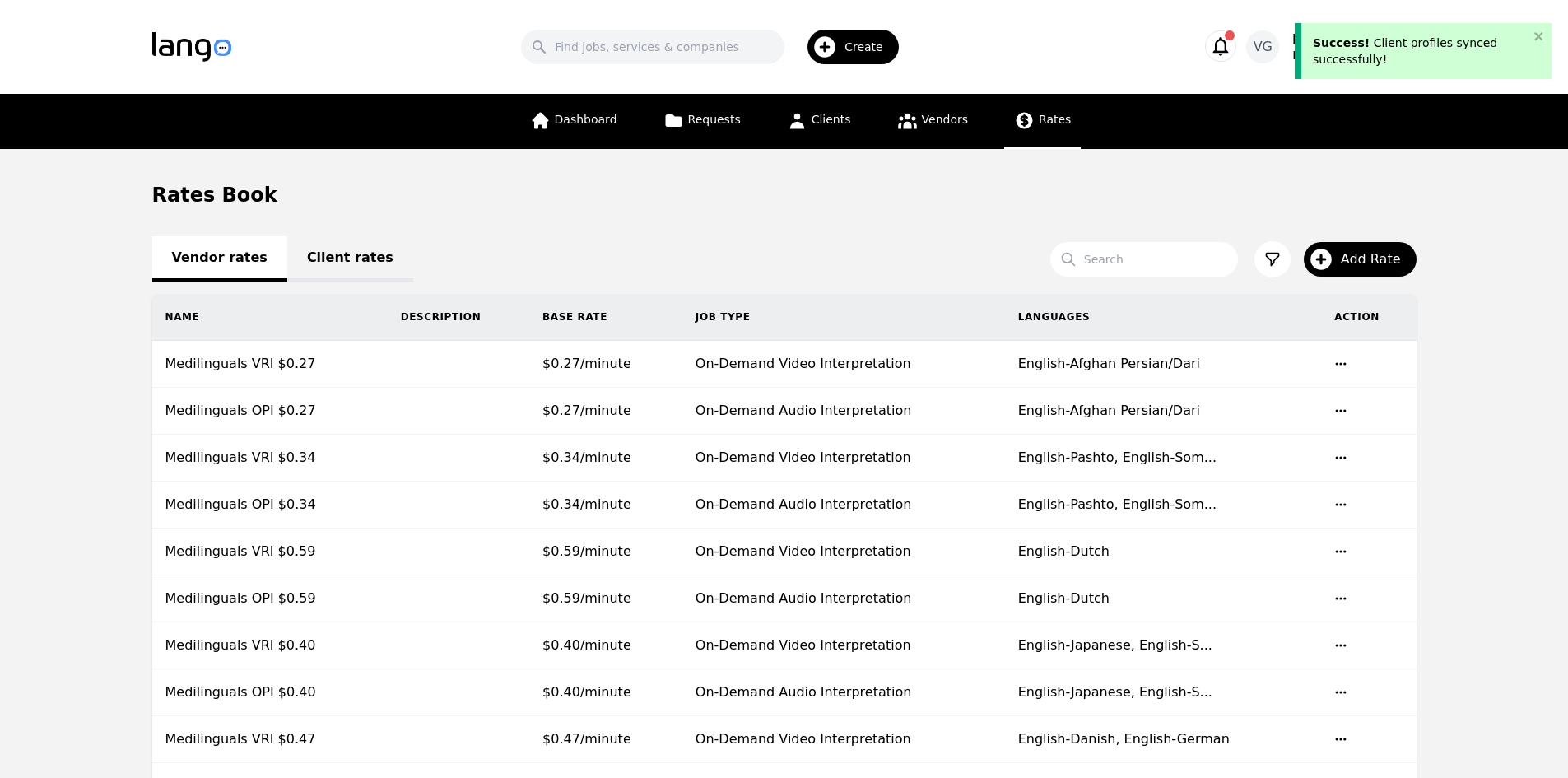
click at [329, 276] on link "Client rates" at bounding box center [350, 259] width 126 height 45
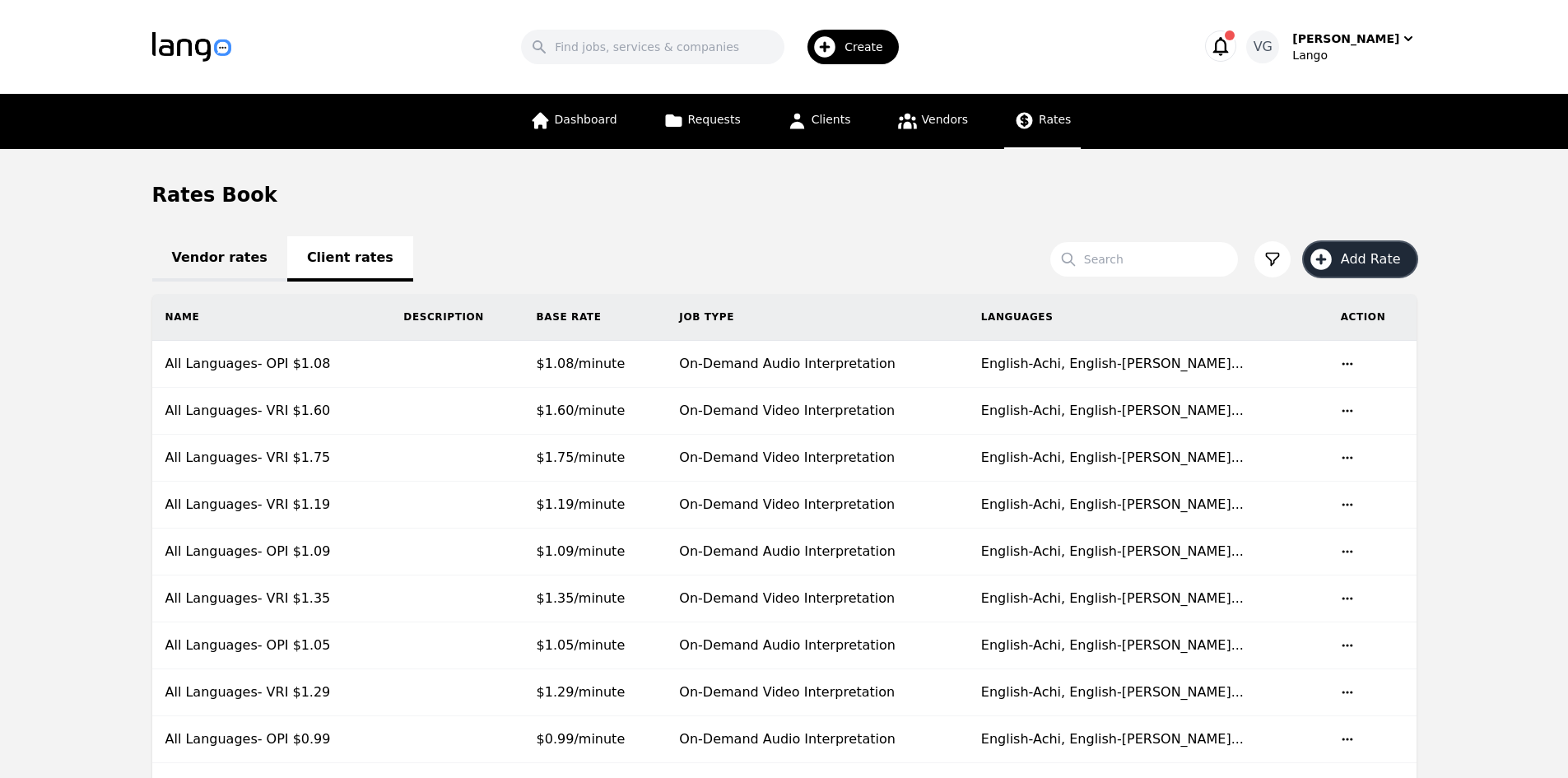
click at [1332, 250] on icon "button" at bounding box center [1321, 259] width 26 height 26
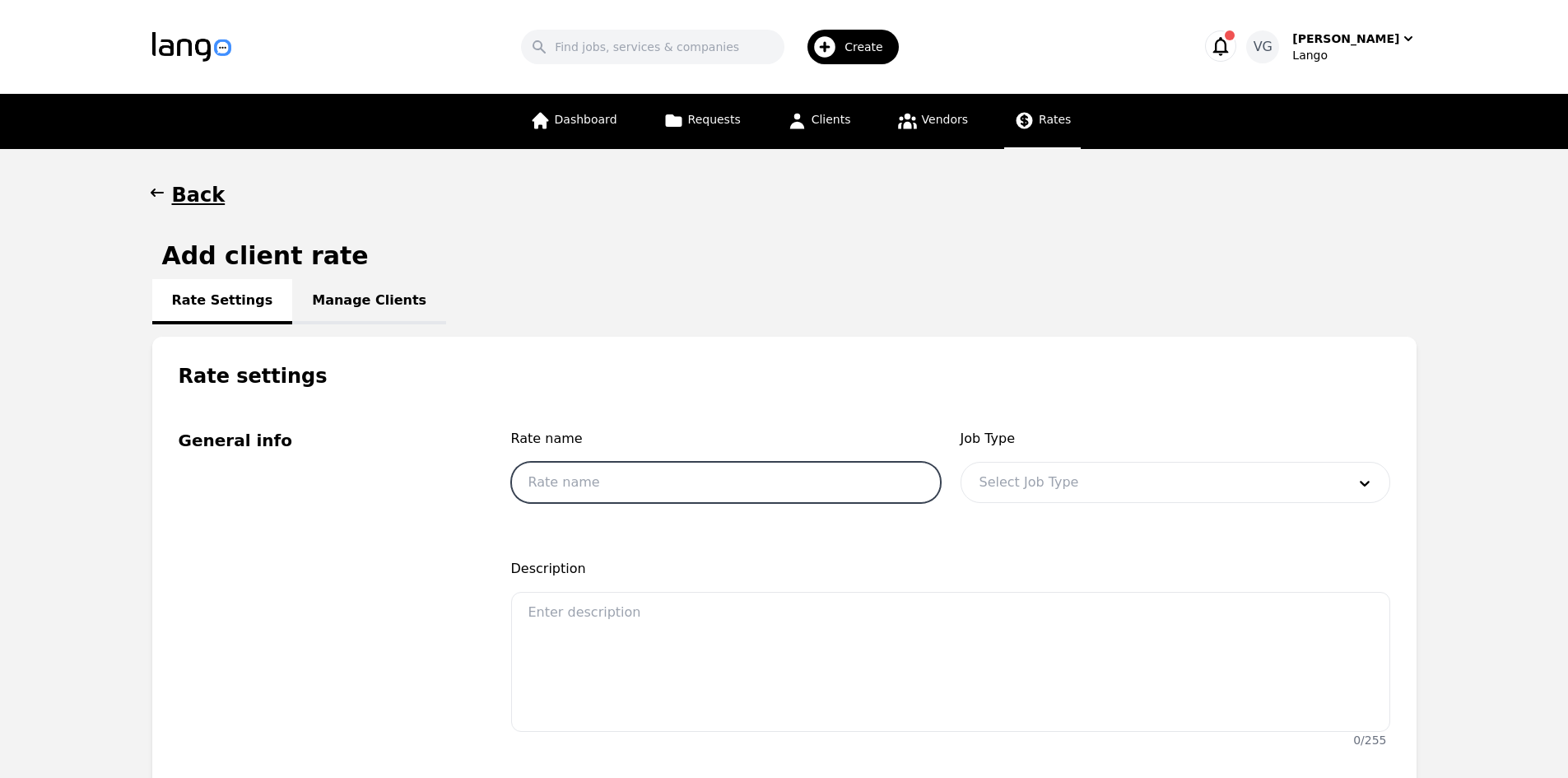
click at [703, 485] on input "text" at bounding box center [726, 483] width 430 height 42
click at [598, 497] on input "All Languages" at bounding box center [726, 483] width 430 height 42
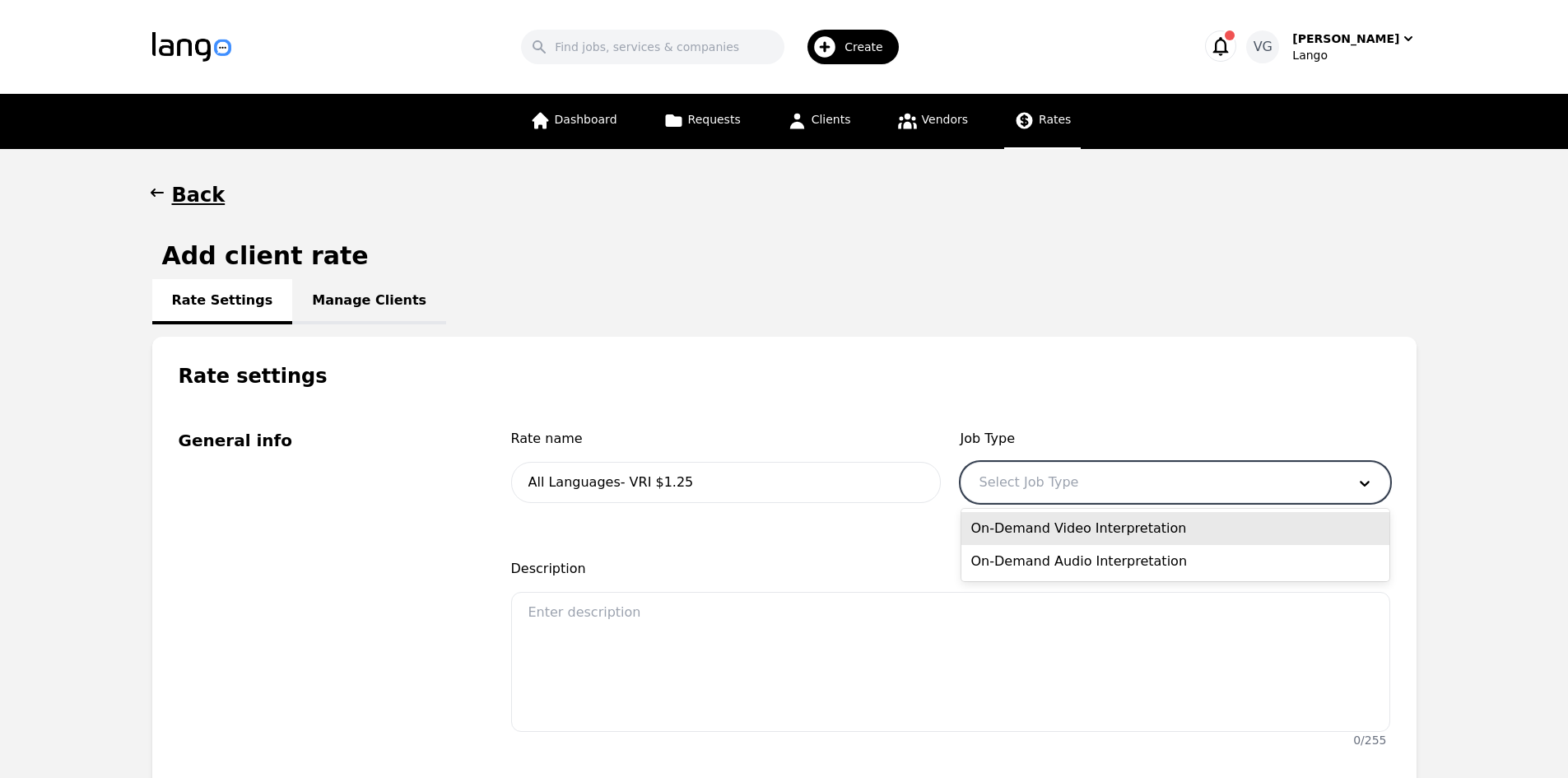
click at [1034, 481] on div at bounding box center [1150, 483] width 379 height 40
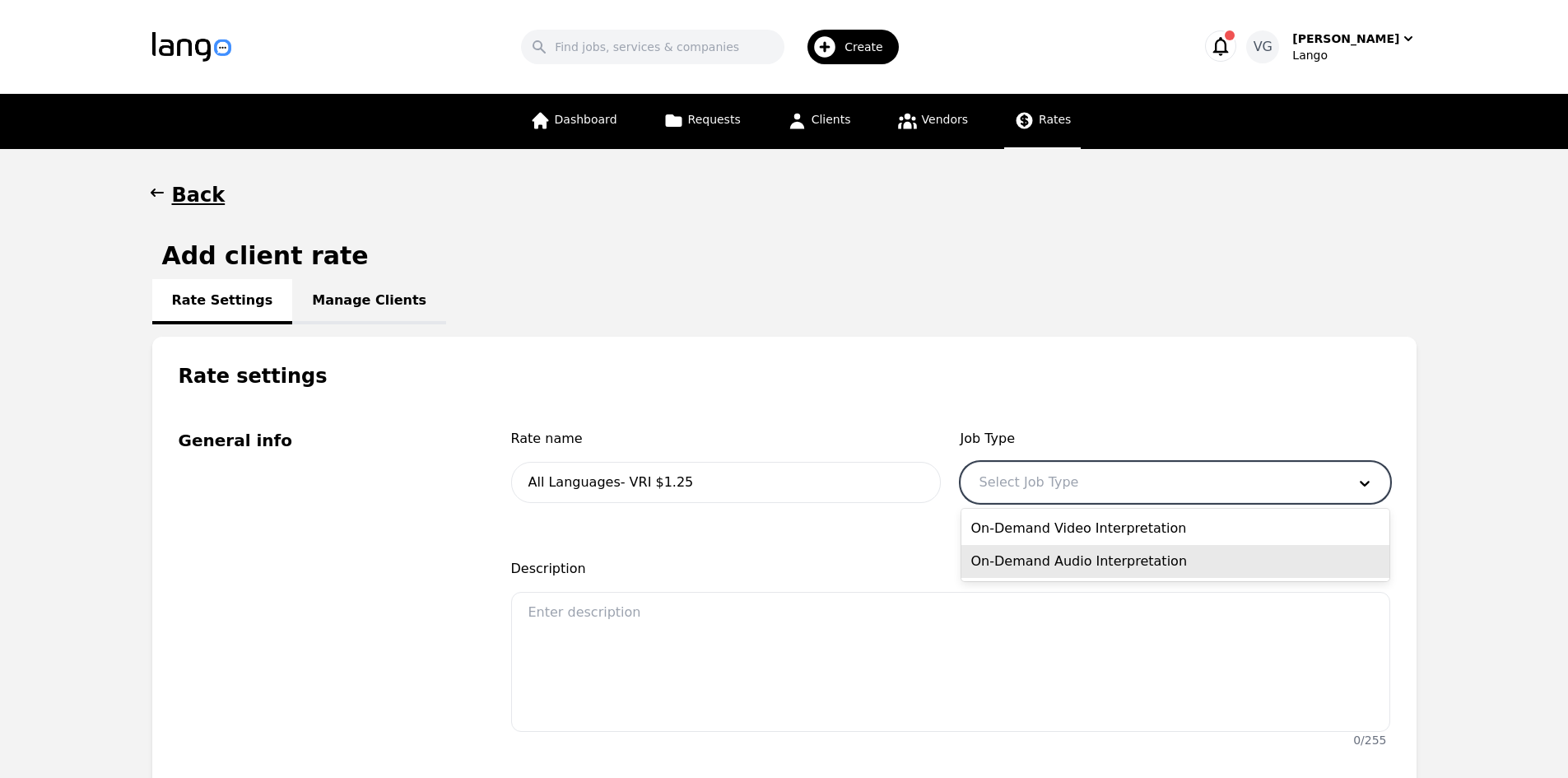
click at [1062, 527] on div "On-Demand Video Interpretation" at bounding box center [1176, 528] width 428 height 33
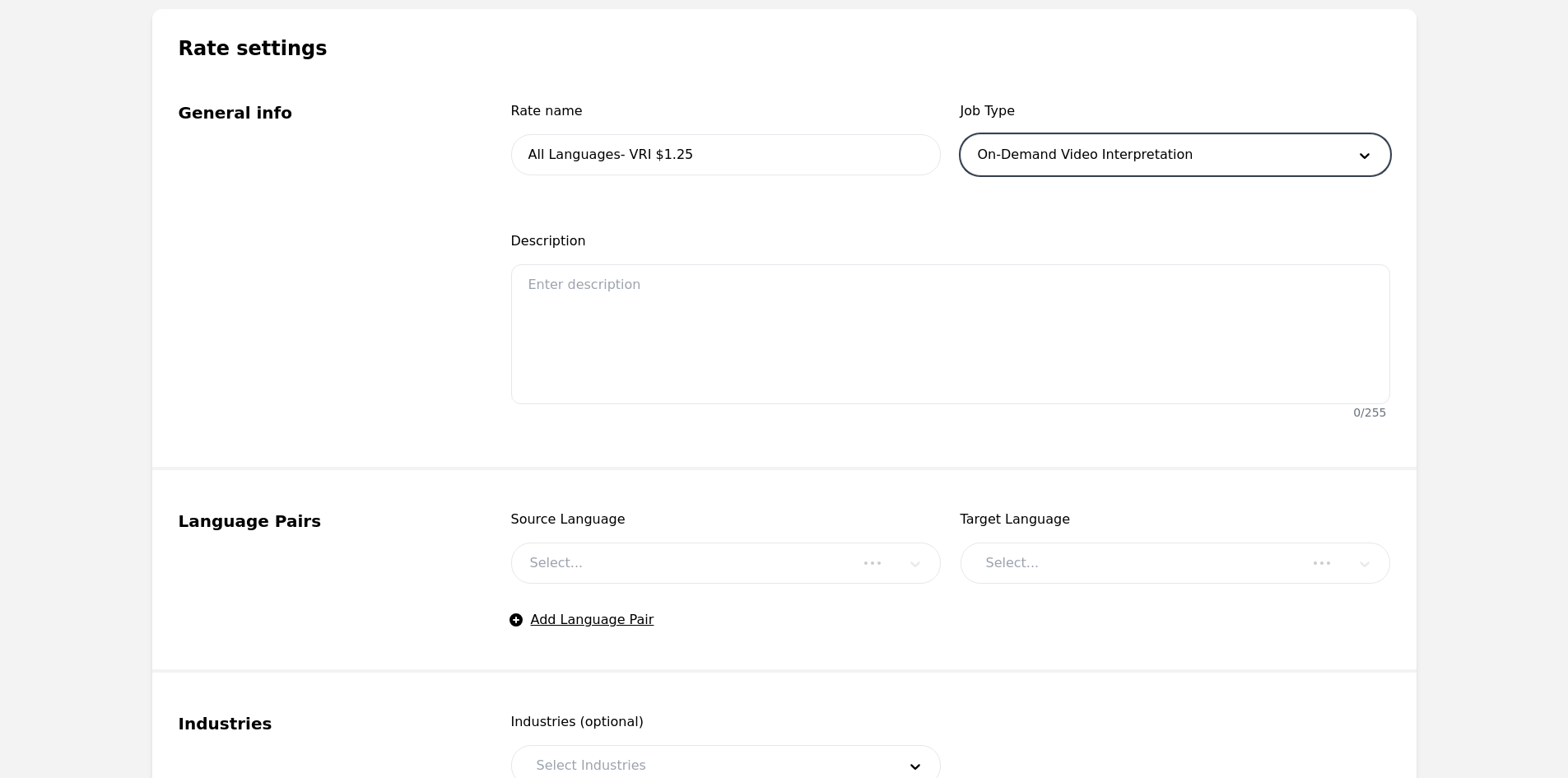
scroll to position [329, 0]
click at [578, 548] on div at bounding box center [684, 561] width 346 height 40
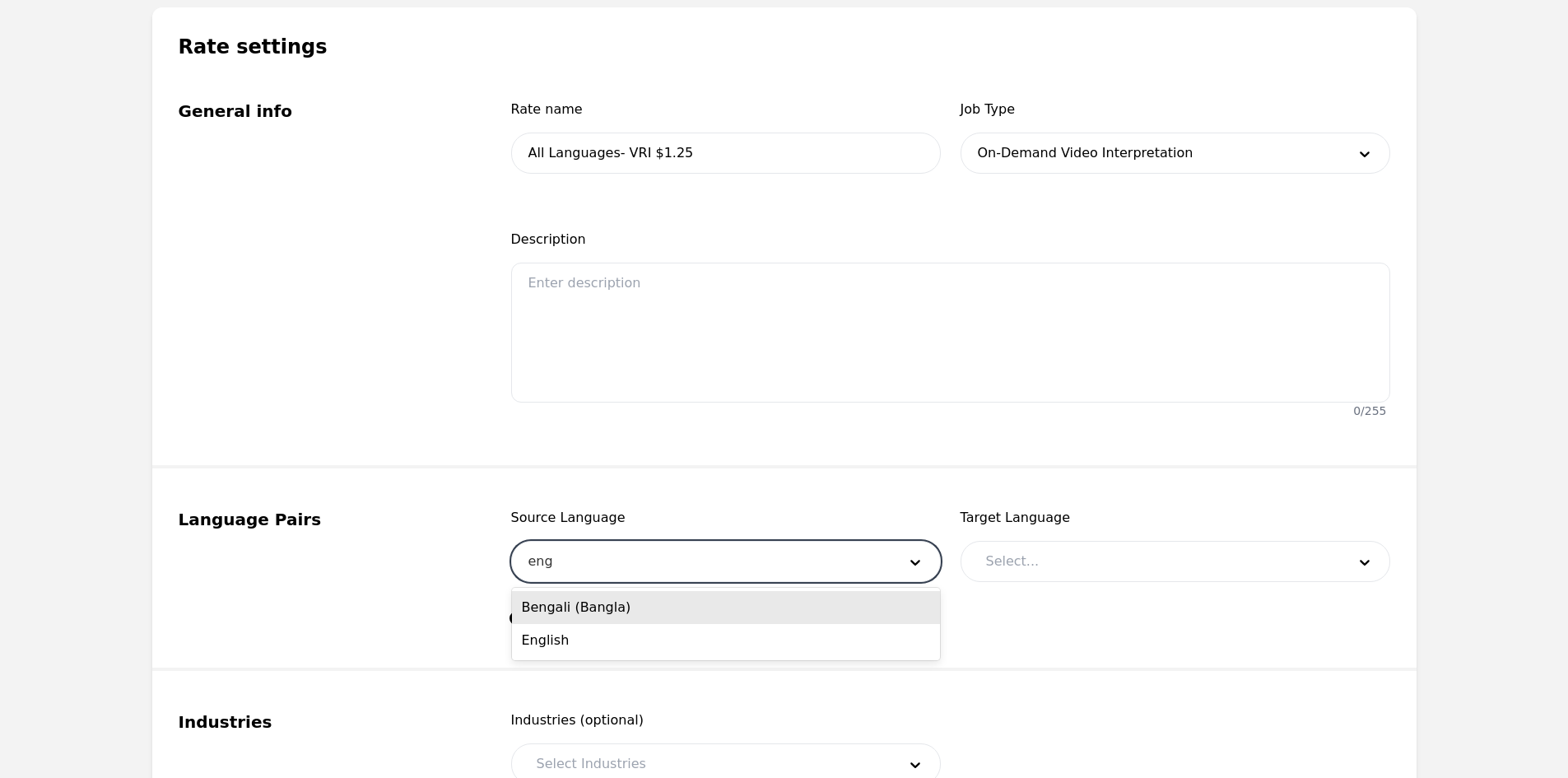
click at [588, 637] on div "English" at bounding box center [726, 640] width 428 height 33
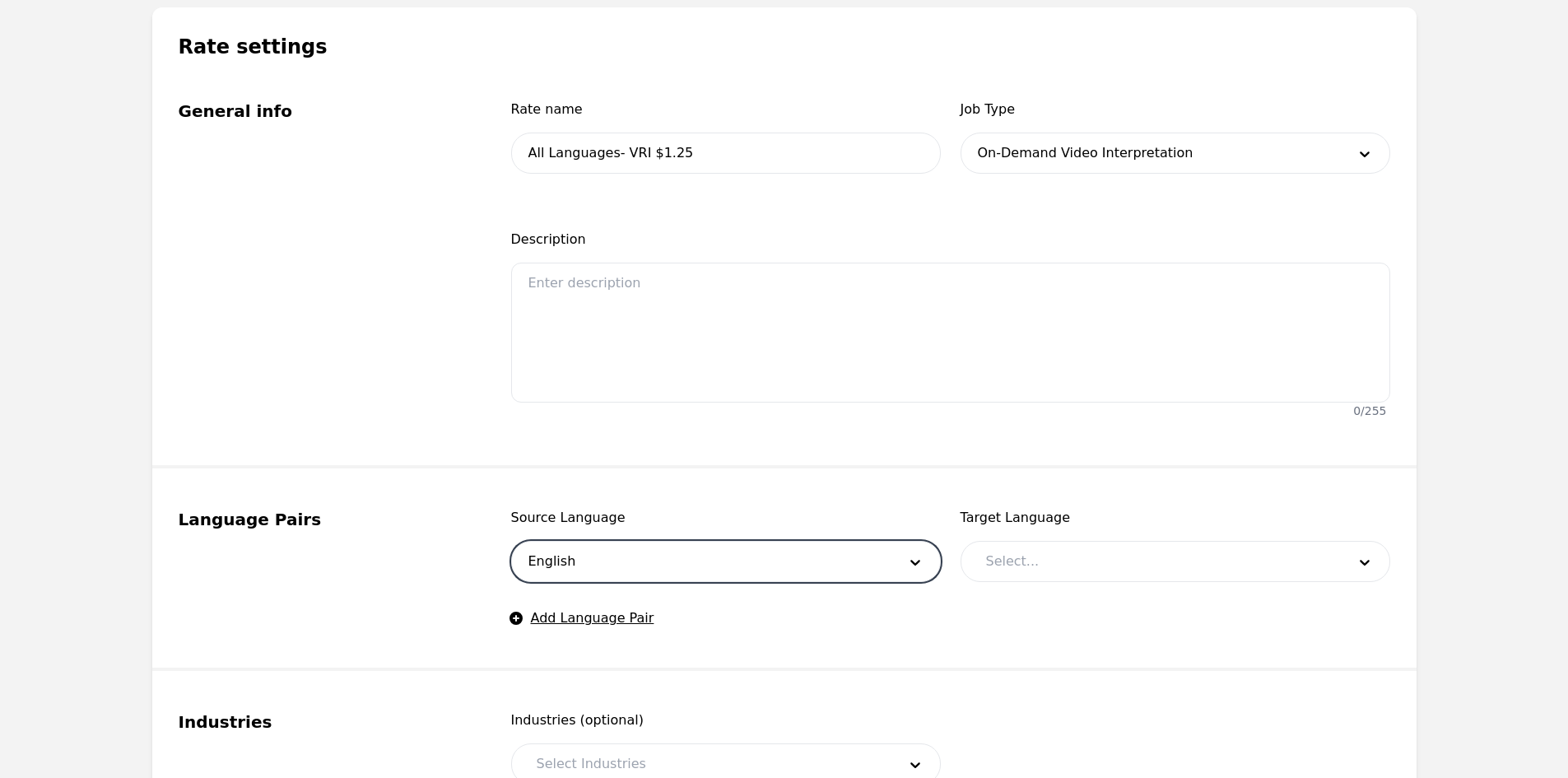
click at [1097, 550] on div at bounding box center [1153, 561] width 372 height 40
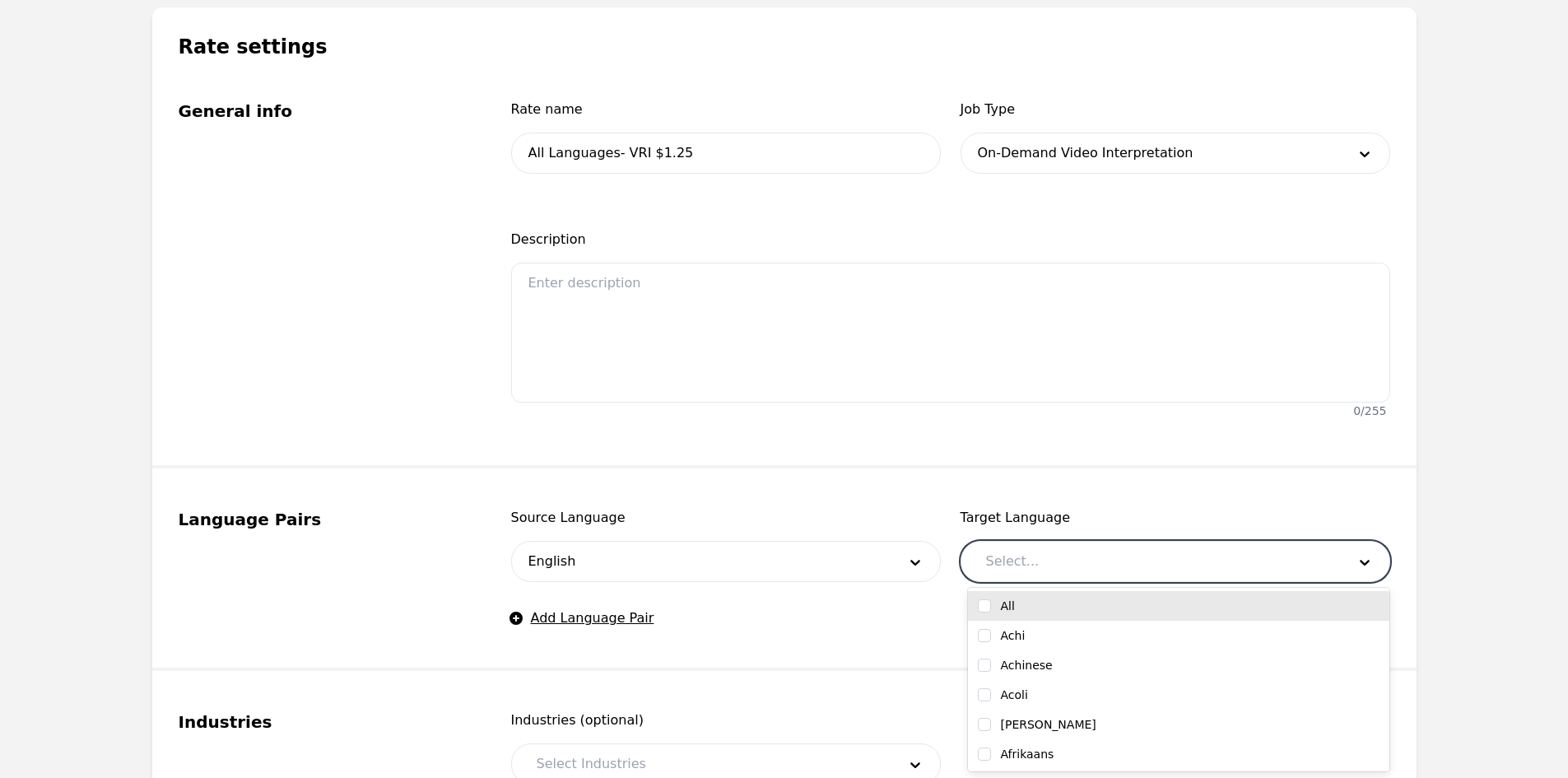
click at [982, 604] on input "checkbox" at bounding box center [984, 606] width 13 height 13
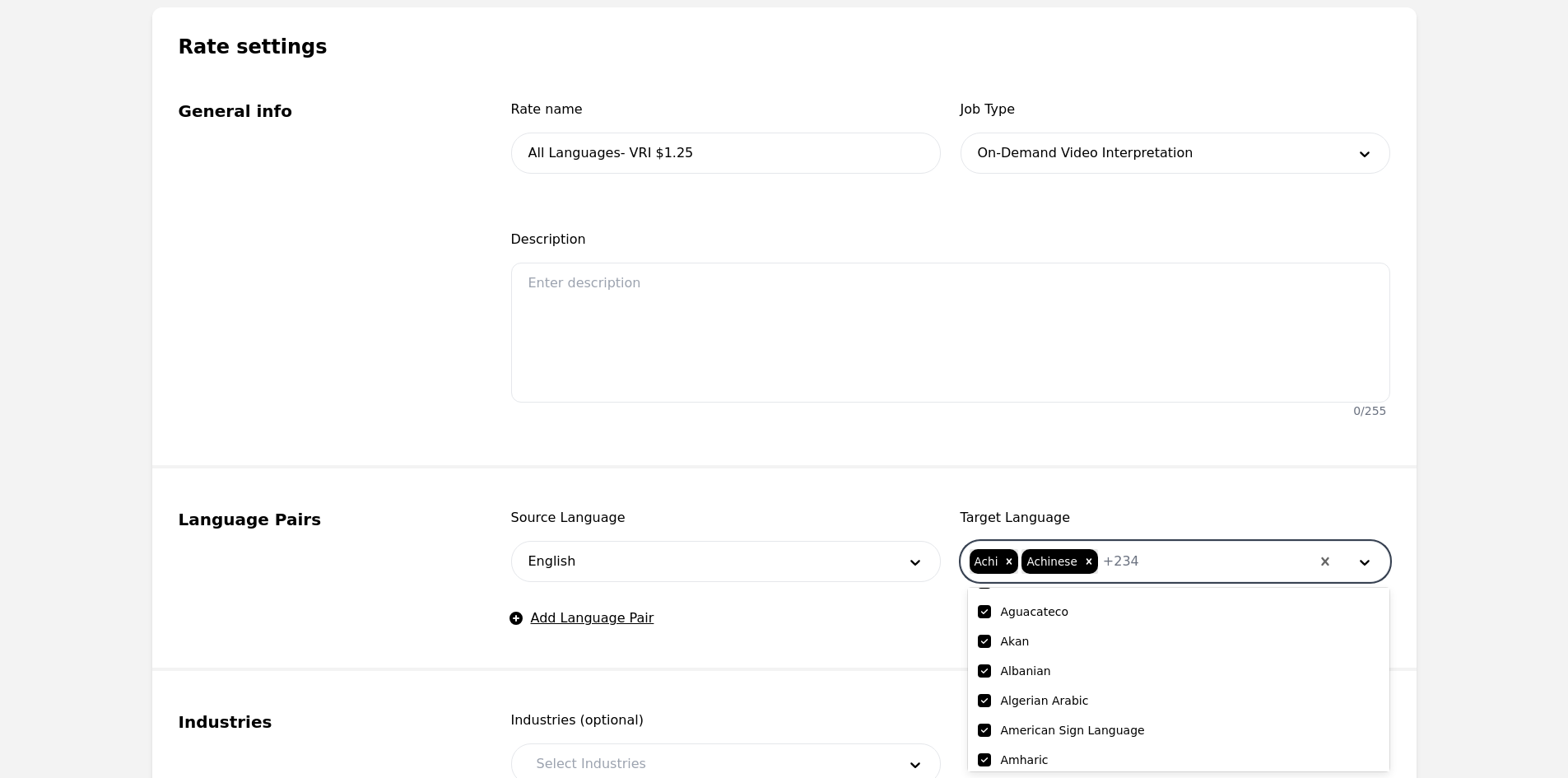
scroll to position [165, 0]
click at [988, 738] on input "checkbox" at bounding box center [984, 737] width 13 height 13
click at [1035, 486] on fieldset "Language Pairs Source Language English Target Language option American Sign Lan…" at bounding box center [784, 570] width 1264 height 203
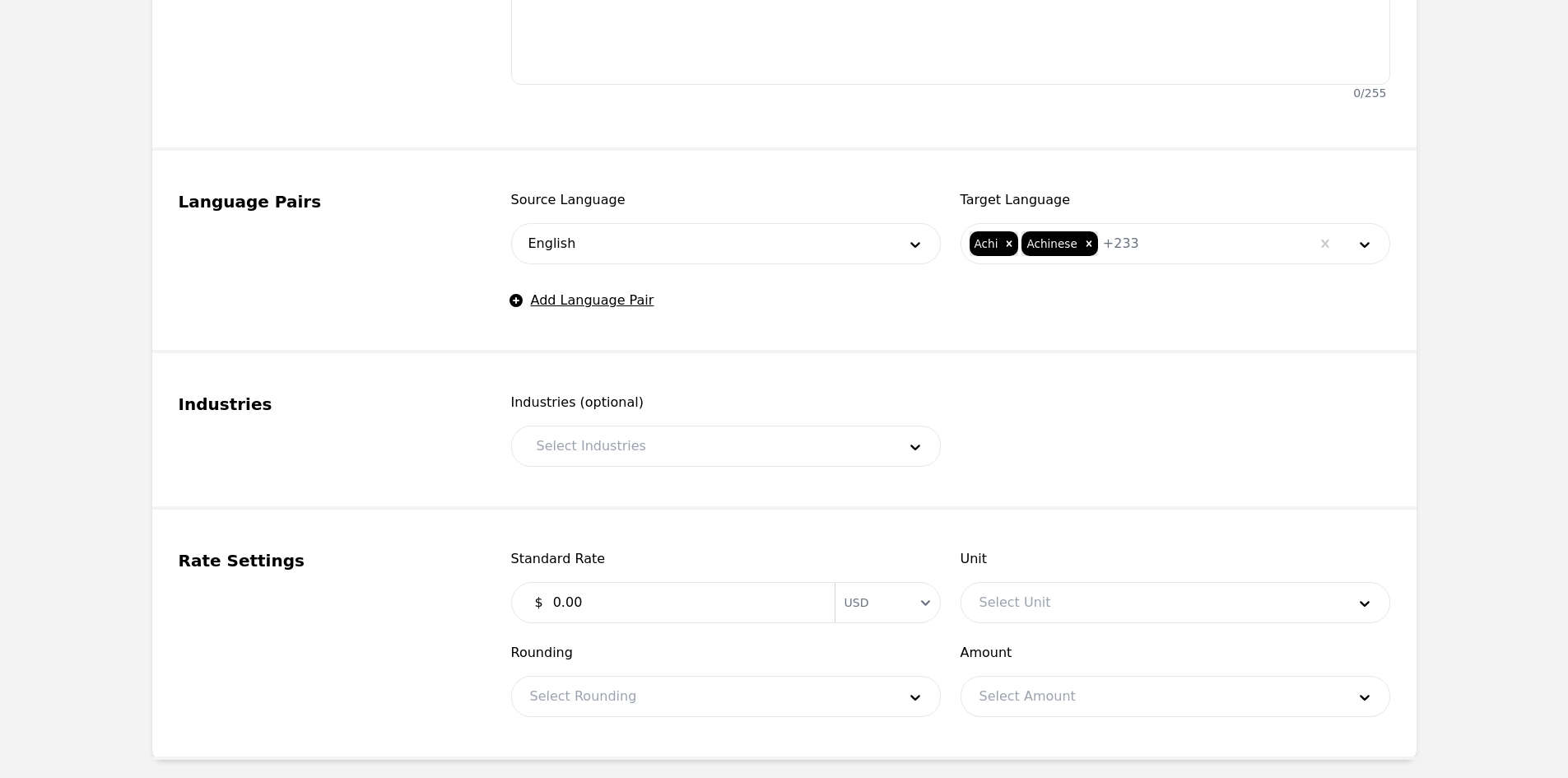
scroll to position [658, 0]
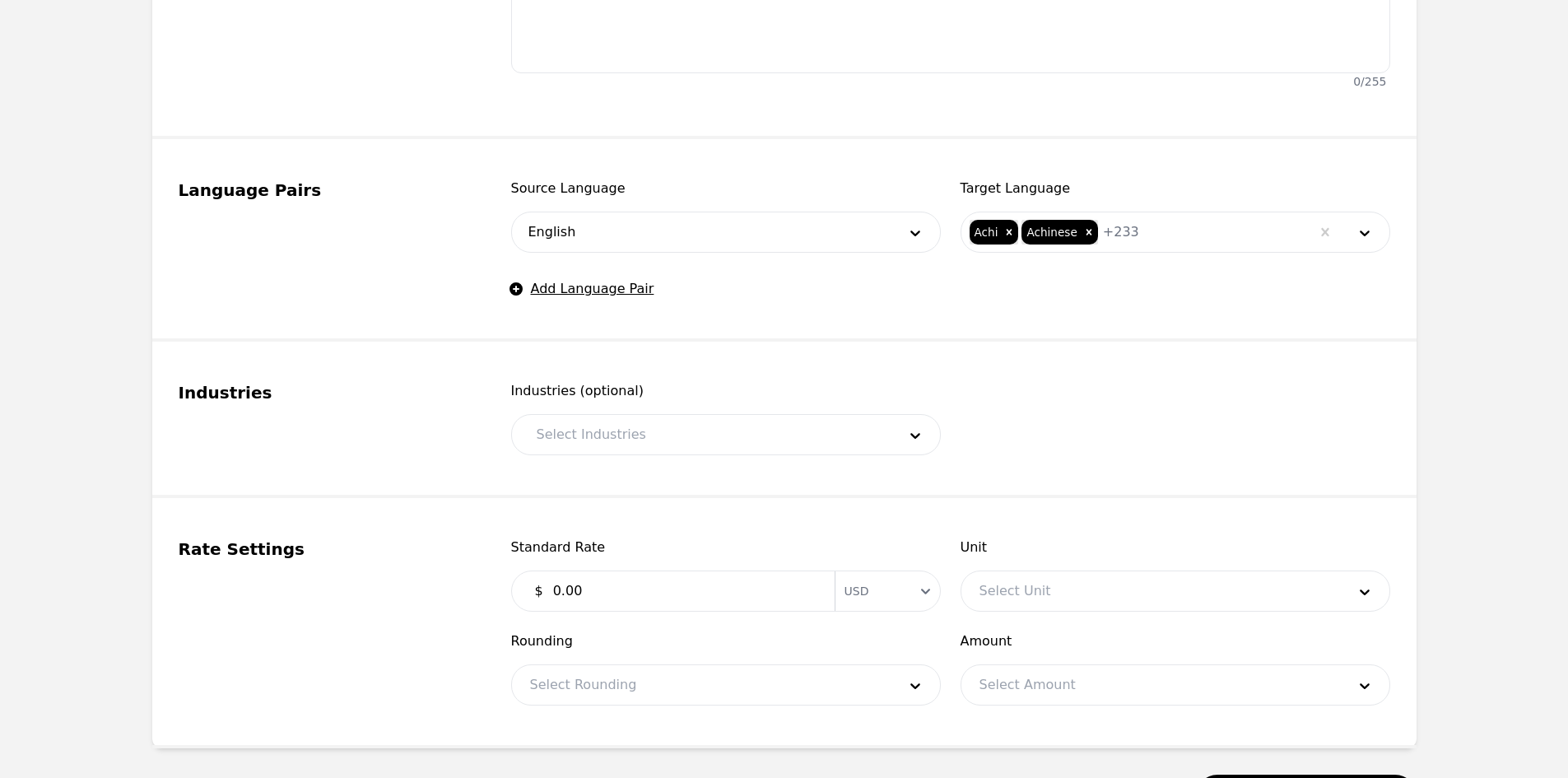
click at [695, 458] on fieldset "Industries Industries (optional) Select Industries" at bounding box center [784, 419] width 1264 height 157
drag, startPoint x: 679, startPoint y: 428, endPoint x: 678, endPoint y: 445, distance: 17.0
click at [679, 427] on div at bounding box center [704, 435] width 372 height 40
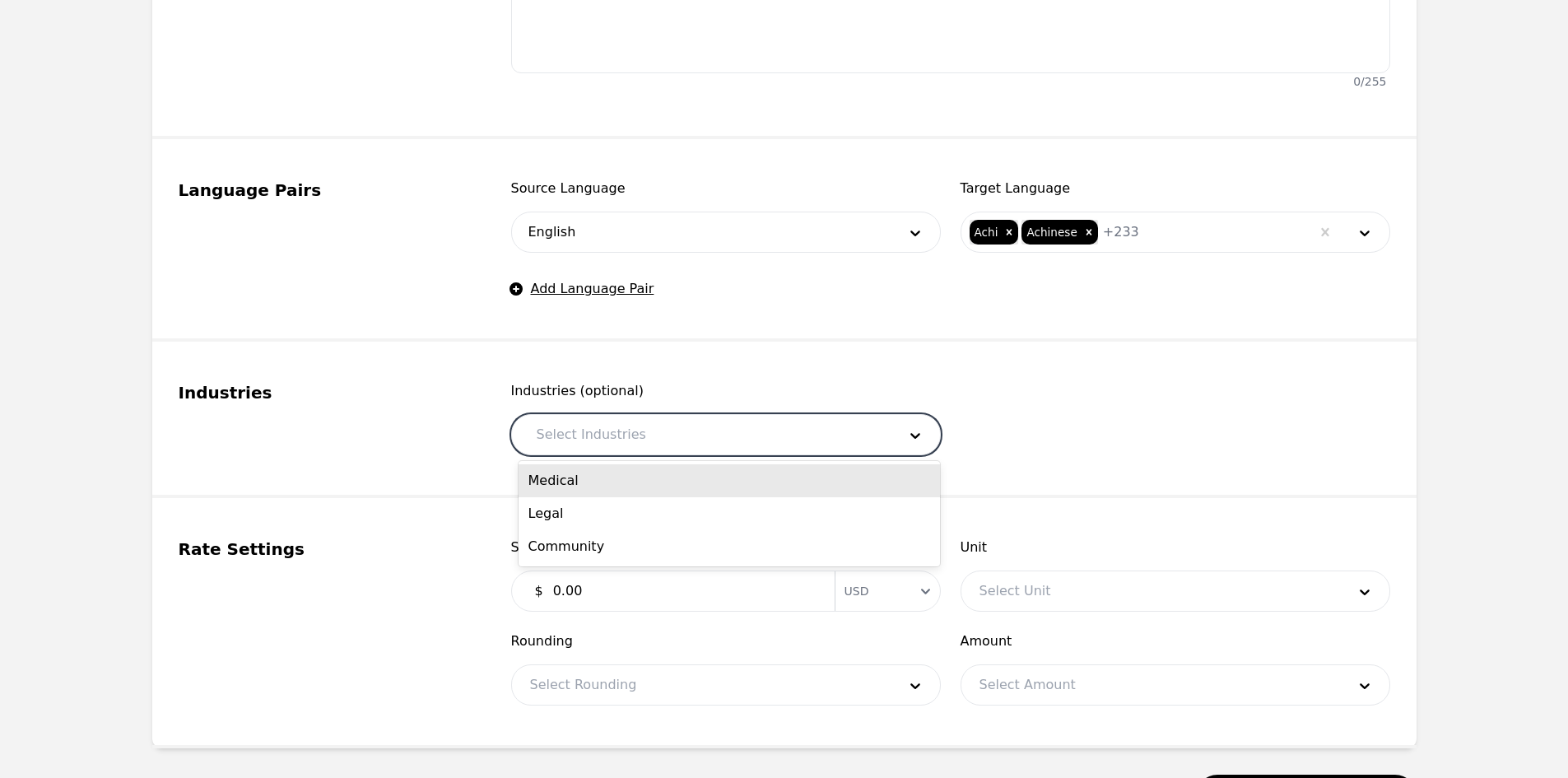
click at [671, 490] on div "Medical" at bounding box center [729, 481] width 421 height 33
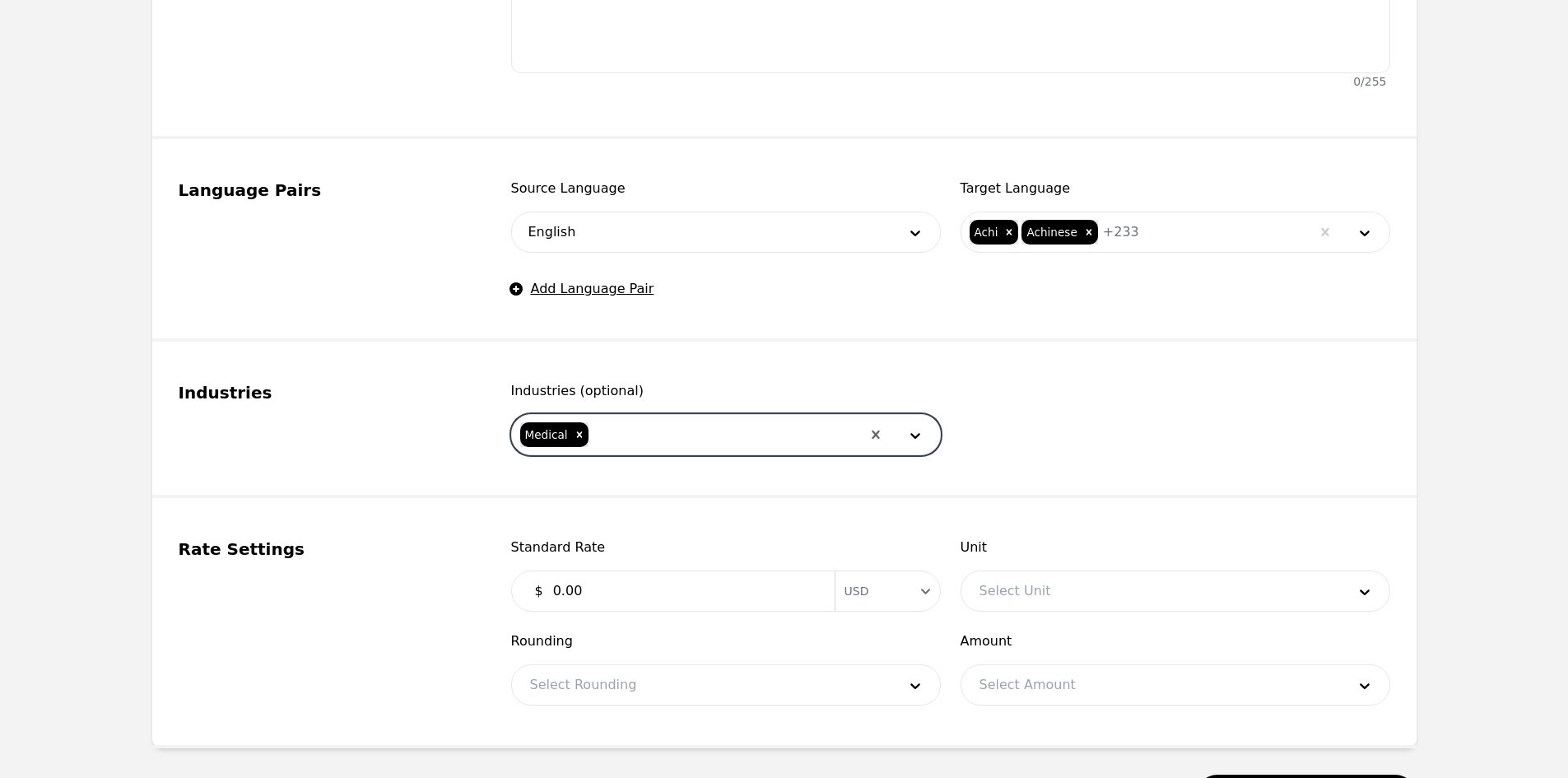
click at [682, 444] on div at bounding box center [725, 435] width 271 height 40
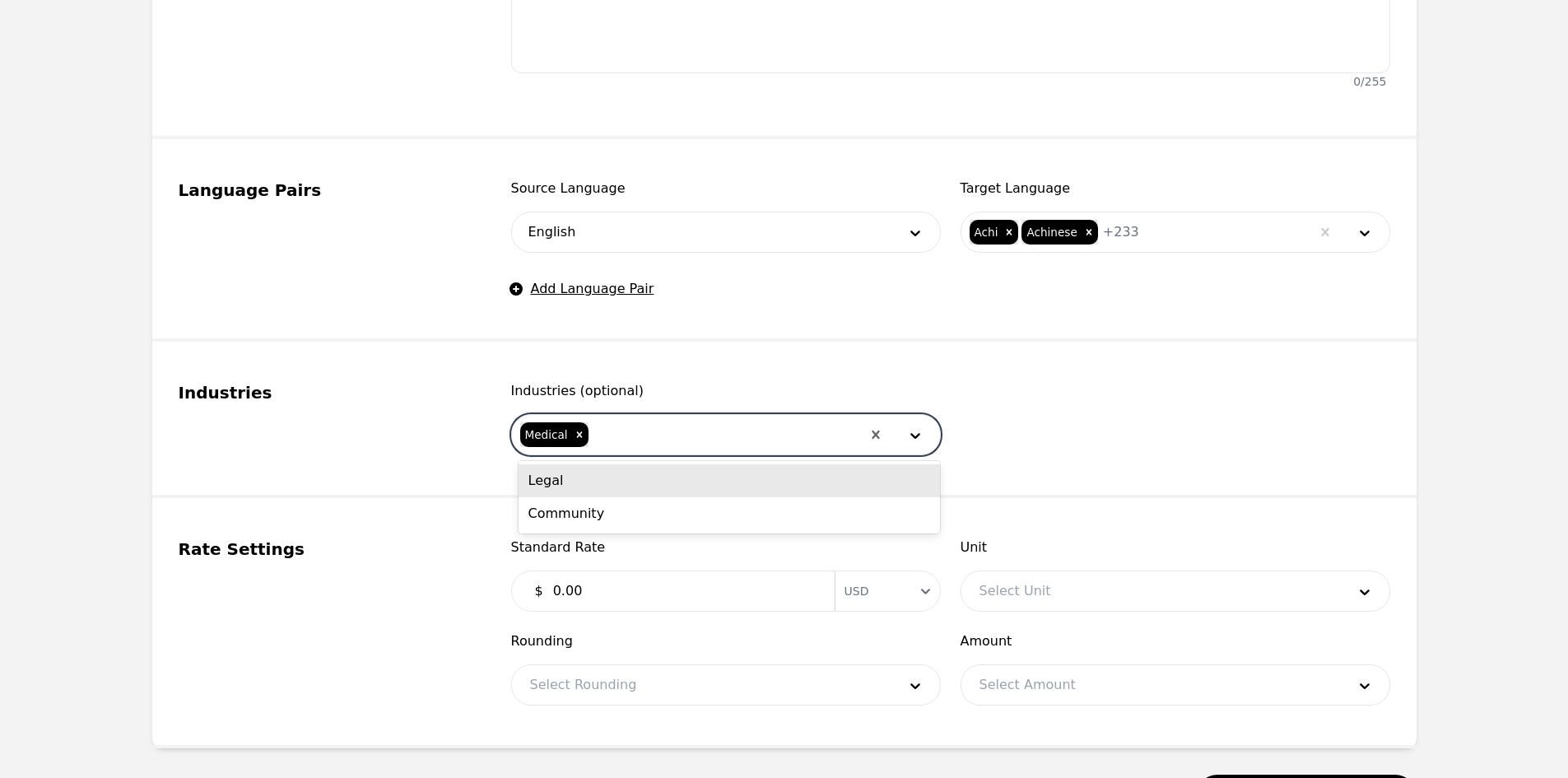
click at [658, 478] on div "Legal" at bounding box center [729, 481] width 421 height 33
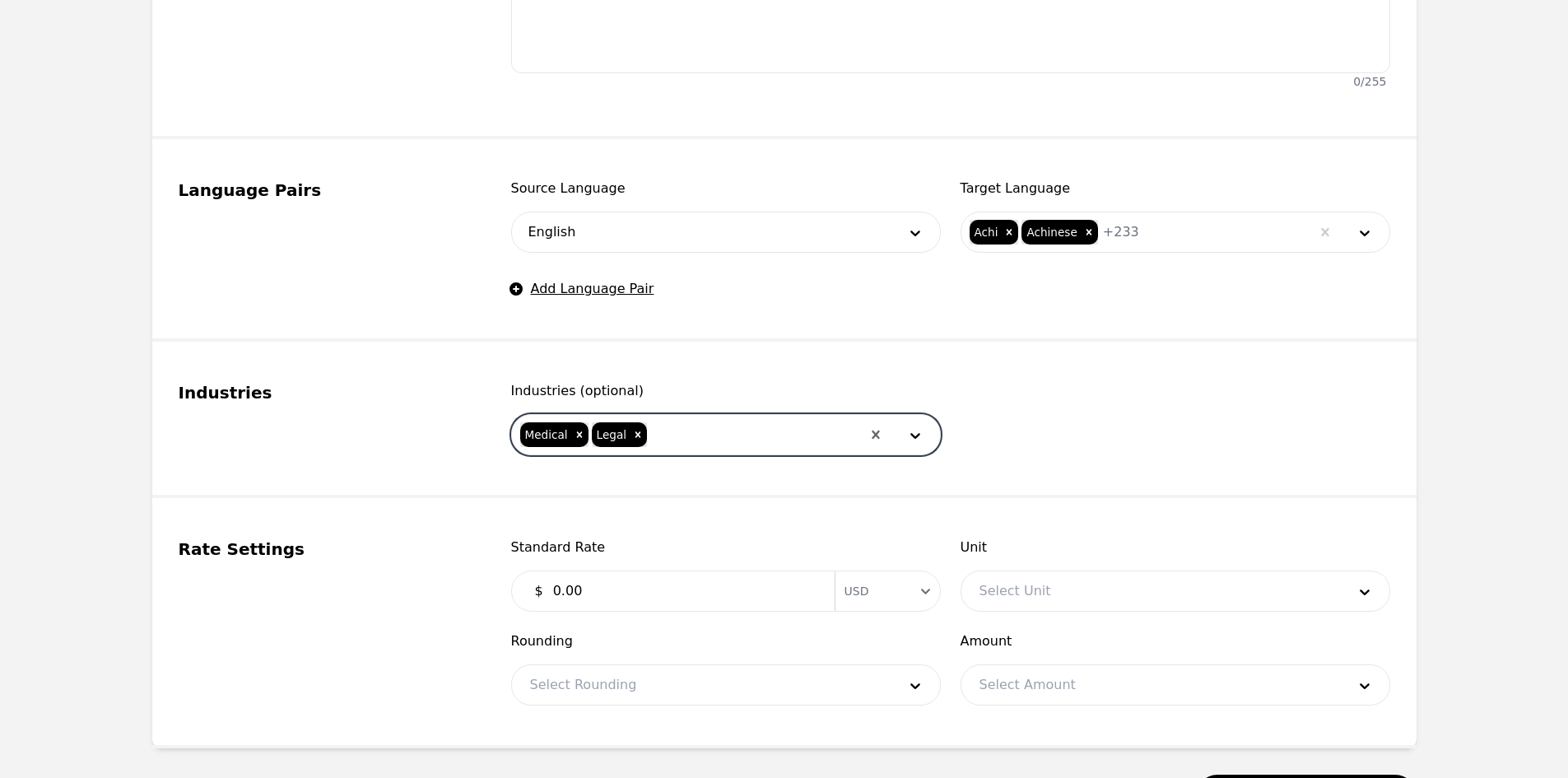
click at [690, 428] on div at bounding box center [755, 435] width 211 height 40
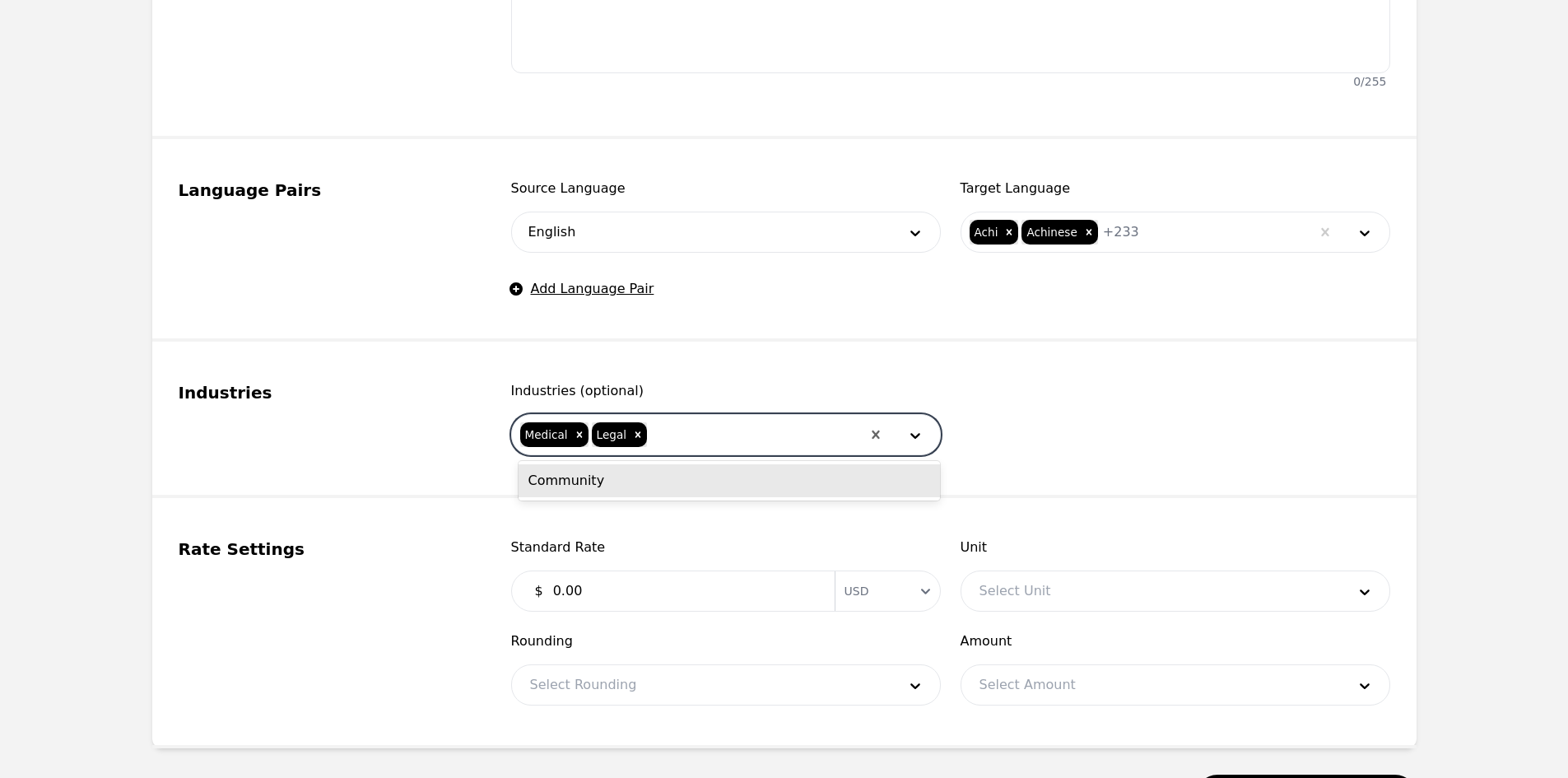
click at [672, 489] on div "Community" at bounding box center [729, 481] width 421 height 33
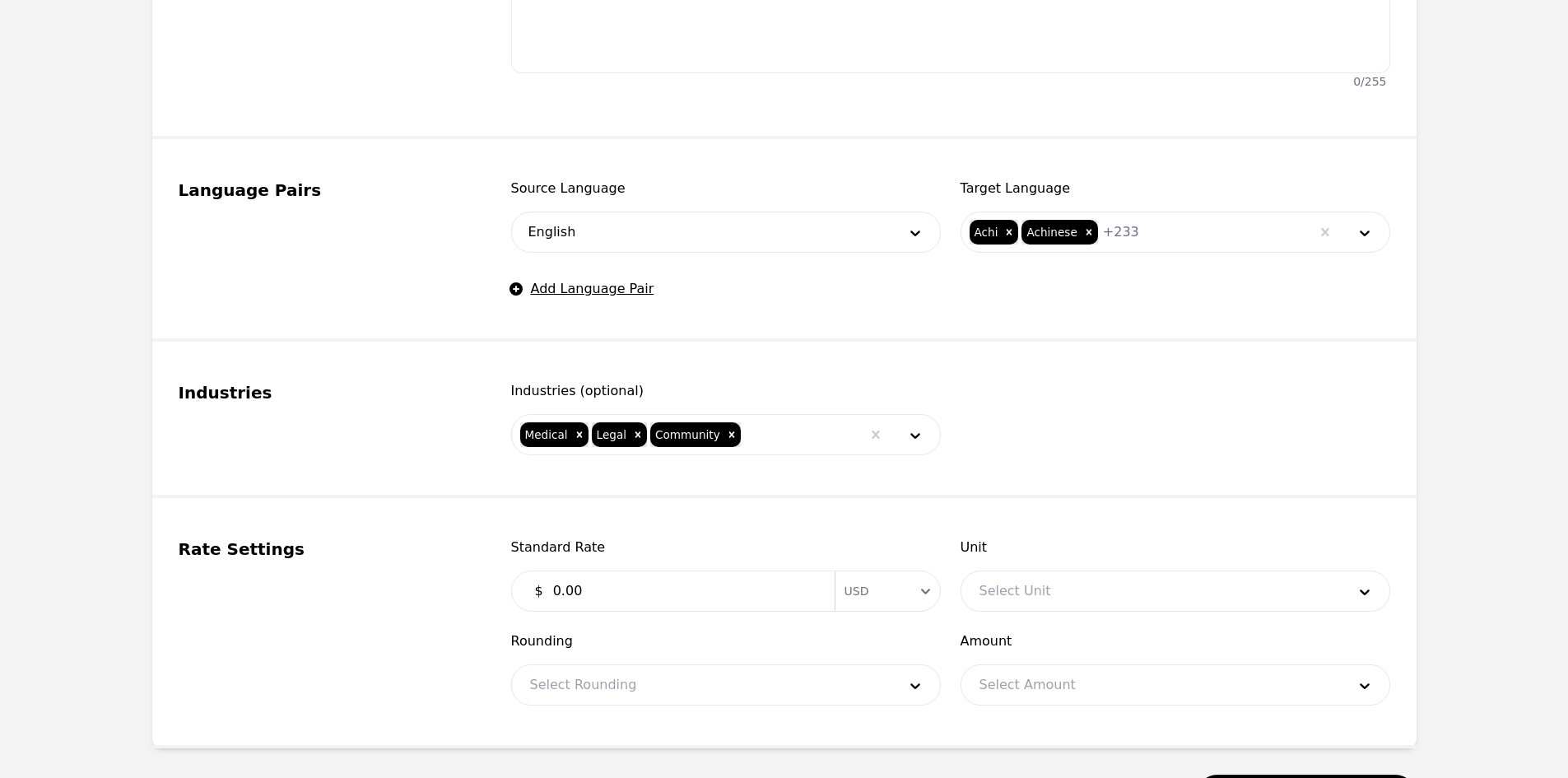
click at [613, 587] on input "0.00" at bounding box center [684, 591] width 282 height 33
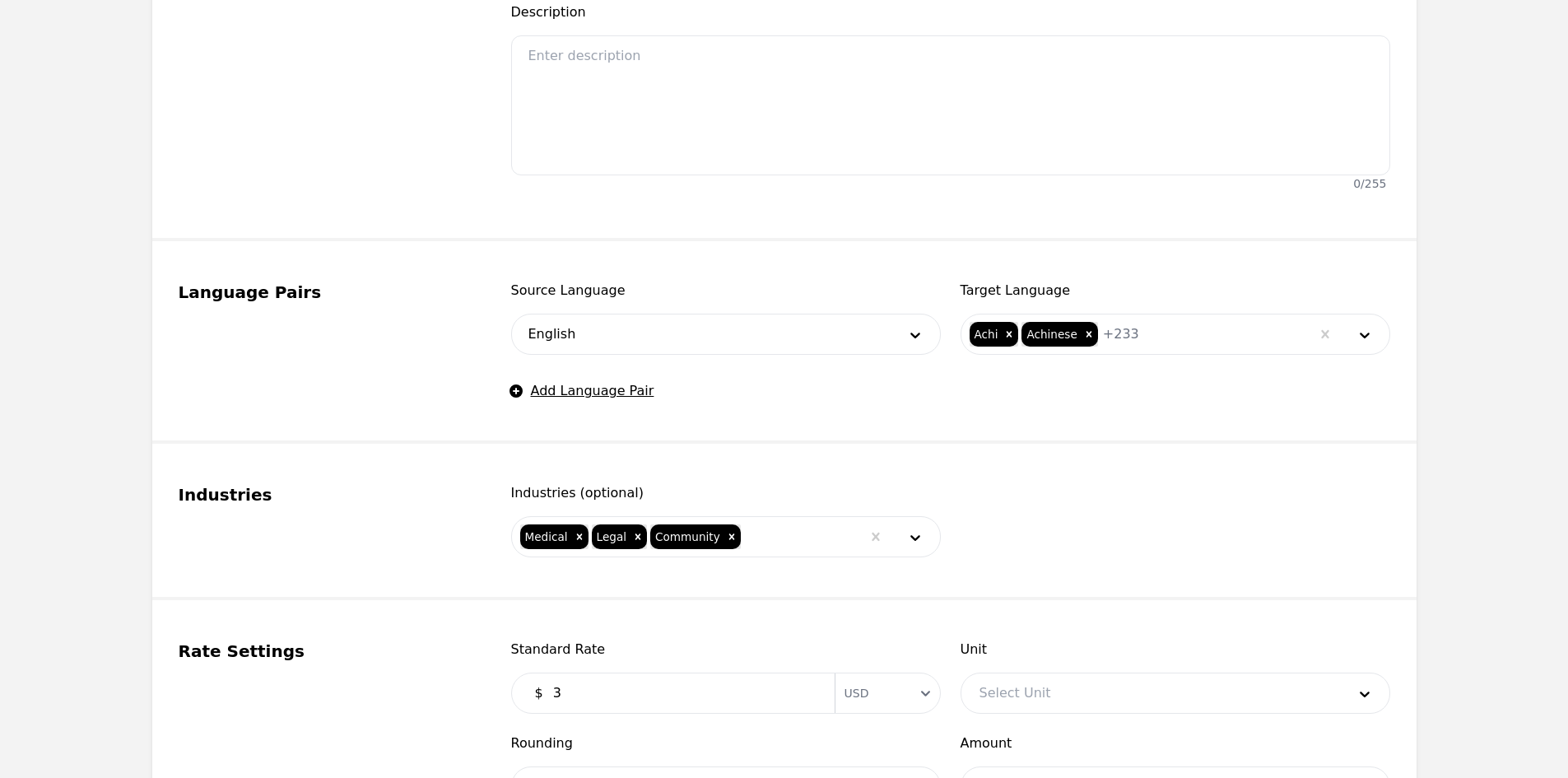
scroll to position [807, 0]
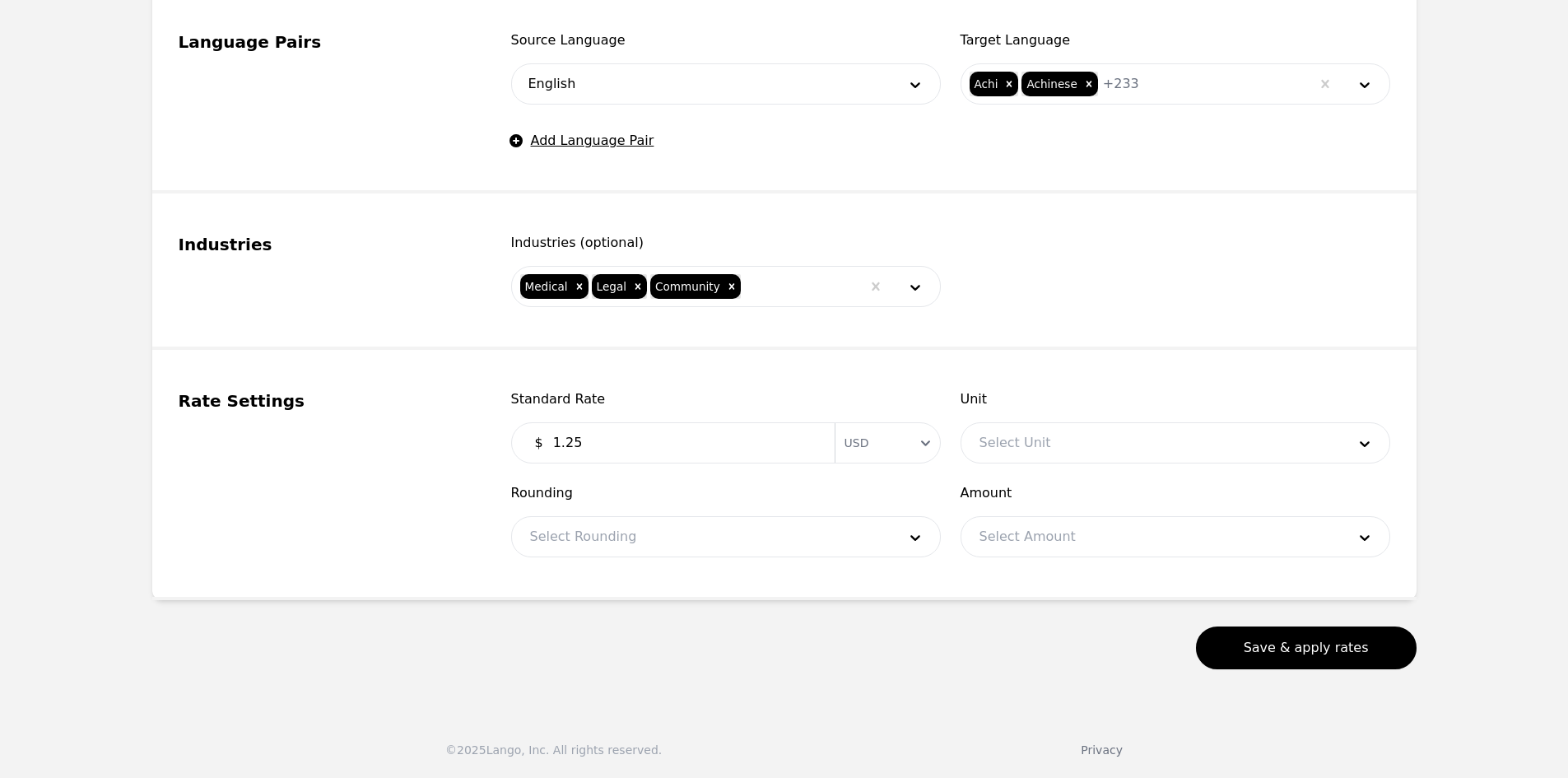
click at [1016, 449] on div at bounding box center [1150, 443] width 379 height 40
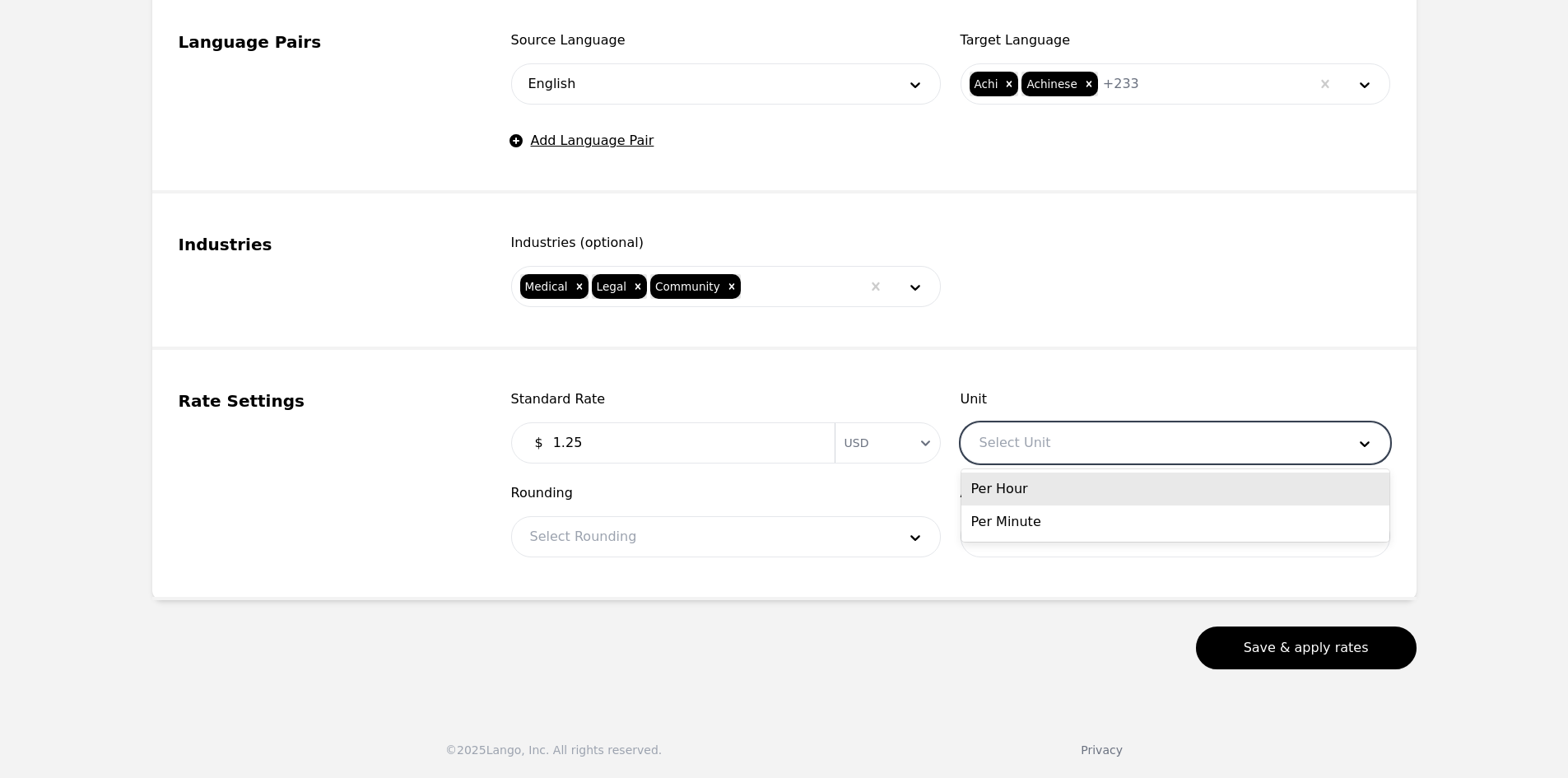
click at [1020, 515] on div "Per Minute" at bounding box center [1176, 522] width 428 height 33
click at [698, 555] on div at bounding box center [701, 537] width 379 height 40
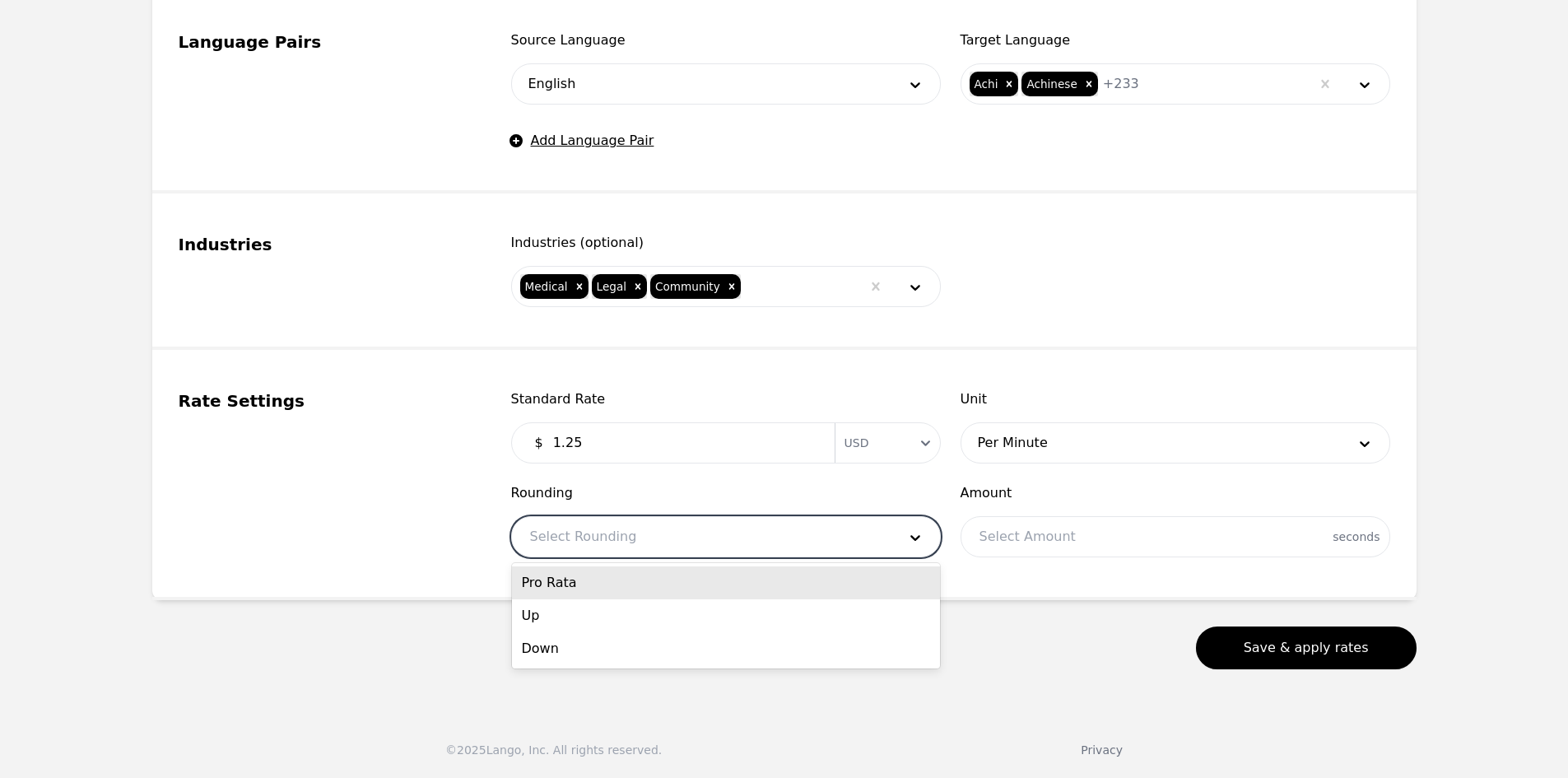
click at [632, 582] on div "Pro Rata" at bounding box center [726, 583] width 428 height 33
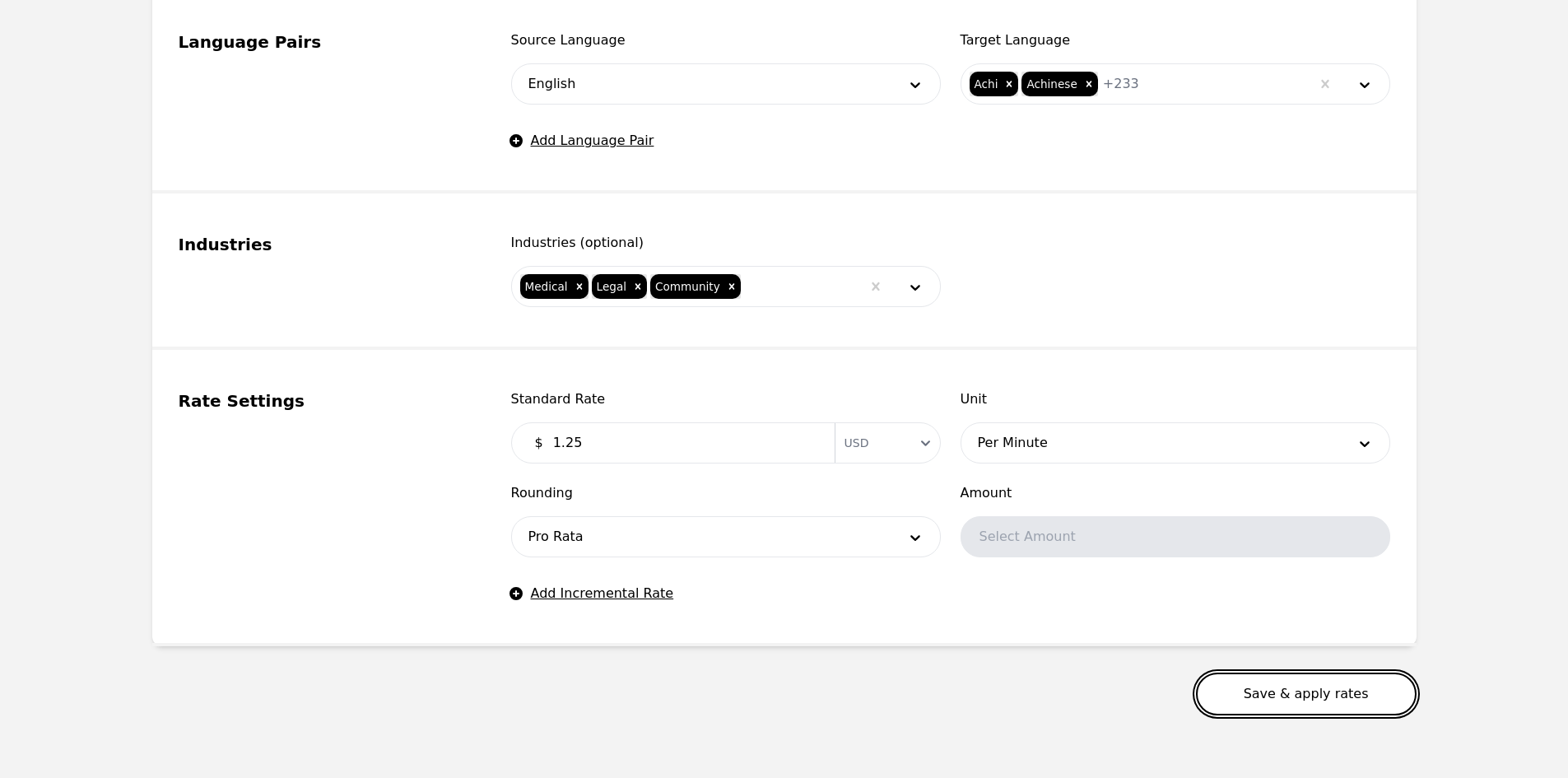
click at [1249, 697] on button "Save & apply rates" at bounding box center [1306, 693] width 221 height 42
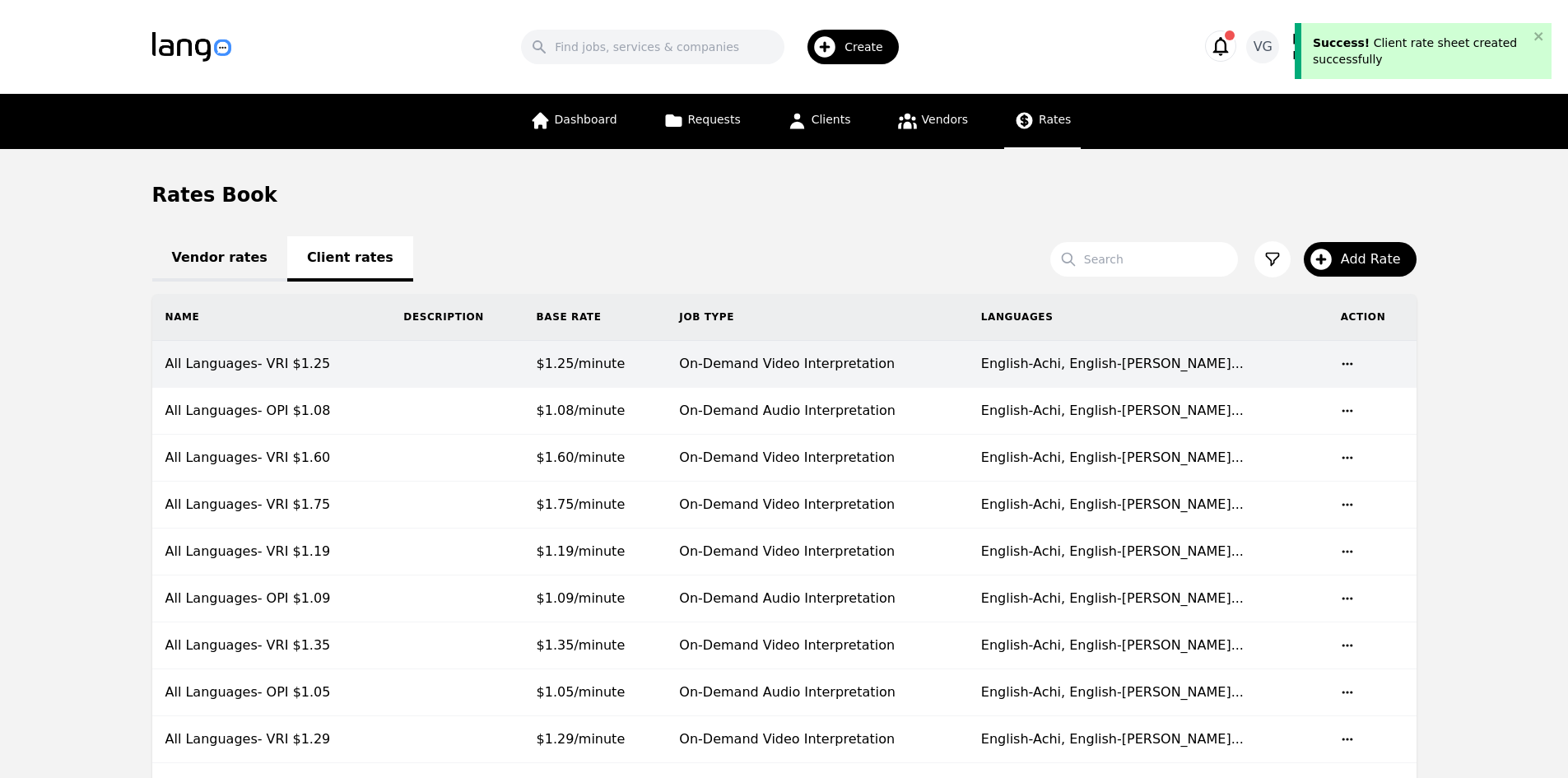
click at [450, 360] on td at bounding box center [456, 364] width 133 height 47
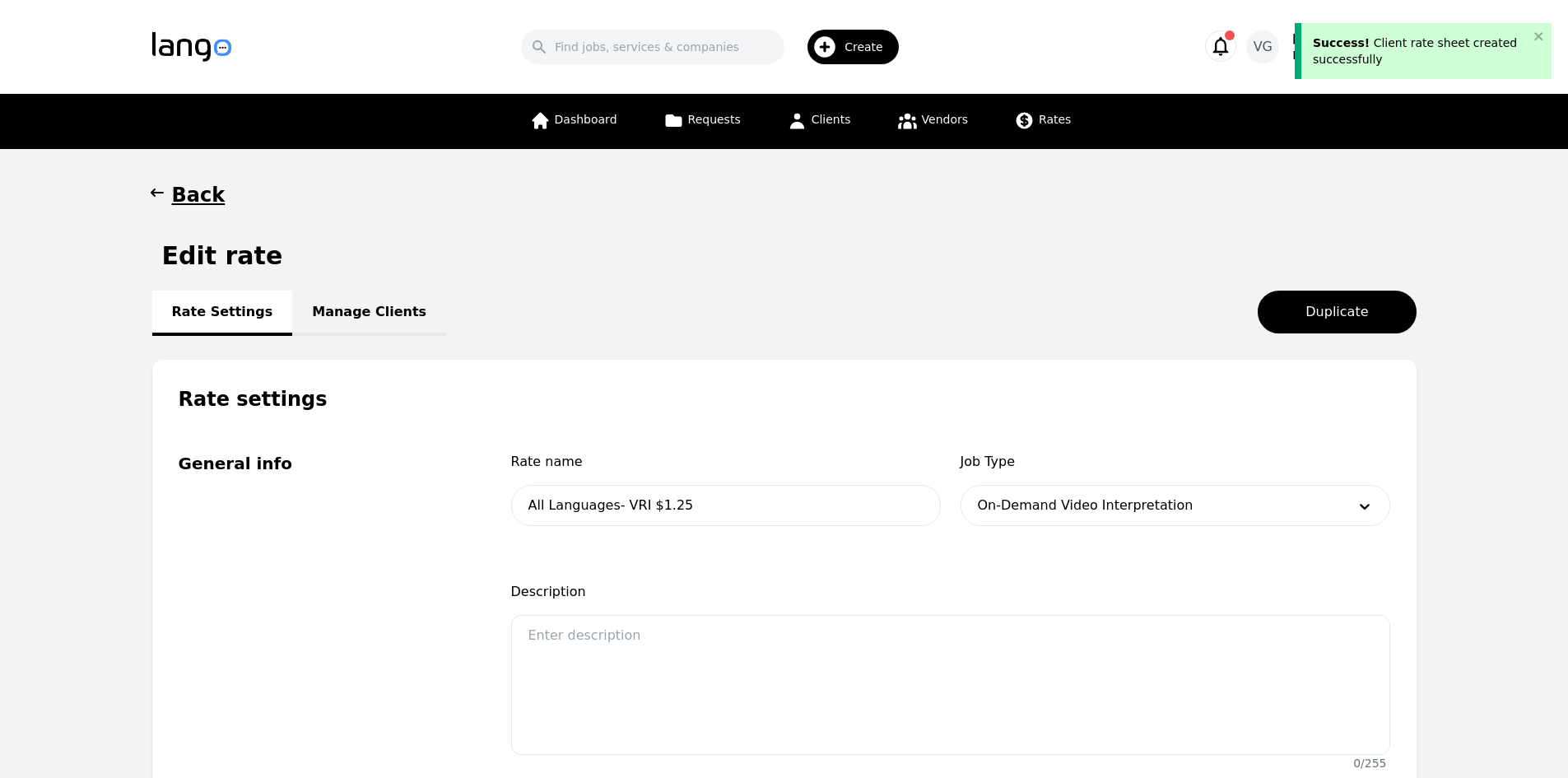
click at [368, 309] on link "Manage Clients" at bounding box center [369, 313] width 154 height 45
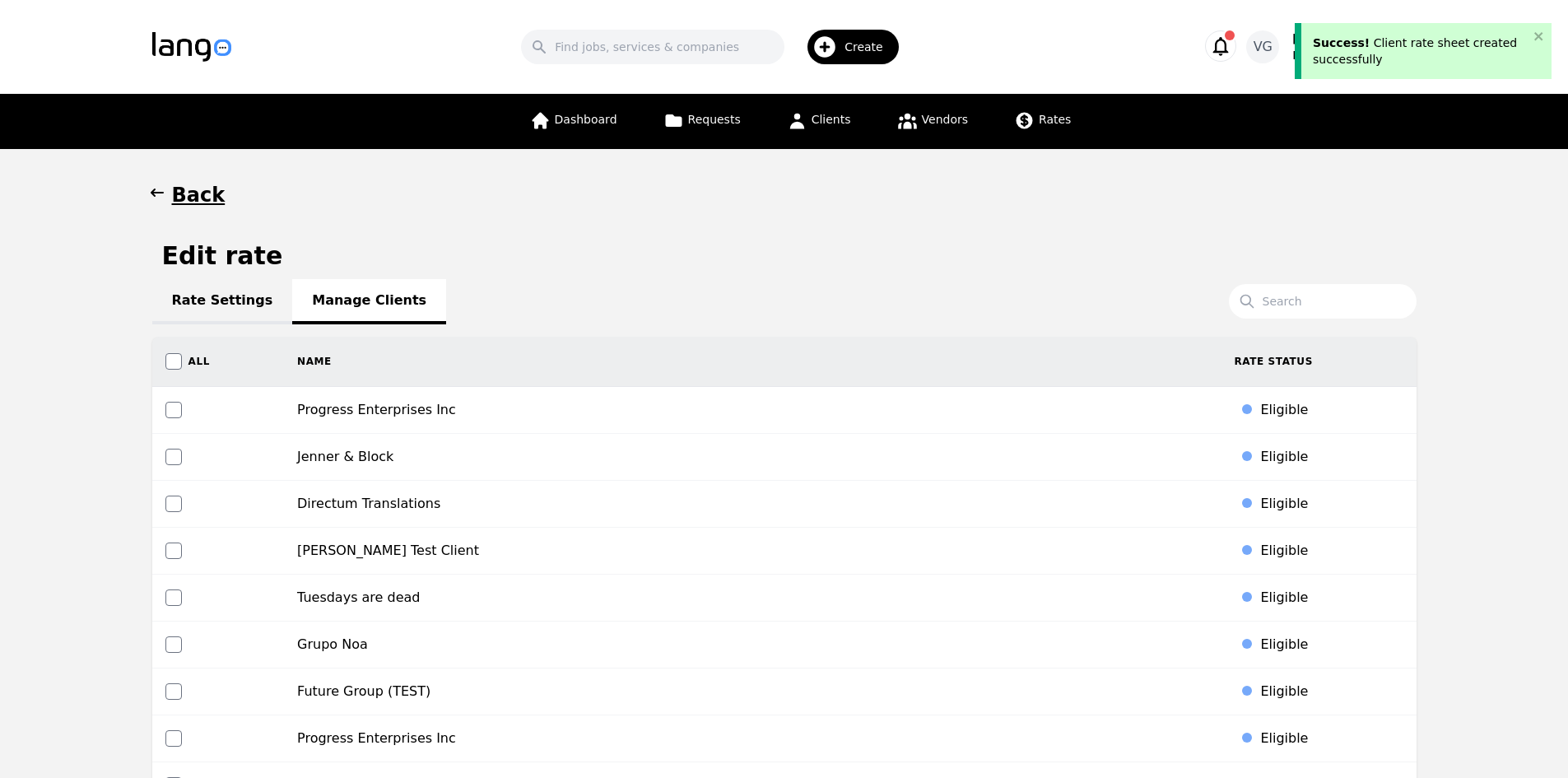
drag, startPoint x: 0, startPoint y: 614, endPoint x: 11, endPoint y: 587, distance: 29.2
click at [236, 282] on link "Rate Settings" at bounding box center [223, 301] width 140 height 45
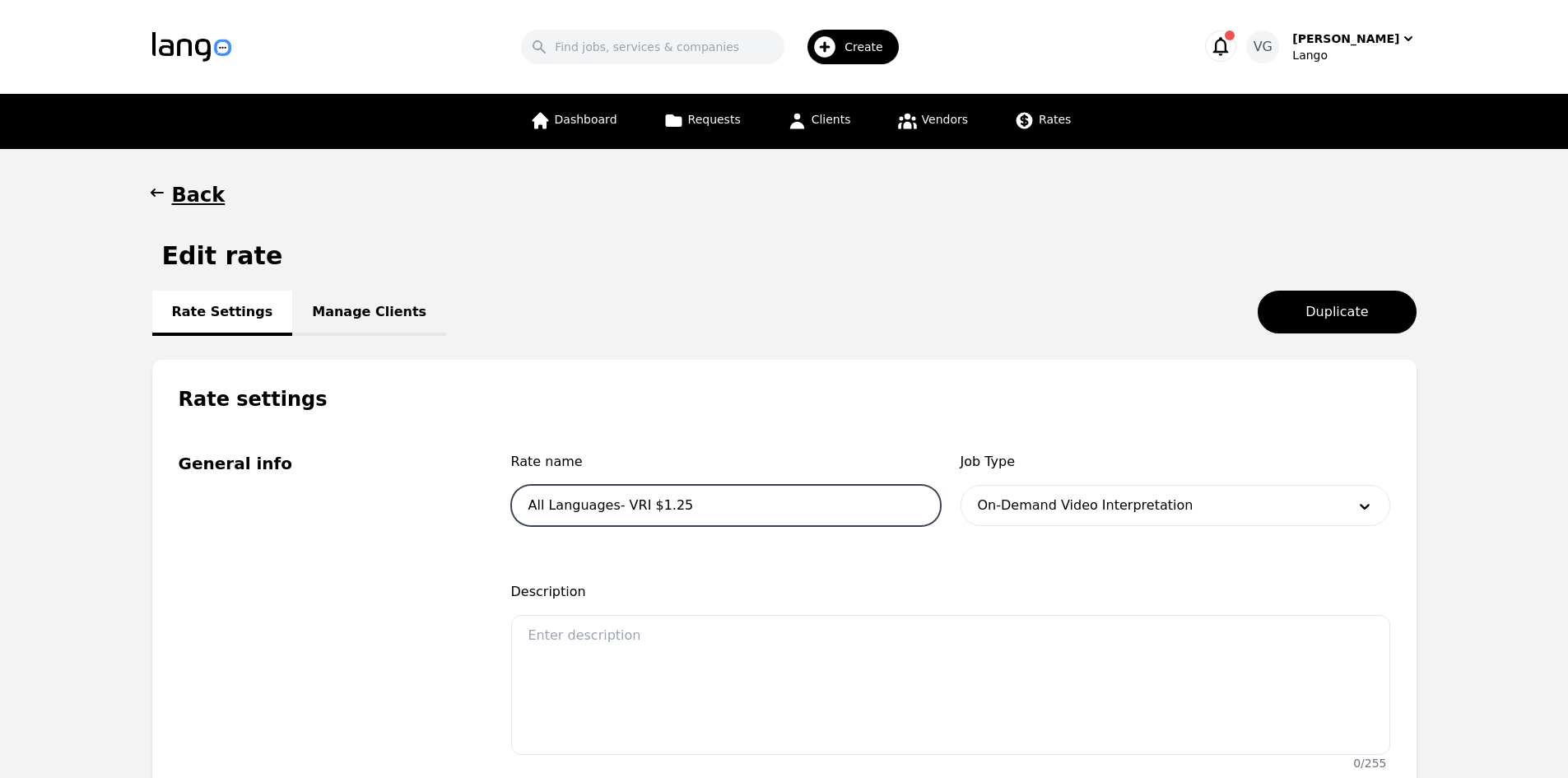
click at [622, 506] on input "All Languages- VRI $1.25" at bounding box center [726, 506] width 430 height 42
drag, startPoint x: 622, startPoint y: 506, endPoint x: 664, endPoint y: 512, distance: 42.4
click at [664, 512] on input "All Languages- VRI $1.25" at bounding box center [726, 506] width 430 height 42
click at [1105, 333] on div "Rate Settings Manage Clients Duplicate" at bounding box center [784, 311] width 1264 height 42
click at [340, 307] on link "Manage Clients" at bounding box center [369, 313] width 154 height 45
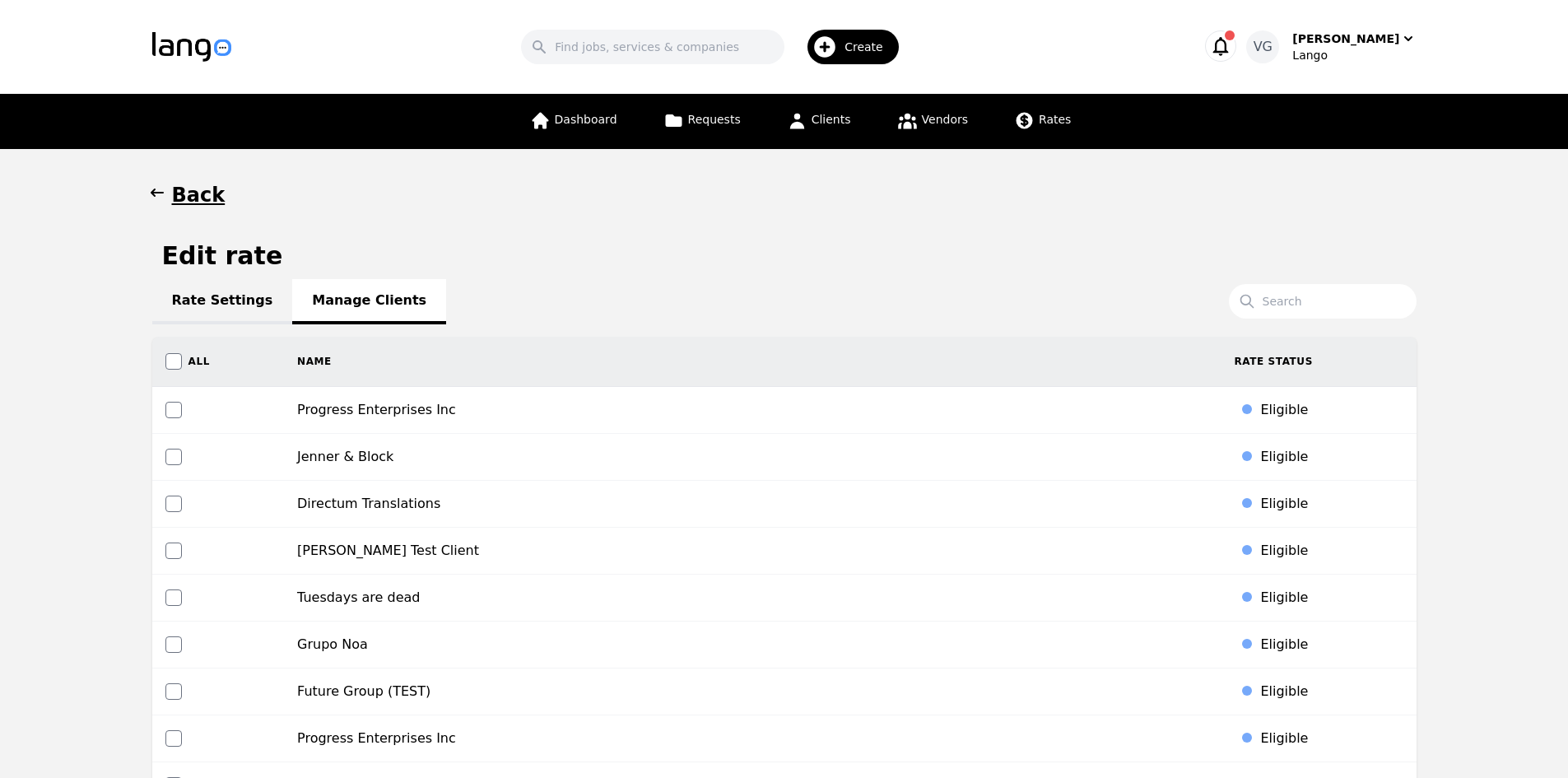
scroll to position [6307, 0]
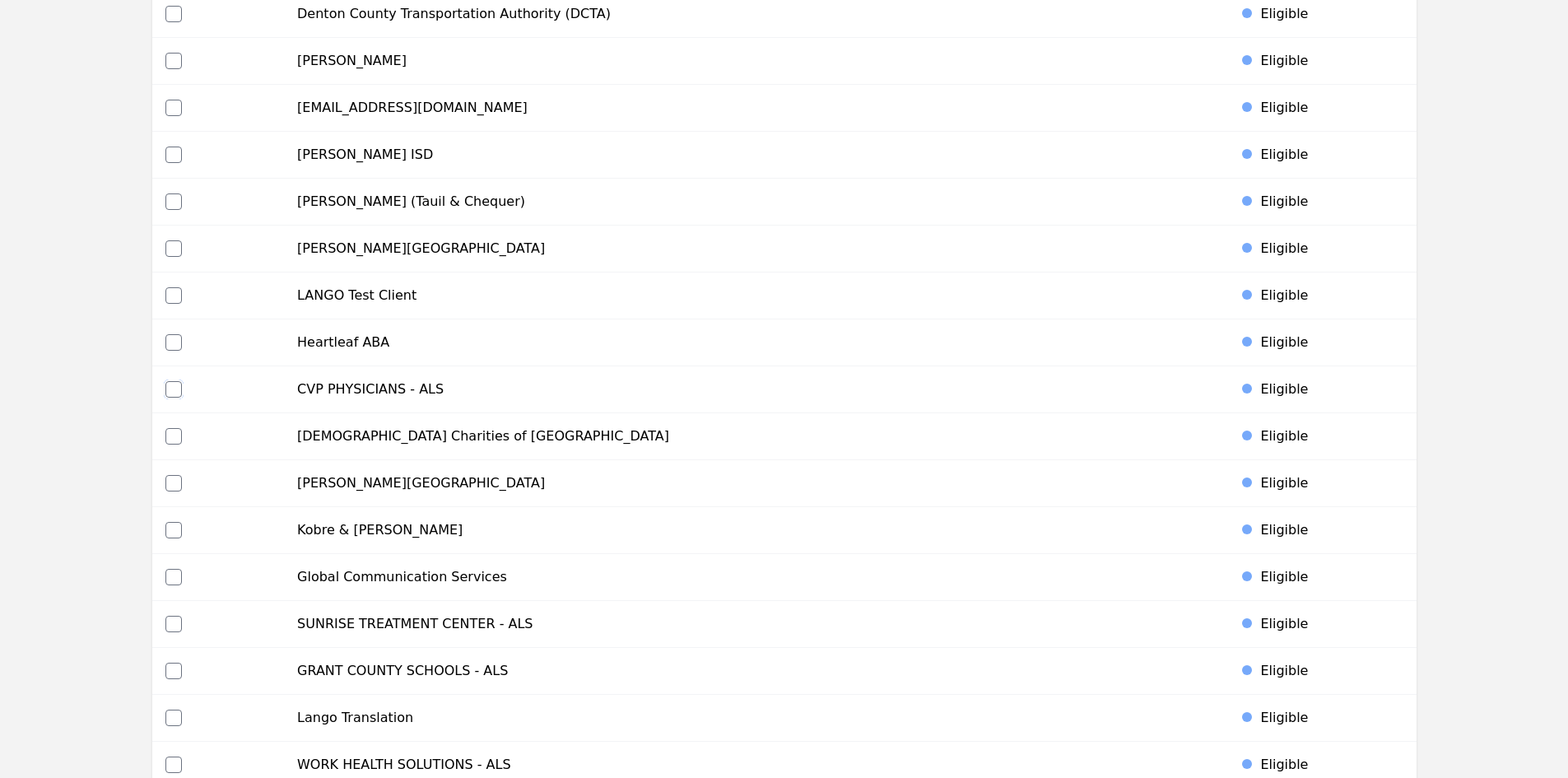
click at [173, 387] on input "checkbox" at bounding box center [173, 389] width 16 height 16
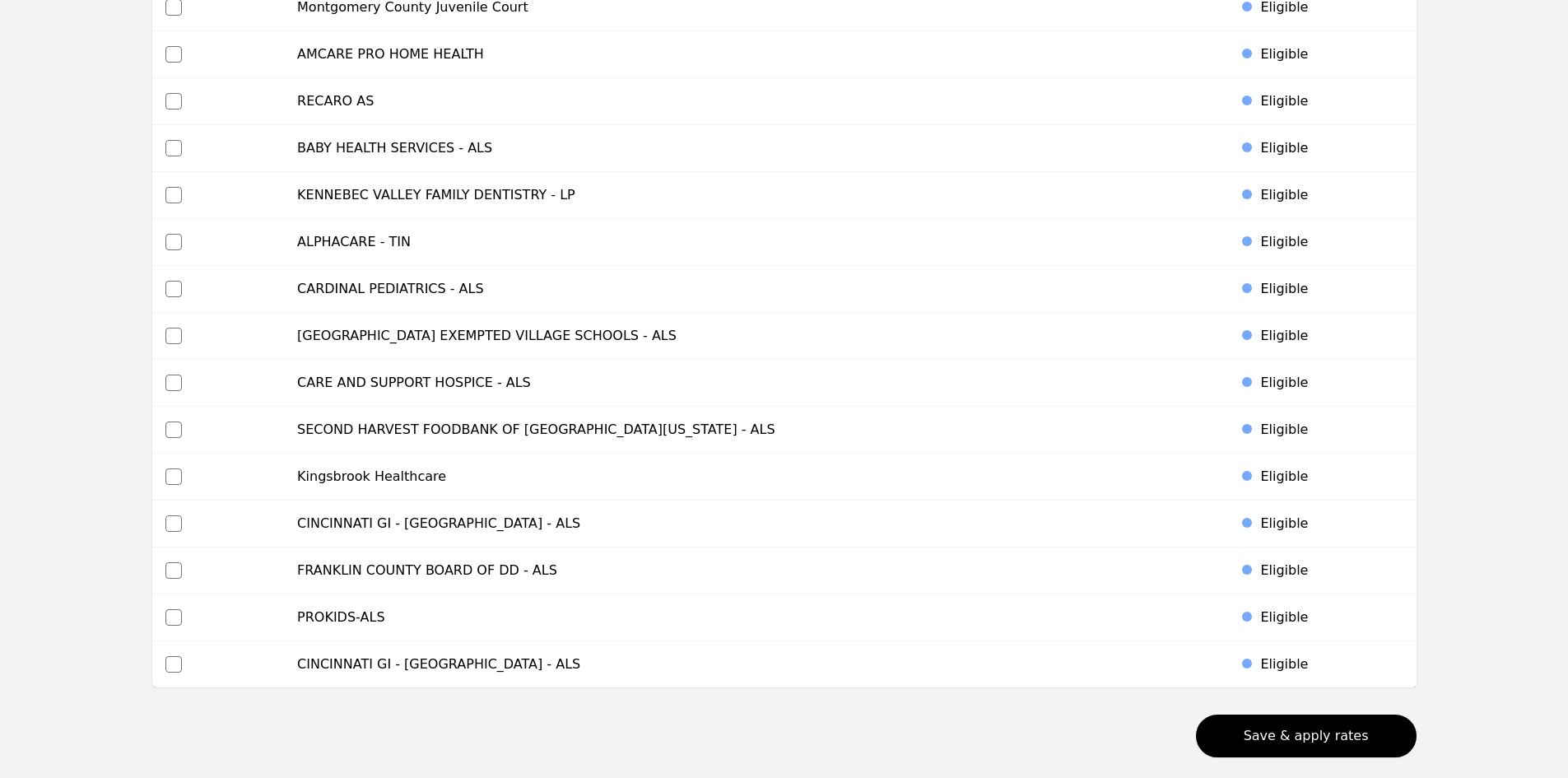
scroll to position [7434, 0]
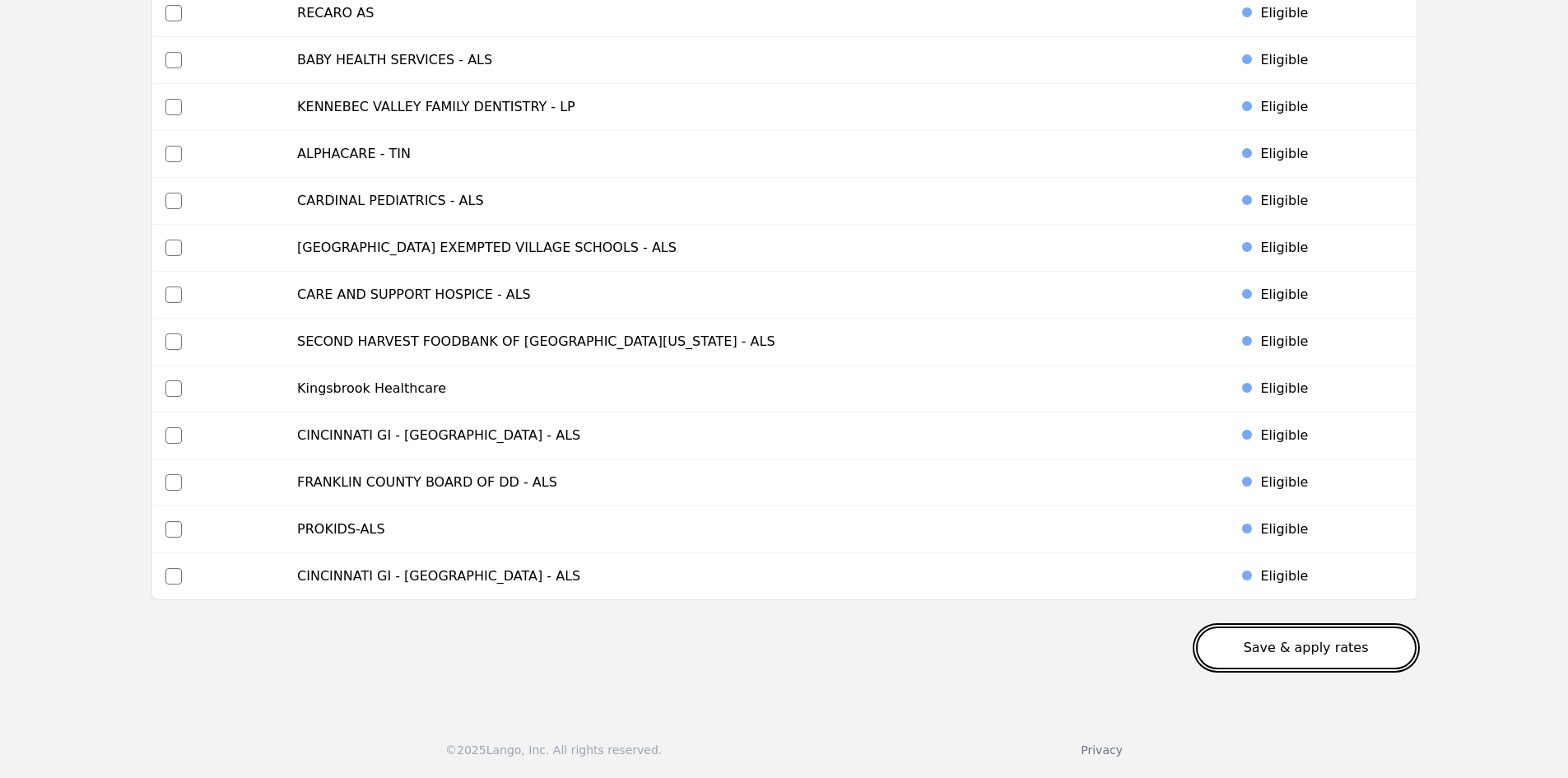
click at [1251, 645] on button "Save & apply rates" at bounding box center [1306, 647] width 221 height 42
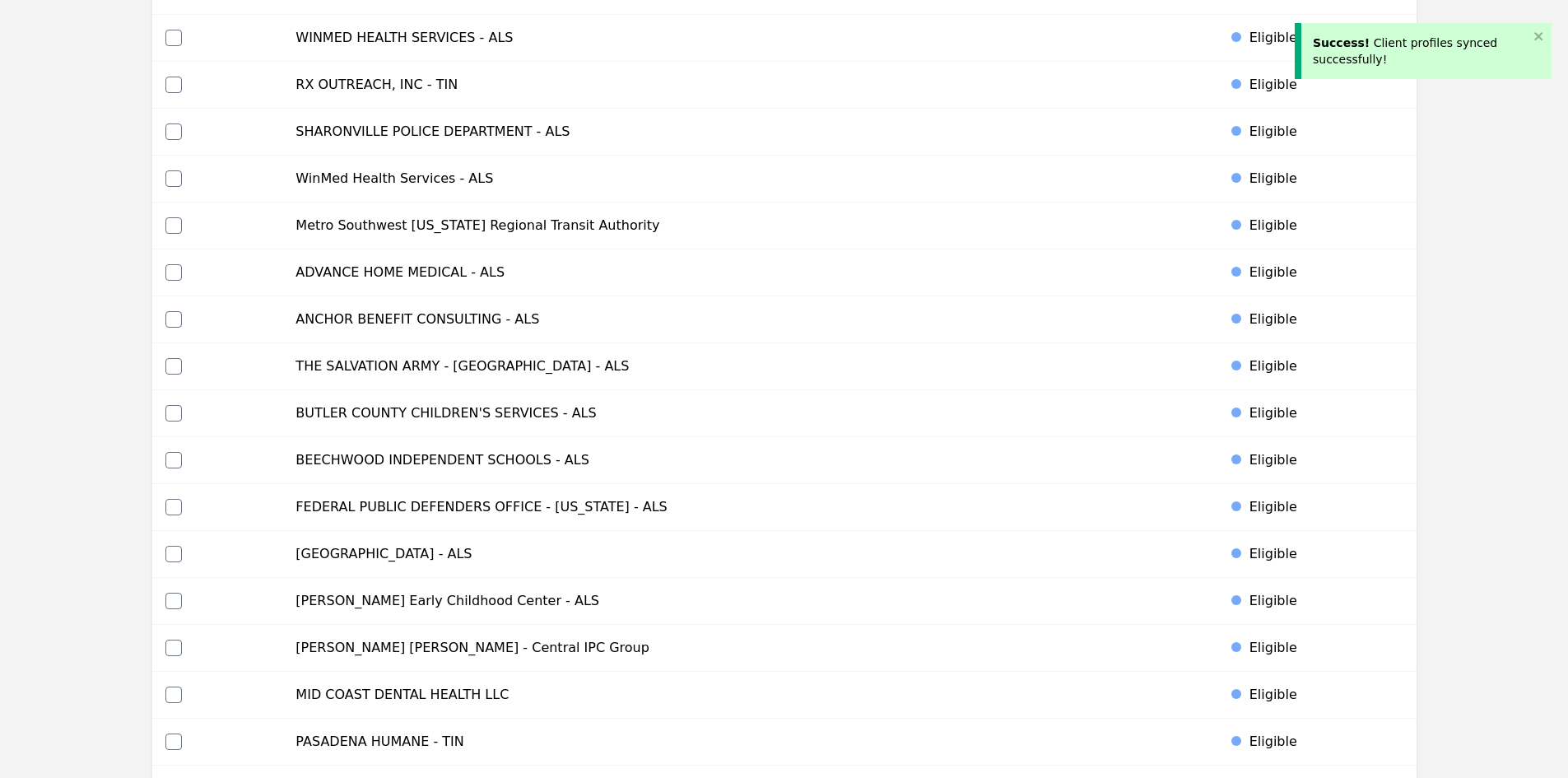
scroll to position [0, 0]
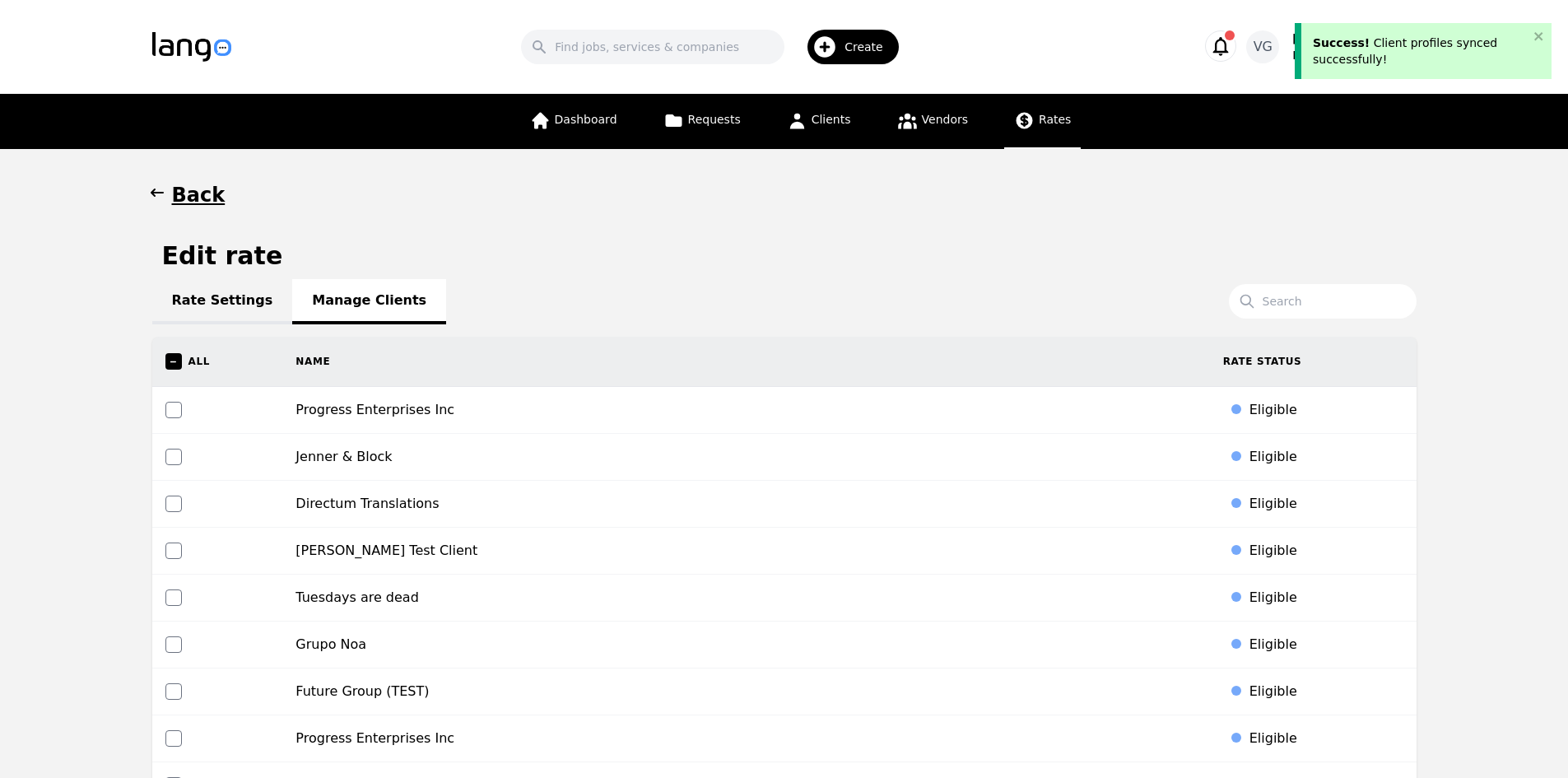
click at [1040, 124] on span "Rates" at bounding box center [1054, 119] width 32 height 13
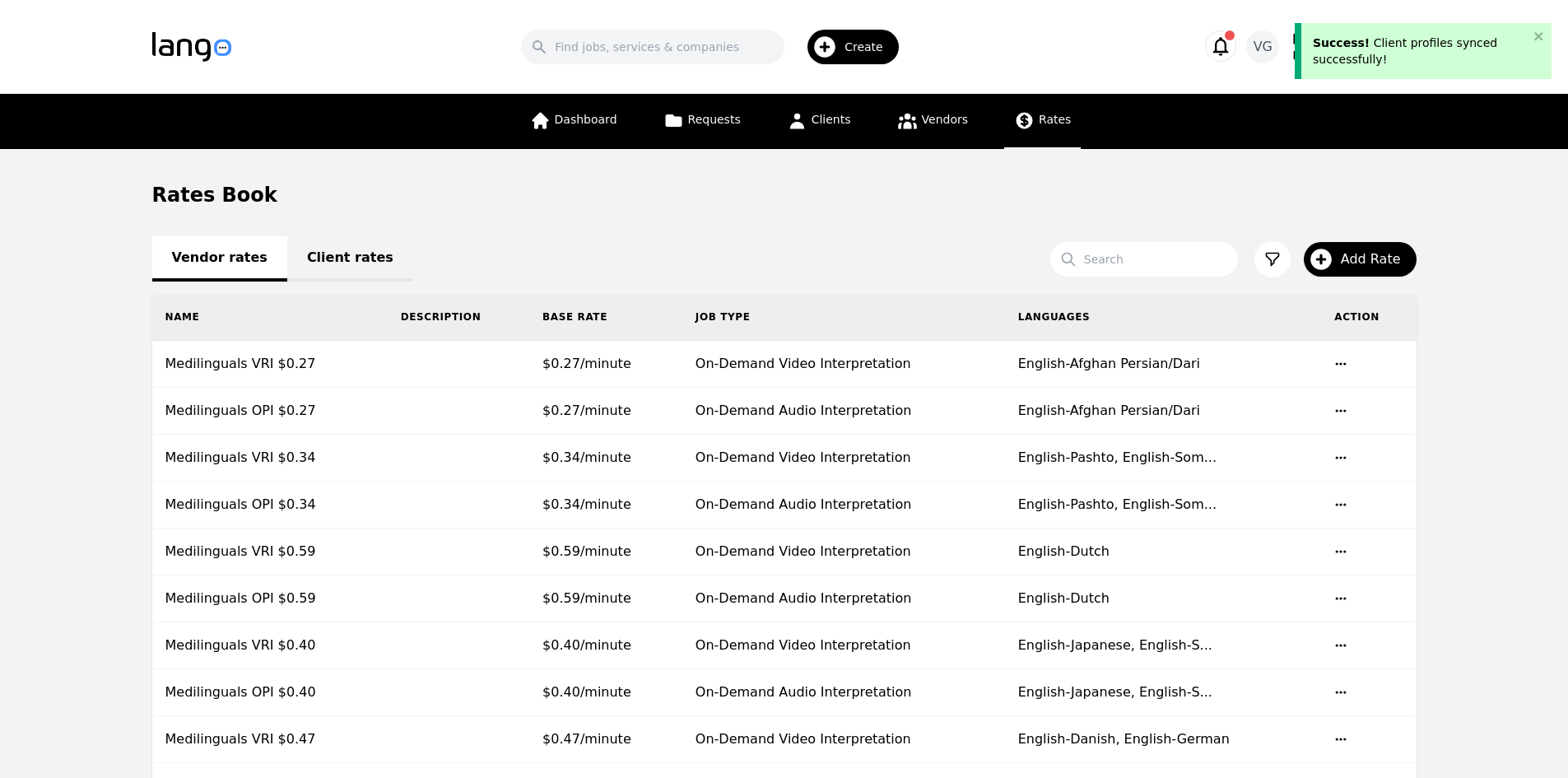
click at [302, 272] on link "Client rates" at bounding box center [350, 259] width 126 height 45
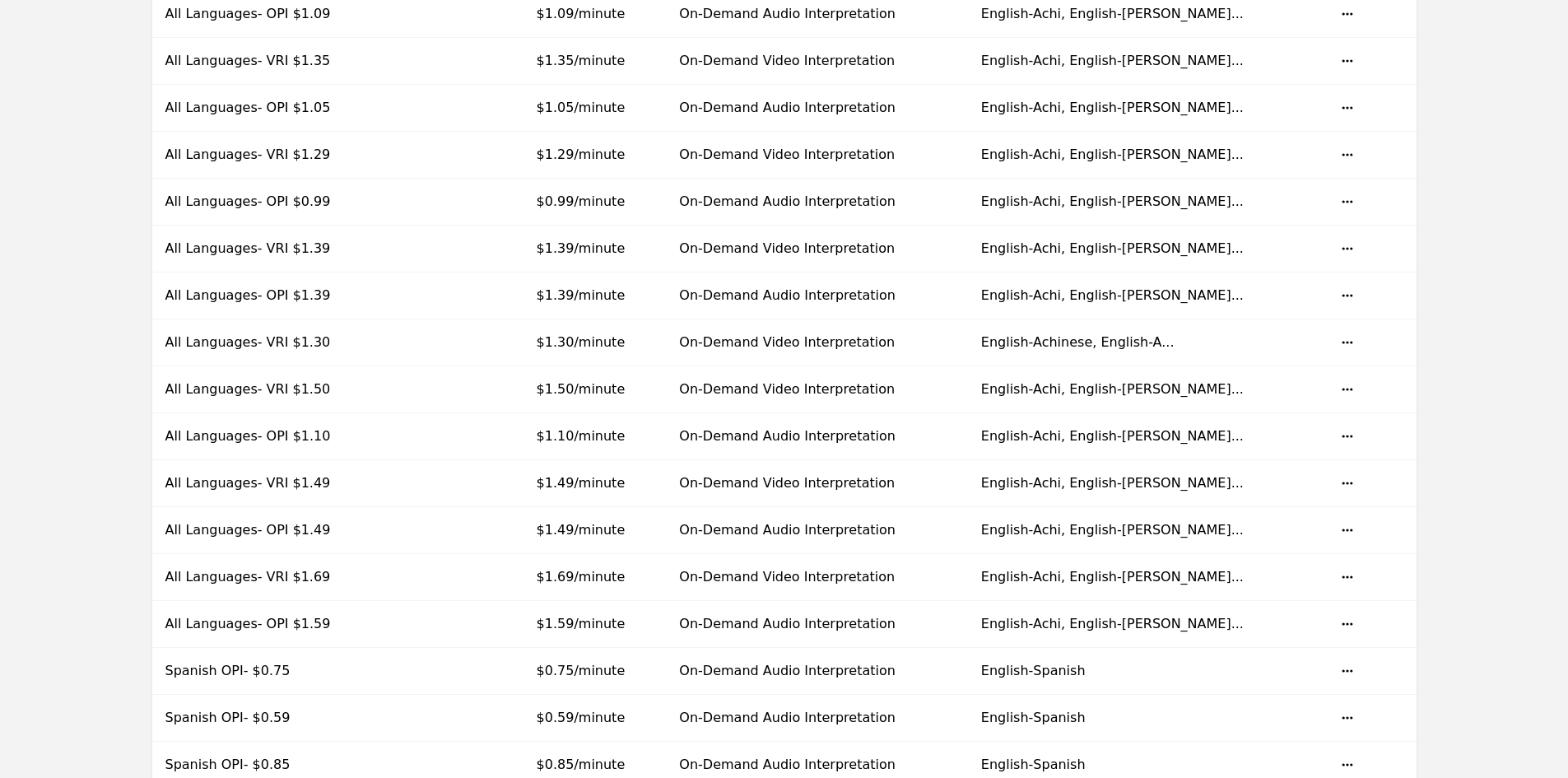
scroll to position [113, 0]
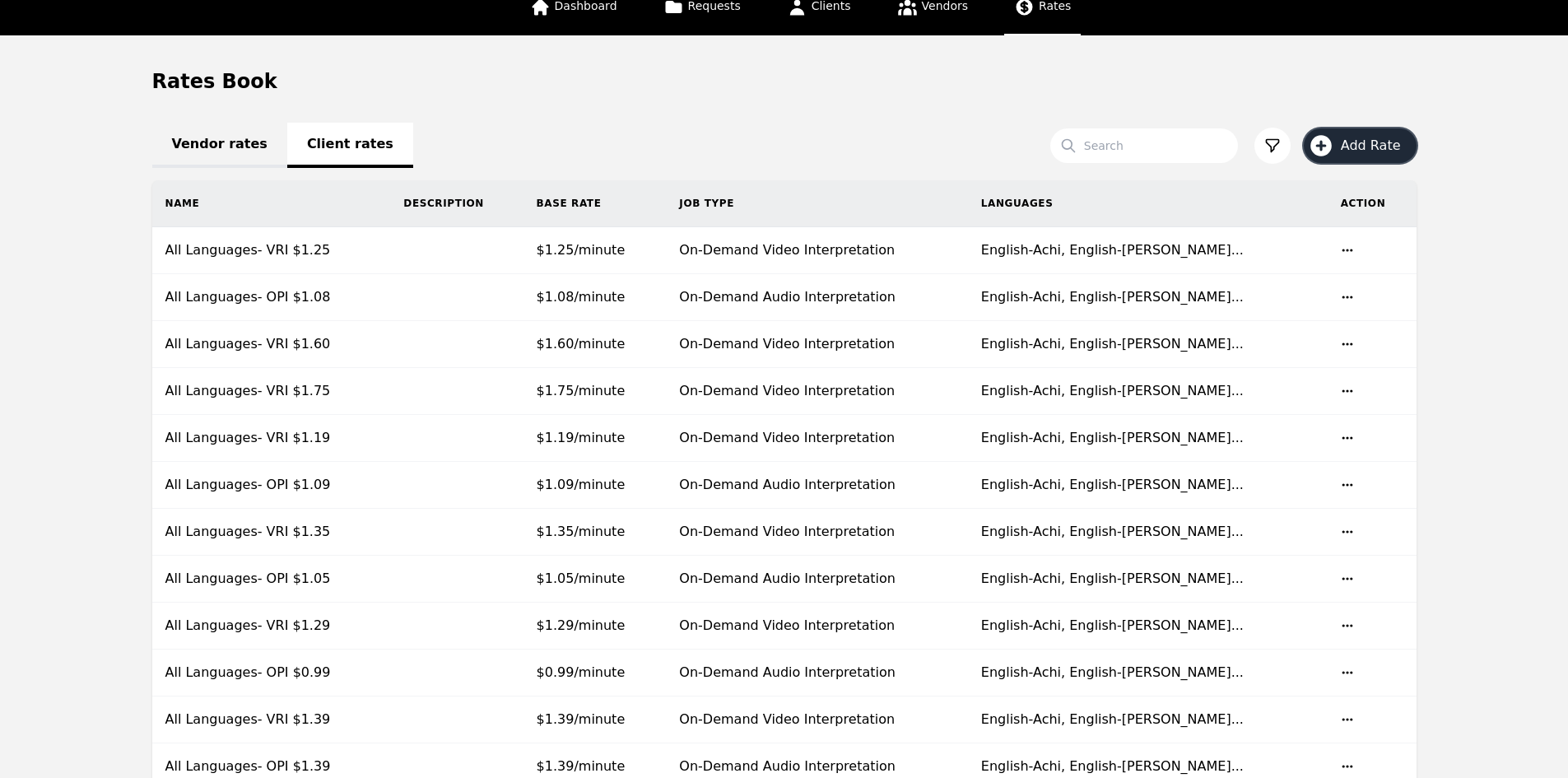
click at [1356, 152] on span "Add Rate" at bounding box center [1377, 146] width 72 height 20
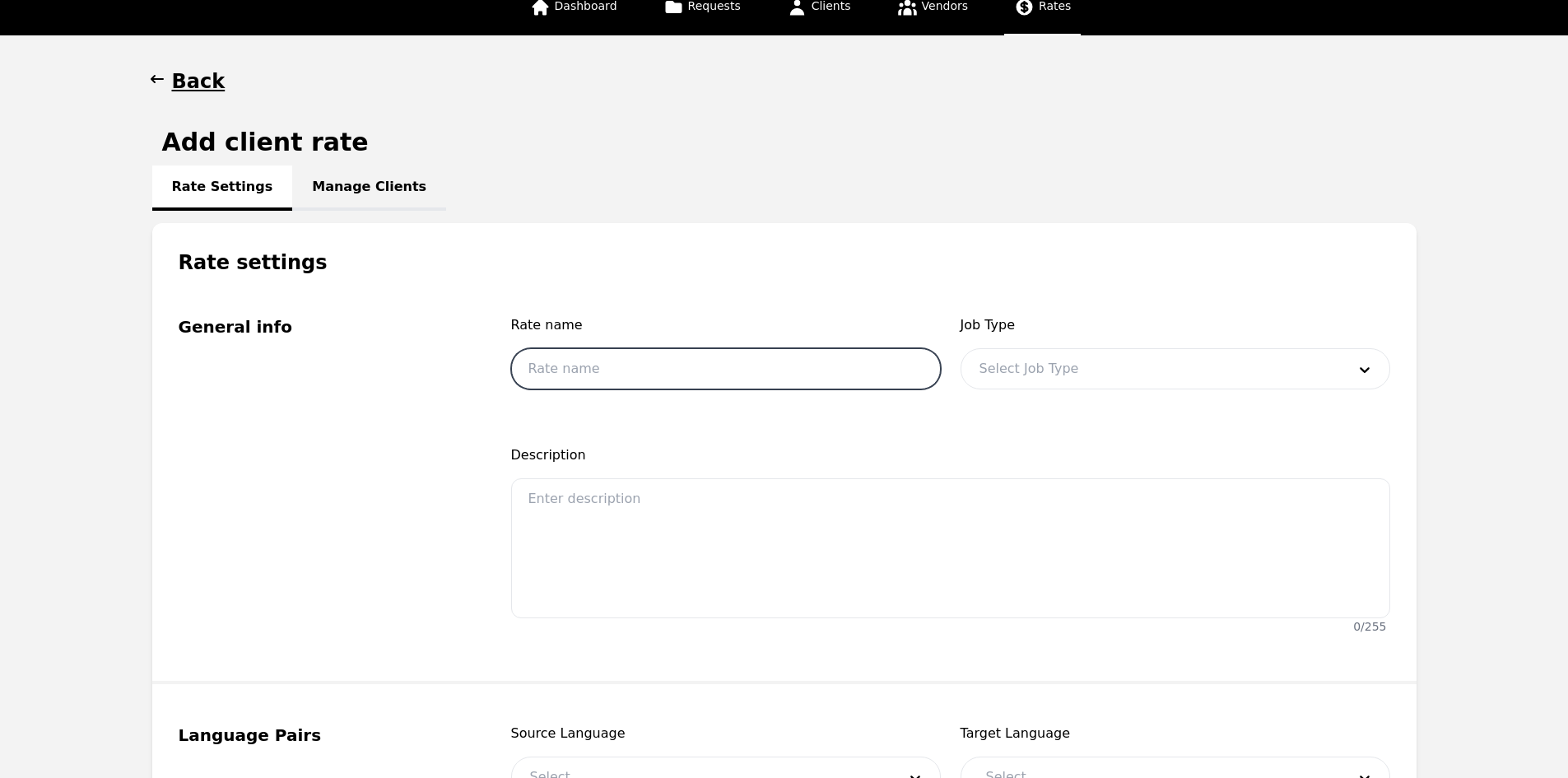
click at [565, 354] on input "text" at bounding box center [726, 369] width 430 height 42
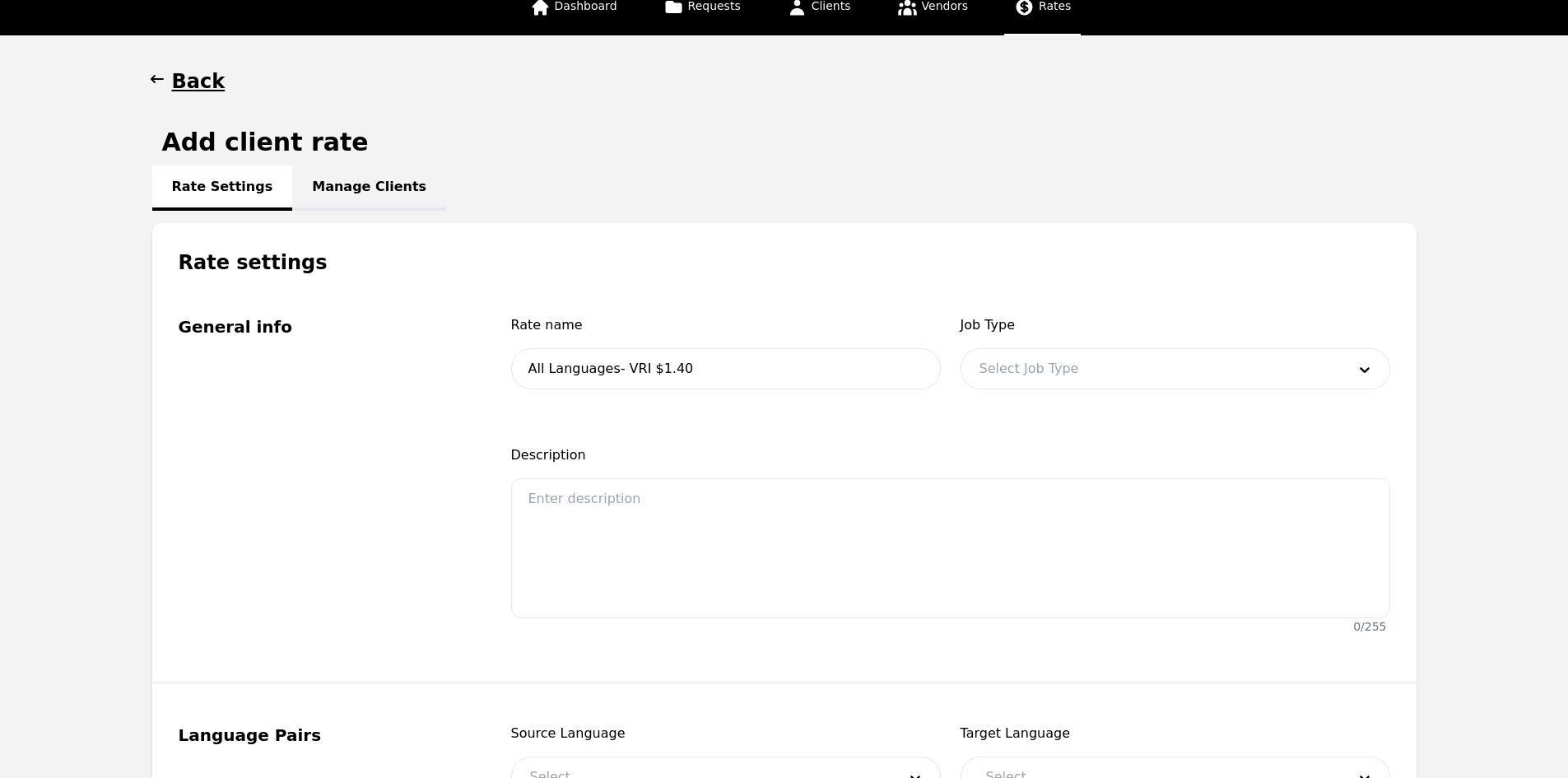
click at [1040, 363] on div at bounding box center [1150, 369] width 379 height 40
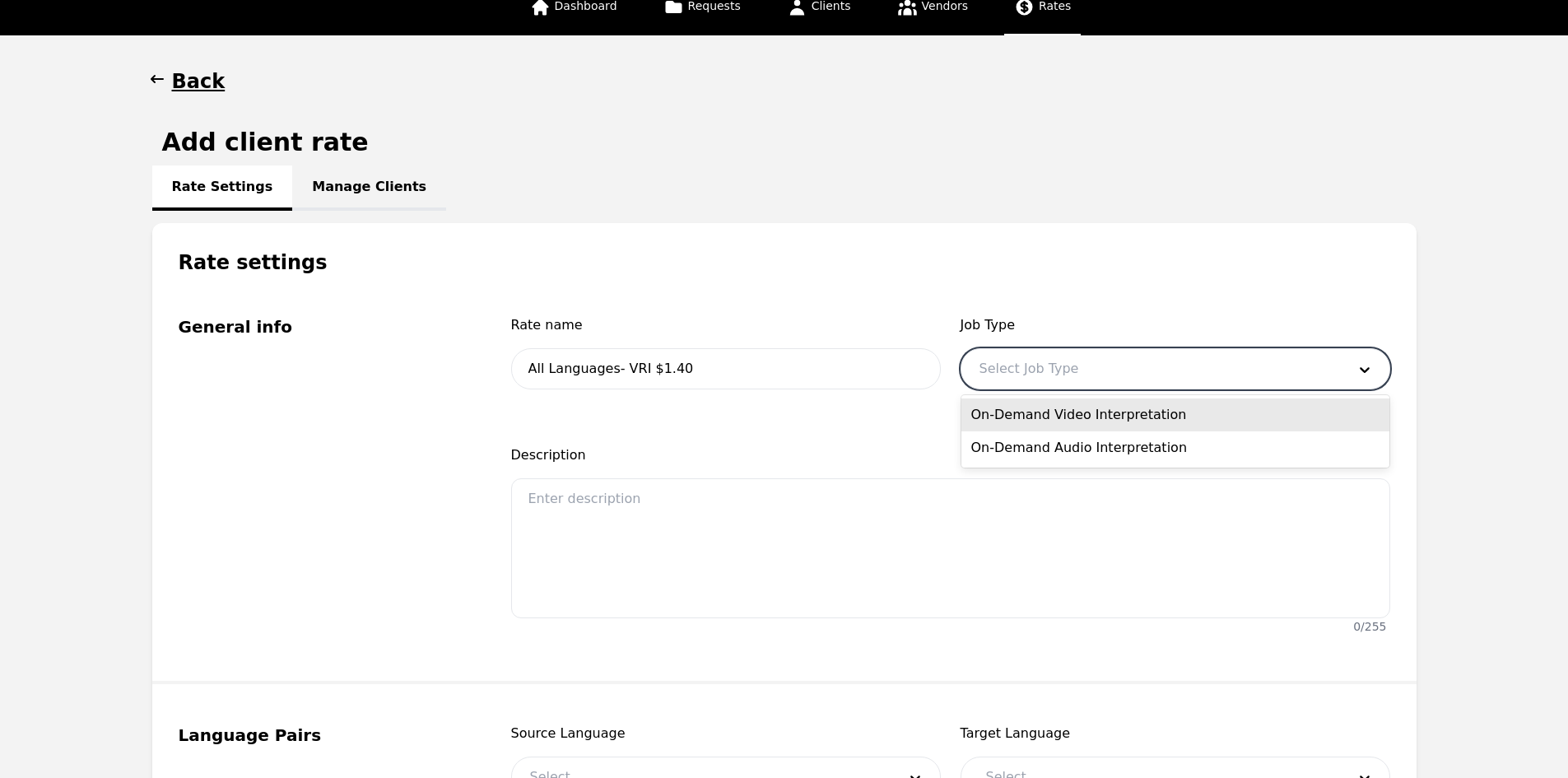
click at [1056, 425] on div "On-Demand Video Interpretation" at bounding box center [1176, 415] width 428 height 33
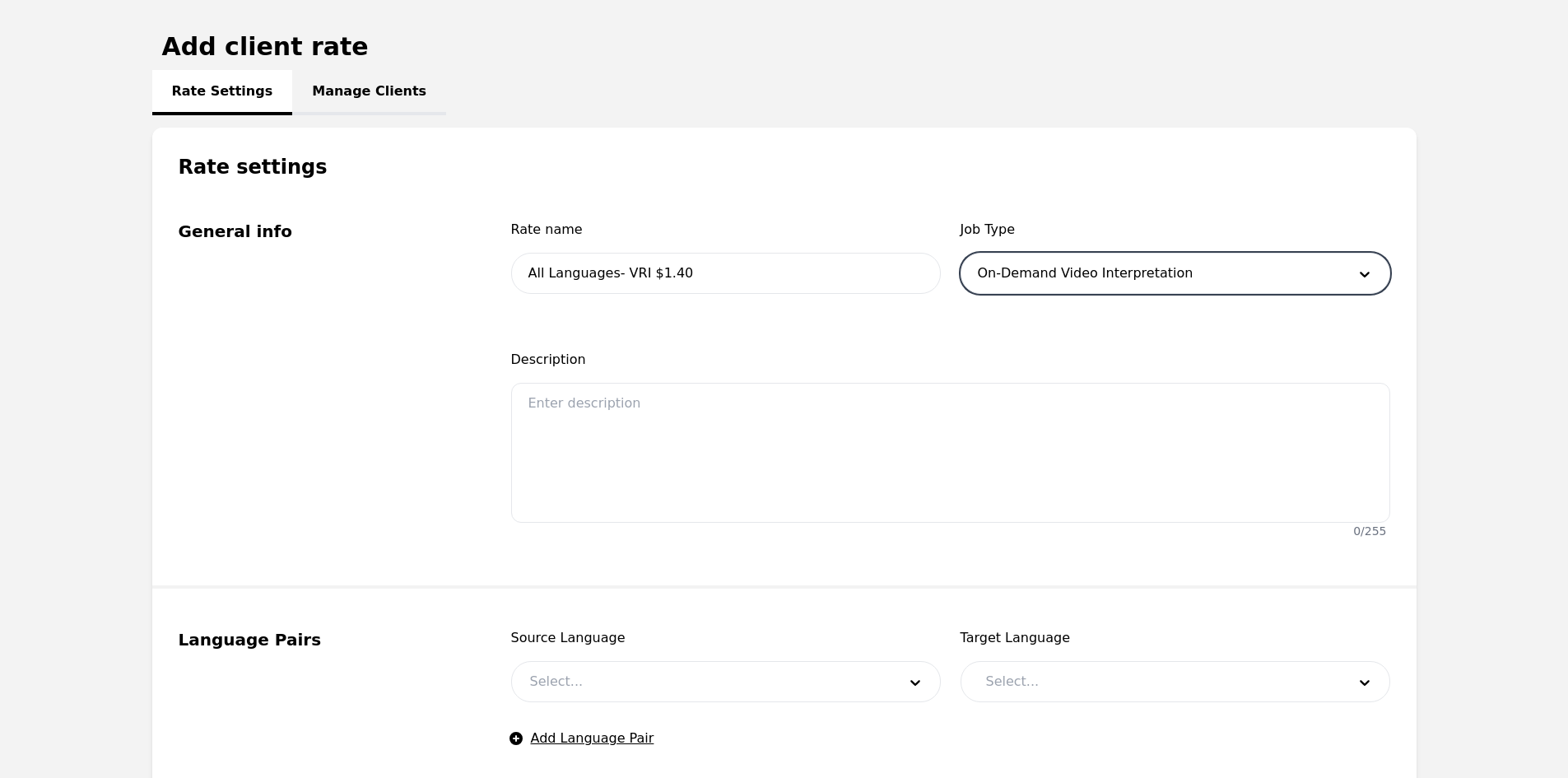
scroll to position [360, 0]
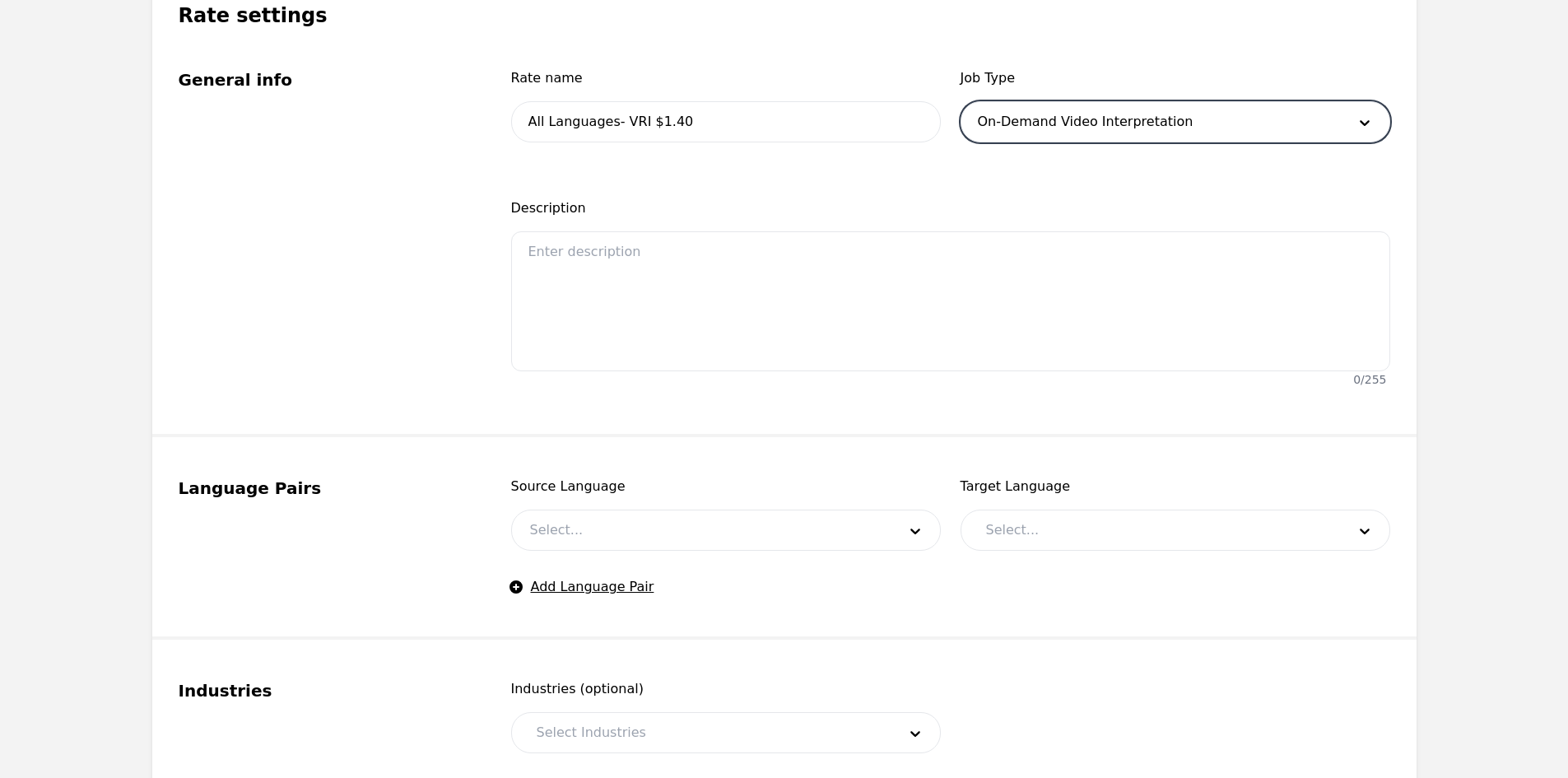
click at [601, 542] on div at bounding box center [701, 530] width 379 height 40
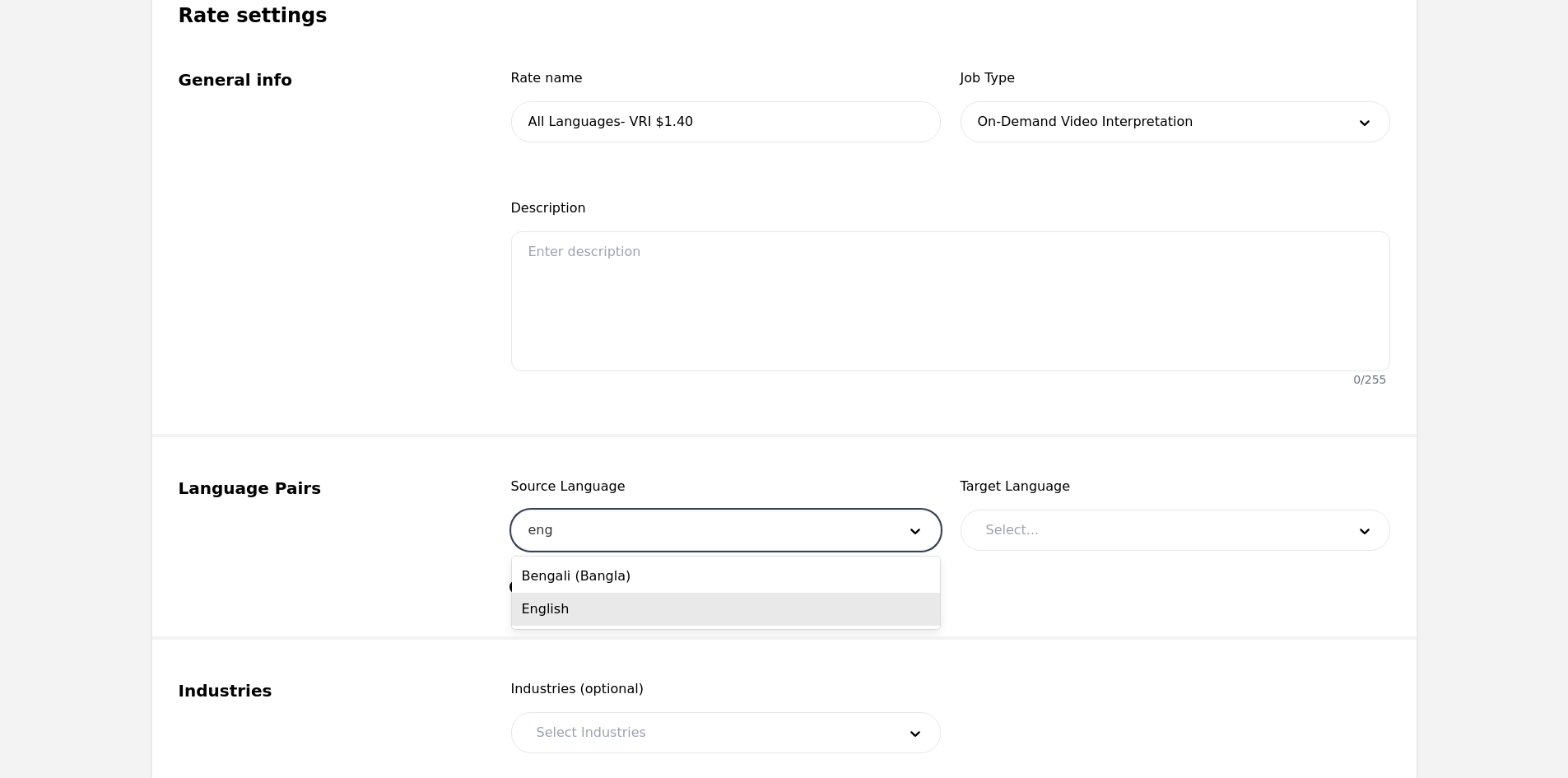
click at [611, 615] on div "English" at bounding box center [726, 609] width 428 height 33
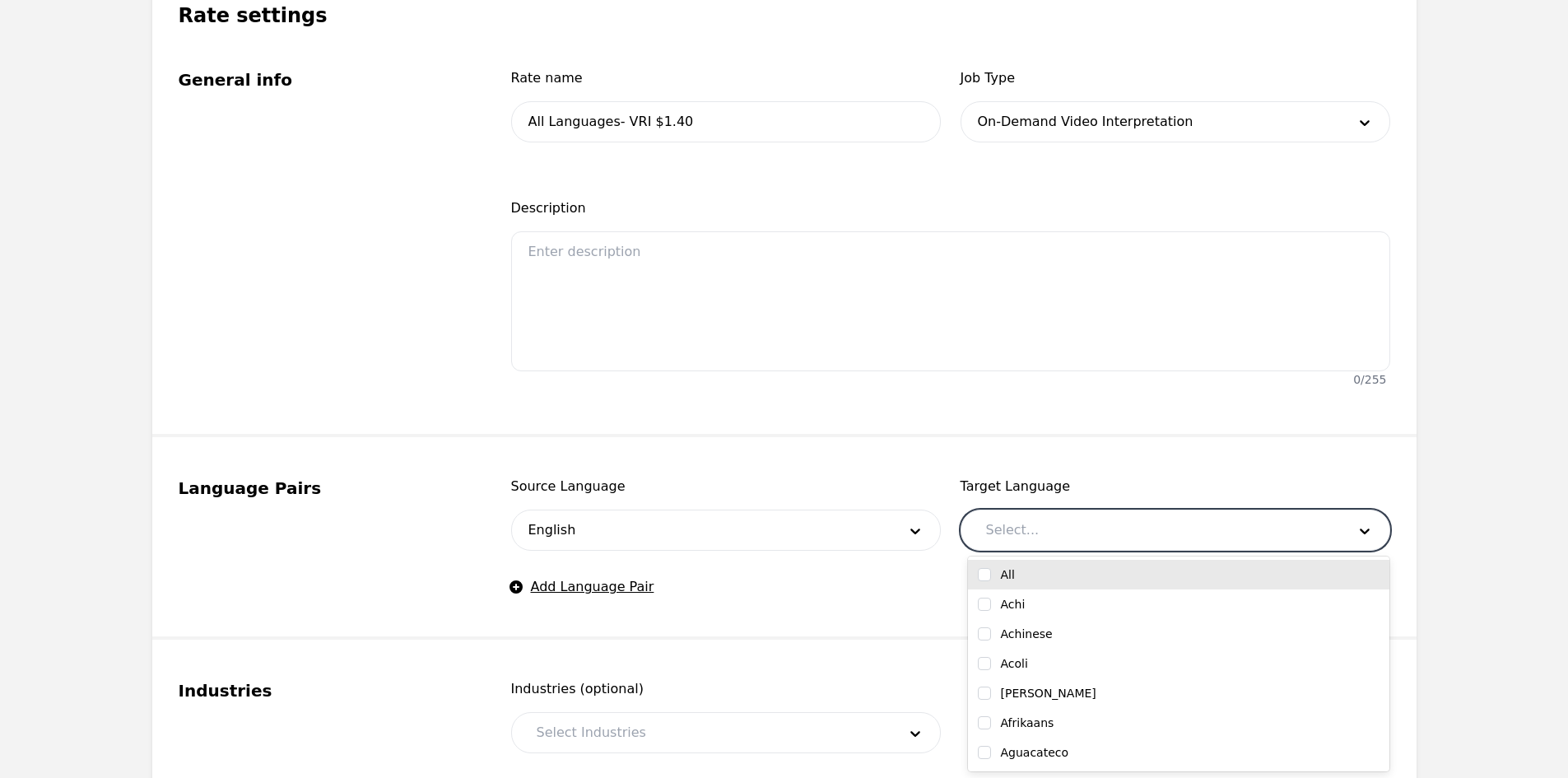
click at [1022, 538] on div at bounding box center [1153, 530] width 372 height 40
click at [981, 574] on input "checkbox" at bounding box center [984, 574] width 13 height 13
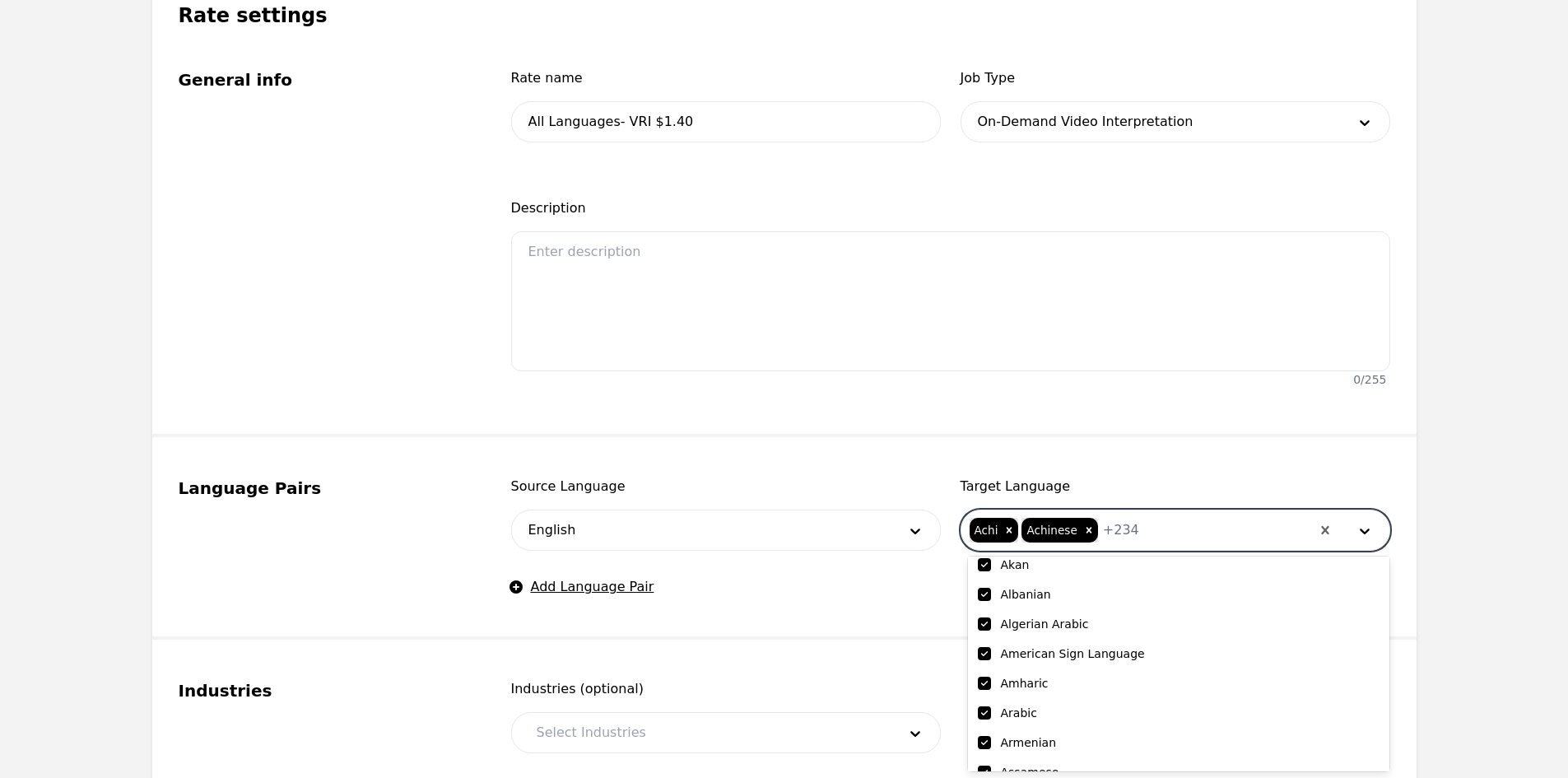
scroll to position [247, 0]
click at [987, 623] on input "checkbox" at bounding box center [984, 624] width 13 height 13
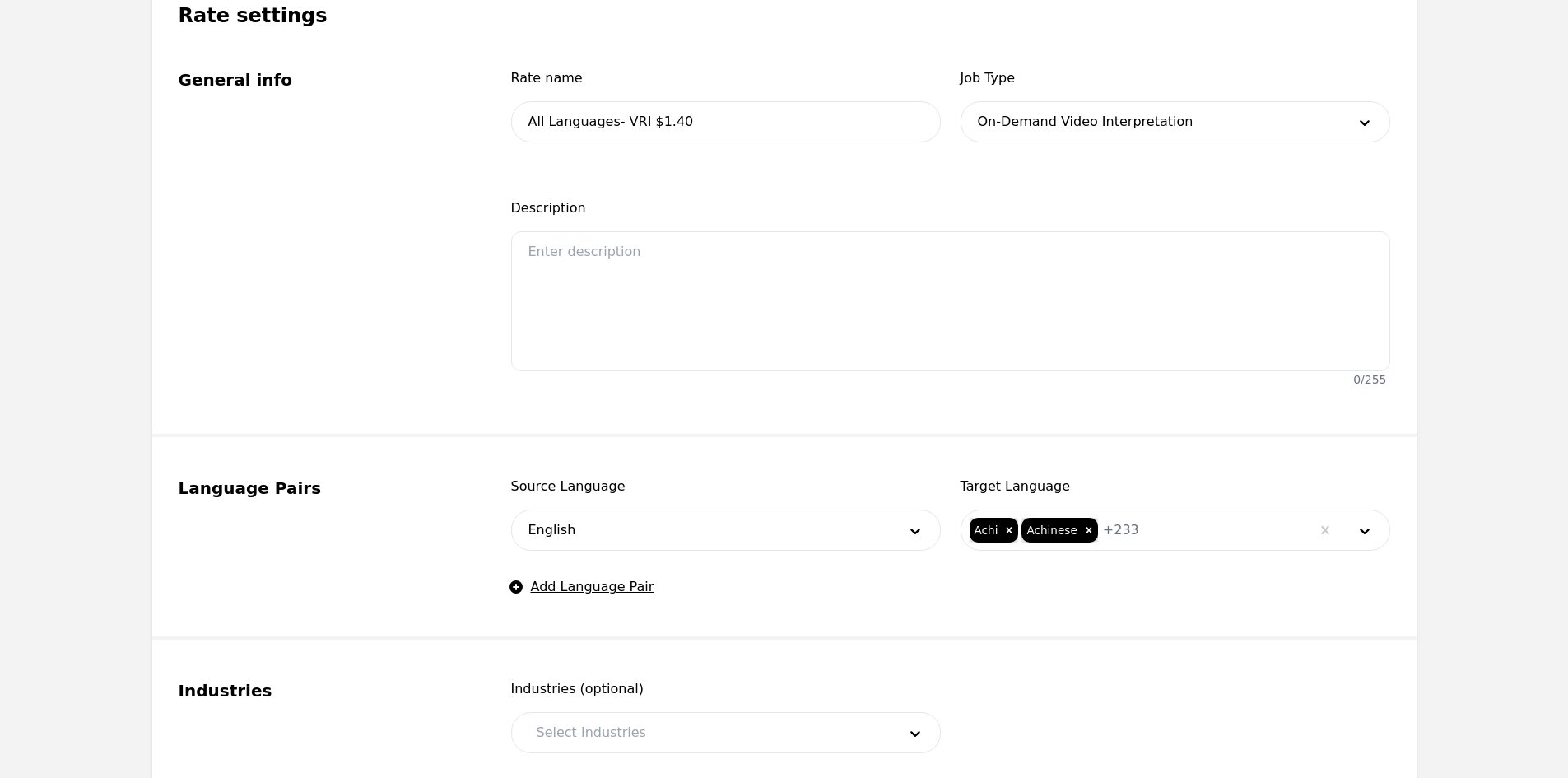
click at [786, 583] on div "Source Language English Target Language Achi Achinese + 233 Add Language Pair" at bounding box center [950, 536] width 879 height 120
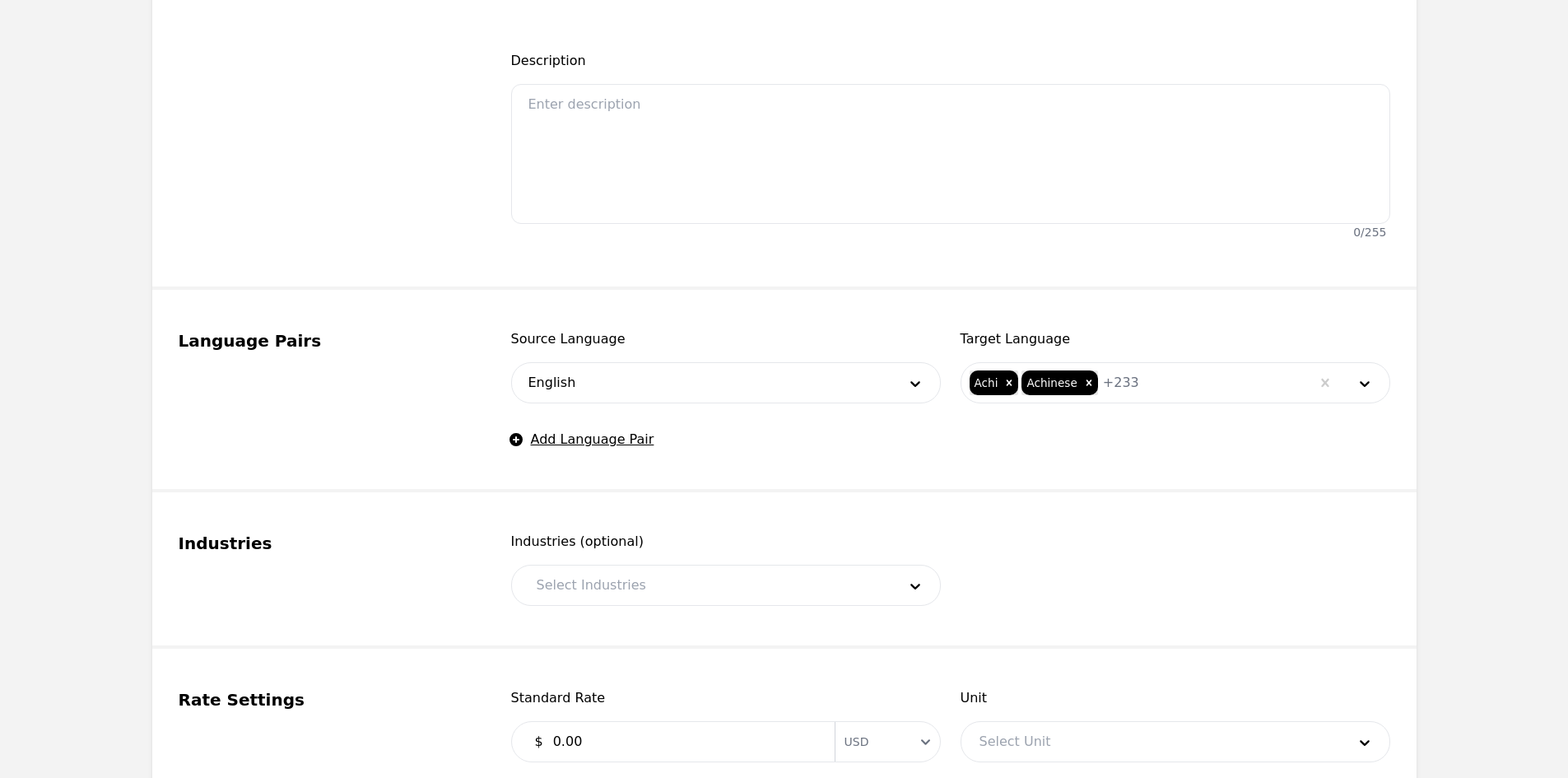
scroll to position [525, 0]
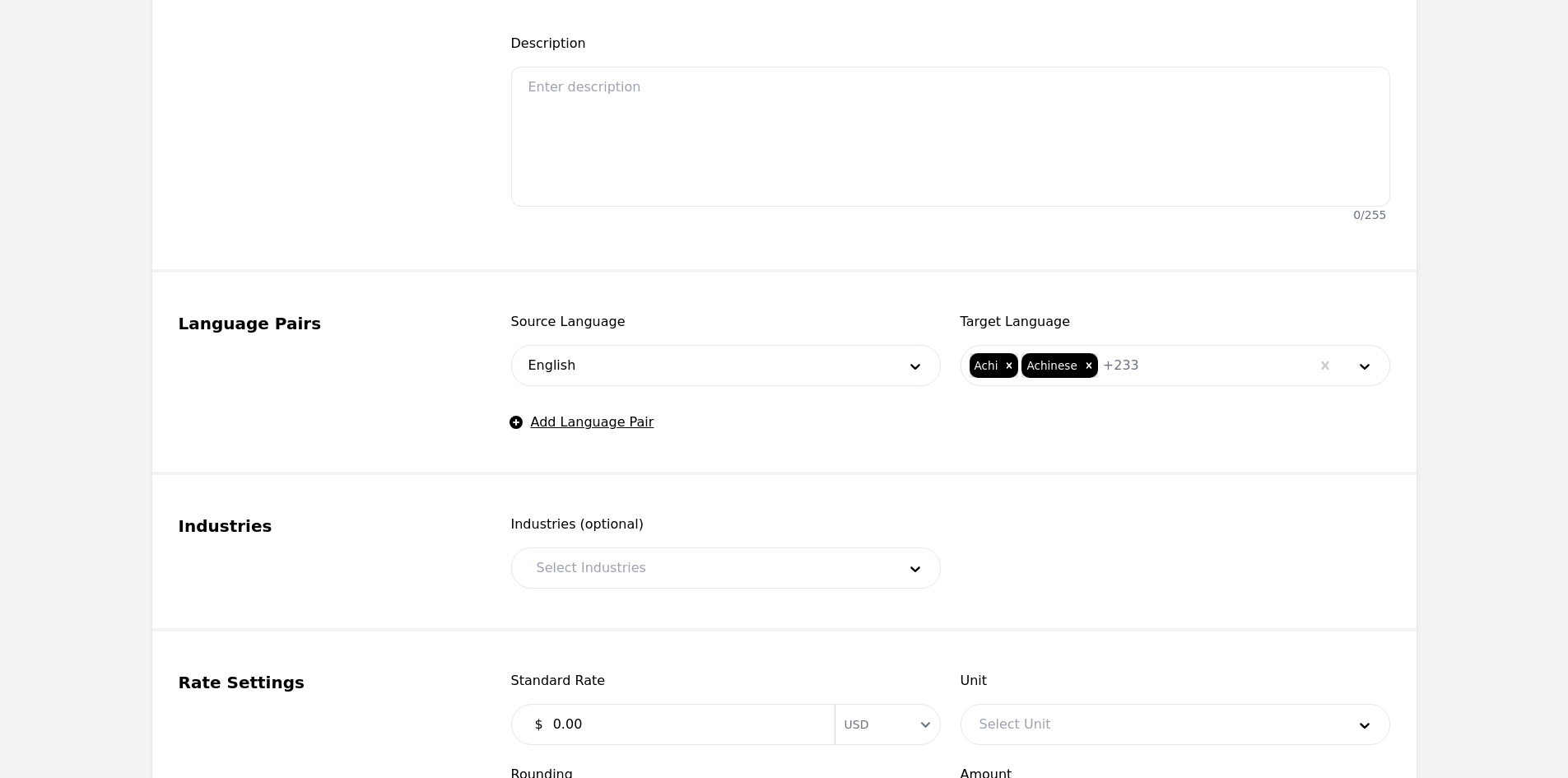
click at [678, 561] on div at bounding box center [704, 568] width 372 height 40
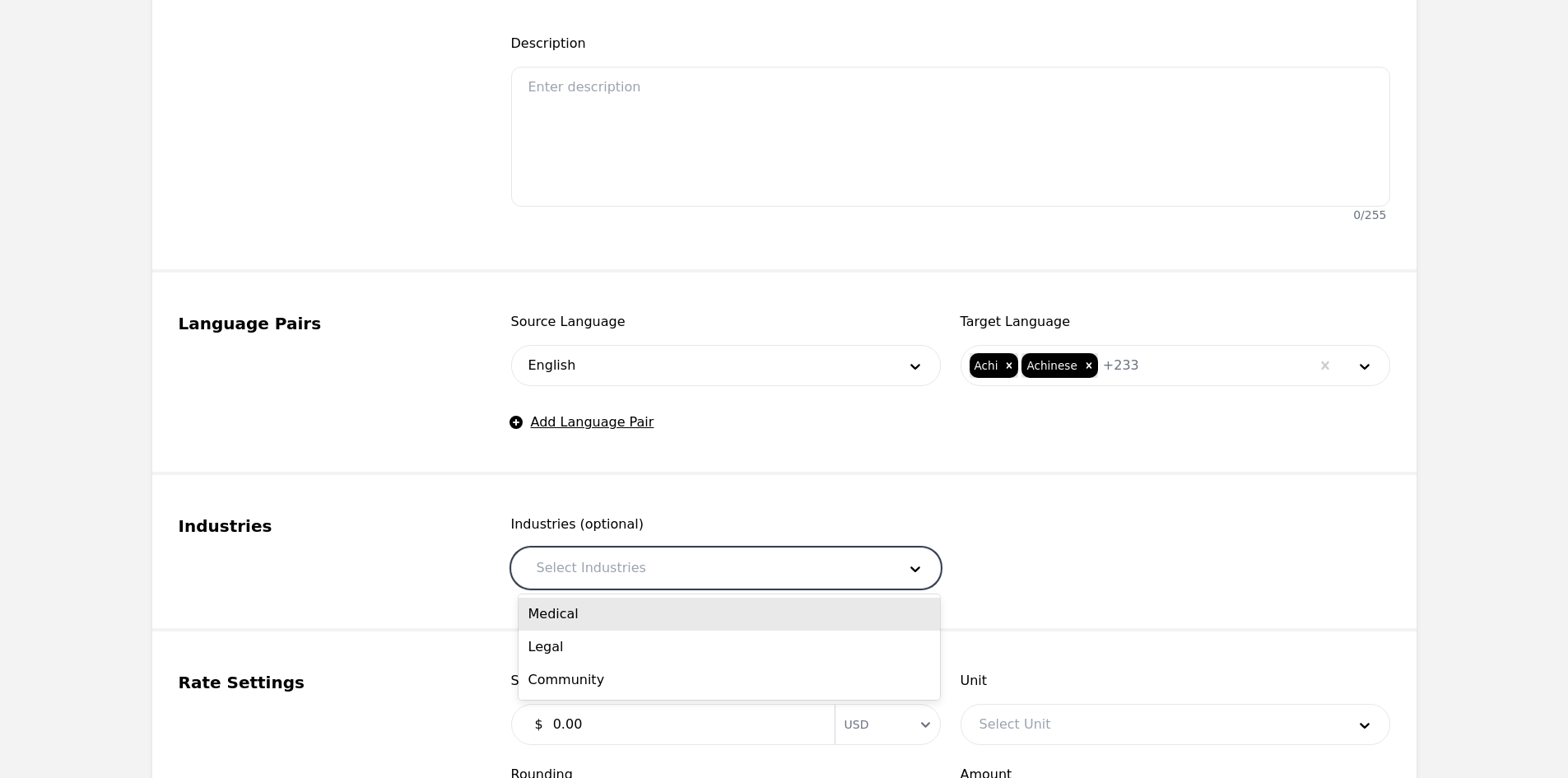
click at [632, 614] on div "Medical" at bounding box center [729, 614] width 421 height 33
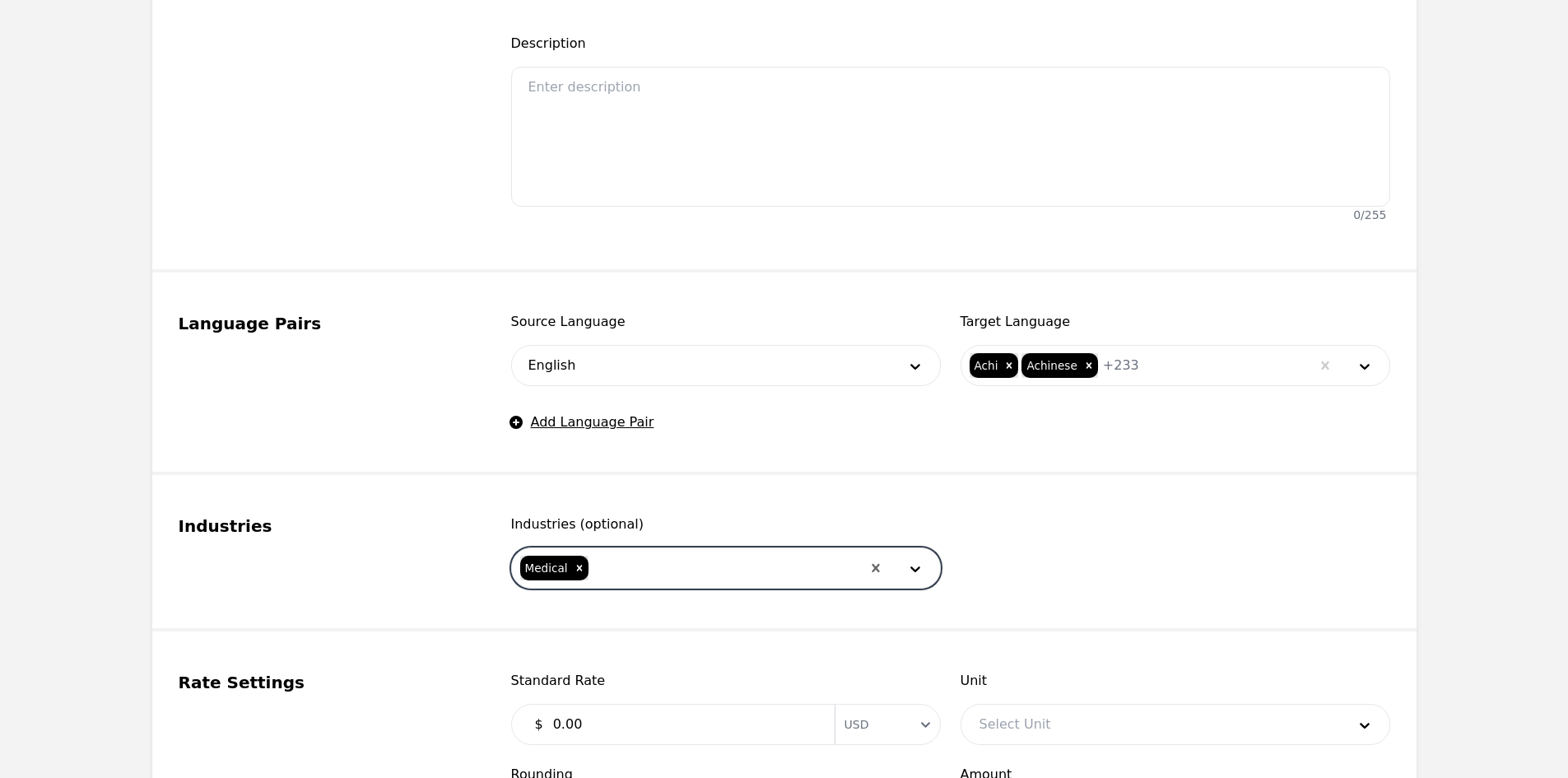
click at [671, 557] on div at bounding box center [725, 568] width 271 height 40
click at [643, 623] on div "Legal" at bounding box center [729, 614] width 421 height 33
click at [697, 569] on div at bounding box center [755, 568] width 211 height 40
click at [657, 634] on fieldset "Rate Settings Standard Rate $ 0.00 Currency USD Unit Select Unit Rounding Selec…" at bounding box center [784, 756] width 1264 height 250
drag, startPoint x: 675, startPoint y: 568, endPoint x: 658, endPoint y: 615, distance: 50.0
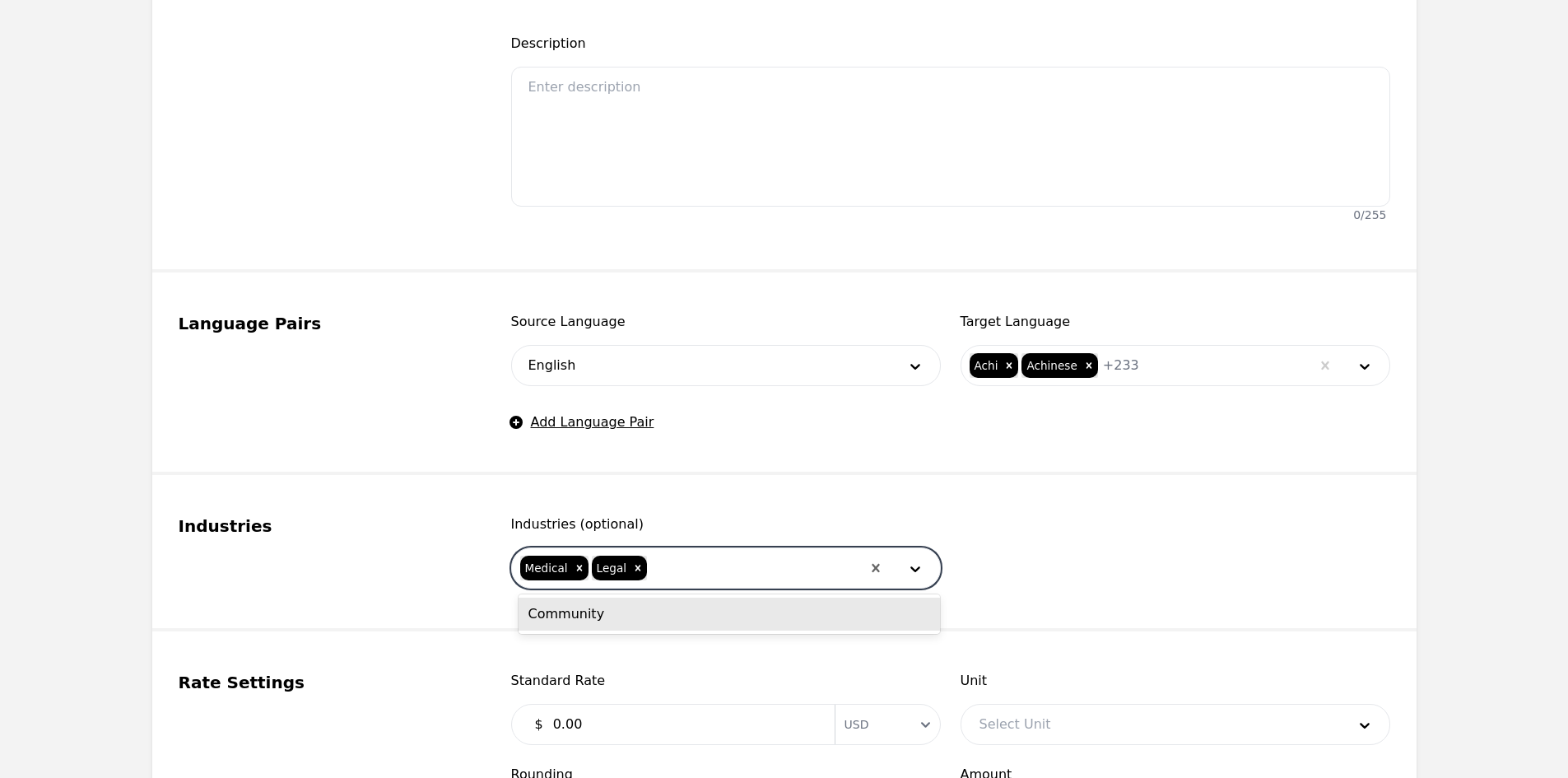
click at [675, 569] on div at bounding box center [755, 568] width 211 height 40
click at [658, 615] on div "Community" at bounding box center [729, 614] width 421 height 33
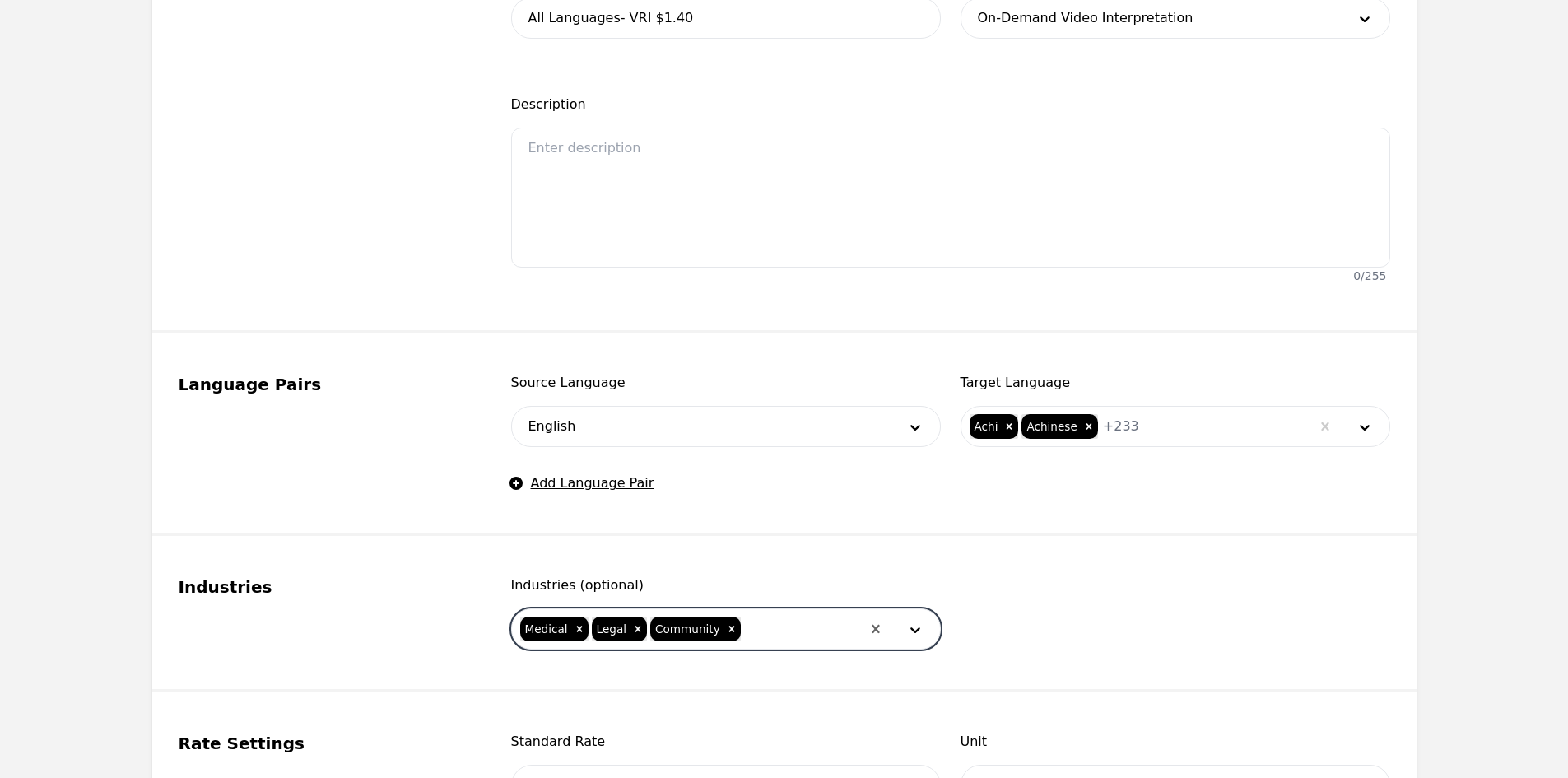
scroll to position [772, 0]
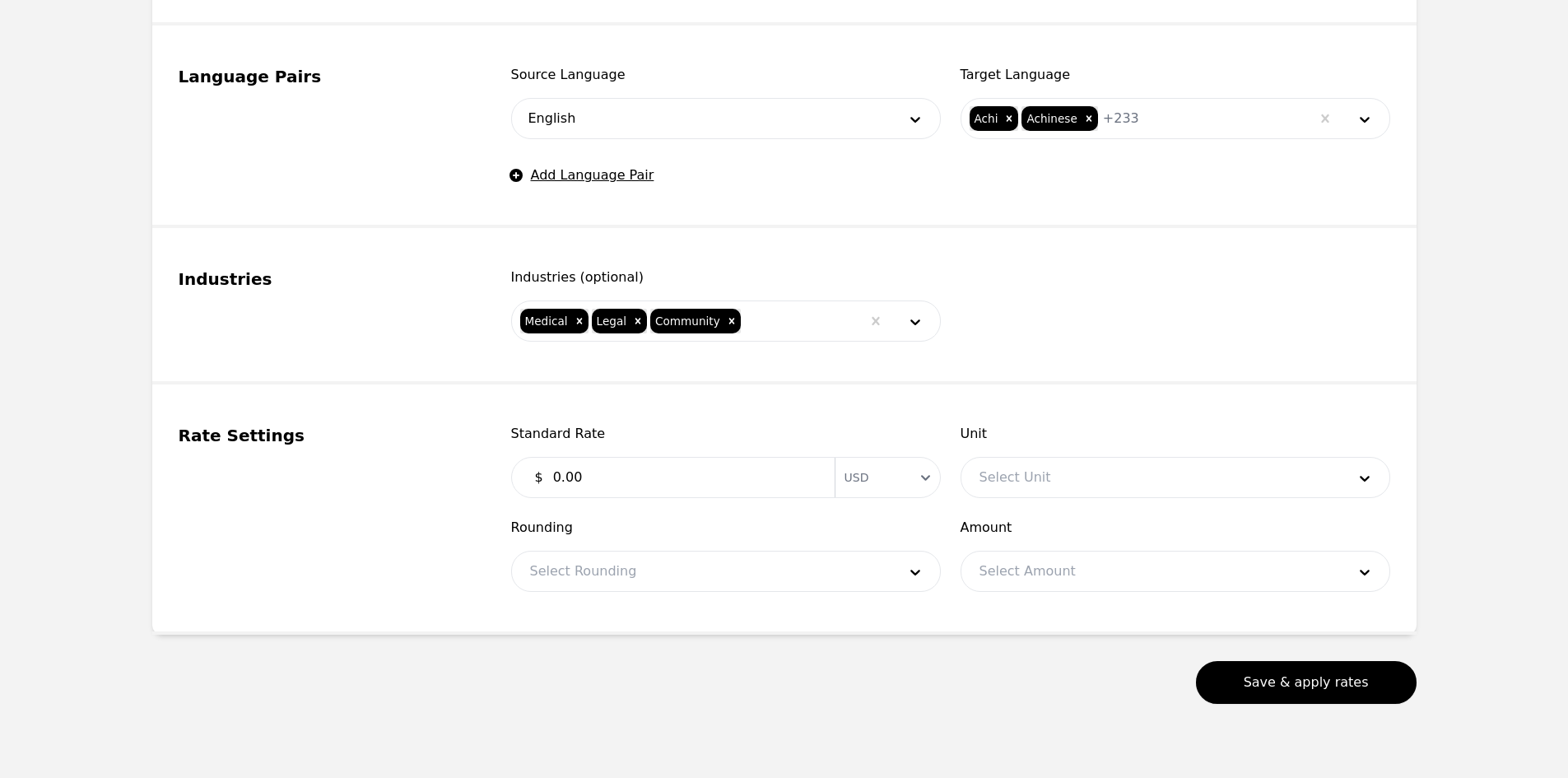
click at [610, 471] on input "0.00" at bounding box center [684, 477] width 282 height 33
click at [1088, 470] on div at bounding box center [1150, 477] width 379 height 40
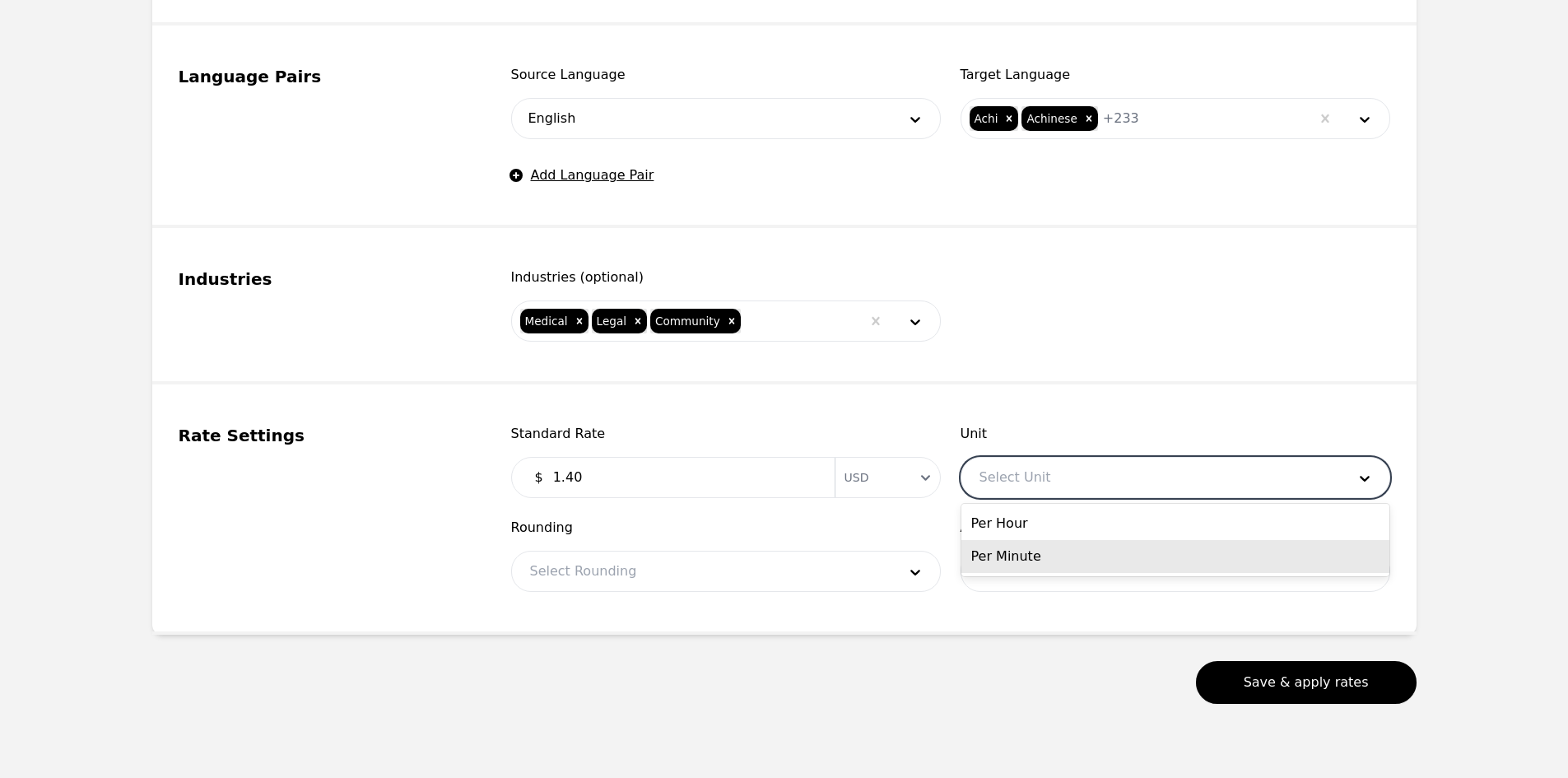
drag, startPoint x: 1062, startPoint y: 555, endPoint x: 810, endPoint y: 577, distance: 253.0
click at [1061, 555] on div "Per Minute" at bounding box center [1176, 556] width 428 height 33
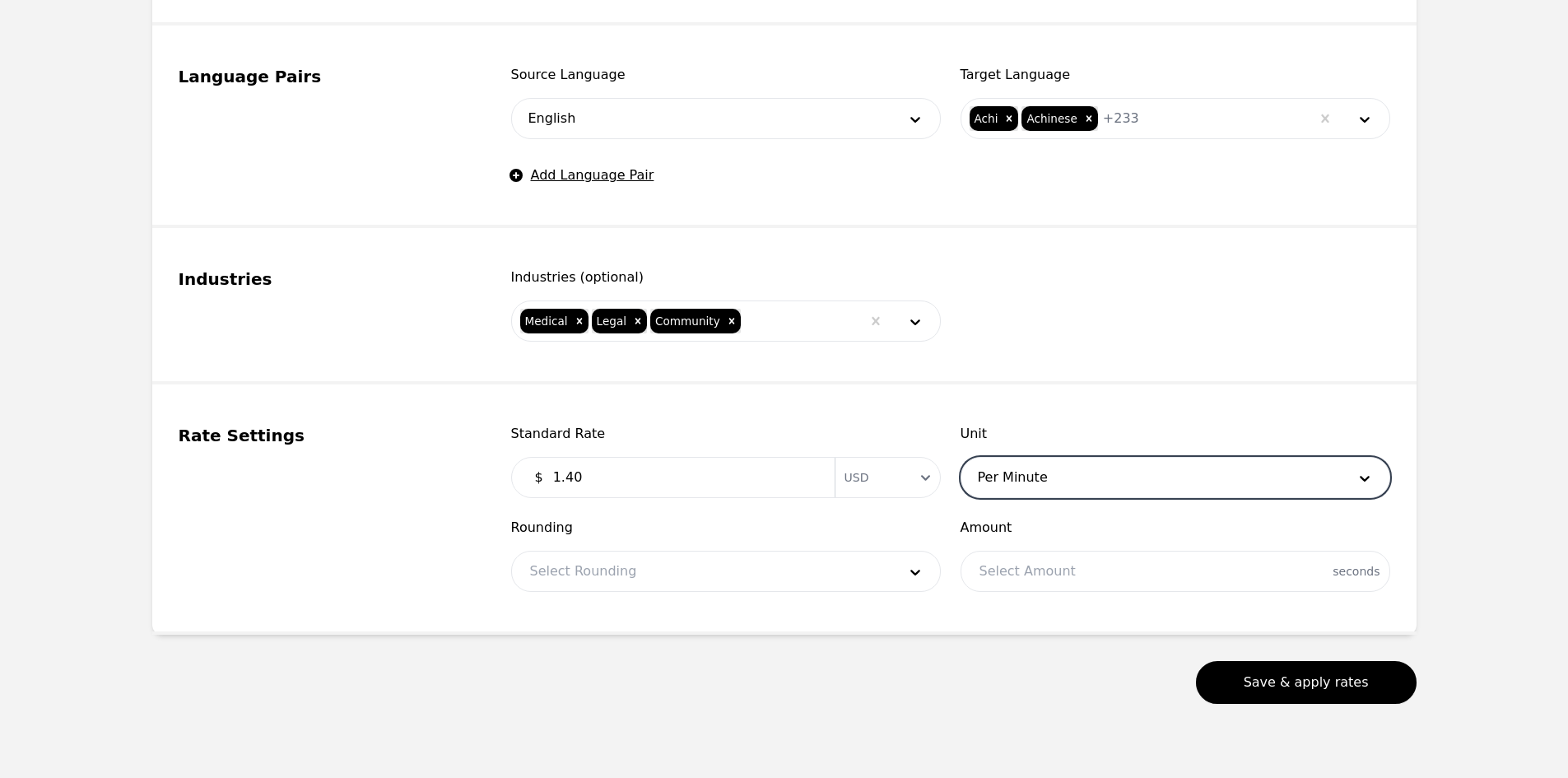
click at [749, 577] on div at bounding box center [701, 572] width 379 height 40
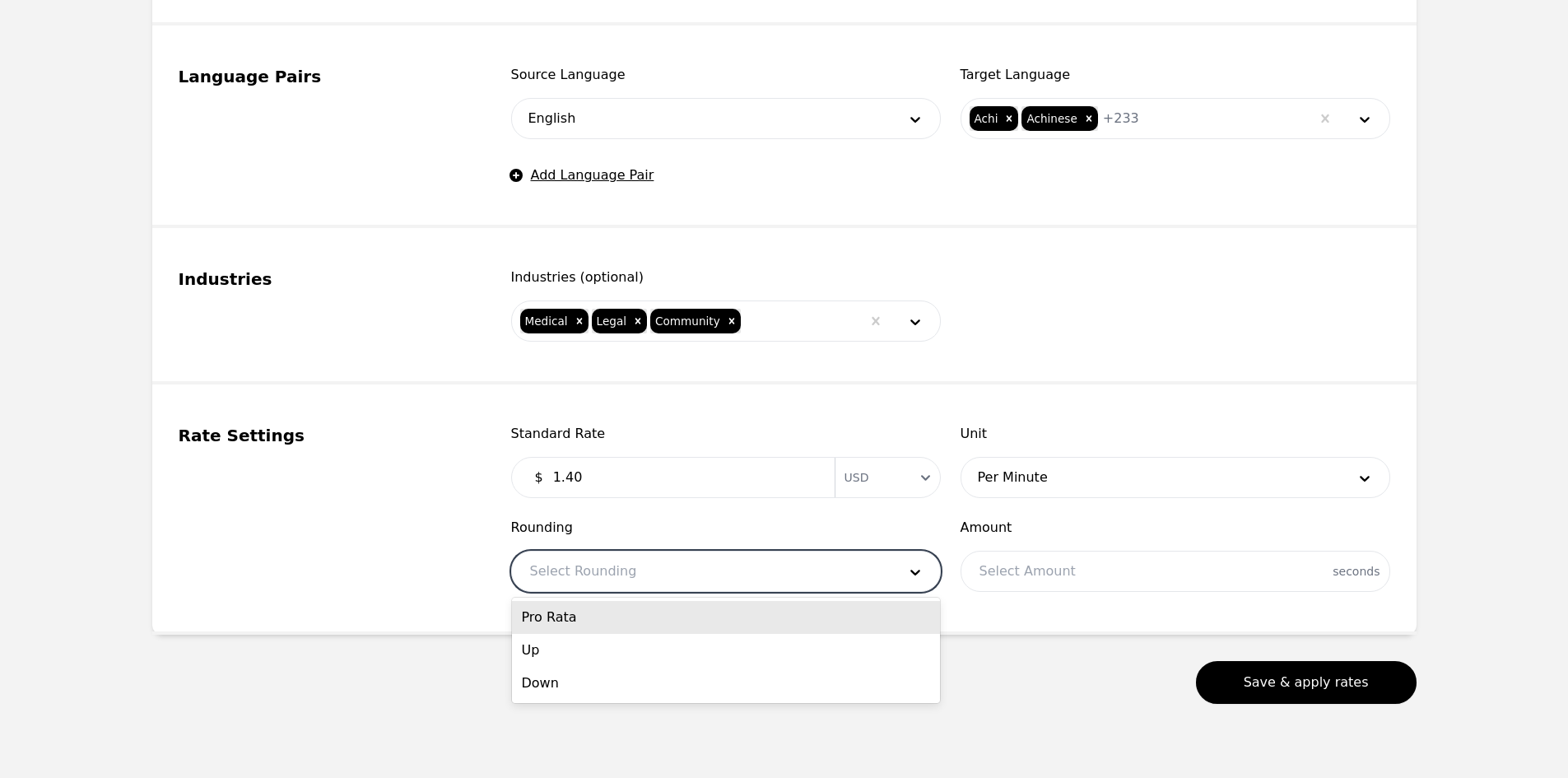
click at [664, 613] on div "Pro Rata" at bounding box center [726, 618] width 428 height 33
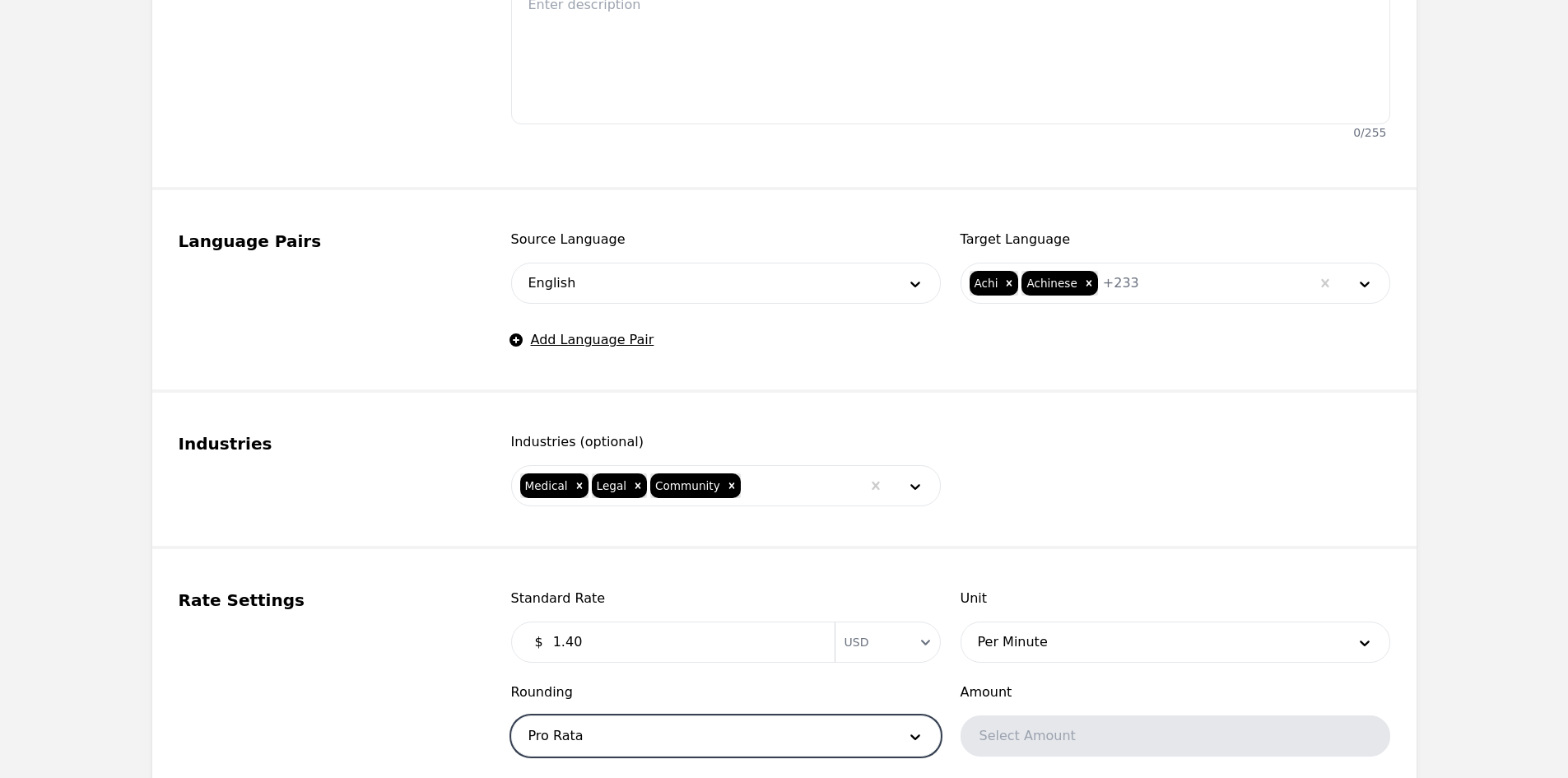
scroll to position [853, 0]
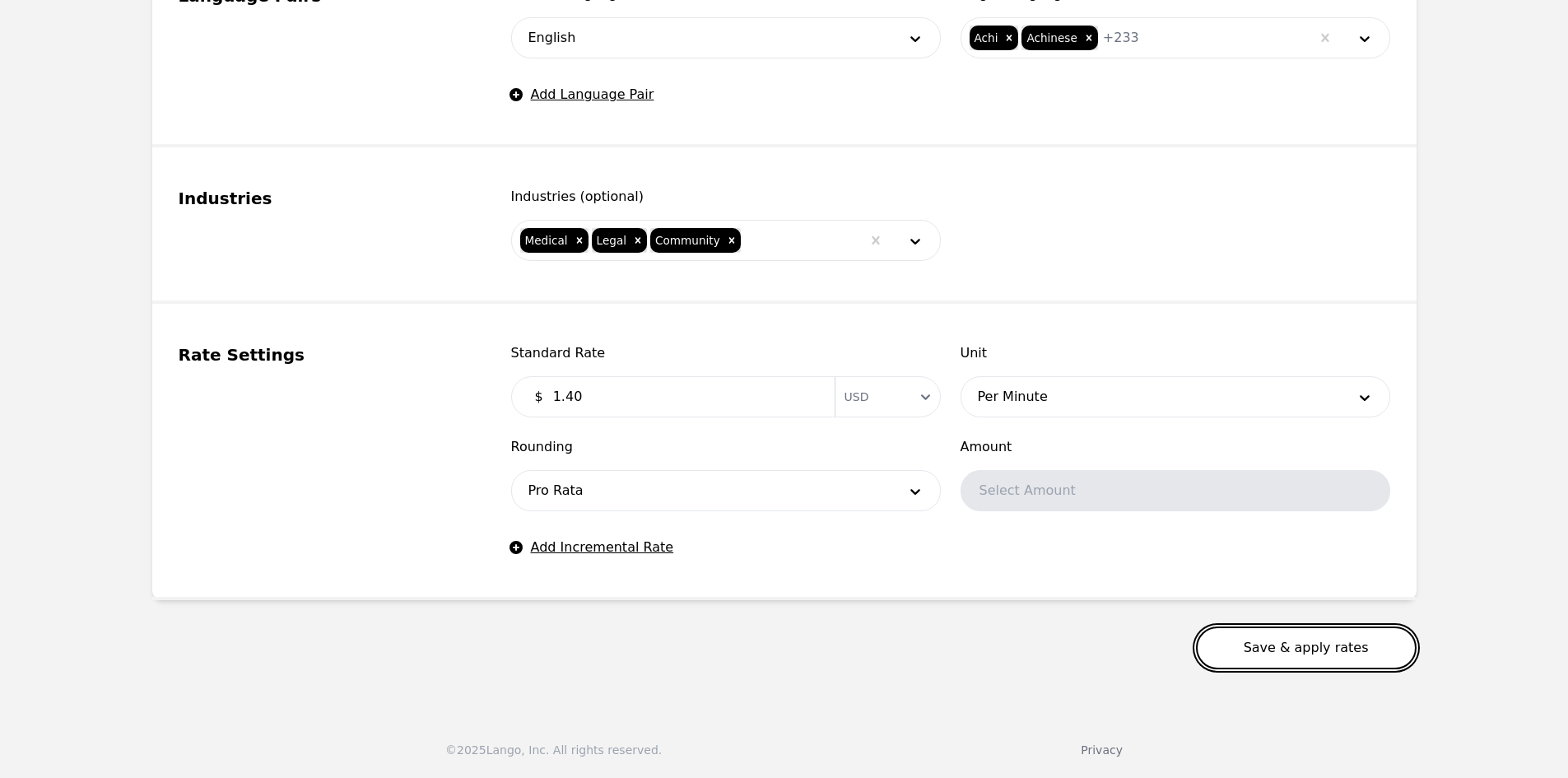
click at [1254, 658] on button "Save & apply rates" at bounding box center [1306, 647] width 221 height 42
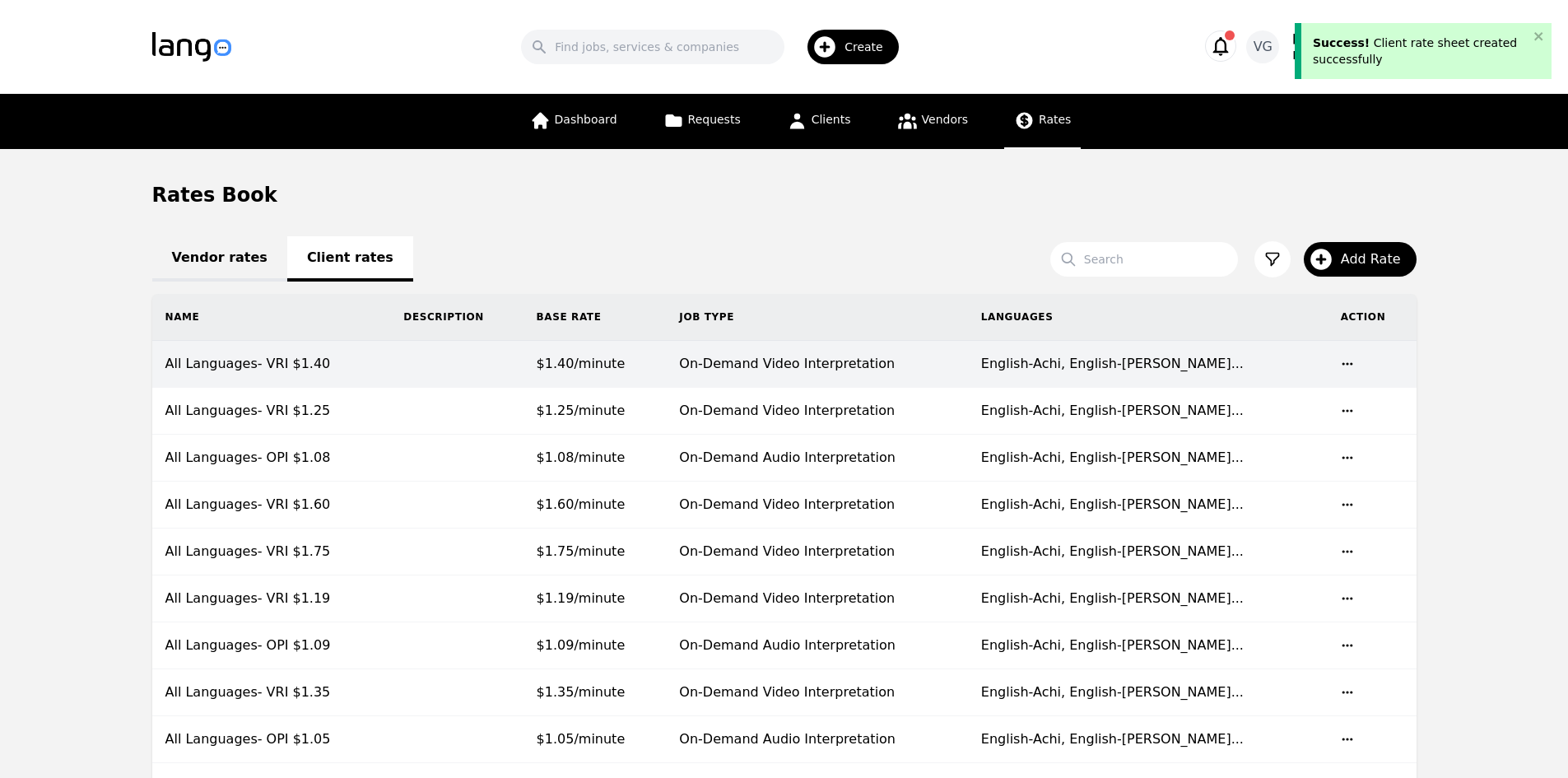
click at [433, 365] on td at bounding box center [456, 364] width 133 height 47
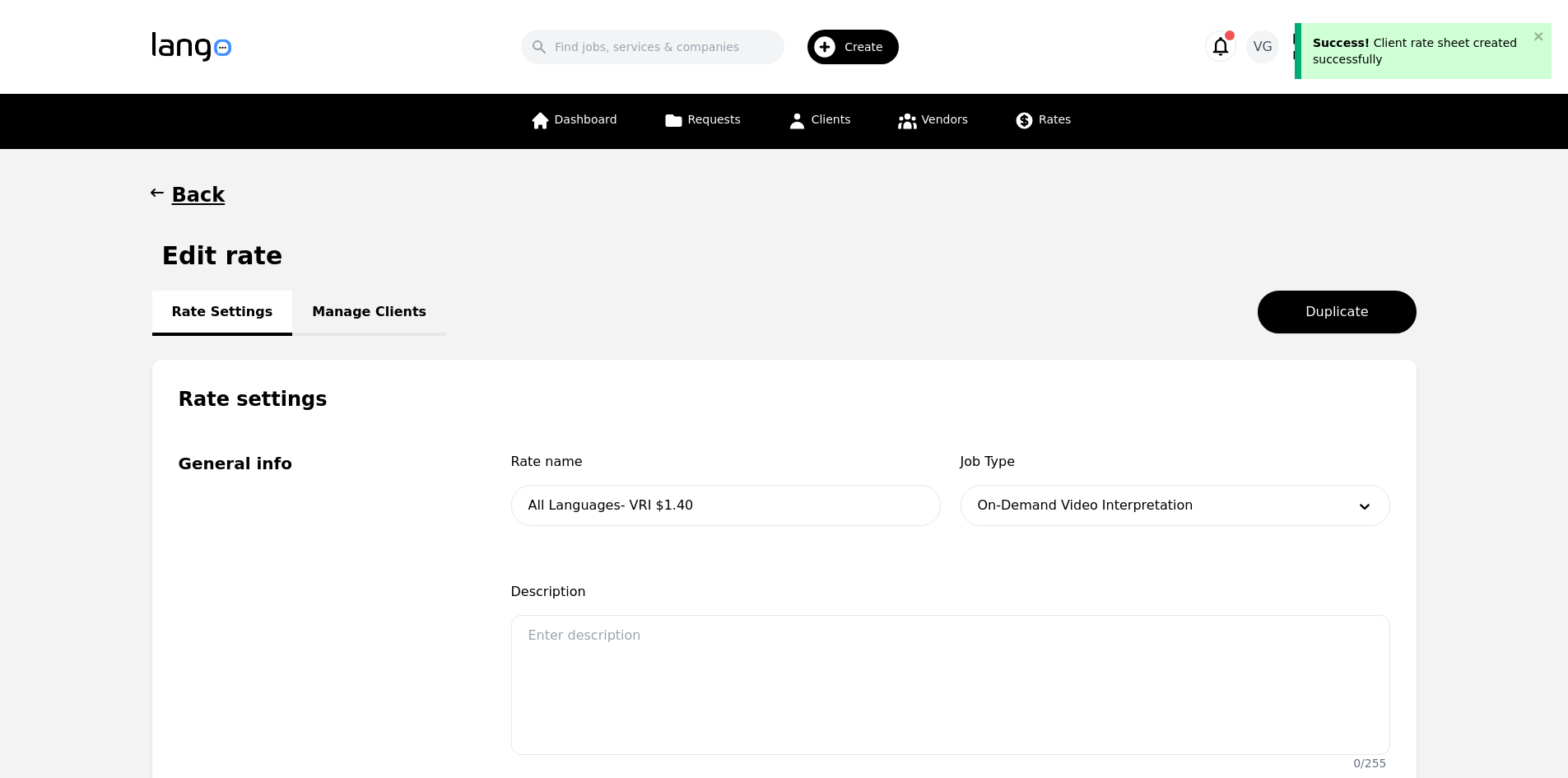
click at [354, 308] on link "Manage Clients" at bounding box center [369, 313] width 154 height 45
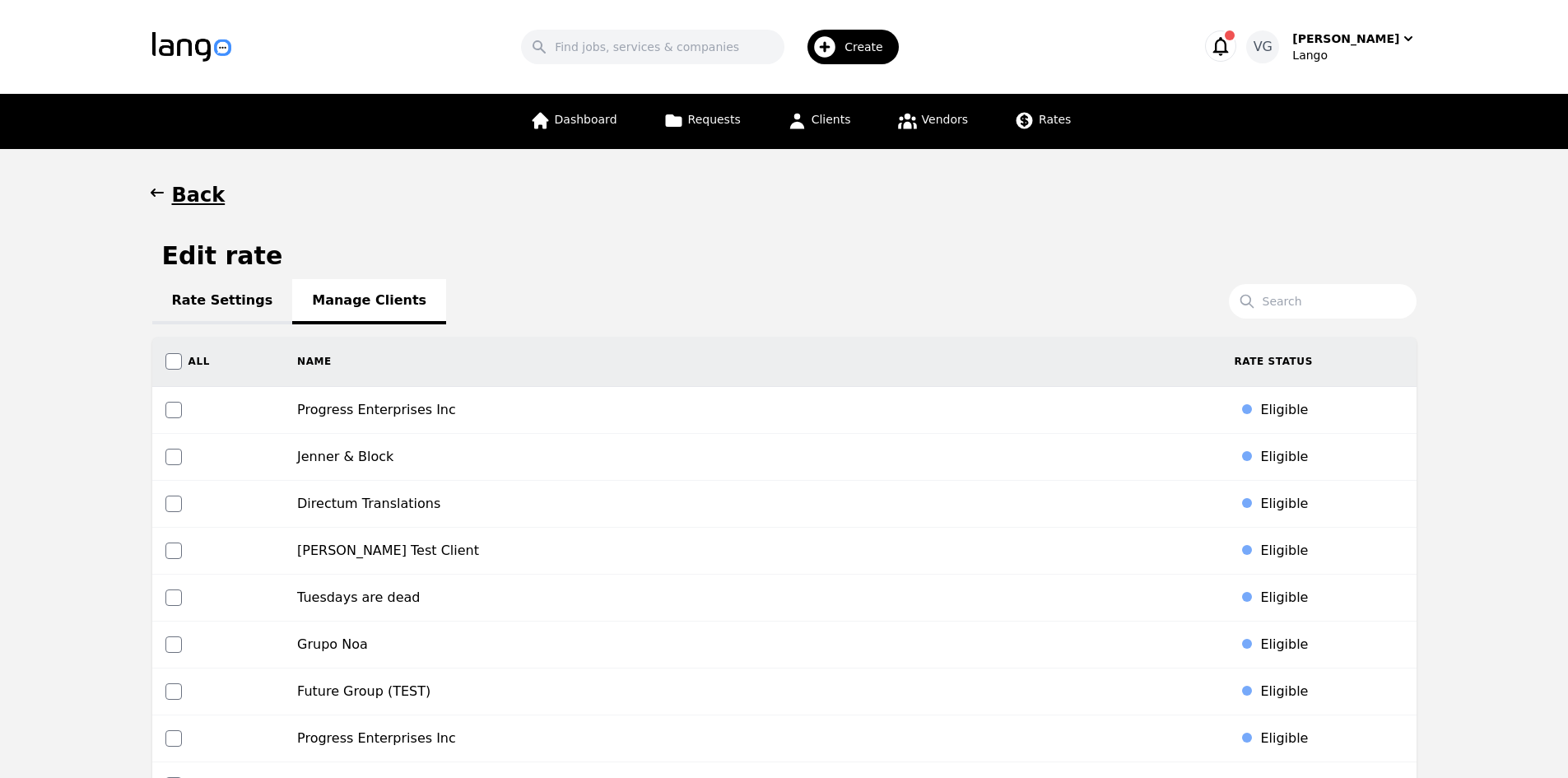
scroll to position [7387, 0]
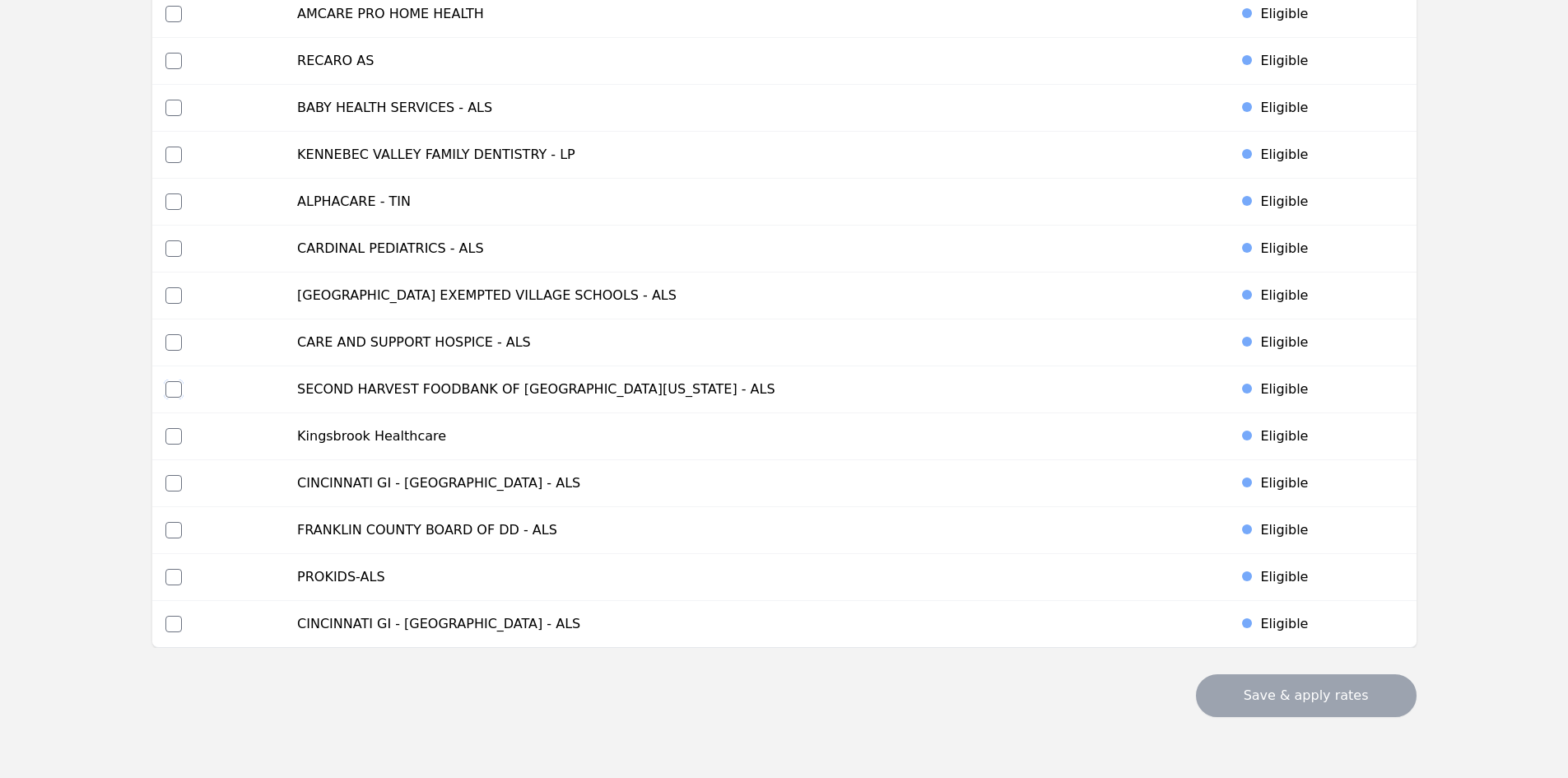
click at [174, 392] on input "checkbox" at bounding box center [173, 389] width 16 height 16
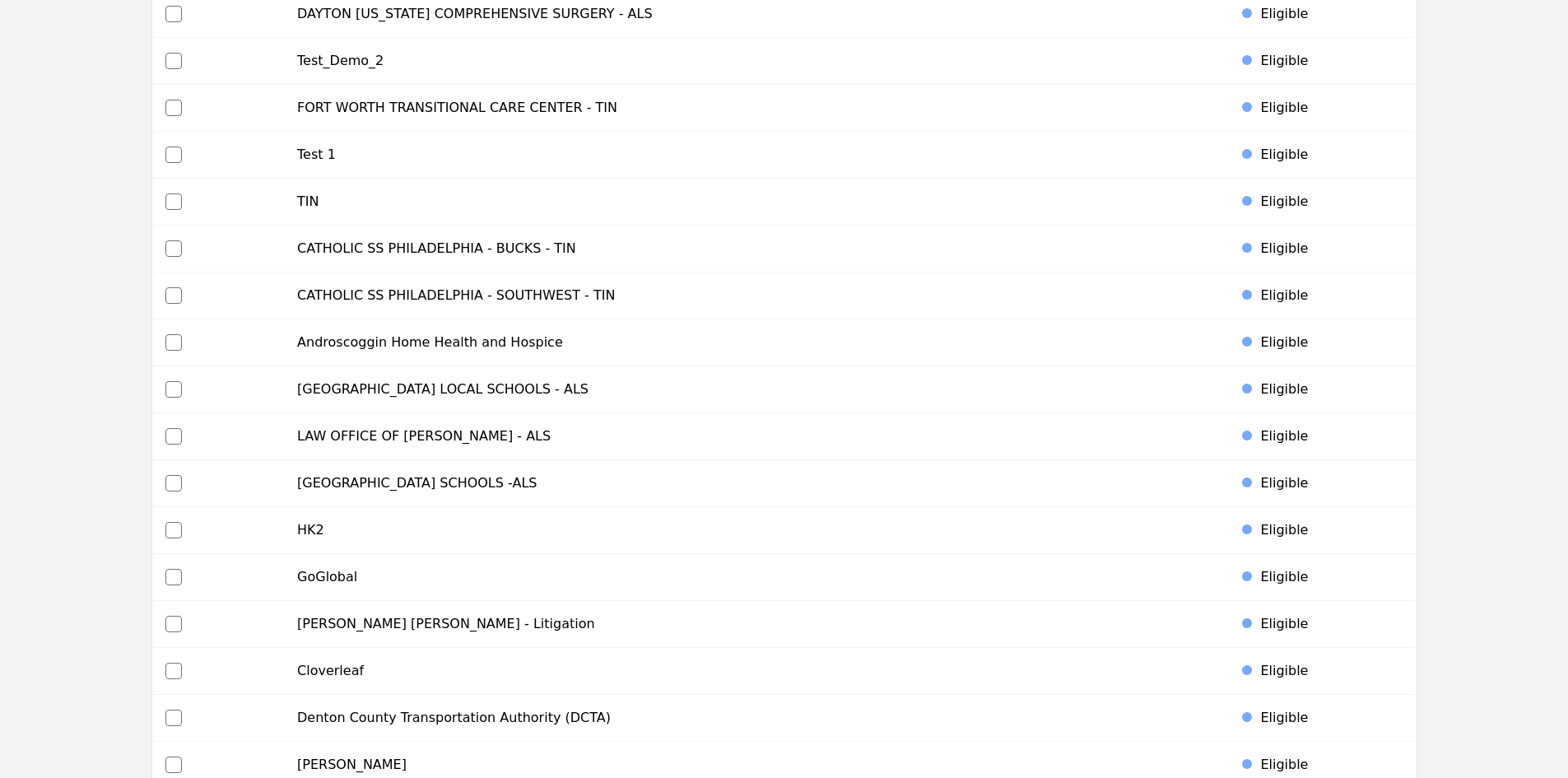
click at [191, 384] on div at bounding box center [218, 389] width 107 height 16
click at [175, 386] on input "checkbox" at bounding box center [173, 389] width 16 height 16
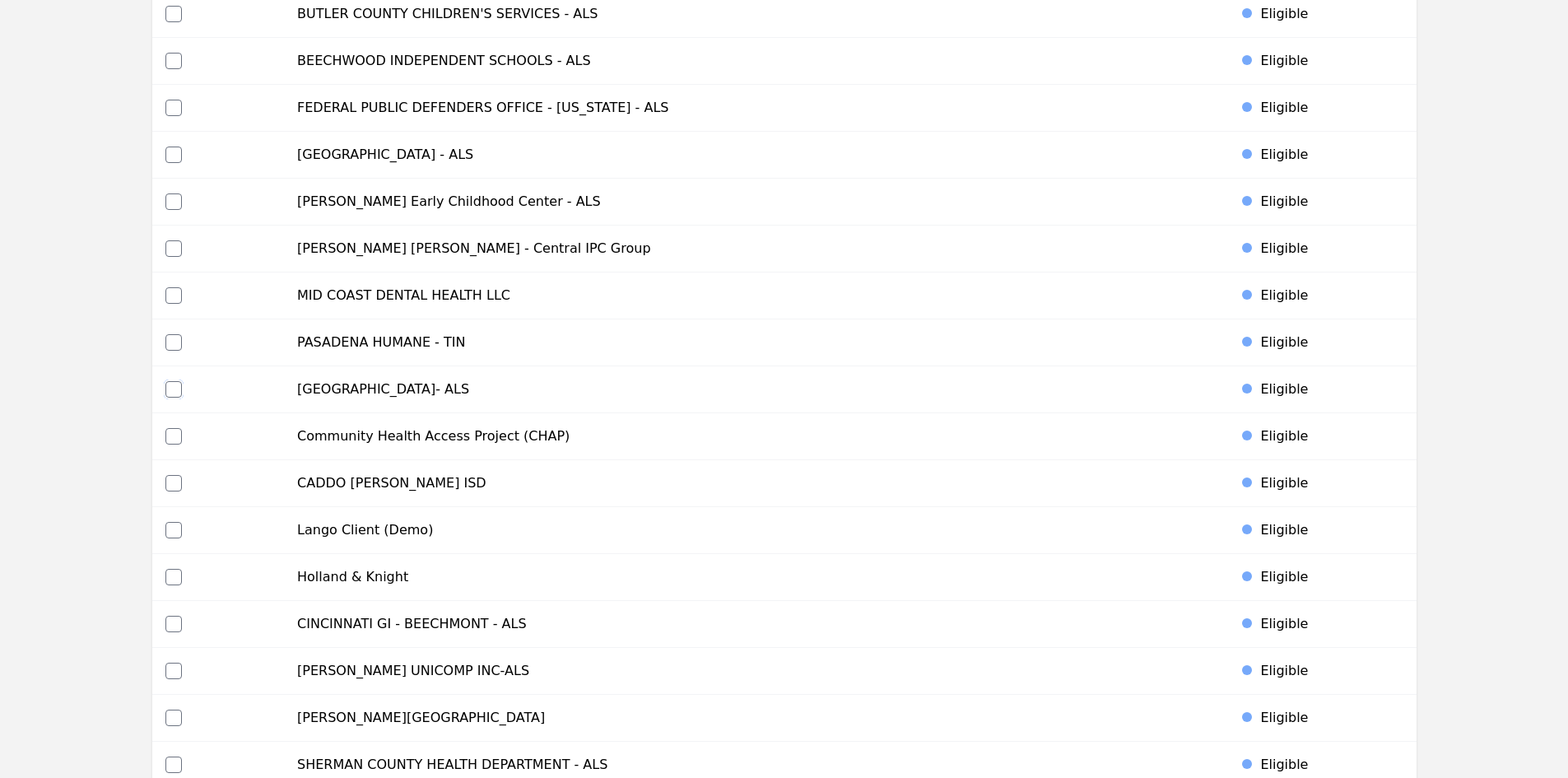
click at [177, 391] on input "checkbox" at bounding box center [173, 389] width 16 height 16
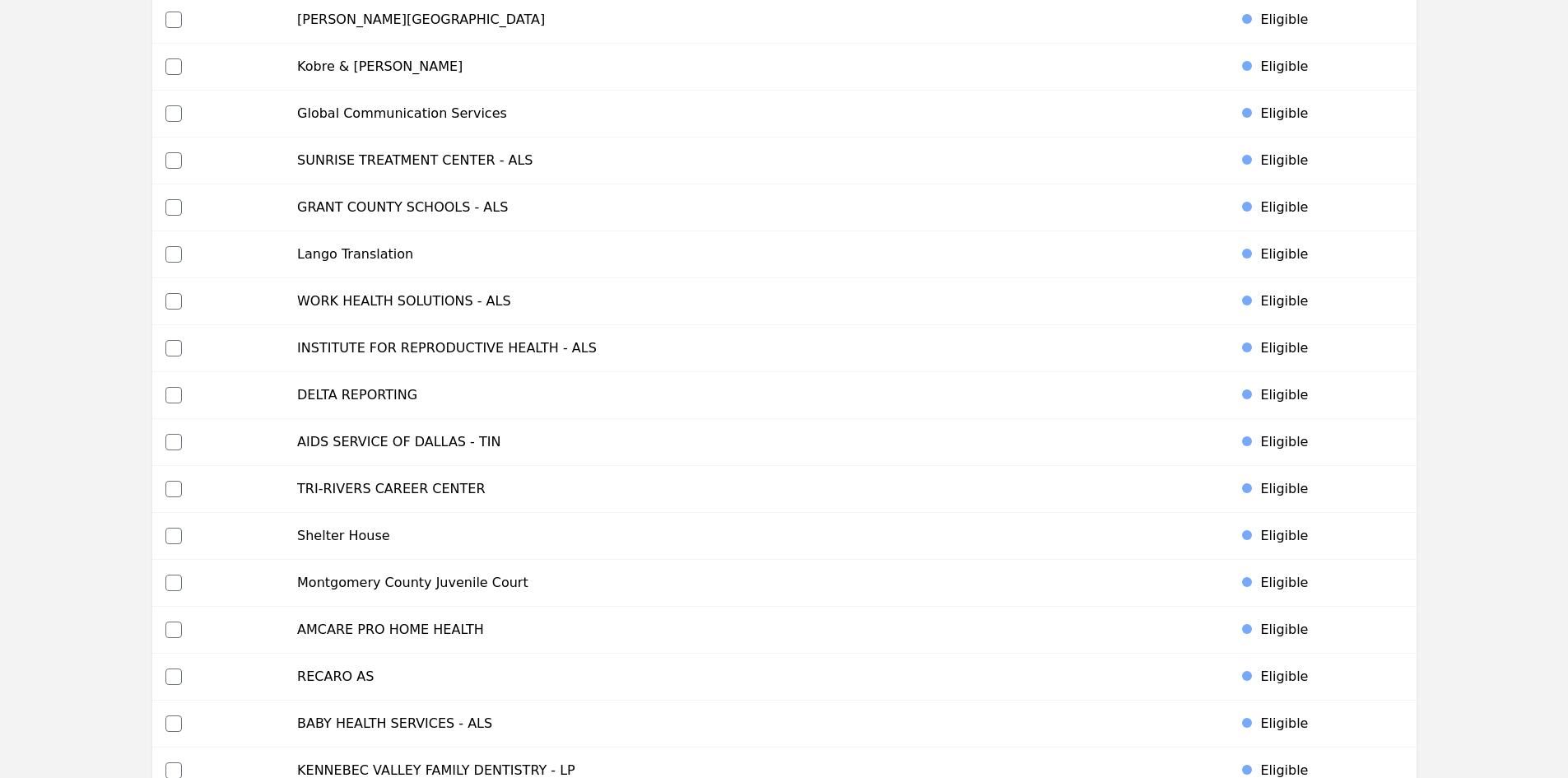
scroll to position [7434, 0]
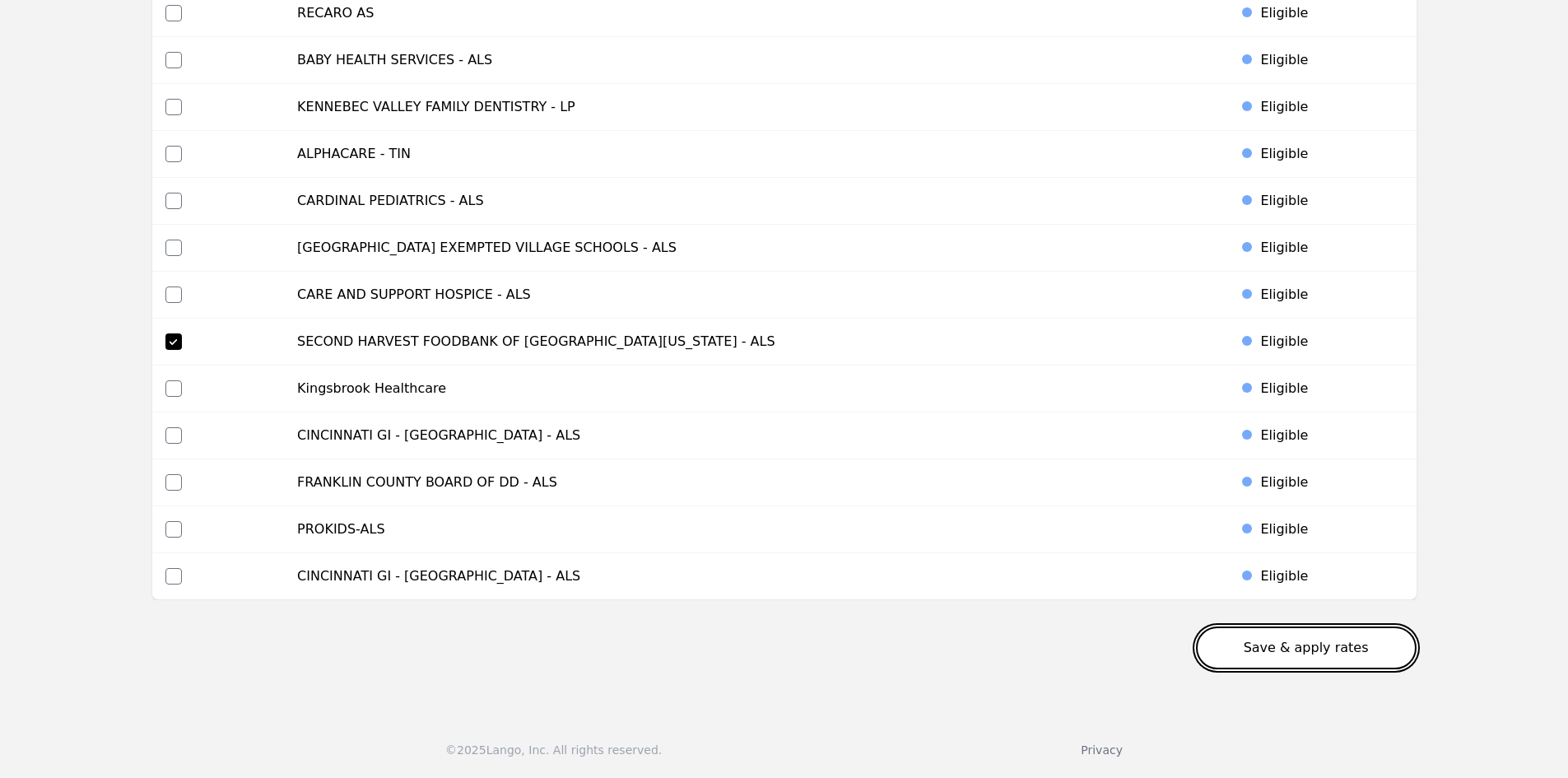
click at [1343, 633] on button "Save & apply rates" at bounding box center [1306, 647] width 221 height 42
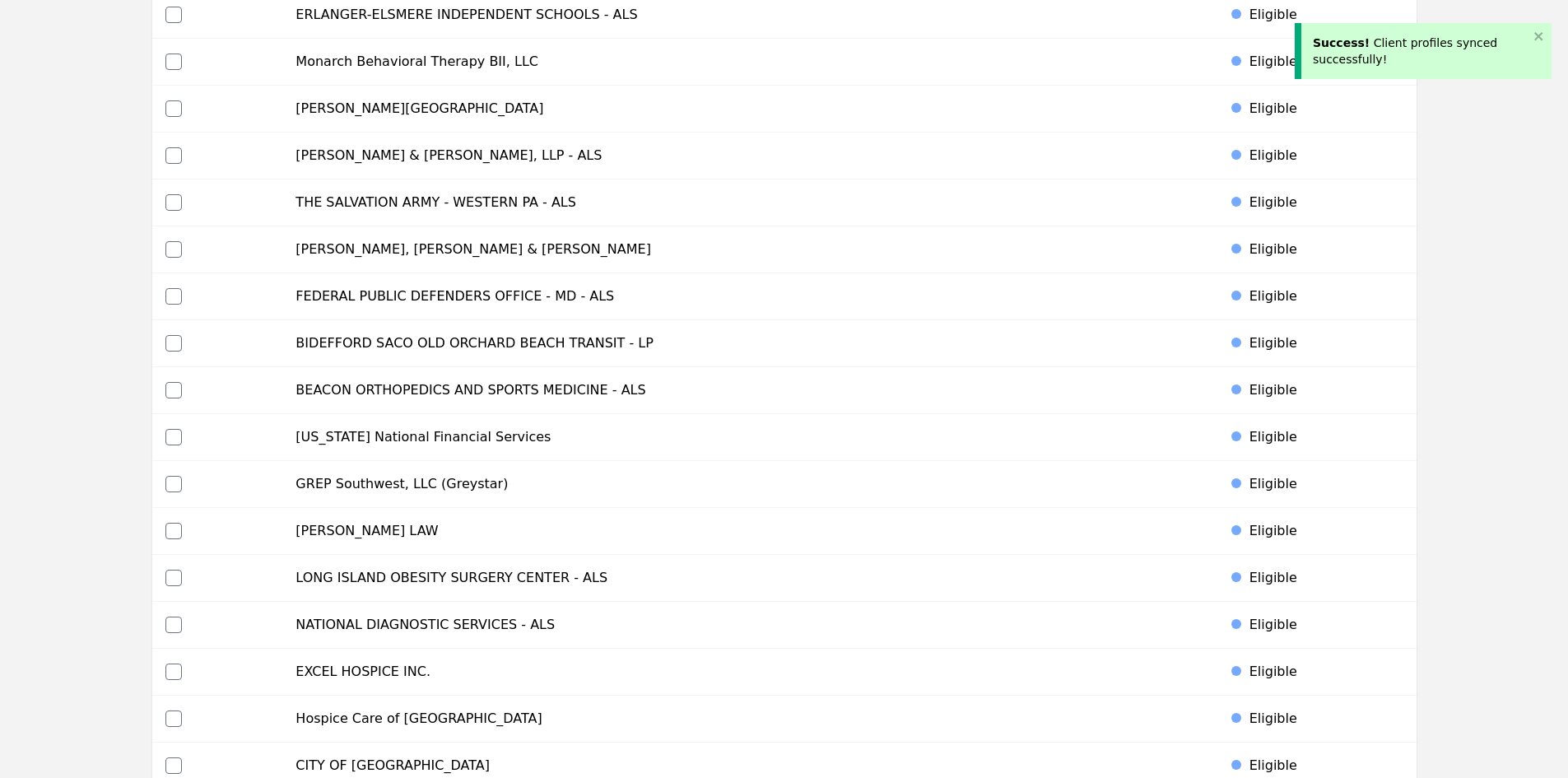
scroll to position [0, 0]
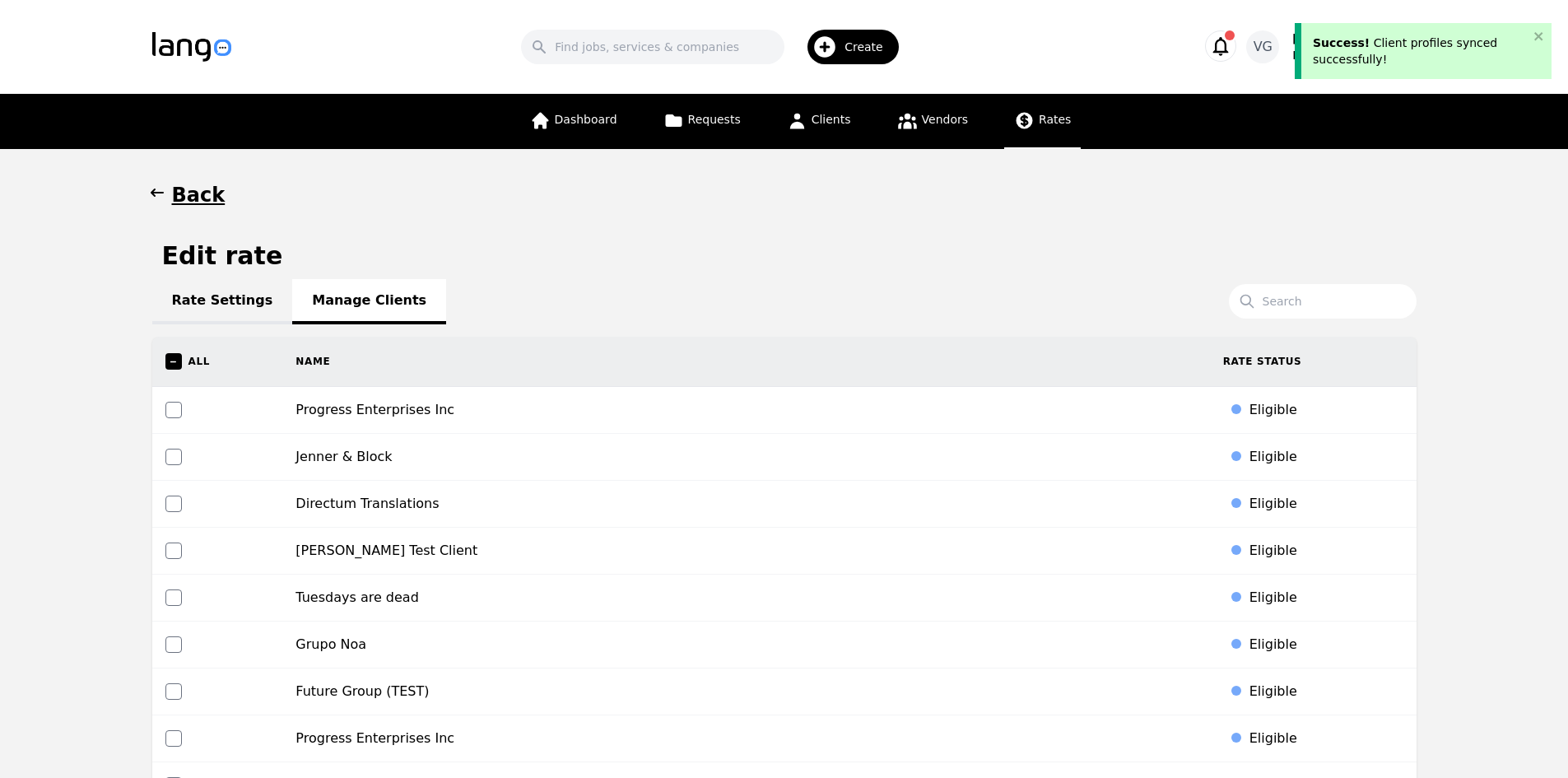
click at [1004, 113] on link "Rates" at bounding box center [1042, 121] width 76 height 55
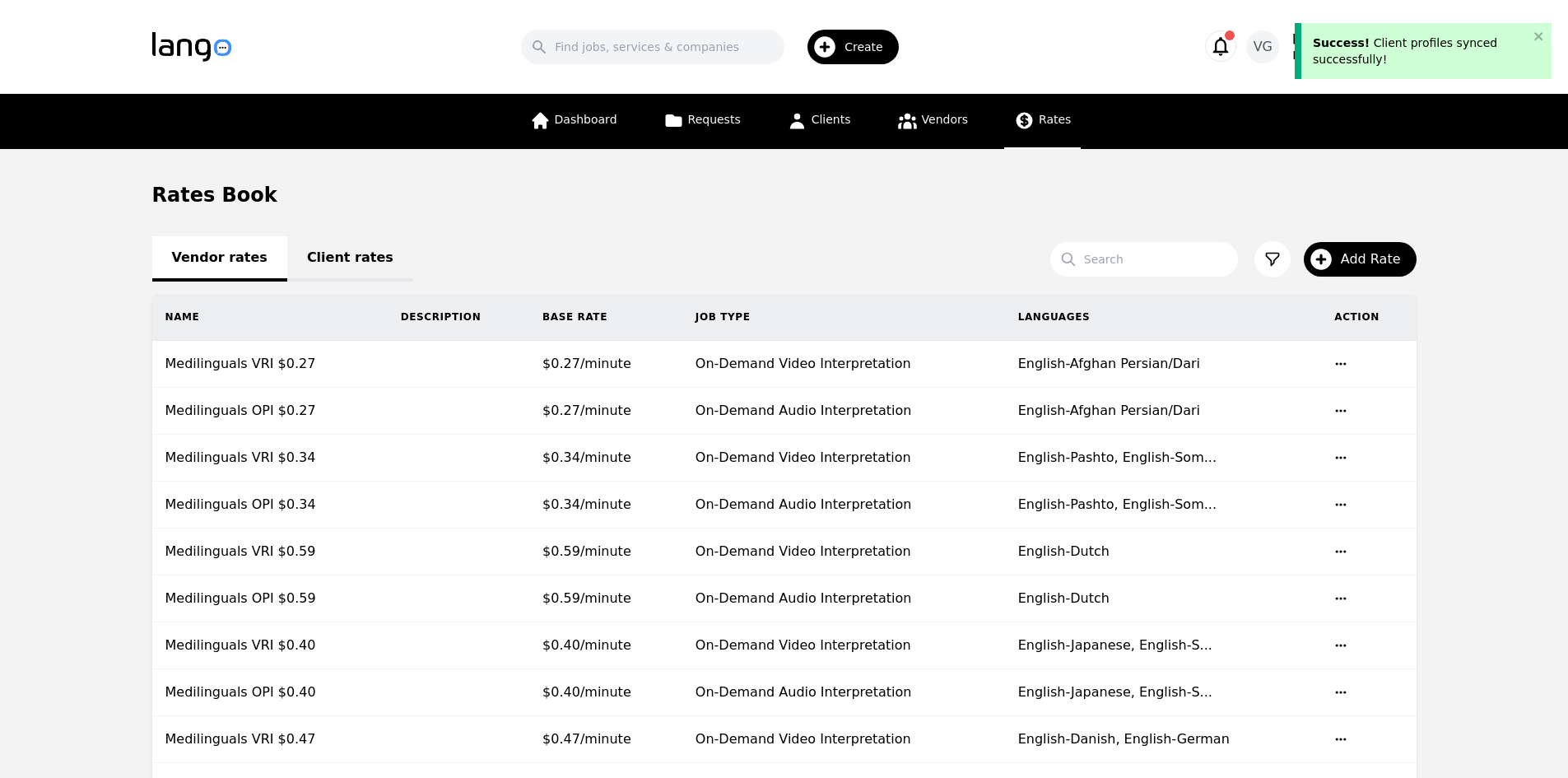
click at [346, 271] on link "Client rates" at bounding box center [350, 259] width 126 height 45
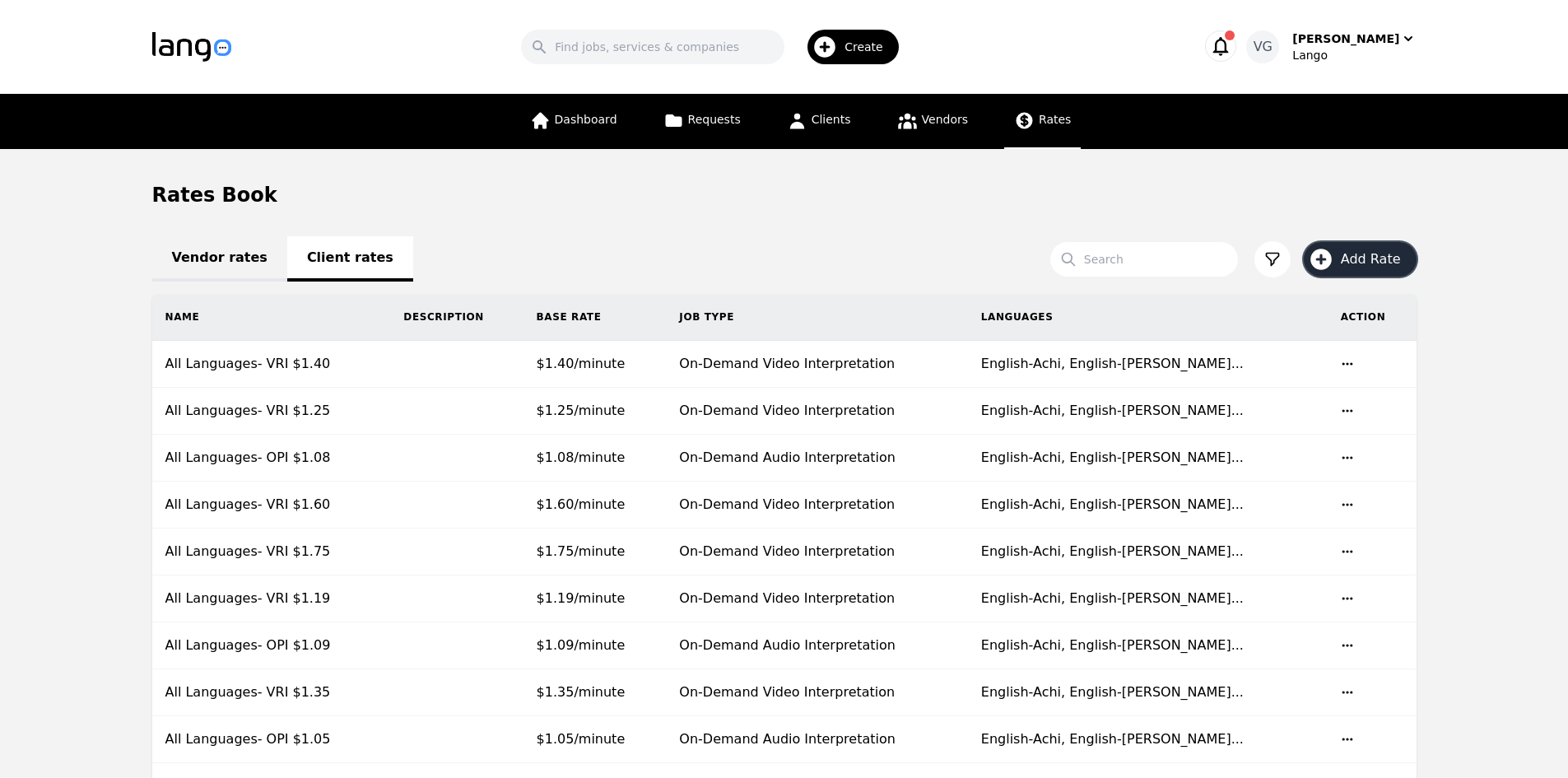
click at [1360, 253] on span "Add Rate" at bounding box center [1377, 259] width 72 height 20
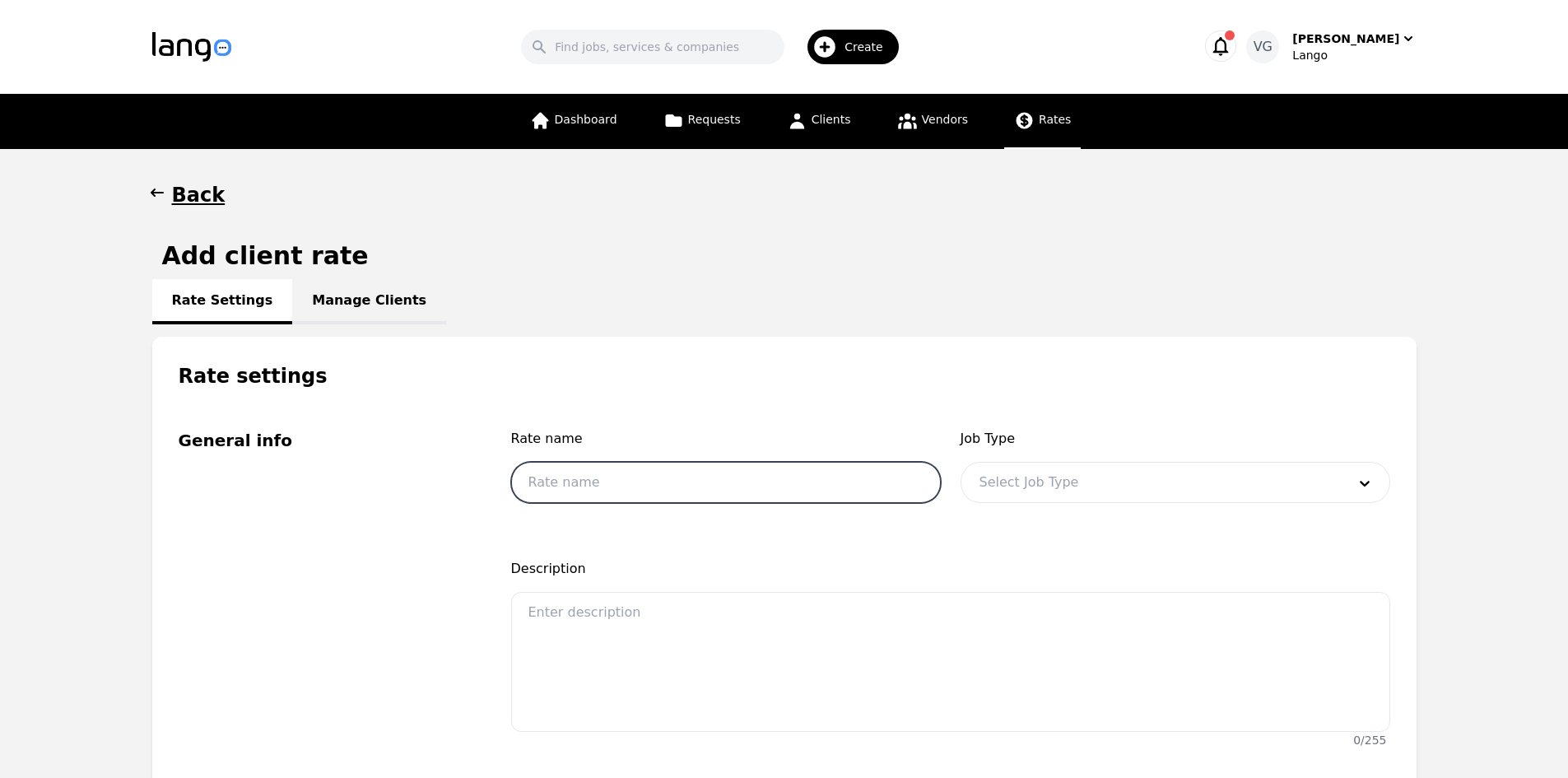
click at [612, 464] on input "text" at bounding box center [726, 483] width 430 height 42
click at [979, 457] on div "Job Type Select Job Type" at bounding box center [1176, 470] width 430 height 84
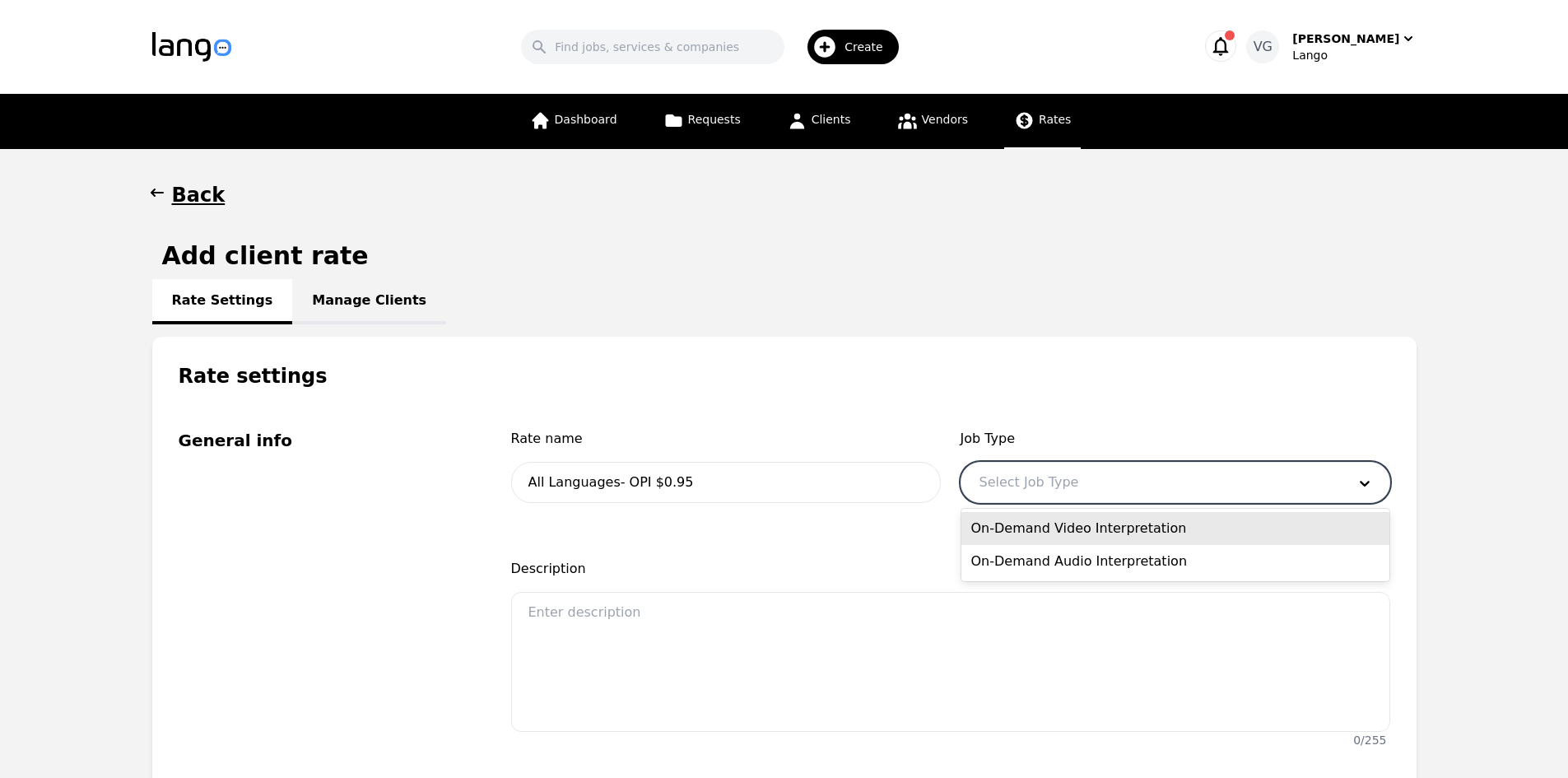
click at [986, 475] on div at bounding box center [1150, 483] width 379 height 40
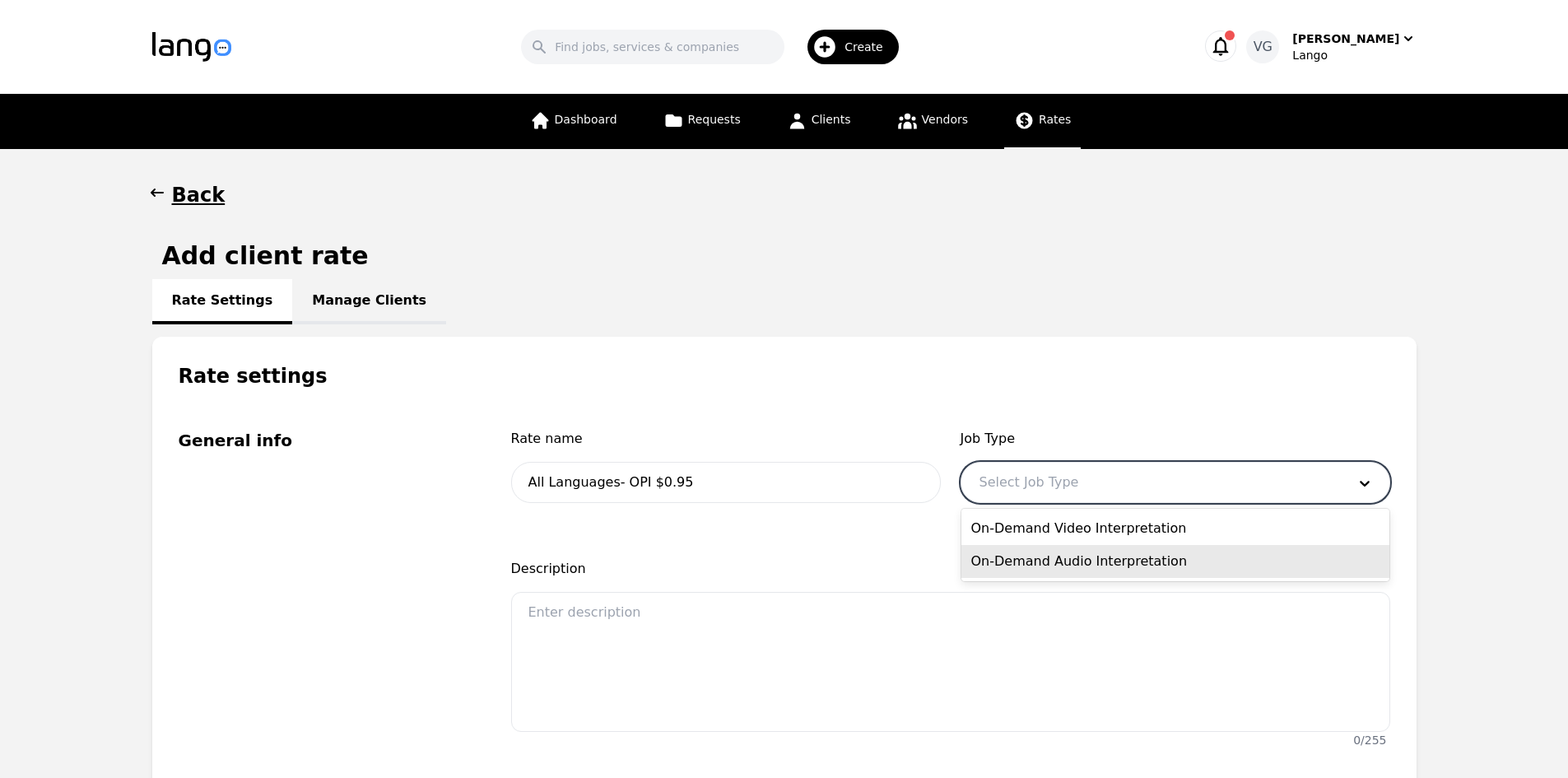
click at [1072, 558] on div "On-Demand Audio Interpretation" at bounding box center [1176, 561] width 428 height 33
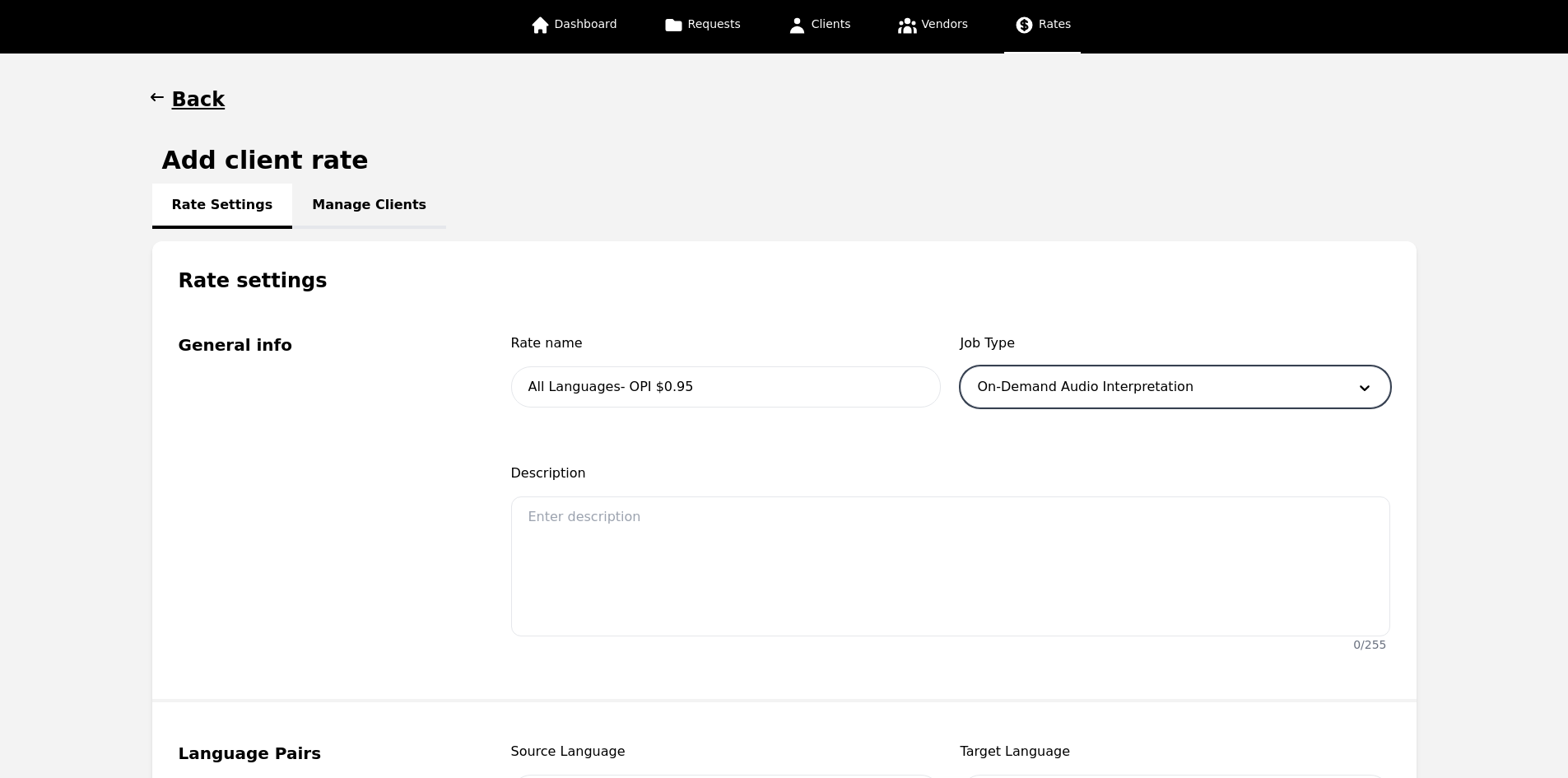
scroll to position [247, 0]
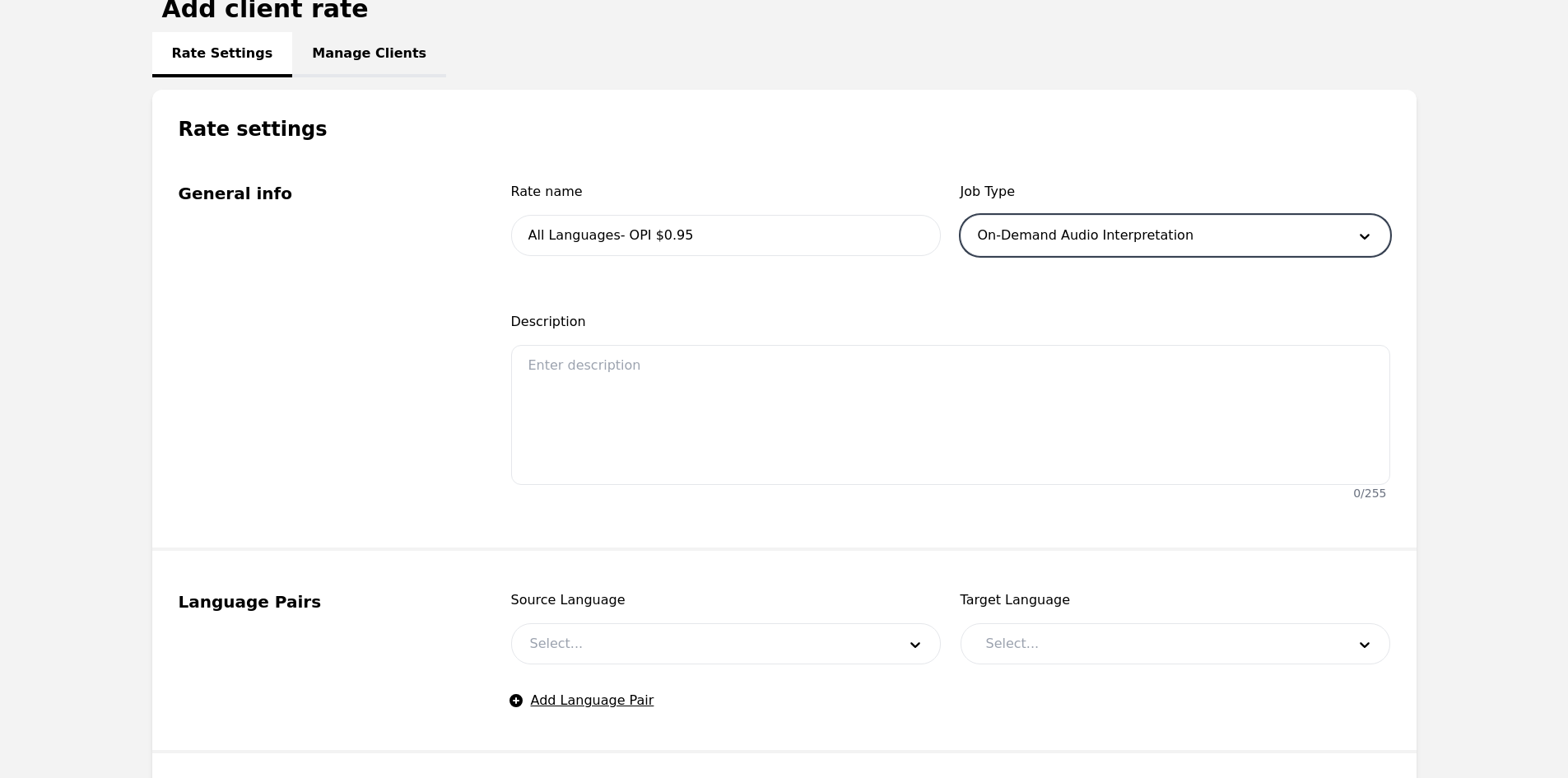
click at [598, 621] on div "Source Language Select..." at bounding box center [726, 627] width 430 height 75
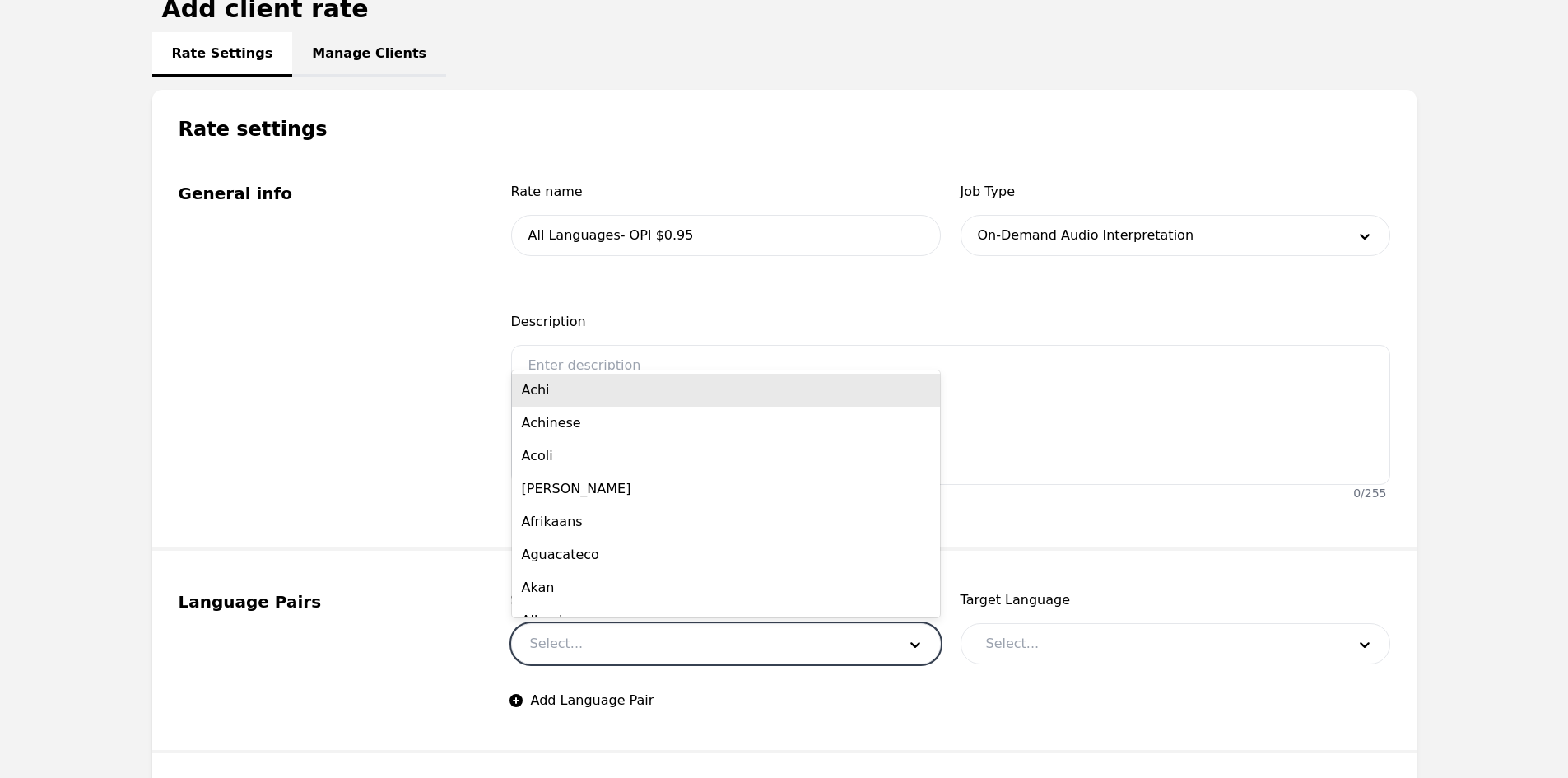
click at [598, 637] on div at bounding box center [701, 644] width 379 height 40
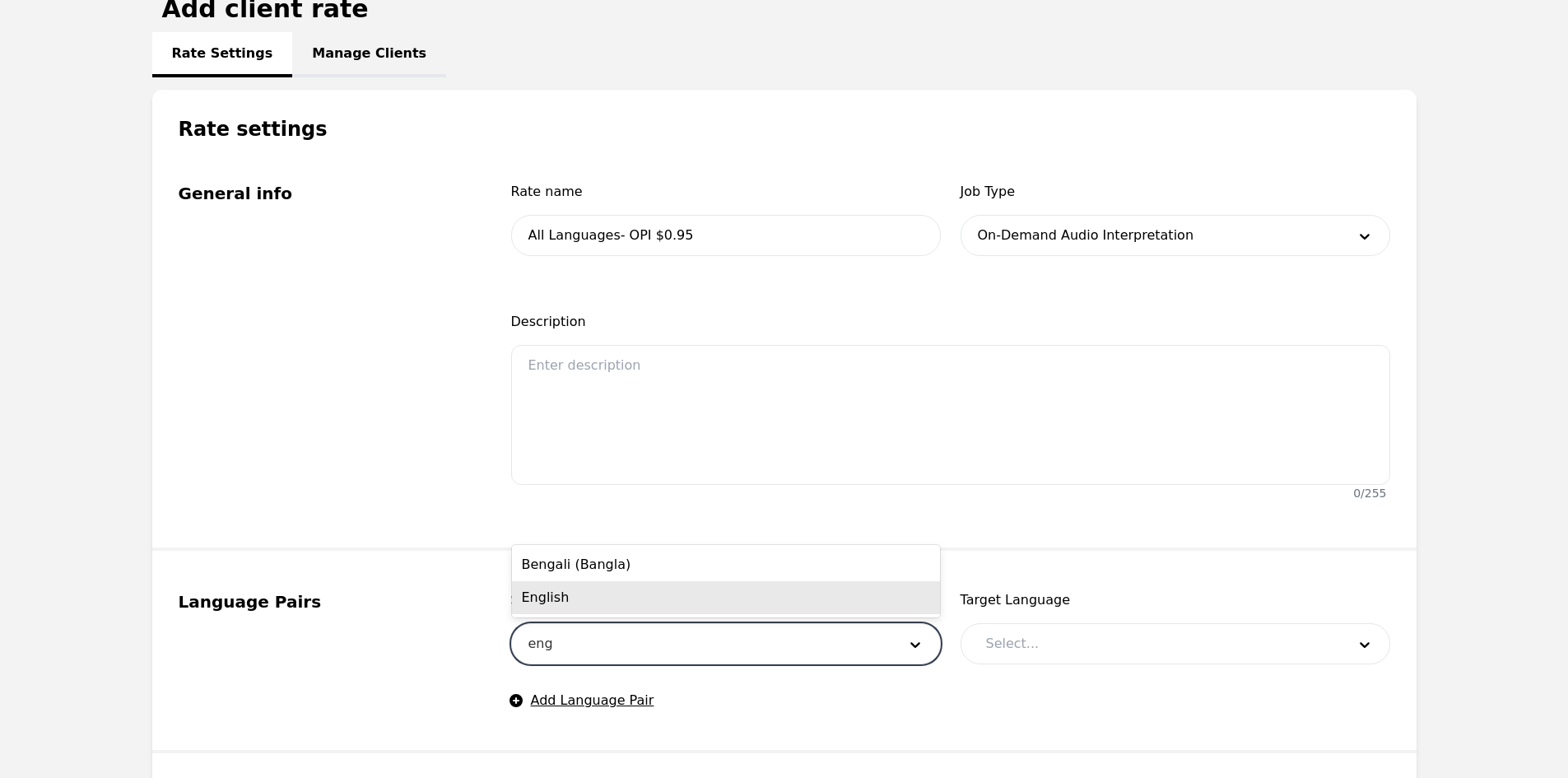
click at [613, 593] on div "English" at bounding box center [726, 598] width 428 height 33
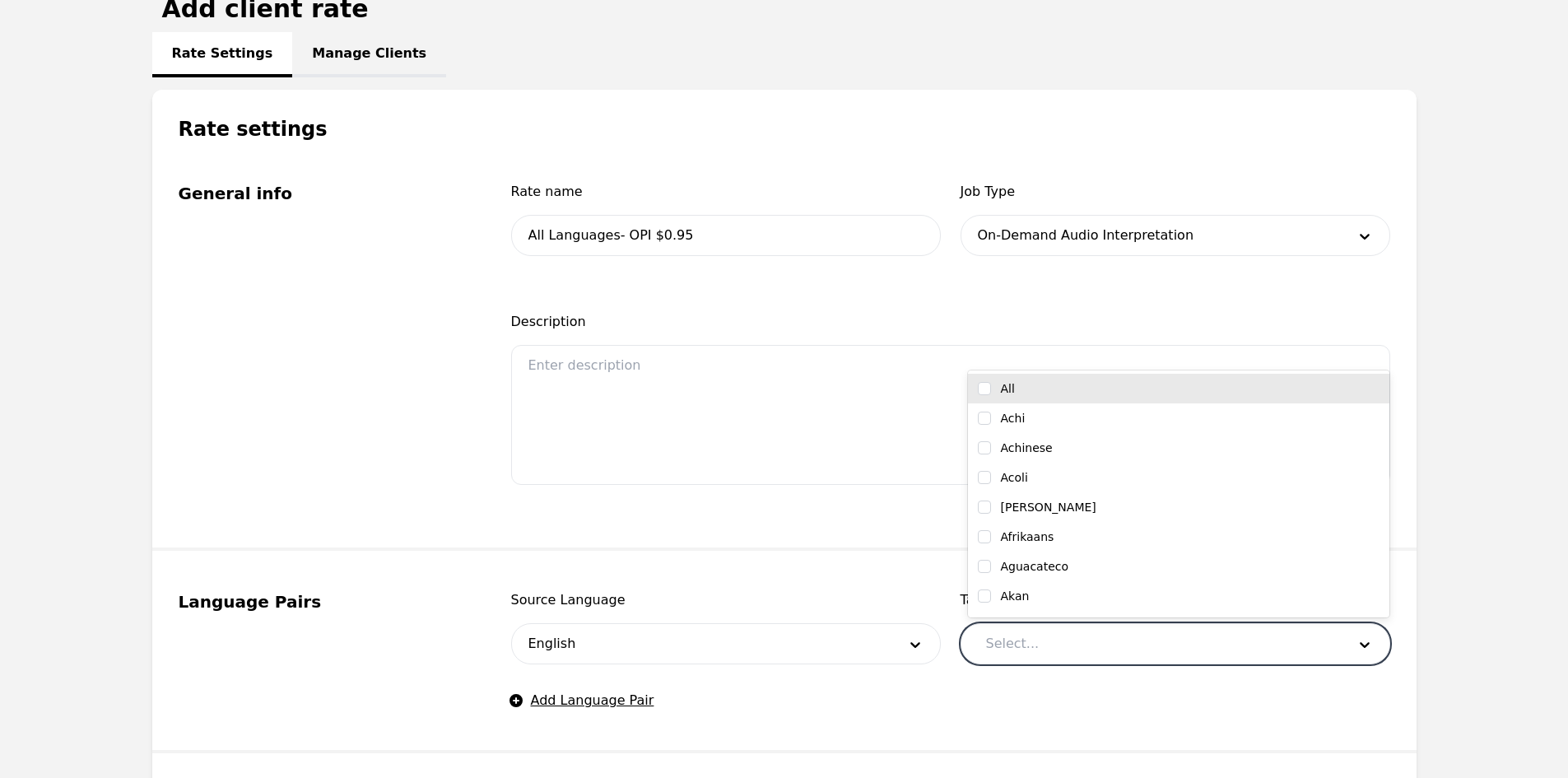
click at [1043, 648] on div at bounding box center [1153, 644] width 372 height 40
click at [987, 394] on input "checkbox" at bounding box center [984, 388] width 13 height 13
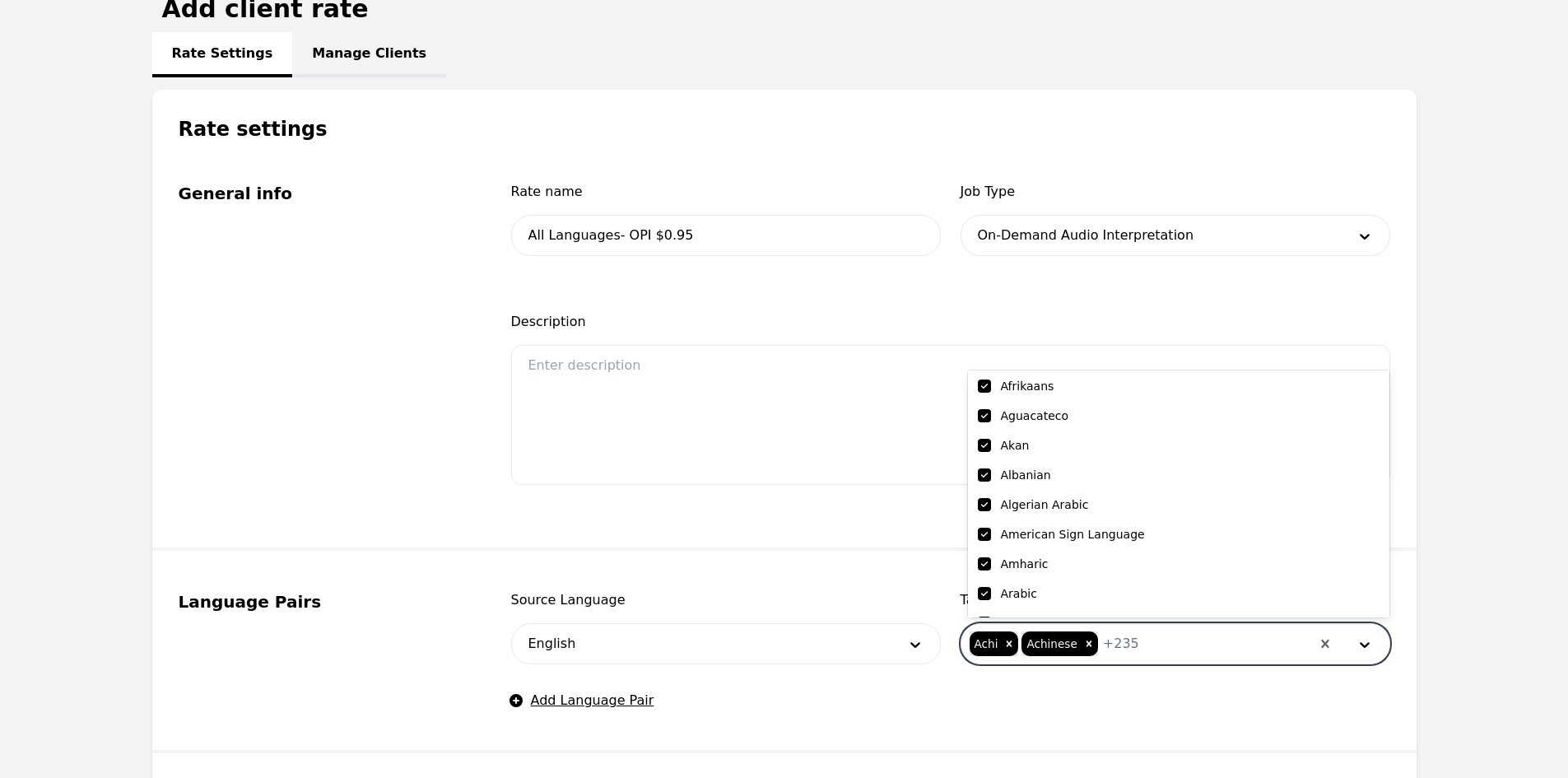
scroll to position [247, 0]
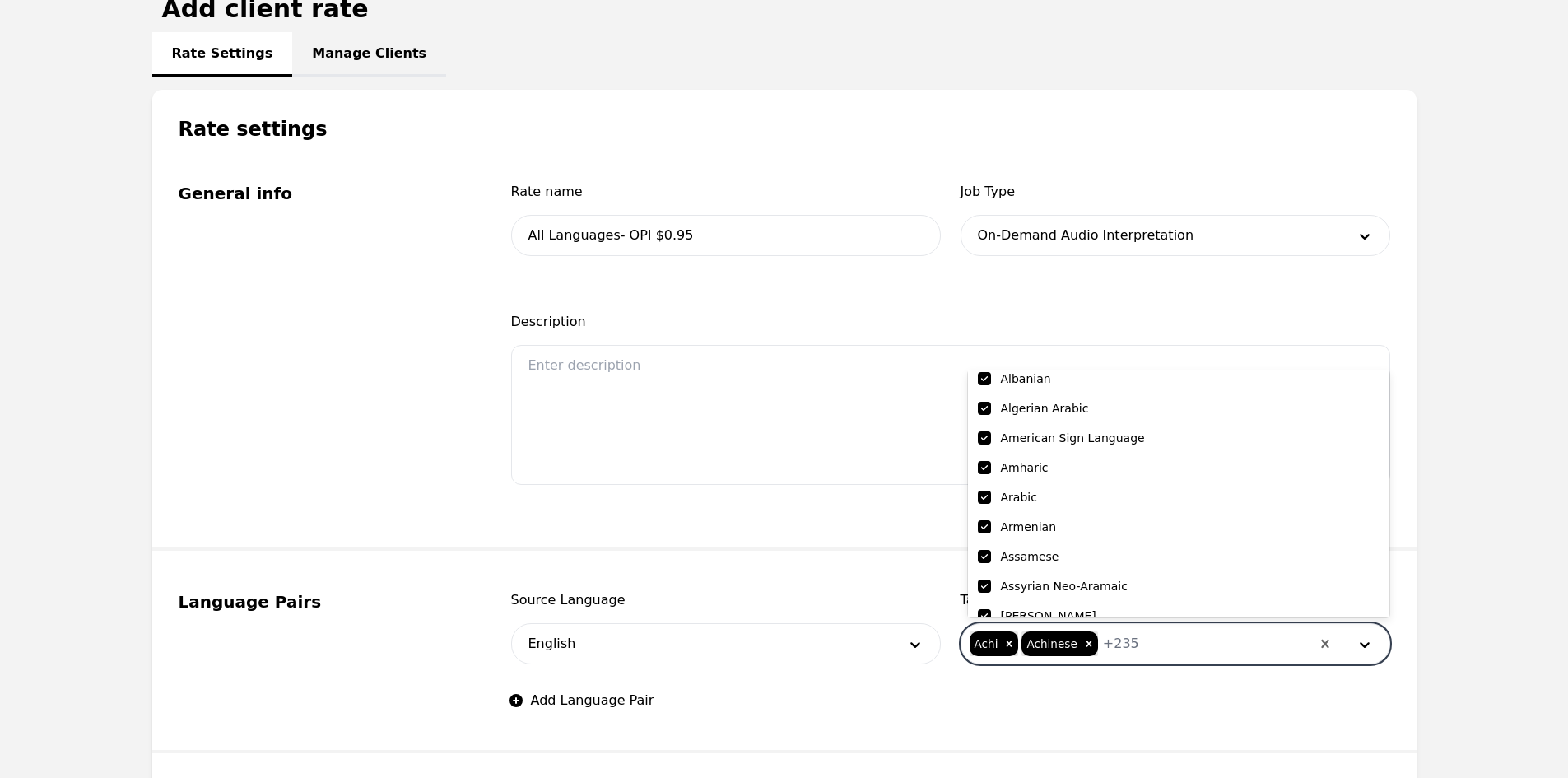
click at [986, 436] on input "checkbox" at bounding box center [984, 438] width 13 height 13
click at [922, 496] on div "Rate name All Languages- OPI $0.95 Job Type On-Demand Audio Interpretation Desc…" at bounding box center [950, 345] width 879 height 326
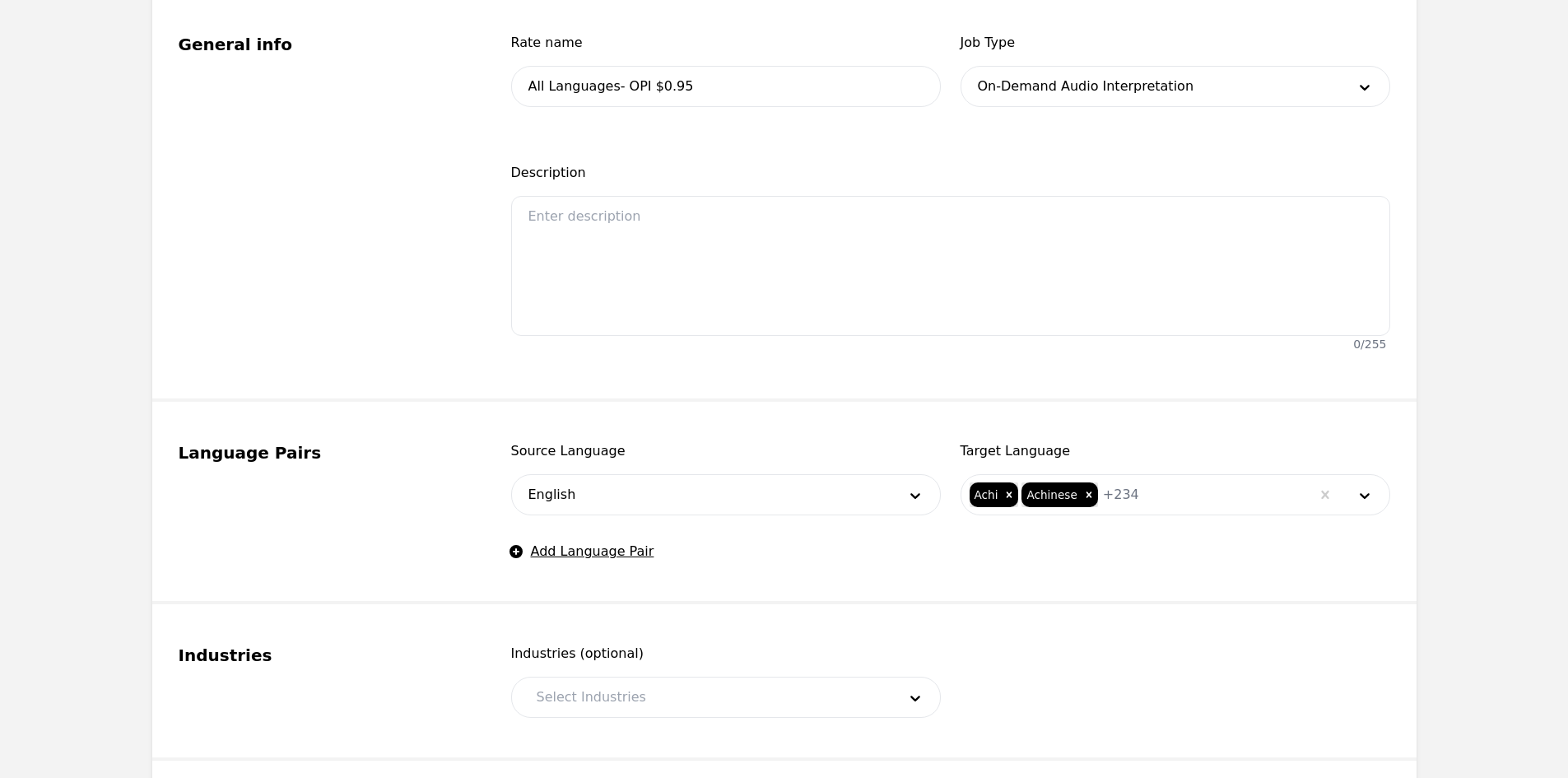
scroll to position [741, 0]
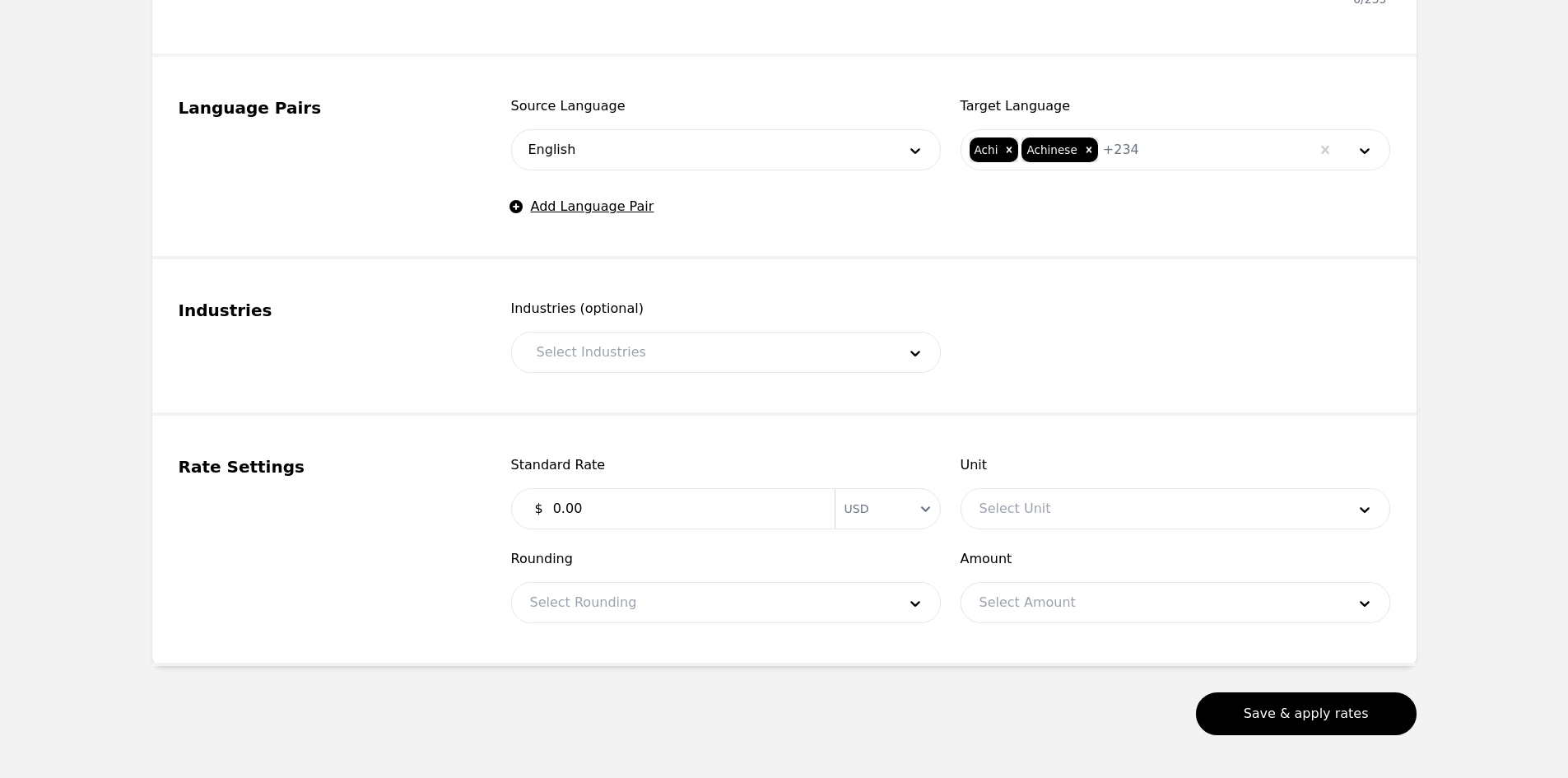
drag, startPoint x: 661, startPoint y: 377, endPoint x: 655, endPoint y: 358, distance: 19.9
click at [658, 366] on fieldset "Industries Industries (optional) Select Industries" at bounding box center [784, 337] width 1264 height 157
click at [655, 357] on div at bounding box center [704, 353] width 372 height 40
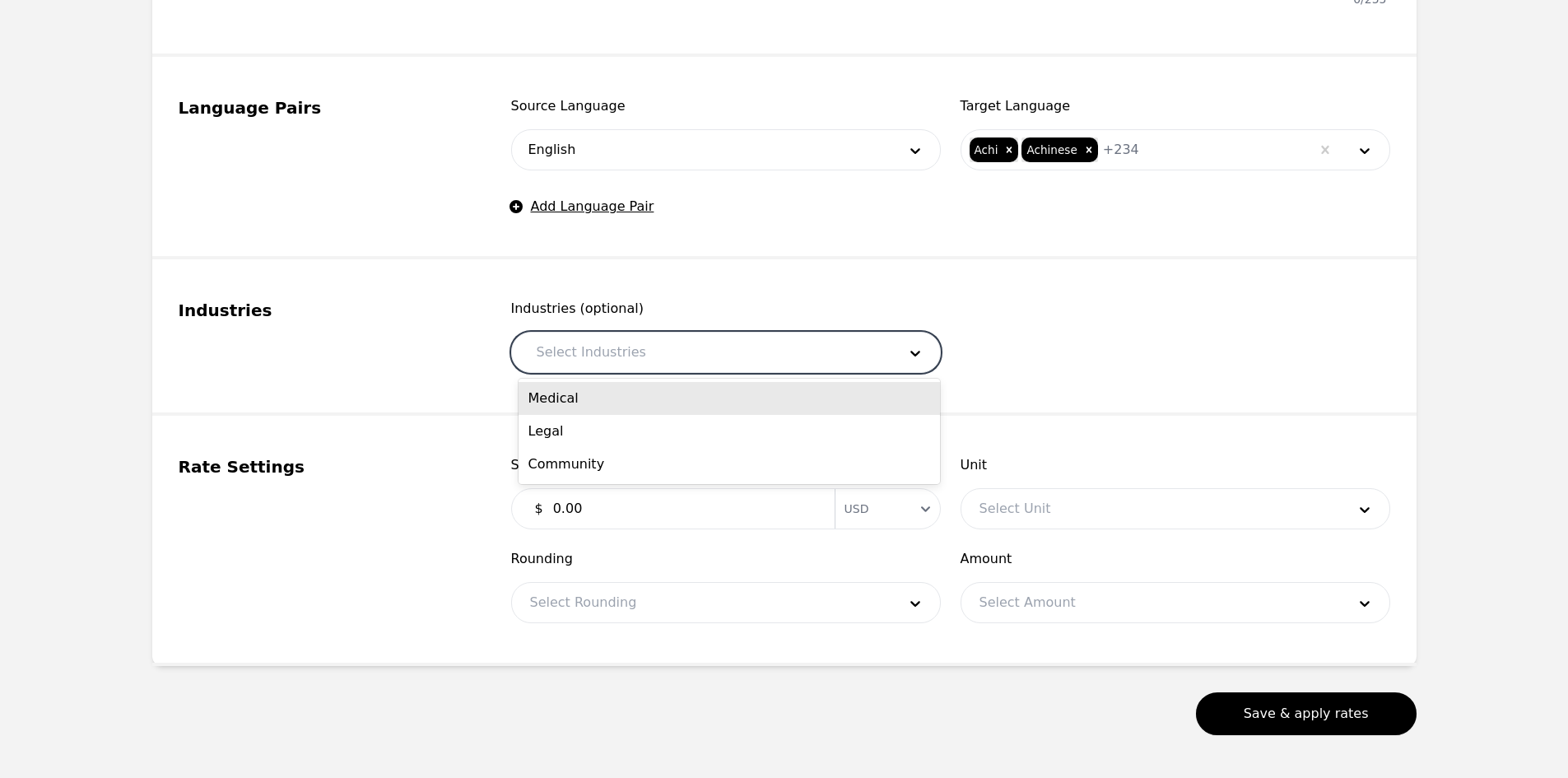
click at [644, 384] on div "Medical" at bounding box center [729, 399] width 421 height 33
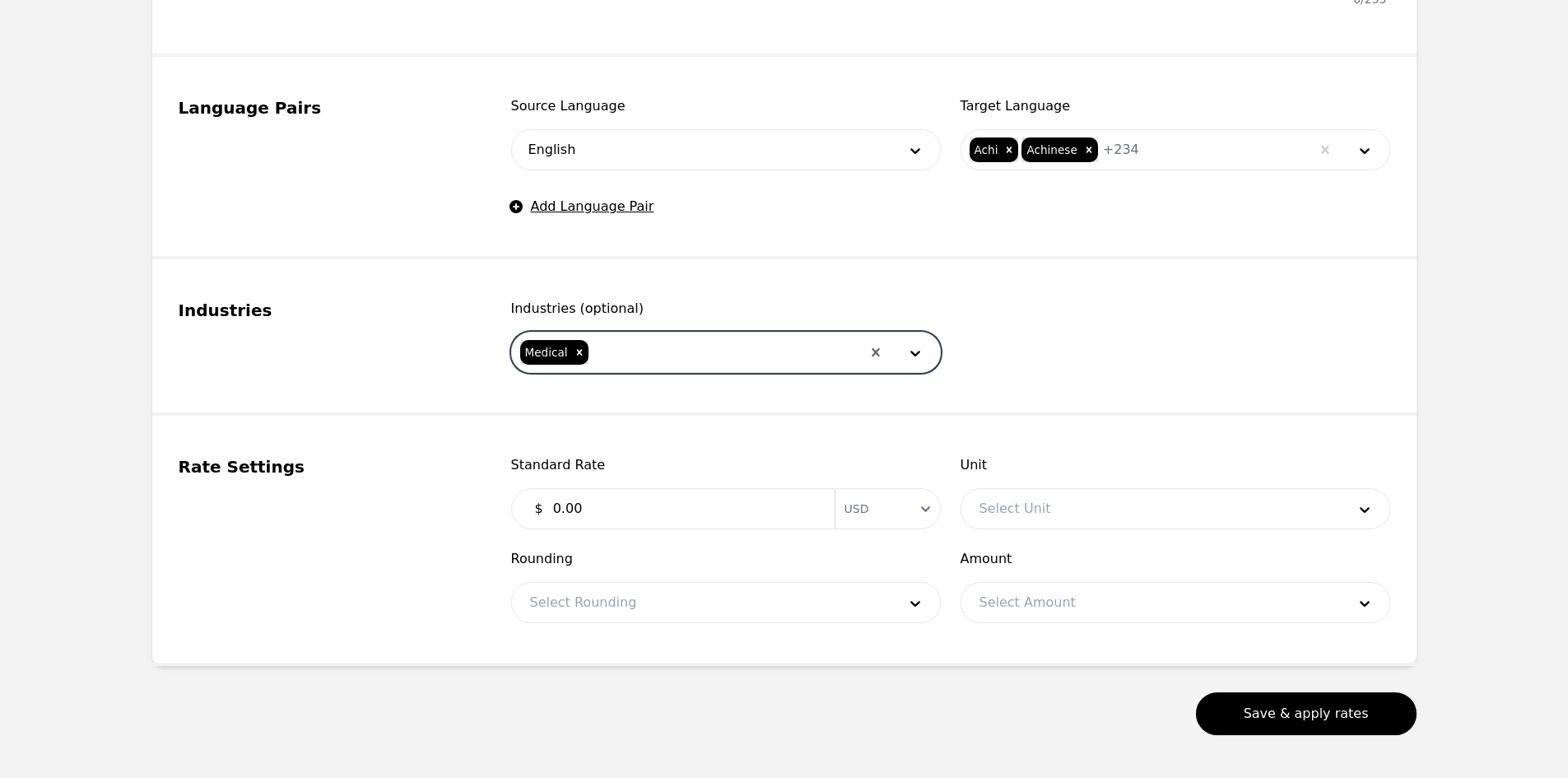
click at [651, 354] on div at bounding box center [725, 353] width 271 height 40
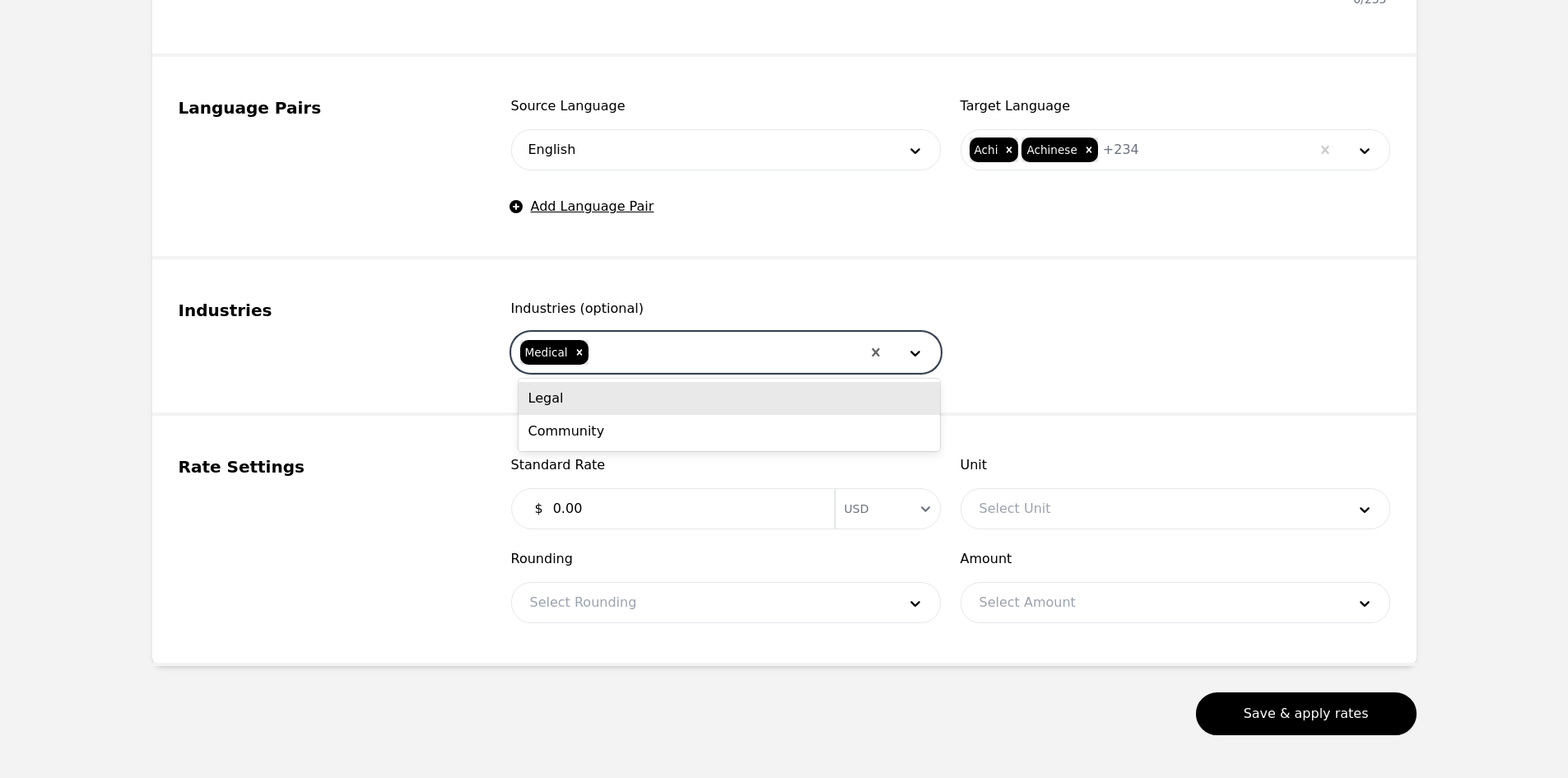
click at [643, 387] on div "Legal" at bounding box center [729, 399] width 421 height 33
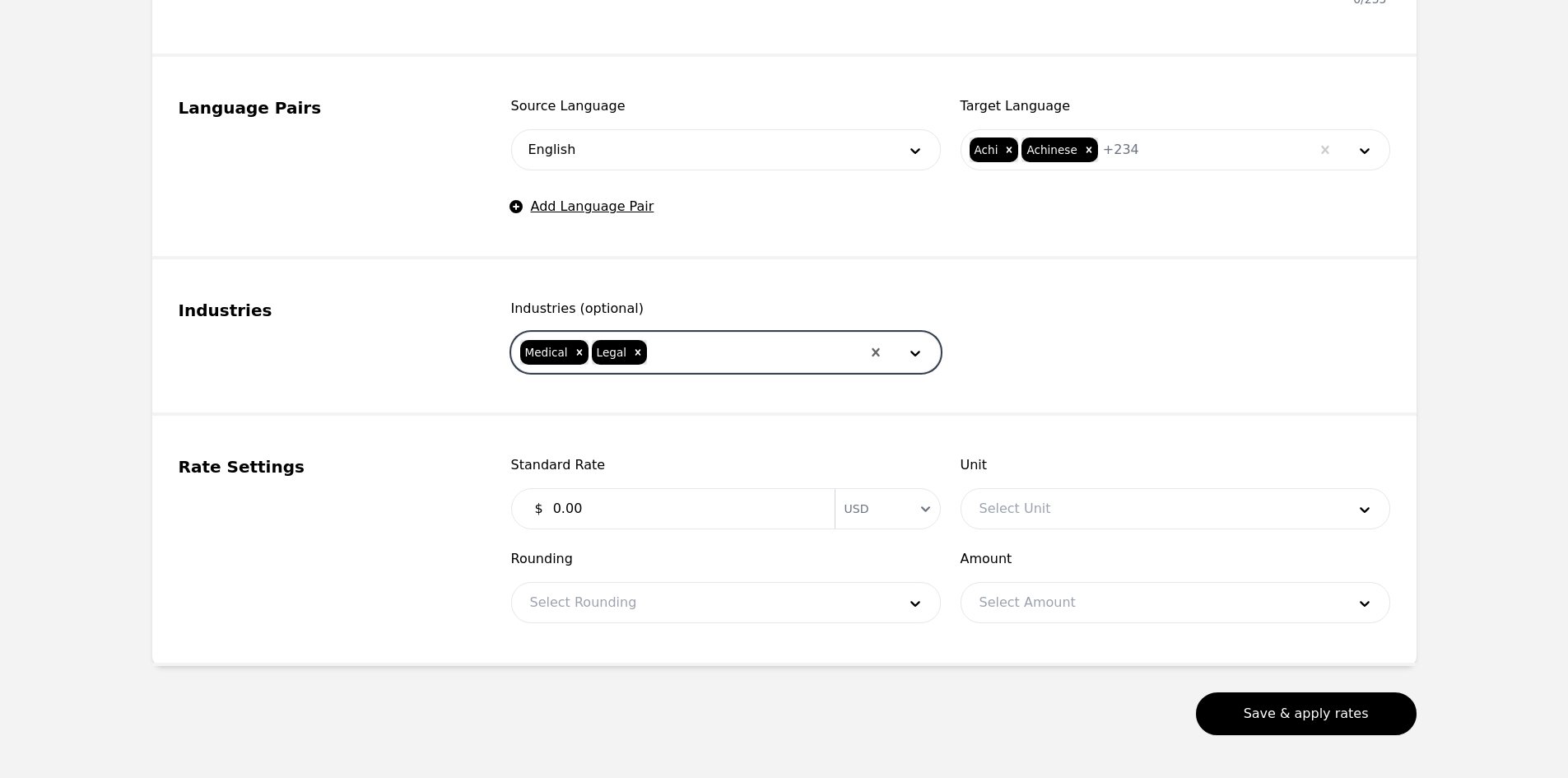
click at [685, 348] on div at bounding box center [755, 353] width 211 height 40
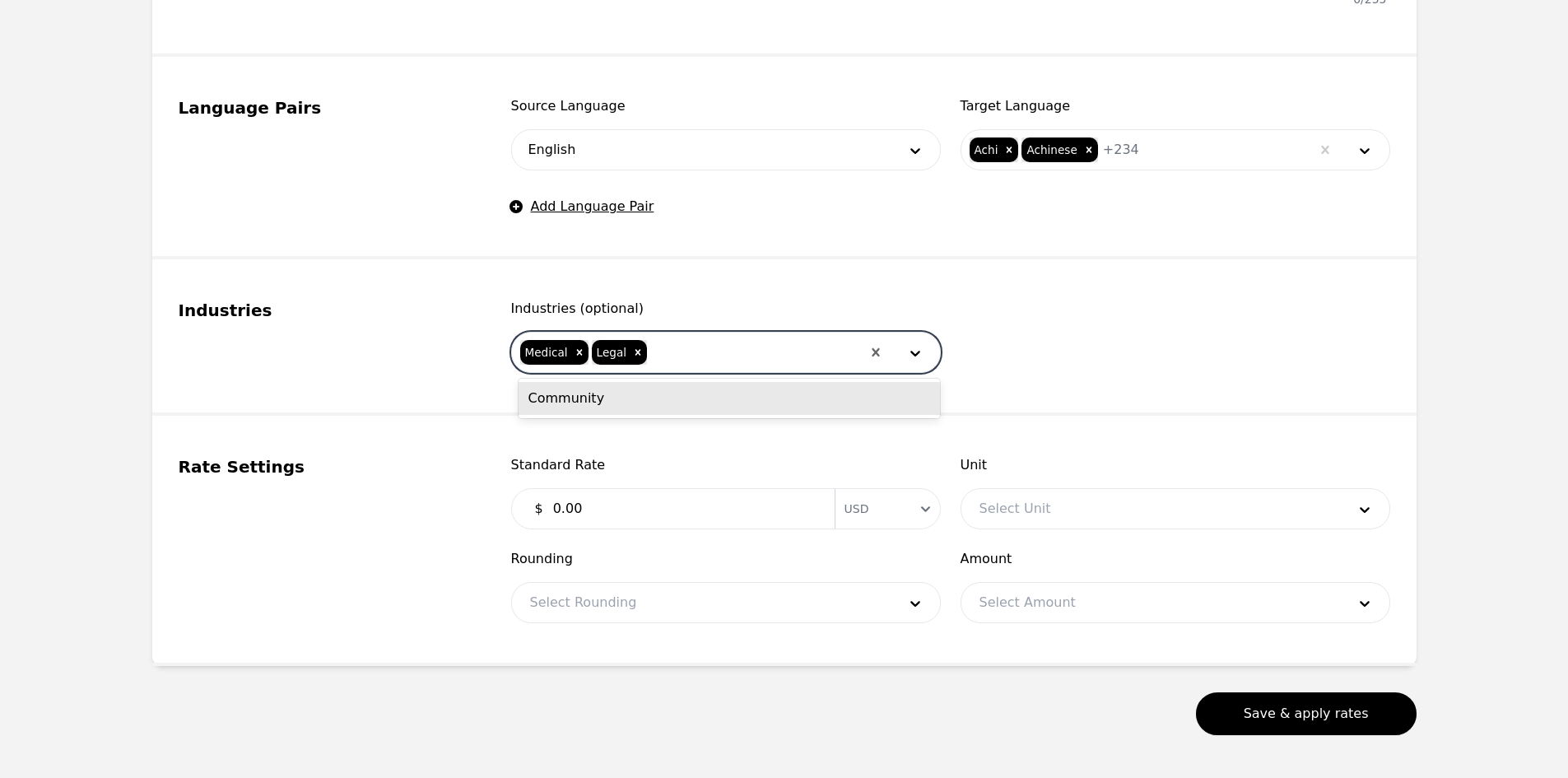
click at [677, 399] on div "Community" at bounding box center [729, 399] width 421 height 33
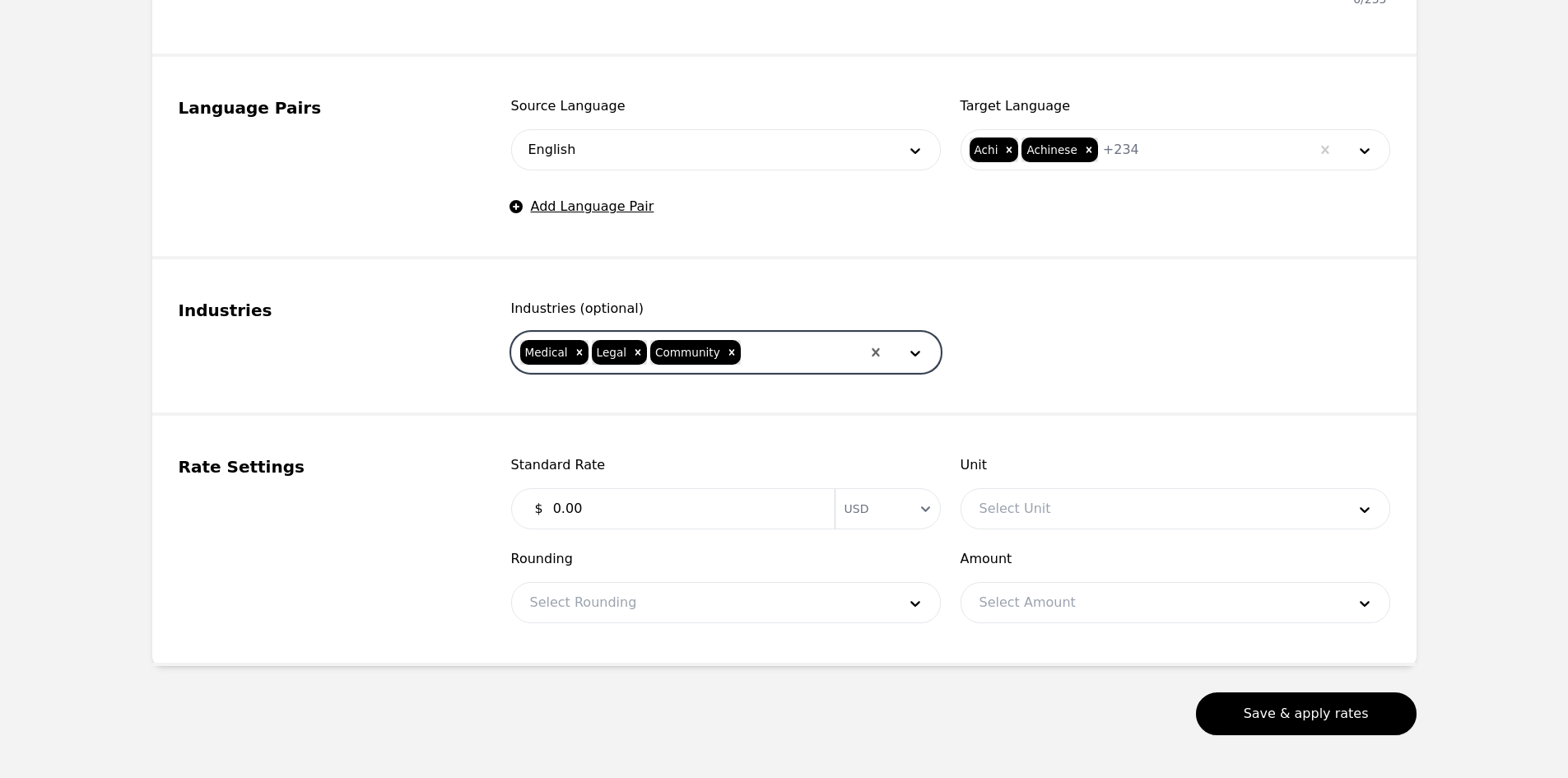
click at [645, 494] on input "0.00" at bounding box center [684, 509] width 282 height 33
click at [647, 514] on input "0.00" at bounding box center [684, 509] width 282 height 33
click at [1239, 512] on div at bounding box center [1150, 509] width 379 height 40
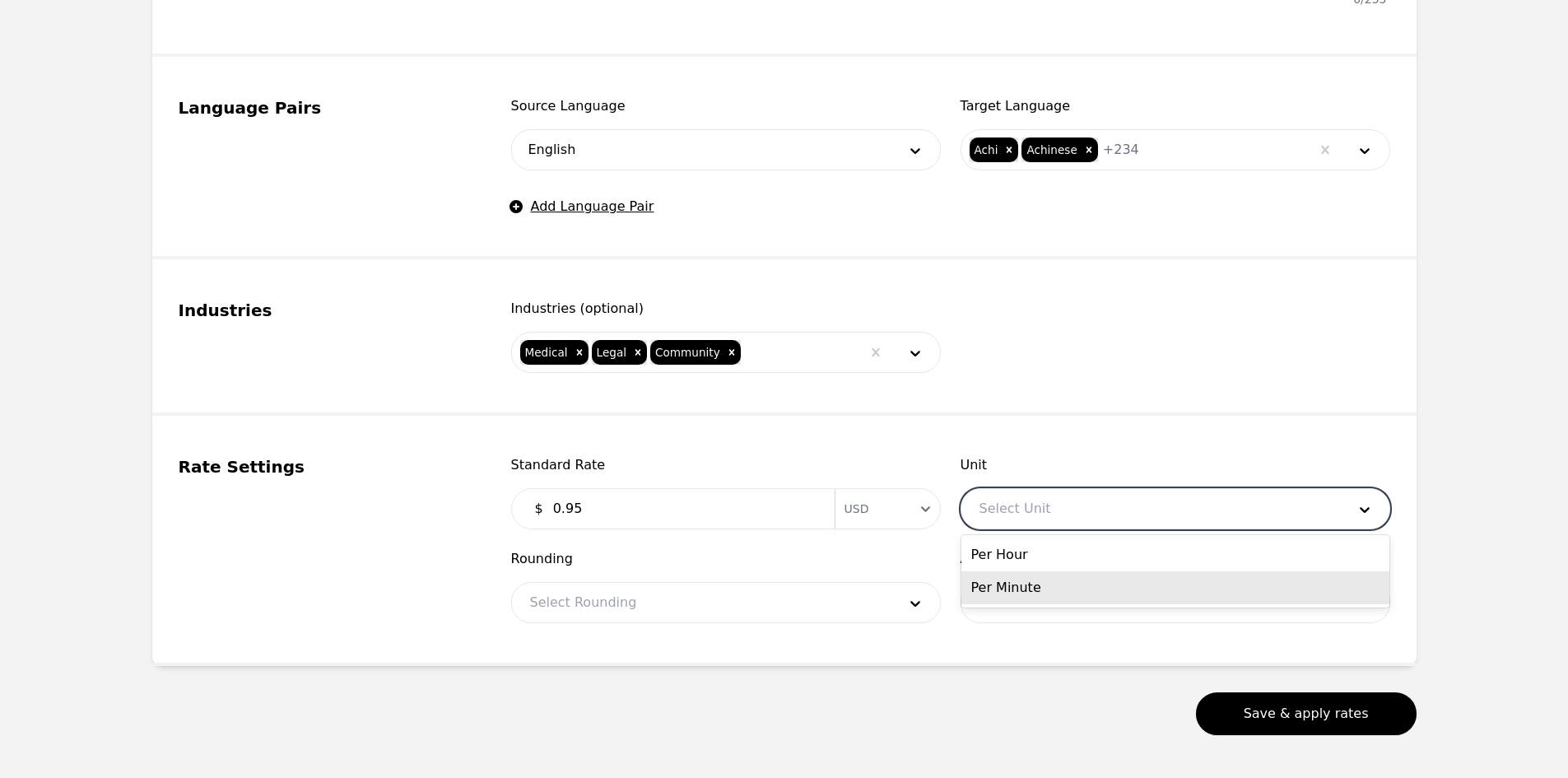
drag, startPoint x: 1120, startPoint y: 586, endPoint x: 1014, endPoint y: 609, distance: 108.5
click at [1119, 586] on div "Per Minute" at bounding box center [1176, 587] width 428 height 33
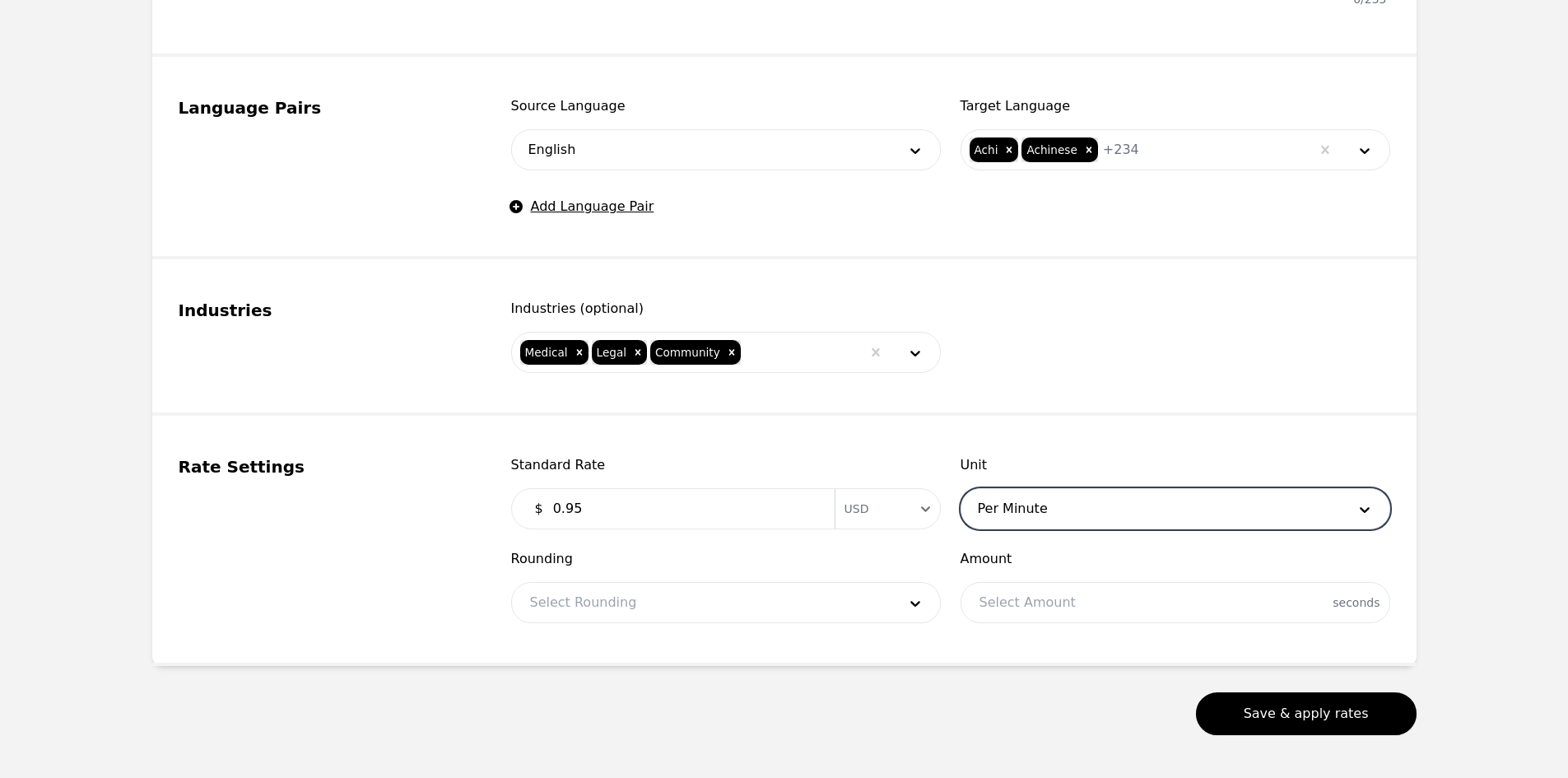
click at [729, 610] on div at bounding box center [701, 603] width 379 height 40
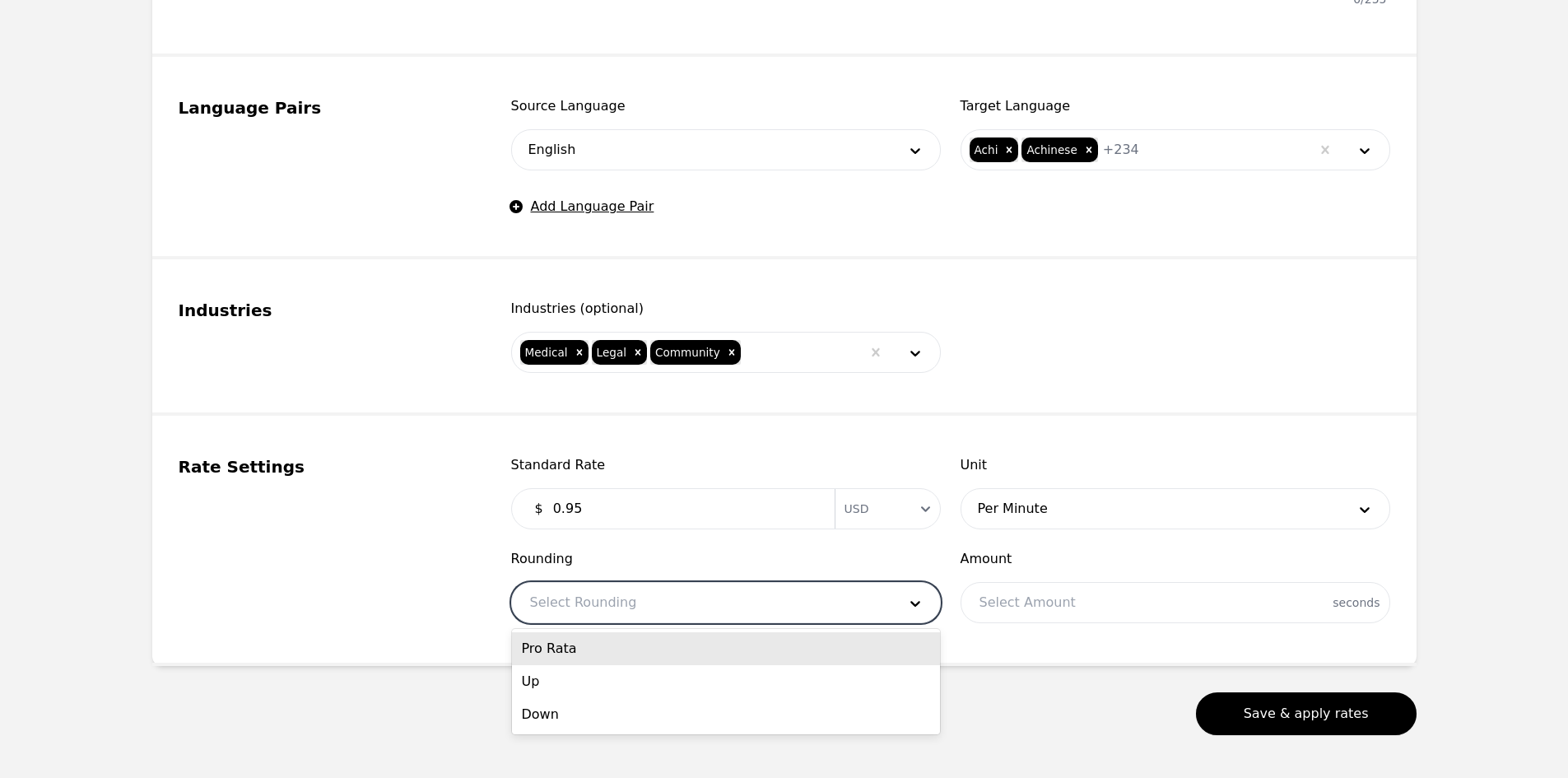
click at [664, 649] on div "Pro Rata" at bounding box center [726, 649] width 428 height 33
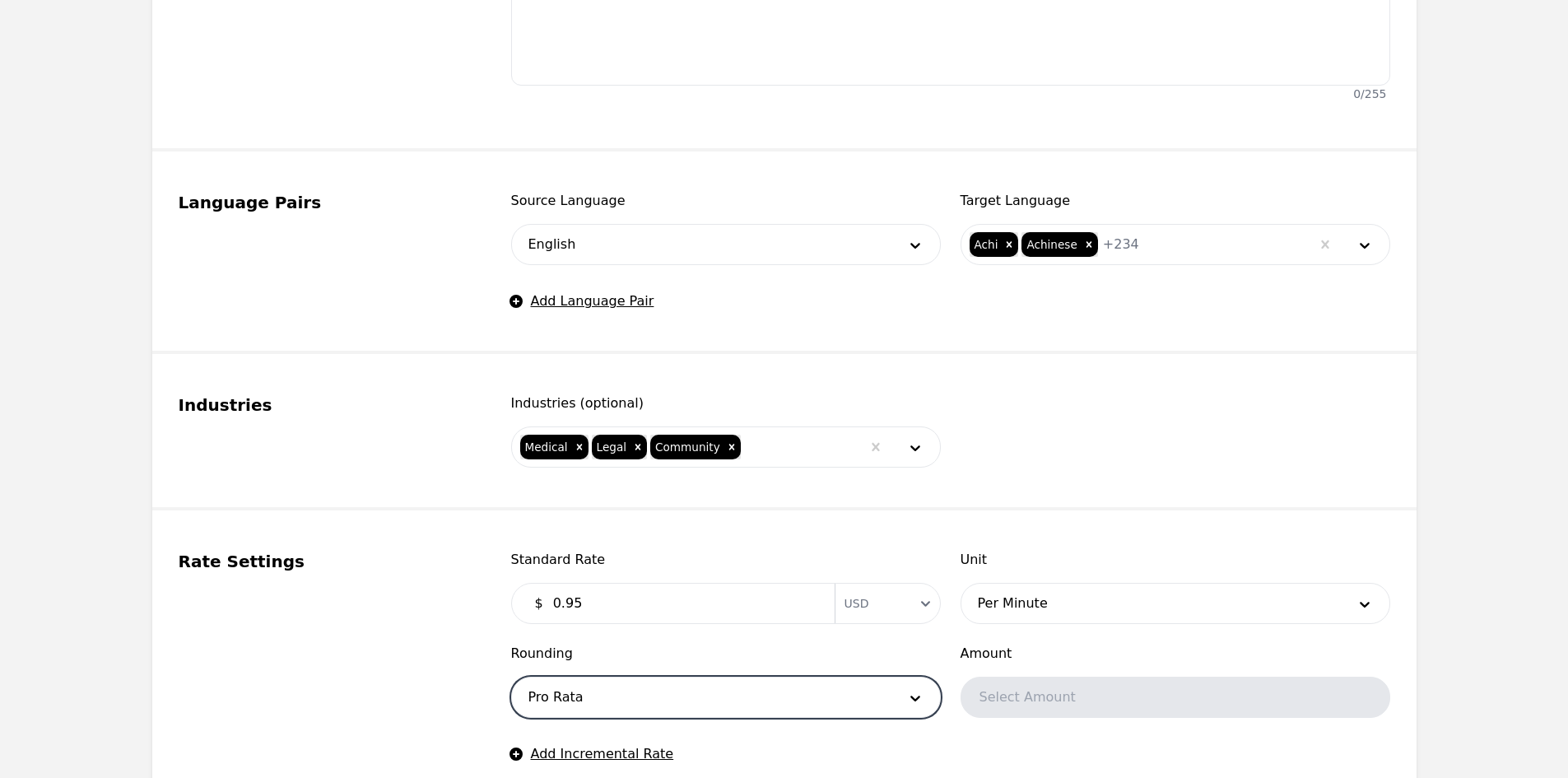
scroll to position [853, 0]
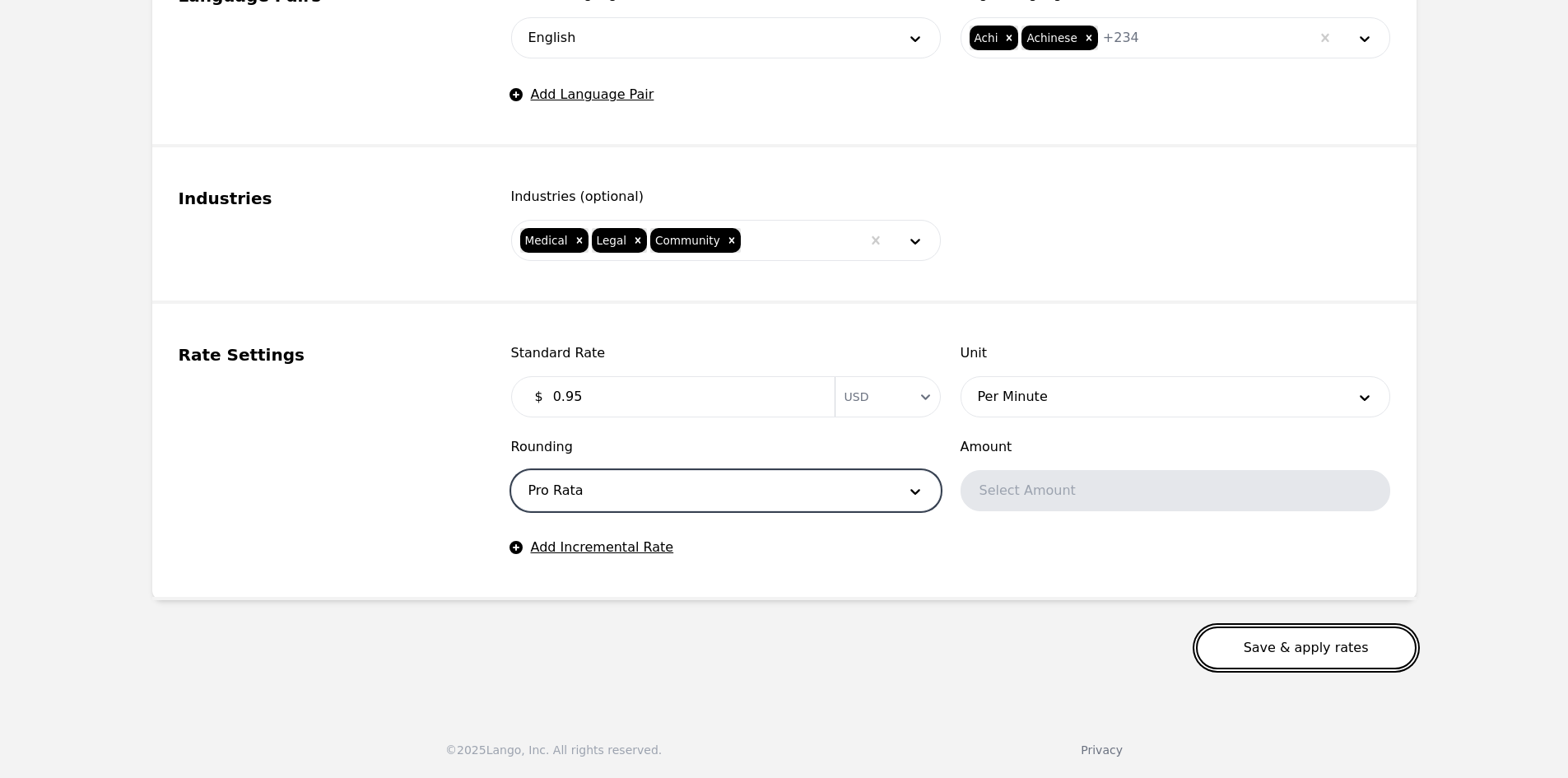
click at [1319, 650] on button "Save & apply rates" at bounding box center [1306, 647] width 221 height 42
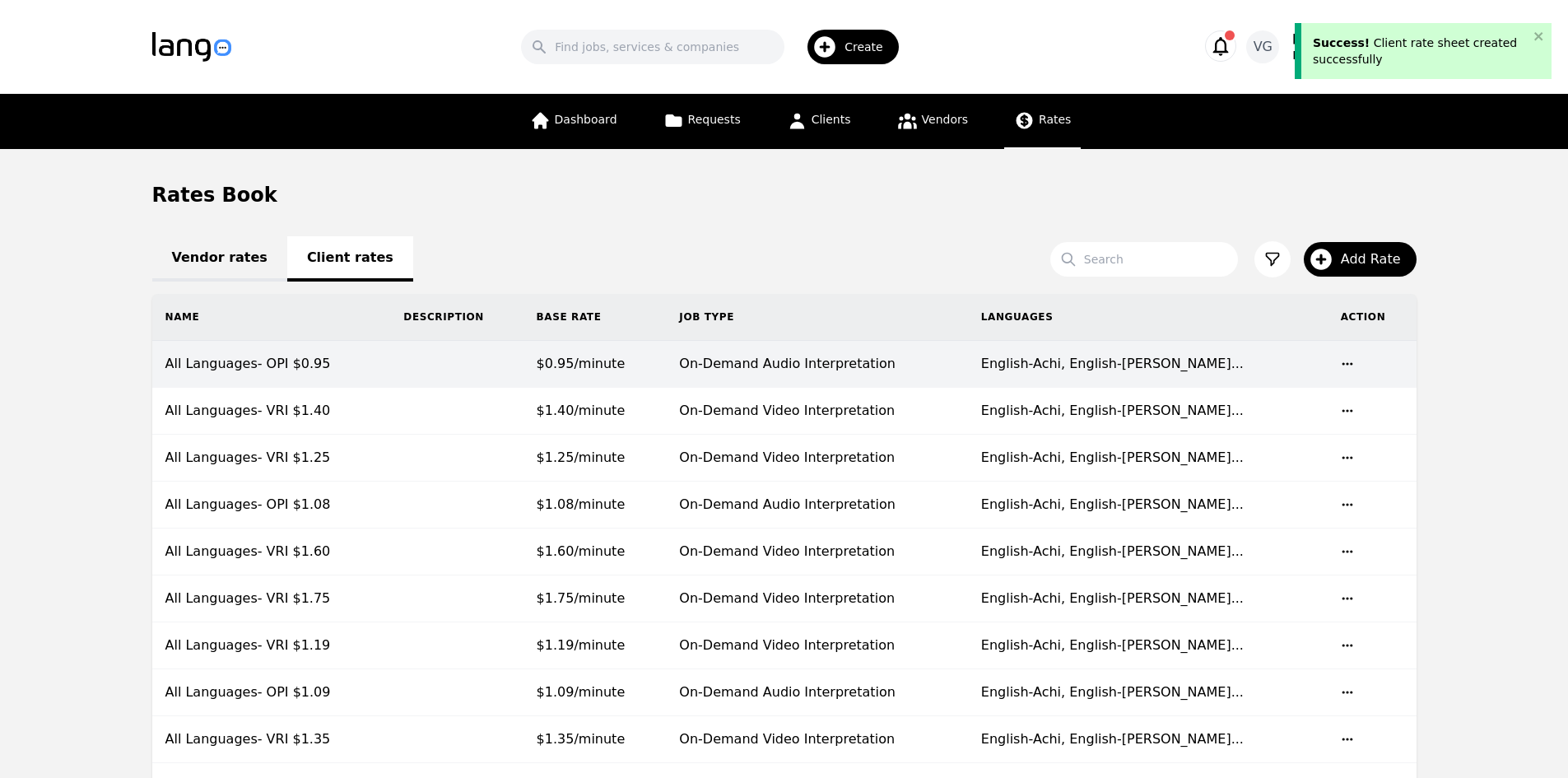
click at [391, 354] on td "All Languages- OPI $0.95" at bounding box center [272, 364] width 239 height 47
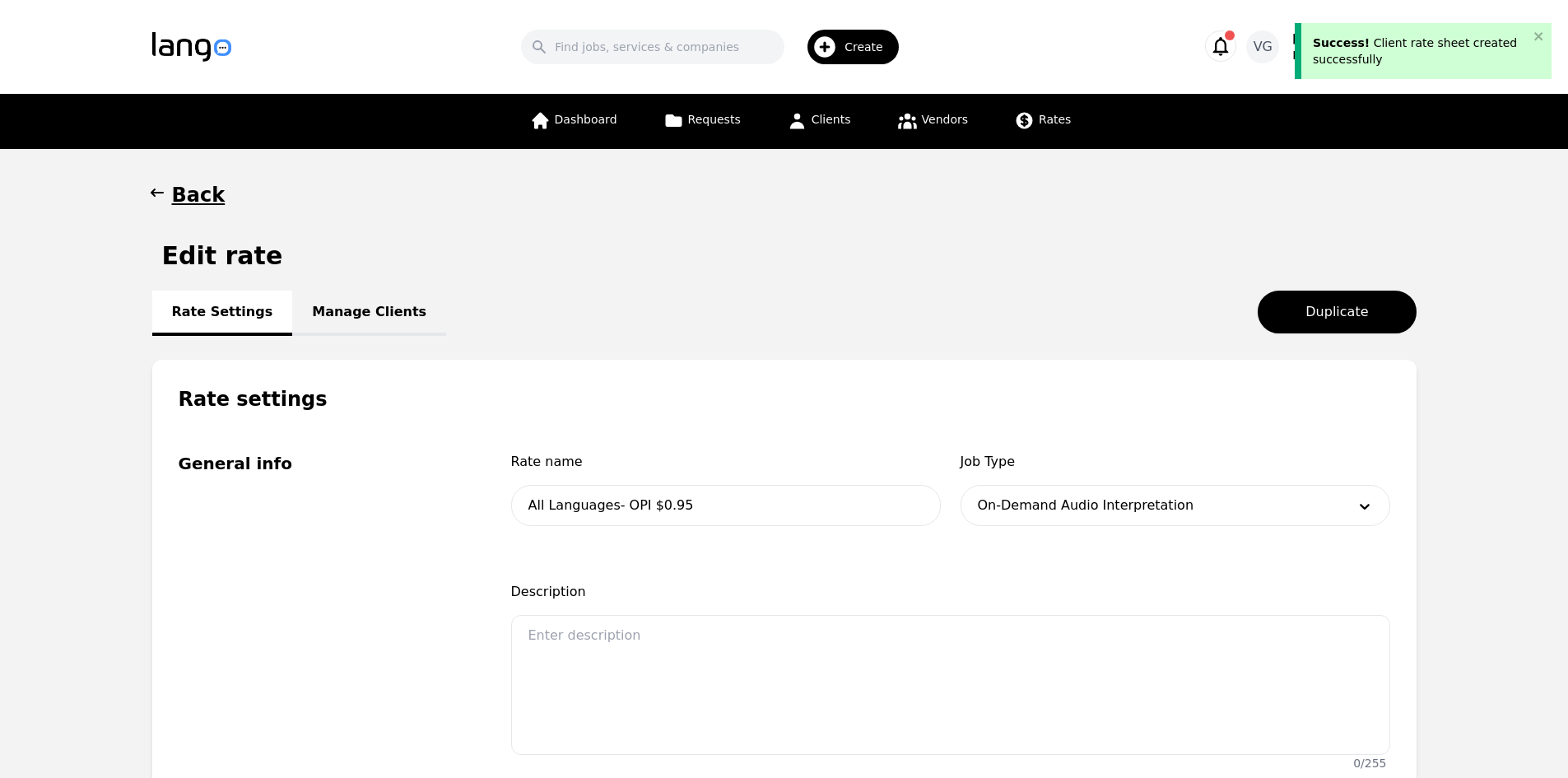
click at [357, 301] on link "Manage Clients" at bounding box center [369, 313] width 154 height 45
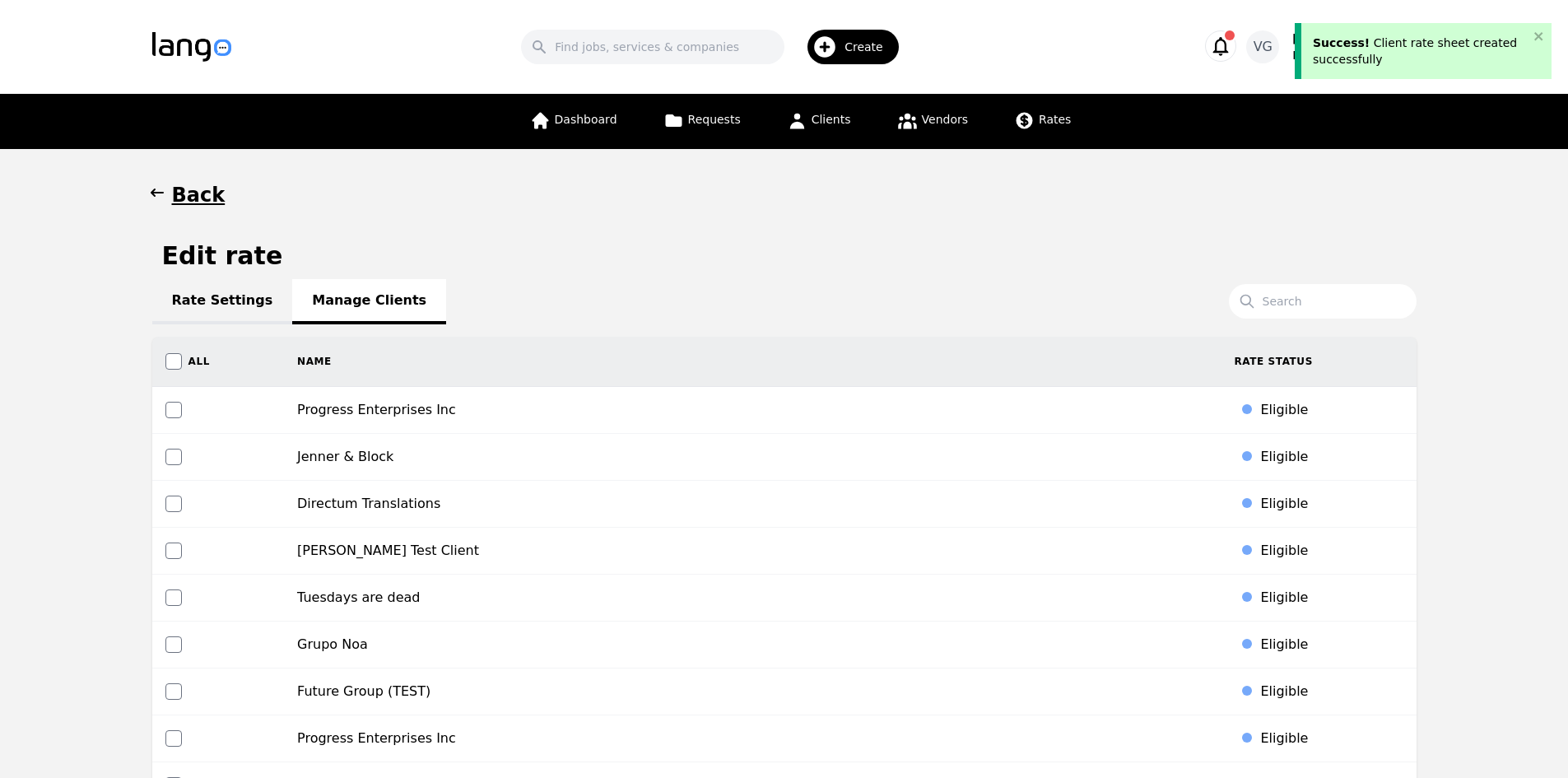
scroll to position [6683, 0]
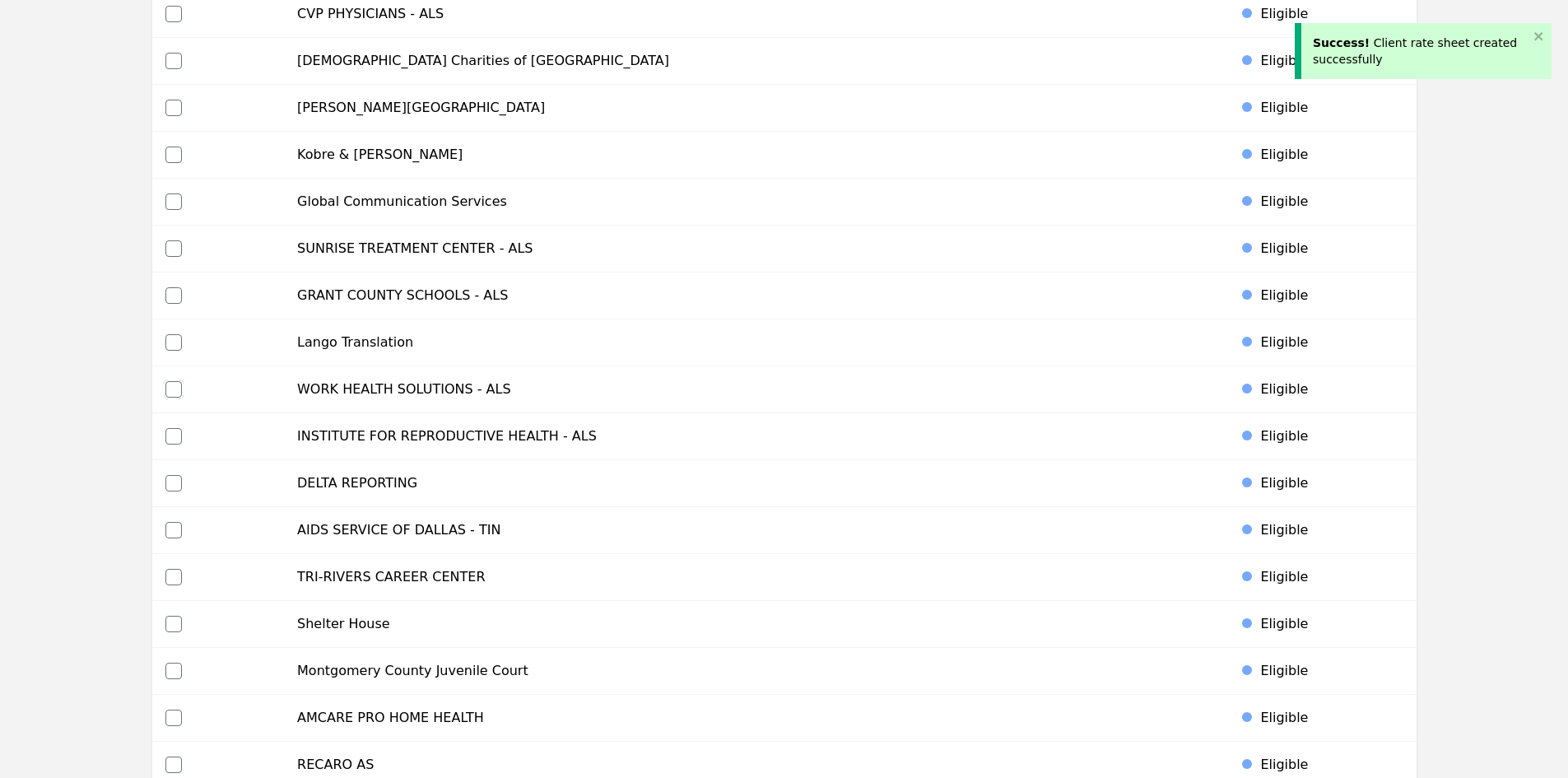
click at [172, 386] on input "checkbox" at bounding box center [173, 389] width 16 height 16
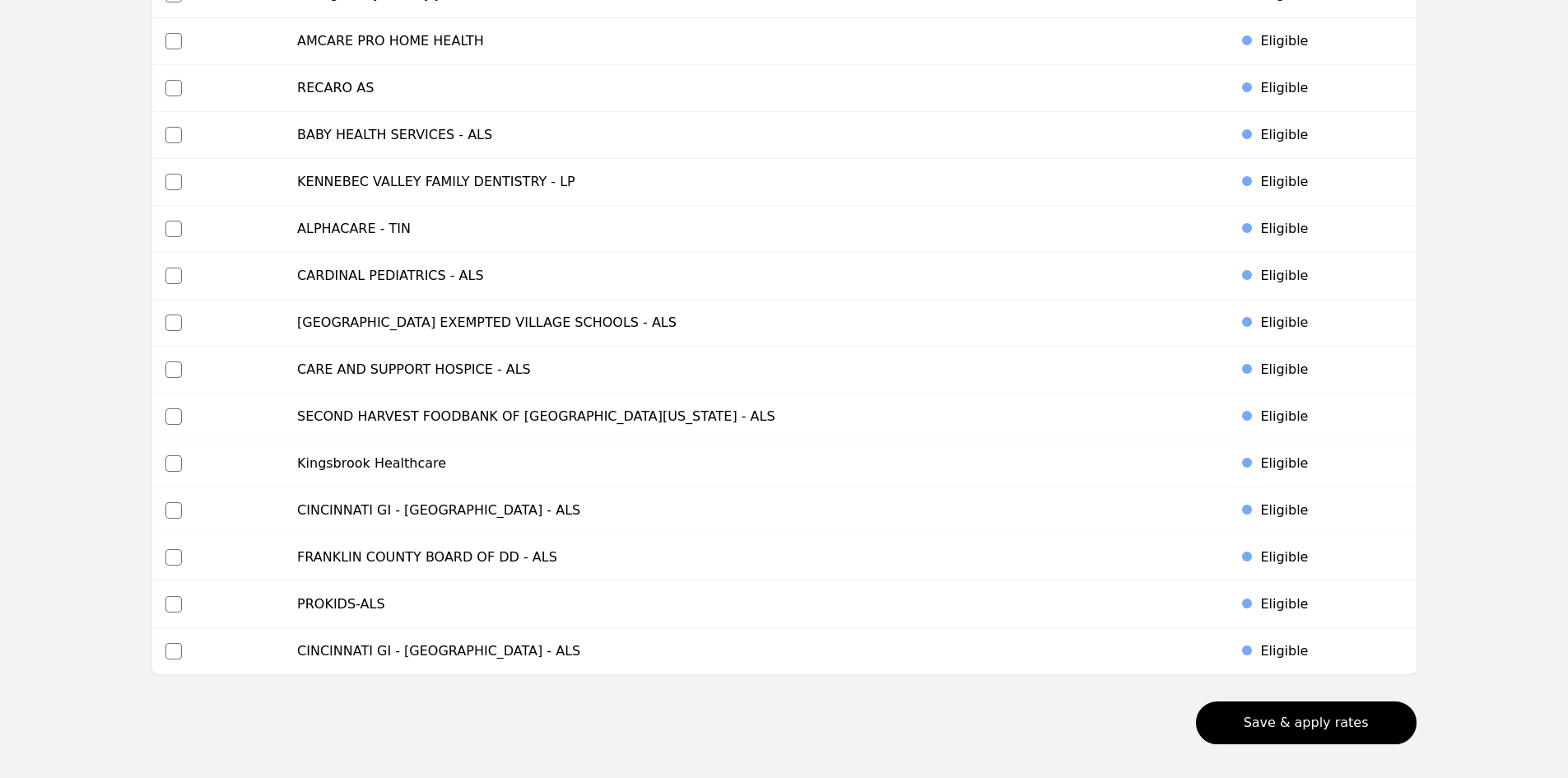
scroll to position [7424, 0]
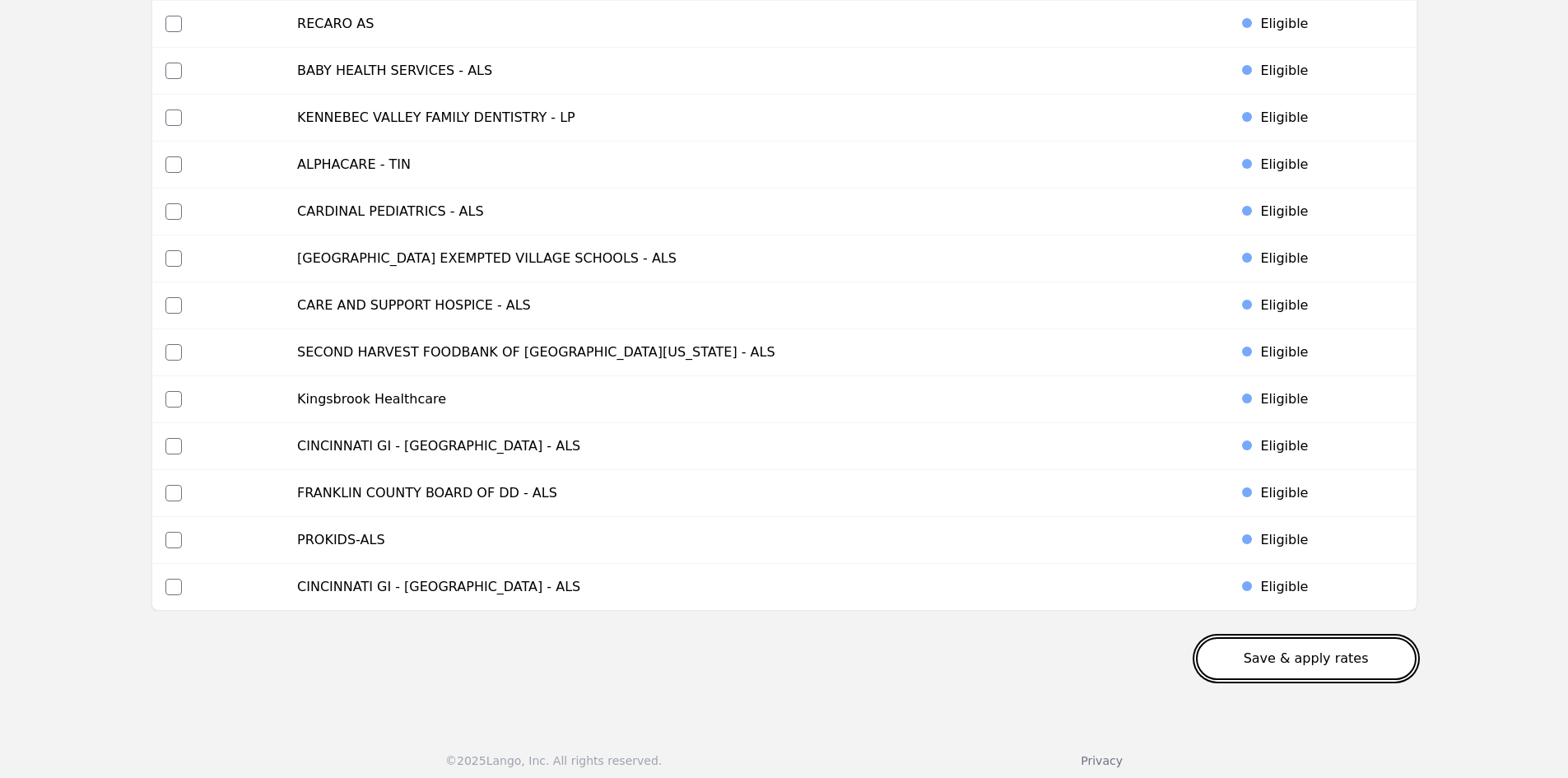
click at [1404, 652] on button "Save & apply rates" at bounding box center [1306, 658] width 221 height 42
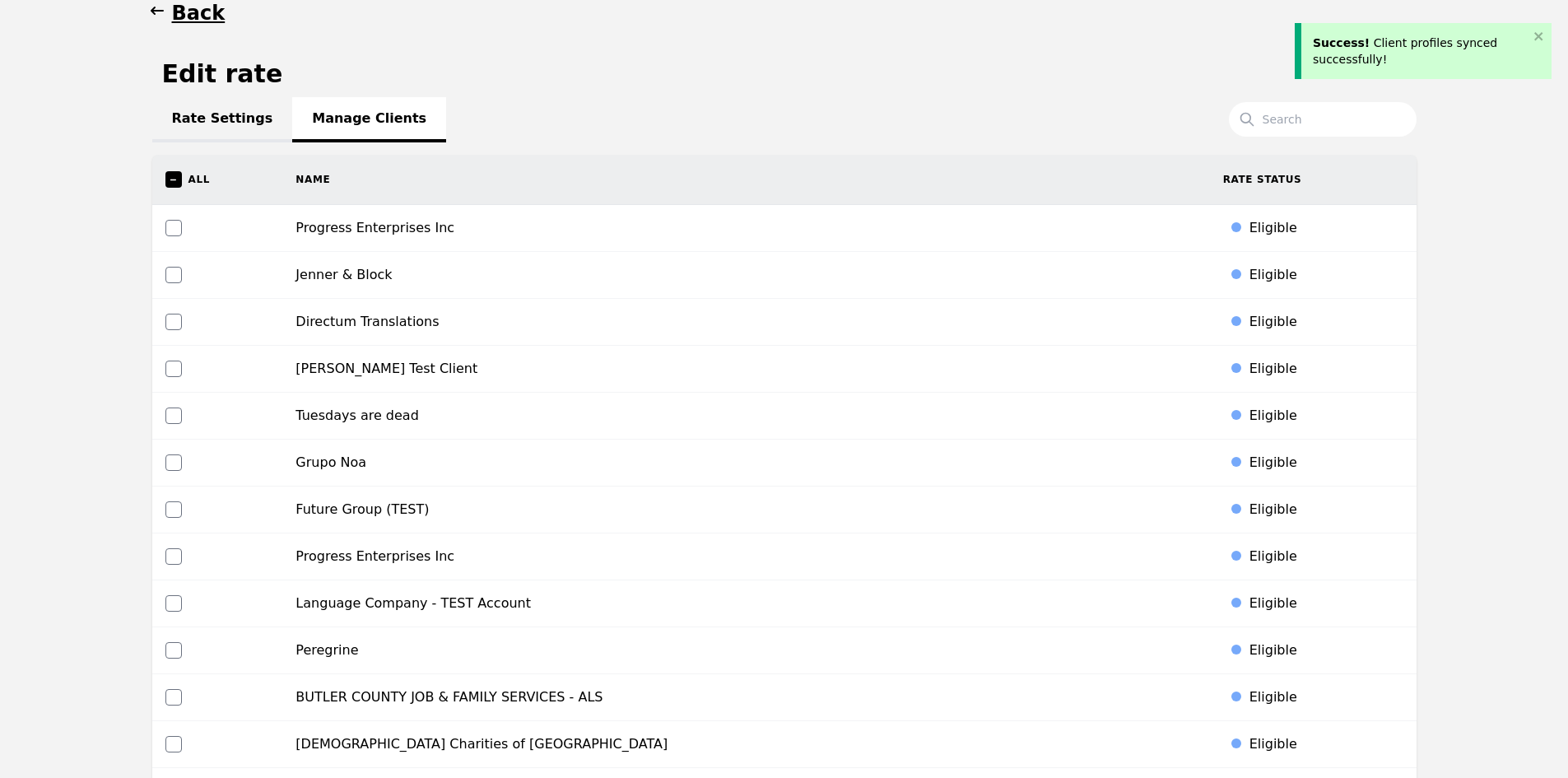
scroll to position [0, 0]
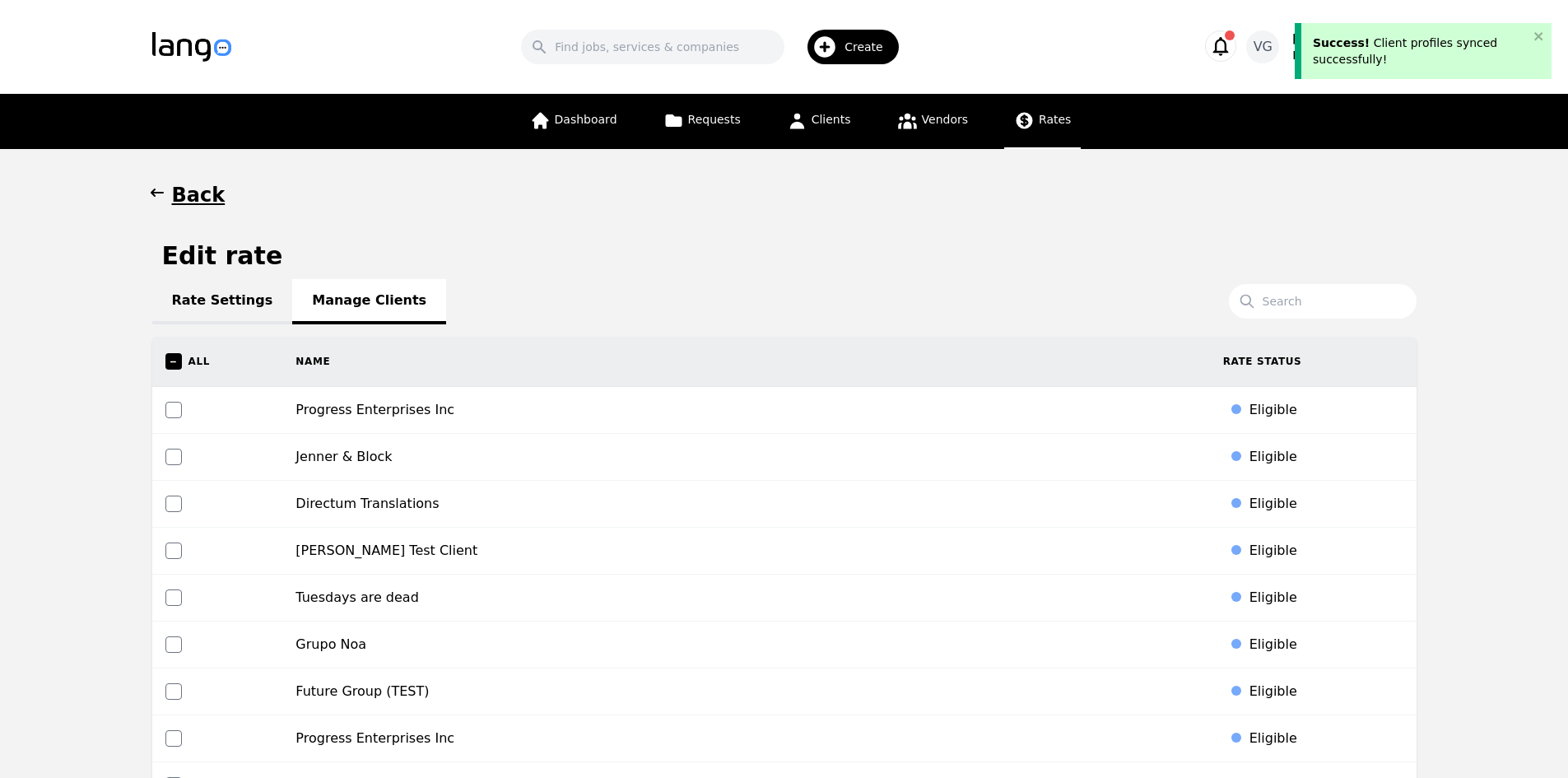
click at [1016, 121] on icon at bounding box center [1024, 120] width 16 height 16
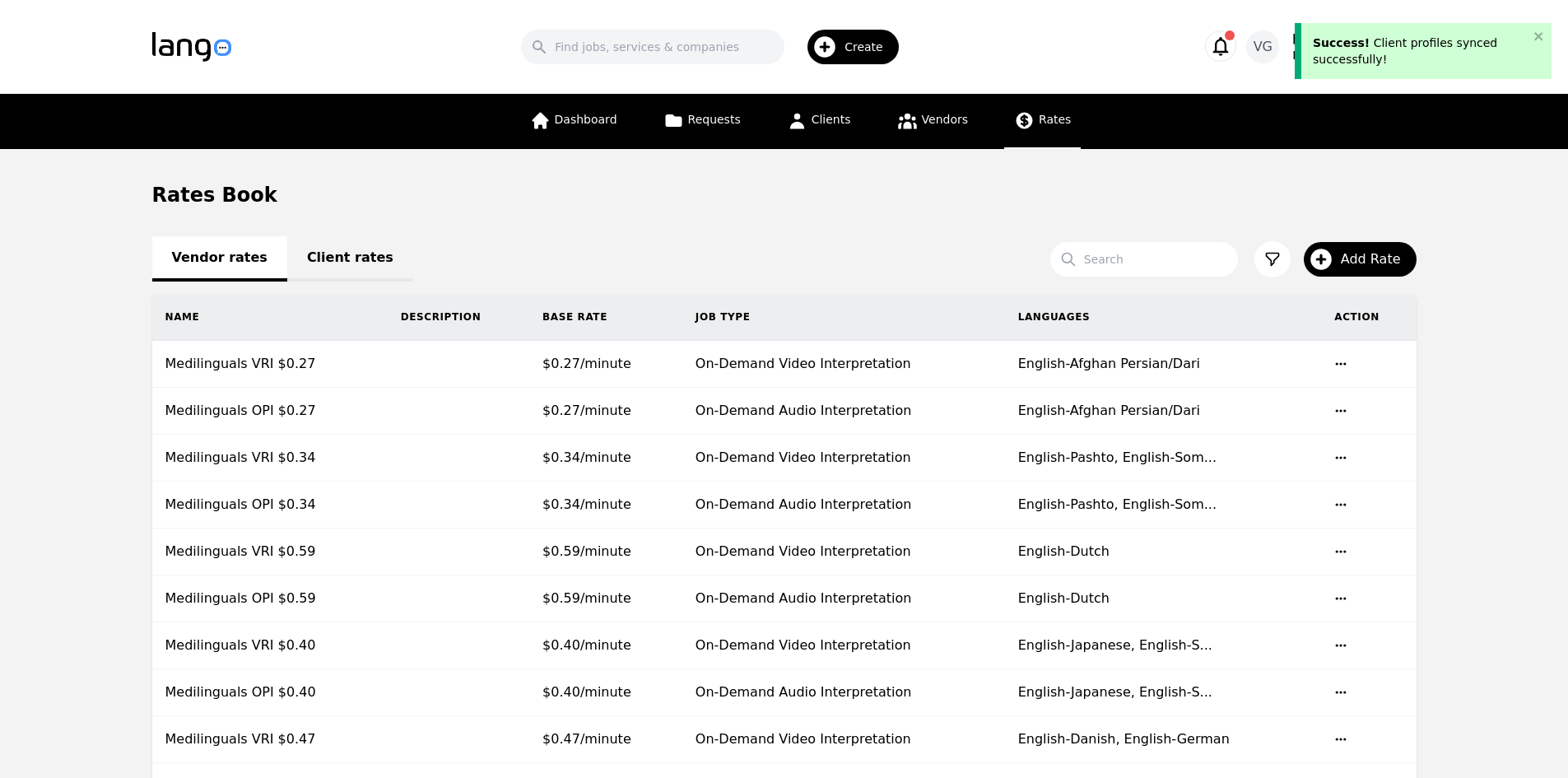
click at [332, 261] on link "Client rates" at bounding box center [350, 259] width 126 height 45
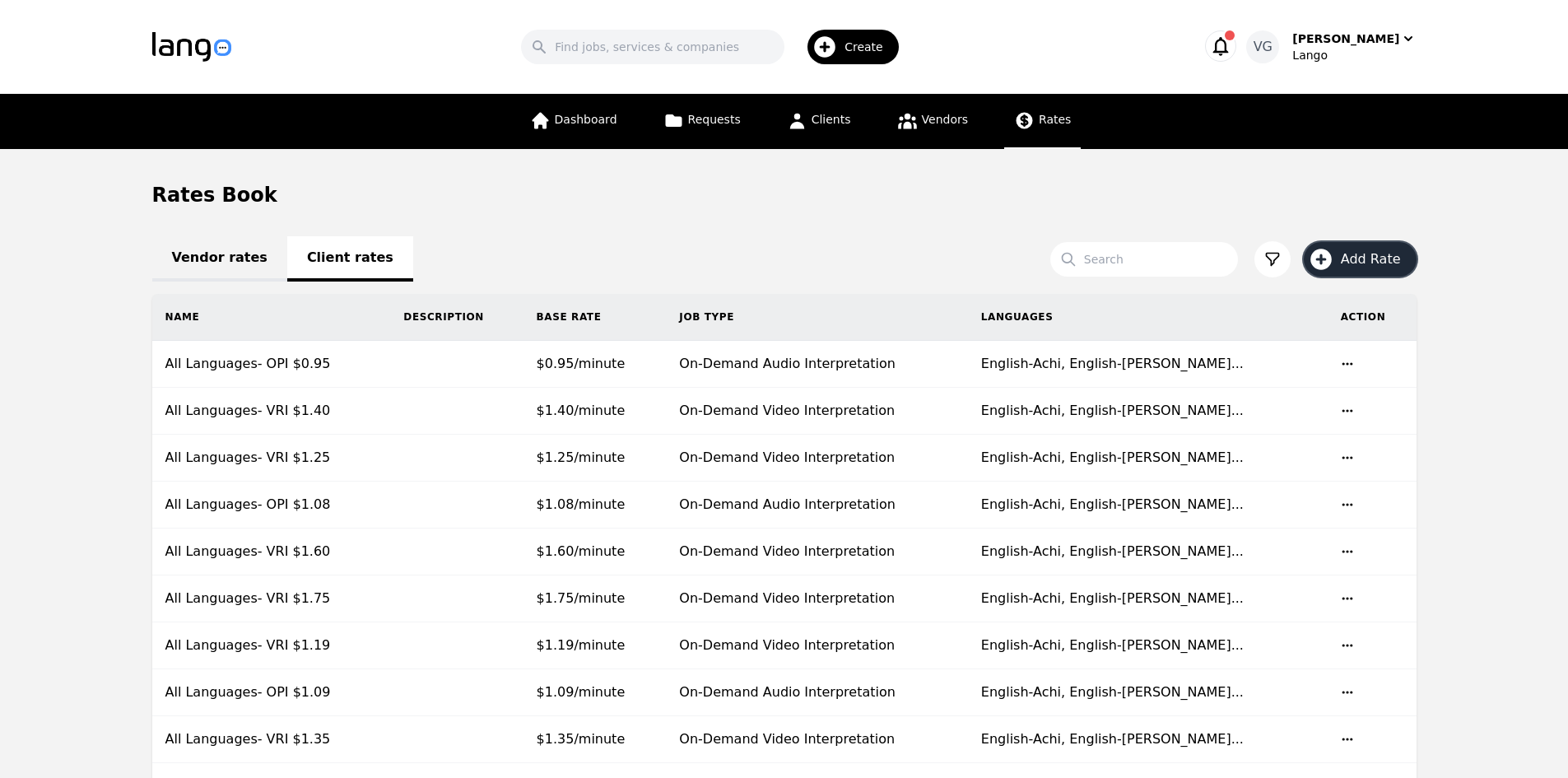
click at [1385, 252] on span "Add Rate" at bounding box center [1377, 259] width 72 height 20
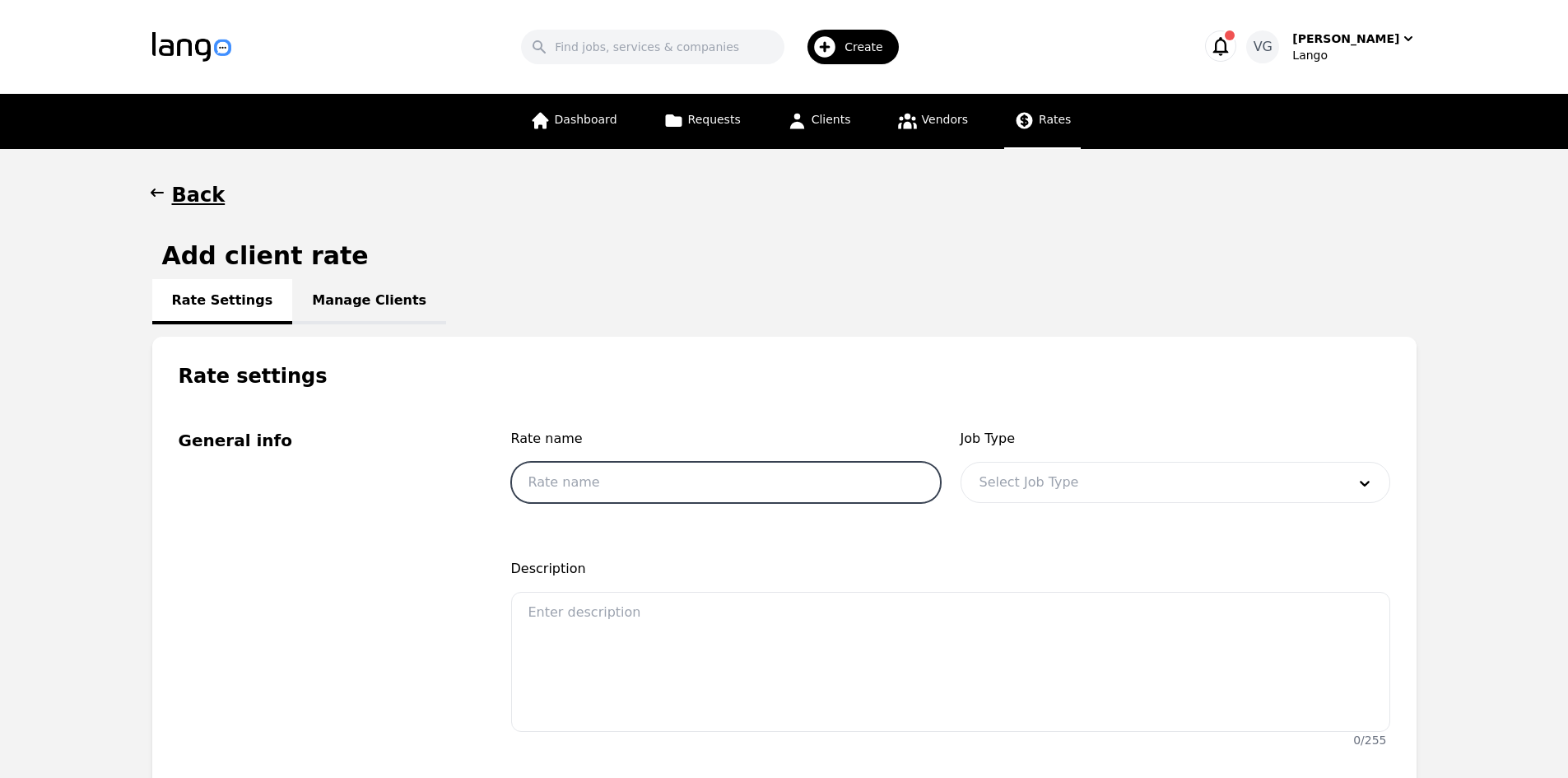
click at [589, 493] on input "text" at bounding box center [726, 483] width 430 height 42
paste input "$0.82"
click at [651, 486] on input "All Languages- OPI $$0.82" at bounding box center [726, 483] width 430 height 42
drag, startPoint x: 992, startPoint y: 474, endPoint x: 974, endPoint y: 475, distance: 18.0
click at [996, 482] on div at bounding box center [1150, 483] width 379 height 40
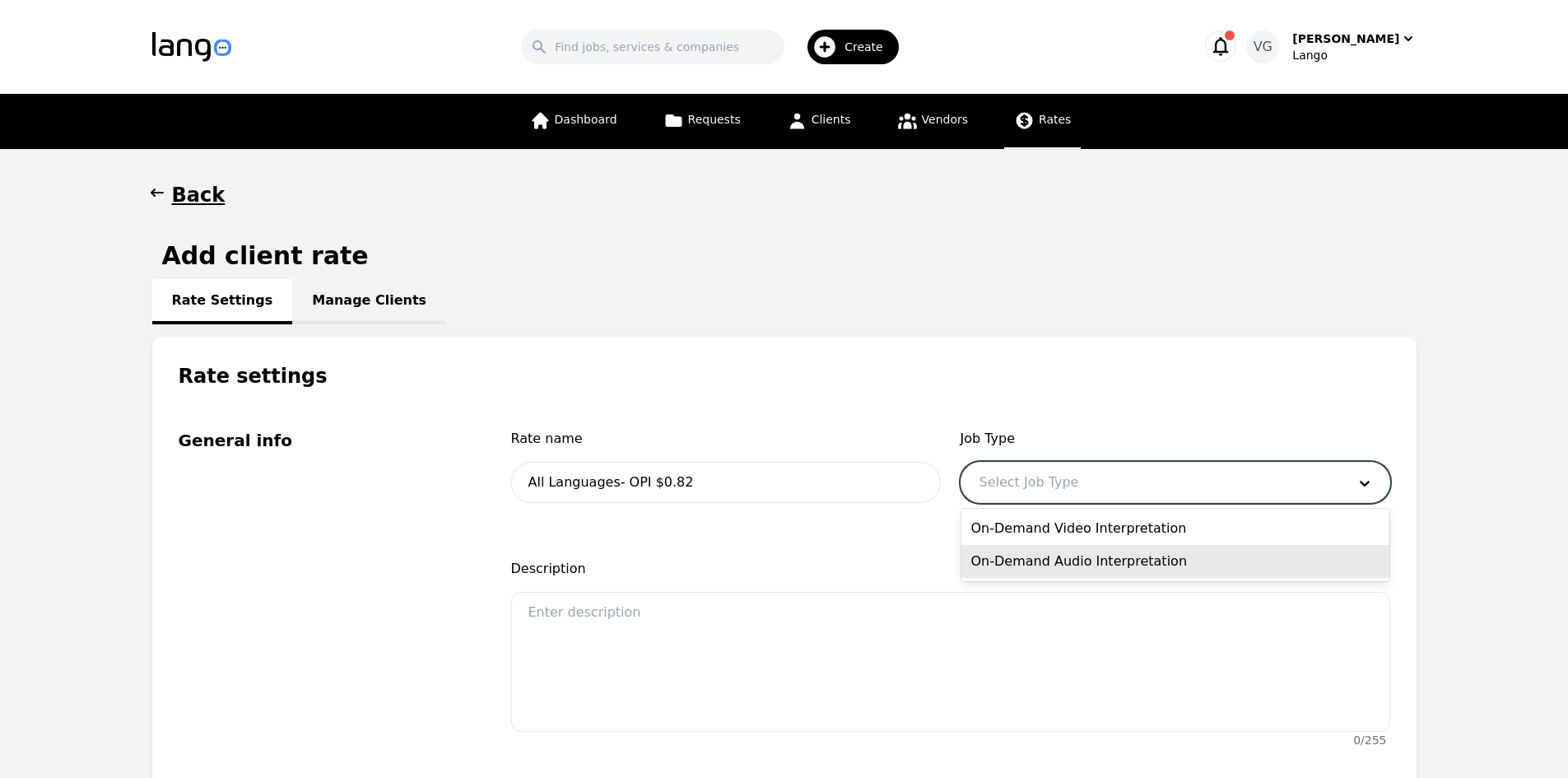
click at [1037, 558] on div "On-Demand Audio Interpretation" at bounding box center [1176, 561] width 428 height 33
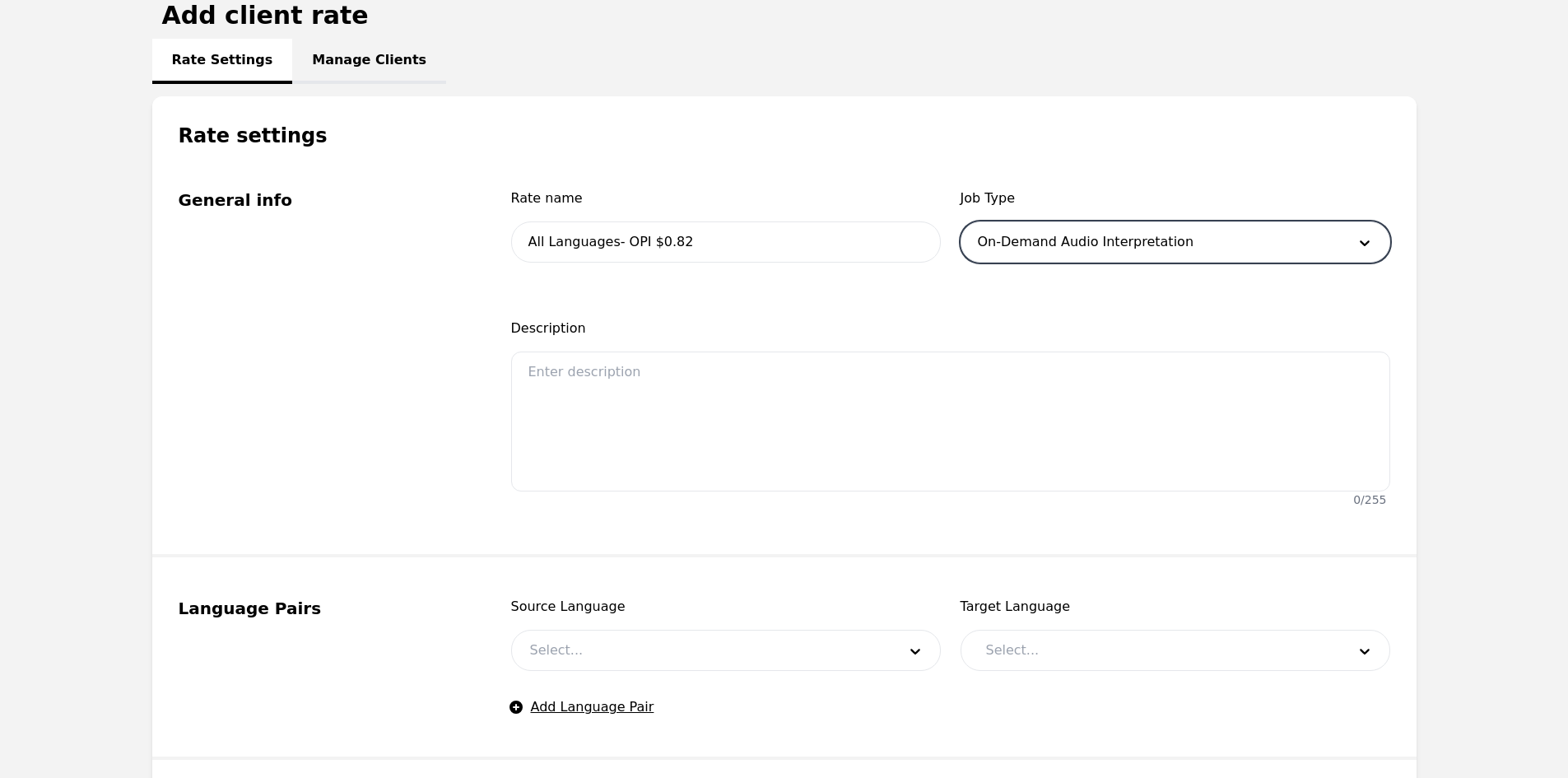
scroll to position [412, 0]
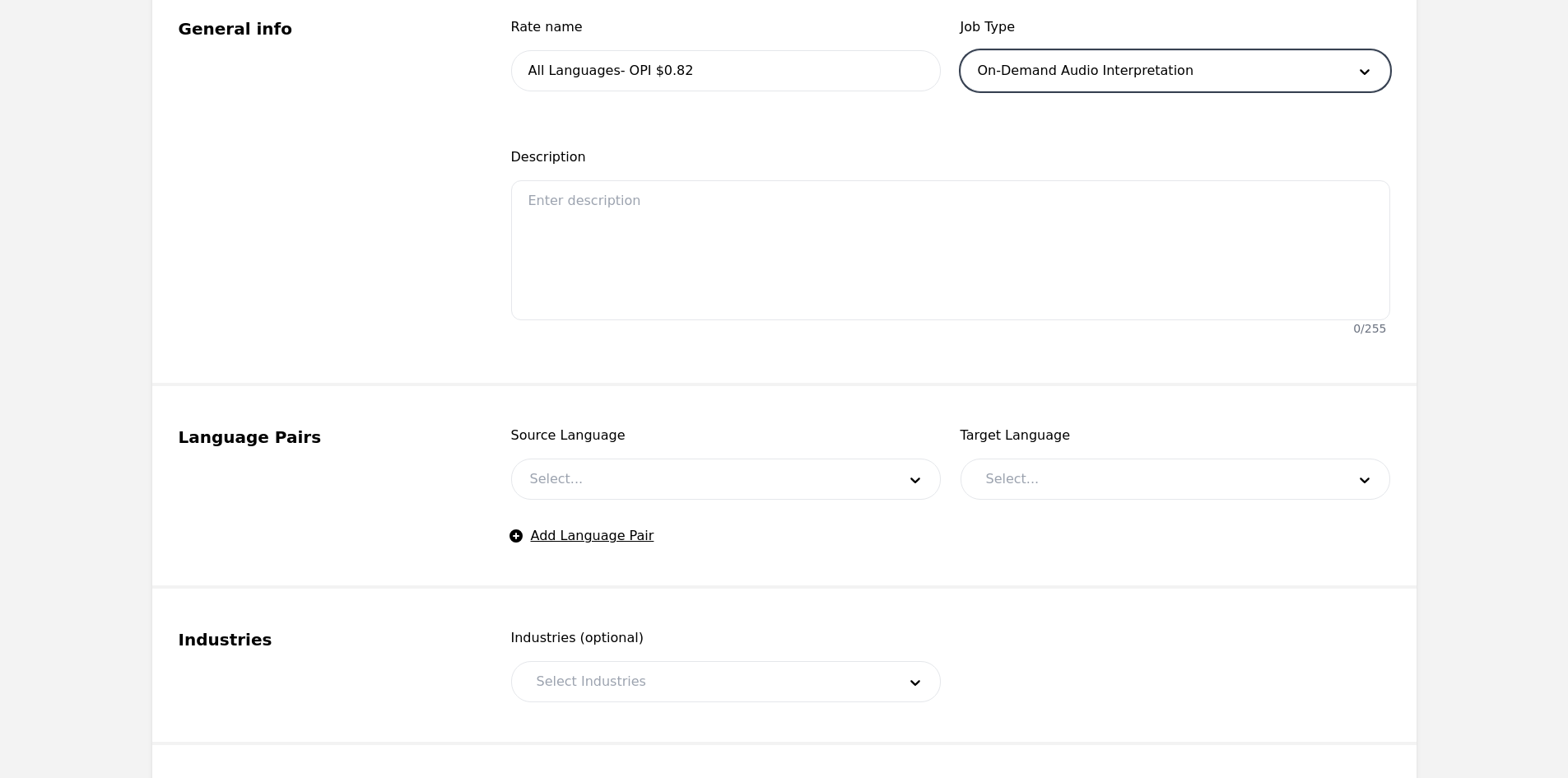
click at [619, 490] on div at bounding box center [701, 479] width 379 height 40
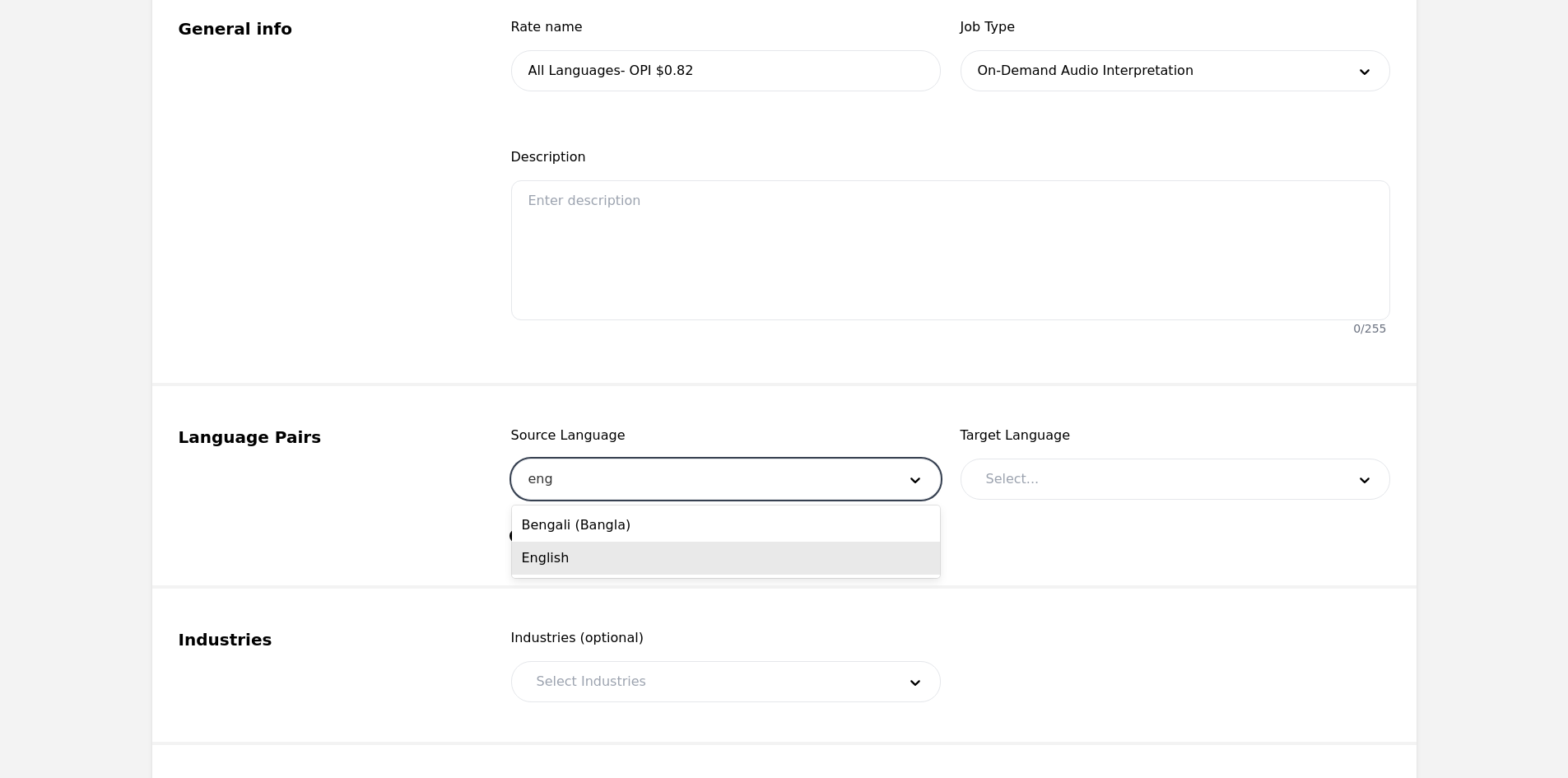
click at [608, 560] on div "English" at bounding box center [726, 558] width 428 height 33
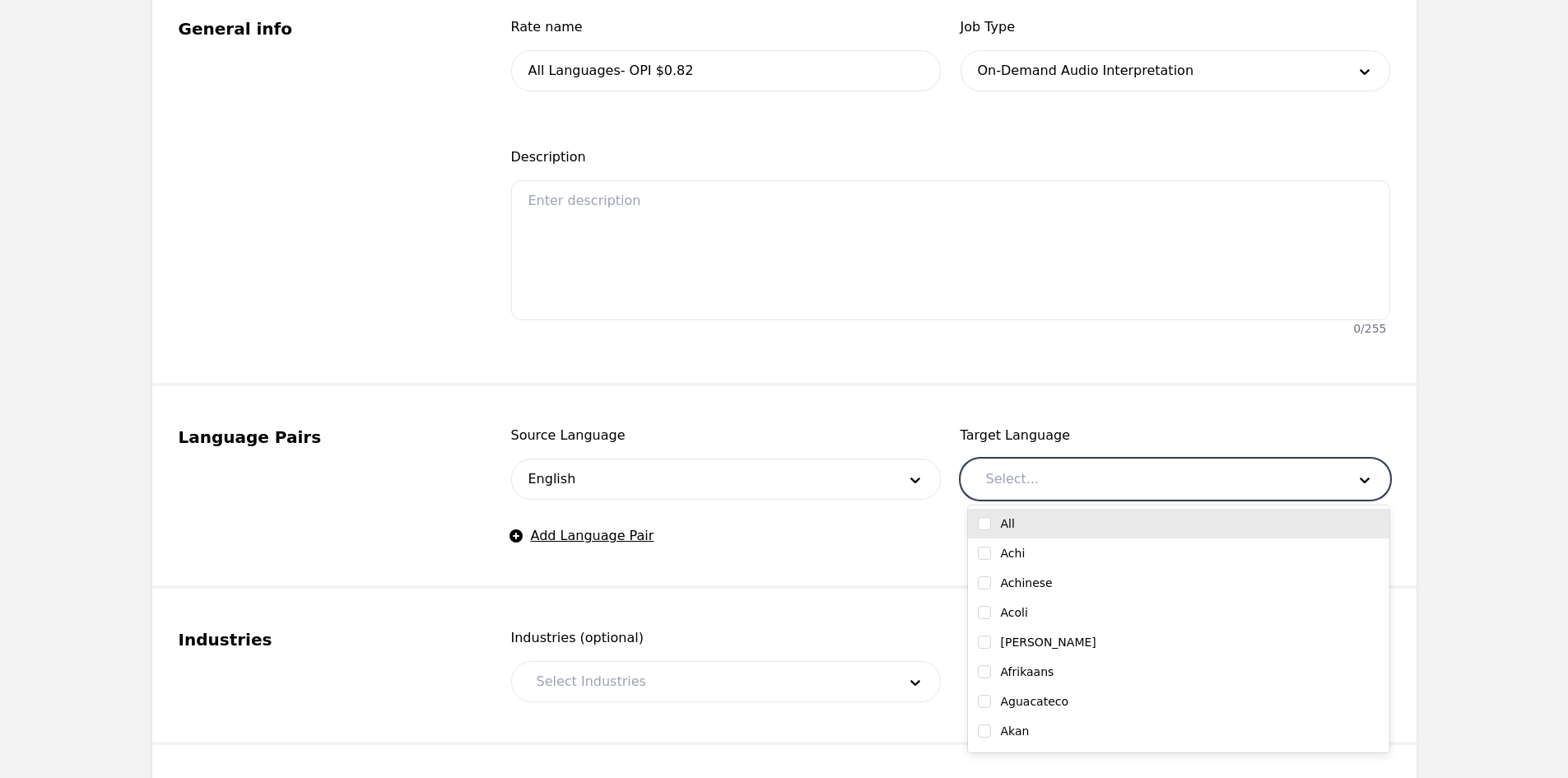
click at [1038, 484] on div at bounding box center [1153, 479] width 372 height 40
click at [982, 522] on input "checkbox" at bounding box center [984, 523] width 13 height 13
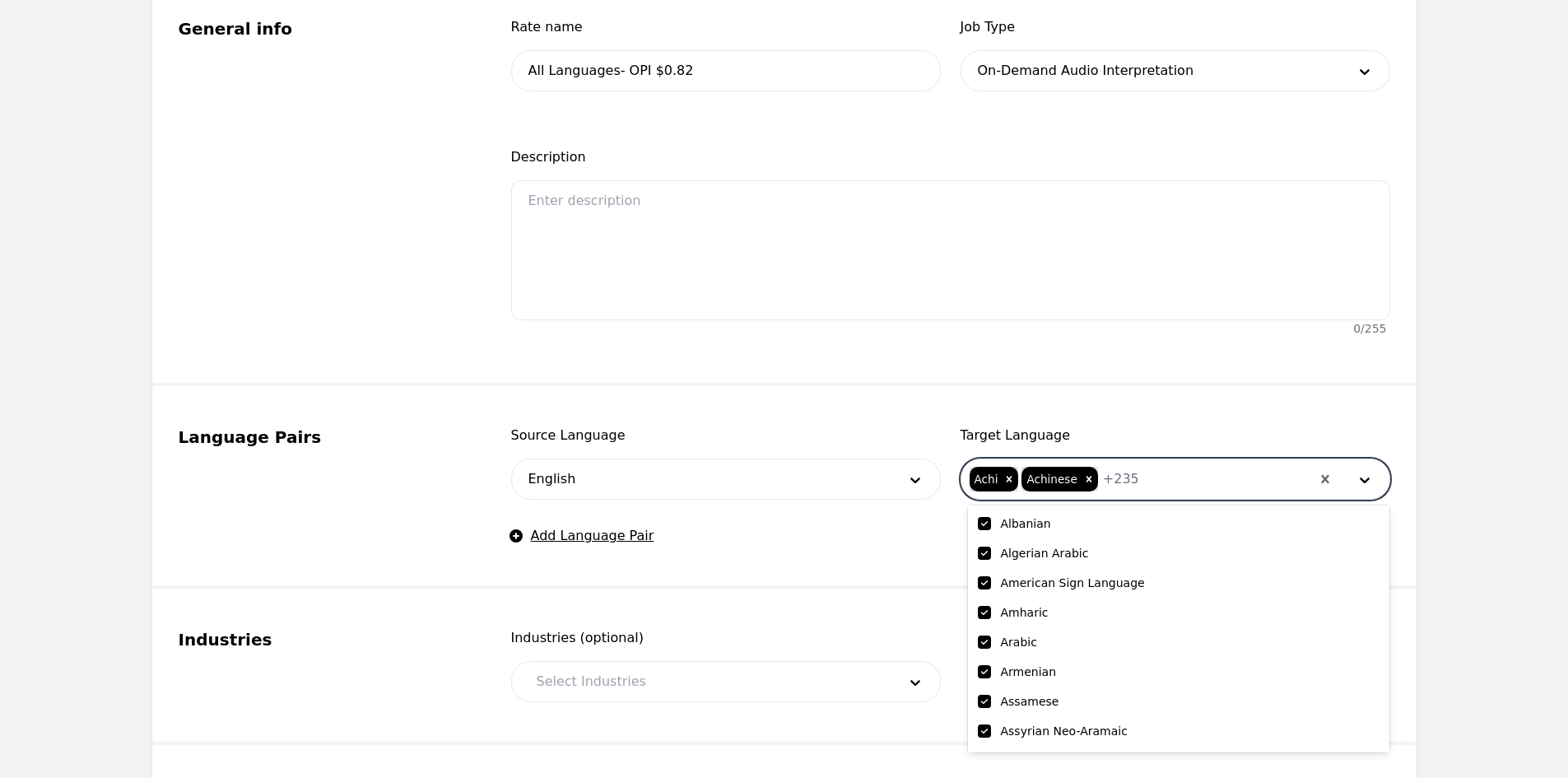
scroll to position [247, 0]
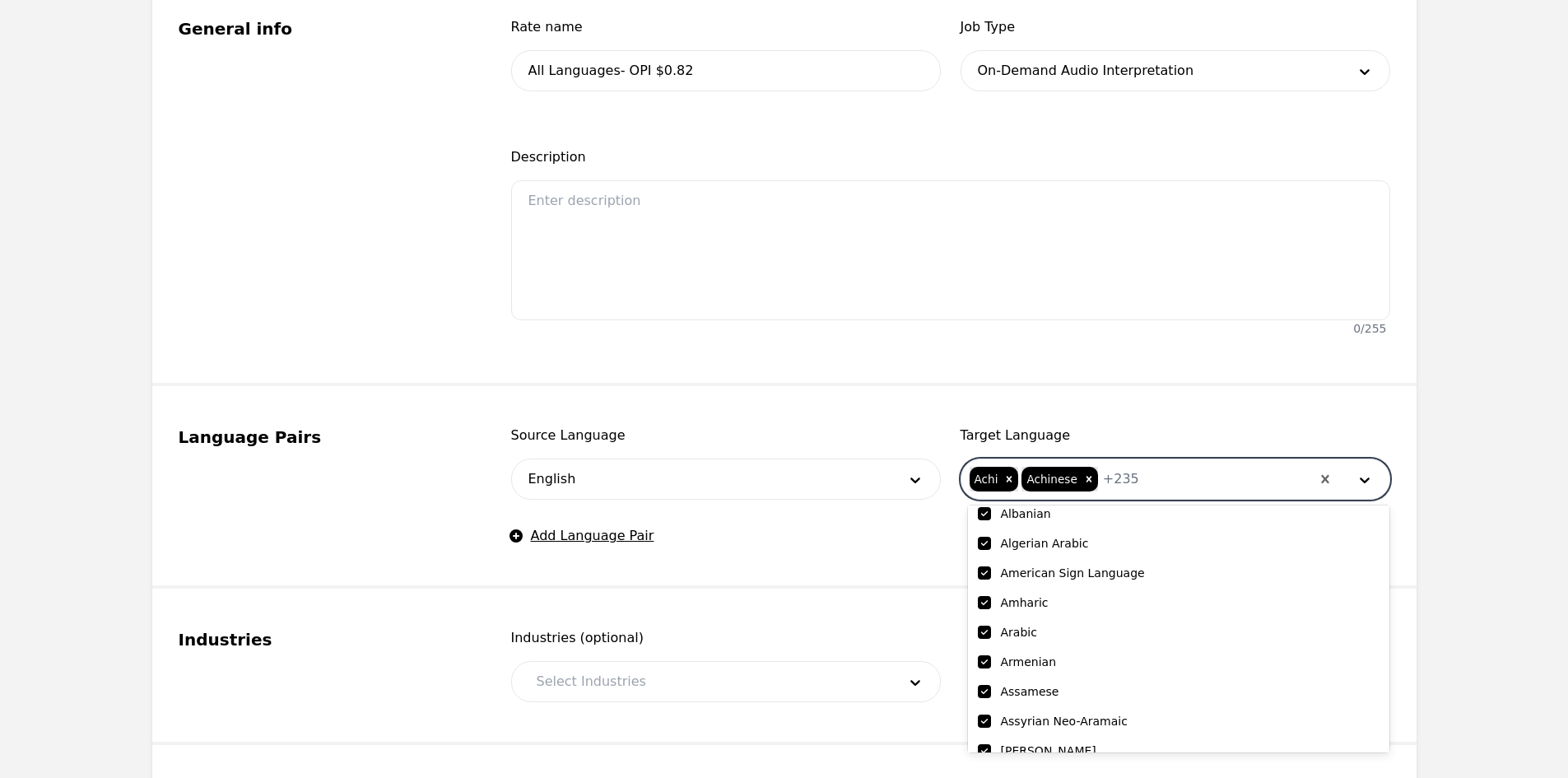
click at [986, 573] on input "checkbox" at bounding box center [984, 573] width 13 height 13
click at [799, 548] on fieldset "Language Pairs Source Language English Target Language option American Sign Lan…" at bounding box center [784, 488] width 1264 height 203
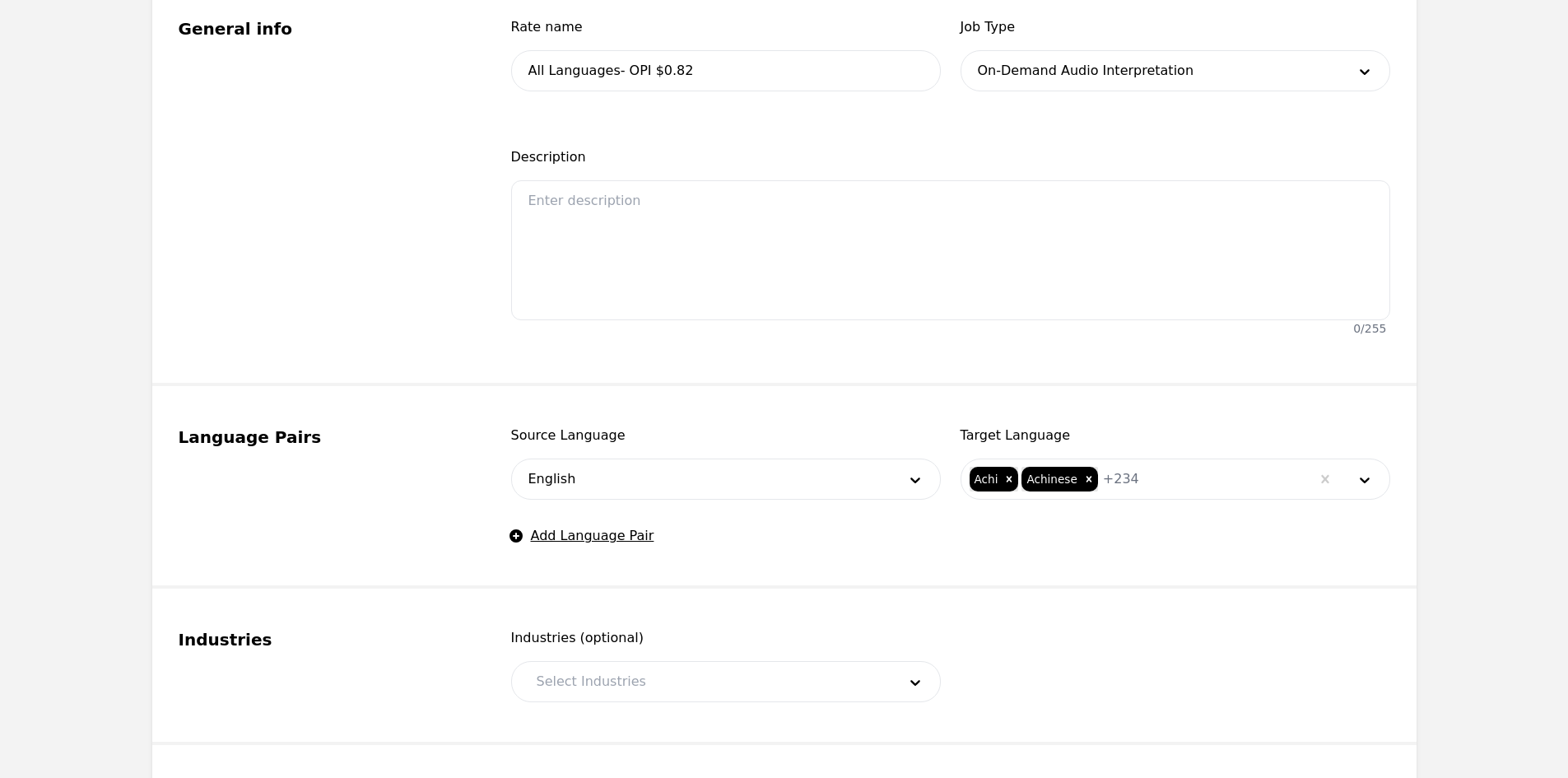
click at [684, 660] on div "Industries (optional) Select Industries" at bounding box center [726, 665] width 430 height 75
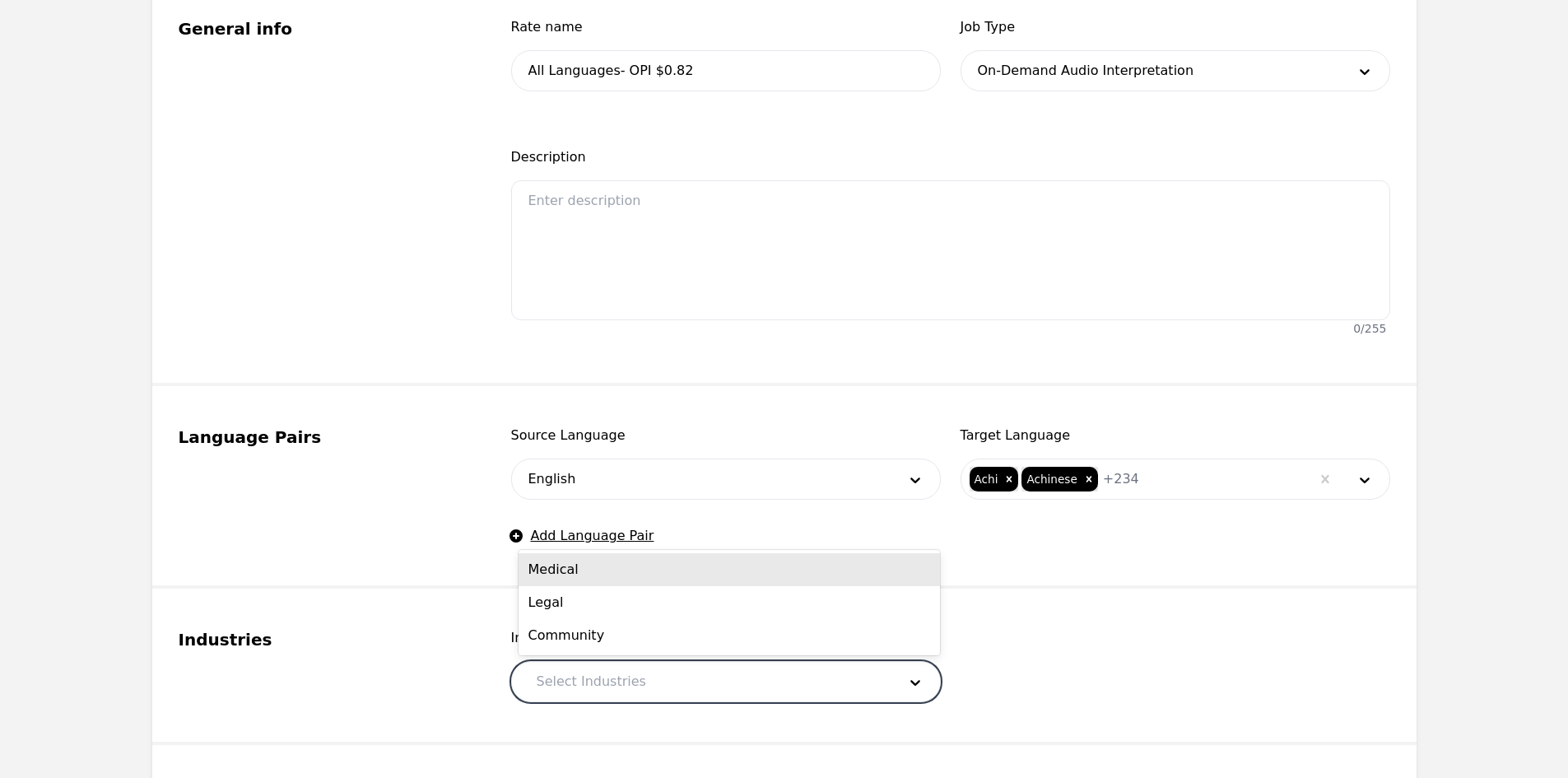
click at [682, 670] on div at bounding box center [704, 682] width 372 height 40
click at [587, 573] on div "Medical" at bounding box center [729, 569] width 421 height 33
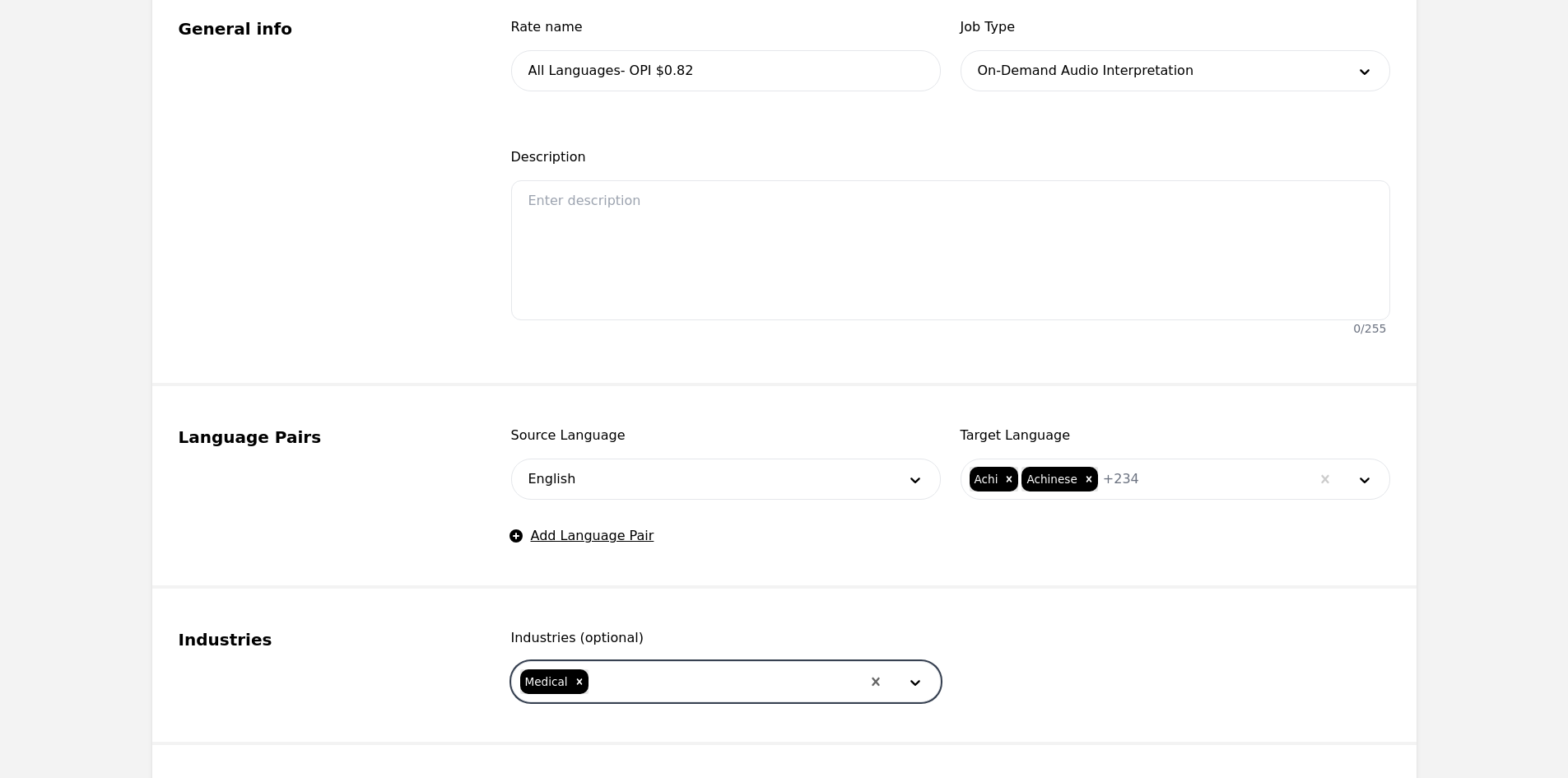
drag, startPoint x: 652, startPoint y: 677, endPoint x: 652, endPoint y: 663, distance: 14.0
click at [654, 677] on div at bounding box center [725, 682] width 271 height 40
click at [639, 615] on div "Legal" at bounding box center [729, 602] width 421 height 33
click at [663, 671] on div at bounding box center [755, 682] width 211 height 40
click at [665, 716] on div "Community" at bounding box center [729, 728] width 421 height 33
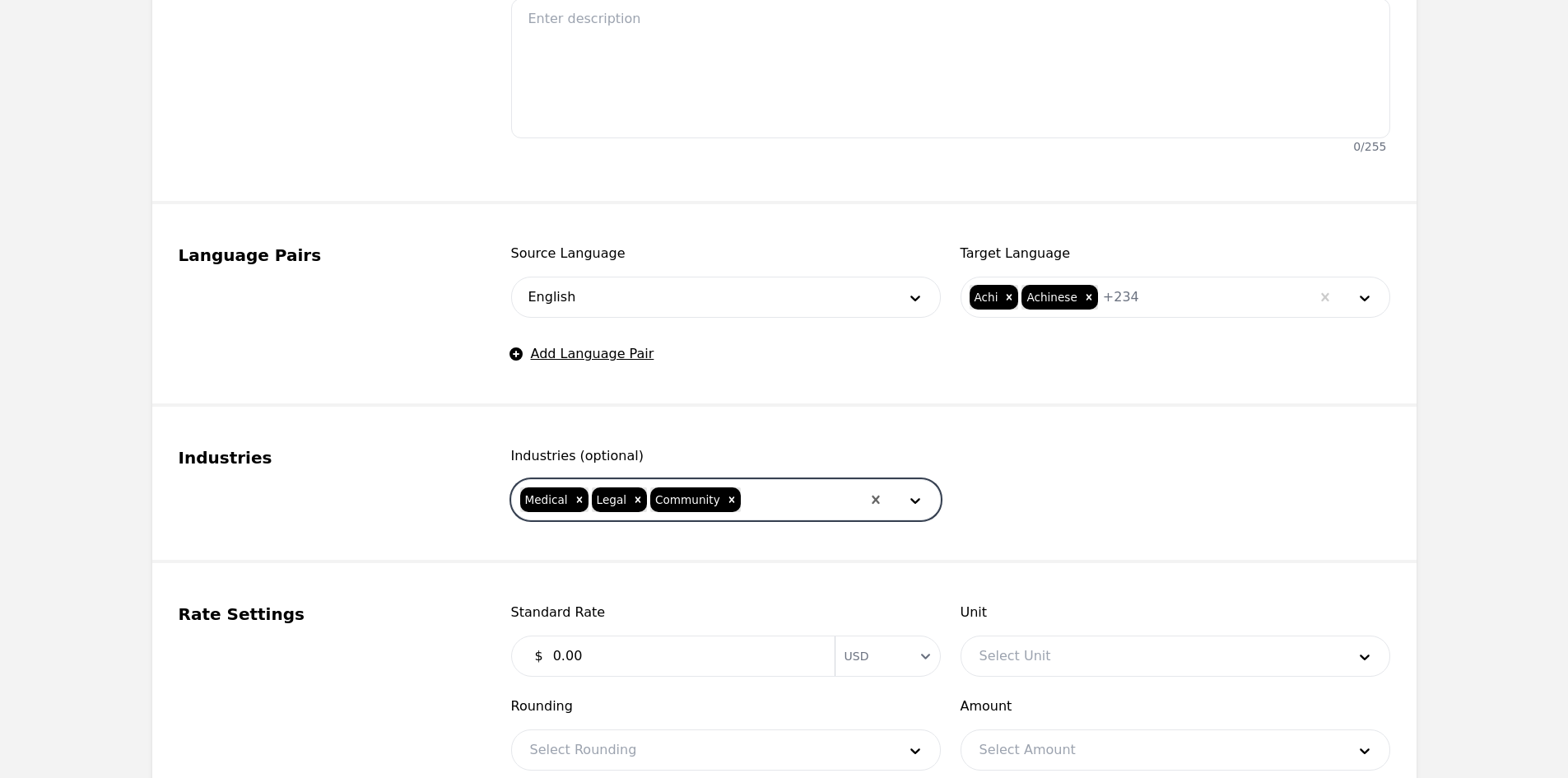
scroll to position [807, 0]
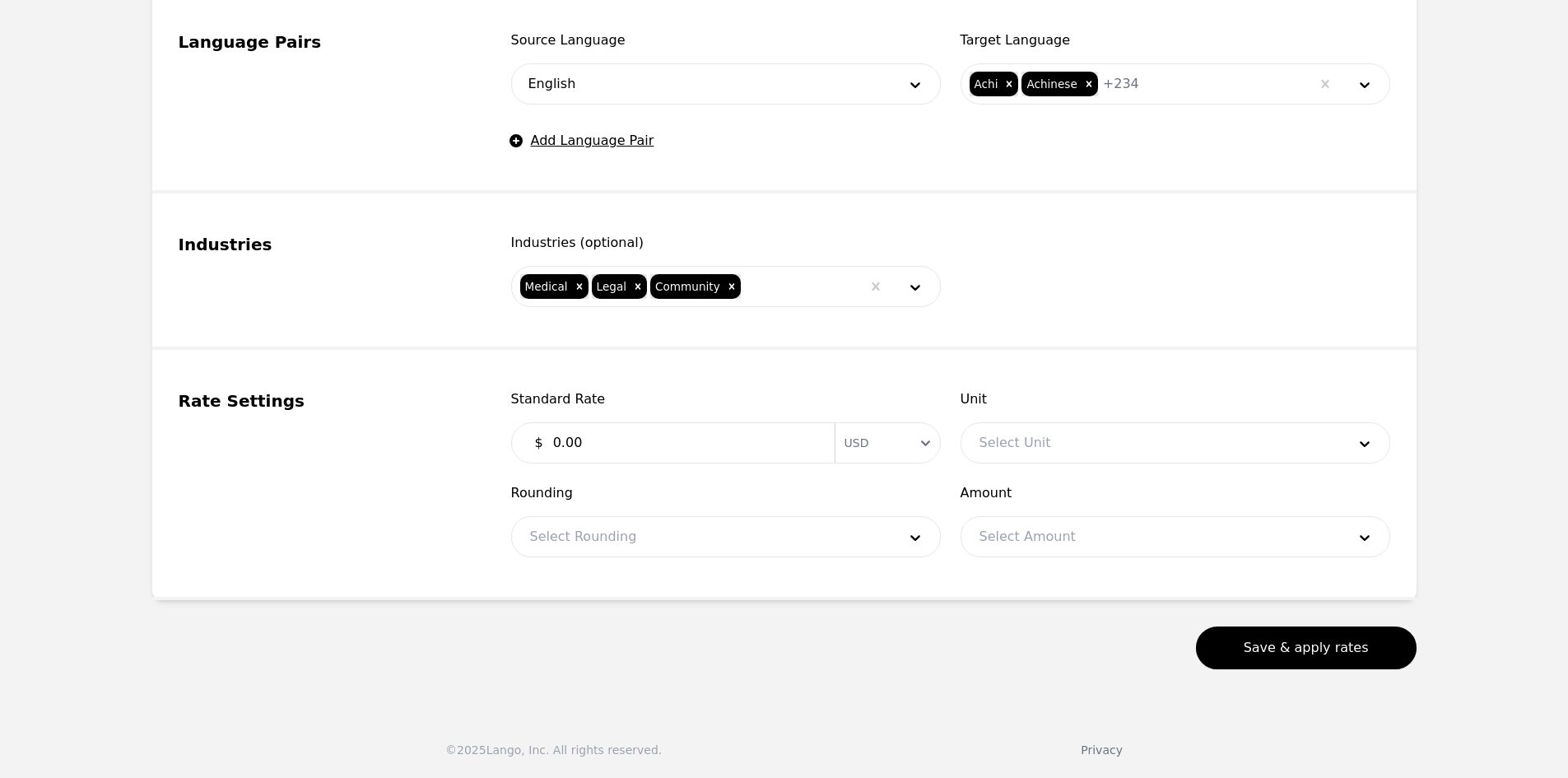
click at [616, 438] on input "0.00" at bounding box center [684, 443] width 282 height 33
click at [1022, 459] on div at bounding box center [1150, 443] width 379 height 40
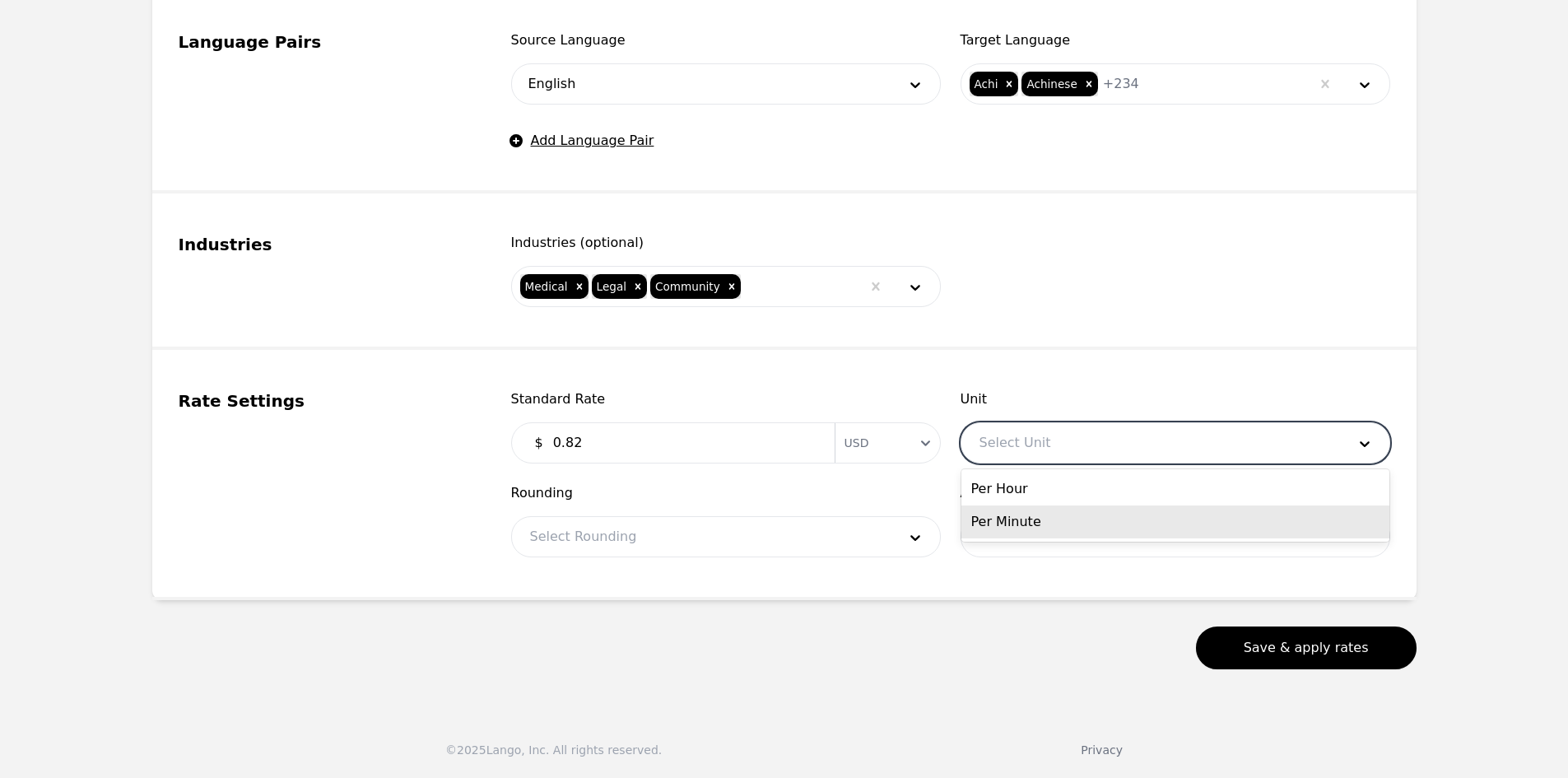
click at [1017, 509] on div "Per Minute" at bounding box center [1176, 522] width 428 height 33
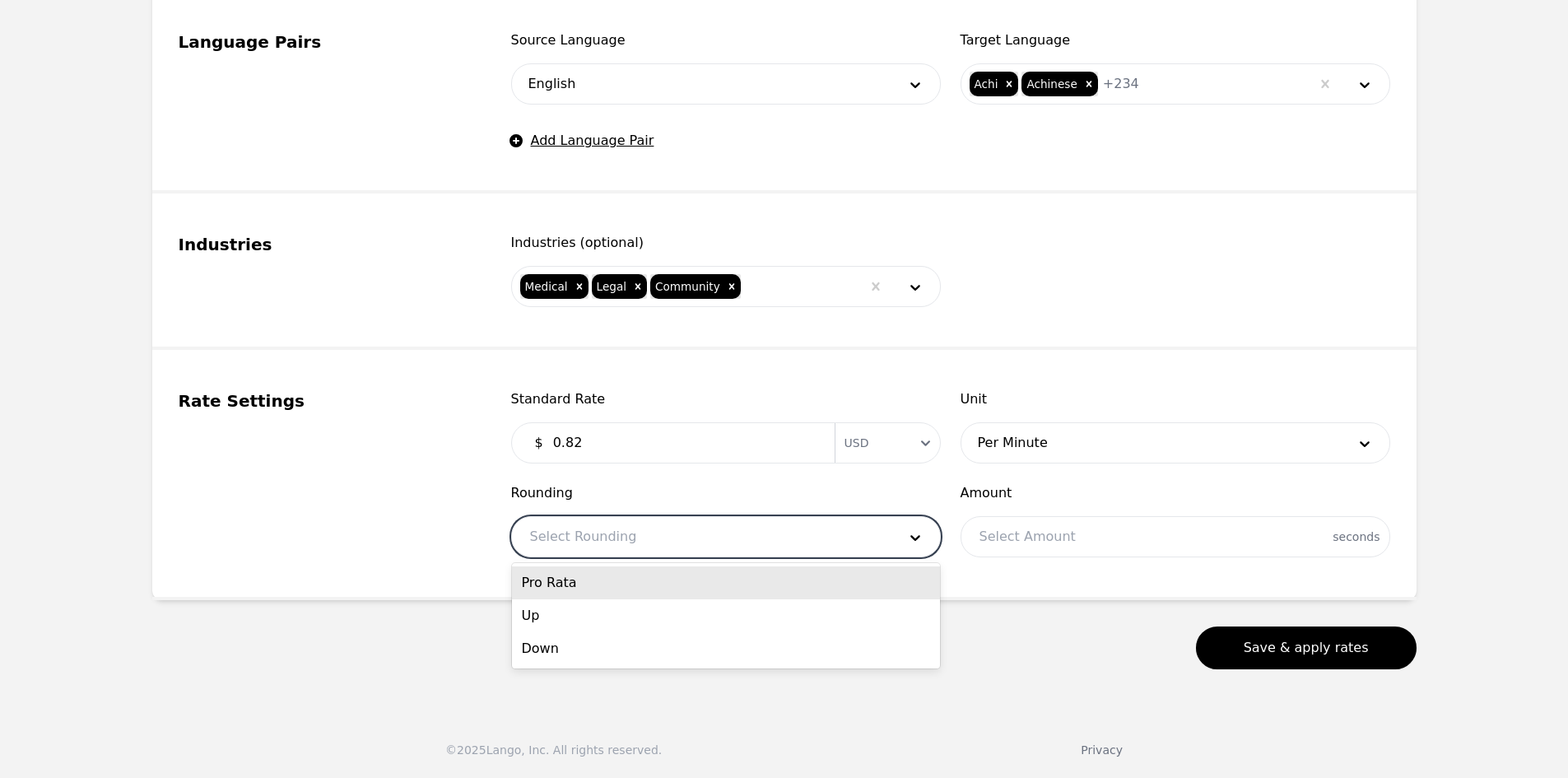
click at [747, 519] on div at bounding box center [701, 537] width 379 height 40
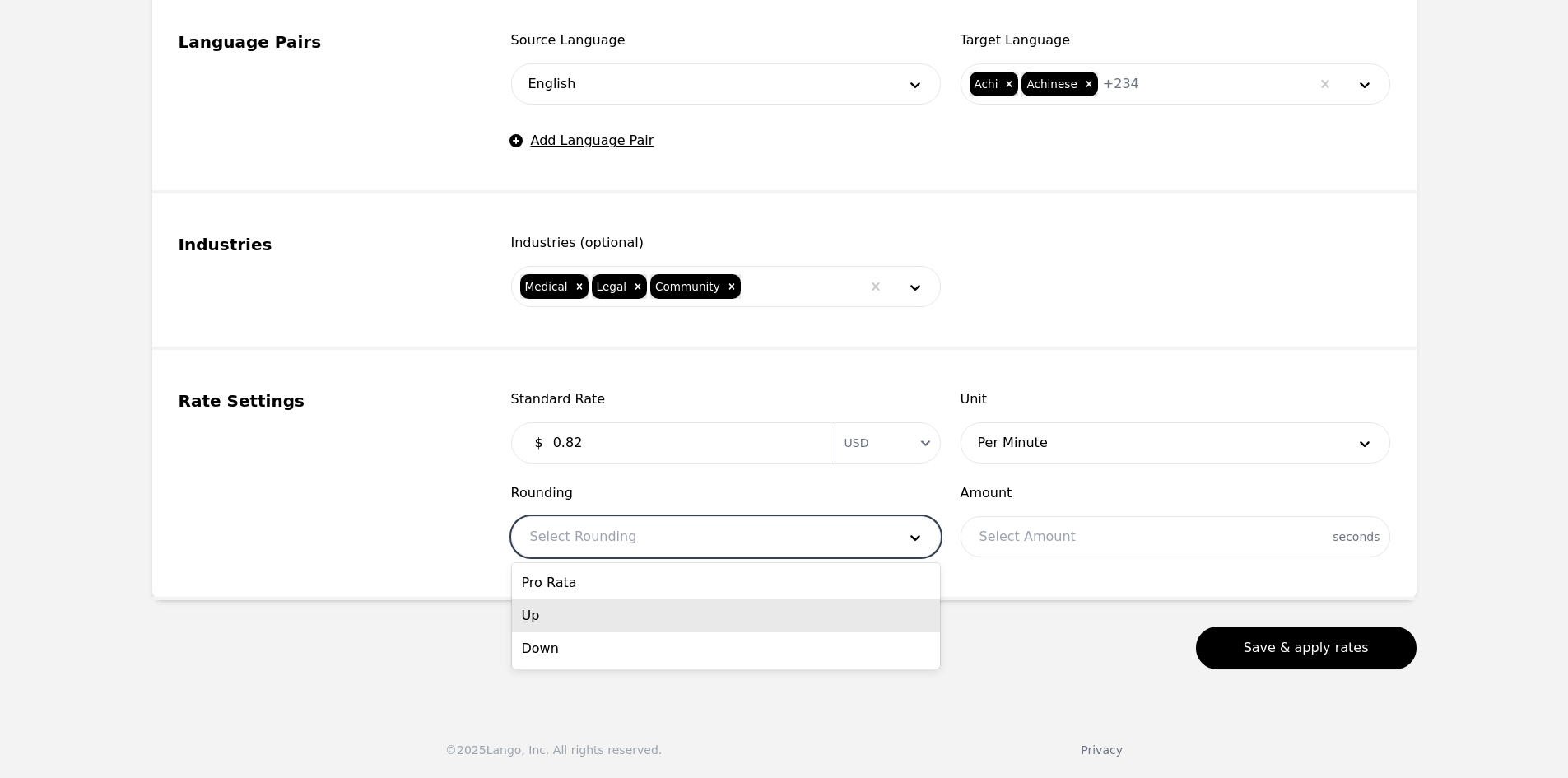
click at [641, 591] on div "Pro Rata" at bounding box center [726, 583] width 428 height 33
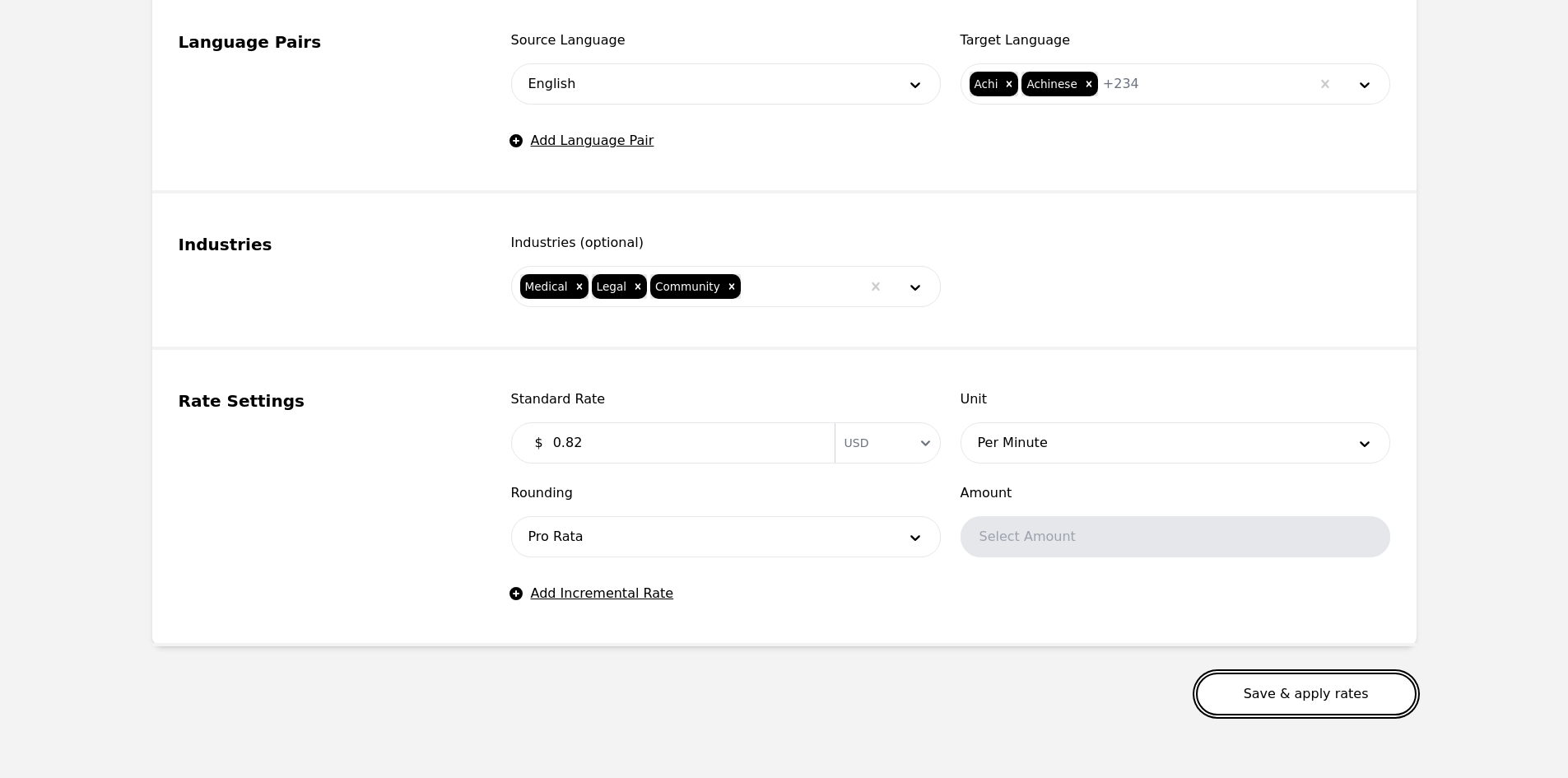
click at [1261, 678] on button "Save & apply rates" at bounding box center [1306, 693] width 221 height 42
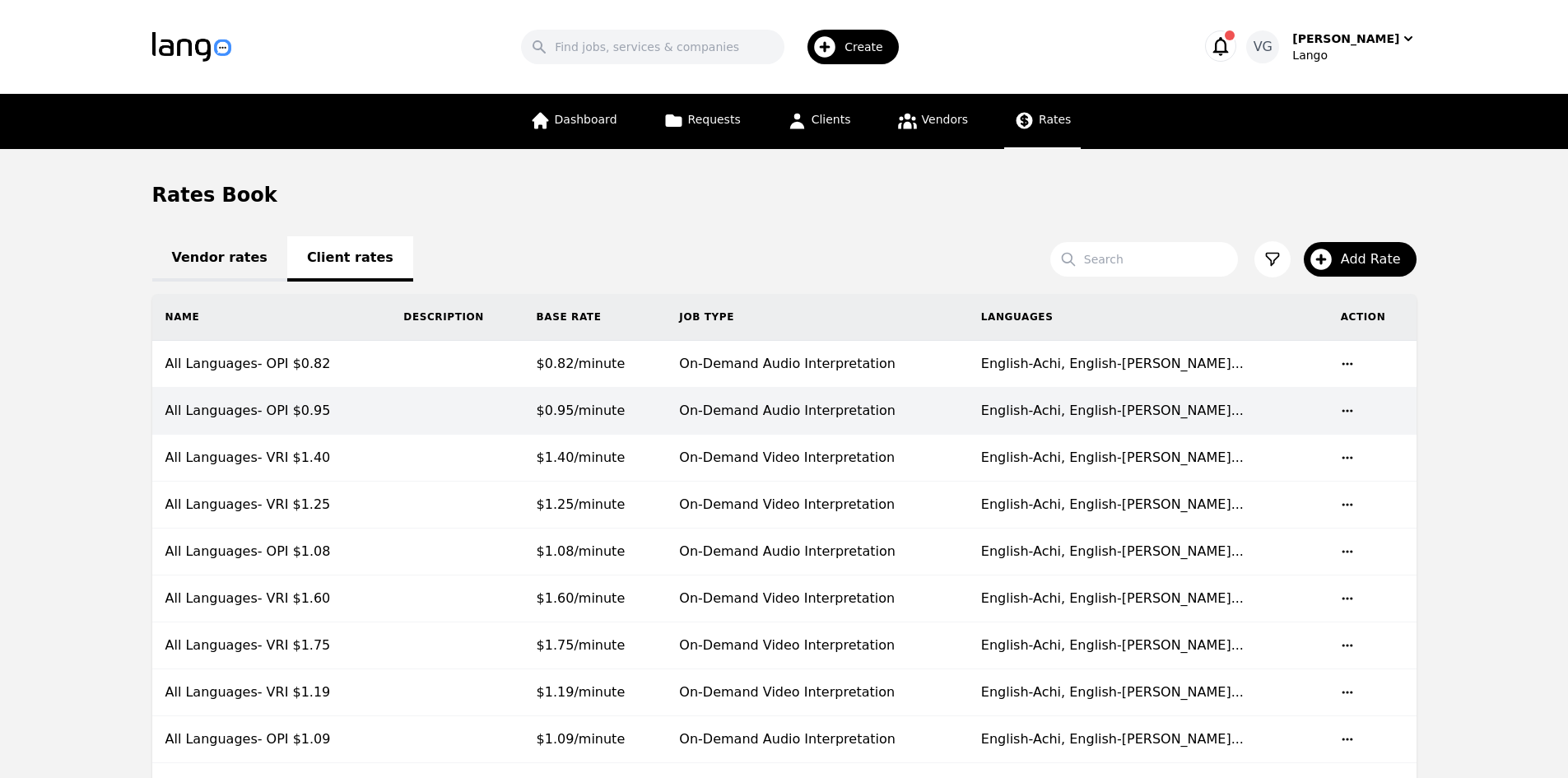
click at [391, 362] on td "All Languages- OPI $0.82" at bounding box center [272, 364] width 239 height 47
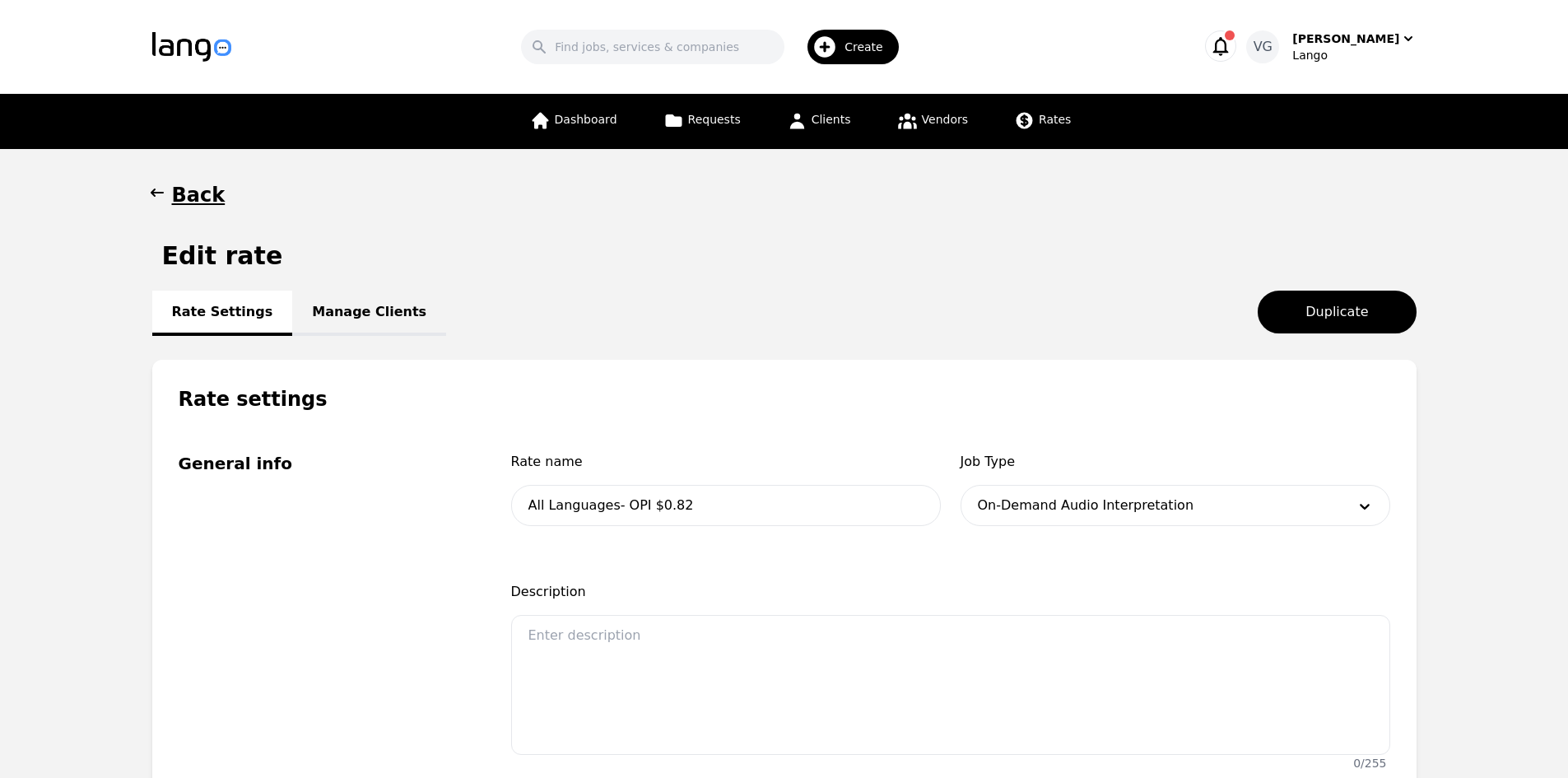
click at [368, 315] on link "Manage Clients" at bounding box center [369, 313] width 154 height 45
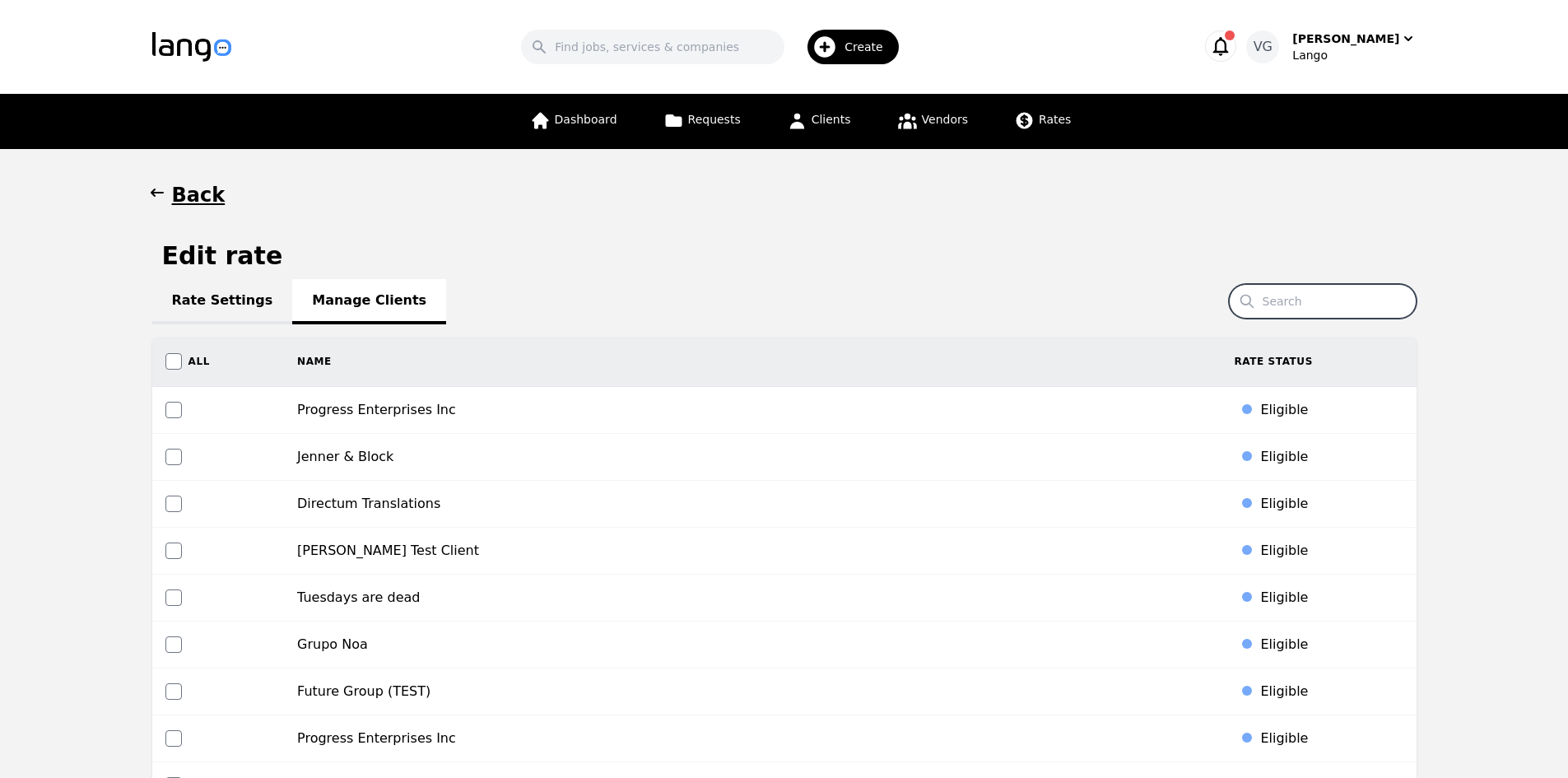
click at [1317, 312] on input "Search" at bounding box center [1322, 301] width 188 height 35
paste input "City of [GEOGRAPHIC_DATA]"
click at [1350, 297] on input "City of [GEOGRAPHIC_DATA]" at bounding box center [1322, 301] width 188 height 35
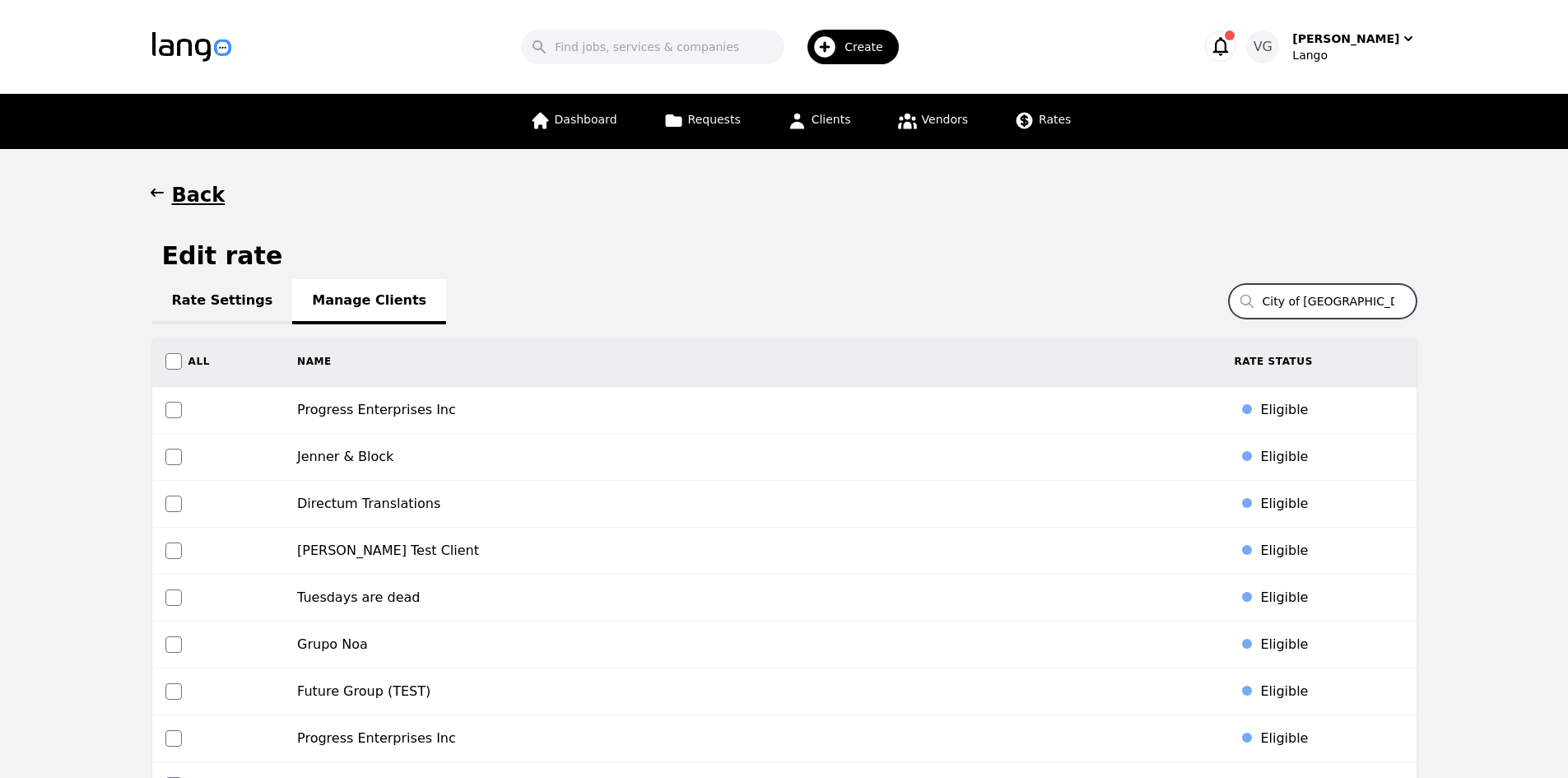
click at [1350, 297] on input "City of [GEOGRAPHIC_DATA]" at bounding box center [1322, 301] width 188 height 35
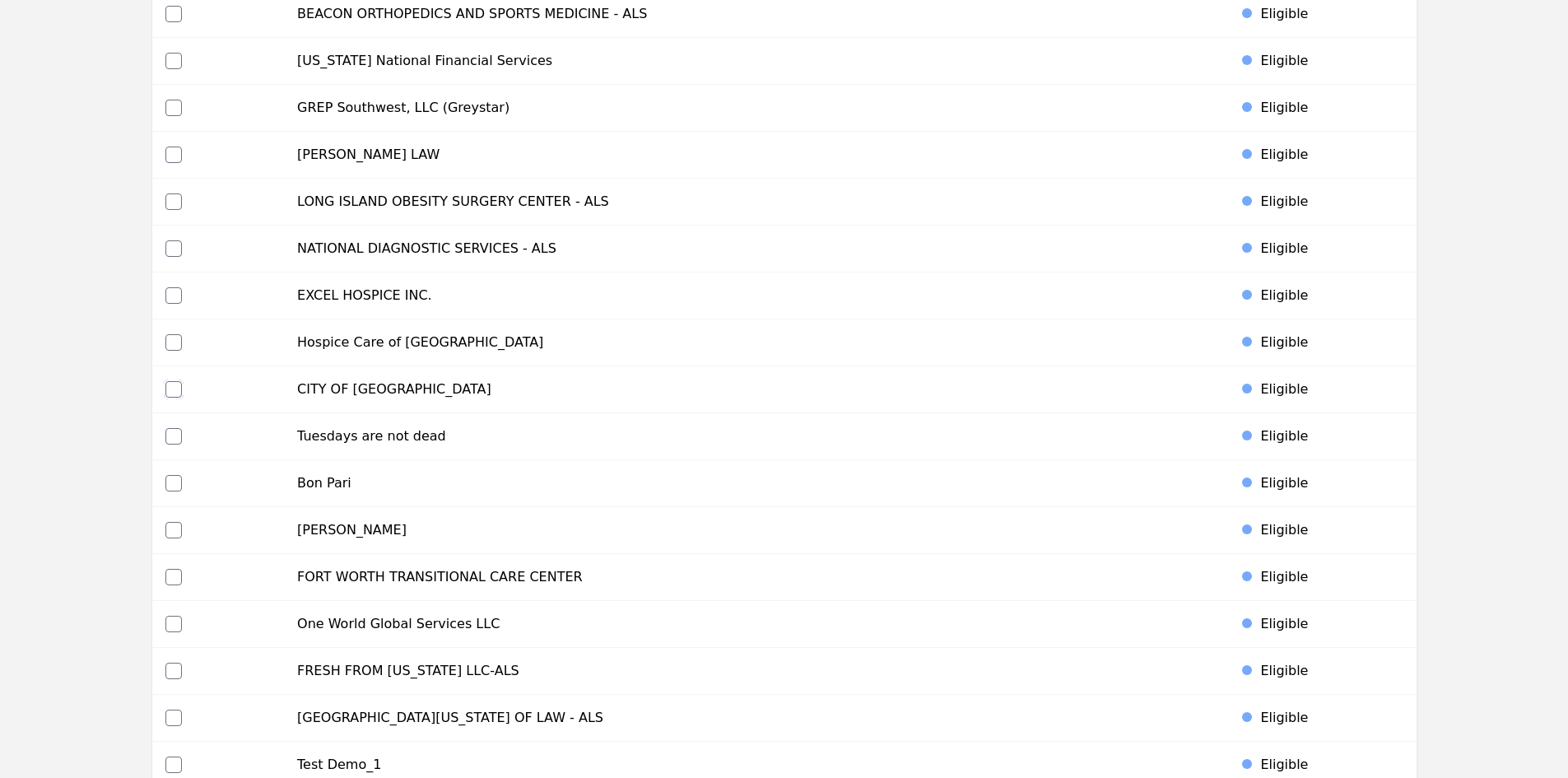
click at [166, 386] on input "checkbox" at bounding box center [173, 389] width 16 height 16
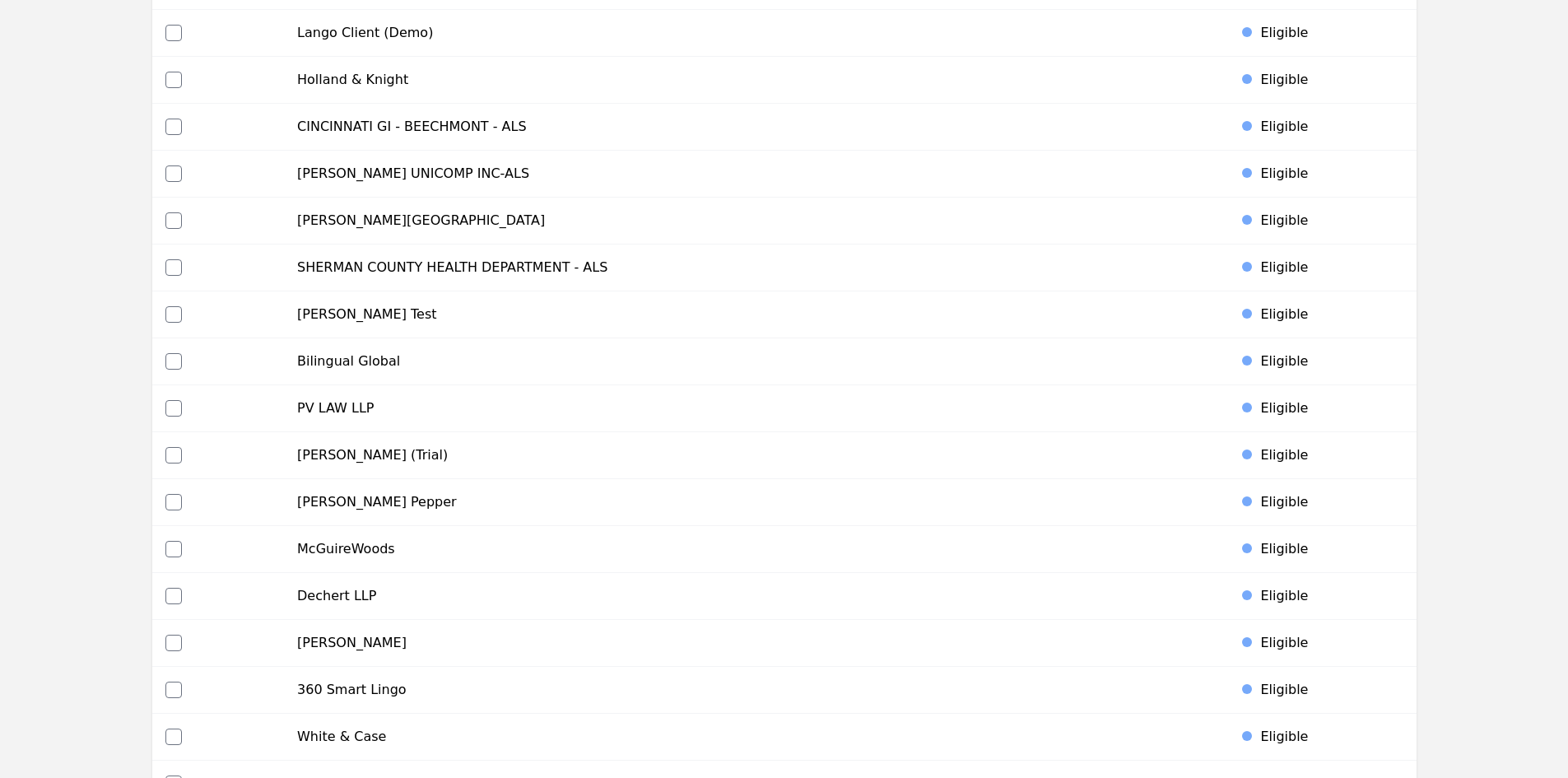
scroll to position [7434, 0]
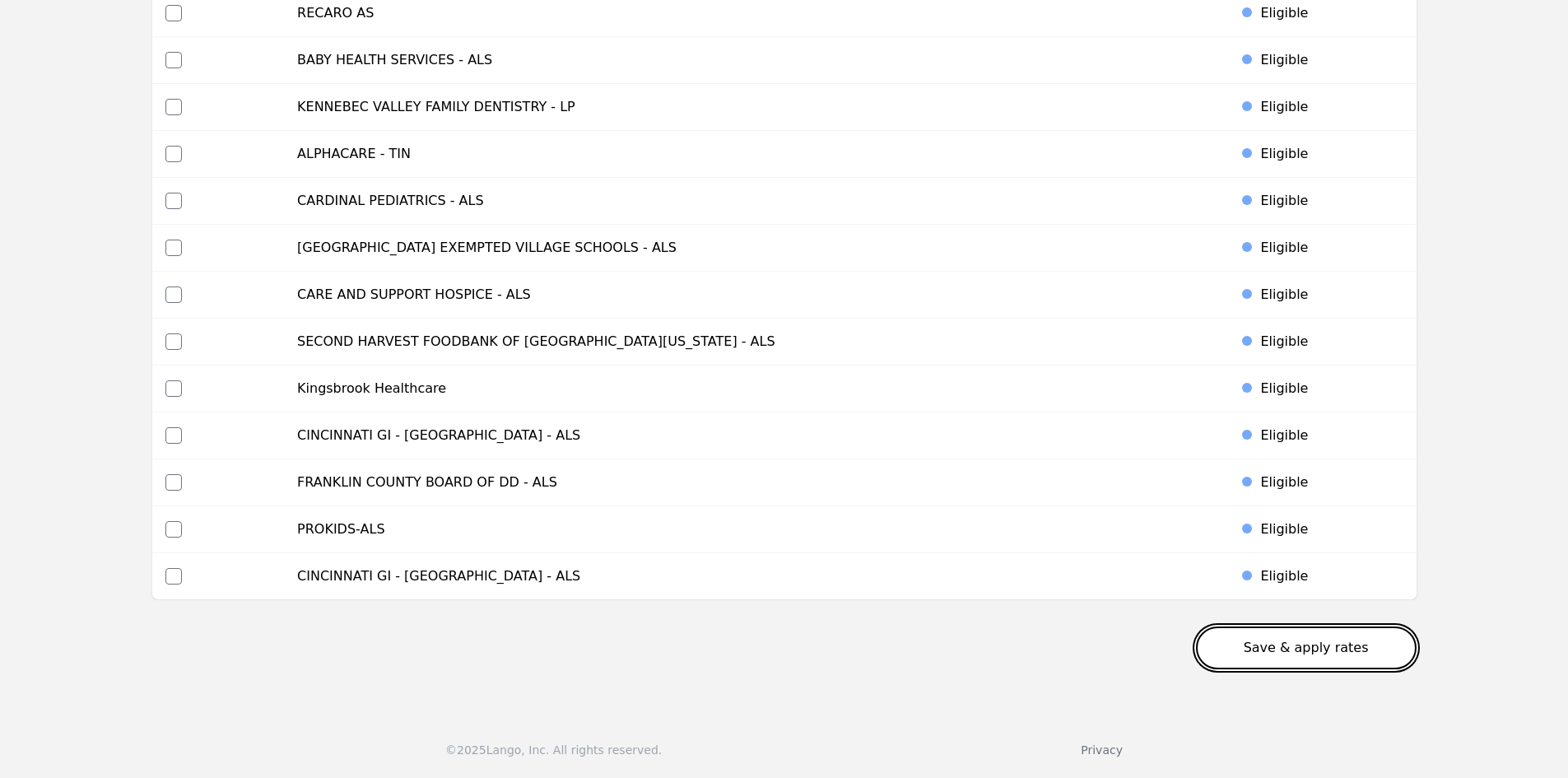
click at [1377, 645] on button "Save & apply rates" at bounding box center [1306, 647] width 221 height 42
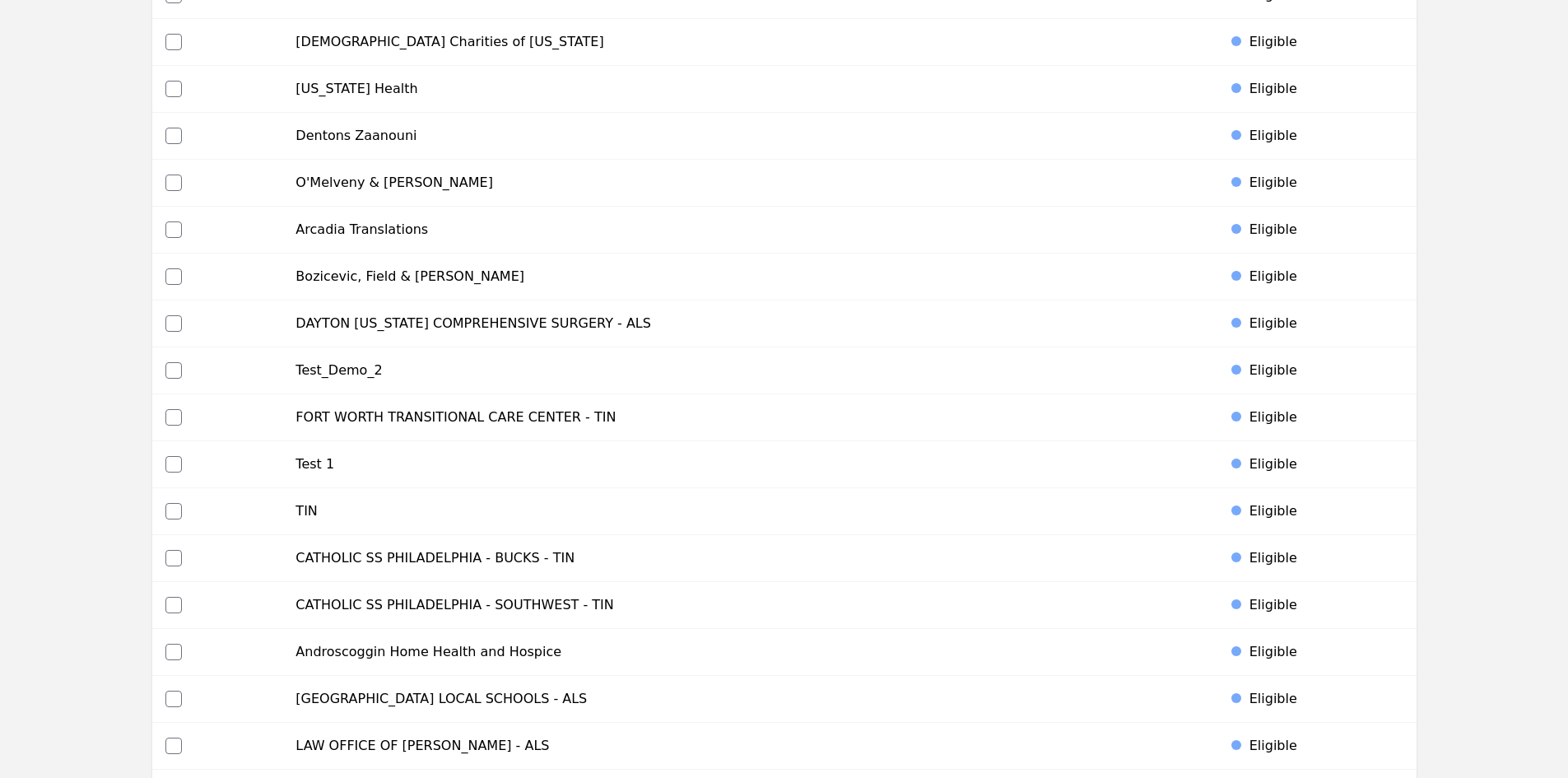
scroll to position [0, 0]
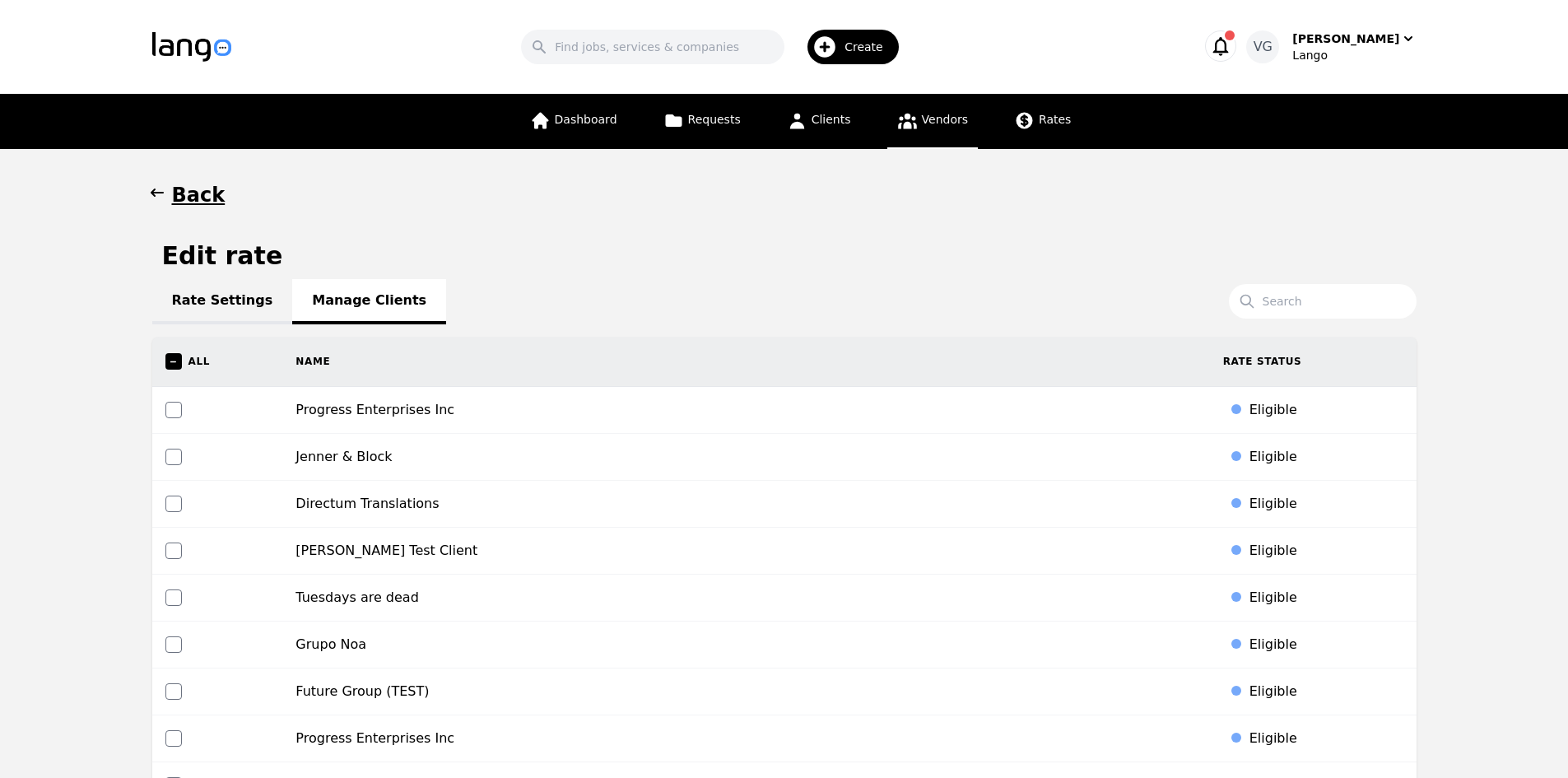
click at [931, 123] on span "Vendors" at bounding box center [944, 119] width 46 height 13
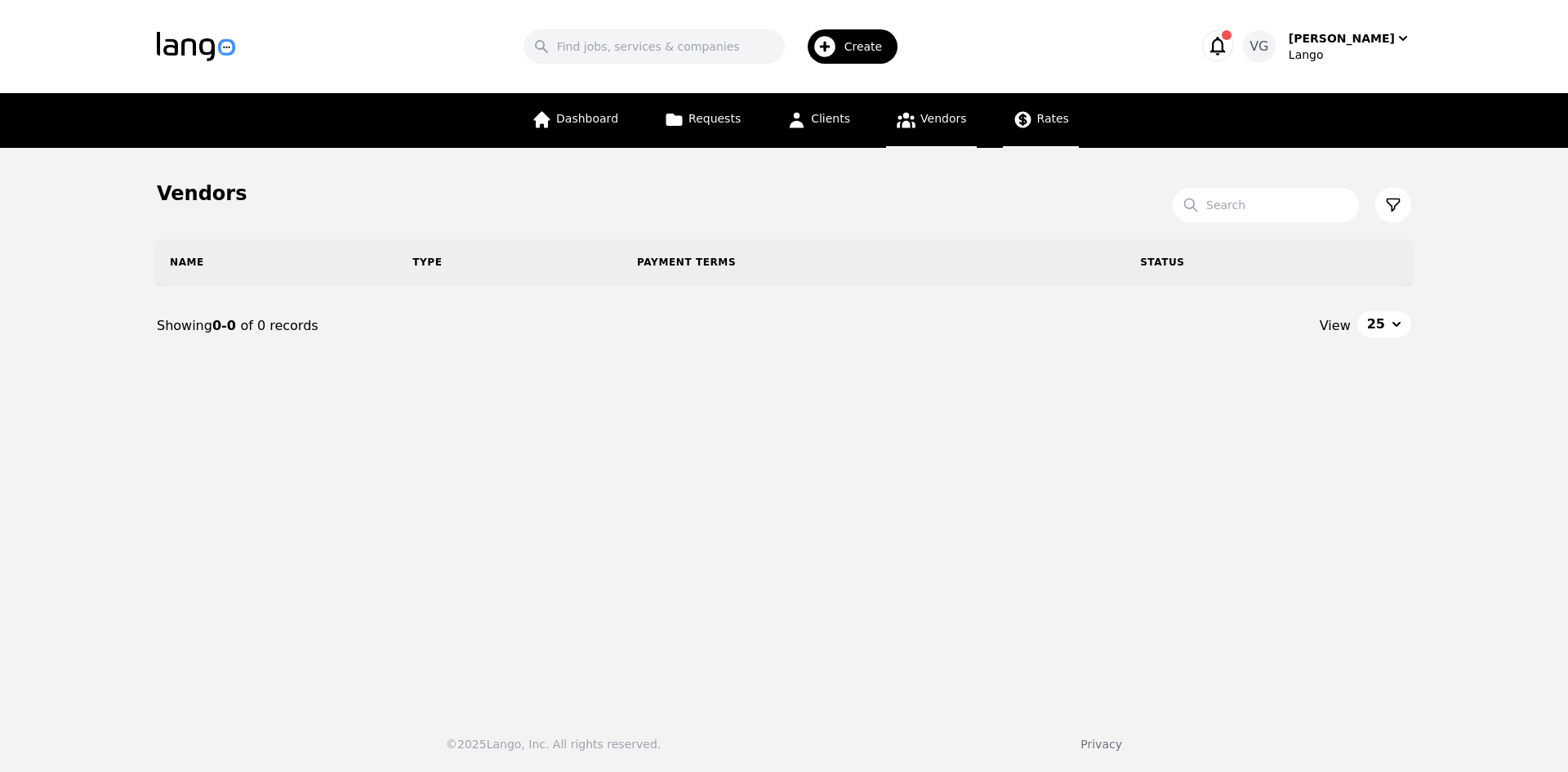
click at [1033, 128] on link "Rates" at bounding box center [1041, 120] width 76 height 55
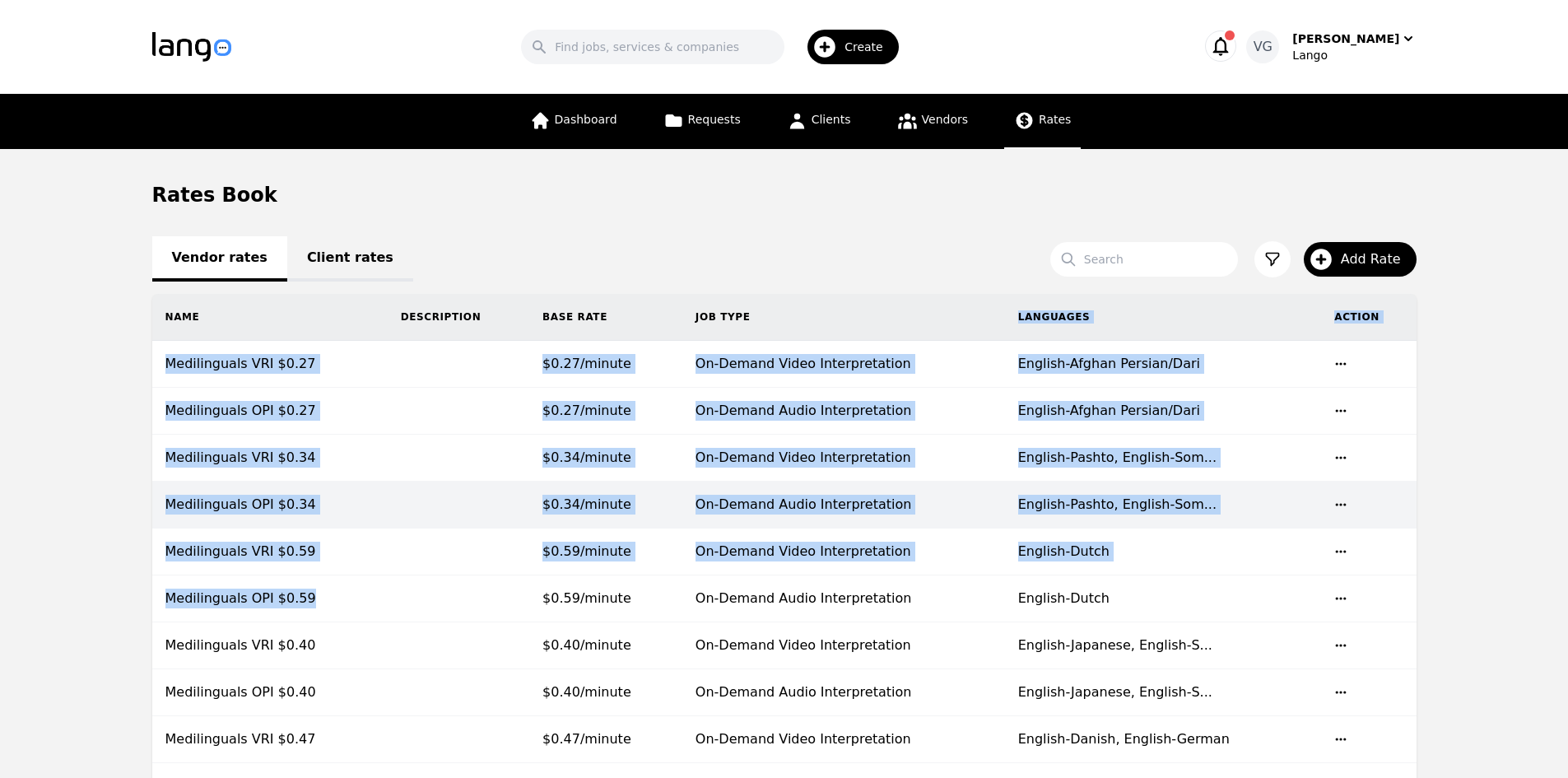
drag, startPoint x: 139, startPoint y: 198, endPoint x: 212, endPoint y: 501, distance: 311.7
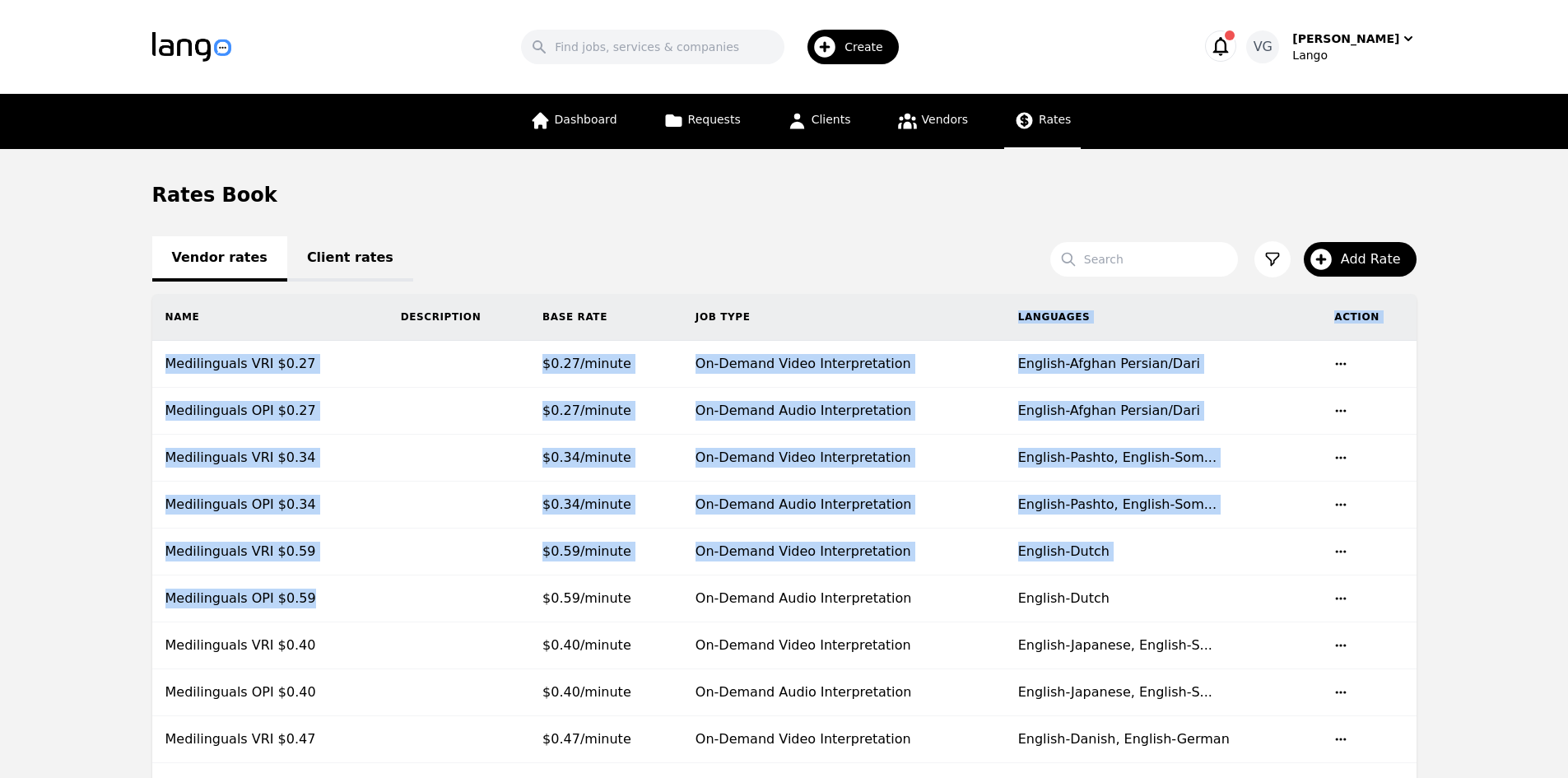
click at [288, 277] on link "Client rates" at bounding box center [350, 259] width 126 height 45
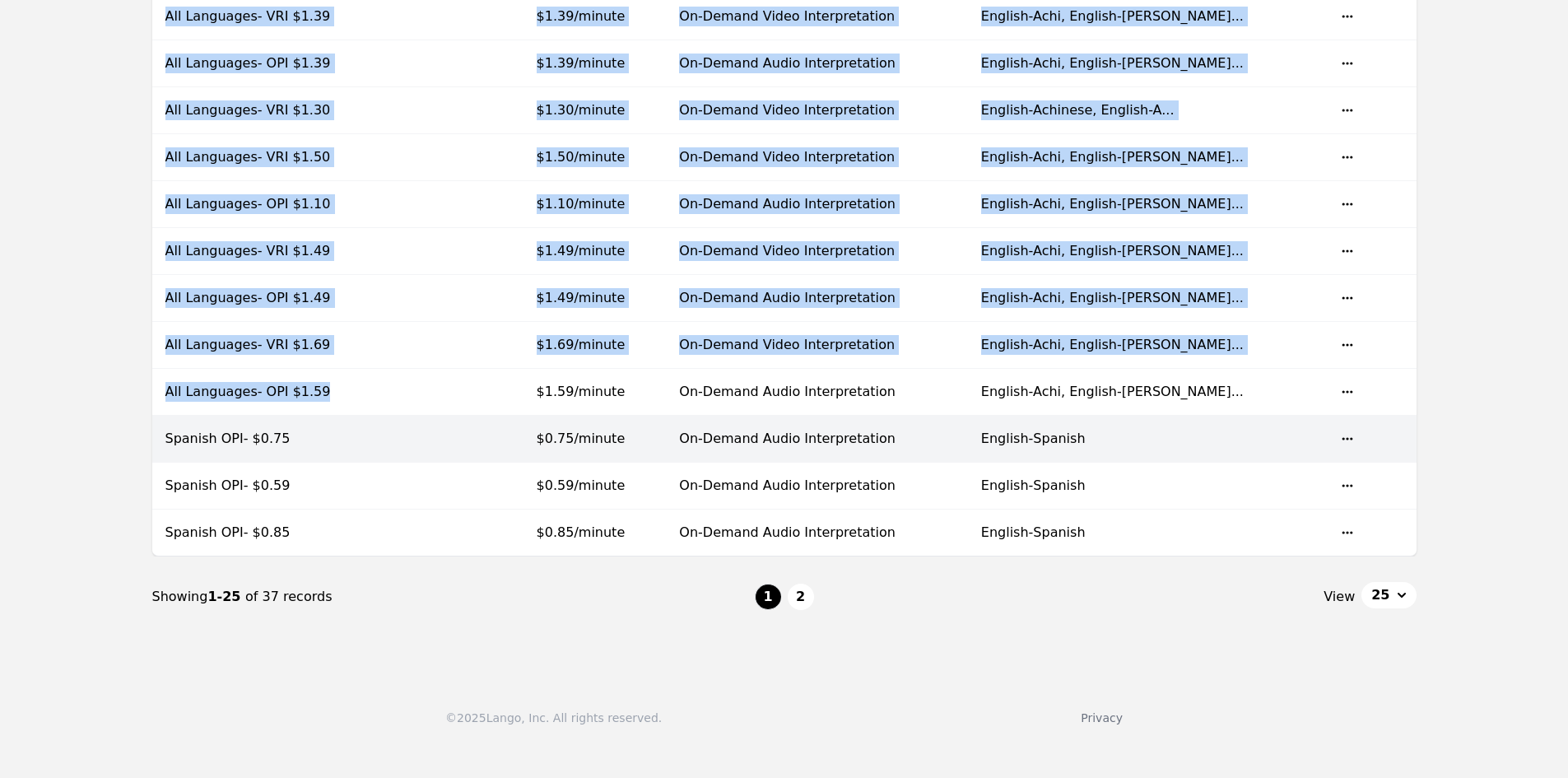
scroll to position [905, 0]
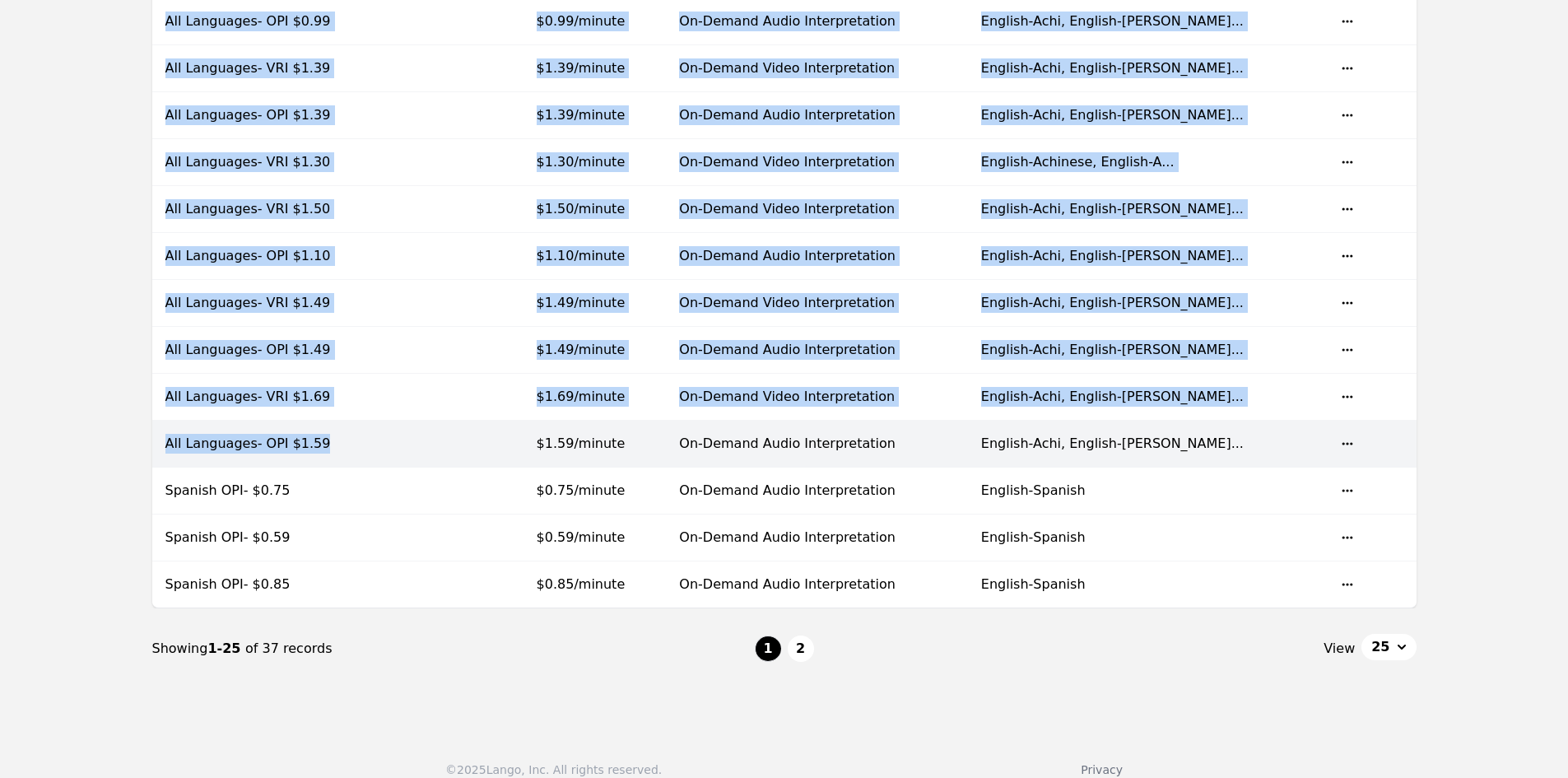
drag, startPoint x: 95, startPoint y: 282, endPoint x: 339, endPoint y: 429, distance: 284.9
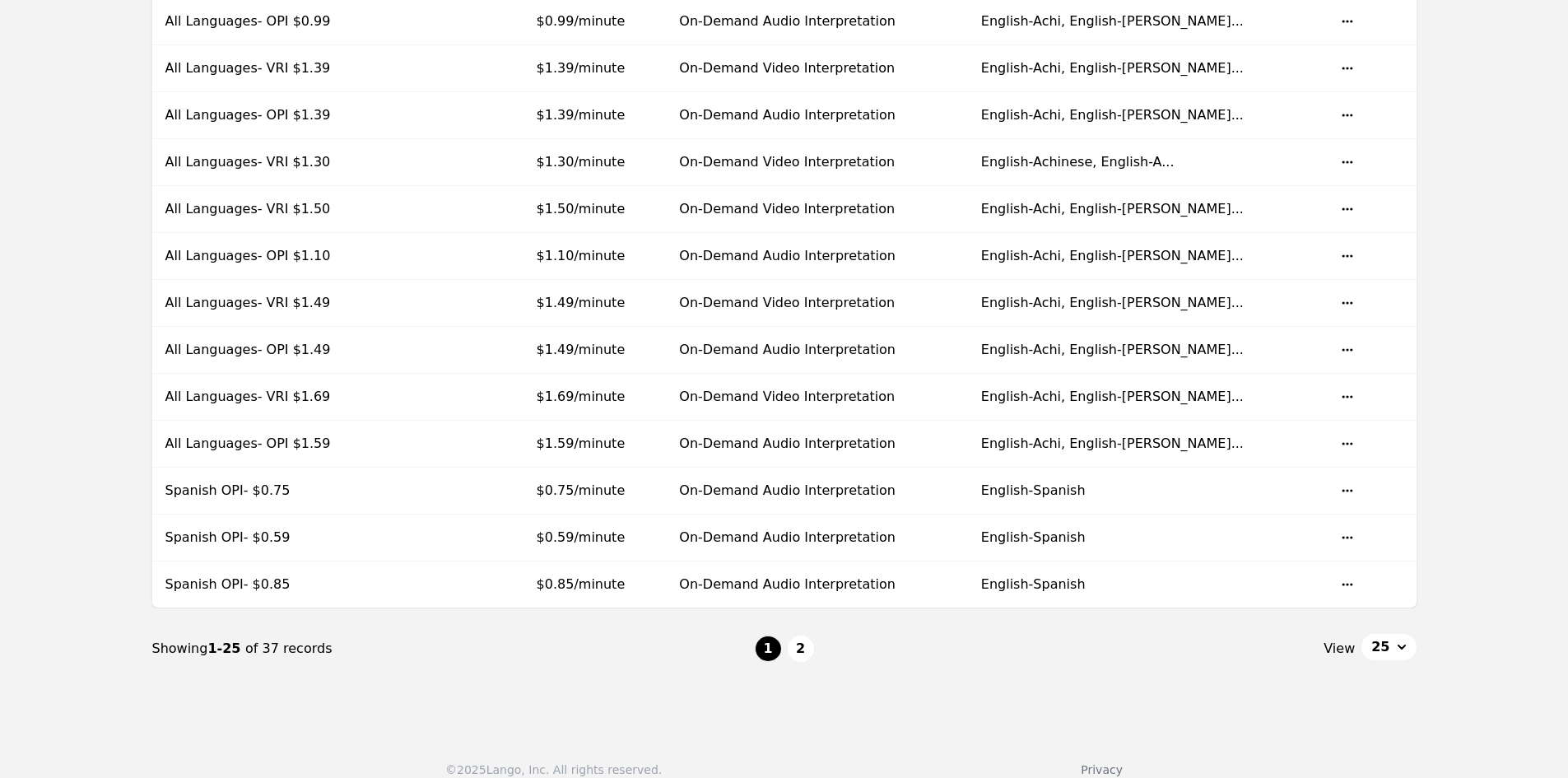
drag, startPoint x: 2, startPoint y: 330, endPoint x: 71, endPoint y: 340, distance: 69.7
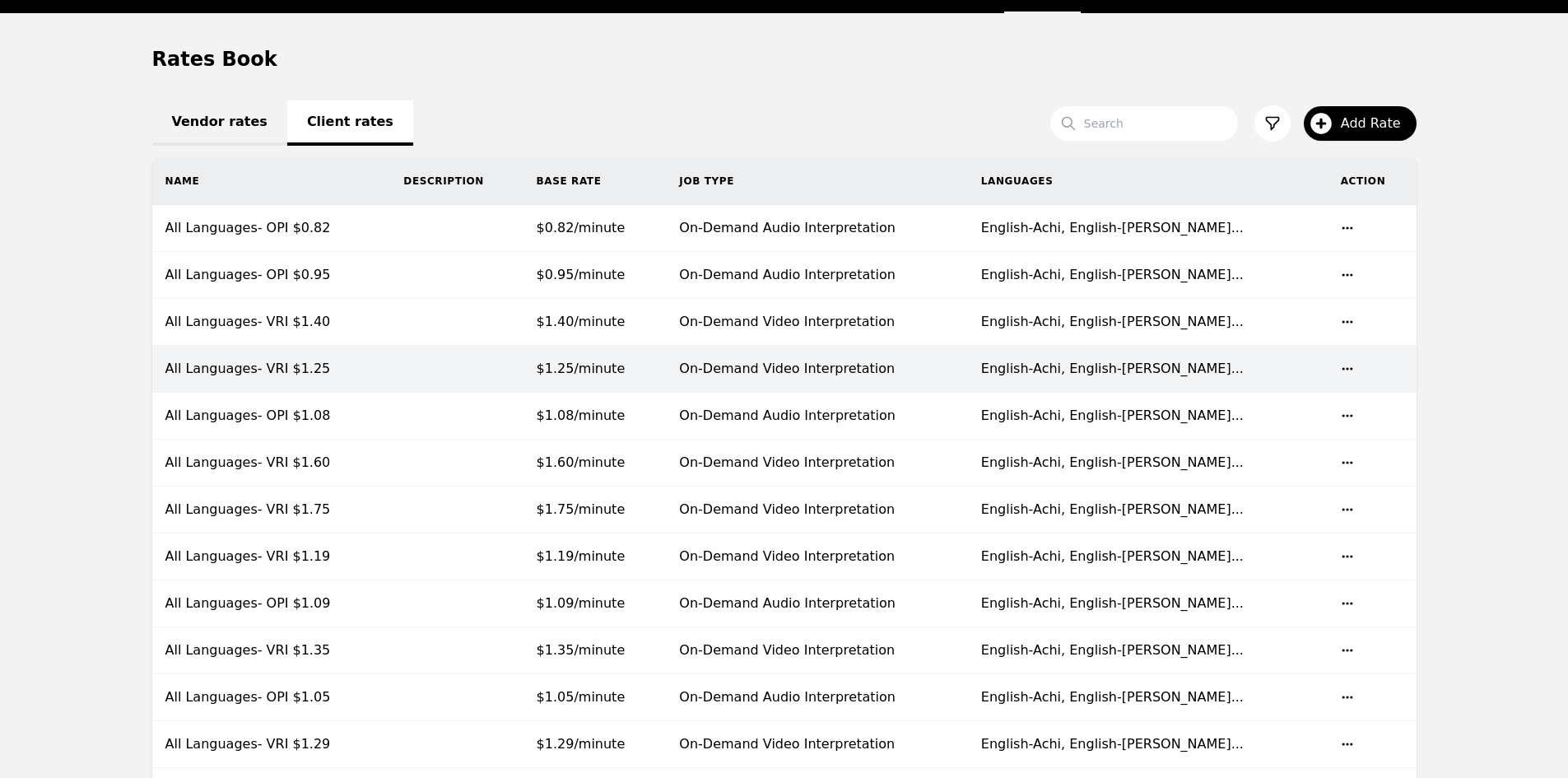
scroll to position [0, 0]
